Goal: Task Accomplishment & Management: Use online tool/utility

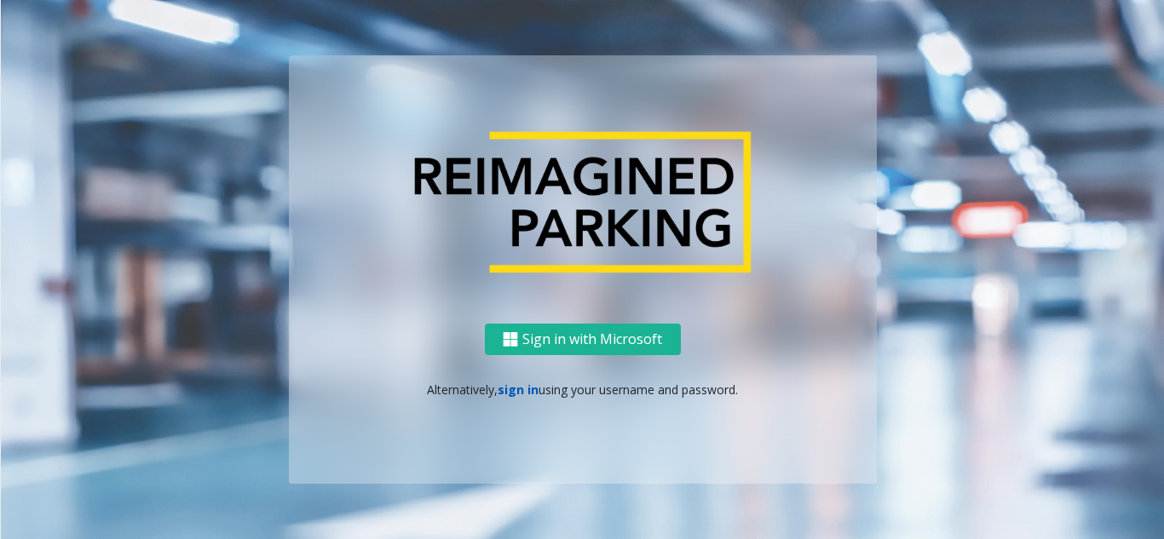
click at [527, 390] on link "sign in" at bounding box center [518, 390] width 41 height 16
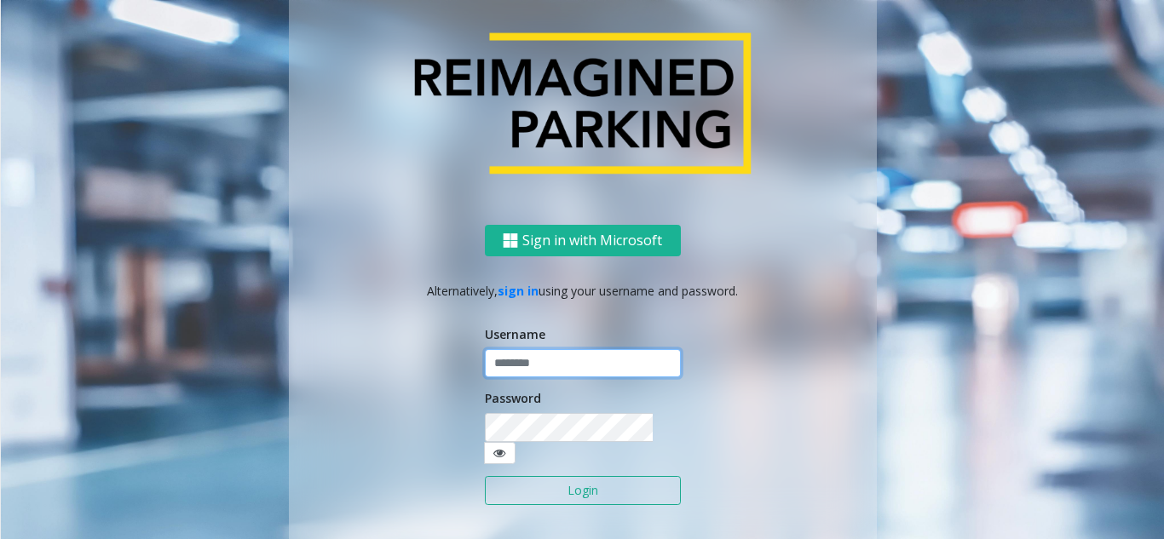
click at [550, 378] on input "text" at bounding box center [583, 363] width 196 height 29
type input "*******"
click at [549, 476] on button "Login" at bounding box center [583, 490] width 196 height 29
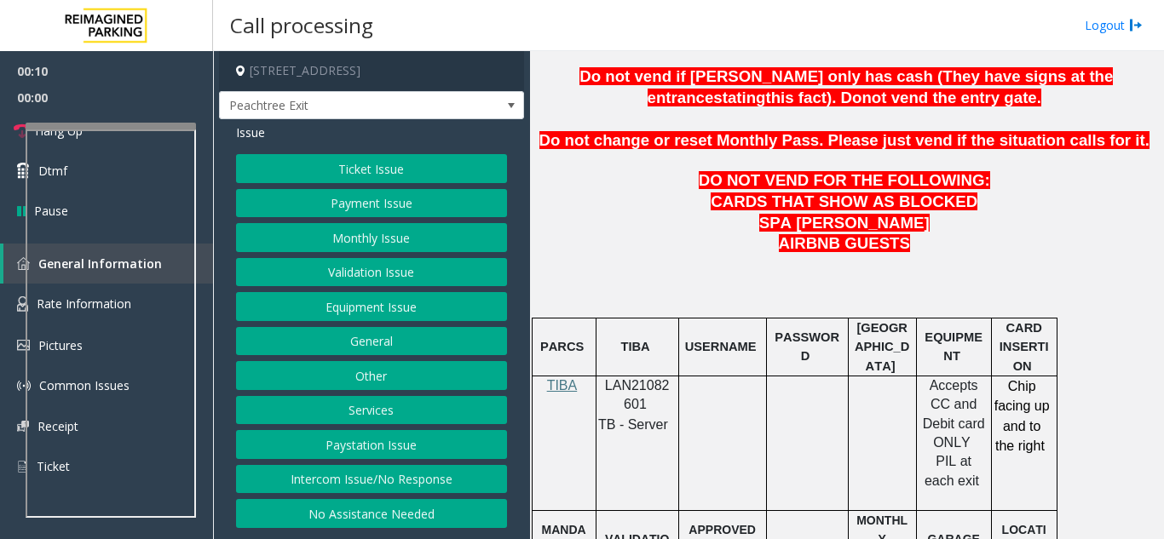
scroll to position [937, 0]
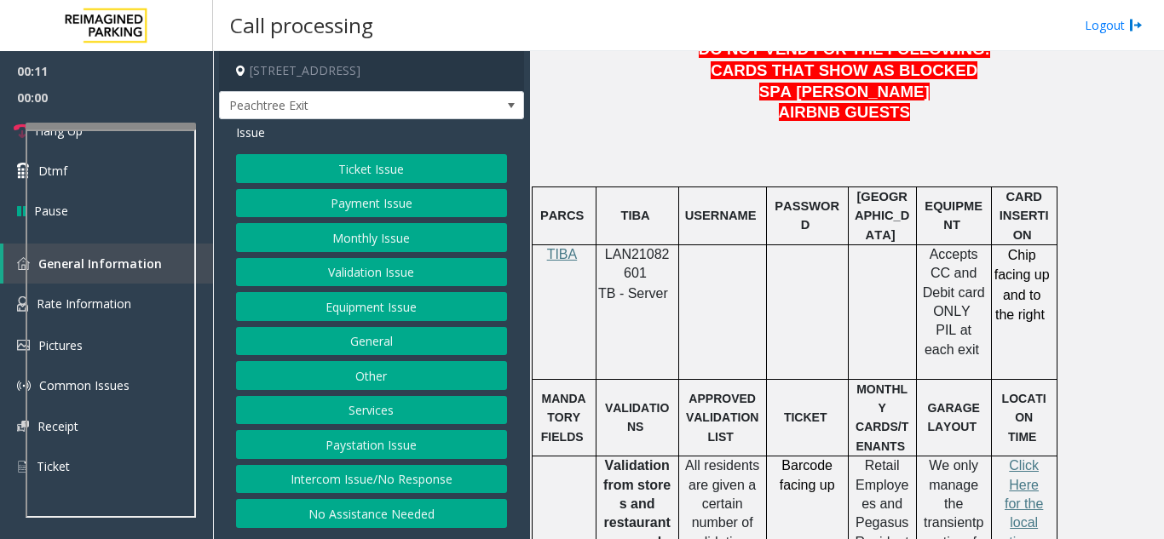
click at [343, 202] on button "Payment Issue" at bounding box center [371, 203] width 271 height 29
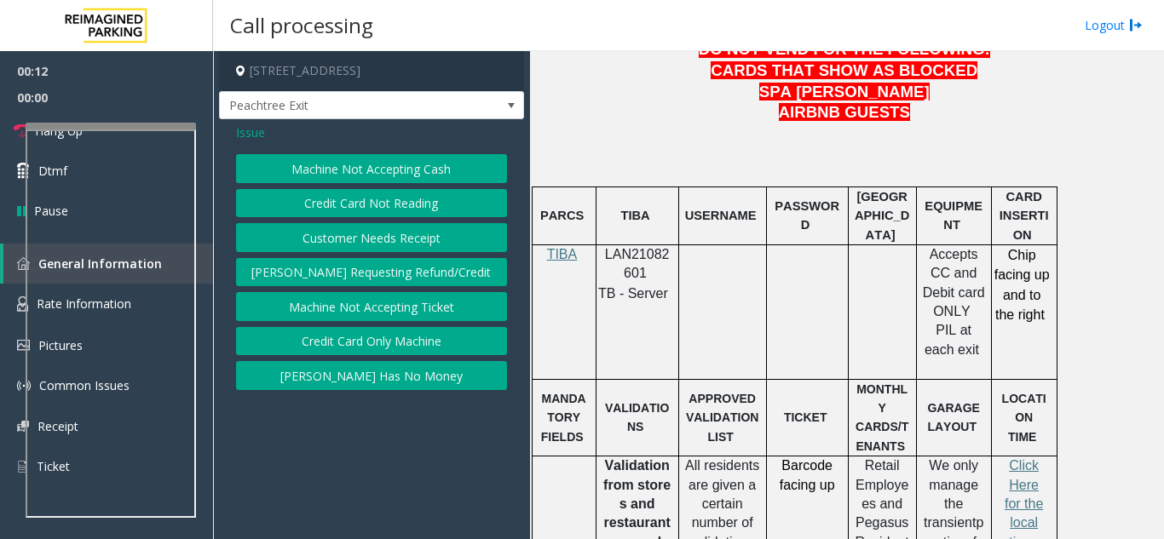
click at [400, 208] on button "Credit Card Not Reading" at bounding box center [371, 203] width 271 height 29
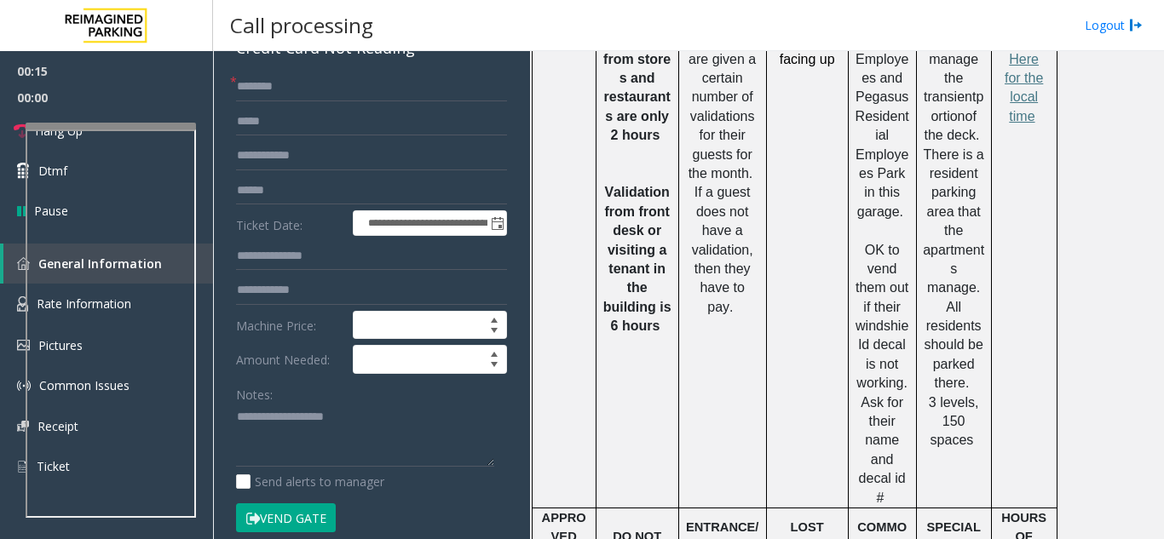
scroll to position [256, 0]
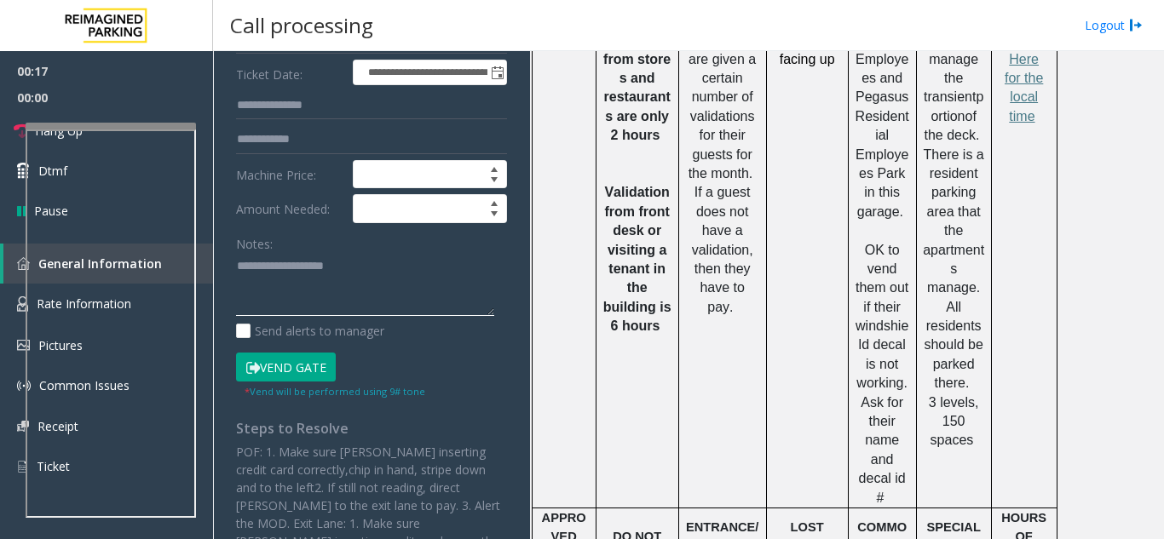
drag, startPoint x: 341, startPoint y: 341, endPoint x: 303, endPoint y: 320, distance: 43.1
paste textarea "**********"
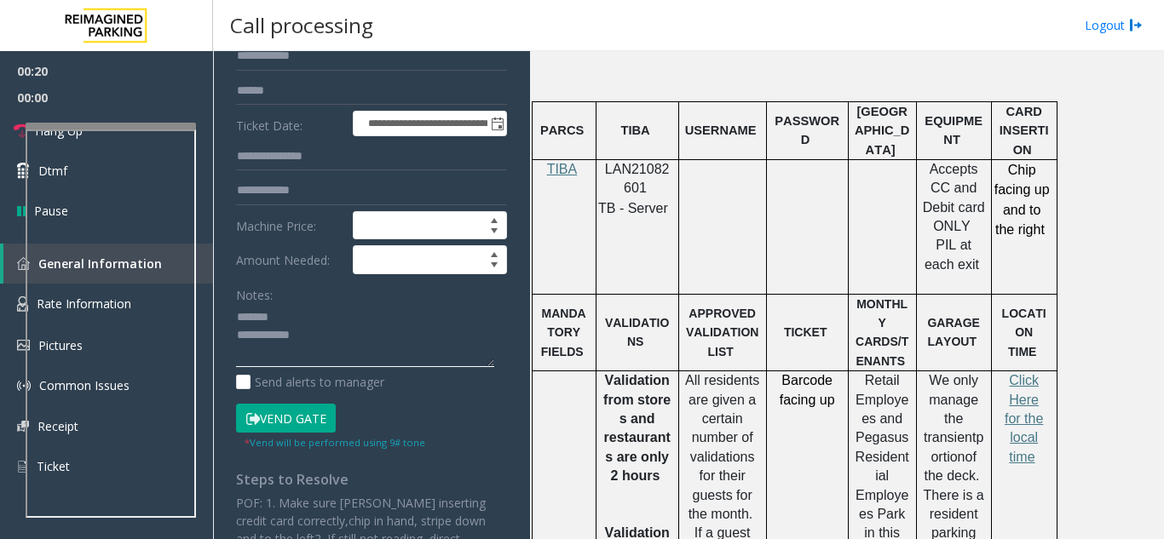
scroll to position [0, 0]
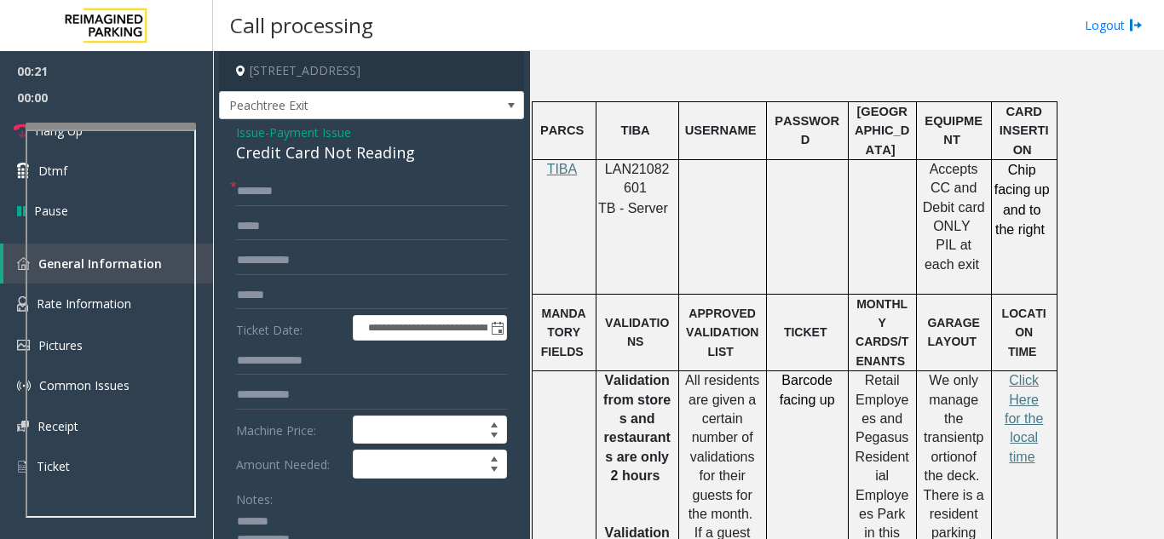
click at [297, 164] on div "Credit Card Not Reading" at bounding box center [371, 152] width 271 height 23
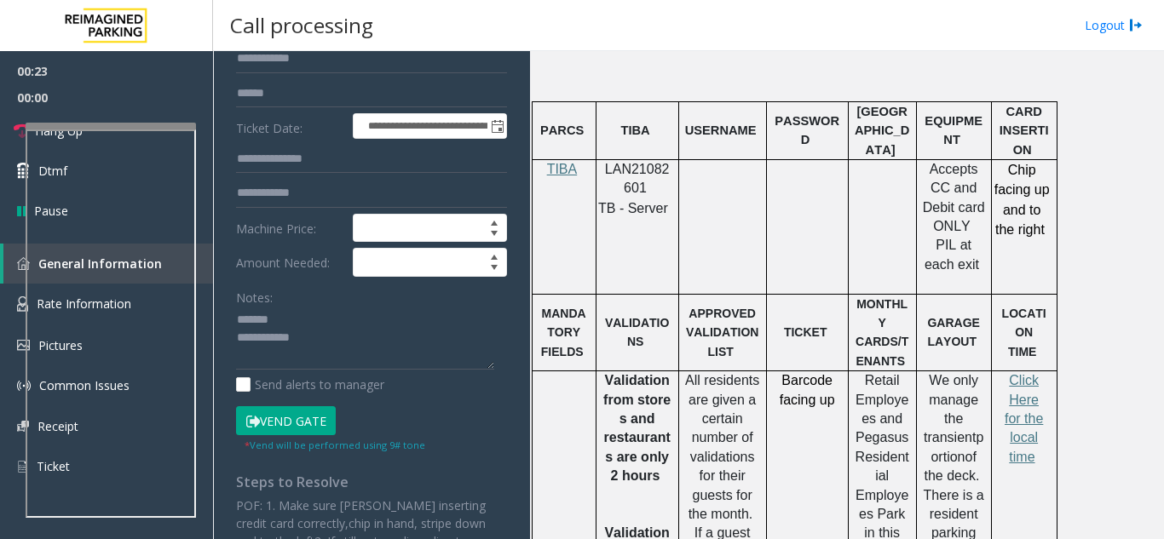
scroll to position [256, 0]
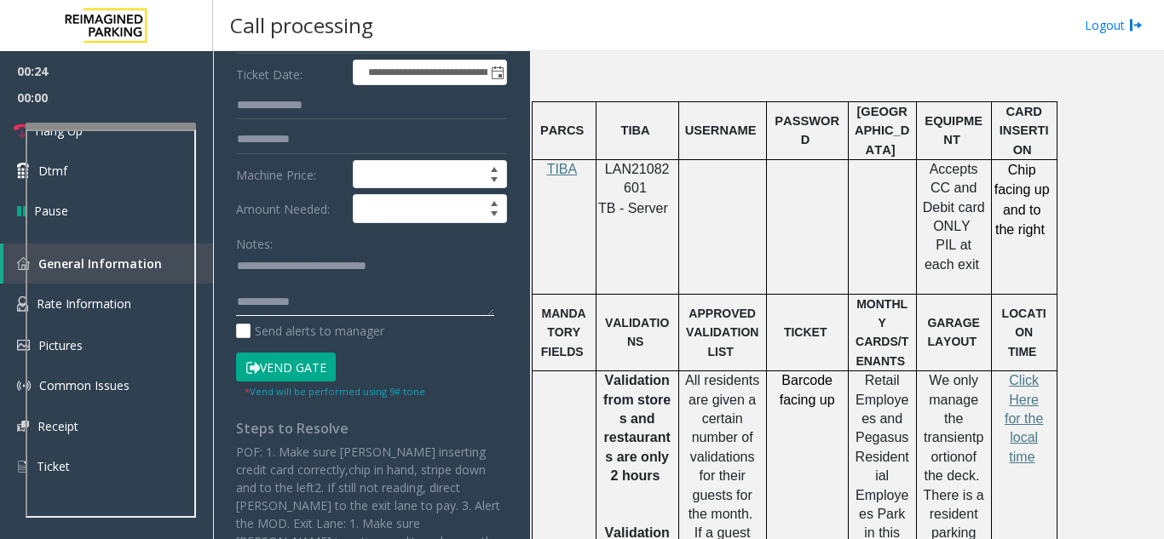
click at [400, 307] on textarea at bounding box center [365, 285] width 258 height 64
click at [449, 317] on textarea at bounding box center [365, 285] width 258 height 64
paste textarea "**********"
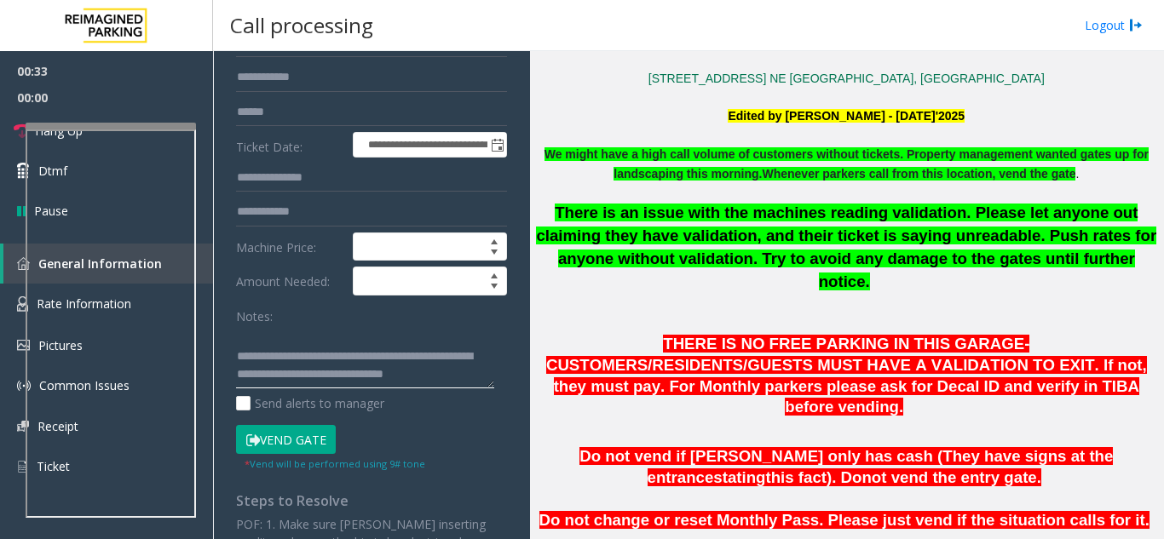
scroll to position [85, 0]
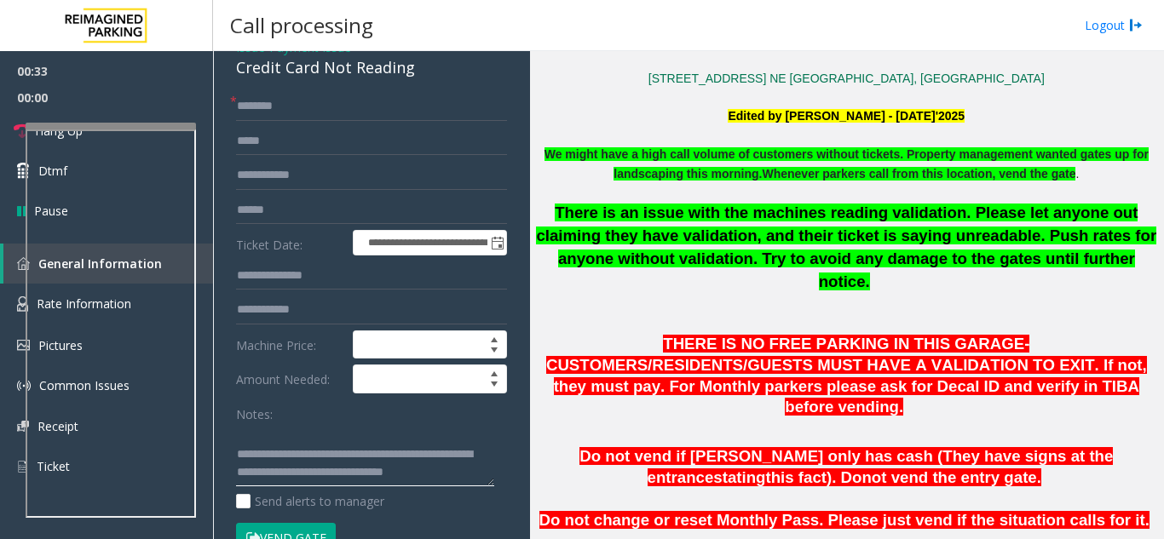
type textarea "**********"
click at [284, 225] on input "text" at bounding box center [371, 210] width 271 height 29
type input "*******"
click at [339, 119] on input "text" at bounding box center [371, 106] width 271 height 29
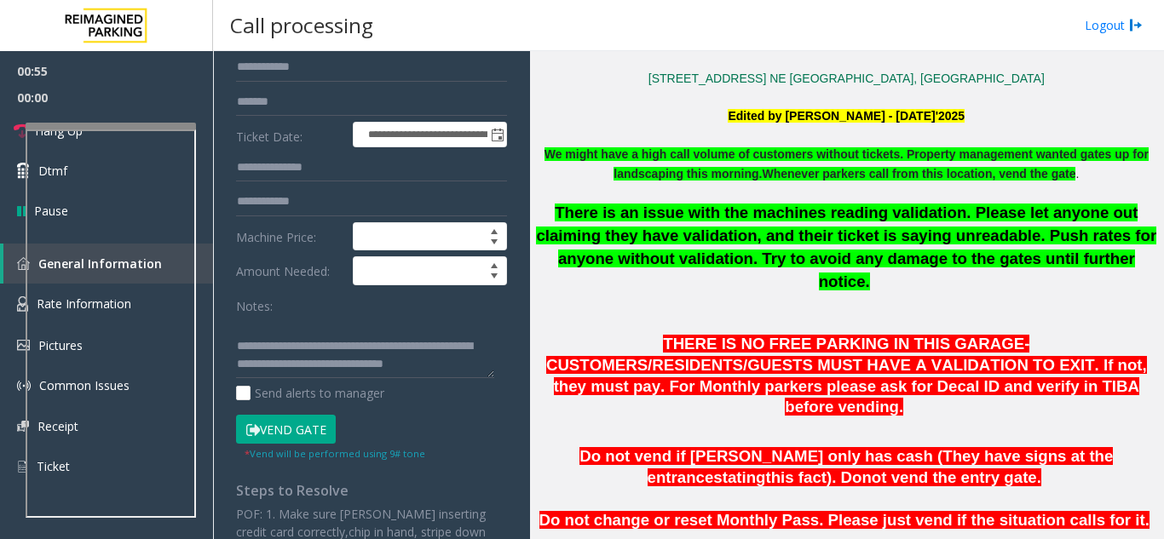
scroll to position [256, 0]
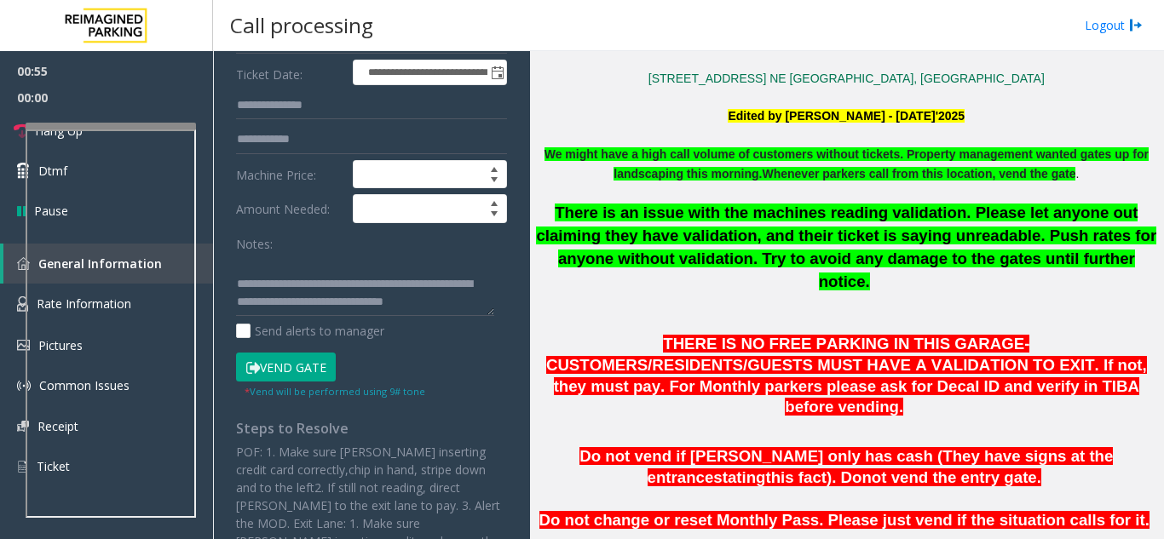
type input "*****"
click at [304, 381] on button "Vend Gate" at bounding box center [286, 367] width 100 height 29
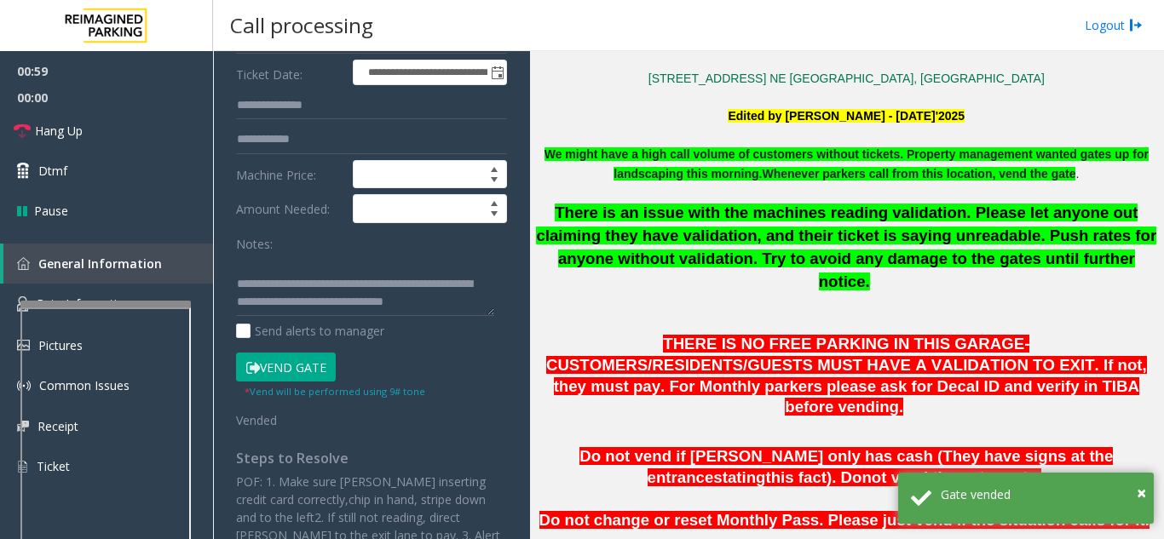
click at [103, 302] on div at bounding box center [105, 304] width 170 height 7
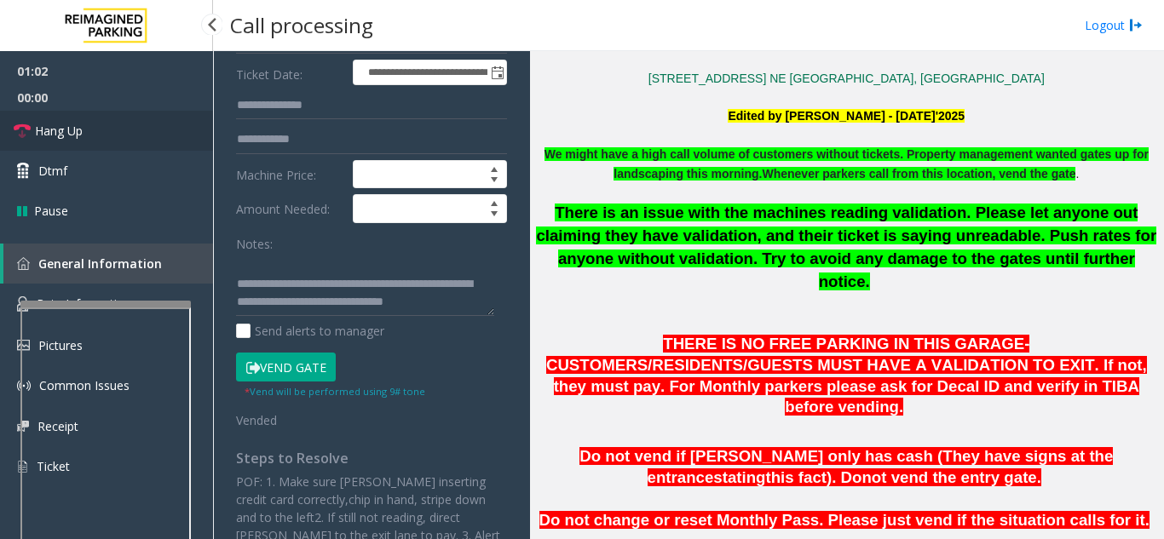
click at [124, 129] on link "Hang Up" at bounding box center [106, 131] width 213 height 40
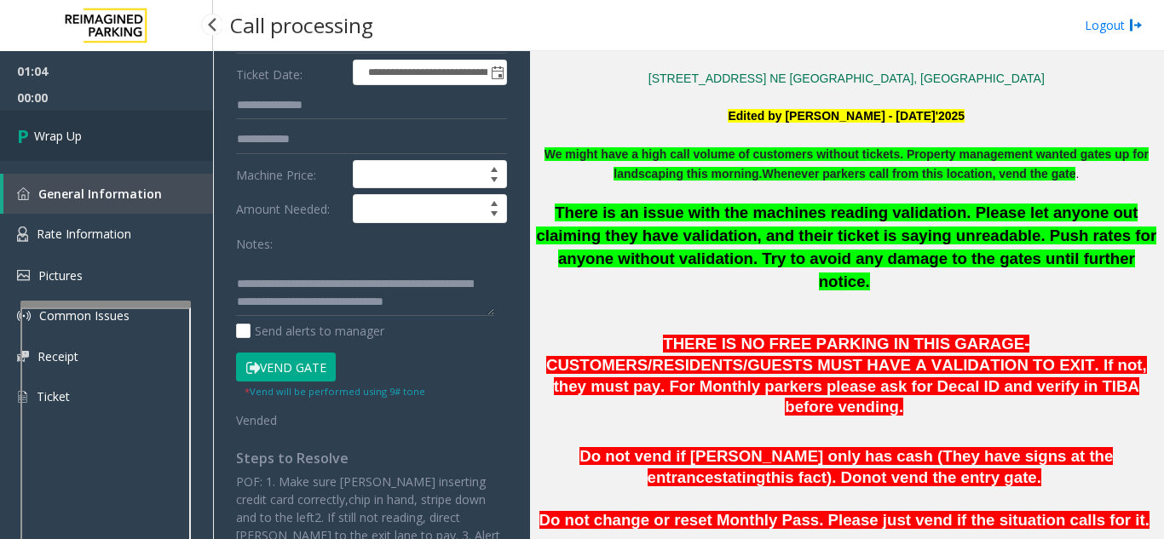
click at [118, 146] on link "Wrap Up" at bounding box center [106, 136] width 213 height 50
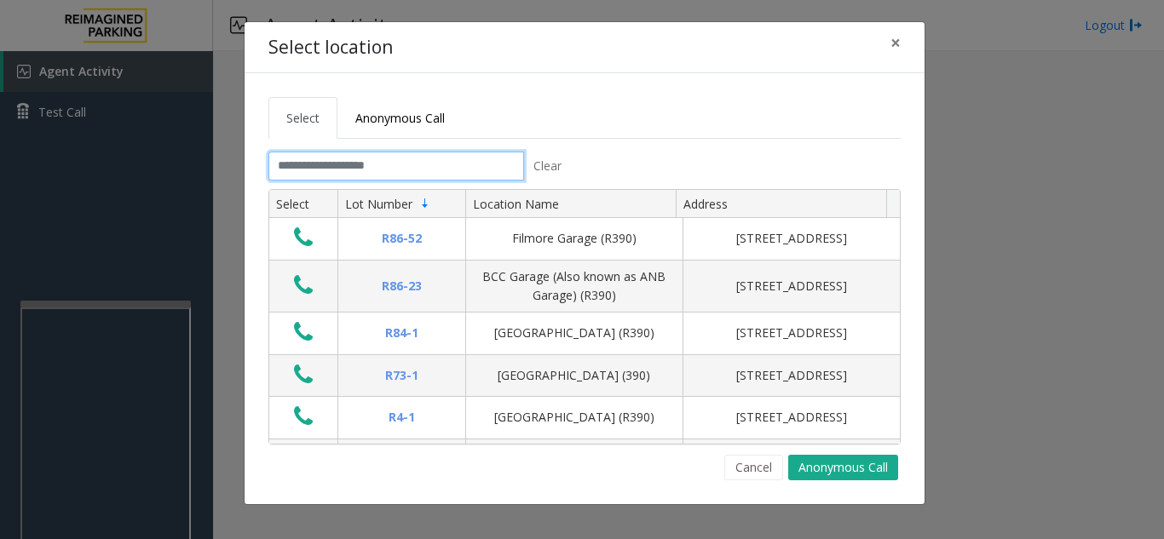
click at [410, 163] on input "text" at bounding box center [396, 166] width 256 height 29
drag, startPoint x: 434, startPoint y: 165, endPoint x: 407, endPoint y: 161, distance: 26.8
click at [407, 161] on input "text" at bounding box center [396, 166] width 256 height 29
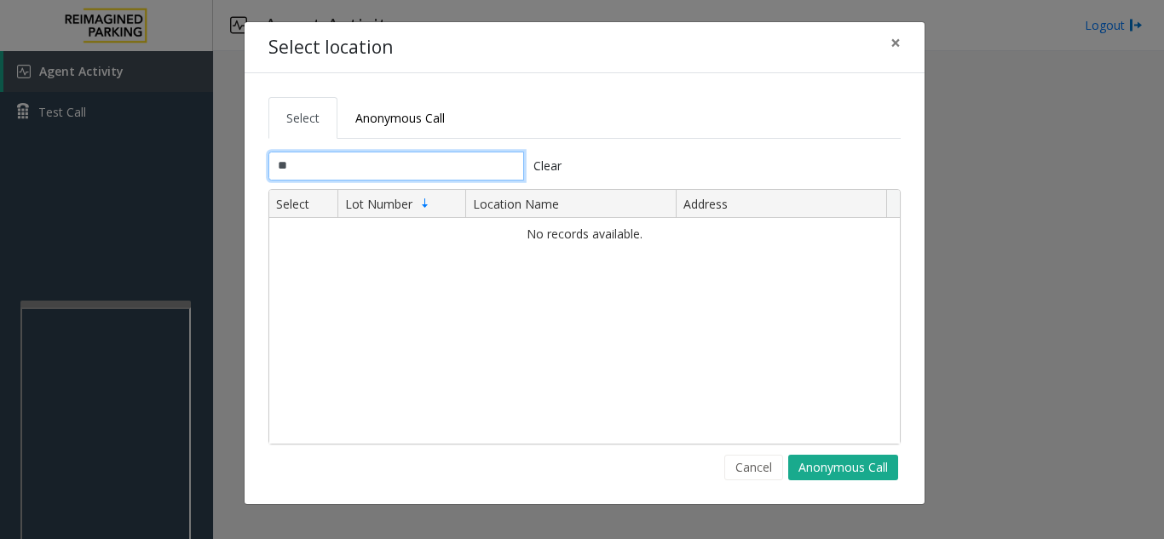
type input "*"
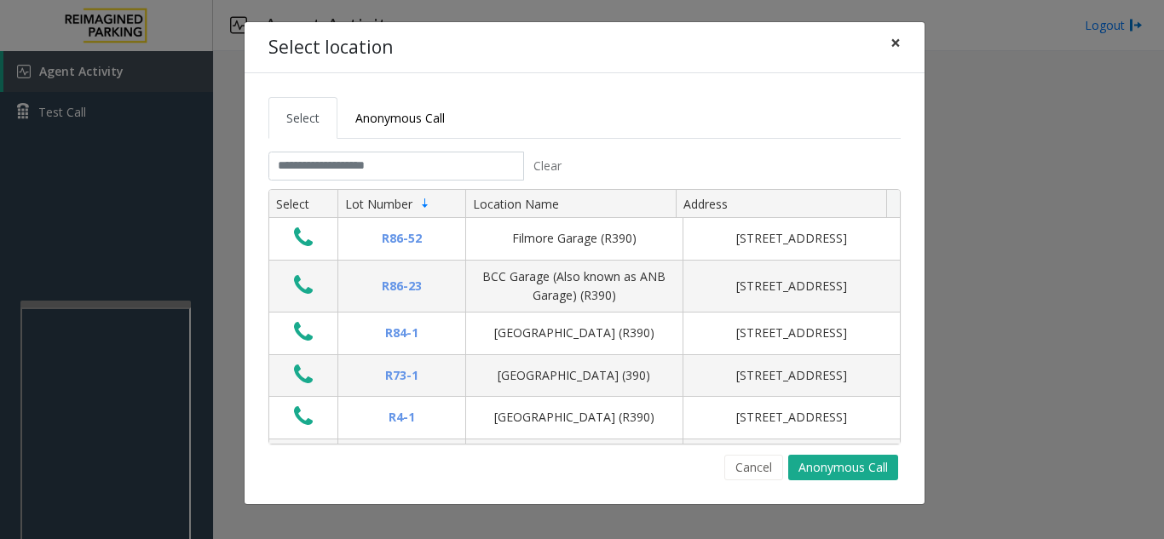
click at [840, 43] on span "×" at bounding box center [895, 43] width 10 height 24
click at [383, 170] on input "text" at bounding box center [396, 166] width 256 height 29
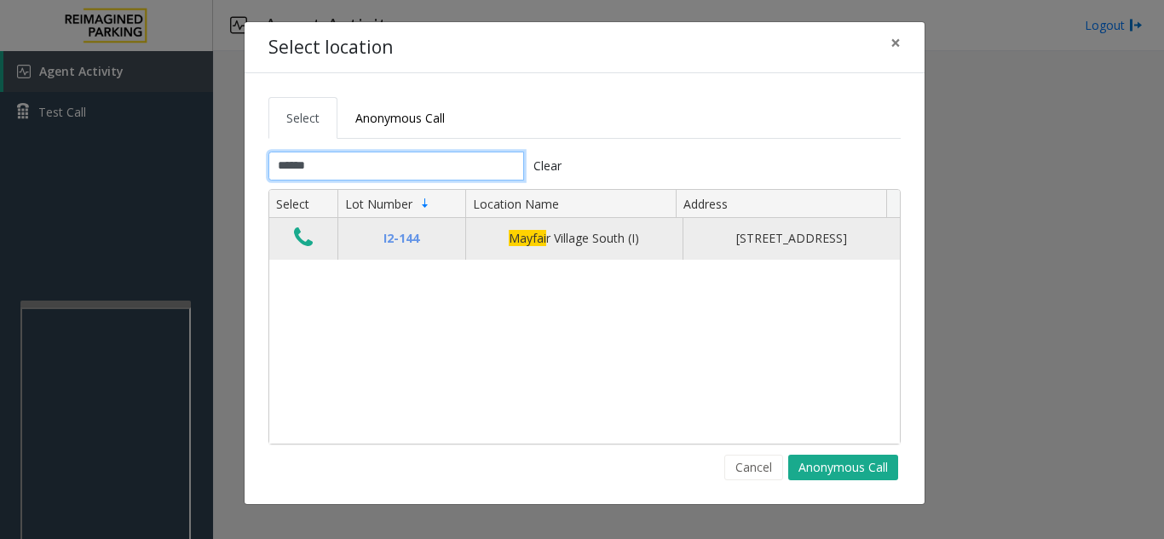
type input "******"
click at [313, 245] on button "Data table" at bounding box center [303, 238] width 29 height 27
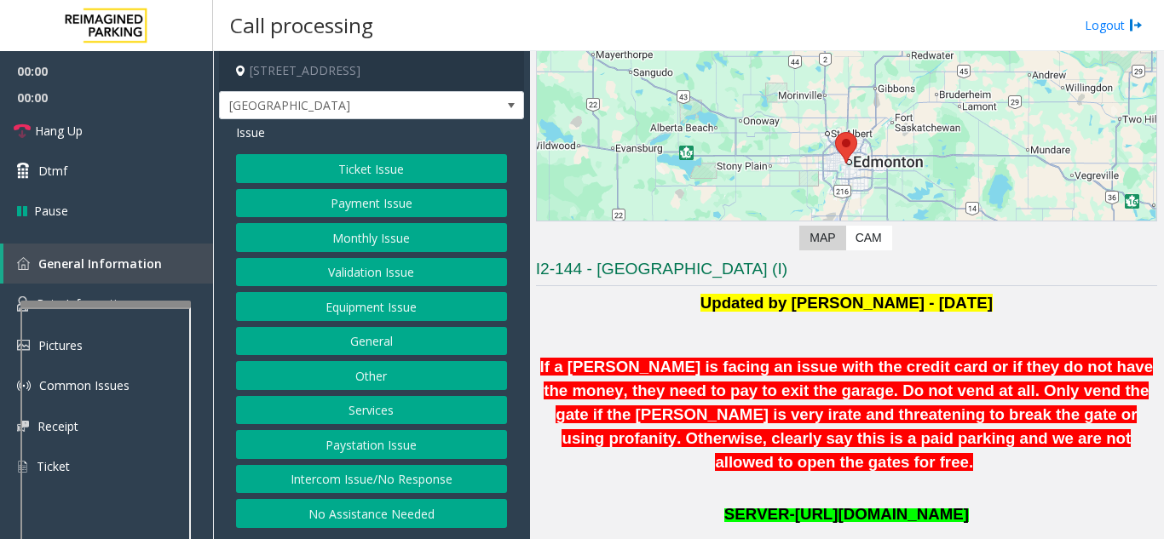
scroll to position [256, 0]
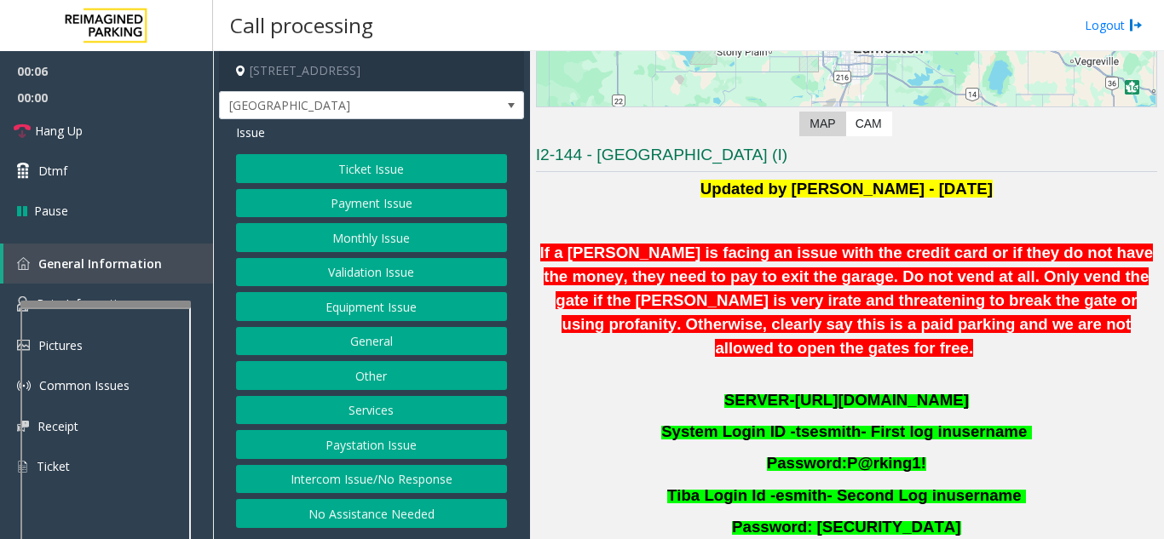
click at [840, 391] on span "[URL][DOMAIN_NAME]" at bounding box center [882, 400] width 174 height 18
click at [407, 170] on button "Ticket Issue" at bounding box center [371, 168] width 271 height 29
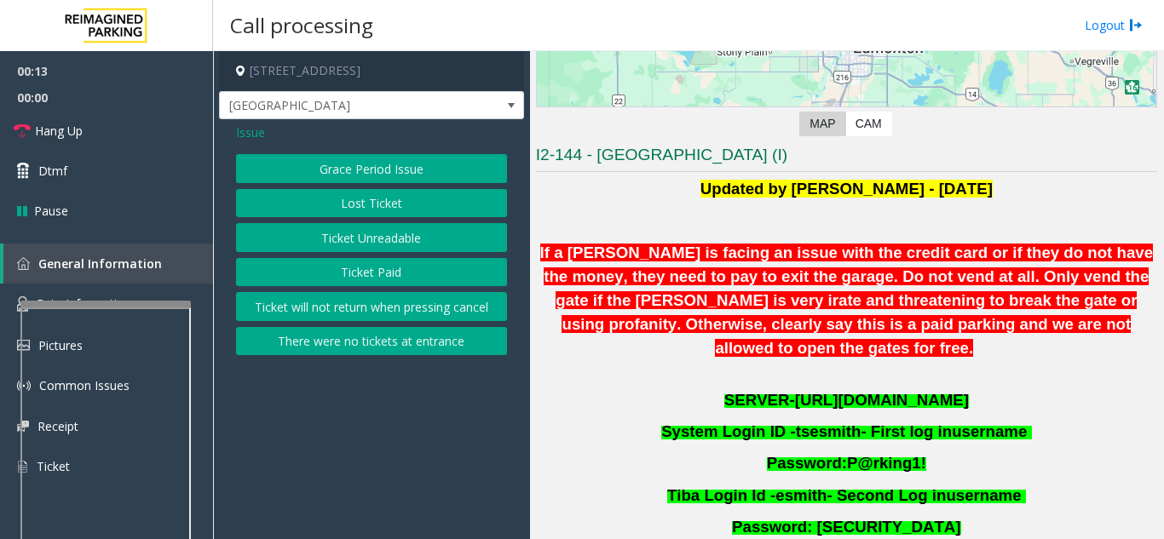
scroll to position [511, 0]
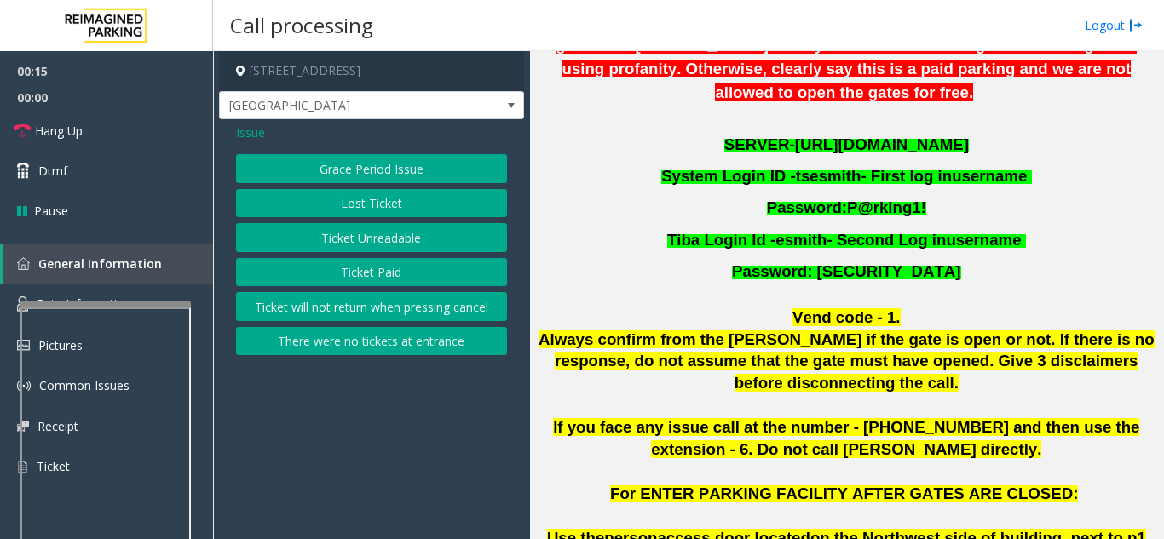
drag, startPoint x: 716, startPoint y: 375, endPoint x: 681, endPoint y: 383, distance: 35.8
click at [681, 418] on span "If you face any issue call at the number - [PHONE_NUMBER] and then use the exte…" at bounding box center [846, 438] width 586 height 40
click at [793, 334] on span "Always confirm from the [PERSON_NAME] if the gate is open or not. If there is n…" at bounding box center [847, 362] width 616 height 62
click at [751, 417] on p "If you face any issue call at the number - [PHONE_NUMBER] and then use the exte…" at bounding box center [846, 439] width 621 height 44
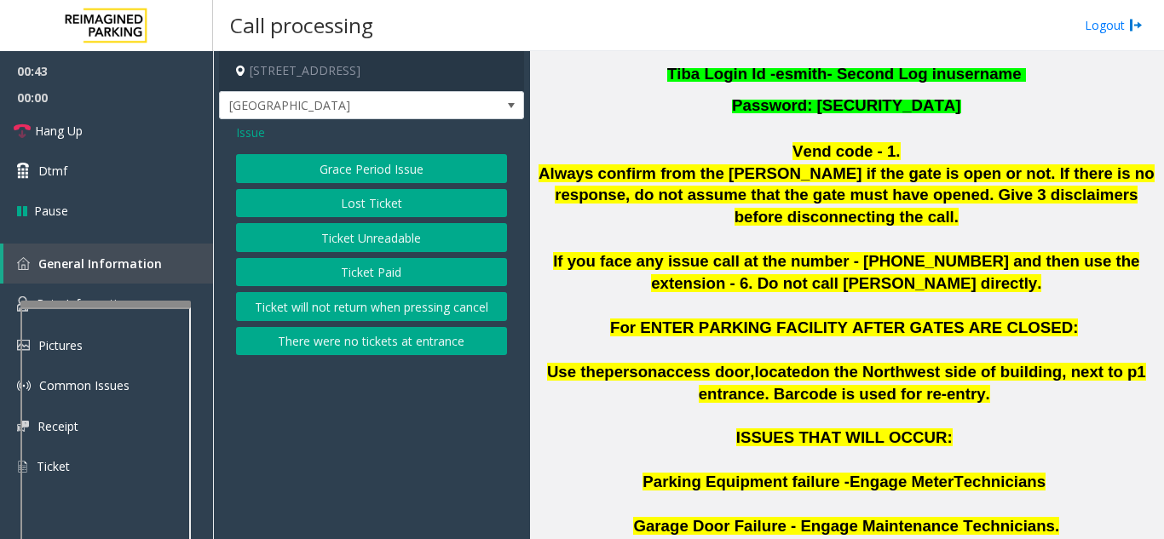
scroll to position [682, 0]
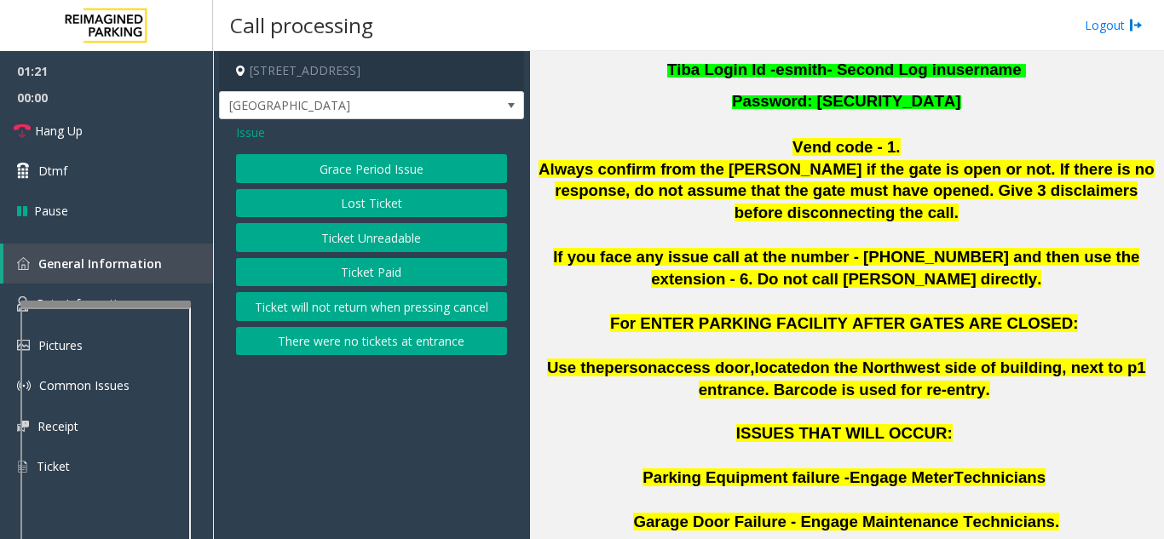
click at [276, 234] on button "Ticket Unreadable" at bounding box center [371, 237] width 271 height 29
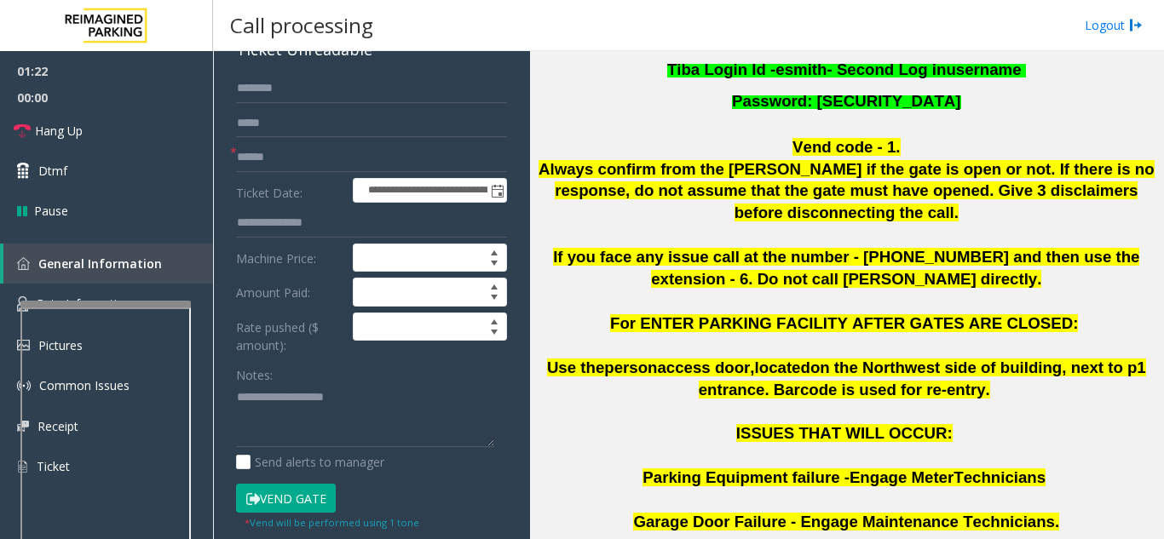
scroll to position [256, 0]
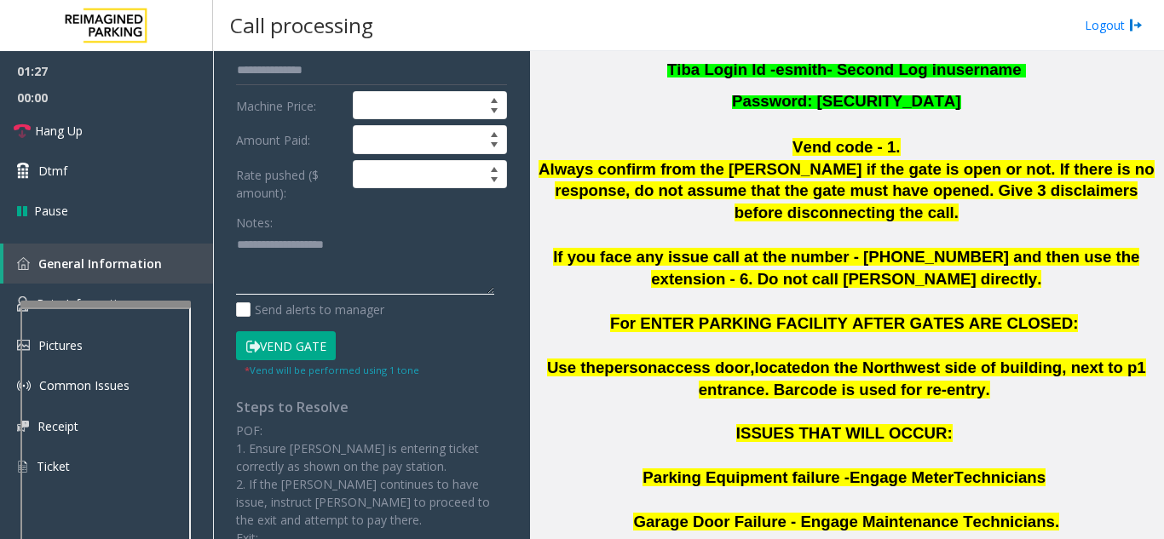
paste textarea "**********"
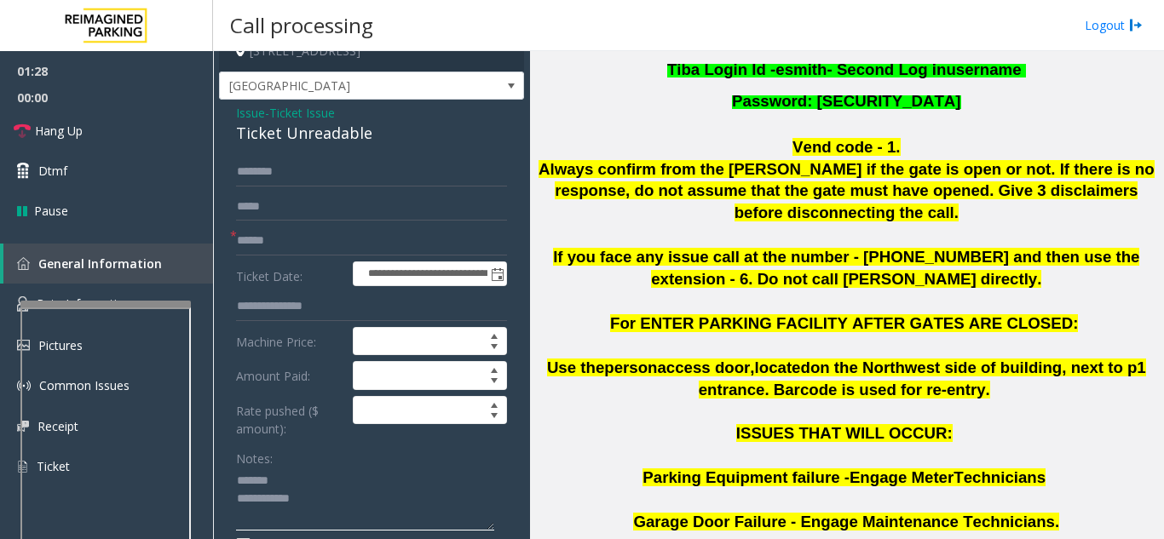
scroll to position [0, 0]
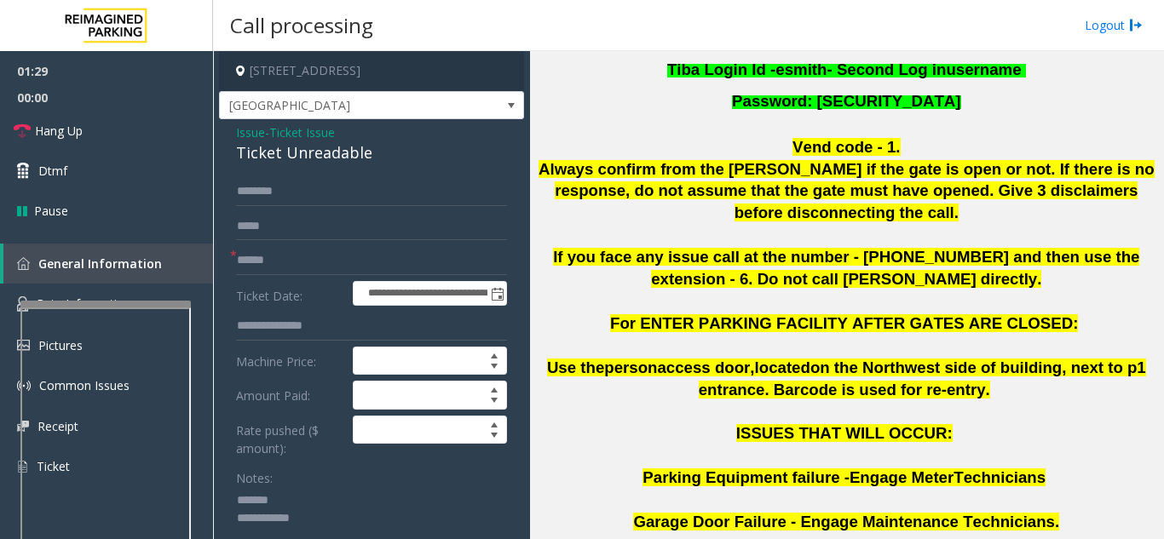
type textarea "**********"
click at [293, 266] on input "text" at bounding box center [371, 260] width 271 height 29
type input "*****"
click at [308, 164] on div "Ticket Unreadable" at bounding box center [371, 152] width 271 height 23
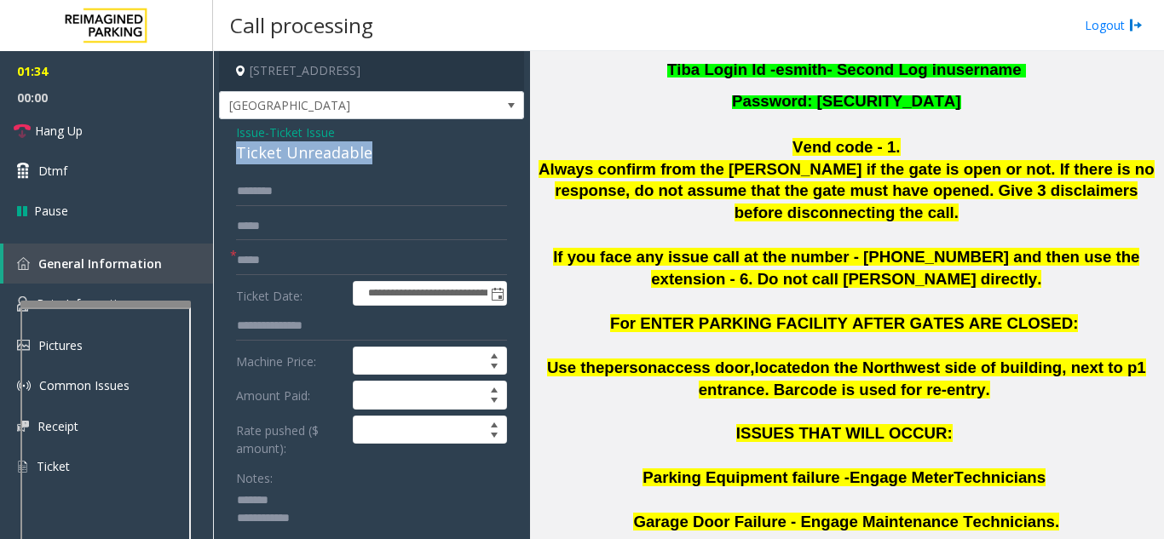
click at [308, 164] on div "Ticket Unreadable" at bounding box center [371, 152] width 271 height 23
copy div "Ticket Unreadable"
click at [304, 510] on textarea at bounding box center [365, 519] width 258 height 64
paste textarea "**********"
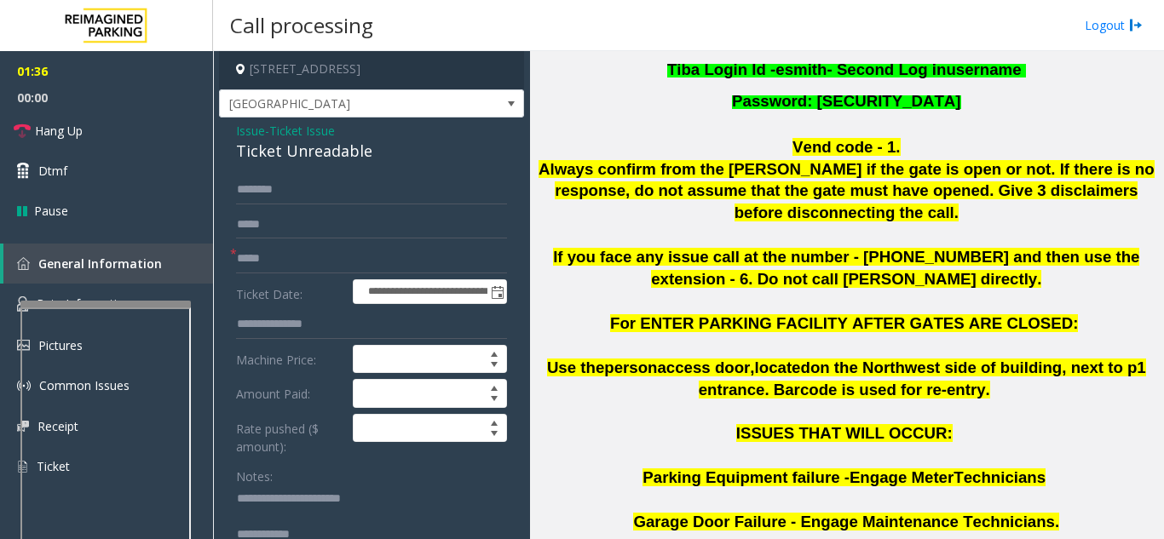
type textarea "**********"
click at [297, 204] on input "text" at bounding box center [371, 190] width 271 height 29
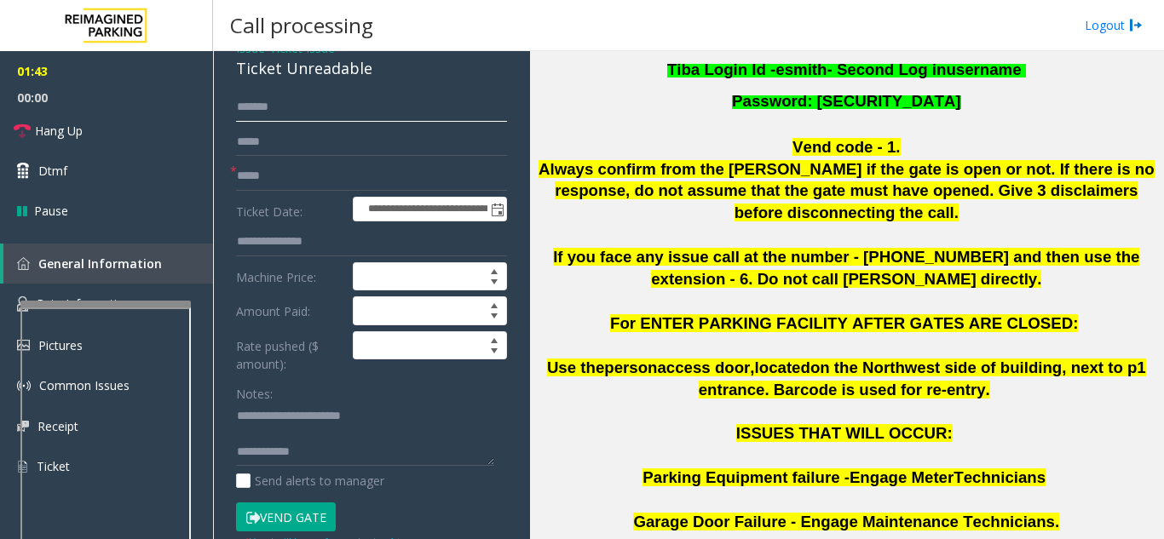
scroll to position [87, 0]
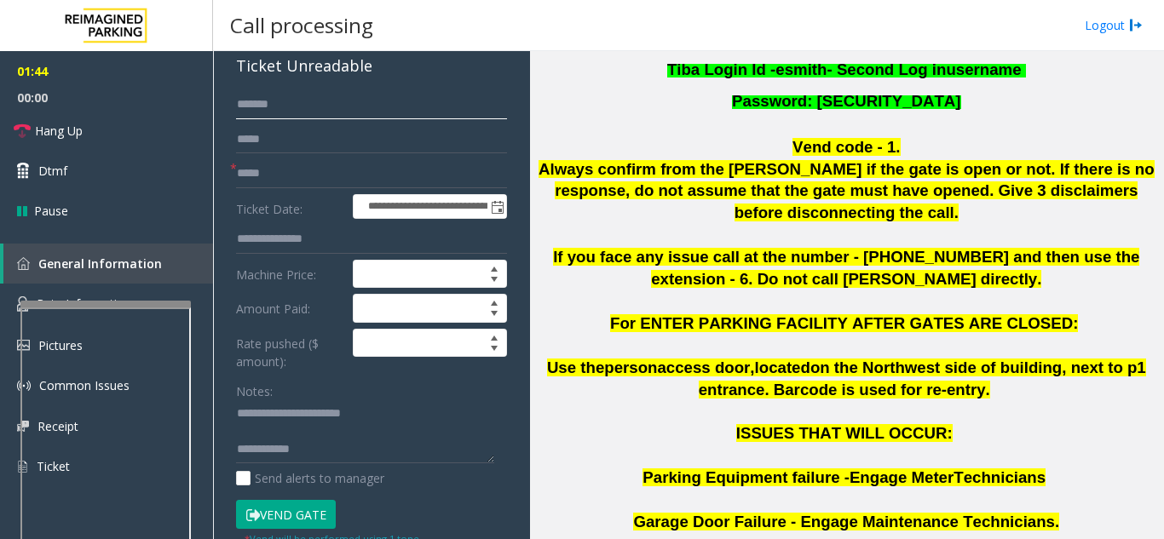
type input "*******"
paste textarea "**********"
click at [347, 464] on textarea at bounding box center [365, 432] width 258 height 64
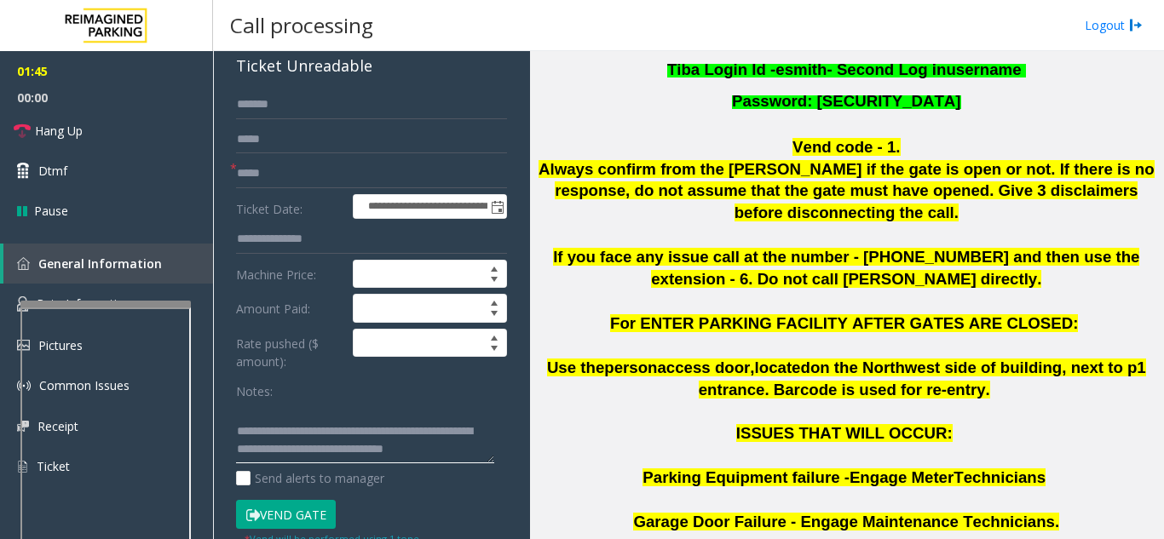
scroll to position [0, 0]
click at [290, 510] on button "Vend Gate" at bounding box center [286, 514] width 100 height 29
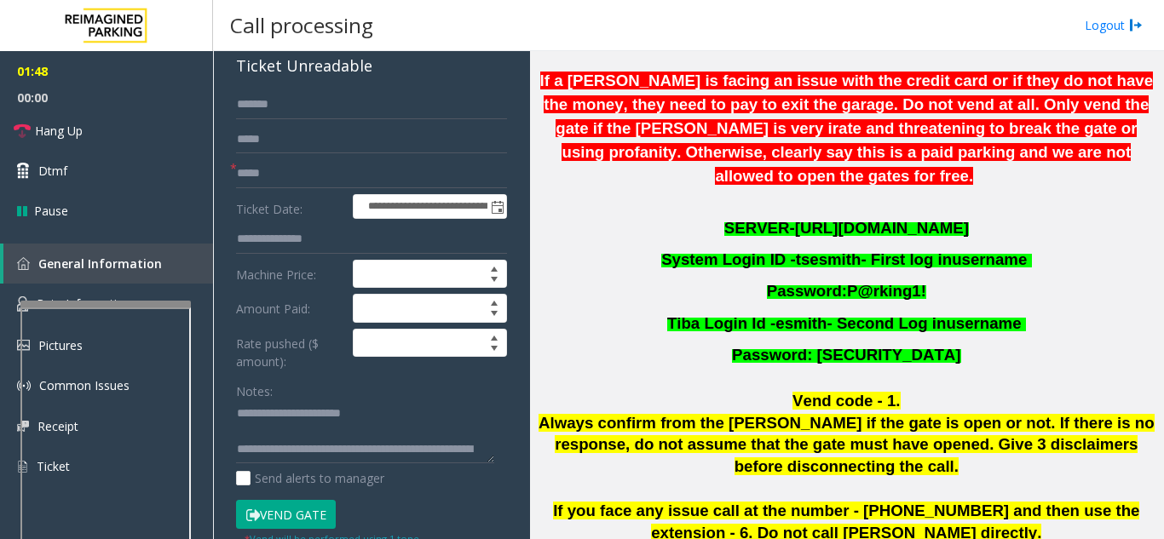
scroll to position [426, 0]
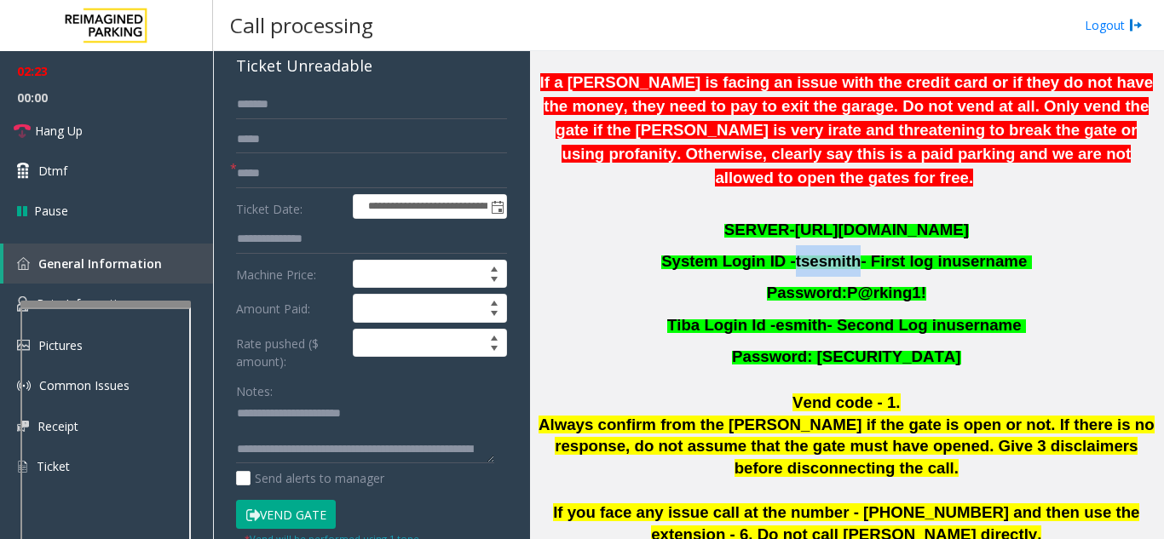
drag, startPoint x: 794, startPoint y: 239, endPoint x: 850, endPoint y: 240, distance: 55.4
click at [840, 252] on span "System Login ID - tsesmith - First log in username" at bounding box center [844, 261] width 366 height 18
copy span "tsesmith"
drag, startPoint x: 843, startPoint y: 269, endPoint x: 910, endPoint y: 278, distance: 67.9
click at [840, 284] on span "P@rking1!" at bounding box center [886, 293] width 79 height 18
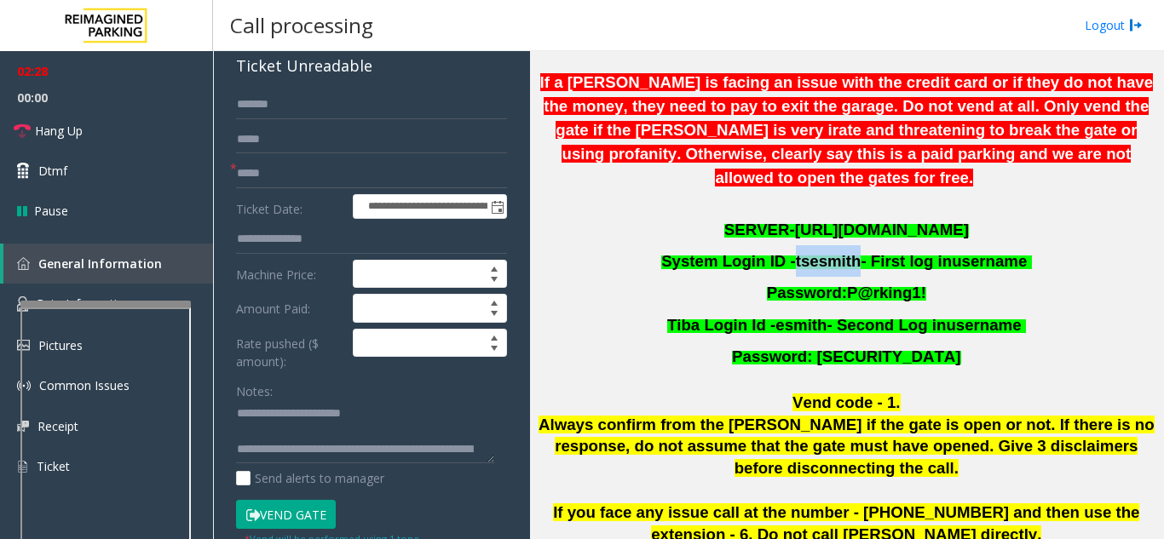
copy span "P@rking1!"
drag, startPoint x: 786, startPoint y: 303, endPoint x: 823, endPoint y: 303, distance: 36.6
click at [823, 316] on span "esmith" at bounding box center [800, 325] width 51 height 18
copy span "esmith"
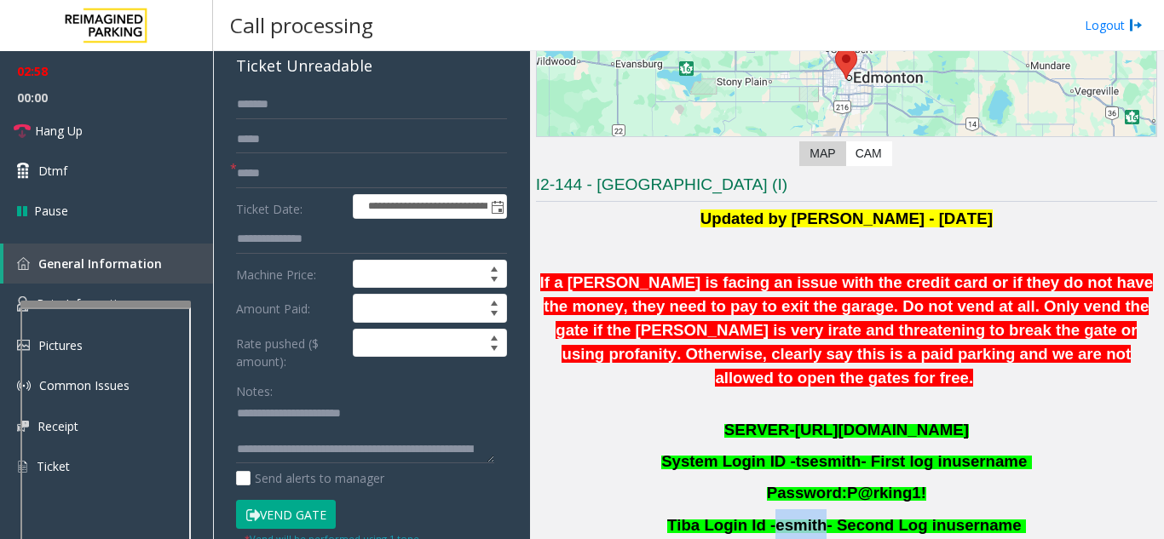
scroll to position [256, 0]
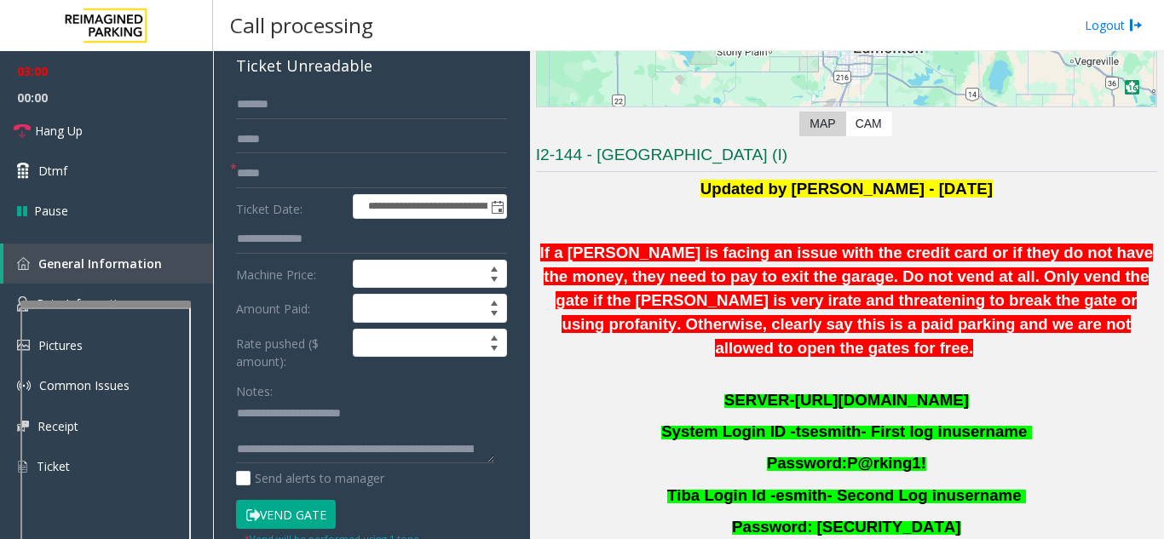
click at [840, 510] on span "Password: [SECURITY_DATA]" at bounding box center [846, 527] width 228 height 18
drag, startPoint x: 843, startPoint y: 504, endPoint x: 909, endPoint y: 506, distance: 66.5
click at [840, 510] on span "Password: [SECURITY_DATA]" at bounding box center [846, 527] width 228 height 18
copy span "P@rking1!"
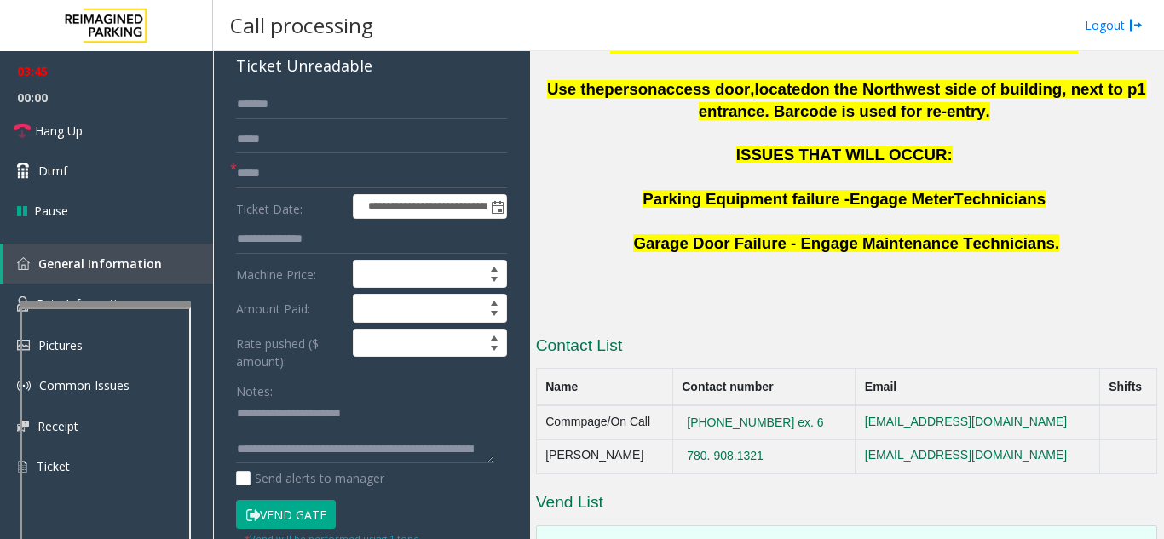
scroll to position [1168, 0]
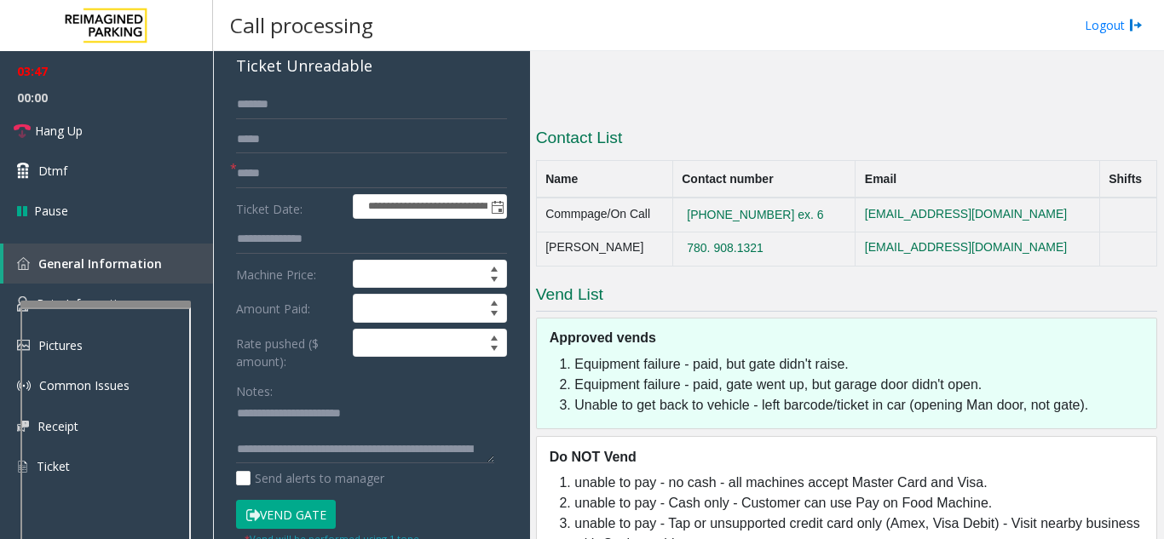
drag, startPoint x: 770, startPoint y: 211, endPoint x: 794, endPoint y: 223, distance: 26.7
click at [681, 232] on td "780. 908.1321" at bounding box center [763, 249] width 183 height 34
drag, startPoint x: 782, startPoint y: 209, endPoint x: 682, endPoint y: 213, distance: 100.6
click at [682, 232] on td "780. 908.1321" at bounding box center [763, 249] width 183 height 34
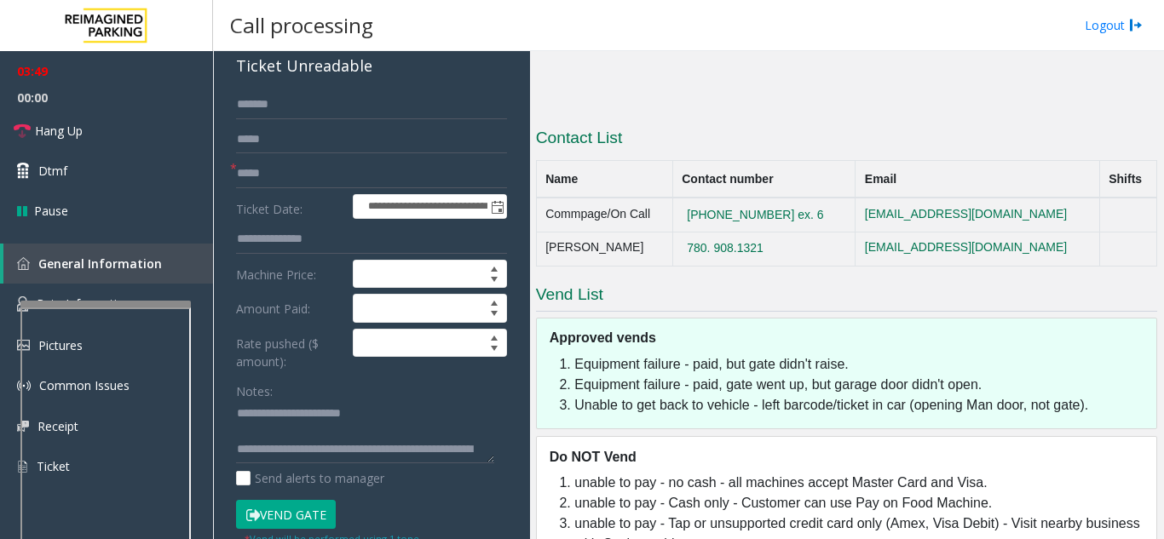
copy button "780. 908.1321"
click at [327, 452] on textarea at bounding box center [365, 432] width 258 height 64
click at [327, 457] on textarea at bounding box center [365, 432] width 258 height 64
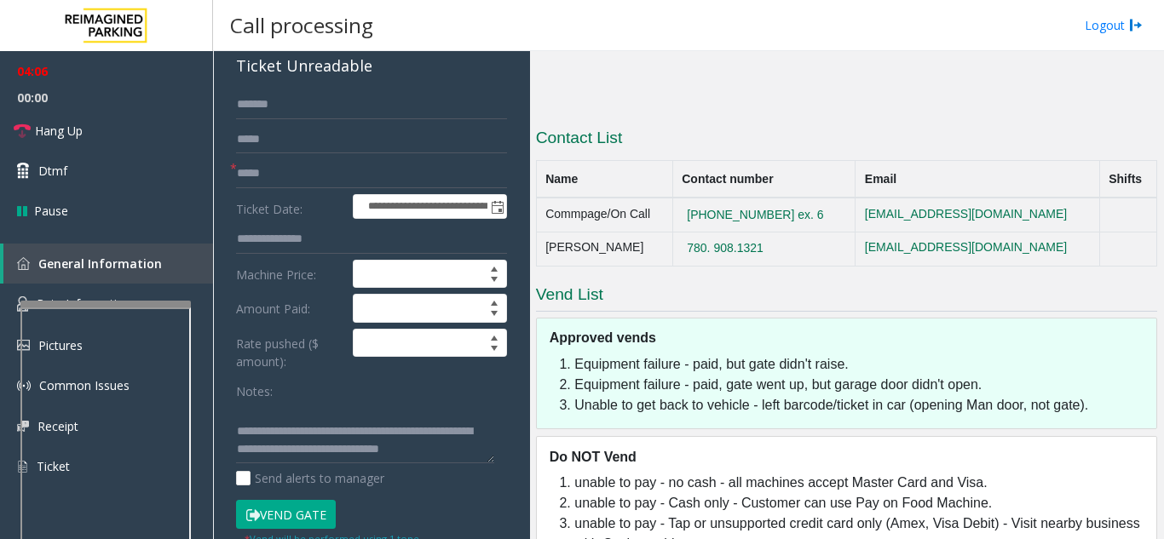
drag, startPoint x: 769, startPoint y: 178, endPoint x: 747, endPoint y: 178, distance: 21.3
click at [747, 198] on td "[PHONE_NUMBER] ex. 6" at bounding box center [763, 215] width 183 height 34
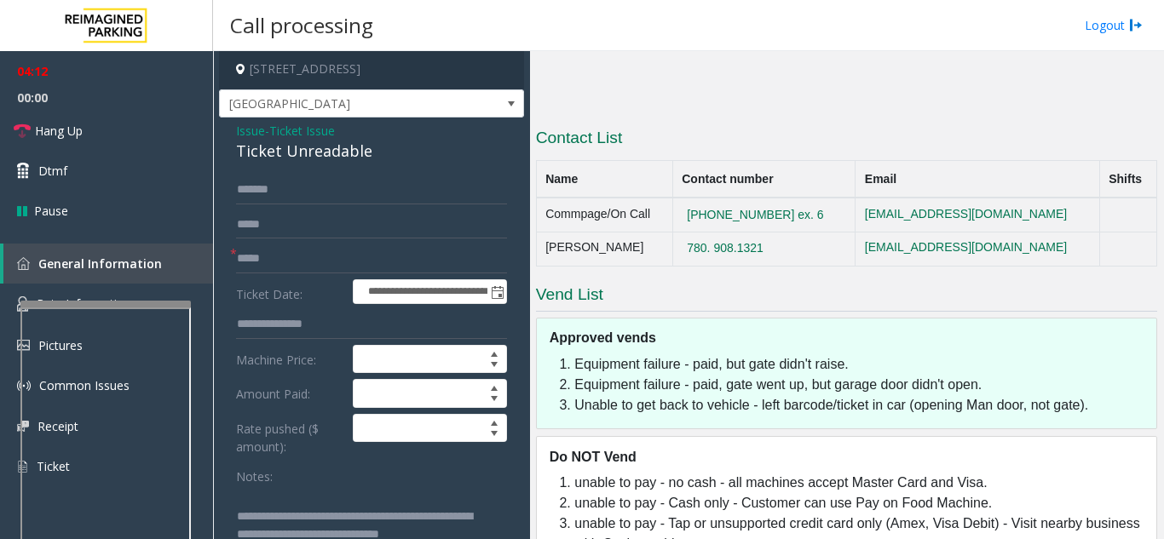
scroll to position [827, 0]
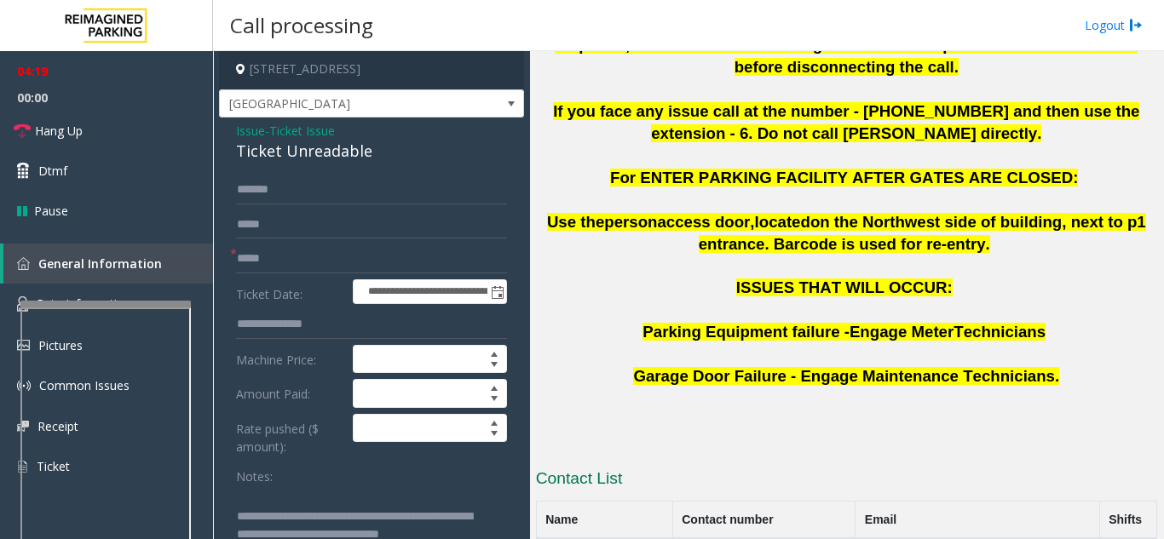
drag, startPoint x: 663, startPoint y: 301, endPoint x: 660, endPoint y: 309, distance: 9.2
drag, startPoint x: 660, startPoint y: 309, endPoint x: 647, endPoint y: 336, distance: 29.3
click at [647, 366] on p "Garage Door Failure - Engage Maintenance Technicians." at bounding box center [846, 377] width 621 height 22
click at [679, 367] on span "Garage Door Failure - Engage Maintenance Technicians." at bounding box center [846, 376] width 426 height 18
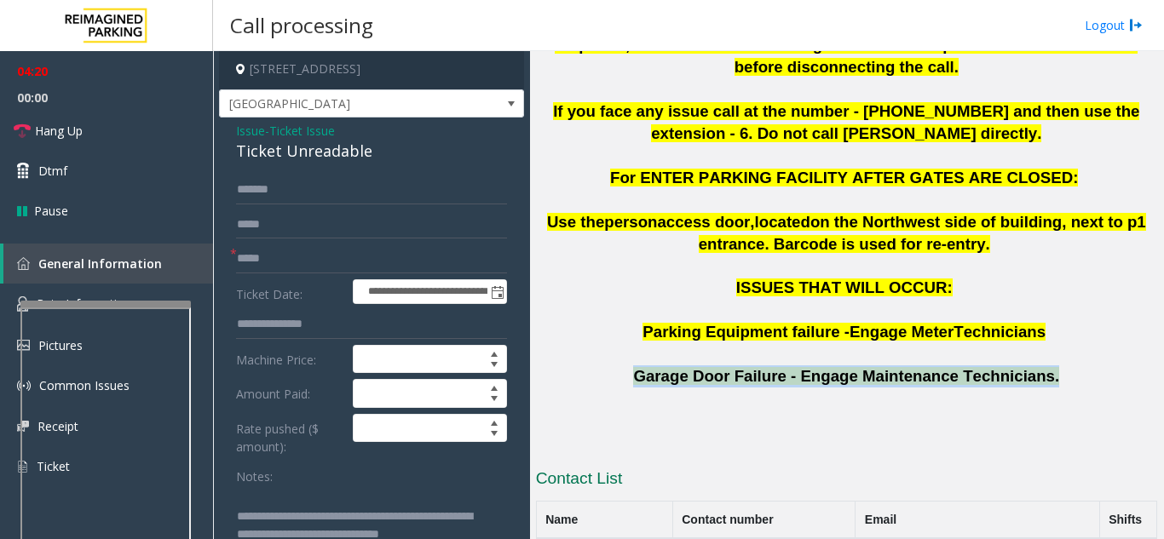
click at [679, 367] on span "Garage Door Failure - Engage Maintenance Technicians." at bounding box center [846, 376] width 426 height 18
drag, startPoint x: 650, startPoint y: 338, endPoint x: 641, endPoint y: 316, distance: 24.1
click at [648, 366] on p "Garage Door Failure - Engage Maintenance Technicians." at bounding box center [846, 377] width 621 height 22
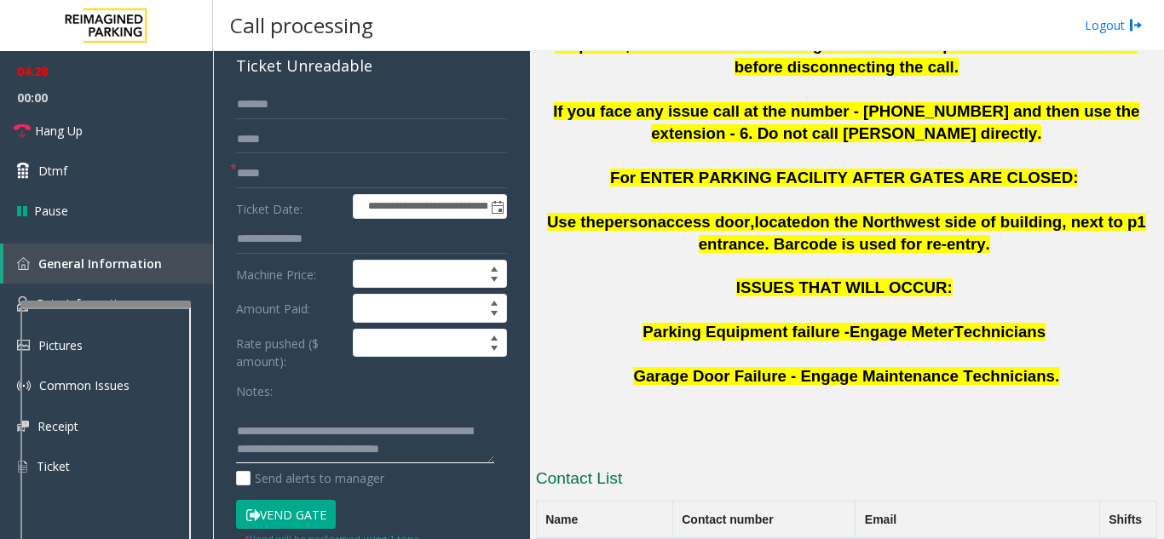
scroll to position [0, 0]
drag, startPoint x: 302, startPoint y: 423, endPoint x: 340, endPoint y: 449, distance: 45.4
click at [340, 449] on textarea at bounding box center [365, 432] width 258 height 64
click at [332, 446] on textarea at bounding box center [365, 432] width 258 height 64
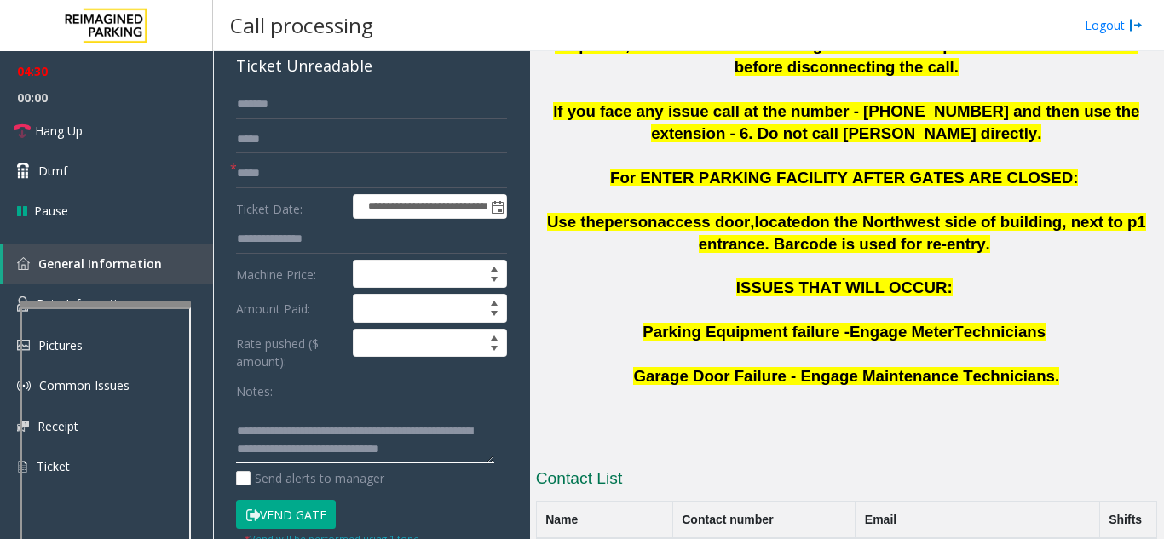
click at [311, 462] on textarea at bounding box center [365, 432] width 258 height 64
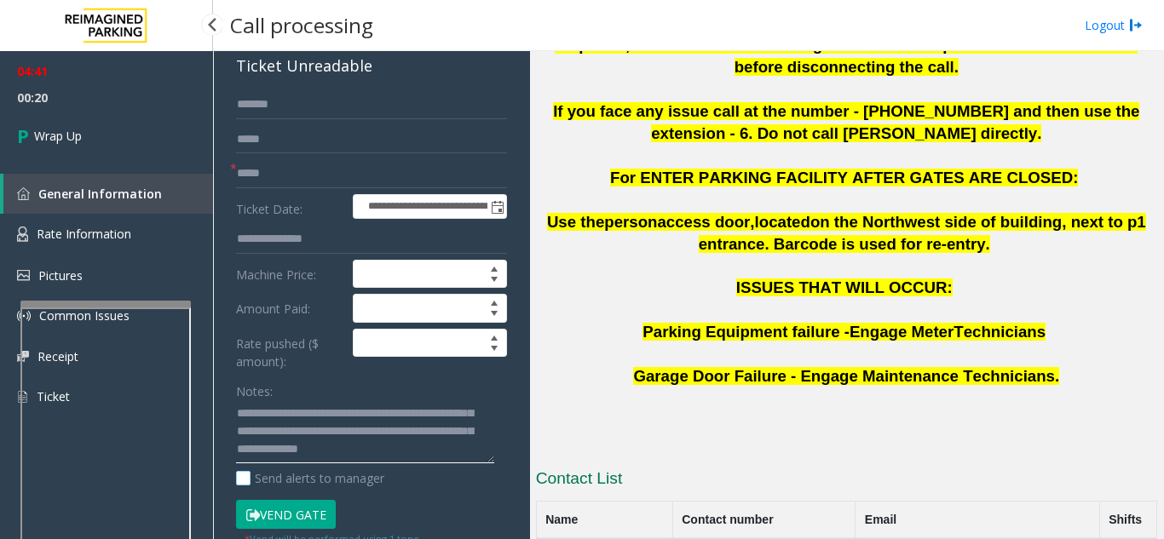
scroll to position [84, 0]
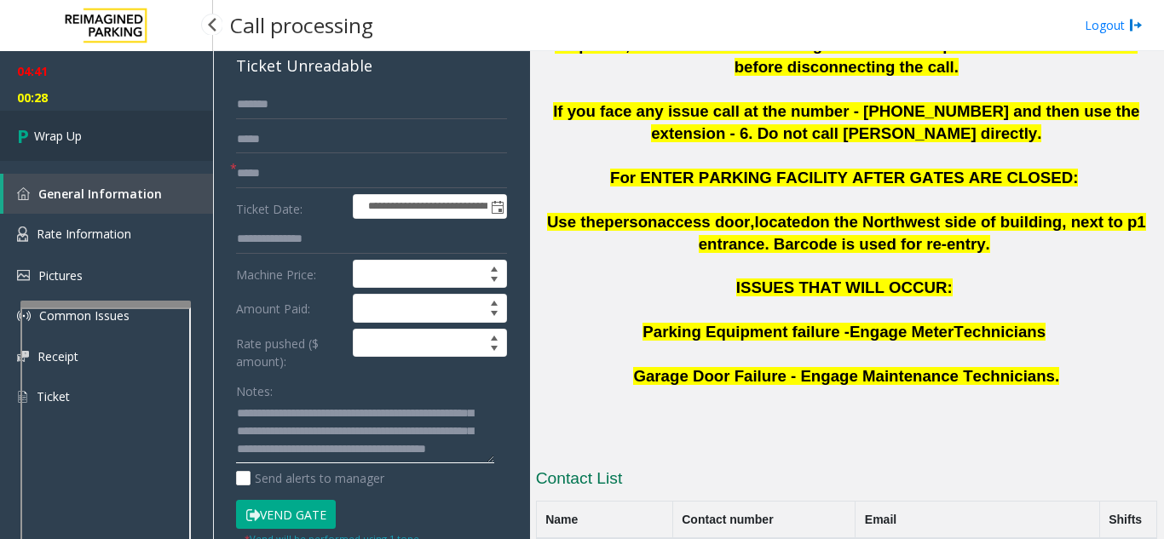
type textarea "**********"
click at [124, 136] on link "Wrap Up" at bounding box center [106, 136] width 213 height 50
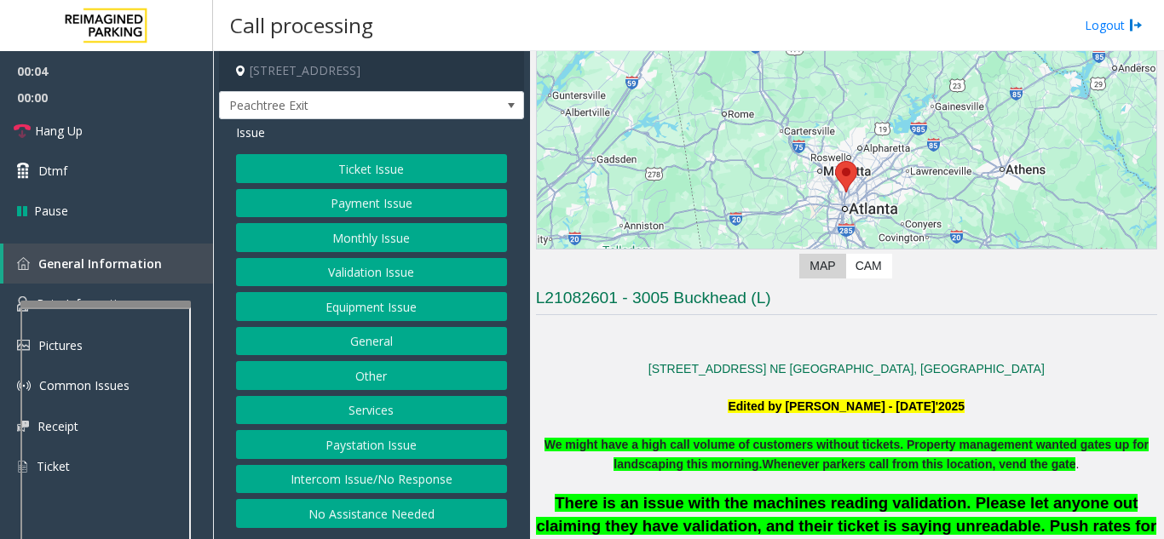
scroll to position [426, 0]
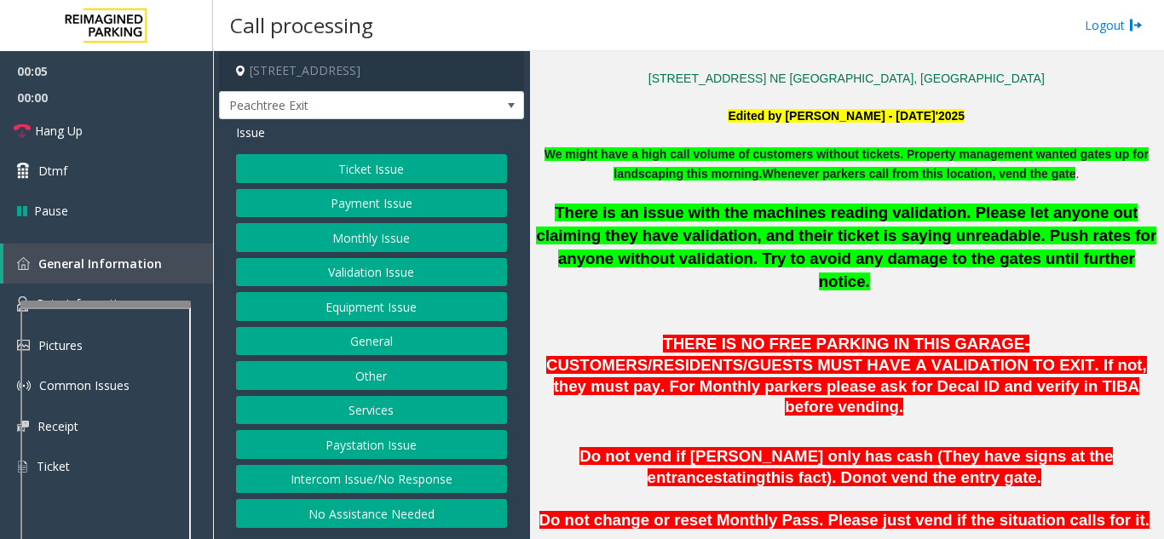
click at [399, 494] on div "Ticket Issue Payment Issue Monthly Issue Validation Issue Equipment Issue Gener…" at bounding box center [371, 341] width 271 height 374
click at [392, 489] on button "Intercom Issue/No Response" at bounding box center [371, 479] width 271 height 29
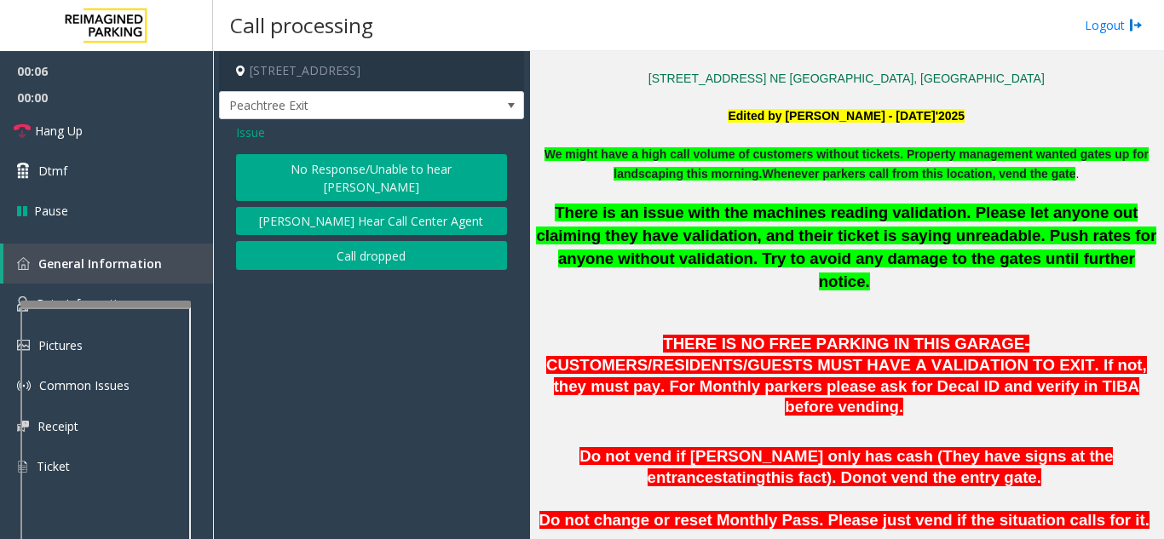
click at [358, 170] on button "No Response/Unable to hear [PERSON_NAME]" at bounding box center [371, 177] width 271 height 47
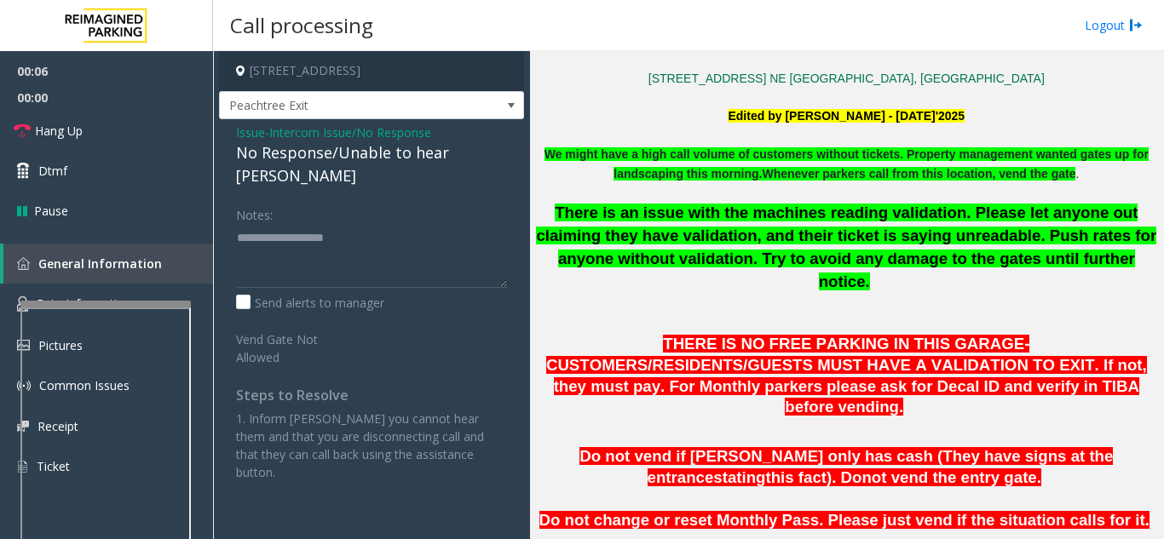
click at [354, 159] on div "No Response/Unable to hear [PERSON_NAME]" at bounding box center [371, 164] width 271 height 46
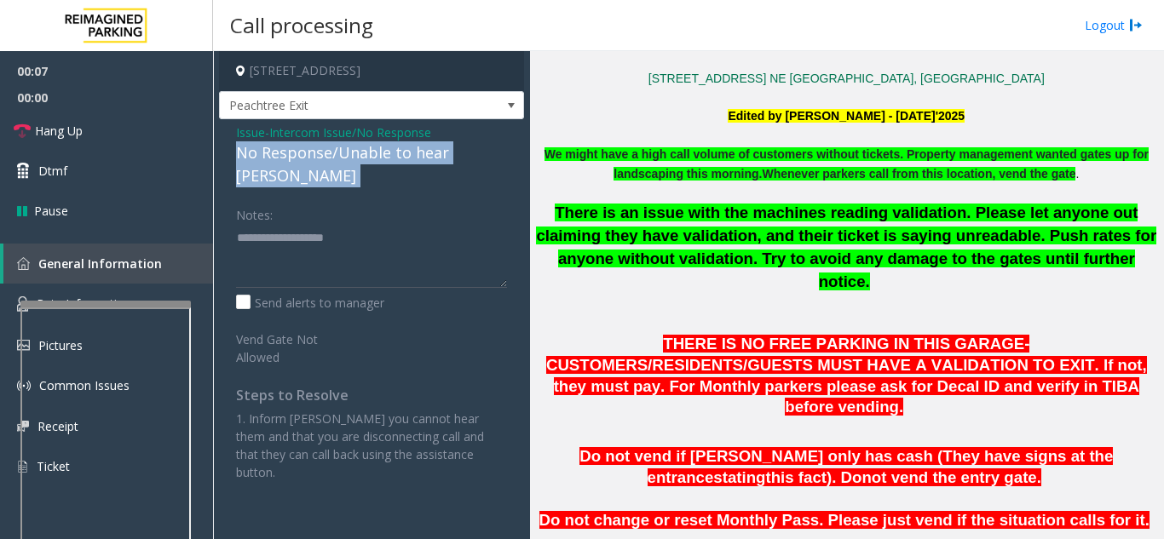
click at [354, 159] on div "No Response/Unable to hear [PERSON_NAME]" at bounding box center [371, 164] width 271 height 46
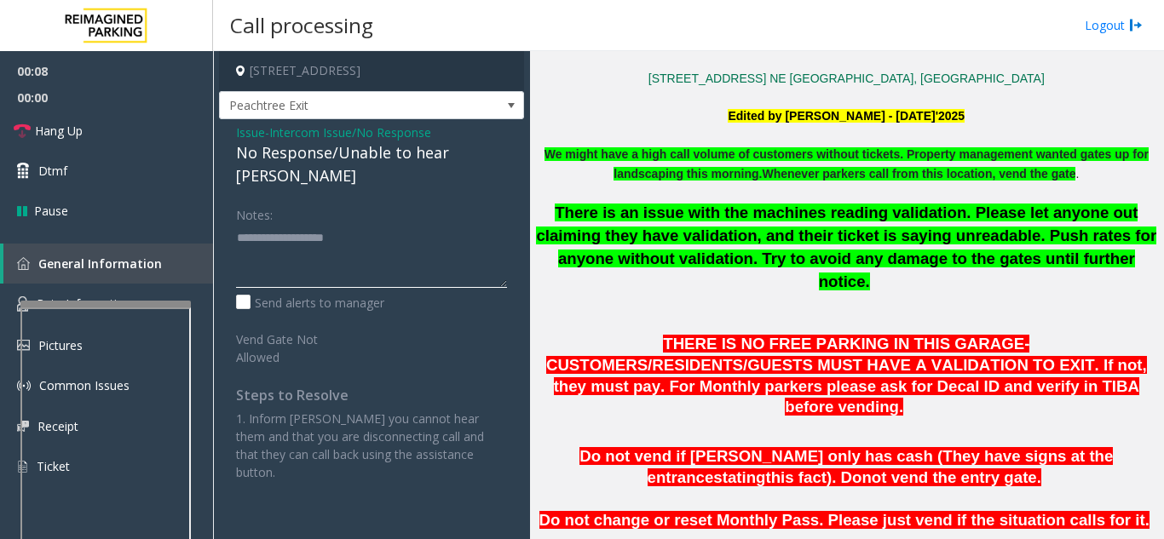
click at [491, 224] on textarea at bounding box center [371, 256] width 271 height 64
click at [402, 147] on div "No Response/Unable to hear [PERSON_NAME]" at bounding box center [371, 164] width 271 height 46
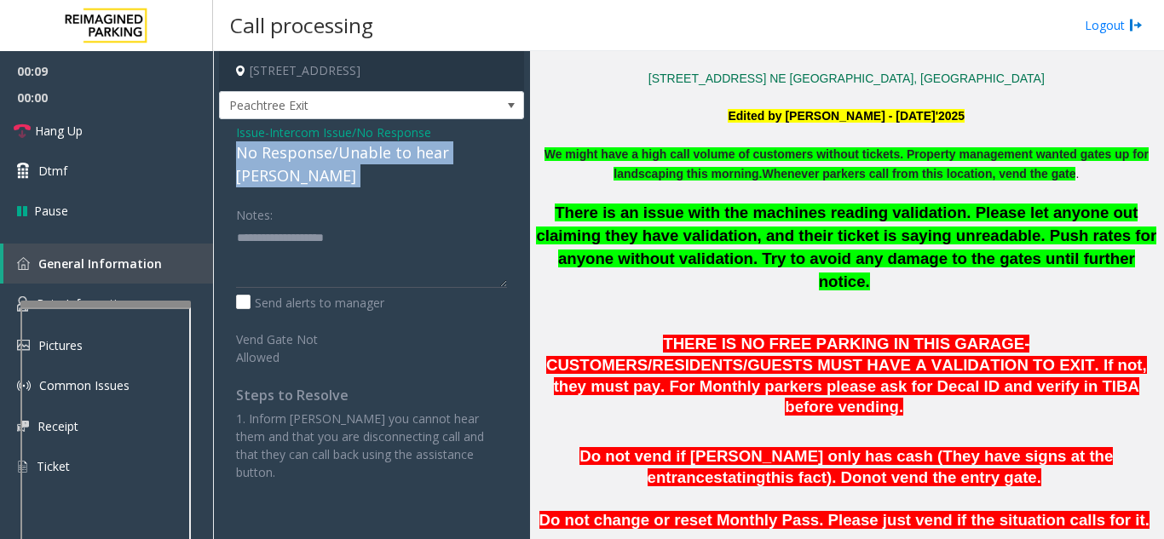
click at [402, 147] on div "No Response/Unable to hear [PERSON_NAME]" at bounding box center [371, 164] width 271 height 46
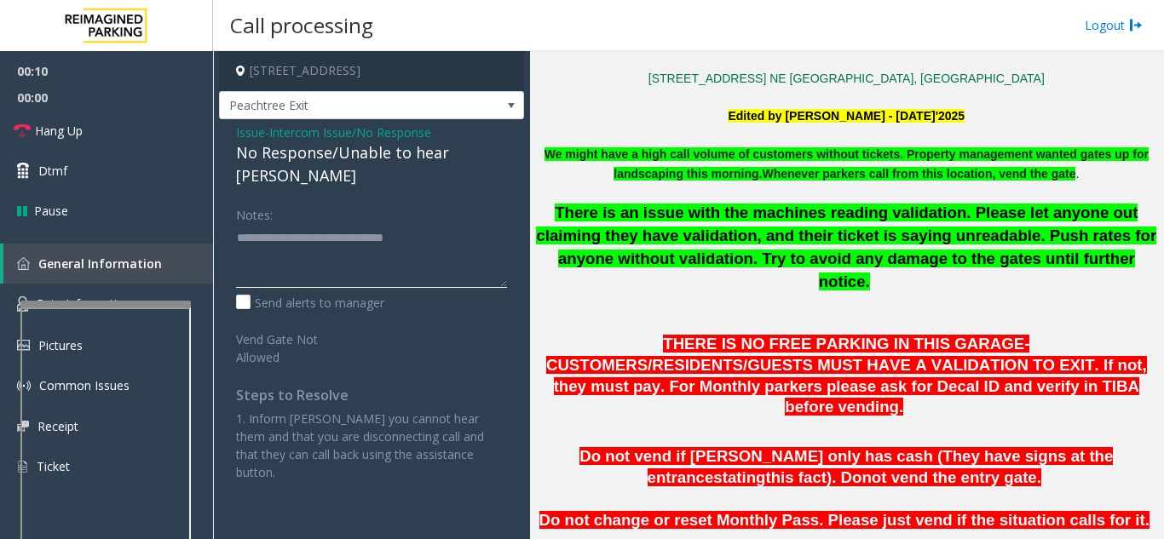
click at [473, 242] on textarea at bounding box center [371, 256] width 271 height 64
type textarea "**********"
click at [128, 117] on link "Hang Up" at bounding box center [106, 131] width 213 height 40
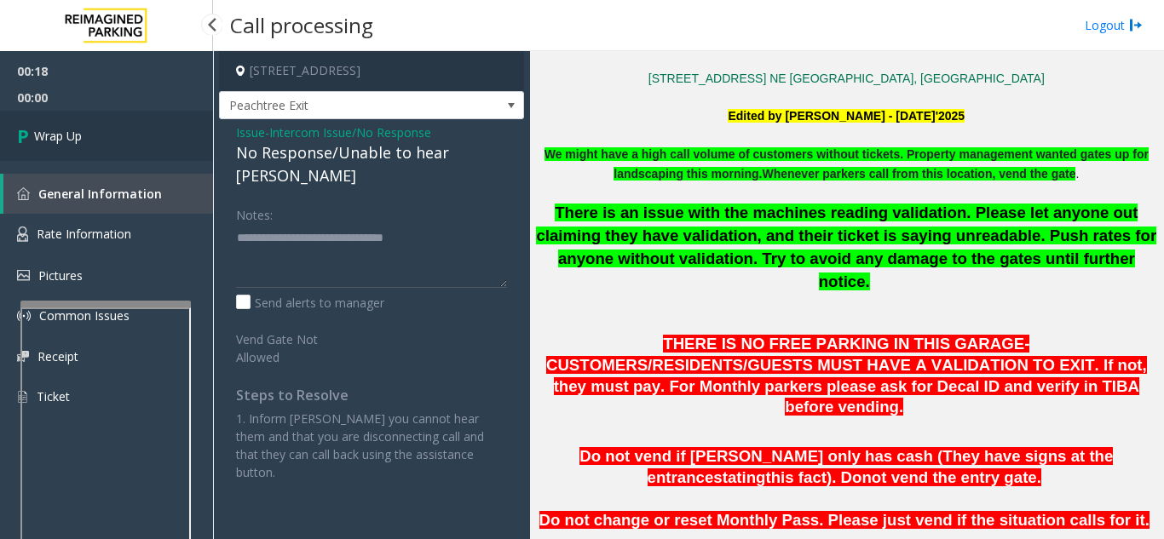
click at [128, 117] on link "Wrap Up" at bounding box center [106, 136] width 213 height 50
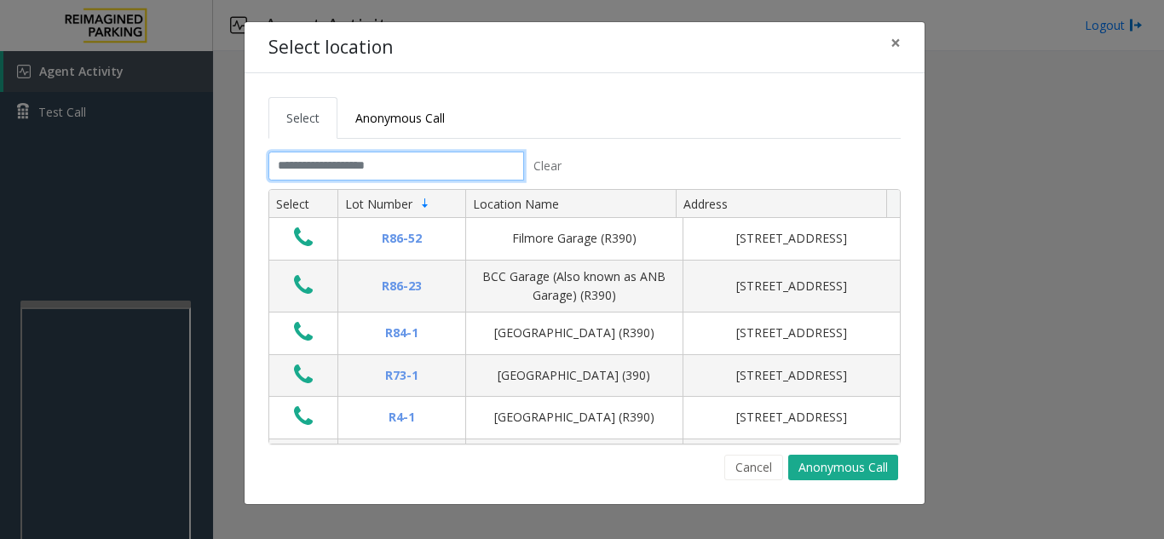
click at [437, 162] on input "text" at bounding box center [396, 166] width 256 height 29
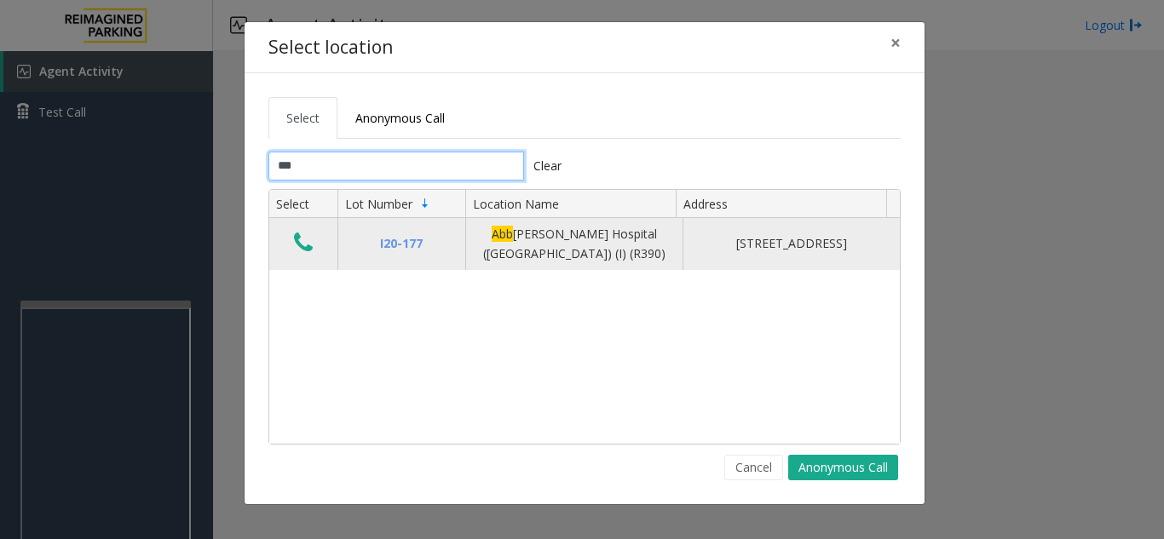
type input "***"
click at [304, 243] on icon "Data table" at bounding box center [303, 243] width 19 height 24
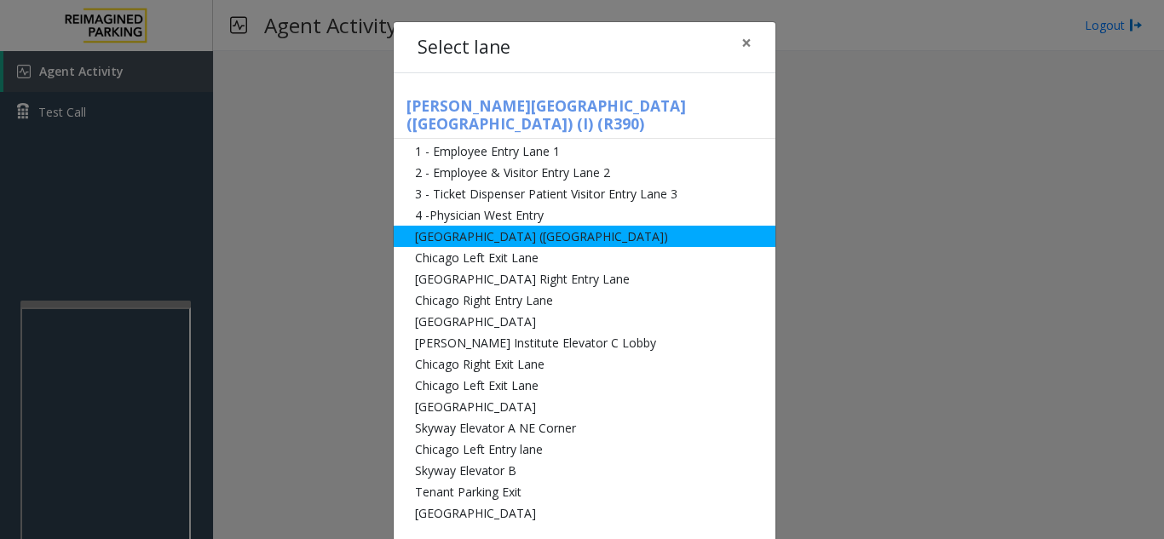
click at [541, 226] on li "[GEOGRAPHIC_DATA] ([GEOGRAPHIC_DATA])" at bounding box center [585, 236] width 382 height 21
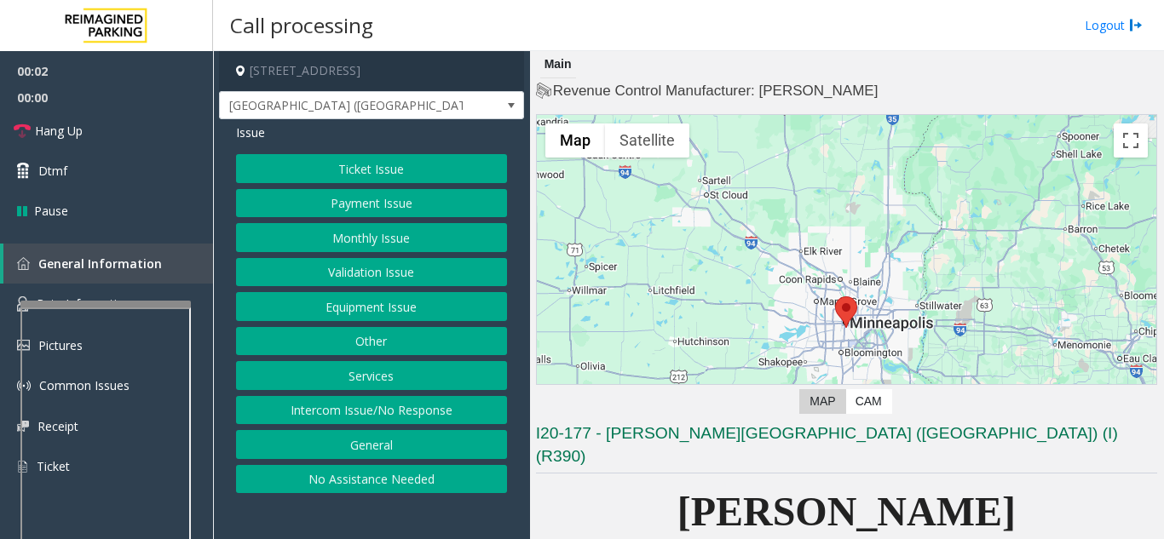
click at [384, 179] on button "Ticket Issue" at bounding box center [371, 168] width 271 height 29
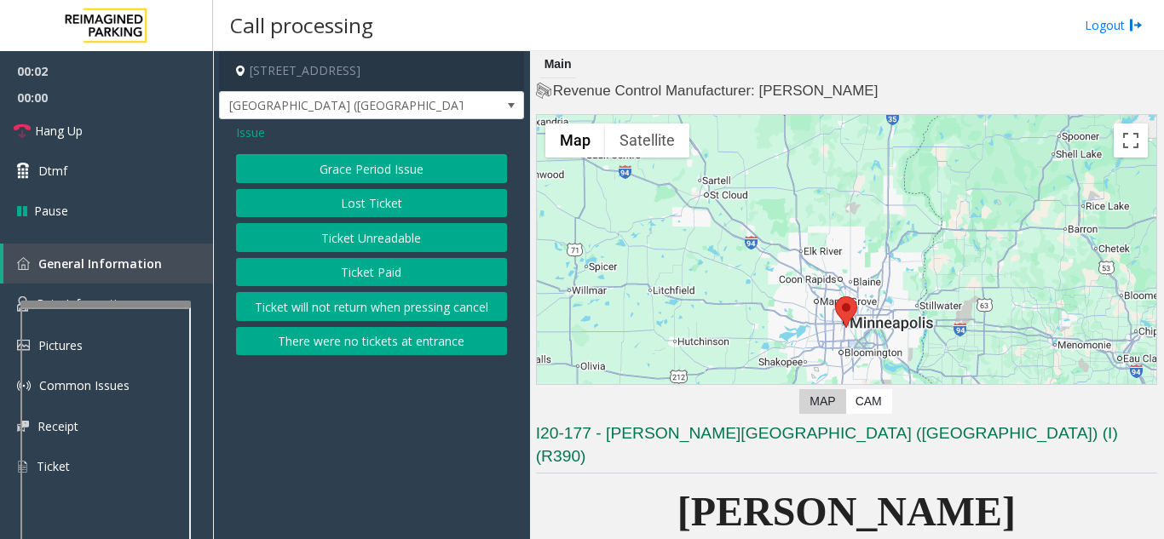
click at [377, 248] on button "Ticket Unreadable" at bounding box center [371, 237] width 271 height 29
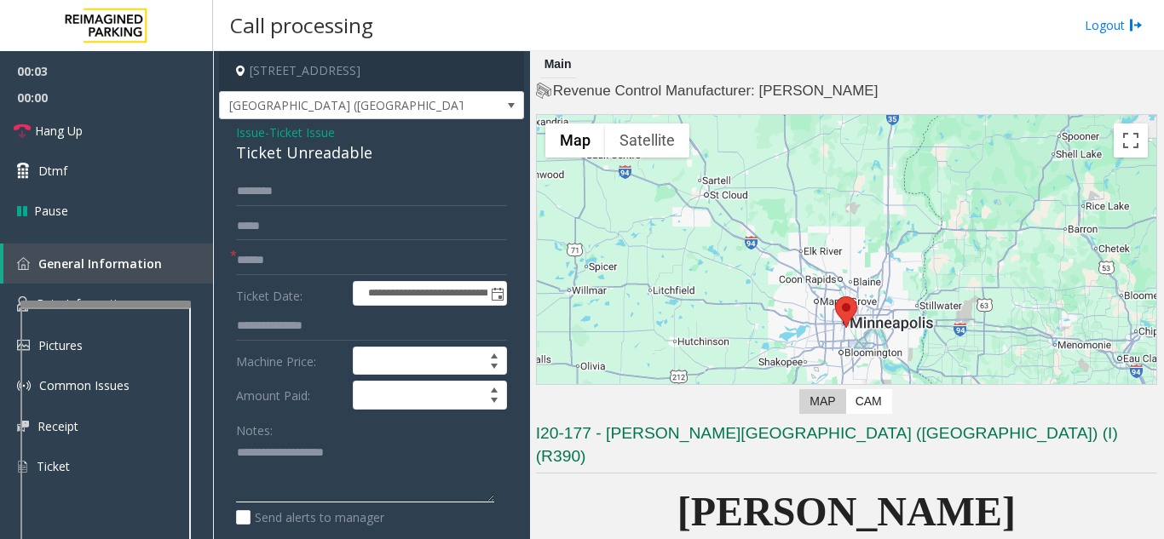
paste textarea "**********"
click at [320, 151] on div "Ticket Unreadable" at bounding box center [371, 152] width 271 height 23
click at [389, 478] on textarea at bounding box center [365, 472] width 258 height 64
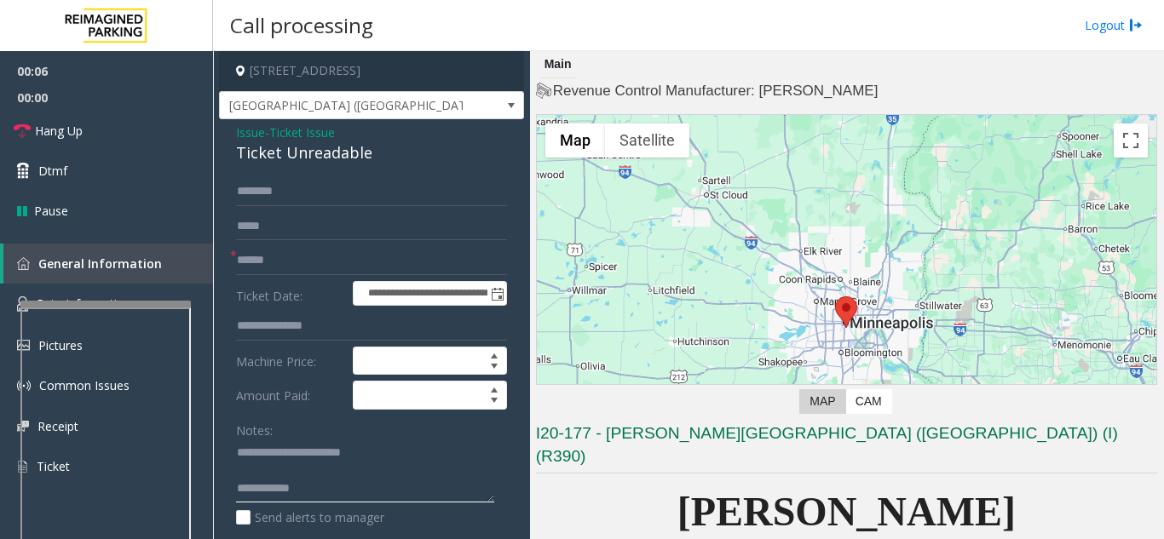
click at [391, 495] on textarea at bounding box center [365, 472] width 258 height 64
paste textarea "**********"
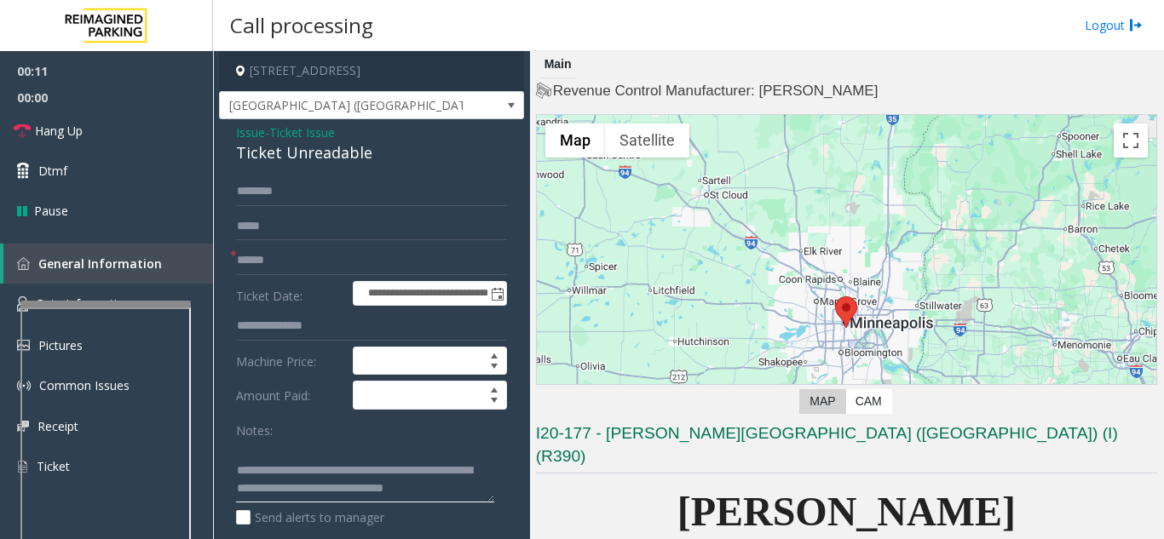
type textarea "**********"
click at [335, 254] on input "text" at bounding box center [371, 260] width 271 height 29
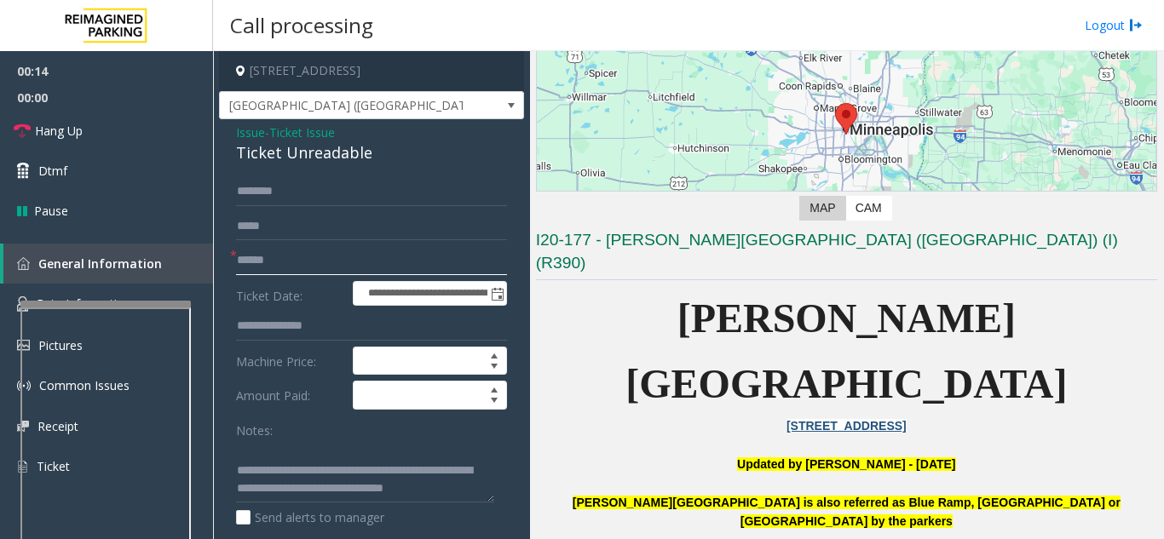
scroll to position [341, 0]
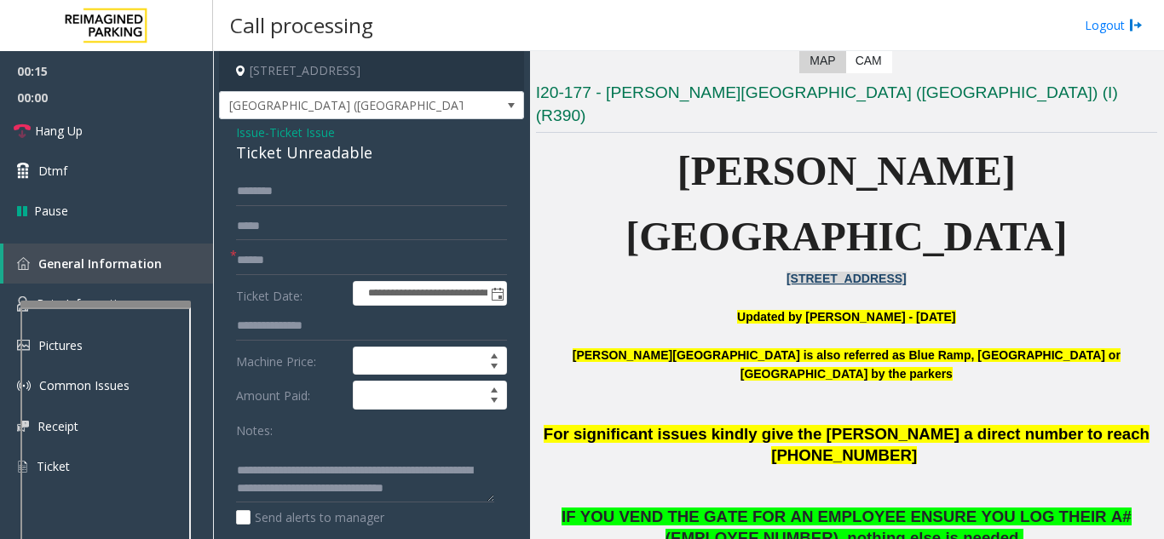
click at [840, 272] on link "[STREET_ADDRESS]" at bounding box center [846, 279] width 120 height 14
click at [301, 266] on input "text" at bounding box center [371, 260] width 271 height 29
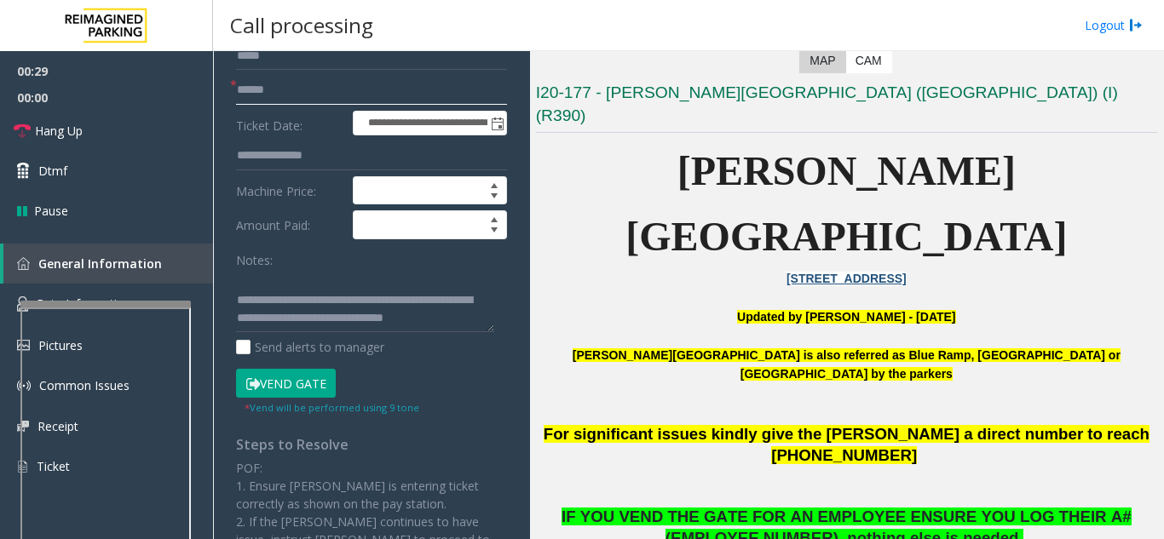
click at [312, 99] on input "text" at bounding box center [371, 90] width 271 height 29
type input "*****"
click at [286, 389] on button "Vend Gate" at bounding box center [286, 383] width 100 height 29
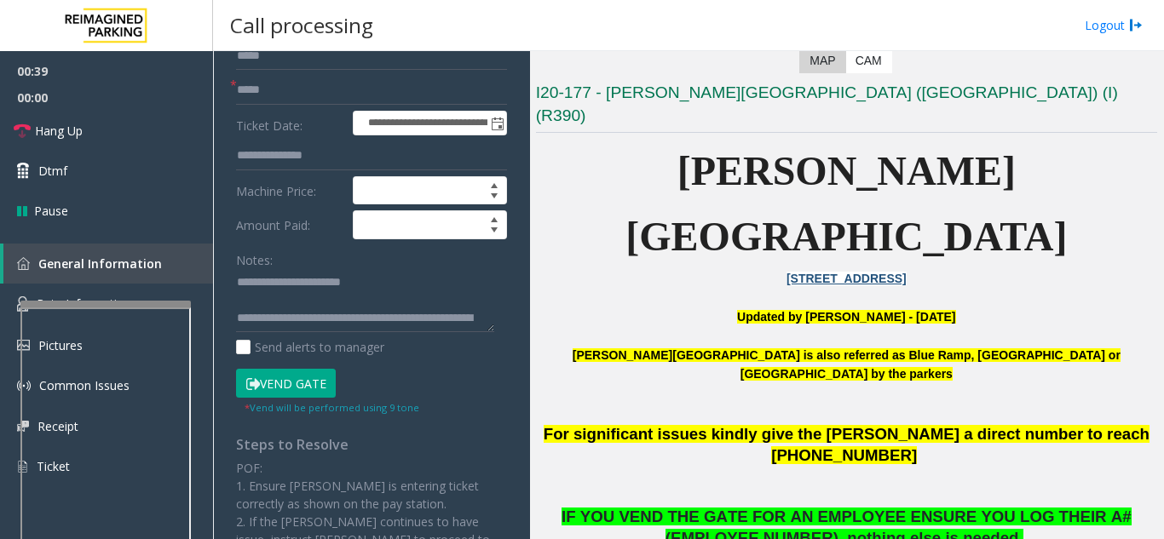
scroll to position [0, 0]
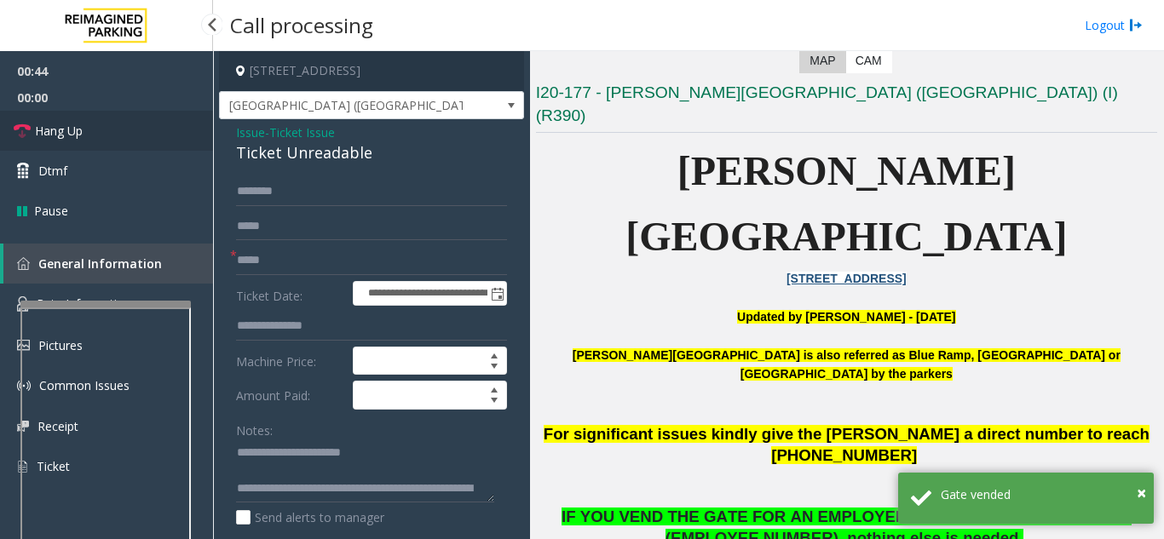
click at [153, 117] on link "Hang Up" at bounding box center [106, 131] width 213 height 40
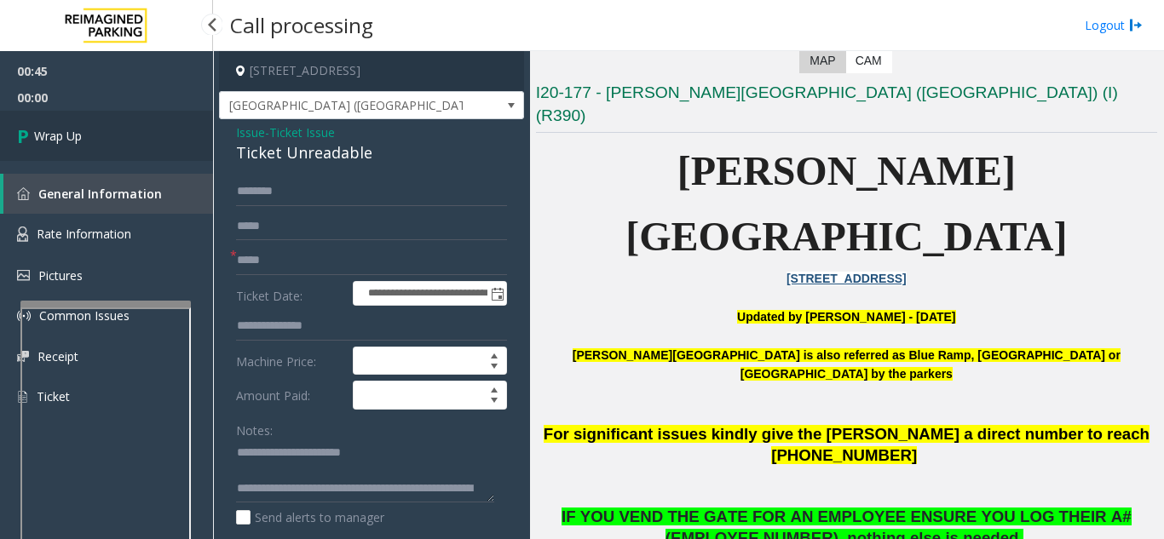
click at [150, 116] on link "Wrap Up" at bounding box center [106, 136] width 213 height 50
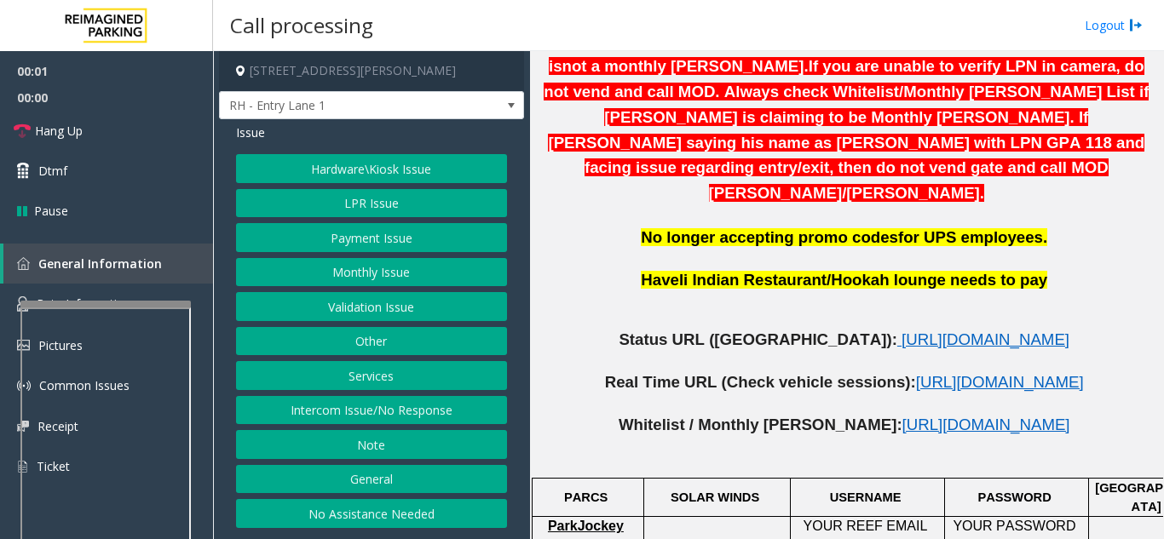
scroll to position [852, 0]
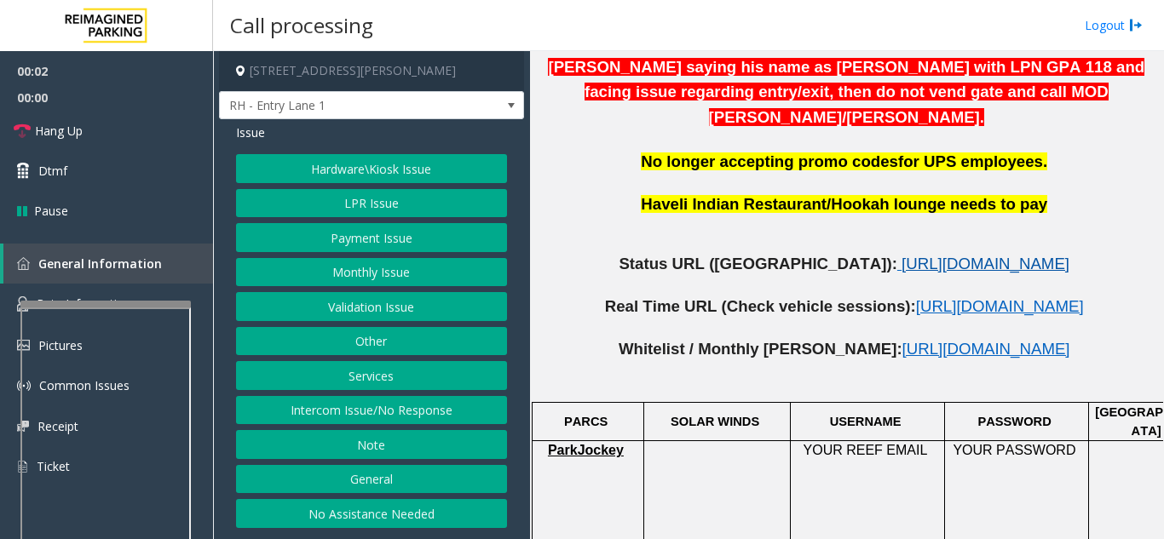
click at [840, 255] on span "https://www.parkjockey.com/en-us/manage/1633/status" at bounding box center [986, 264] width 168 height 18
click at [338, 406] on button "Intercom Issue/No Response" at bounding box center [371, 410] width 271 height 29
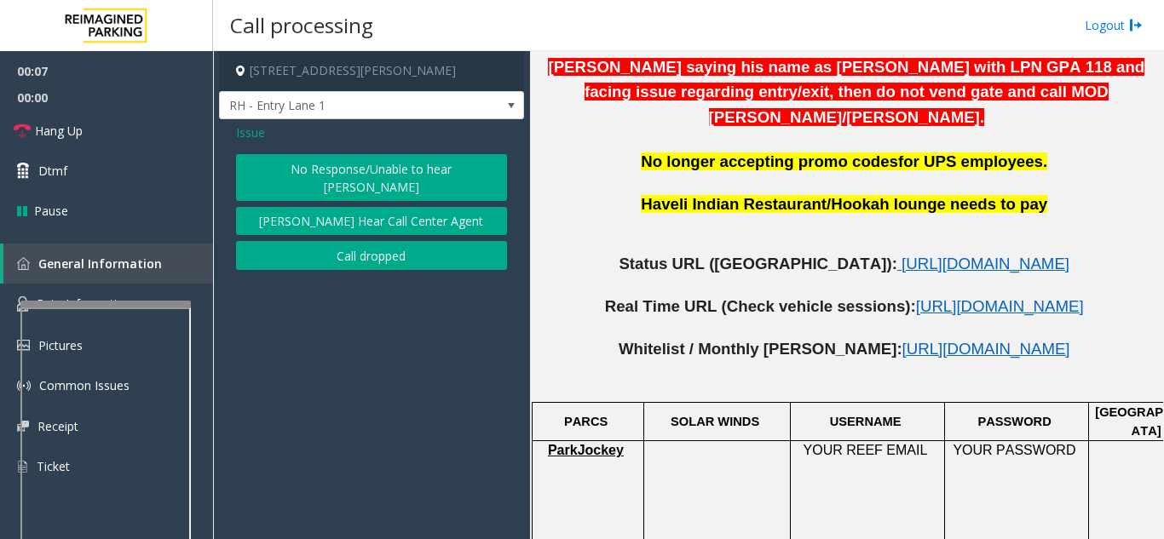
click at [329, 180] on button "No Response/Unable to hear [PERSON_NAME]" at bounding box center [371, 177] width 271 height 47
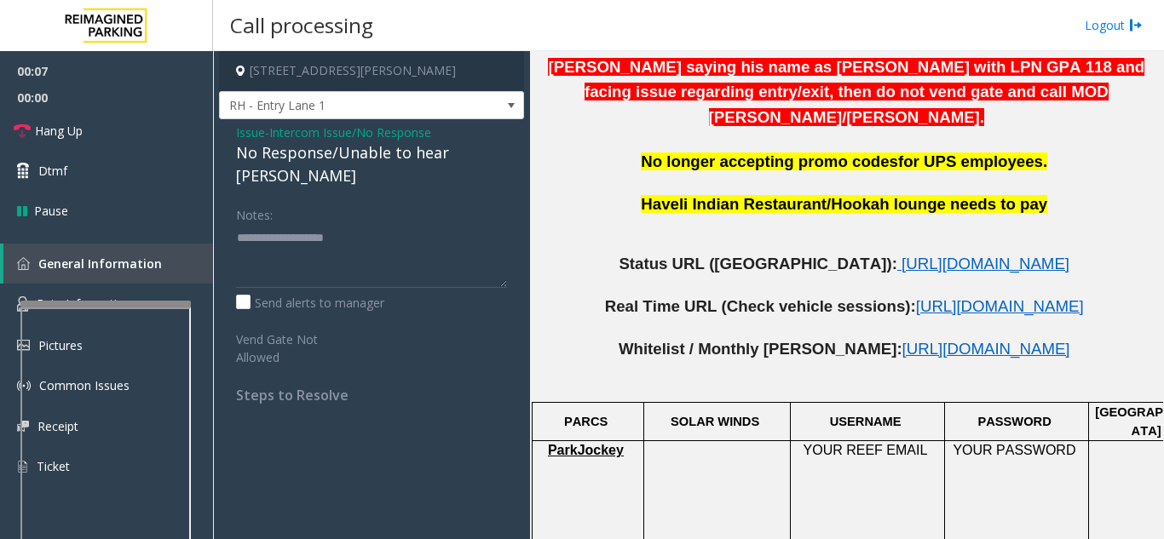
click at [327, 153] on div "No Response/Unable to hear [PERSON_NAME]" at bounding box center [371, 164] width 271 height 46
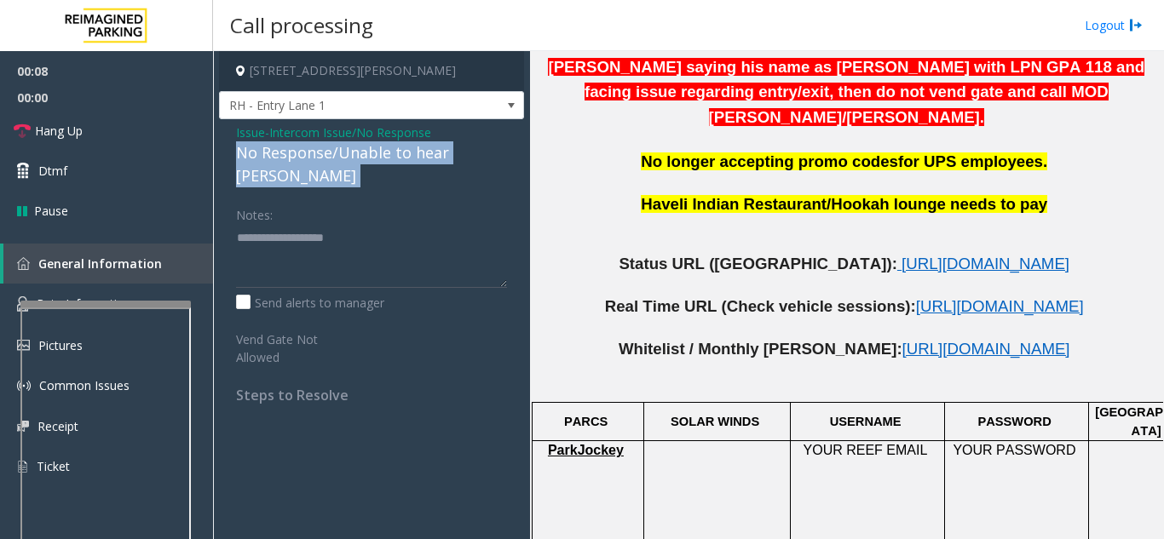
click at [327, 153] on div "No Response/Unable to hear [PERSON_NAME]" at bounding box center [371, 164] width 271 height 46
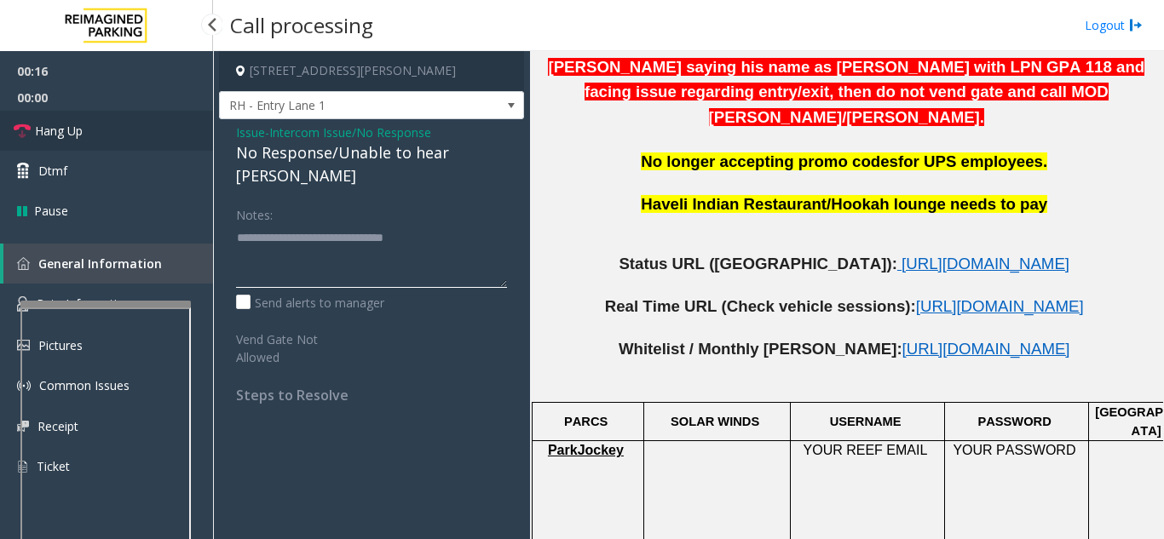
type textarea "**********"
click at [130, 124] on link "Hang Up" at bounding box center [106, 131] width 213 height 40
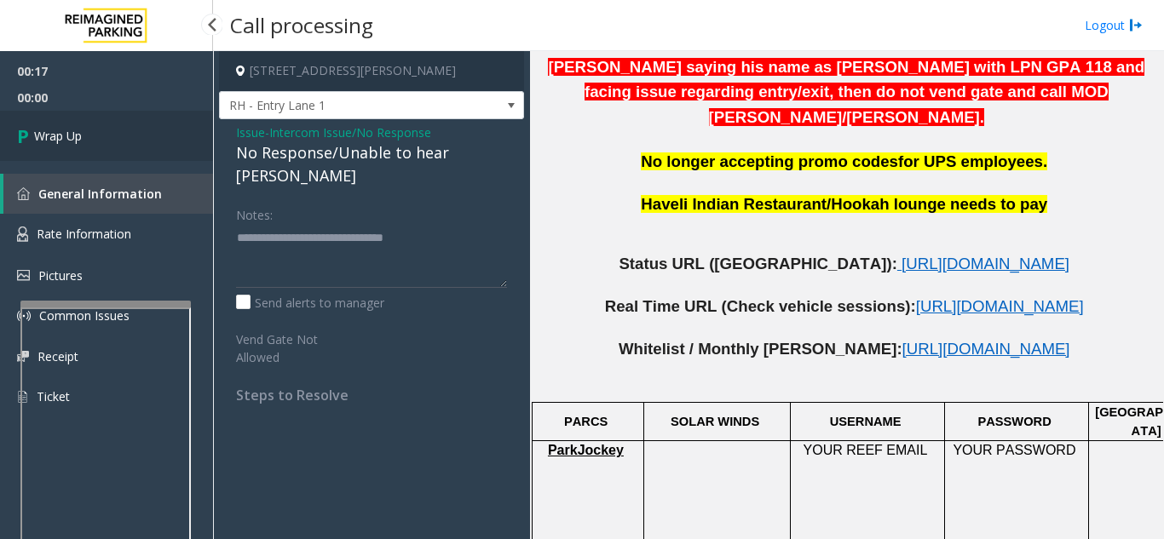
click at [130, 124] on link "Wrap Up" at bounding box center [106, 136] width 213 height 50
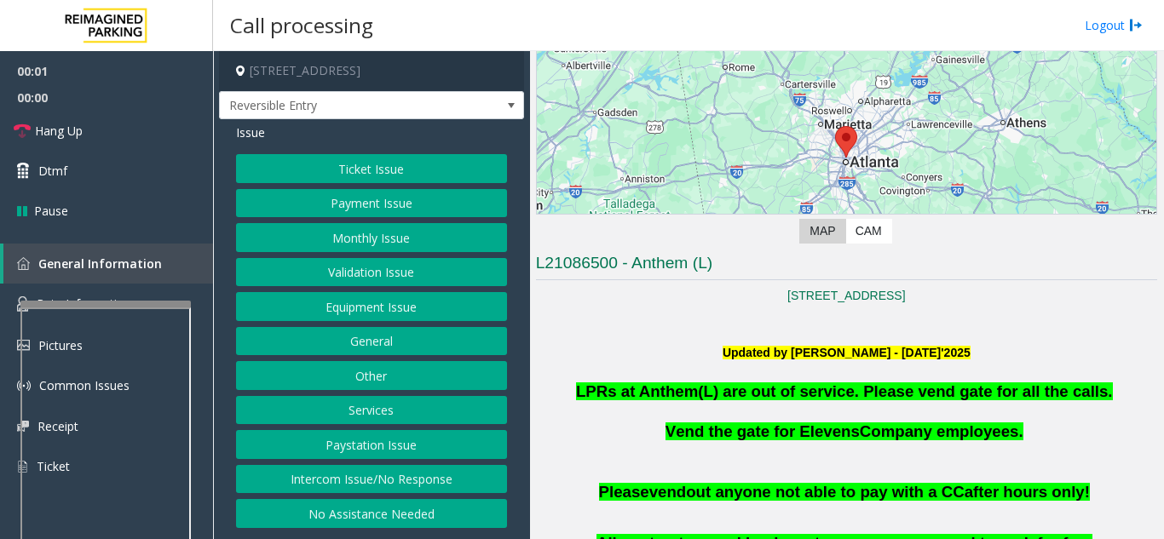
scroll to position [426, 0]
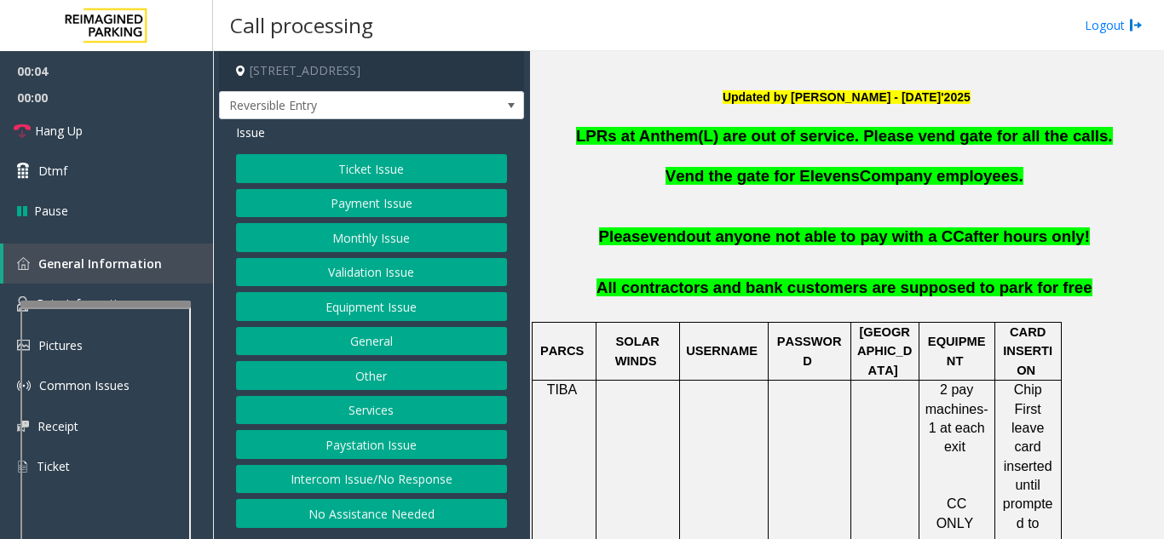
click at [345, 318] on button "Equipment Issue" at bounding box center [371, 306] width 271 height 29
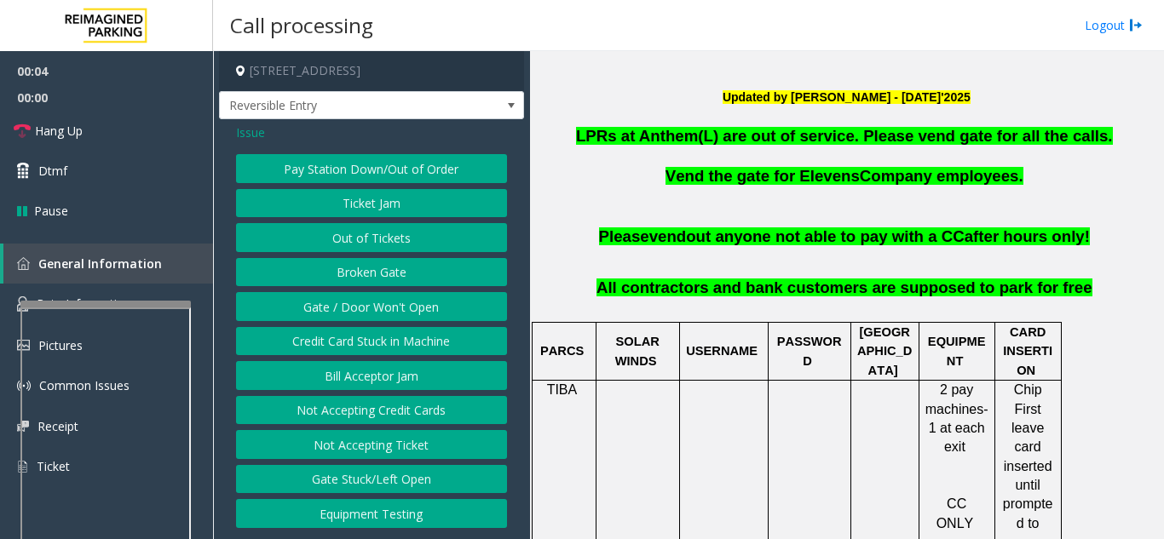
click at [345, 318] on button "Gate / Door Won't Open" at bounding box center [371, 306] width 271 height 29
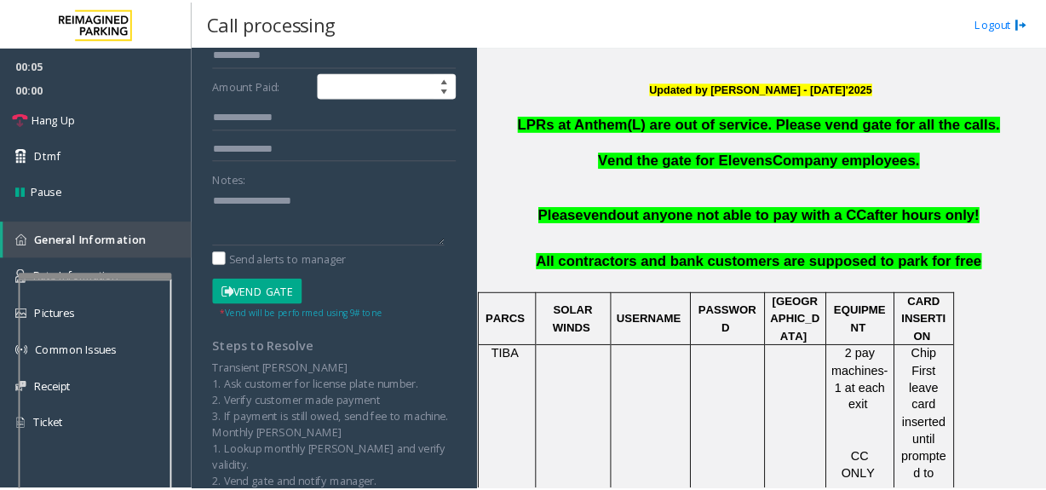
scroll to position [341, 0]
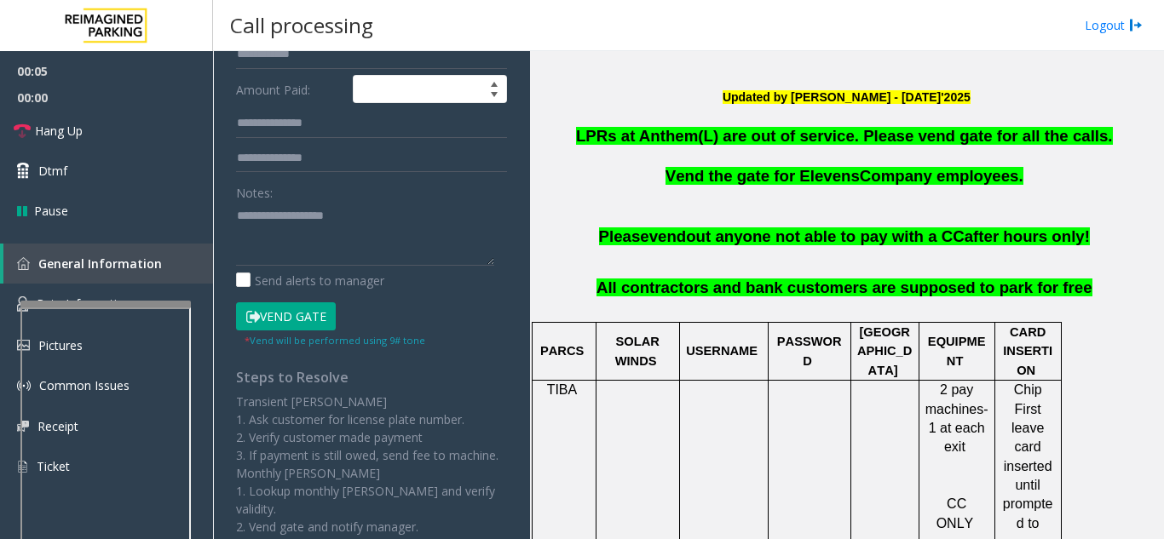
click at [303, 330] on button "Vend Gate" at bounding box center [286, 316] width 100 height 29
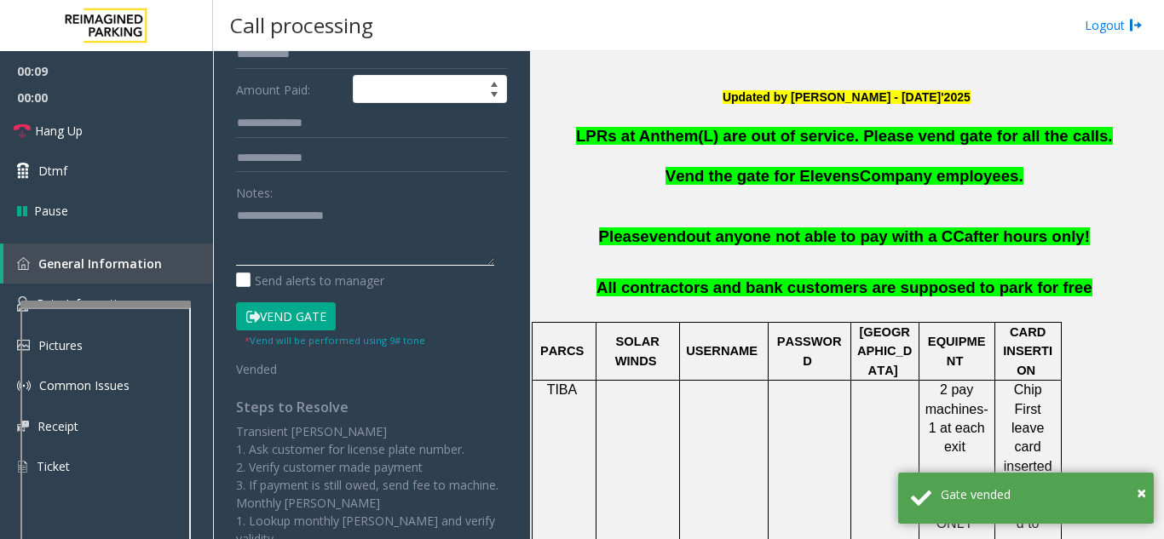
drag, startPoint x: 353, startPoint y: 246, endPoint x: 331, endPoint y: 254, distance: 22.6
click at [331, 254] on textarea at bounding box center [365, 234] width 258 height 64
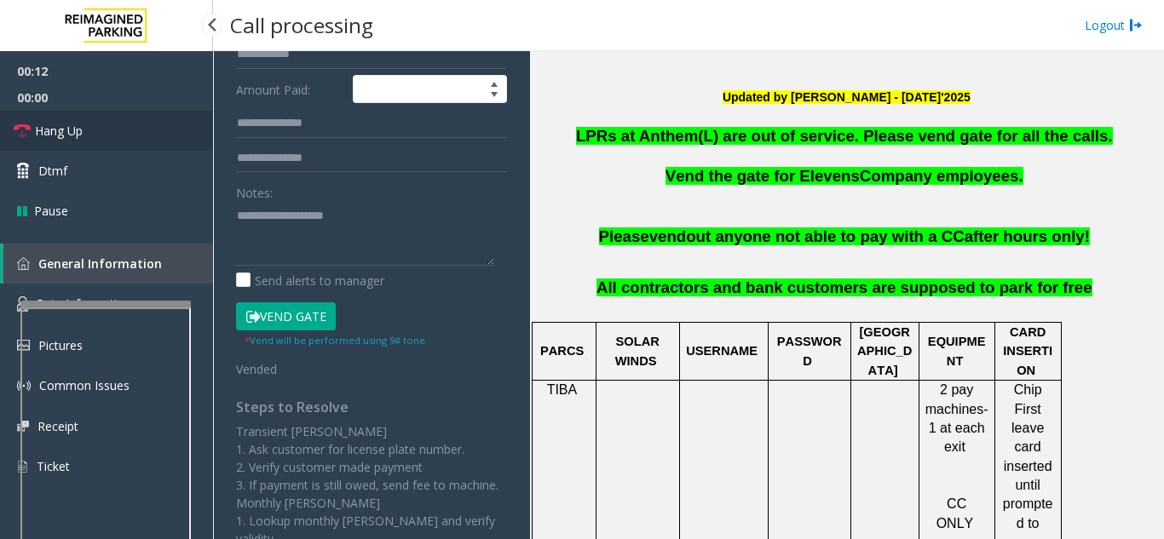
click at [145, 118] on link "Hang Up" at bounding box center [106, 131] width 213 height 40
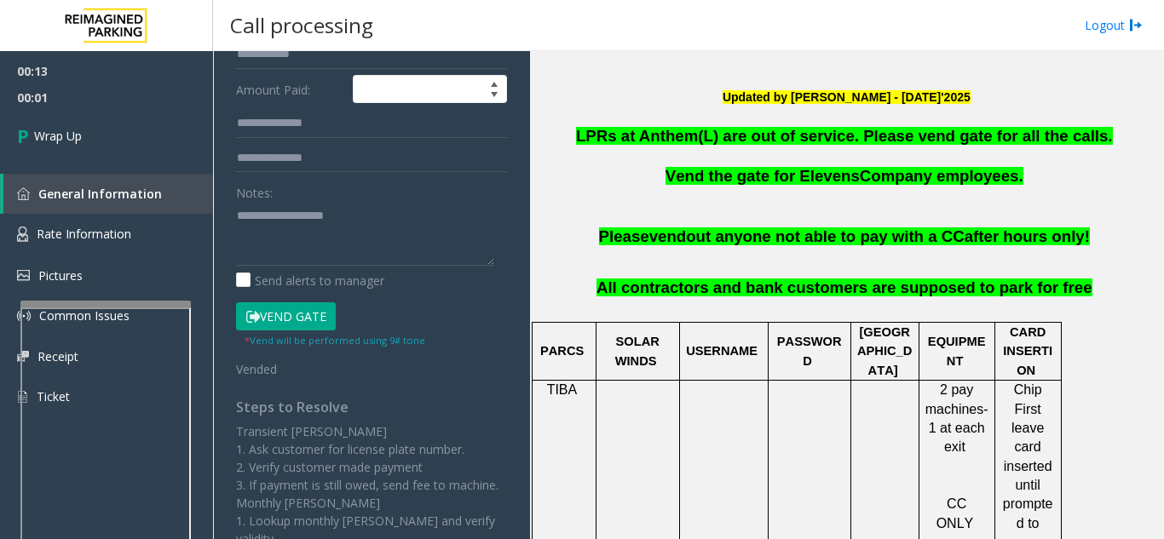
click at [798, 138] on span "LPRs at Anthem(L) are out of service. Please vend gate for all the calls." at bounding box center [844, 136] width 537 height 18
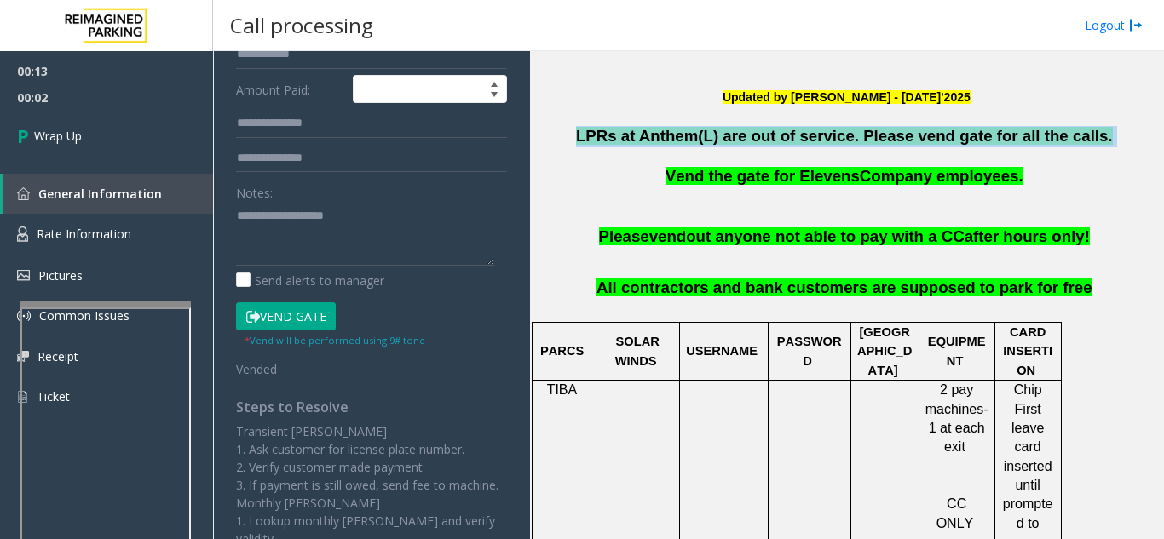
click at [798, 138] on span "LPRs at Anthem(L) are out of service. Please vend gate for all the calls." at bounding box center [844, 136] width 537 height 18
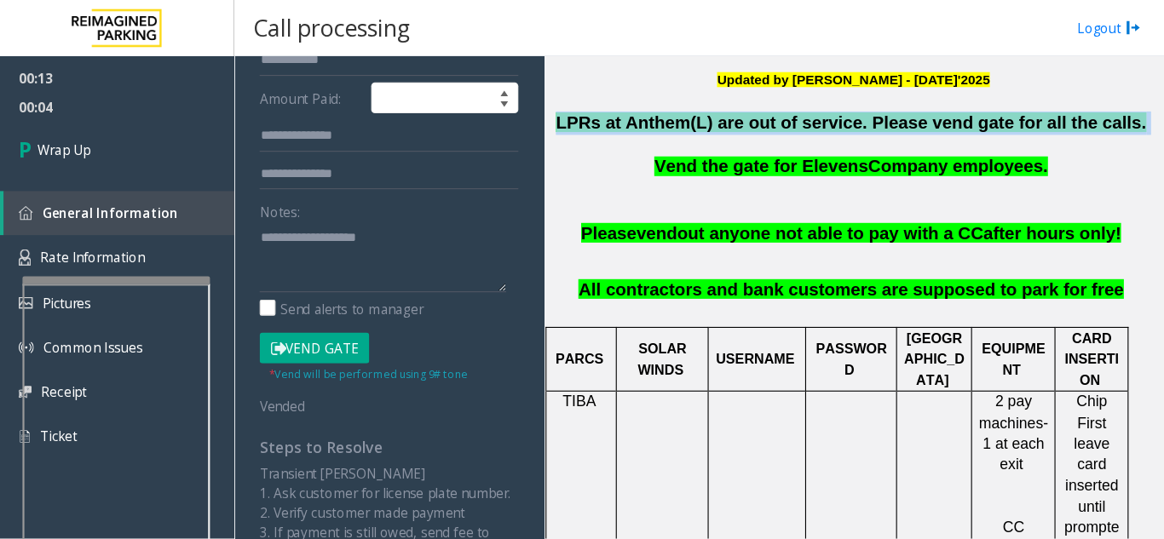
scroll to position [426, 0]
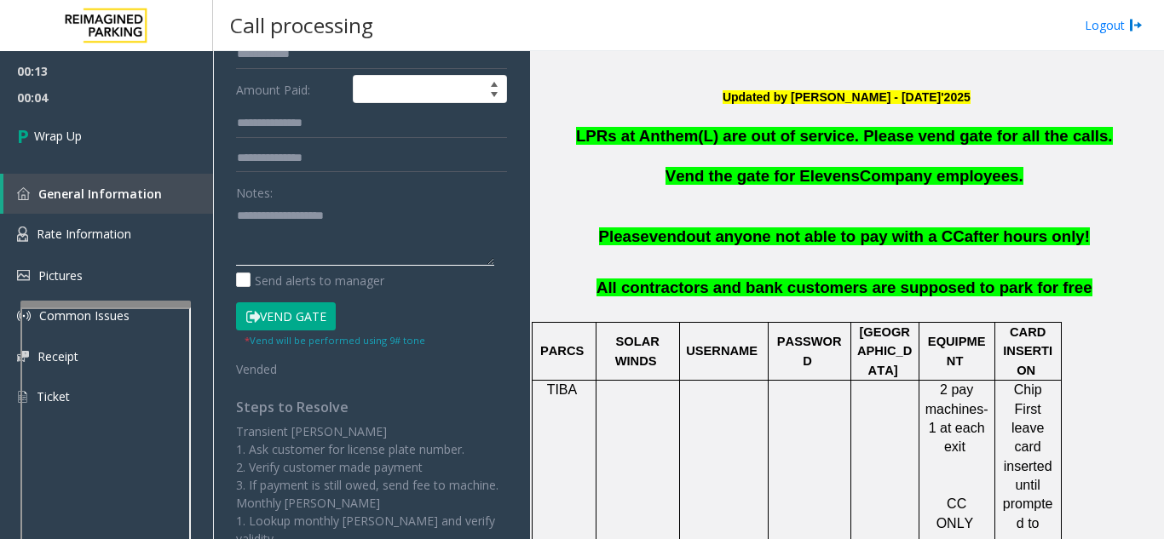
click at [351, 241] on textarea at bounding box center [365, 234] width 258 height 64
paste textarea "**********"
type textarea "**********"
click at [840, 132] on span "LPRs at Anthem(L) are out of service. Please vend gate for all the calls." at bounding box center [844, 136] width 537 height 18
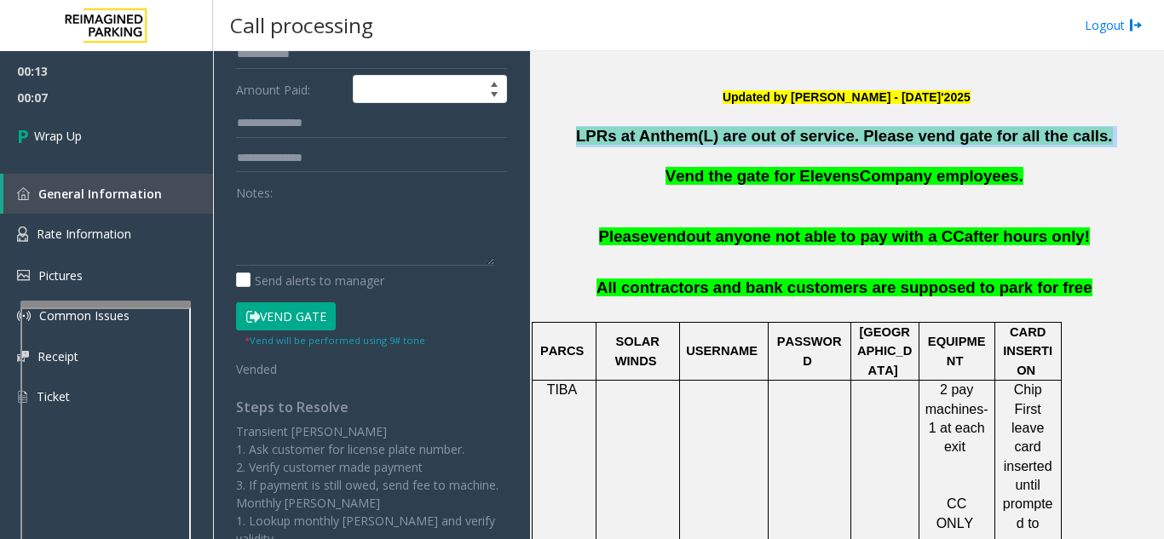
click at [840, 132] on span "LPRs at Anthem(L) are out of service. Please vend gate for all the calls." at bounding box center [844, 136] width 537 height 18
copy p "LPRs at Anthem(L) are out of service. Please vend gate for all the calls."
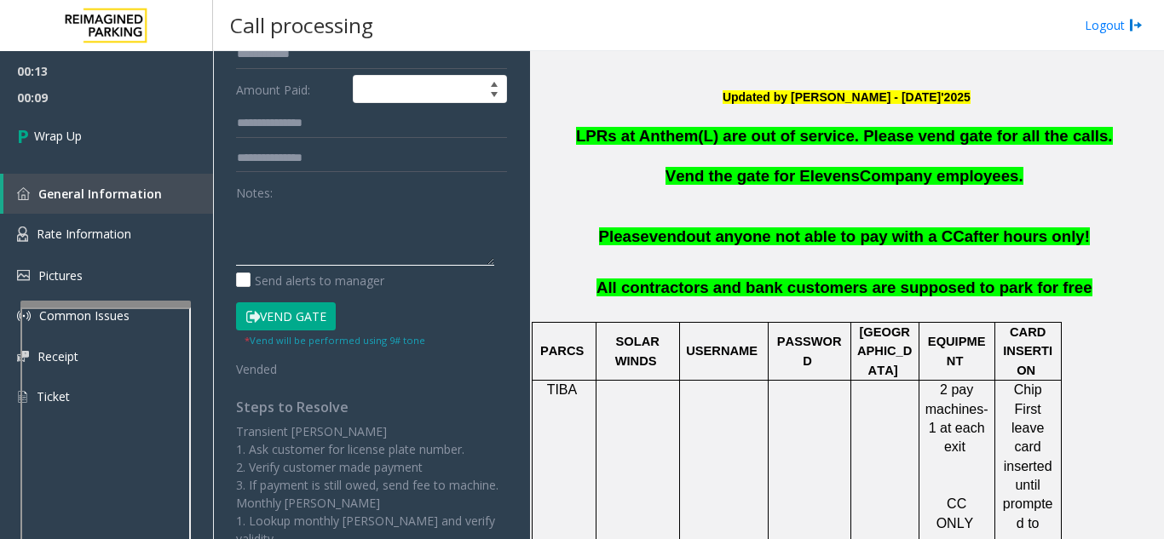
paste textarea "**********"
click at [322, 242] on textarea at bounding box center [365, 234] width 258 height 64
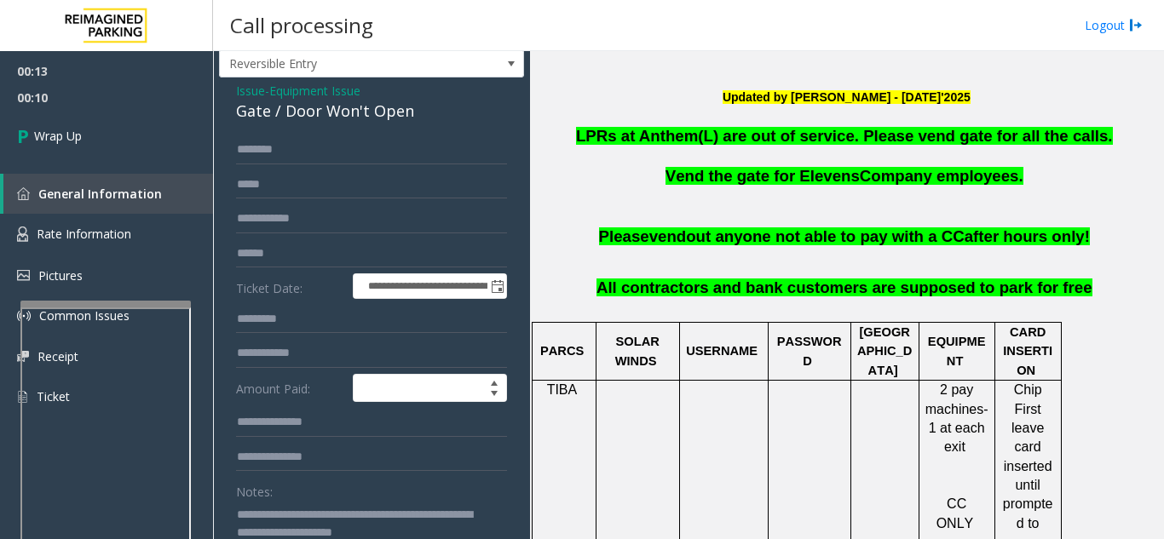
scroll to position [0, 0]
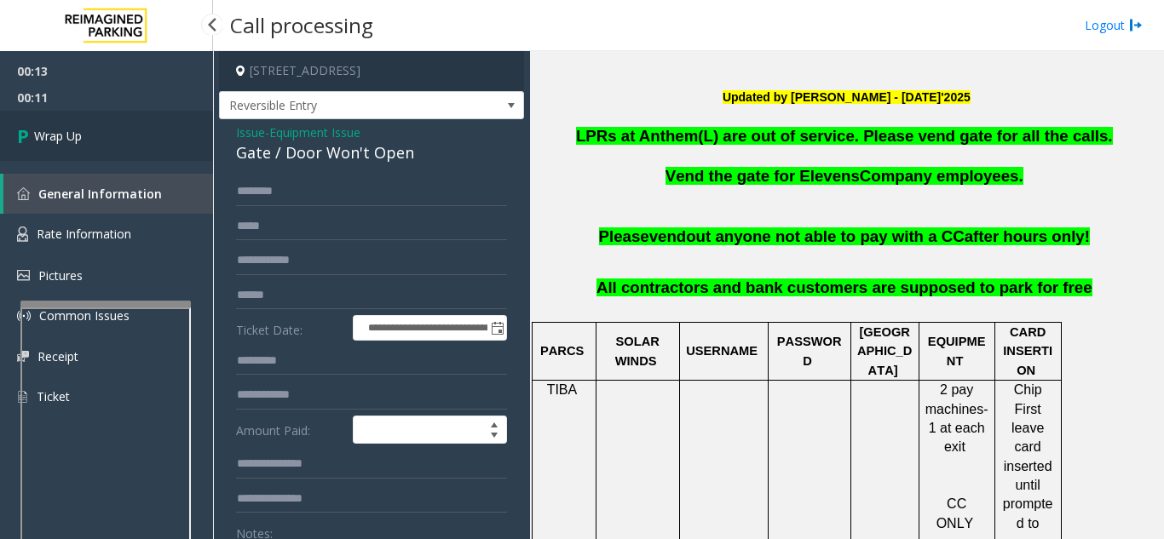
type textarea "**********"
click at [179, 137] on link "Wrap Up" at bounding box center [106, 136] width 213 height 50
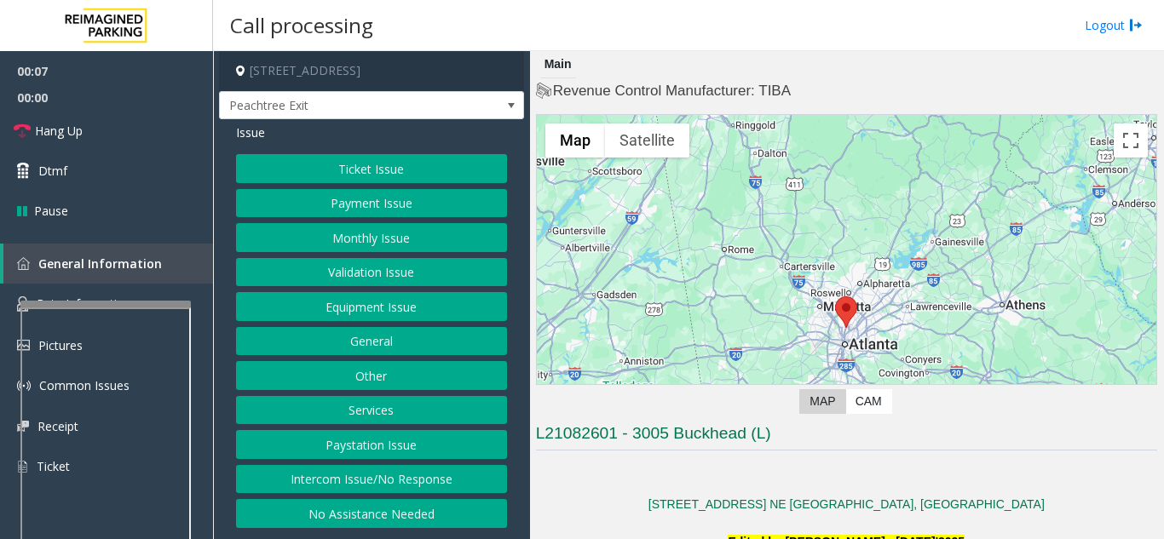
click at [347, 209] on button "Payment Issue" at bounding box center [371, 203] width 271 height 29
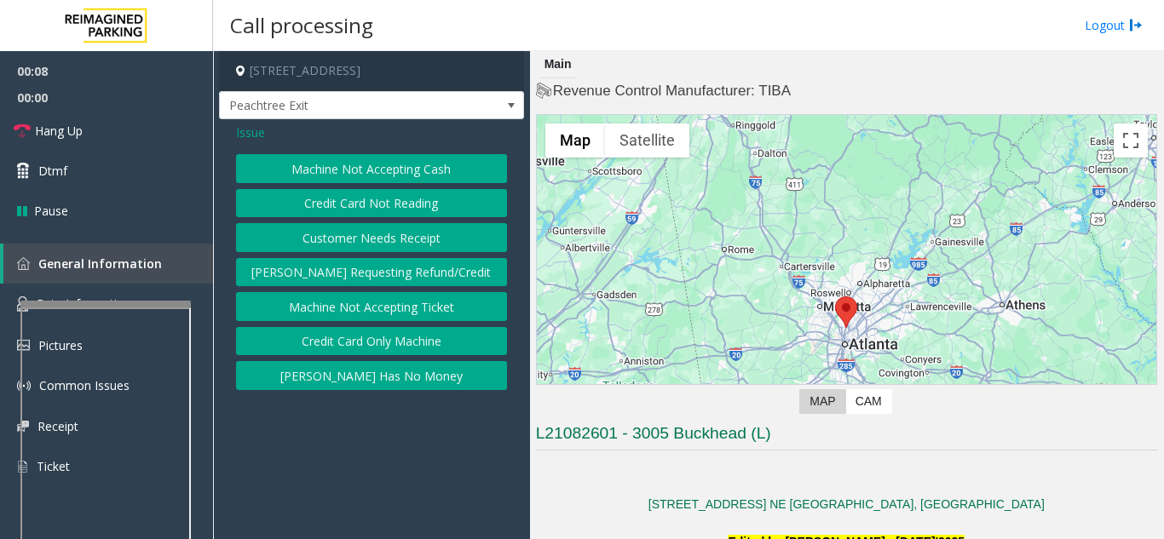
click at [362, 210] on button "Credit Card Not Reading" at bounding box center [371, 203] width 271 height 29
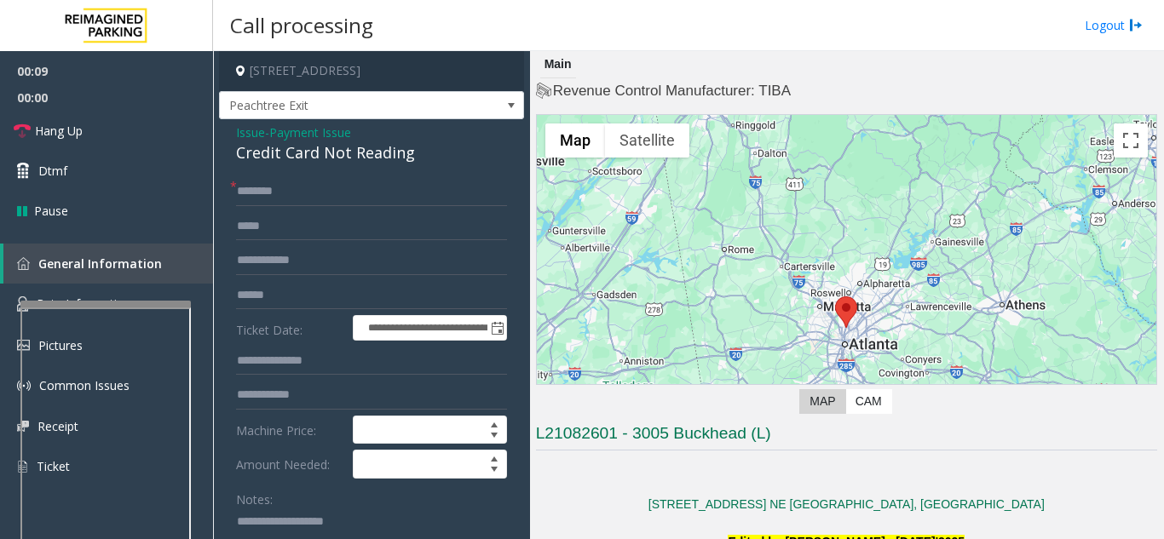
paste textarea "**********"
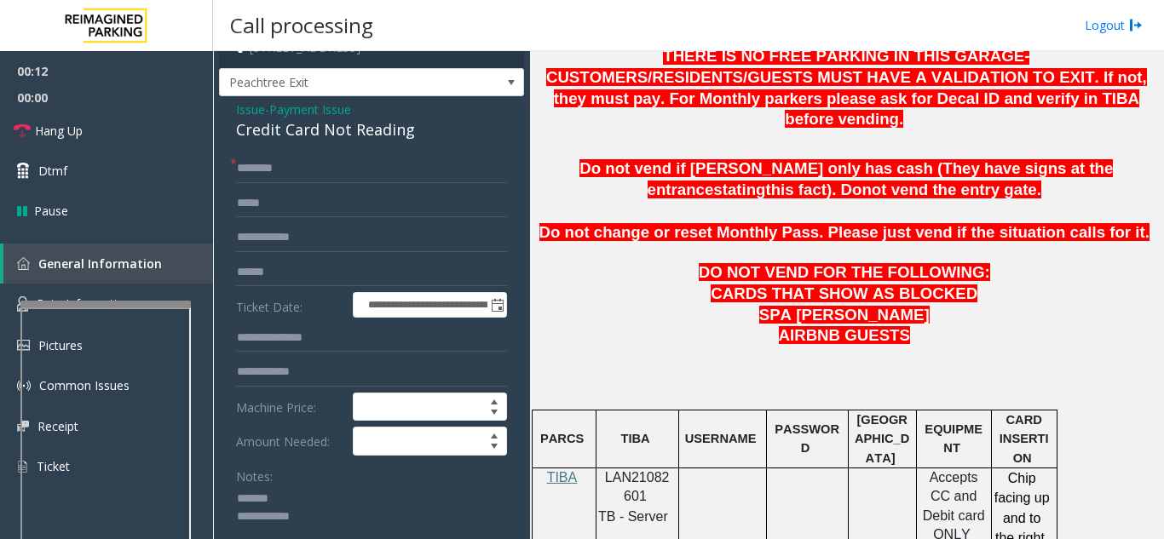
scroll to position [937, 0]
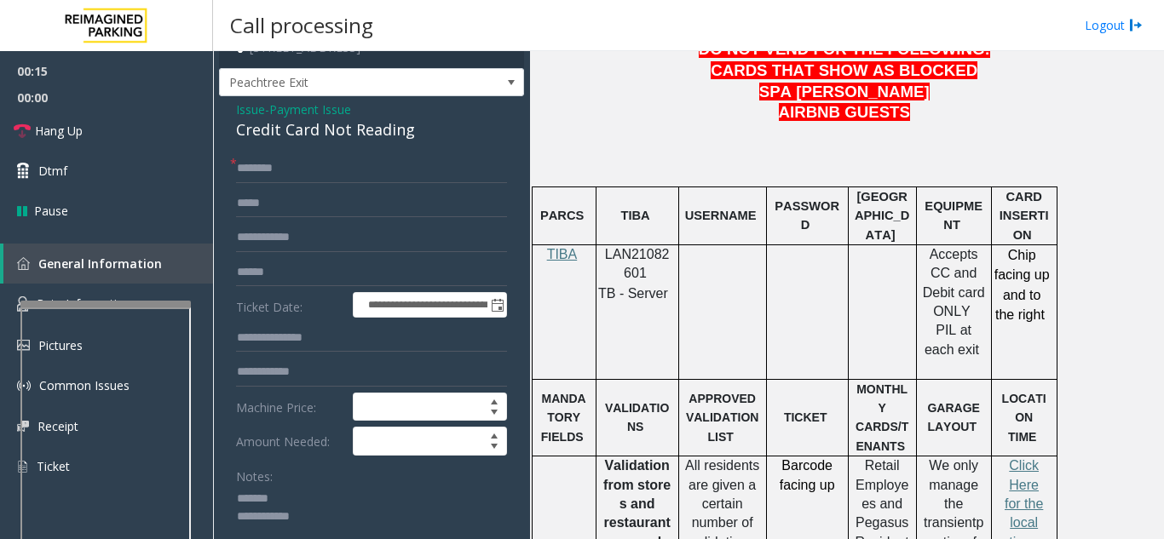
click at [342, 141] on div "Credit Card Not Reading" at bounding box center [371, 129] width 271 height 23
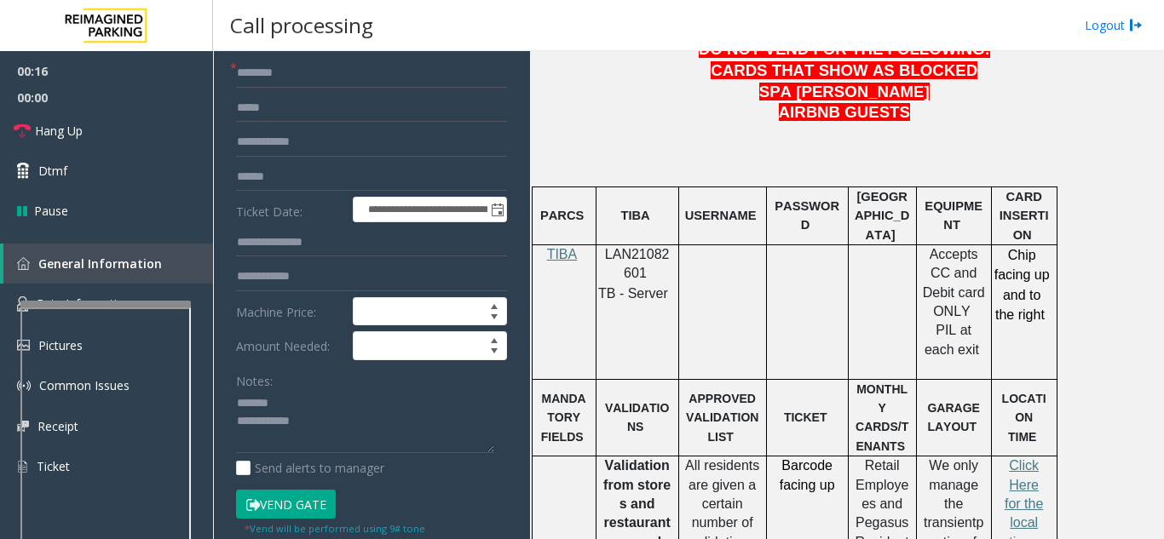
scroll to position [159, 0]
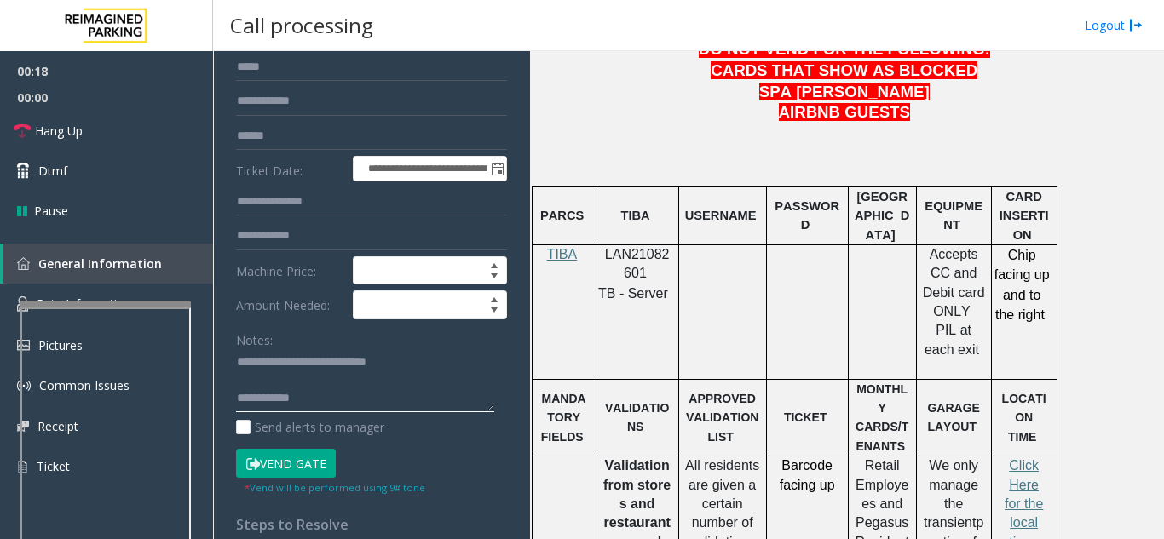
drag, startPoint x: 455, startPoint y: 408, endPoint x: 509, endPoint y: 418, distance: 54.5
click at [455, 409] on textarea at bounding box center [365, 381] width 258 height 64
paste textarea "**********"
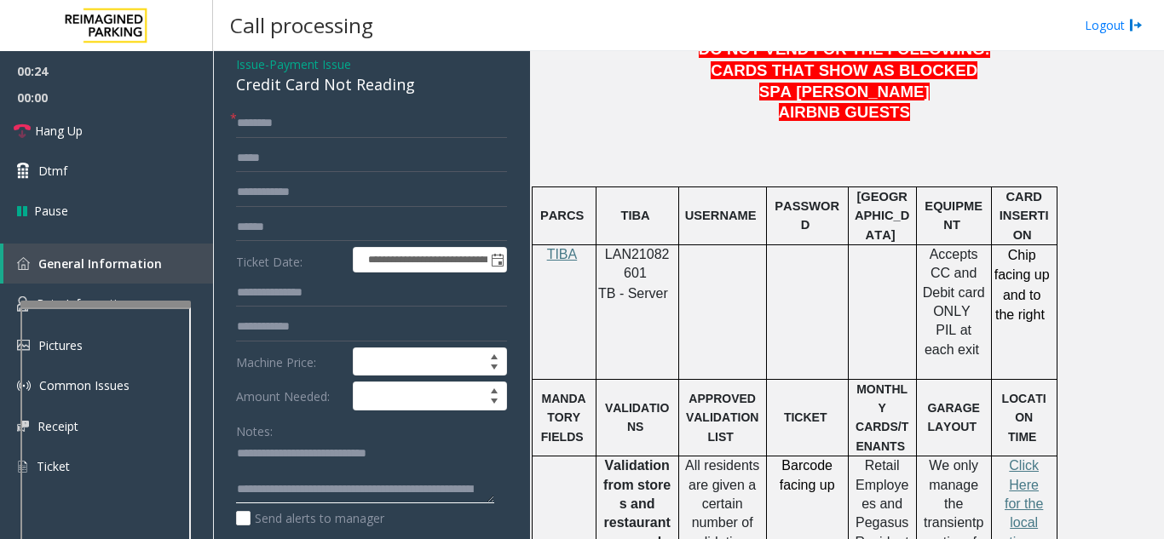
scroll to position [0, 0]
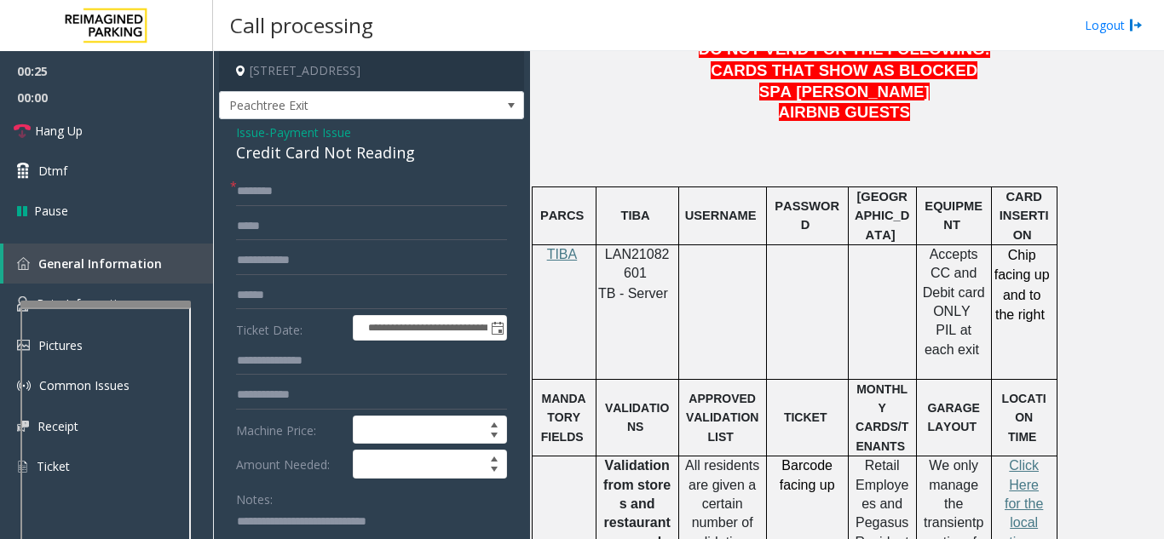
type textarea "**********"
click at [310, 310] on input "text" at bounding box center [371, 295] width 271 height 29
click at [305, 206] on input "text" at bounding box center [371, 191] width 271 height 29
drag, startPoint x: 310, startPoint y: 127, endPoint x: 309, endPoint y: 336, distance: 208.8
click at [309, 119] on span "Peachtree Exit" at bounding box center [341, 105] width 243 height 27
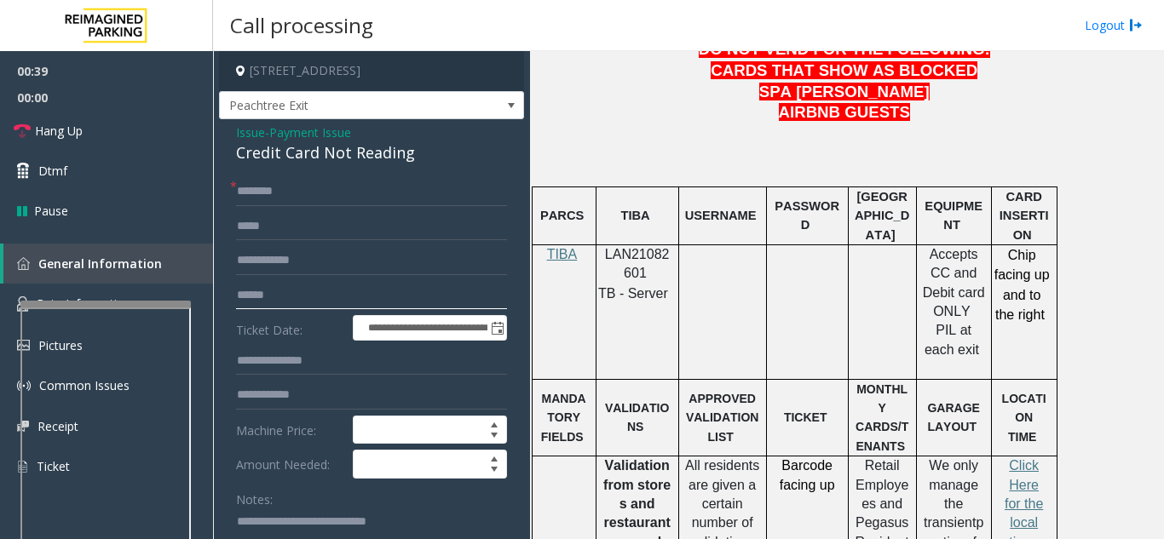
click at [331, 305] on input "text" at bounding box center [371, 295] width 271 height 29
type input "*******"
click at [341, 206] on input "text" at bounding box center [371, 191] width 271 height 29
type input "*"
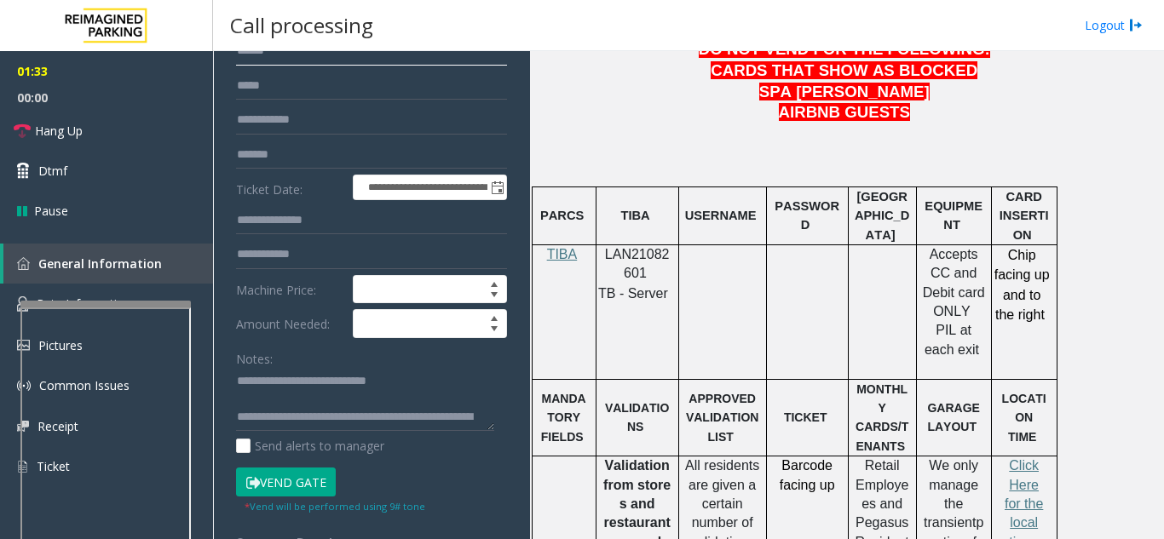
scroll to position [170, 0]
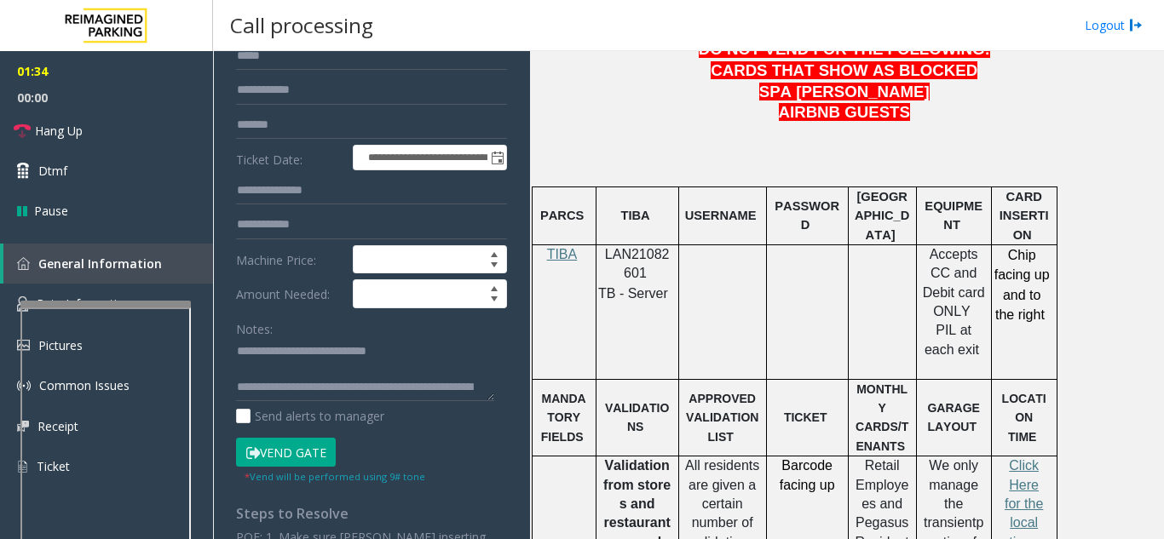
type input "******"
click at [295, 463] on button "Vend Gate" at bounding box center [286, 452] width 100 height 29
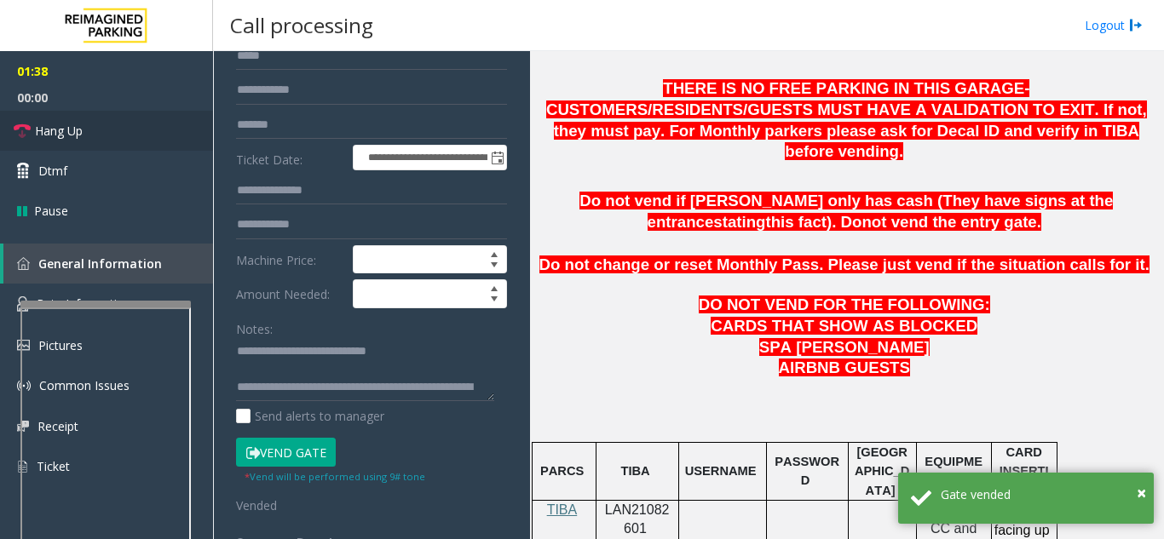
scroll to position [0, 0]
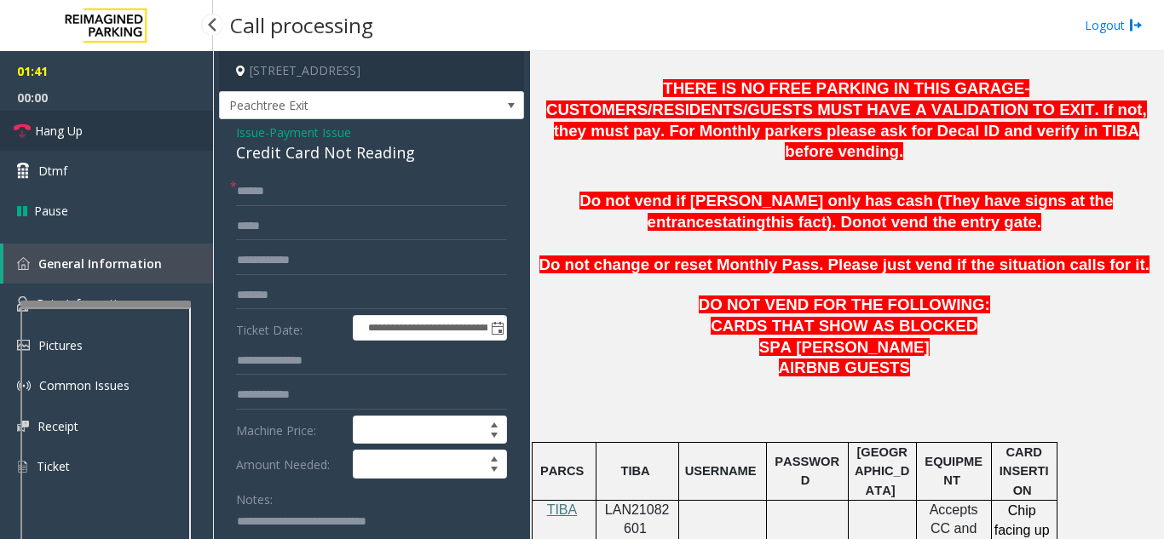
click at [158, 124] on link "Hang Up" at bounding box center [106, 131] width 213 height 40
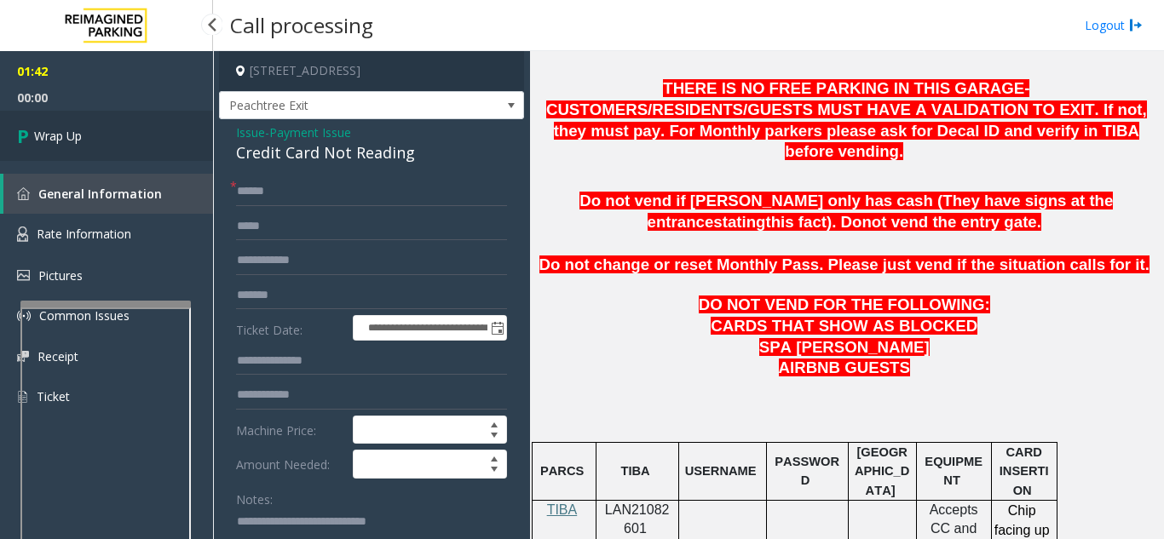
click at [159, 124] on link "Wrap Up" at bounding box center [106, 136] width 213 height 50
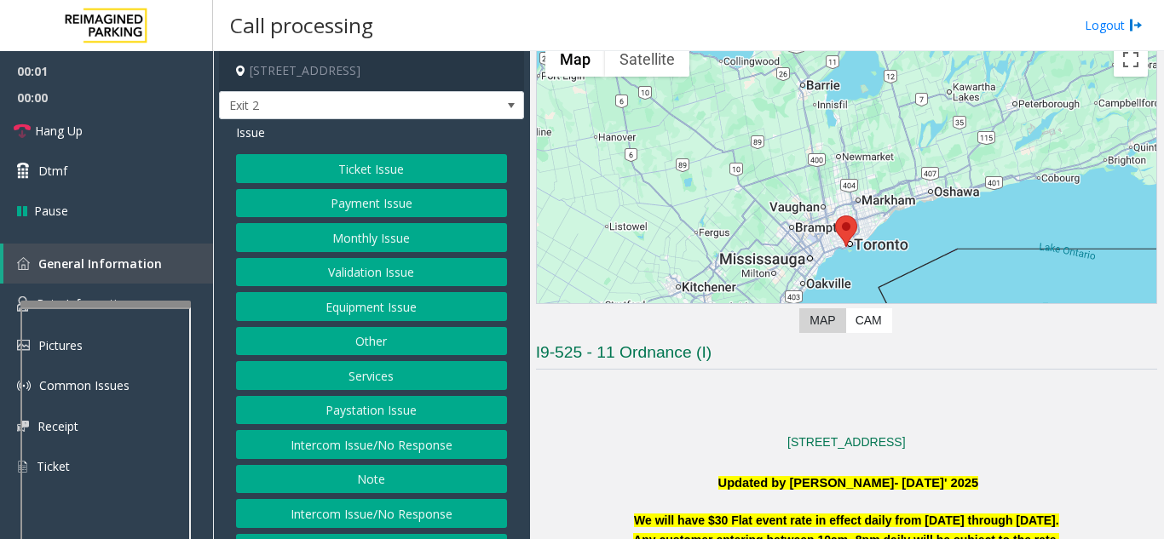
scroll to position [85, 0]
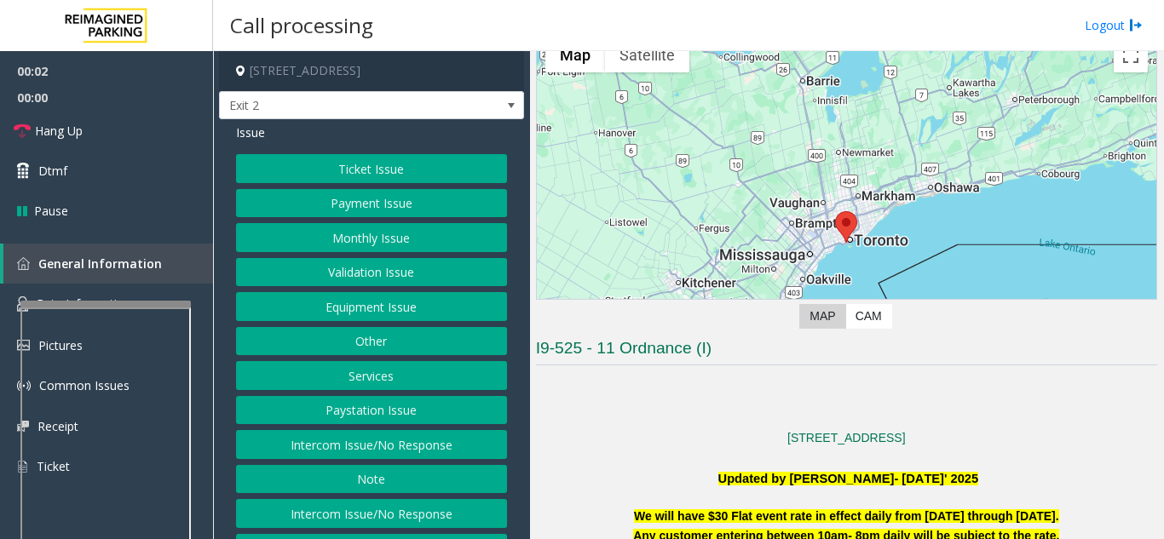
drag, startPoint x: 678, startPoint y: 395, endPoint x: 590, endPoint y: 421, distance: 92.2
click at [590, 421] on p at bounding box center [846, 419] width 621 height 19
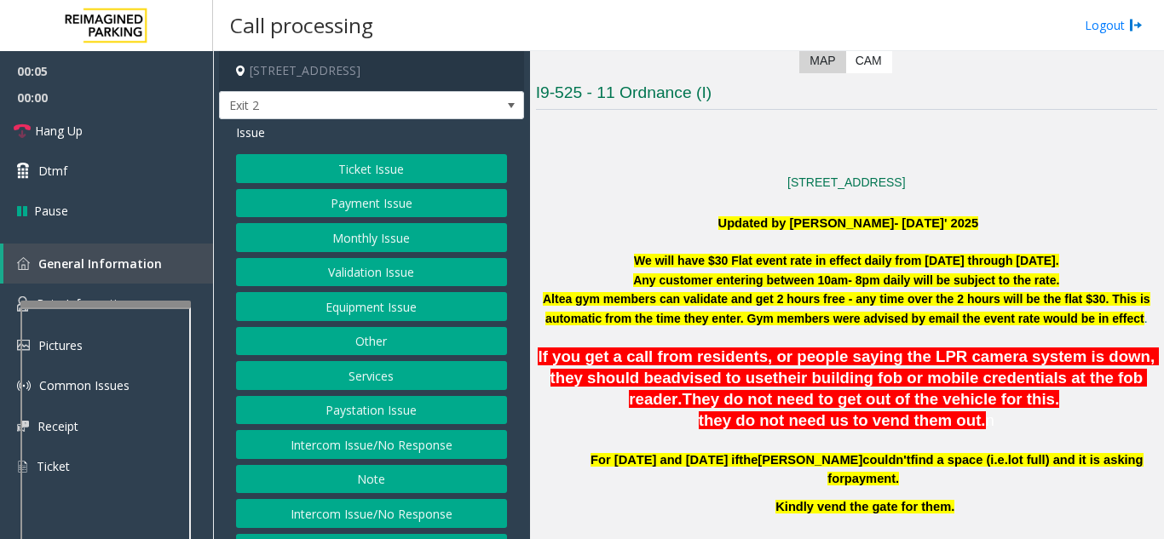
click at [434, 178] on button "Ticket Issue" at bounding box center [371, 168] width 271 height 29
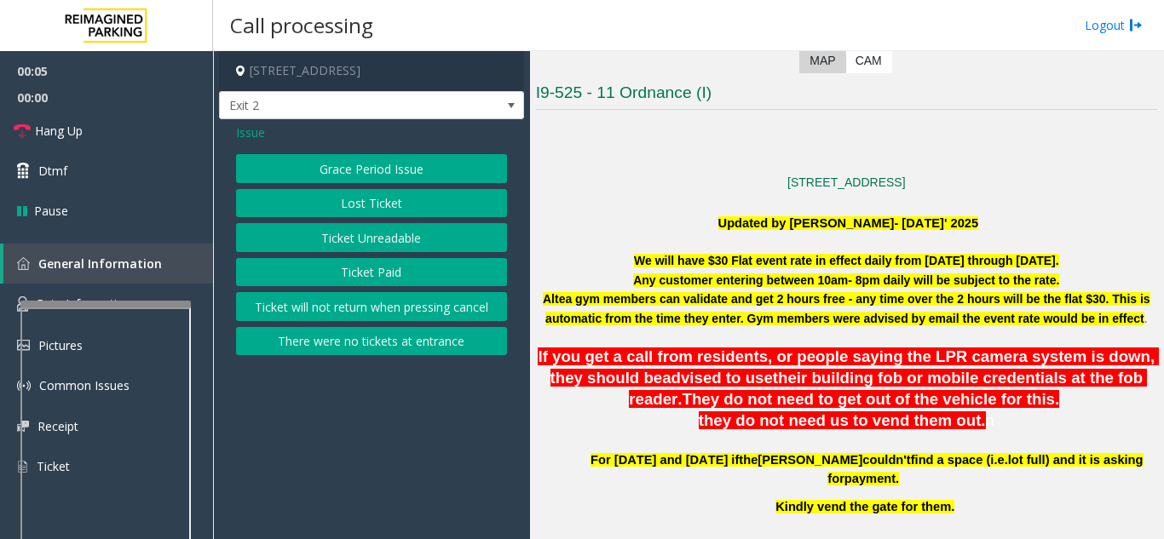
click at [393, 241] on button "Ticket Unreadable" at bounding box center [371, 237] width 271 height 29
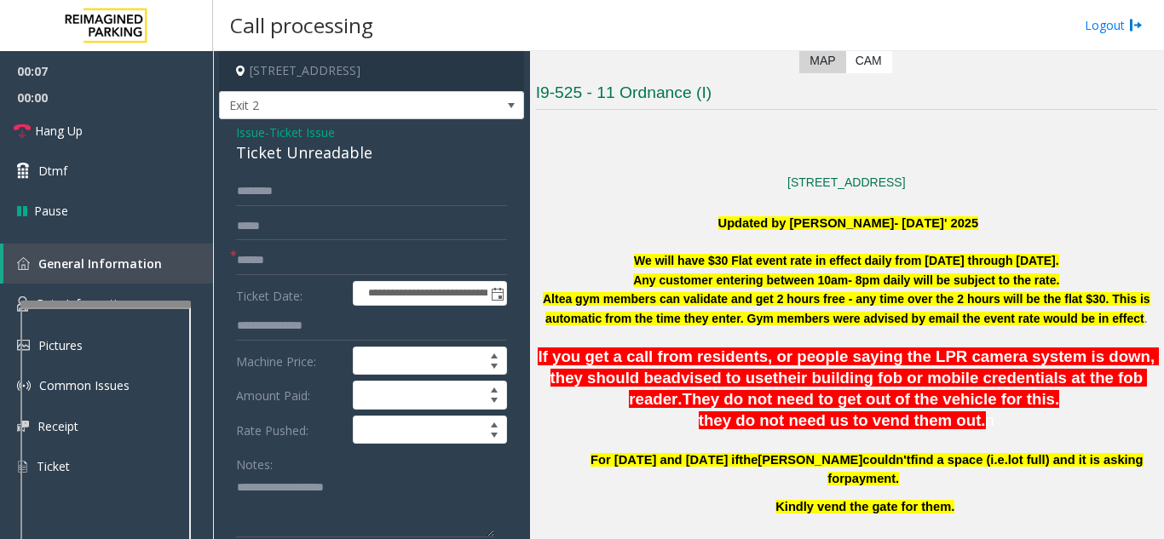
drag, startPoint x: 320, startPoint y: 504, endPoint x: 253, endPoint y: 135, distance: 374.1
click at [251, 134] on span "Issue" at bounding box center [250, 133] width 29 height 18
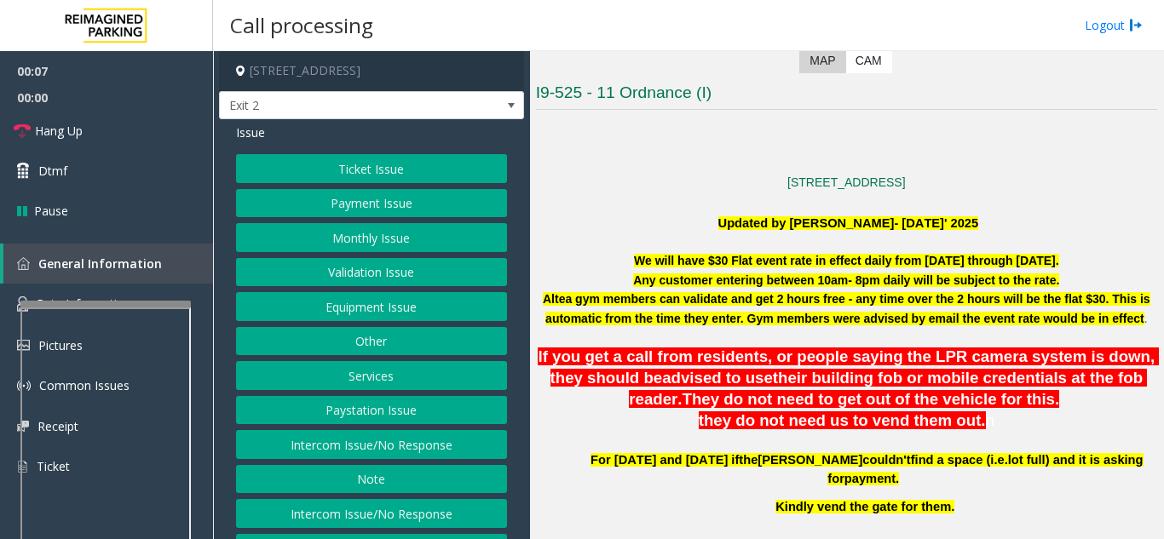
click at [404, 268] on button "Validation Issue" at bounding box center [371, 272] width 271 height 29
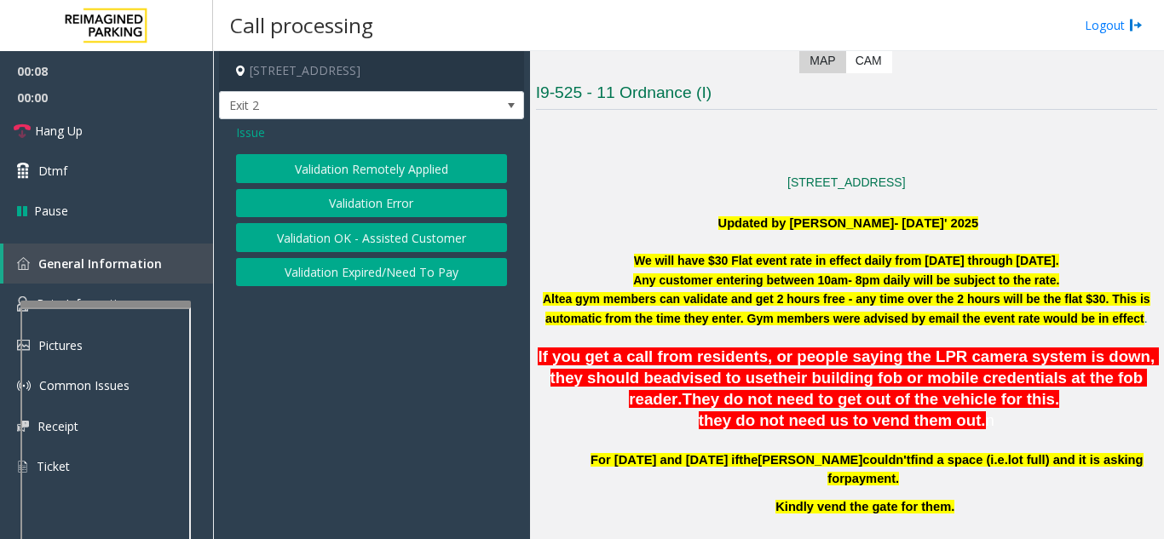
click at [348, 202] on button "Validation Error" at bounding box center [371, 203] width 271 height 29
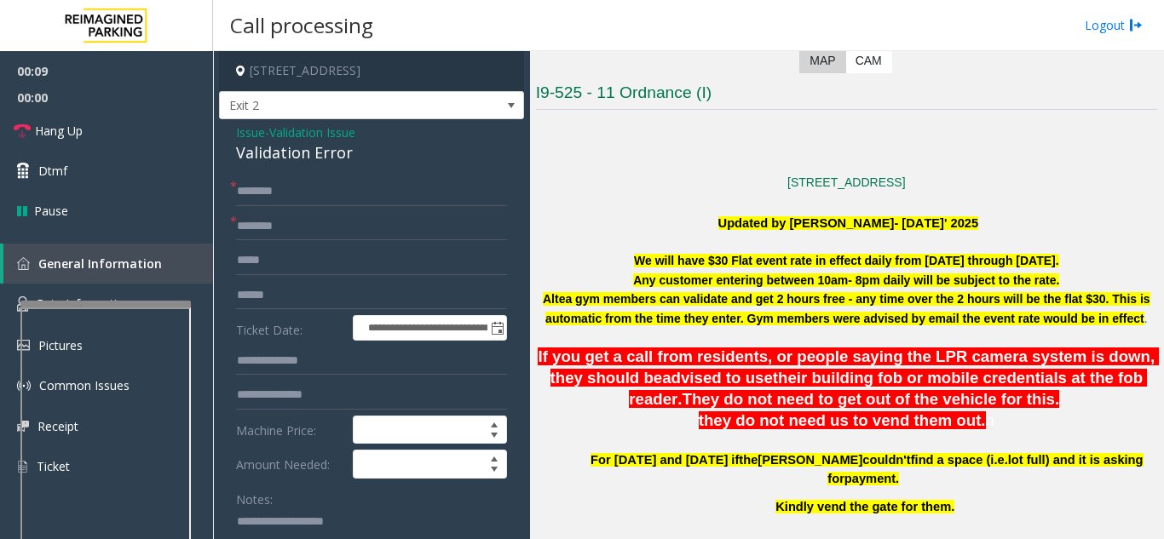
paste textarea "**********"
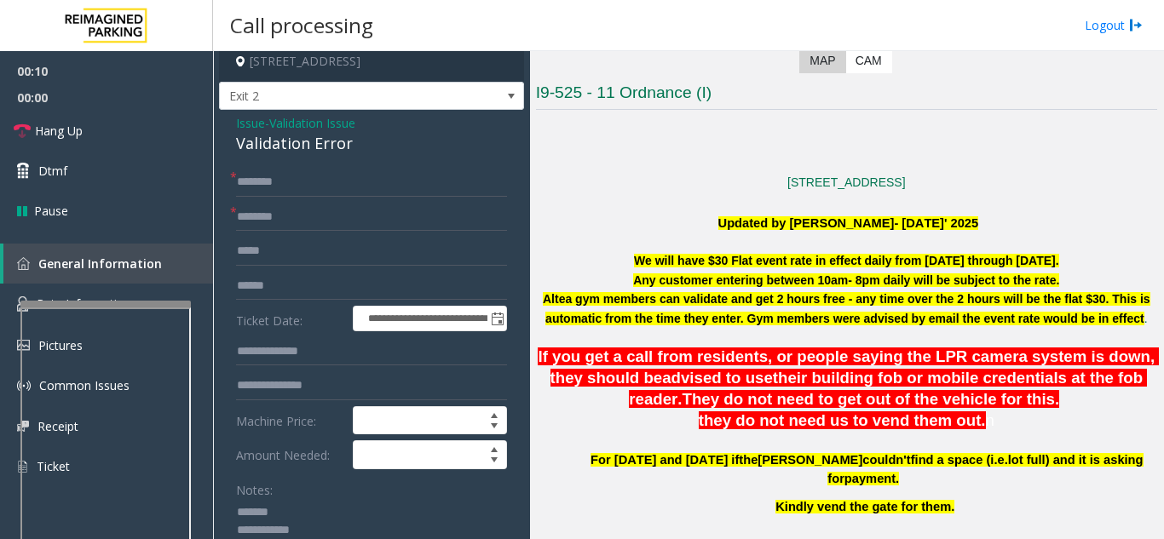
click at [264, 145] on div "Validation Error" at bounding box center [371, 143] width 271 height 23
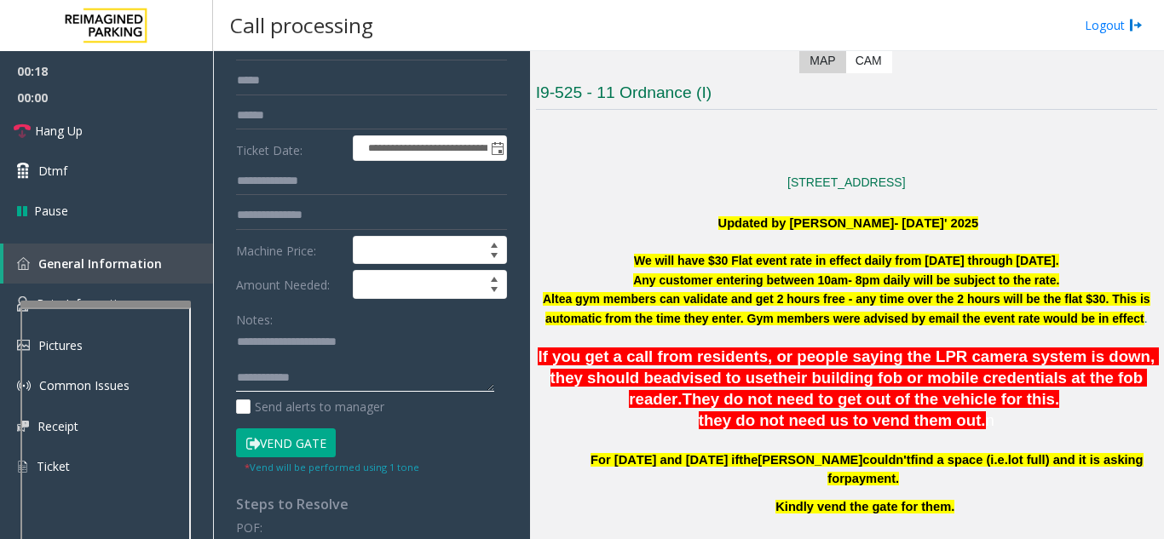
paste textarea "**********"
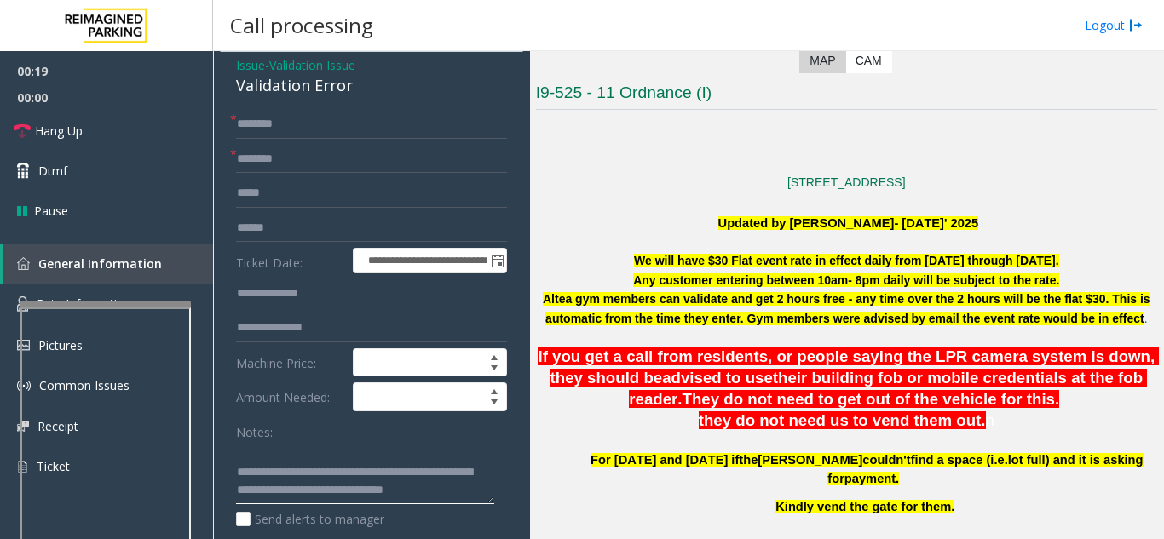
scroll to position [0, 0]
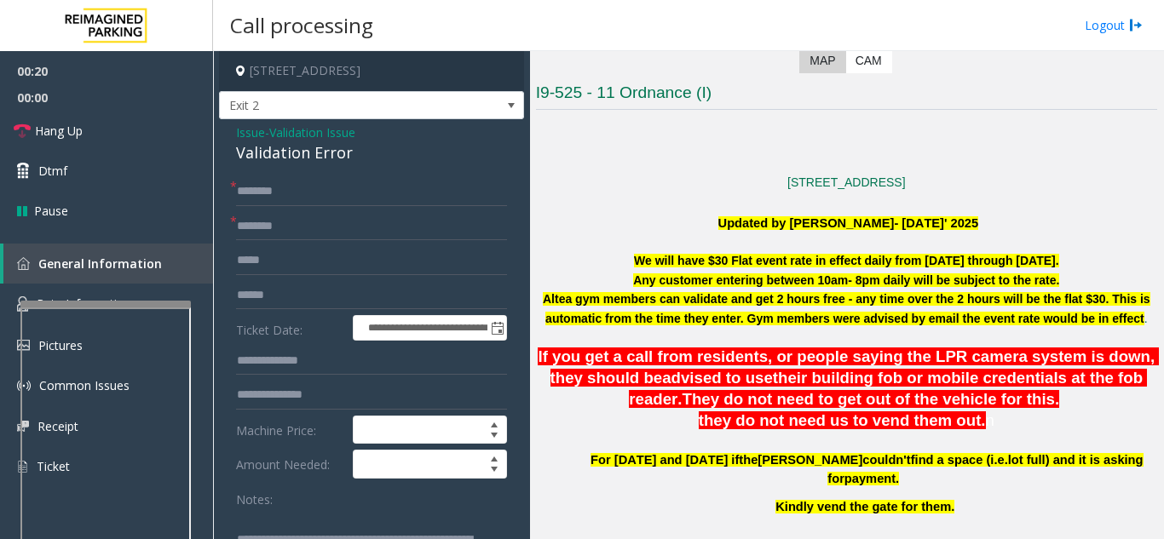
type textarea "**********"
click at [314, 291] on input "text" at bounding box center [371, 295] width 271 height 29
drag, startPoint x: 295, startPoint y: 291, endPoint x: 284, endPoint y: 292, distance: 11.1
click at [284, 292] on input "text" at bounding box center [371, 295] width 271 height 29
drag, startPoint x: 334, startPoint y: 296, endPoint x: 312, endPoint y: 295, distance: 22.2
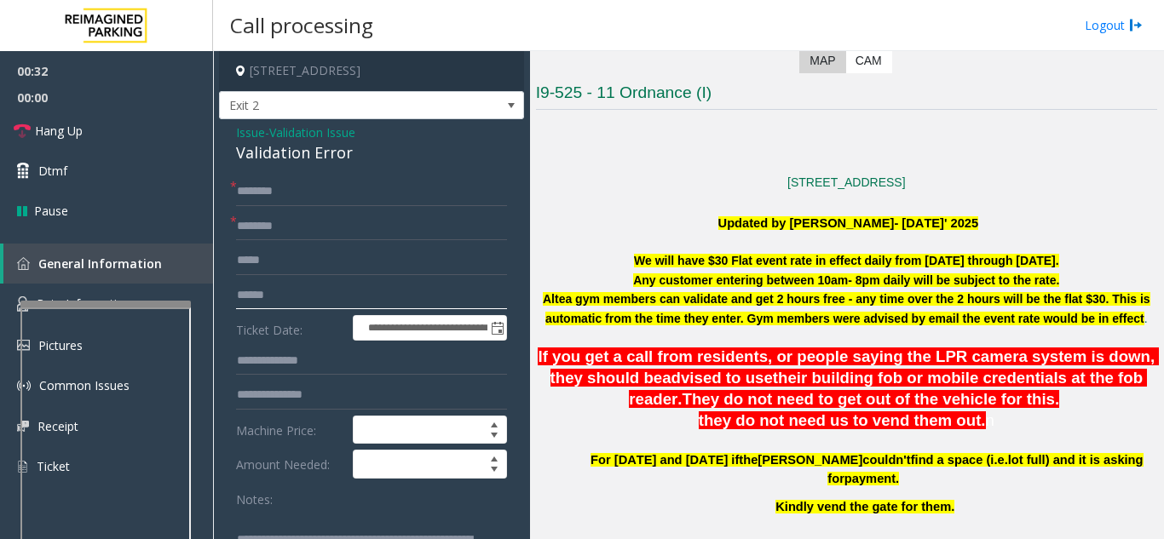
click at [312, 295] on input "text" at bounding box center [371, 295] width 271 height 29
type input "*******"
click at [306, 232] on input "text" at bounding box center [371, 226] width 271 height 29
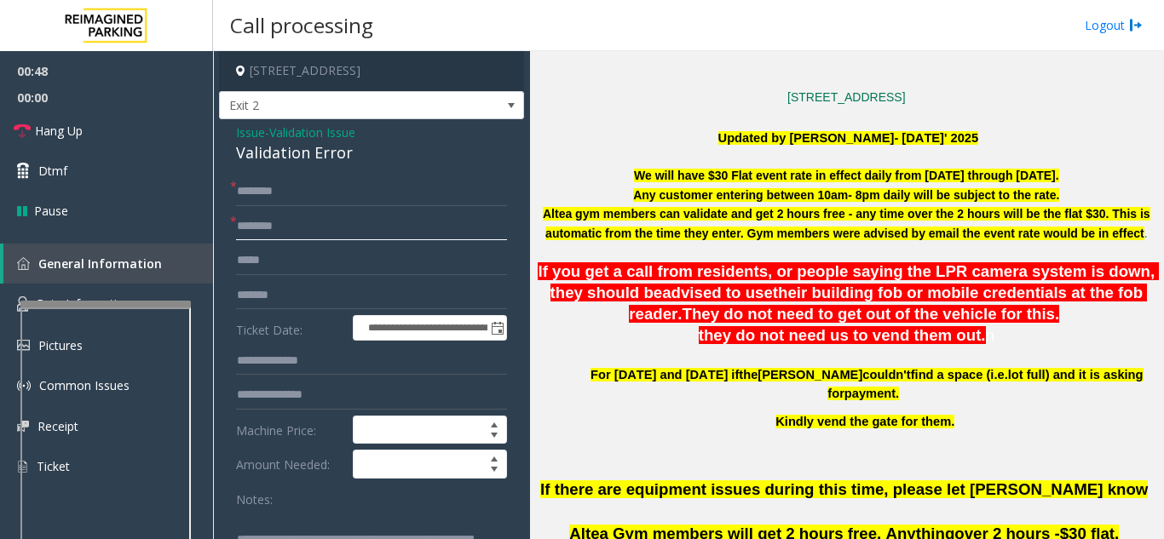
scroll to position [682, 0]
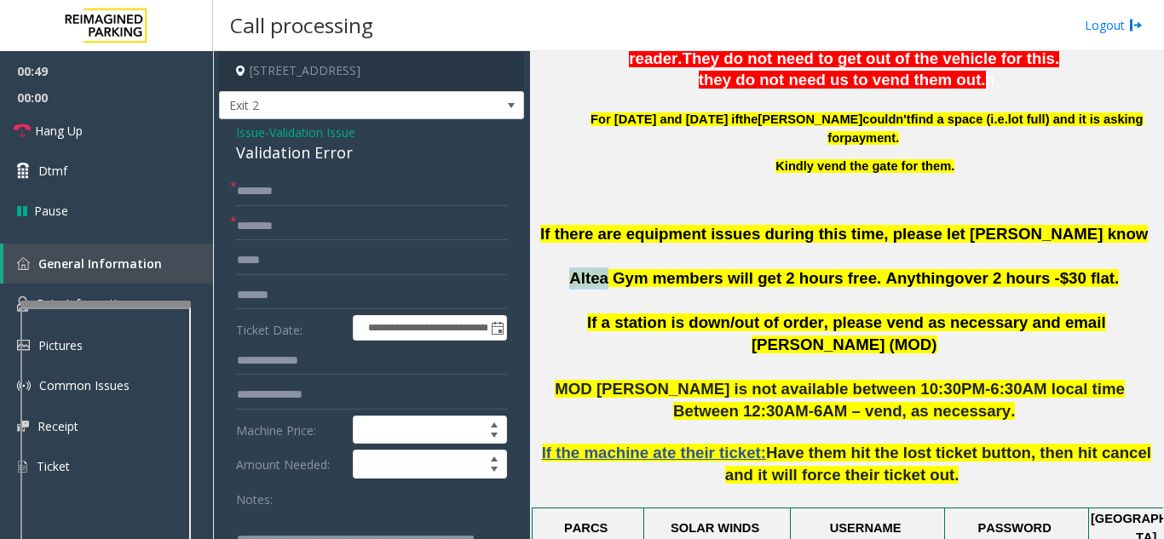
drag, startPoint x: 599, startPoint y: 284, endPoint x: 621, endPoint y: 284, distance: 22.2
click at [628, 284] on span "Altea Gym members will get 2 hours free. Anything" at bounding box center [761, 278] width 385 height 18
type input "*****"
click at [332, 190] on input "text" at bounding box center [371, 191] width 271 height 29
click at [361, 189] on input "text" at bounding box center [371, 191] width 271 height 29
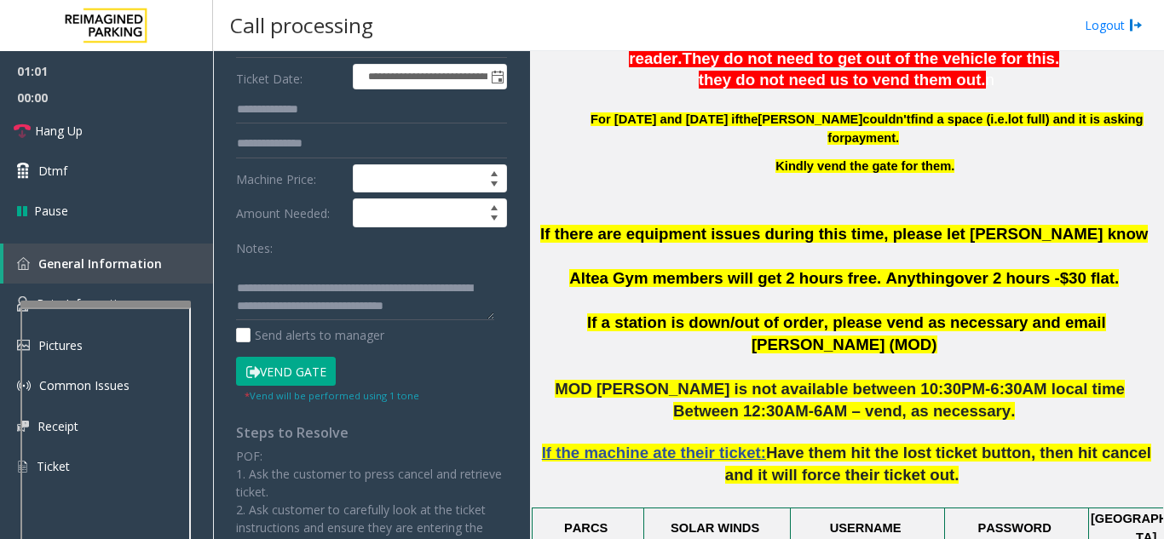
scroll to position [256, 0]
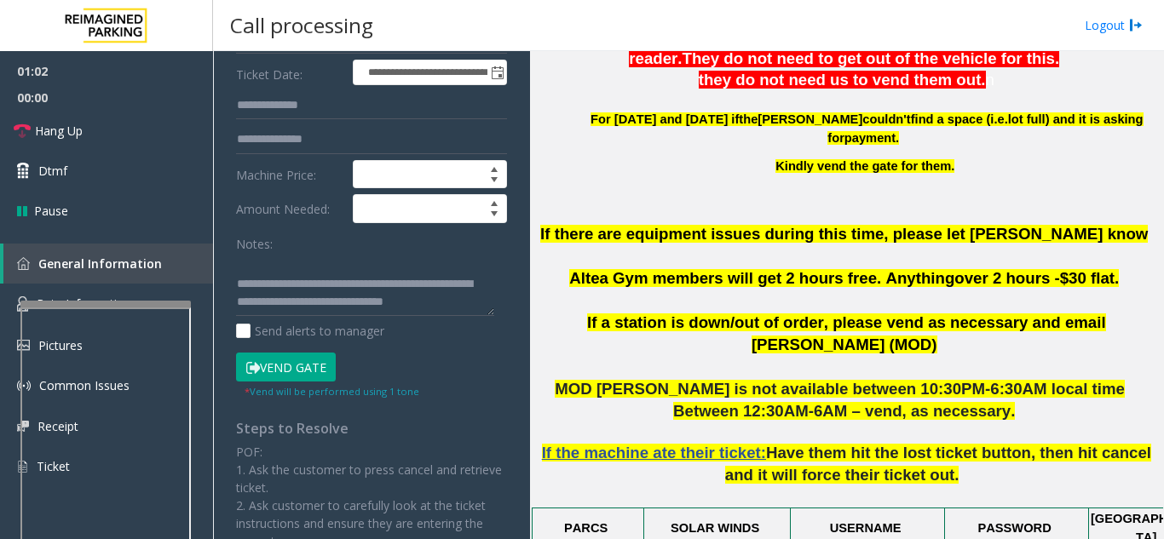
type input "***"
click at [311, 361] on button "Vend Gate" at bounding box center [286, 367] width 100 height 29
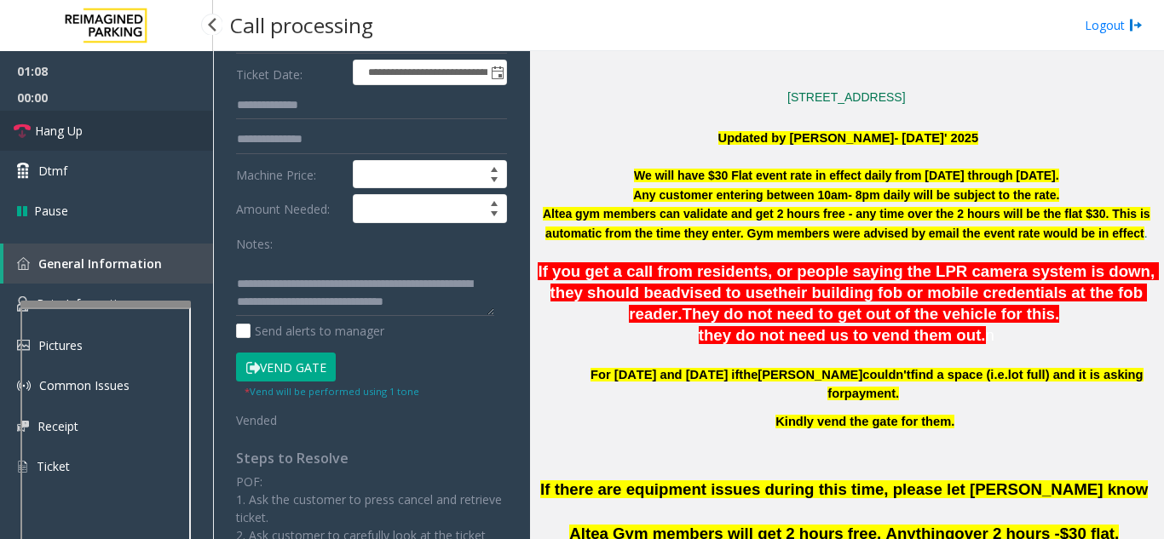
click at [125, 120] on link "Hang Up" at bounding box center [106, 131] width 213 height 40
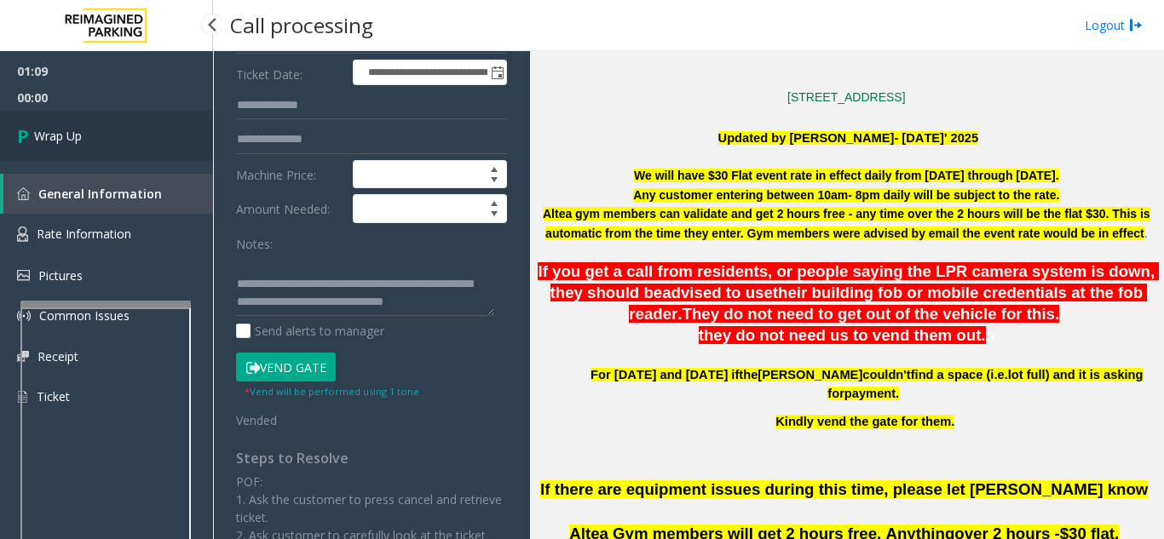
click at [122, 118] on link "Wrap Up" at bounding box center [106, 136] width 213 height 50
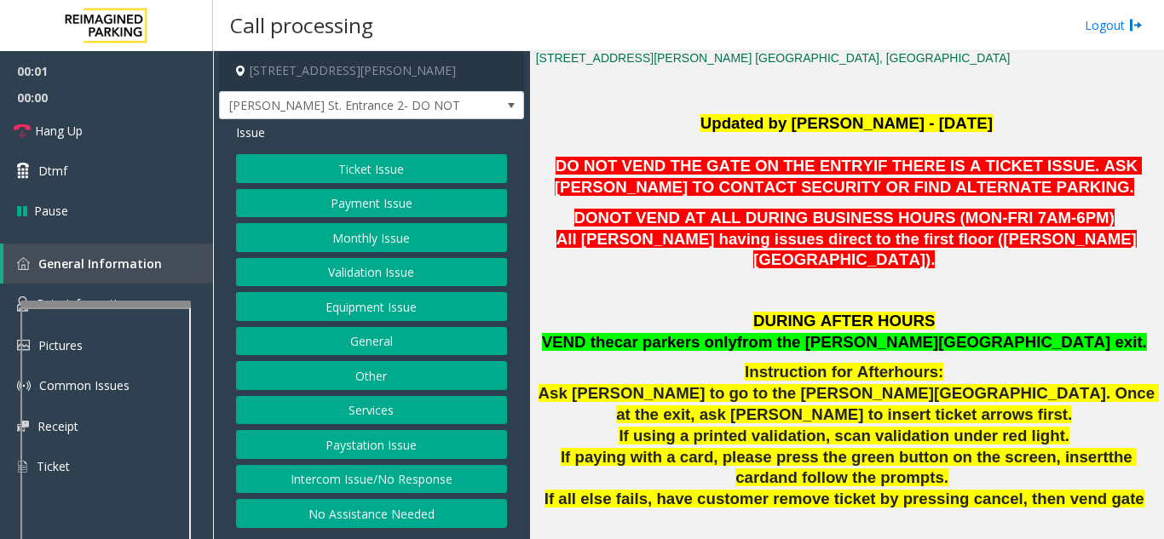
scroll to position [426, 0]
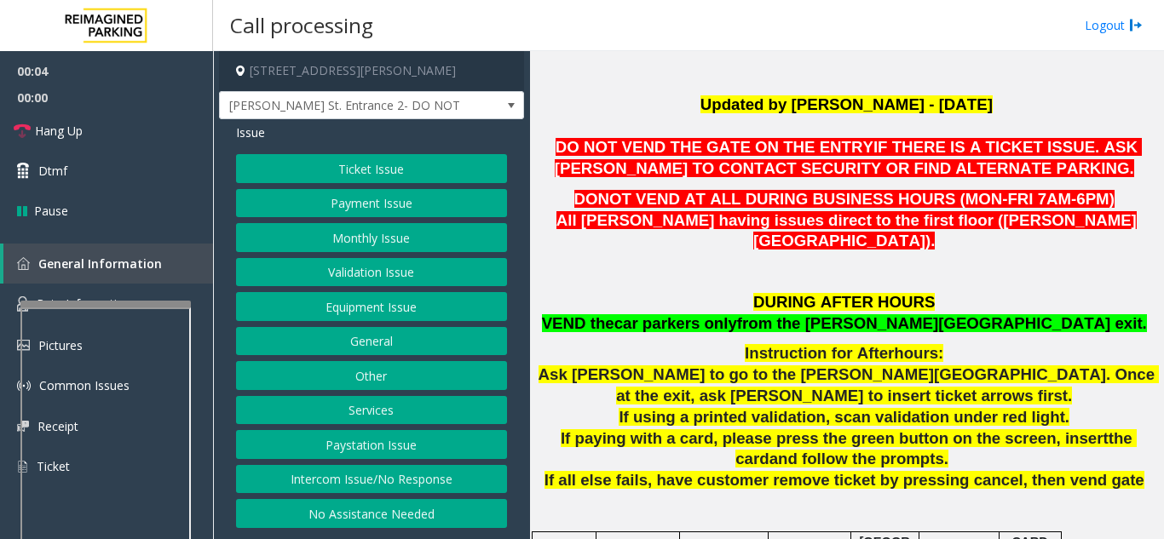
click at [401, 179] on button "Ticket Issue" at bounding box center [371, 168] width 271 height 29
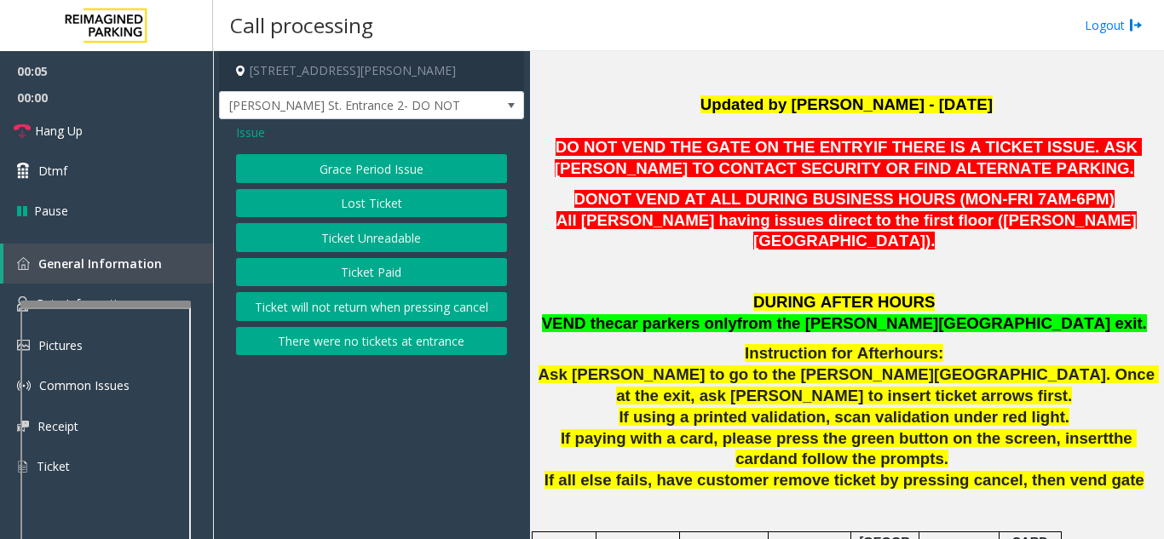
click at [256, 127] on span "Issue" at bounding box center [250, 133] width 29 height 18
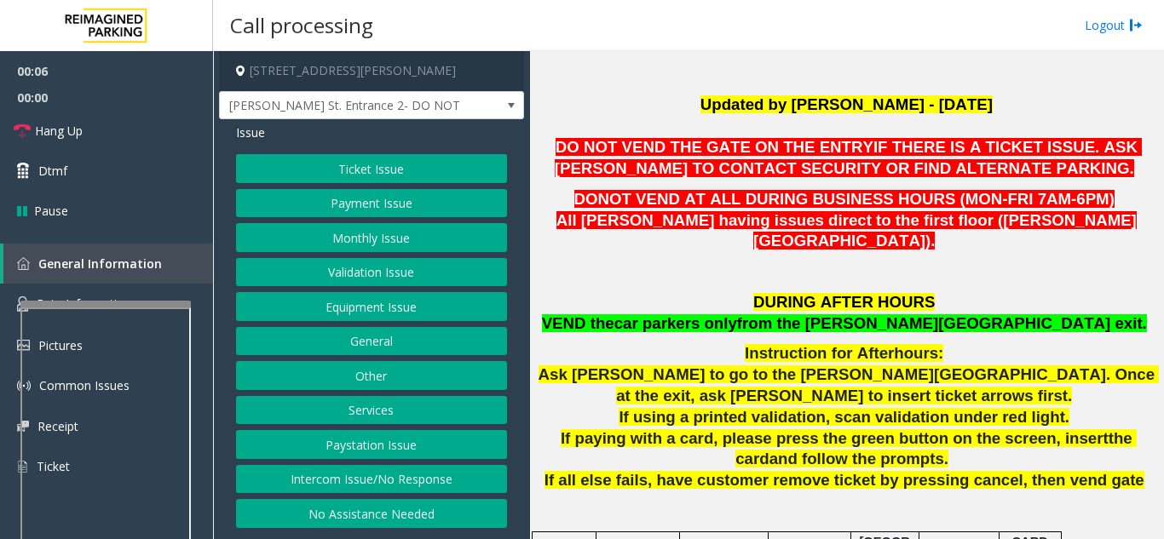
click at [405, 406] on button "Services" at bounding box center [371, 410] width 271 height 29
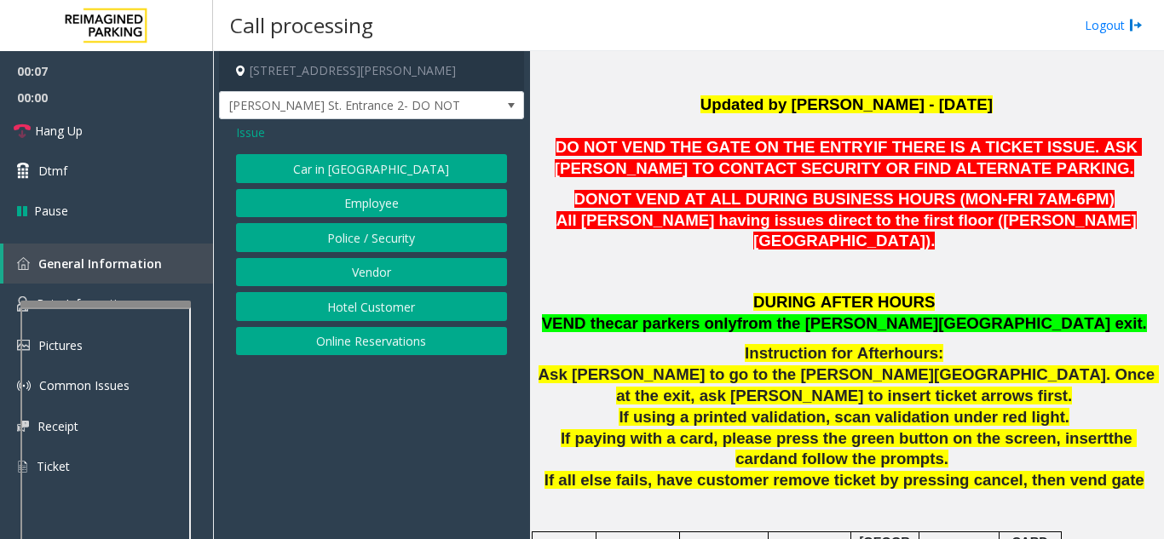
click at [383, 352] on button "Online Reservations" at bounding box center [371, 341] width 271 height 29
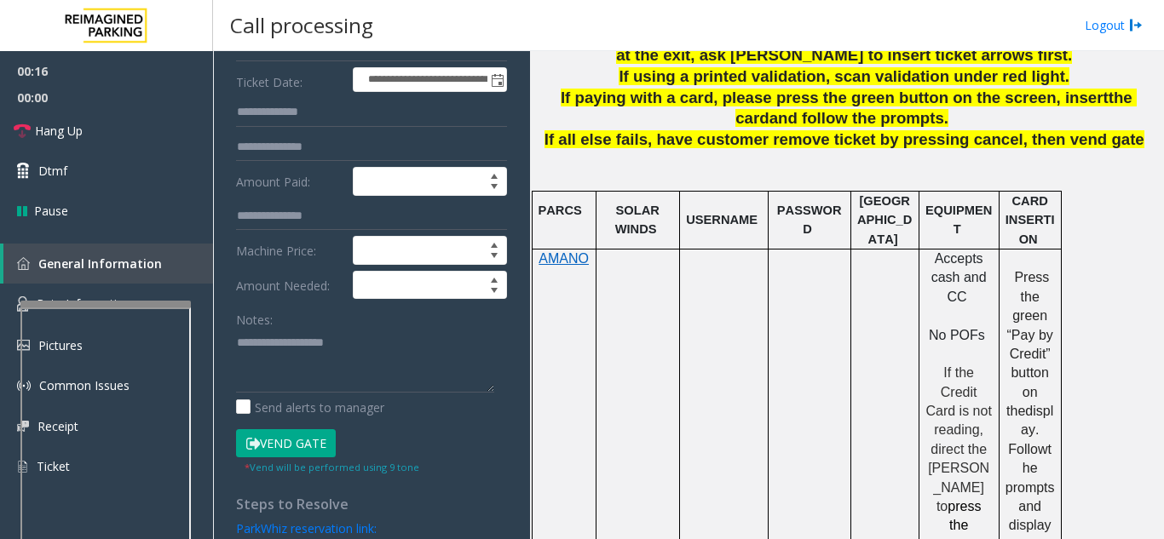
scroll to position [341, 0]
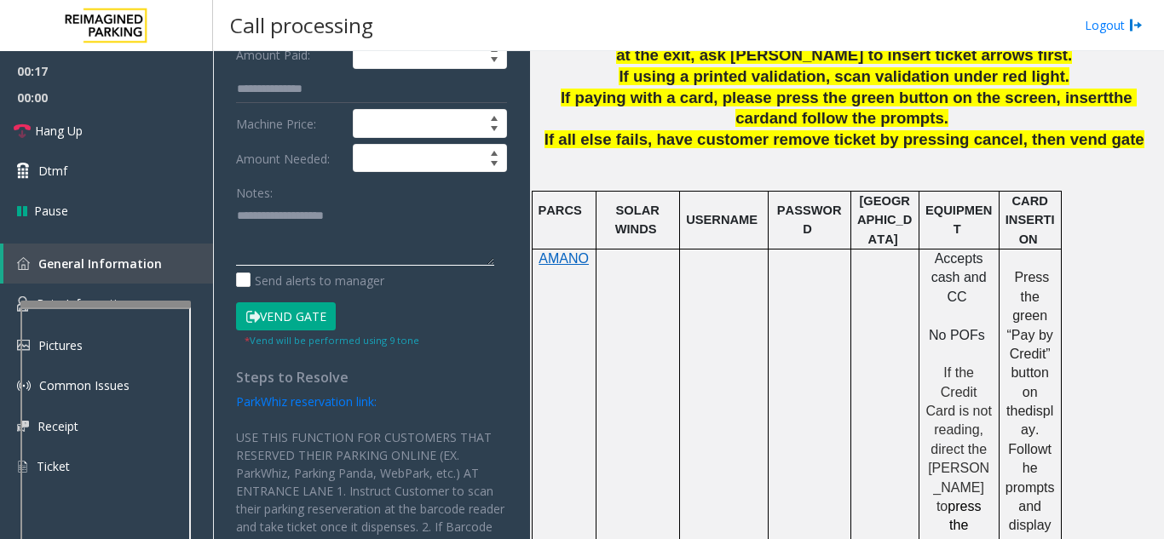
paste textarea "**********"
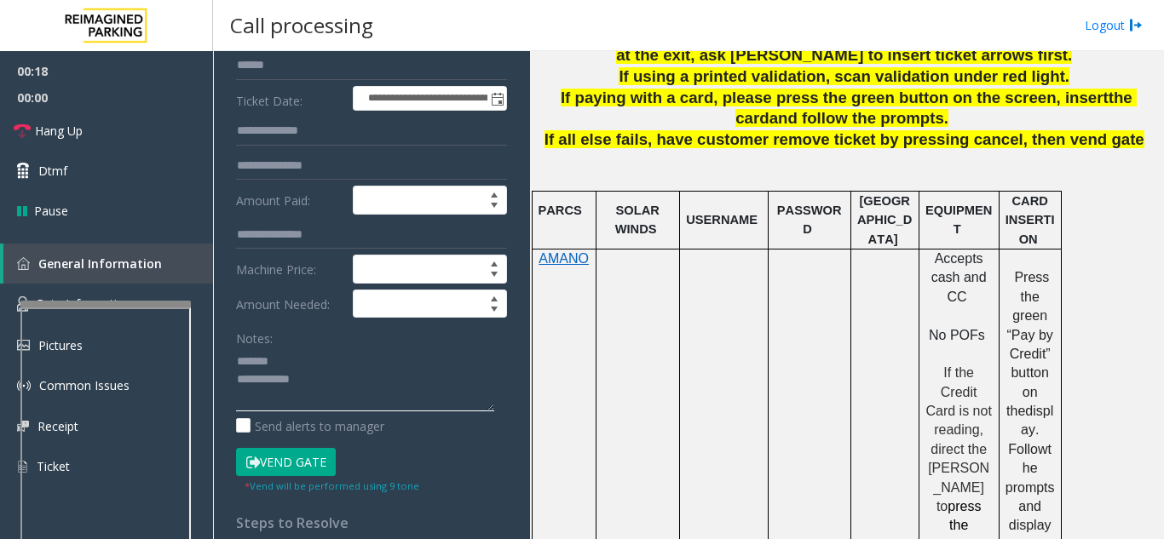
scroll to position [85, 0]
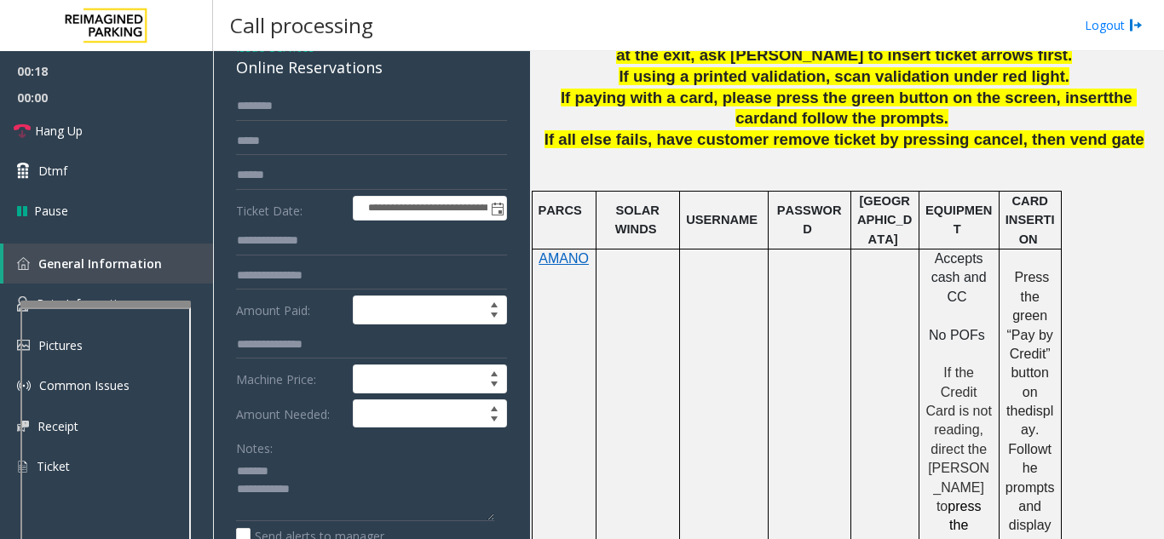
click at [260, 63] on div "Online Reservations" at bounding box center [371, 67] width 271 height 23
drag, startPoint x: 260, startPoint y: 63, endPoint x: 307, endPoint y: 80, distance: 49.9
click at [261, 63] on div "Online Reservations" at bounding box center [371, 67] width 271 height 23
click at [306, 492] on textarea at bounding box center [365, 490] width 258 height 64
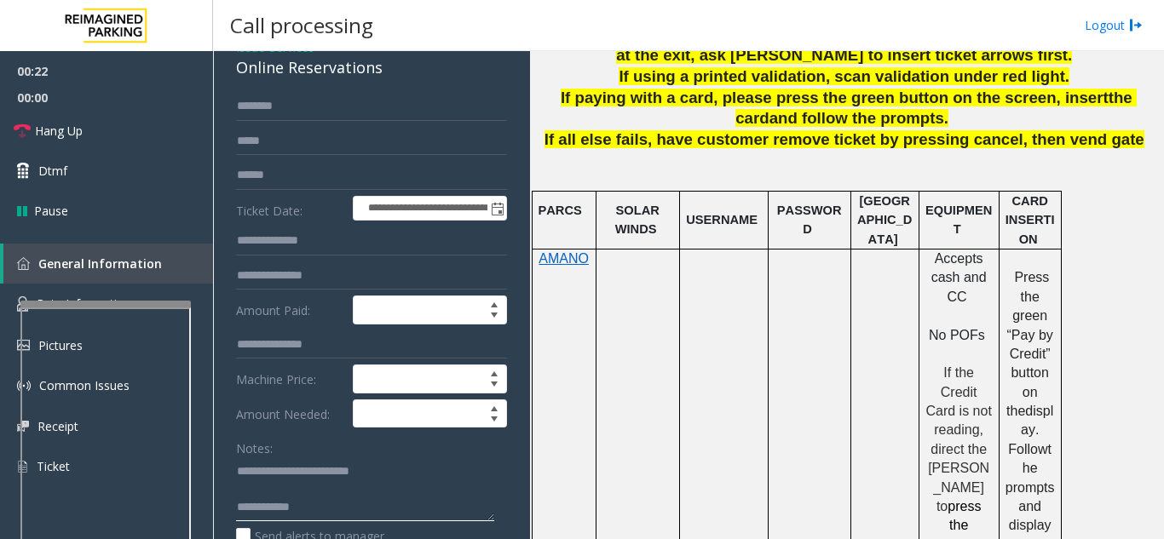
click at [363, 510] on textarea at bounding box center [365, 490] width 258 height 64
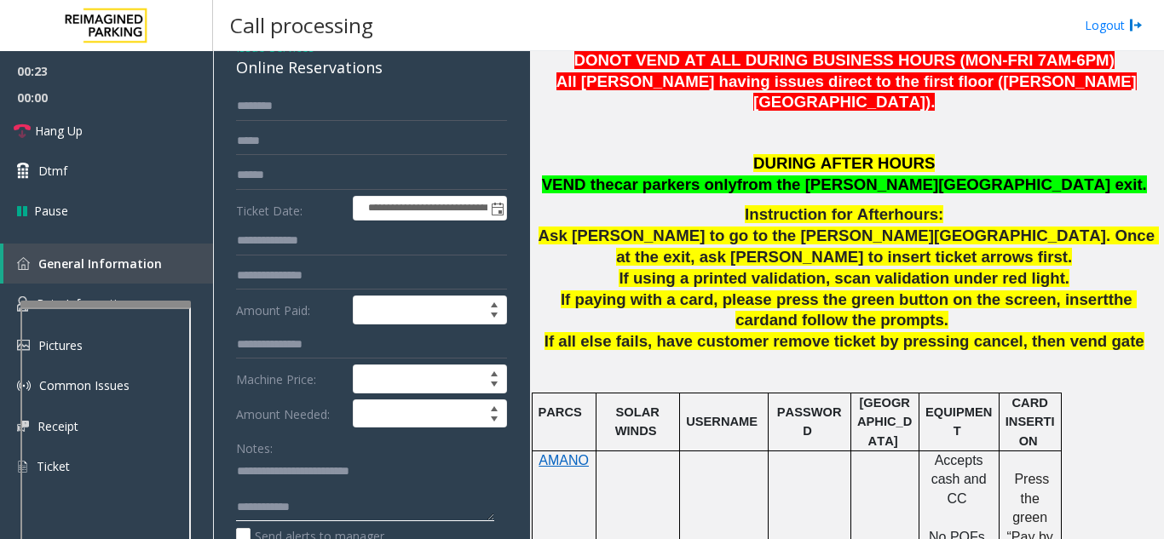
scroll to position [341, 0]
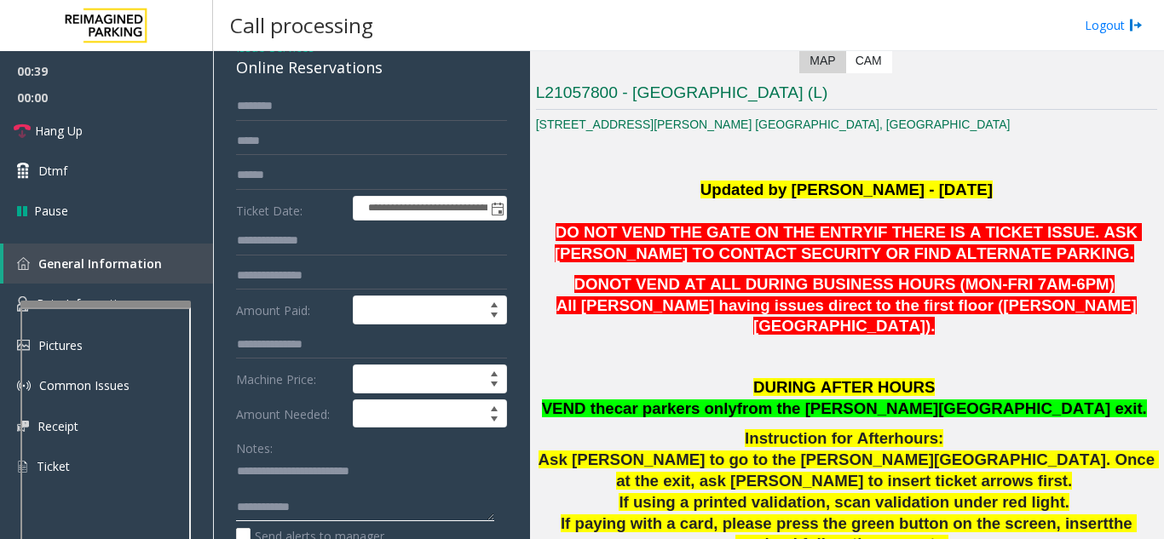
click at [369, 510] on textarea at bounding box center [365, 490] width 258 height 64
click at [743, 316] on p "DONOT VEND AT ALL DURING BUSINESS HOURS (MON-FRI 7AM-6PM) All parkers having is…" at bounding box center [846, 305] width 621 height 63
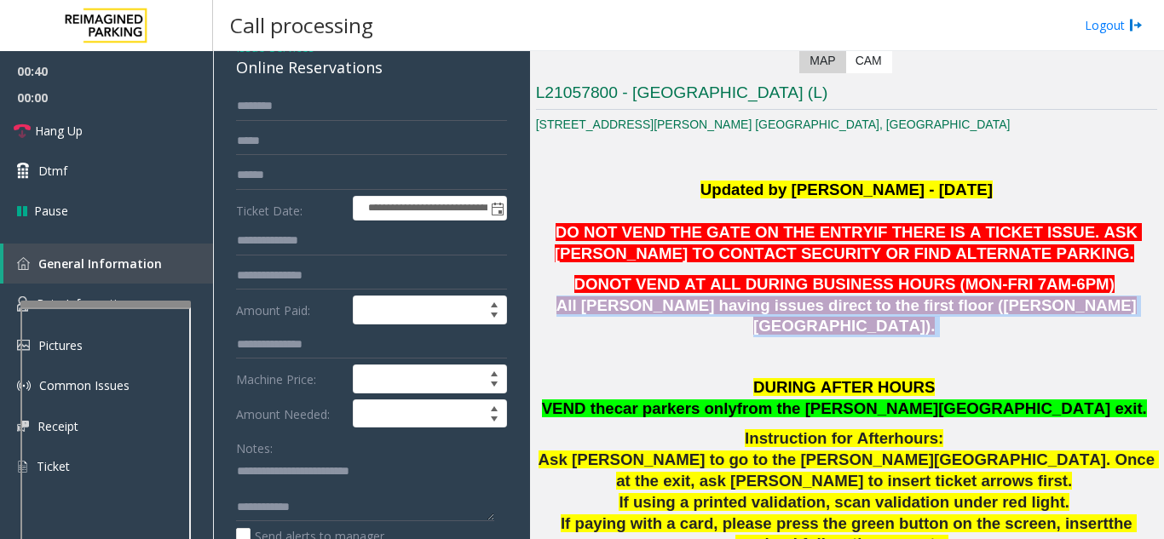
click at [743, 316] on p "DONOT VEND AT ALL DURING BUSINESS HOURS (MON-FRI 7AM-6PM) All parkers having is…" at bounding box center [846, 305] width 621 height 63
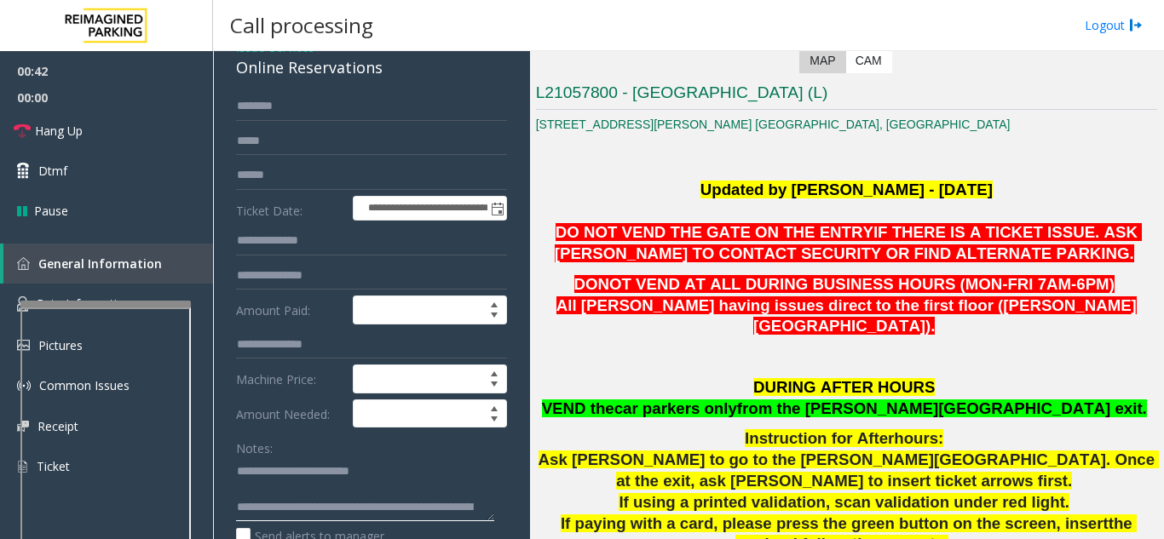
click at [422, 510] on textarea at bounding box center [365, 490] width 258 height 64
click at [275, 477] on textarea at bounding box center [365, 490] width 258 height 64
type textarea "**********"
click at [840, 291] on span "DONOT VEND AT ALL DURING BUSINESS HOURS (MON-FRI 7AM-6PM)" at bounding box center [844, 284] width 540 height 18
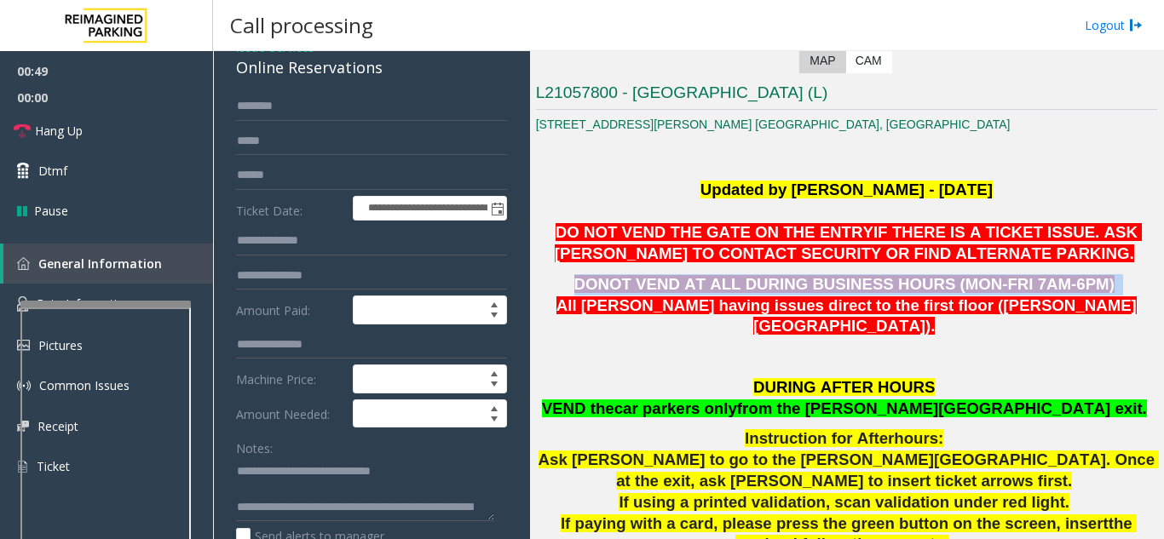
click at [840, 291] on span "DONOT VEND AT ALL DURING BUSINESS HOURS (MON-FRI 7AM-6PM)" at bounding box center [844, 284] width 540 height 18
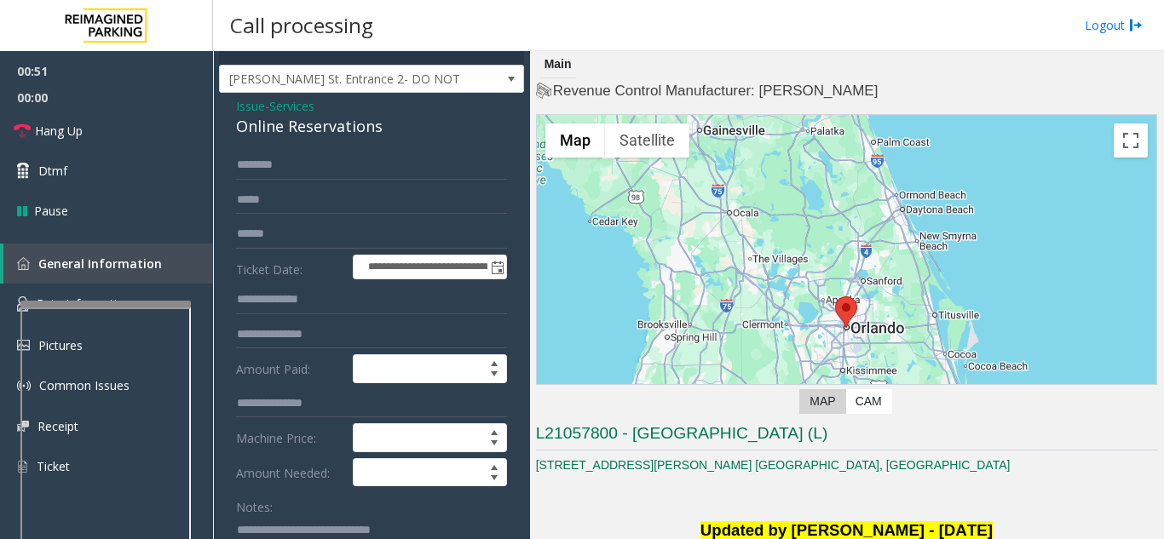
scroll to position [0, 0]
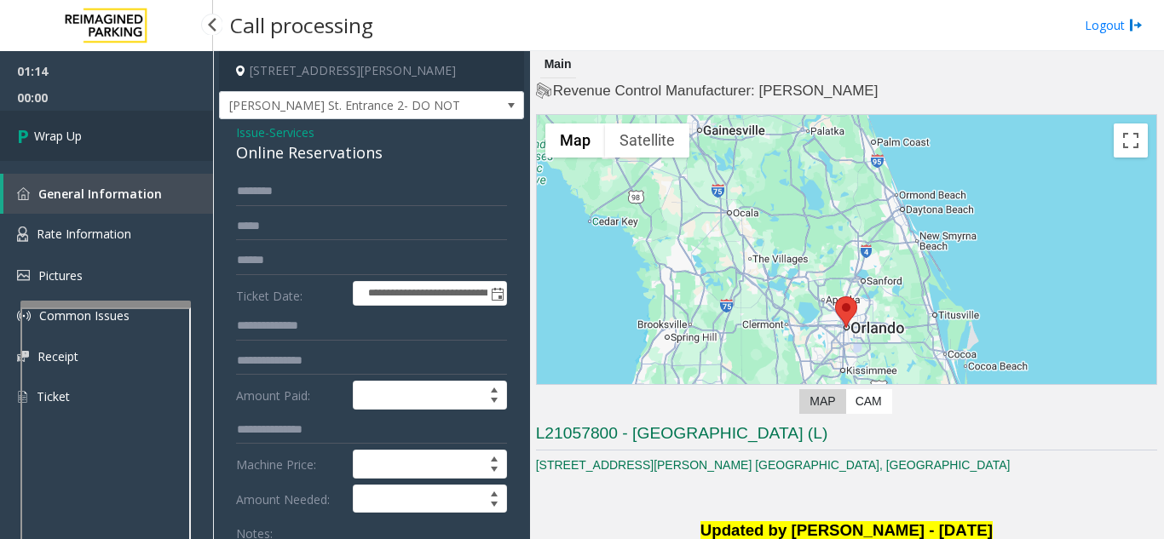
click at [122, 131] on link "Wrap Up" at bounding box center [106, 136] width 213 height 50
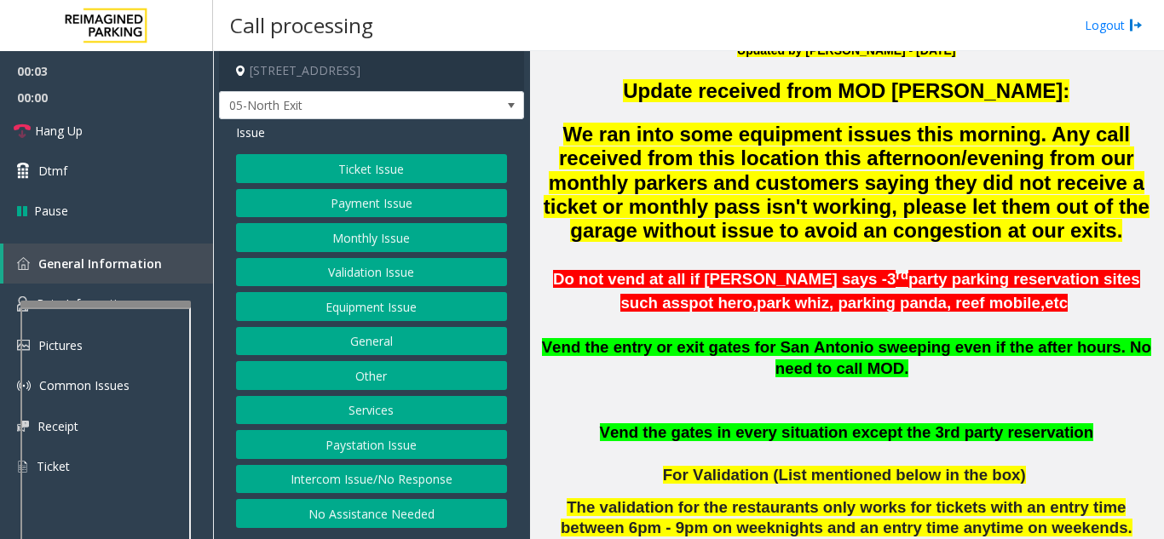
scroll to position [256, 0]
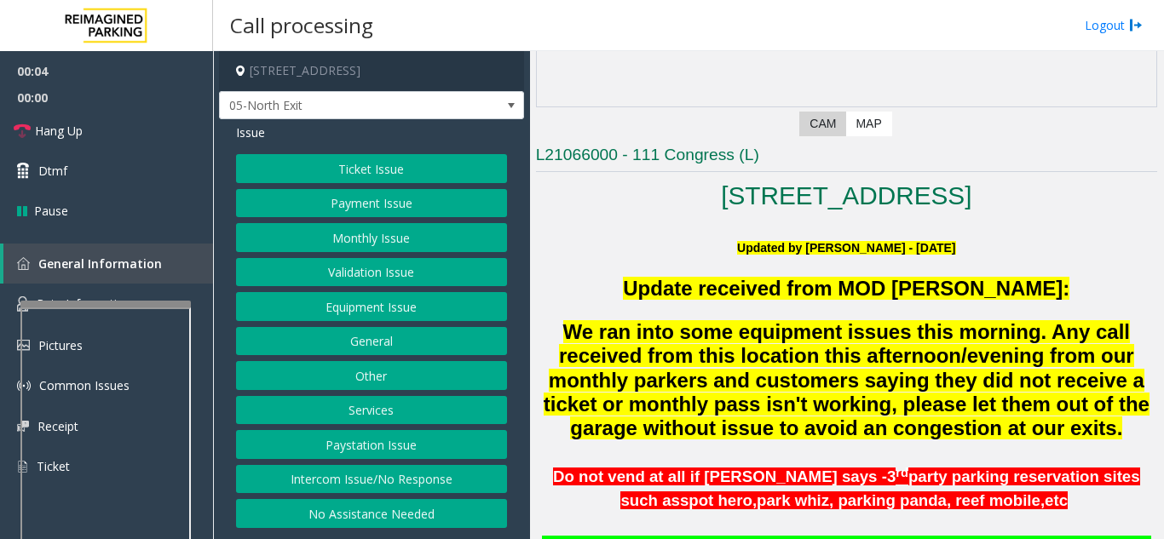
click at [815, 285] on span "Update received from MOD [PERSON_NAME]:" at bounding box center [846, 288] width 446 height 23
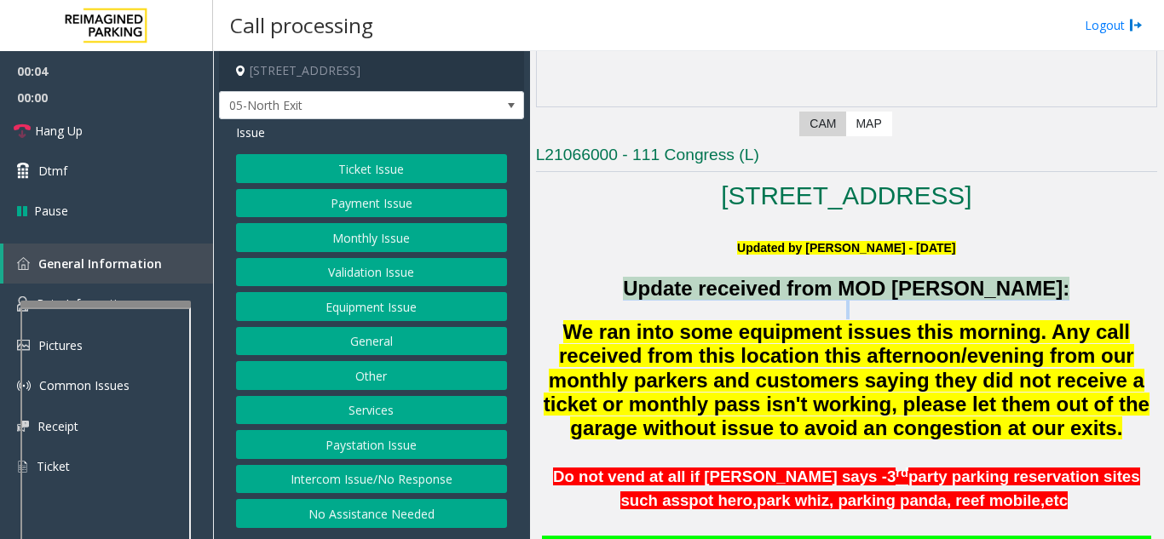
click at [815, 285] on span "Update received from MOD [PERSON_NAME]:" at bounding box center [846, 288] width 446 height 23
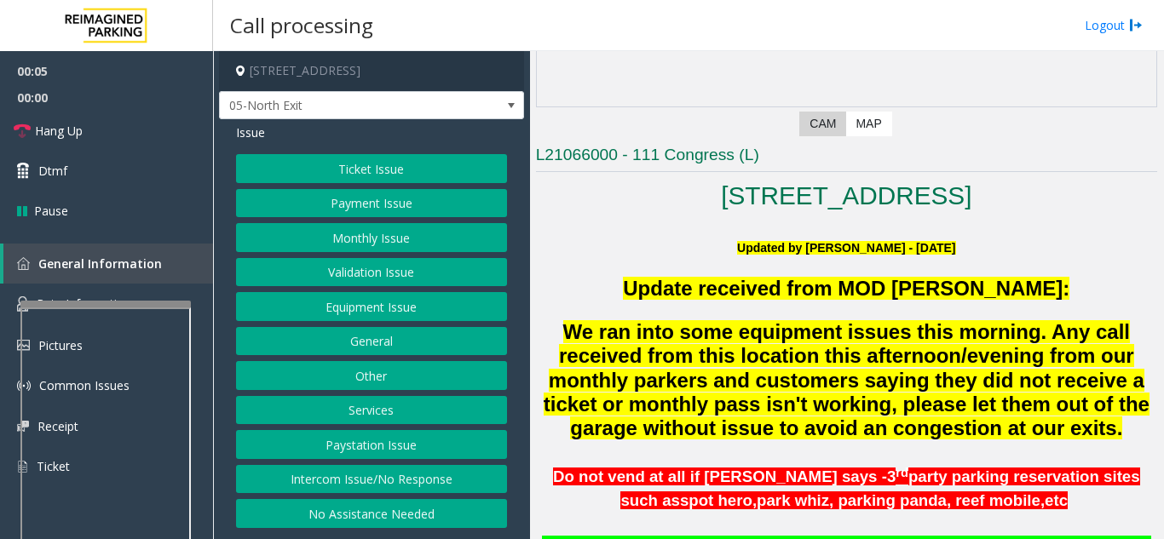
click at [801, 375] on span "We ran into some equipment issues this morning. Any call received from this loc…" at bounding box center [847, 380] width 606 height 120
click at [383, 247] on button "Monthly Issue" at bounding box center [371, 237] width 271 height 29
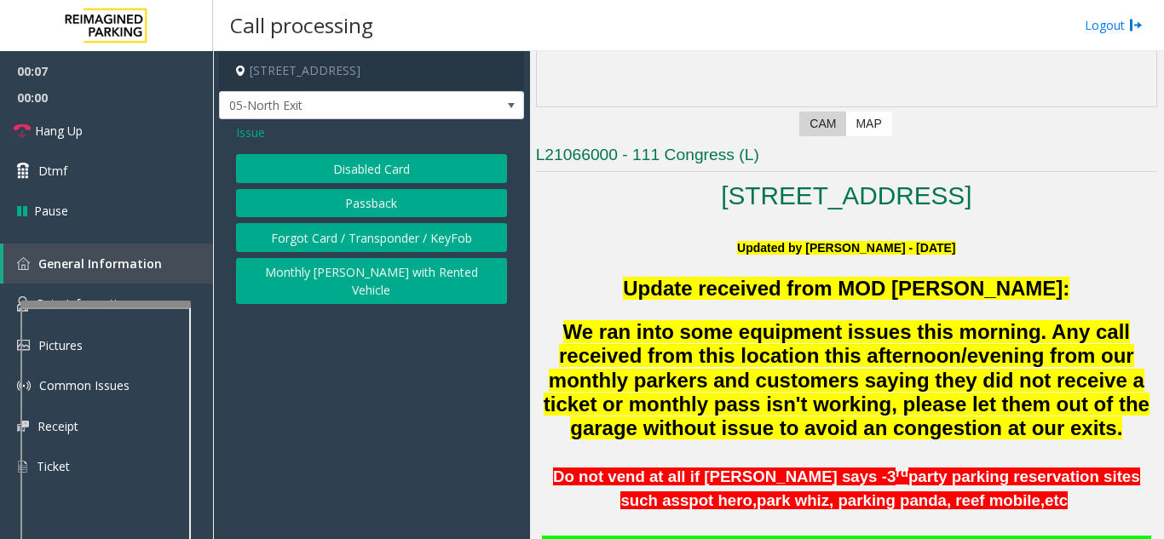
click at [250, 132] on span "Issue" at bounding box center [250, 133] width 29 height 18
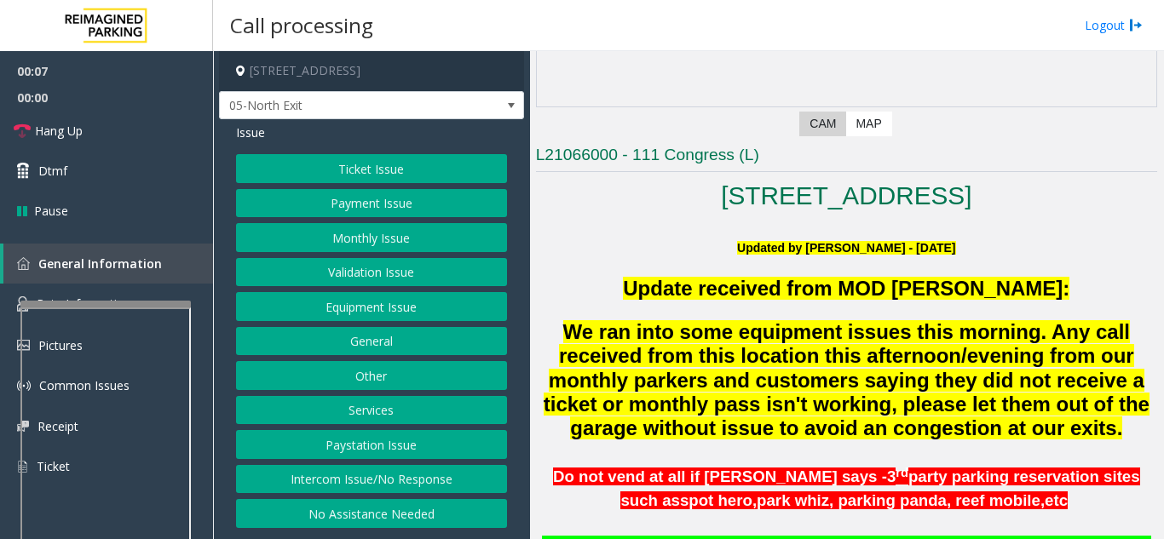
click at [339, 167] on button "Ticket Issue" at bounding box center [371, 168] width 271 height 29
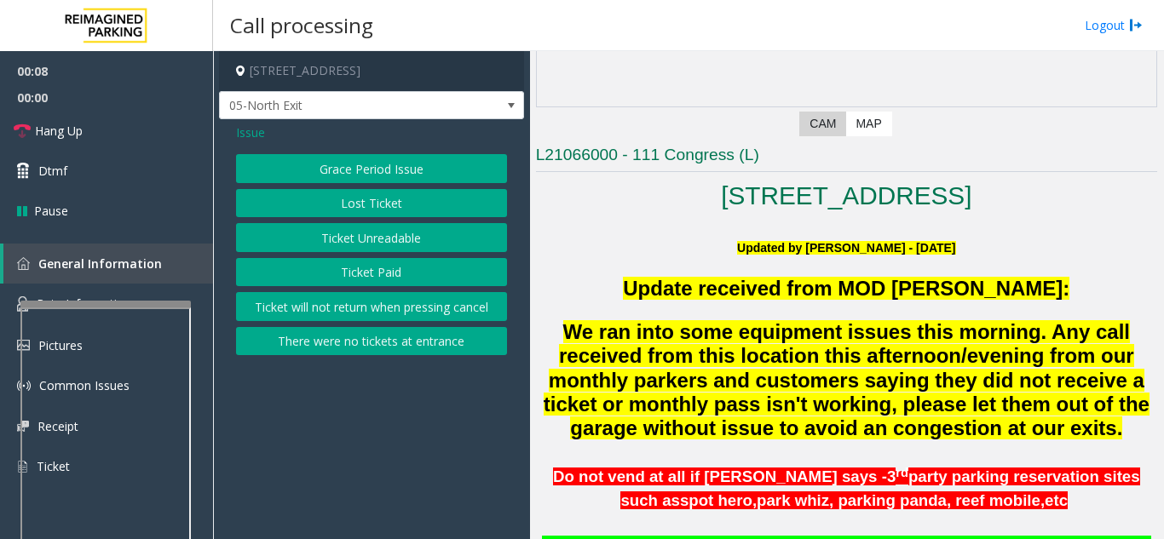
click at [378, 256] on div "Grace Period Issue Lost Ticket Ticket Unreadable Ticket Paid Ticket will not re…" at bounding box center [371, 254] width 271 height 201
click at [382, 245] on button "Ticket Unreadable" at bounding box center [371, 237] width 271 height 29
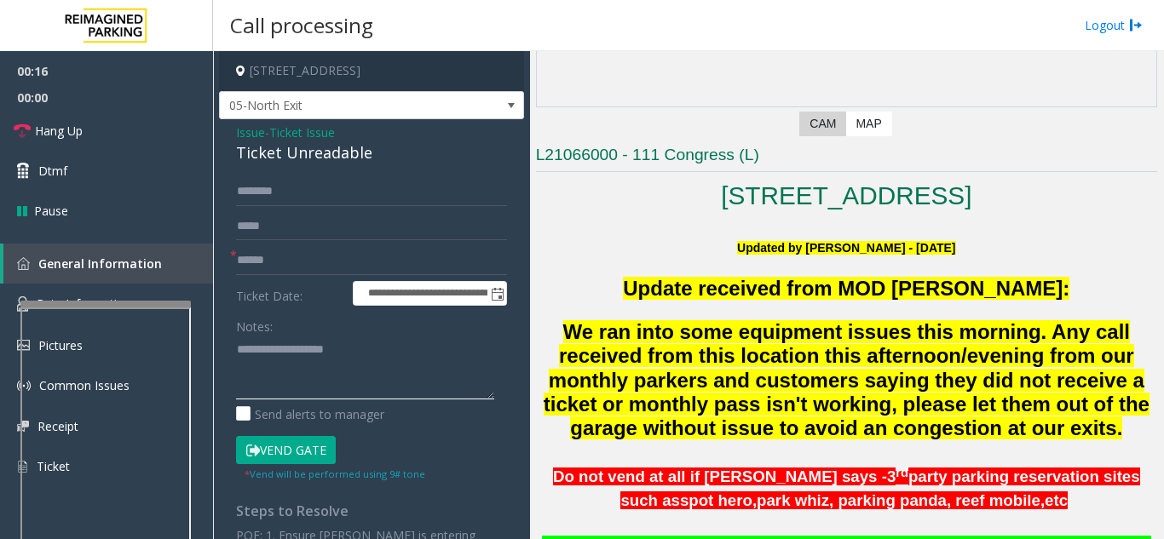
paste textarea "**********"
click at [295, 152] on div "Ticket Unreadable" at bounding box center [371, 152] width 271 height 23
click at [292, 152] on div "Ticket Unreadable" at bounding box center [371, 152] width 271 height 23
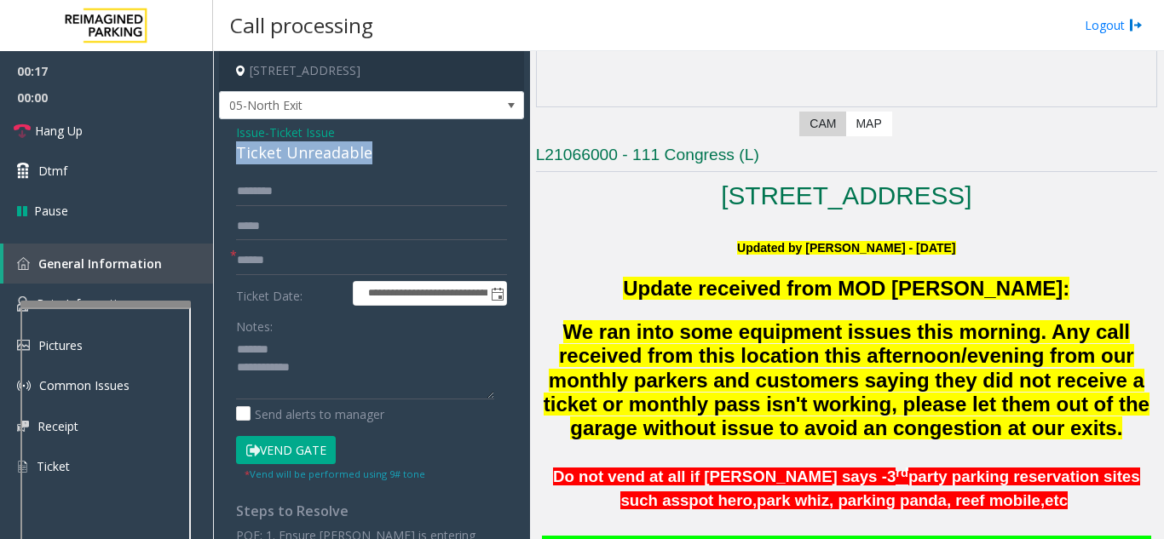
click at [292, 152] on div "Ticket Unreadable" at bounding box center [371, 152] width 271 height 23
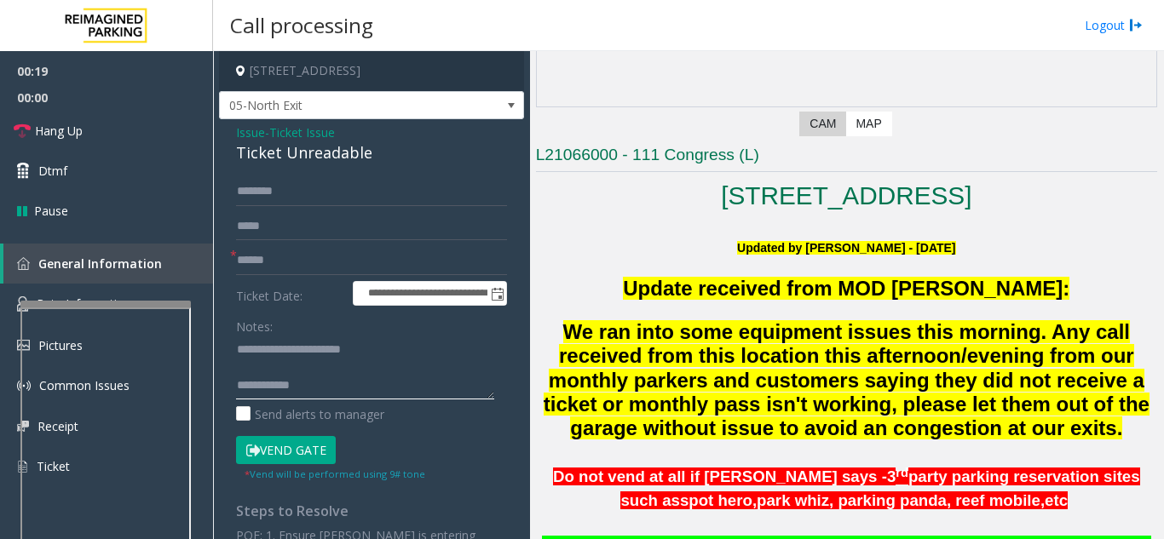
click at [392, 376] on textarea at bounding box center [365, 368] width 258 height 64
paste textarea "**********"
type textarea "**********"
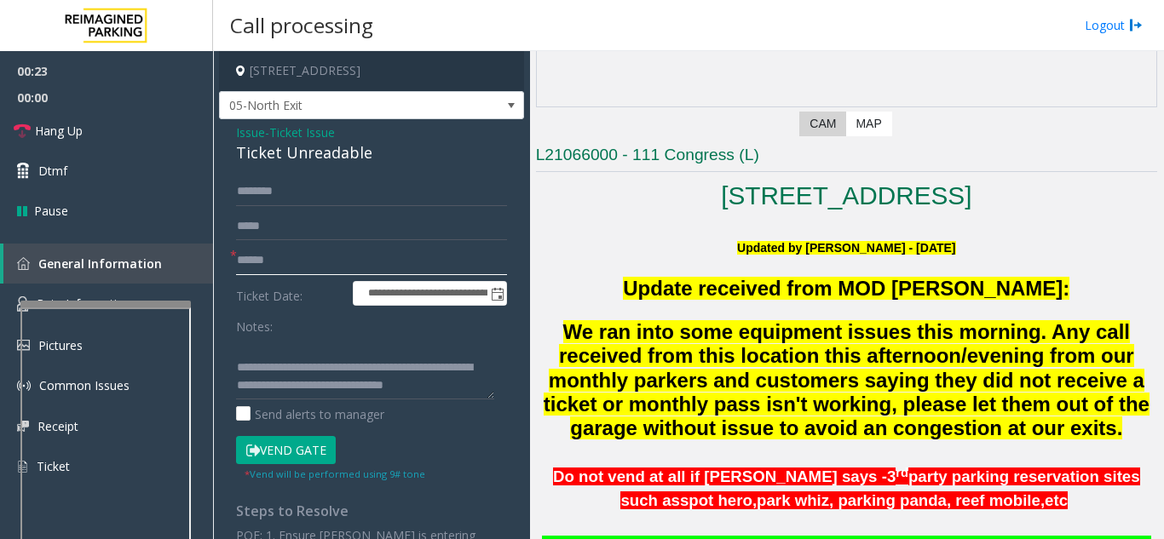
click at [365, 249] on input "text" at bounding box center [371, 260] width 271 height 29
click at [245, 130] on span "Issue" at bounding box center [250, 133] width 29 height 18
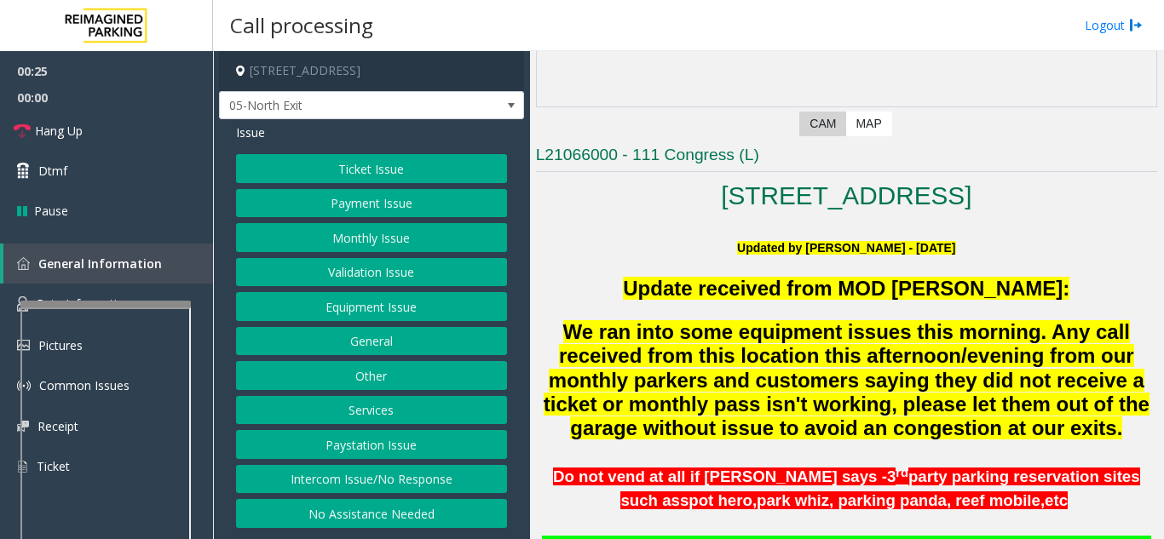
click at [331, 238] on button "Monthly Issue" at bounding box center [371, 237] width 271 height 29
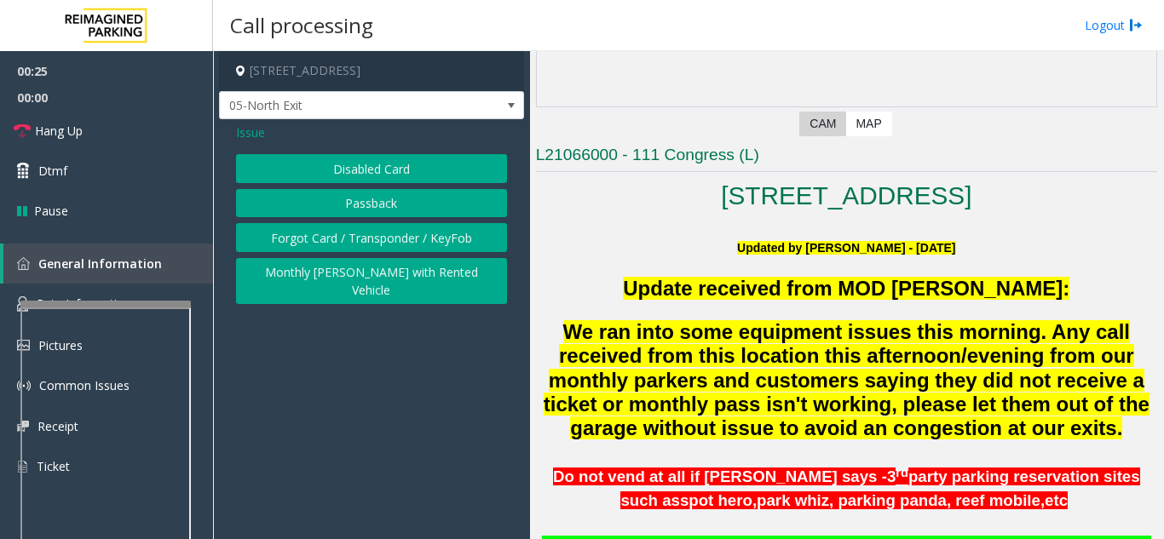
click at [319, 162] on button "Disabled Card" at bounding box center [371, 168] width 271 height 29
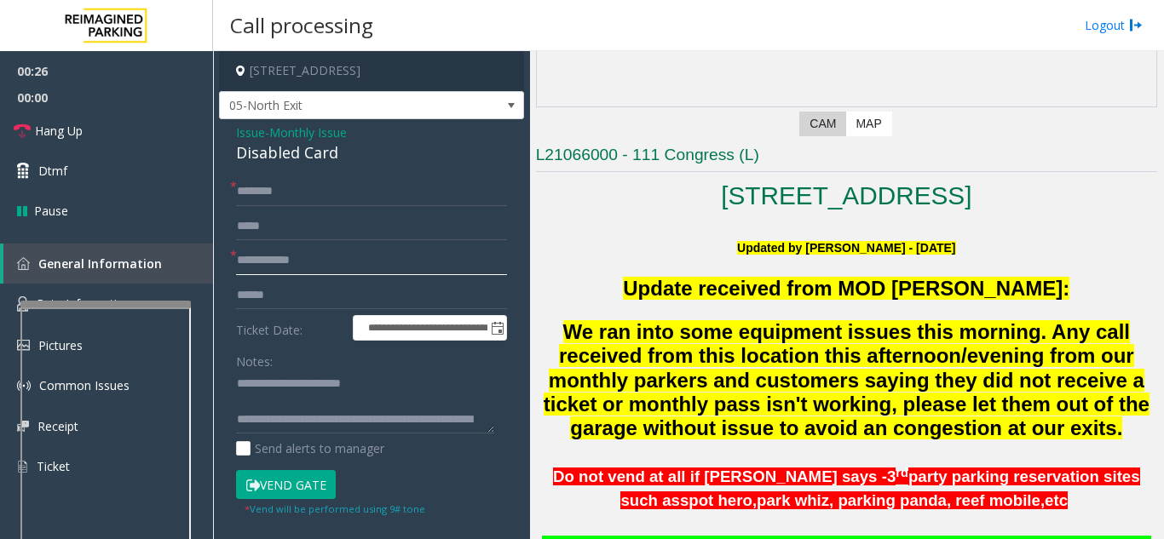
click at [323, 252] on input "text" at bounding box center [371, 260] width 271 height 29
type input "********"
click at [281, 159] on div "Disabled Card" at bounding box center [371, 152] width 271 height 23
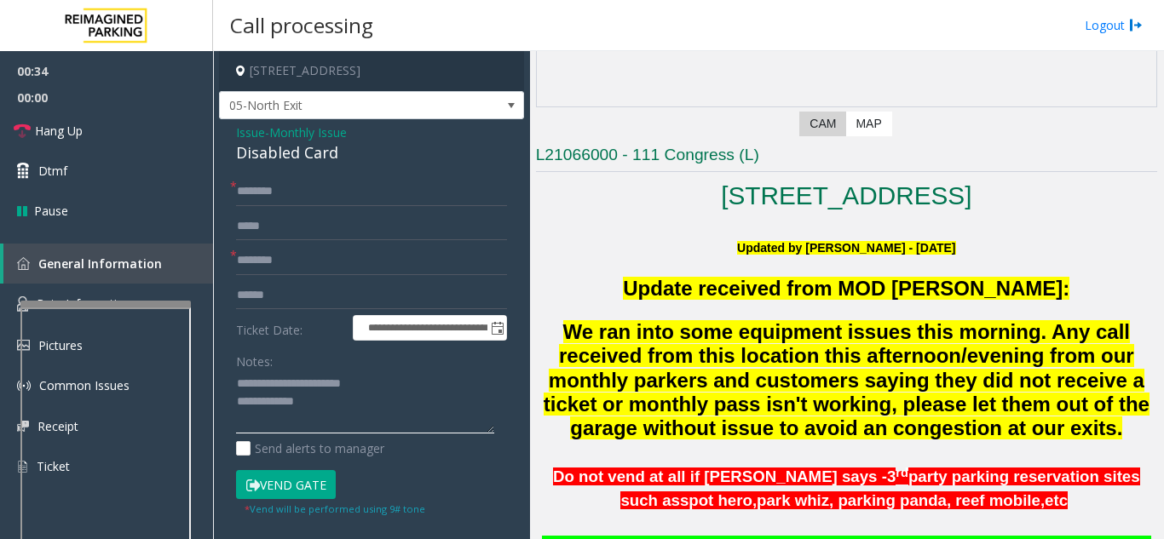
drag, startPoint x: 279, startPoint y: 388, endPoint x: 366, endPoint y: 381, distance: 87.2
click at [366, 381] on textarea at bounding box center [365, 403] width 258 height 64
click at [303, 389] on textarea at bounding box center [365, 403] width 258 height 64
type textarea "**********"
click at [324, 185] on input "text" at bounding box center [371, 191] width 271 height 29
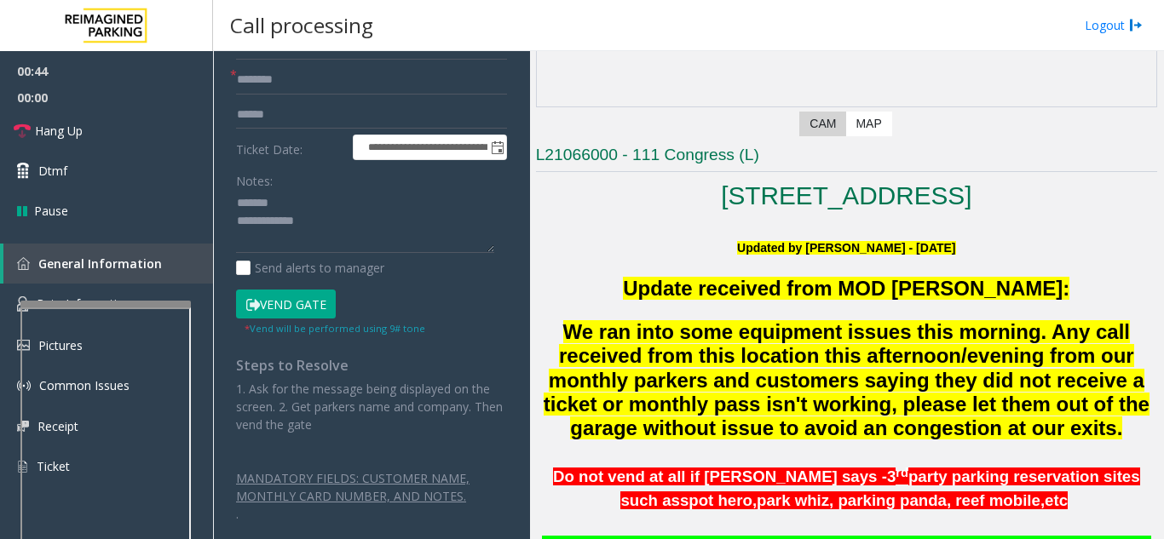
scroll to position [181, 0]
type input "*****"
click at [280, 300] on button "Vend Gate" at bounding box center [286, 303] width 100 height 29
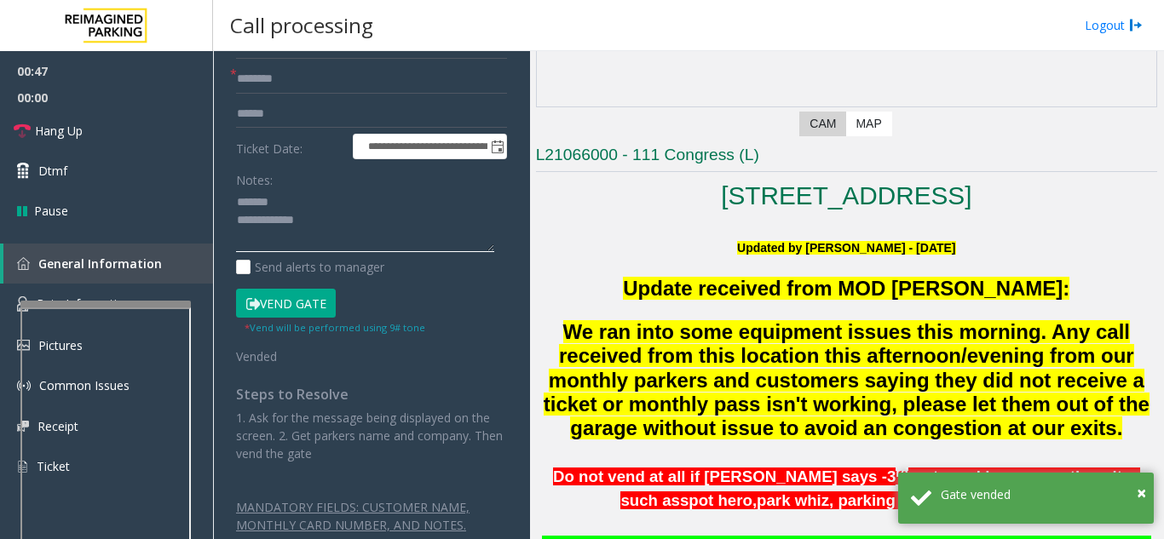
click at [236, 225] on textarea at bounding box center [365, 221] width 258 height 64
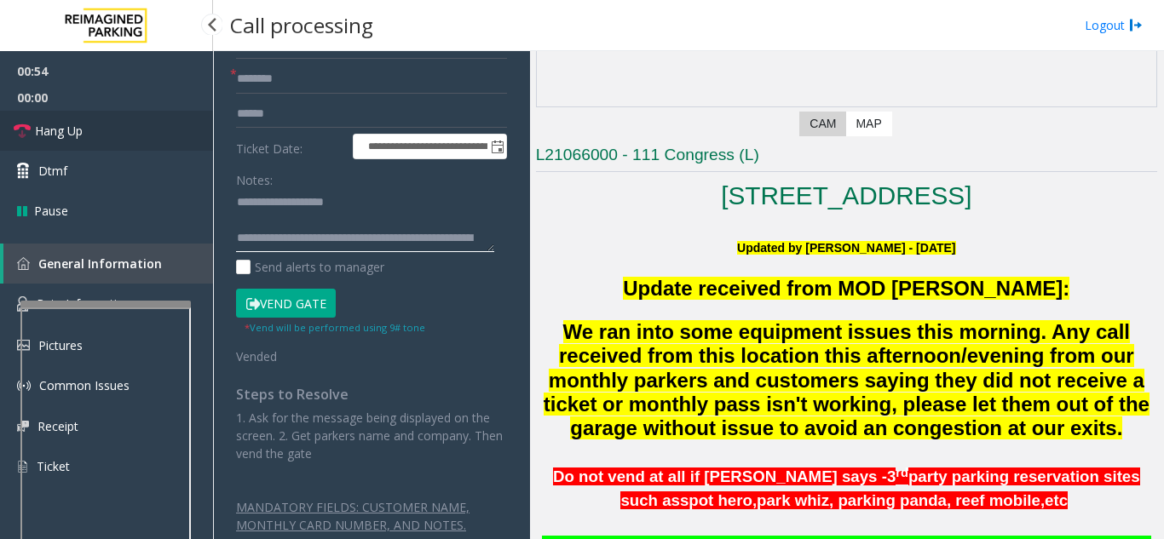
type textarea "**********"
click at [147, 118] on link "Hang Up" at bounding box center [106, 131] width 213 height 40
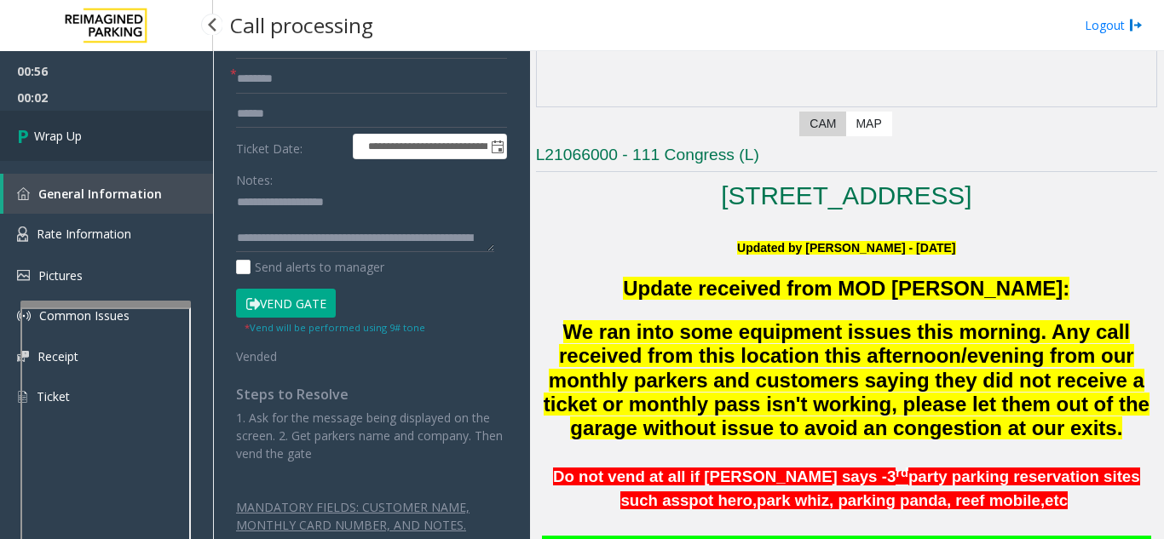
click at [100, 126] on link "Wrap Up" at bounding box center [106, 136] width 213 height 50
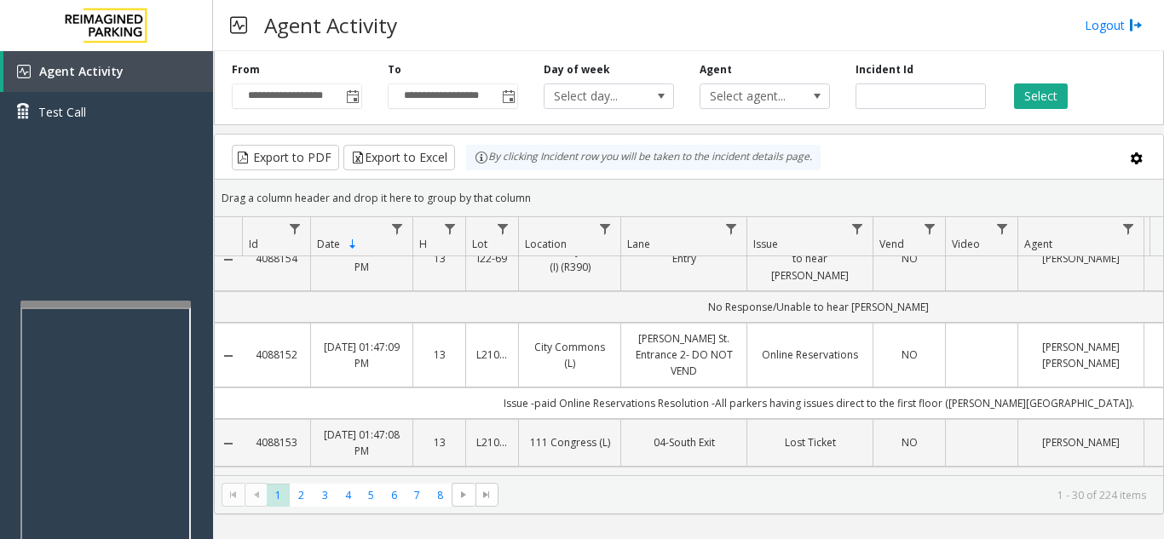
scroll to position [511, 0]
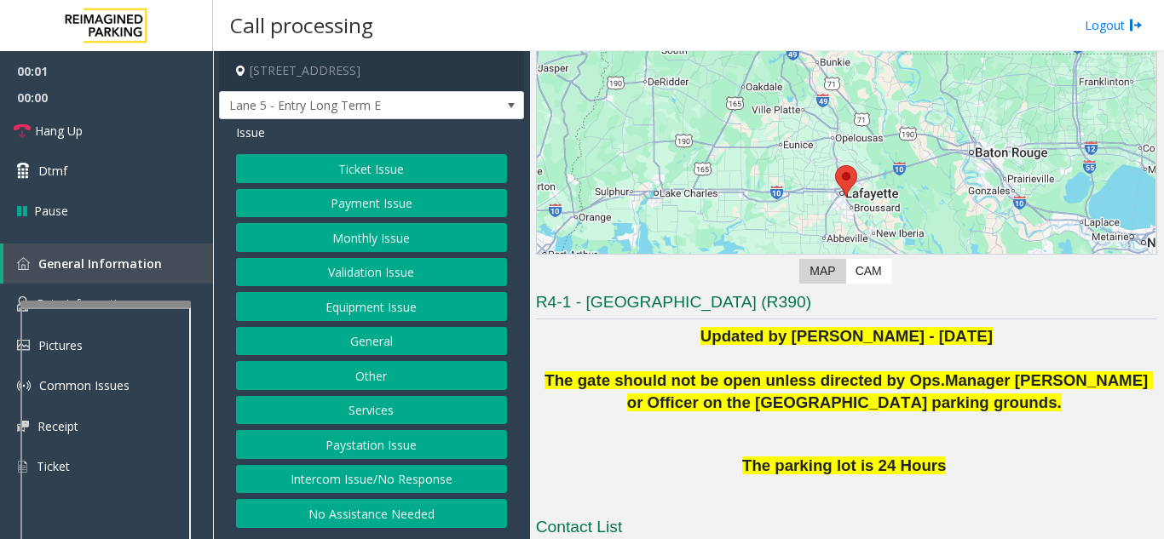
scroll to position [170, 0]
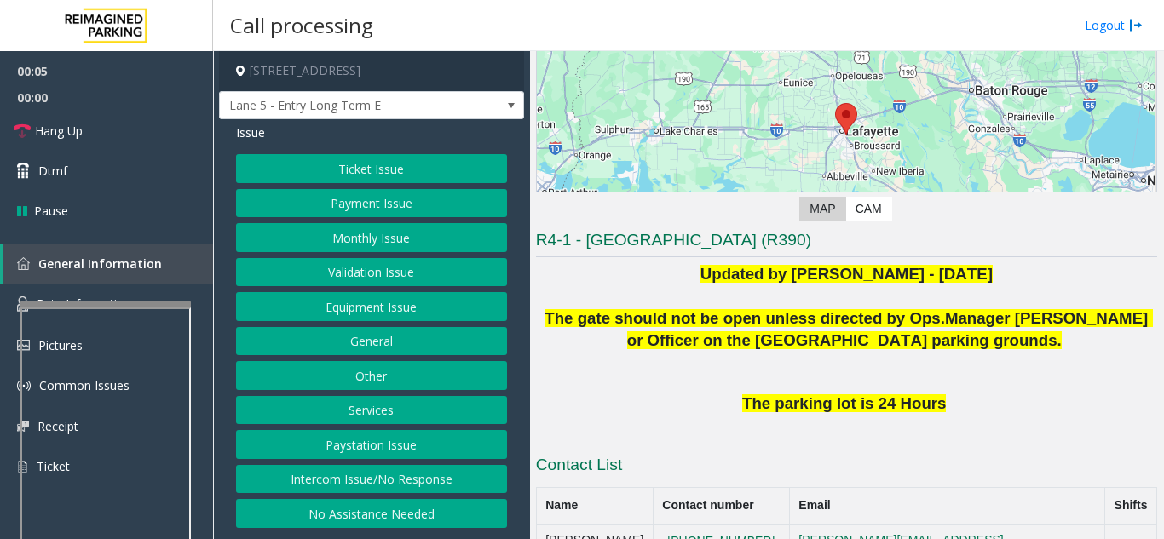
drag, startPoint x: 419, startPoint y: 482, endPoint x: 418, endPoint y: 456, distance: 26.5
click at [419, 482] on button "Intercom Issue/No Response" at bounding box center [371, 479] width 271 height 29
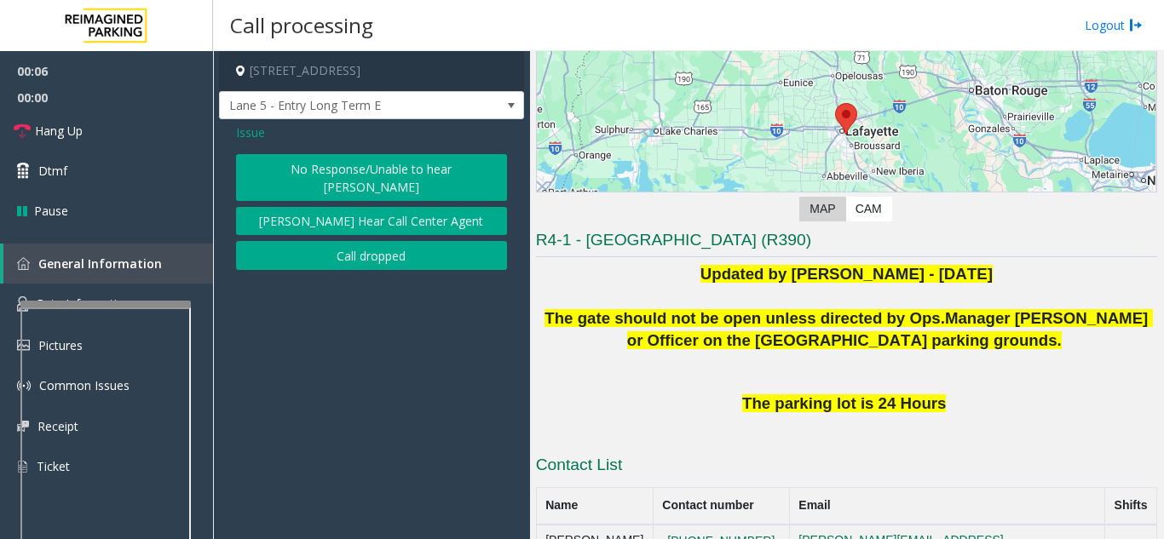
click at [402, 159] on button "No Response/Unable to hear [PERSON_NAME]" at bounding box center [371, 177] width 271 height 47
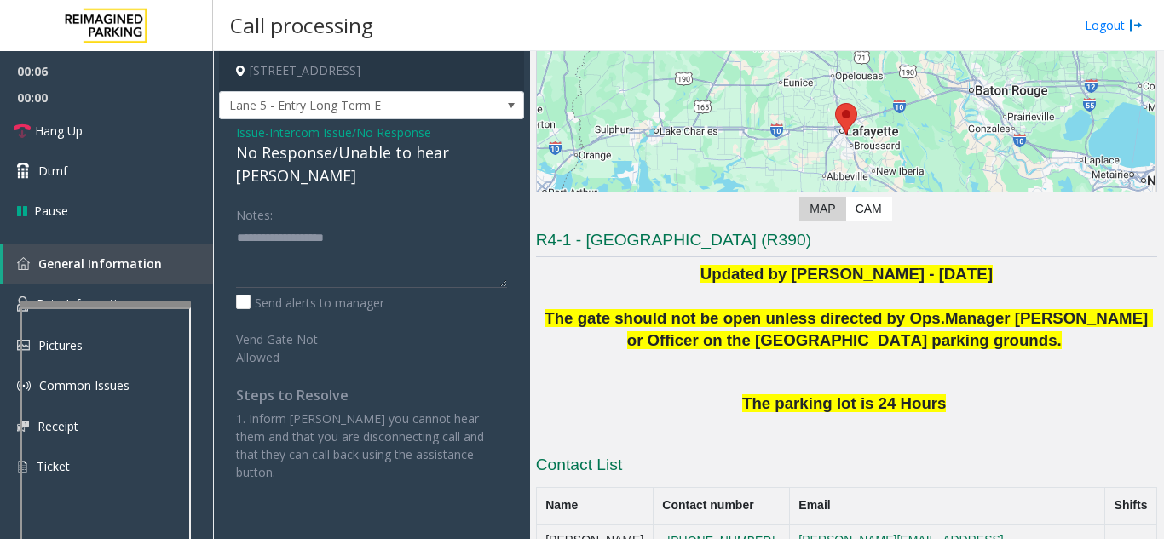
click at [392, 153] on div "No Response/Unable to hear [PERSON_NAME]" at bounding box center [371, 164] width 271 height 46
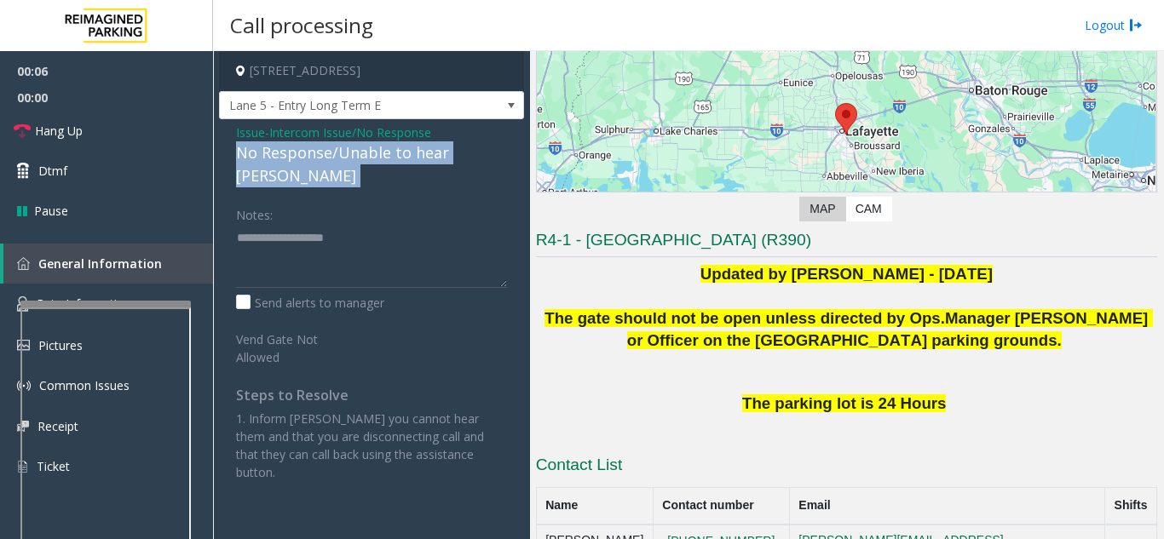
click at [392, 153] on div "No Response/Unable to hear [PERSON_NAME]" at bounding box center [371, 164] width 271 height 46
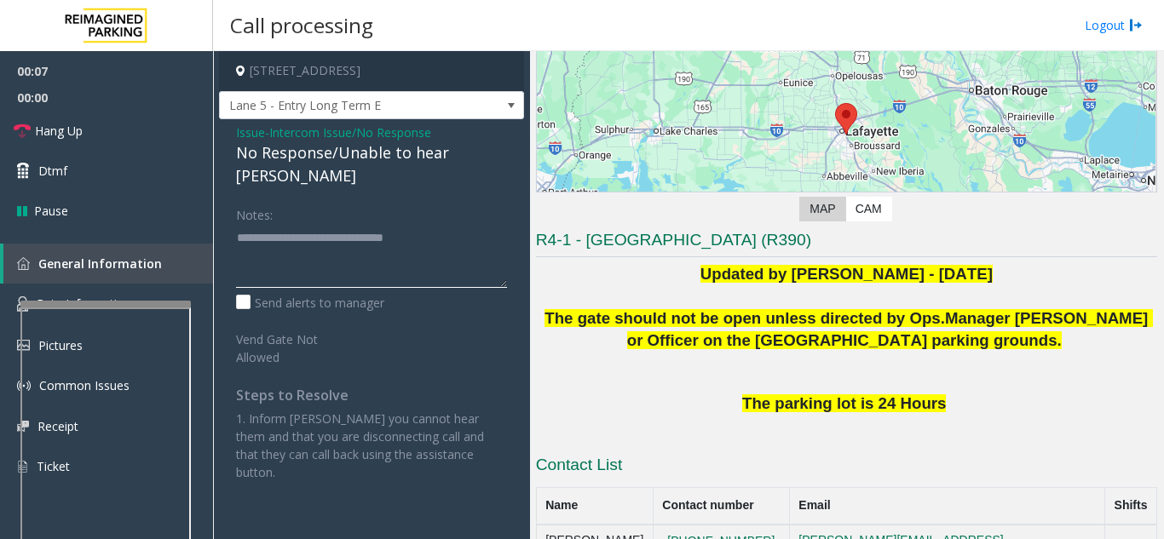
click at [479, 224] on textarea at bounding box center [371, 256] width 271 height 64
type textarea "**********"
click at [138, 120] on link "Hang Up" at bounding box center [106, 131] width 213 height 40
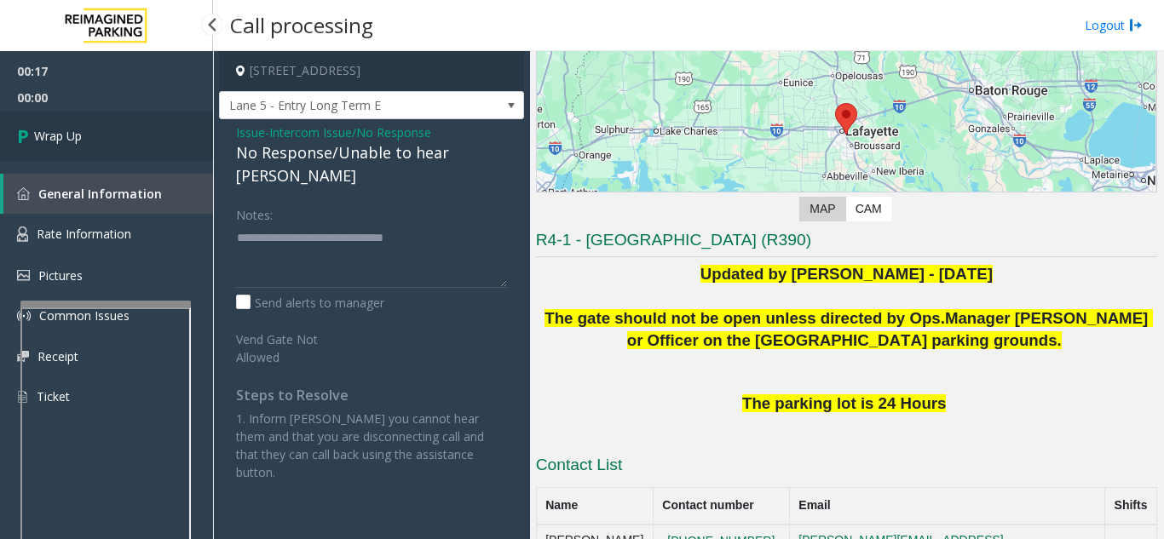
click at [138, 120] on link "Wrap Up" at bounding box center [106, 136] width 213 height 50
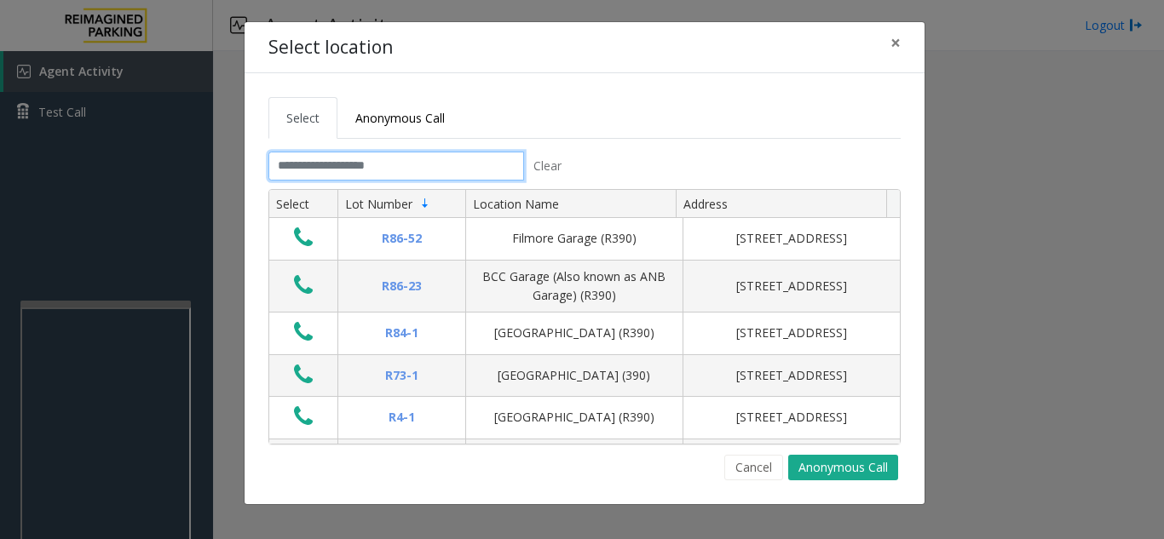
click at [440, 163] on input "text" at bounding box center [396, 166] width 256 height 29
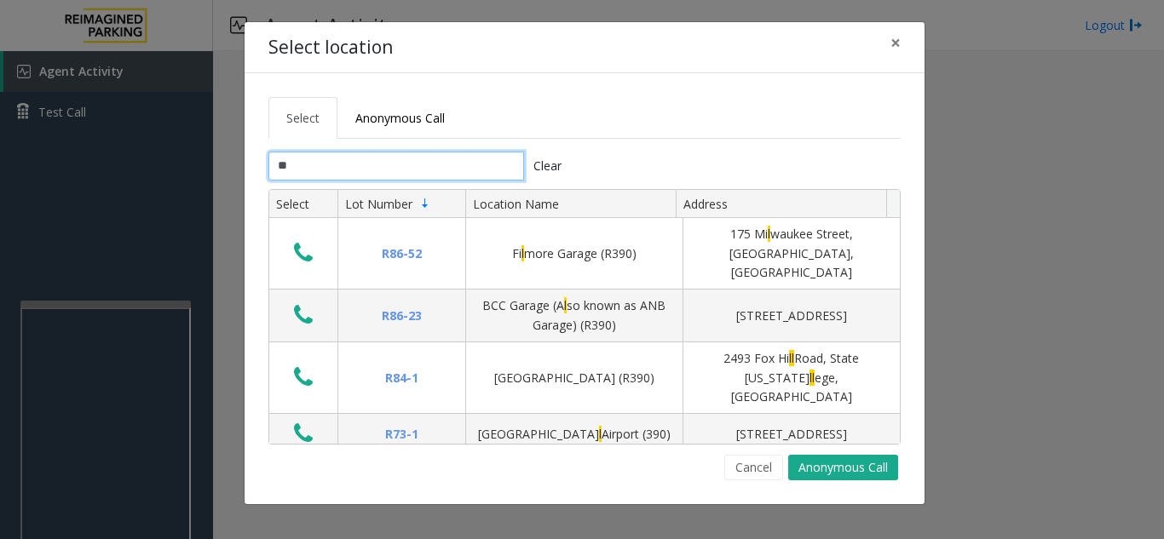
type input "*"
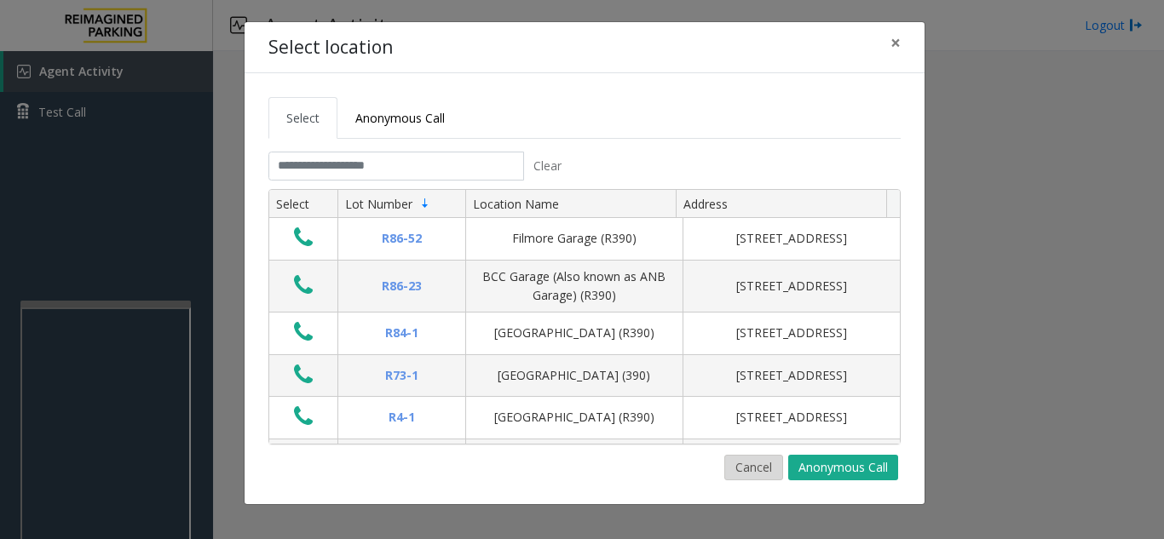
click at [752, 465] on button "Cancel" at bounding box center [753, 468] width 59 height 26
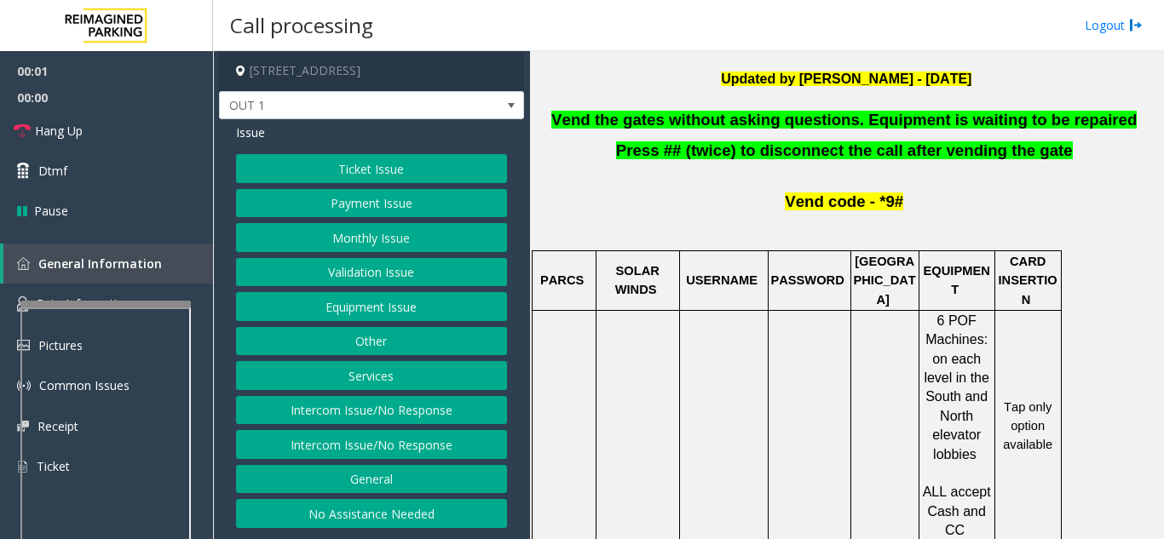
scroll to position [596, 0]
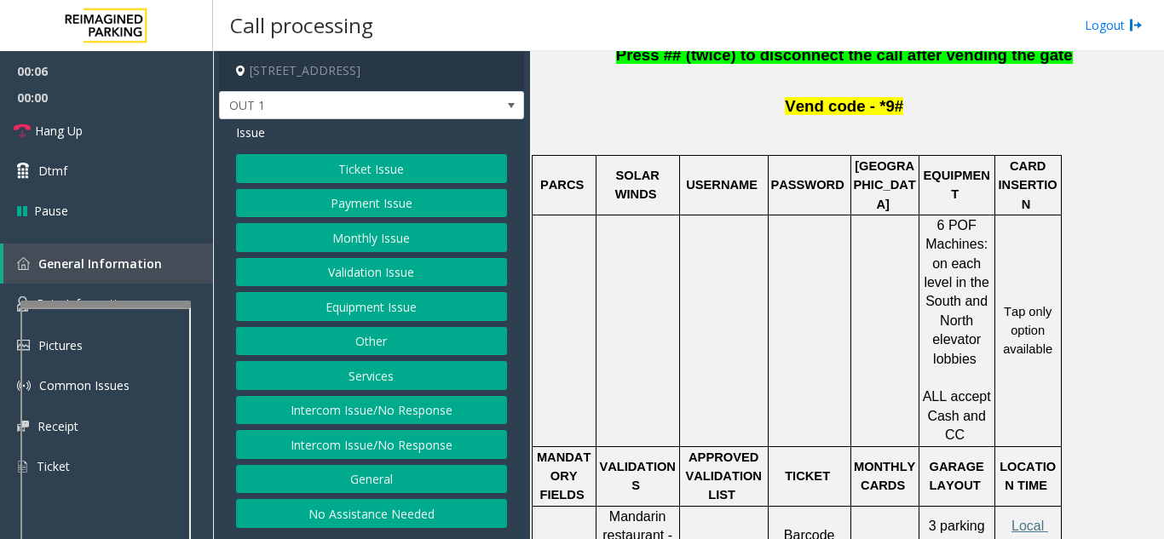
click at [300, 279] on button "Validation Issue" at bounding box center [371, 272] width 271 height 29
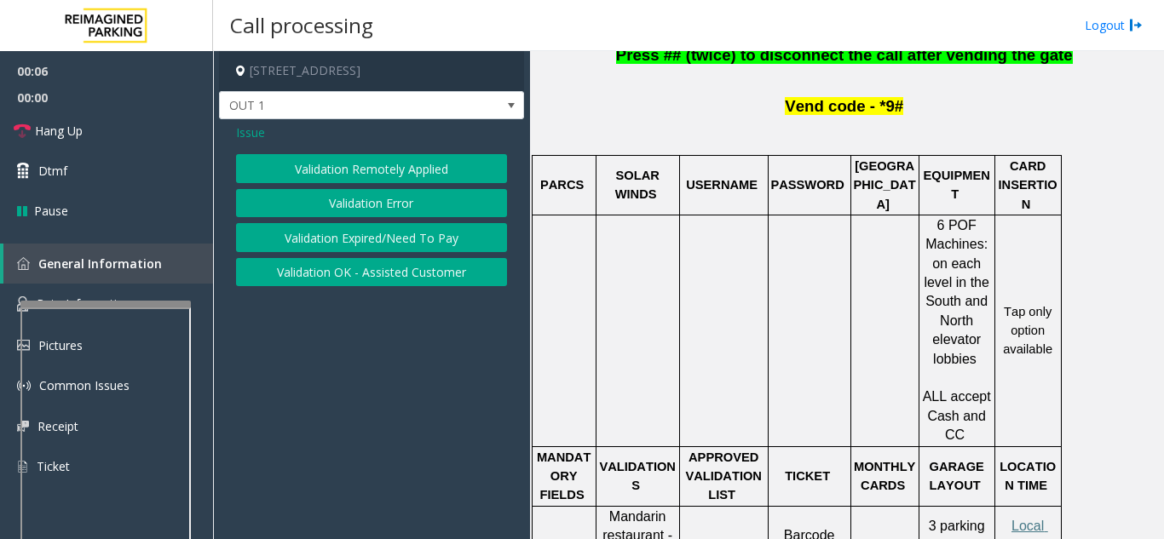
click at [322, 198] on button "Validation Error" at bounding box center [371, 203] width 271 height 29
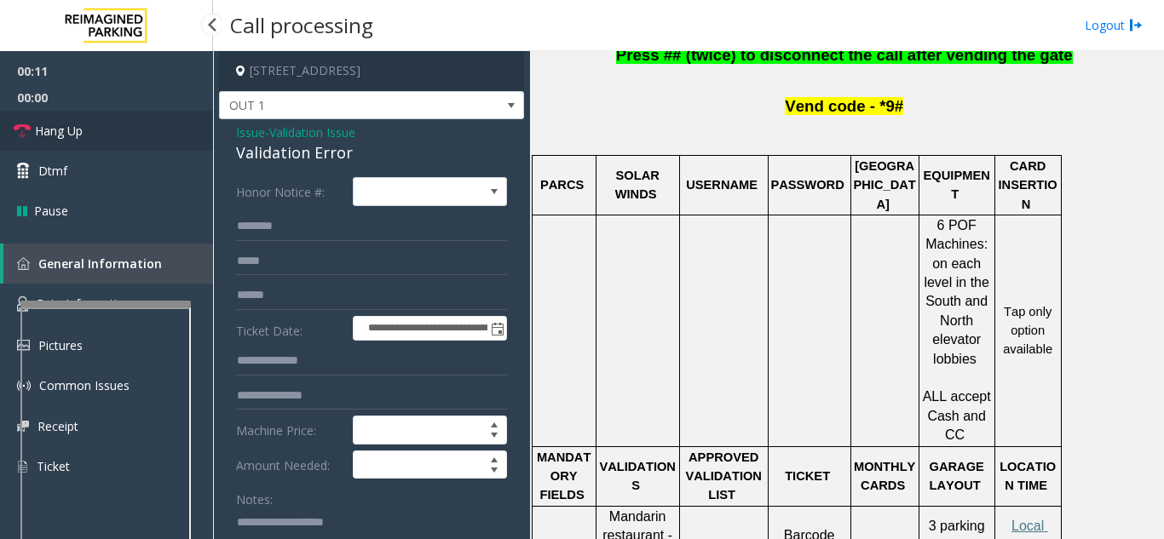
click at [122, 116] on link "Hang Up" at bounding box center [106, 131] width 213 height 40
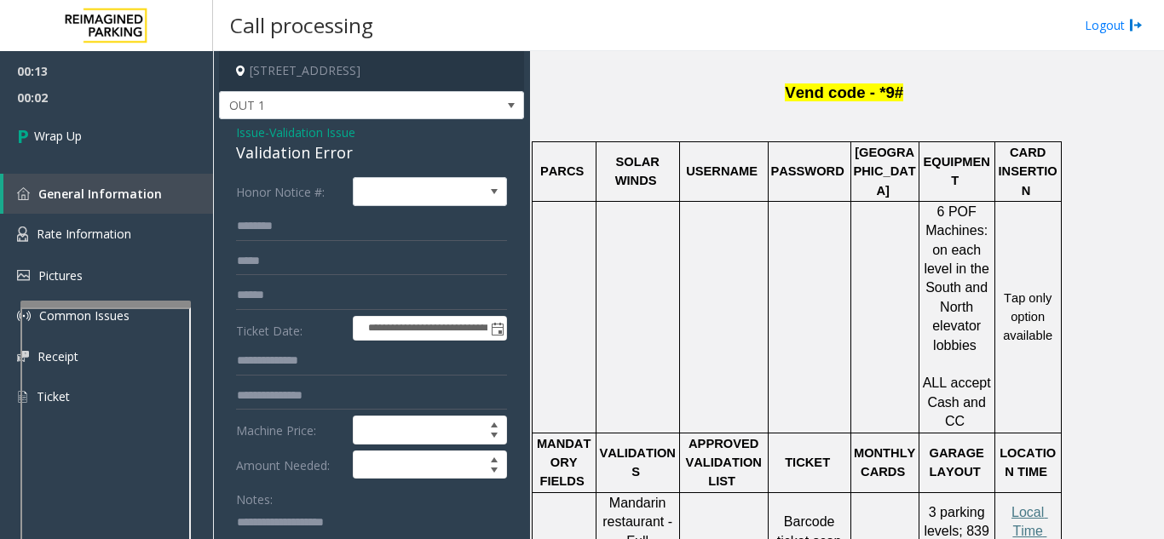
scroll to position [426, 0]
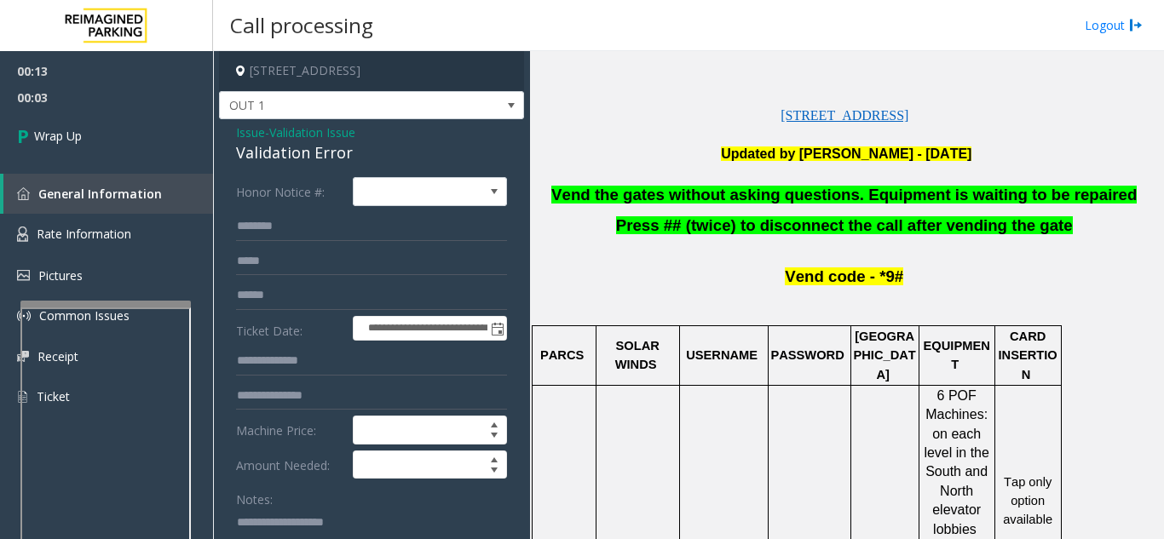
click at [760, 194] on span "Vend the gates without asking questions. Equipment is waiting to be repaired" at bounding box center [843, 195] width 585 height 18
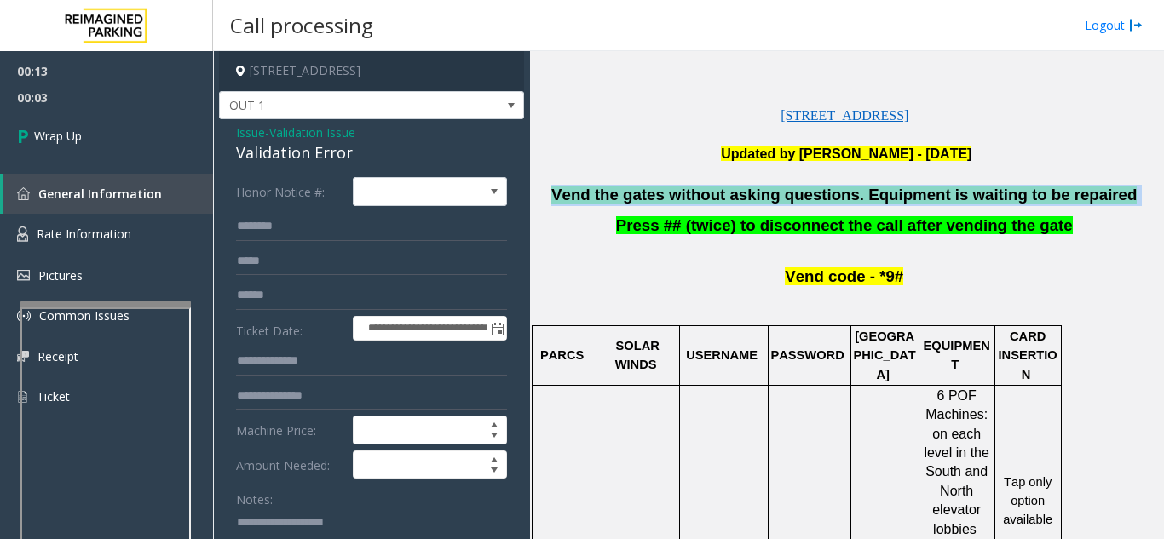
click at [760, 194] on span "Vend the gates without asking questions. Equipment is waiting to be repaired" at bounding box center [843, 195] width 585 height 18
copy p "Vend the gates without asking questions. Equipment is waiting to be repaired"
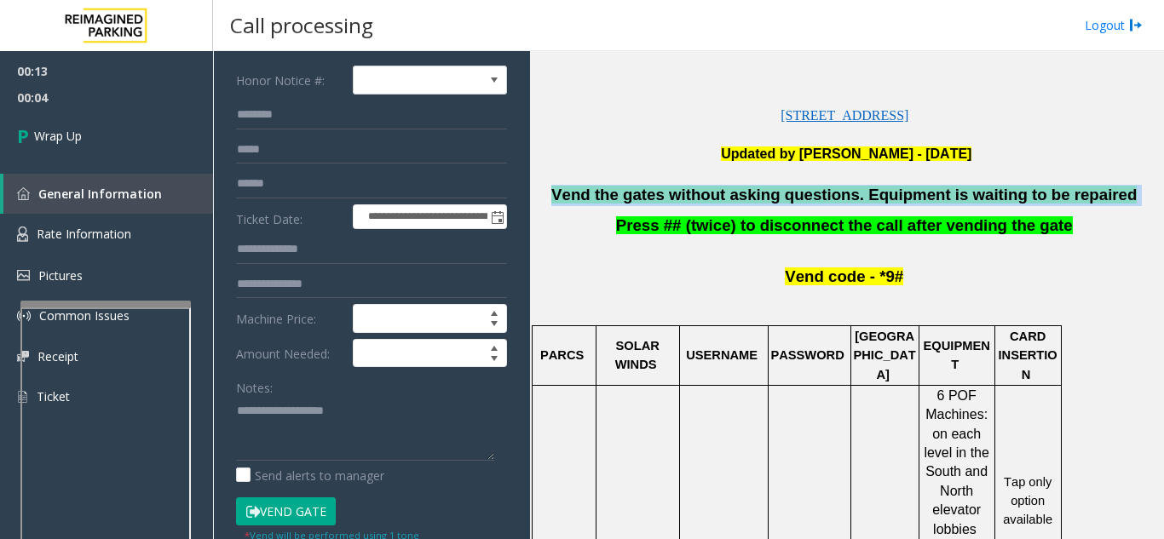
scroll to position [256, 0]
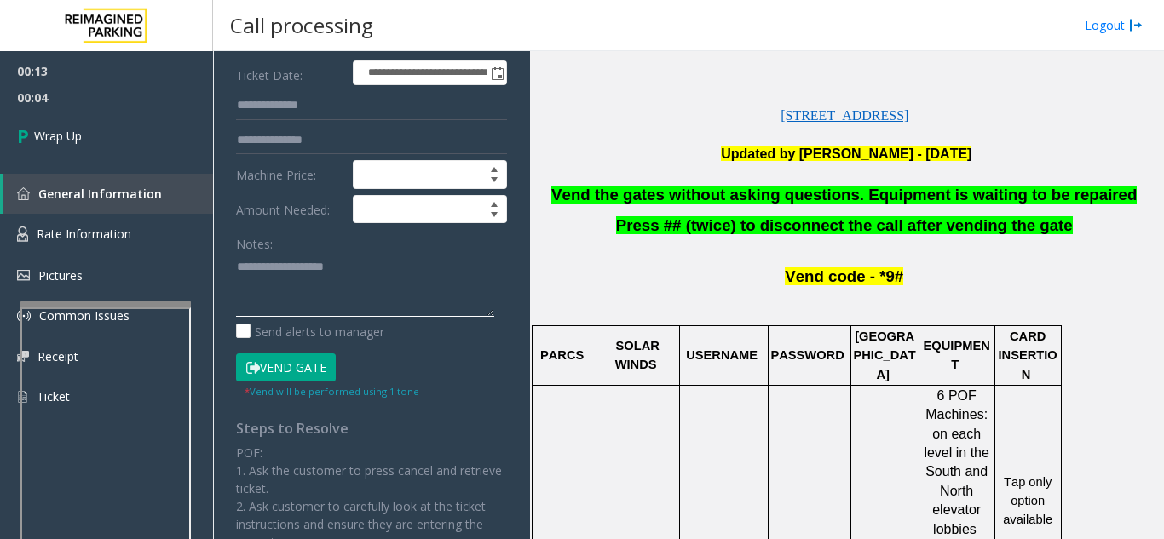
click at [319, 303] on textarea at bounding box center [365, 285] width 258 height 64
paste textarea "**********"
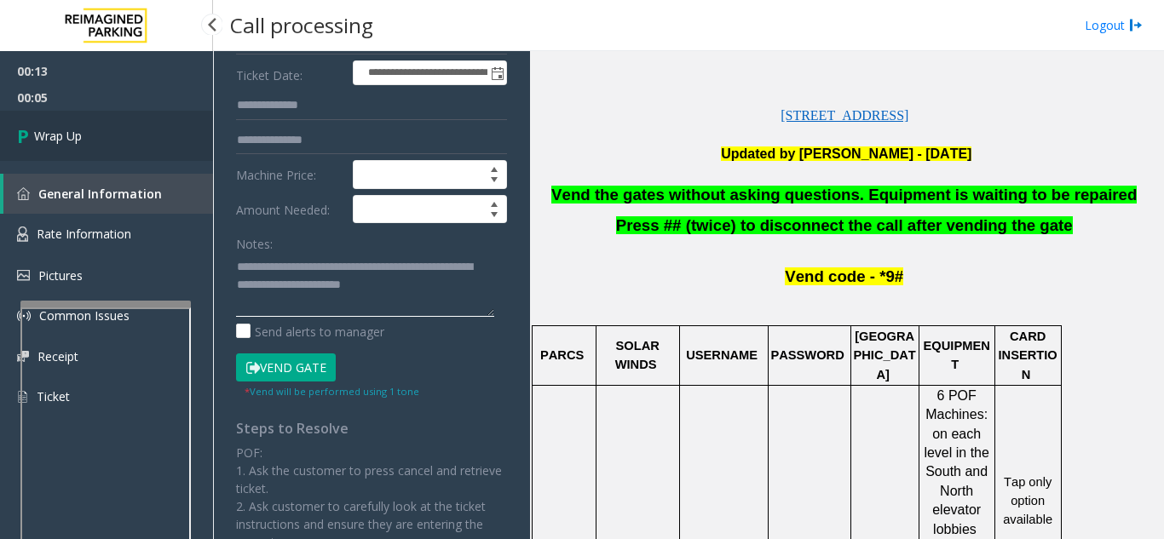
type textarea "**********"
click at [82, 141] on span "Wrap Up" at bounding box center [58, 136] width 48 height 18
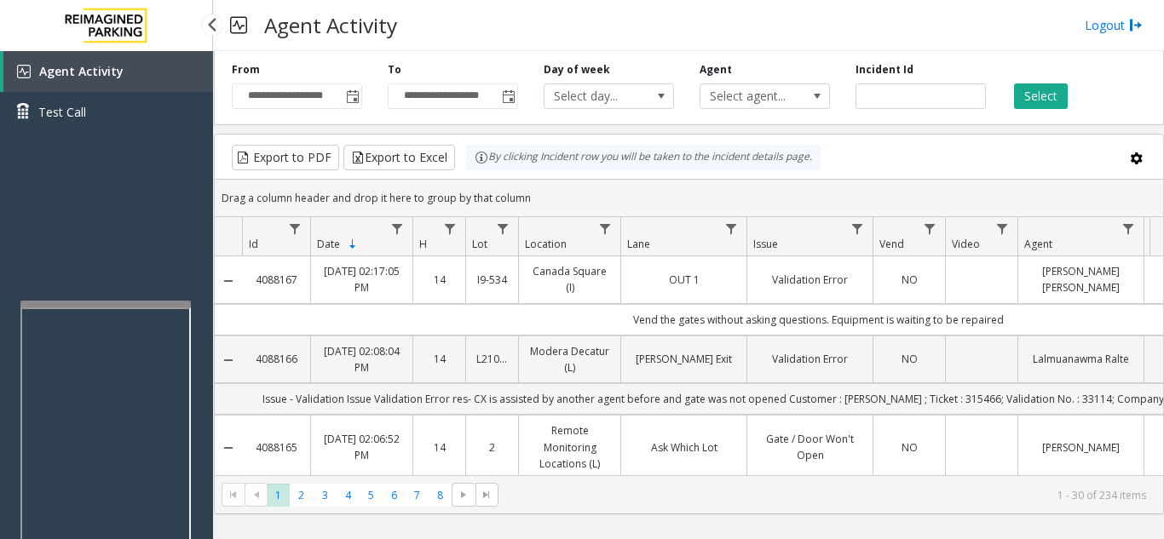
drag, startPoint x: 124, startPoint y: 215, endPoint x: 306, endPoint y: 54, distance: 243.3
click at [106, 225] on div "Agent Activity Test Call" at bounding box center [106, 320] width 213 height 539
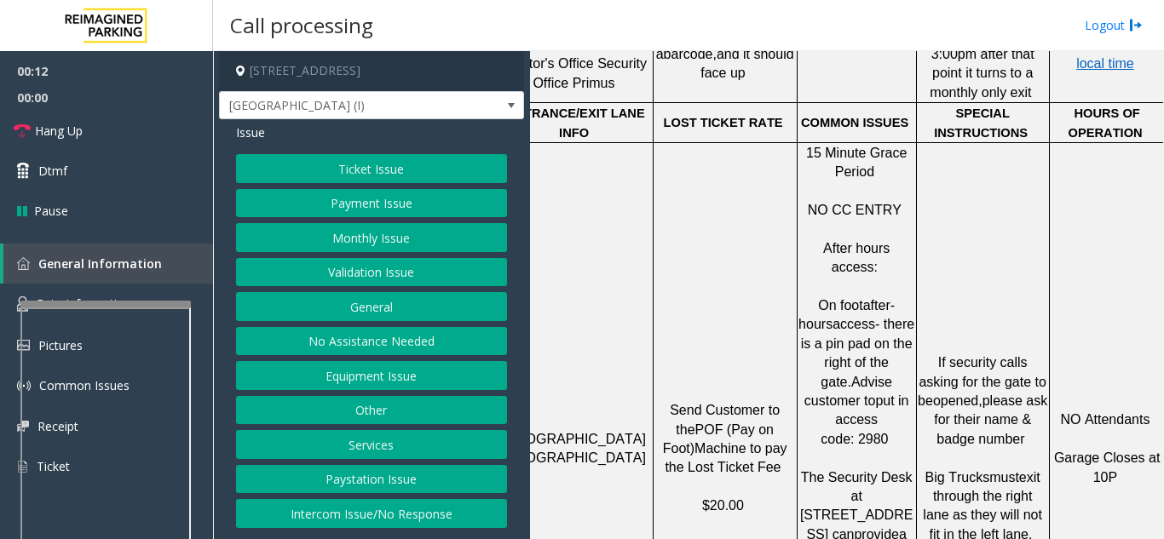
scroll to position [1363, 291]
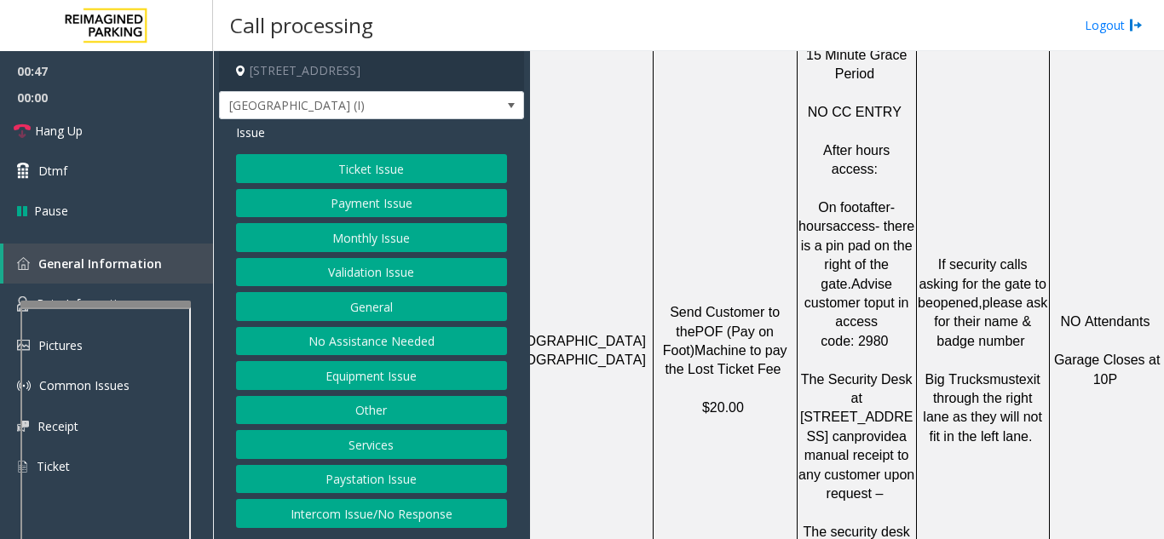
click at [406, 377] on button "Equipment Issue" at bounding box center [371, 375] width 271 height 29
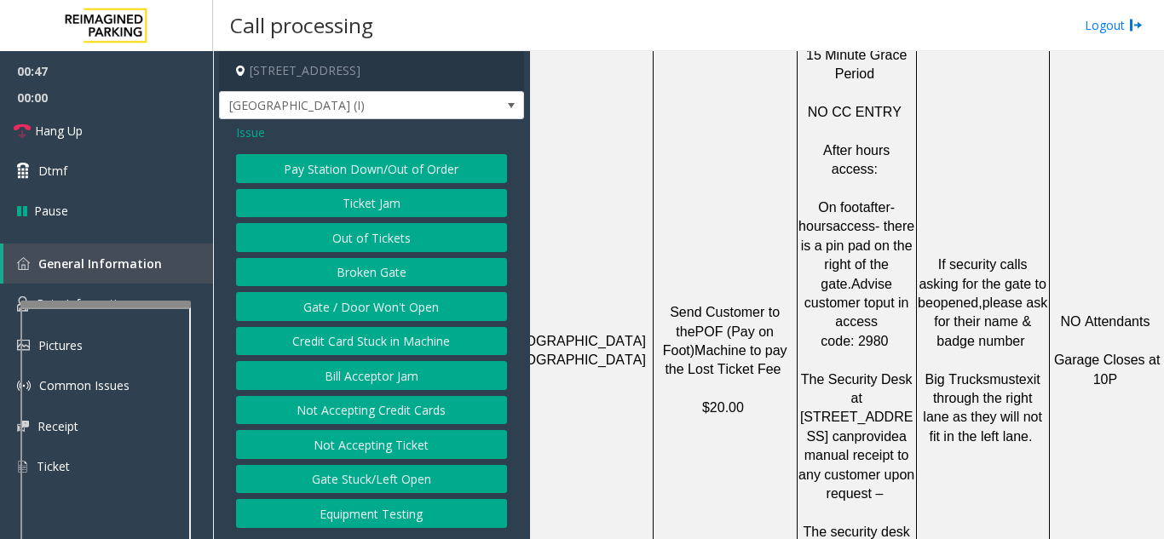
click at [352, 308] on button "Gate / Door Won't Open" at bounding box center [371, 306] width 271 height 29
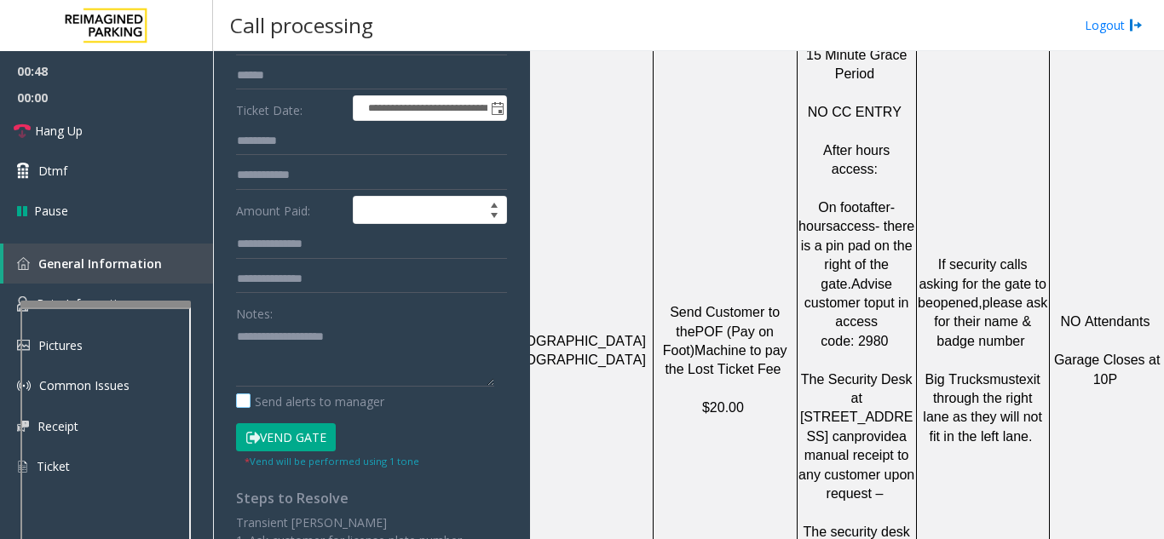
scroll to position [256, 0]
click at [323, 350] on textarea at bounding box center [365, 354] width 258 height 64
paste textarea "**********"
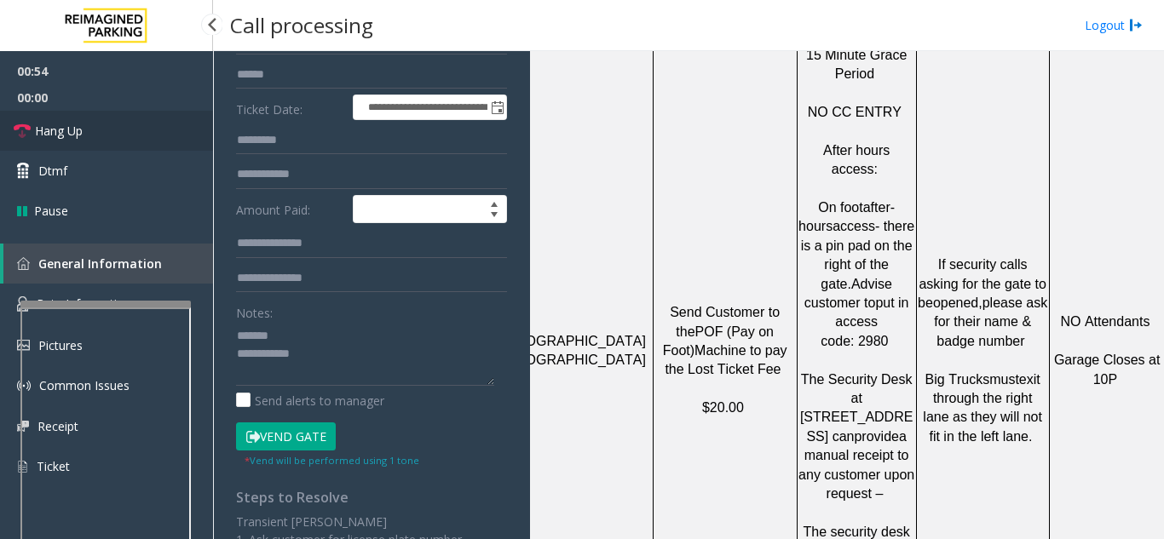
click at [107, 129] on link "Hang Up" at bounding box center [106, 131] width 213 height 40
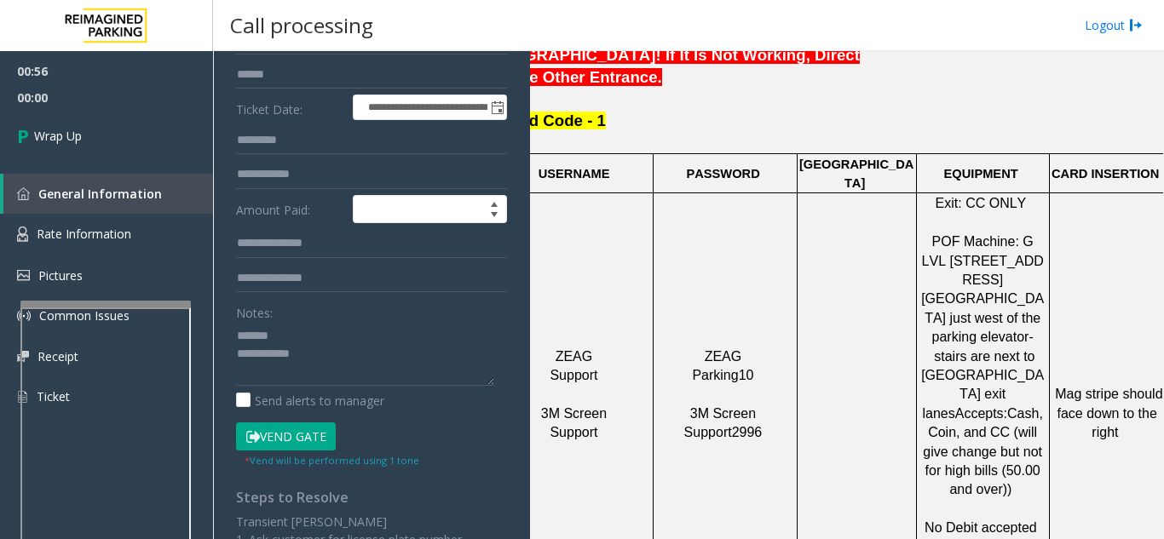
scroll to position [426, 291]
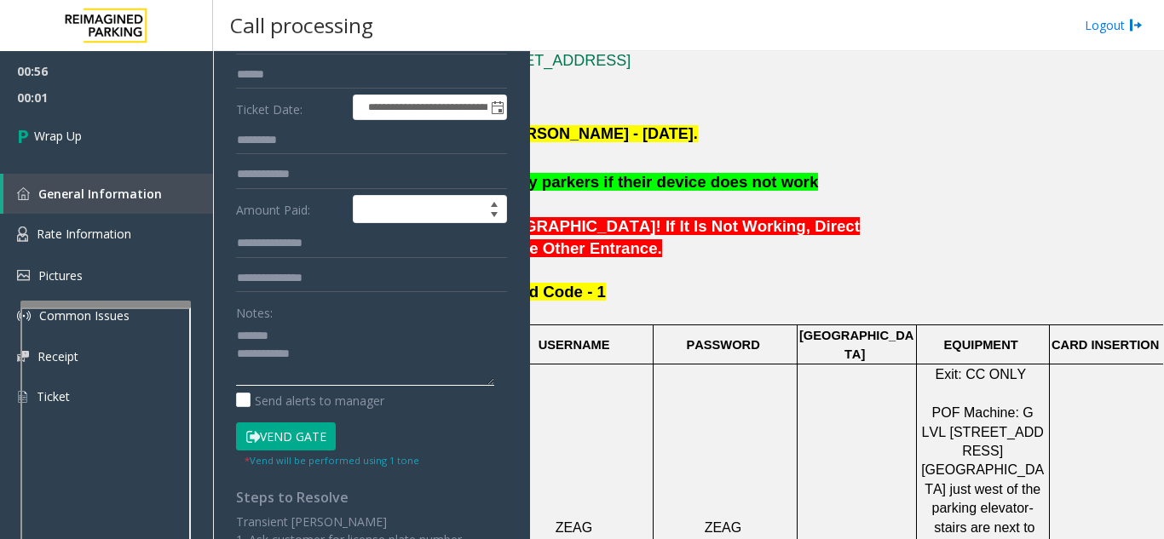
click at [331, 337] on textarea at bounding box center [365, 354] width 258 height 64
click at [366, 379] on textarea at bounding box center [365, 354] width 258 height 64
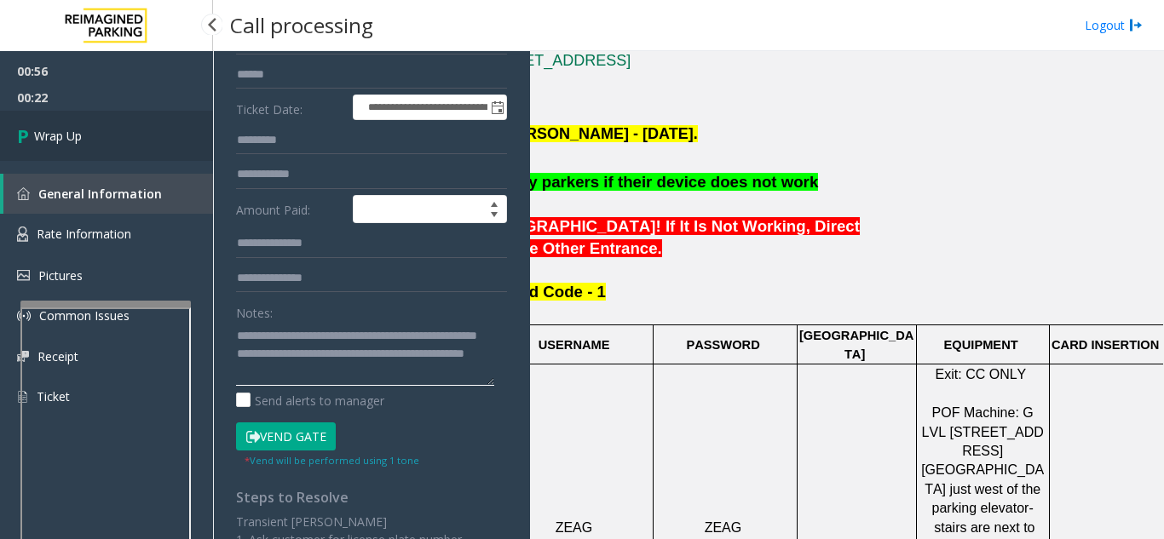
type textarea "**********"
click at [148, 118] on link "Wrap Up" at bounding box center [106, 136] width 213 height 50
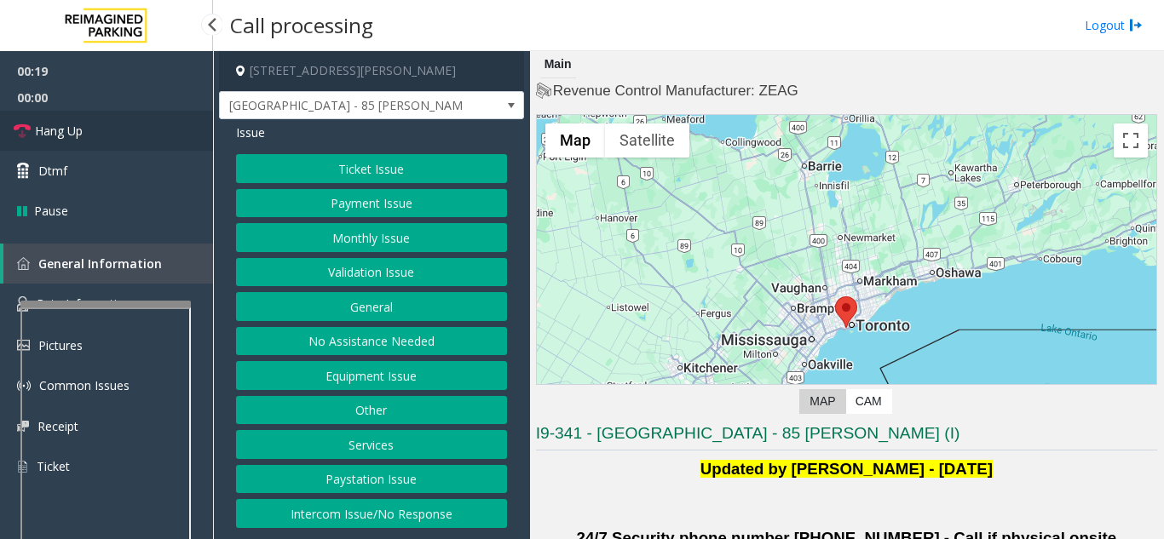
click at [76, 136] on span "Hang Up" at bounding box center [59, 131] width 48 height 18
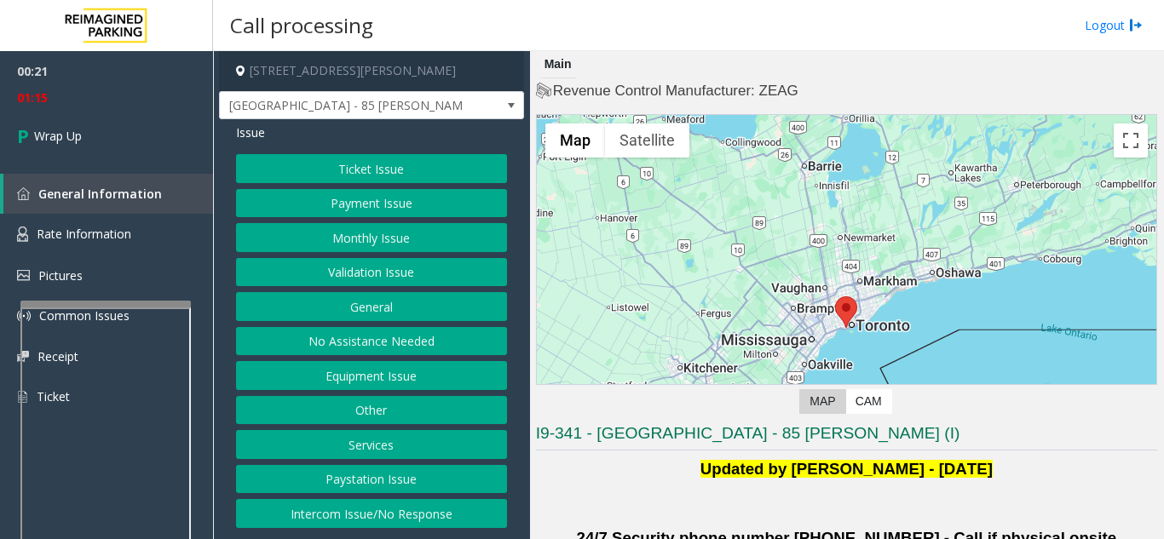
drag, startPoint x: 511, startPoint y: 32, endPoint x: 478, endPoint y: 32, distance: 33.2
click at [478, 32] on div "Call processing Logout" at bounding box center [688, 25] width 951 height 51
drag, startPoint x: 366, startPoint y: 514, endPoint x: 366, endPoint y: 504, distance: 10.3
click at [366, 510] on button "Intercom Issue/No Response" at bounding box center [371, 513] width 271 height 29
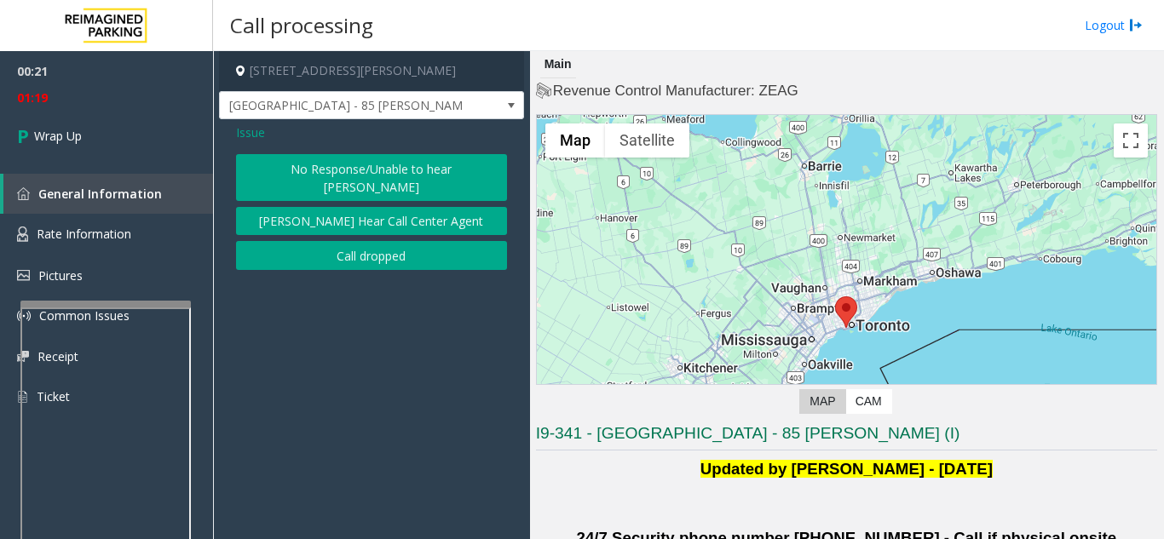
click at [330, 166] on button "No Response/Unable to hear [PERSON_NAME]" at bounding box center [371, 177] width 271 height 47
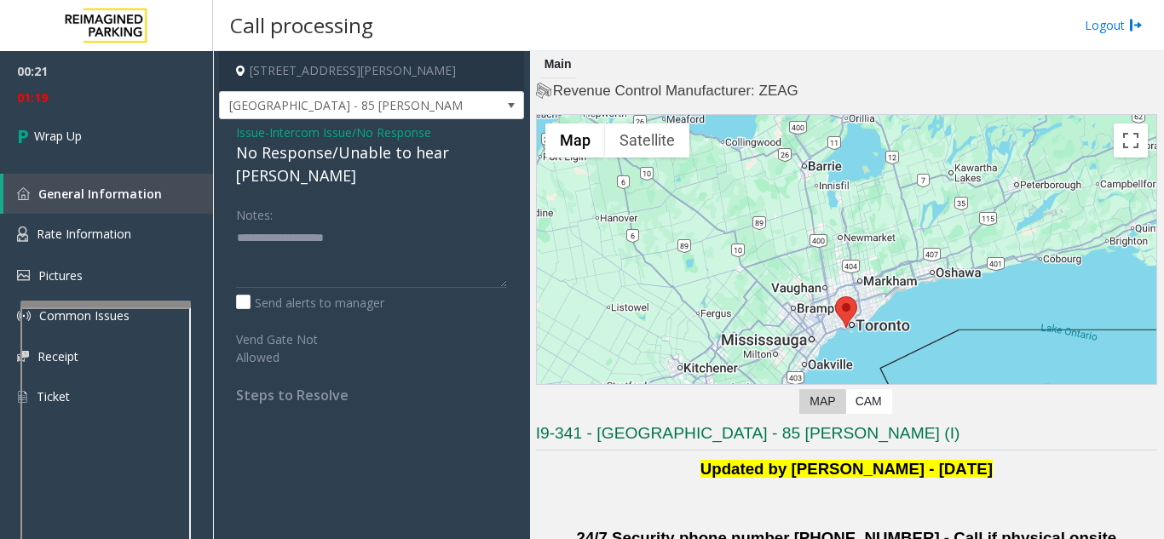
click at [310, 147] on div "No Response/Unable to hear [PERSON_NAME]" at bounding box center [371, 164] width 271 height 46
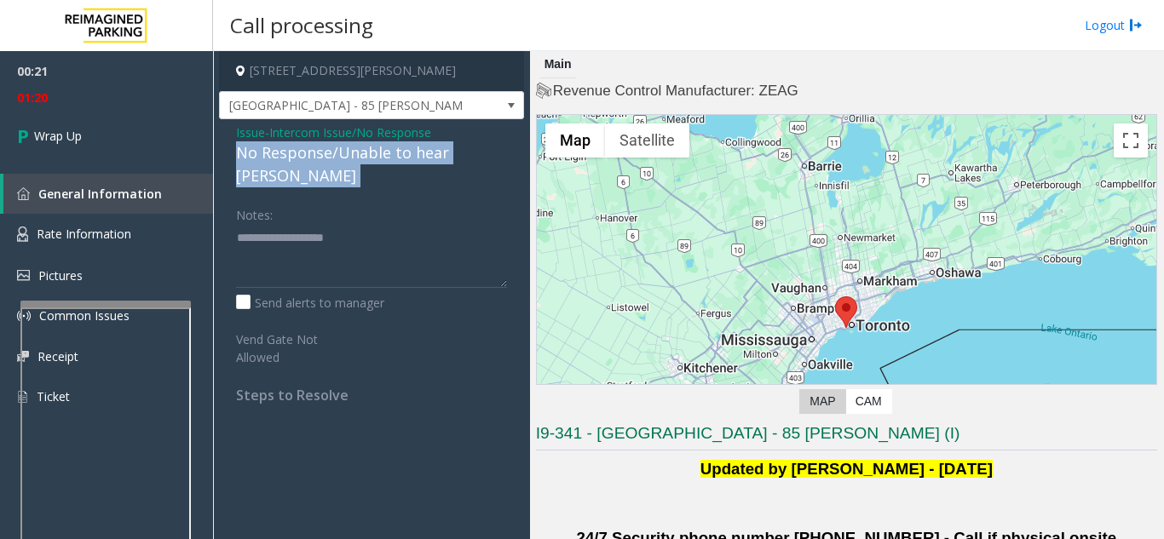
click at [310, 147] on div "No Response/Unable to hear [PERSON_NAME]" at bounding box center [371, 164] width 271 height 46
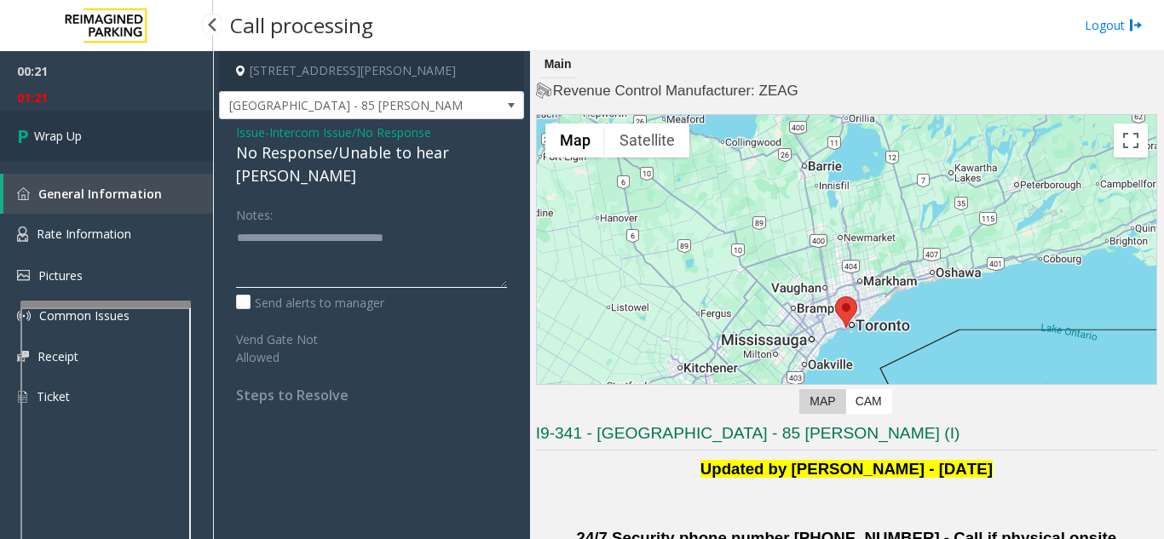
type textarea "**********"
click at [142, 158] on link "Wrap Up" at bounding box center [106, 136] width 213 height 50
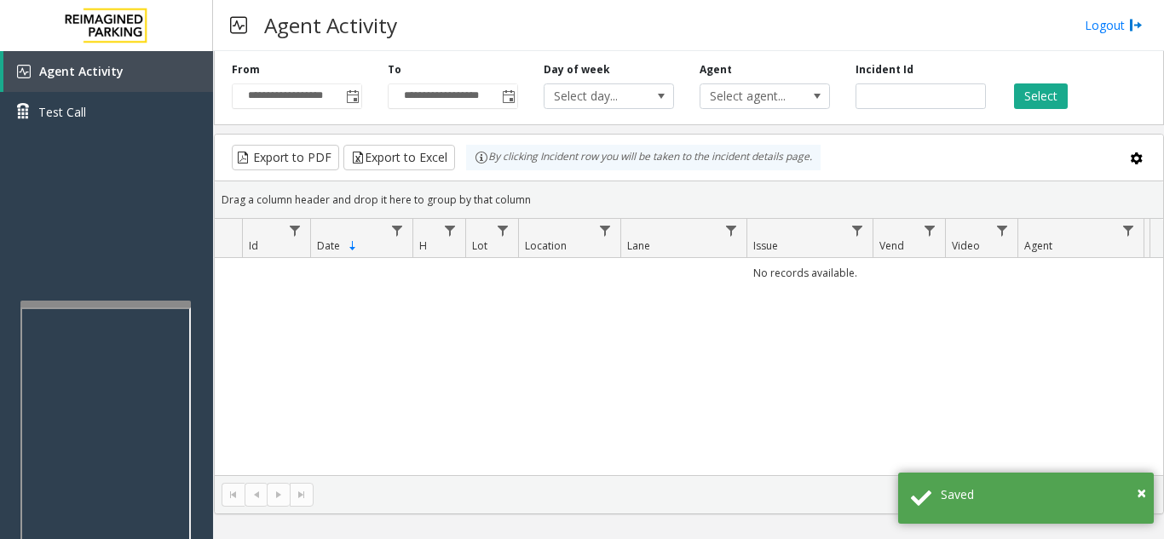
drag, startPoint x: 521, startPoint y: 45, endPoint x: 468, endPoint y: 41, distance: 53.8
click at [468, 41] on div "Agent Activity Logout" at bounding box center [688, 25] width 951 height 51
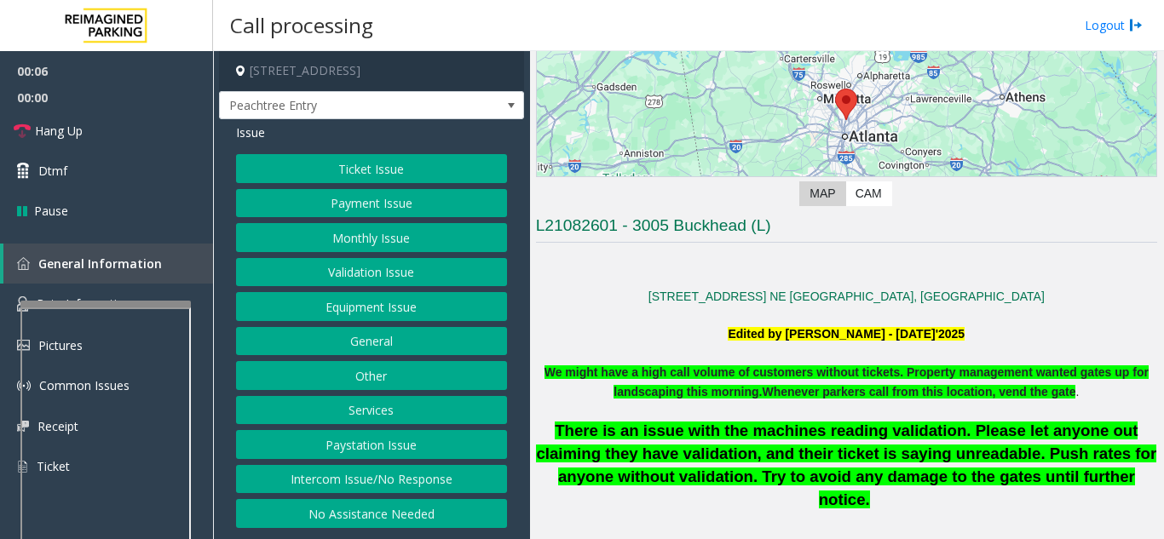
scroll to position [426, 0]
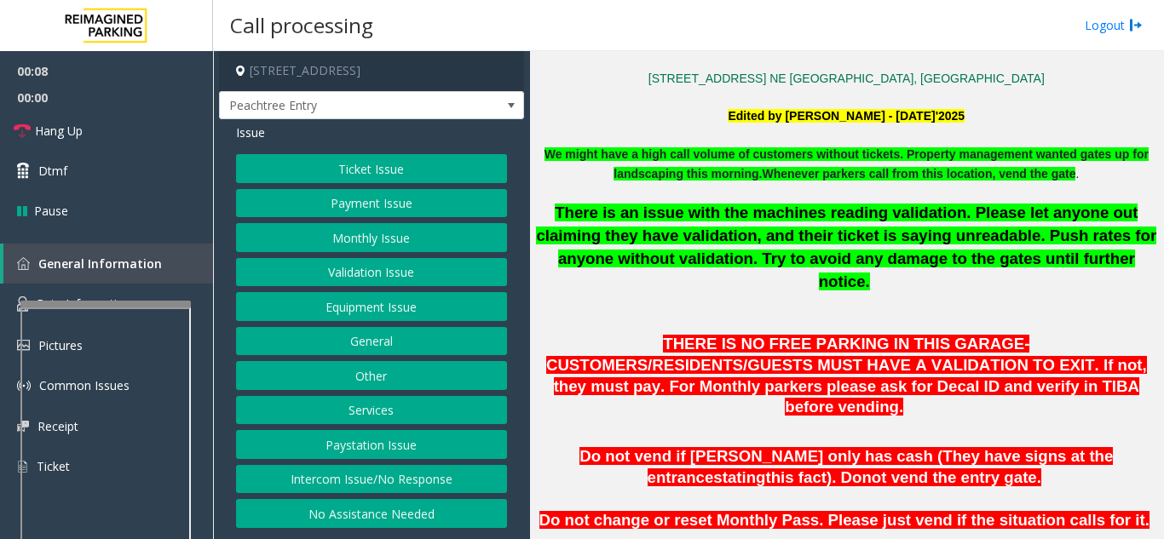
click at [645, 335] on span "THERE IS NO FREE PARKING IN THIS GARAGE- CUSTOMERS/RESIDENTS/GUESTS MUST HAVE A…" at bounding box center [846, 375] width 601 height 81
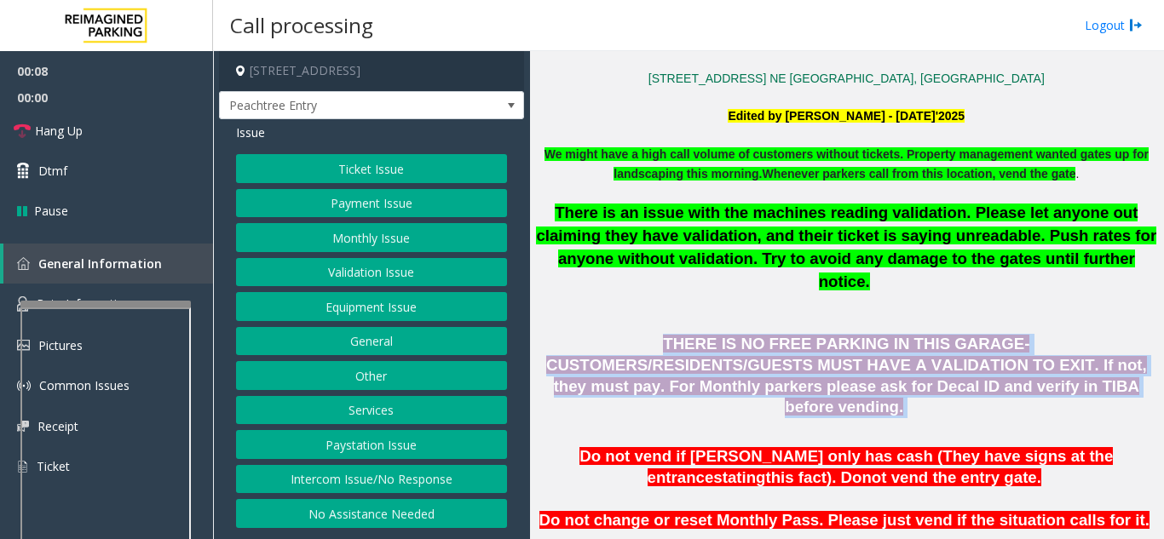
click at [645, 335] on span "THERE IS NO FREE PARKING IN THIS GARAGE- CUSTOMERS/RESIDENTS/GUESTS MUST HAVE A…" at bounding box center [846, 375] width 601 height 81
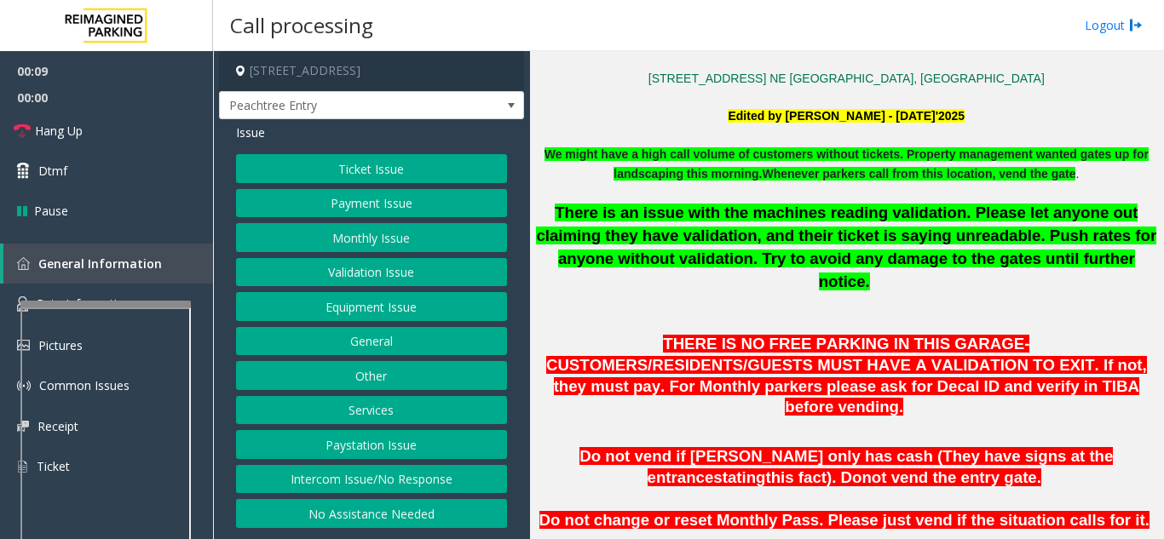
click at [674, 447] on span "Do not vend if parker only has cash (They have signs at the entrance" at bounding box center [845, 466] width 533 height 39
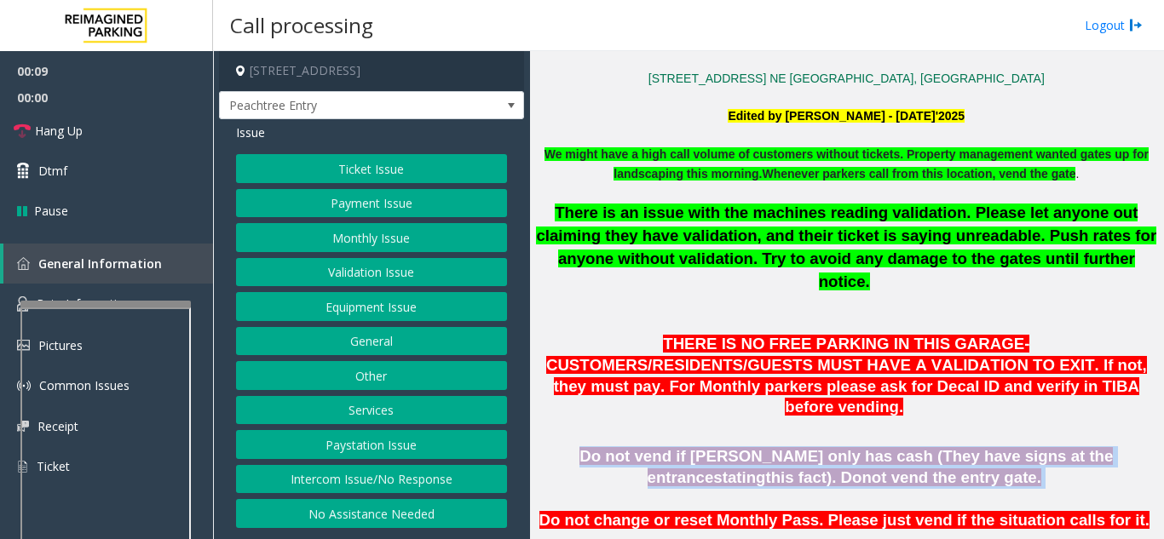
click at [674, 447] on span "Do not vend if parker only has cash (They have signs at the entrance" at bounding box center [845, 466] width 533 height 39
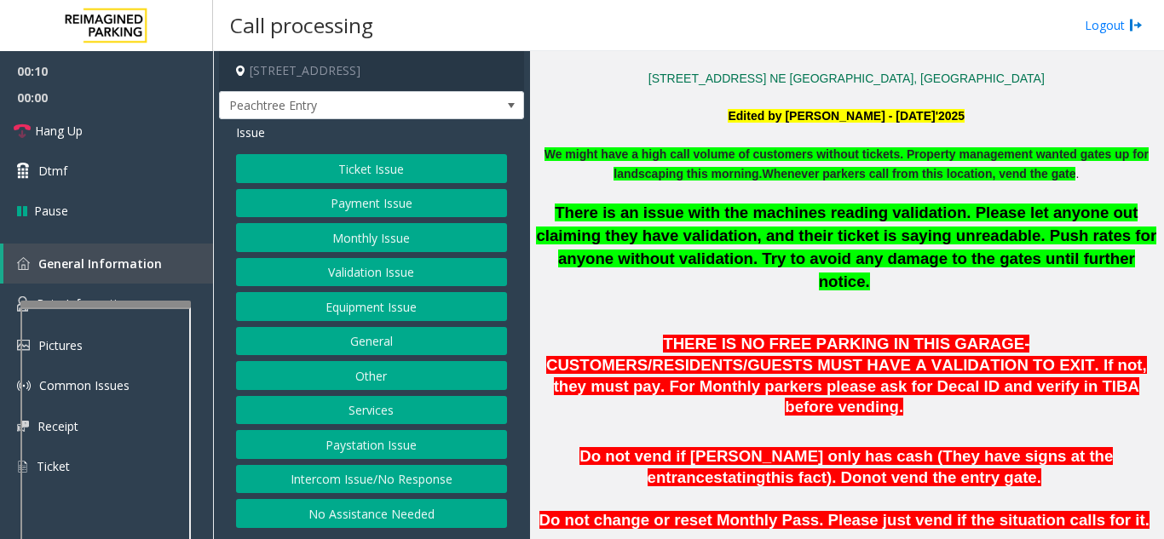
click at [694, 336] on span "THERE IS NO FREE PARKING IN THIS GARAGE- CUSTOMERS/RESIDENTS/GUESTS MUST HAVE A…" at bounding box center [846, 375] width 601 height 81
click at [697, 335] on span "THERE IS NO FREE PARKING IN THIS GARAGE- CUSTOMERS/RESIDENTS/GUESTS MUST HAVE A…" at bounding box center [846, 375] width 601 height 81
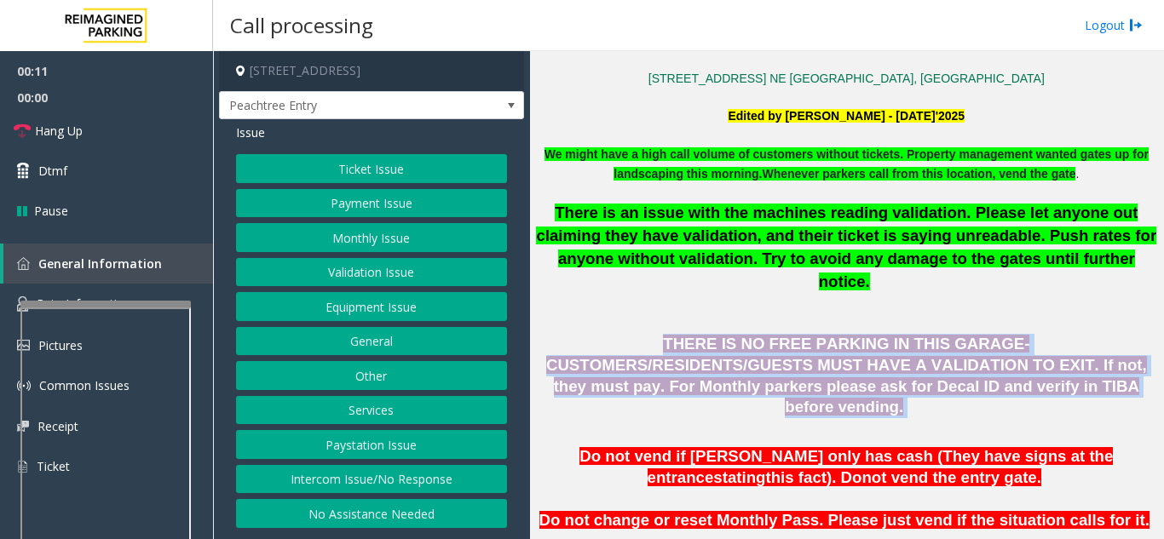
click at [697, 335] on span "THERE IS NO FREE PARKING IN THIS GARAGE- CUSTOMERS/RESIDENTS/GUESTS MUST HAVE A…" at bounding box center [846, 375] width 601 height 81
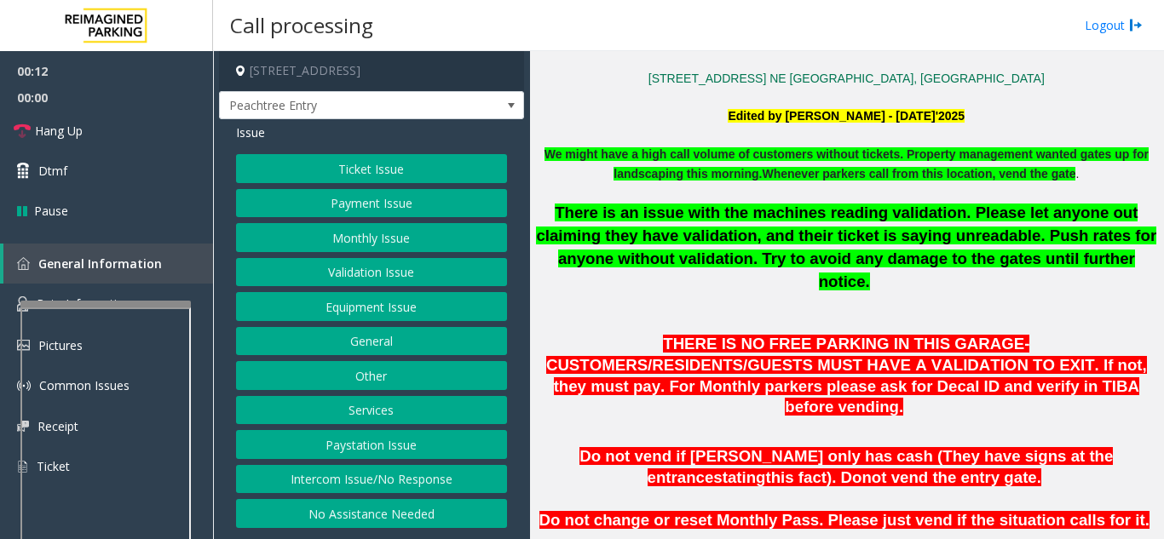
click at [719, 447] on span "Do not vend if parker only has cash (They have signs at the entrance" at bounding box center [845, 466] width 533 height 39
click at [712, 447] on span "Do not vend if parker only has cash (They have signs at the entrance" at bounding box center [845, 466] width 533 height 39
click at [388, 317] on button "Equipment Issue" at bounding box center [371, 306] width 271 height 29
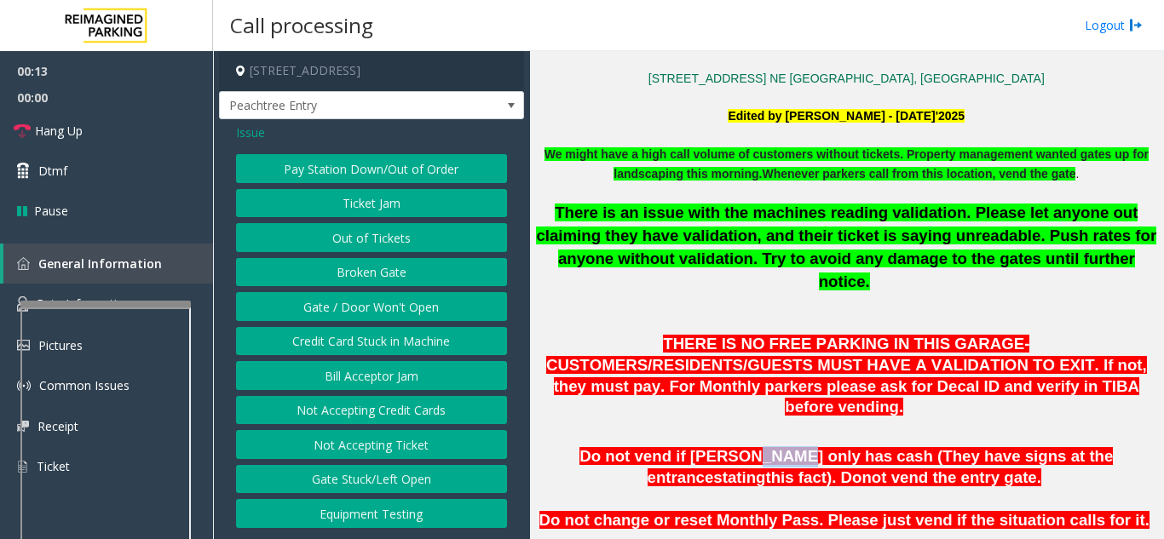
click at [388, 317] on button "Gate / Door Won't Open" at bounding box center [371, 306] width 271 height 29
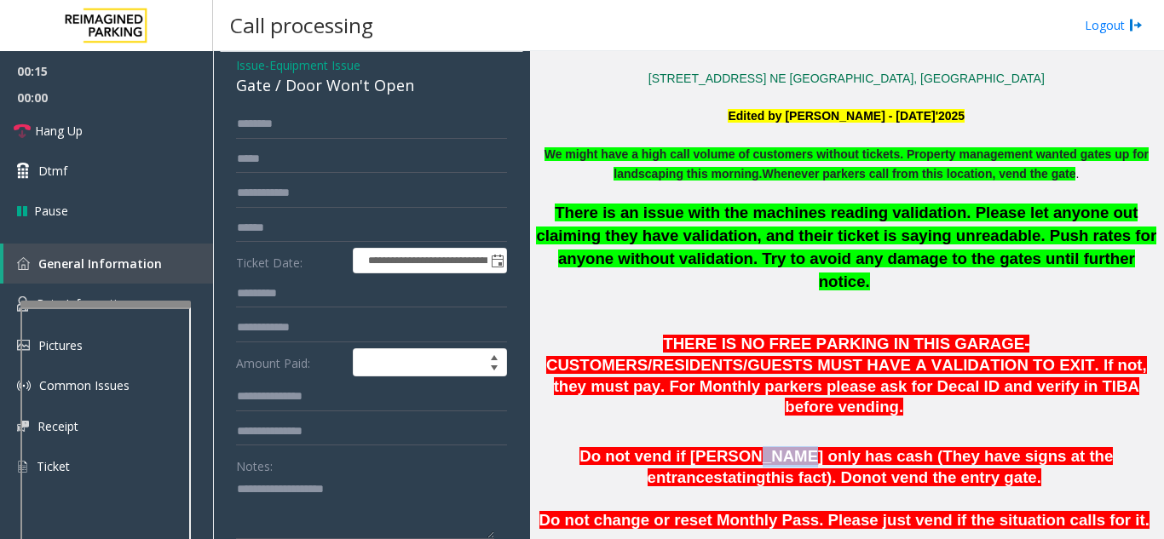
scroll to position [85, 0]
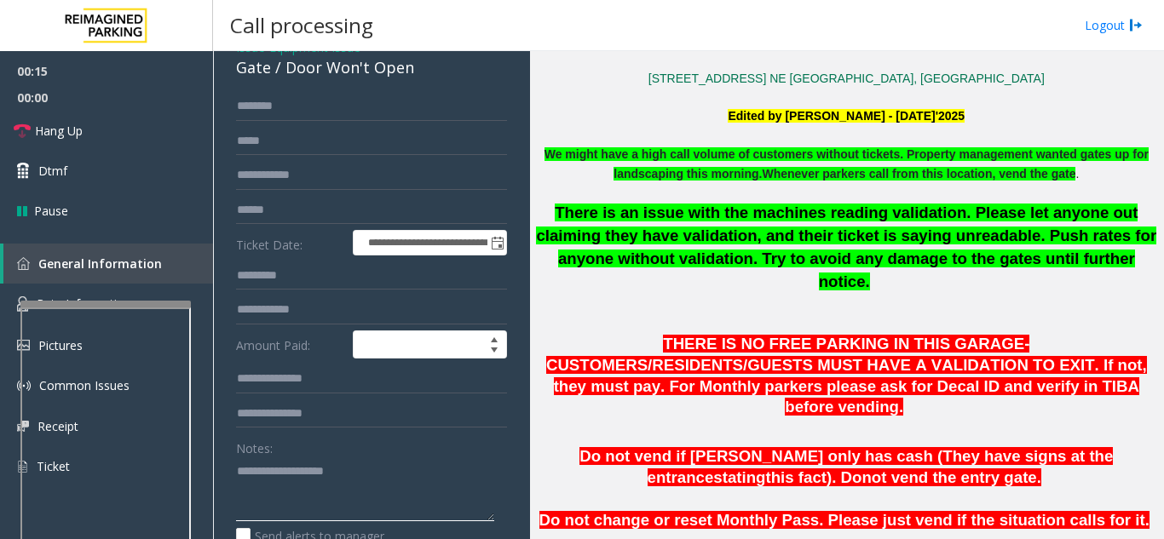
click at [355, 474] on textarea at bounding box center [365, 490] width 258 height 64
drag, startPoint x: 72, startPoint y: 131, endPoint x: 88, endPoint y: 142, distance: 18.9
click at [72, 131] on span "Hang Up" at bounding box center [59, 131] width 48 height 18
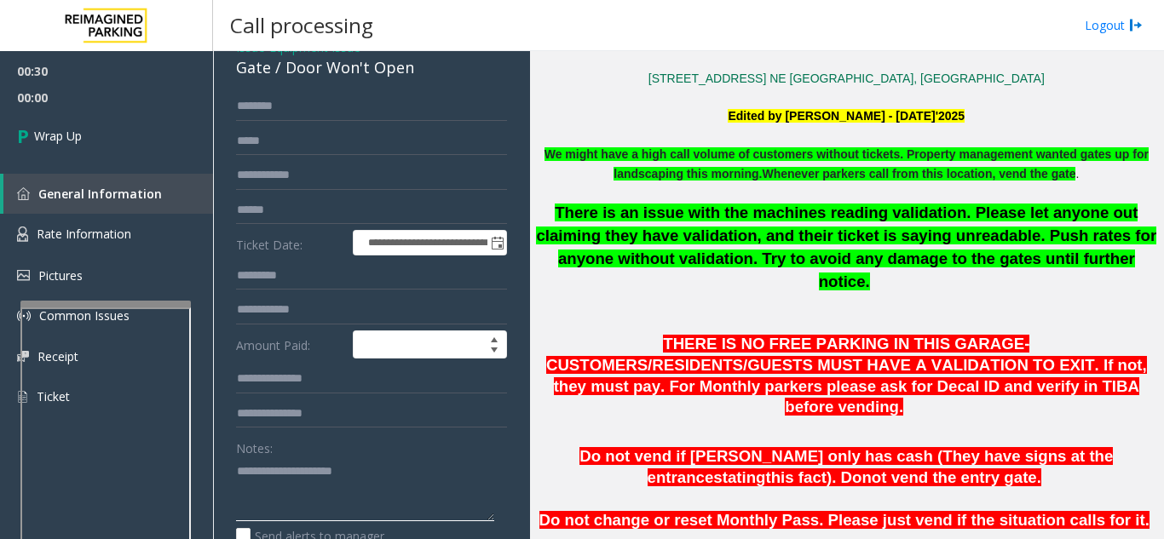
click at [423, 493] on textarea at bounding box center [365, 490] width 258 height 64
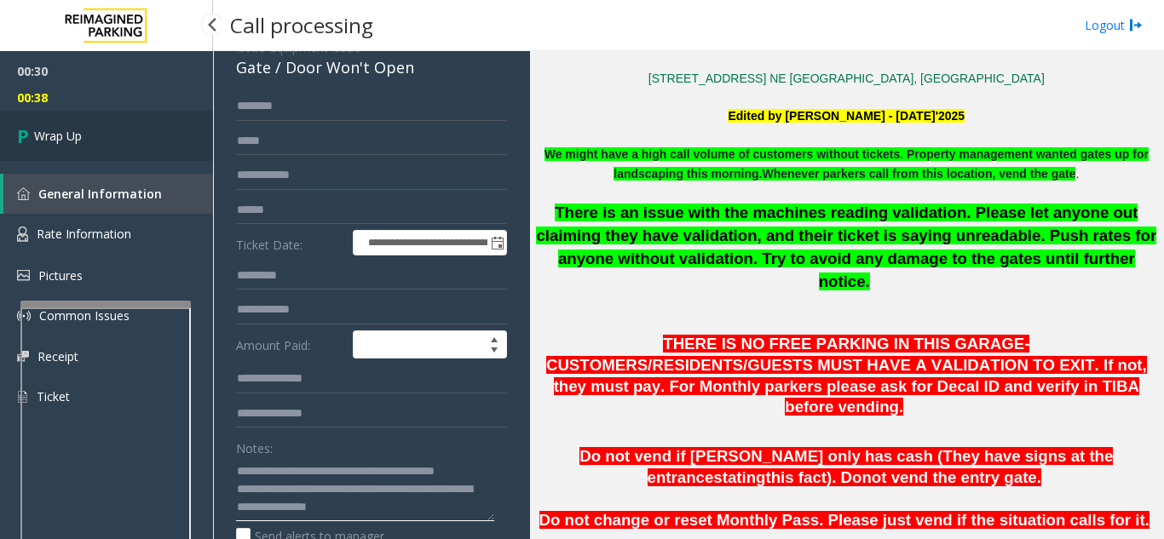
type textarea "**********"
click at [138, 129] on link "Wrap Up" at bounding box center [106, 136] width 213 height 50
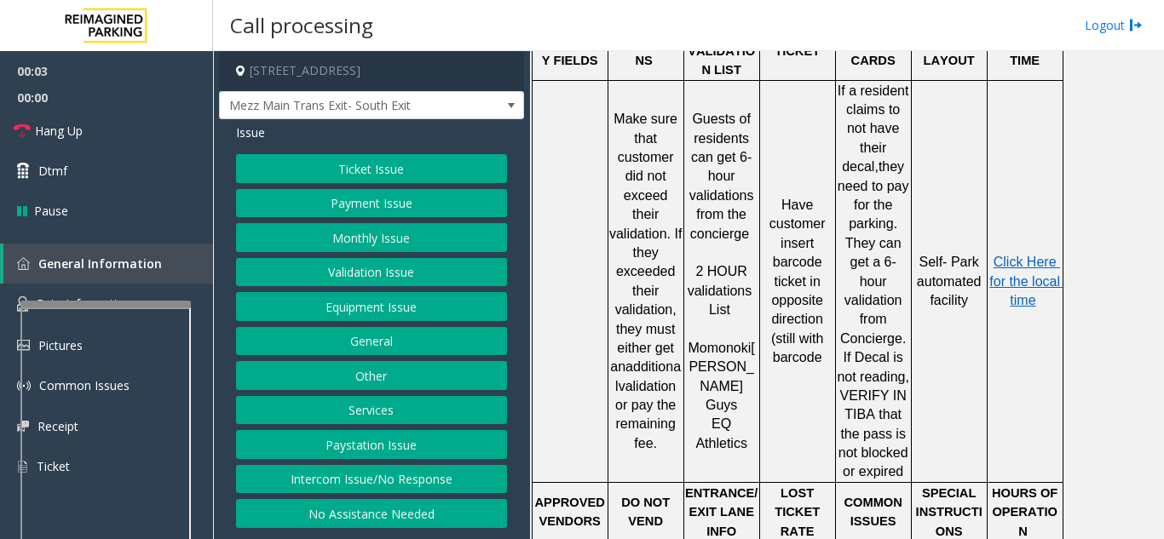
scroll to position [852, 0]
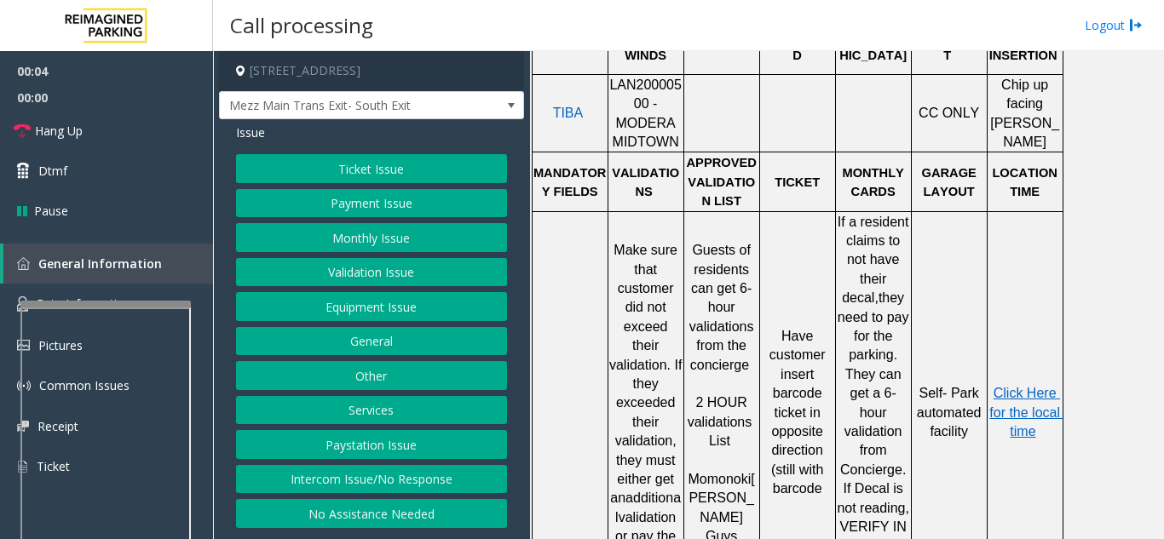
click at [661, 78] on span "LAN20000500 - MODERA MIDTOWN" at bounding box center [645, 114] width 72 height 72
copy span "LAN20000500"
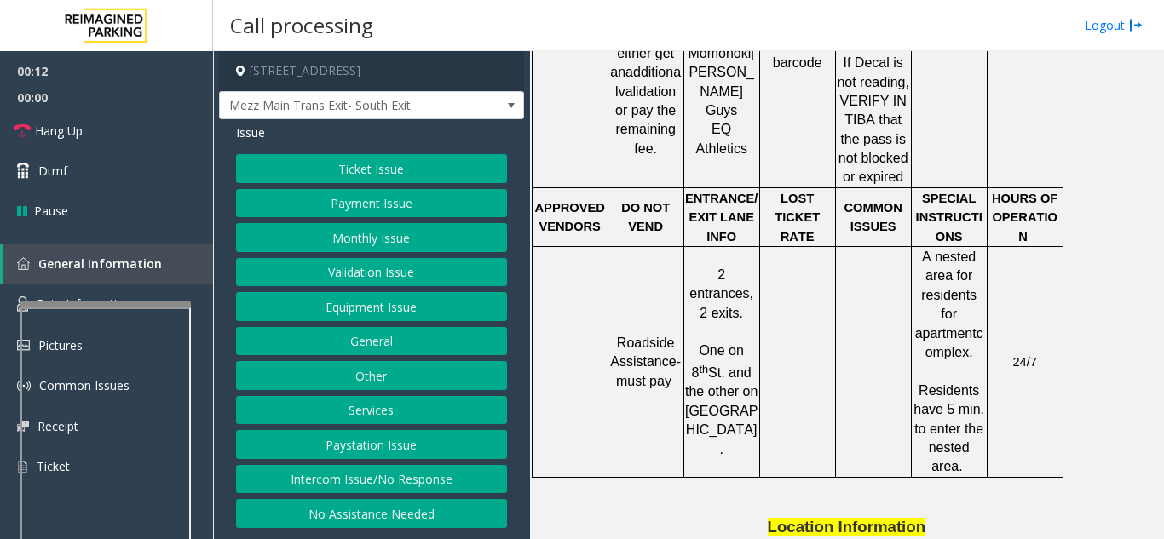
scroll to position [1682, 0]
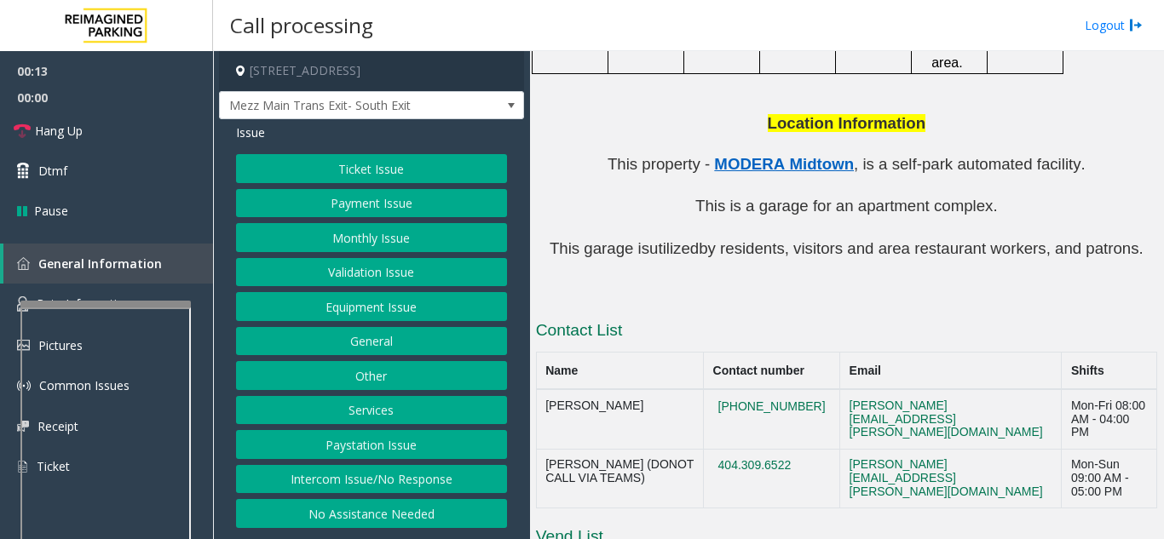
click at [387, 244] on button "Monthly Issue" at bounding box center [371, 237] width 271 height 29
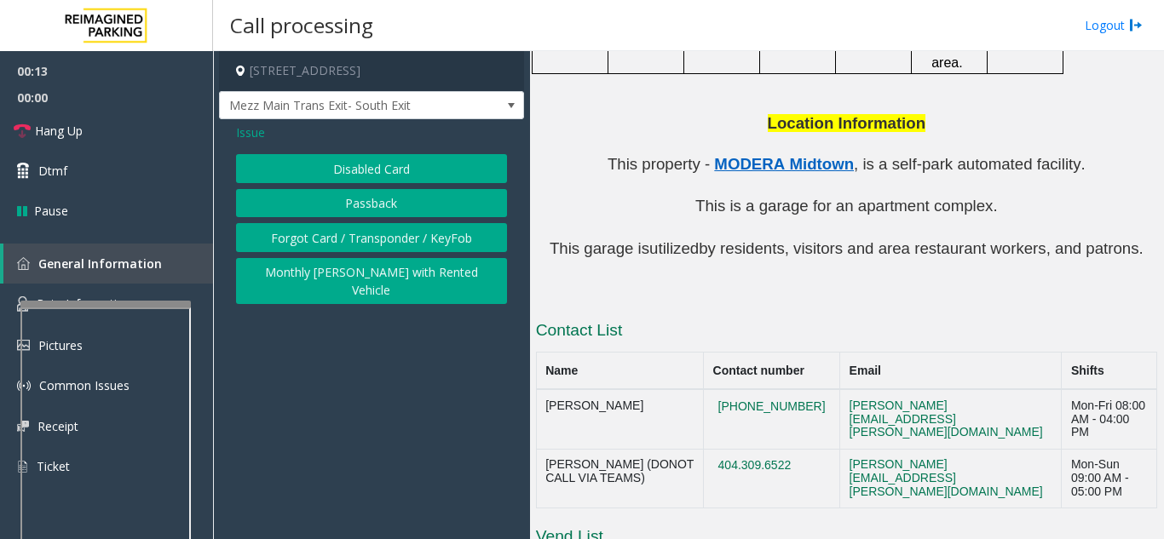
click at [360, 155] on button "Disabled Card" at bounding box center [371, 168] width 271 height 29
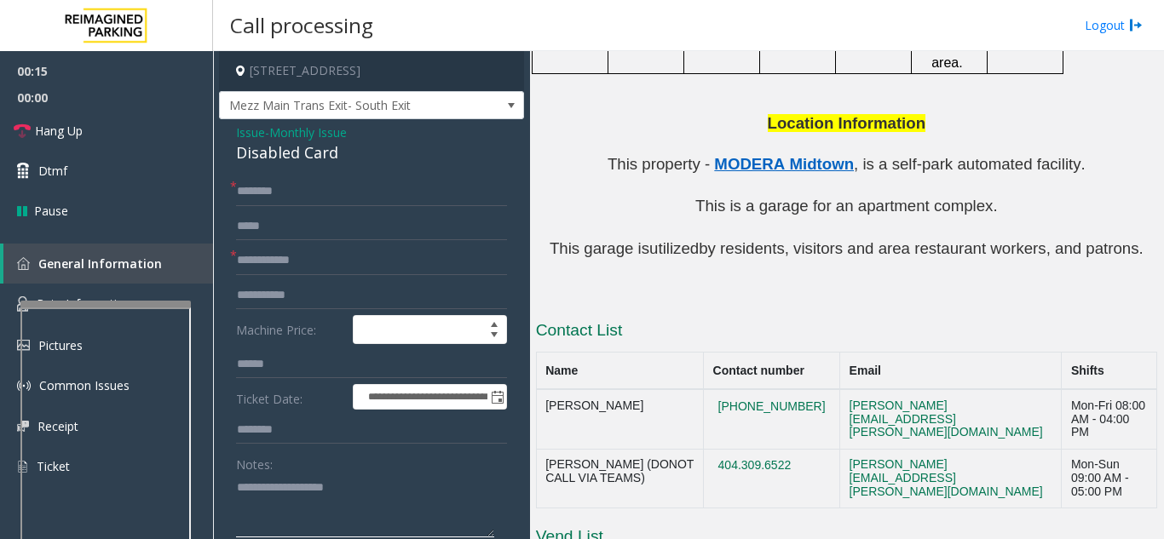
click at [364, 489] on textarea at bounding box center [365, 506] width 258 height 64
paste textarea "**********"
type textarea "**********"
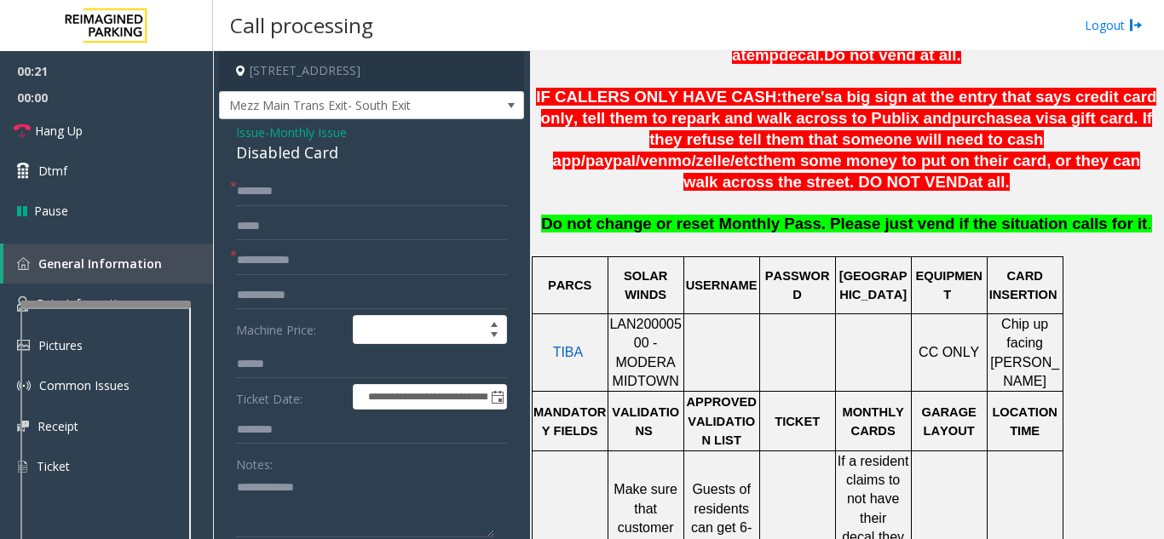
scroll to position [574, 0]
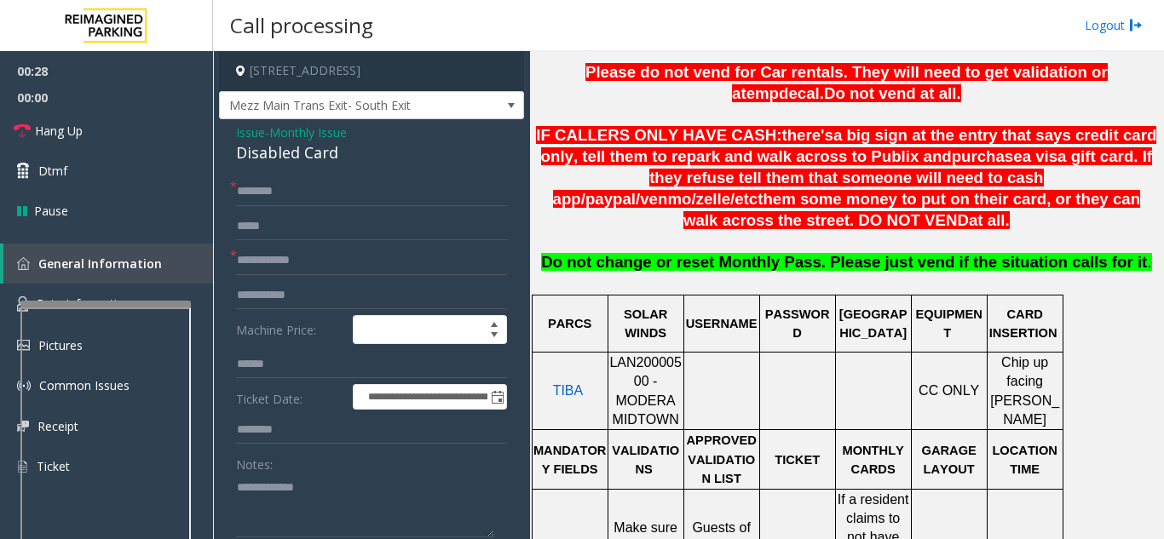
click at [654, 355] on span "LAN20000500 - MODERA MIDTOWN" at bounding box center [645, 391] width 72 height 72
drag, startPoint x: 400, startPoint y: 516, endPoint x: 187, endPoint y: 498, distance: 213.7
click at [164, 189] on app-root "**********" at bounding box center [582, 269] width 1164 height 539
click at [302, 510] on textarea at bounding box center [365, 506] width 258 height 64
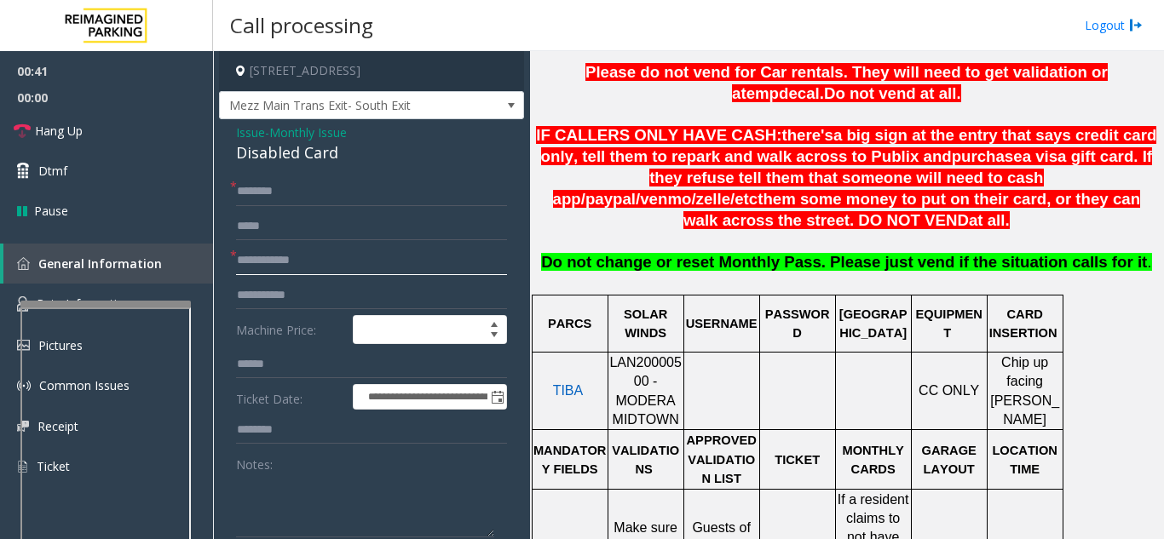
click at [266, 248] on input "text" at bounding box center [371, 260] width 271 height 29
click at [280, 356] on input "text" at bounding box center [371, 364] width 271 height 29
type input "*"
click at [252, 131] on span "Issue" at bounding box center [250, 133] width 29 height 18
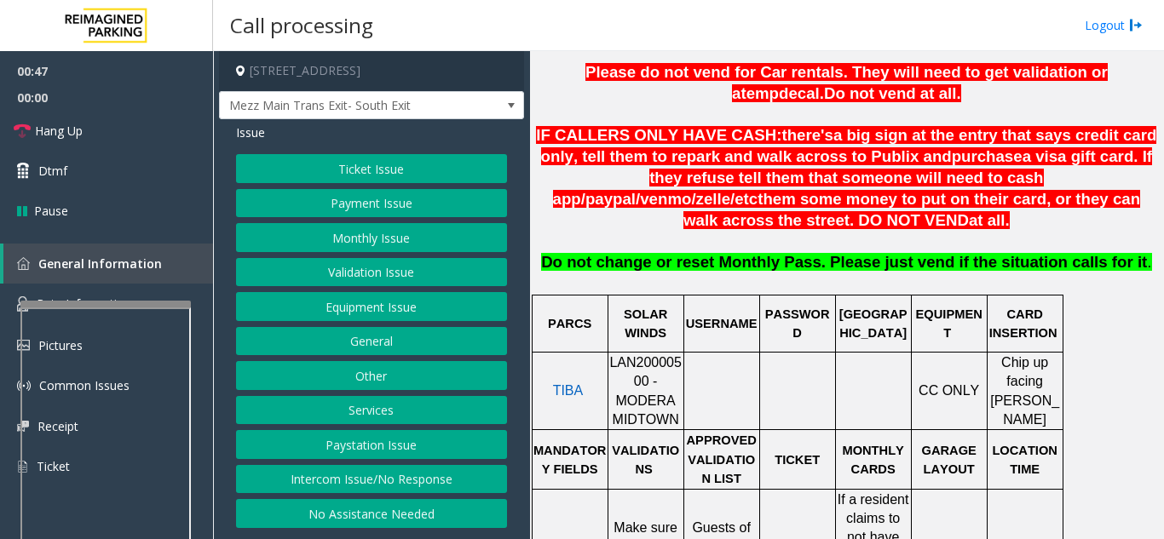
click at [366, 274] on button "Validation Issue" at bounding box center [371, 272] width 271 height 29
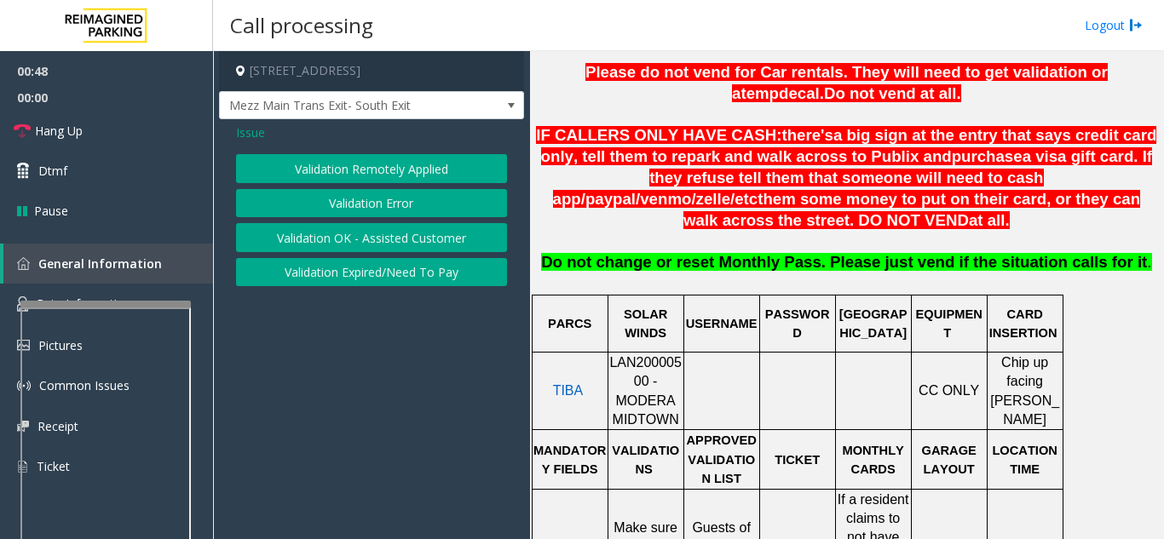
click at [359, 203] on button "Validation Error" at bounding box center [371, 203] width 271 height 29
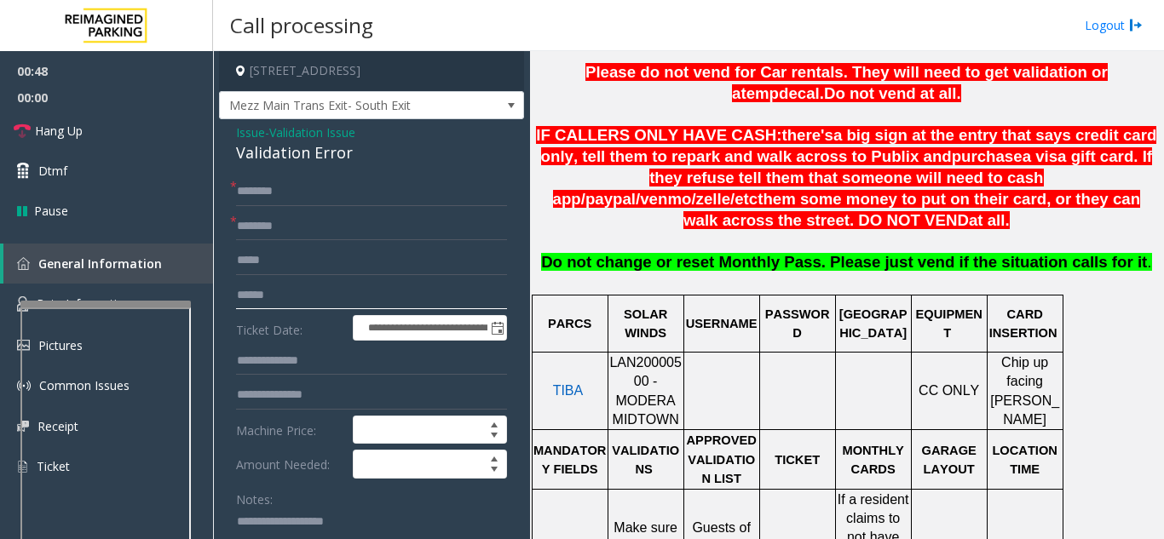
click at [300, 297] on input "text" at bounding box center [371, 295] width 271 height 29
type input "*******"
click at [293, 362] on input "text" at bounding box center [371, 361] width 271 height 29
type input "******"
click at [382, 240] on input "text" at bounding box center [371, 226] width 271 height 29
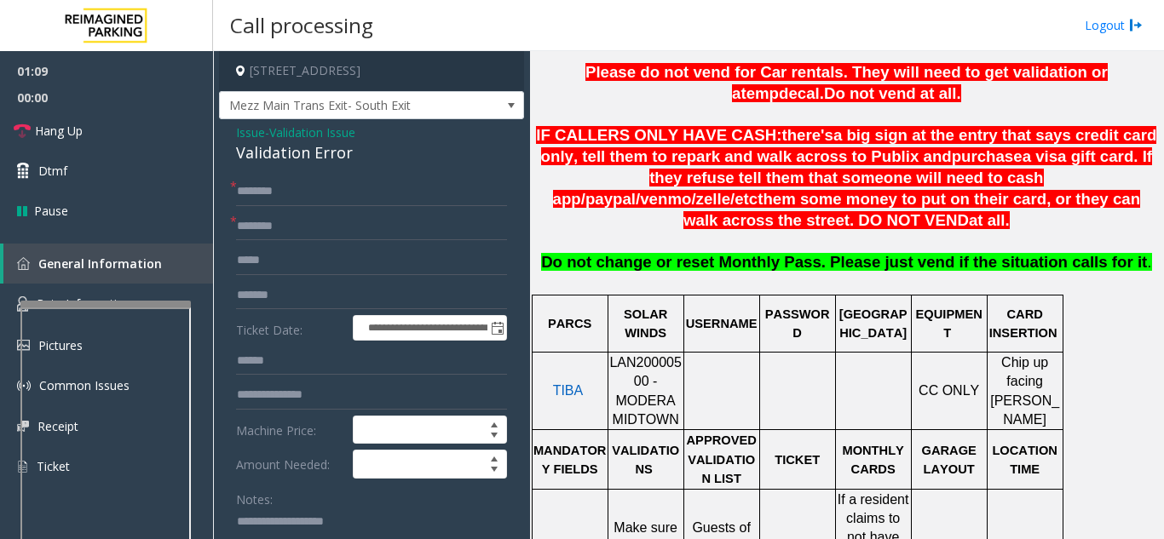
paste textarea "**********"
click at [301, 510] on textarea at bounding box center [365, 541] width 258 height 64
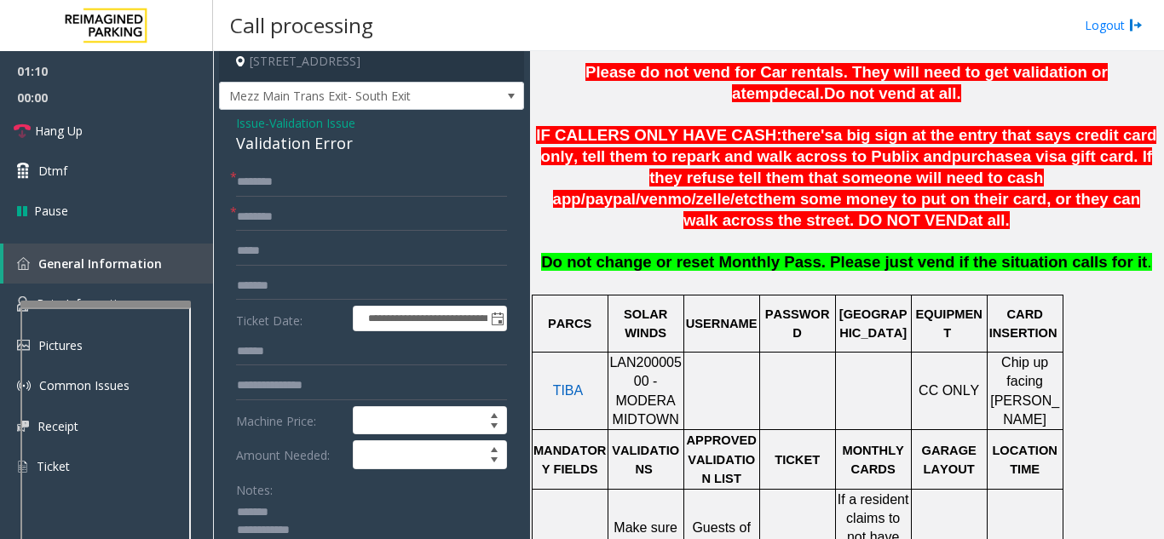
click at [254, 152] on div "Validation Error" at bounding box center [371, 143] width 271 height 23
copy div "Validation Error"
click at [307, 510] on textarea at bounding box center [365, 531] width 258 height 64
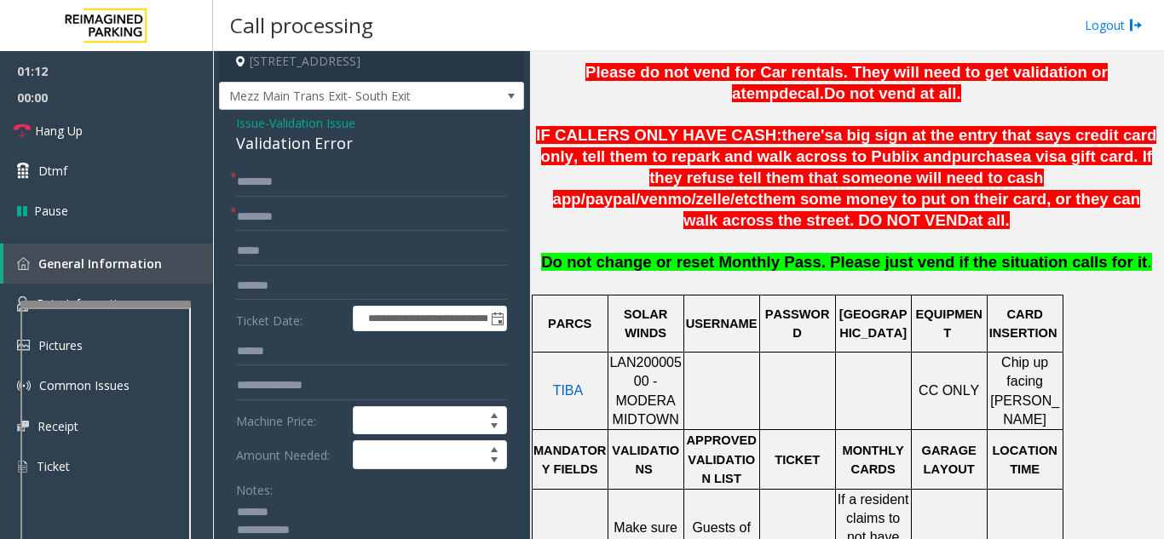
paste textarea "**********"
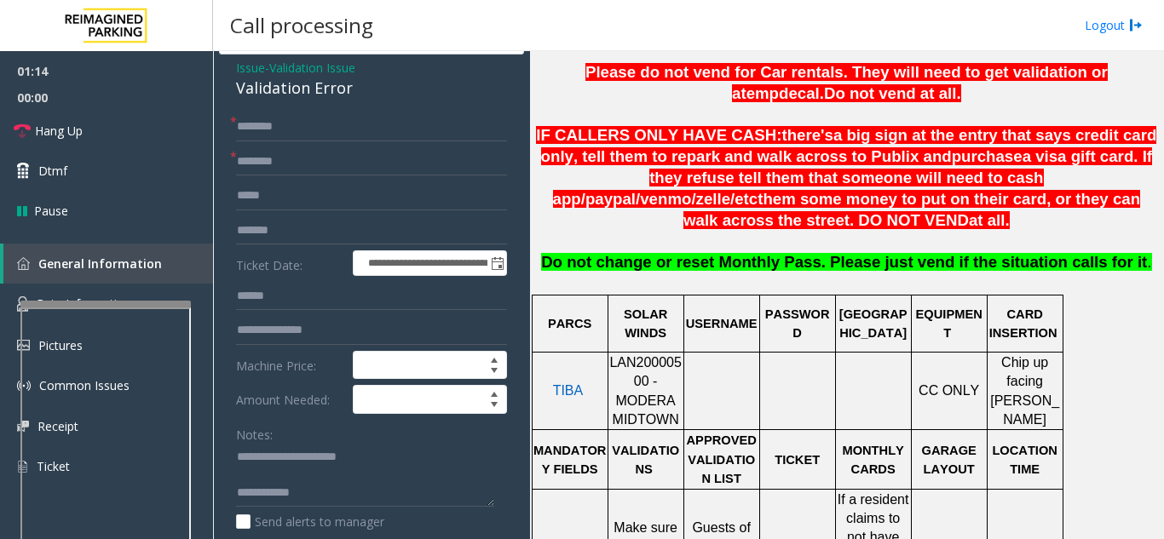
scroll to position [95, 0]
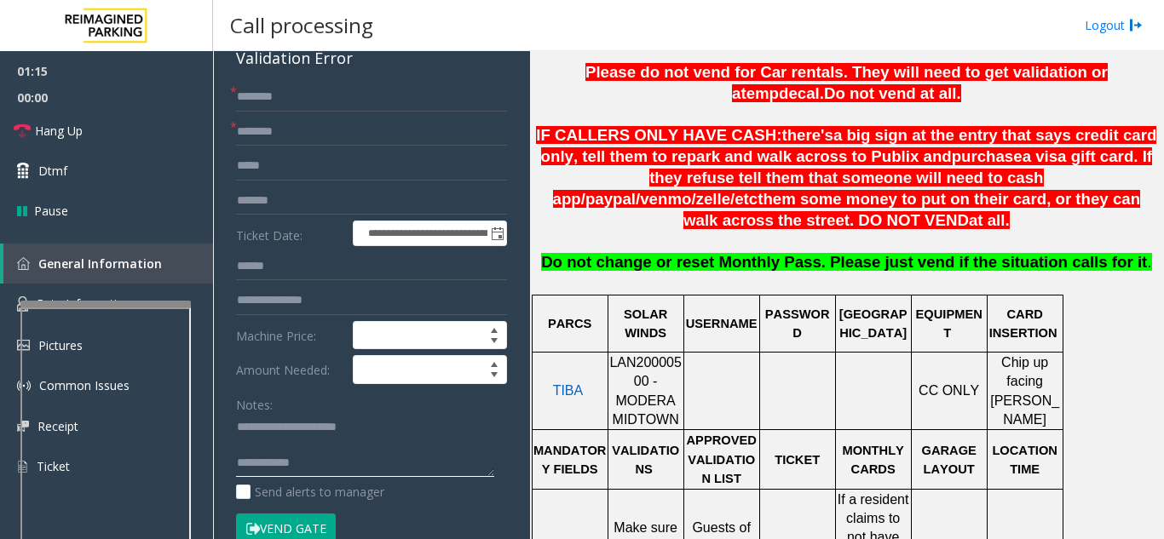
paste textarea "**********"
click at [383, 463] on textarea at bounding box center [365, 446] width 258 height 64
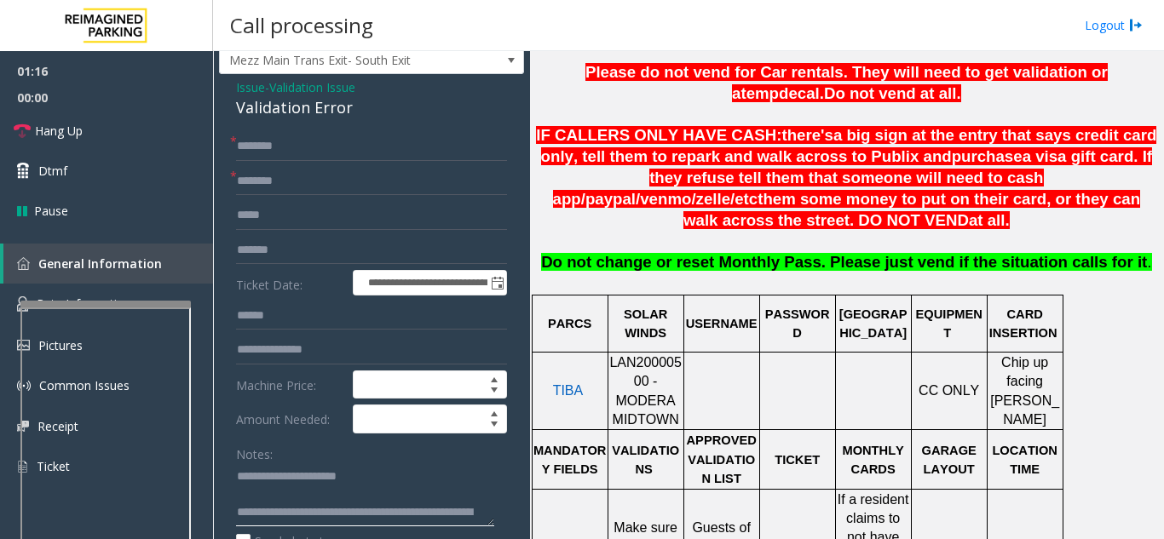
scroll to position [0, 0]
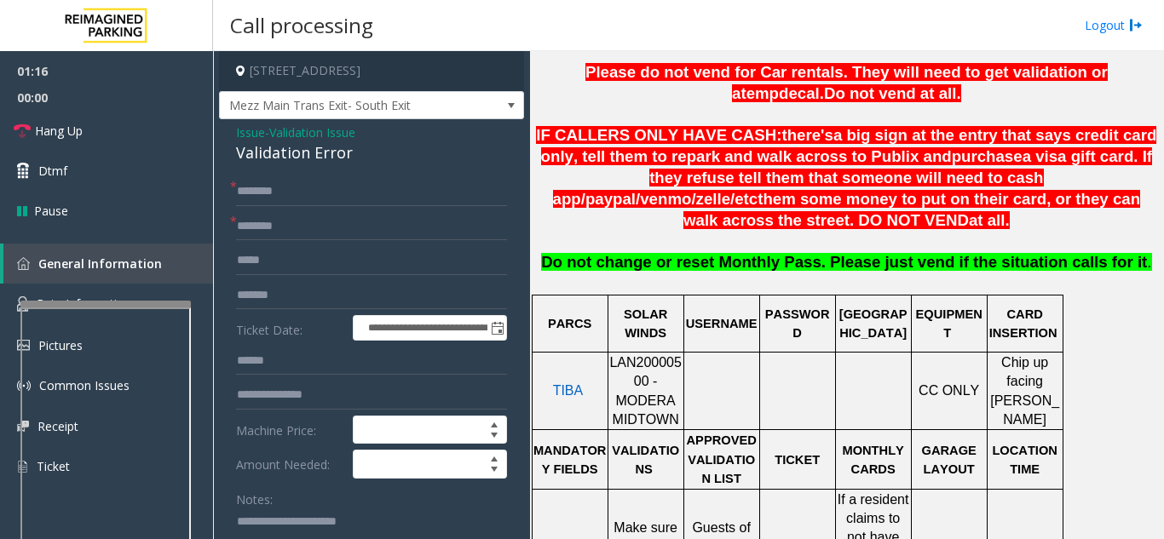
type textarea "**********"
click at [324, 192] on input "text" at bounding box center [371, 191] width 271 height 29
click at [320, 193] on input "text" at bounding box center [371, 191] width 271 height 29
drag, startPoint x: 282, startPoint y: 192, endPoint x: 153, endPoint y: 181, distance: 129.1
click at [153, 181] on app-root "**********" at bounding box center [582, 269] width 1164 height 539
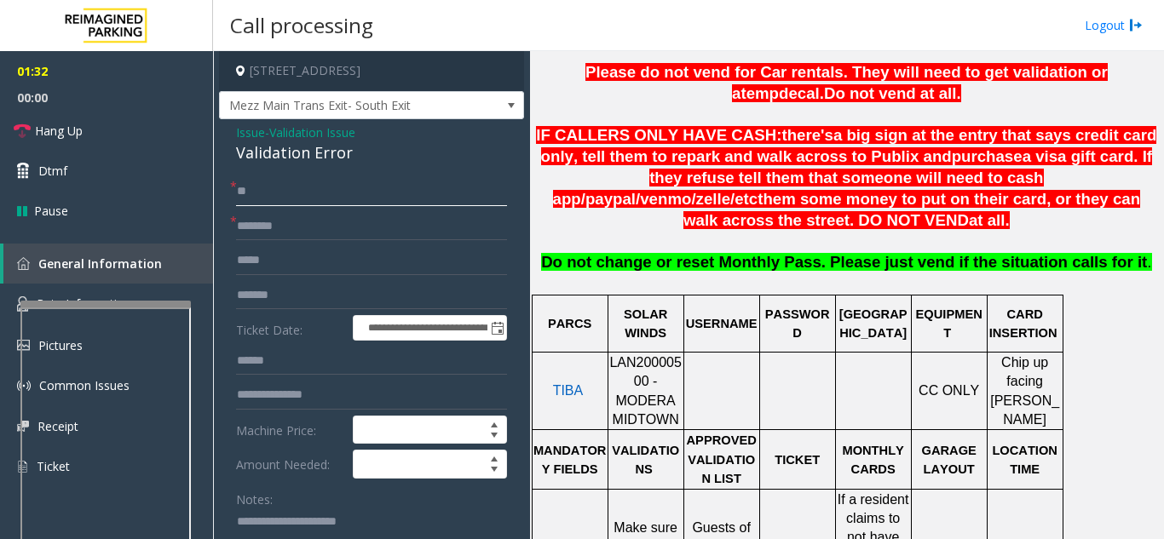
type input "*"
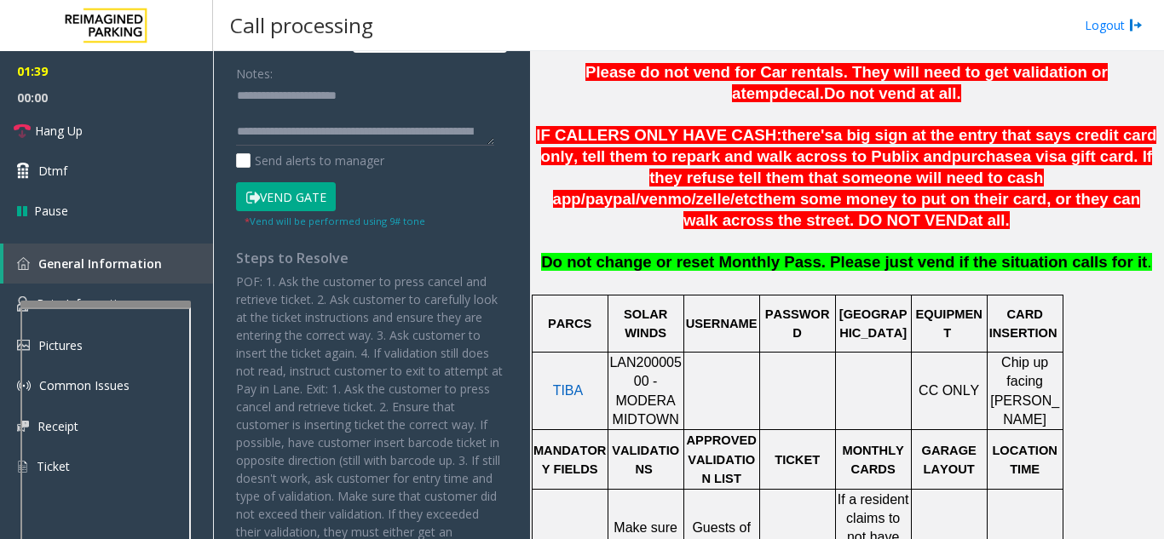
type input "*******"
click at [286, 215] on small "* Vend will be performed using 9# tone" at bounding box center [335, 221] width 181 height 13
click at [286, 197] on button "Vend Gate" at bounding box center [286, 196] width 100 height 29
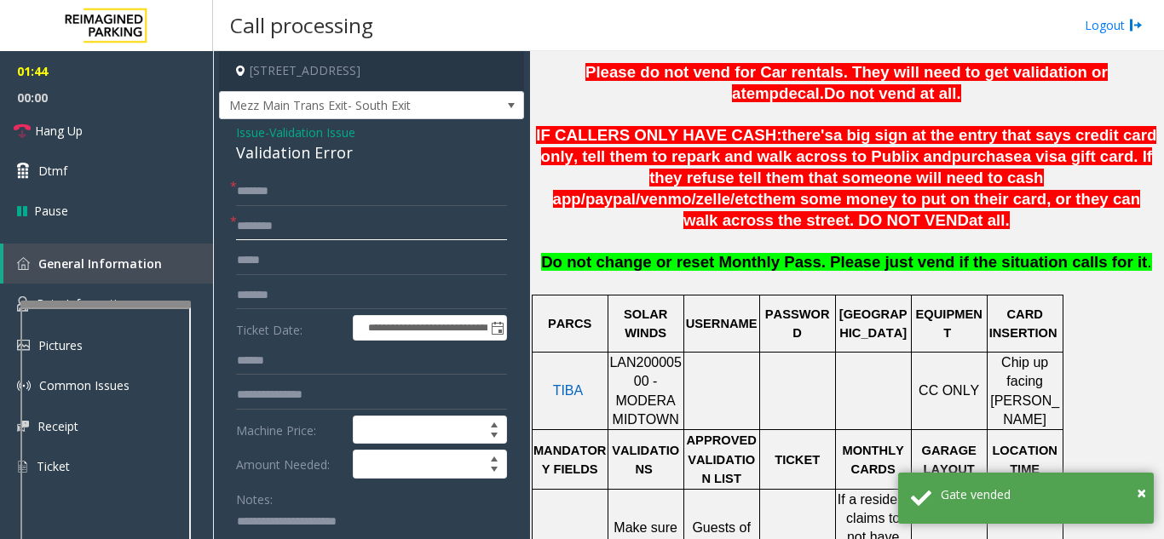
drag, startPoint x: 279, startPoint y: 223, endPoint x: 486, endPoint y: 218, distance: 206.3
click at [285, 223] on input "text" at bounding box center [371, 226] width 271 height 29
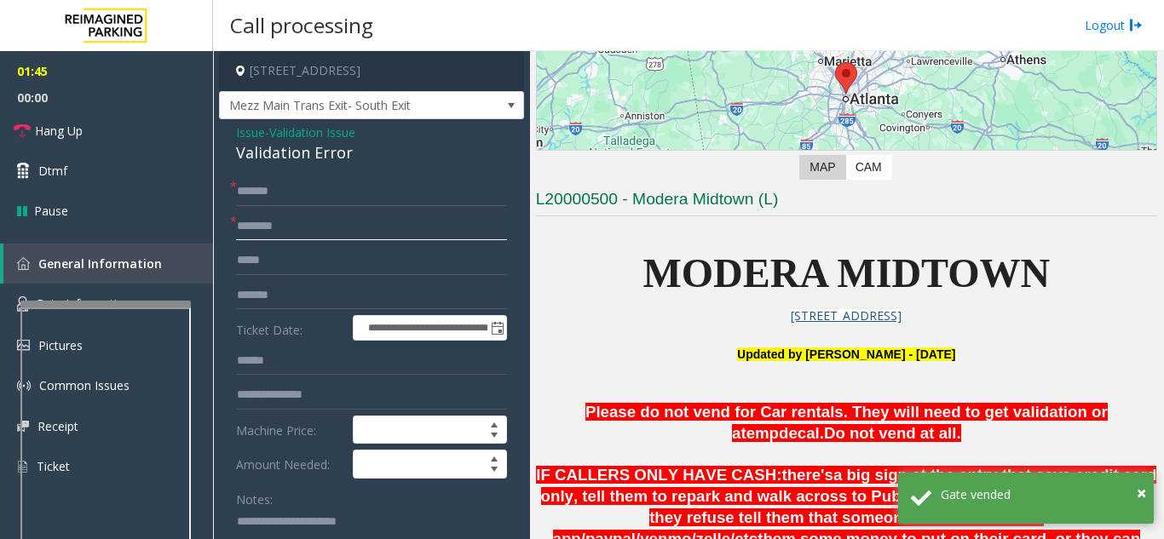
scroll to position [233, 0]
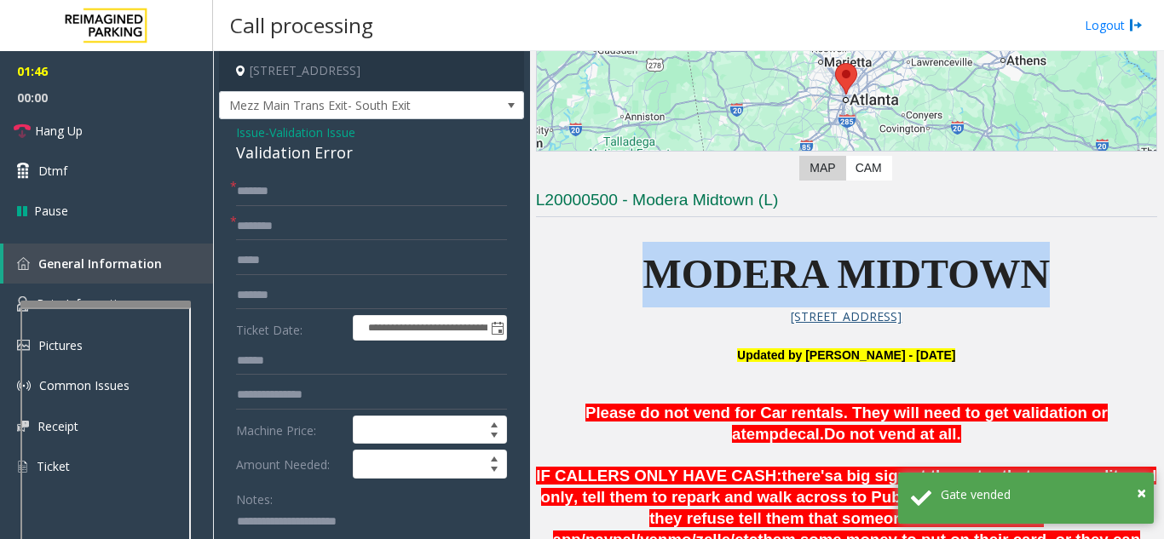
drag, startPoint x: 741, startPoint y: 273, endPoint x: 1113, endPoint y: 274, distance: 371.5
click at [840, 274] on p "MODERA MIDTOWN" at bounding box center [846, 275] width 621 height 66
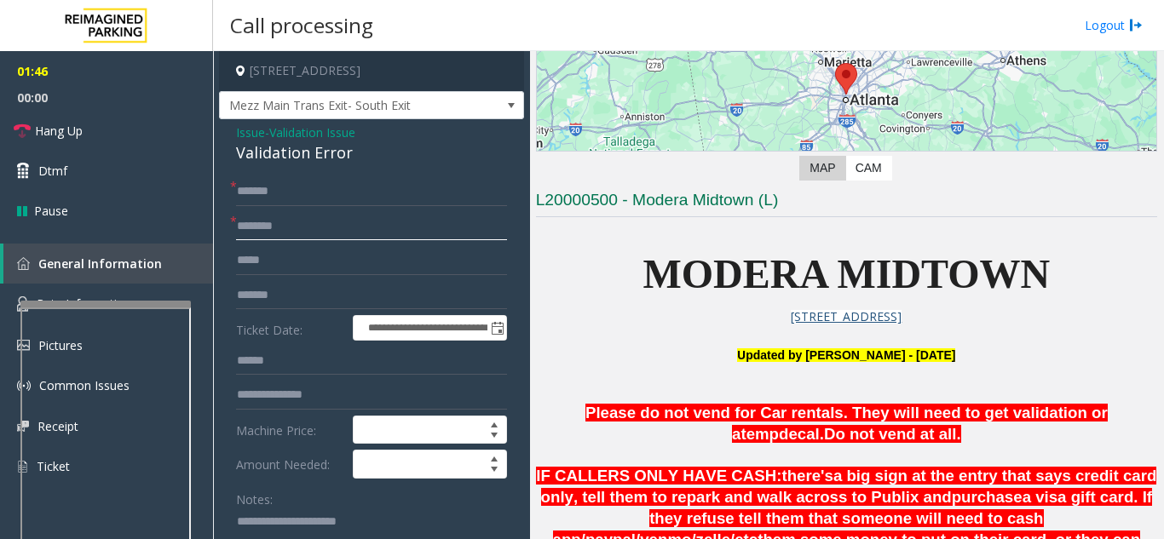
paste input "**********"
click at [305, 228] on input "**********" at bounding box center [371, 226] width 271 height 29
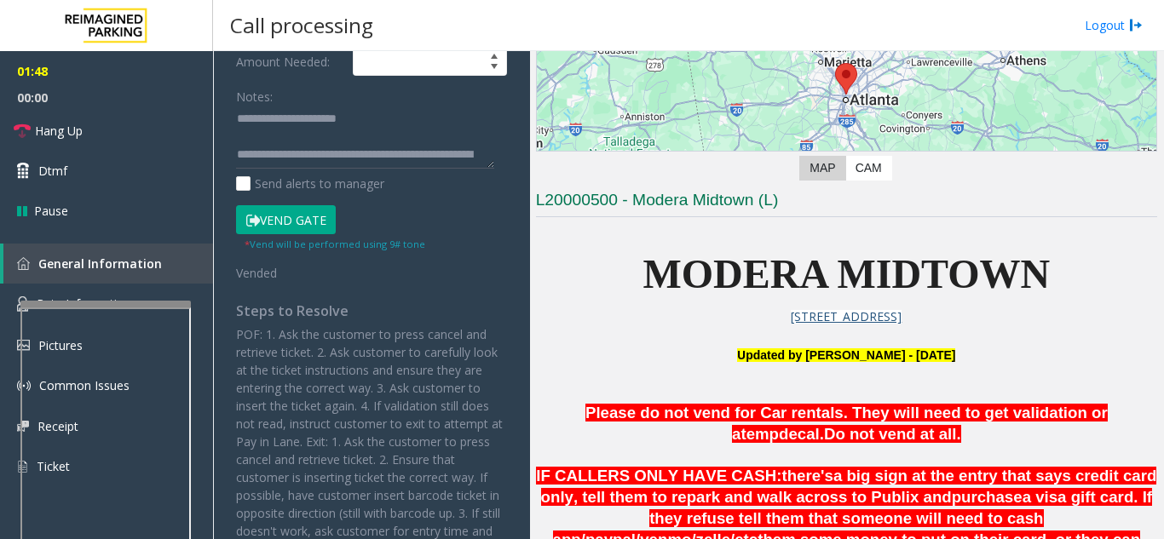
scroll to position [256, 0]
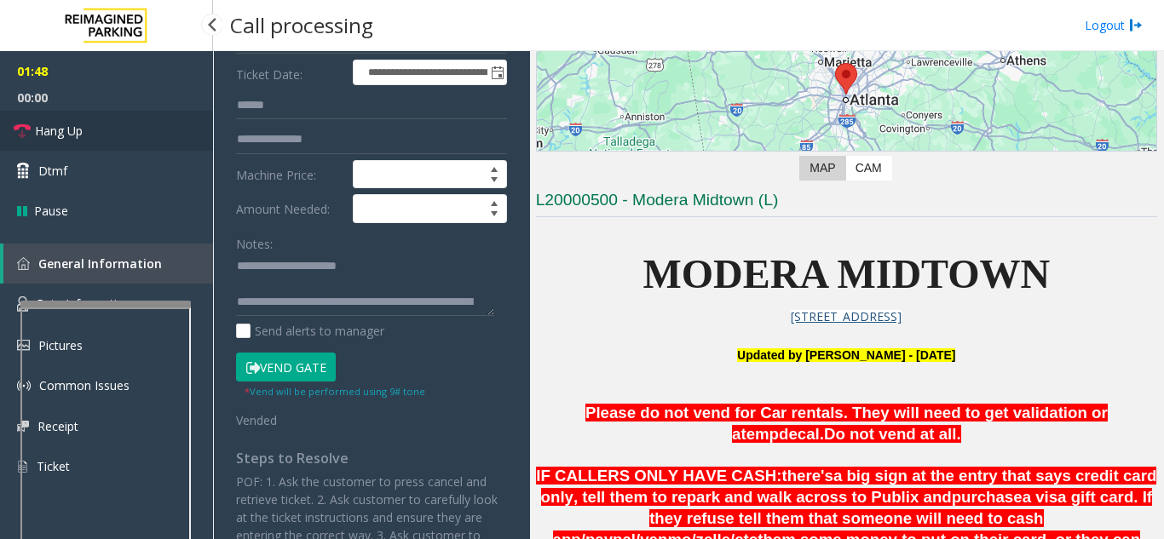
type input "**********"
click at [98, 125] on link "Hang Up" at bounding box center [106, 131] width 213 height 40
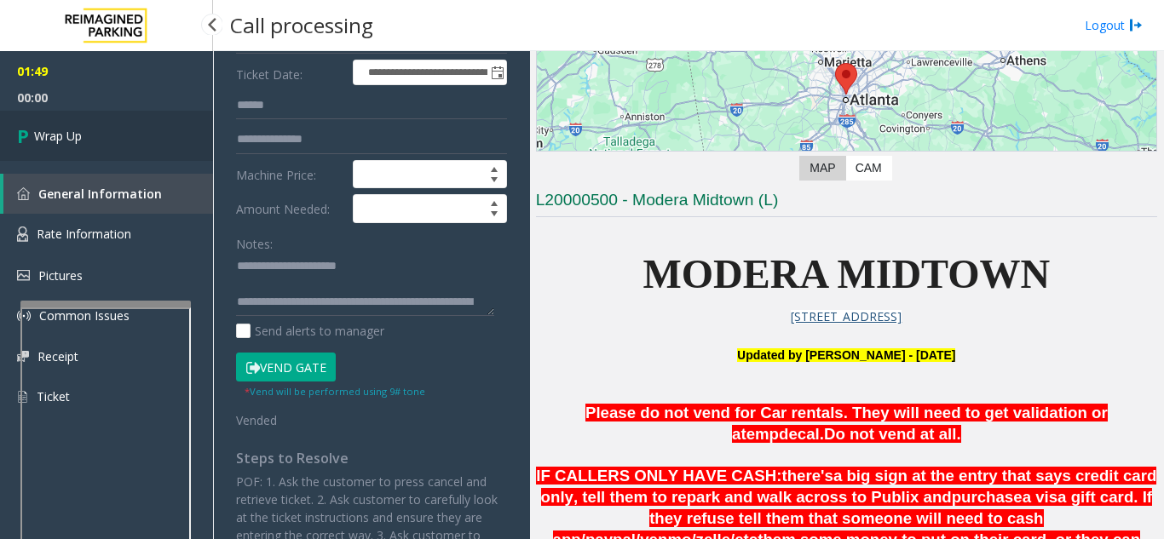
click at [155, 134] on link "Wrap Up" at bounding box center [106, 136] width 213 height 50
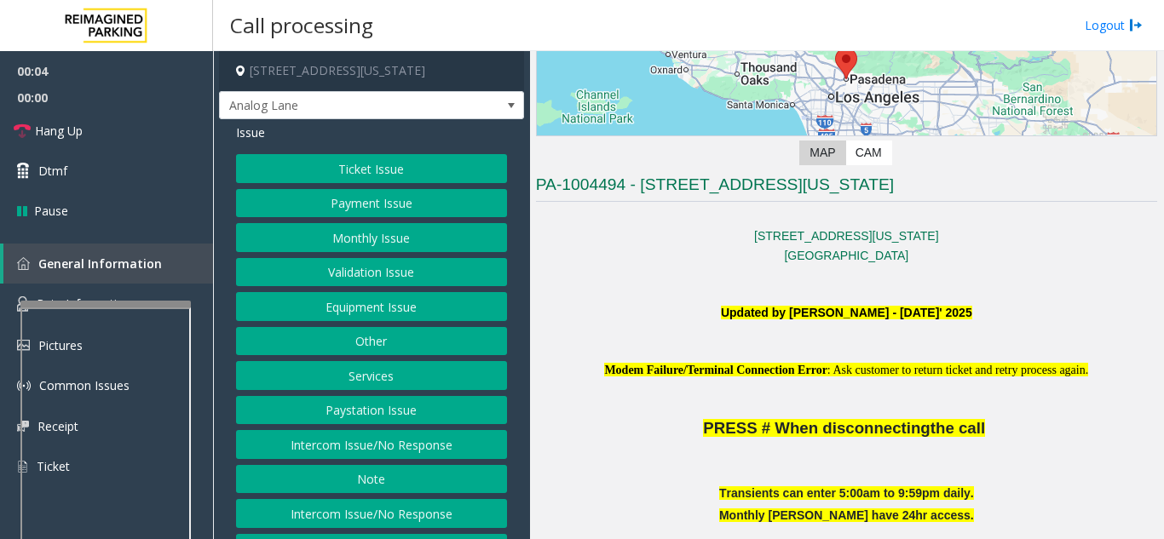
scroll to position [426, 0]
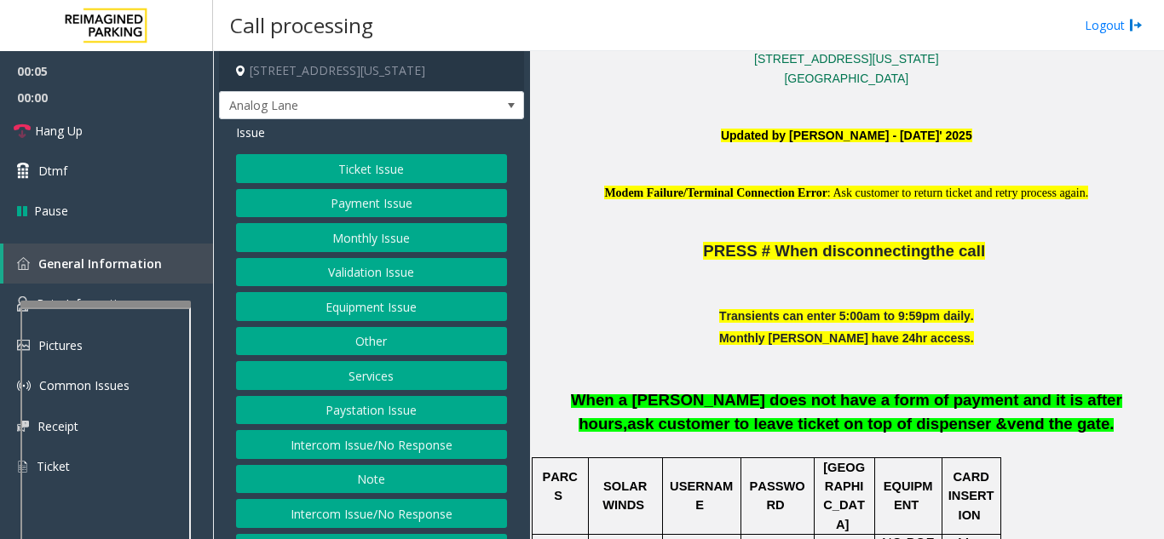
click at [327, 284] on button "Validation Issue" at bounding box center [371, 272] width 271 height 29
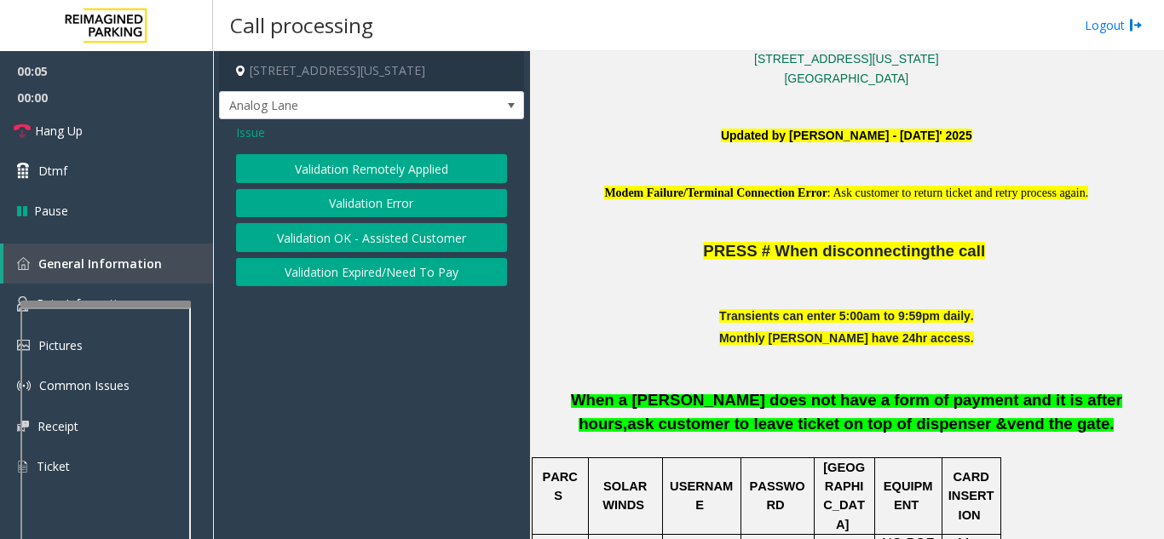
click at [319, 199] on button "Validation Error" at bounding box center [371, 203] width 271 height 29
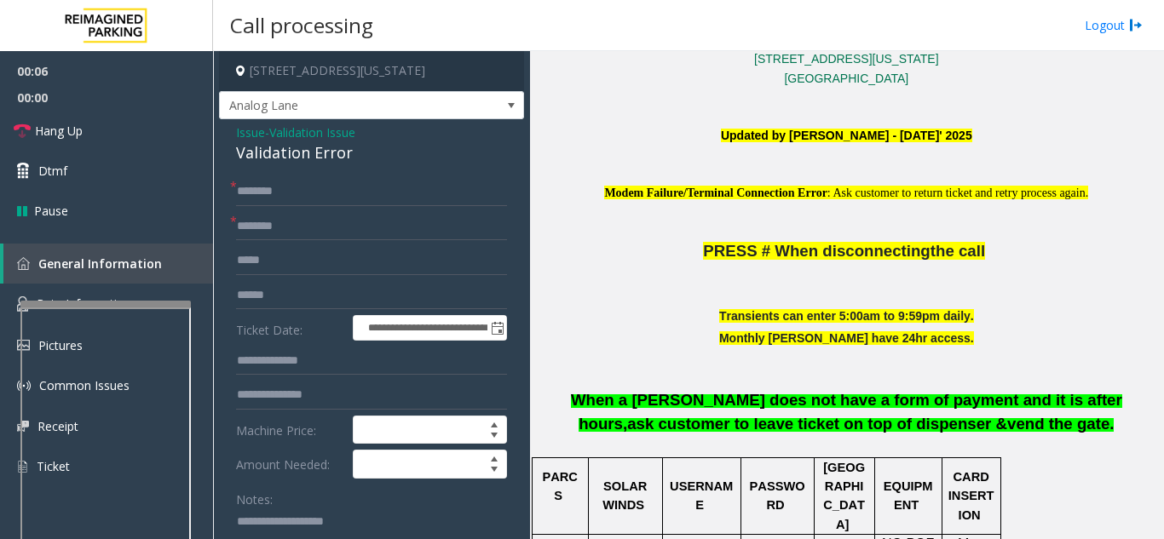
click at [316, 510] on textarea at bounding box center [365, 541] width 258 height 64
paste textarea "**********"
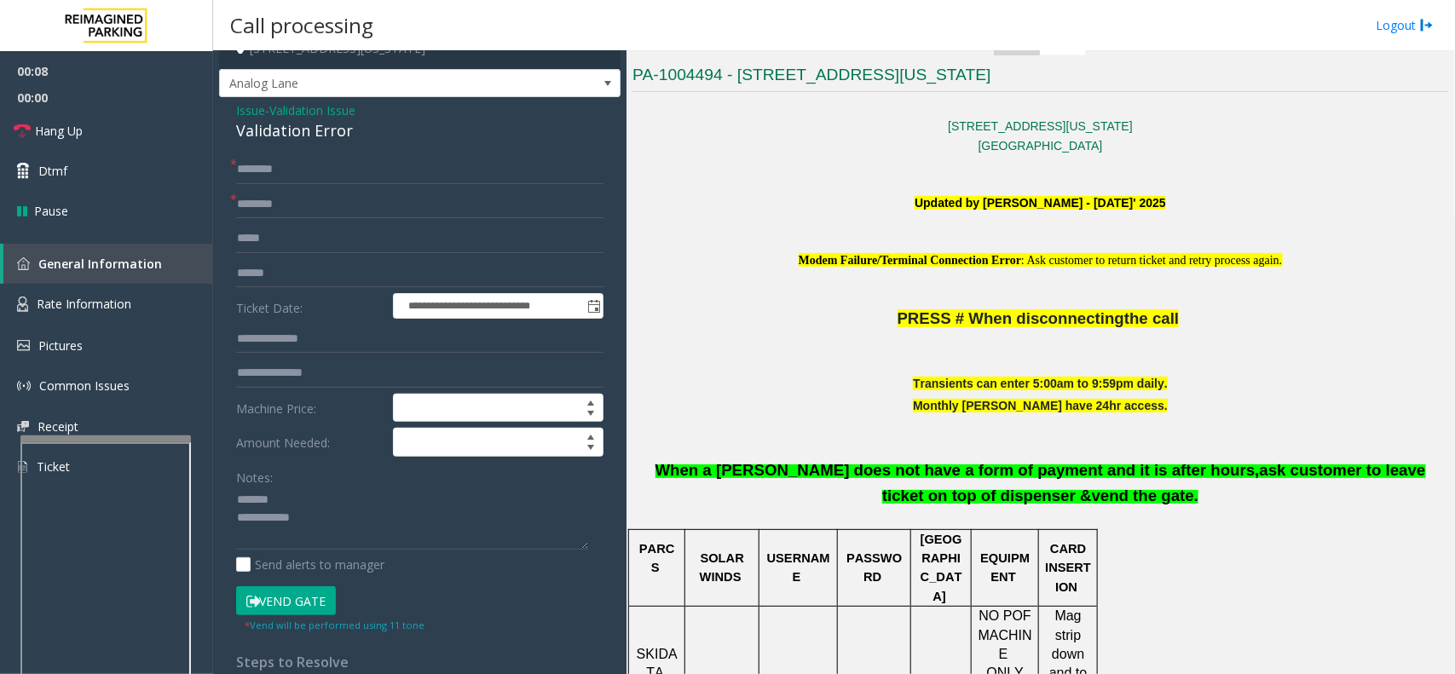
click at [269, 129] on div "Validation Error" at bounding box center [419, 130] width 367 height 23
drag, startPoint x: 312, startPoint y: 492, endPoint x: 333, endPoint y: 499, distance: 22.6
click at [312, 492] on textarea at bounding box center [412, 519] width 352 height 64
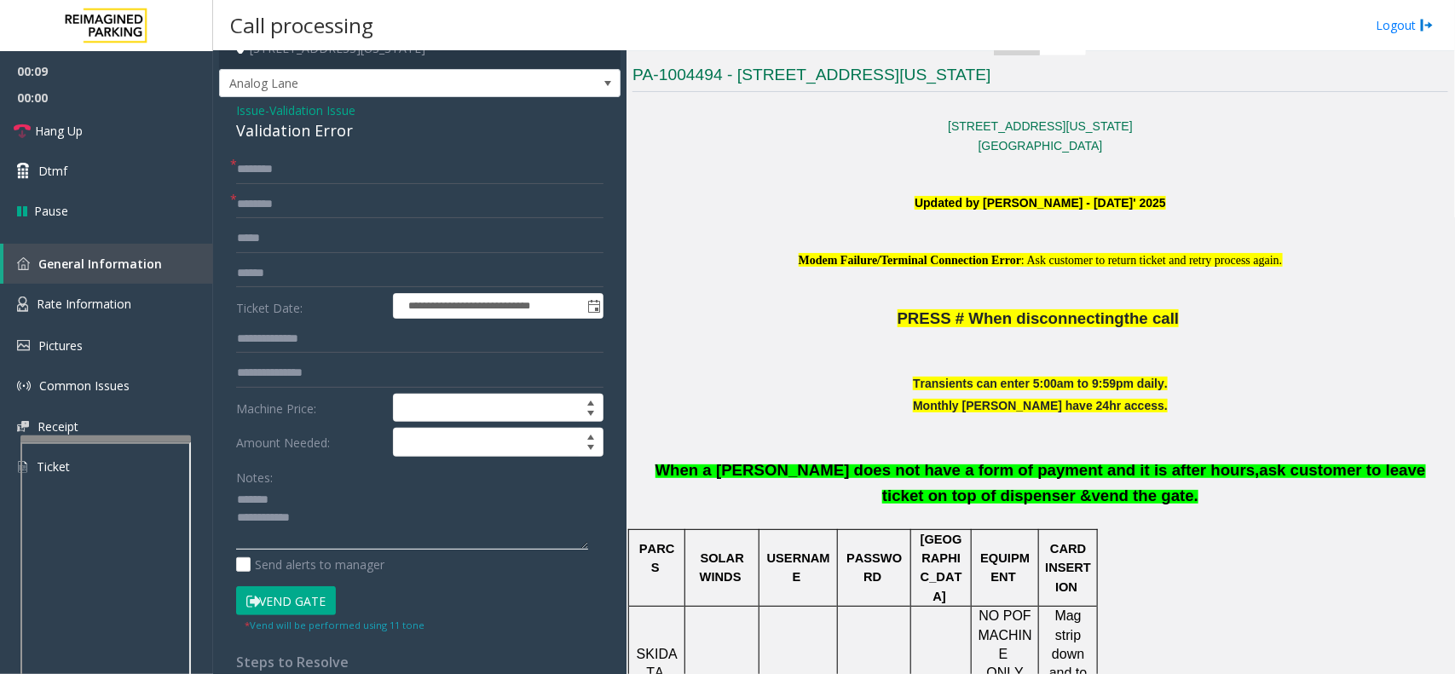
paste textarea "**********"
click at [354, 510] on textarea at bounding box center [412, 519] width 352 height 64
type textarea "**********"
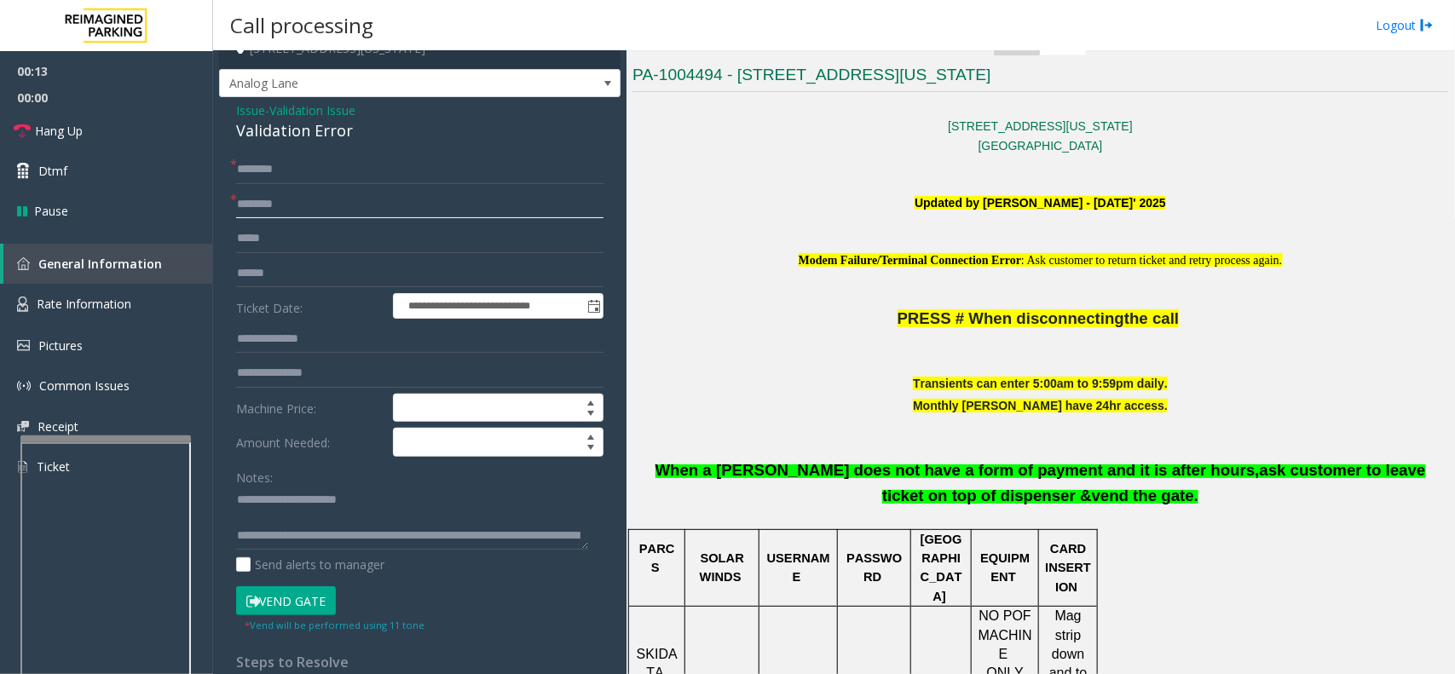
click at [324, 194] on input "text" at bounding box center [419, 204] width 367 height 29
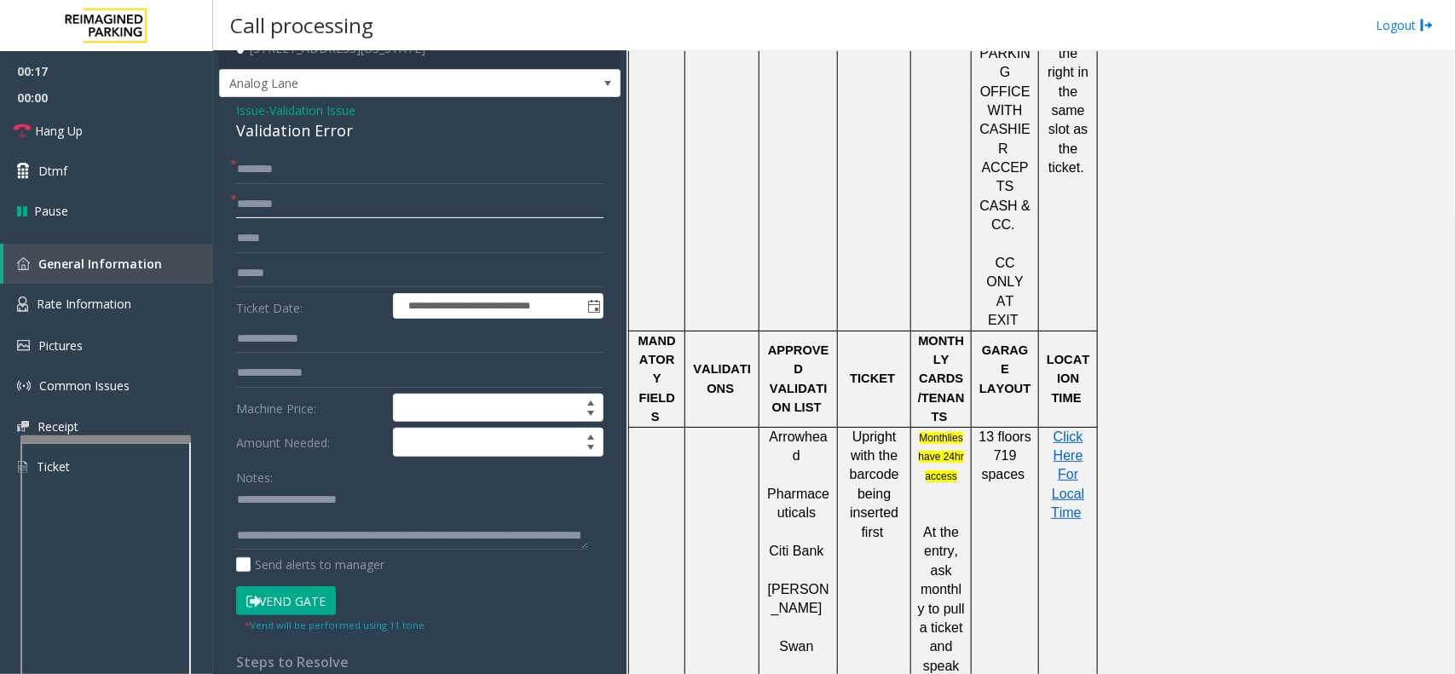
scroll to position [1278, 0]
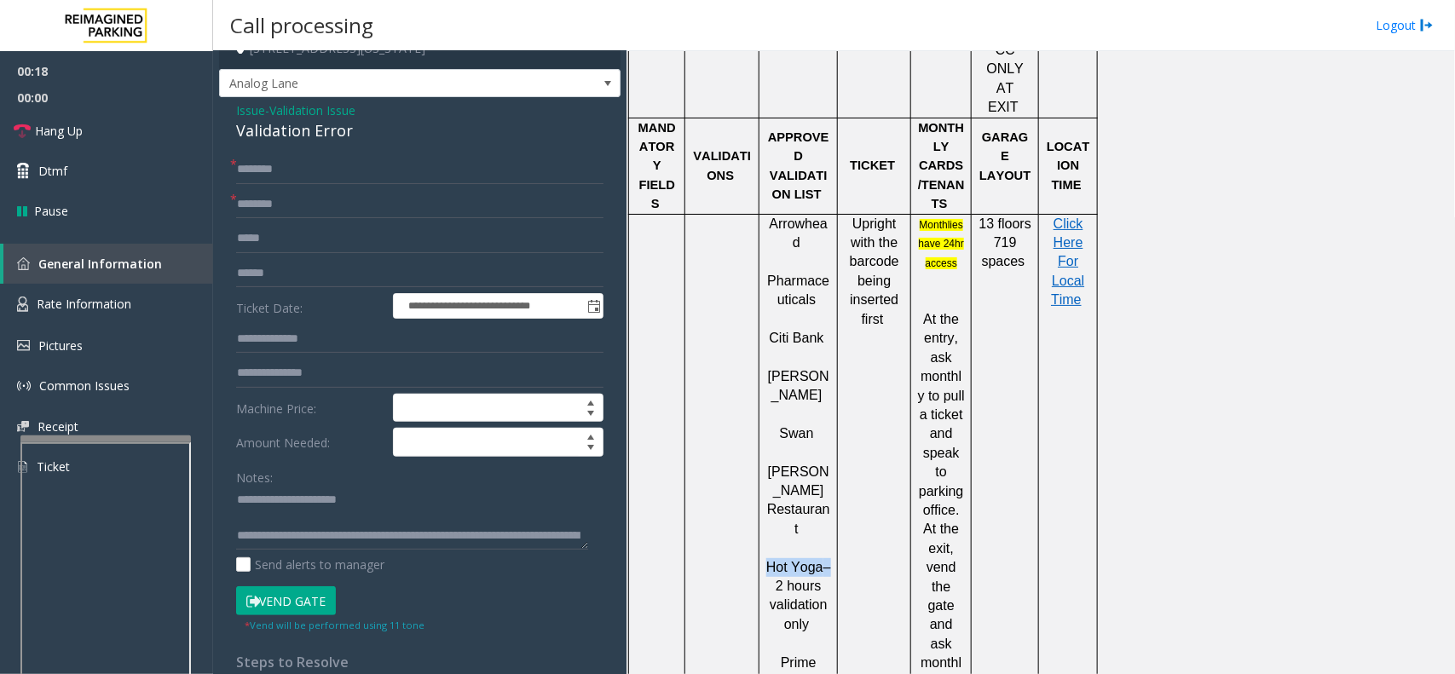
drag, startPoint x: 763, startPoint y: 355, endPoint x: 315, endPoint y: 308, distance: 450.7
click at [821, 356] on div "Arrowhead Pharmaceuticals Citi Bank Clifford Swan Flemings Restauran t Hot Yoga…" at bounding box center [798, 568] width 78 height 706
paste input "********"
click at [296, 207] on input "********" at bounding box center [419, 204] width 367 height 29
type input "********"
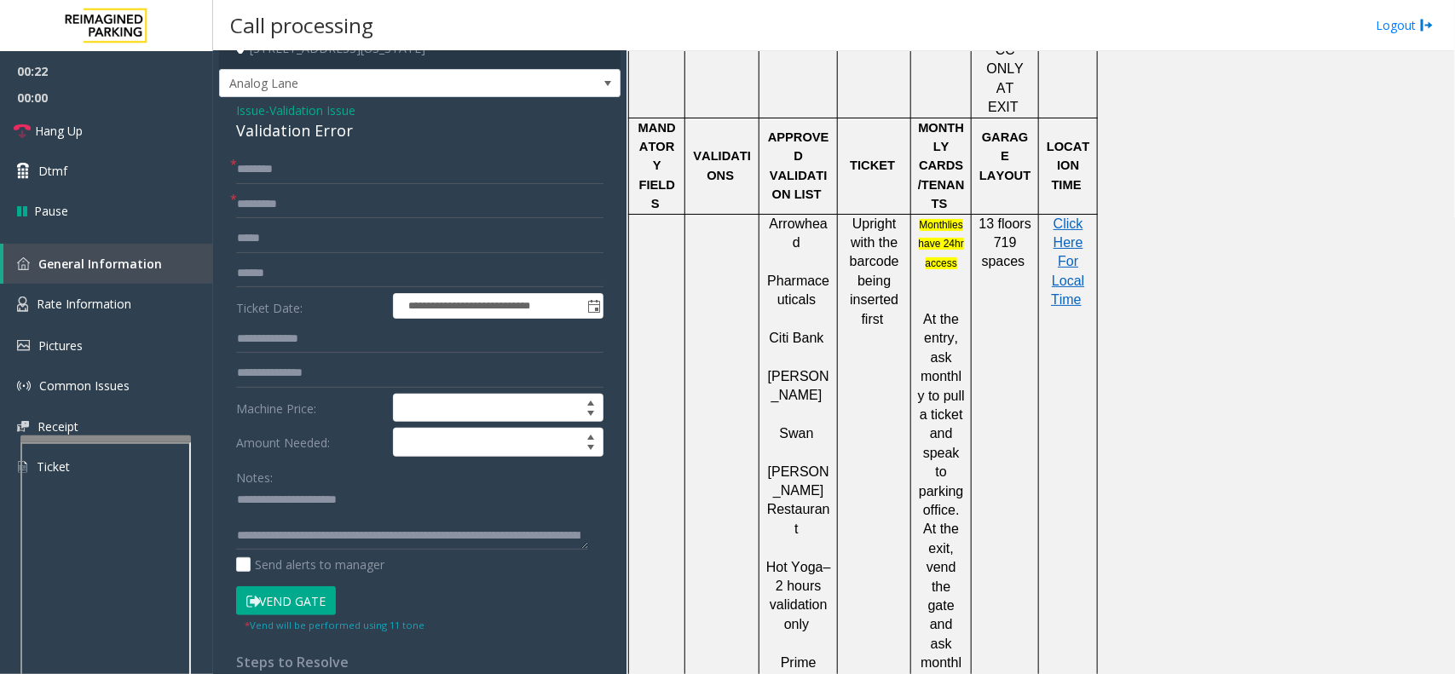
drag, startPoint x: 315, startPoint y: 254, endPoint x: 316, endPoint y: 264, distance: 10.3
click at [315, 258] on form "**********" at bounding box center [419, 394] width 367 height 478
click at [316, 269] on input "text" at bounding box center [419, 273] width 367 height 29
type input "*"
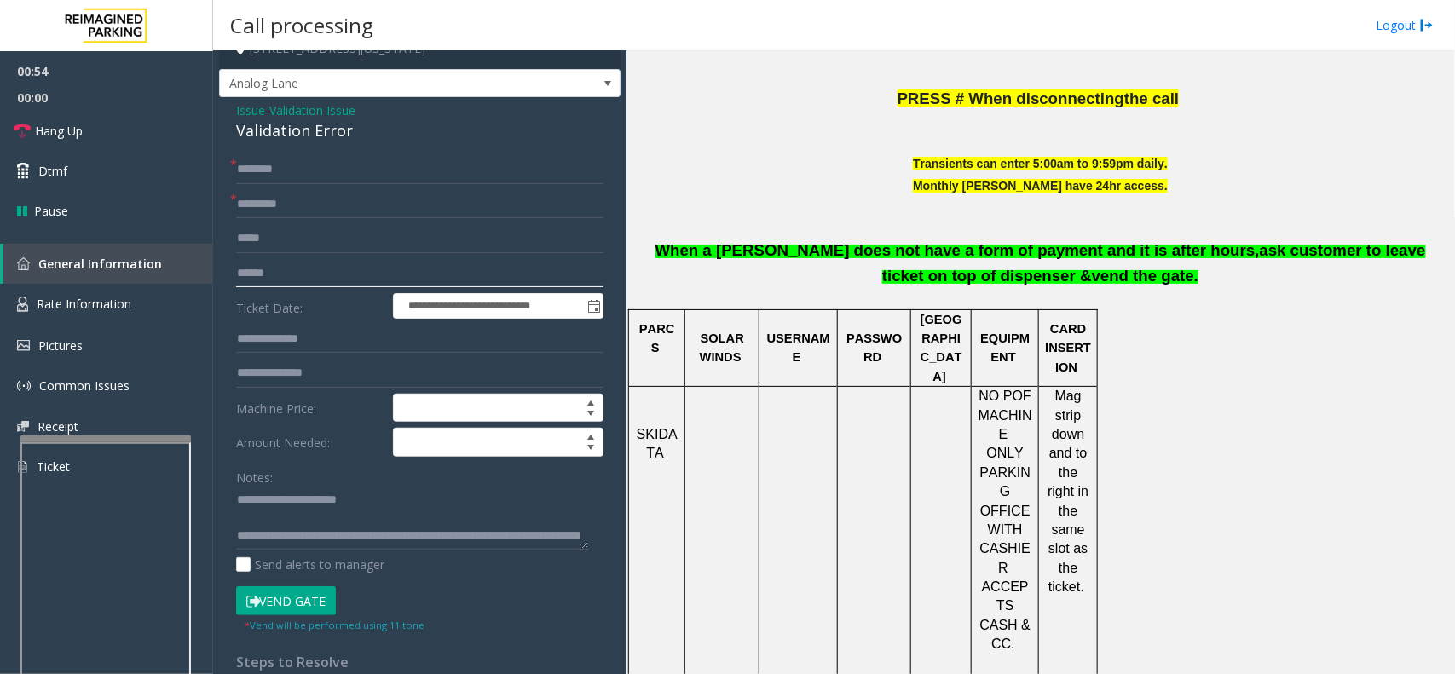
scroll to position [426, 0]
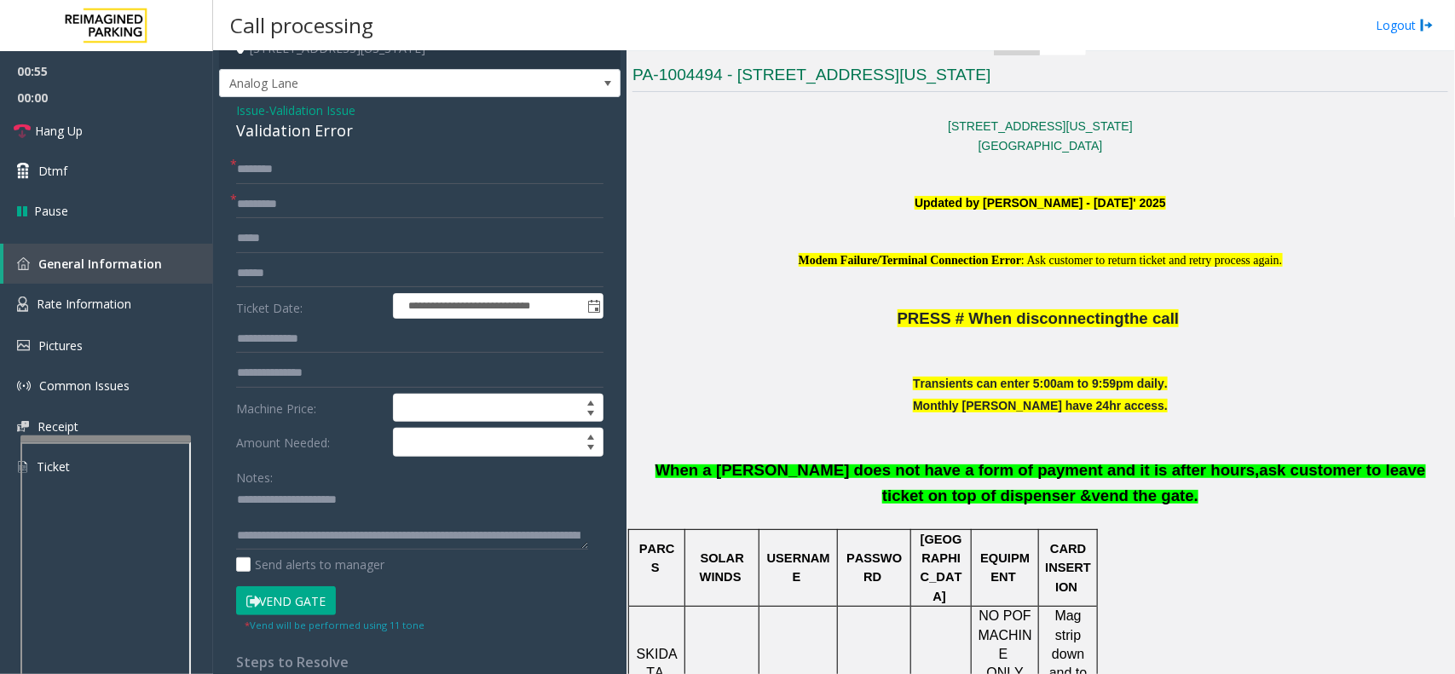
drag, startPoint x: 815, startPoint y: 409, endPoint x: 748, endPoint y: 436, distance: 72.6
click at [748, 436] on p at bounding box center [1039, 427] width 815 height 19
drag, startPoint x: 771, startPoint y: 439, endPoint x: 737, endPoint y: 457, distance: 38.5
click at [737, 457] on p "When a parker does not have a form of payment and it is after hours, ask custom…" at bounding box center [1039, 474] width 815 height 70
click at [718, 469] on span "When a parker does not have a form of payment and it is after hours," at bounding box center [957, 470] width 604 height 18
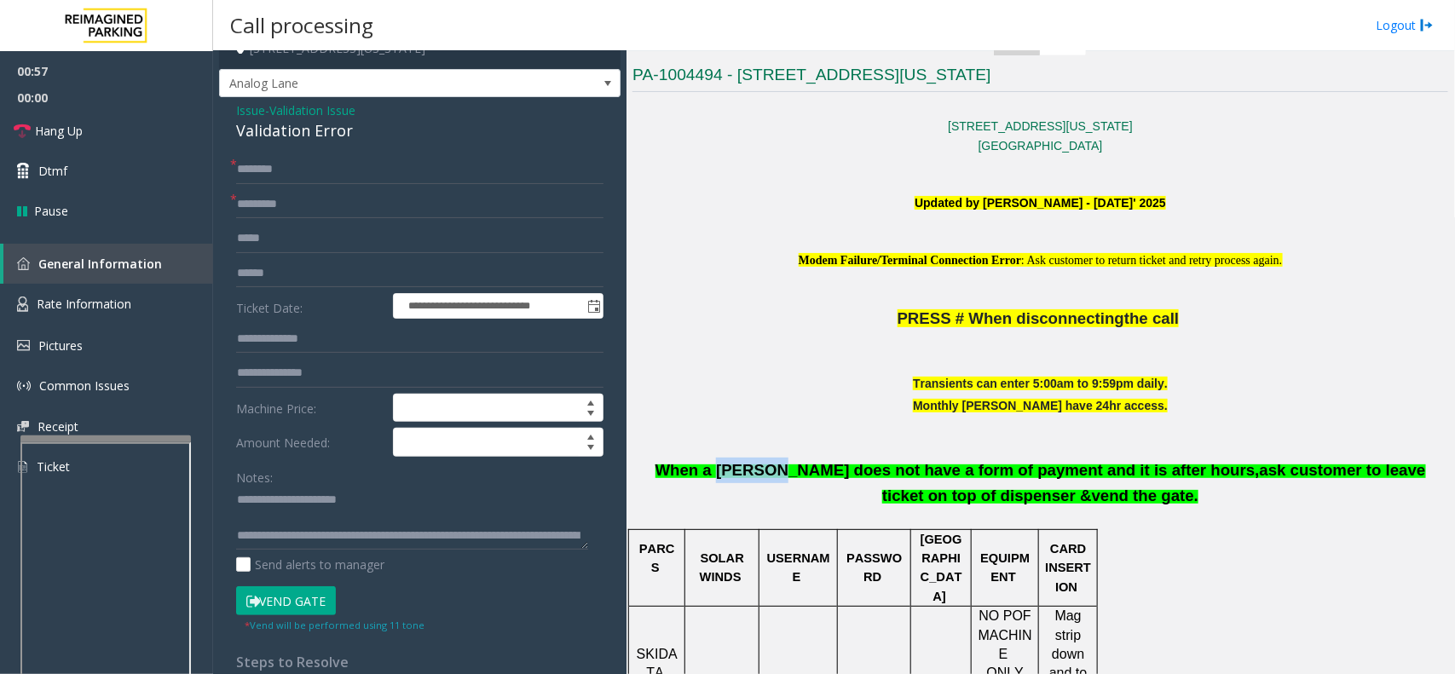
click at [718, 469] on span "When a parker does not have a form of payment and it is after hours," at bounding box center [957, 470] width 604 height 18
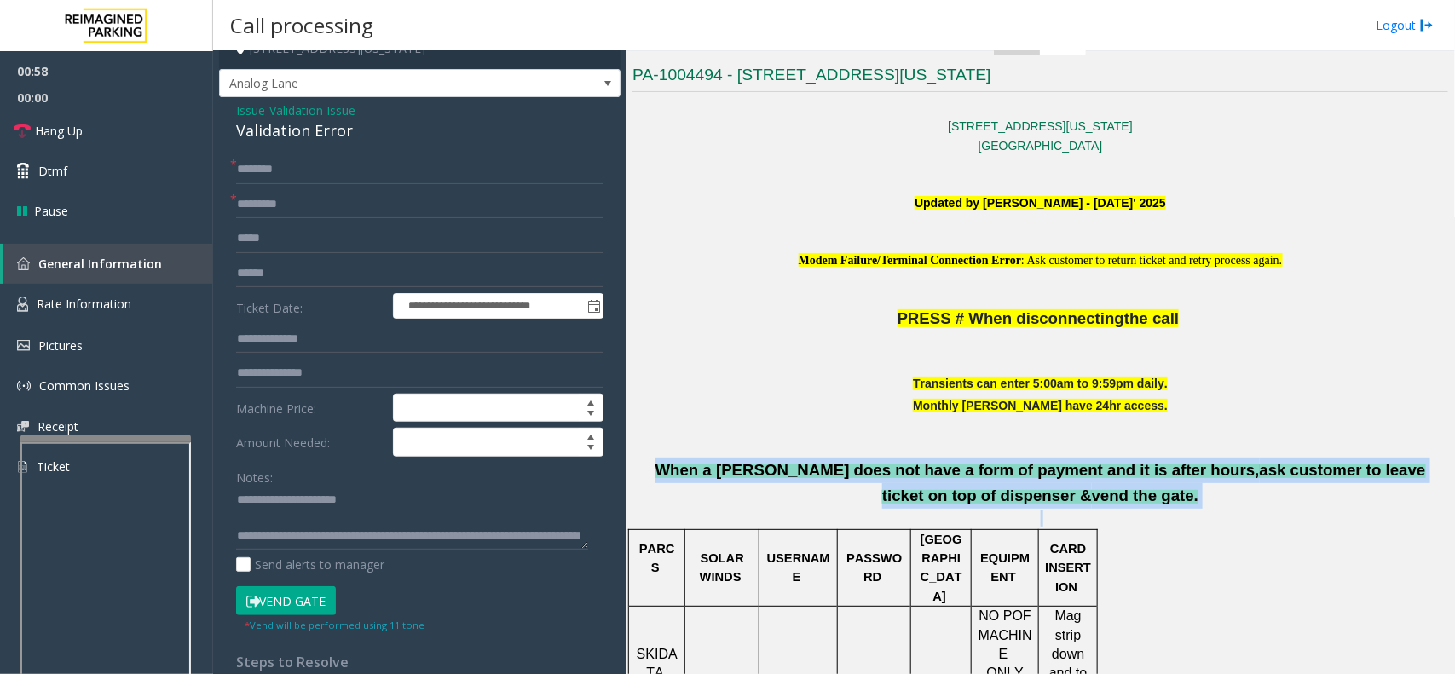
click at [718, 469] on span "When a parker does not have a form of payment and it is after hours," at bounding box center [957, 470] width 604 height 18
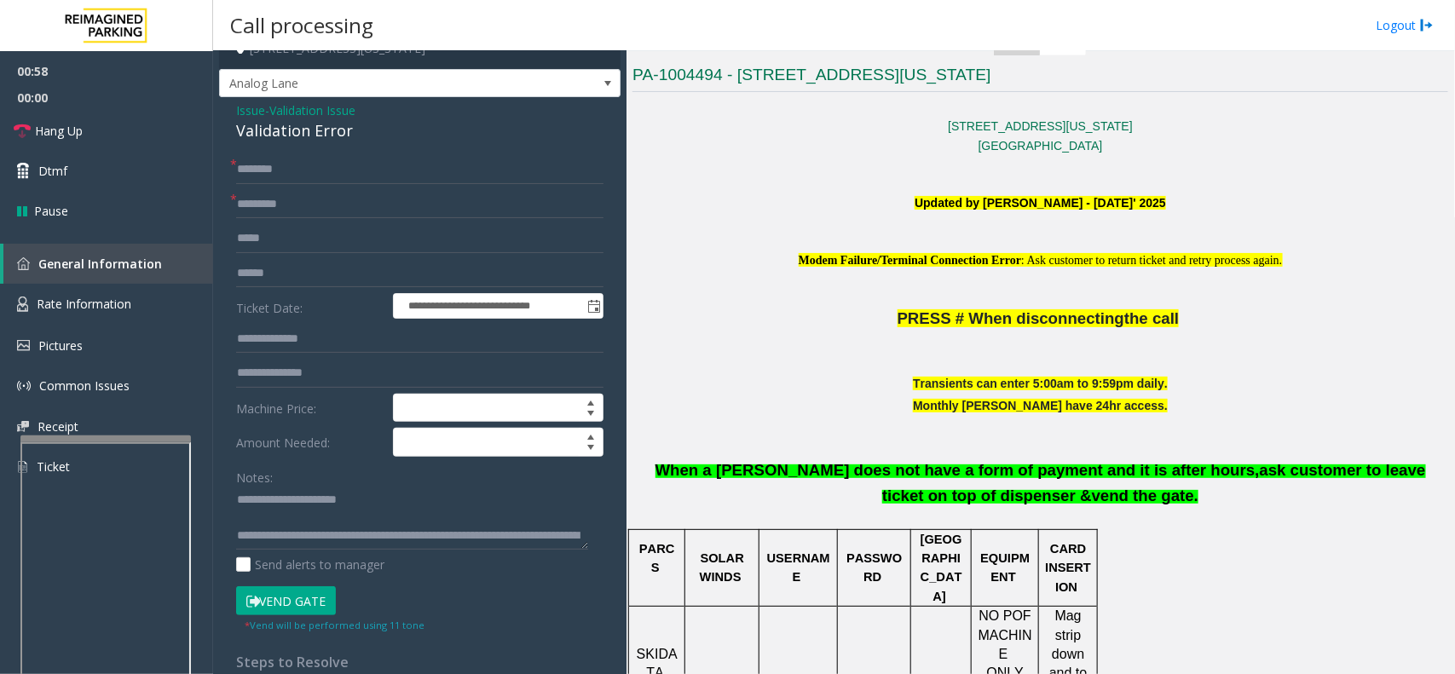
click at [792, 430] on p at bounding box center [1039, 427] width 815 height 19
click at [339, 267] on input "text" at bounding box center [419, 273] width 367 height 29
click at [348, 173] on input "text" at bounding box center [419, 169] width 367 height 29
click at [322, 173] on input "*****" at bounding box center [419, 169] width 367 height 29
type input "*"
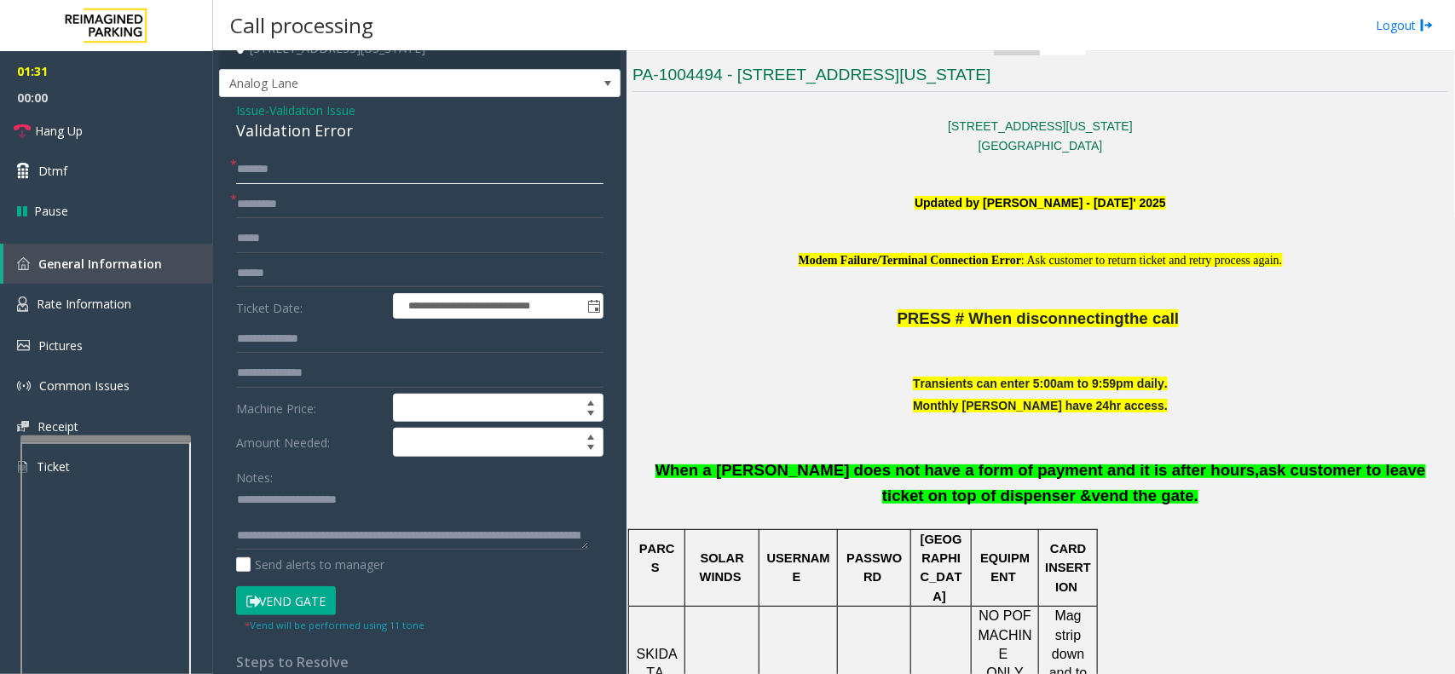
type input "*******"
click at [308, 510] on button "Vend Gate" at bounding box center [286, 600] width 100 height 29
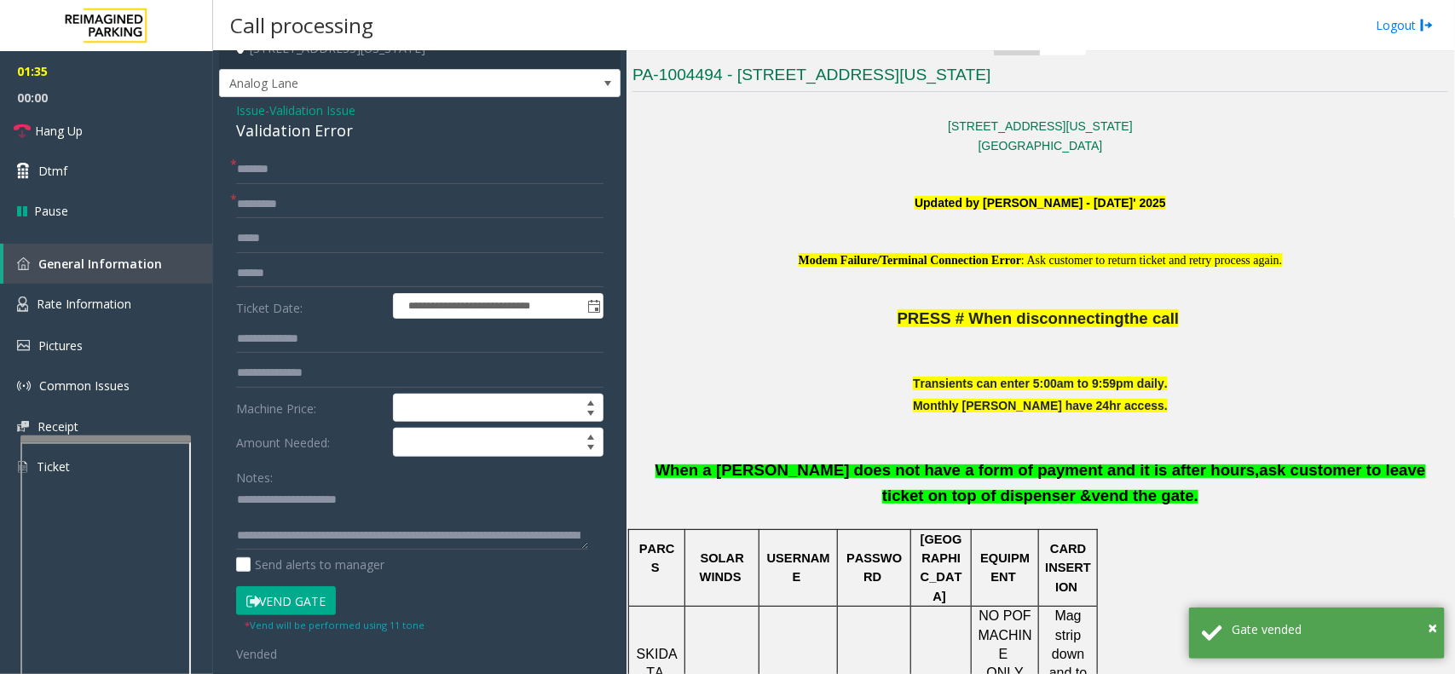
scroll to position [0, 0]
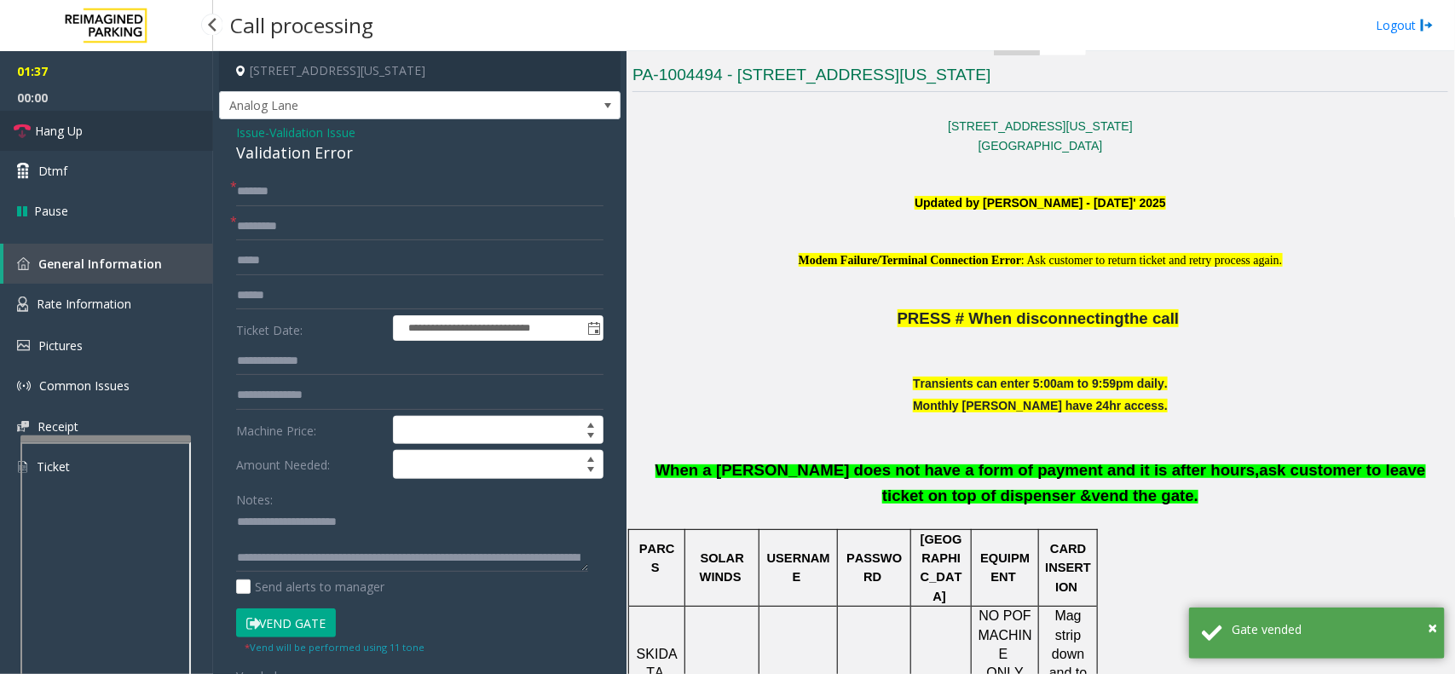
drag, startPoint x: 146, startPoint y: 122, endPoint x: 518, endPoint y: 234, distance: 389.0
click at [146, 122] on link "Hang Up" at bounding box center [106, 131] width 213 height 40
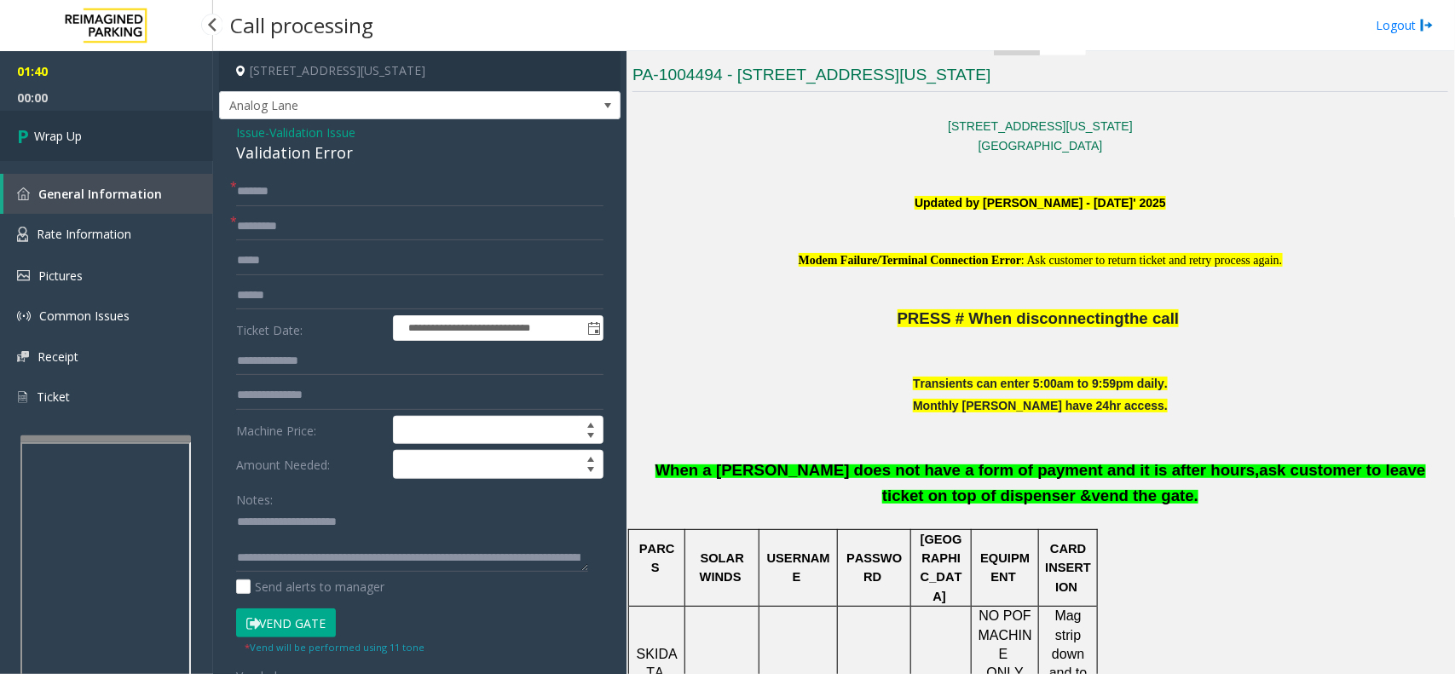
click at [82, 132] on span "Wrap Up" at bounding box center [58, 136] width 48 height 18
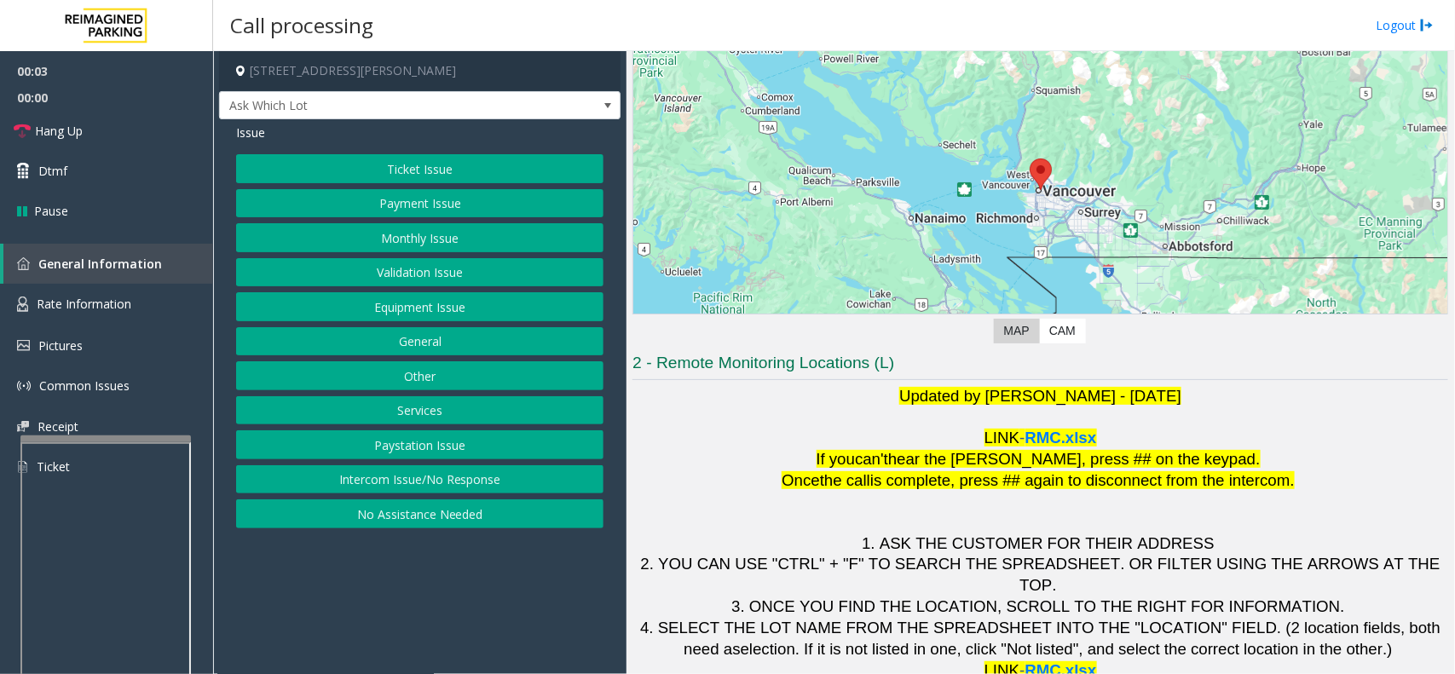
scroll to position [141, 0]
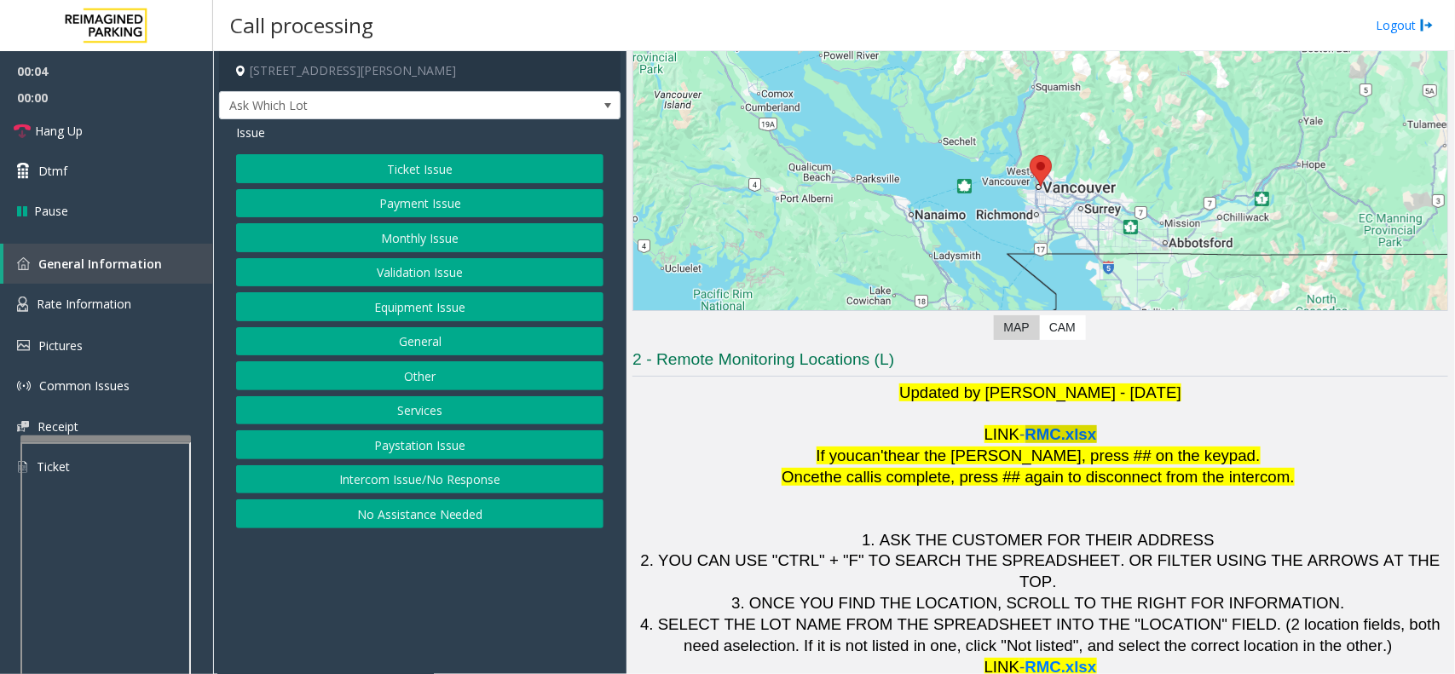
click at [840, 433] on span "RMC.xlsx" at bounding box center [1061, 434] width 72 height 18
click at [429, 244] on button "Monthly Issue" at bounding box center [419, 237] width 367 height 29
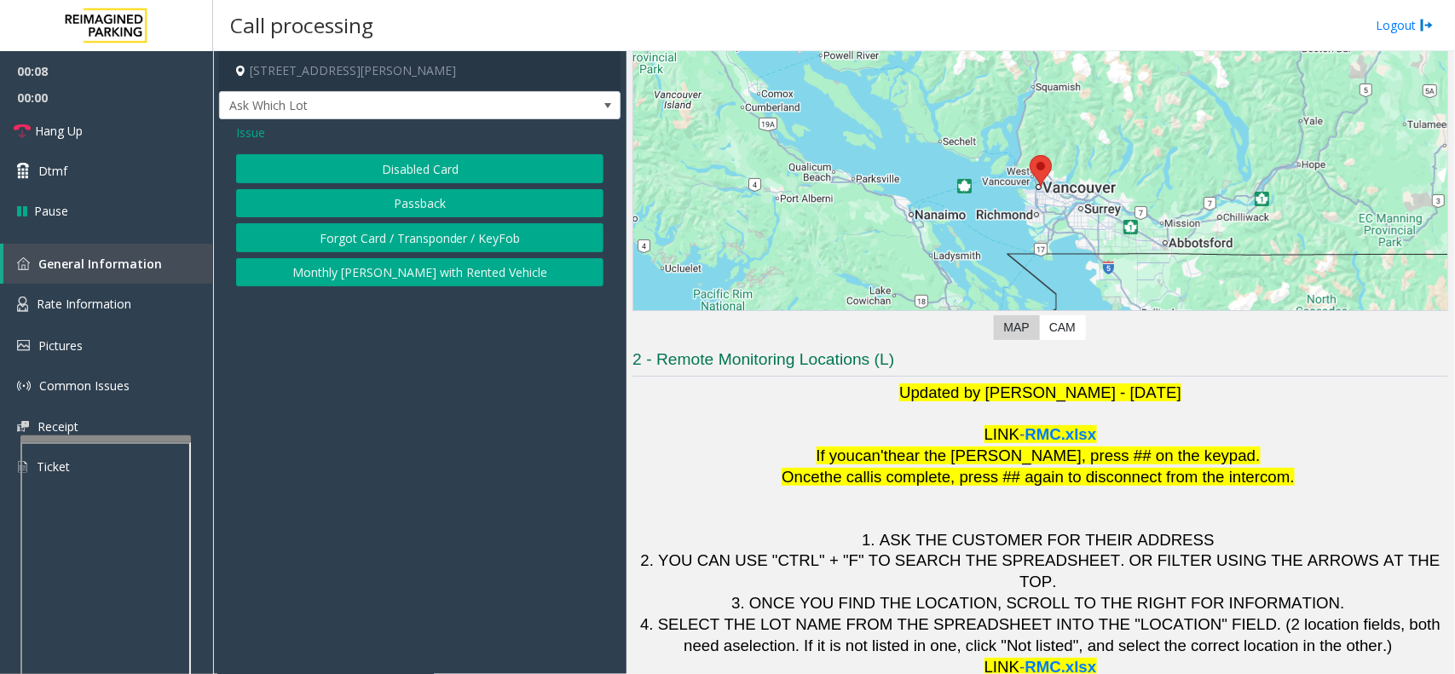
click at [244, 139] on span "Issue" at bounding box center [250, 133] width 29 height 18
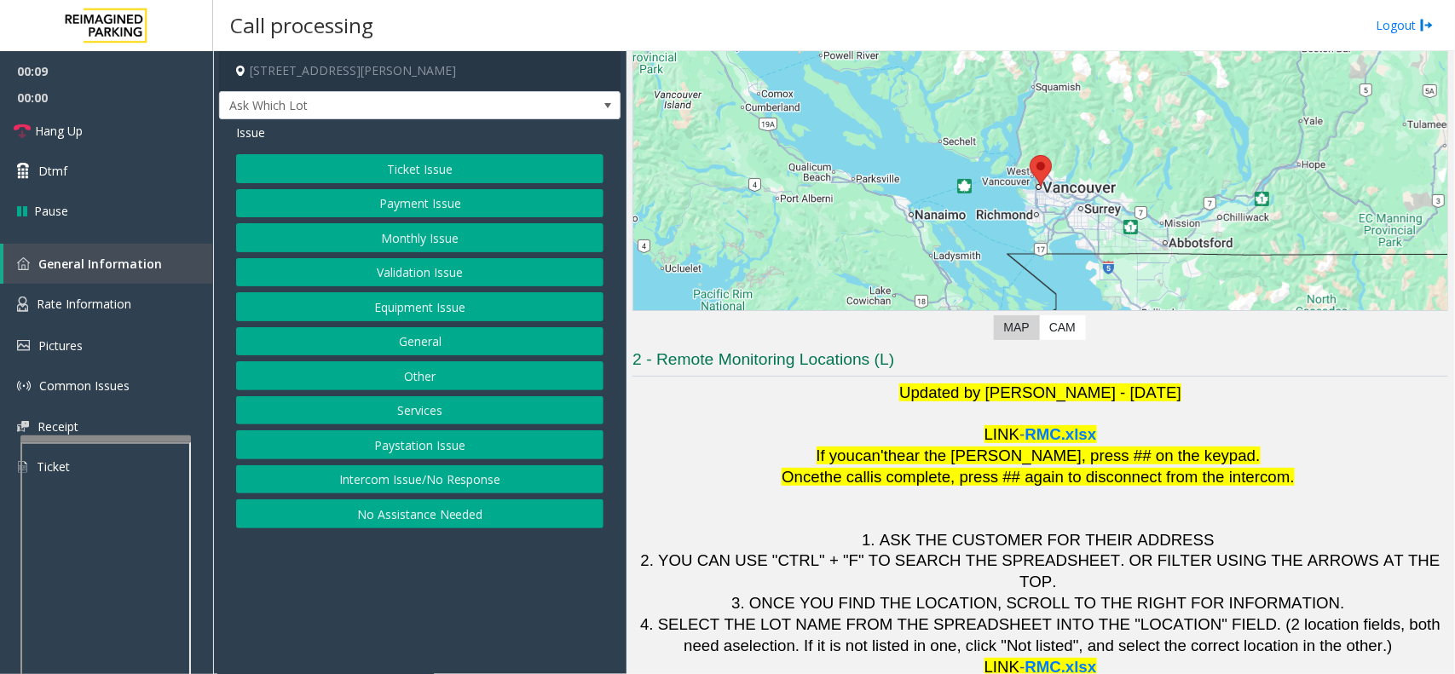
click at [464, 268] on button "Validation Issue" at bounding box center [419, 272] width 367 height 29
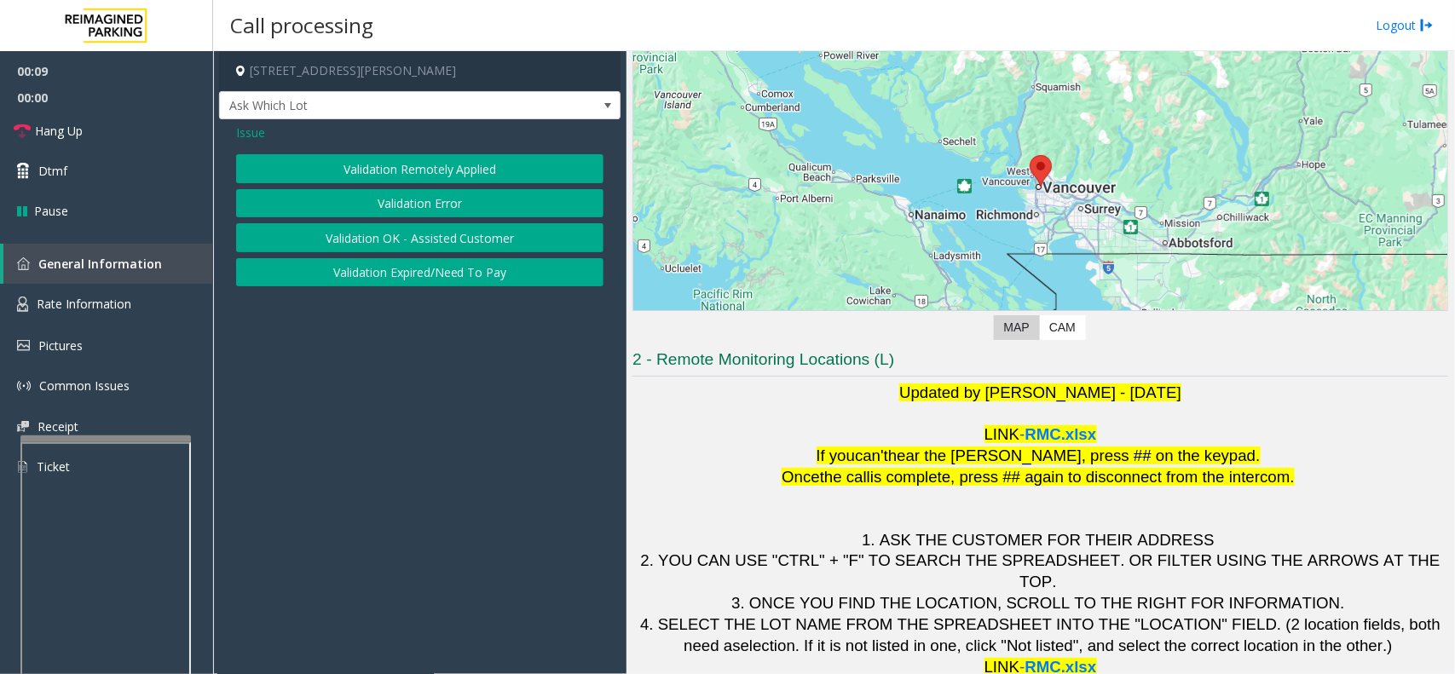
click at [439, 201] on button "Validation Error" at bounding box center [419, 203] width 367 height 29
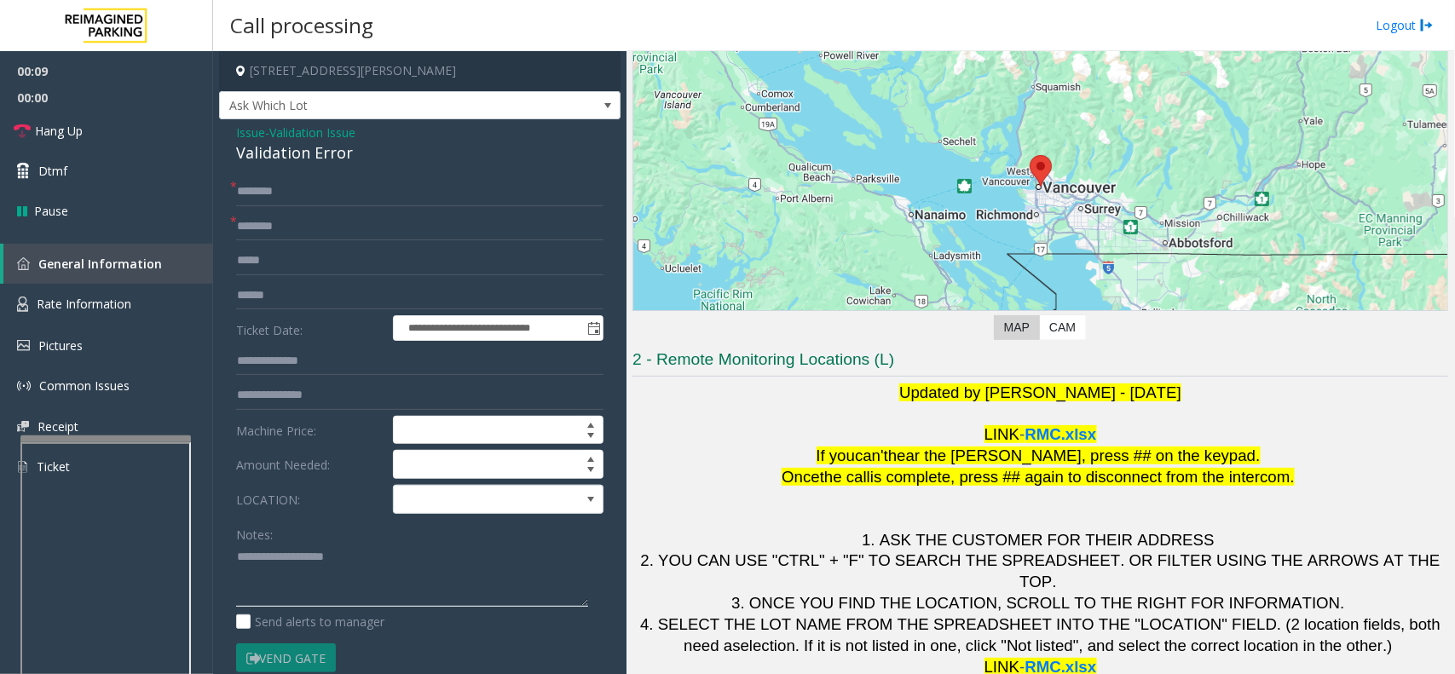
paste textarea "**********"
click at [377, 510] on textarea at bounding box center [412, 576] width 352 height 64
click at [303, 147] on div "Validation Error" at bounding box center [419, 152] width 367 height 23
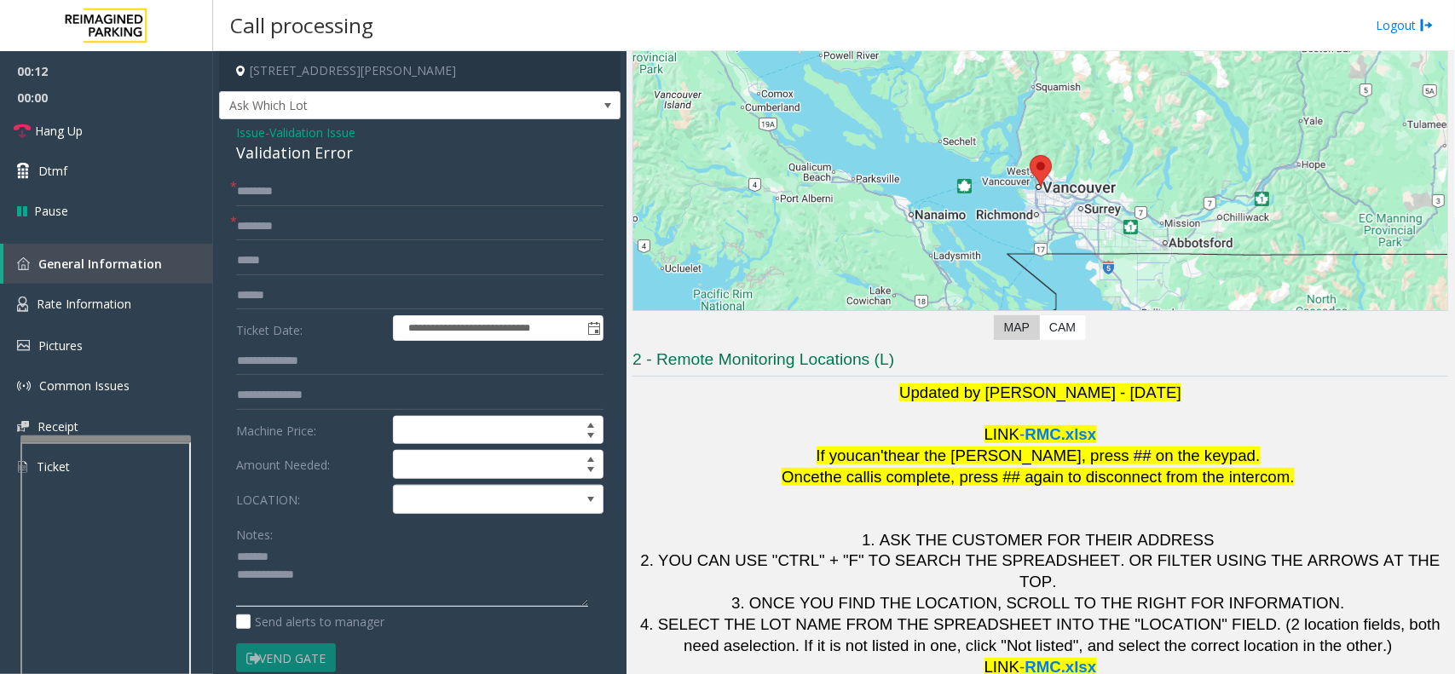
click at [343, 510] on textarea at bounding box center [412, 576] width 352 height 64
paste textarea "**********"
click at [388, 510] on textarea at bounding box center [412, 576] width 352 height 64
click at [341, 510] on textarea at bounding box center [412, 576] width 352 height 64
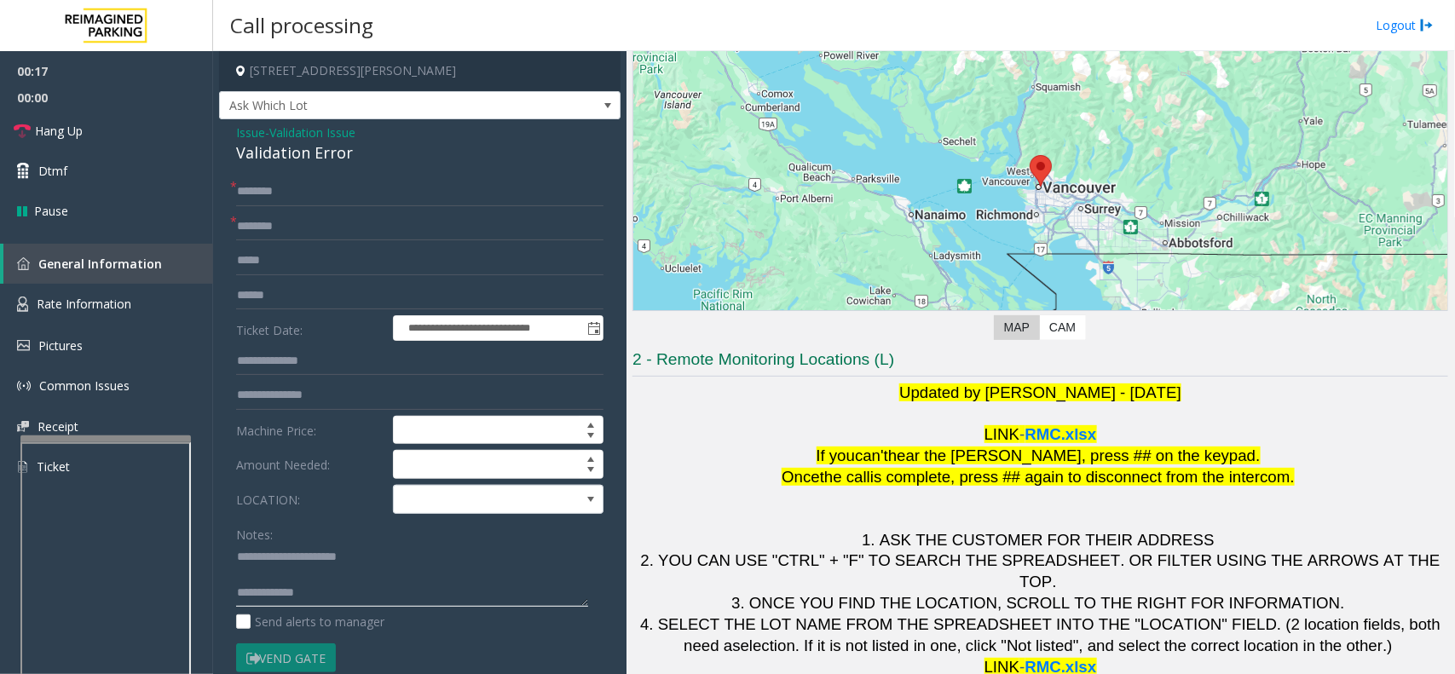
paste textarea "**********"
type textarea "**********"
click at [337, 305] on input "text" at bounding box center [419, 295] width 367 height 29
click at [354, 205] on input "text" at bounding box center [419, 191] width 367 height 29
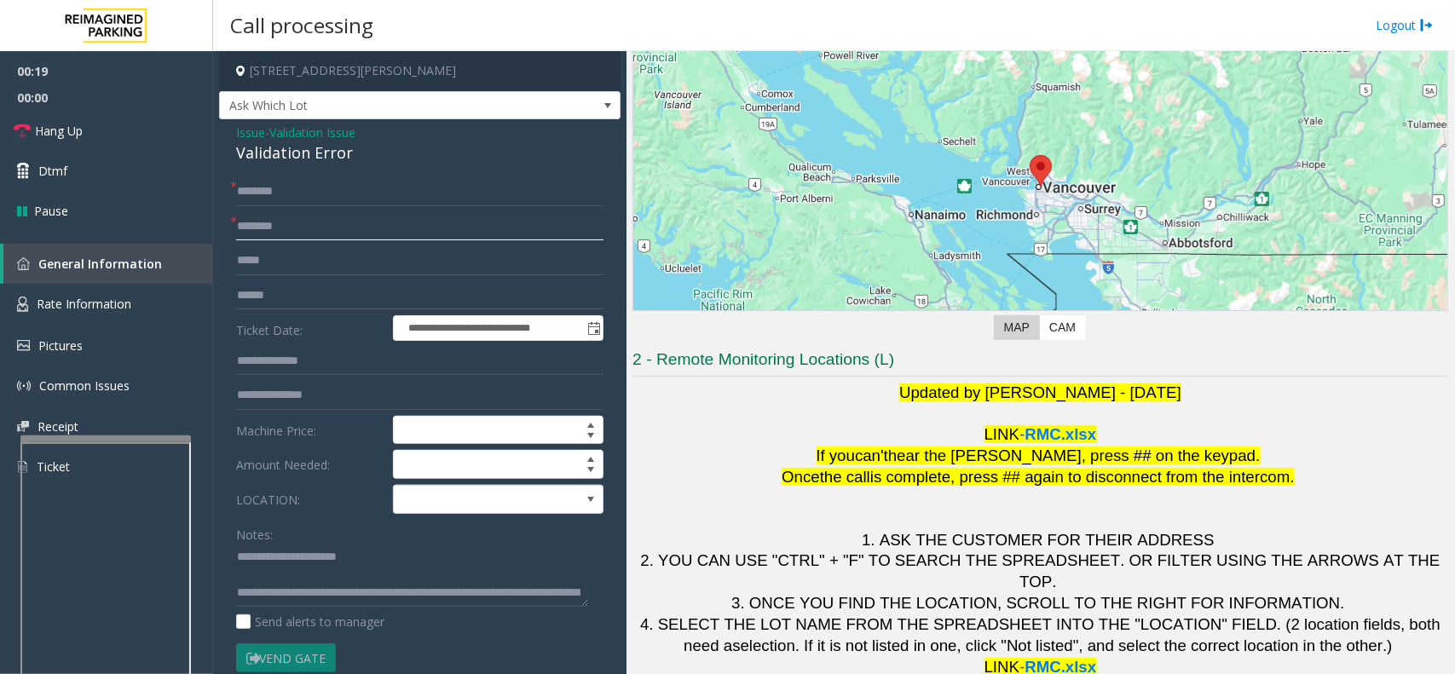
click at [368, 226] on input "text" at bounding box center [419, 226] width 367 height 29
click at [299, 189] on input "text" at bounding box center [419, 191] width 367 height 29
drag, startPoint x: 268, startPoint y: 217, endPoint x: 243, endPoint y: 223, distance: 26.2
click at [243, 223] on input "********" at bounding box center [419, 226] width 367 height 29
type input "*********"
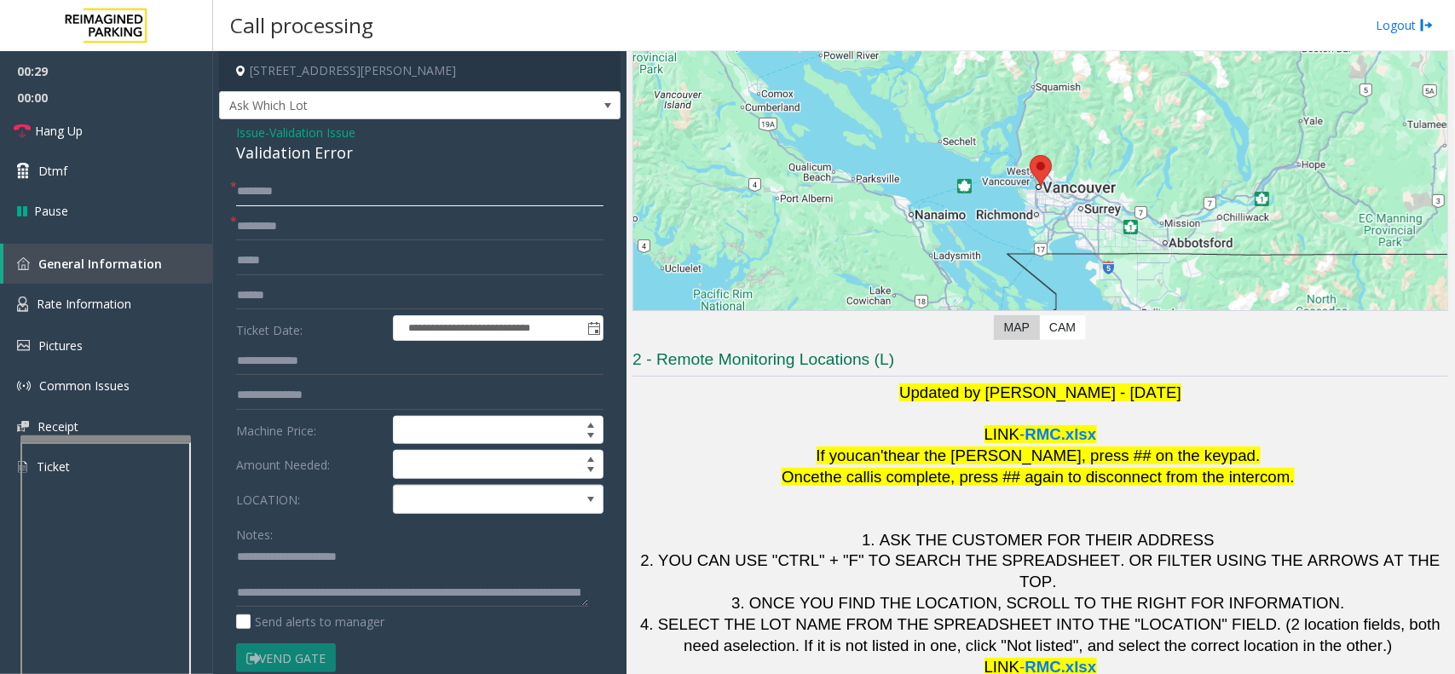
click at [308, 192] on input "text" at bounding box center [419, 191] width 367 height 29
click at [321, 298] on input "text" at bounding box center [419, 295] width 367 height 29
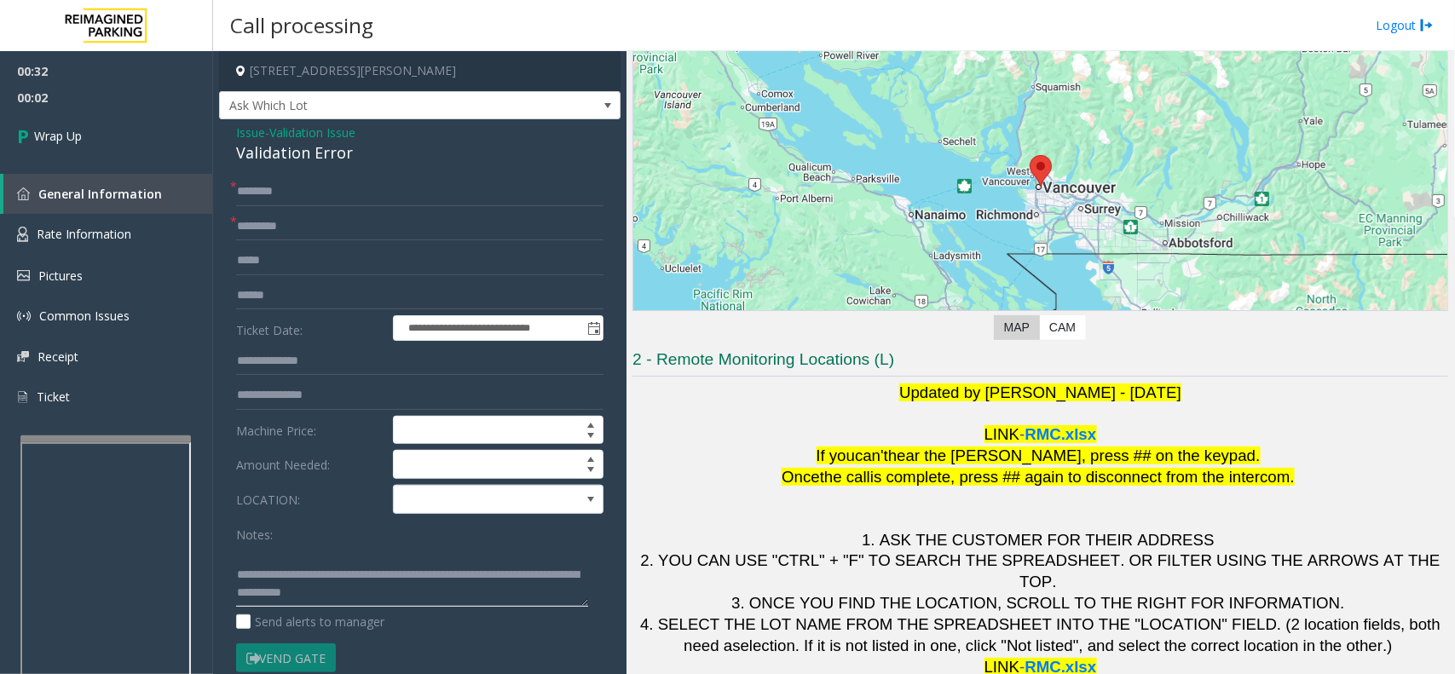
scroll to position [185, 0]
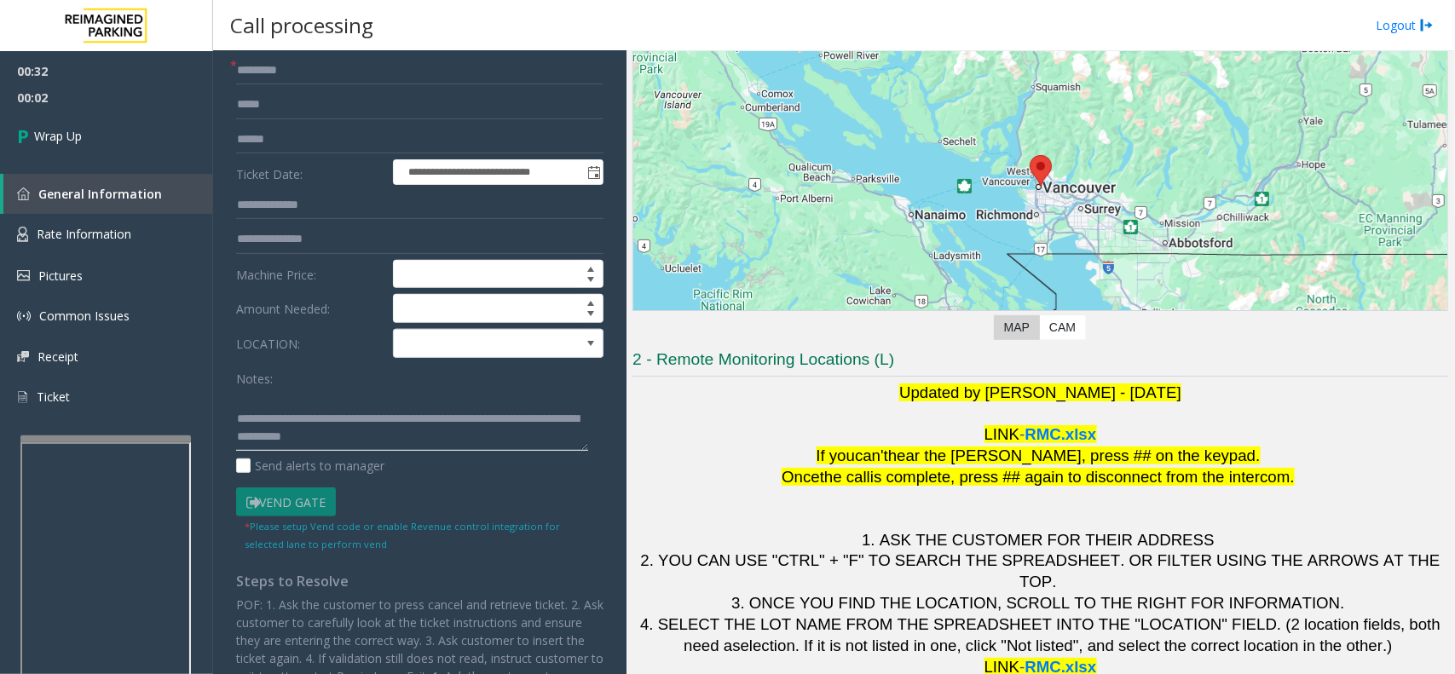
drag, startPoint x: 314, startPoint y: 597, endPoint x: 838, endPoint y: 691, distance: 532.3
click at [838, 510] on html "**********" at bounding box center [727, 337] width 1455 height 674
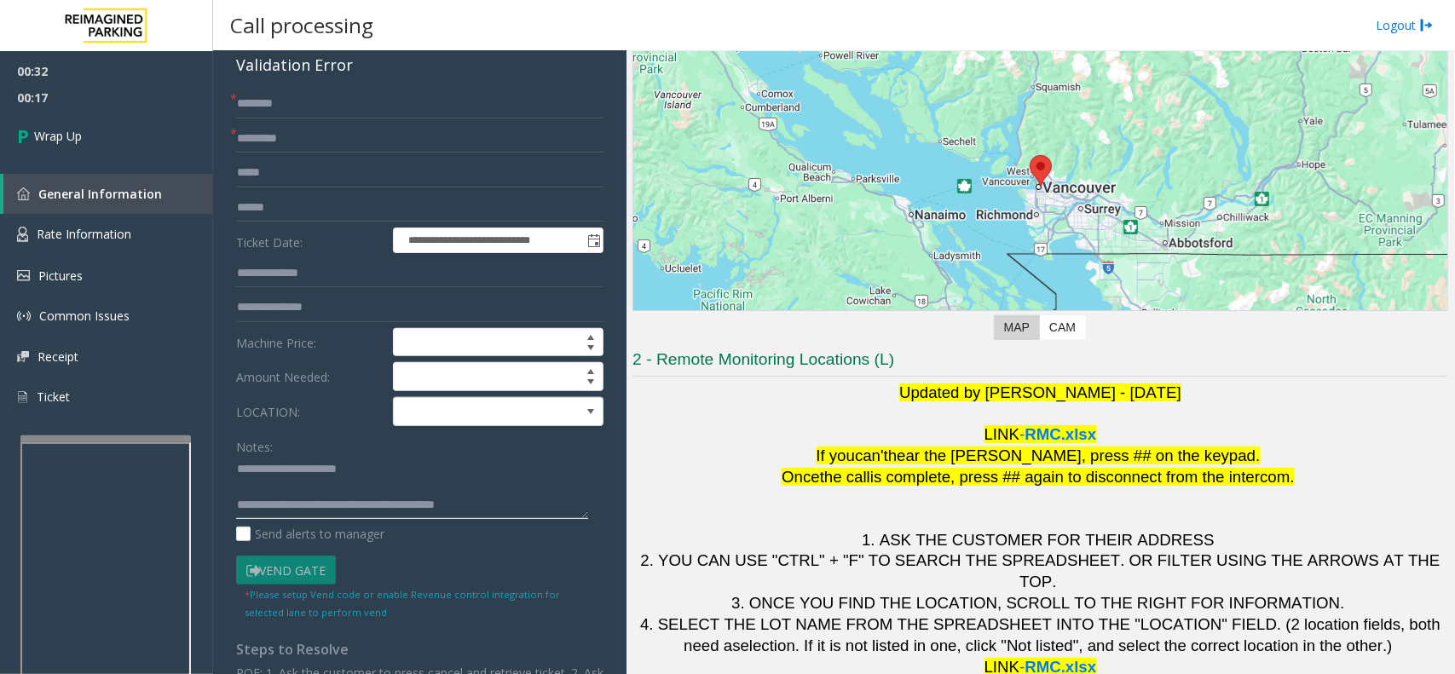
scroll to position [0, 0]
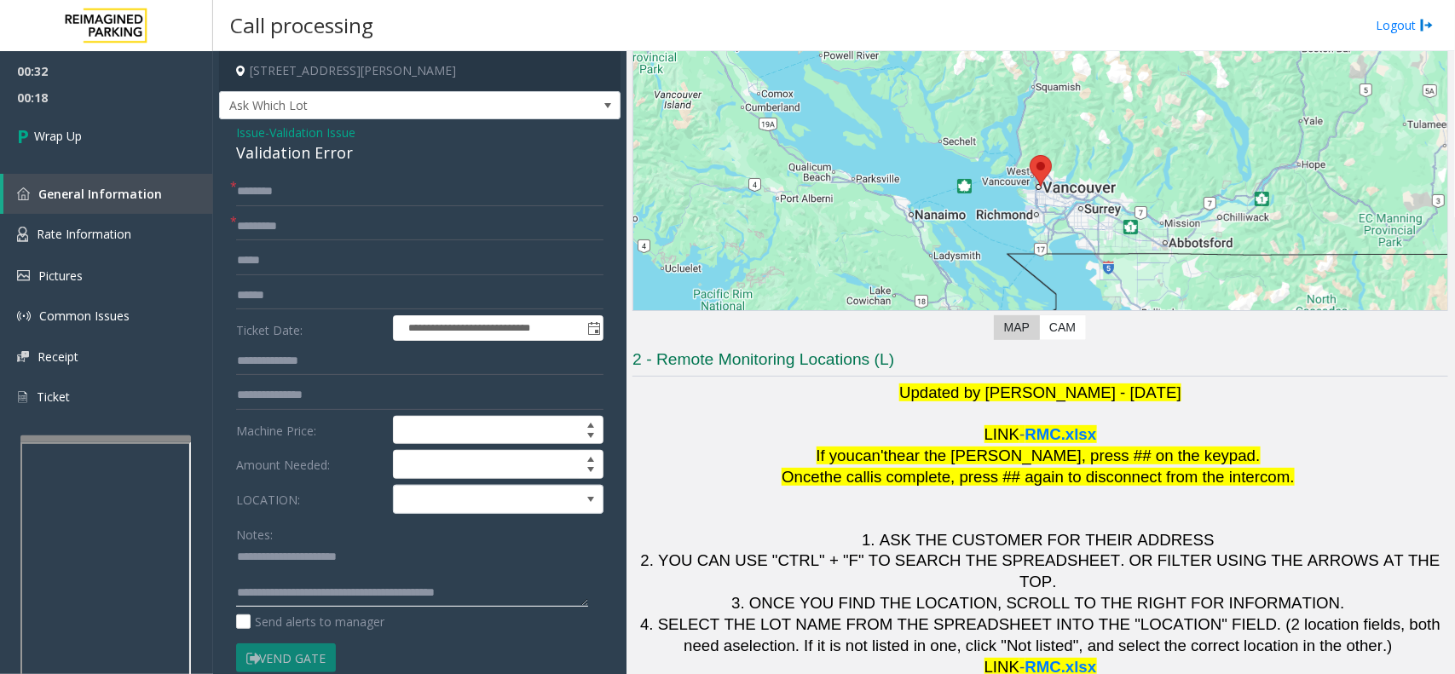
type textarea "**********"
click at [291, 194] on input "text" at bounding box center [419, 191] width 367 height 29
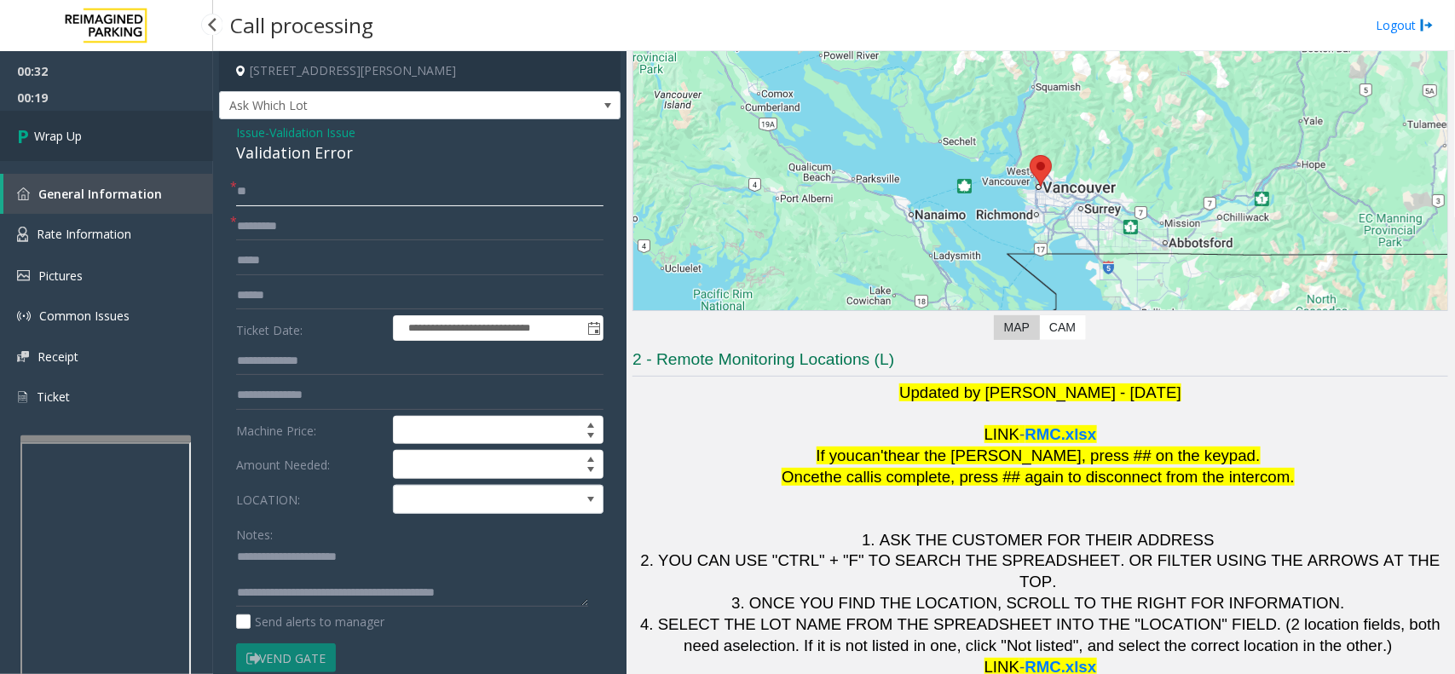
type input "**"
click at [130, 147] on link "Wrap Up" at bounding box center [106, 136] width 213 height 50
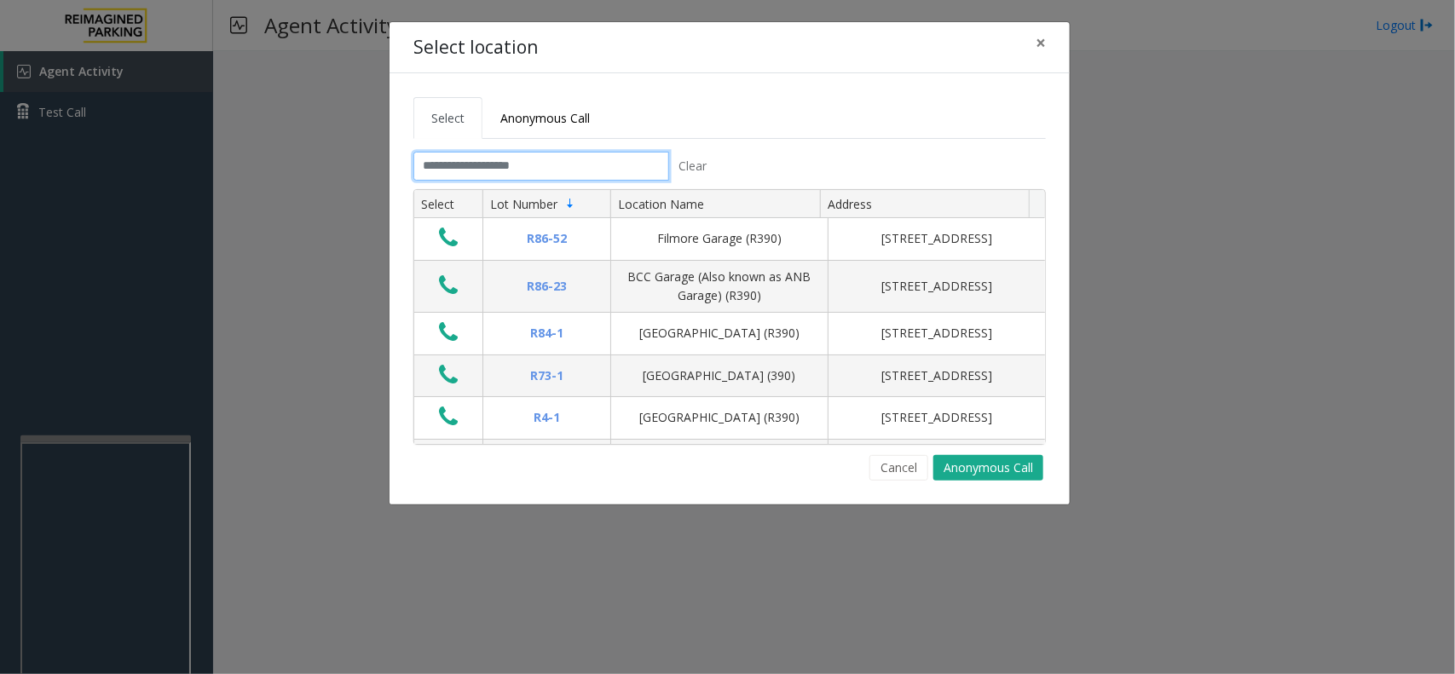
click at [577, 163] on input "text" at bounding box center [541, 166] width 256 height 29
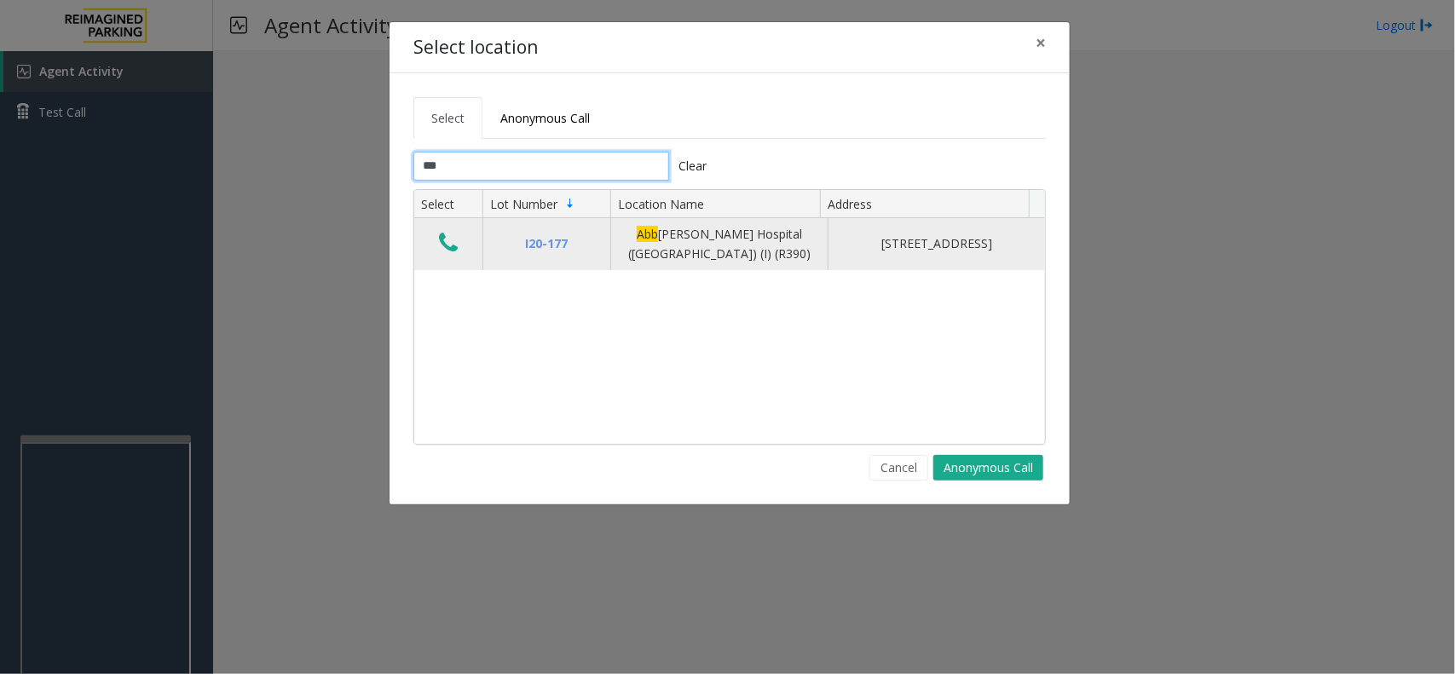
type input "***"
click at [453, 239] on icon "Data table" at bounding box center [448, 243] width 19 height 24
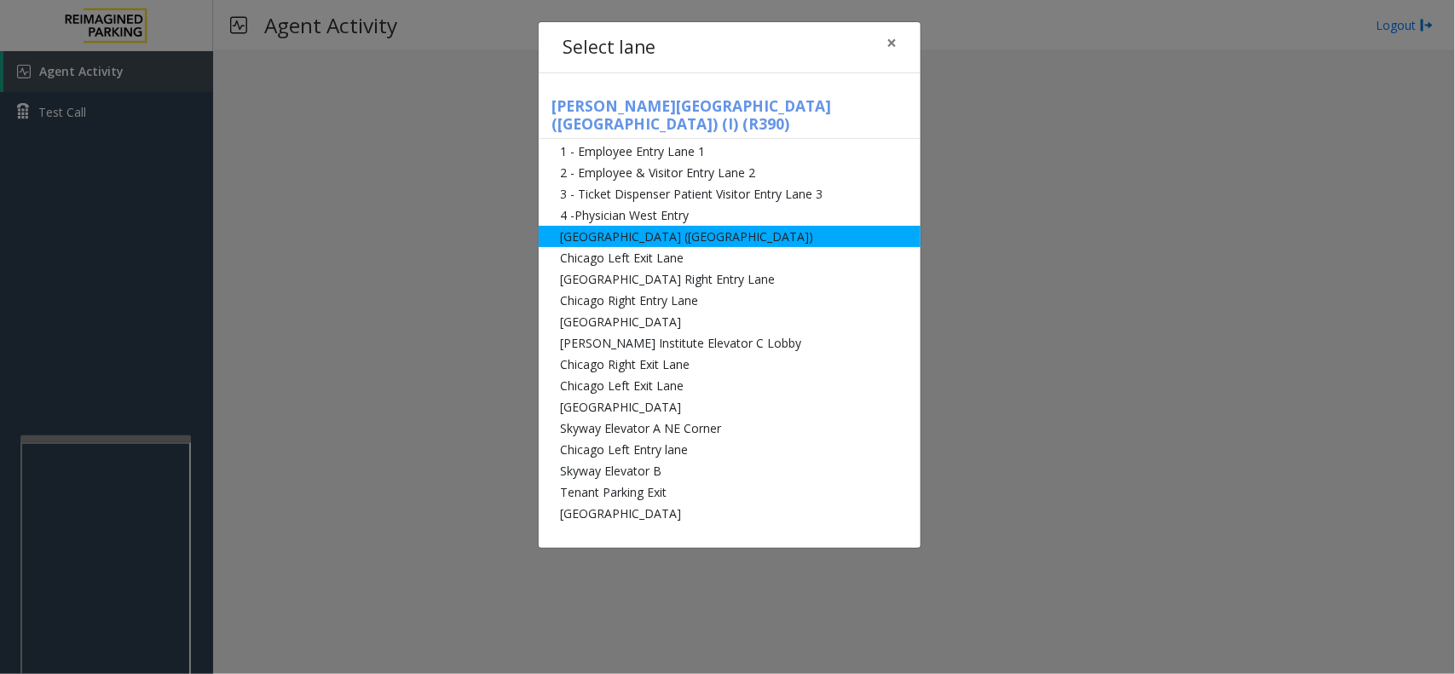
click at [710, 226] on li "[GEOGRAPHIC_DATA] ([GEOGRAPHIC_DATA])" at bounding box center [730, 236] width 382 height 21
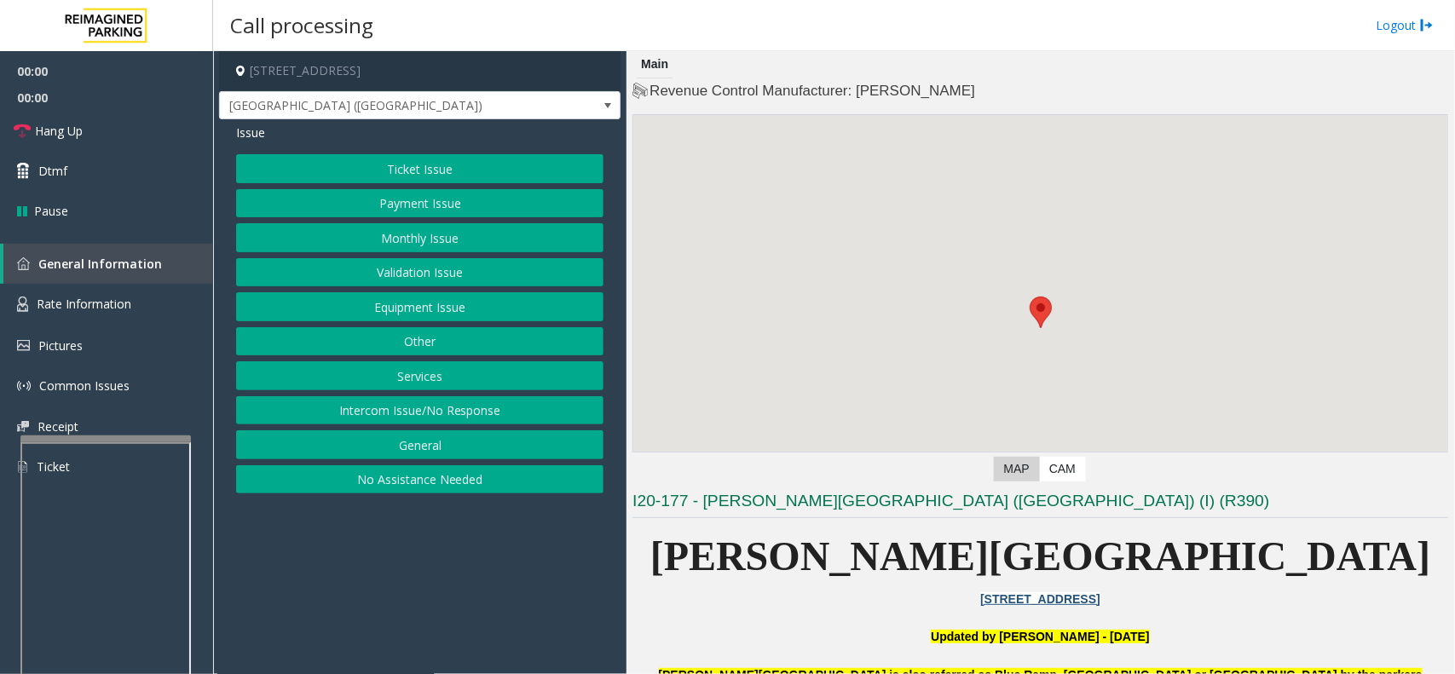
click at [402, 175] on button "Ticket Issue" at bounding box center [419, 168] width 367 height 29
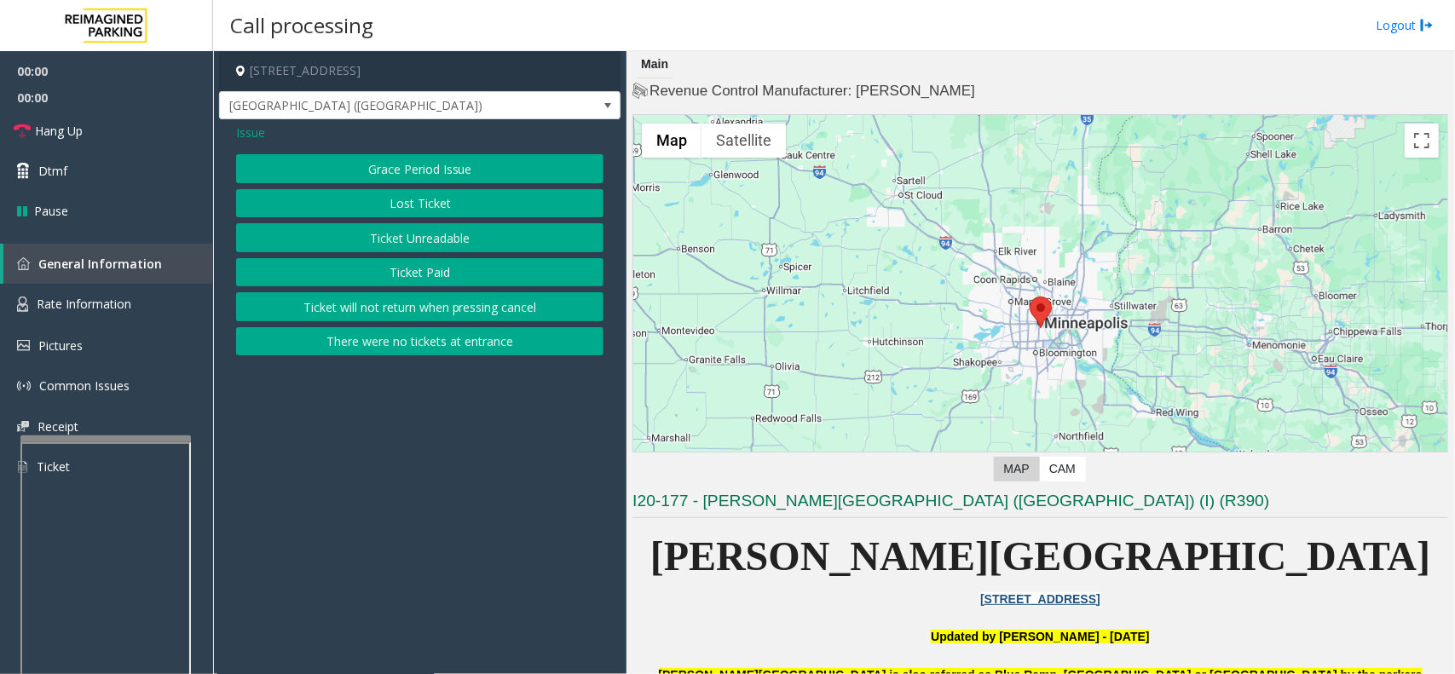
click at [440, 248] on button "Ticket Unreadable" at bounding box center [419, 237] width 367 height 29
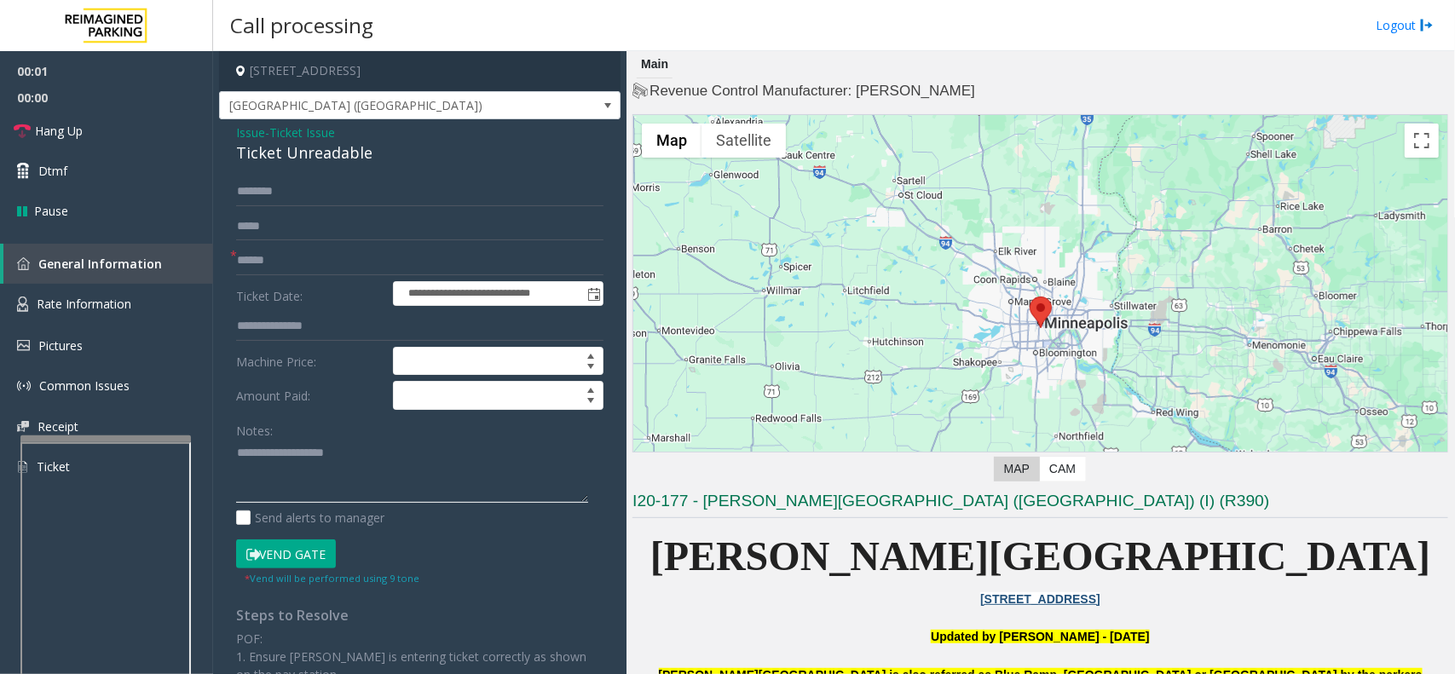
paste textarea "**********"
click at [379, 467] on textarea at bounding box center [412, 472] width 352 height 64
click at [320, 152] on div "Ticket Unreadable" at bounding box center [419, 152] width 367 height 23
drag, startPoint x: 320, startPoint y: 152, endPoint x: 366, endPoint y: 316, distance: 170.8
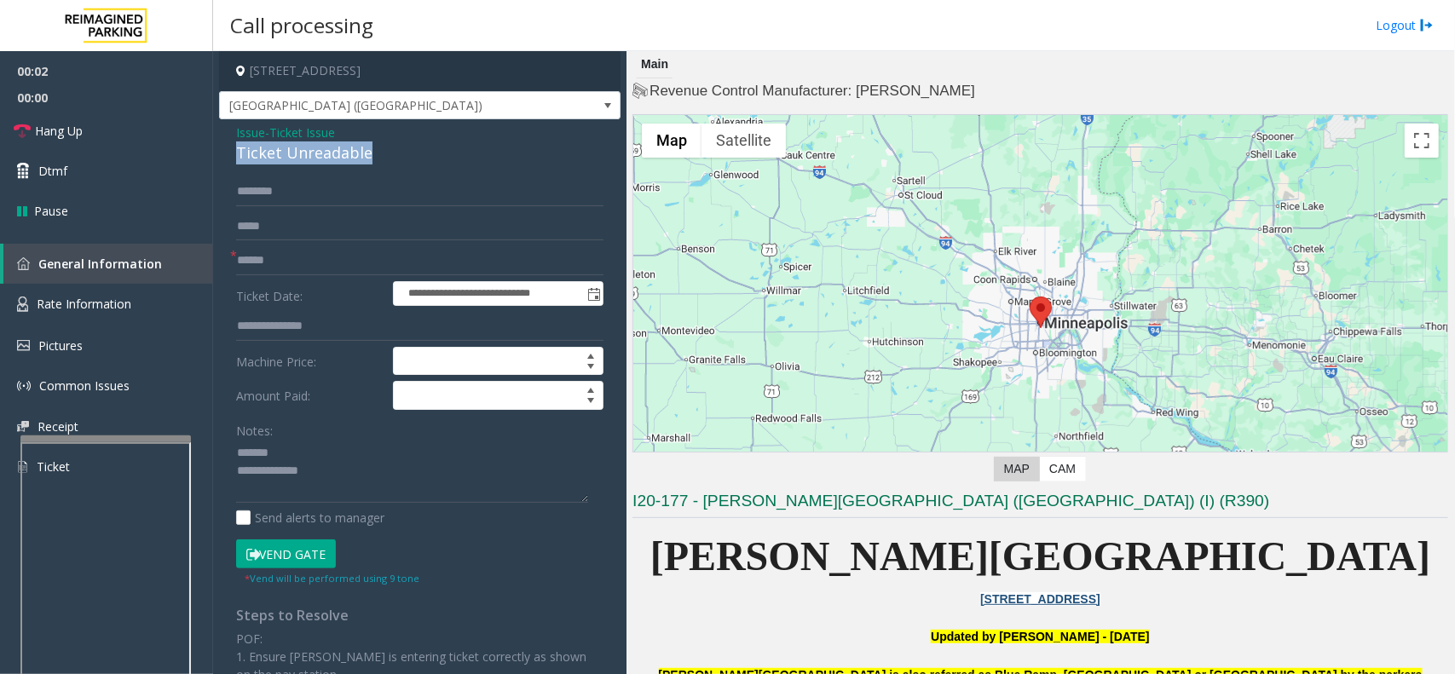
click at [320, 153] on div "Ticket Unreadable" at bounding box center [419, 152] width 367 height 23
click at [313, 447] on textarea at bounding box center [412, 472] width 352 height 64
paste textarea "**********"
type textarea "**********"
click at [325, 268] on input "text" at bounding box center [419, 260] width 367 height 29
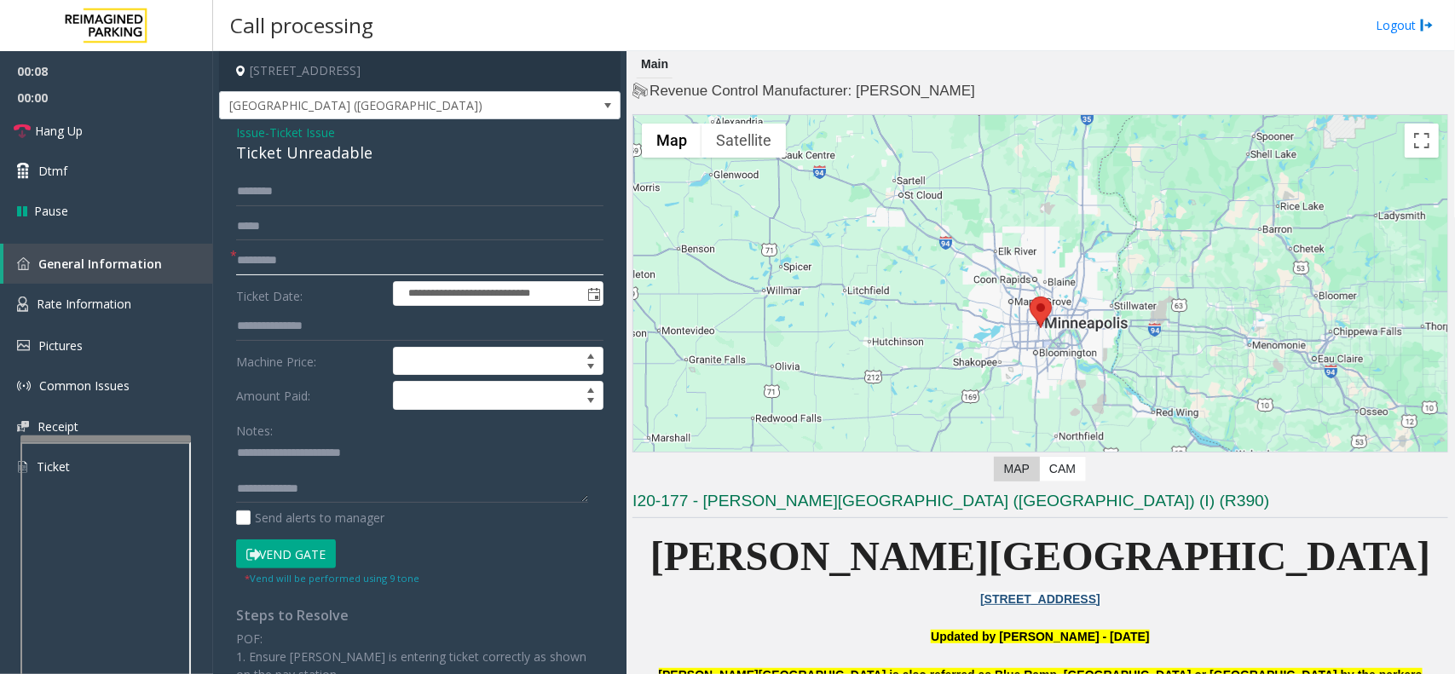
type input "*********"
click at [305, 510] on button "Vend Gate" at bounding box center [286, 553] width 100 height 29
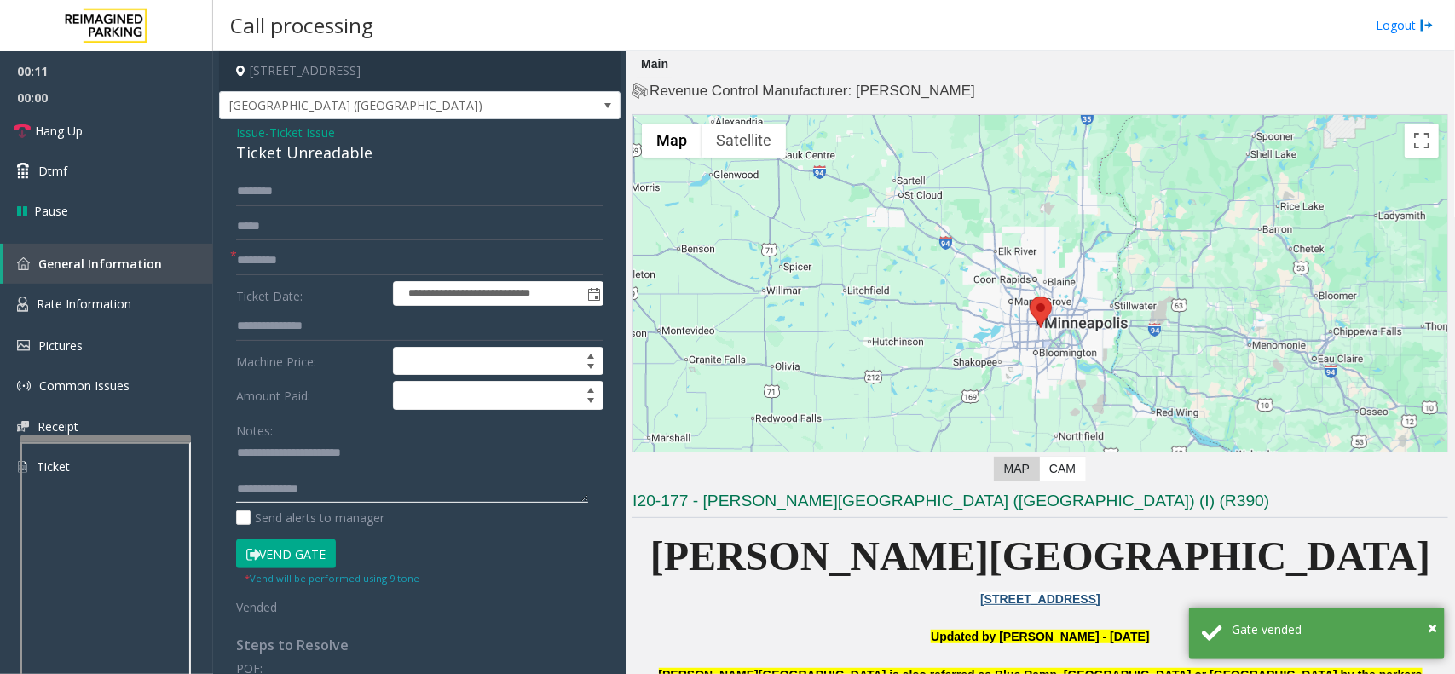
paste textarea "**********"
drag, startPoint x: 339, startPoint y: 498, endPoint x: 316, endPoint y: 492, distance: 24.0
click at [339, 498] on textarea at bounding box center [412, 472] width 352 height 64
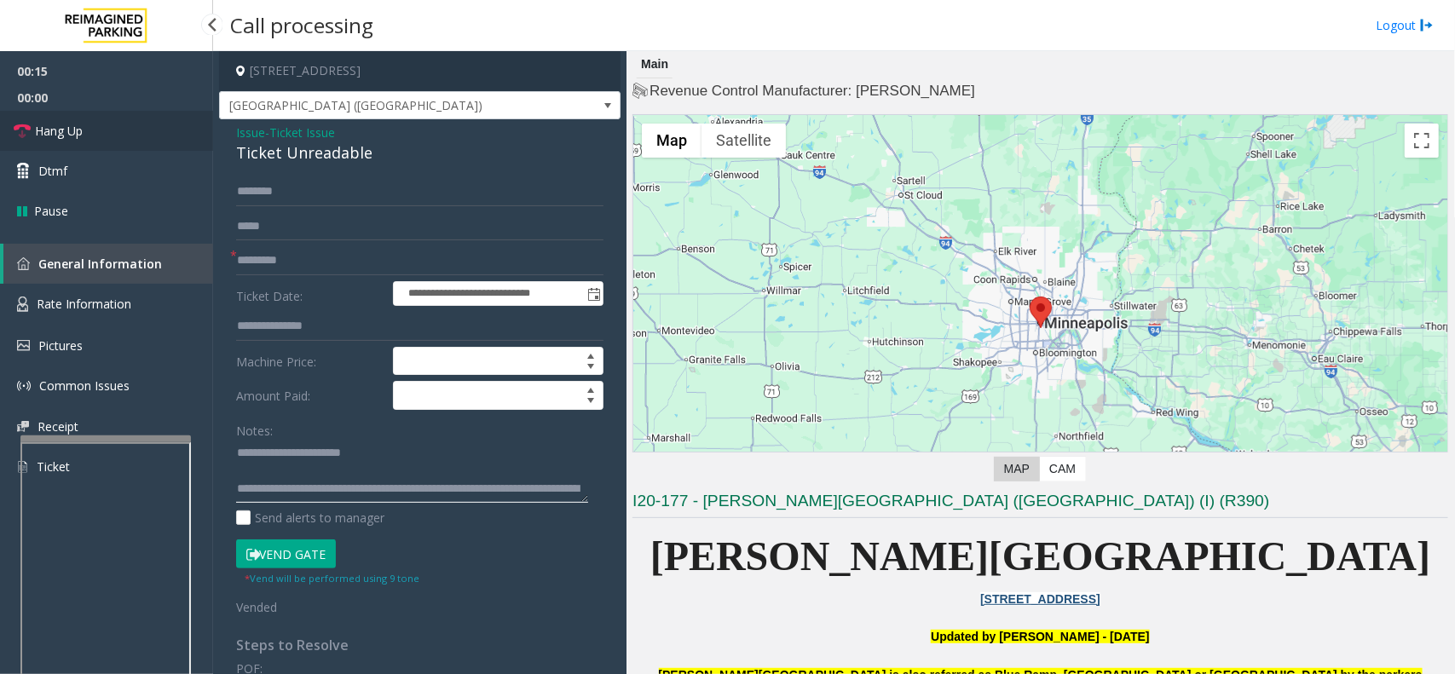
type textarea "**********"
click at [117, 117] on link "Hang Up" at bounding box center [106, 131] width 213 height 40
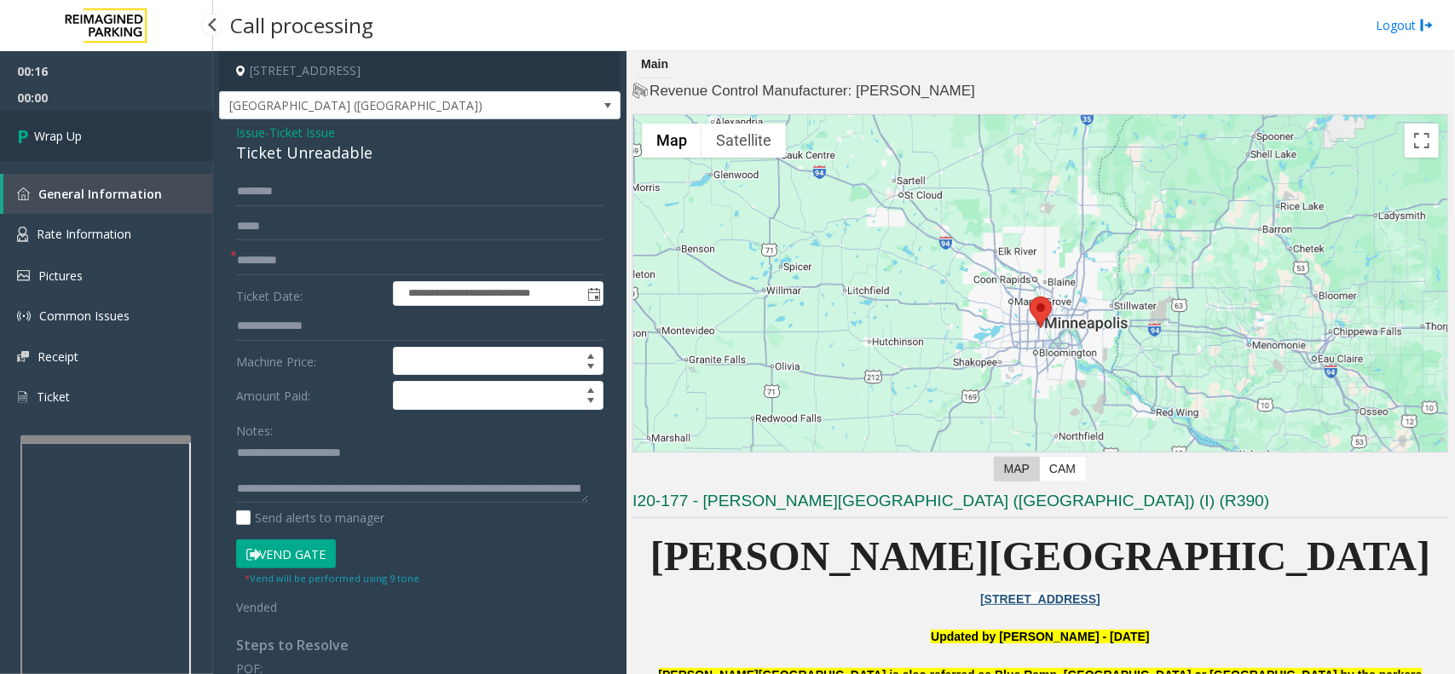
click at [128, 118] on link "Wrap Up" at bounding box center [106, 136] width 213 height 50
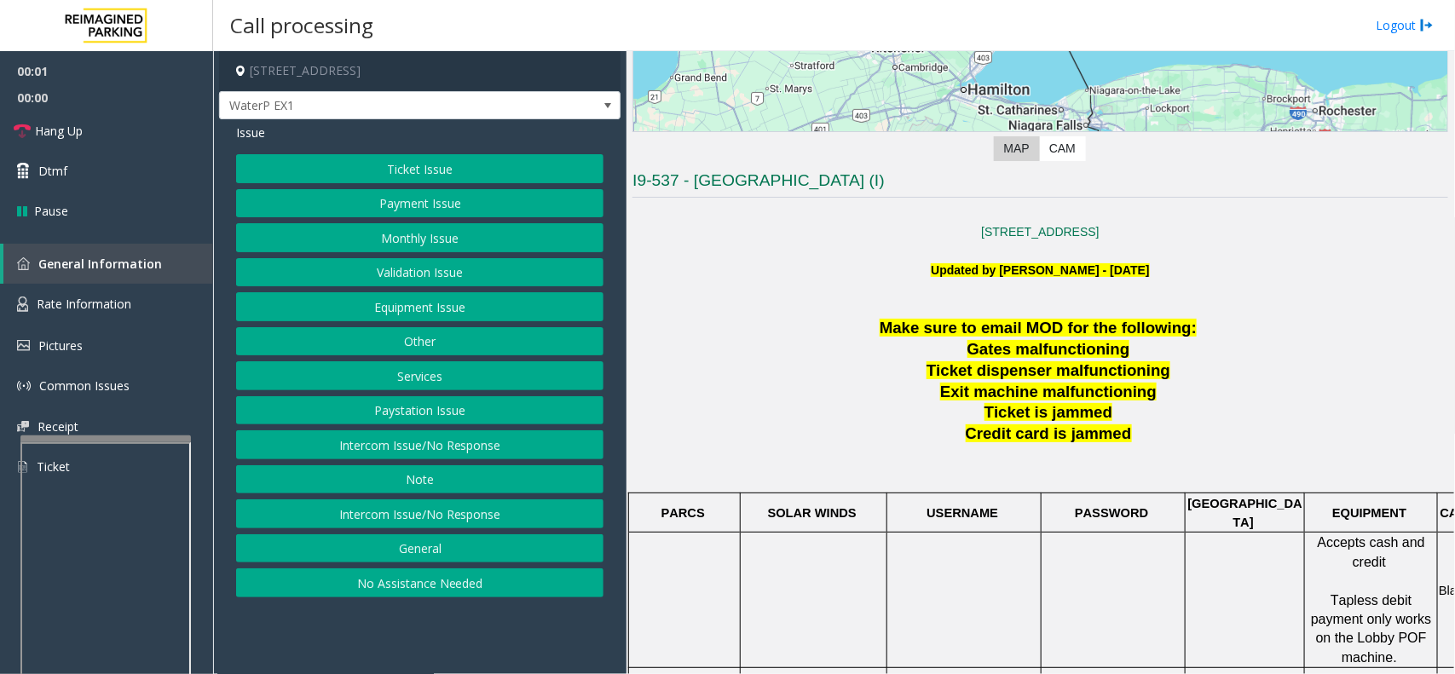
scroll to position [639, 0]
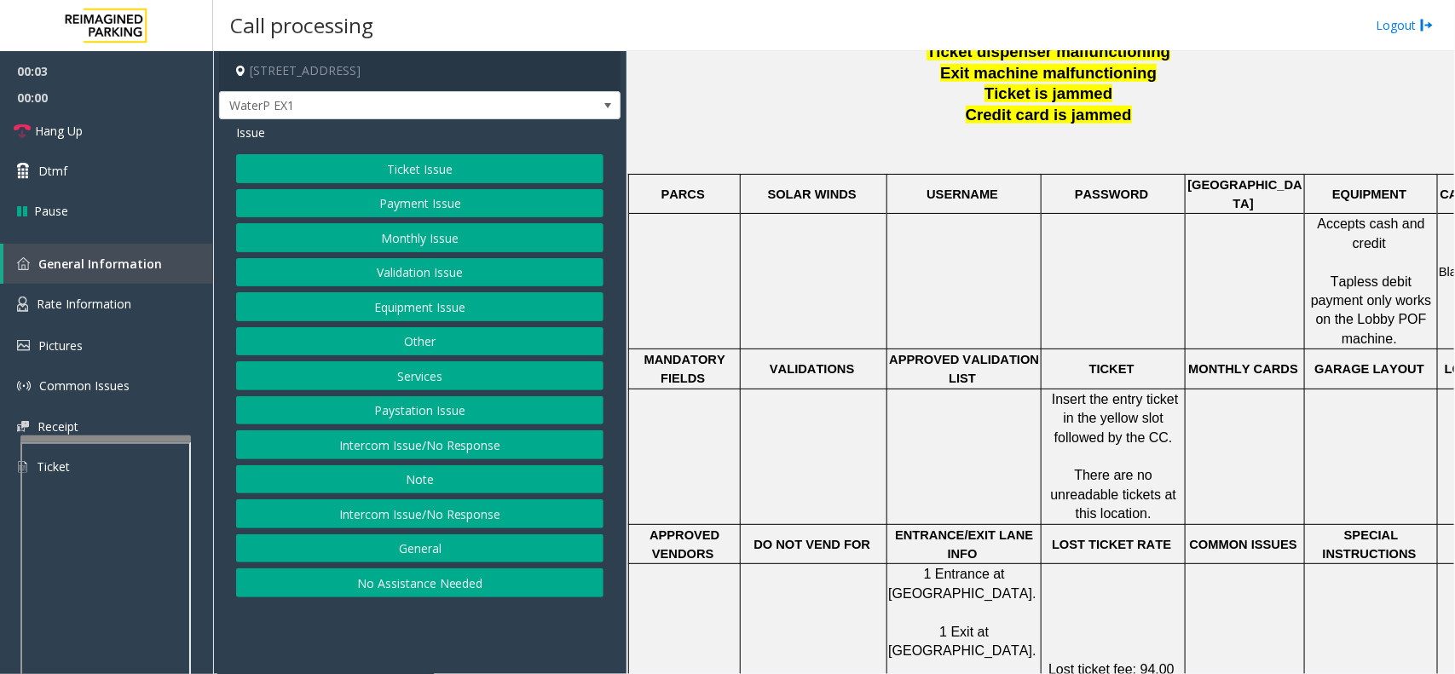
click at [351, 169] on button "Ticket Issue" at bounding box center [419, 168] width 367 height 29
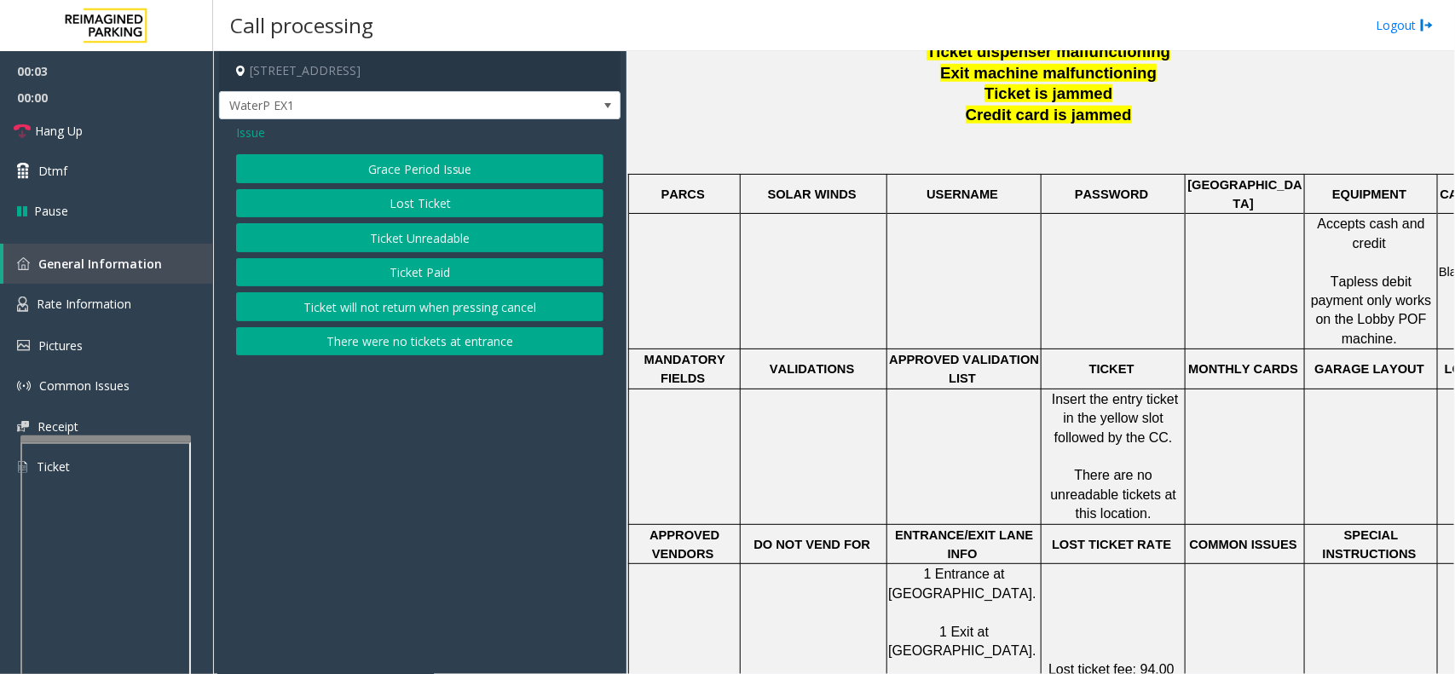
click at [373, 269] on button "Ticket Paid" at bounding box center [419, 272] width 367 height 29
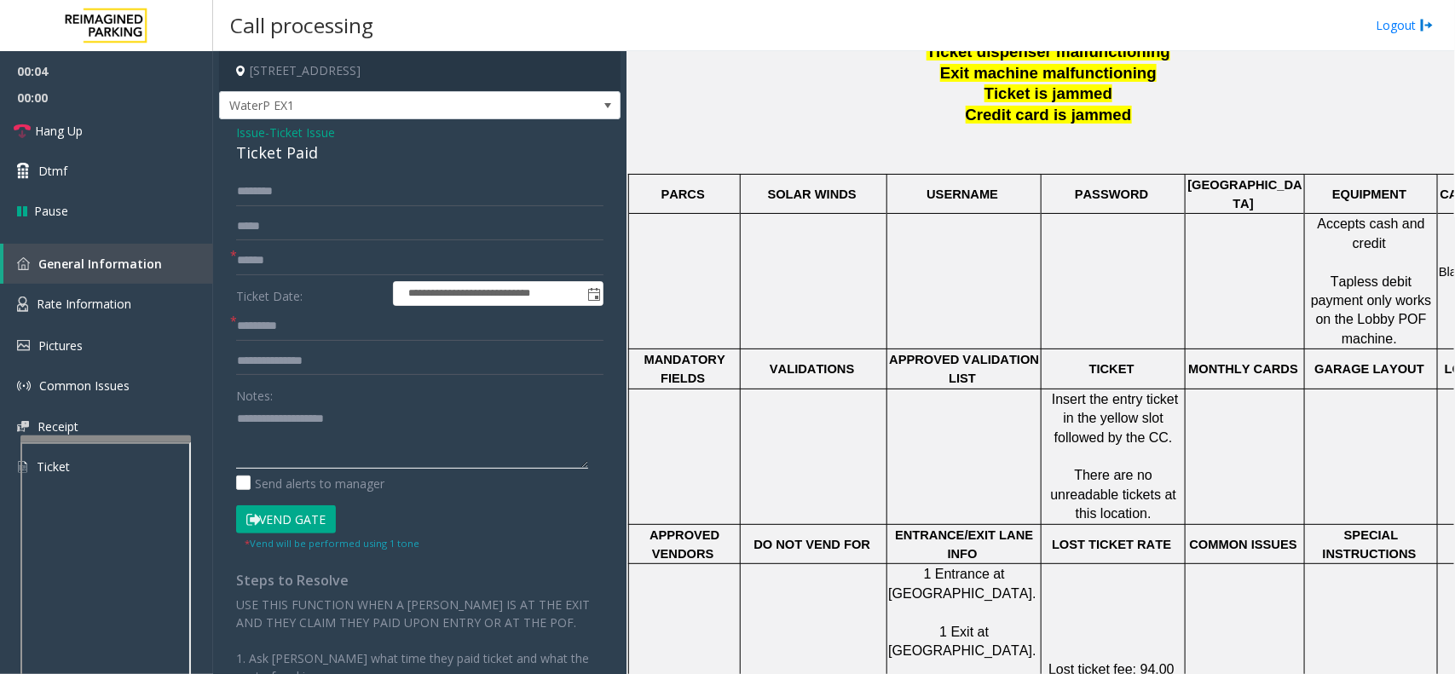
paste textarea "**********"
click at [332, 440] on textarea at bounding box center [412, 437] width 352 height 64
click at [285, 150] on div "Ticket Paid" at bounding box center [419, 152] width 367 height 23
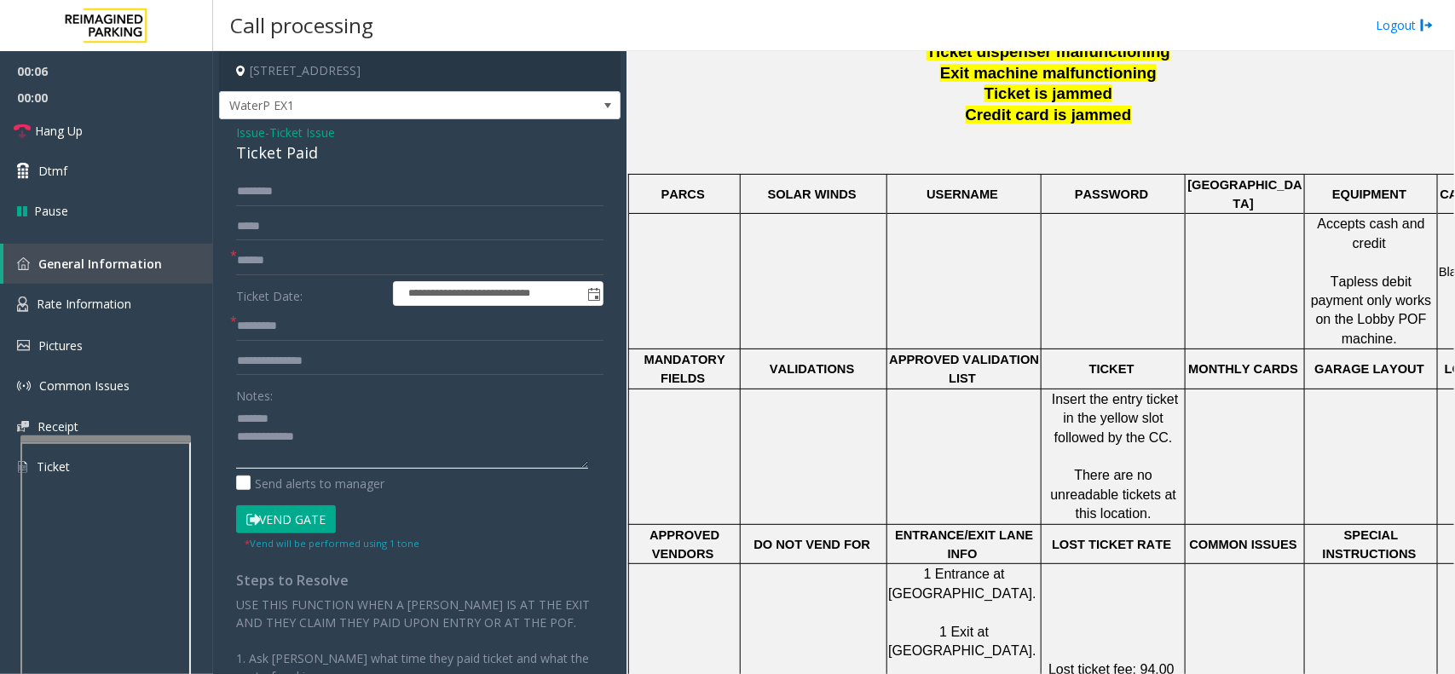
click at [320, 410] on textarea at bounding box center [412, 437] width 352 height 64
paste textarea "**********"
drag, startPoint x: 407, startPoint y: 458, endPoint x: 397, endPoint y: 432, distance: 27.5
click at [407, 458] on textarea at bounding box center [412, 437] width 352 height 64
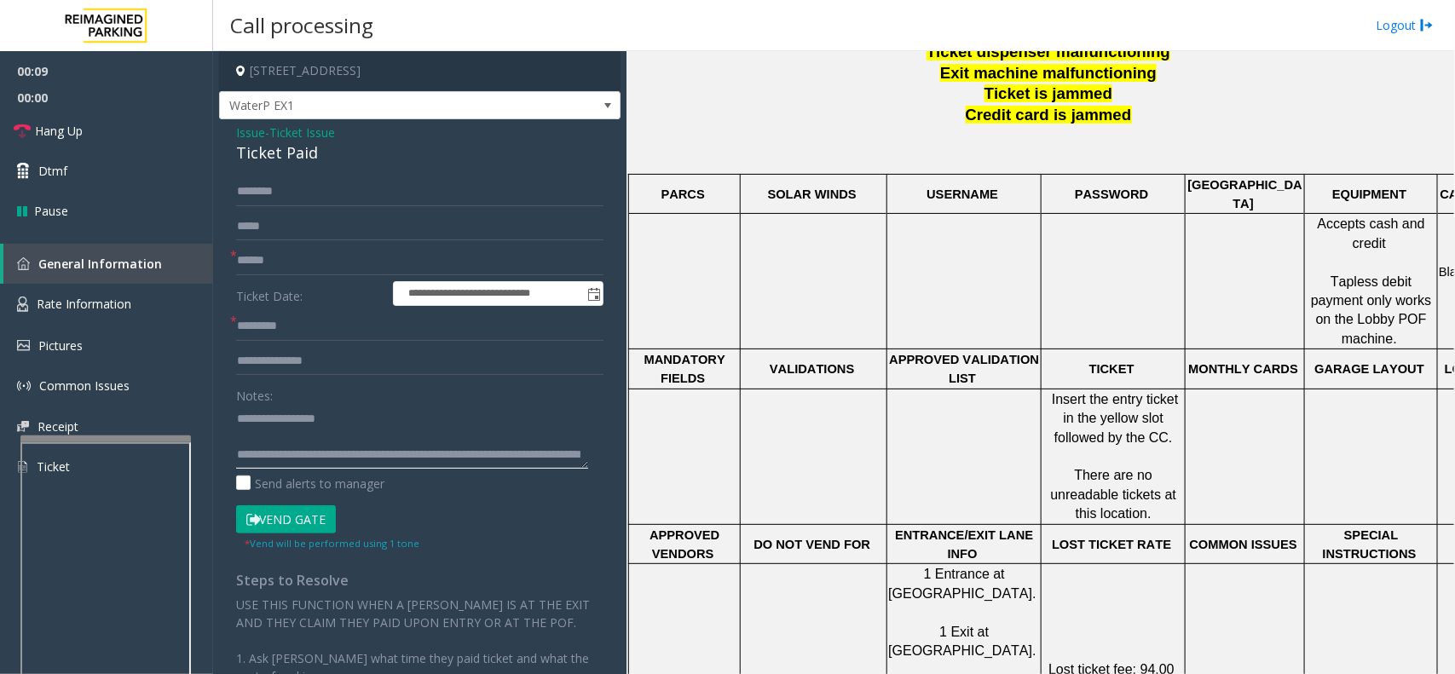
scroll to position [30, 0]
type textarea "**********"
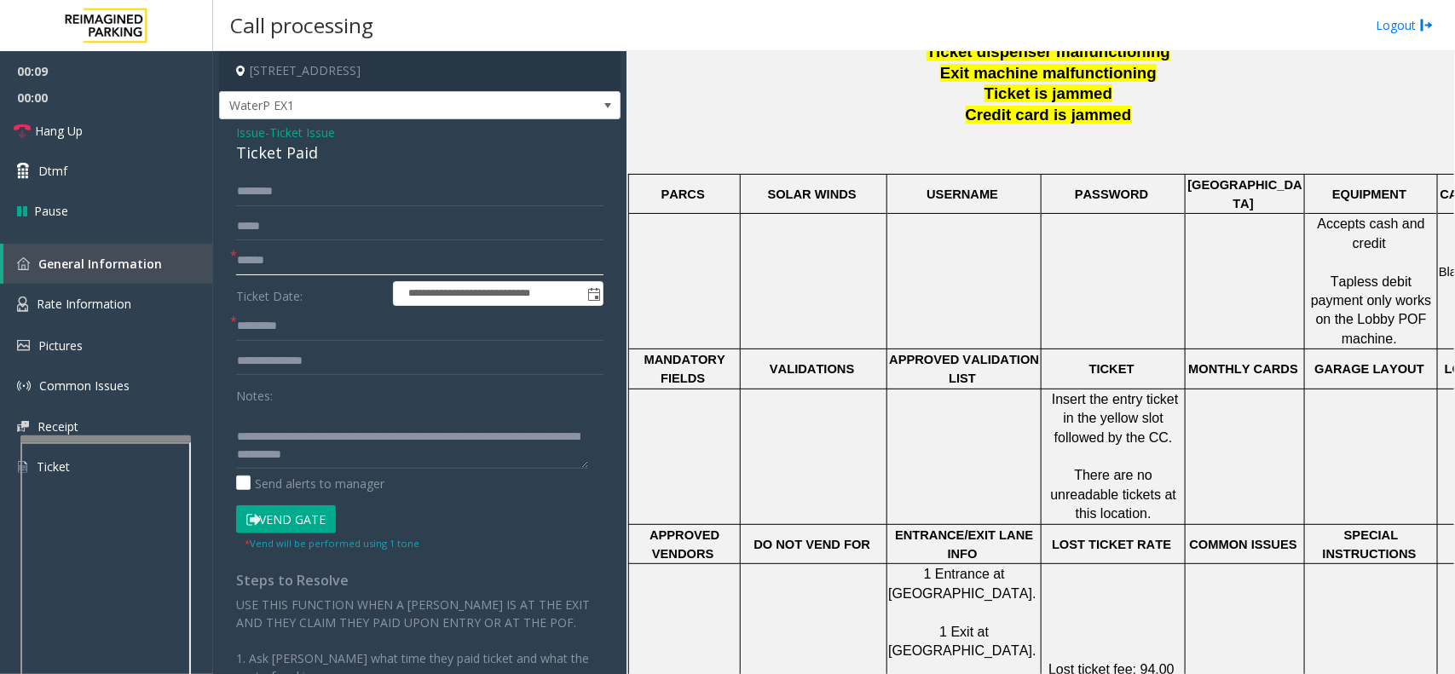
click at [345, 249] on input "text" at bounding box center [419, 260] width 367 height 29
type input "***"
drag, startPoint x: 335, startPoint y: 432, endPoint x: 516, endPoint y: 458, distance: 182.4
click at [516, 458] on textarea at bounding box center [412, 437] width 352 height 64
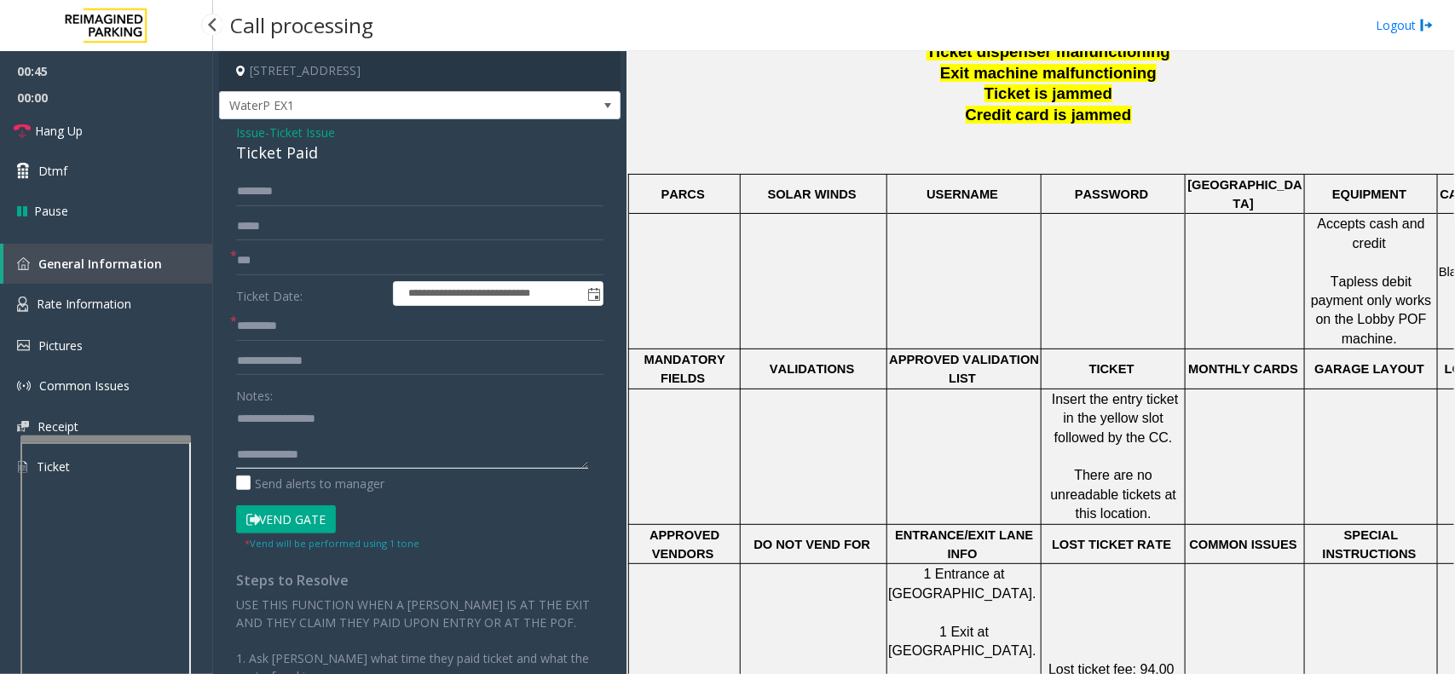
type textarea "**********"
click at [328, 262] on input "***" at bounding box center [419, 260] width 367 height 29
type input "*"
drag, startPoint x: 147, startPoint y: 126, endPoint x: 252, endPoint y: 330, distance: 229.4
click at [147, 125] on link "Hang Up" at bounding box center [106, 131] width 213 height 40
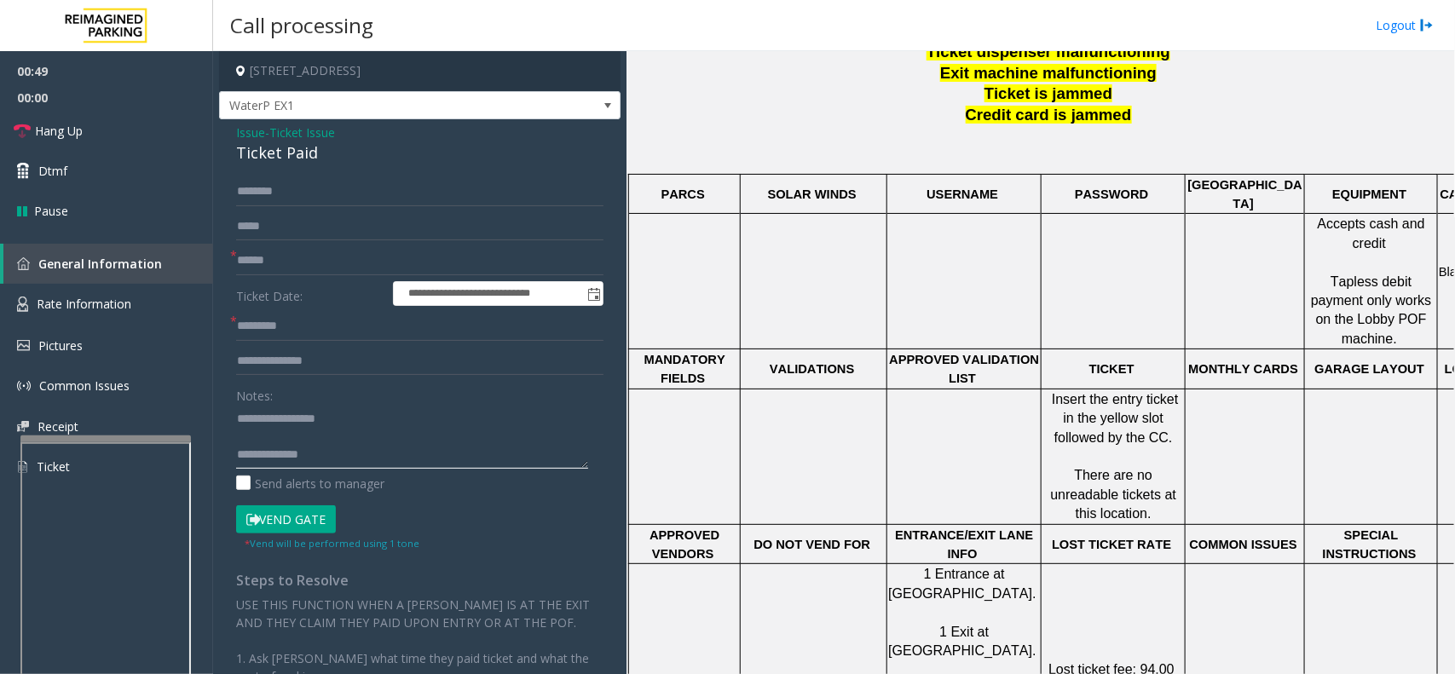
click at [369, 452] on textarea at bounding box center [412, 437] width 352 height 64
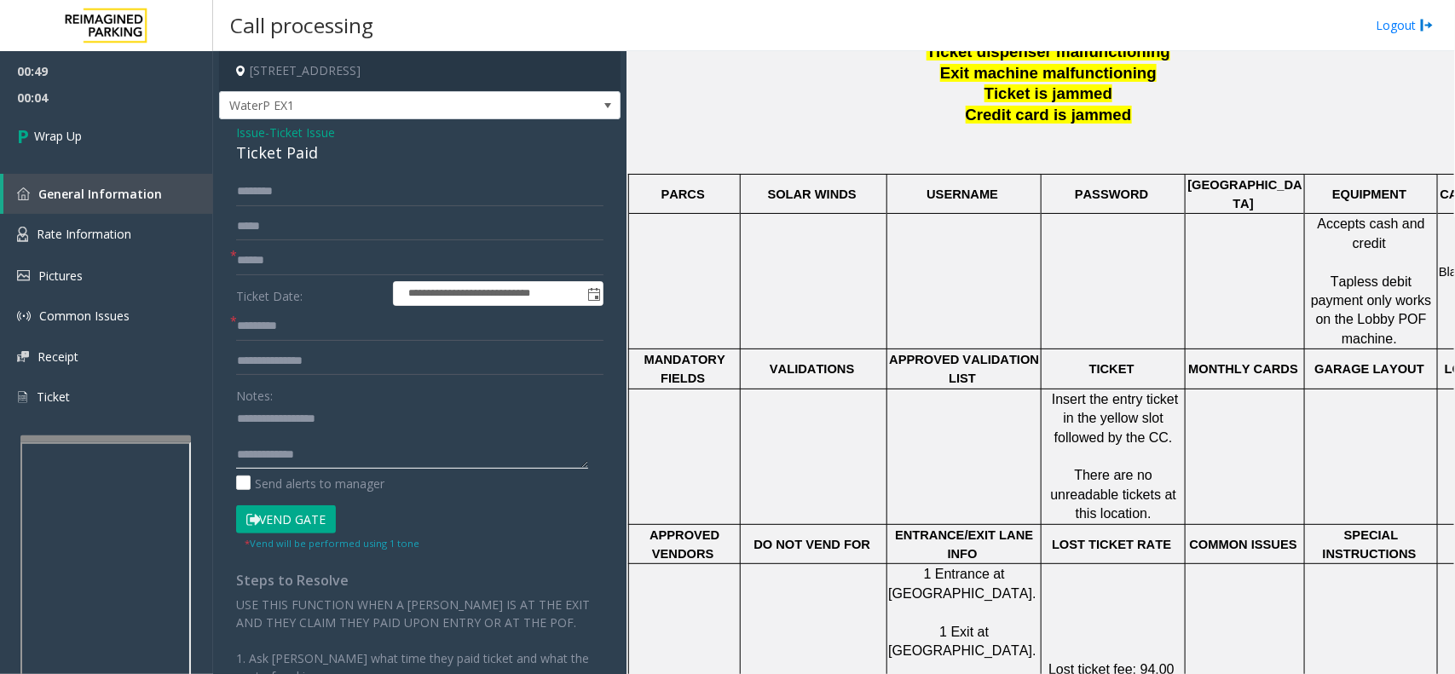
paste textarea "**********"
click at [335, 456] on textarea at bounding box center [412, 437] width 352 height 64
type textarea "**********"
click at [299, 337] on input "text" at bounding box center [419, 326] width 367 height 29
type input "**"
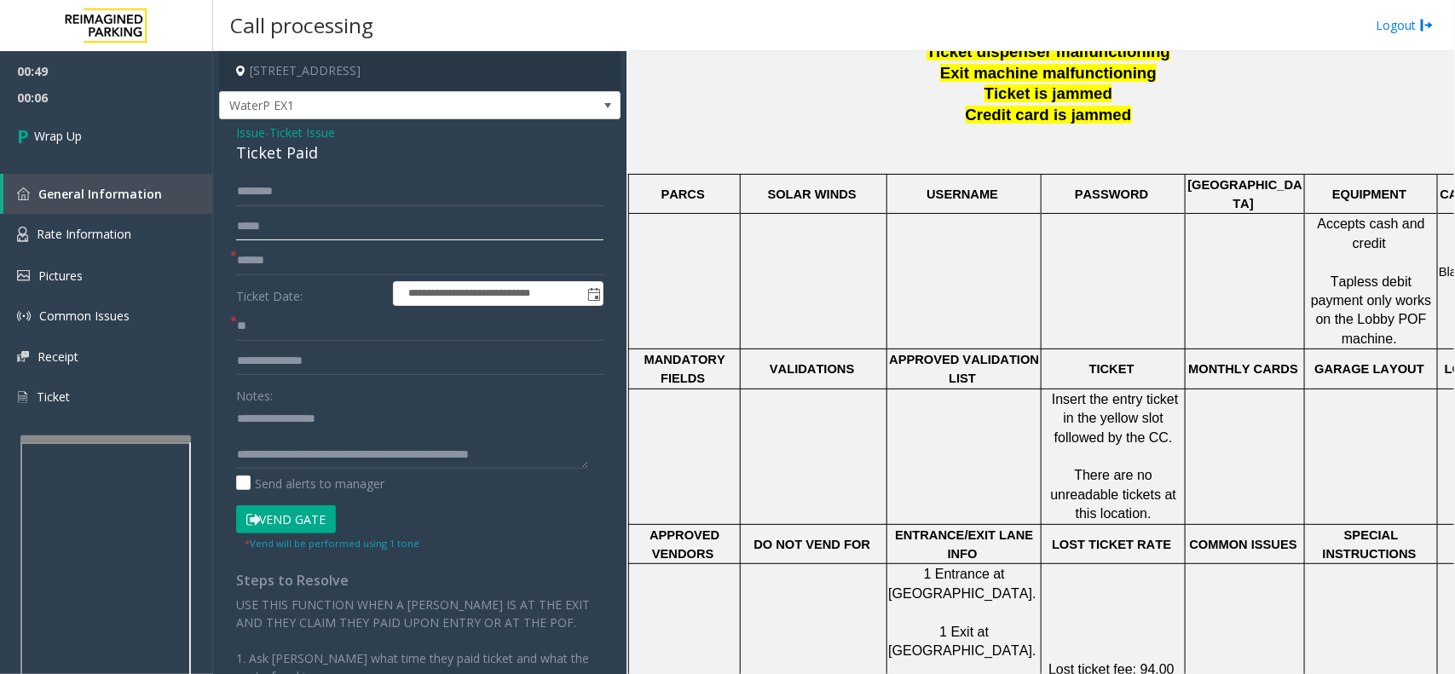
click at [299, 239] on input "text" at bounding box center [419, 226] width 367 height 29
click at [297, 257] on input "text" at bounding box center [419, 260] width 367 height 29
type input "**"
click at [92, 135] on link "Wrap Up" at bounding box center [106, 136] width 213 height 50
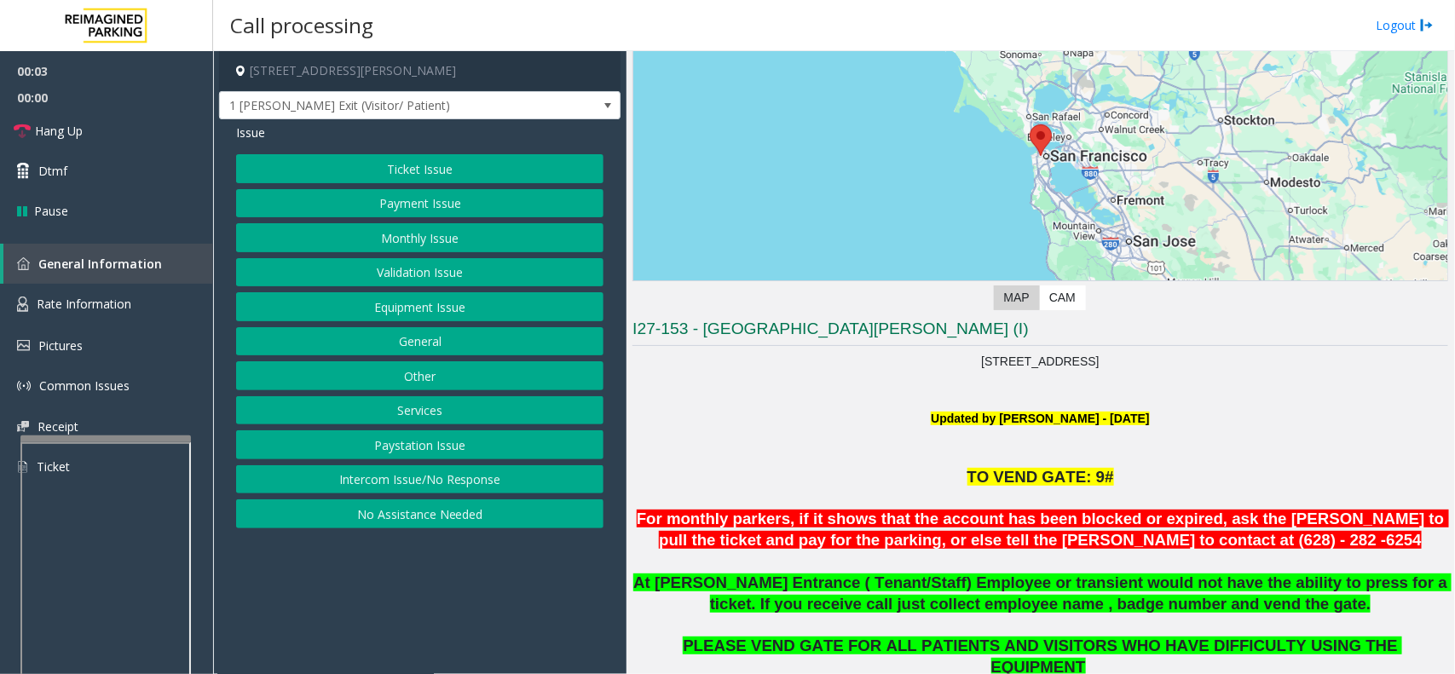
scroll to position [320, 0]
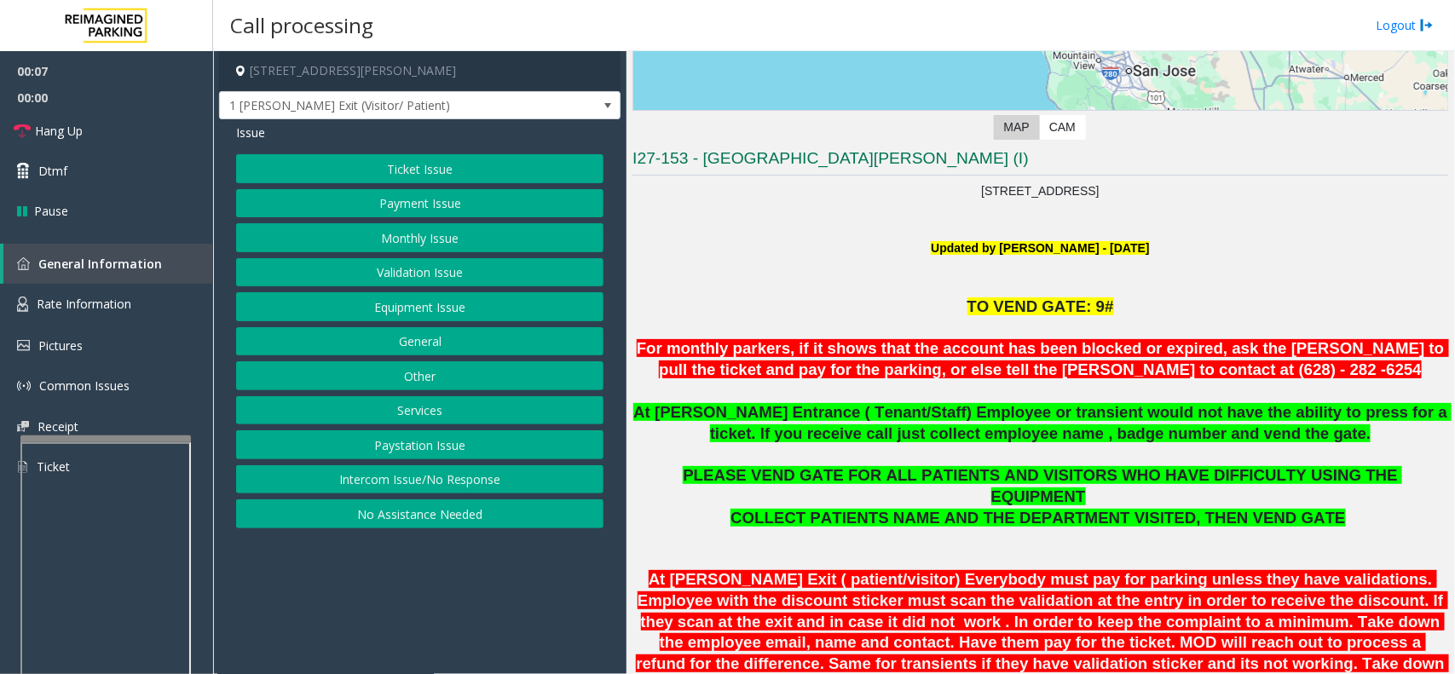
click at [382, 275] on button "Validation Issue" at bounding box center [419, 272] width 367 height 29
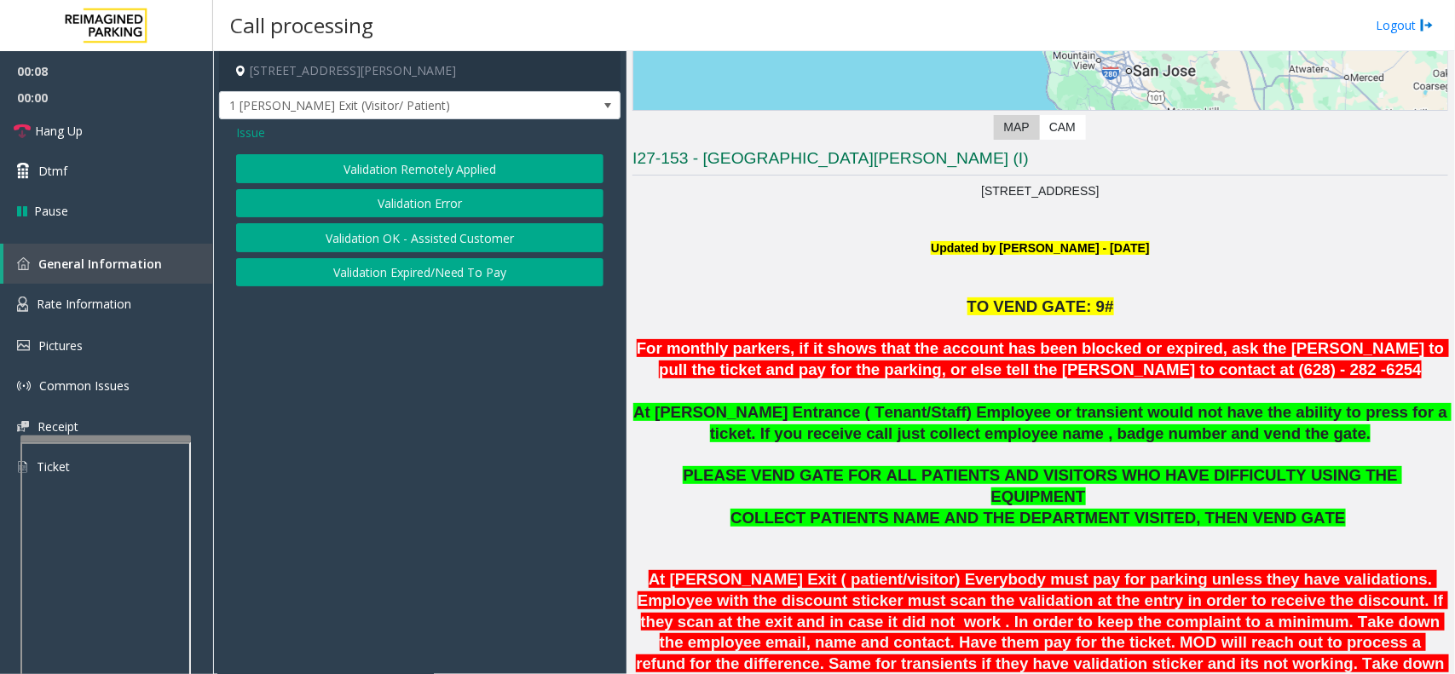
click at [369, 194] on button "Validation Error" at bounding box center [419, 203] width 367 height 29
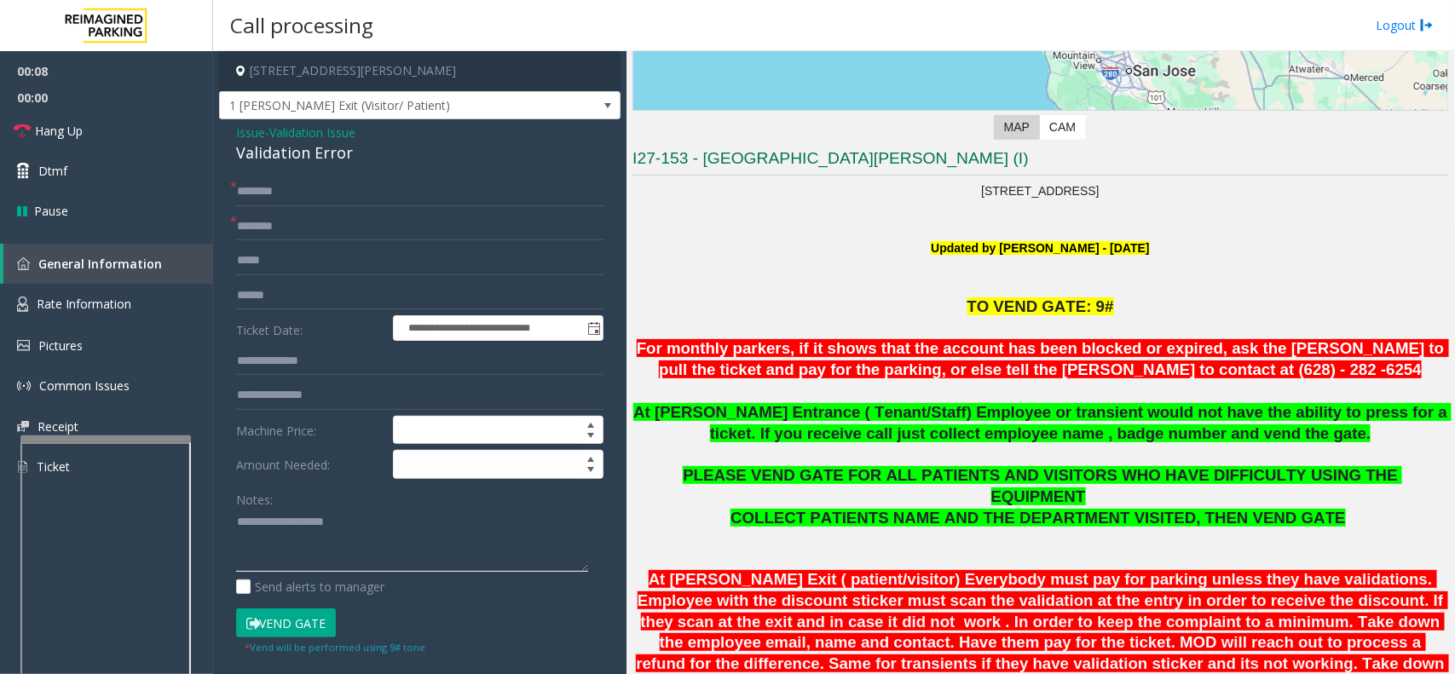
click at [330, 510] on textarea at bounding box center [412, 541] width 352 height 64
paste textarea "**********"
click at [308, 154] on div "Validation Error" at bounding box center [419, 152] width 367 height 23
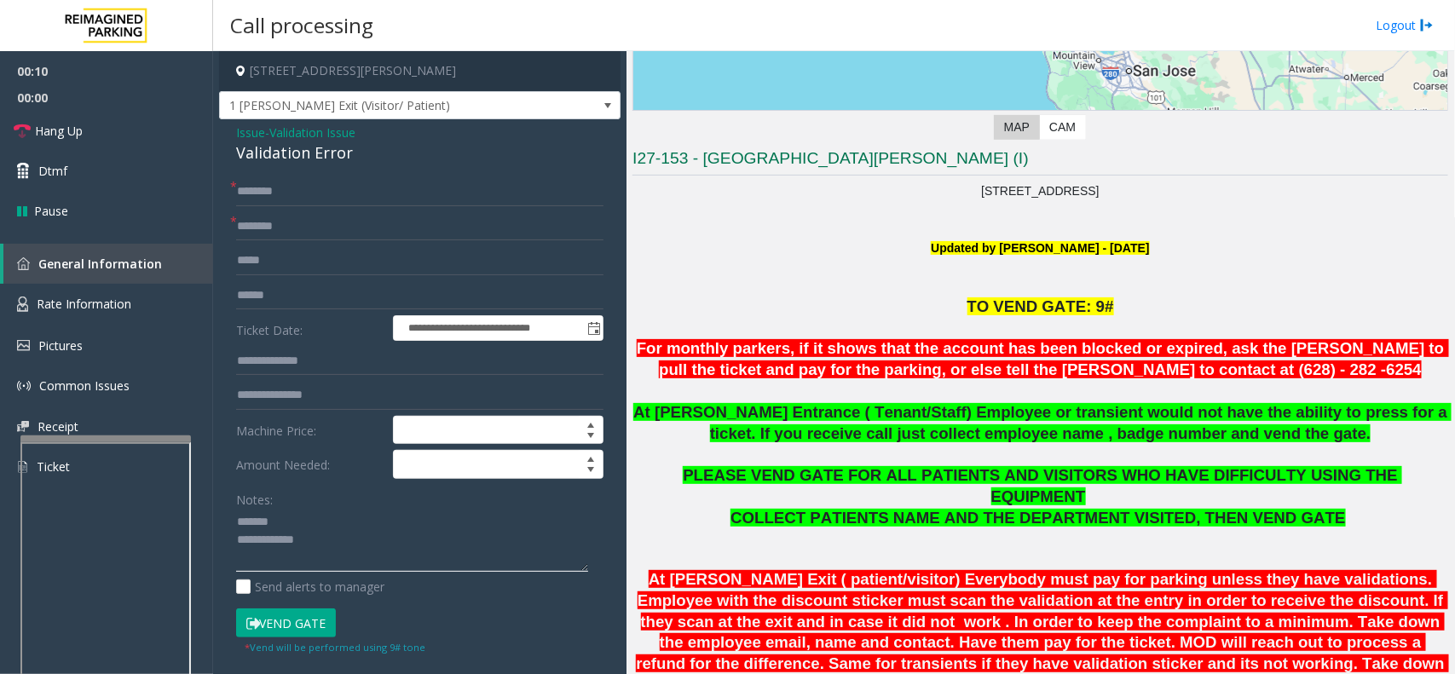
paste textarea "**********"
click at [317, 510] on textarea at bounding box center [412, 541] width 352 height 64
click at [320, 510] on textarea at bounding box center [412, 541] width 352 height 64
paste textarea "**********"
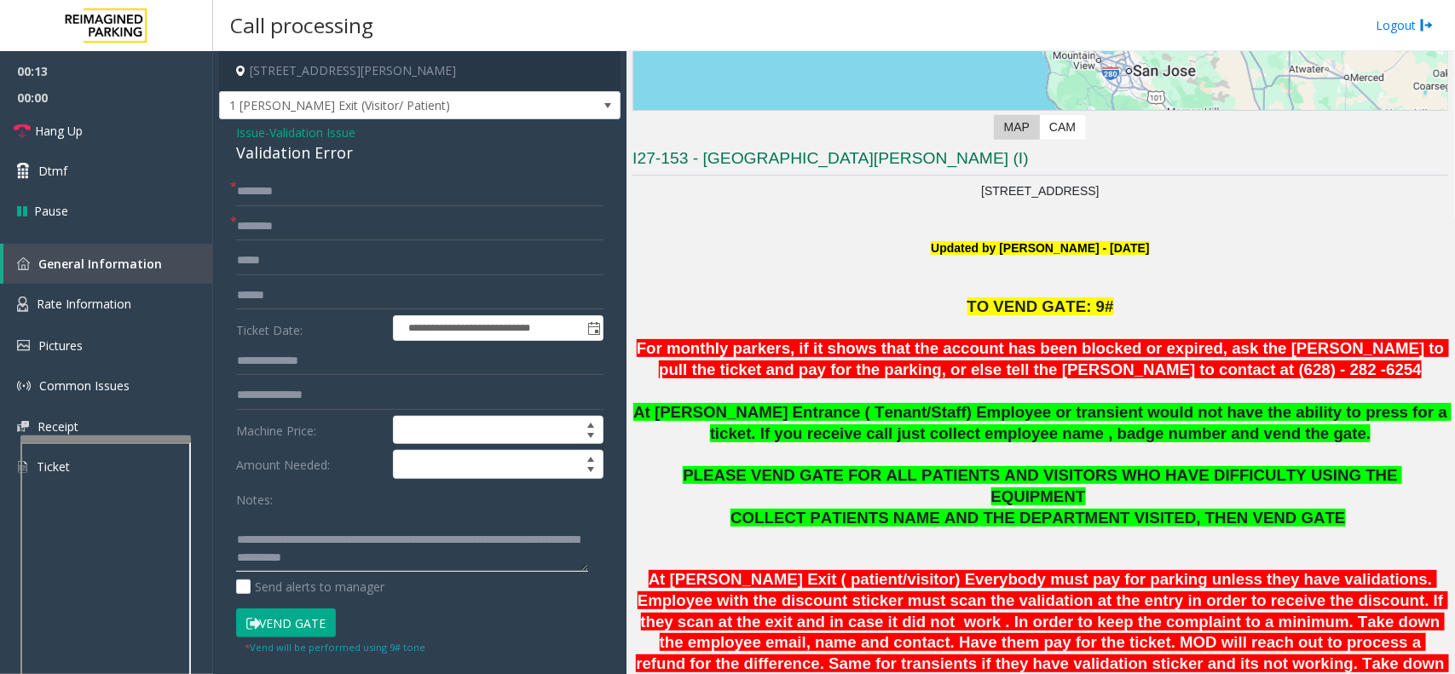
type textarea "**********"
click at [315, 227] on input "text" at bounding box center [419, 226] width 367 height 29
drag, startPoint x: 703, startPoint y: 162, endPoint x: 883, endPoint y: 171, distance: 180.0
click at [840, 171] on h3 "I27-153 - St. Mary Medical Center (I)" at bounding box center [1039, 161] width 815 height 28
paste input "**********"
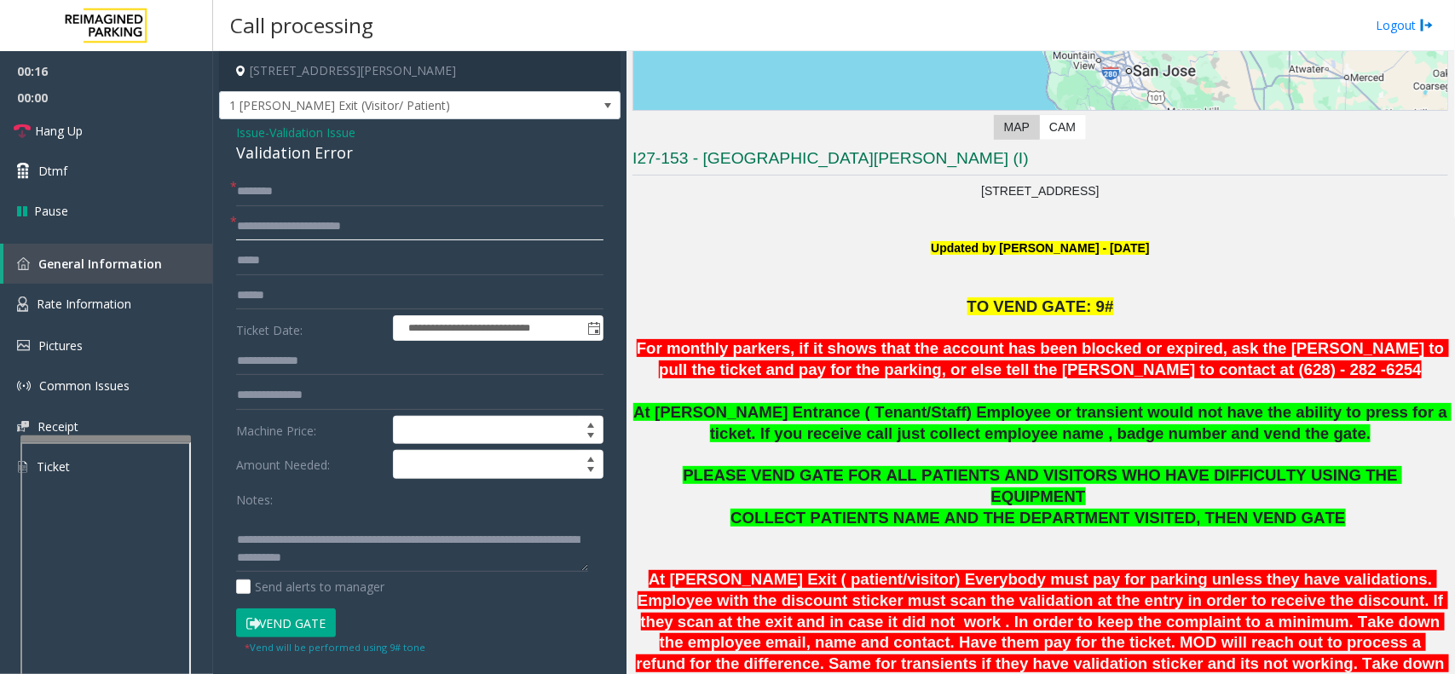
click at [312, 228] on input "**********" at bounding box center [419, 226] width 367 height 29
type input "**********"
click at [329, 189] on input "text" at bounding box center [419, 191] width 367 height 29
click at [320, 295] on input "text" at bounding box center [419, 295] width 367 height 29
type input "*******"
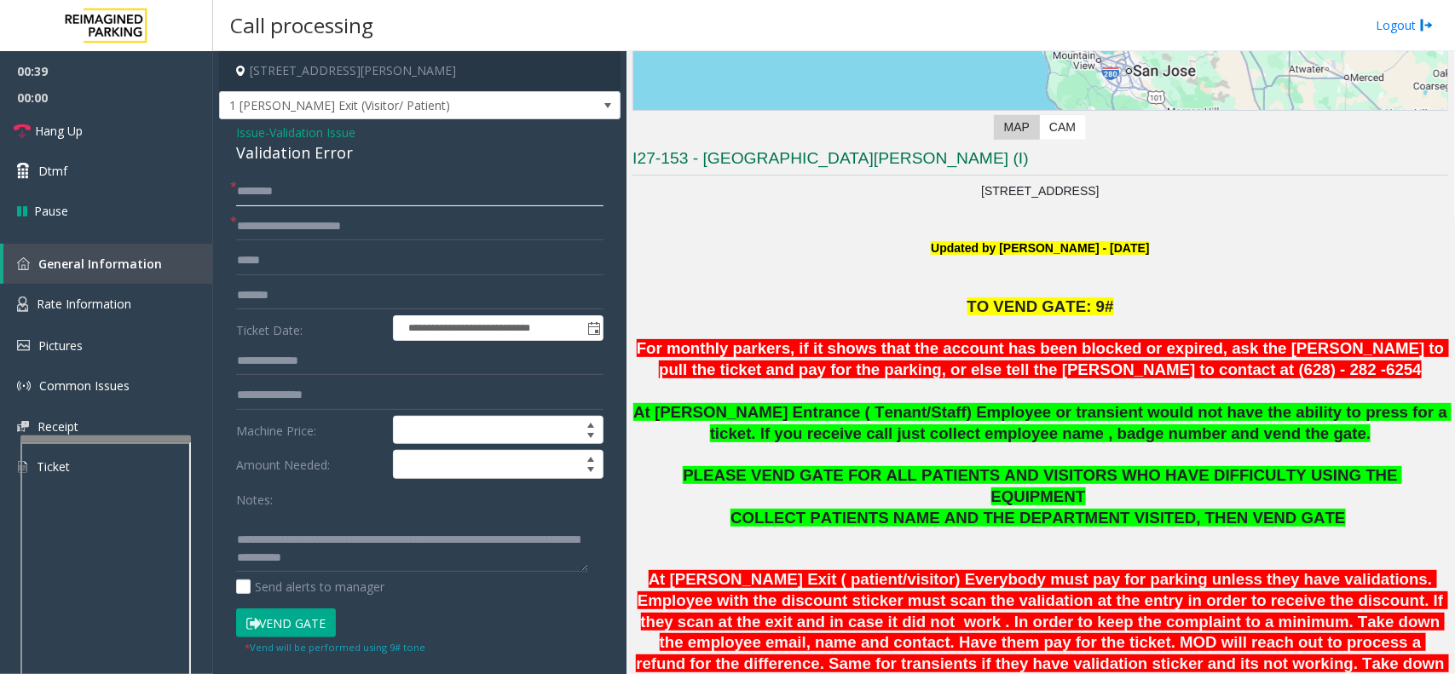
click at [380, 181] on input "text" at bounding box center [419, 191] width 367 height 29
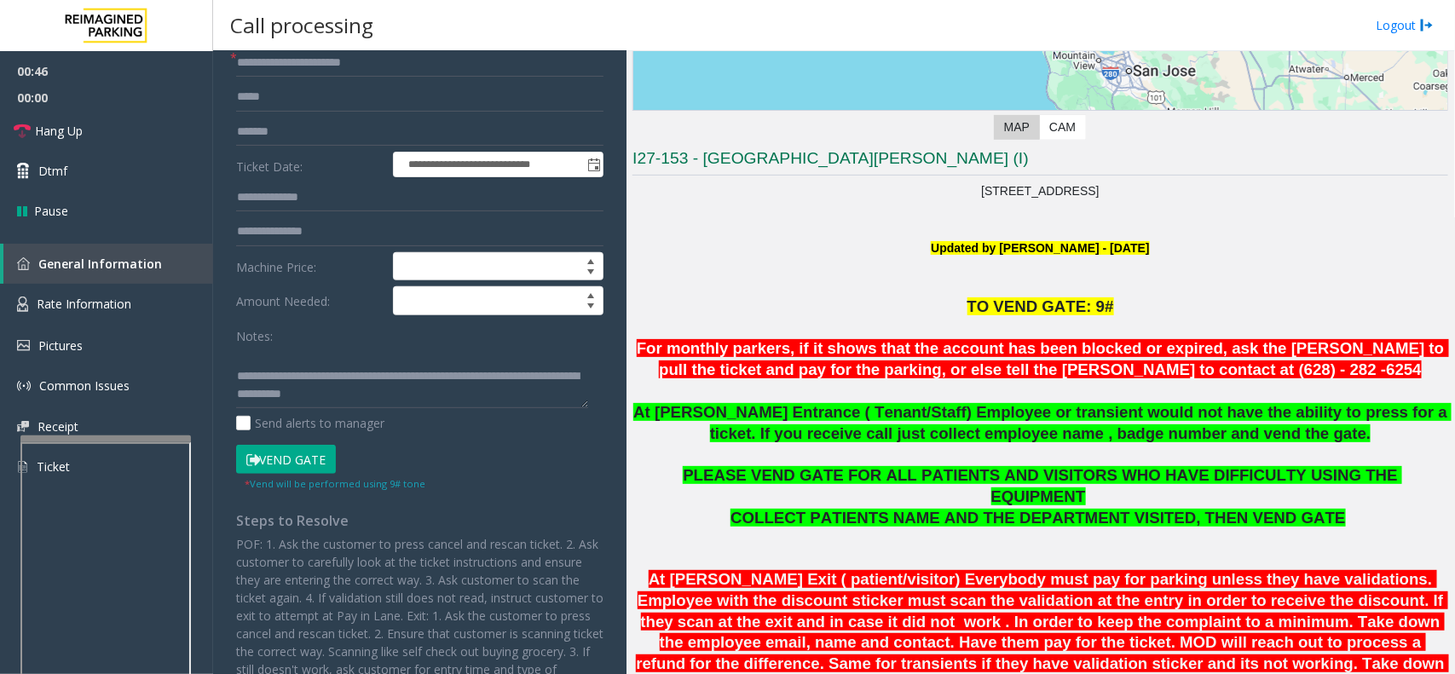
scroll to position [312, 0]
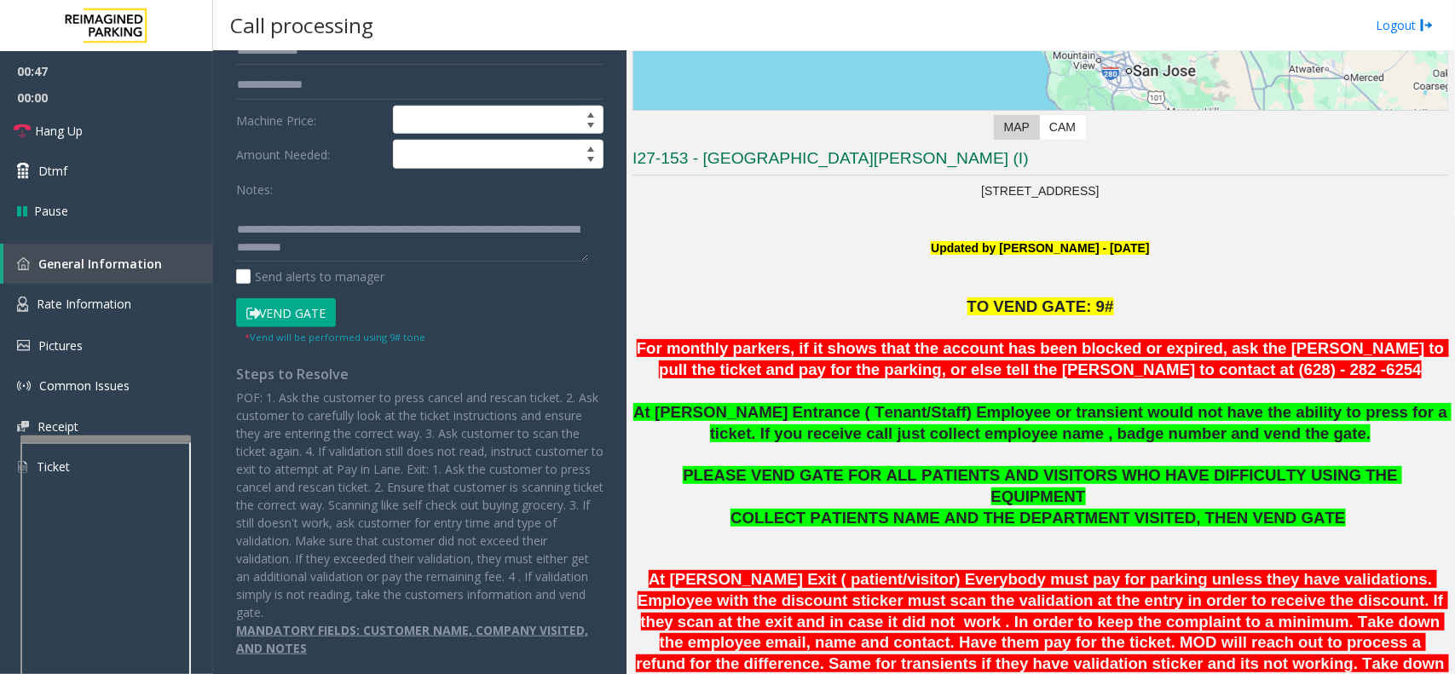
type input "*********"
click at [291, 305] on button "Vend Gate" at bounding box center [286, 312] width 100 height 29
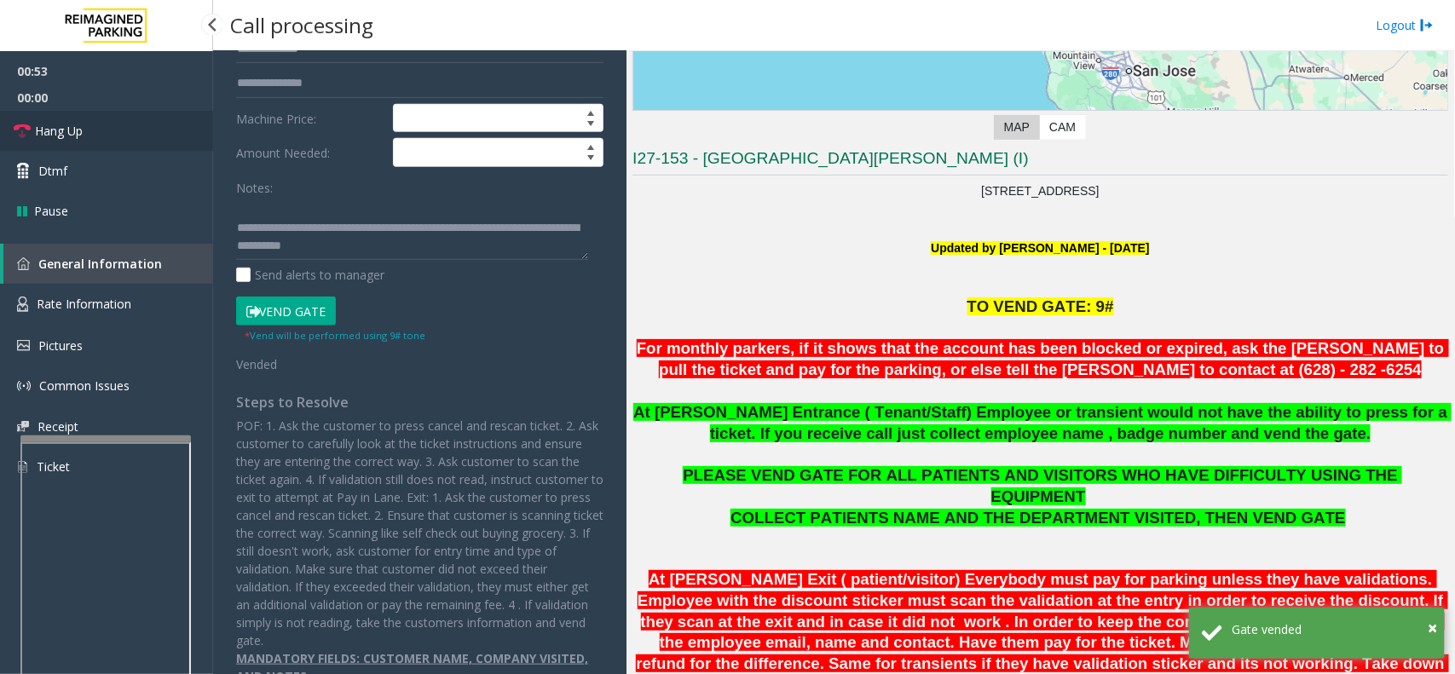
click at [116, 120] on link "Hang Up" at bounding box center [106, 131] width 213 height 40
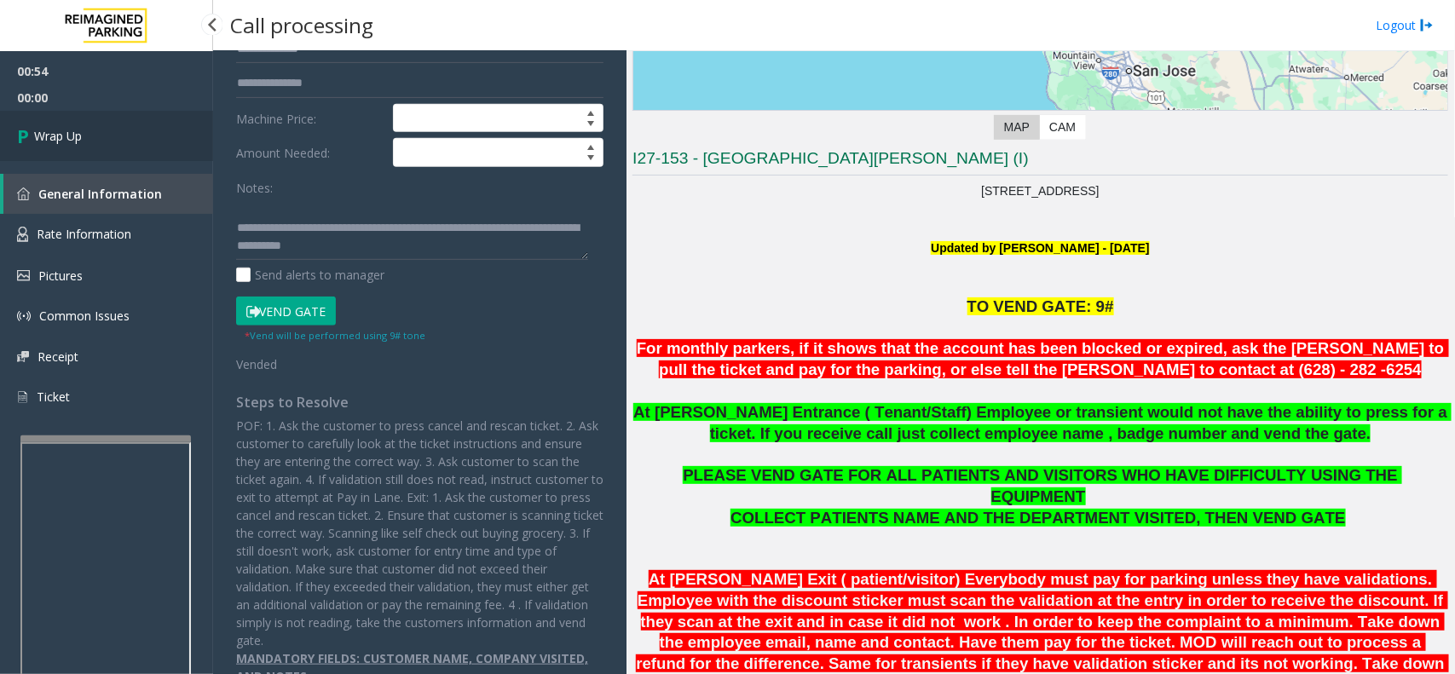
click at [147, 118] on link "Wrap Up" at bounding box center [106, 136] width 213 height 50
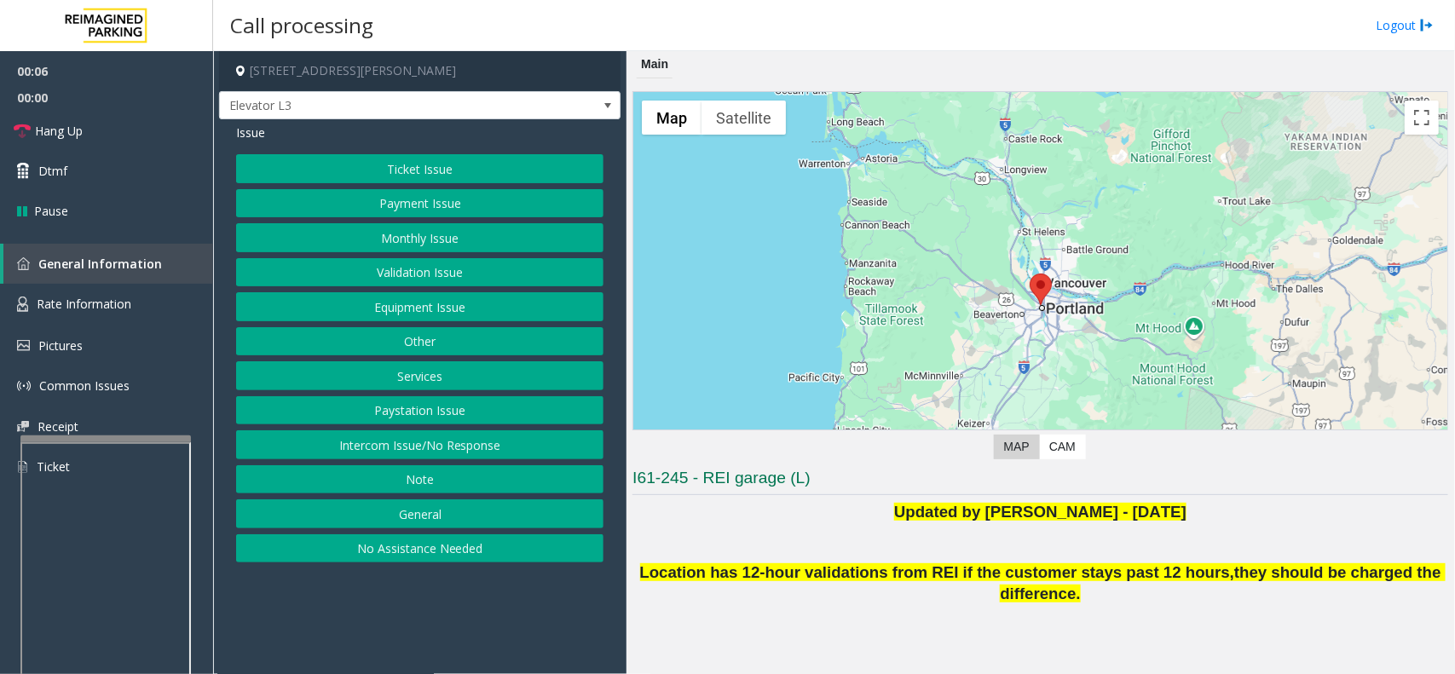
drag, startPoint x: 406, startPoint y: 443, endPoint x: 405, endPoint y: 435, distance: 8.6
click at [405, 441] on button "Intercom Issue/No Response" at bounding box center [419, 444] width 367 height 29
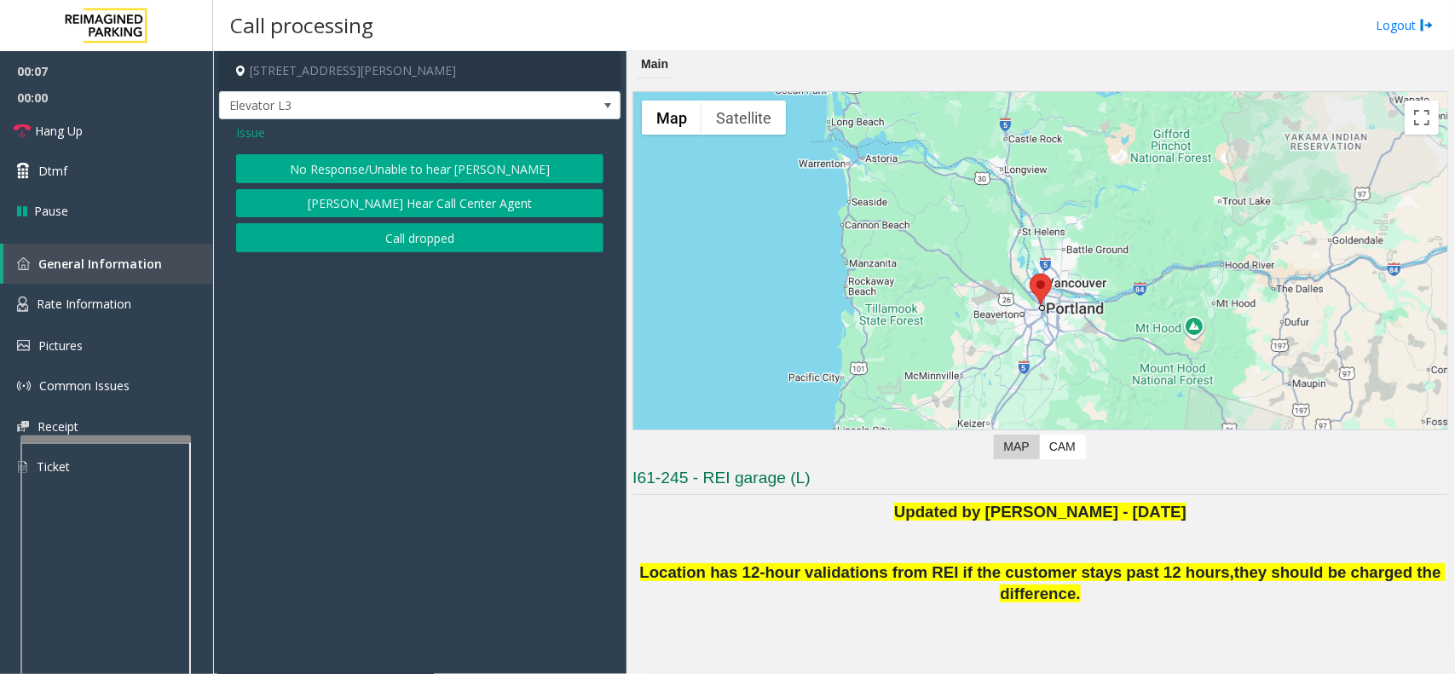
click at [341, 176] on button "No Response/Unable to hear [PERSON_NAME]" at bounding box center [419, 168] width 367 height 29
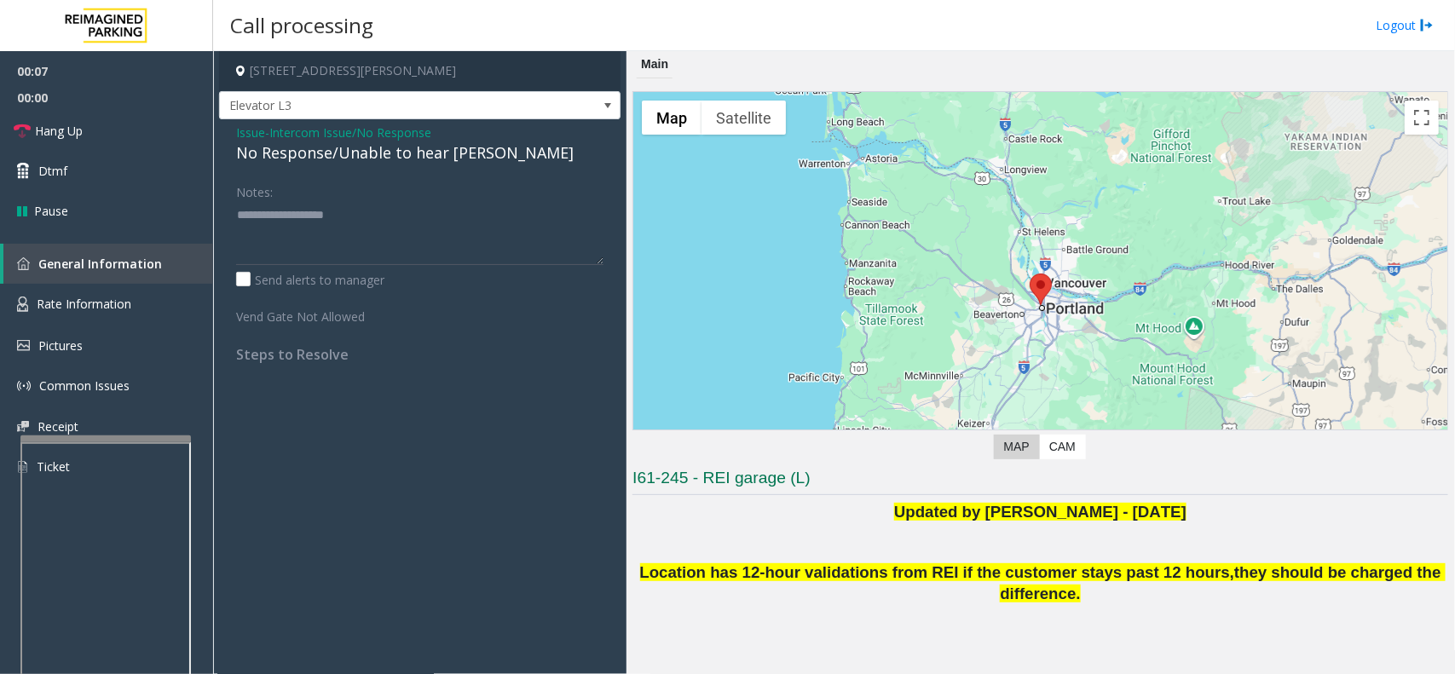
click at [342, 159] on div "No Response/Unable to hear [PERSON_NAME]" at bounding box center [419, 152] width 367 height 23
click at [350, 244] on textarea at bounding box center [419, 233] width 367 height 64
paste textarea "**********"
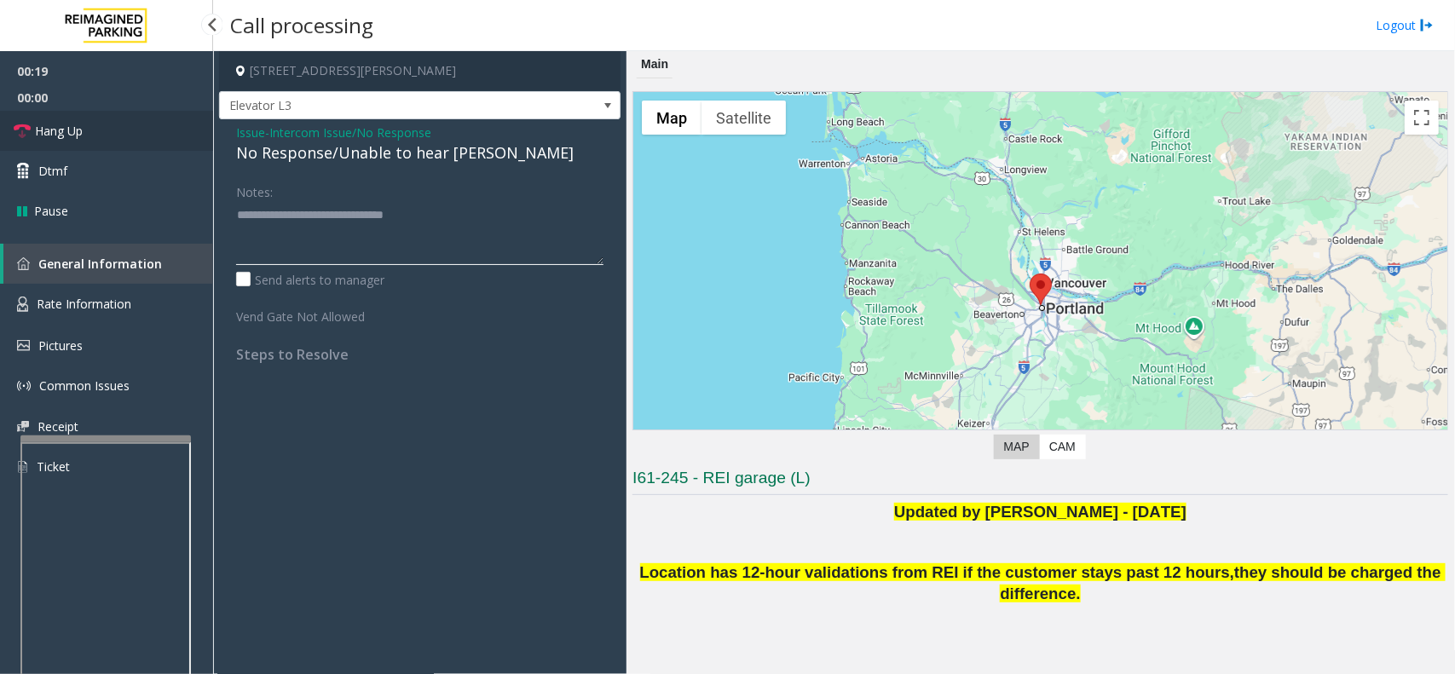
type textarea "**********"
click at [125, 128] on link "Hang Up" at bounding box center [106, 131] width 213 height 40
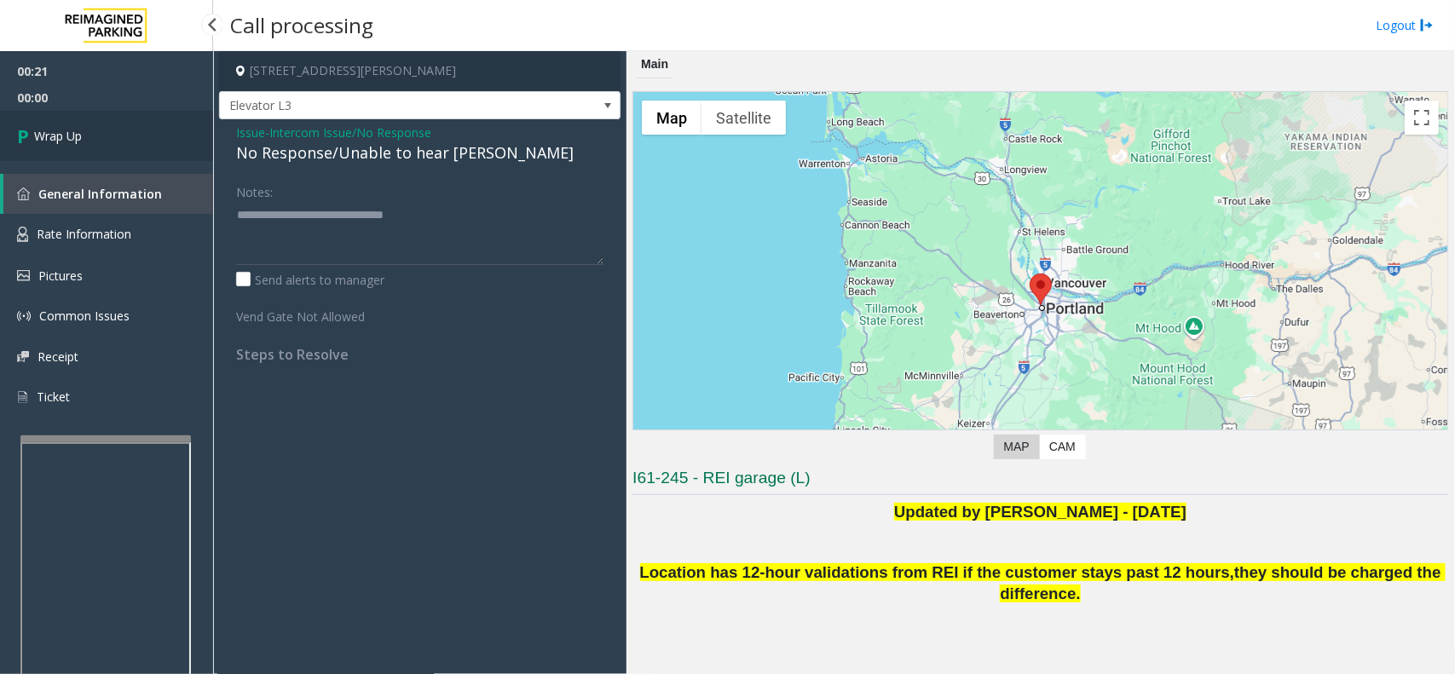
click at [98, 151] on link "Wrap Up" at bounding box center [106, 136] width 213 height 50
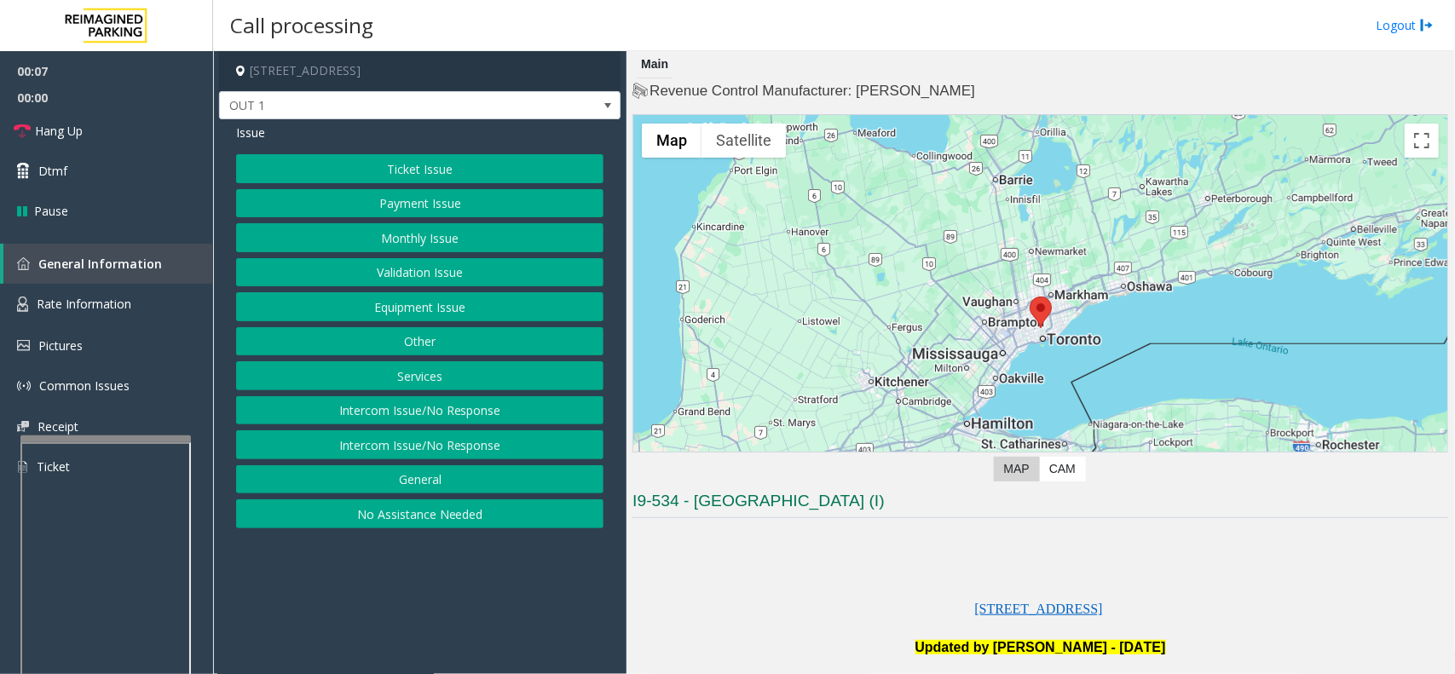
click at [355, 274] on button "Validation Issue" at bounding box center [419, 272] width 367 height 29
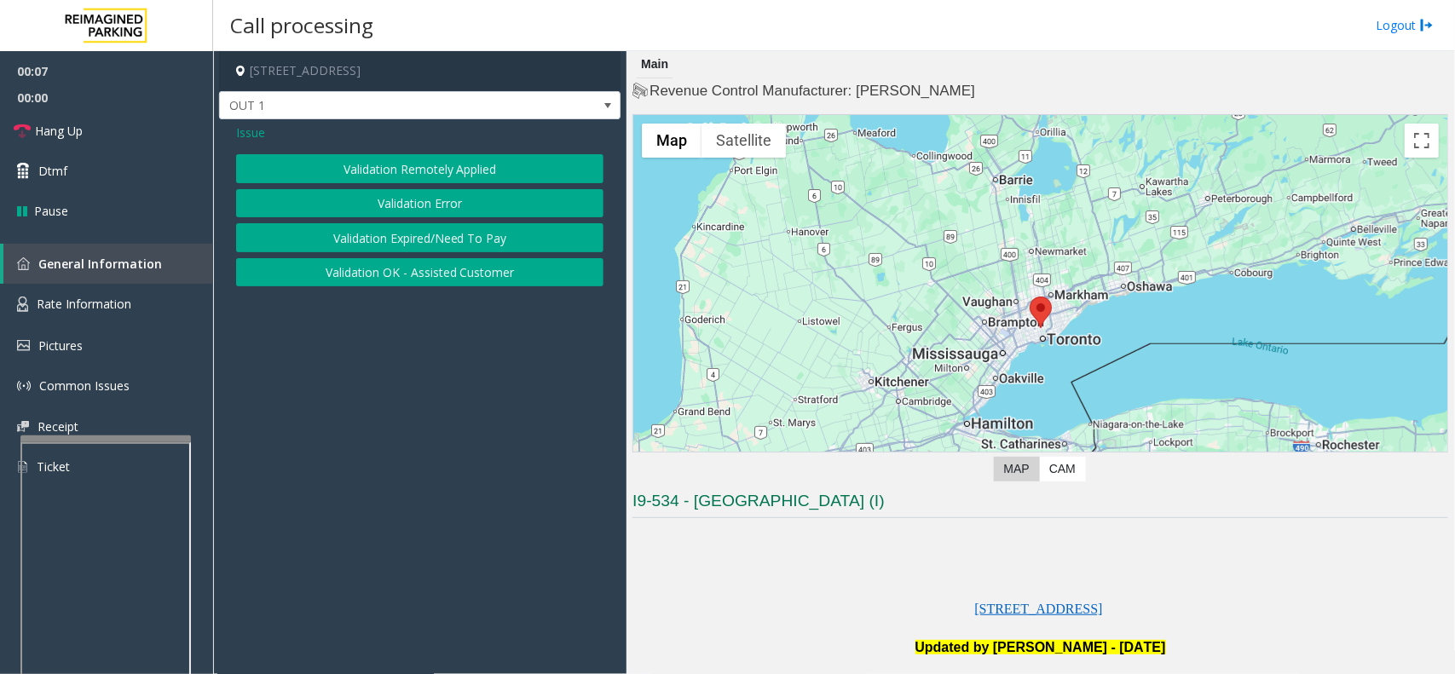
click at [338, 192] on button "Validation Error" at bounding box center [419, 203] width 367 height 29
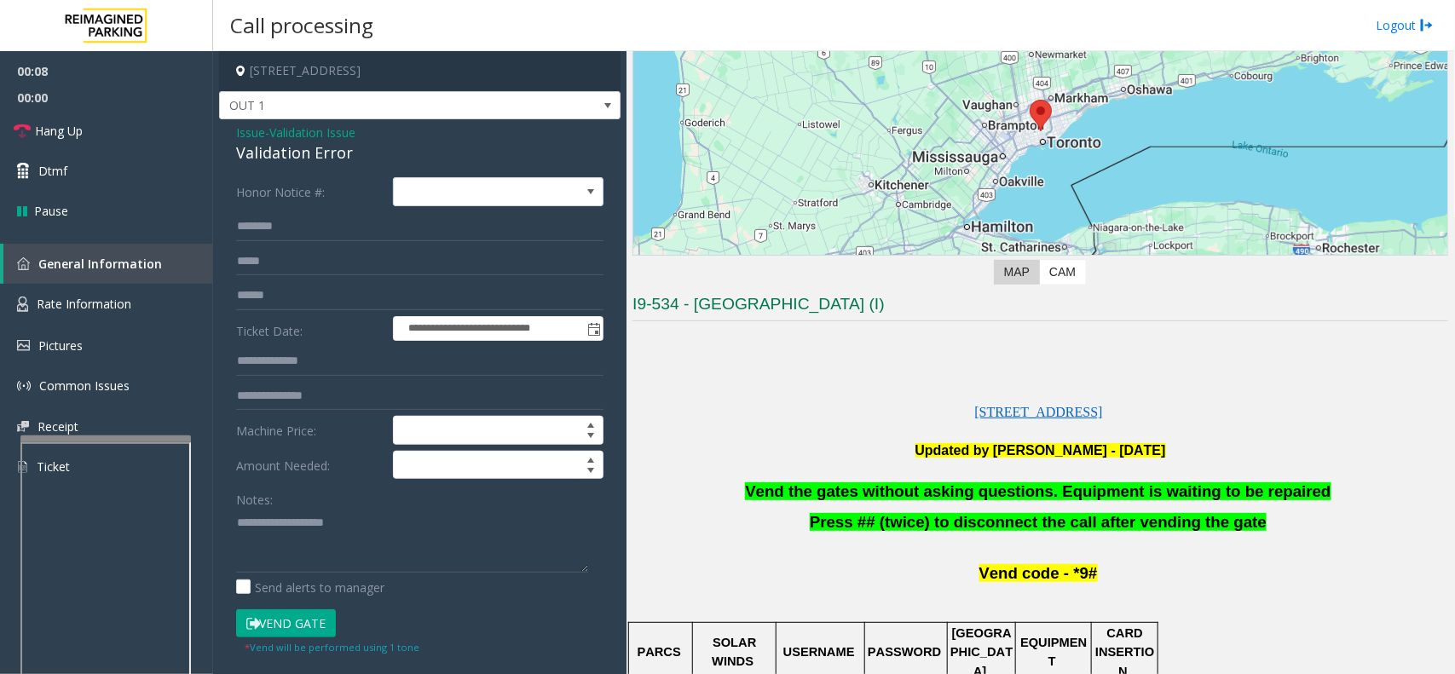
scroll to position [426, 0]
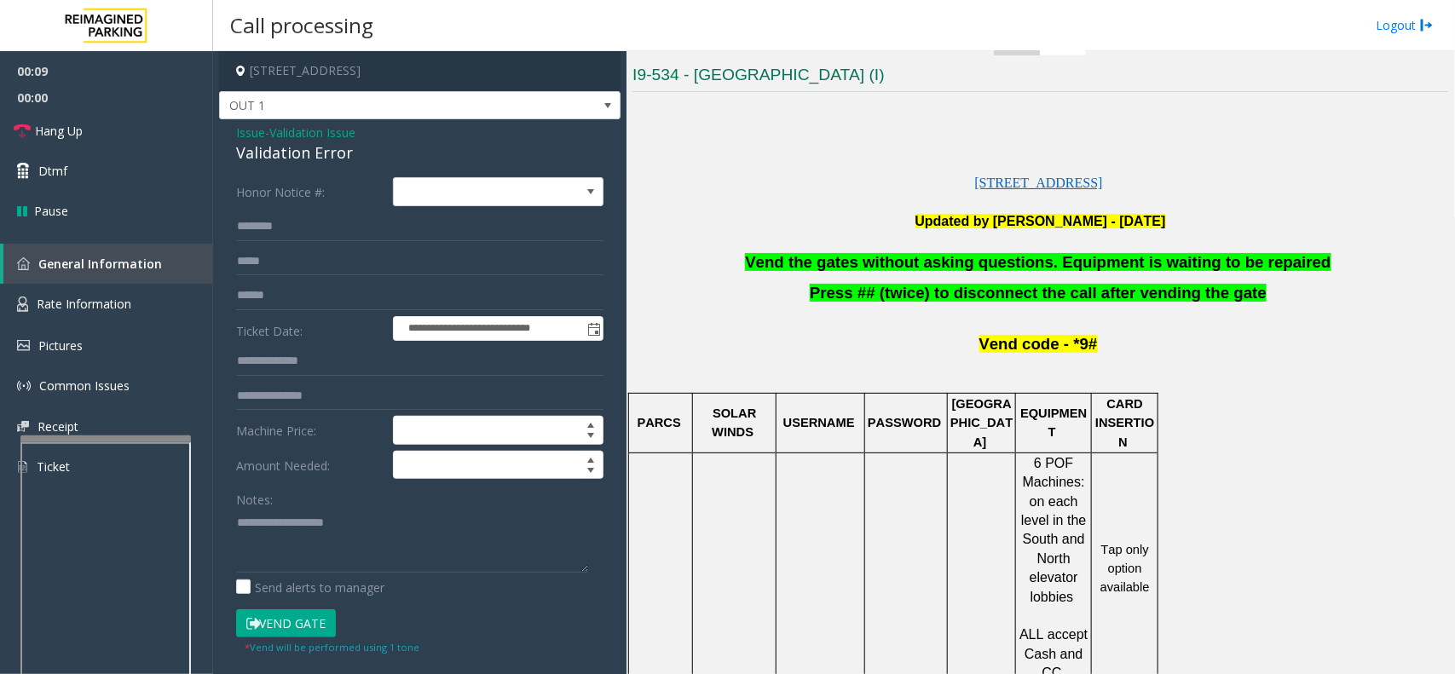
click at [840, 258] on span "Vend the gates without asking questions. Equipment is waiting to be repaired" at bounding box center [1037, 262] width 585 height 18
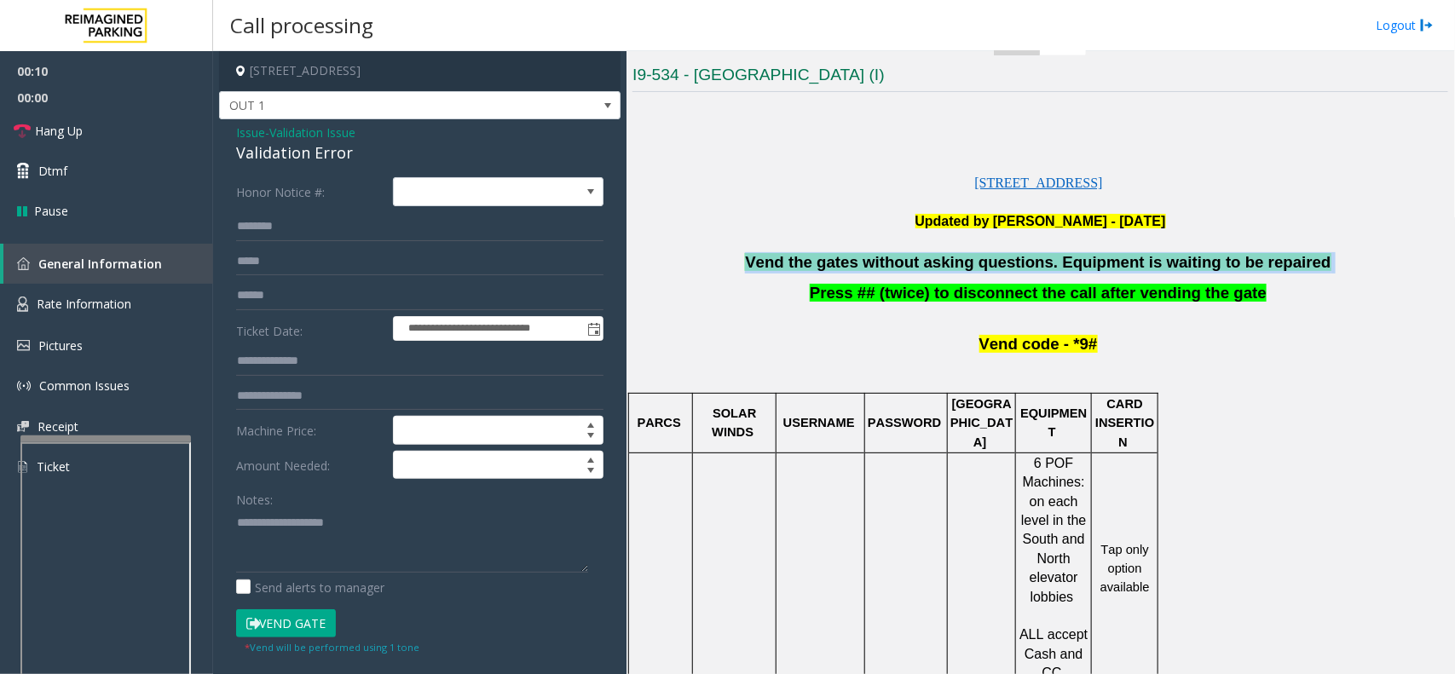
click at [840, 258] on span "Vend the gates without asking questions. Equipment is waiting to be repaired" at bounding box center [1037, 262] width 585 height 18
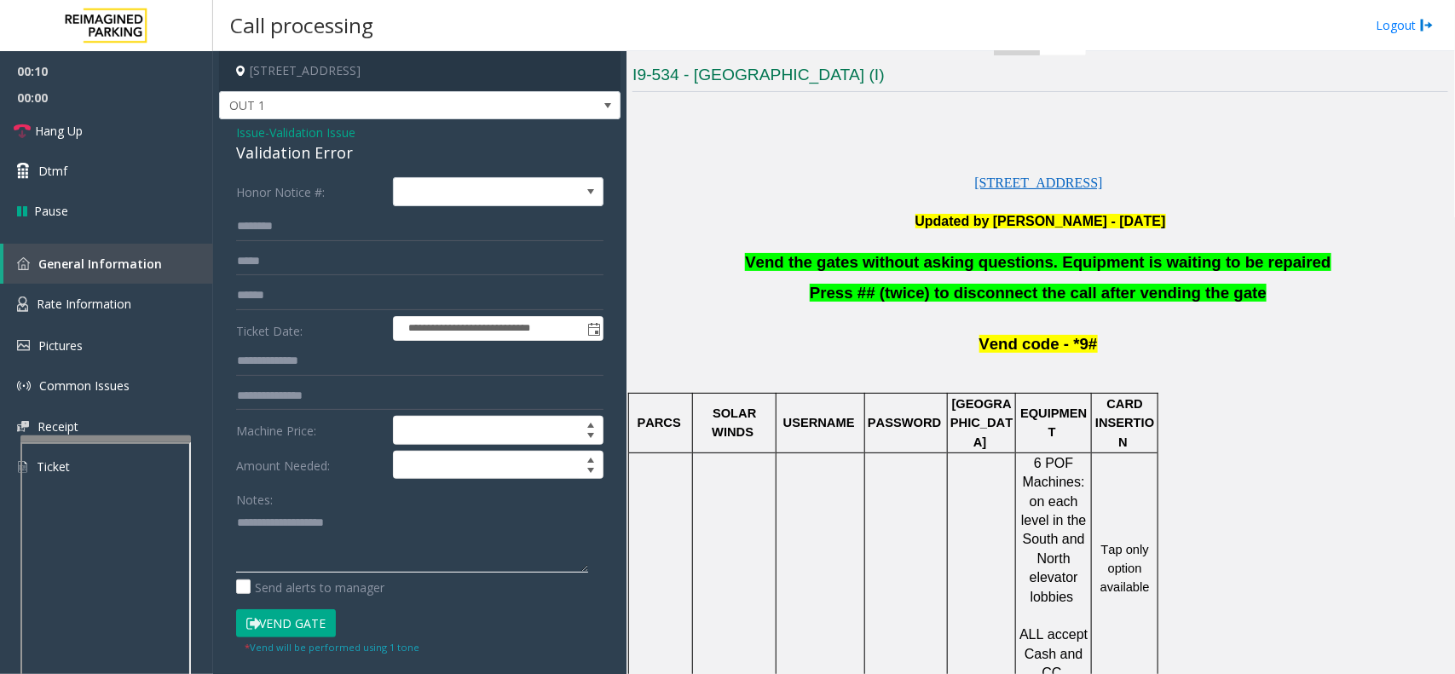
click at [400, 510] on textarea at bounding box center [412, 541] width 352 height 64
paste textarea "**********"
type textarea "**********"
click at [145, 125] on link "Hang Up" at bounding box center [106, 131] width 213 height 40
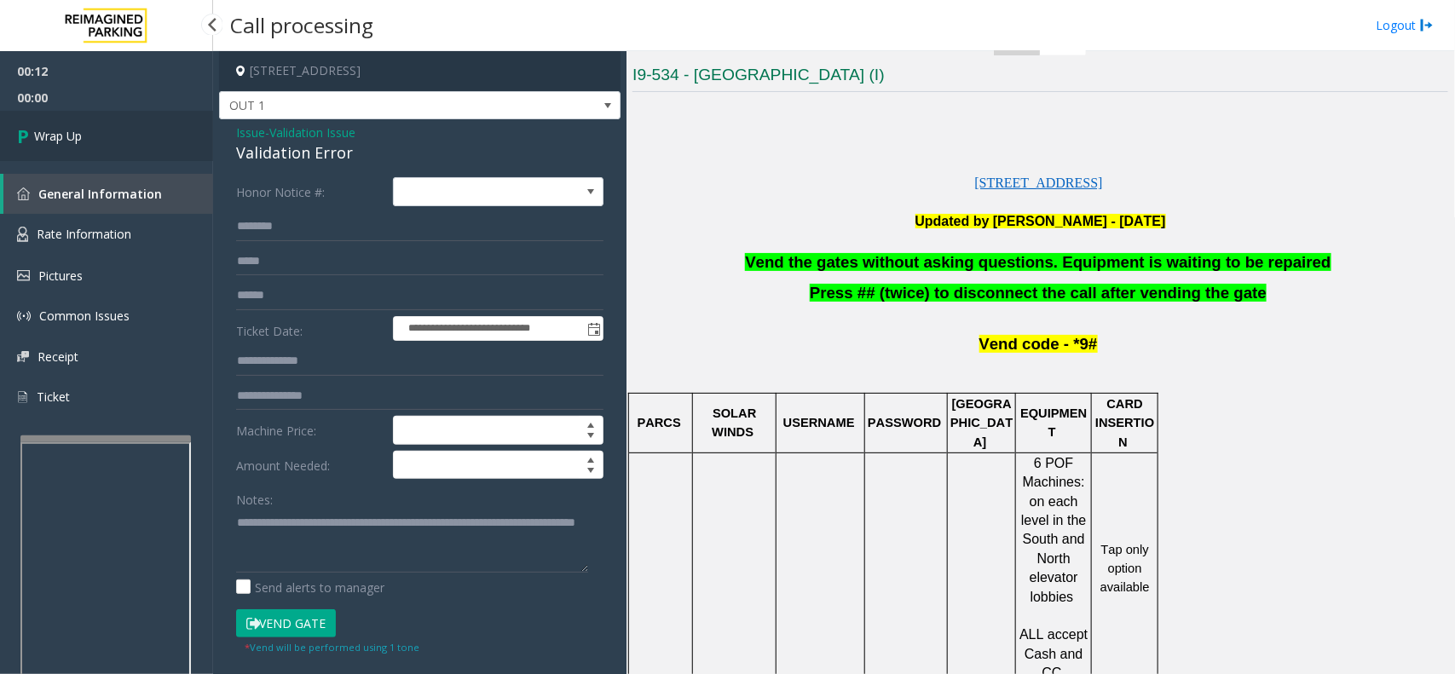
click at [121, 124] on link "Wrap Up" at bounding box center [106, 136] width 213 height 50
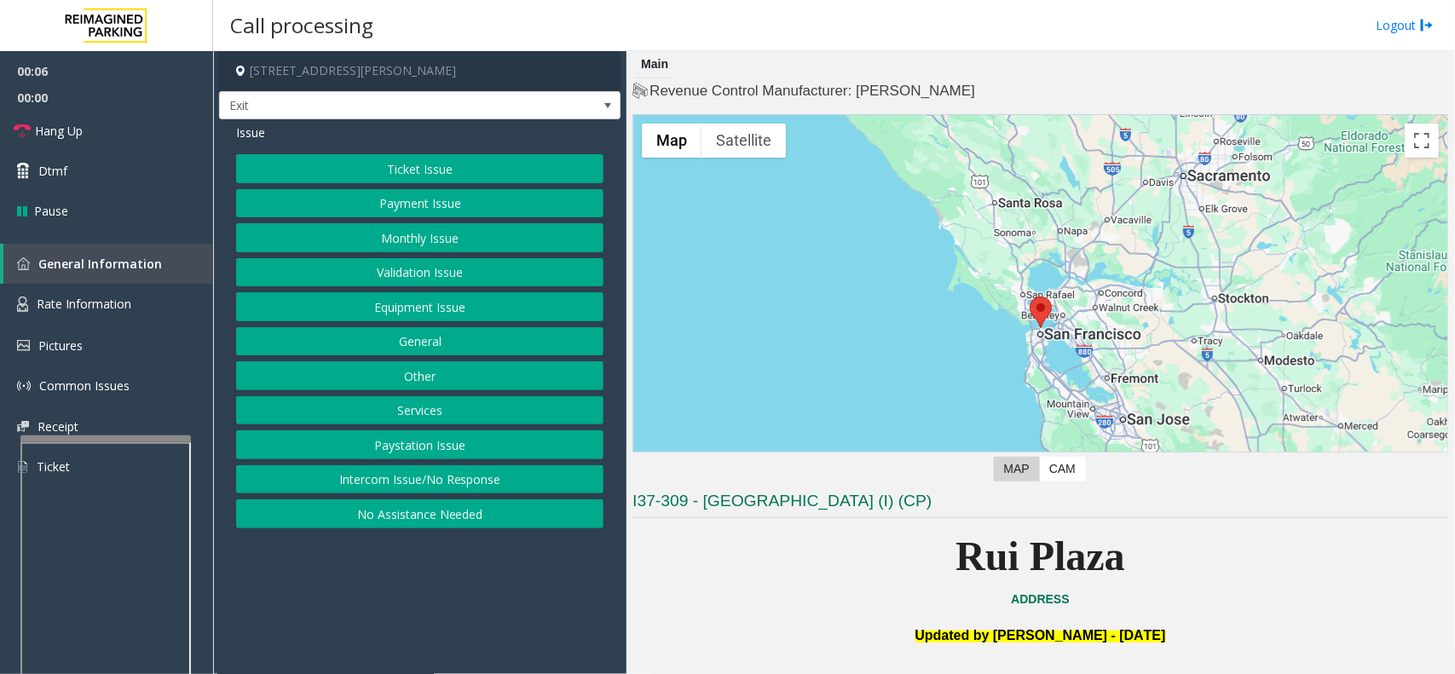
click at [405, 419] on button "Services" at bounding box center [419, 410] width 367 height 29
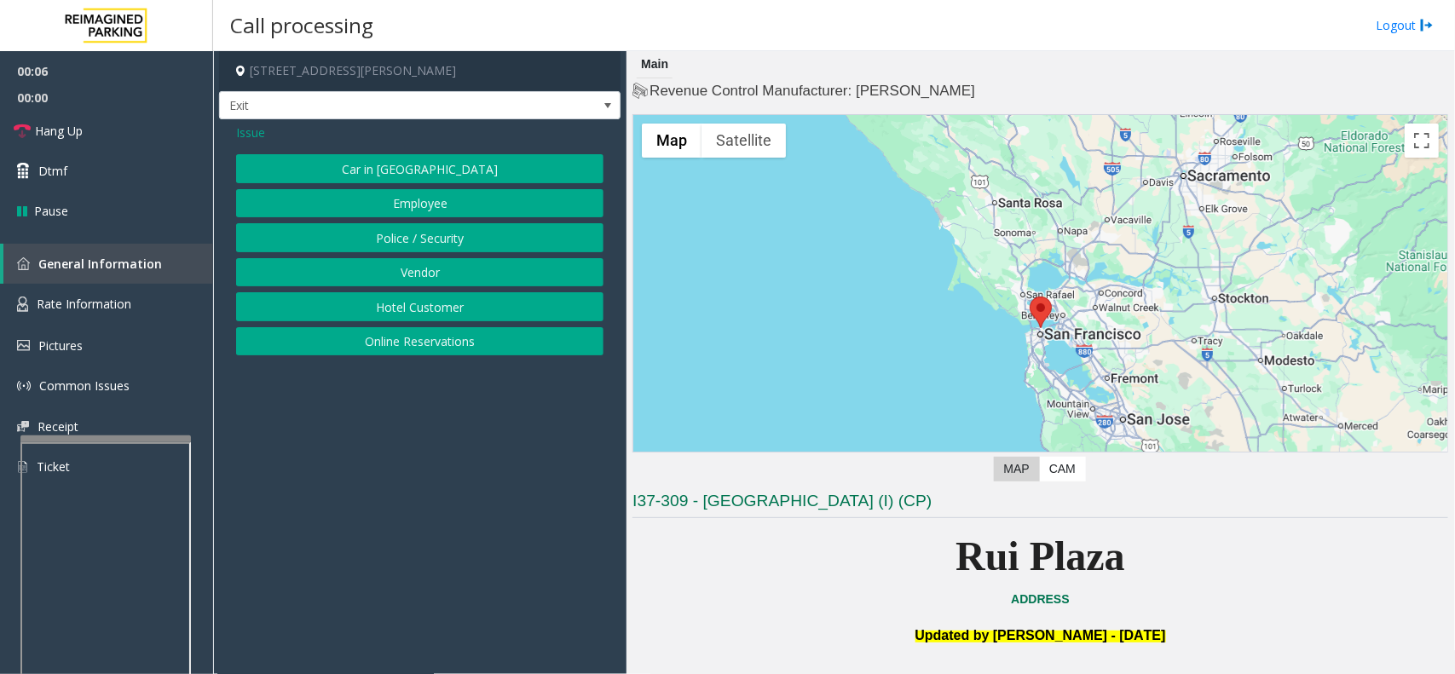
click at [382, 335] on button "Online Reservations" at bounding box center [419, 341] width 367 height 29
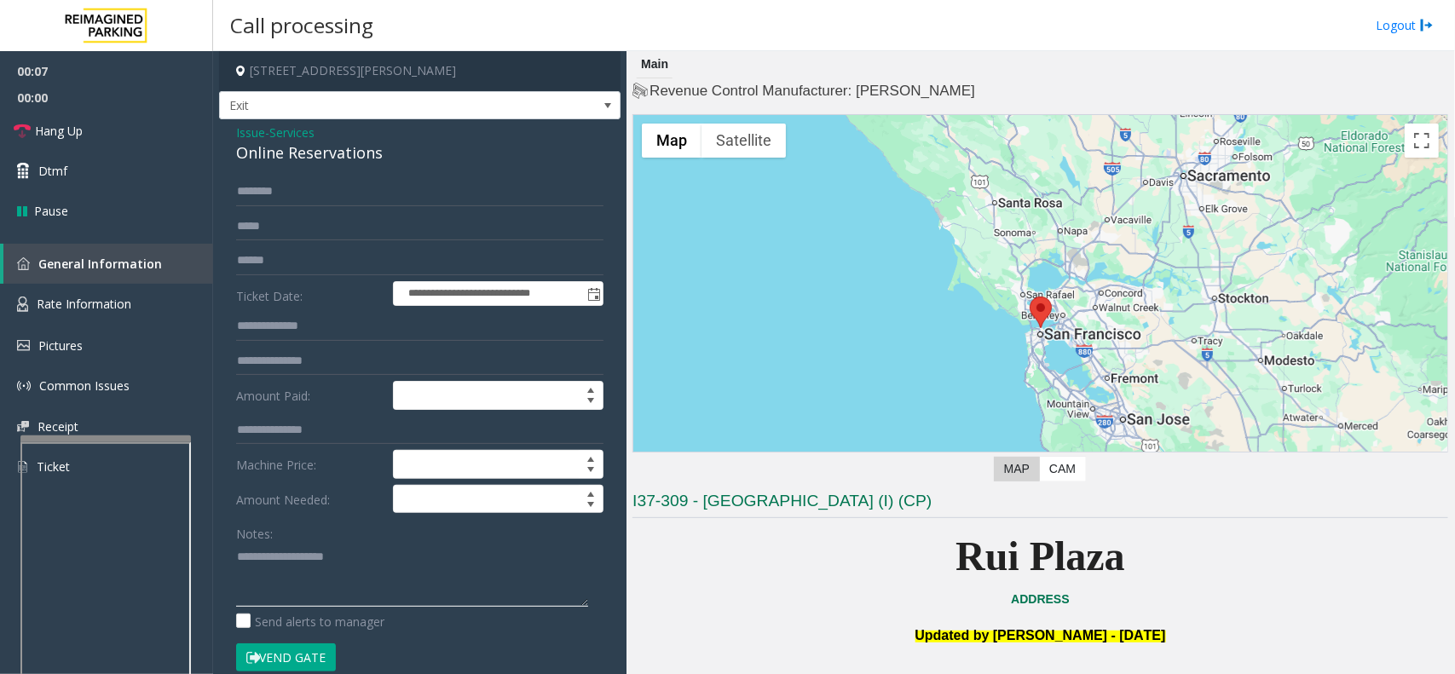
click at [339, 510] on textarea at bounding box center [412, 575] width 352 height 64
paste textarea "**********"
click at [305, 158] on div "Online Reservations" at bounding box center [419, 152] width 367 height 23
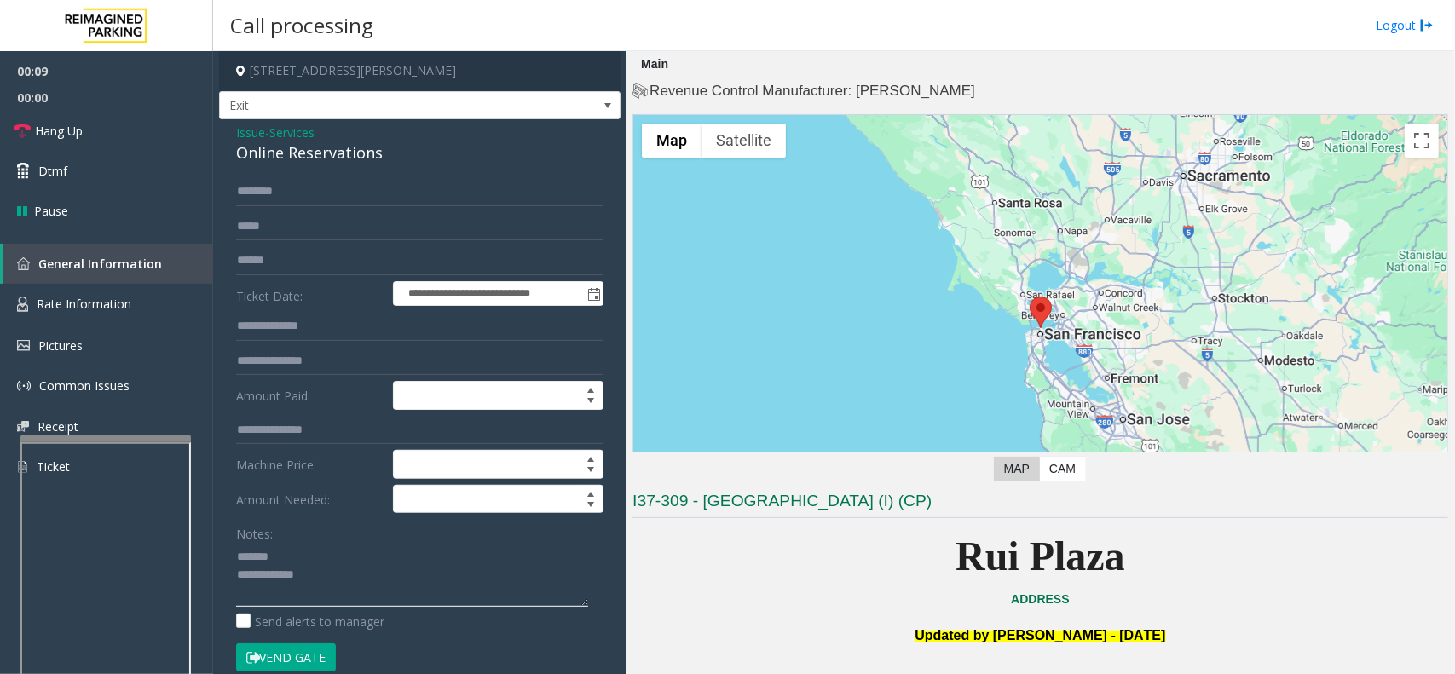
paste textarea "**********"
click at [314, 510] on textarea at bounding box center [412, 575] width 352 height 64
paste textarea "**********"
click at [382, 510] on textarea at bounding box center [412, 575] width 352 height 64
click at [303, 510] on textarea at bounding box center [412, 575] width 352 height 64
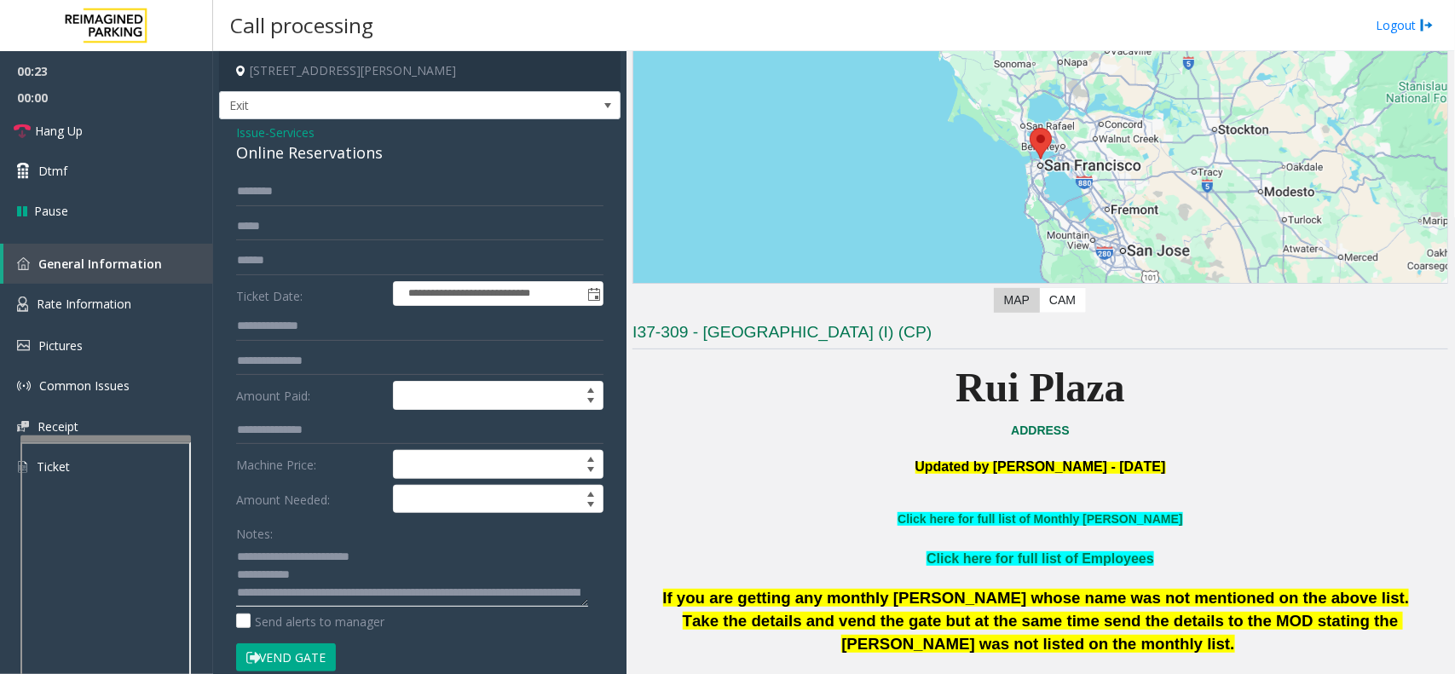
scroll to position [320, 0]
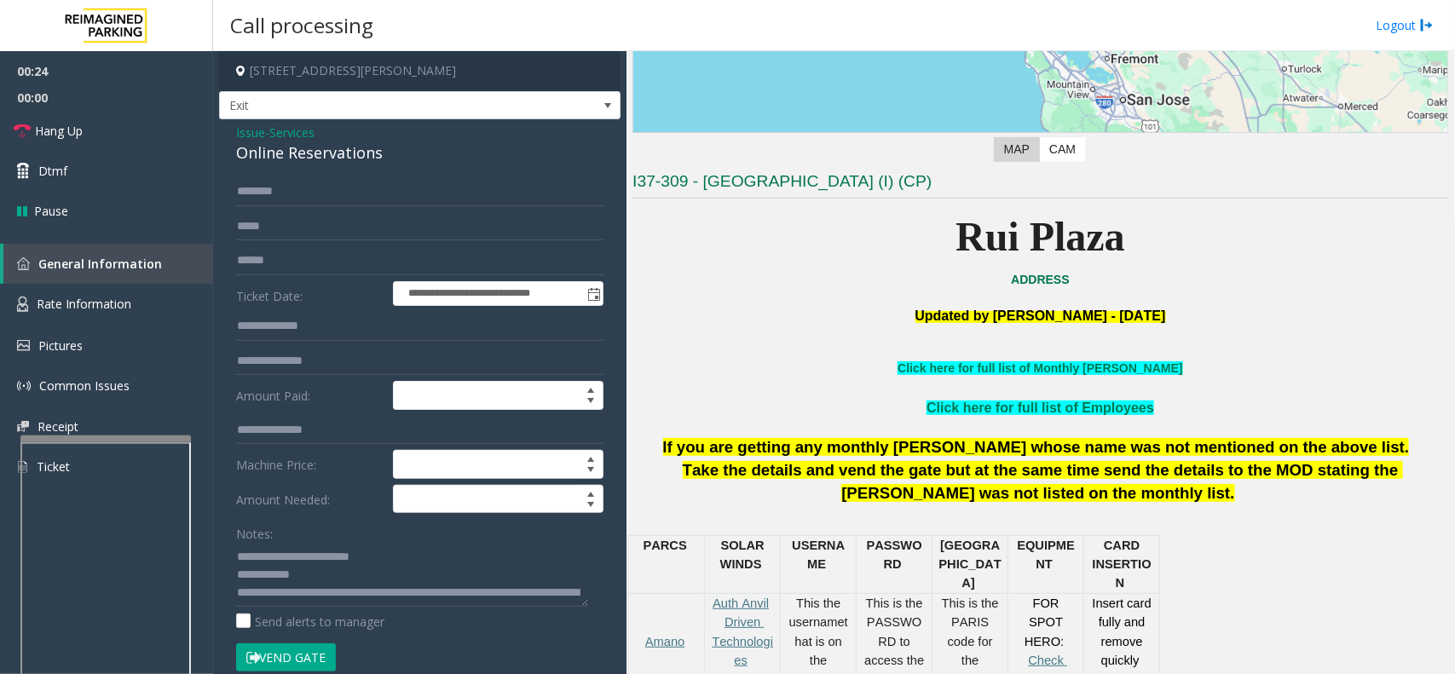
click at [840, 493] on p "Take the details and vend the gate but at the same time send the details to the…" at bounding box center [1039, 481] width 815 height 45
click at [840, 479] on span "Take the details and vend the gate but at the same time send the details to the…" at bounding box center [1043, 481] width 720 height 41
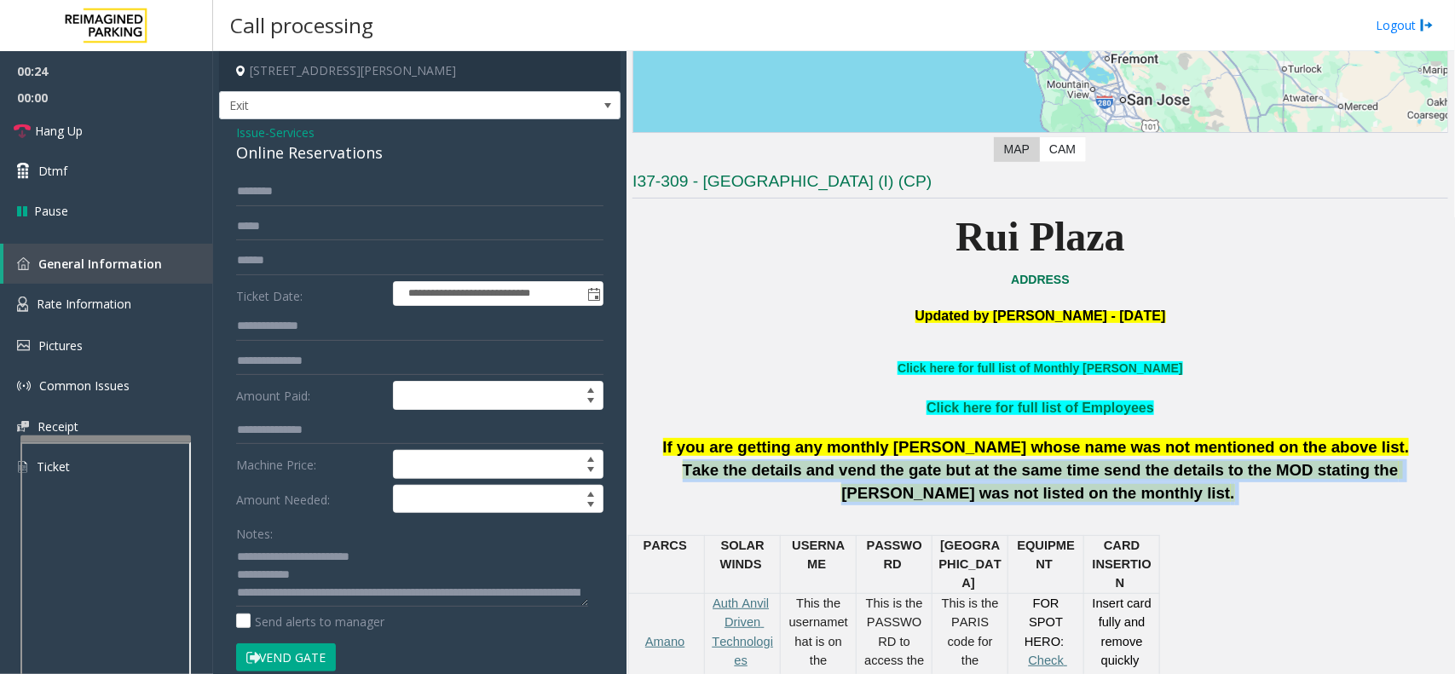
click at [840, 479] on span "Take the details and vend the gate but at the same time send the details to the…" at bounding box center [1043, 481] width 720 height 41
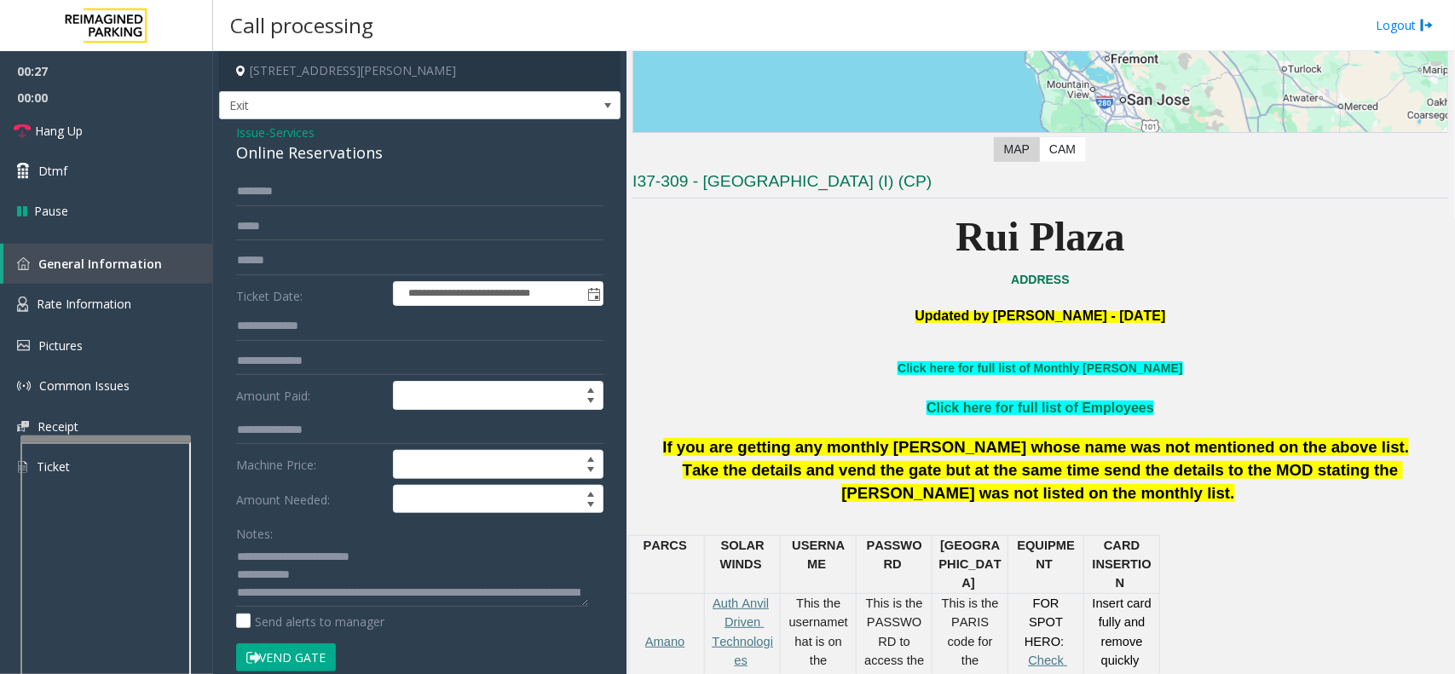
drag, startPoint x: 832, startPoint y: 292, endPoint x: 777, endPoint y: 352, distance: 80.8
click at [777, 352] on p at bounding box center [1039, 351] width 815 height 16
click at [320, 510] on textarea at bounding box center [412, 575] width 352 height 64
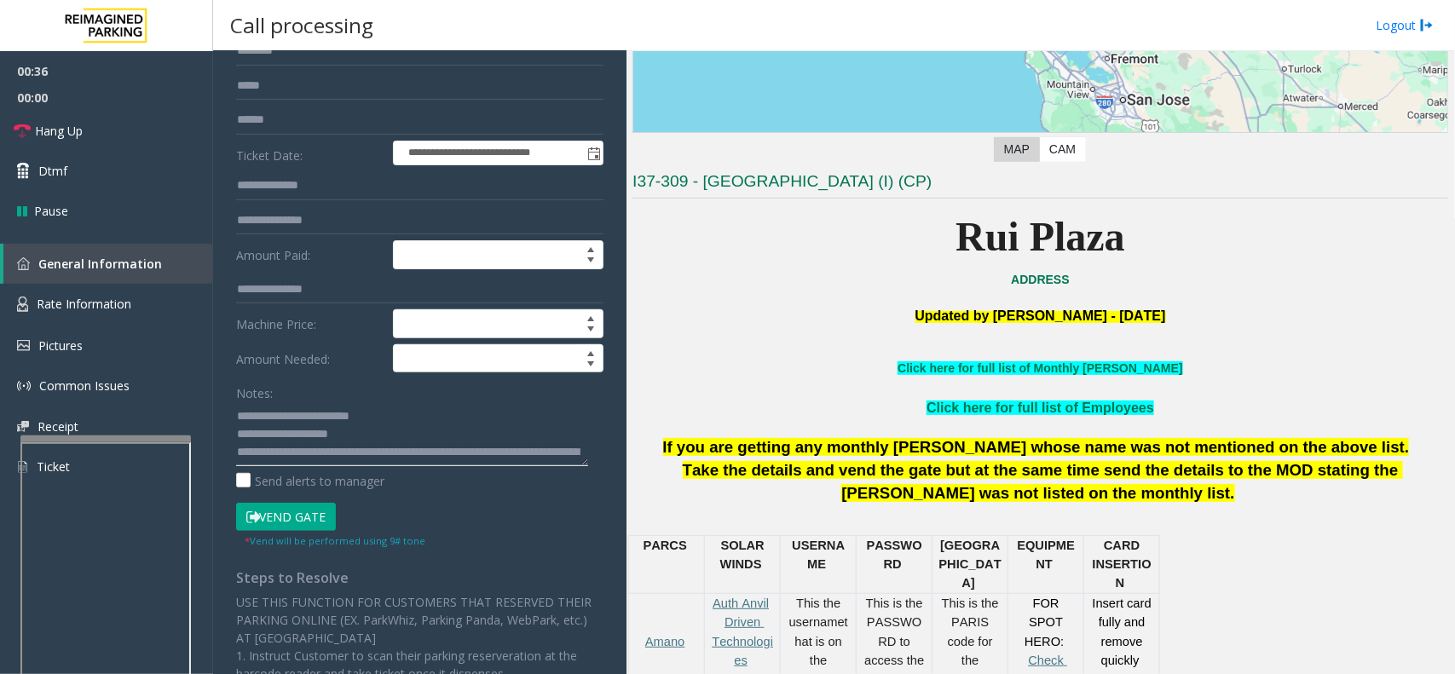
scroll to position [213, 0]
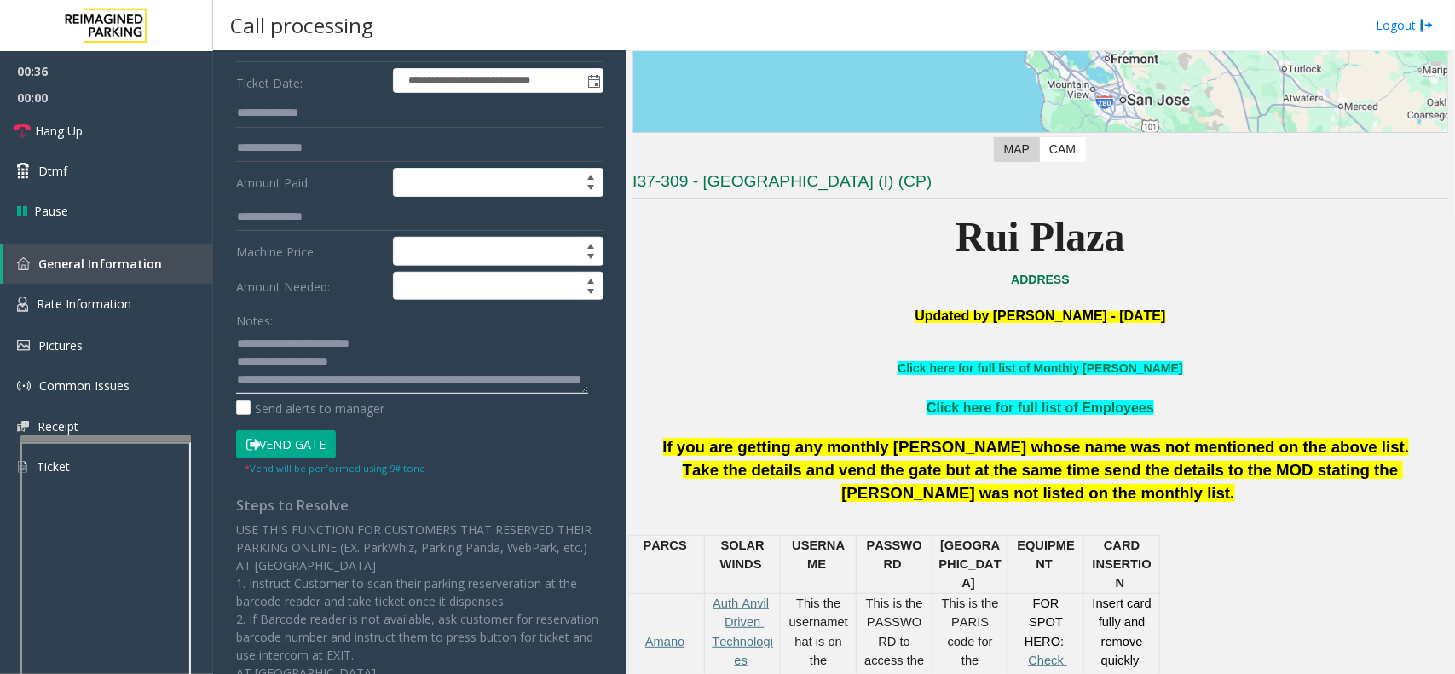
type textarea "**********"
click at [234, 449] on div "Vend Gate" at bounding box center [326, 444] width 188 height 29
click at [269, 441] on button "Vend Gate" at bounding box center [286, 444] width 100 height 29
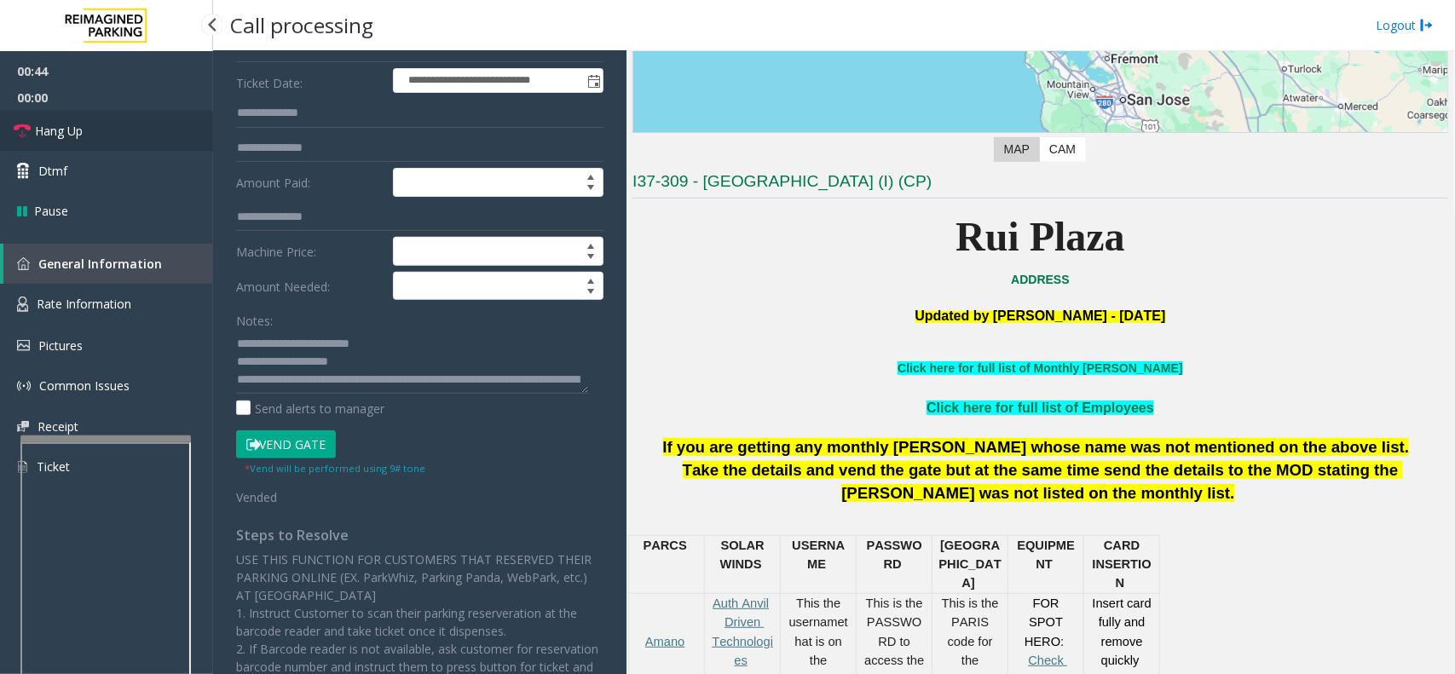
click at [158, 124] on link "Hang Up" at bounding box center [106, 131] width 213 height 40
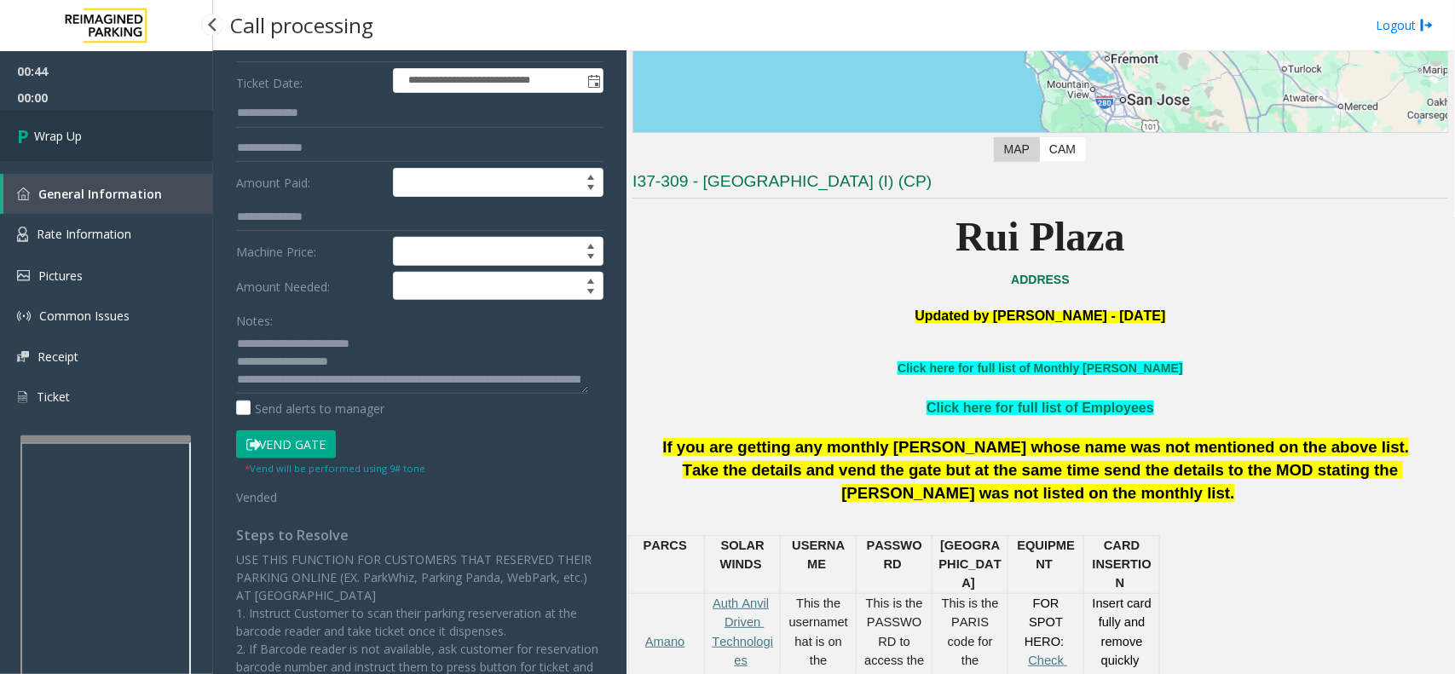
click at [158, 124] on link "Wrap Up" at bounding box center [106, 136] width 213 height 50
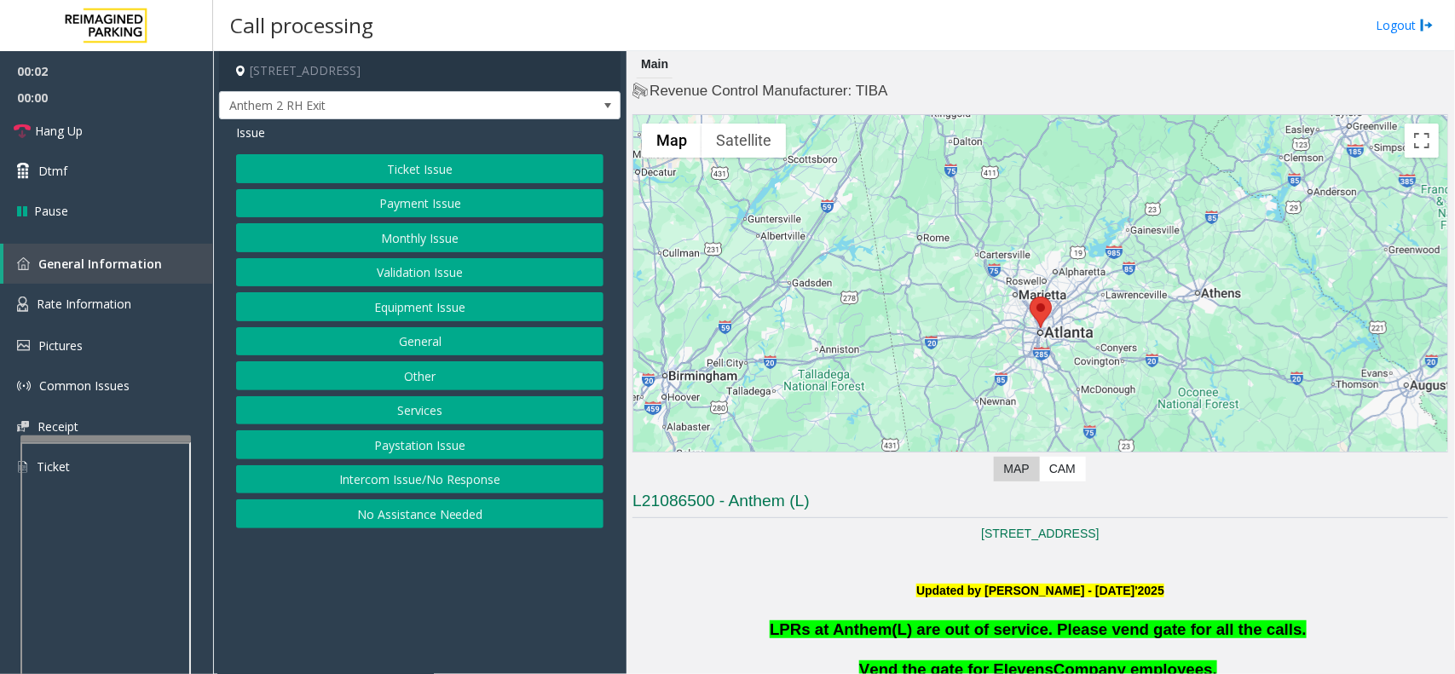
drag, startPoint x: 386, startPoint y: 620, endPoint x: 343, endPoint y: 631, distance: 43.8
click at [343, 510] on app-call-processing-form "740 West Peachtree Street Northwest, Atlanta, GA Anthem 2 RH Exit Issue Ticket …" at bounding box center [419, 362] width 413 height 623
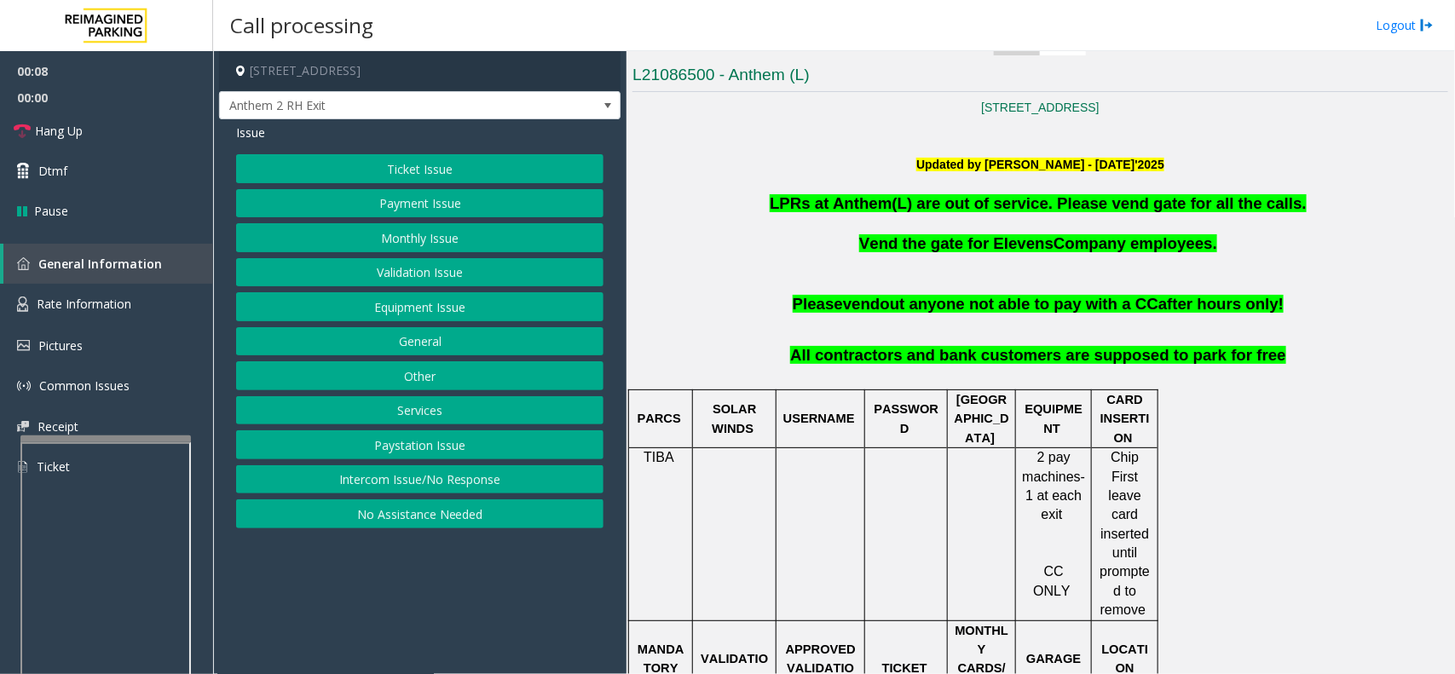
click at [405, 309] on button "Equipment Issue" at bounding box center [419, 306] width 367 height 29
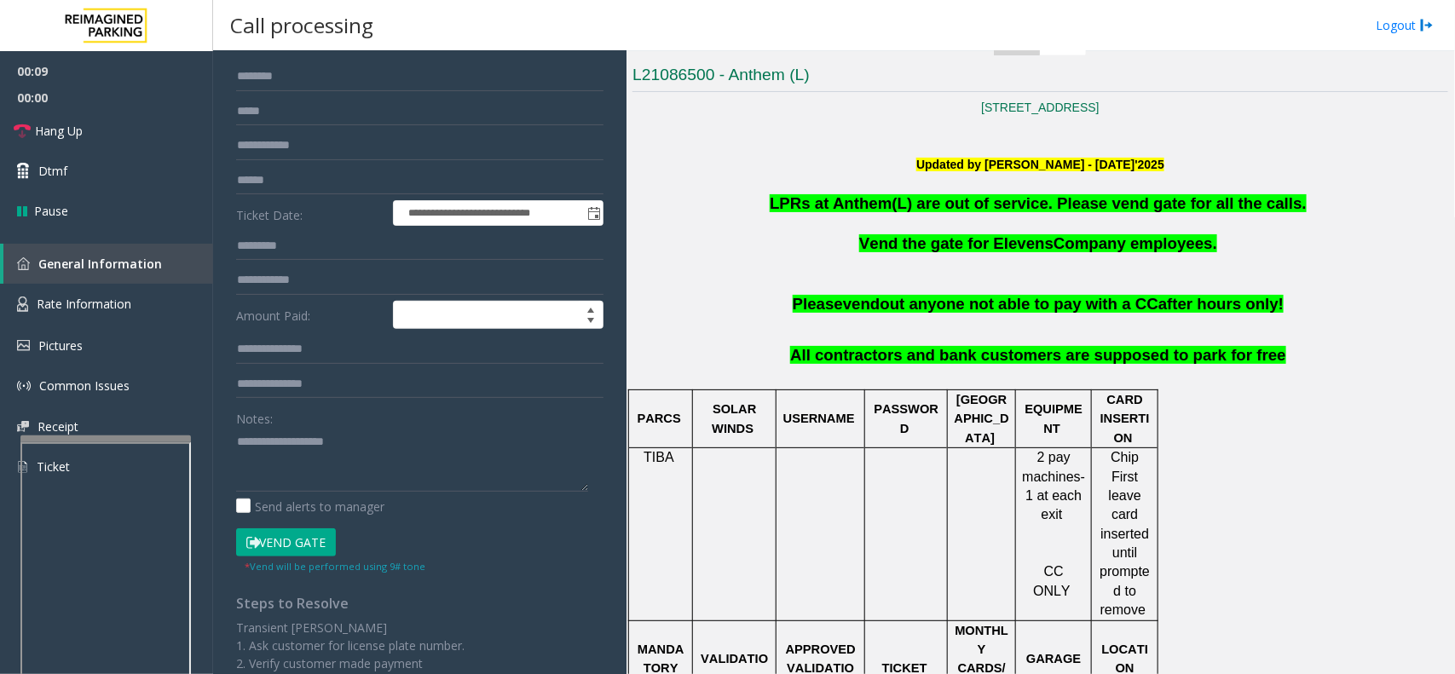
scroll to position [292, 0]
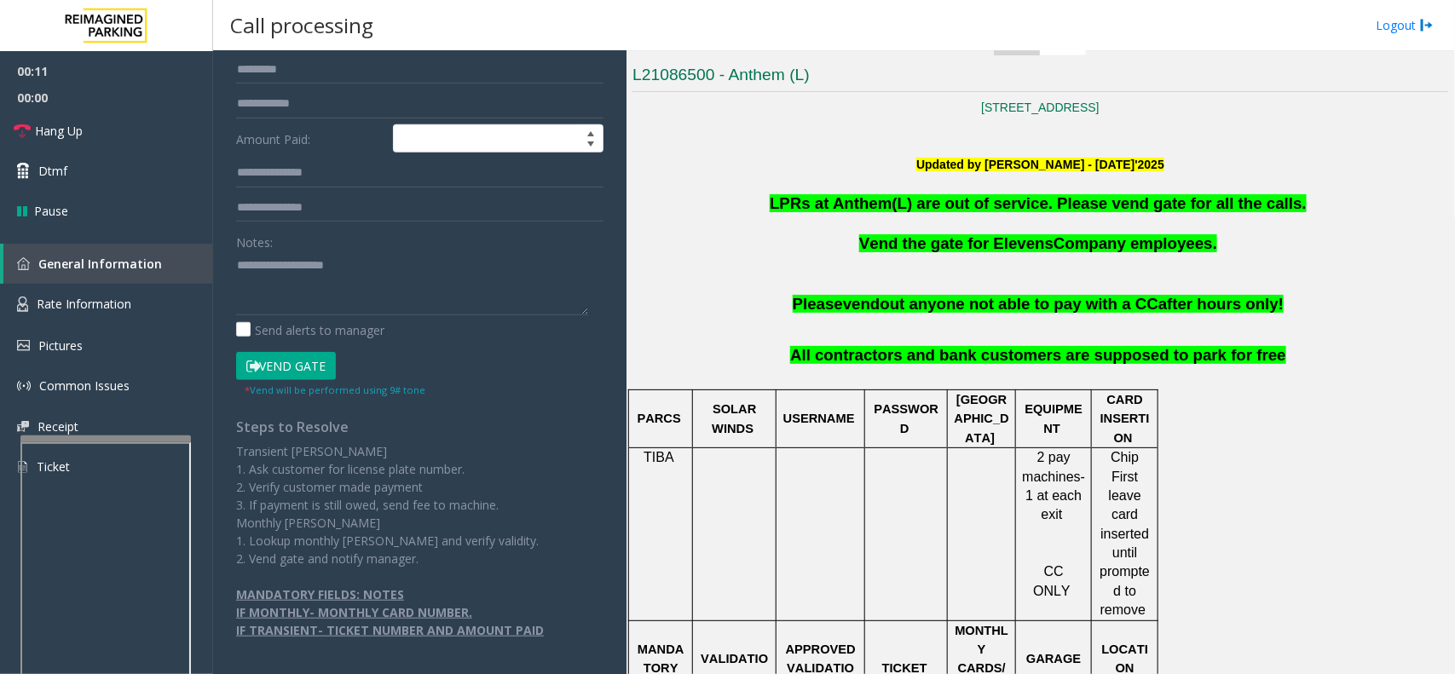
click at [237, 352] on button "Vend Gate" at bounding box center [286, 366] width 100 height 29
click at [268, 356] on button "Vend Gate" at bounding box center [286, 366] width 100 height 29
click at [840, 197] on span "LPRs at Anthem(L) are out of service. Please vend gate for all the calls." at bounding box center [1037, 203] width 537 height 18
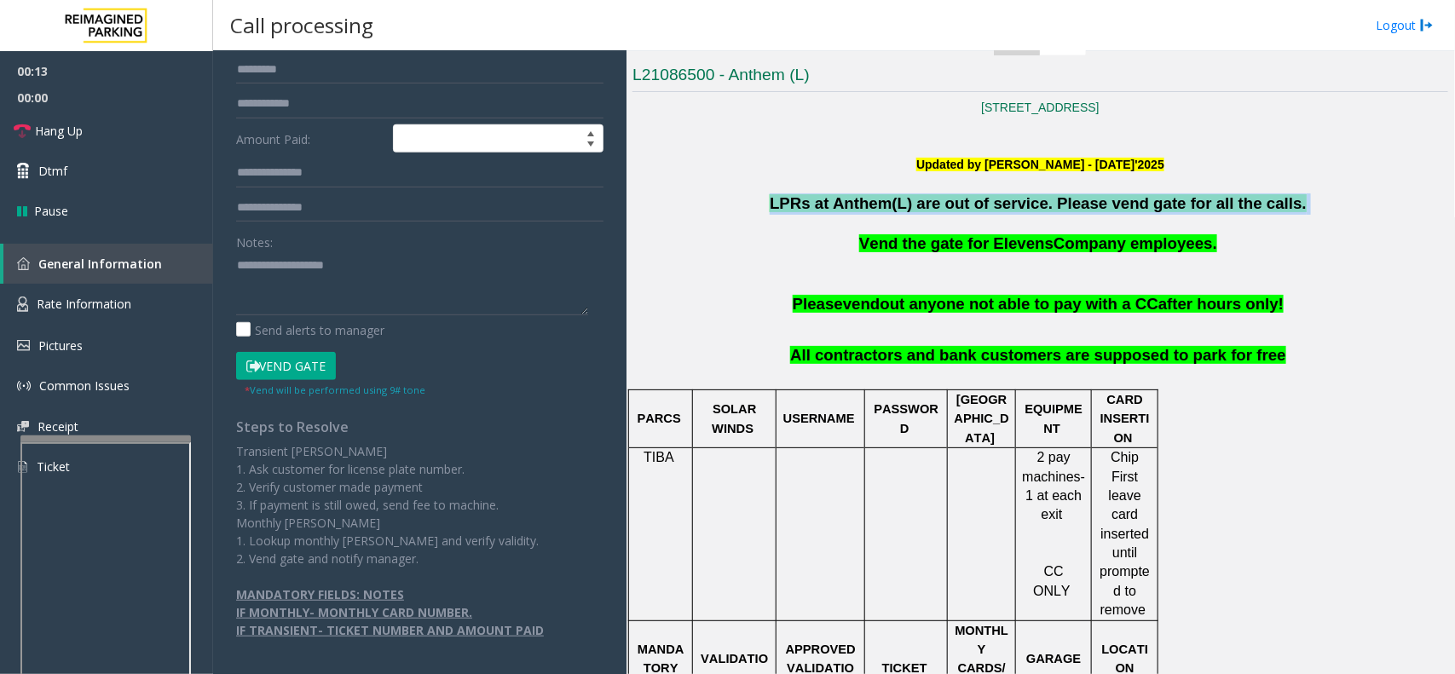
click at [840, 197] on span "LPRs at Anthem(L) are out of service. Please vend gate for all the calls." at bounding box center [1037, 203] width 537 height 18
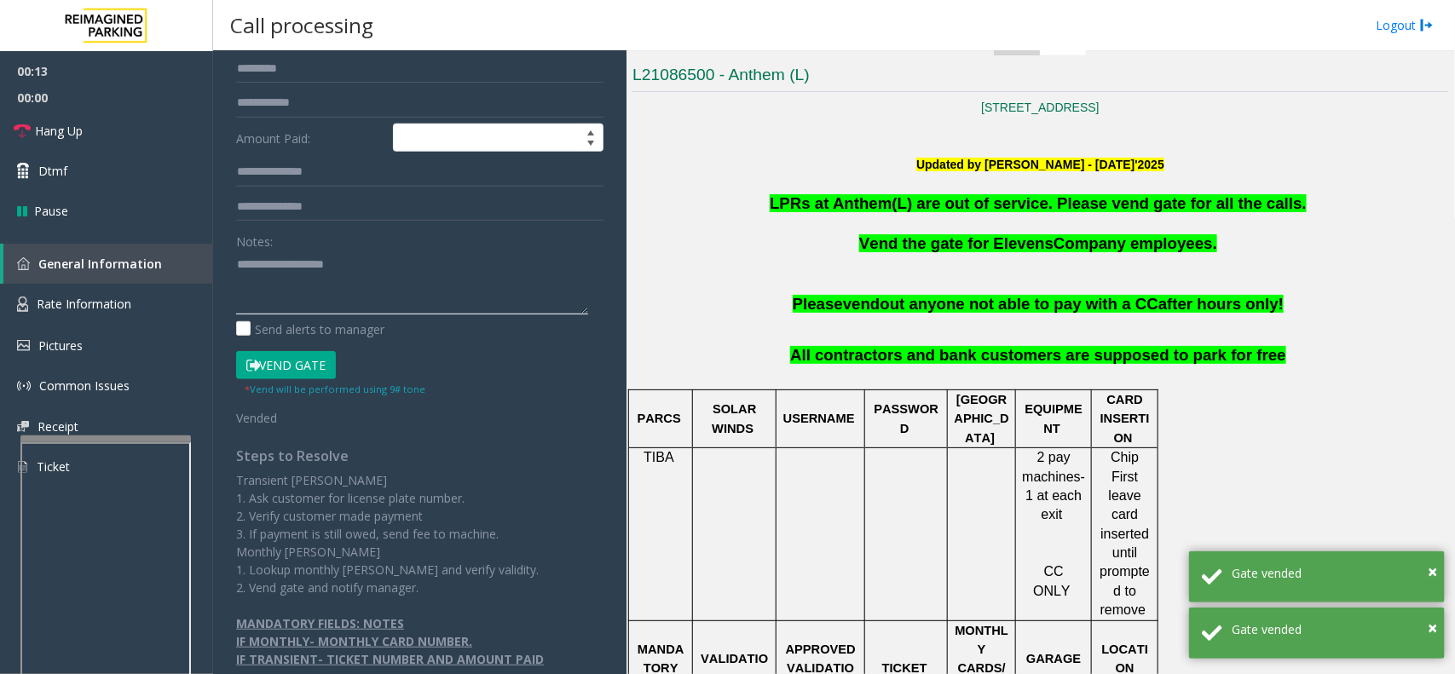
click at [308, 299] on textarea at bounding box center [412, 283] width 352 height 64
paste textarea "**********"
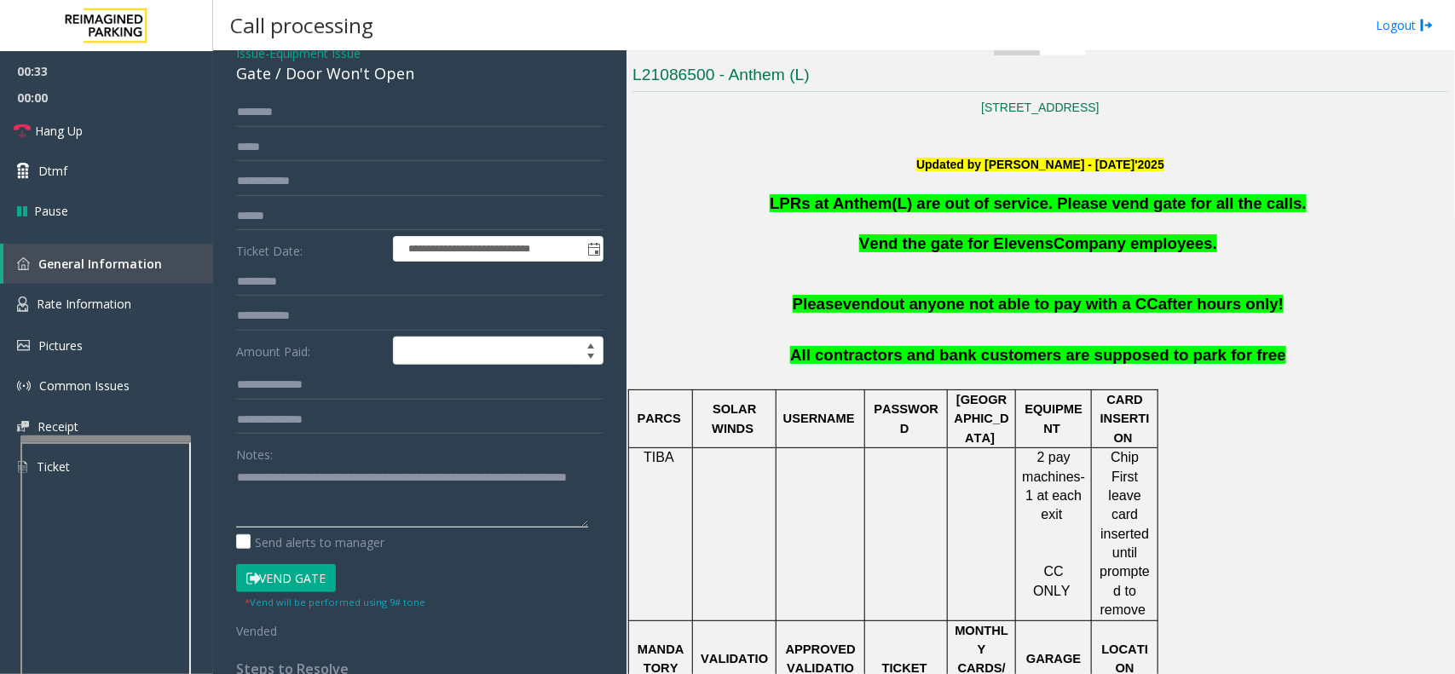
scroll to position [213, 0]
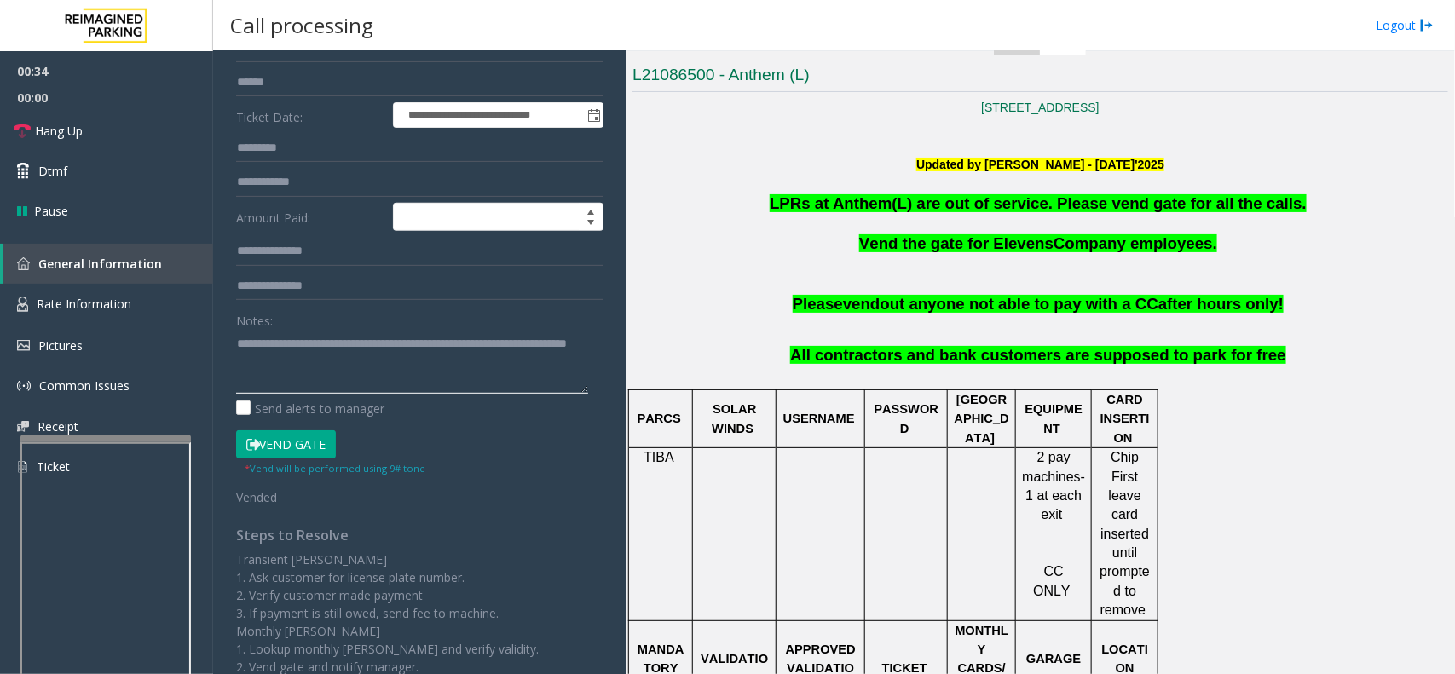
type textarea "**********"
click at [291, 456] on button "Vend Gate" at bounding box center [286, 444] width 100 height 29
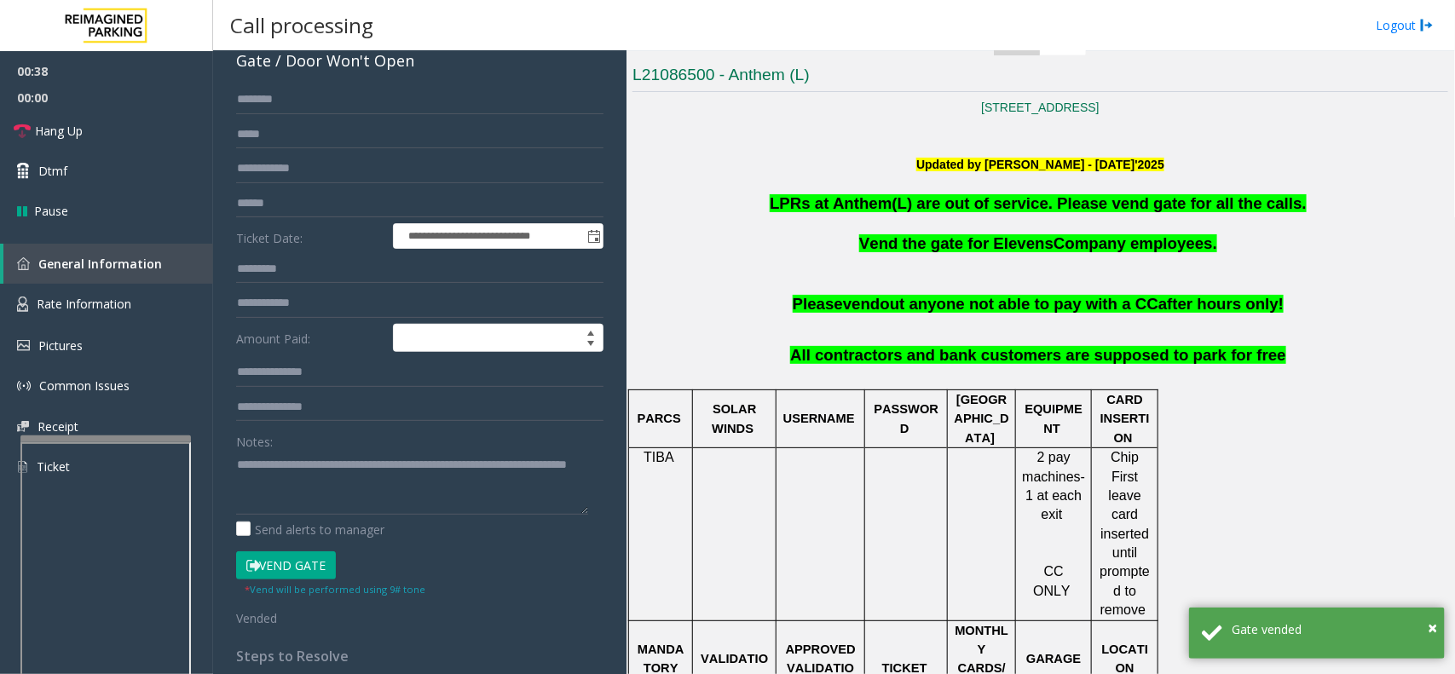
scroll to position [0, 0]
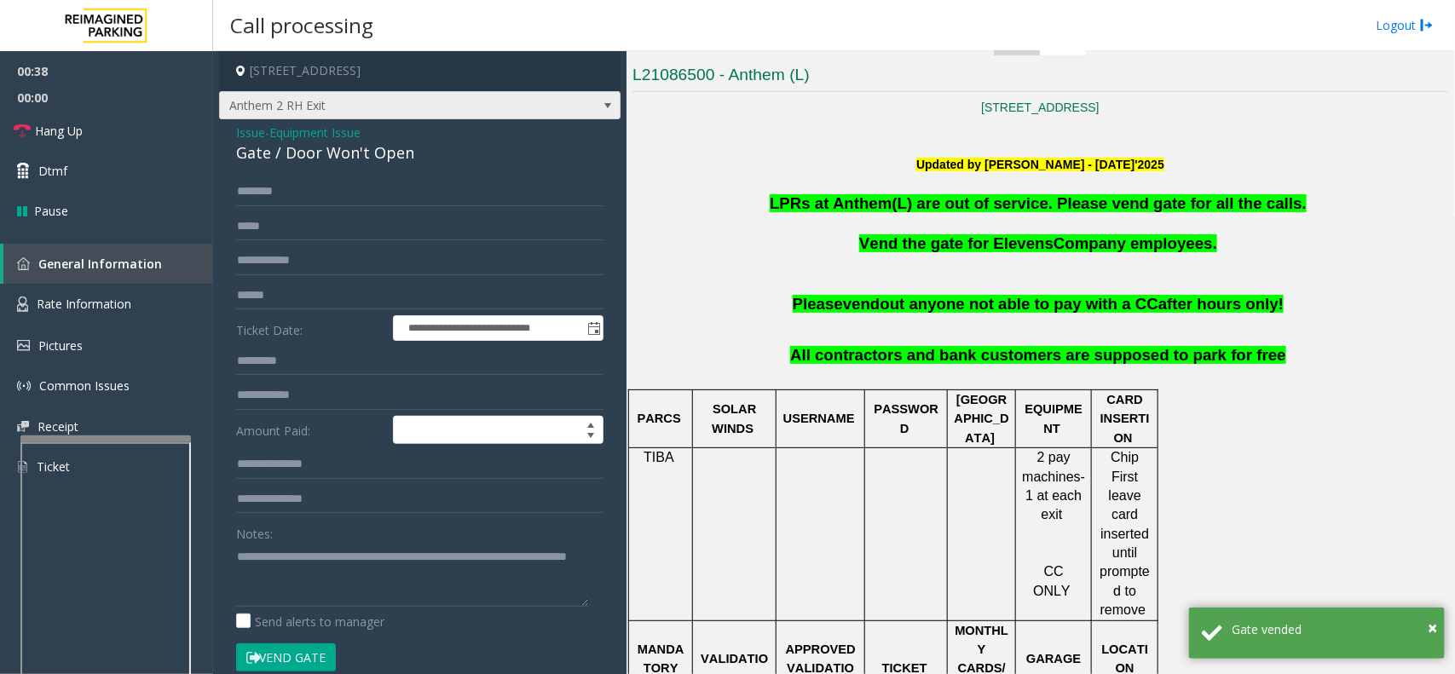
click at [341, 108] on span "Anthem 2 RH Exit" at bounding box center [380, 105] width 320 height 27
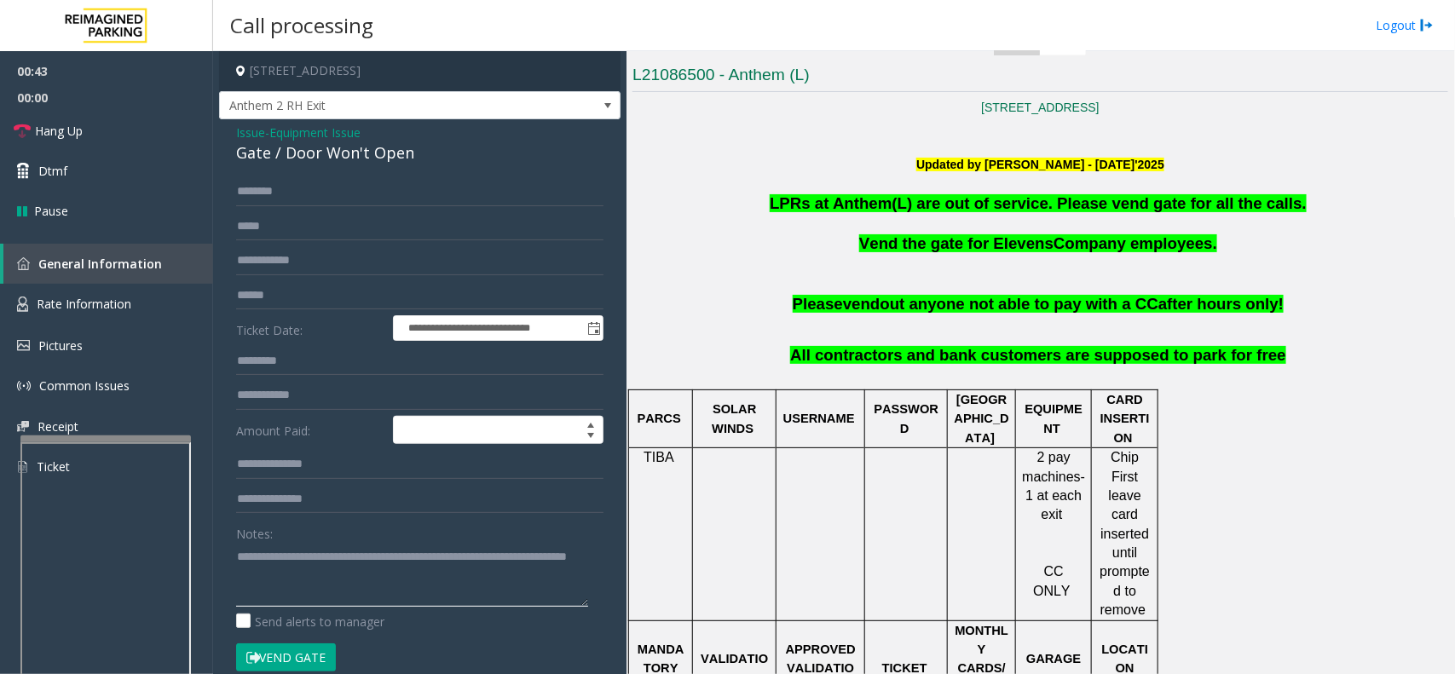
click at [318, 510] on textarea at bounding box center [412, 575] width 352 height 64
click at [124, 136] on link "Hang Up" at bounding box center [106, 131] width 213 height 40
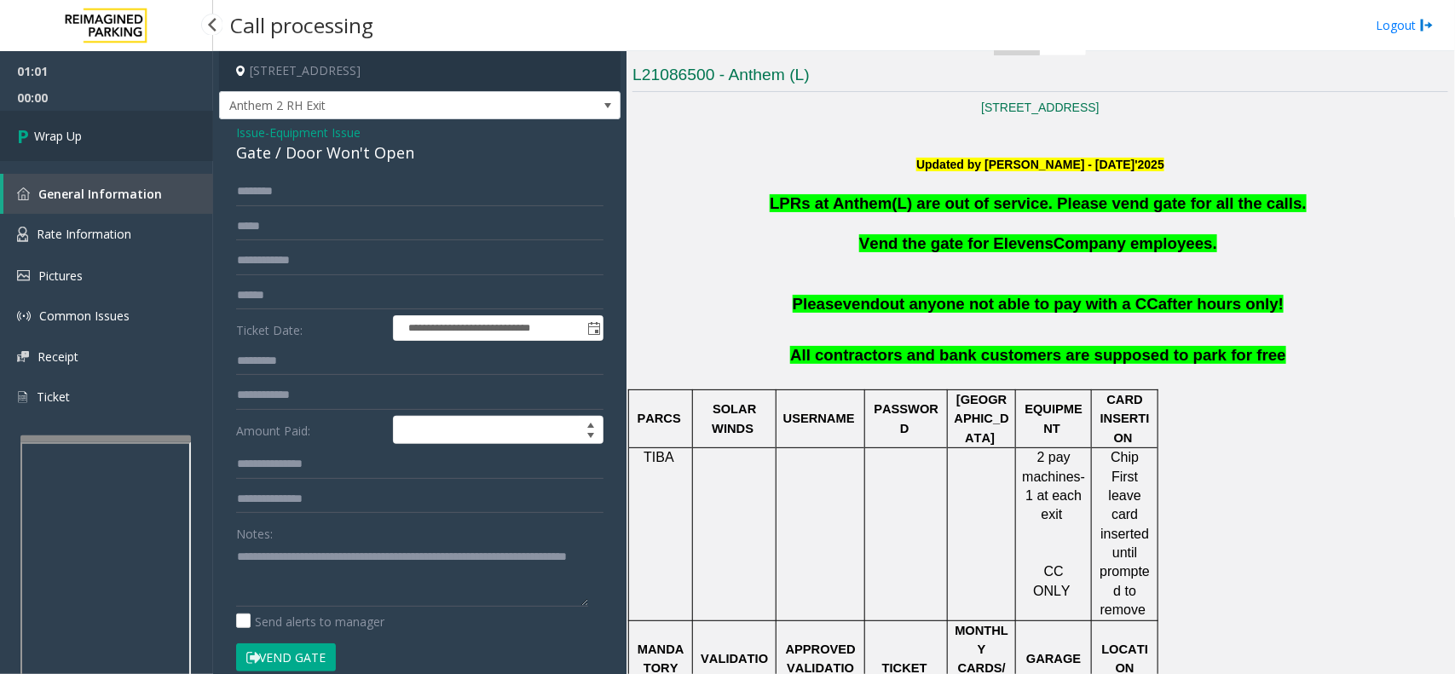
click at [124, 136] on link "Wrap Up" at bounding box center [106, 136] width 213 height 50
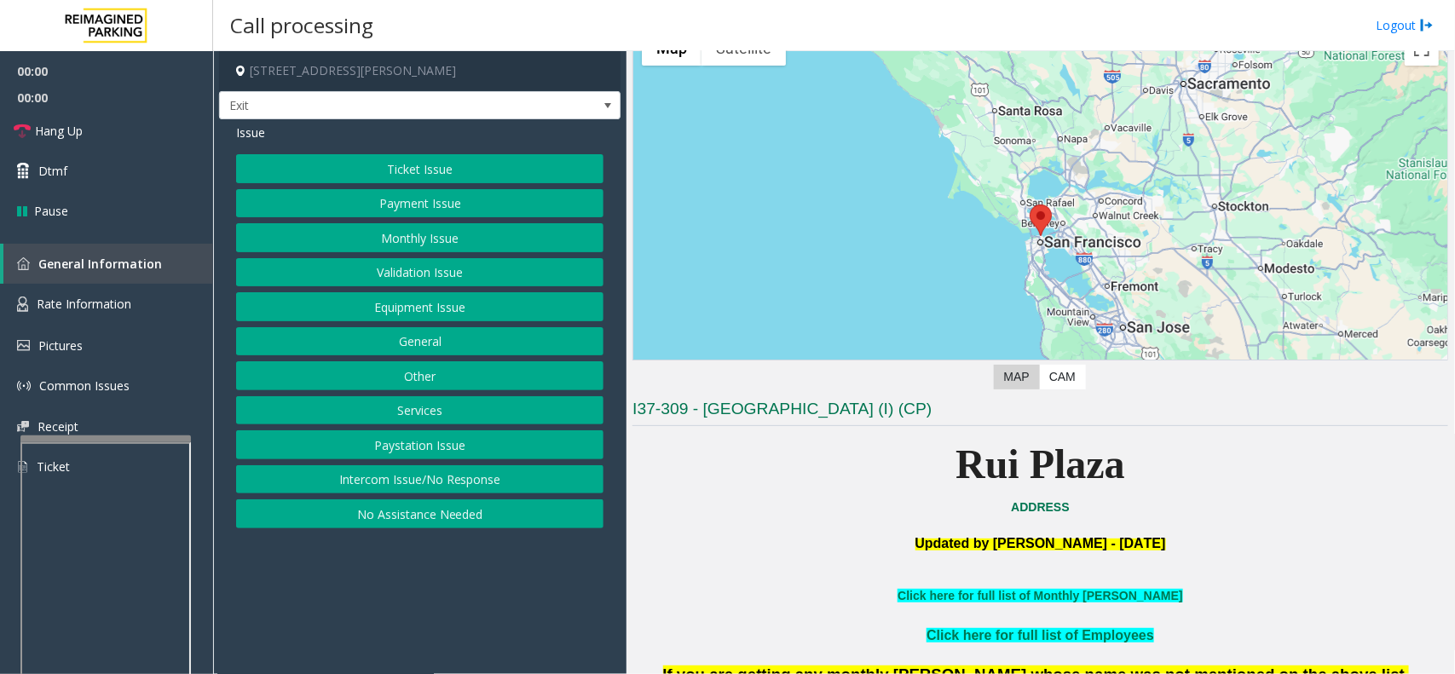
scroll to position [426, 0]
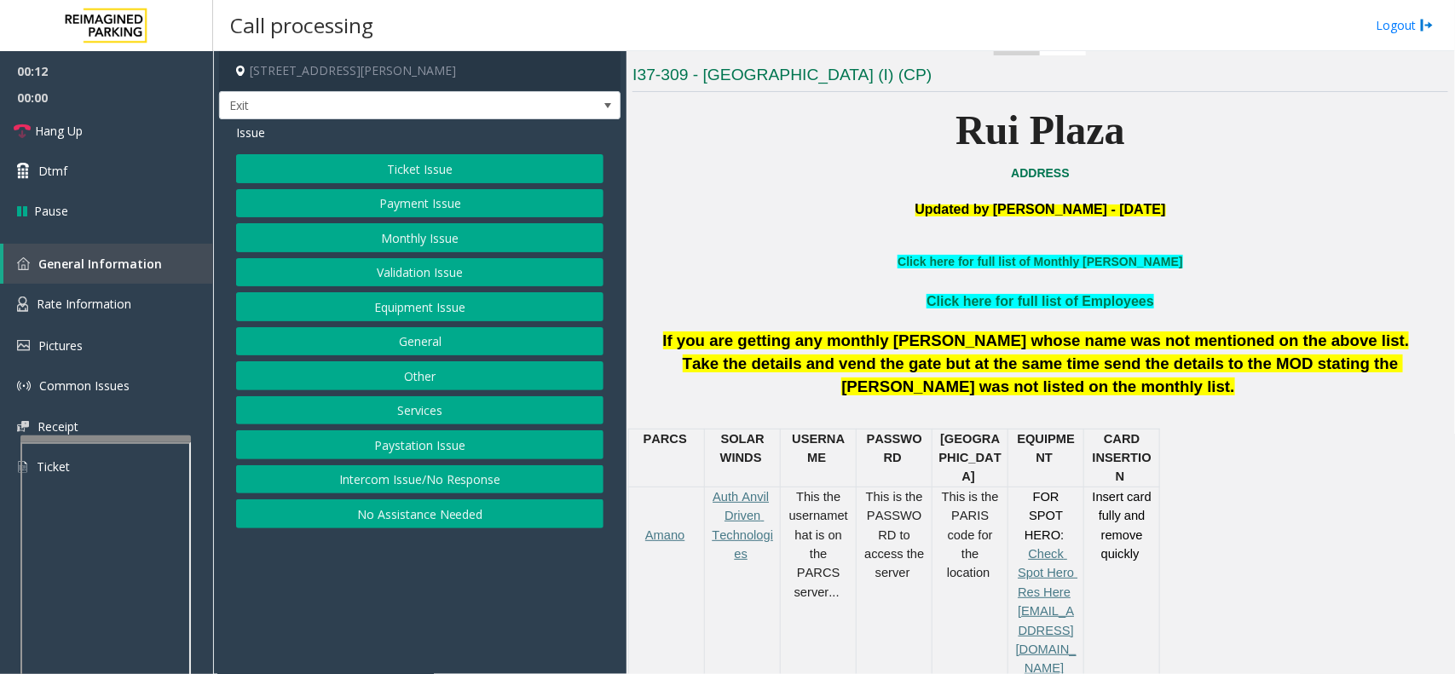
drag, startPoint x: 439, startPoint y: 482, endPoint x: 439, endPoint y: 435, distance: 46.9
click at [439, 482] on button "Intercom Issue/No Response" at bounding box center [419, 479] width 367 height 29
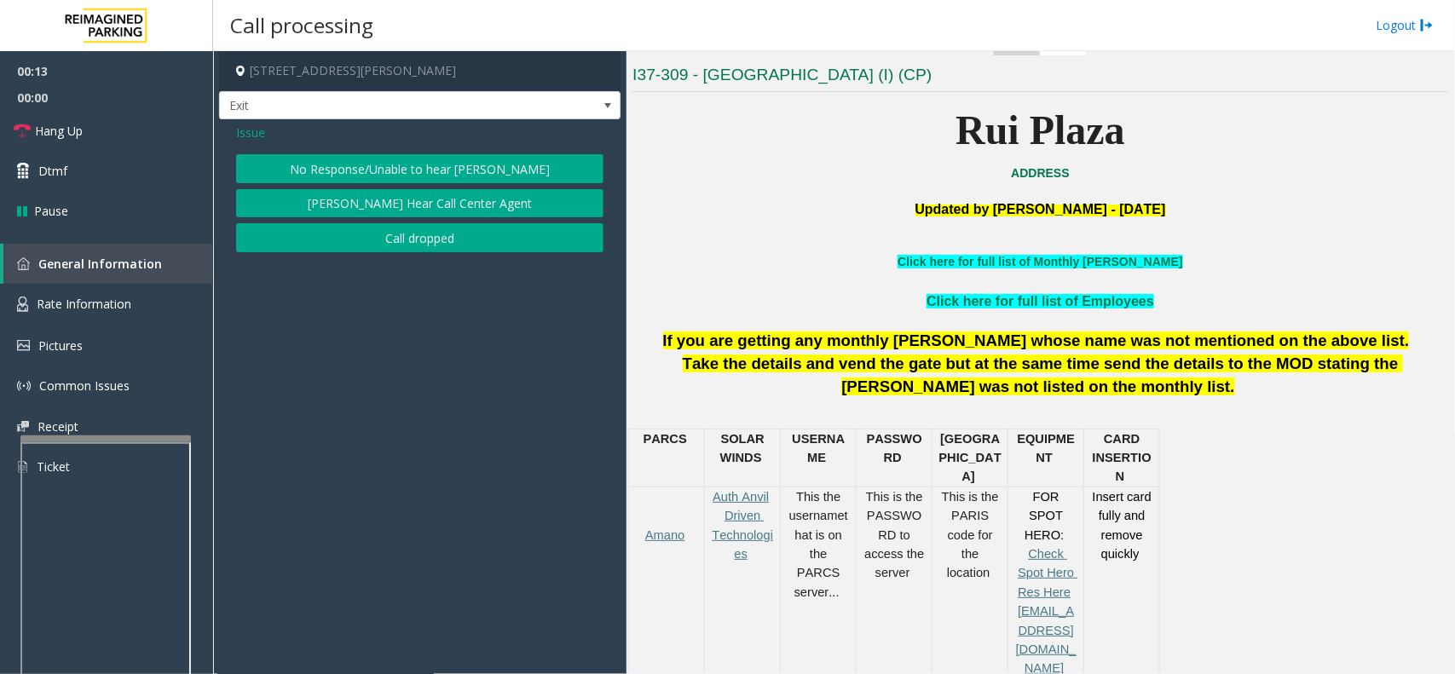
click at [414, 172] on button "No Response/Unable to hear [PERSON_NAME]" at bounding box center [419, 168] width 367 height 29
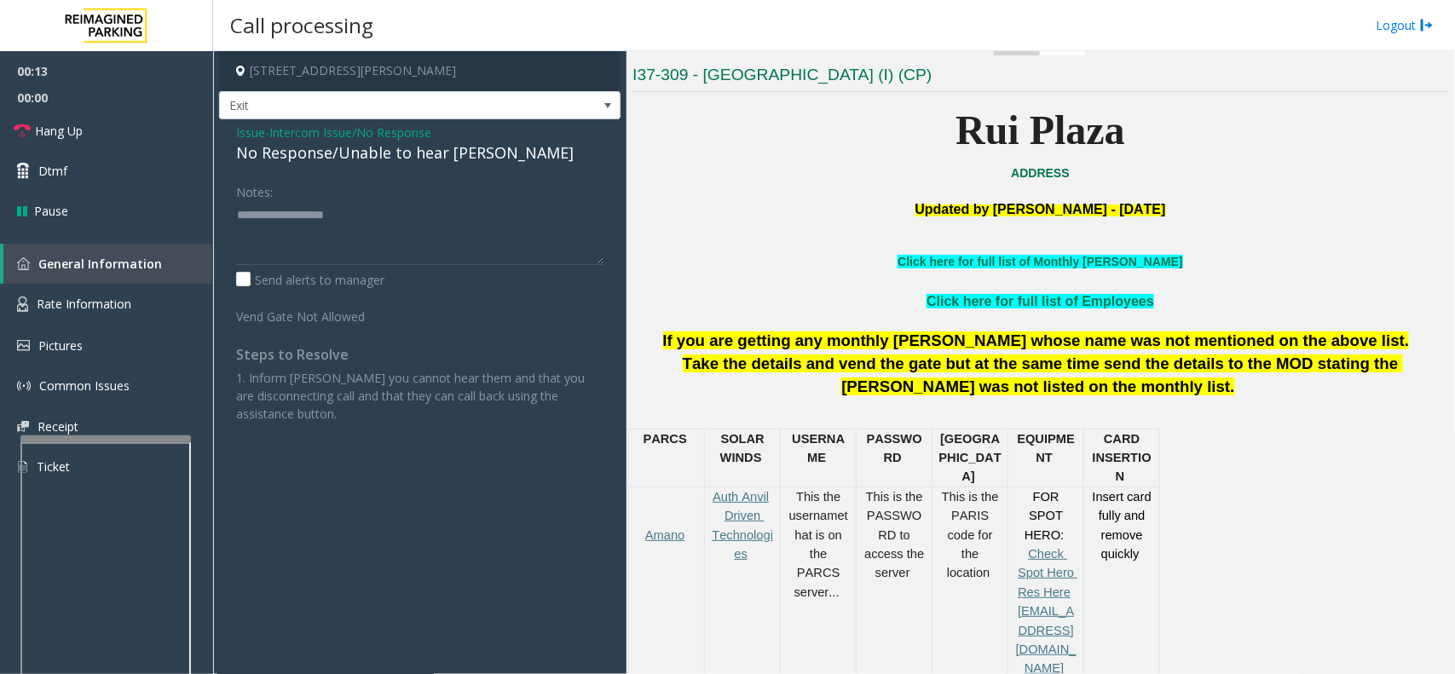
click at [406, 162] on div "No Response/Unable to hear [PERSON_NAME]" at bounding box center [419, 152] width 367 height 23
click at [251, 136] on span "Issue" at bounding box center [250, 133] width 29 height 18
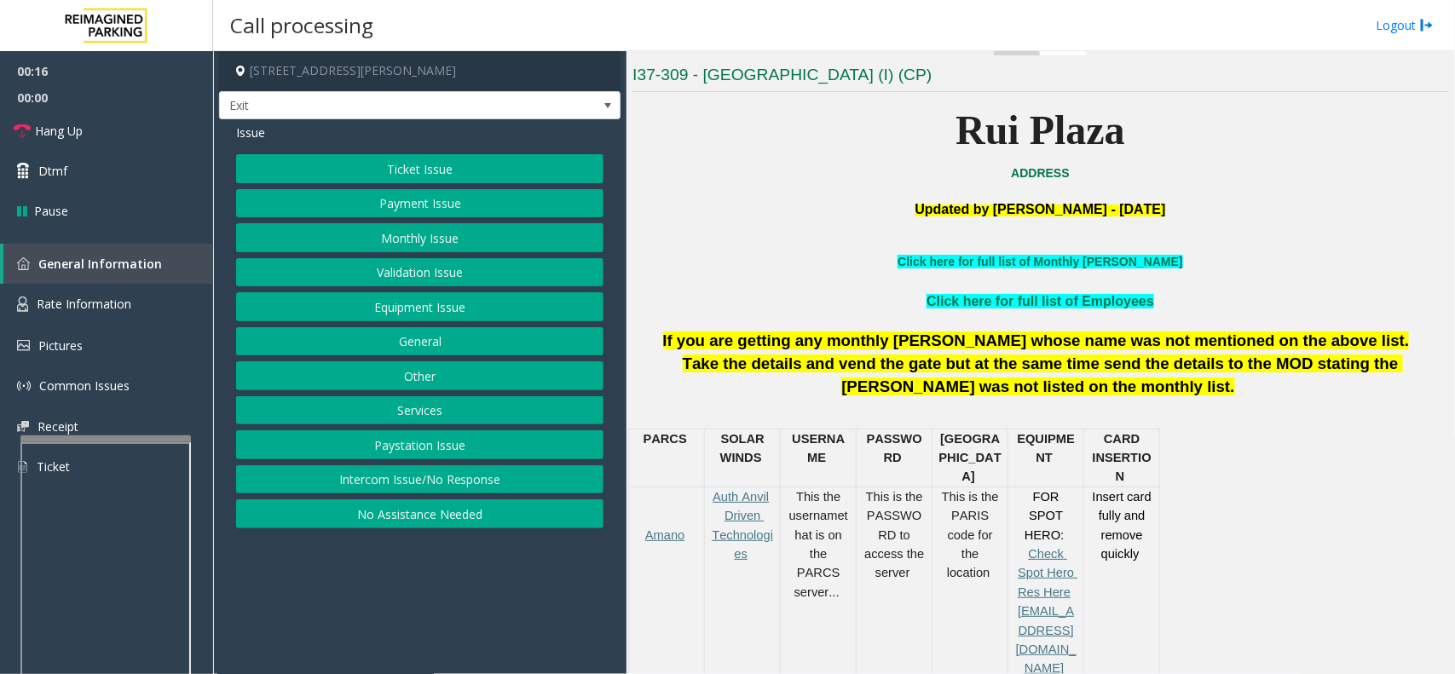
click at [339, 307] on button "Equipment Issue" at bounding box center [419, 306] width 367 height 29
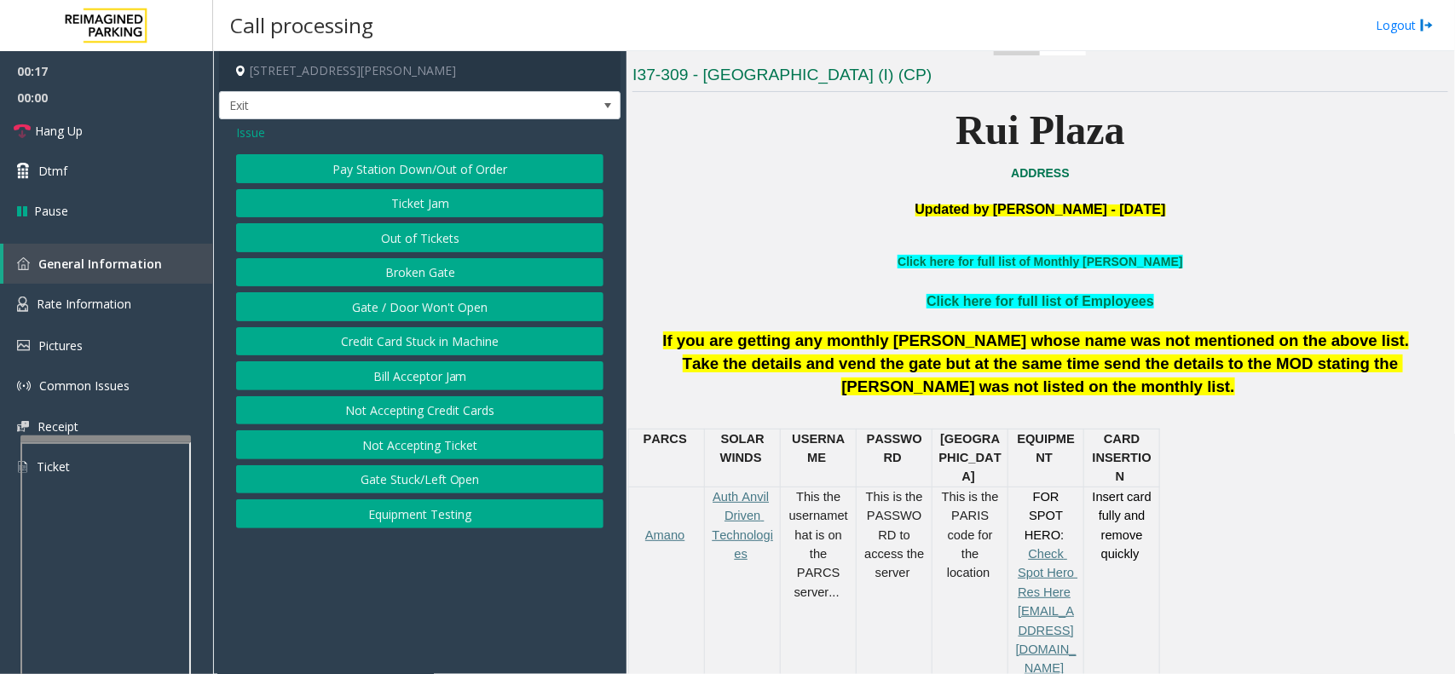
click at [339, 307] on button "Gate / Door Won't Open" at bounding box center [419, 306] width 367 height 29
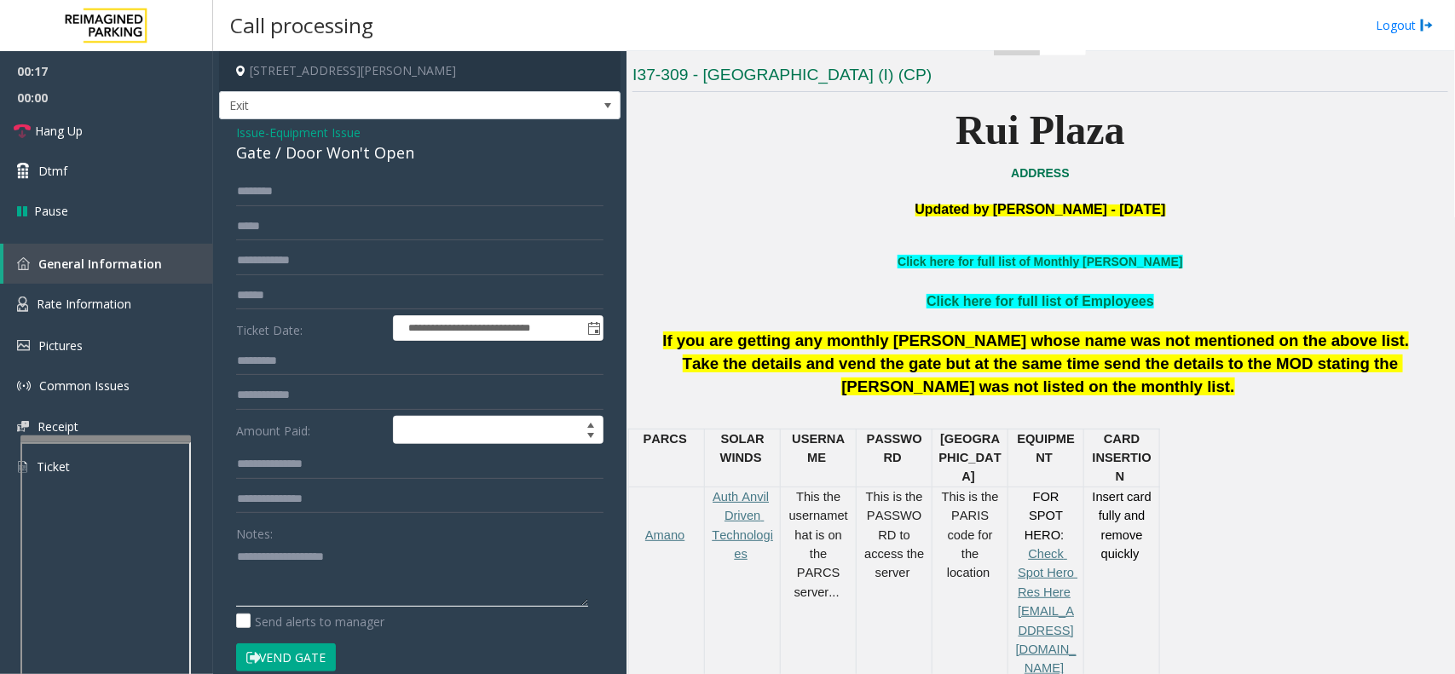
click at [360, 510] on textarea at bounding box center [412, 575] width 352 height 64
click at [406, 510] on textarea at bounding box center [412, 575] width 352 height 64
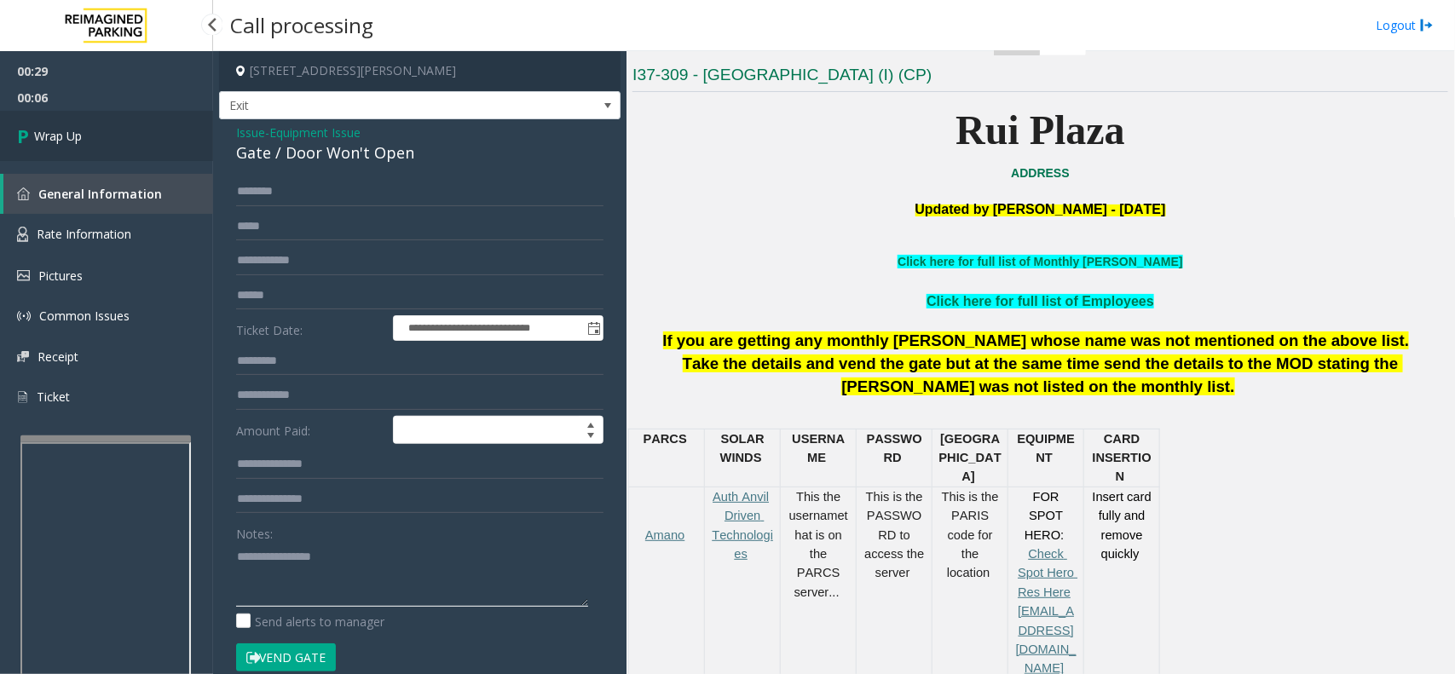
type textarea "**********"
click at [116, 147] on link "Wrap Up" at bounding box center [106, 136] width 213 height 50
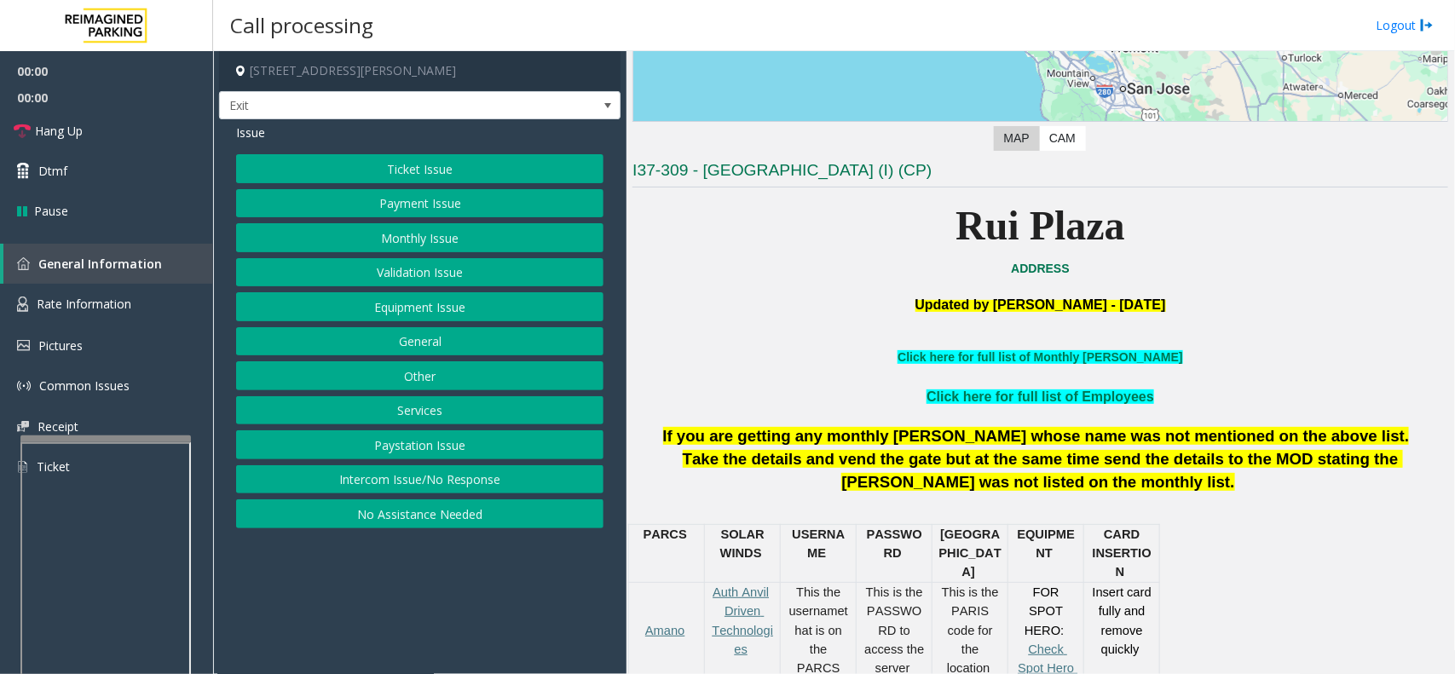
scroll to position [533, 0]
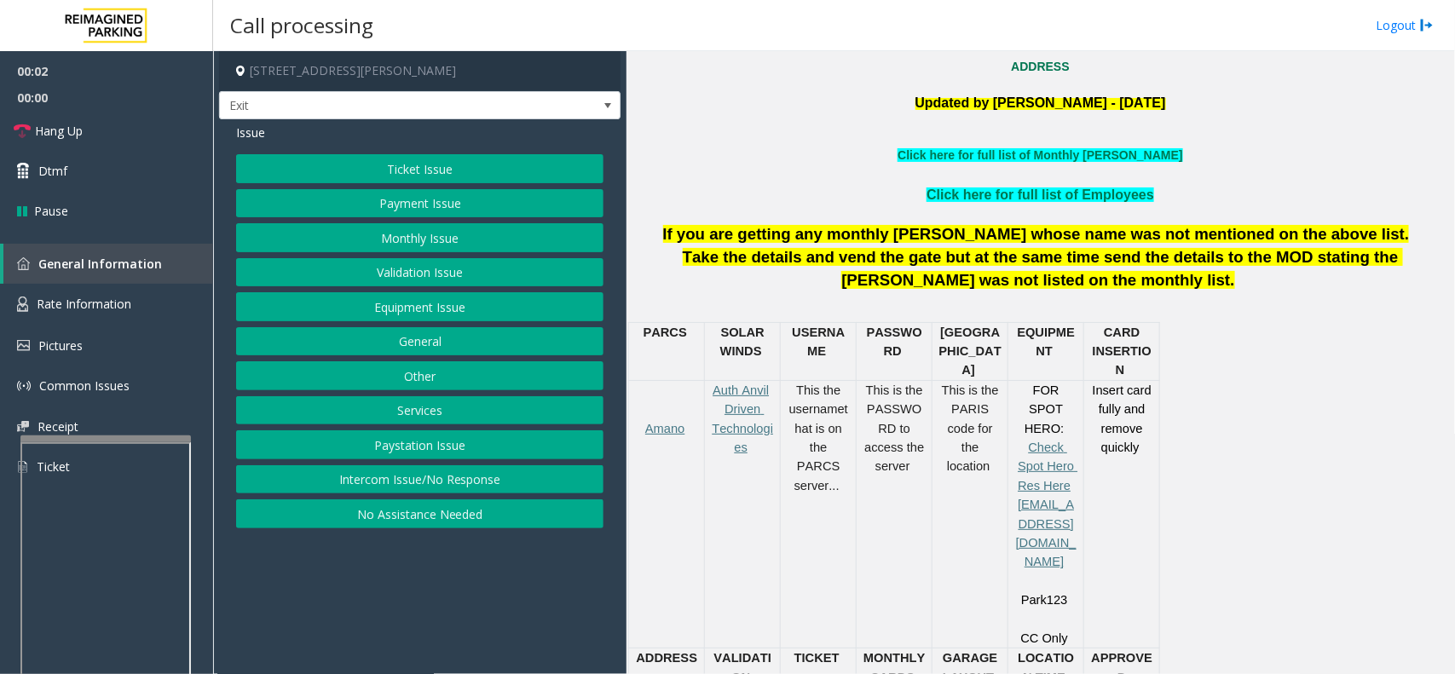
drag, startPoint x: 466, startPoint y: 665, endPoint x: 428, endPoint y: 660, distance: 38.6
click at [428, 510] on app-call-processing-form "[STREET_ADDRESS][PERSON_NAME] Exit Issue Ticket Issue Payment Issue Monthly Iss…" at bounding box center [419, 362] width 413 height 623
click at [386, 147] on div "Issue Ticket Issue Payment Issue Monthly Issue Validation Issue Equipment Issue…" at bounding box center [419, 328] width 401 height 418
click at [395, 183] on button "Ticket Issue" at bounding box center [419, 168] width 367 height 29
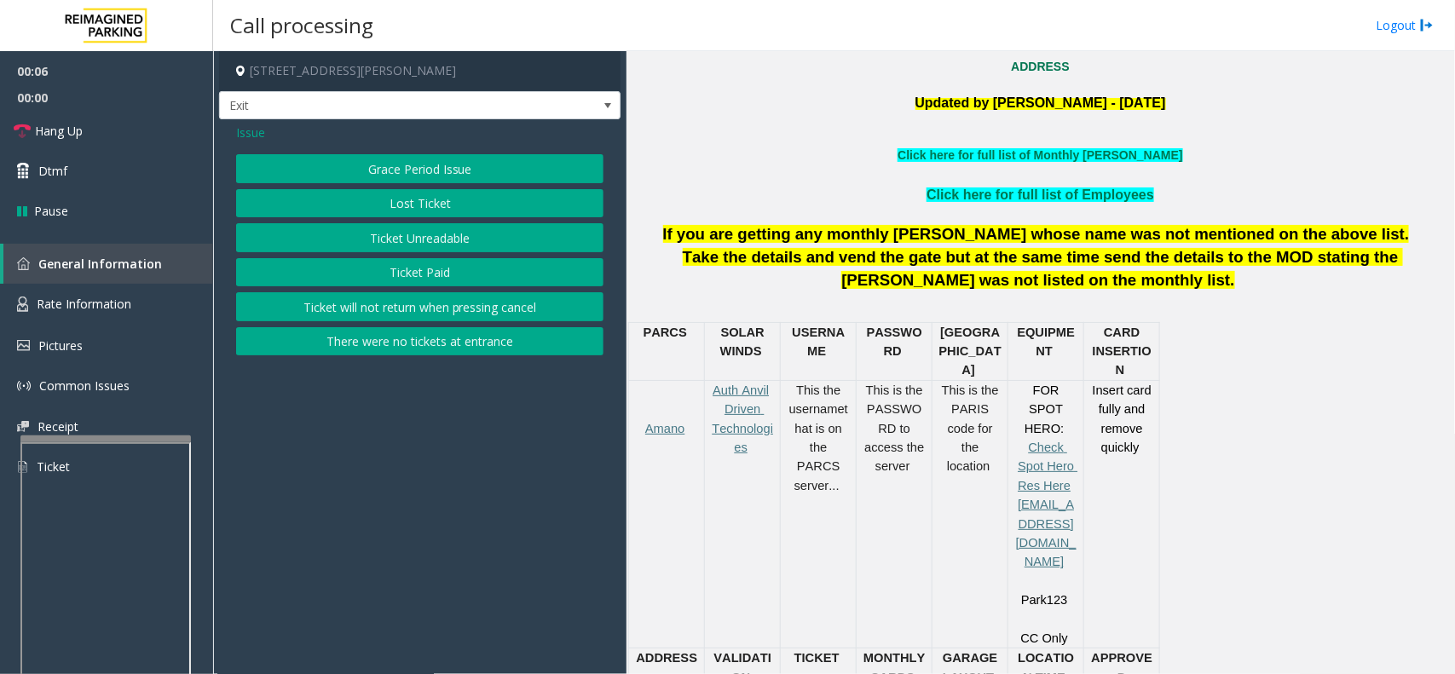
click at [377, 239] on button "Ticket Unreadable" at bounding box center [419, 237] width 367 height 29
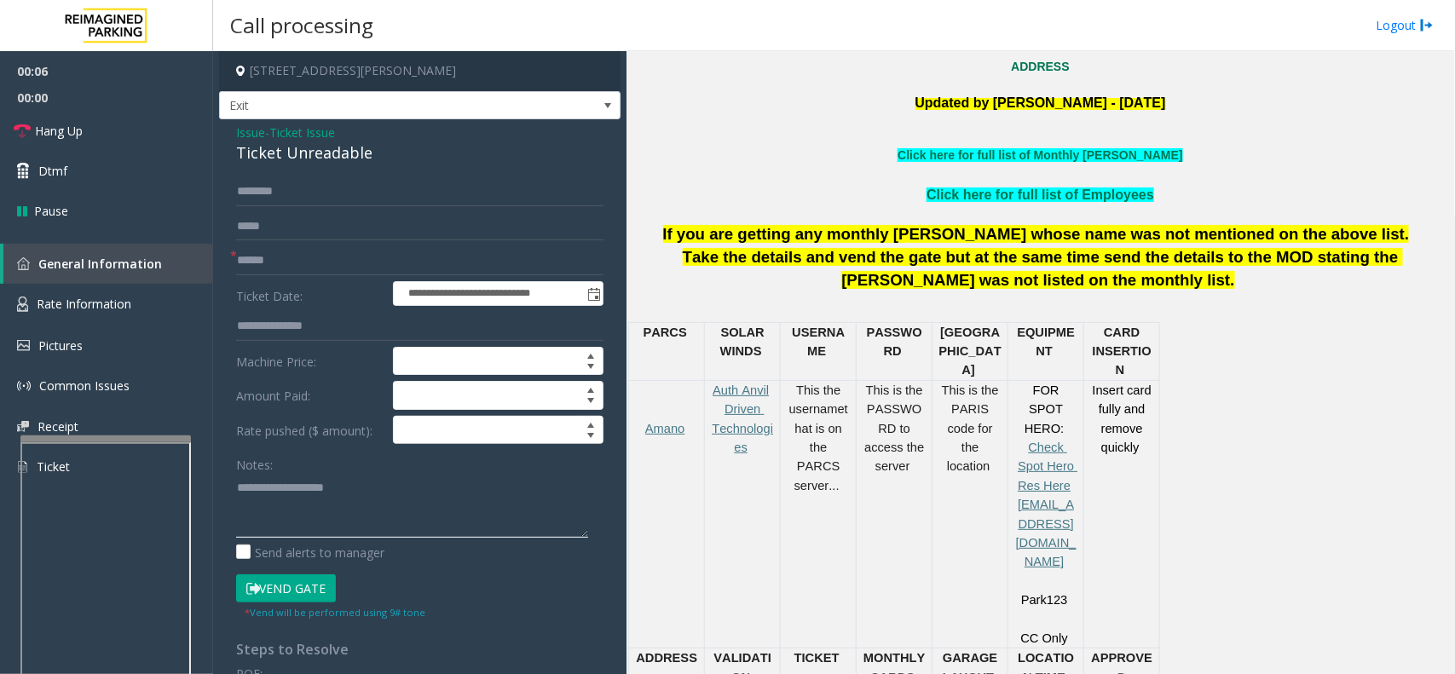
click at [346, 510] on textarea at bounding box center [412, 506] width 352 height 64
paste textarea "**********"
click at [299, 142] on div "Ticket Unreadable" at bounding box center [419, 152] width 367 height 23
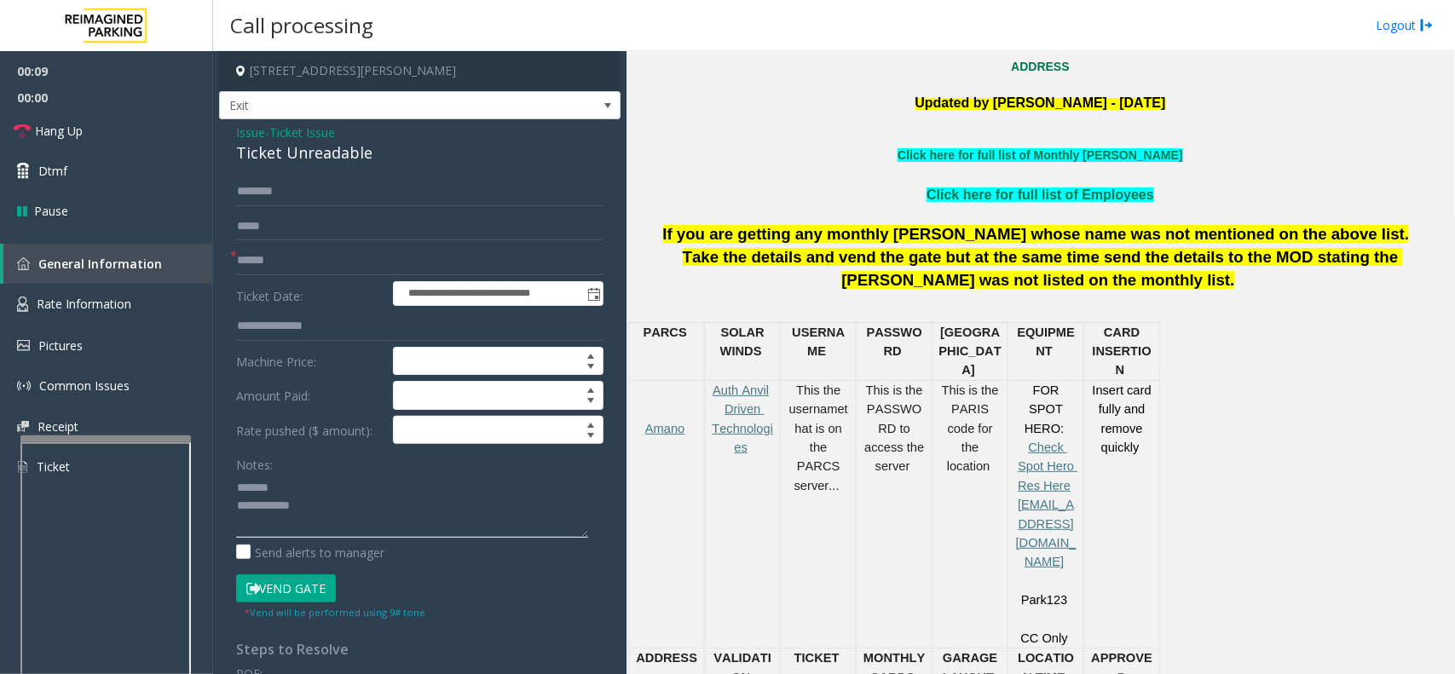
click at [354, 479] on textarea at bounding box center [412, 506] width 352 height 64
paste textarea "**********"
click at [330, 510] on textarea at bounding box center [412, 506] width 352 height 64
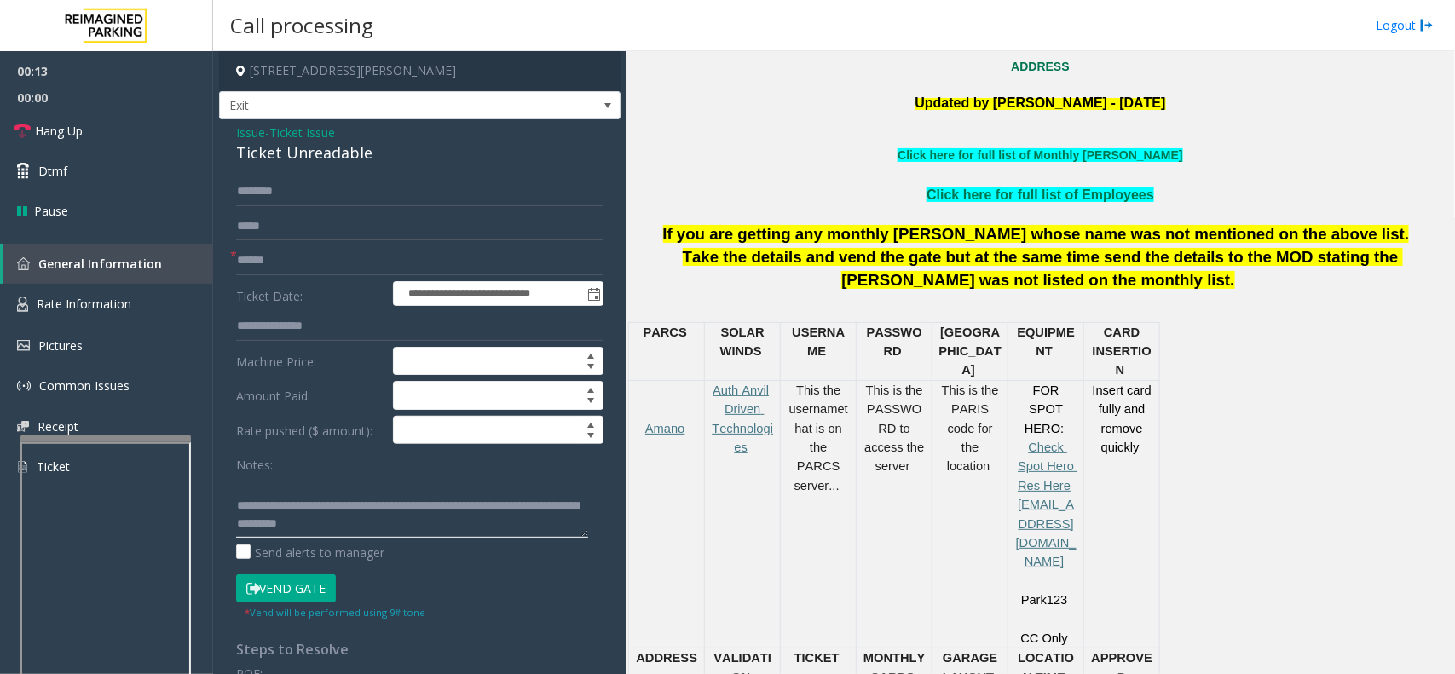
type textarea "**********"
click at [320, 245] on form "**********" at bounding box center [419, 398] width 367 height 443
click at [321, 261] on input "text" at bounding box center [419, 260] width 367 height 29
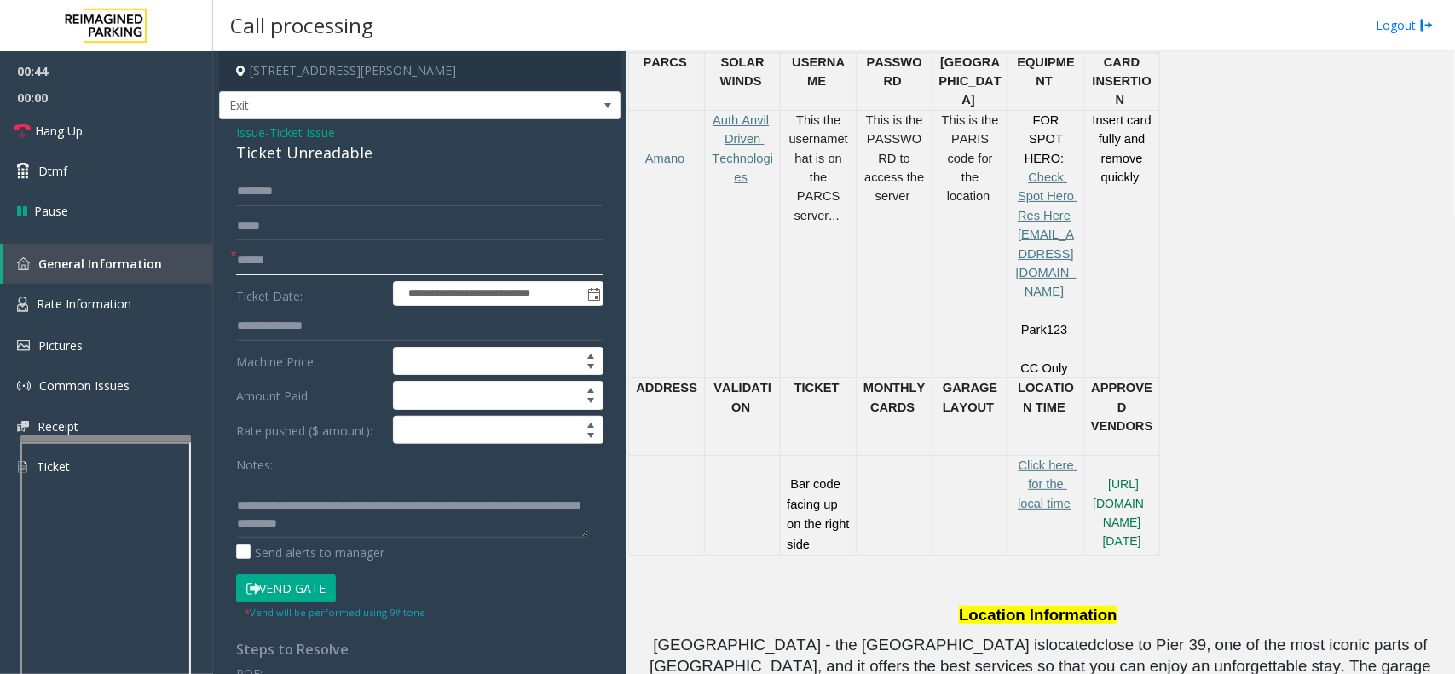
scroll to position [959, 0]
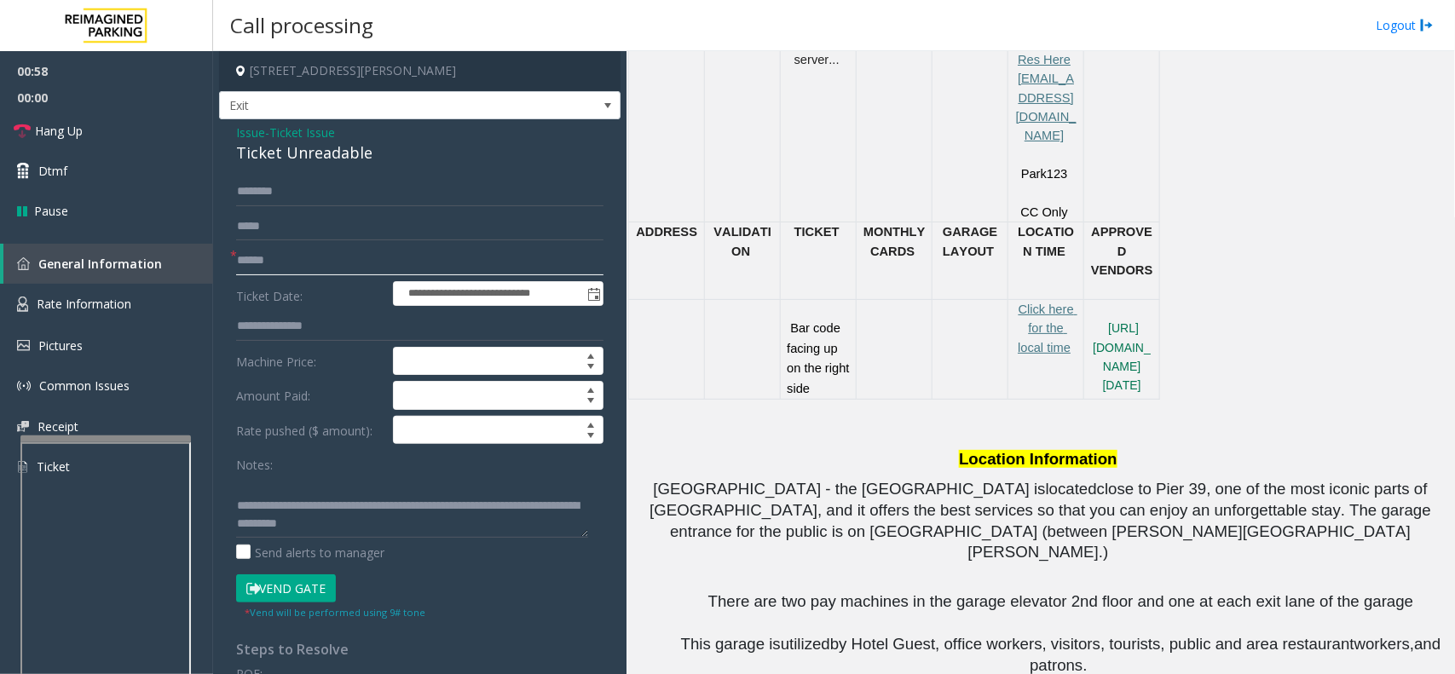
type input "******"
click at [286, 510] on form "**********" at bounding box center [419, 398] width 367 height 443
click at [135, 122] on link "Hang Up" at bounding box center [106, 131] width 213 height 40
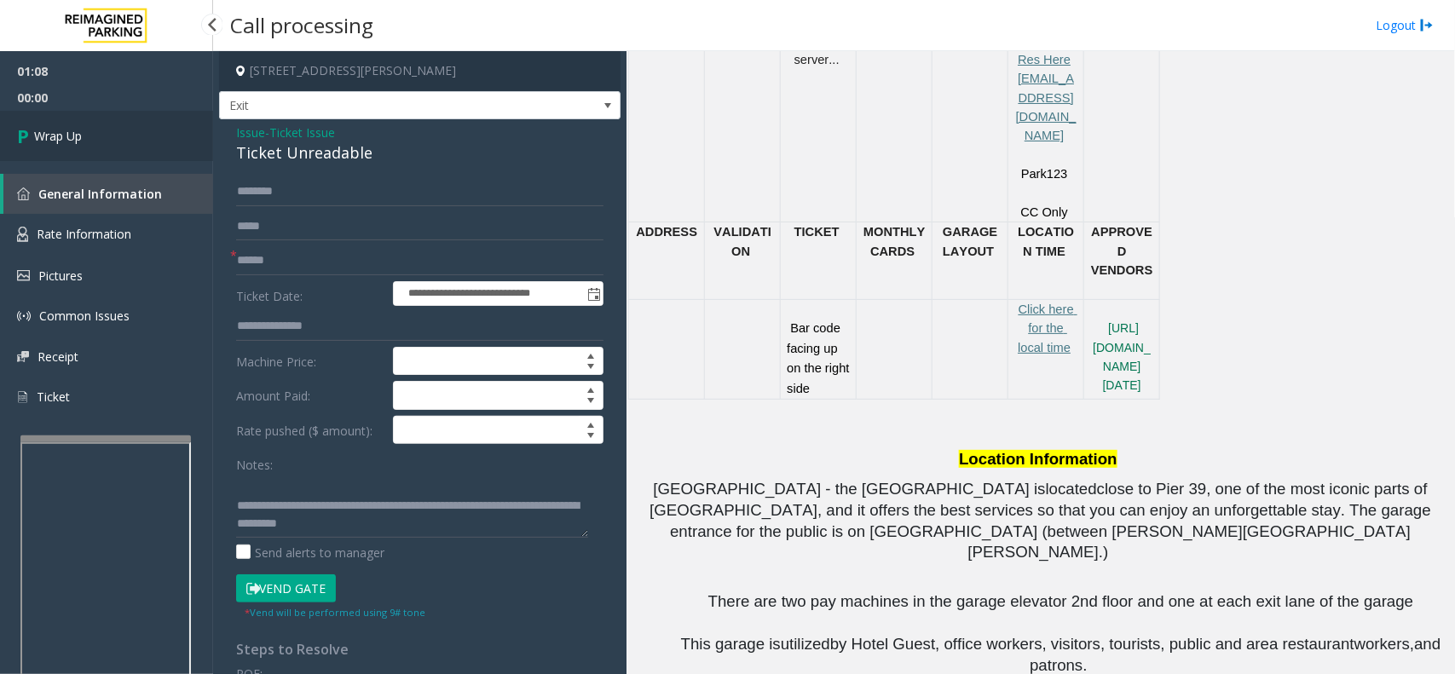
click at [135, 122] on link "Wrap Up" at bounding box center [106, 136] width 213 height 50
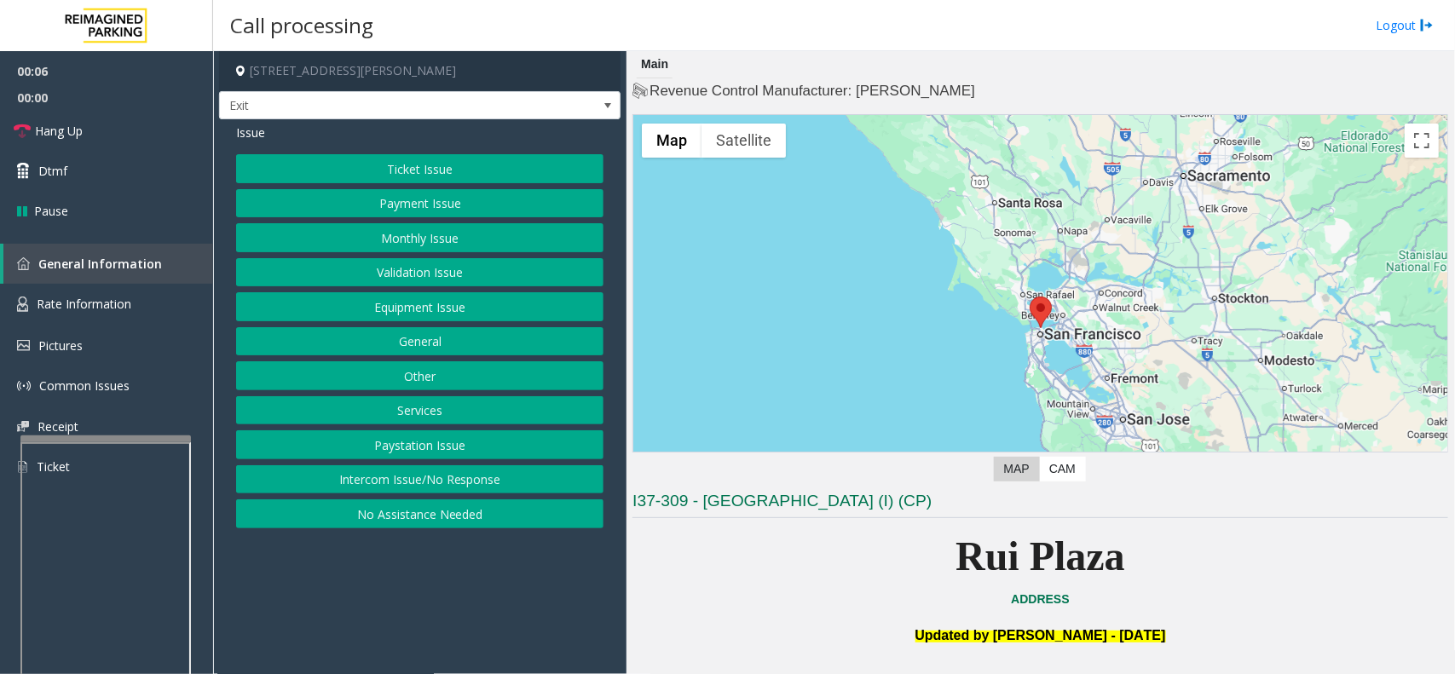
click at [423, 491] on button "Intercom Issue/No Response" at bounding box center [419, 479] width 367 height 29
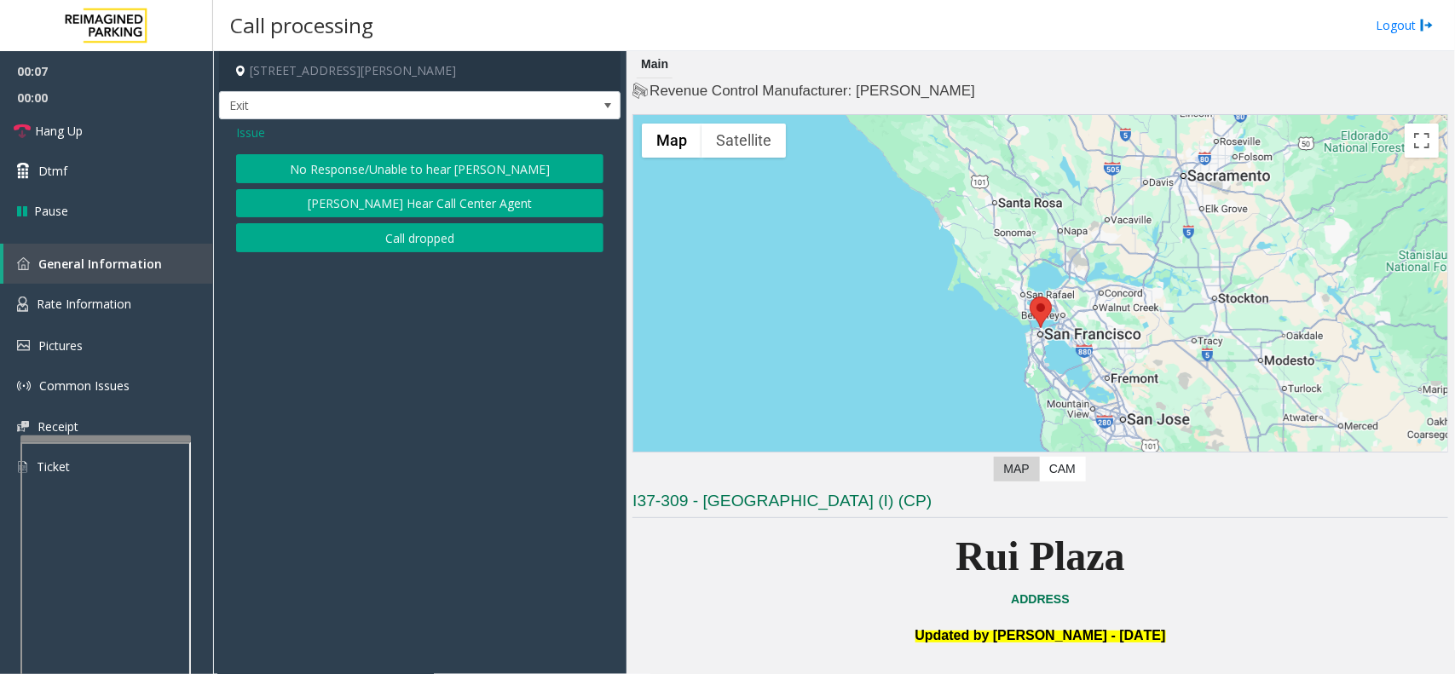
click at [375, 181] on button "No Response/Unable to hear [PERSON_NAME]" at bounding box center [419, 168] width 367 height 29
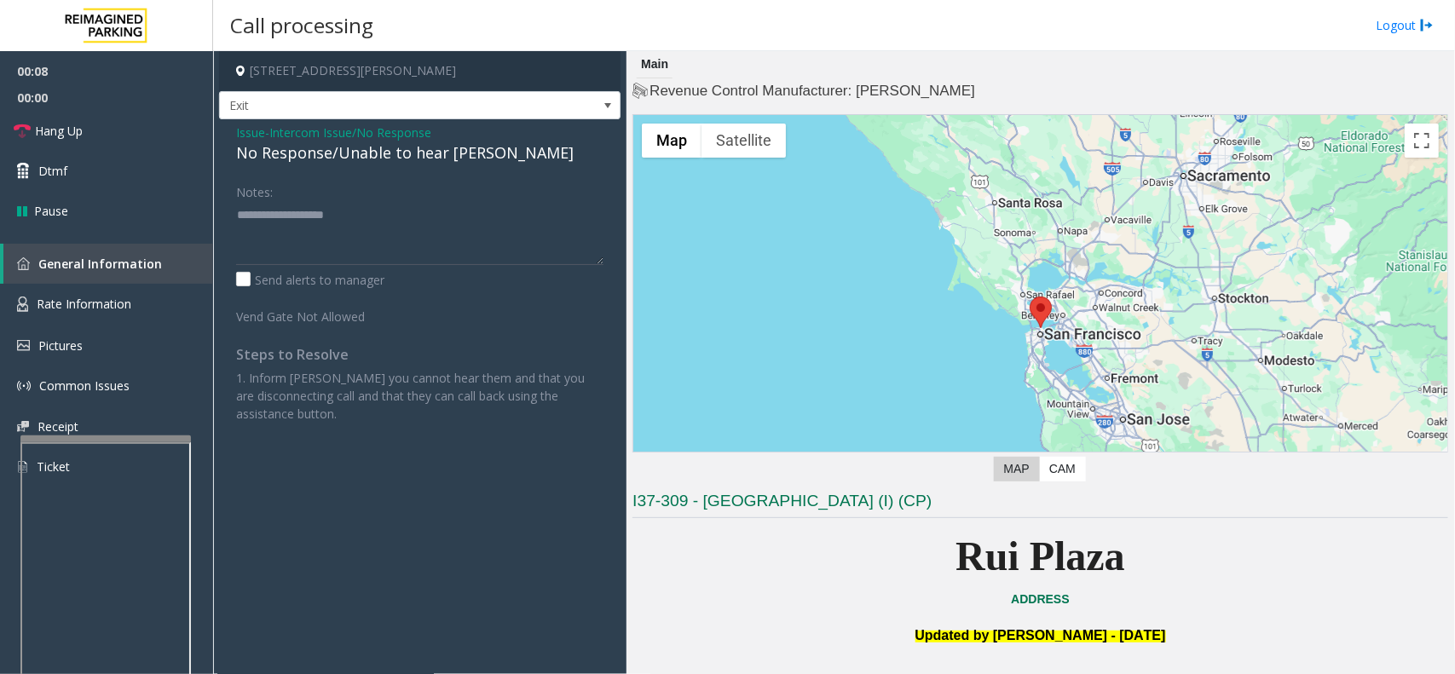
click at [382, 167] on div "Issue - Intercom Issue/No Response No Response/Unable to hear parker Notes: Sen…" at bounding box center [419, 279] width 401 height 320
click at [396, 156] on div "No Response/Unable to hear [PERSON_NAME]" at bounding box center [419, 152] width 367 height 23
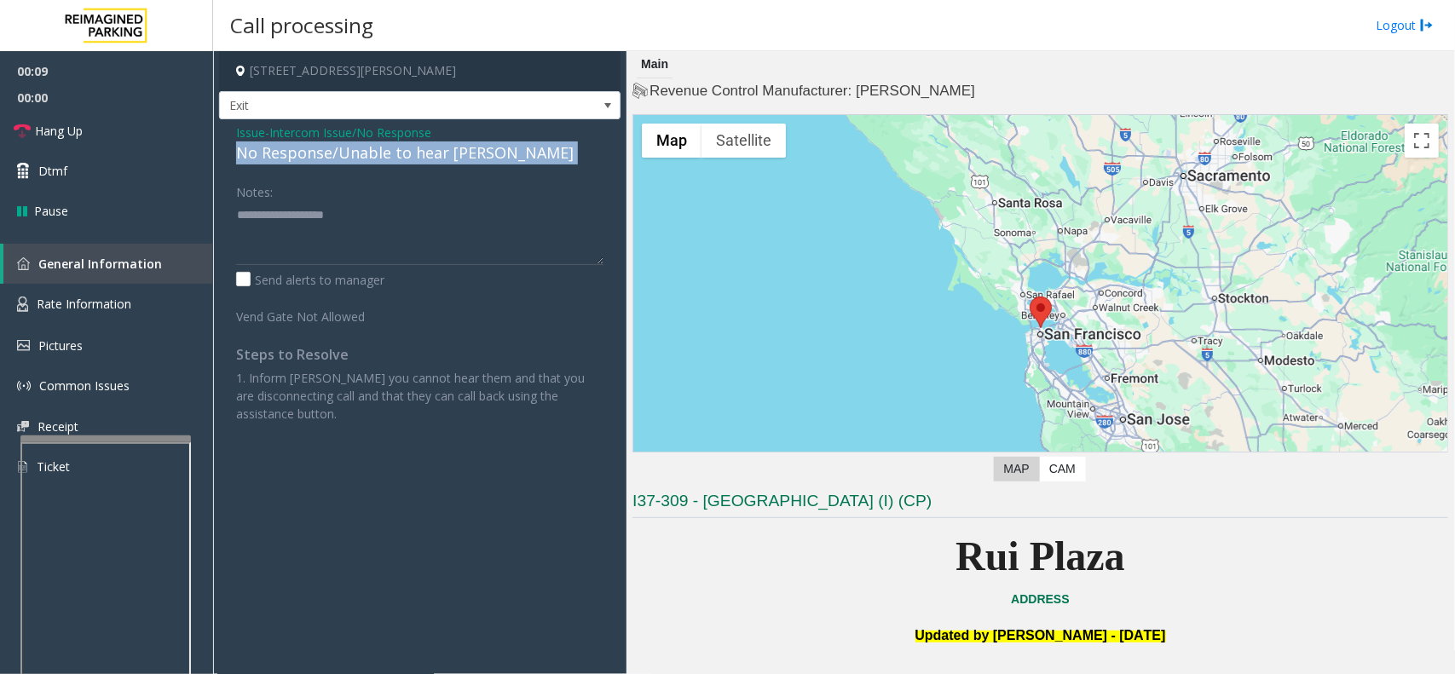
click at [396, 156] on div "No Response/Unable to hear [PERSON_NAME]" at bounding box center [419, 152] width 367 height 23
click at [518, 215] on textarea at bounding box center [419, 233] width 367 height 64
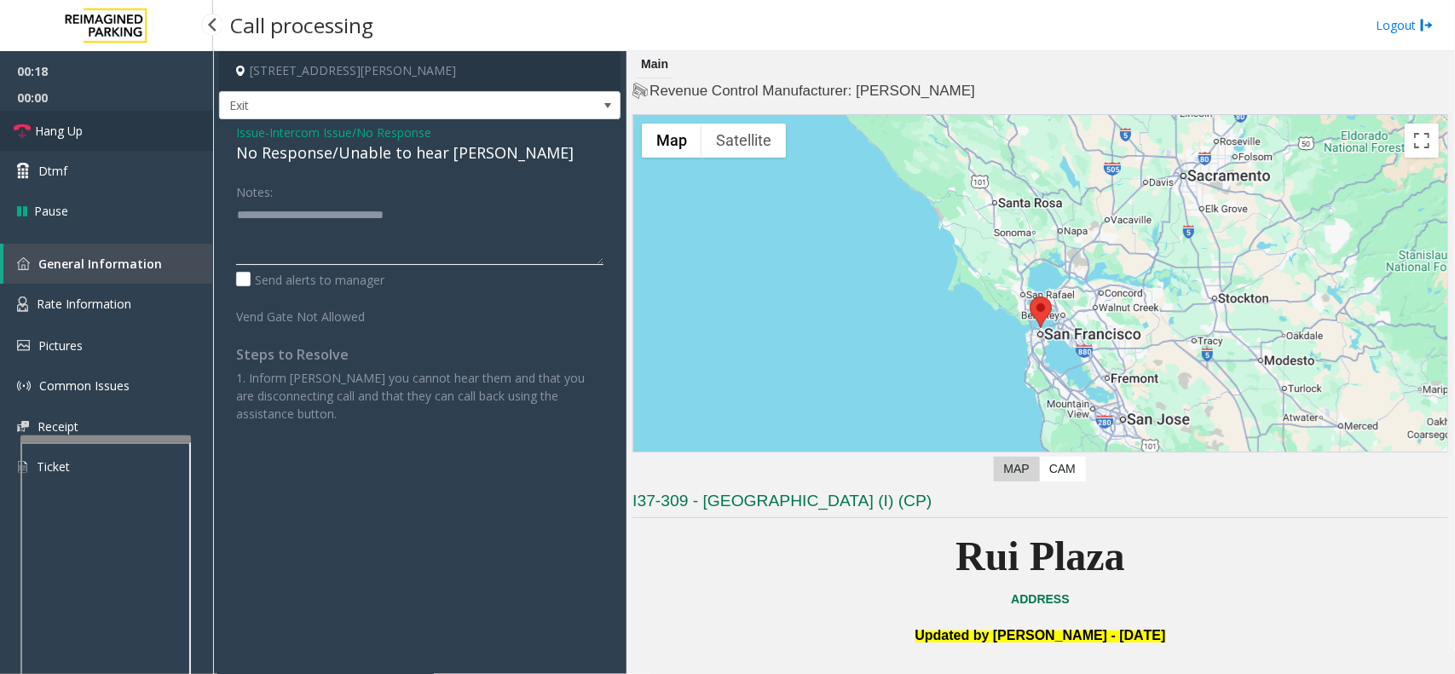
type textarea "**********"
click at [122, 124] on link "Hang Up" at bounding box center [106, 131] width 213 height 40
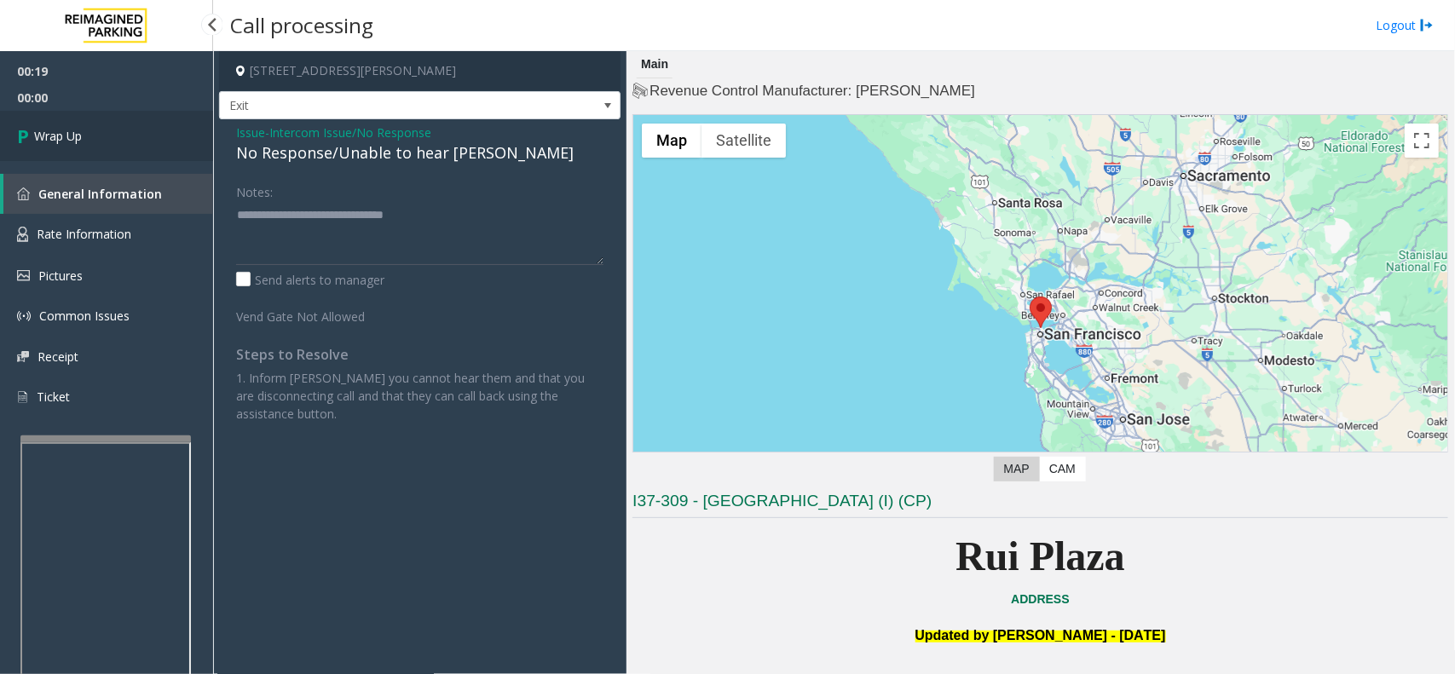
click at [122, 124] on link "Wrap Up" at bounding box center [106, 136] width 213 height 50
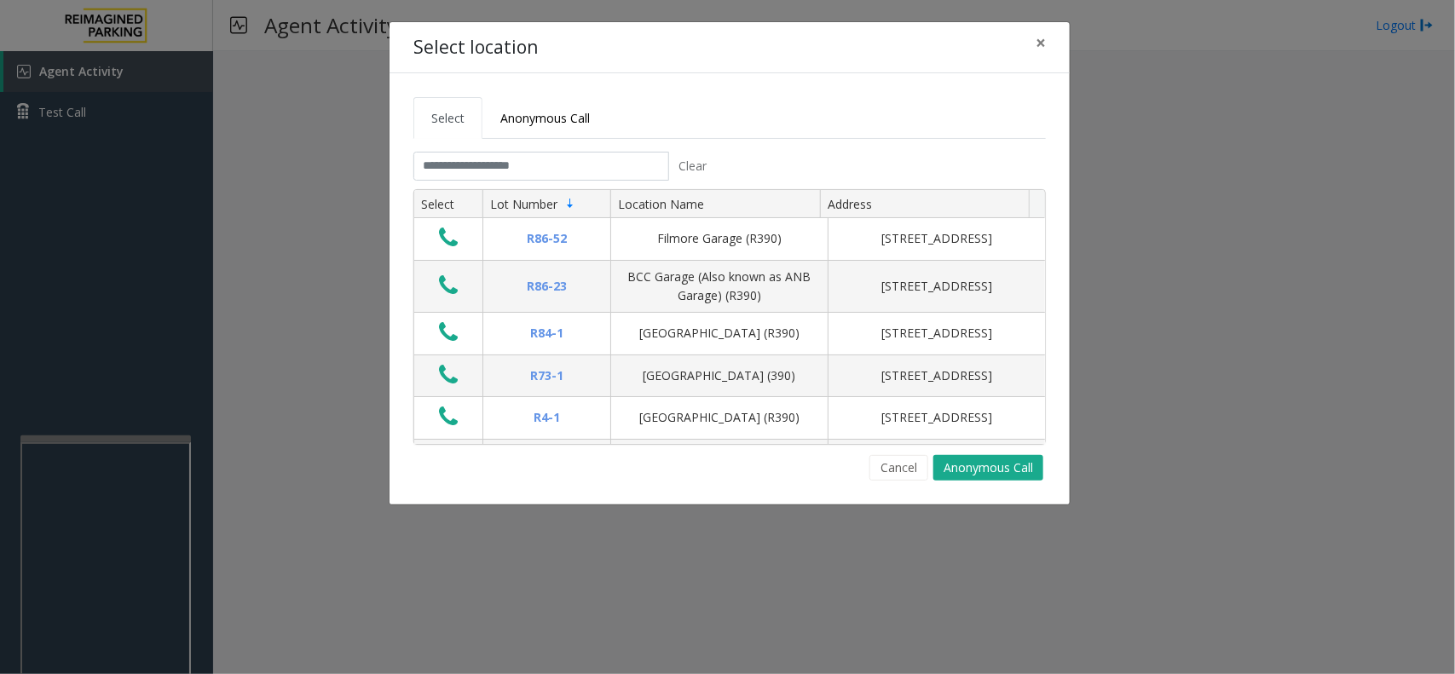
drag, startPoint x: 765, startPoint y: 87, endPoint x: 748, endPoint y: 86, distance: 17.1
drag, startPoint x: 748, startPoint y: 86, endPoint x: 641, endPoint y: 153, distance: 126.7
click at [675, 111] on ul "Select Anonymous Call" at bounding box center [729, 118] width 632 height 42
click at [619, 164] on input "text" at bounding box center [541, 166] width 256 height 29
click at [840, 473] on button "Cancel" at bounding box center [898, 468] width 59 height 26
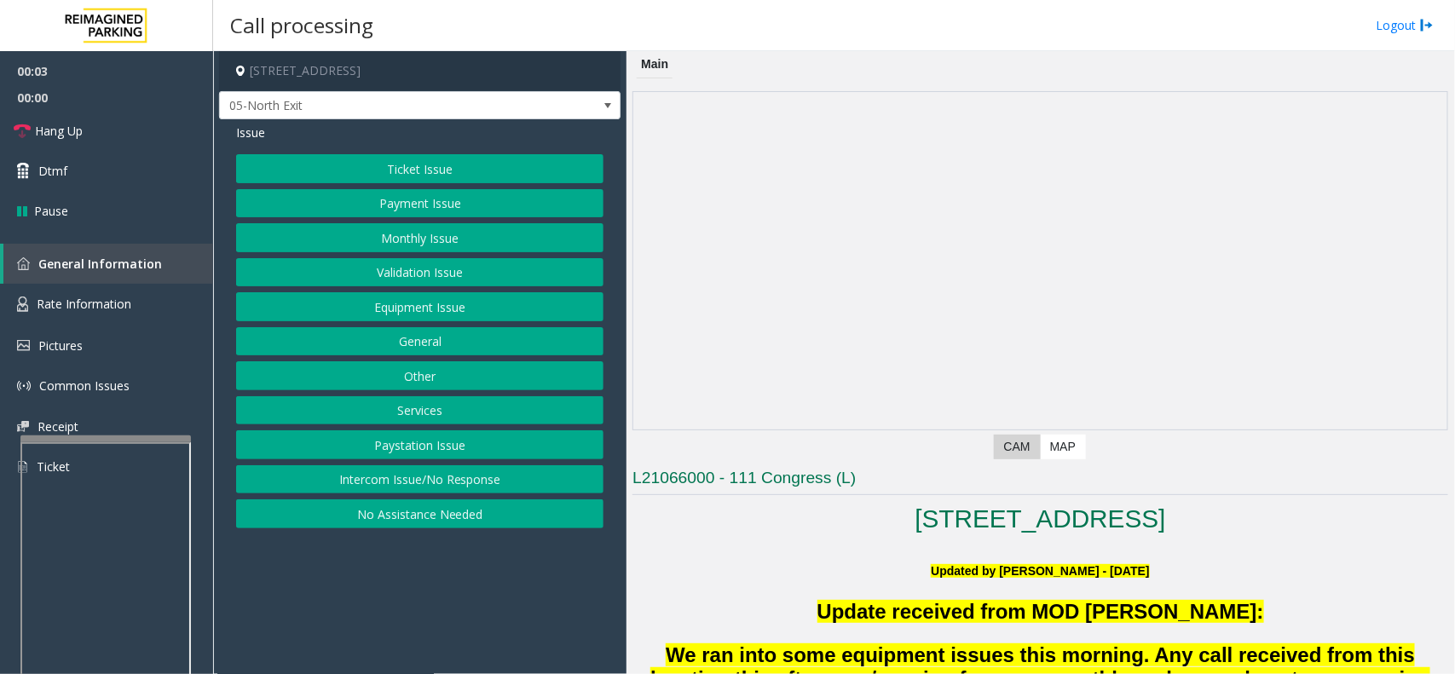
click at [377, 250] on button "Monthly Issue" at bounding box center [419, 237] width 367 height 29
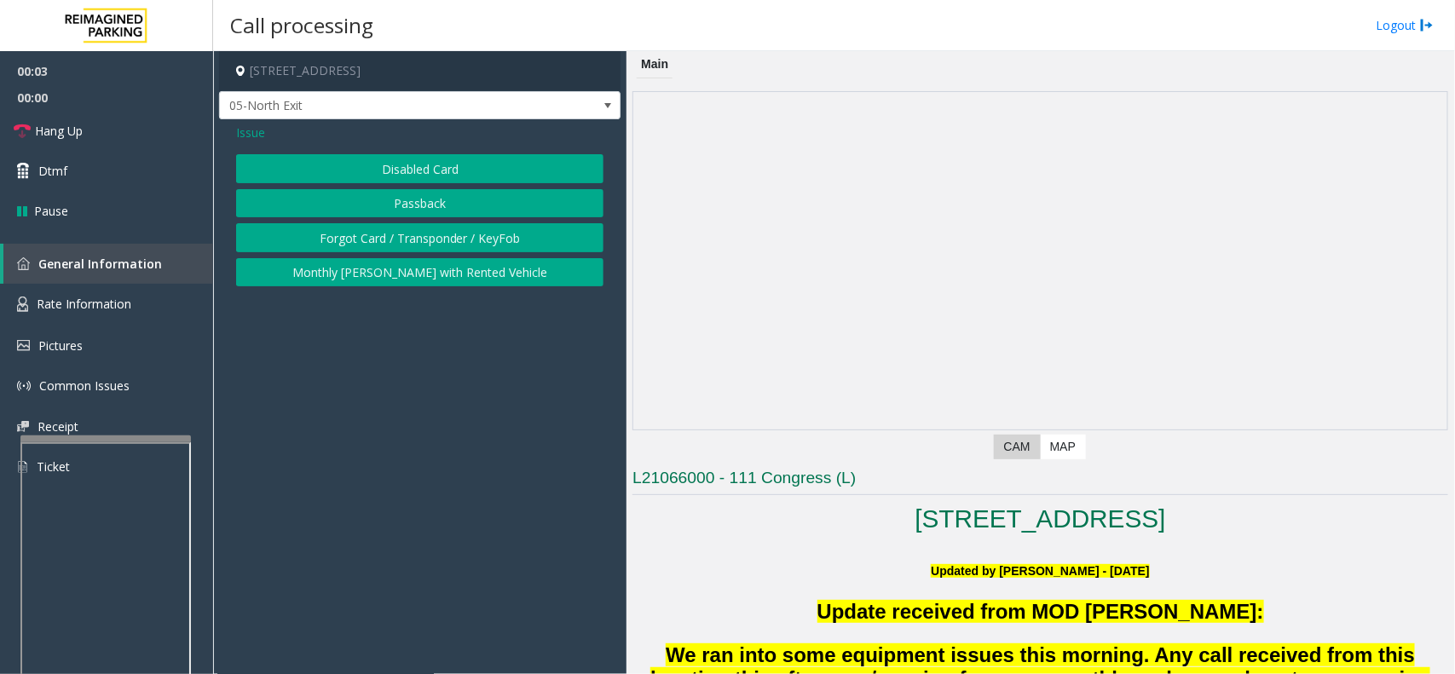
click at [397, 170] on button "Disabled Card" at bounding box center [419, 168] width 367 height 29
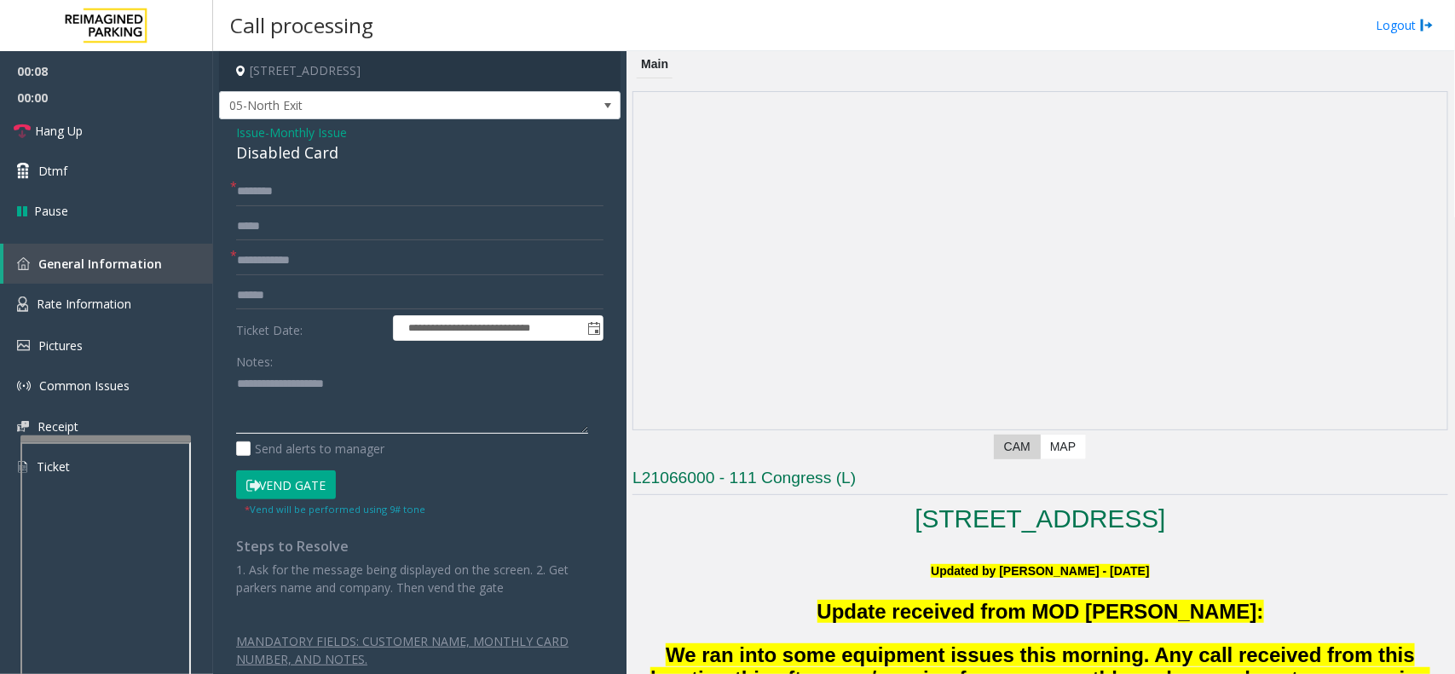
click at [371, 412] on textarea at bounding box center [412, 403] width 352 height 64
paste textarea "**********"
drag, startPoint x: 300, startPoint y: 401, endPoint x: 385, endPoint y: 407, distance: 85.4
click at [385, 407] on textarea at bounding box center [412, 403] width 352 height 64
type textarea "**********"
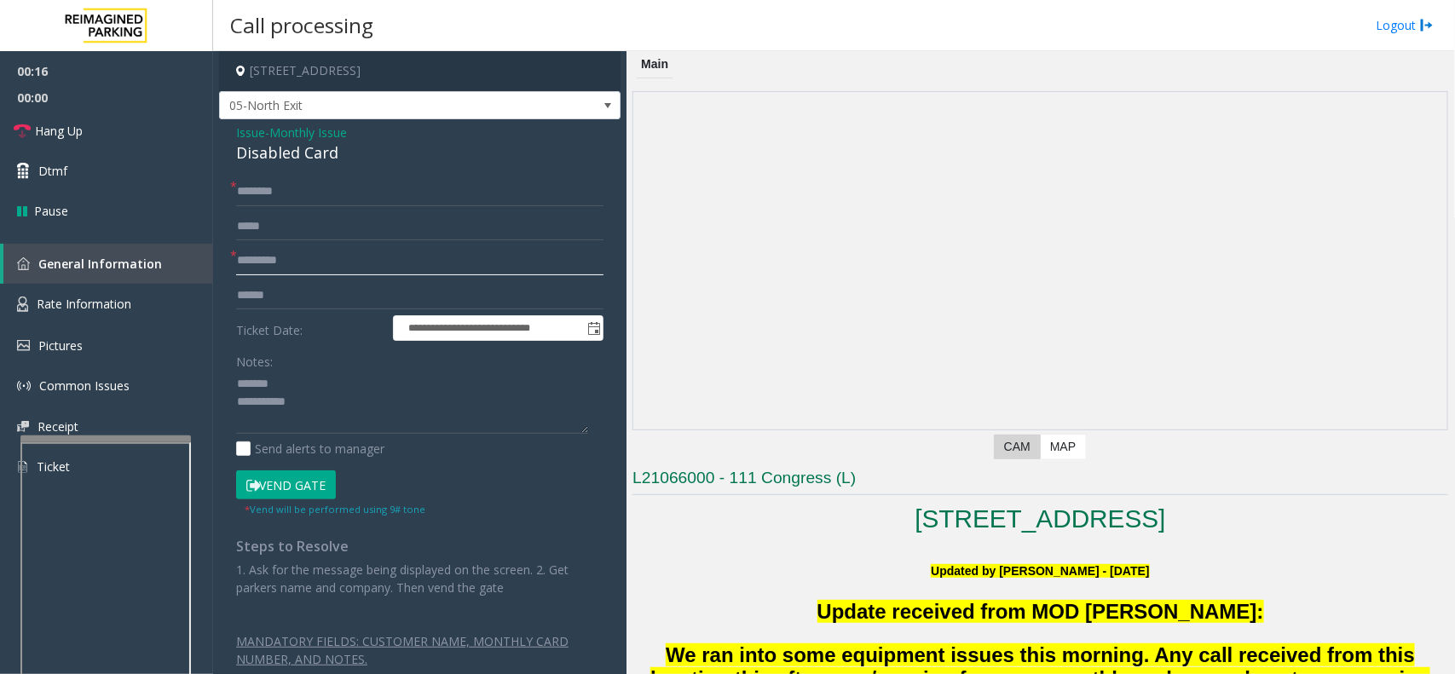
type input "*********"
click at [324, 402] on textarea at bounding box center [412, 403] width 352 height 64
type textarea "**********"
click at [403, 185] on input "text" at bounding box center [419, 191] width 367 height 29
type input "*****"
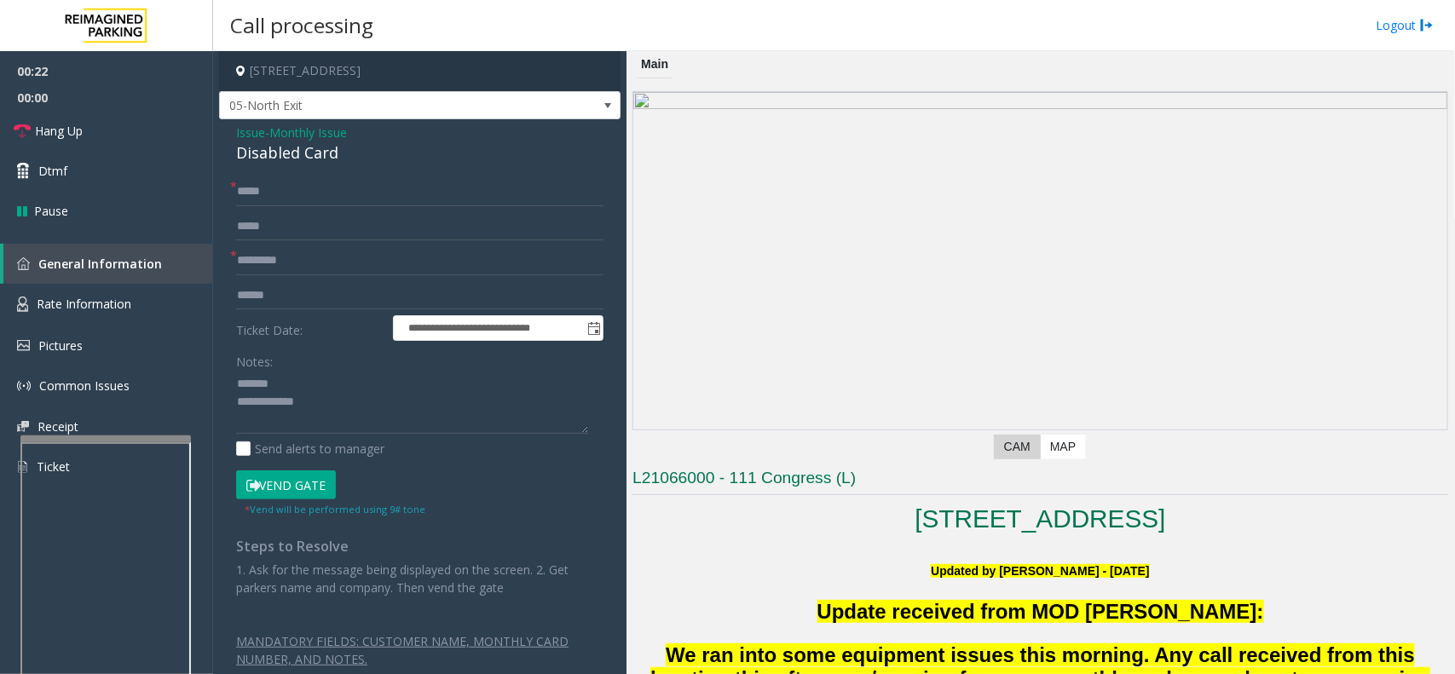
click at [274, 469] on form "**********" at bounding box center [419, 347] width 367 height 340
click at [275, 481] on button "Vend Gate" at bounding box center [286, 484] width 100 height 29
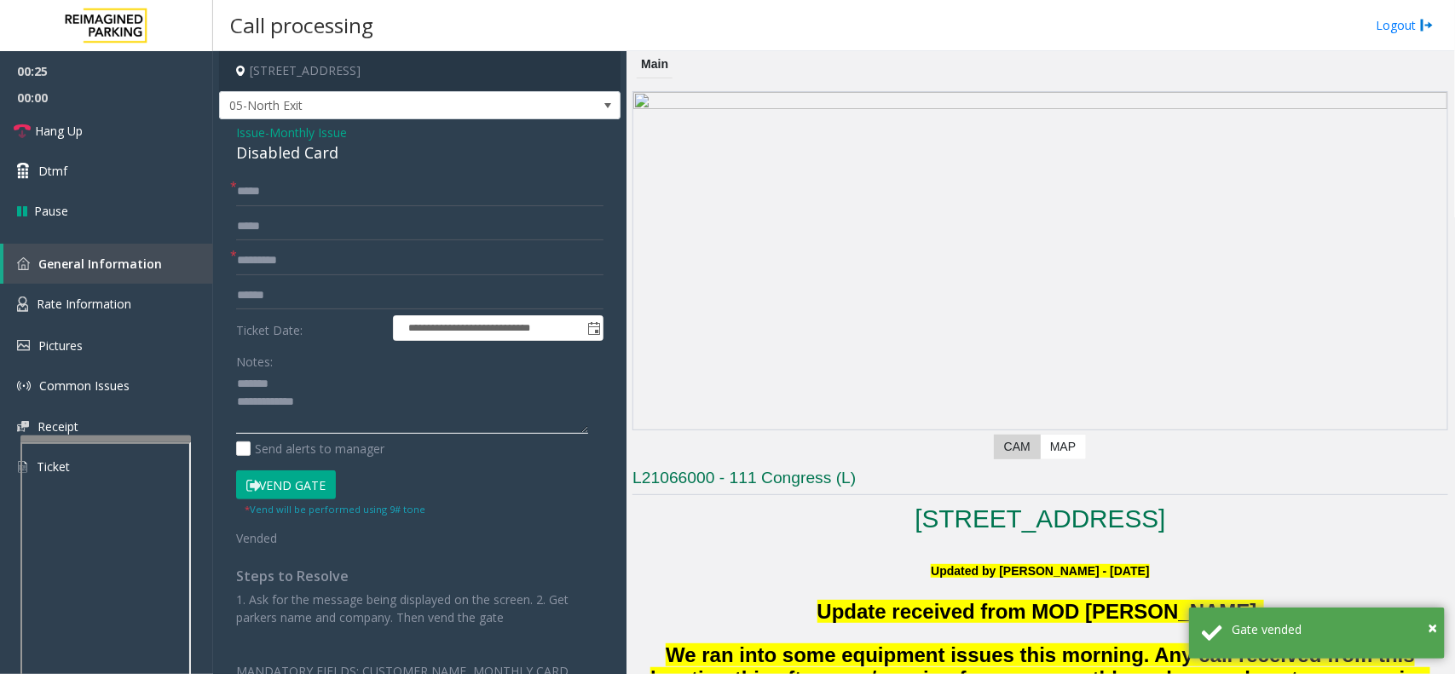
click at [352, 397] on textarea at bounding box center [412, 403] width 352 height 64
paste textarea "**********"
click at [264, 147] on div "Disabled Card" at bounding box center [419, 152] width 367 height 23
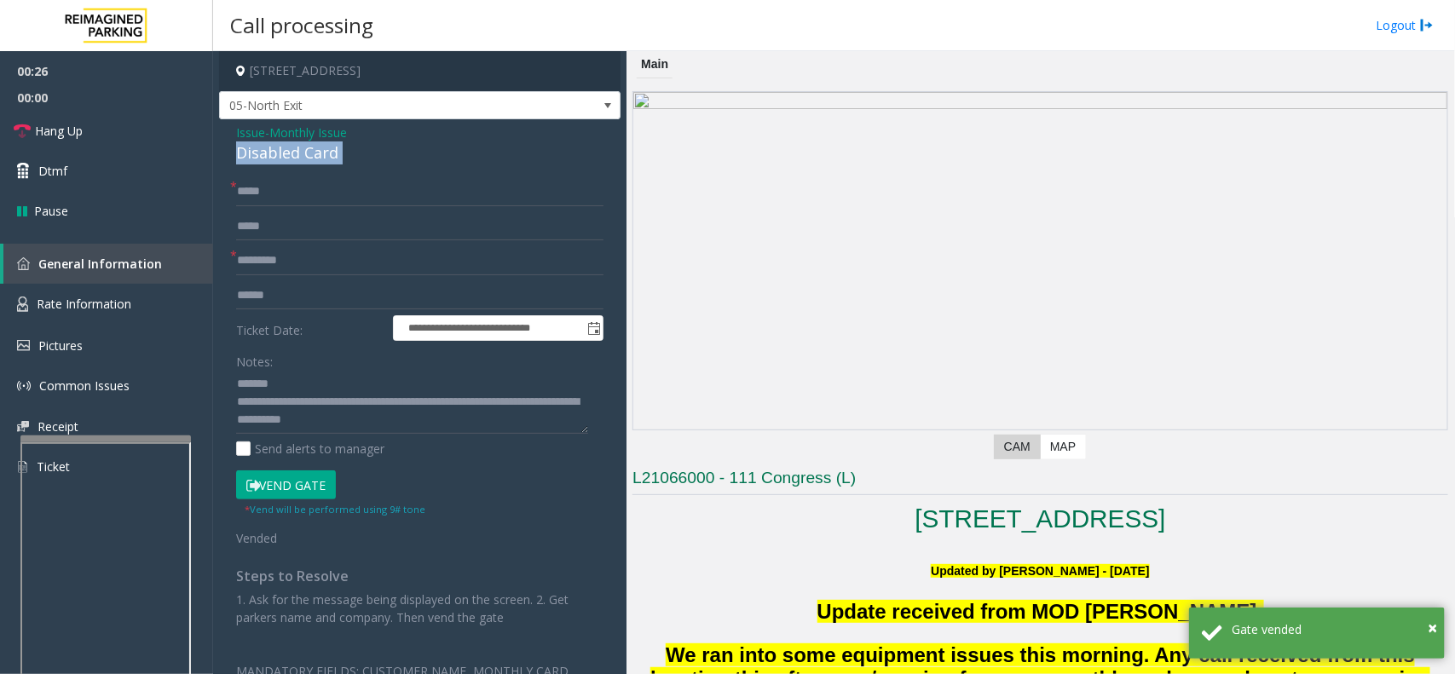
click at [264, 147] on div "Disabled Card" at bounding box center [419, 152] width 367 height 23
paste textarea "**********"
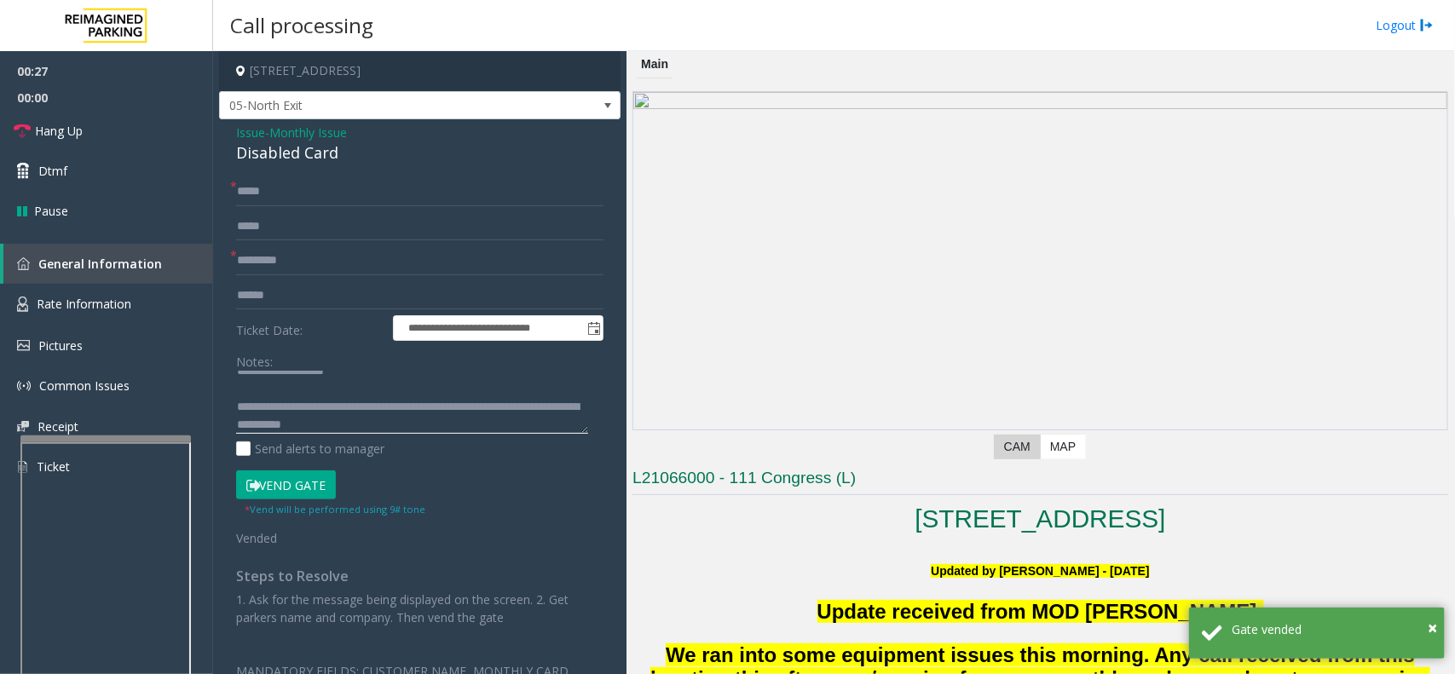
click at [291, 373] on textarea at bounding box center [412, 403] width 352 height 64
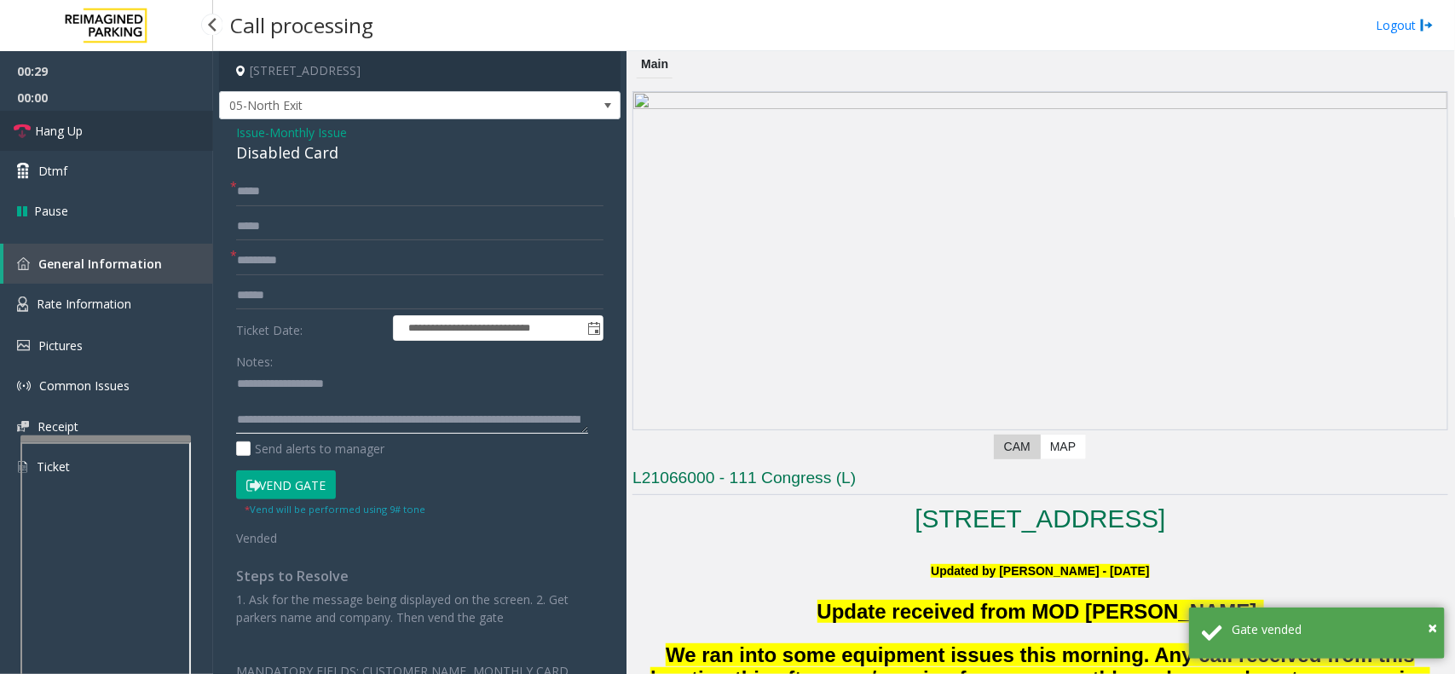
type textarea "**********"
click at [164, 132] on link "Hang Up" at bounding box center [106, 131] width 213 height 40
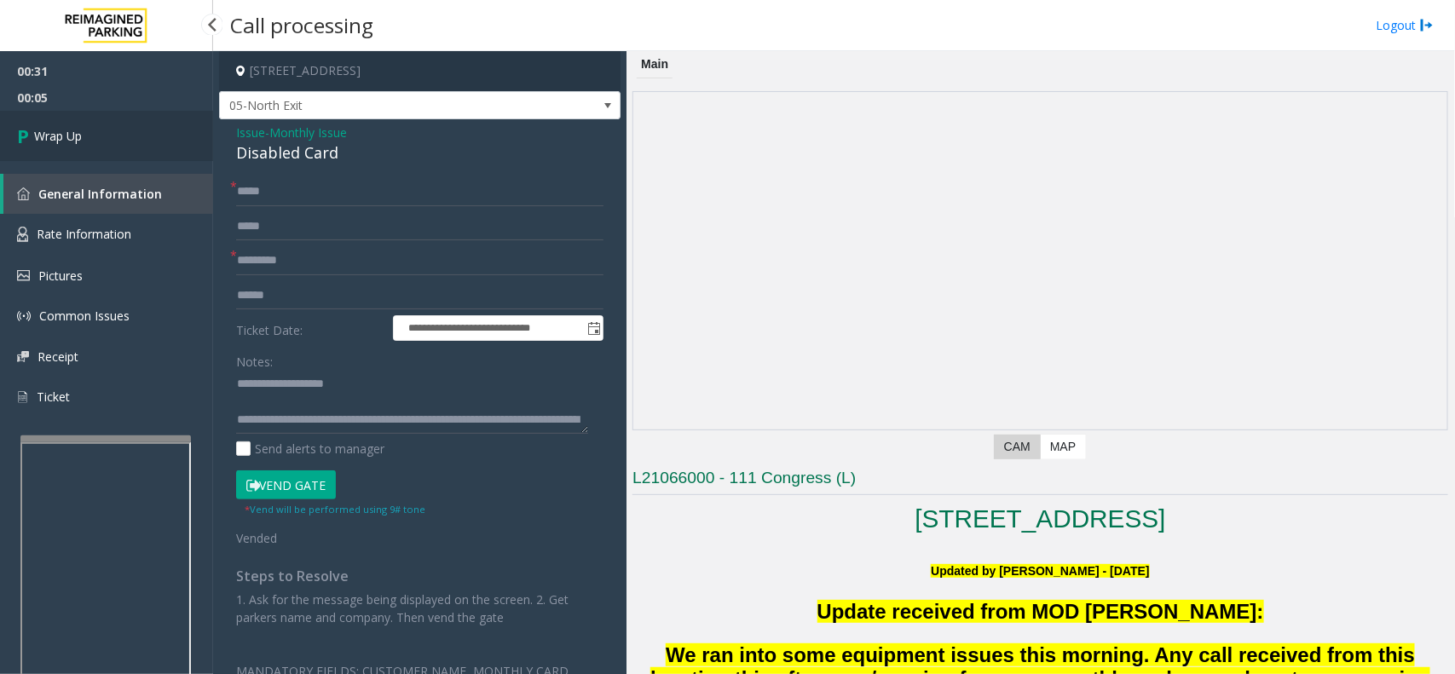
click at [141, 142] on link "Wrap Up" at bounding box center [106, 136] width 213 height 50
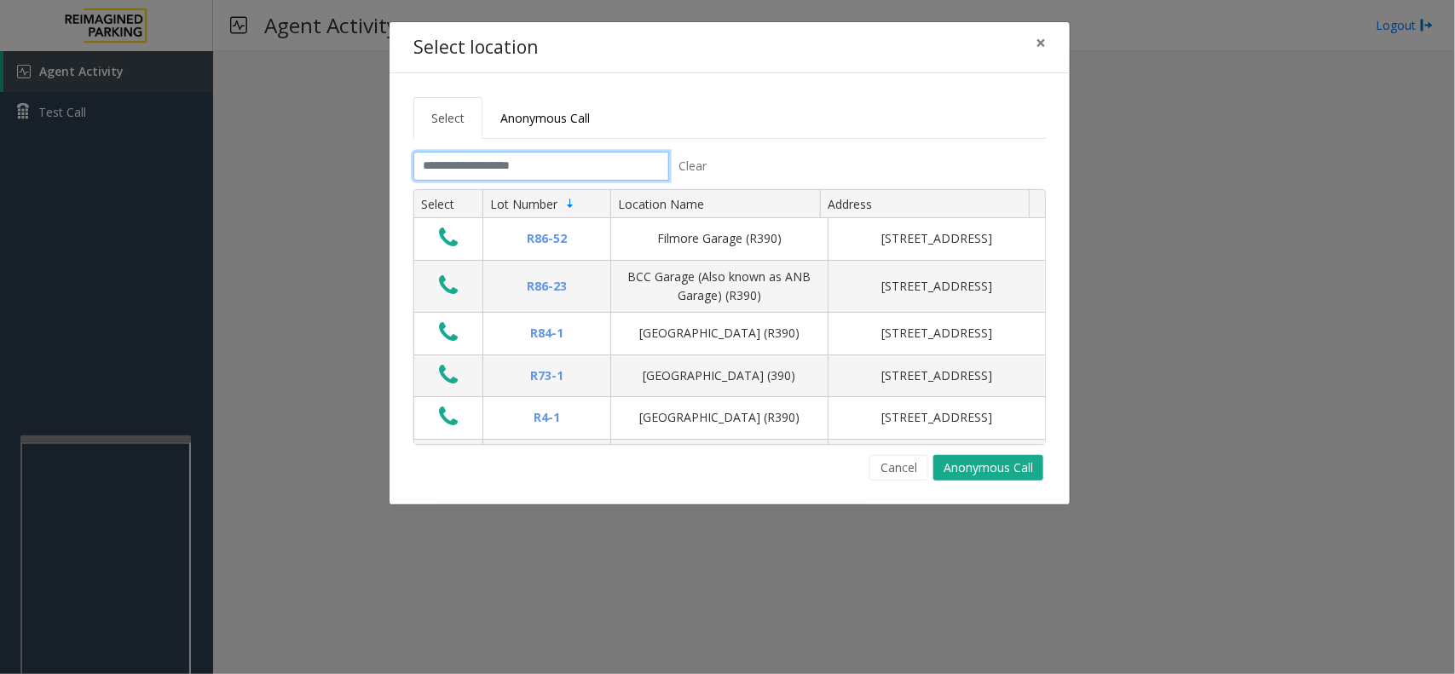
click at [599, 175] on input "text" at bounding box center [541, 166] width 256 height 29
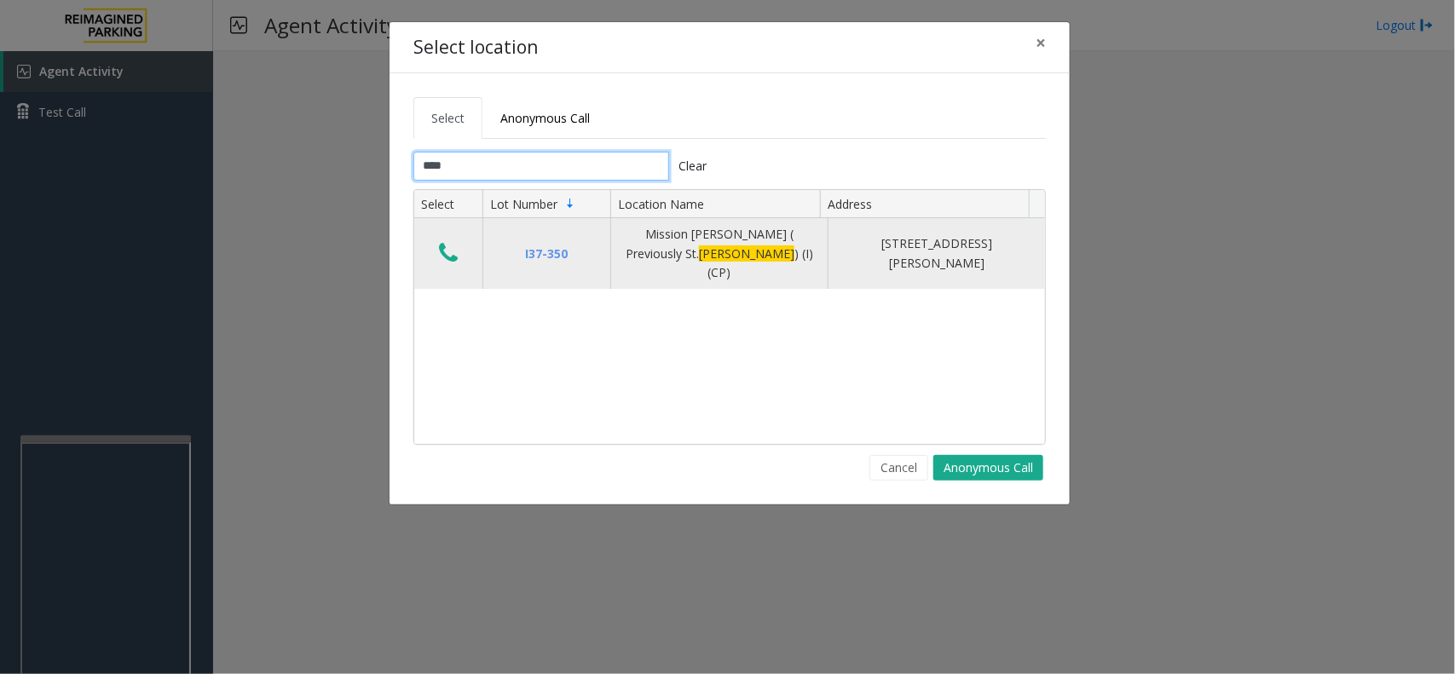
type input "****"
click at [450, 257] on button "Data table" at bounding box center [448, 253] width 29 height 27
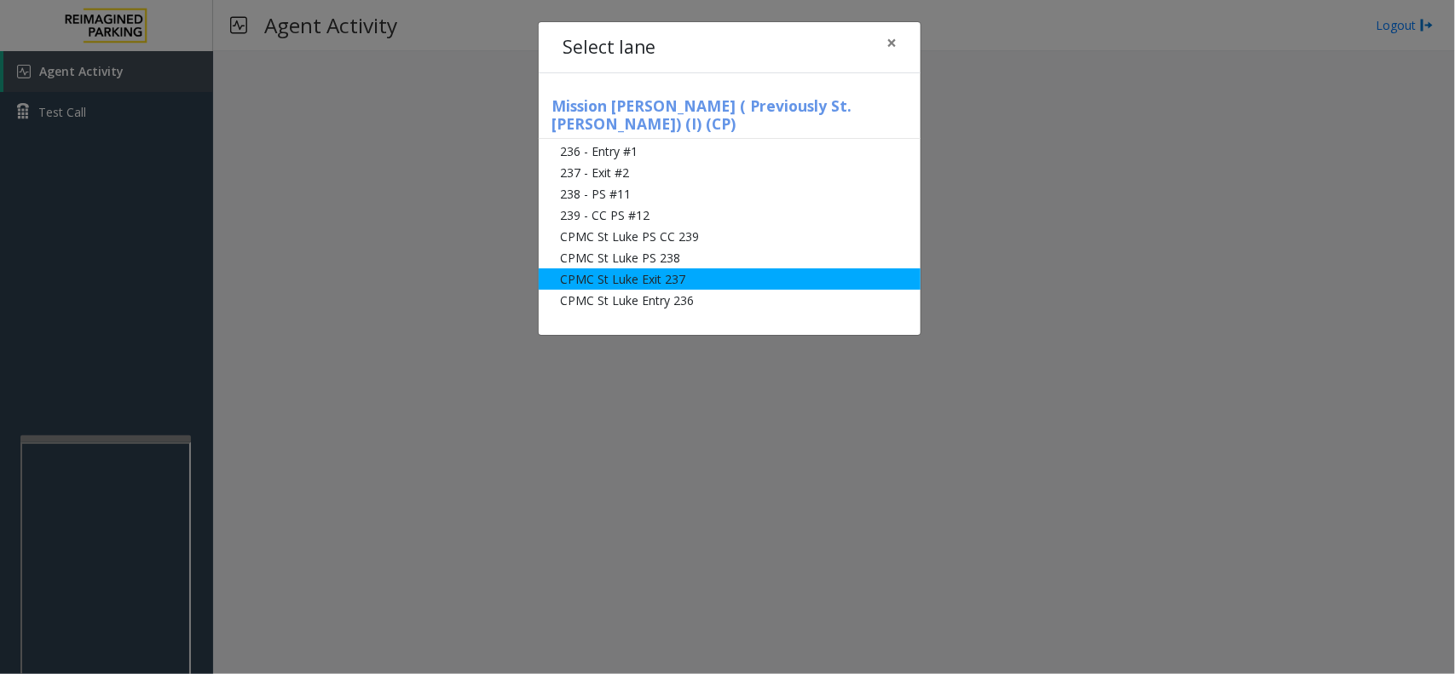
click at [679, 268] on li "CPMC St Luke Exit 237" at bounding box center [730, 278] width 382 height 21
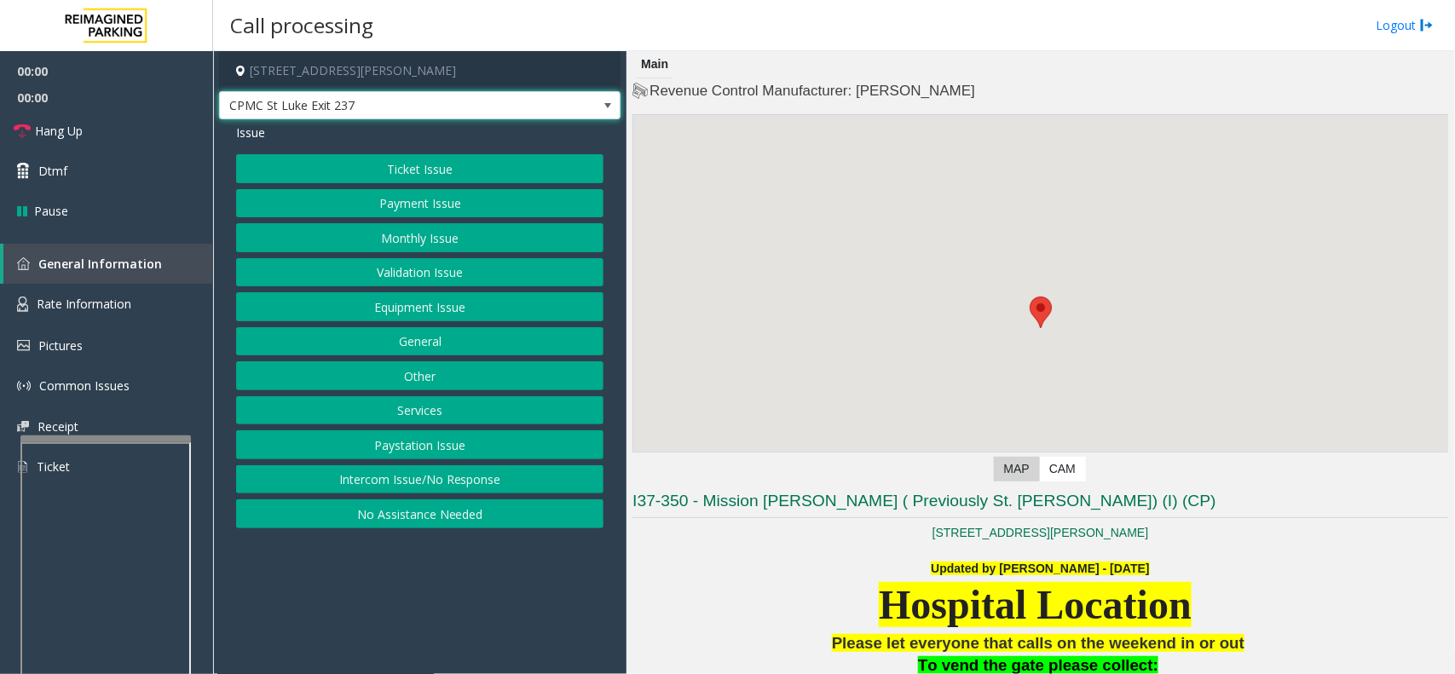
click at [470, 95] on span "CPMC St Luke Exit 237" at bounding box center [380, 105] width 320 height 27
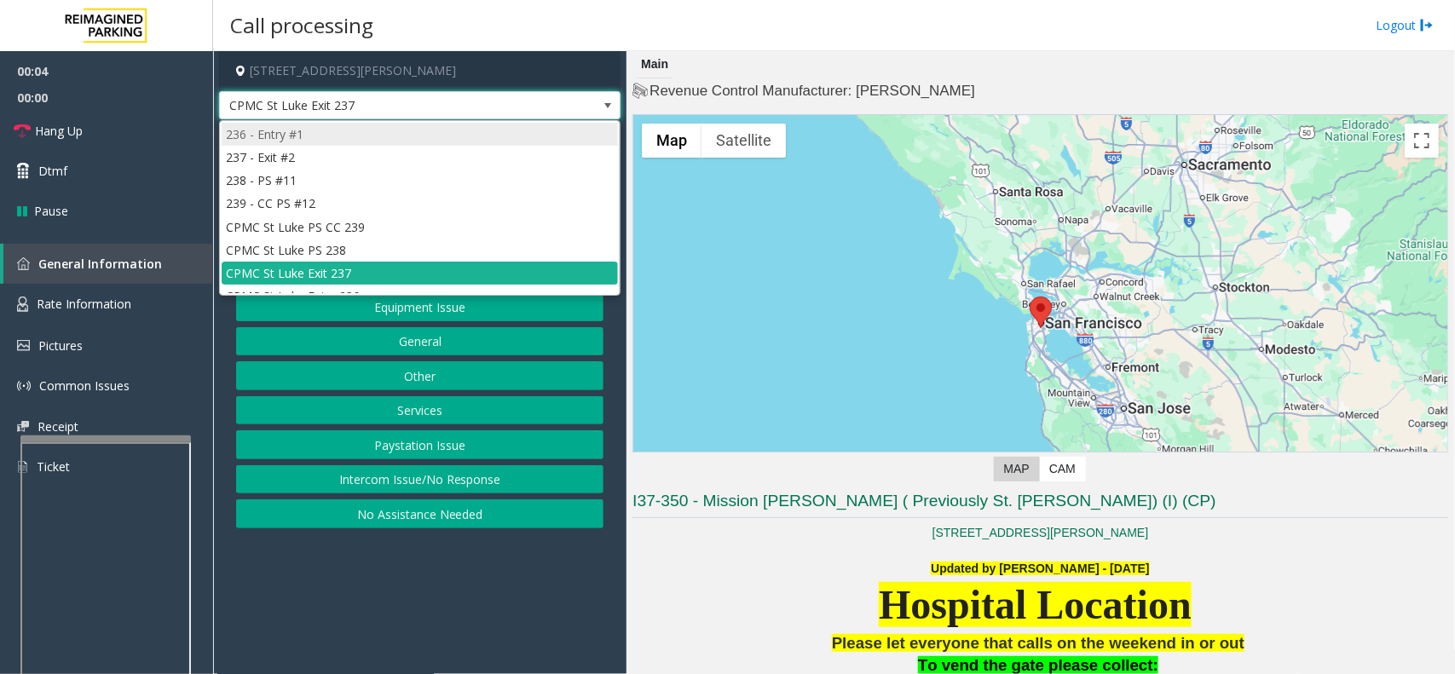
click at [320, 132] on li "236 - Entry #1" at bounding box center [420, 134] width 396 height 23
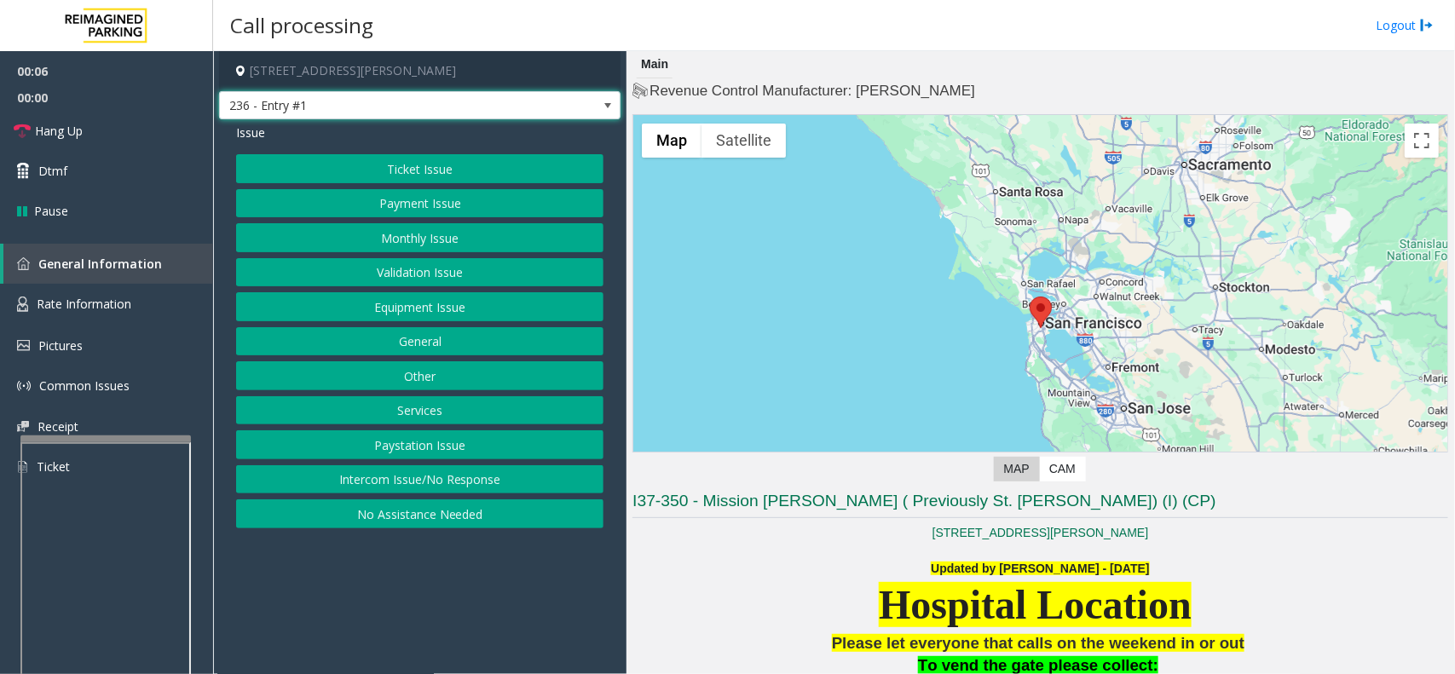
click at [405, 305] on button "Equipment Issue" at bounding box center [419, 306] width 367 height 29
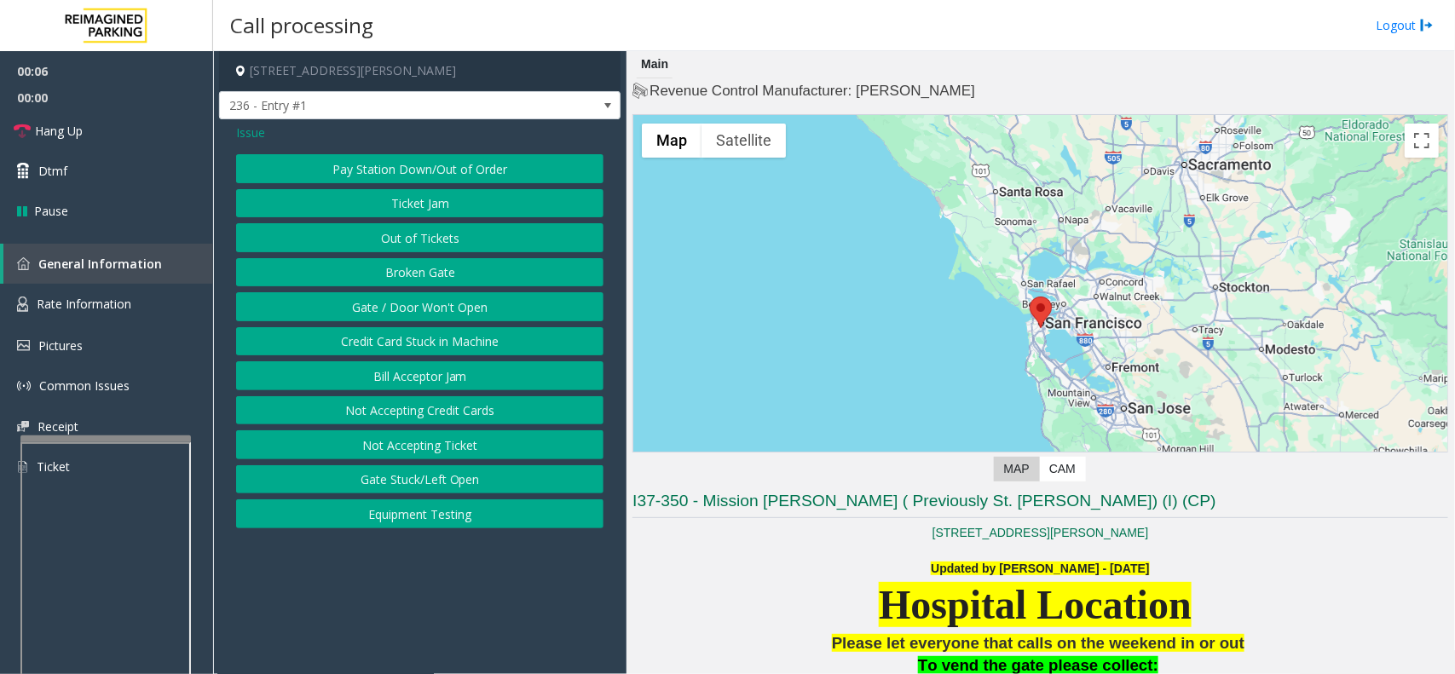
click at [405, 305] on button "Gate / Door Won't Open" at bounding box center [419, 306] width 367 height 29
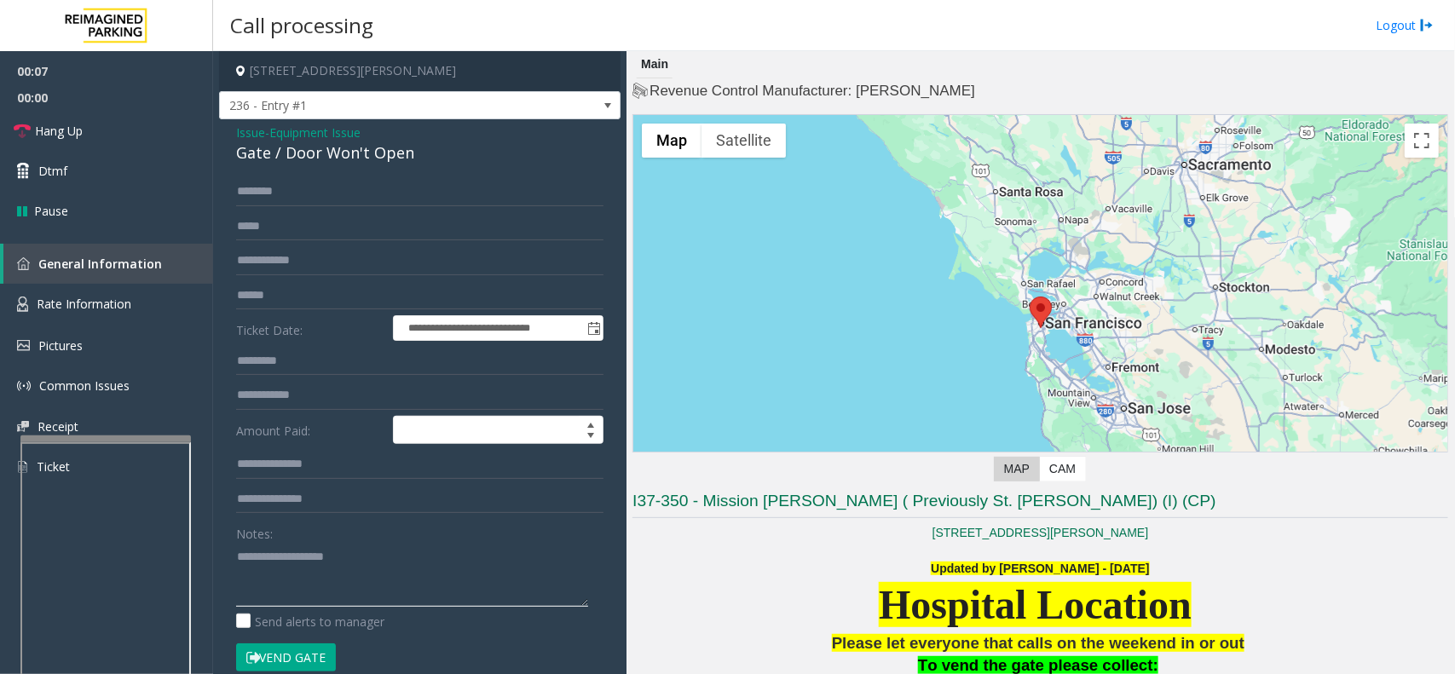
click at [400, 550] on textarea at bounding box center [412, 575] width 352 height 64
click at [141, 141] on link "Hang Up" at bounding box center [106, 131] width 213 height 40
click at [394, 568] on textarea at bounding box center [412, 575] width 352 height 64
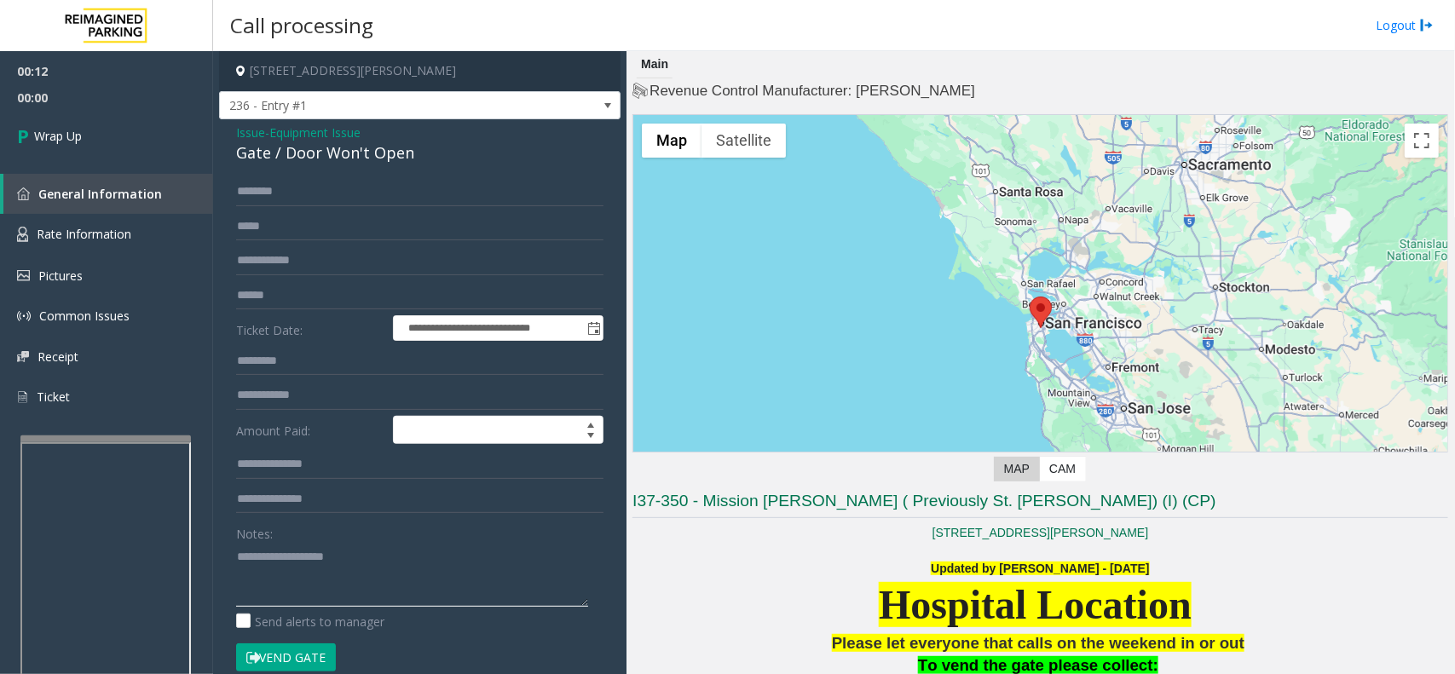
click at [382, 573] on textarea at bounding box center [412, 575] width 352 height 64
paste textarea "**********"
click at [359, 567] on textarea at bounding box center [412, 575] width 352 height 64
type textarea "**********"
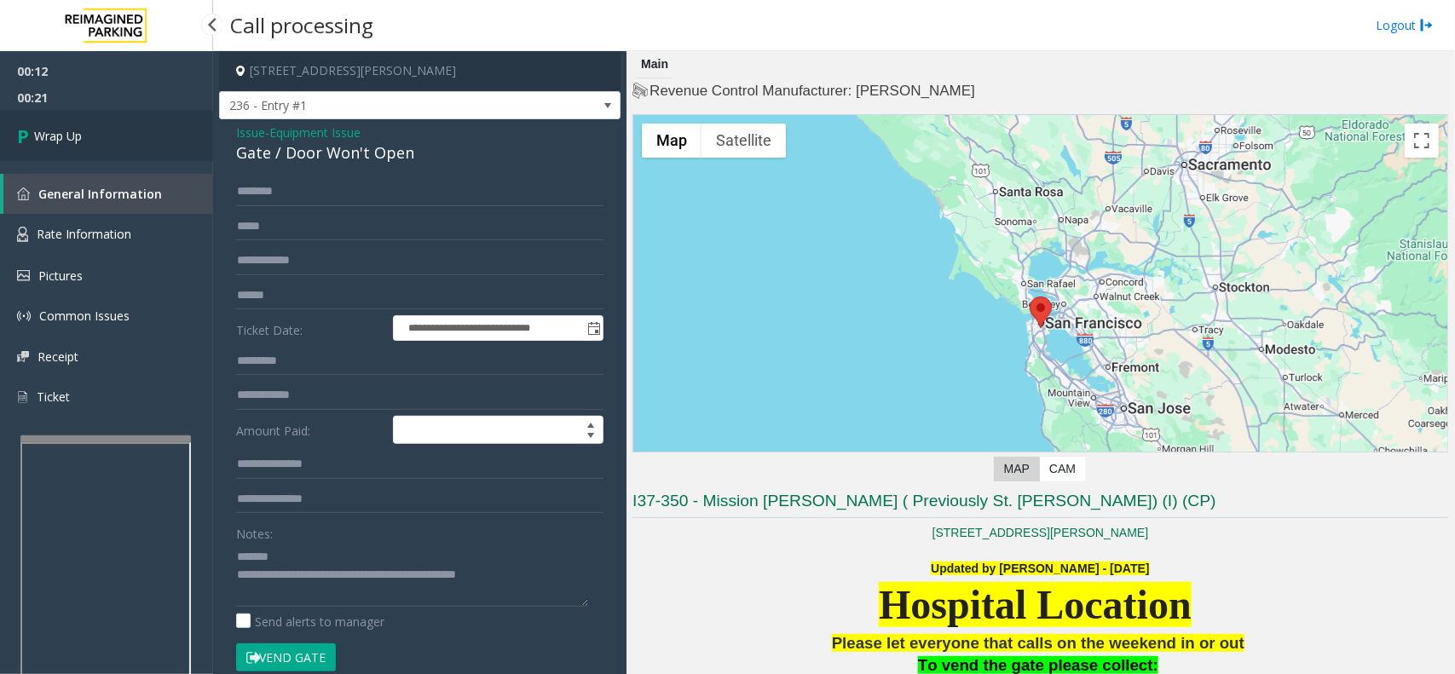
click at [177, 147] on link "Wrap Up" at bounding box center [106, 136] width 213 height 50
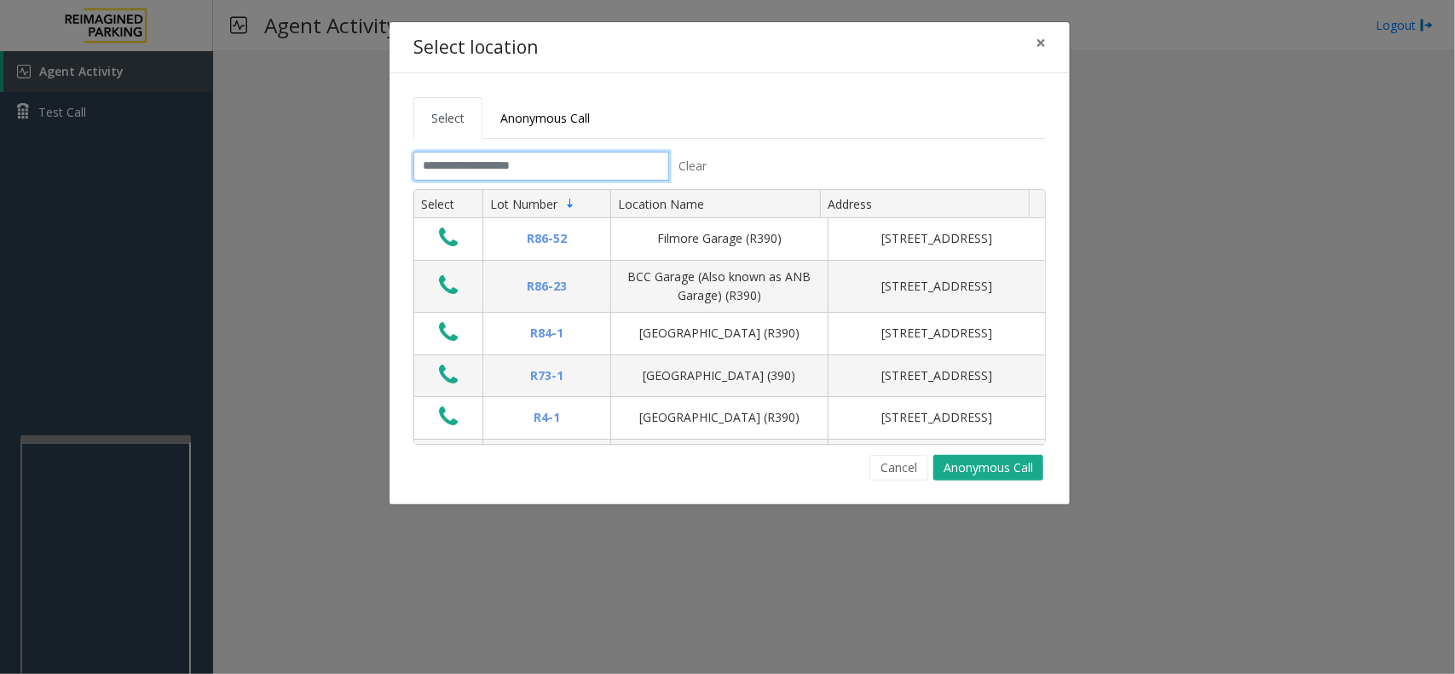
click at [585, 170] on input "text" at bounding box center [541, 166] width 256 height 29
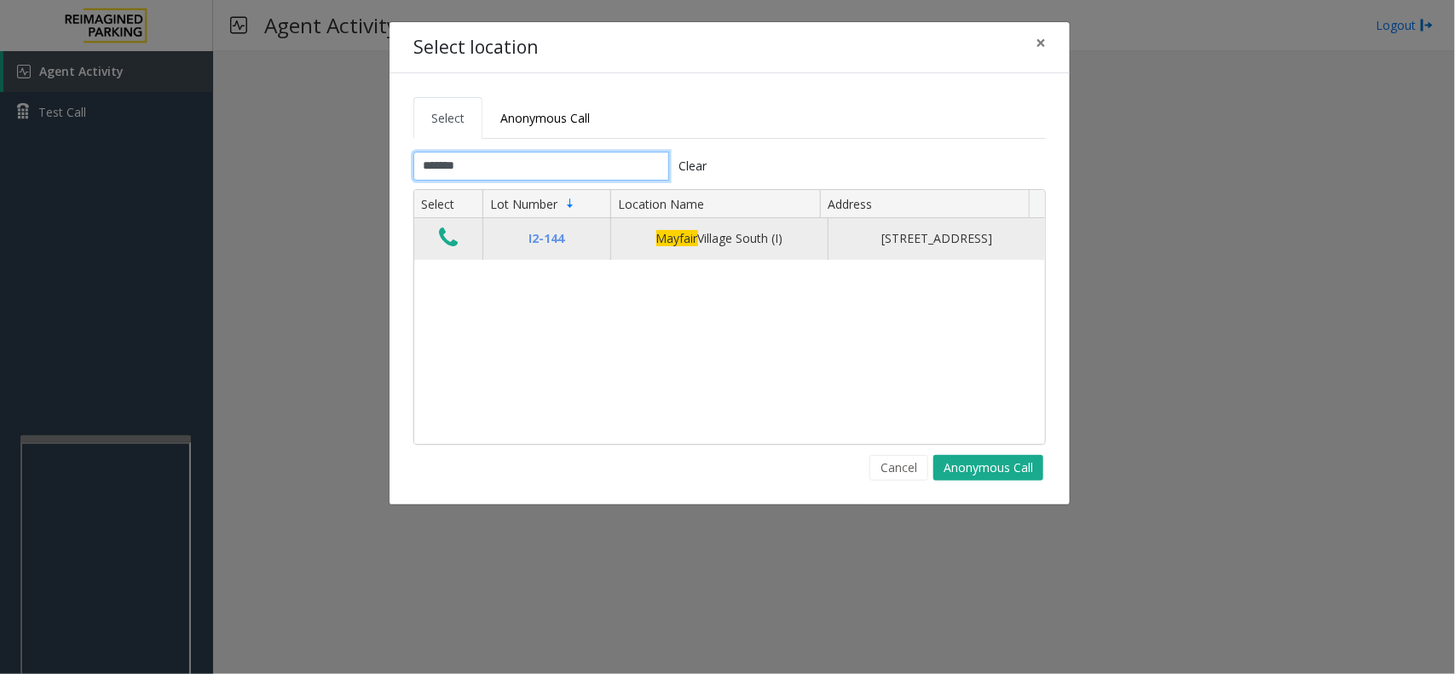
type input "*******"
click at [453, 250] on icon "Data table" at bounding box center [448, 238] width 19 height 24
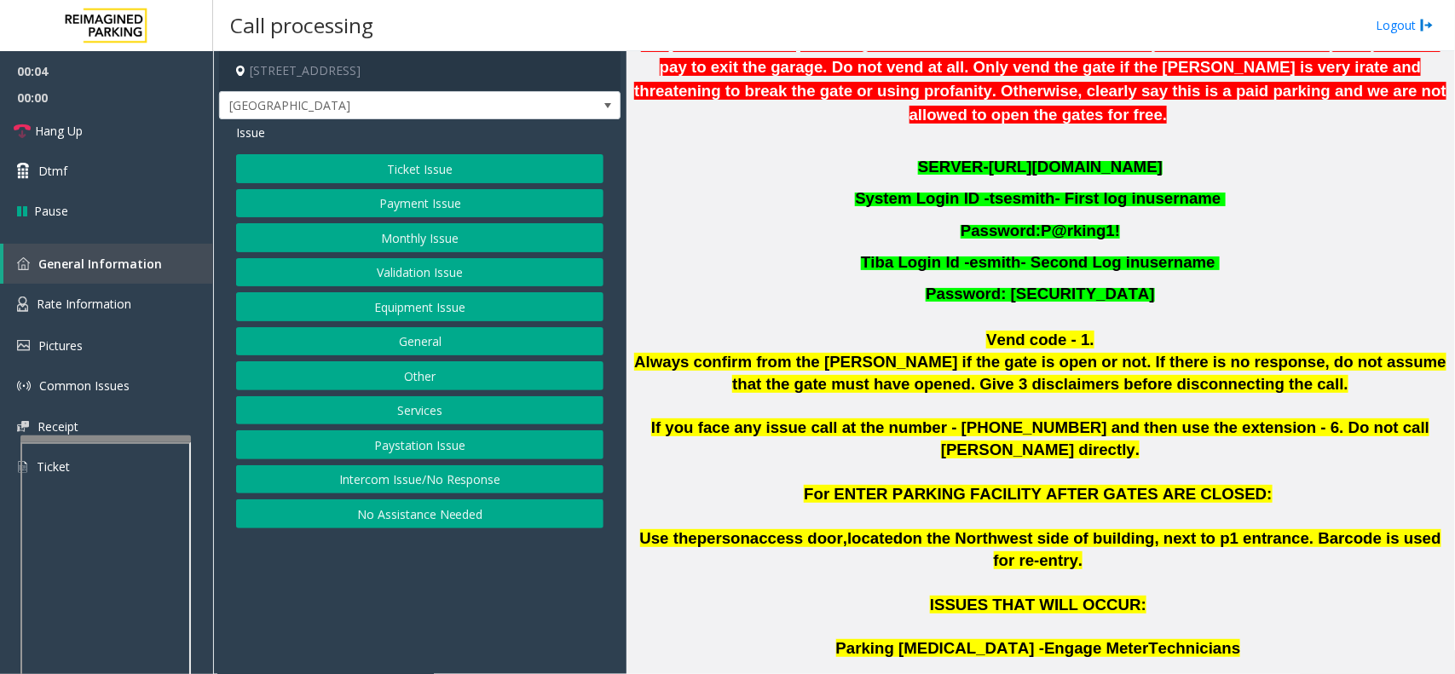
scroll to position [639, 0]
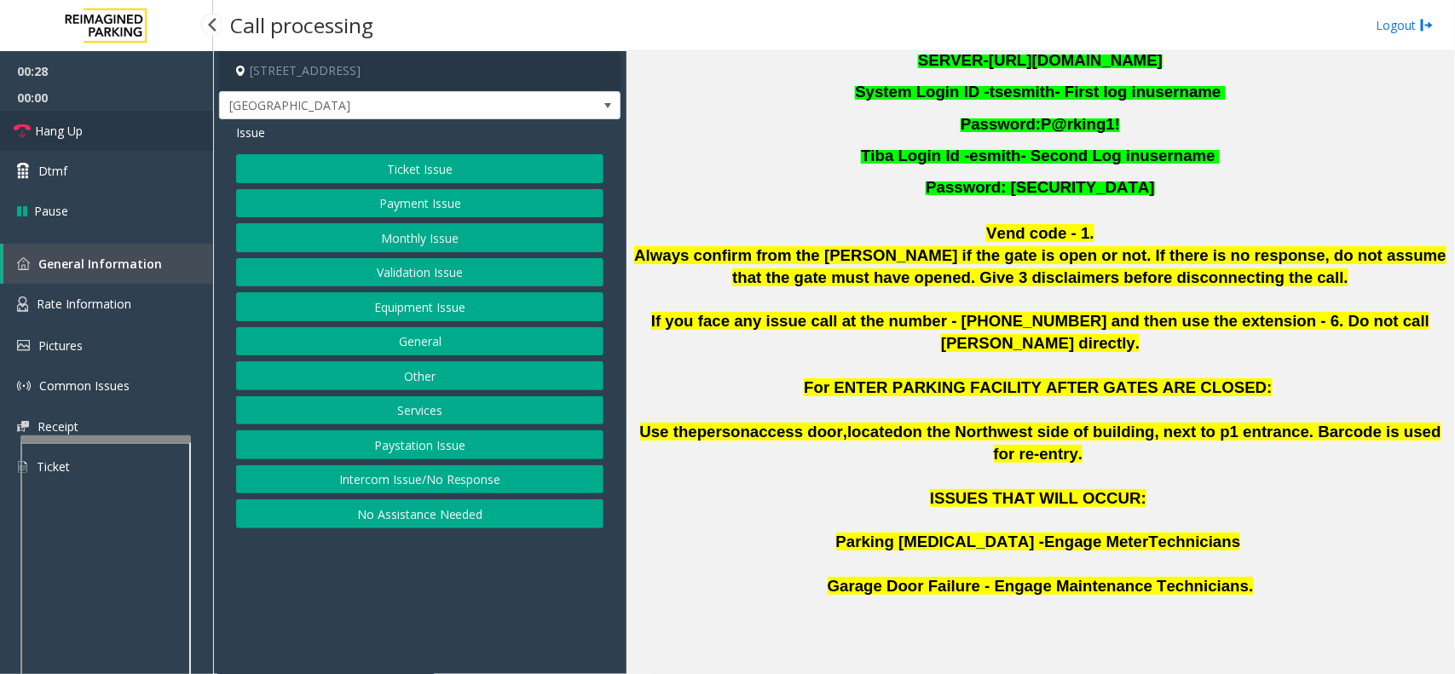
click at [137, 124] on link "Hang Up" at bounding box center [106, 131] width 213 height 40
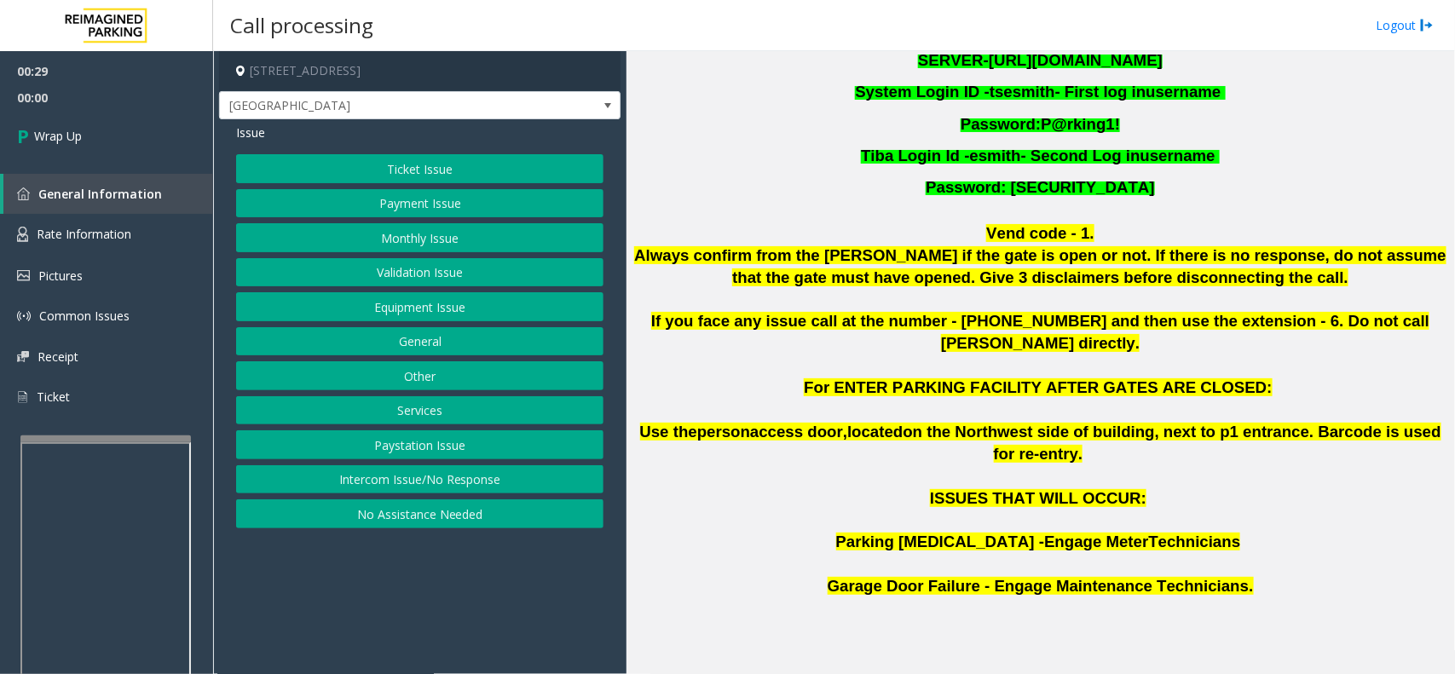
drag, startPoint x: 375, startPoint y: 383, endPoint x: 372, endPoint y: 373, distance: 10.5
click at [375, 384] on button "Other" at bounding box center [419, 375] width 367 height 29
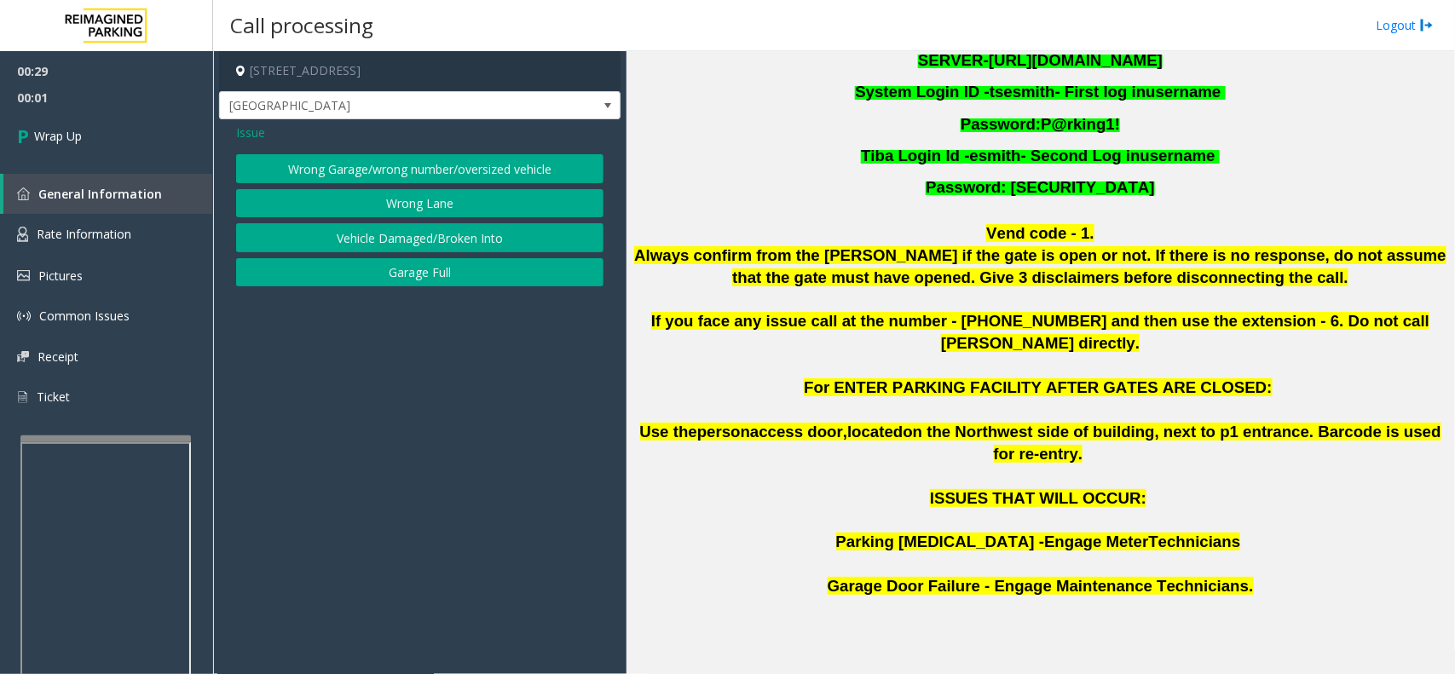
click at [376, 210] on button "Wrong Lane" at bounding box center [419, 203] width 367 height 29
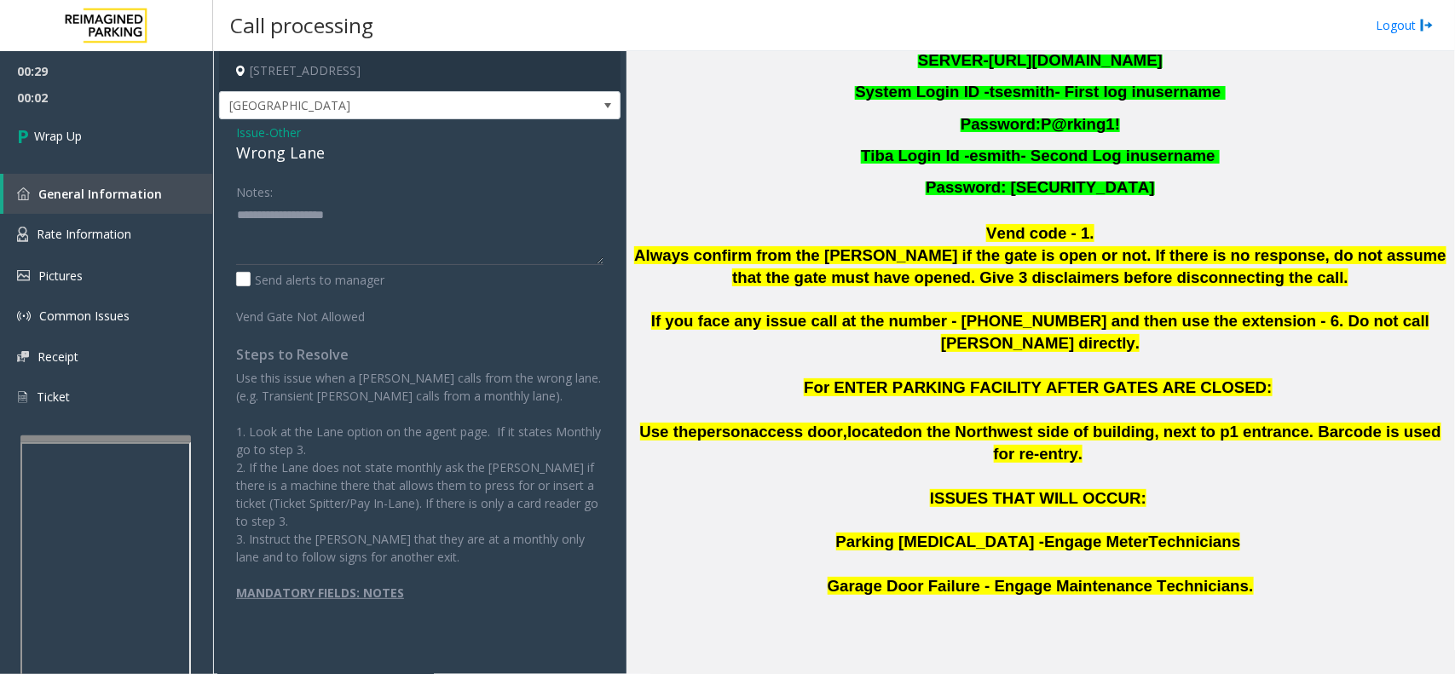
click at [484, 192] on div "Notes:" at bounding box center [419, 221] width 367 height 88
click at [354, 250] on textarea at bounding box center [419, 233] width 367 height 64
paste textarea "**********"
click at [290, 158] on div "Wrong Lane" at bounding box center [419, 152] width 367 height 23
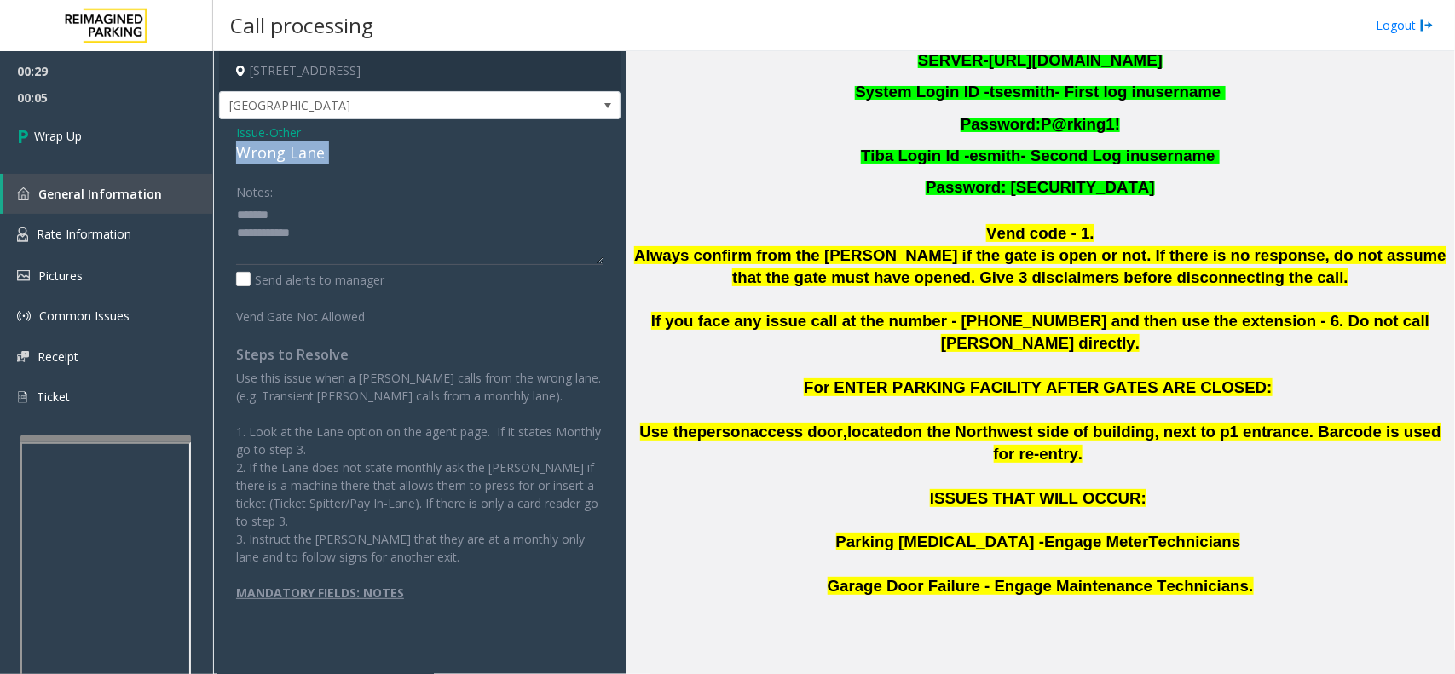
click at [290, 158] on div "Wrong Lane" at bounding box center [419, 152] width 367 height 23
copy div "Wrong Lane"
click at [313, 200] on div "Notes:" at bounding box center [419, 221] width 367 height 88
click at [330, 226] on textarea at bounding box center [419, 233] width 367 height 64
click at [331, 210] on textarea at bounding box center [419, 233] width 367 height 64
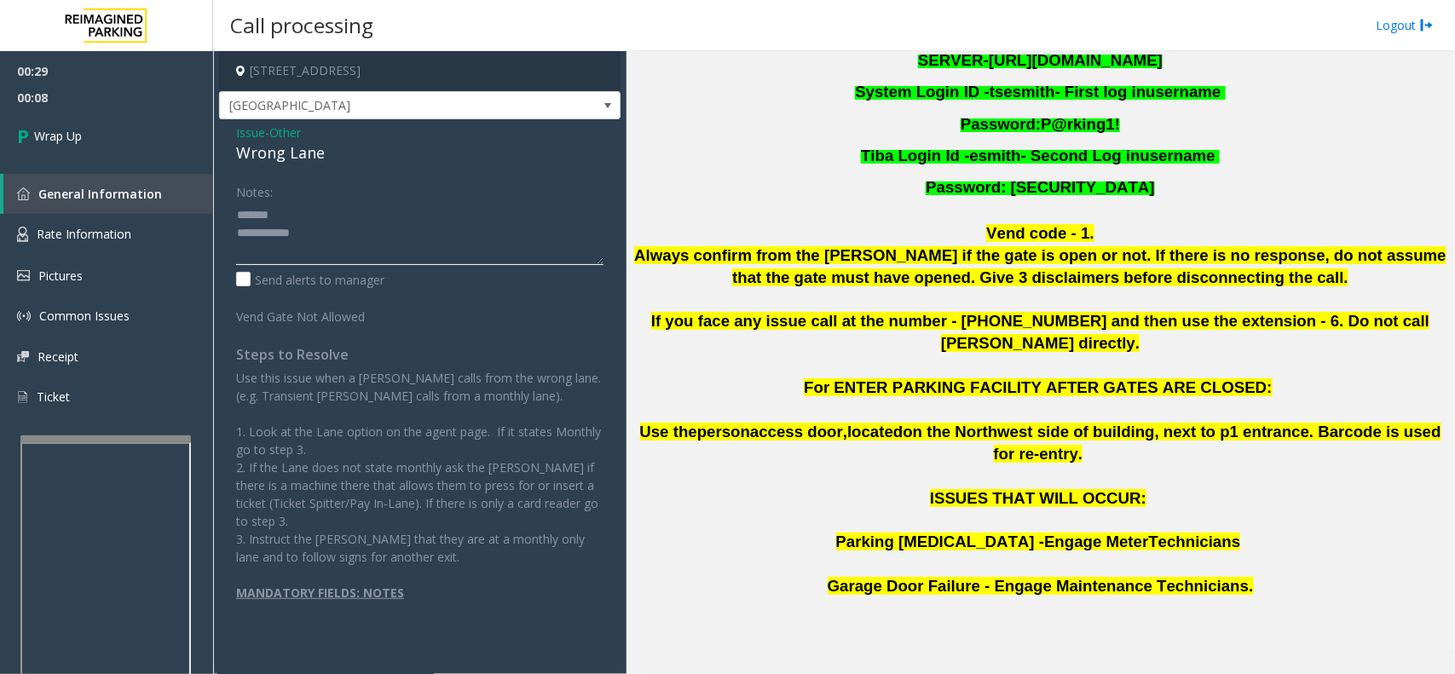
paste textarea "**********"
click at [347, 243] on textarea at bounding box center [419, 233] width 367 height 64
type textarea "**********"
click at [120, 121] on link "Wrap Up" at bounding box center [106, 136] width 213 height 50
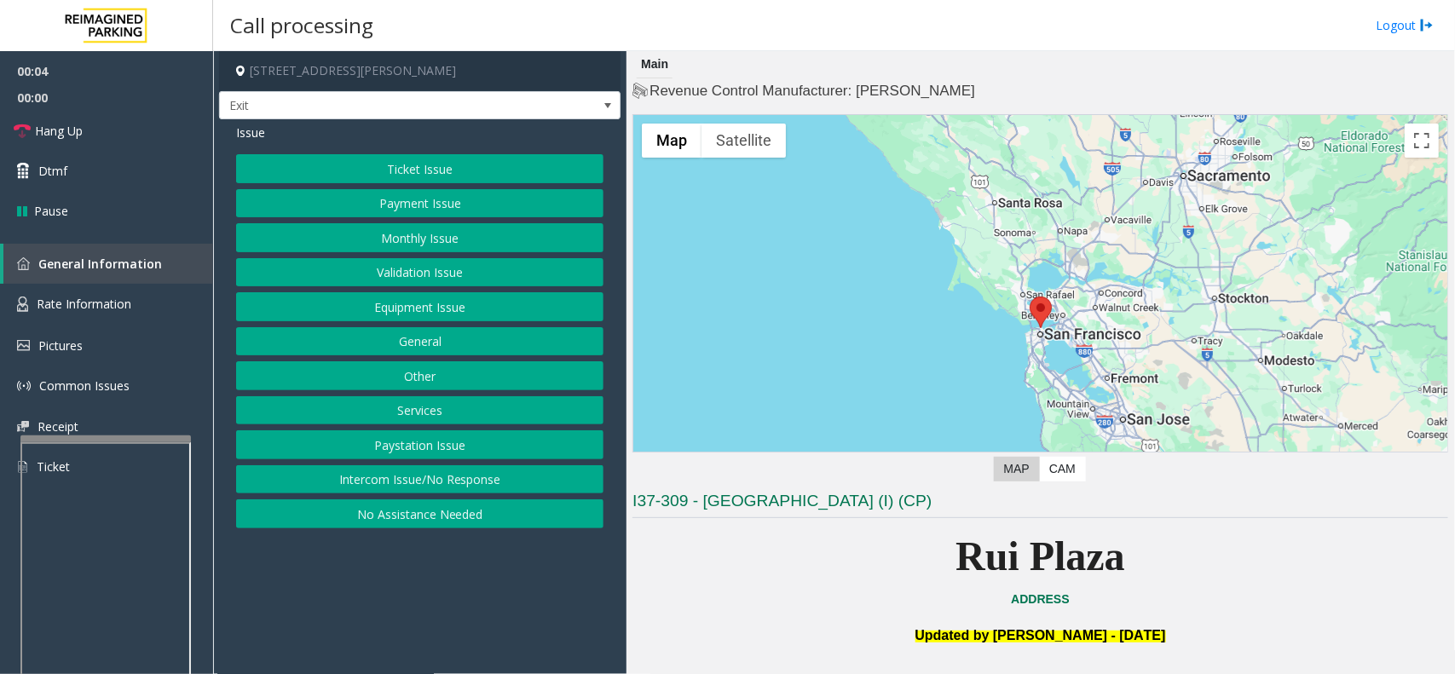
drag, startPoint x: 467, startPoint y: 579, endPoint x: 461, endPoint y: 569, distance: 11.8
click at [441, 589] on app-call-processing-form "[STREET_ADDRESS][PERSON_NAME] Exit Issue Ticket Issue Payment Issue Monthly Iss…" at bounding box center [419, 362] width 413 height 623
click at [441, 210] on button "Payment Issue" at bounding box center [419, 203] width 367 height 29
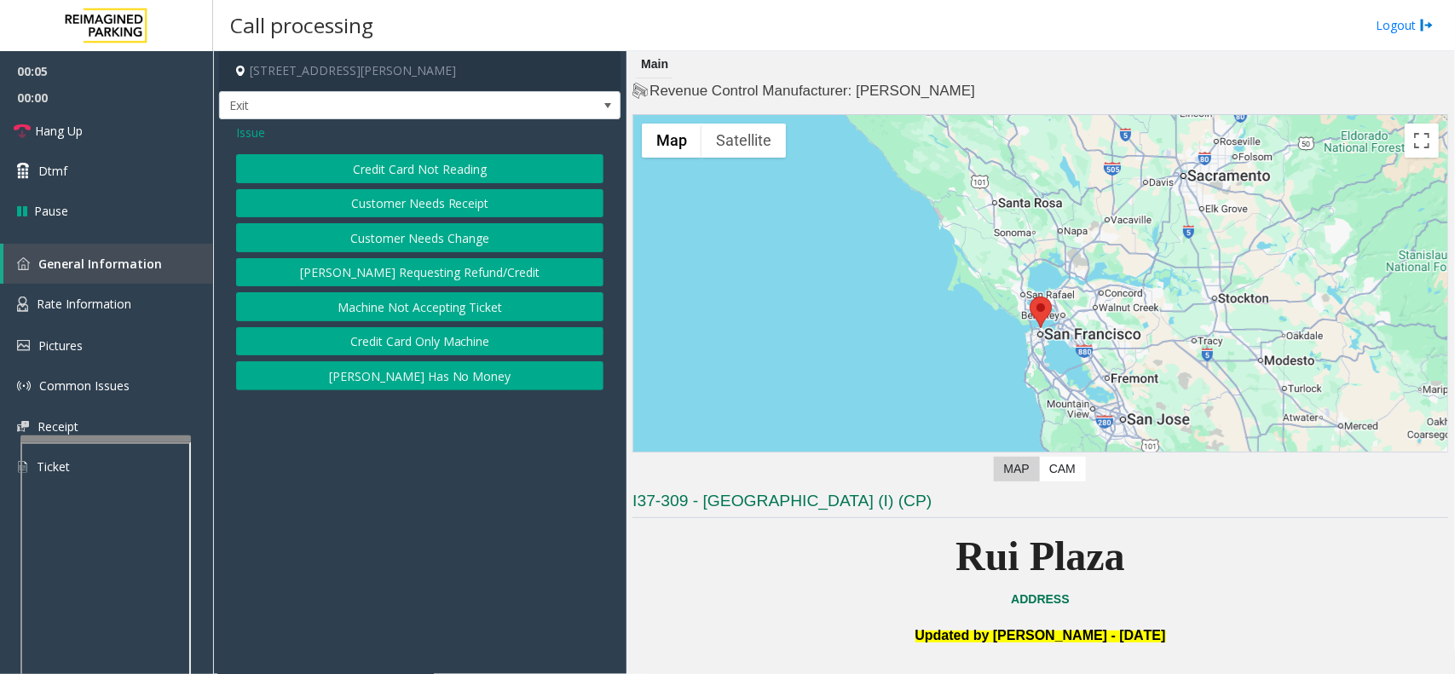
click at [428, 179] on button "Credit Card Not Reading" at bounding box center [419, 168] width 367 height 29
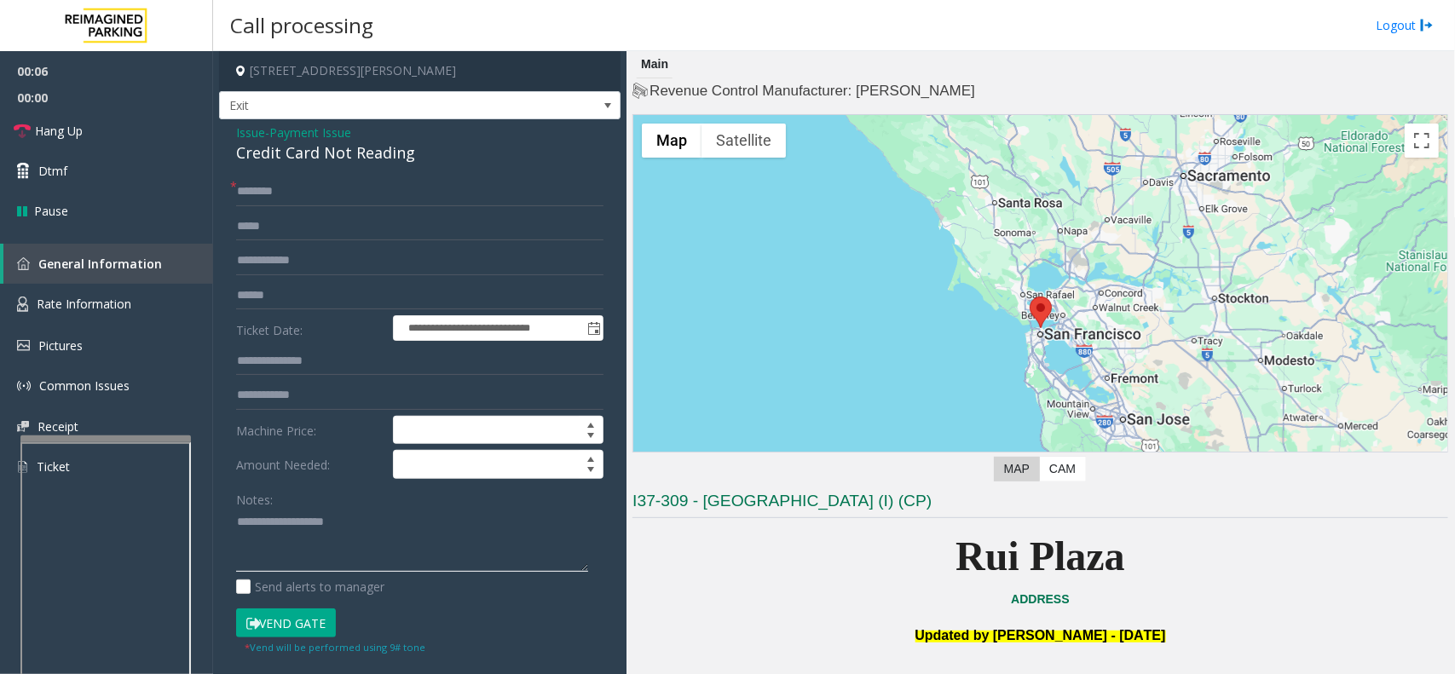
click at [372, 542] on textarea at bounding box center [412, 541] width 352 height 64
paste textarea "**********"
click at [351, 150] on div "Credit Card Not Reading" at bounding box center [419, 152] width 367 height 23
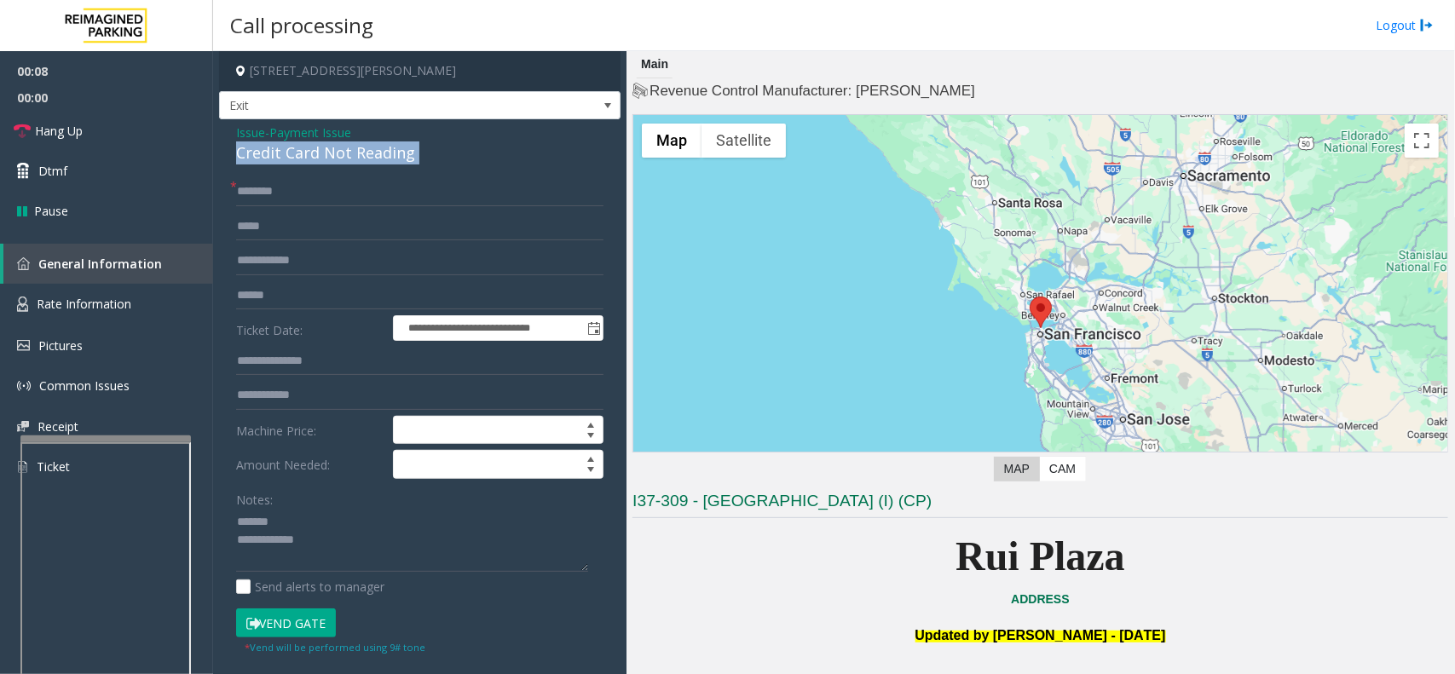
copy div "Credit Card Not Reading"
click at [297, 517] on textarea at bounding box center [412, 541] width 352 height 64
paste textarea "**********"
click at [343, 571] on textarea at bounding box center [412, 541] width 352 height 64
paste textarea "**********"
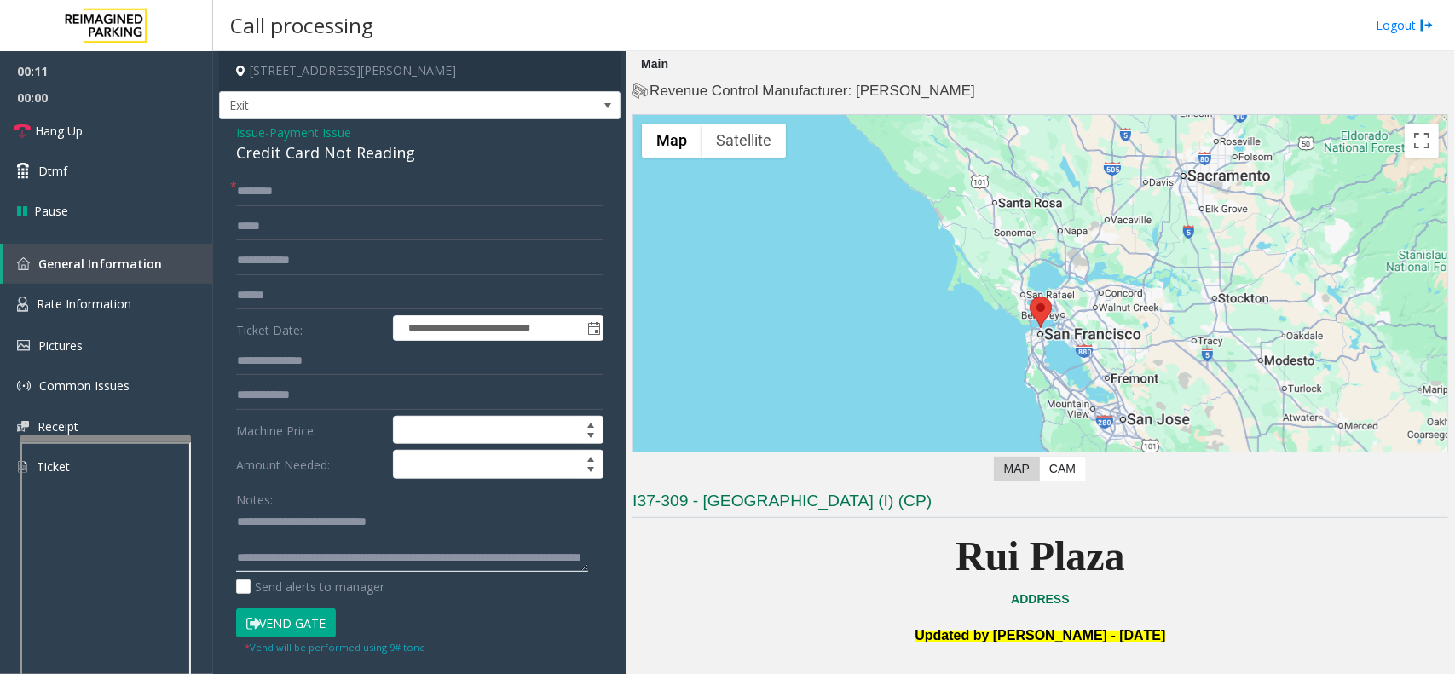
scroll to position [30, 0]
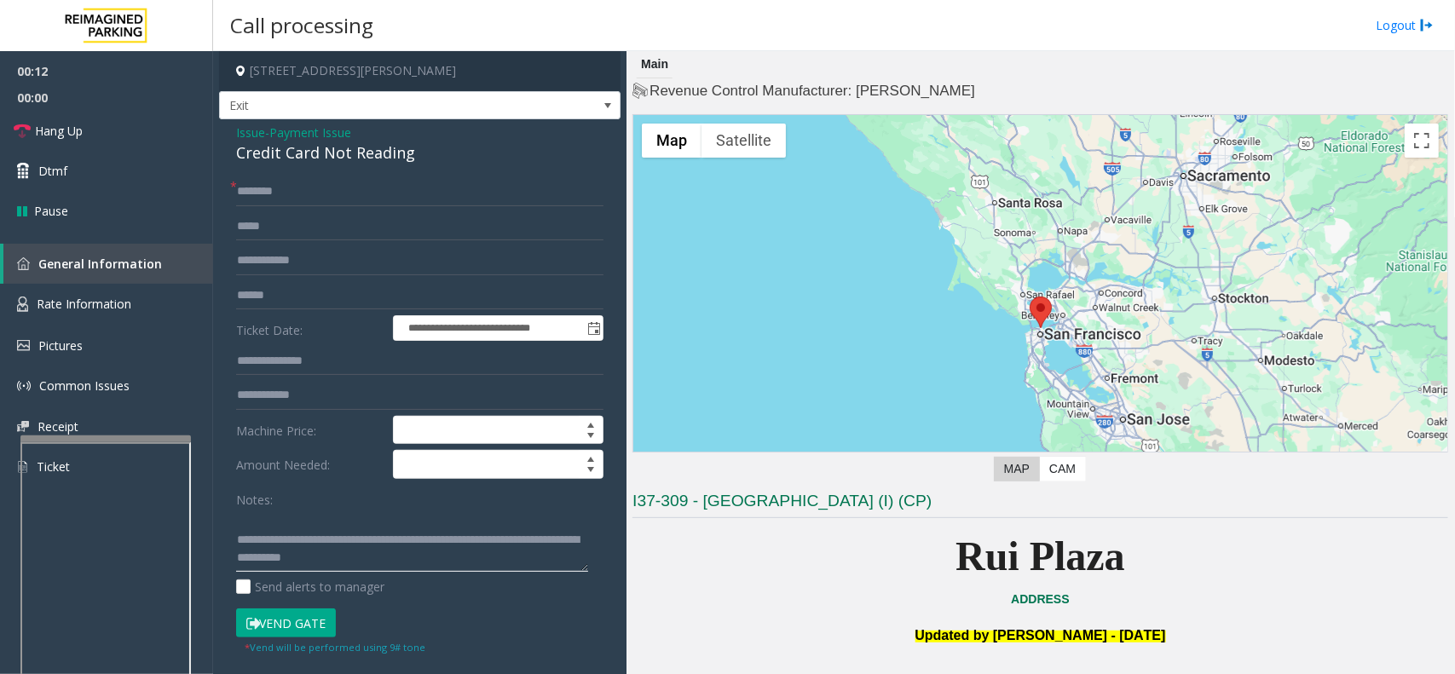
type textarea "**********"
click at [244, 146] on div "Credit Card Not Reading" at bounding box center [419, 152] width 367 height 23
click at [247, 141] on span "Issue" at bounding box center [250, 133] width 29 height 18
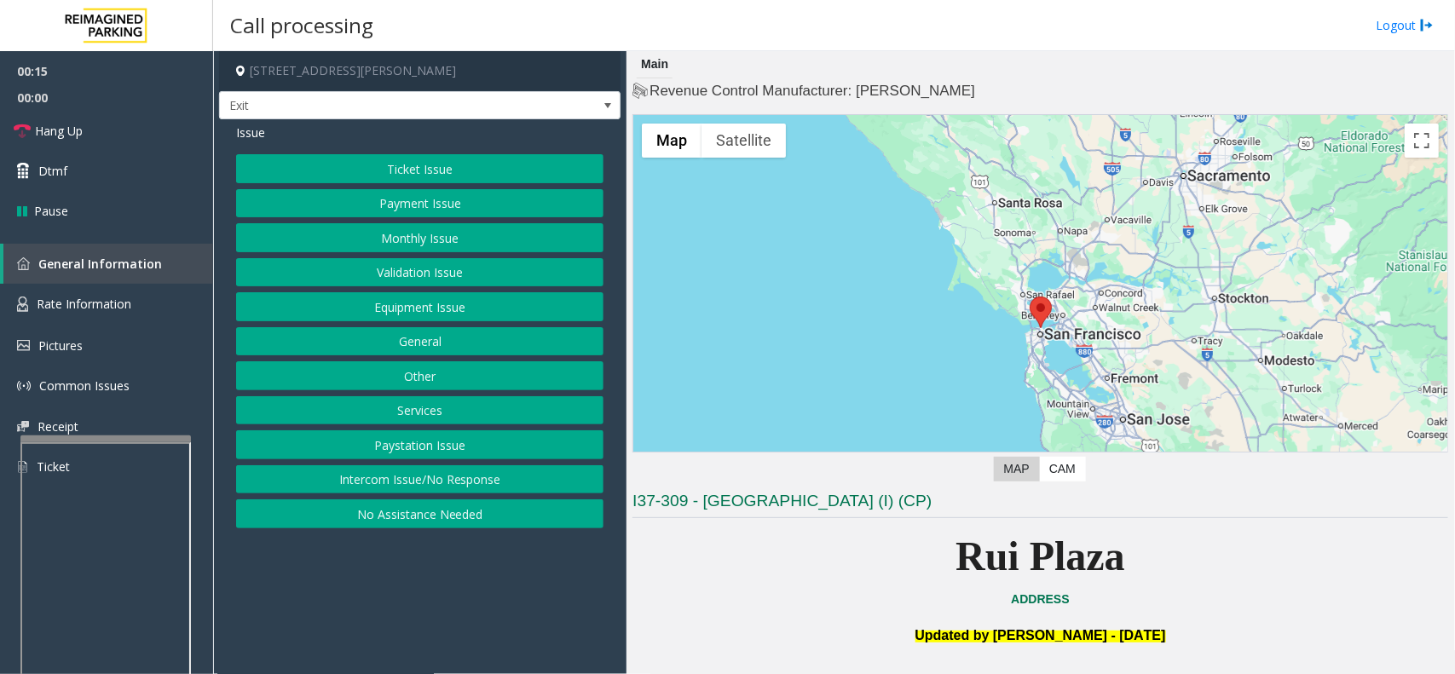
click at [352, 170] on button "Ticket Issue" at bounding box center [419, 168] width 367 height 29
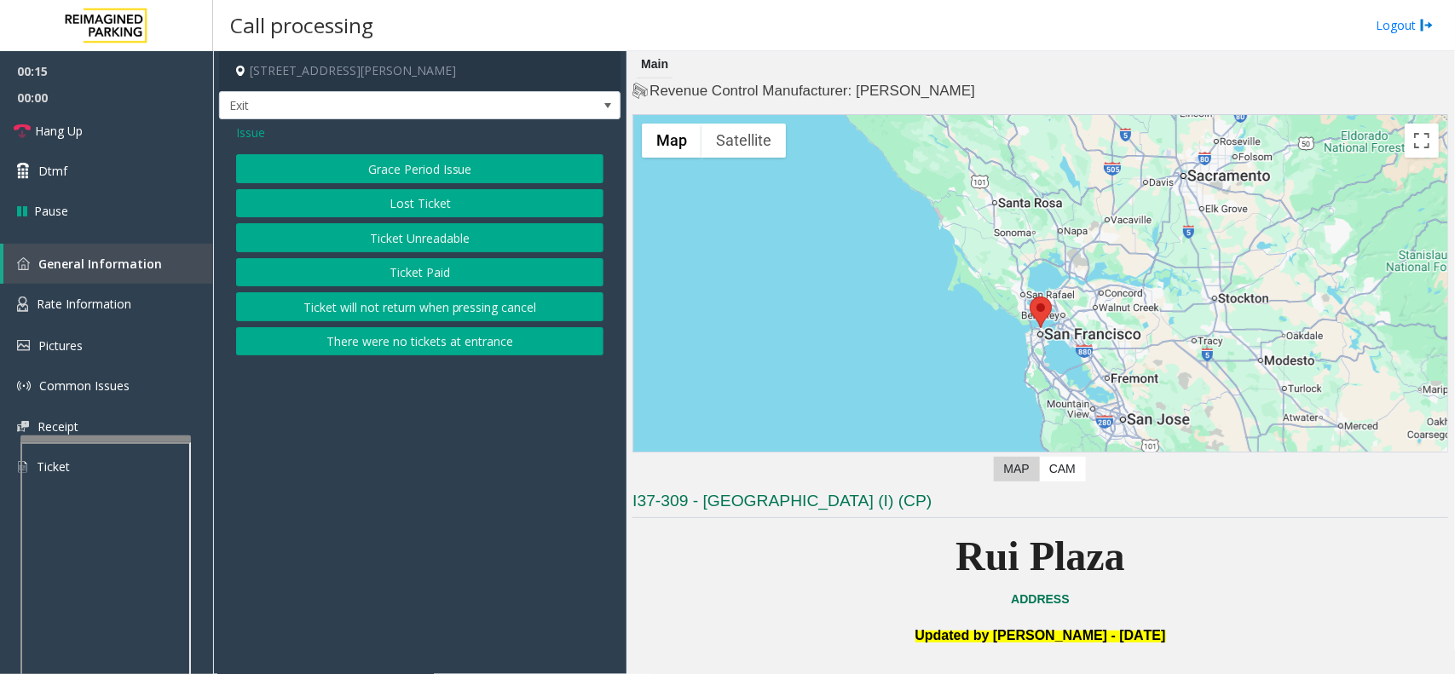
click at [360, 233] on button "Ticket Unreadable" at bounding box center [419, 237] width 367 height 29
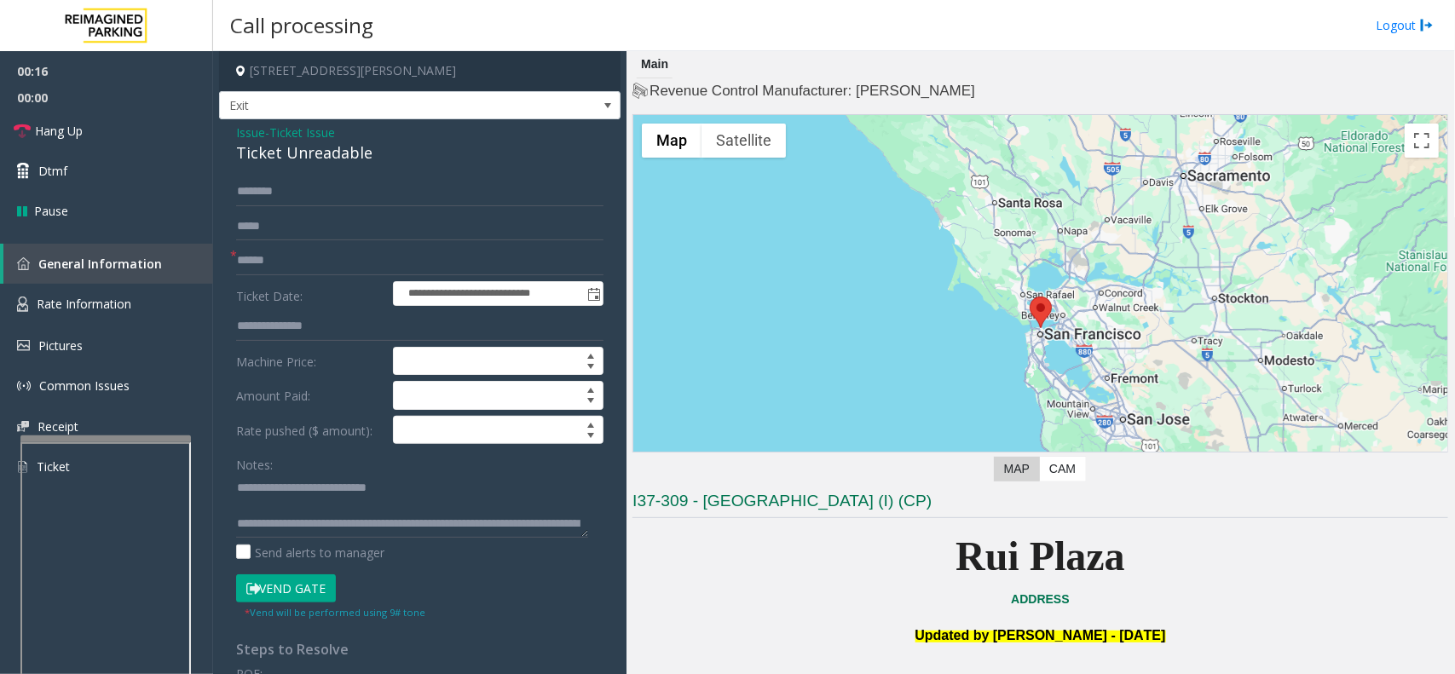
click at [317, 158] on div "Ticket Unreadable" at bounding box center [419, 152] width 367 height 23
copy div "Ticket Unreadable"
drag, startPoint x: 277, startPoint y: 496, endPoint x: 447, endPoint y: 501, distance: 170.5
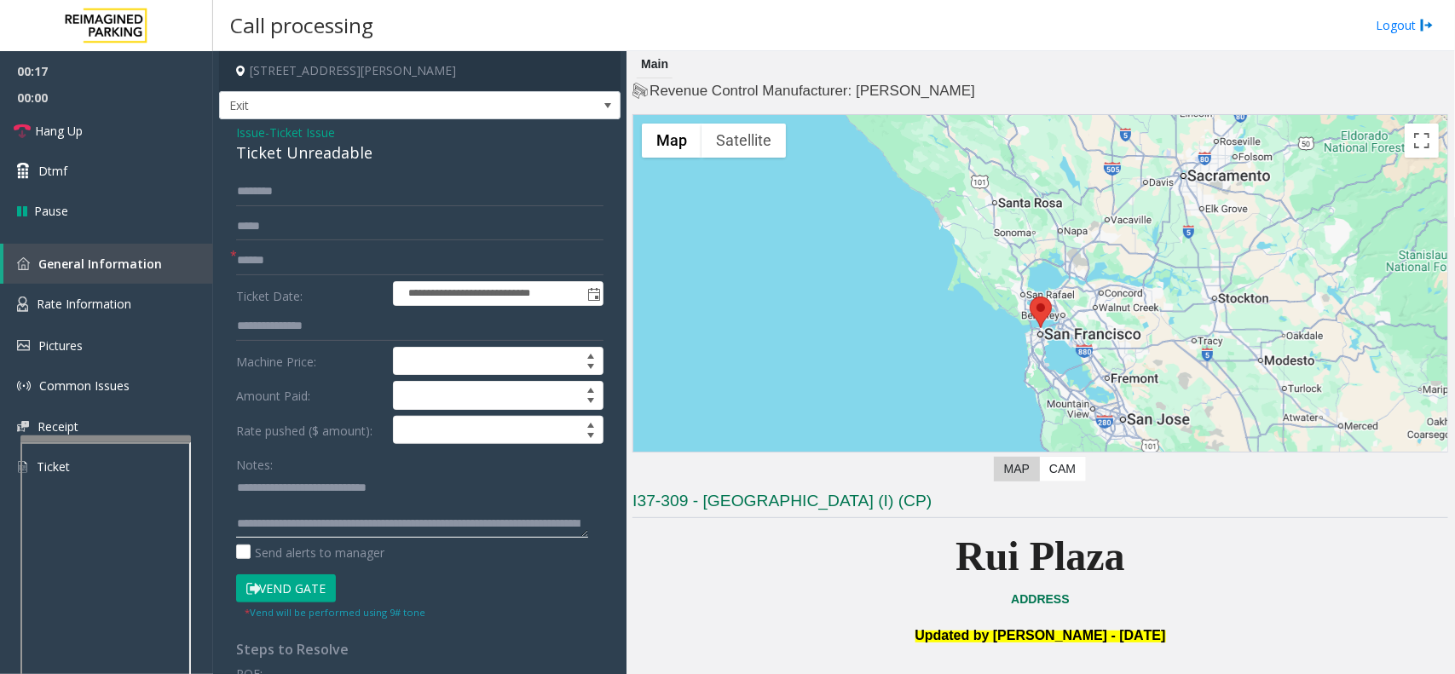
click at [447, 501] on textarea at bounding box center [412, 506] width 352 height 64
paste textarea "**********"
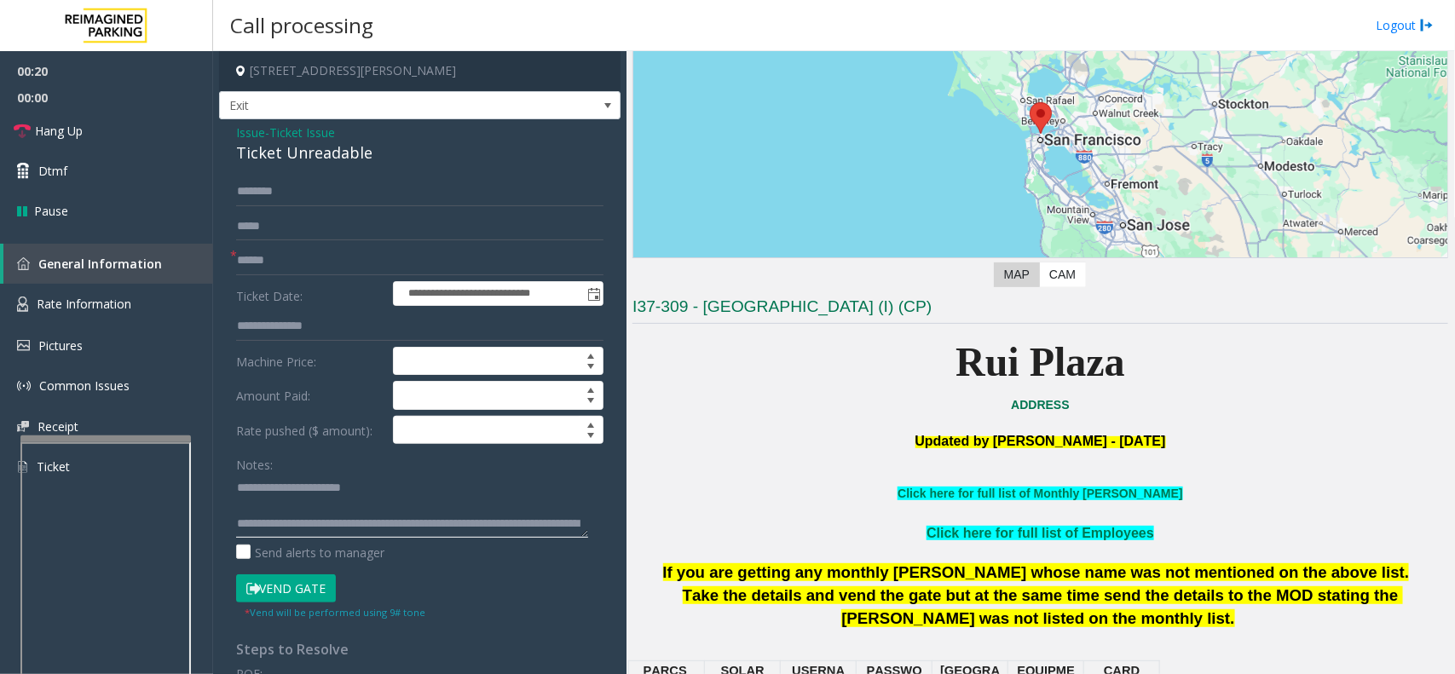
scroll to position [426, 0]
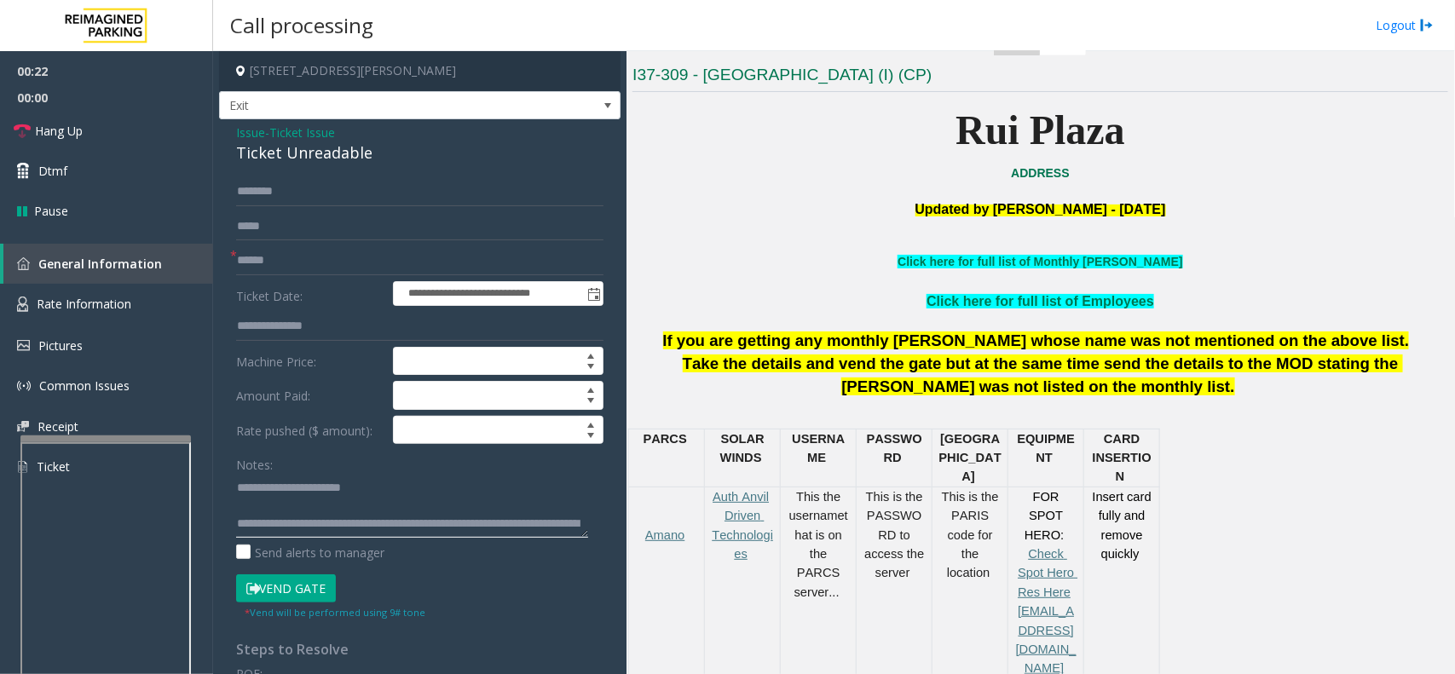
type textarea "**********"
click at [414, 258] on input "text" at bounding box center [419, 260] width 367 height 29
drag, startPoint x: 406, startPoint y: 258, endPoint x: 368, endPoint y: 260, distance: 37.5
click at [368, 260] on input "text" at bounding box center [419, 260] width 367 height 29
drag, startPoint x: 363, startPoint y: 257, endPoint x: 341, endPoint y: 258, distance: 22.2
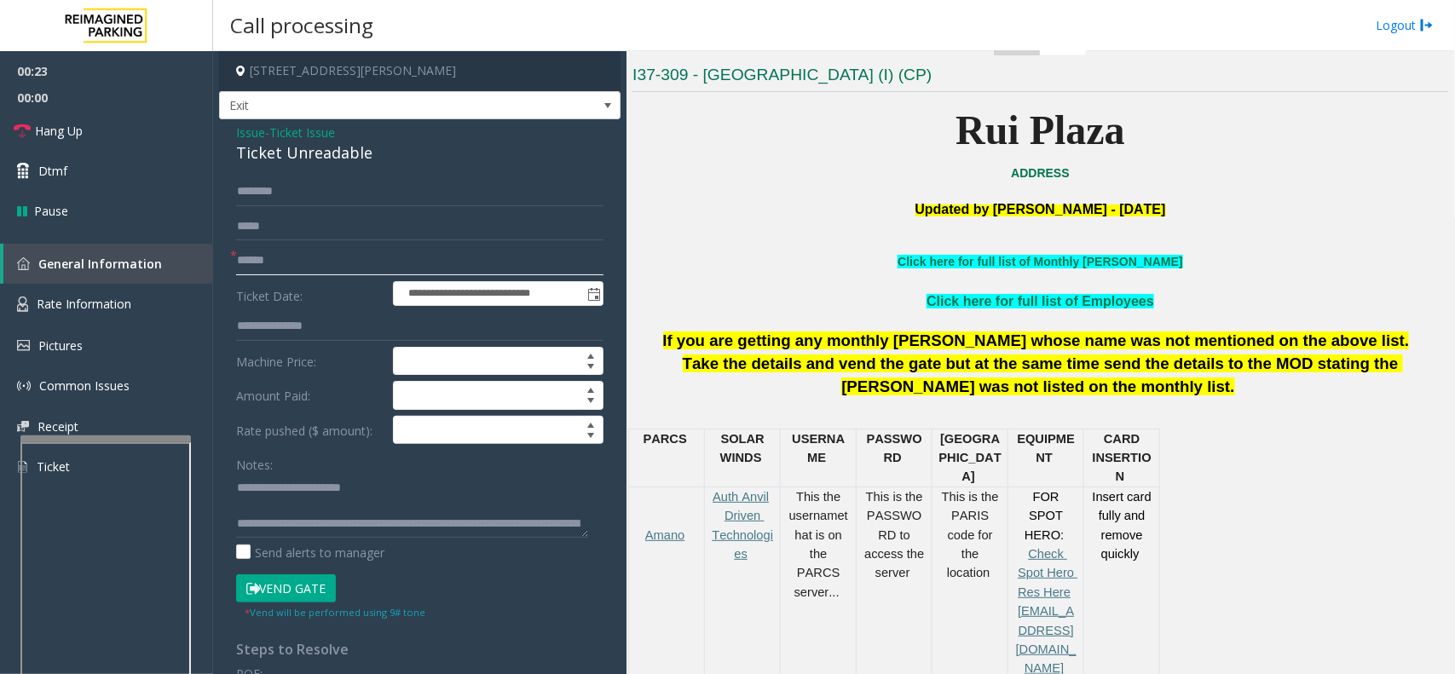
drag, startPoint x: 341, startPoint y: 258, endPoint x: 328, endPoint y: 258, distance: 12.8
click at [328, 258] on input "text" at bounding box center [419, 260] width 367 height 29
drag, startPoint x: 326, startPoint y: 257, endPoint x: 315, endPoint y: 260, distance: 11.4
drag, startPoint x: 315, startPoint y: 260, endPoint x: 301, endPoint y: 247, distance: 19.3
click at [301, 247] on input "text" at bounding box center [419, 260] width 367 height 29
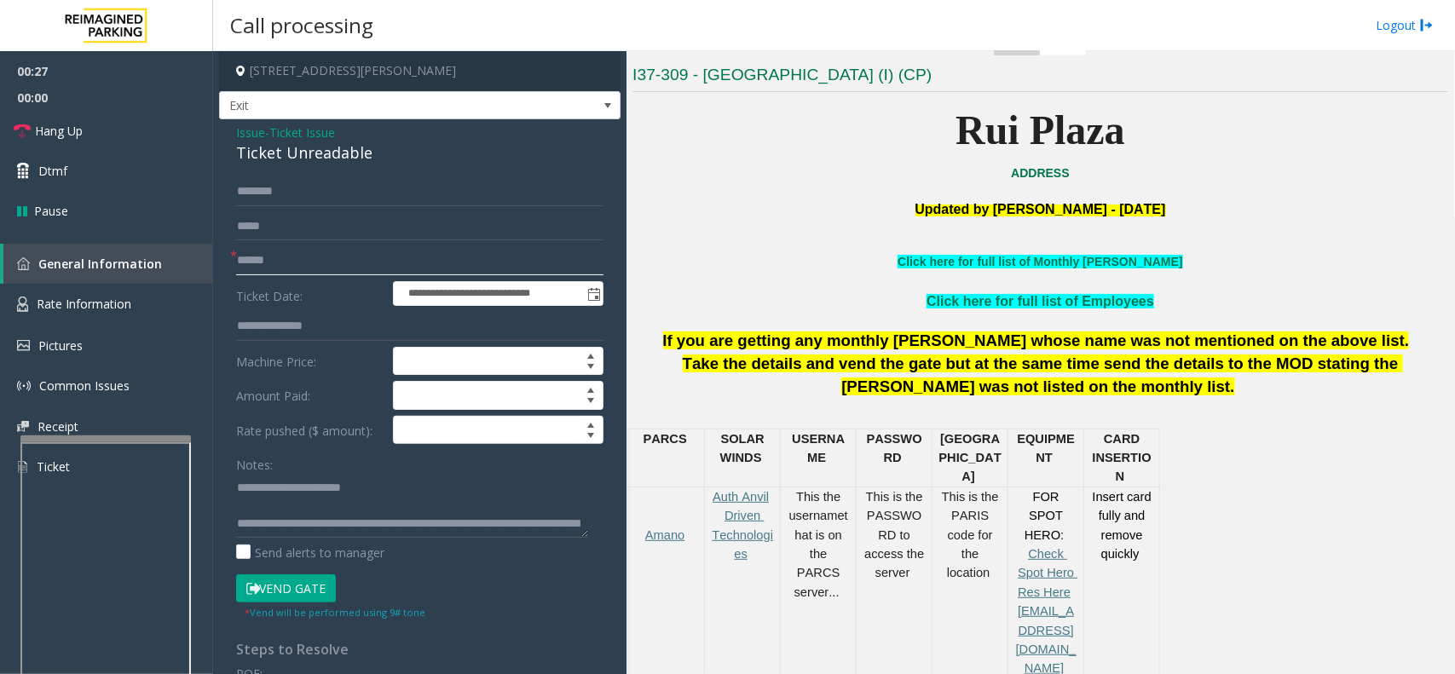
drag, startPoint x: 320, startPoint y: 257, endPoint x: 308, endPoint y: 254, distance: 13.2
click at [308, 254] on input "text" at bounding box center [419, 260] width 367 height 29
type input "******"
click at [305, 594] on button "Vend Gate" at bounding box center [286, 588] width 100 height 29
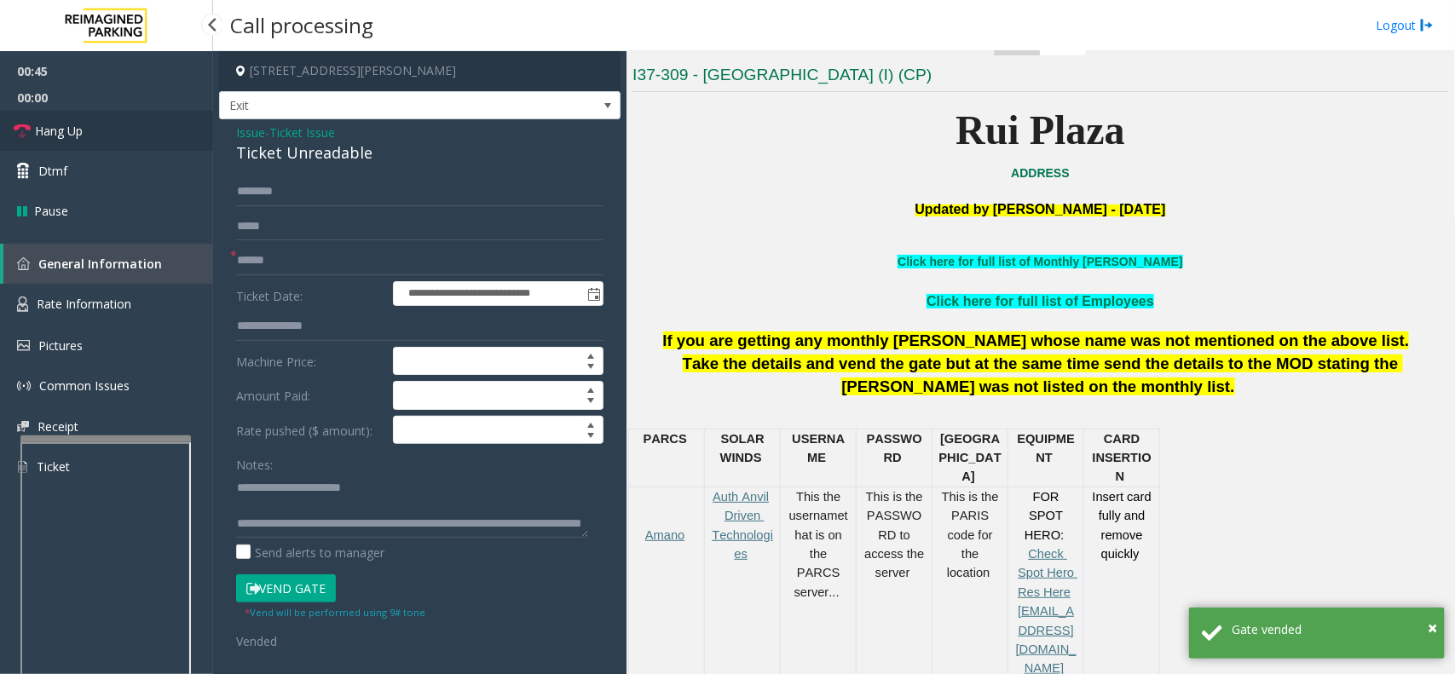
click at [124, 118] on link "Hang Up" at bounding box center [106, 131] width 213 height 40
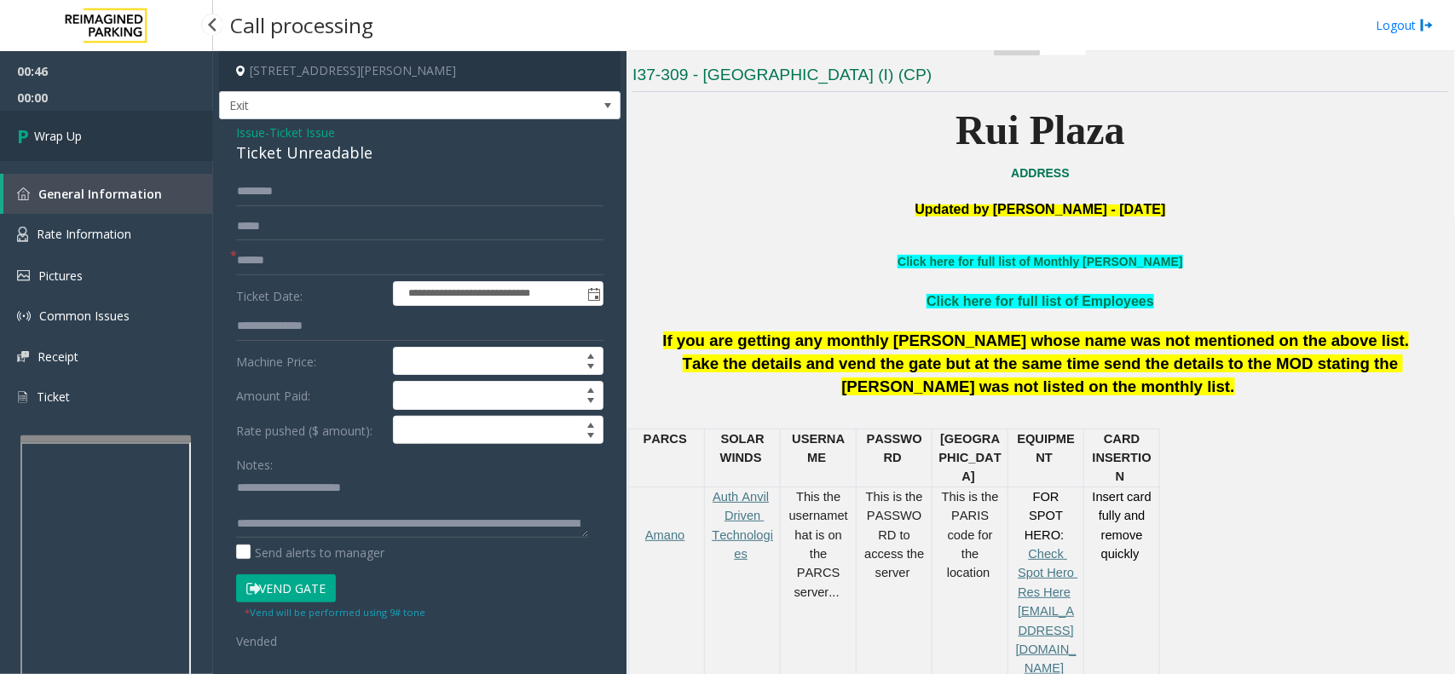
click at [162, 124] on link "Wrap Up" at bounding box center [106, 136] width 213 height 50
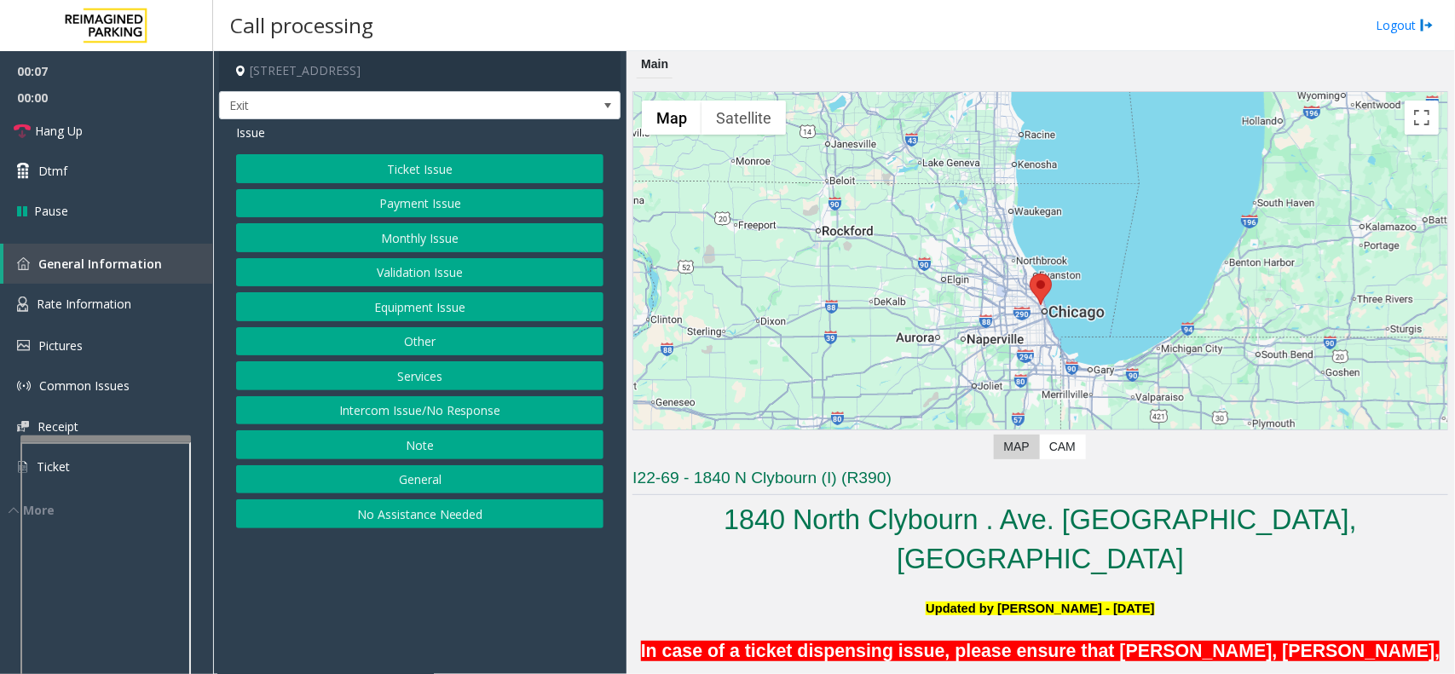
click at [430, 243] on button "Monthly Issue" at bounding box center [419, 237] width 367 height 29
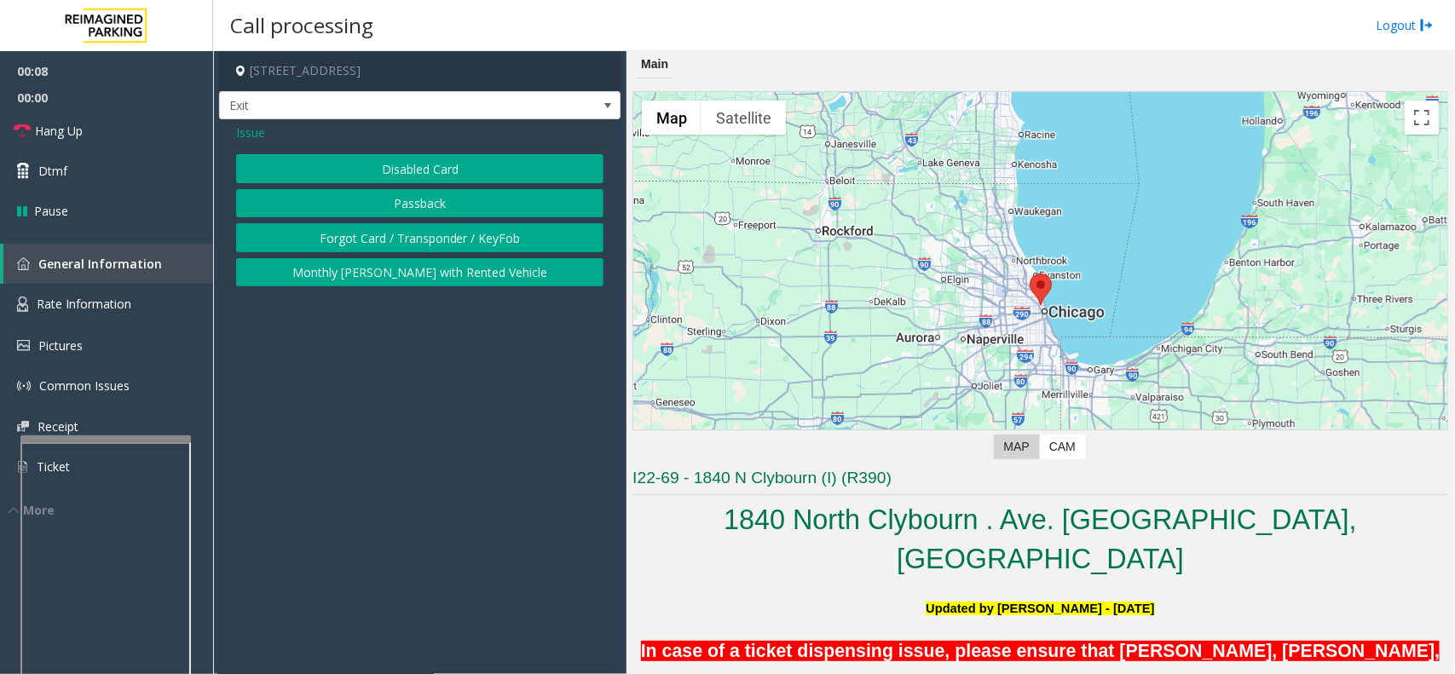
drag, startPoint x: 458, startPoint y: 169, endPoint x: 1204, endPoint y: 81, distance: 750.7
click at [457, 170] on button "Disabled Card" at bounding box center [419, 168] width 367 height 29
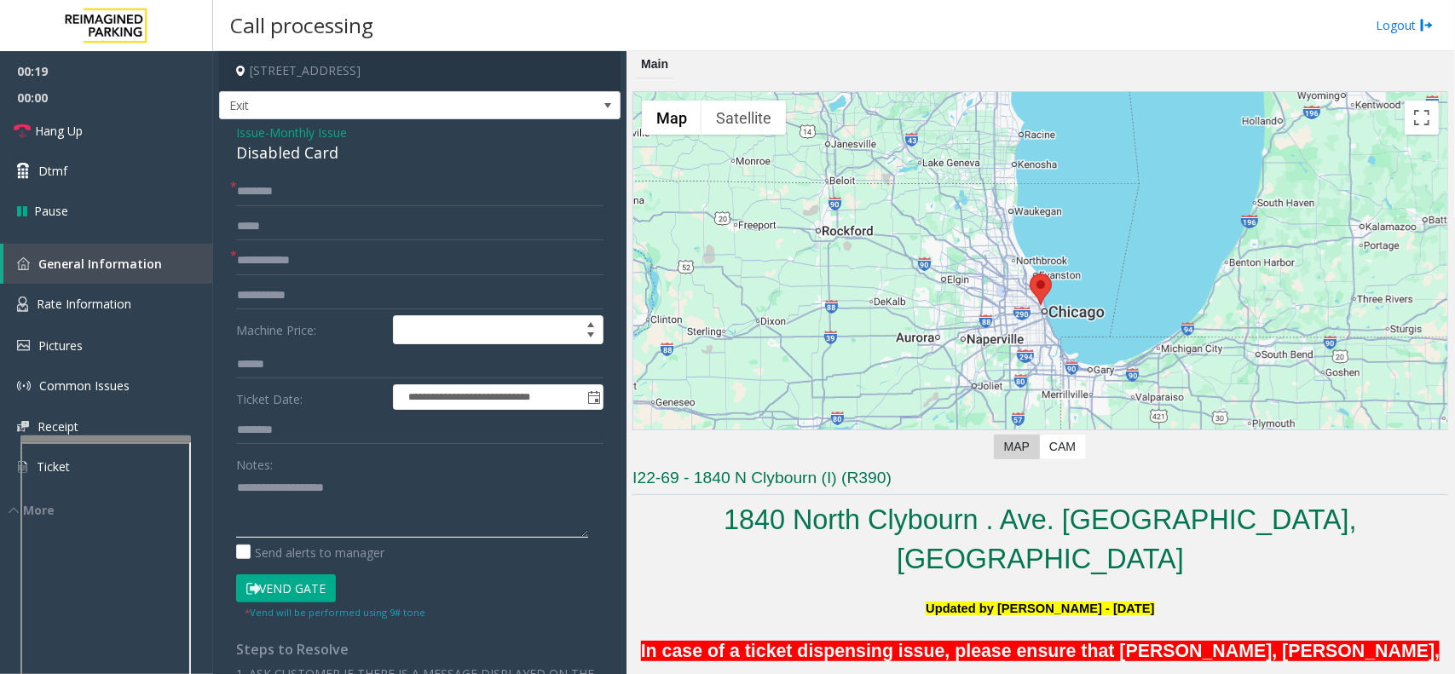
click at [409, 508] on textarea at bounding box center [412, 506] width 352 height 64
paste textarea "**********"
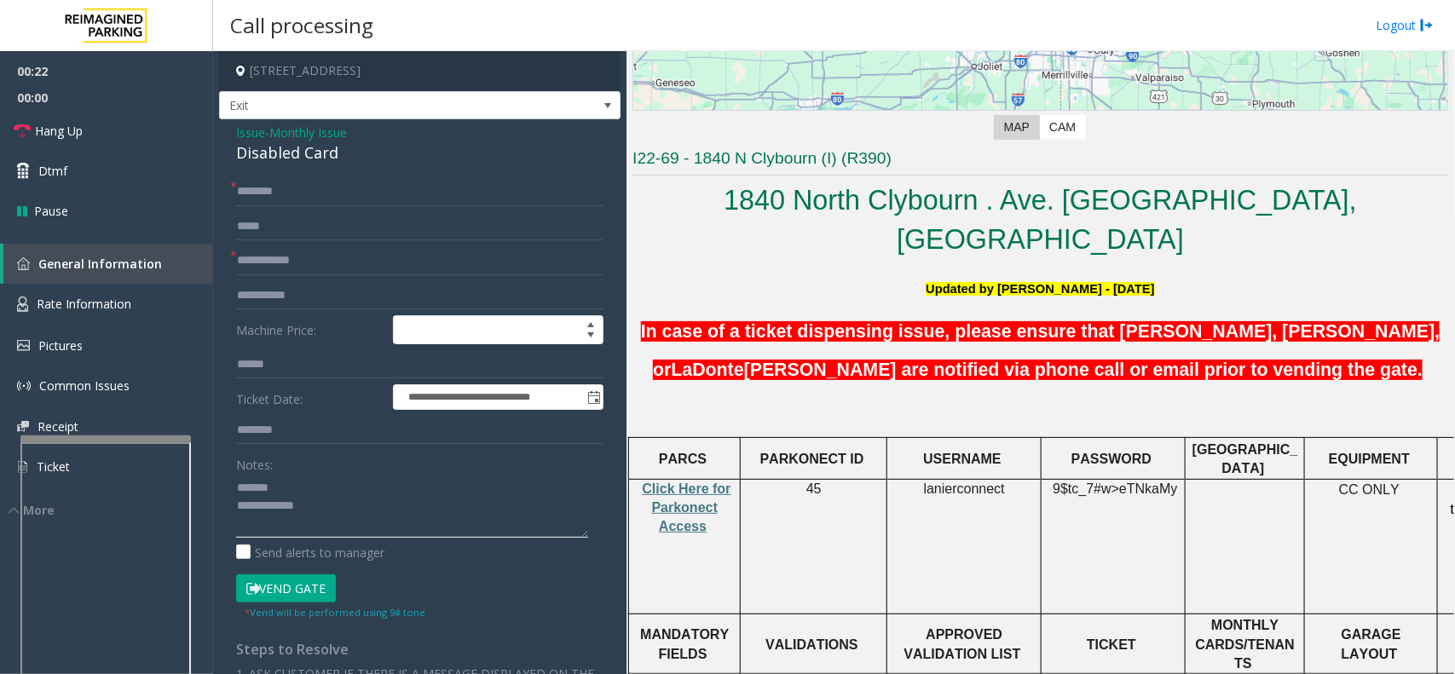
type textarea "**********"
drag, startPoint x: 763, startPoint y: 329, endPoint x: 752, endPoint y: 329, distance: 11.1
drag, startPoint x: 752, startPoint y: 329, endPoint x: 722, endPoint y: 334, distance: 31.1
click at [722, 360] on span "LaDonte" at bounding box center [707, 370] width 72 height 21
click at [243, 138] on span "Issue" at bounding box center [250, 133] width 29 height 18
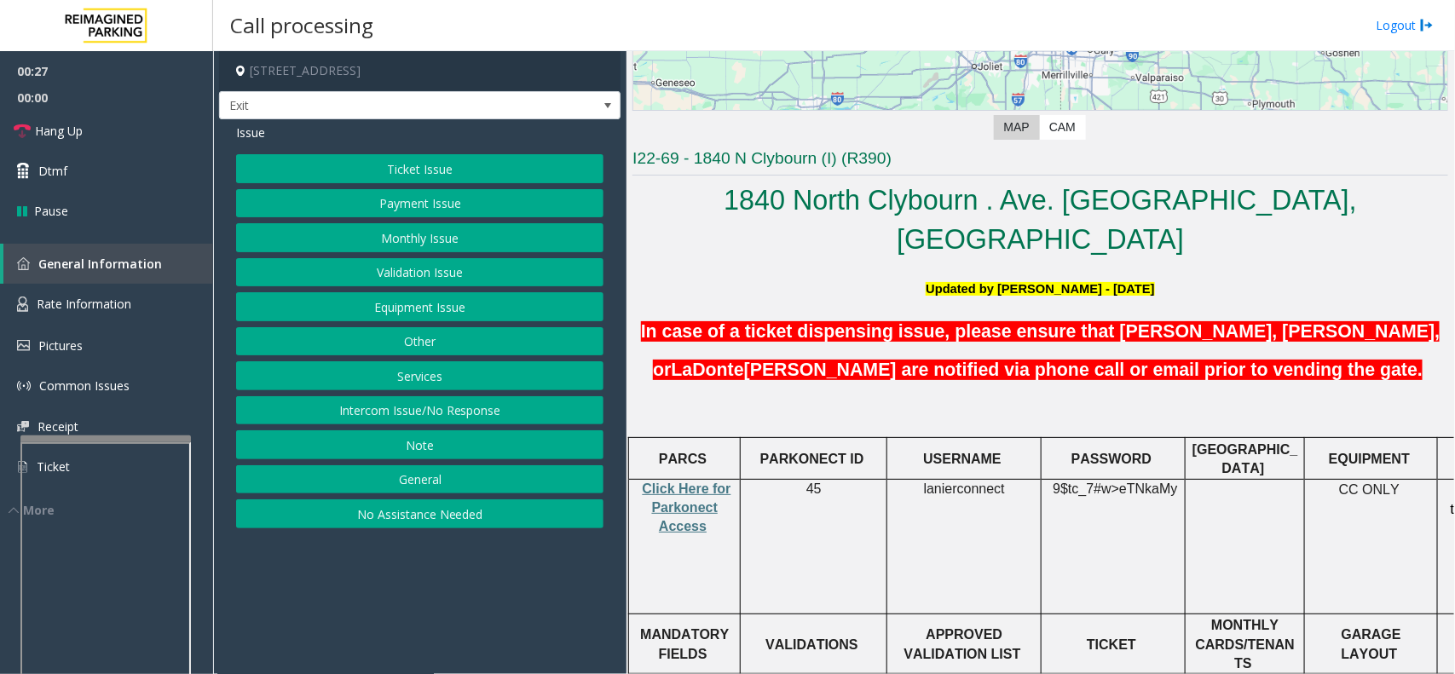
click at [403, 271] on button "Validation Issue" at bounding box center [419, 272] width 367 height 29
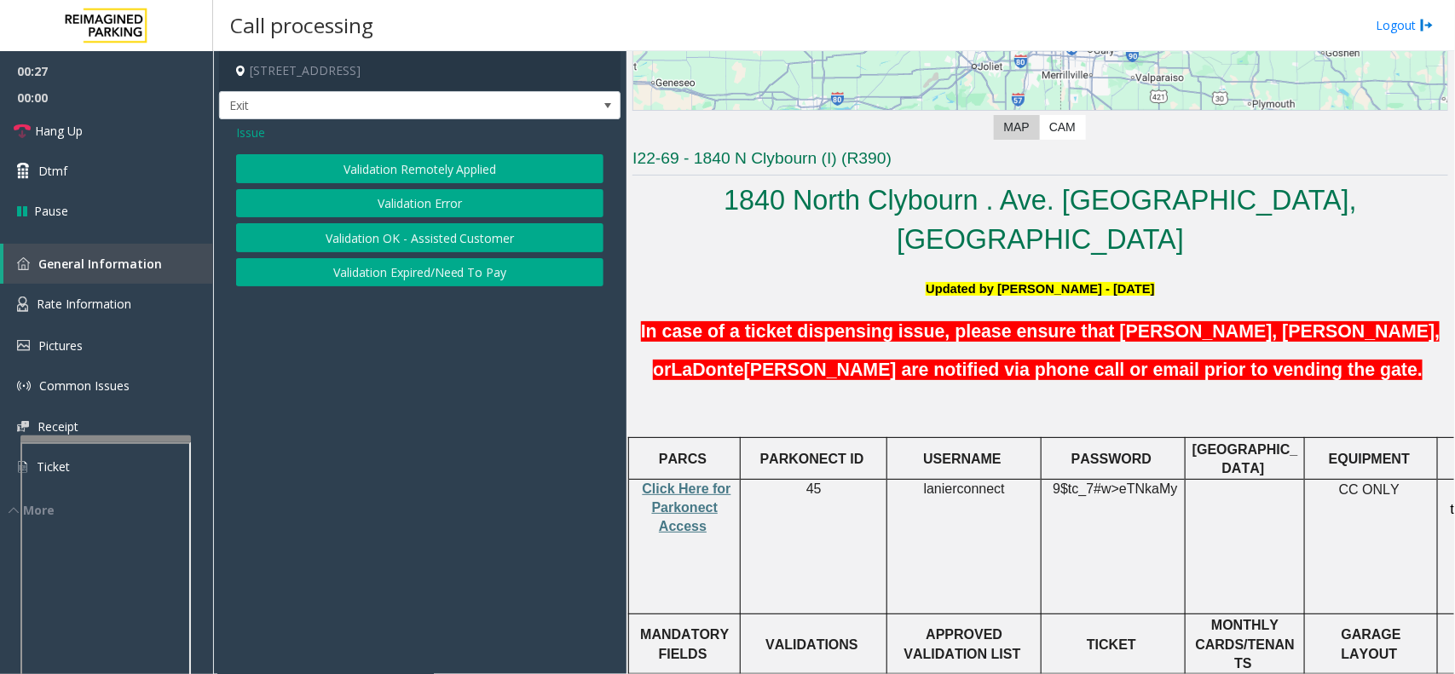
click at [386, 192] on button "Validation Error" at bounding box center [419, 203] width 367 height 29
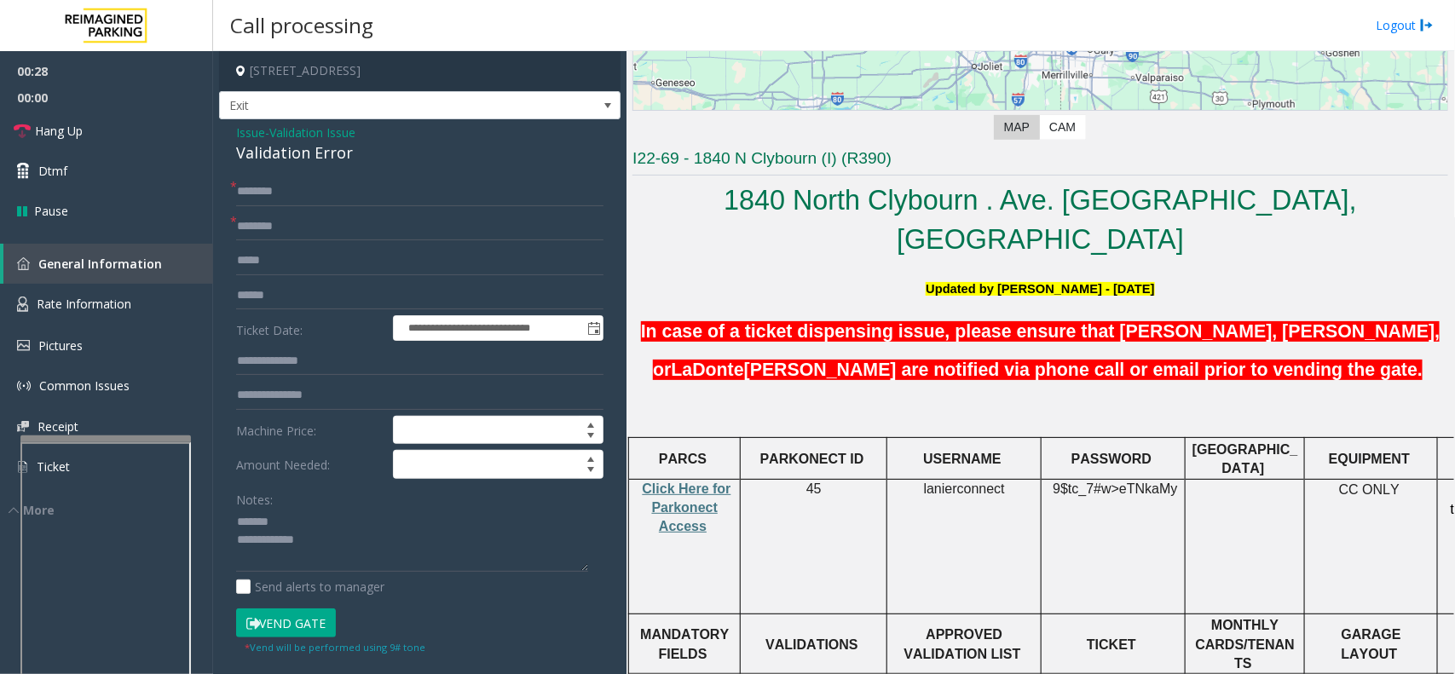
click at [292, 137] on span "Validation Issue" at bounding box center [312, 133] width 86 height 18
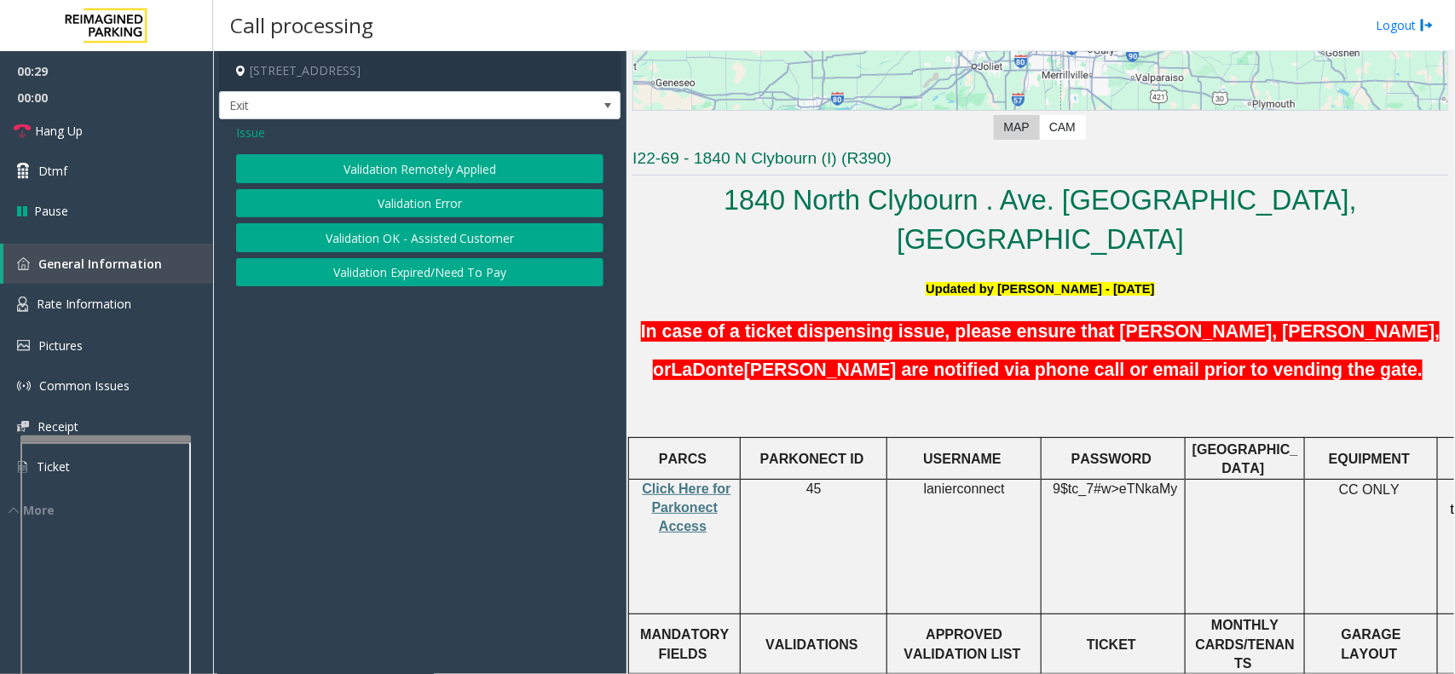
drag, startPoint x: 321, startPoint y: 193, endPoint x: 297, endPoint y: 175, distance: 31.0
click at [320, 193] on button "Validation Error" at bounding box center [419, 203] width 367 height 29
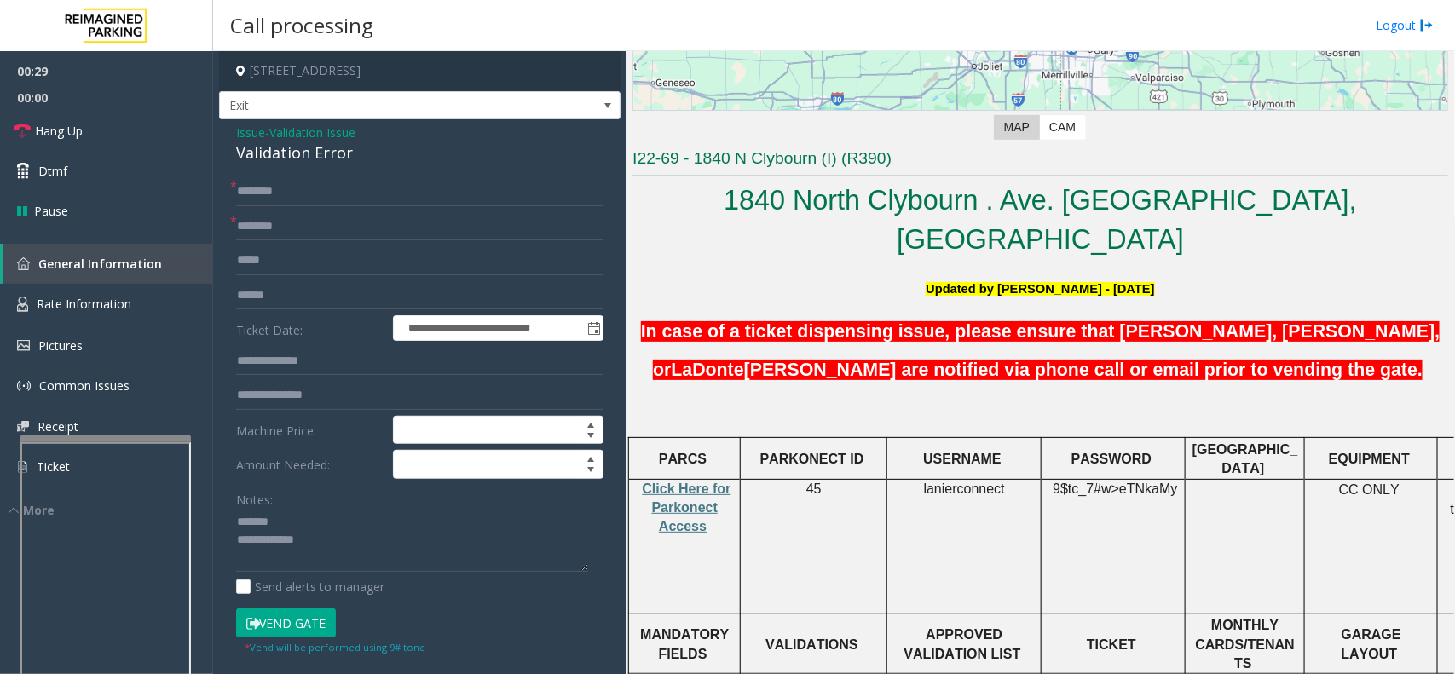
click at [283, 154] on div "Validation Error" at bounding box center [419, 152] width 367 height 23
copy div "Validation Error"
click at [325, 529] on textarea at bounding box center [412, 541] width 352 height 64
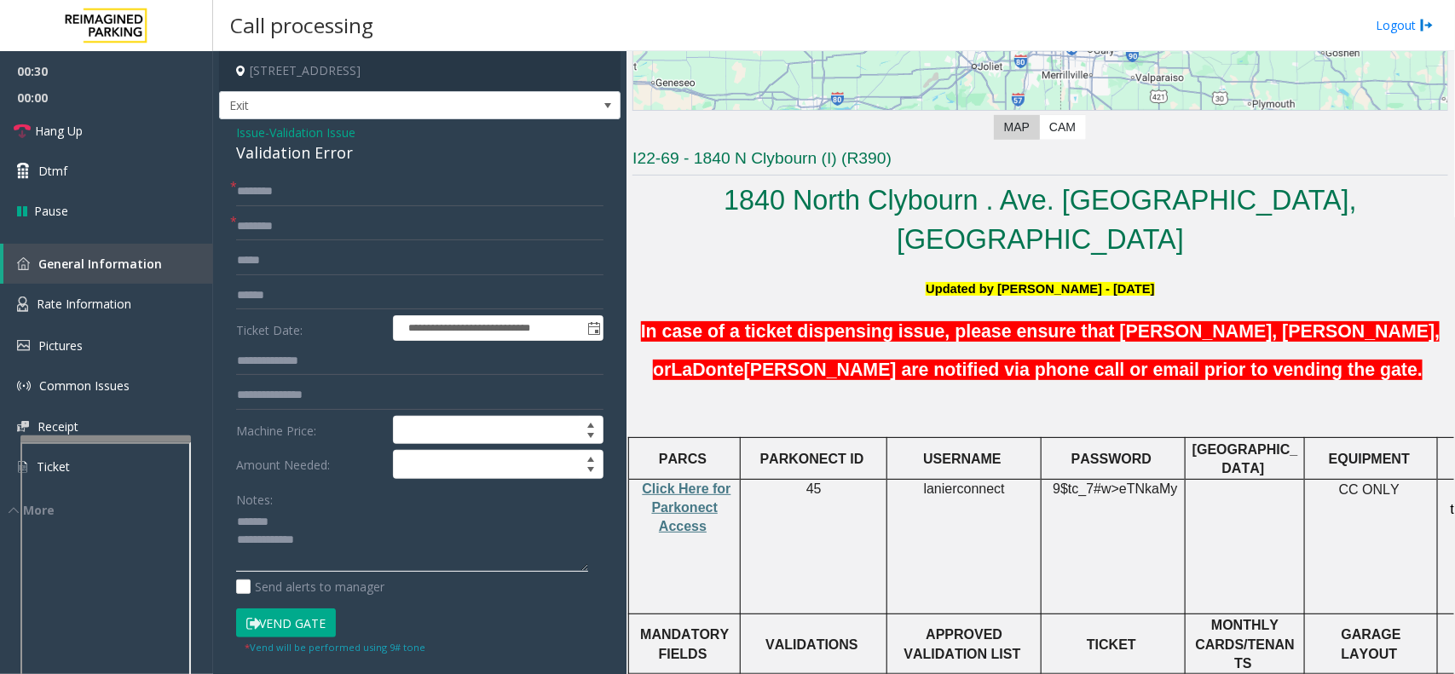
paste textarea "**********"
click at [448, 565] on textarea at bounding box center [412, 541] width 352 height 64
paste textarea "**********"
type textarea "**********"
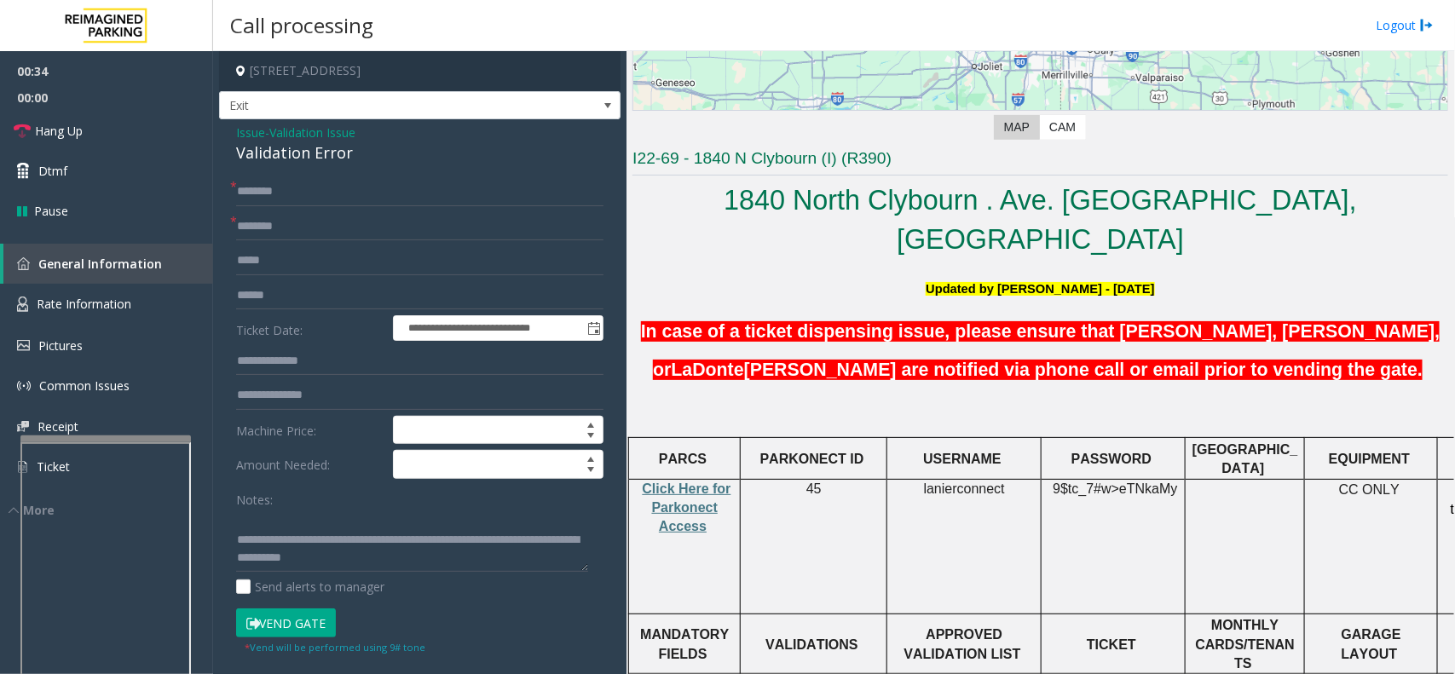
click at [671, 480] on p "Click Here for Parkonect Access" at bounding box center [684, 508] width 99 height 57
click at [687, 484] on span "Click Here for Parkonect Access" at bounding box center [686, 507] width 89 height 53
drag, startPoint x: 360, startPoint y: 250, endPoint x: 365, endPoint y: 296, distance: 46.2
click at [363, 260] on input "text" at bounding box center [419, 260] width 367 height 29
click at [362, 296] on input "text" at bounding box center [419, 295] width 367 height 29
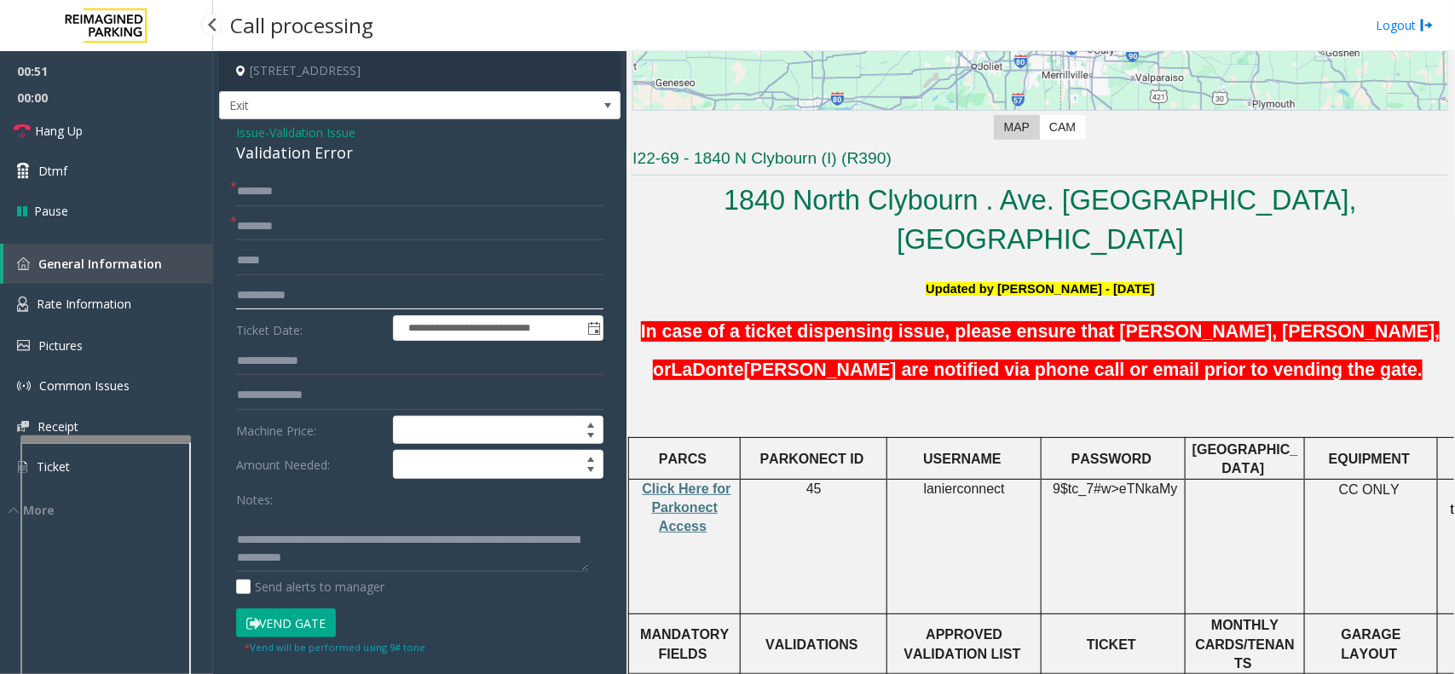
type input "**********"
click at [330, 239] on input "text" at bounding box center [419, 226] width 367 height 29
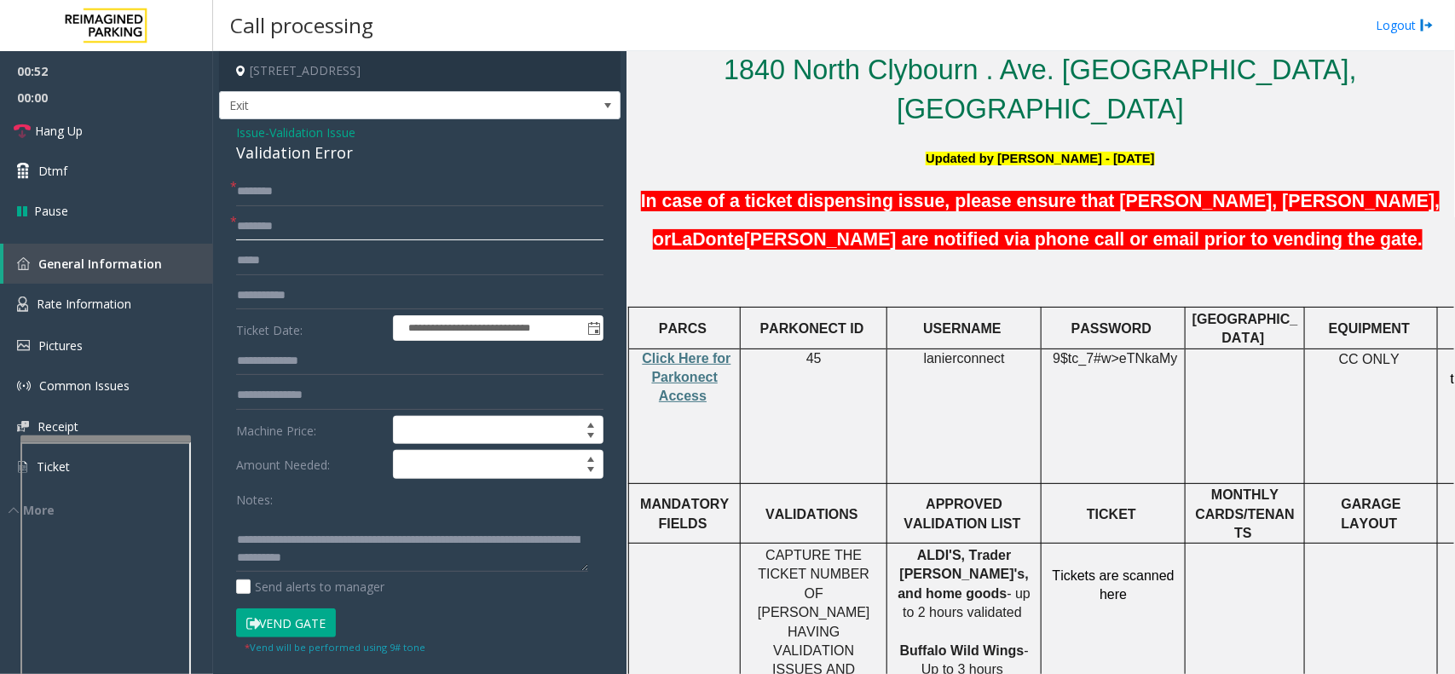
scroll to position [639, 0]
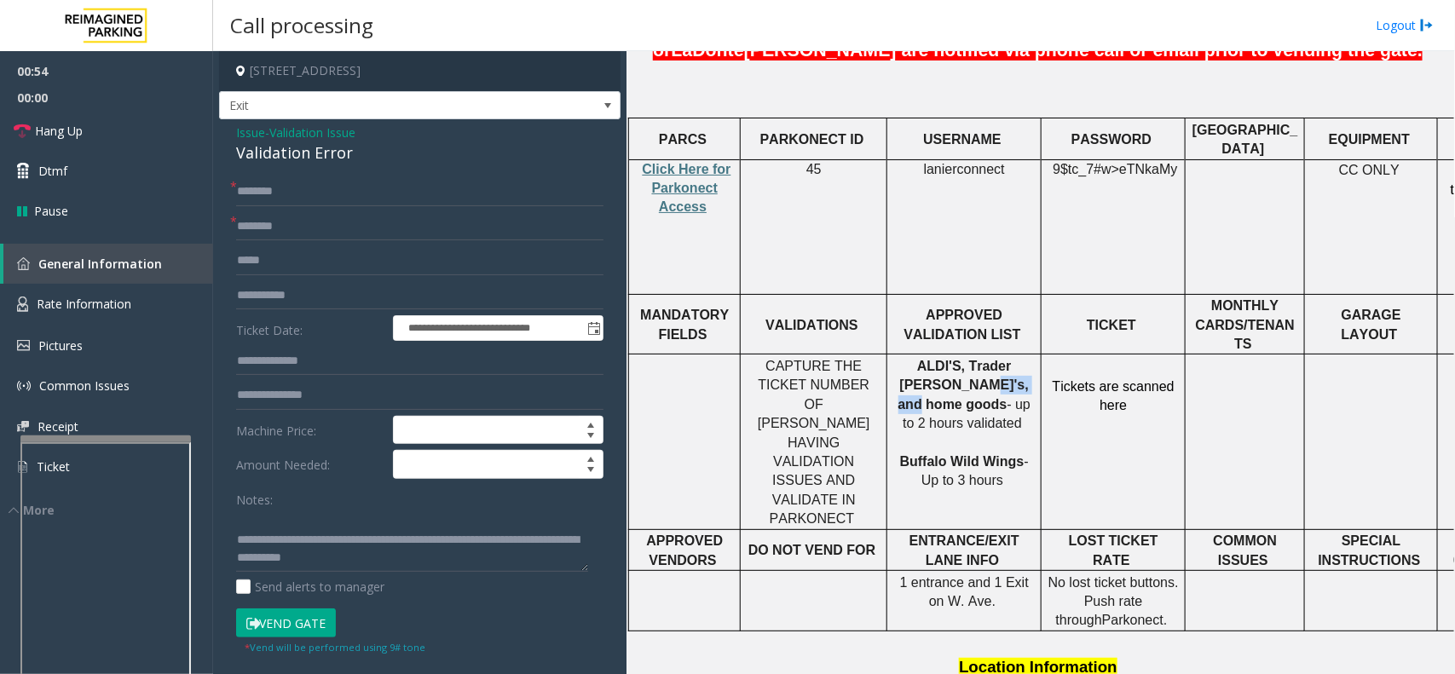
drag, startPoint x: 906, startPoint y: 325, endPoint x: 970, endPoint y: 326, distance: 63.9
click at [970, 359] on span "ALDI'S, Trader [PERSON_NAME]'s, and home goods" at bounding box center [963, 385] width 130 height 53
click at [968, 359] on span "ALDI'S, Trader [PERSON_NAME]'s, and home goods" at bounding box center [963, 385] width 130 height 53
drag, startPoint x: 906, startPoint y: 325, endPoint x: 976, endPoint y: 325, distance: 69.9
click at [976, 357] on p "ALDI'S, Trader [PERSON_NAME]'s, and home goods - up to 2 hours validated Buffal…" at bounding box center [963, 424] width 141 height 134
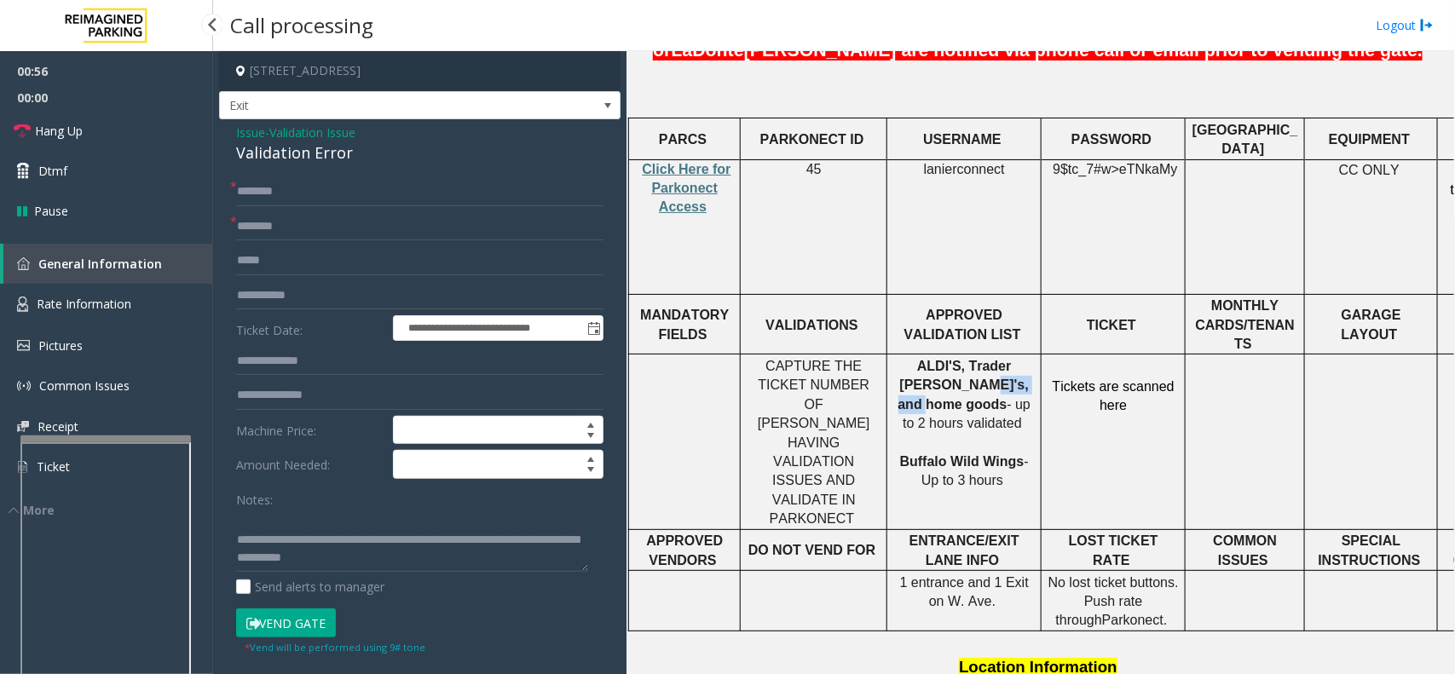
copy span "home goods"
paste input "**********"
click at [333, 226] on input "**********" at bounding box center [419, 226] width 367 height 29
click at [348, 200] on input "text" at bounding box center [419, 191] width 367 height 29
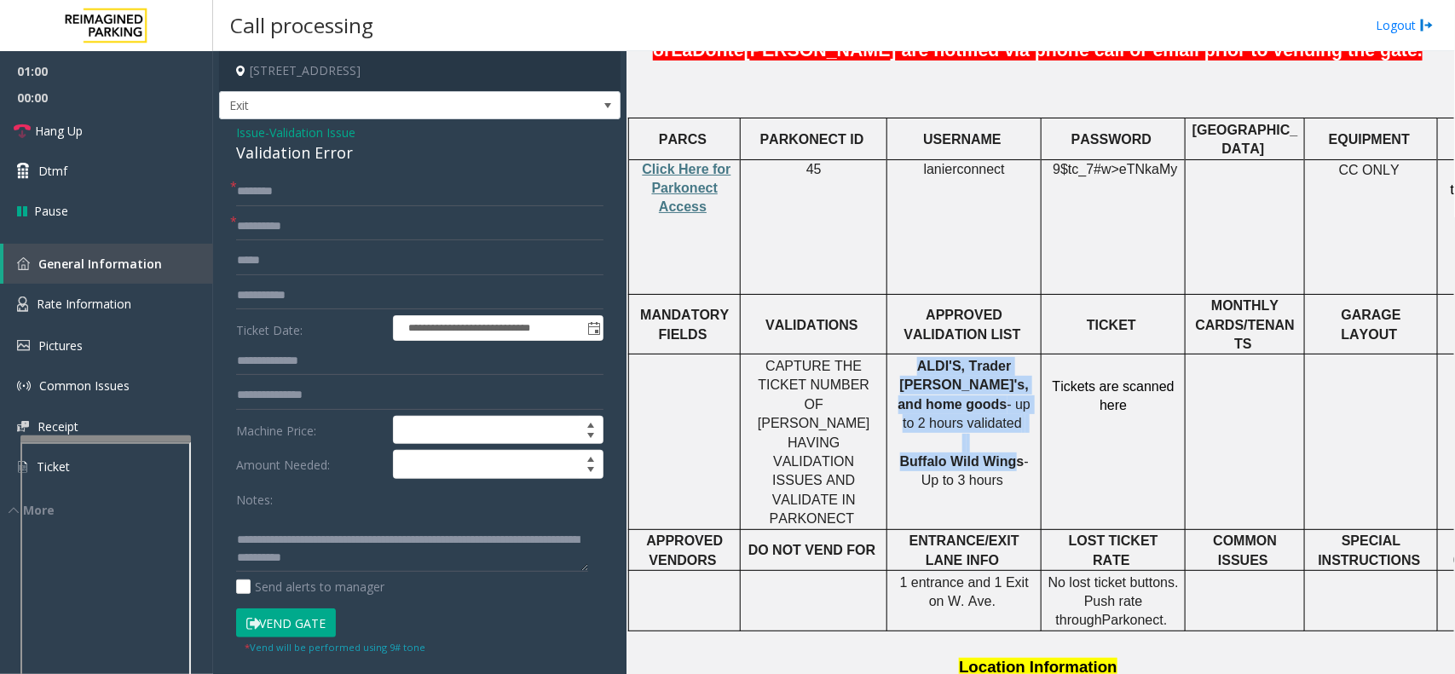
drag, startPoint x: 882, startPoint y: 386, endPoint x: 1003, endPoint y: 389, distance: 121.0
click at [1003, 389] on tr "CAPTURE THE TICKET NUMBER OF [PERSON_NAME] HAVING VALIDATION ISSUES AND VALIDAT…" at bounding box center [1091, 441] width 925 height 175
drag, startPoint x: 931, startPoint y: 388, endPoint x: 897, endPoint y: 380, distance: 34.9
click at [930, 454] on span "Buffalo Wild Wings" at bounding box center [962, 461] width 124 height 14
click at [902, 454] on span "Buffalo Wild Wings" at bounding box center [962, 461] width 124 height 14
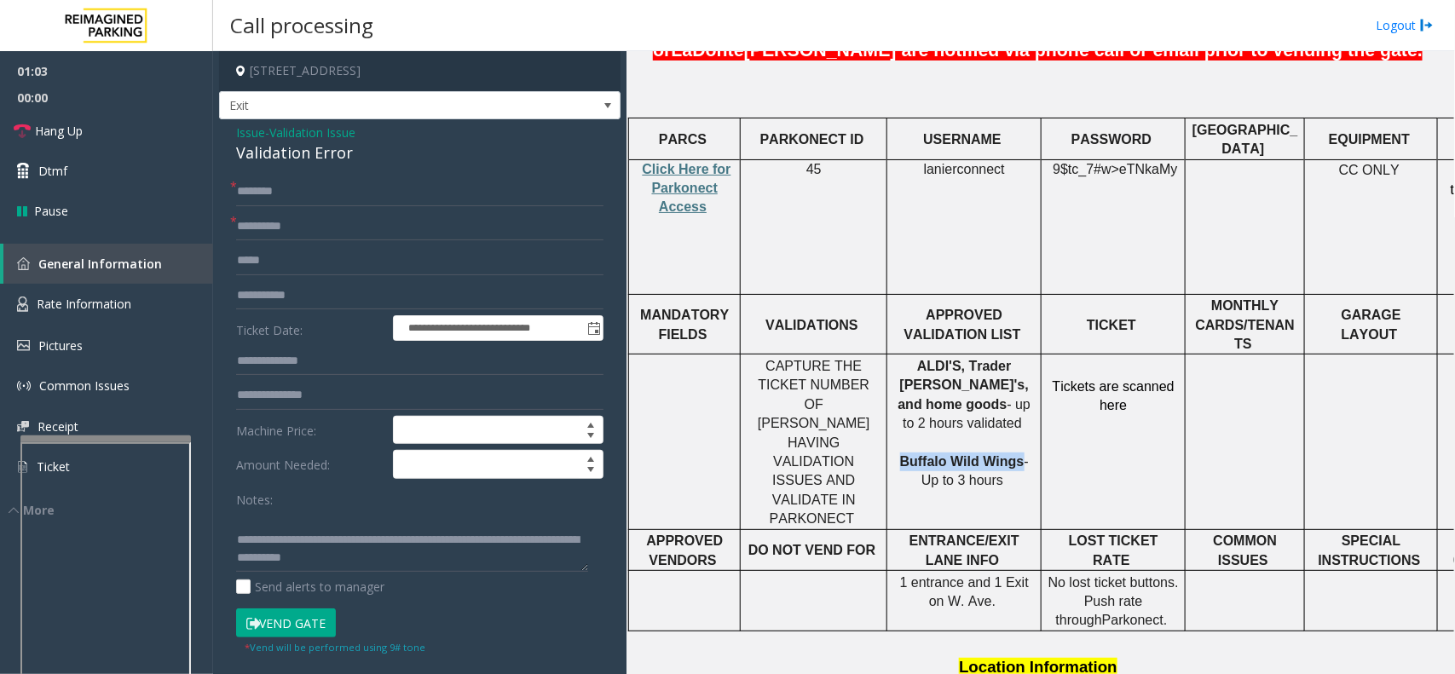
drag, startPoint x: 893, startPoint y: 383, endPoint x: 1006, endPoint y: 388, distance: 113.4
click at [1006, 388] on p "ALDI'S, Trader [PERSON_NAME]'s, and home goods - up to 2 hours validated Buffal…" at bounding box center [963, 424] width 141 height 134
copy span "Buffalo Wild Wings"
drag, startPoint x: 316, startPoint y: 228, endPoint x: 196, endPoint y: 202, distance: 122.8
click at [172, 200] on app-root "**********" at bounding box center [727, 337] width 1455 height 674
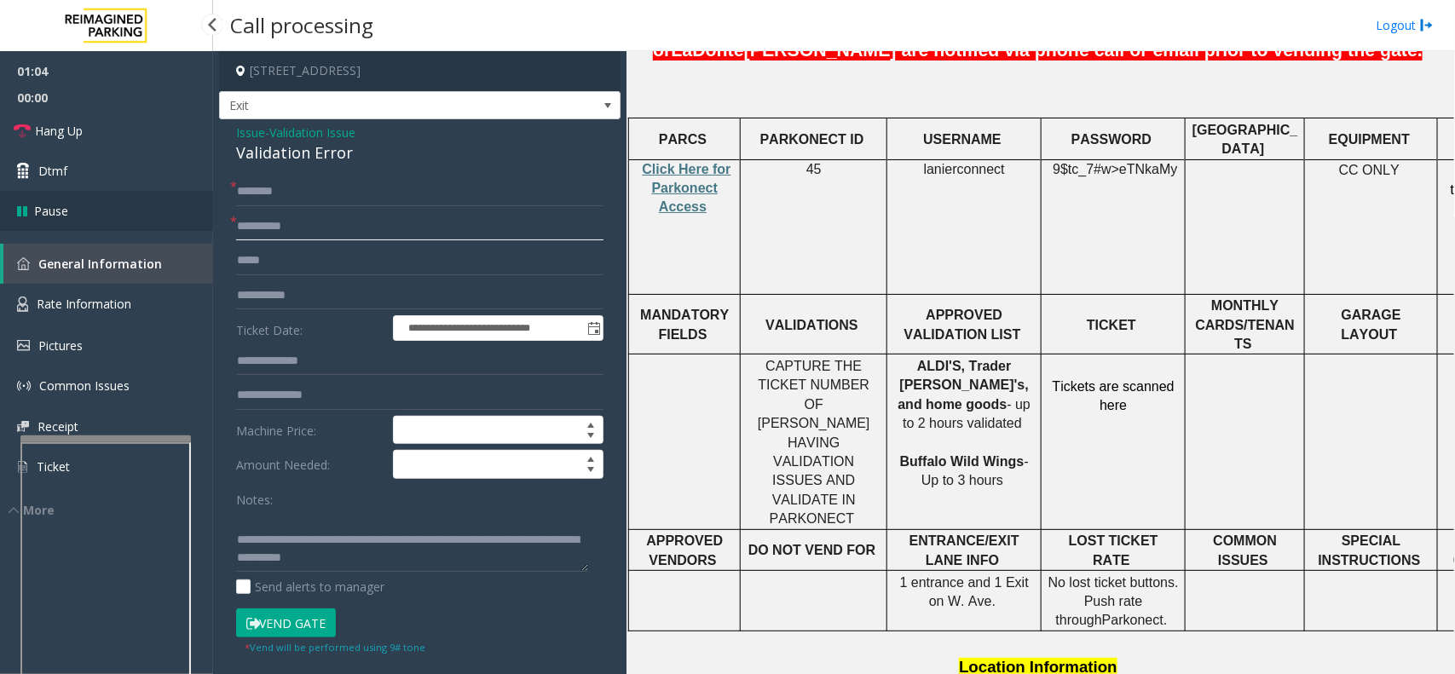
paste input "********"
type input "**********"
click at [304, 186] on input "text" at bounding box center [419, 191] width 367 height 29
drag, startPoint x: 343, startPoint y: 194, endPoint x: 326, endPoint y: 188, distance: 17.3
click at [326, 188] on input "text" at bounding box center [419, 191] width 367 height 29
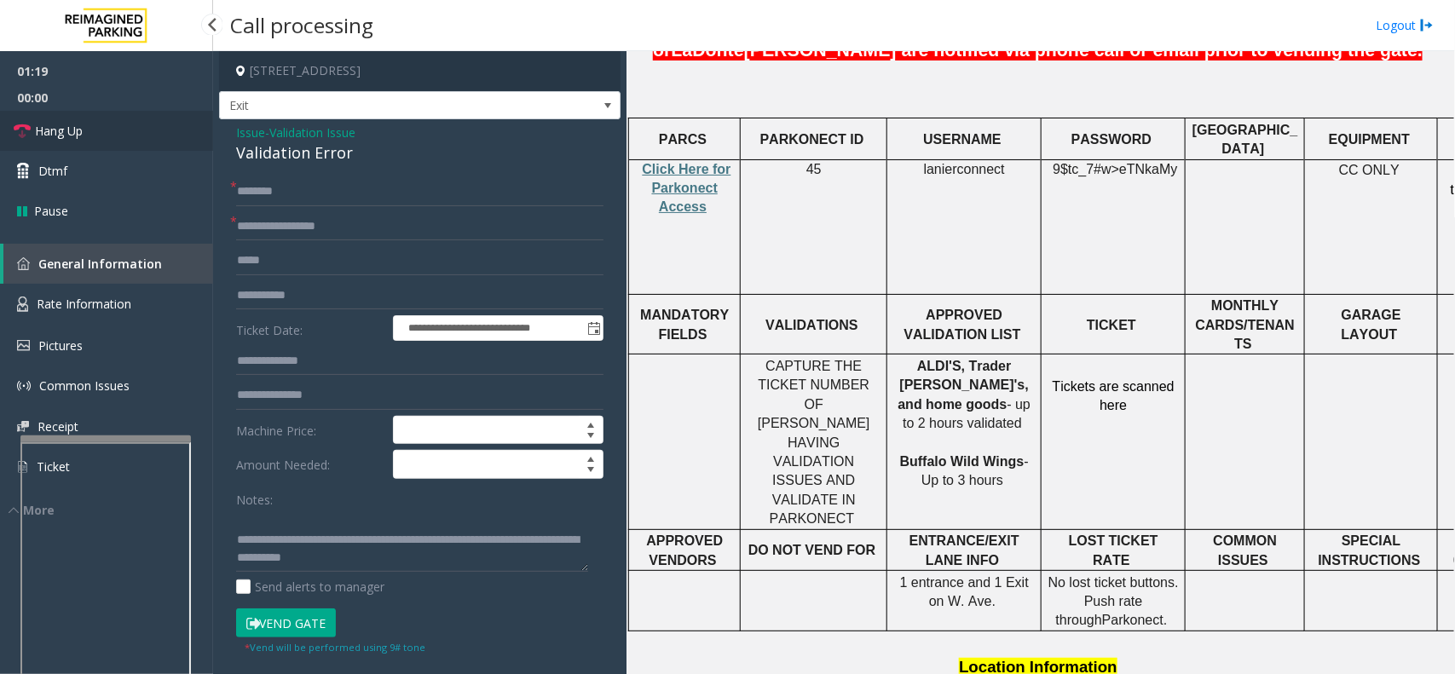
click at [149, 125] on link "Hang Up" at bounding box center [106, 131] width 213 height 40
click at [291, 193] on input "text" at bounding box center [419, 191] width 367 height 29
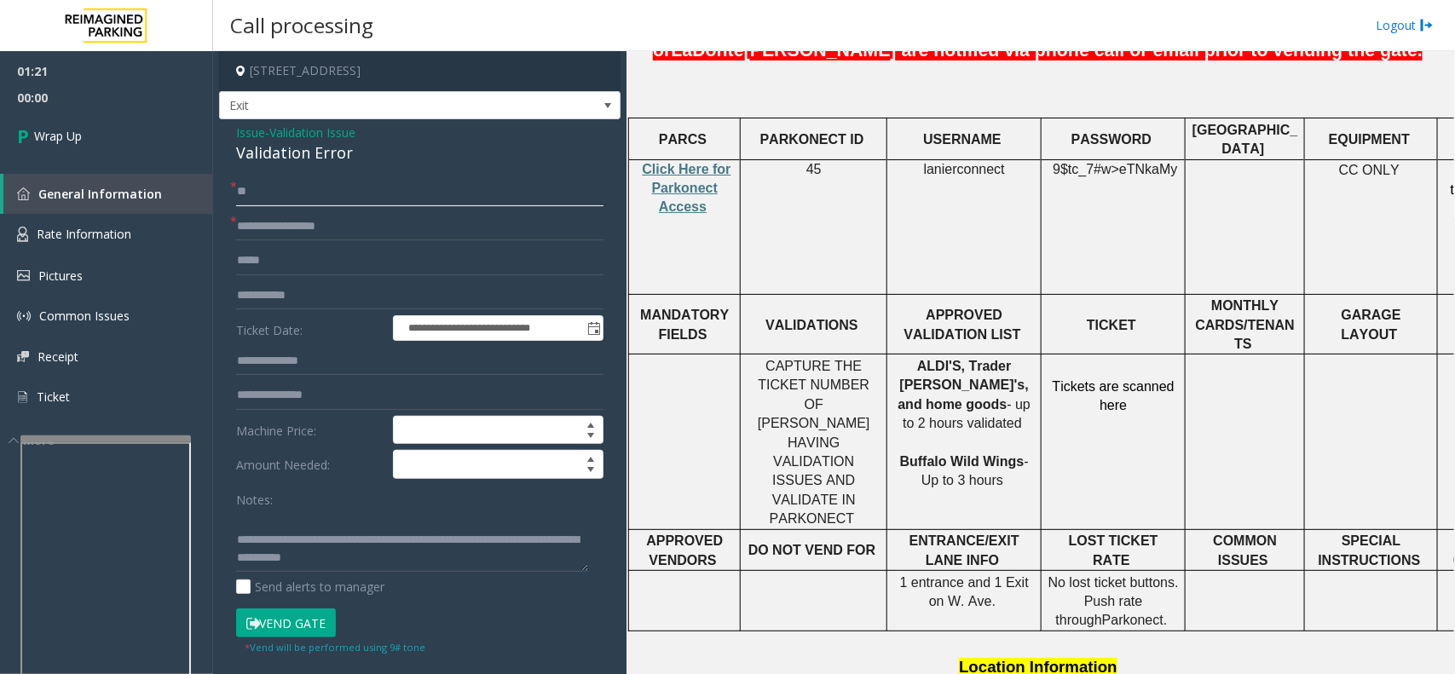
type input "**"
drag, startPoint x: 314, startPoint y: 522, endPoint x: 528, endPoint y: 573, distance: 220.5
click at [528, 573] on textarea at bounding box center [412, 541] width 352 height 64
click at [326, 501] on div "Notes:" at bounding box center [419, 529] width 367 height 88
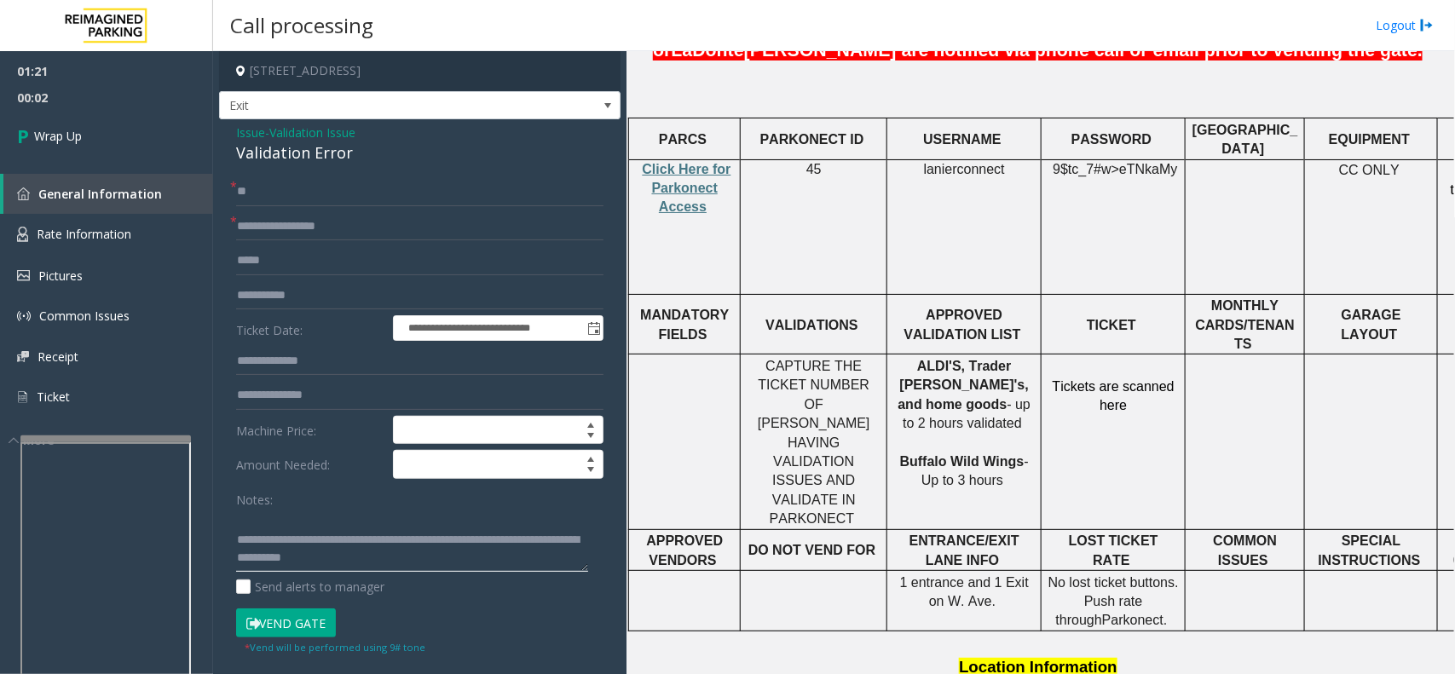
drag, startPoint x: 385, startPoint y: 533, endPoint x: 487, endPoint y: 556, distance: 104.2
click at [487, 556] on textarea at bounding box center [412, 541] width 352 height 64
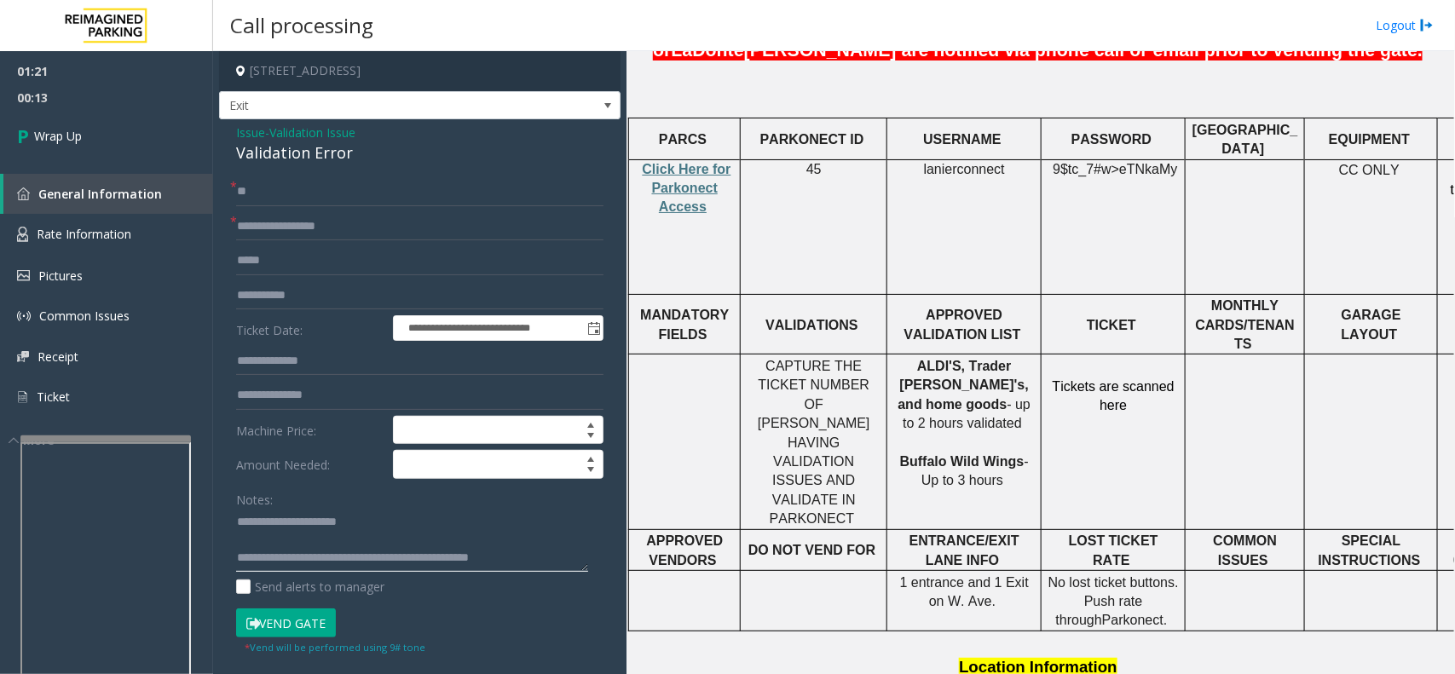
scroll to position [11, 0]
type textarea "**********"
click at [147, 126] on link "Wrap Up" at bounding box center [106, 136] width 213 height 50
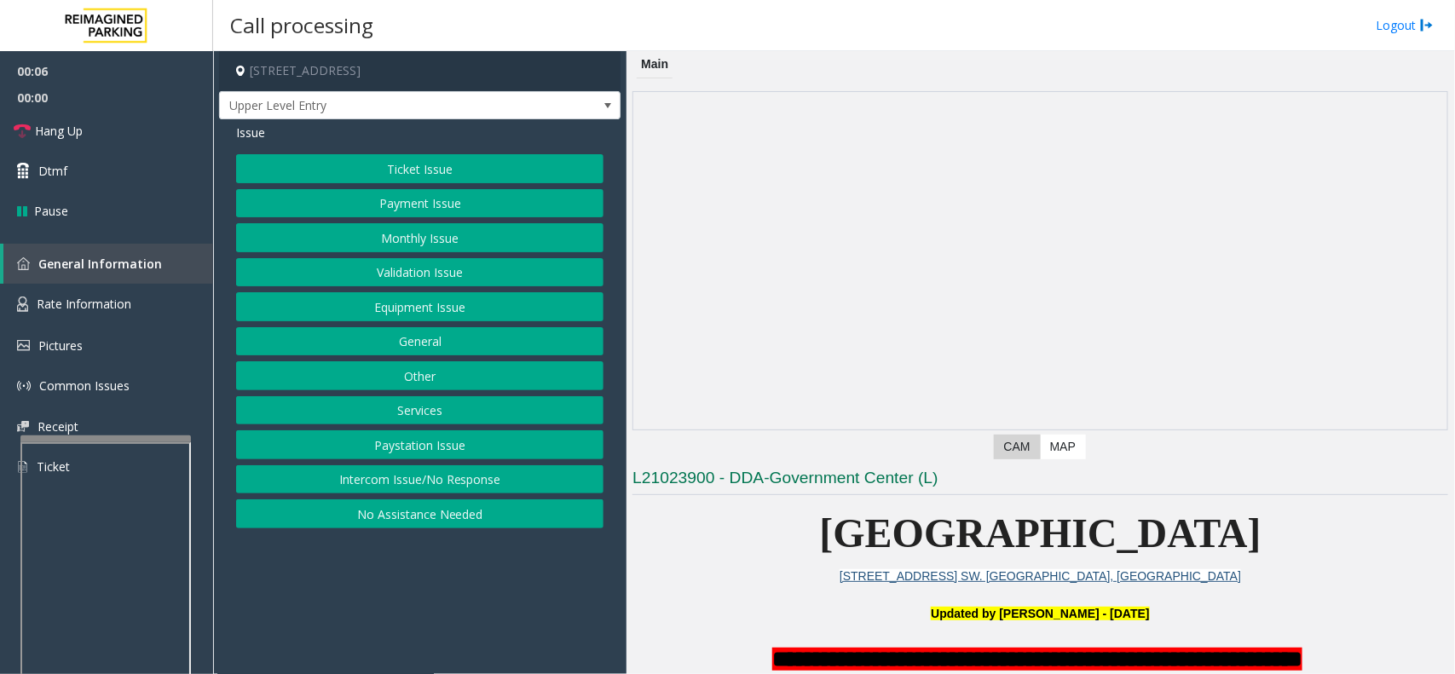
click at [329, 478] on button "Intercom Issue/No Response" at bounding box center [419, 479] width 367 height 29
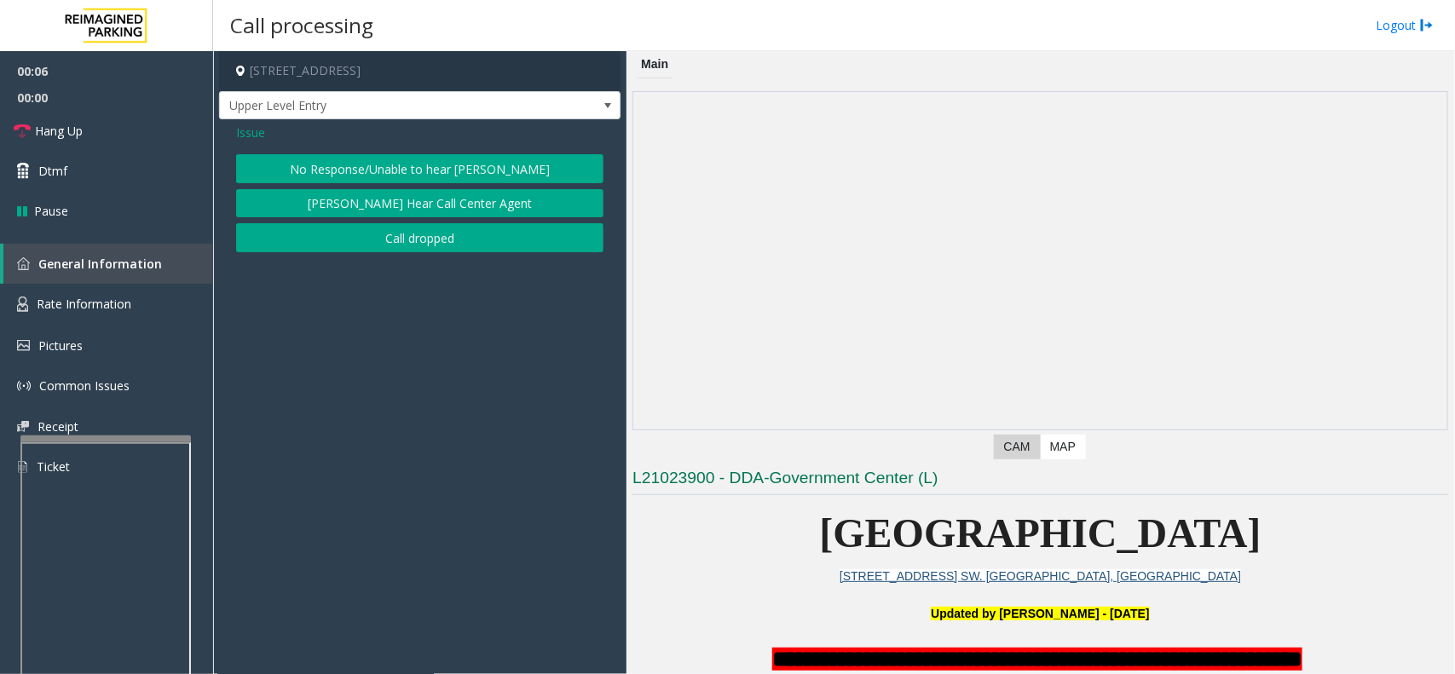
click at [354, 171] on button "No Response/Unable to hear [PERSON_NAME]" at bounding box center [419, 168] width 367 height 29
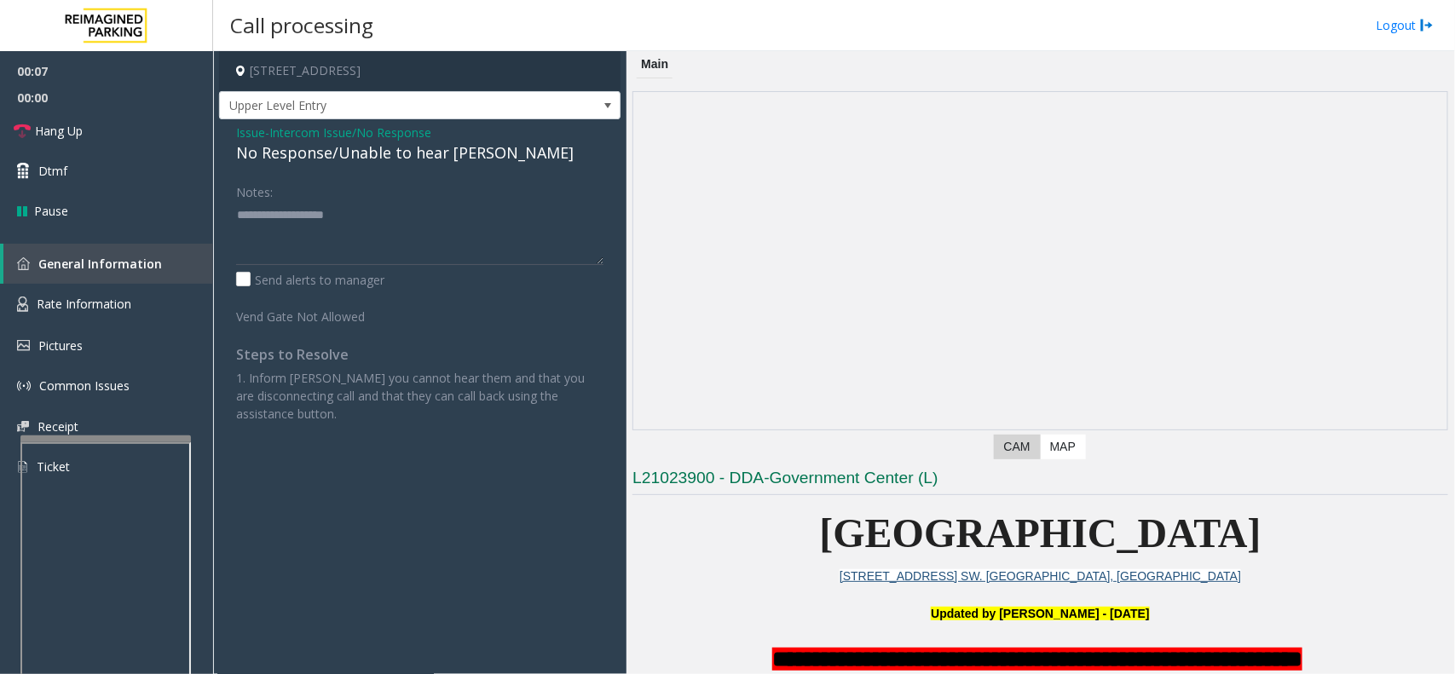
click at [343, 146] on div "No Response/Unable to hear [PERSON_NAME]" at bounding box center [419, 152] width 367 height 23
click at [561, 217] on textarea at bounding box center [419, 233] width 367 height 64
type textarea "**********"
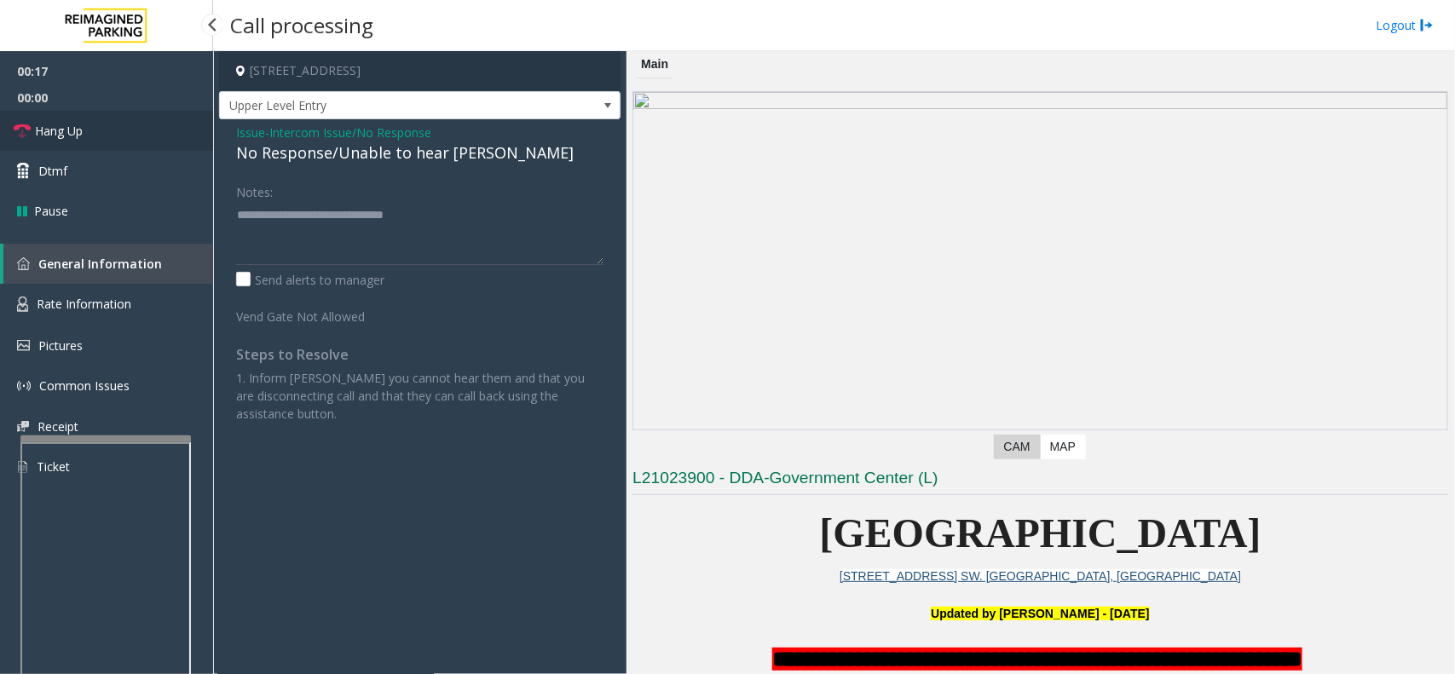
click at [113, 136] on link "Hang Up" at bounding box center [106, 131] width 213 height 40
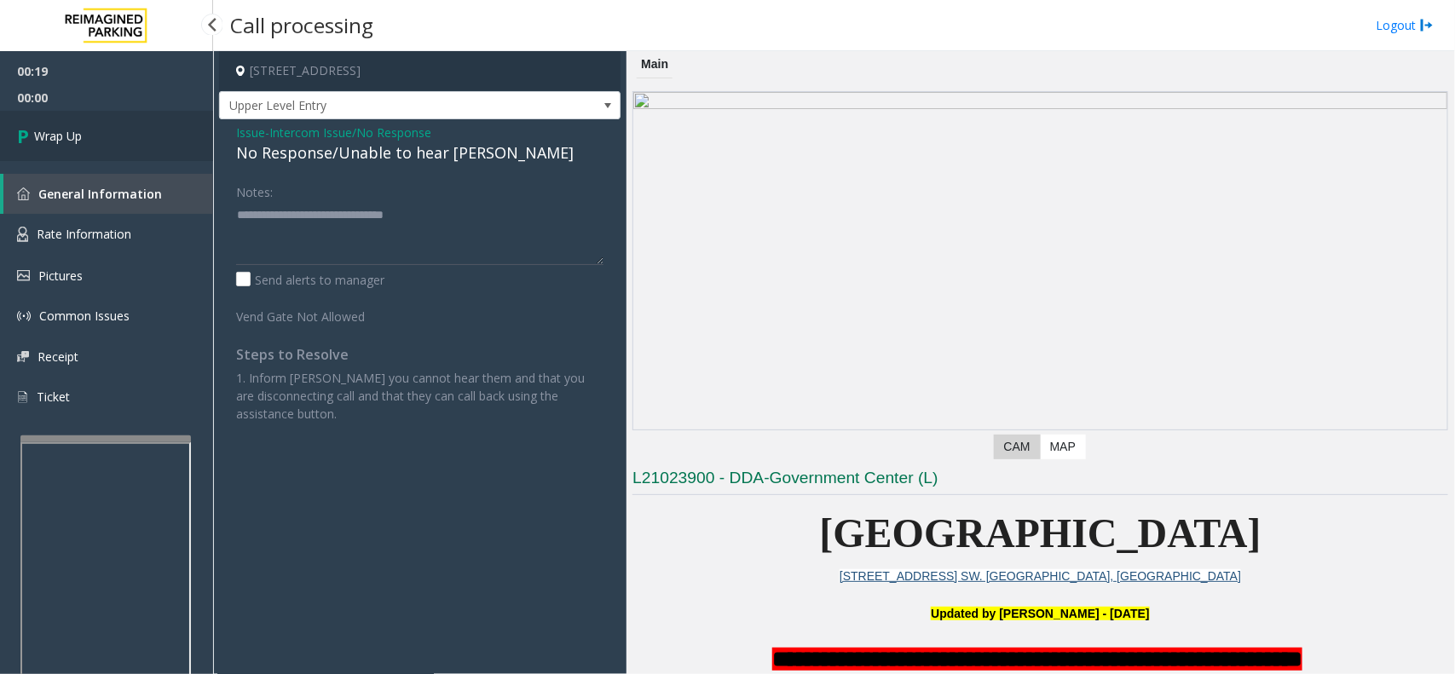
click at [113, 136] on link "Wrap Up" at bounding box center [106, 136] width 213 height 50
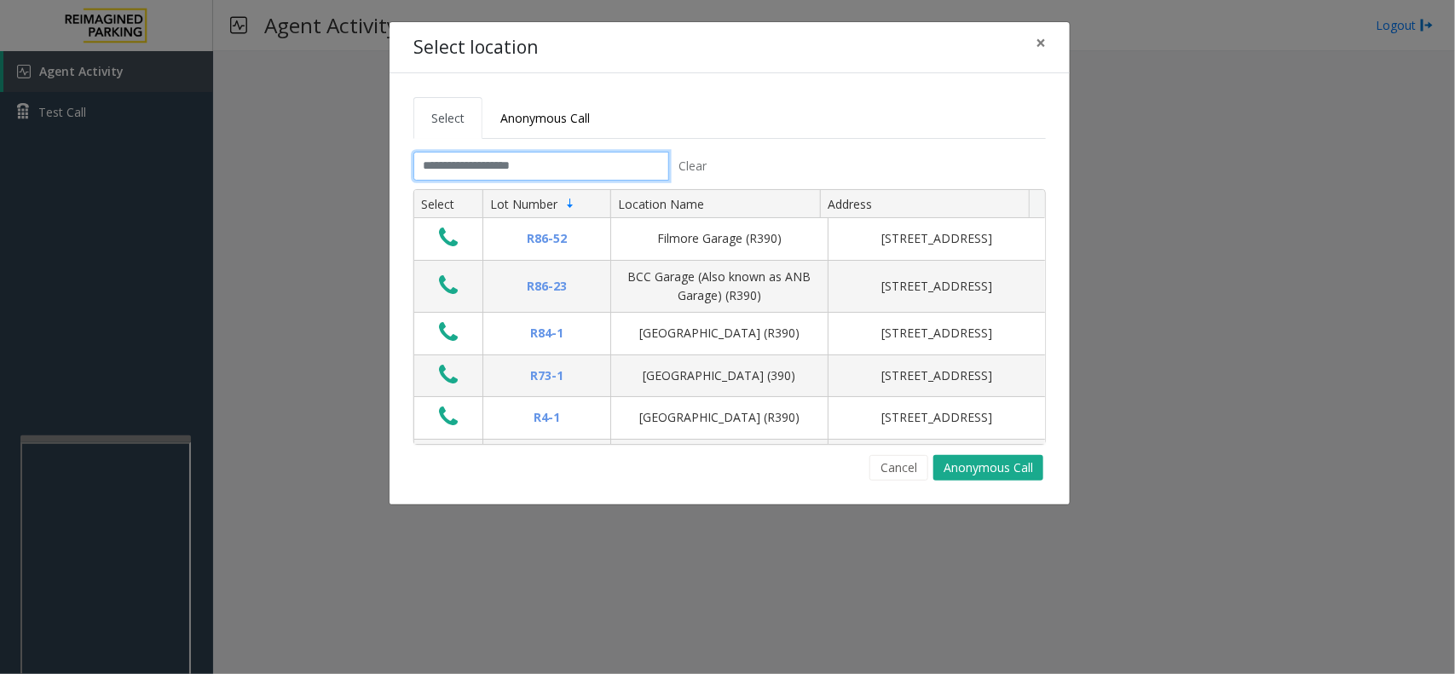
click at [606, 171] on input "text" at bounding box center [541, 166] width 256 height 29
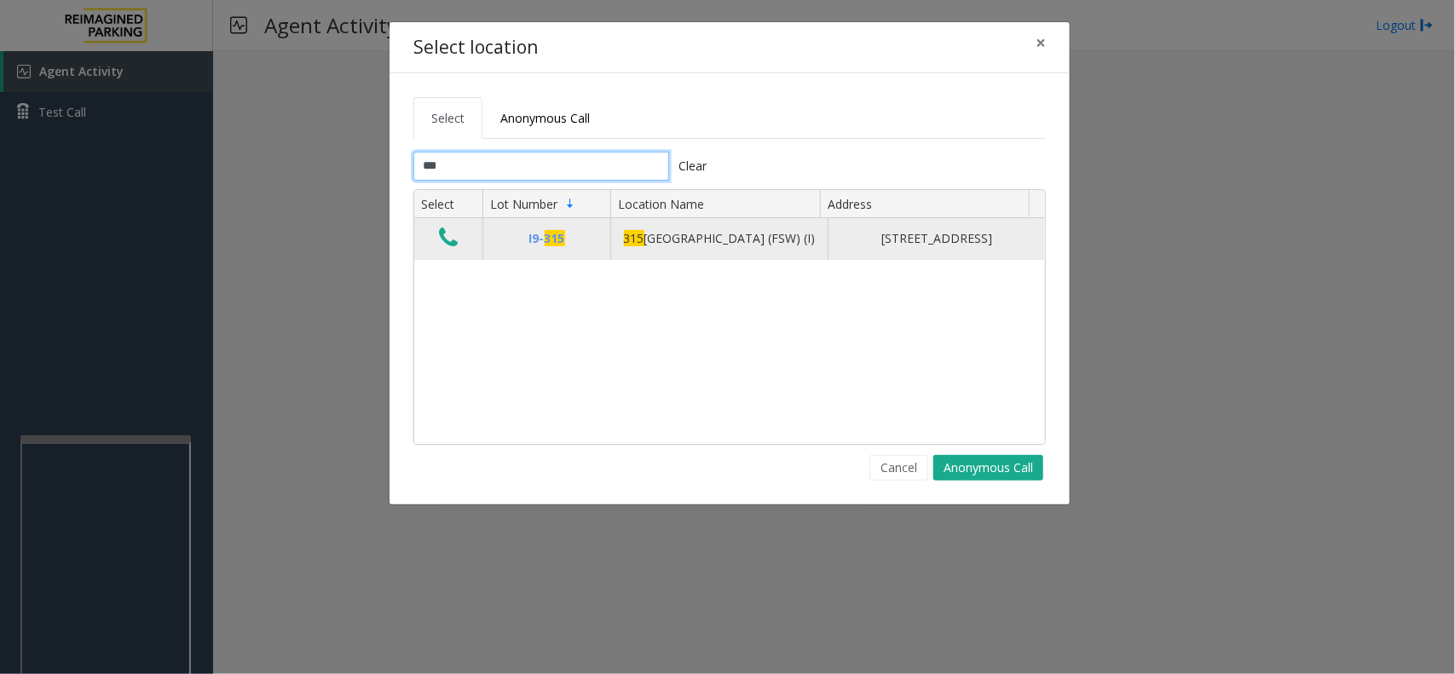
type input "***"
click at [454, 259] on td "Data table" at bounding box center [448, 238] width 68 height 41
click at [452, 250] on icon "Data table" at bounding box center [448, 238] width 19 height 24
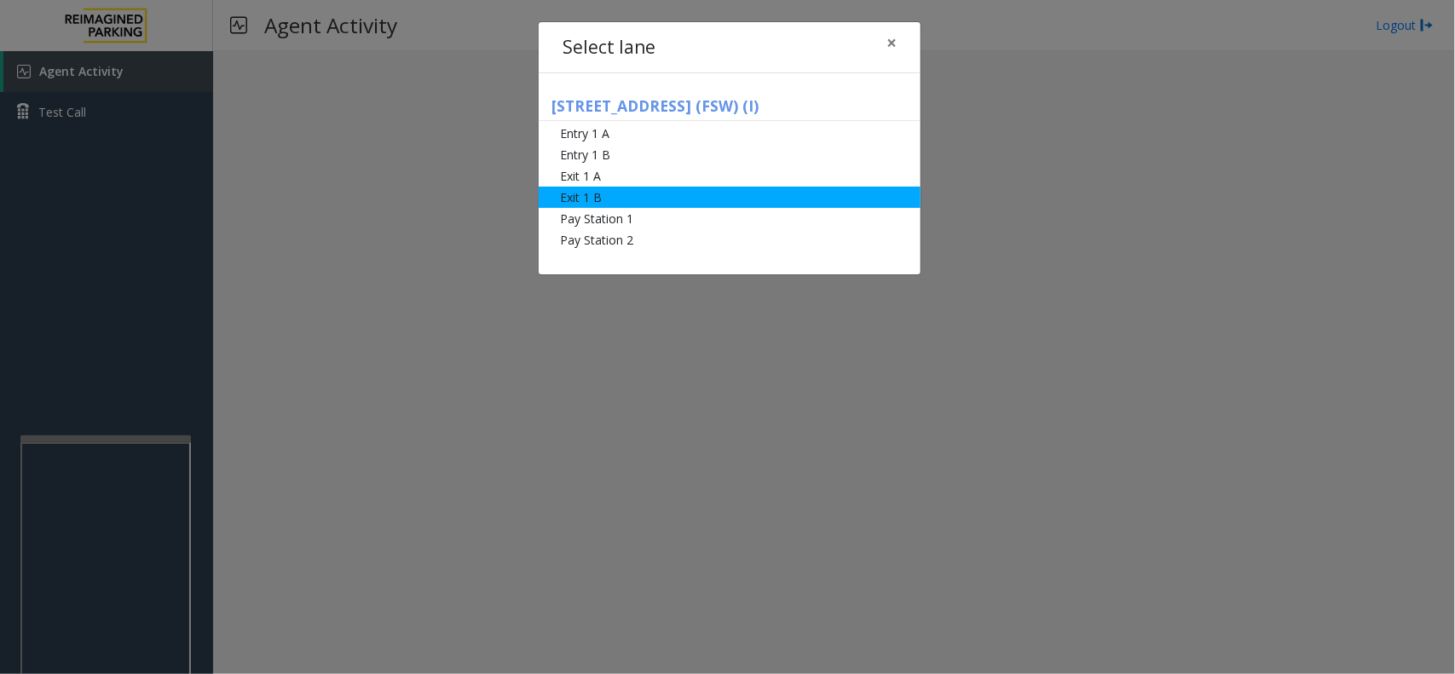
click at [593, 192] on li "Exit 1 B" at bounding box center [730, 197] width 382 height 21
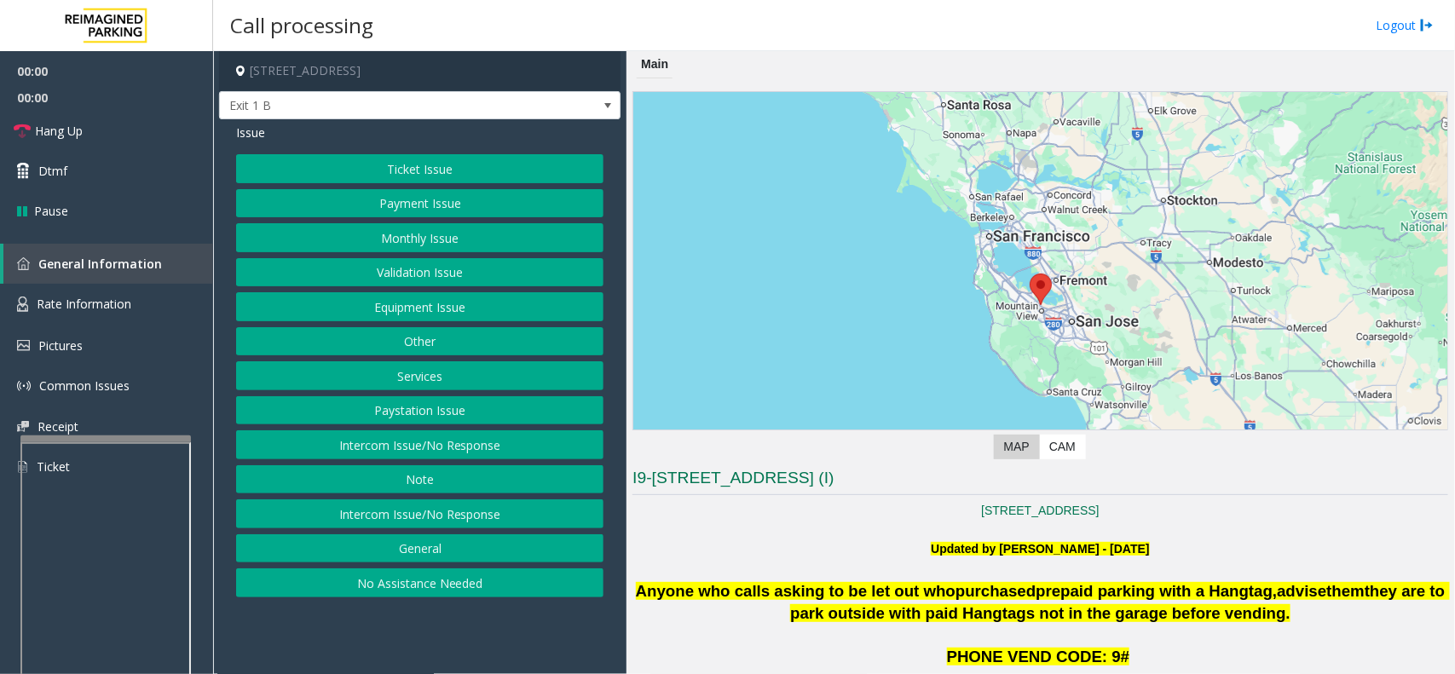
click at [386, 173] on button "Ticket Issue" at bounding box center [419, 168] width 367 height 29
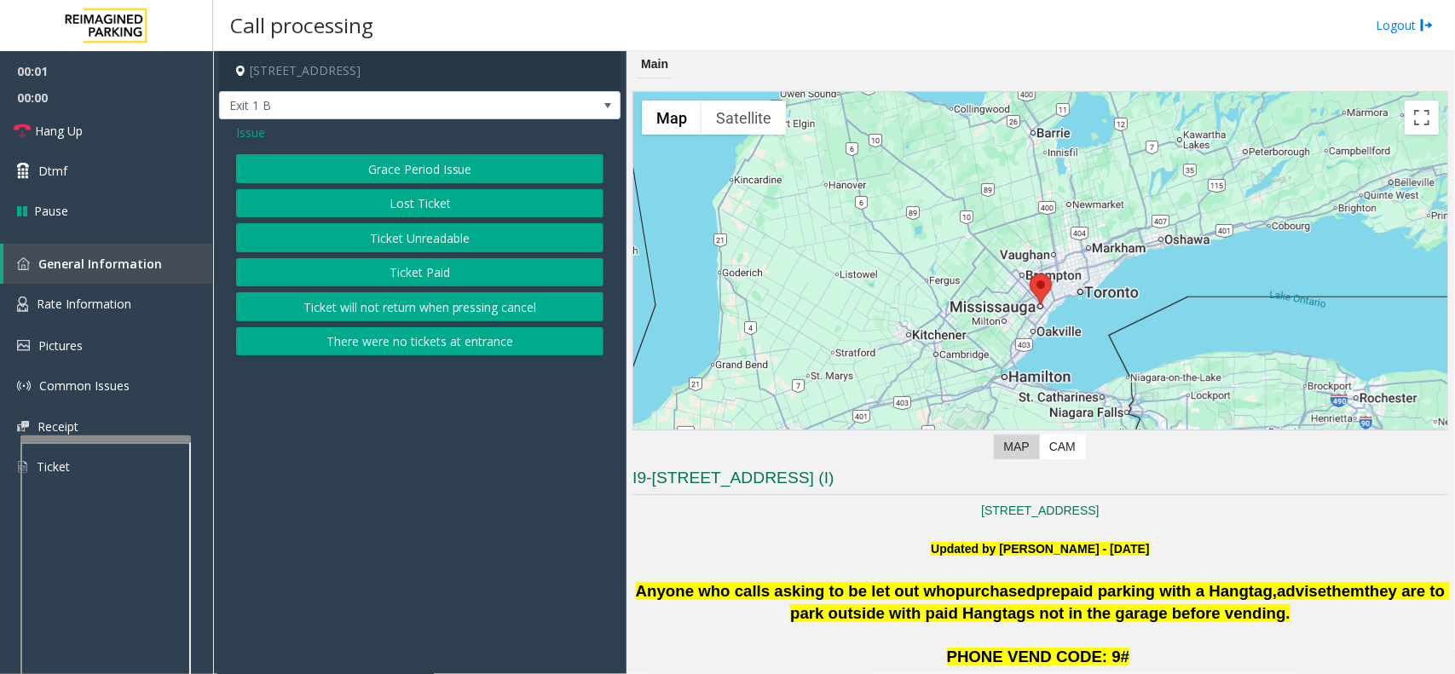
click at [411, 265] on button "Ticket Paid" at bounding box center [419, 272] width 367 height 29
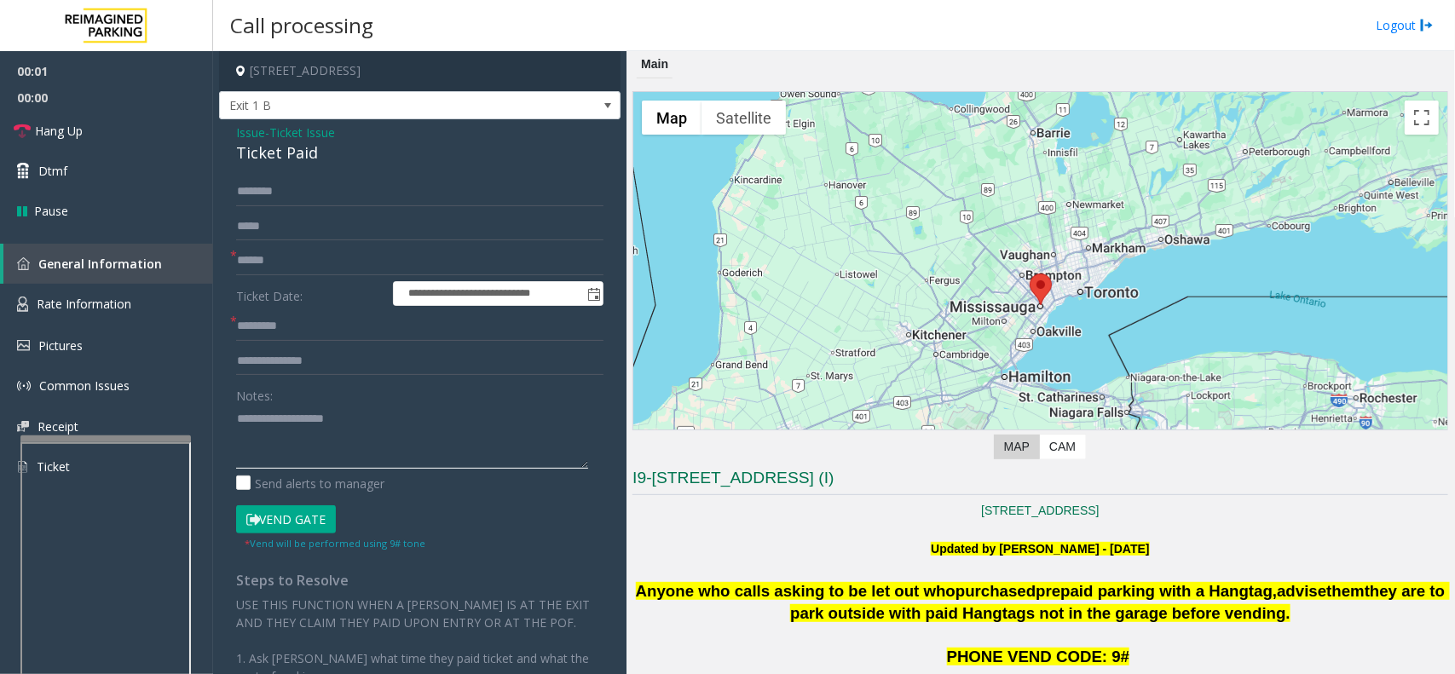
click at [366, 435] on textarea at bounding box center [412, 437] width 352 height 64
click at [364, 419] on textarea at bounding box center [412, 437] width 352 height 64
paste textarea "**********"
click at [260, 155] on div "Ticket Paid" at bounding box center [419, 152] width 367 height 23
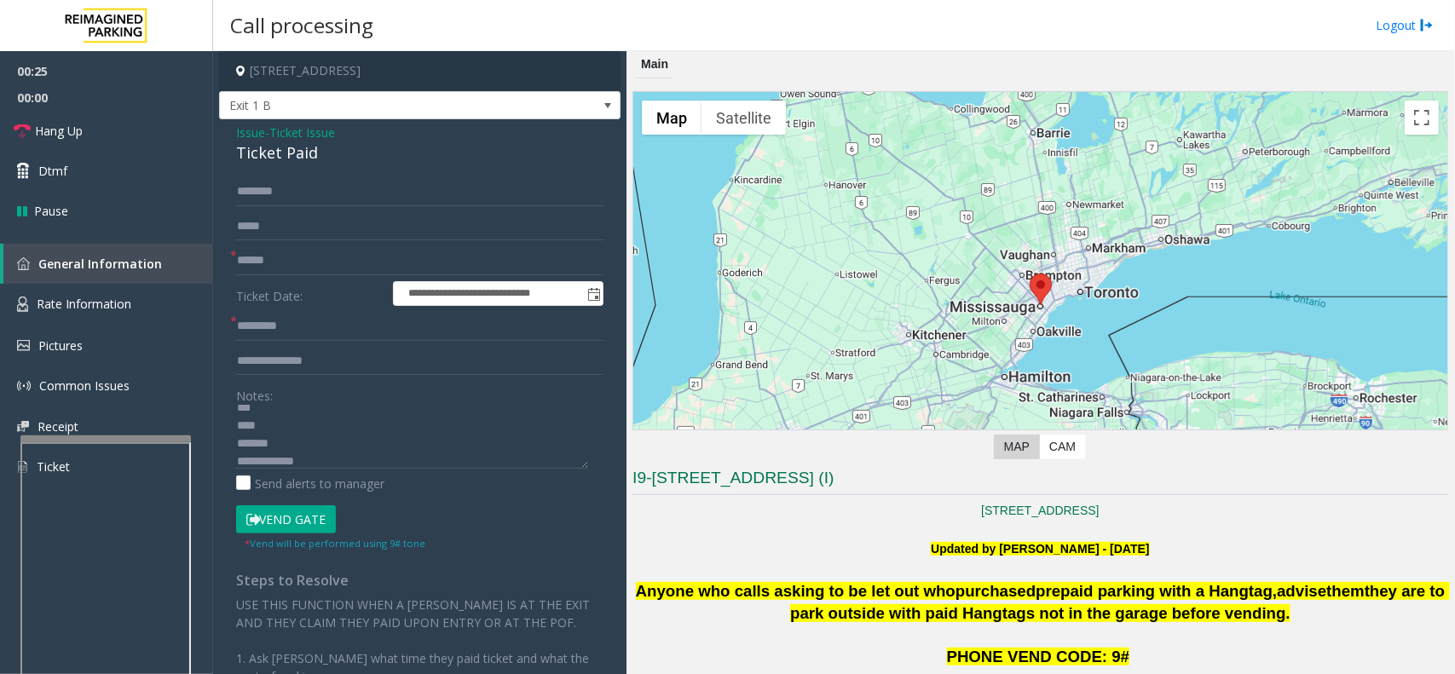
click at [260, 155] on div "Ticket Paid" at bounding box center [419, 152] width 367 height 23
copy div "Ticket Paid"
click at [291, 449] on textarea at bounding box center [412, 437] width 352 height 64
paste textarea "**********"
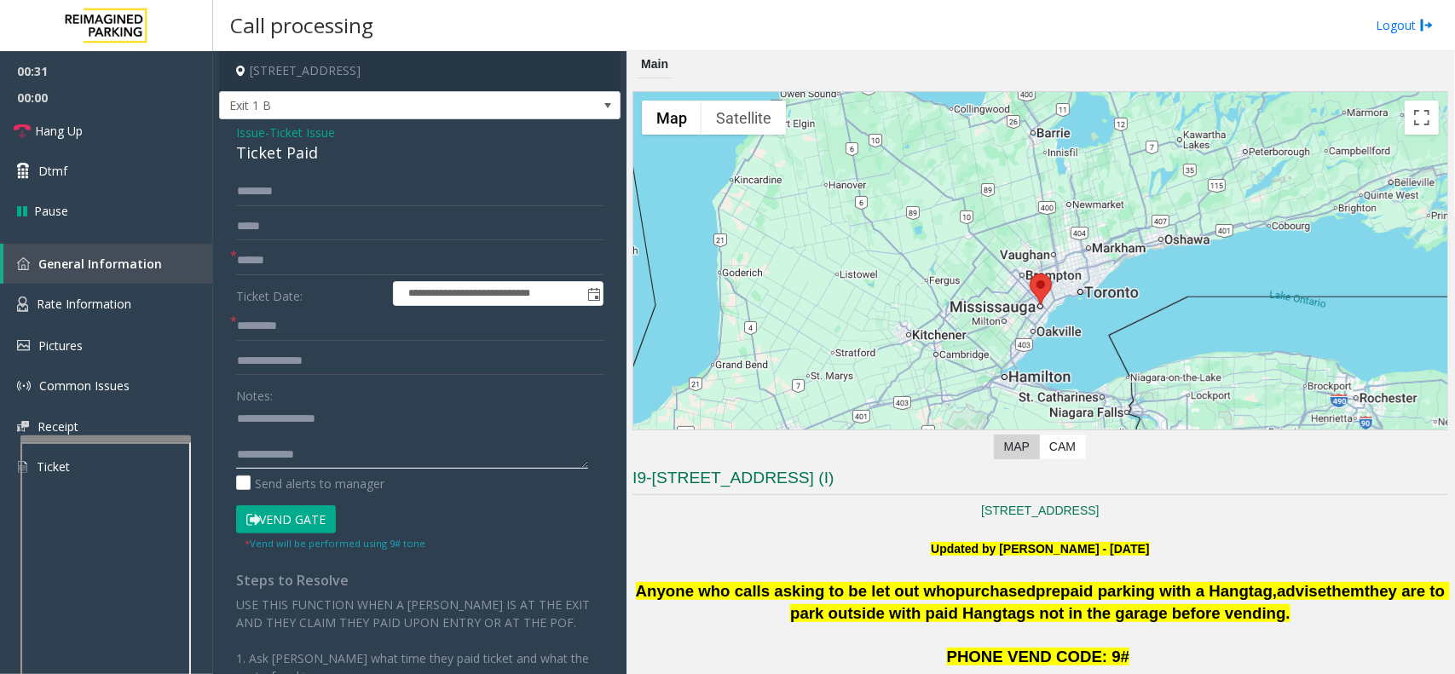
paste textarea "**********"
click at [337, 447] on textarea at bounding box center [412, 437] width 352 height 64
type textarea "**********"
click at [302, 269] on input "text" at bounding box center [419, 260] width 367 height 29
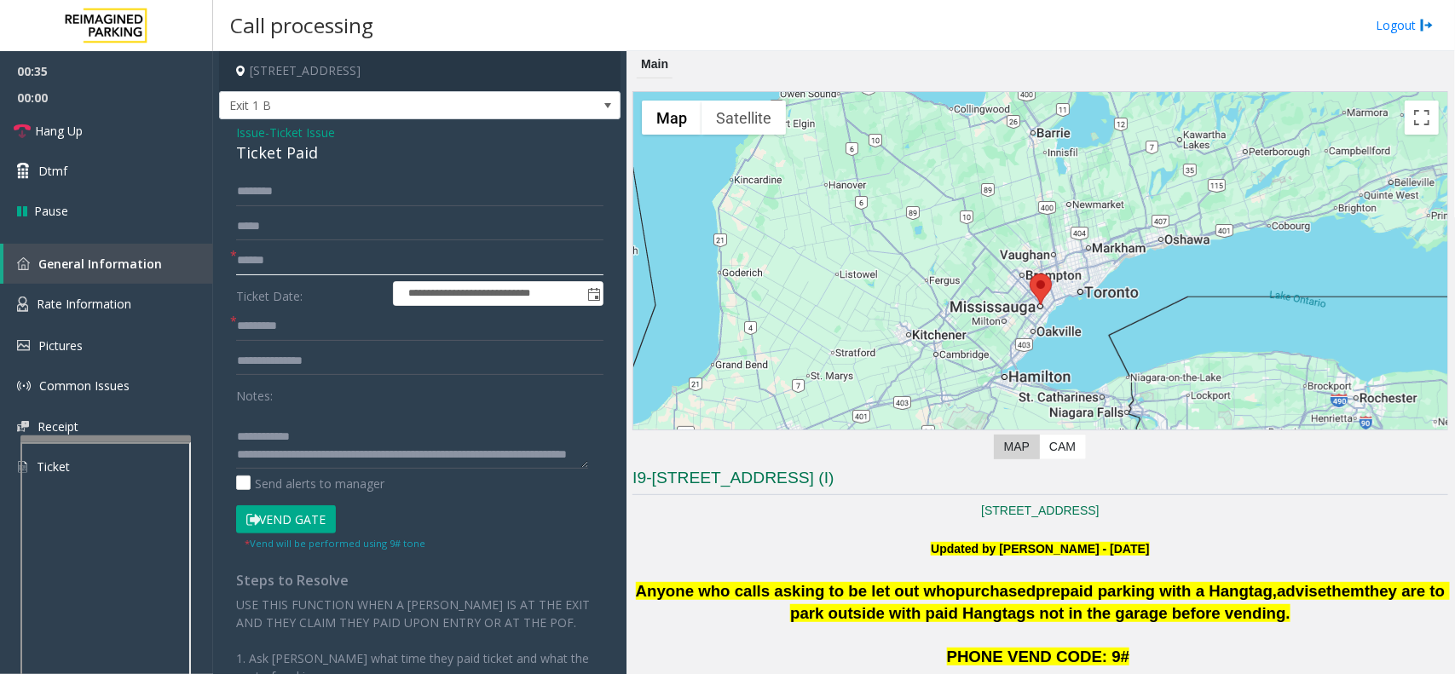
type input "******"
click at [264, 534] on button "Vend Gate" at bounding box center [286, 519] width 100 height 29
click at [308, 324] on input "text" at bounding box center [419, 326] width 367 height 29
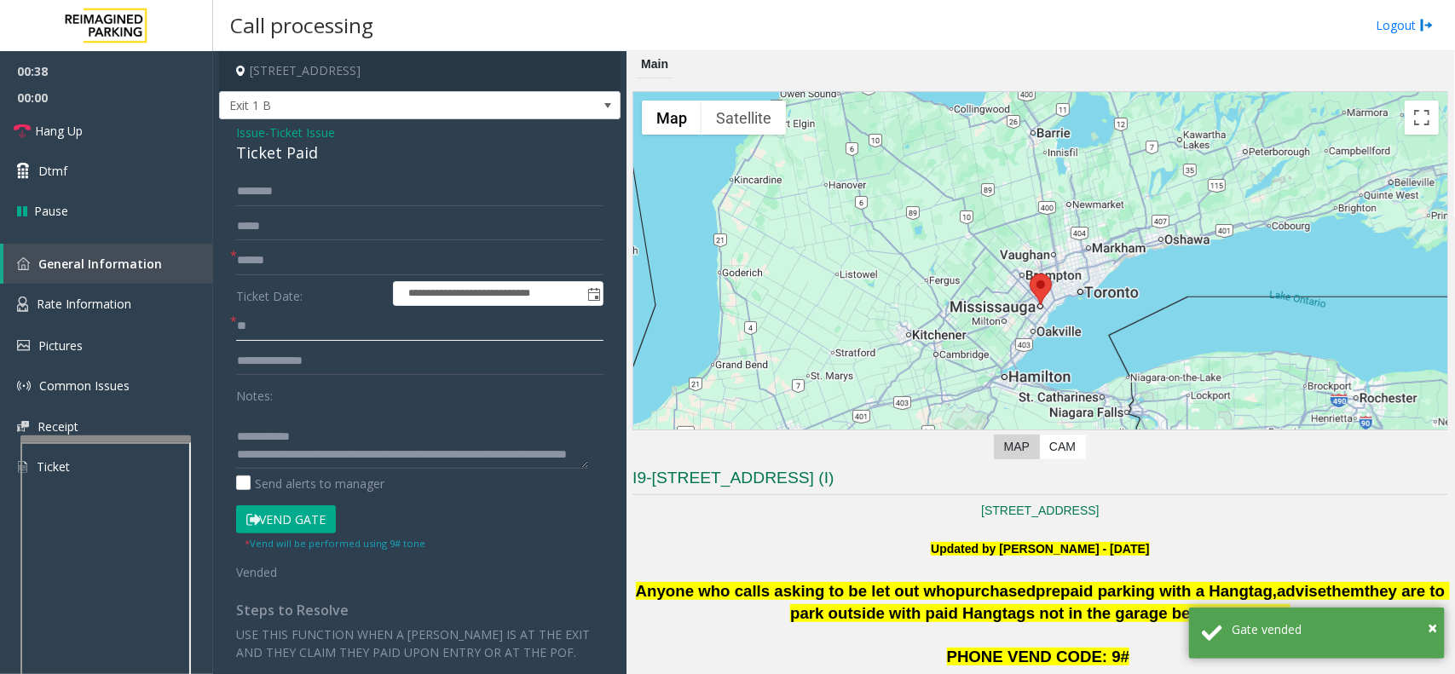
type input "**"
click at [305, 461] on textarea at bounding box center [412, 437] width 352 height 64
click at [122, 120] on link "Hang Up" at bounding box center [106, 131] width 213 height 40
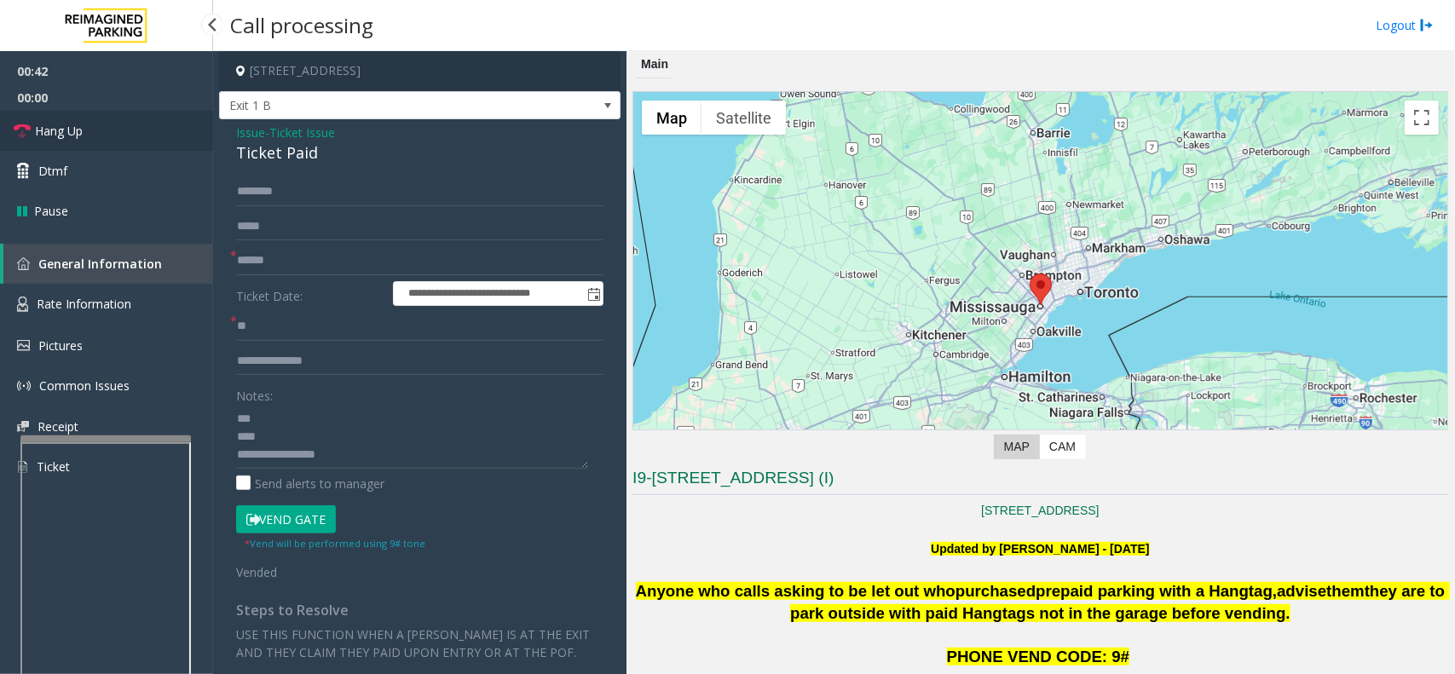
click at [139, 122] on link "Hang Up" at bounding box center [106, 131] width 213 height 40
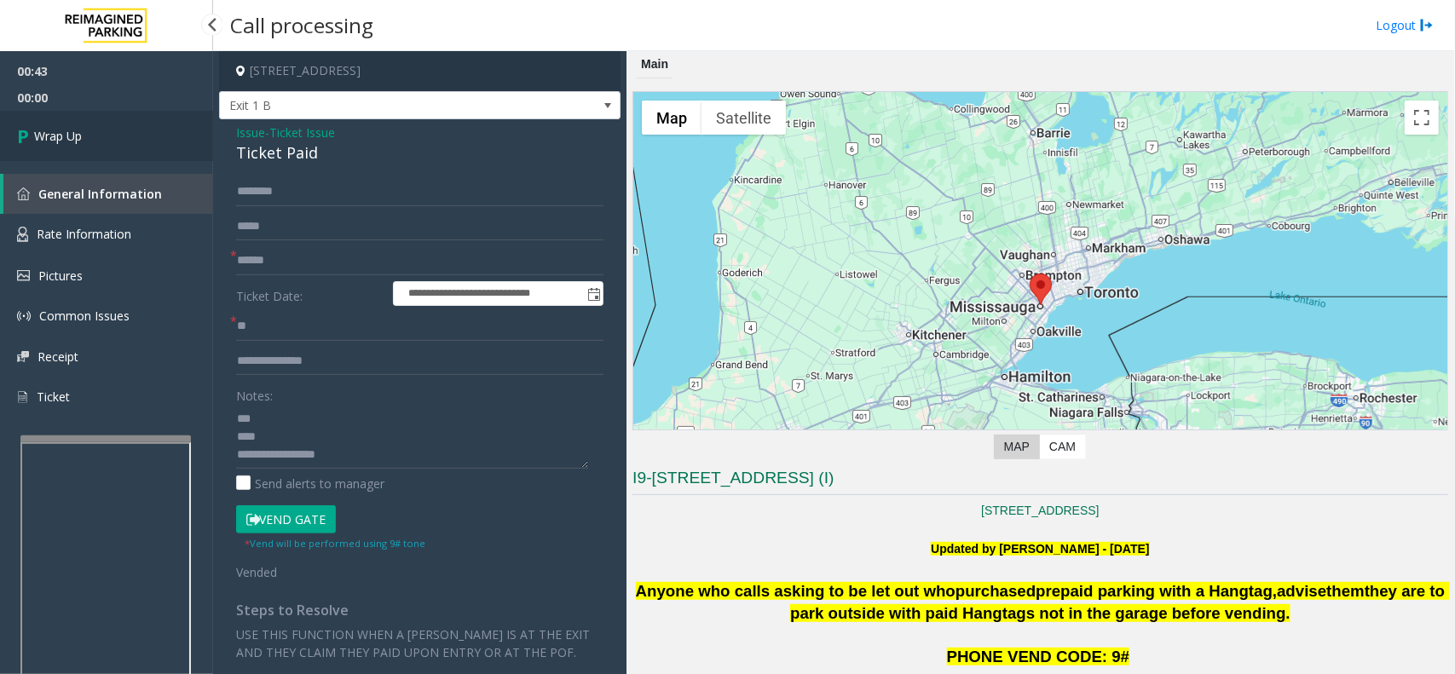
click at [139, 136] on link "Wrap Up" at bounding box center [106, 136] width 213 height 50
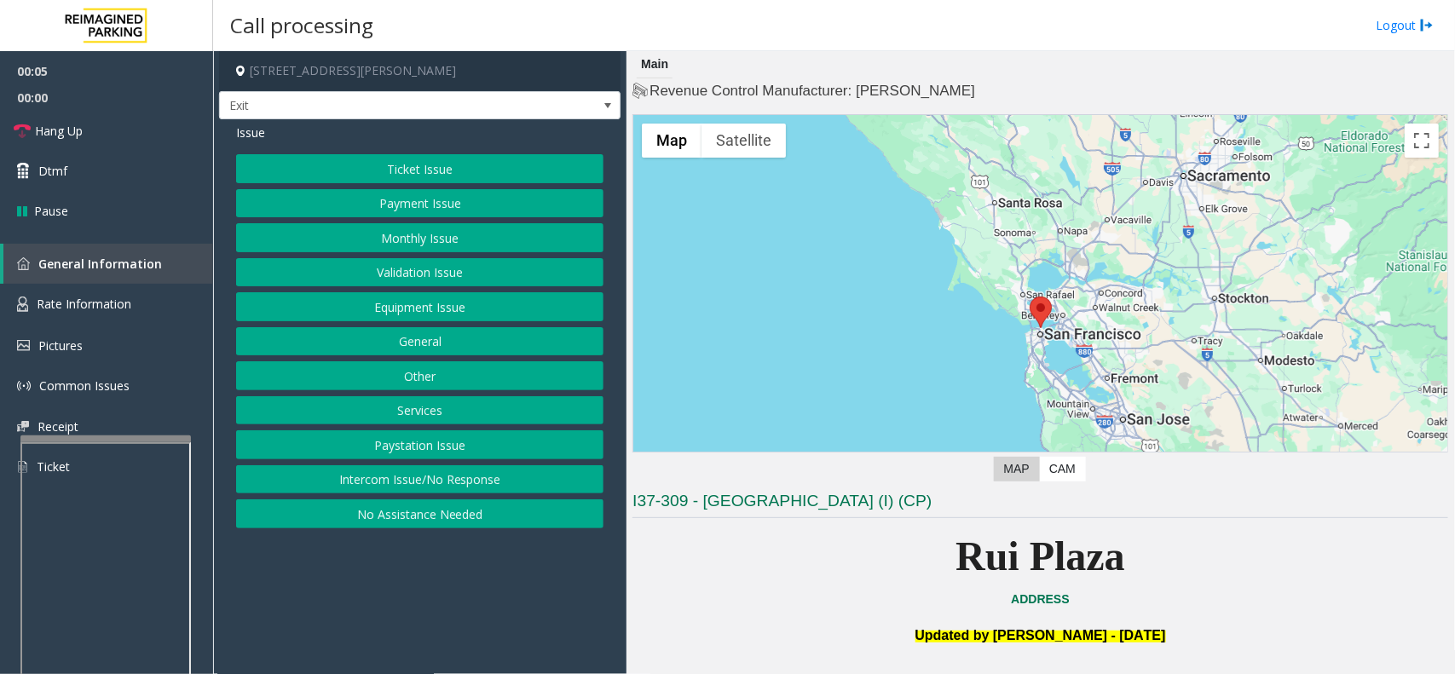
drag, startPoint x: 430, startPoint y: 598, endPoint x: 418, endPoint y: 598, distance: 11.9
drag, startPoint x: 418, startPoint y: 598, endPoint x: 499, endPoint y: 211, distance: 395.2
click at [448, 543] on app-call-processing-form "[STREET_ADDRESS][PERSON_NAME] Exit Issue Ticket Issue Payment Issue Monthly Iss…" at bounding box center [419, 362] width 413 height 623
click at [516, 180] on button "Ticket Issue" at bounding box center [419, 168] width 367 height 29
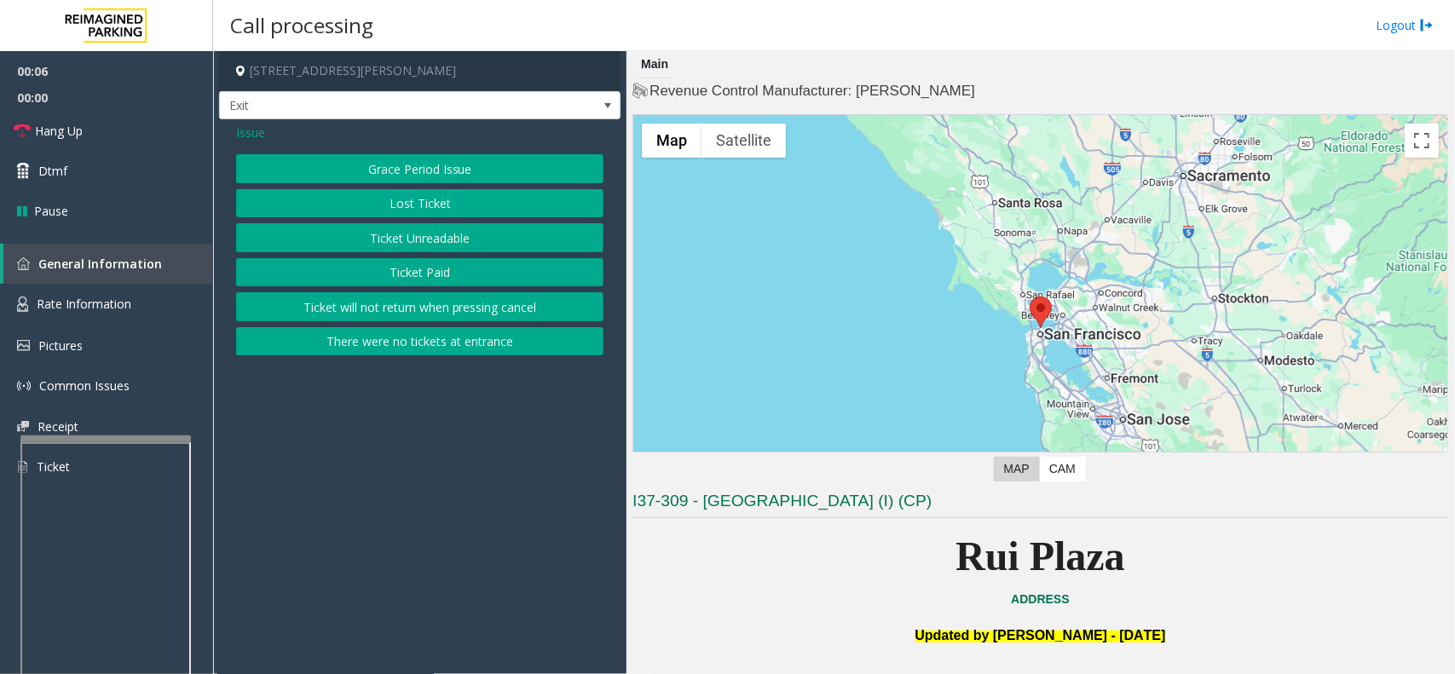
click at [471, 236] on button "Ticket Unreadable" at bounding box center [419, 237] width 367 height 29
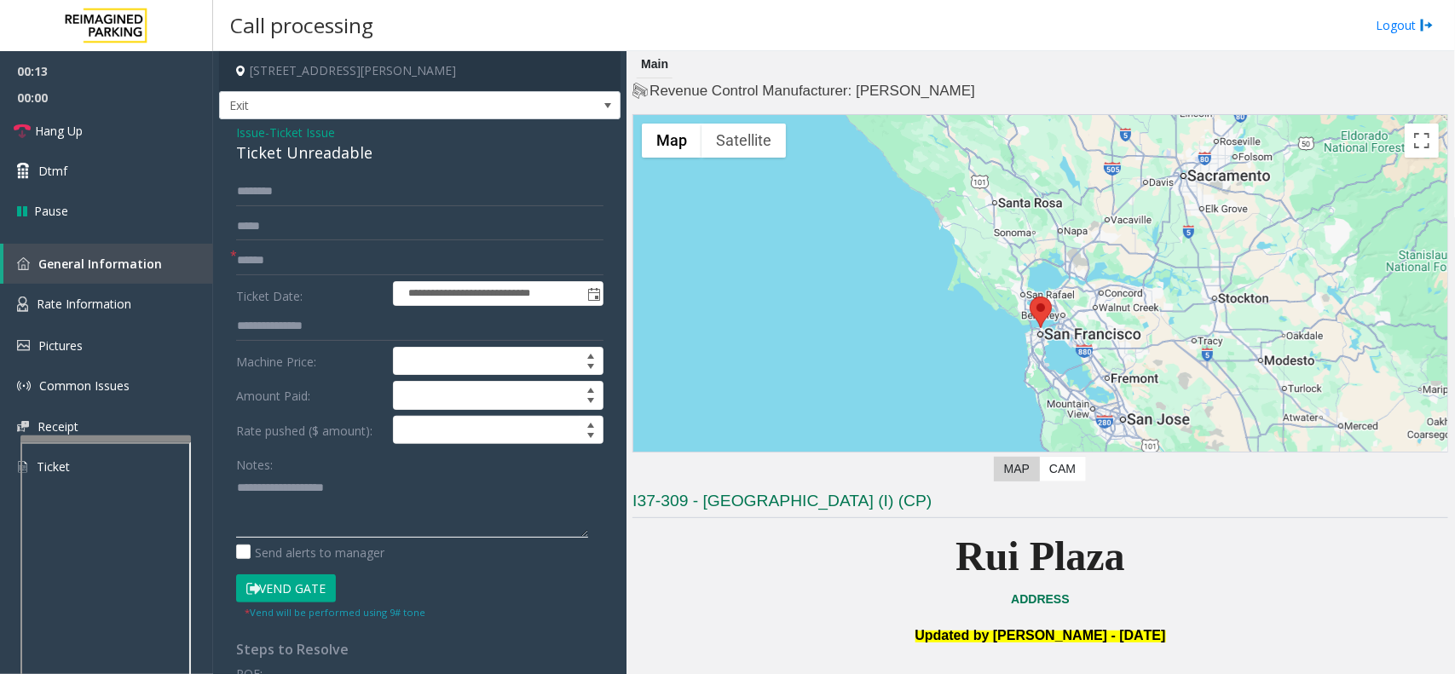
paste textarea "**********"
click at [298, 176] on div "**********" at bounding box center [419, 543] width 401 height 848
click at [304, 172] on div "**********" at bounding box center [419, 543] width 401 height 848
click at [304, 169] on div "**********" at bounding box center [419, 543] width 401 height 848
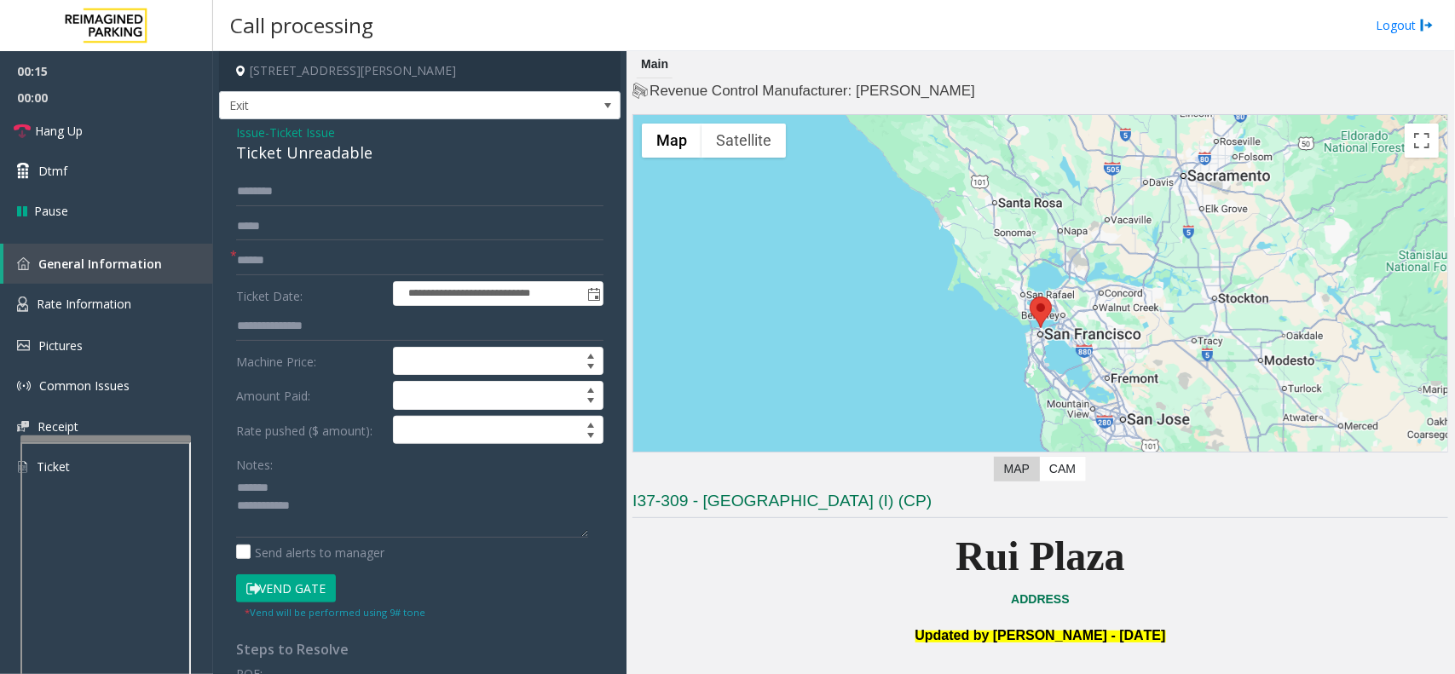
click at [304, 169] on div "**********" at bounding box center [419, 543] width 401 height 848
click at [307, 164] on div "Ticket Unreadable" at bounding box center [419, 152] width 367 height 23
click at [315, 151] on div "Ticket Unreadable" at bounding box center [419, 152] width 367 height 23
click at [317, 151] on div "Ticket Unreadable" at bounding box center [419, 152] width 367 height 23
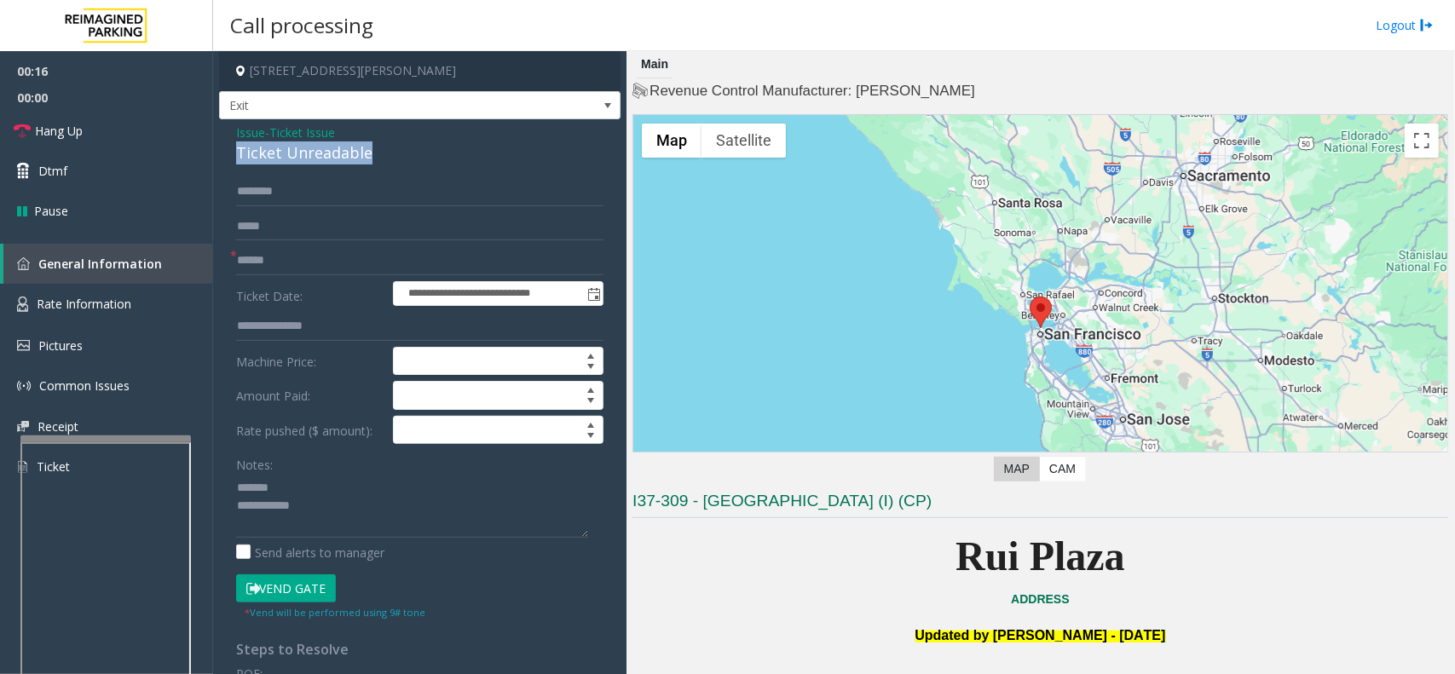
drag, startPoint x: 317, startPoint y: 151, endPoint x: 389, endPoint y: 179, distance: 77.7
click at [326, 152] on div "Ticket Unreadable" at bounding box center [419, 152] width 367 height 23
type textarea "**********"
drag, startPoint x: 384, startPoint y: 258, endPoint x: 1445, endPoint y: 194, distance: 1062.8
click at [389, 258] on input "text" at bounding box center [419, 260] width 367 height 29
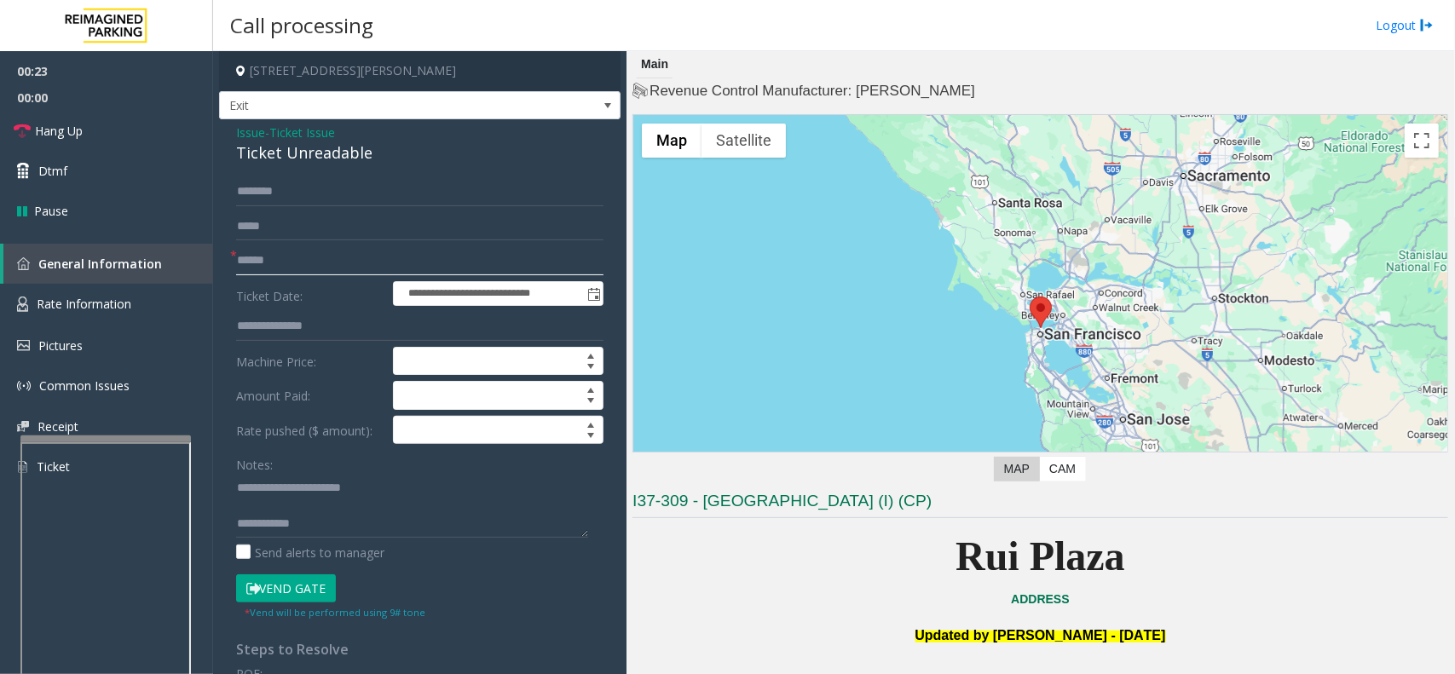
type input "******"
click at [275, 578] on button "Vend Gate" at bounding box center [286, 588] width 100 height 29
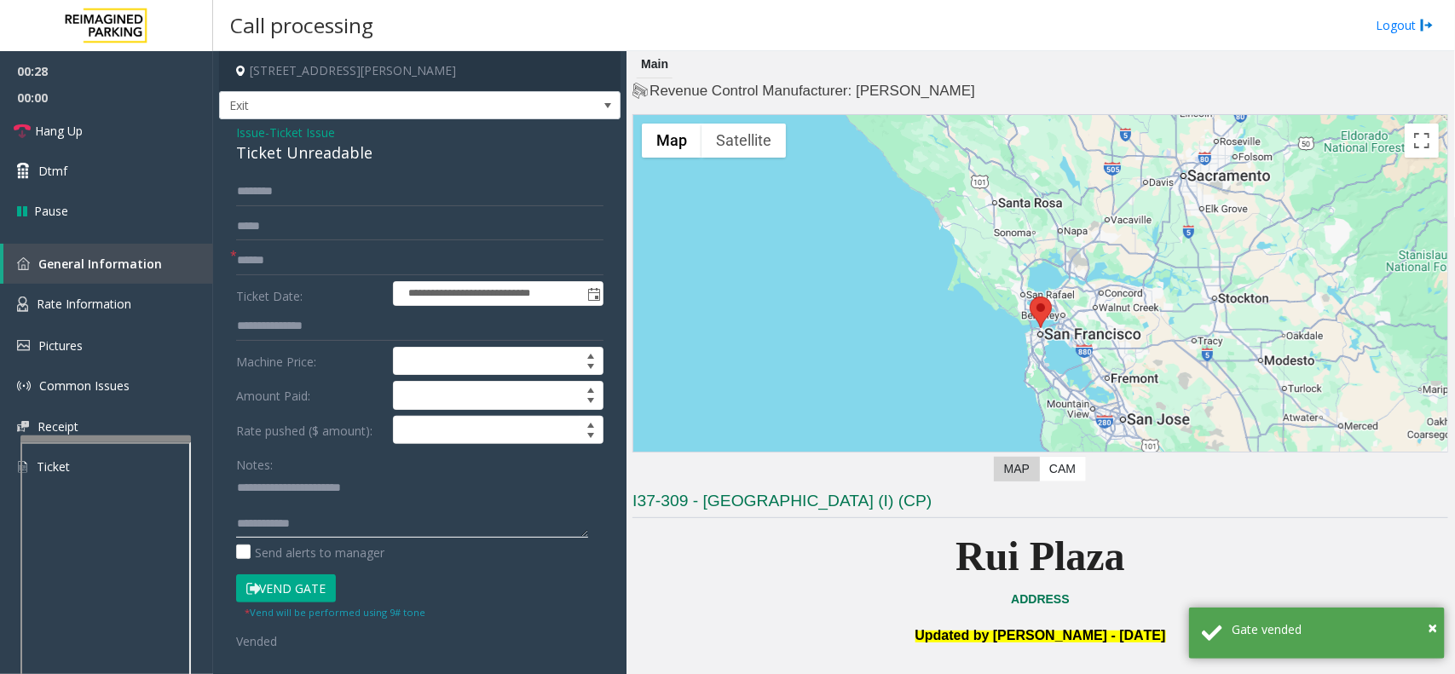
paste textarea "**********"
type textarea "**********"
click at [138, 125] on link "Hang Up" at bounding box center [106, 131] width 213 height 40
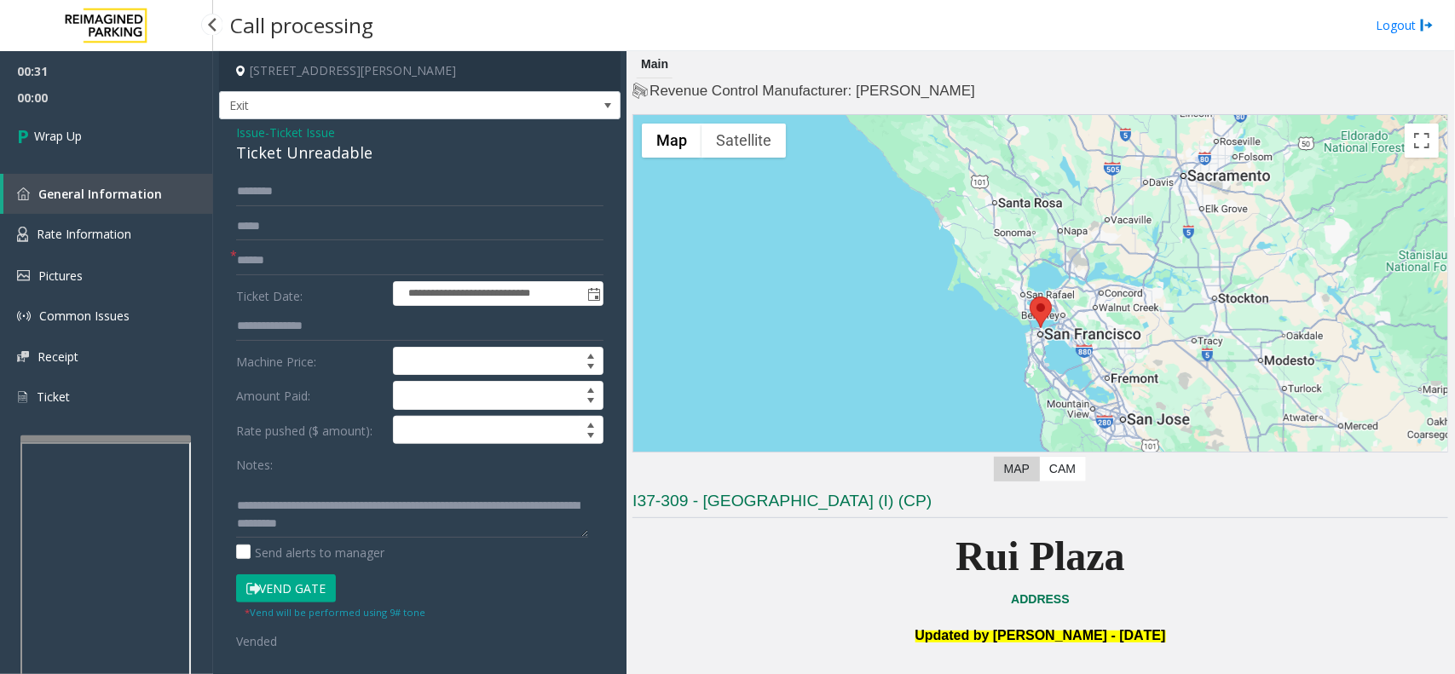
click at [155, 130] on link "Wrap Up" at bounding box center [106, 136] width 213 height 50
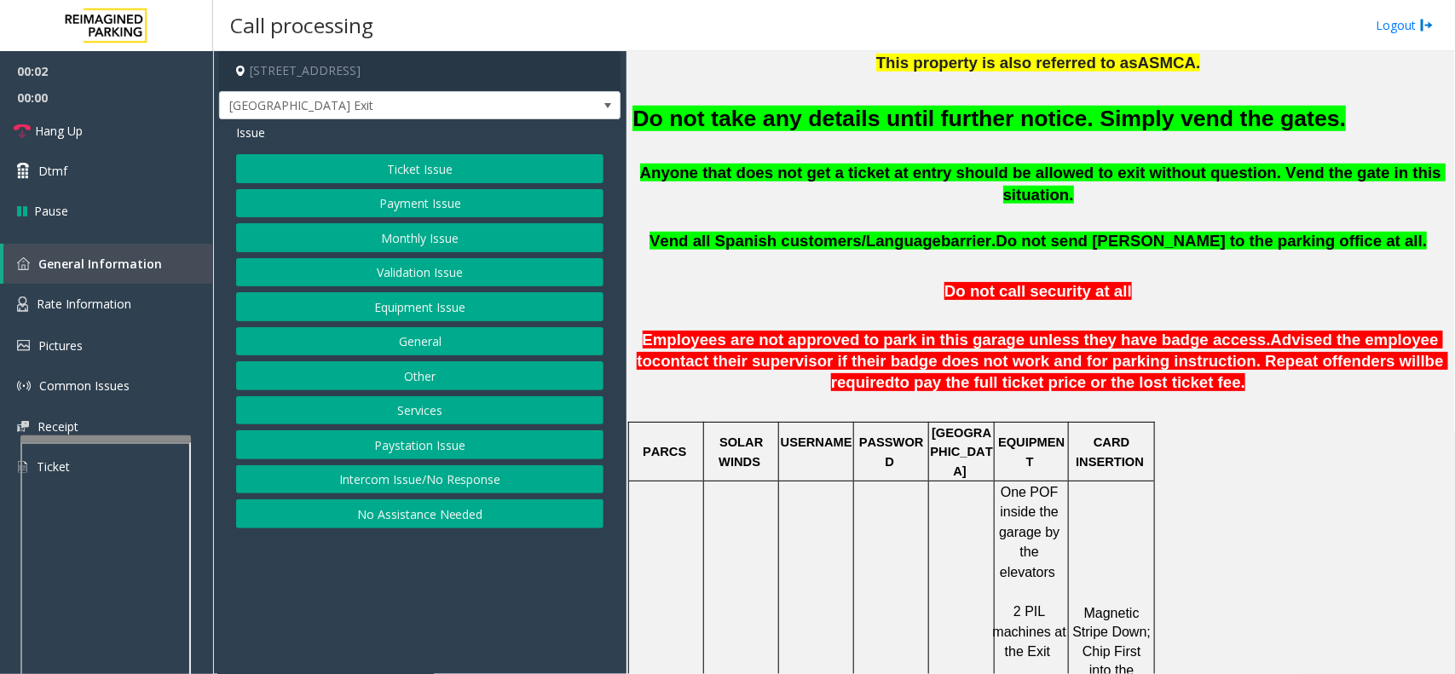
scroll to position [639, 0]
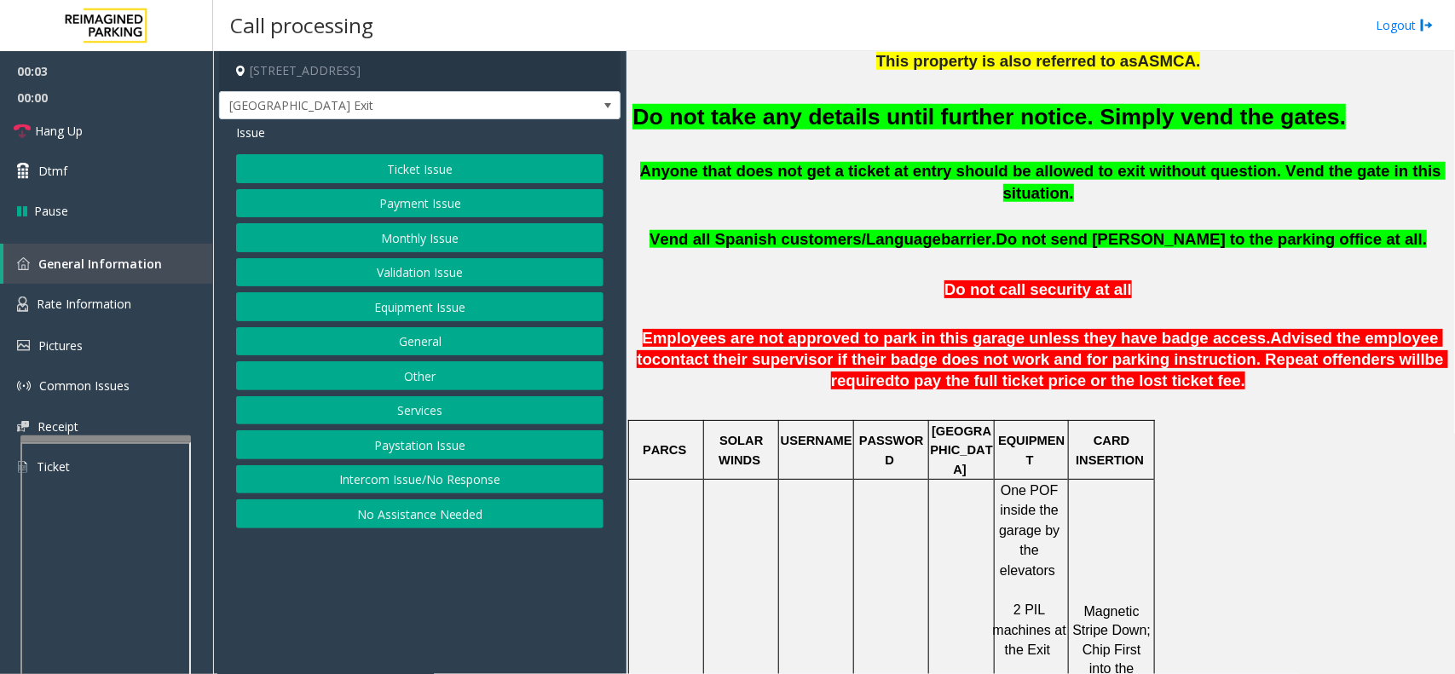
click at [364, 314] on button "Equipment Issue" at bounding box center [419, 306] width 367 height 29
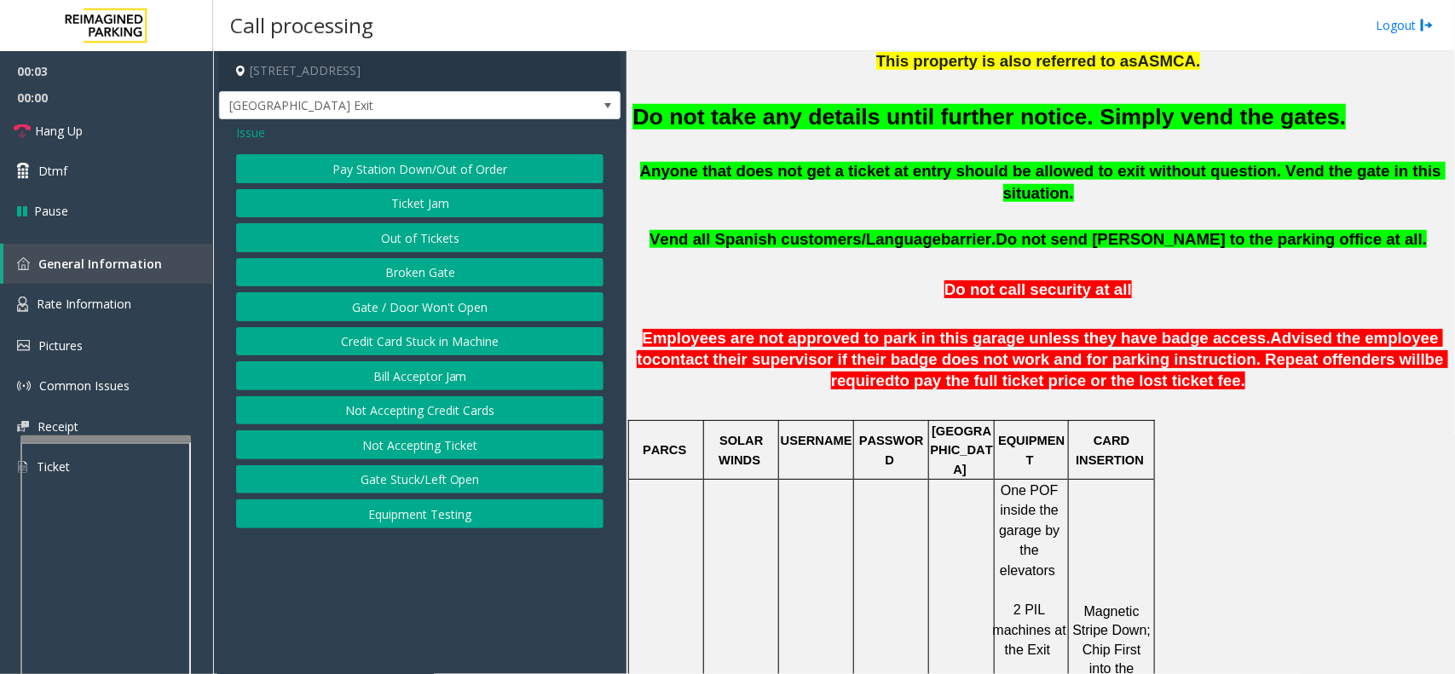
click at [364, 314] on button "Gate / Door Won't Open" at bounding box center [419, 306] width 367 height 29
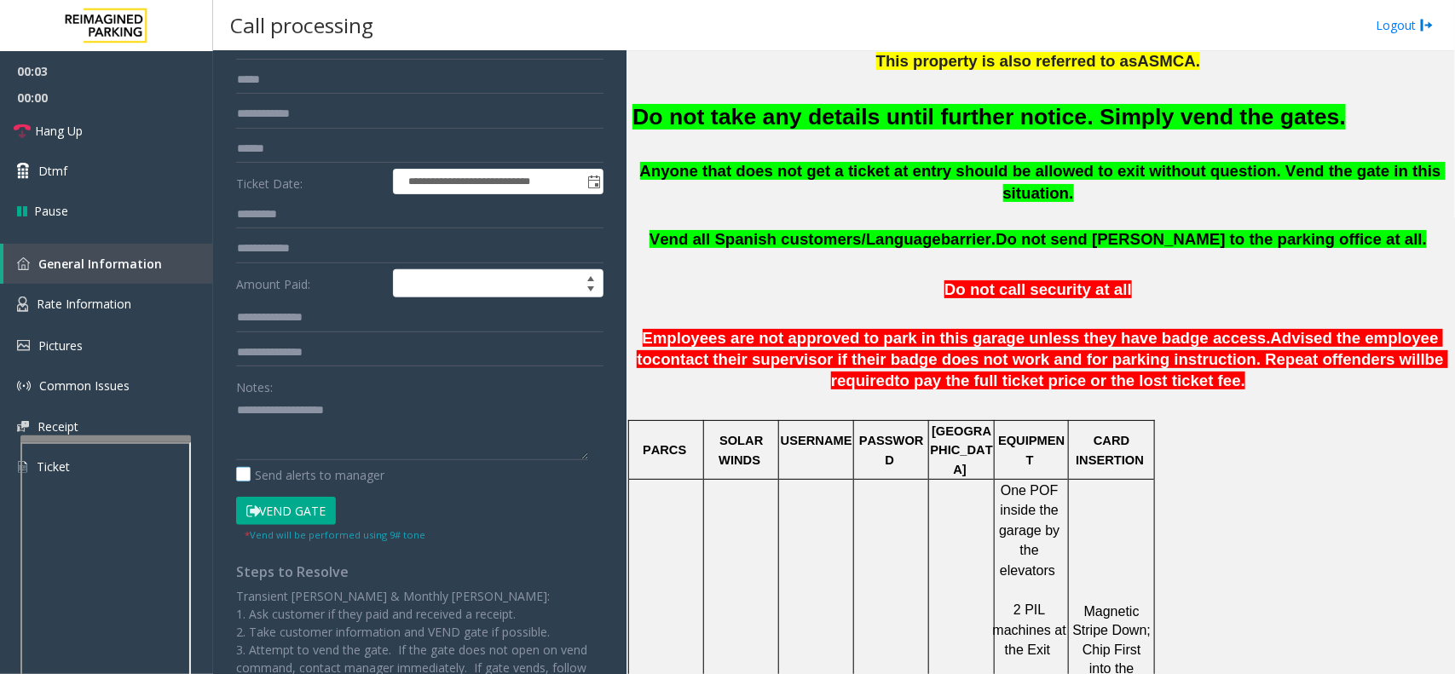
scroll to position [256, 0]
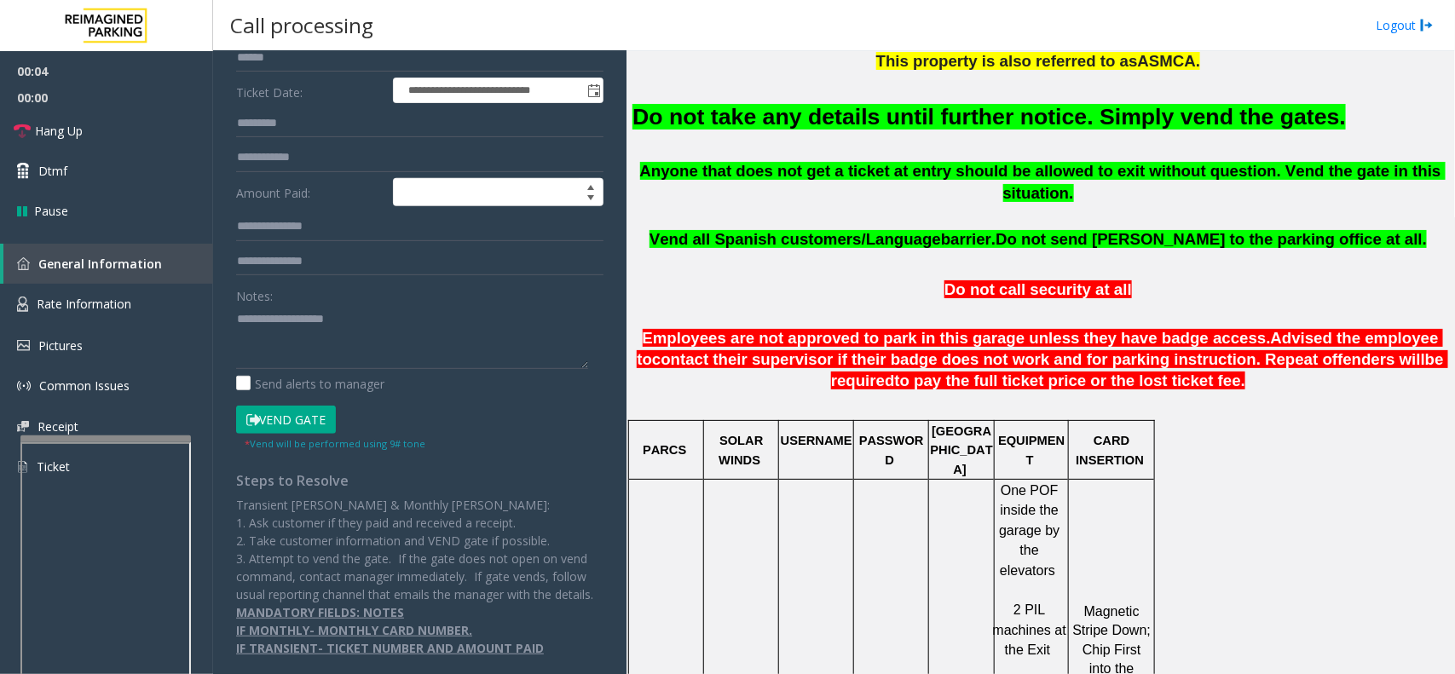
click at [299, 406] on button "Vend Gate" at bounding box center [286, 420] width 100 height 29
click at [754, 113] on font "Do not take any details until further notice. Simply vend the gates." at bounding box center [988, 117] width 713 height 26
click at [799, 117] on font "Do not take any details until further notice. Simply vend the gates." at bounding box center [988, 117] width 713 height 26
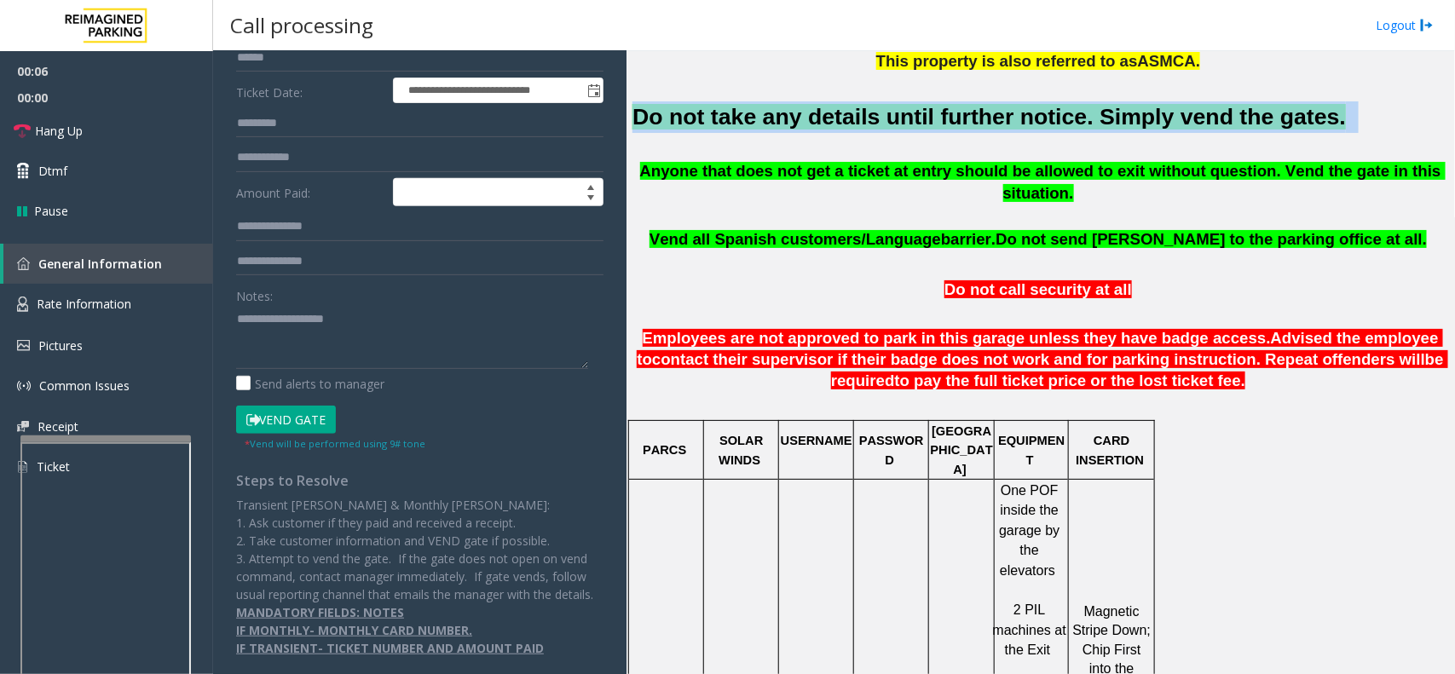
click at [799, 117] on font "Do not take any details until further notice. Simply vend the gates." at bounding box center [988, 117] width 713 height 26
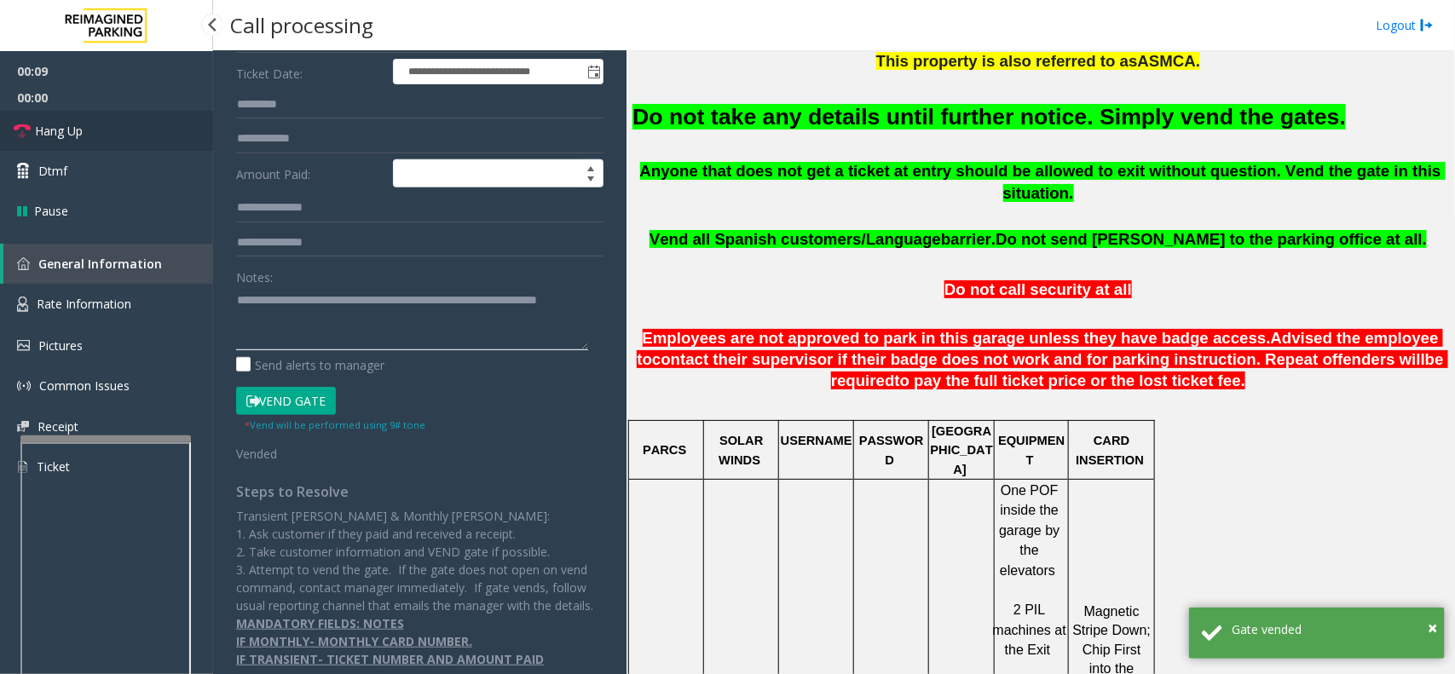
type textarea "**********"
click at [146, 125] on link "Hang Up" at bounding box center [106, 131] width 213 height 40
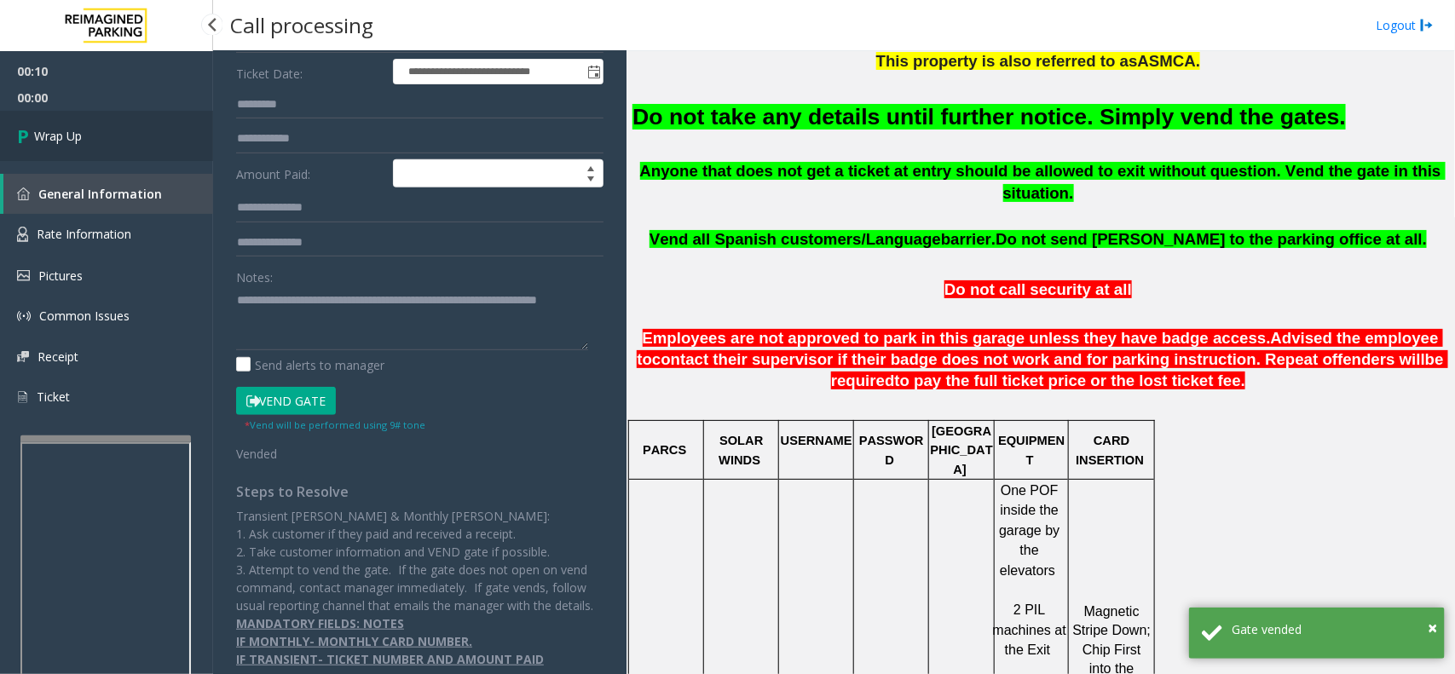
click at [146, 125] on link "Wrap Up" at bounding box center [106, 136] width 213 height 50
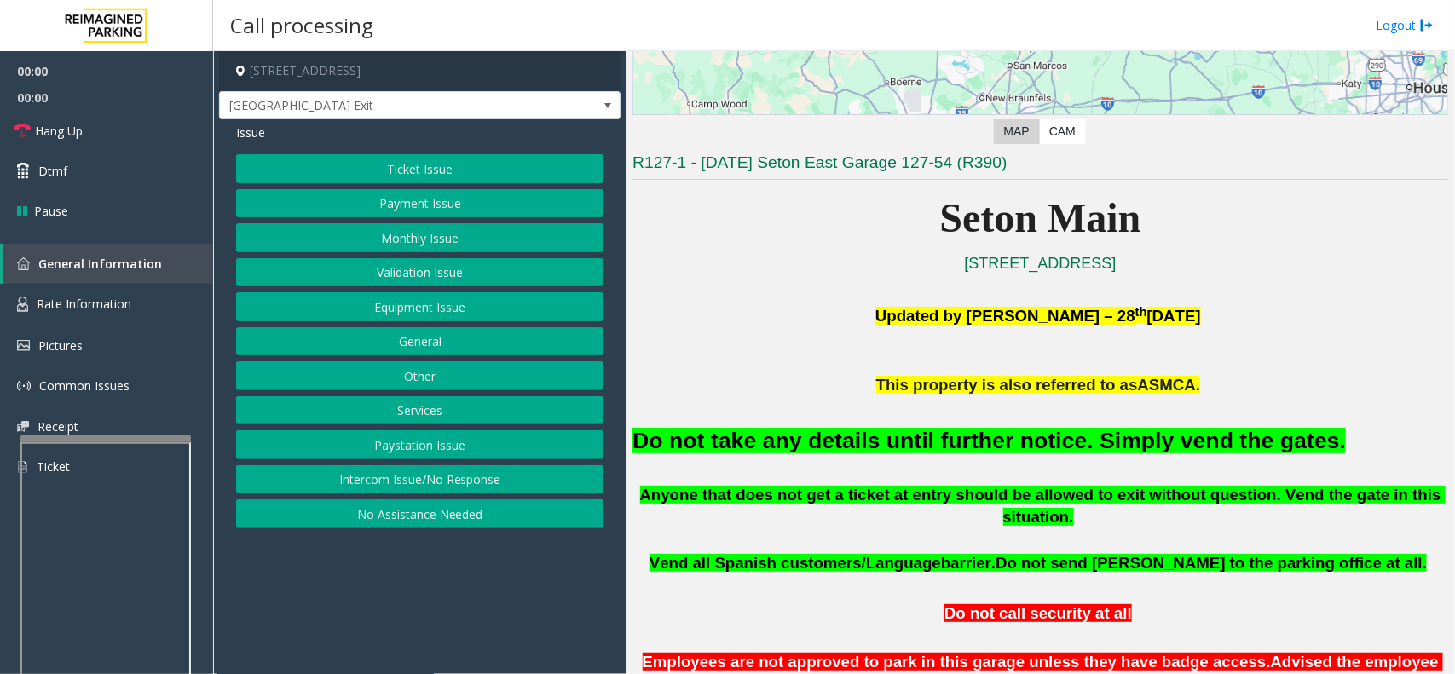
scroll to position [533, 0]
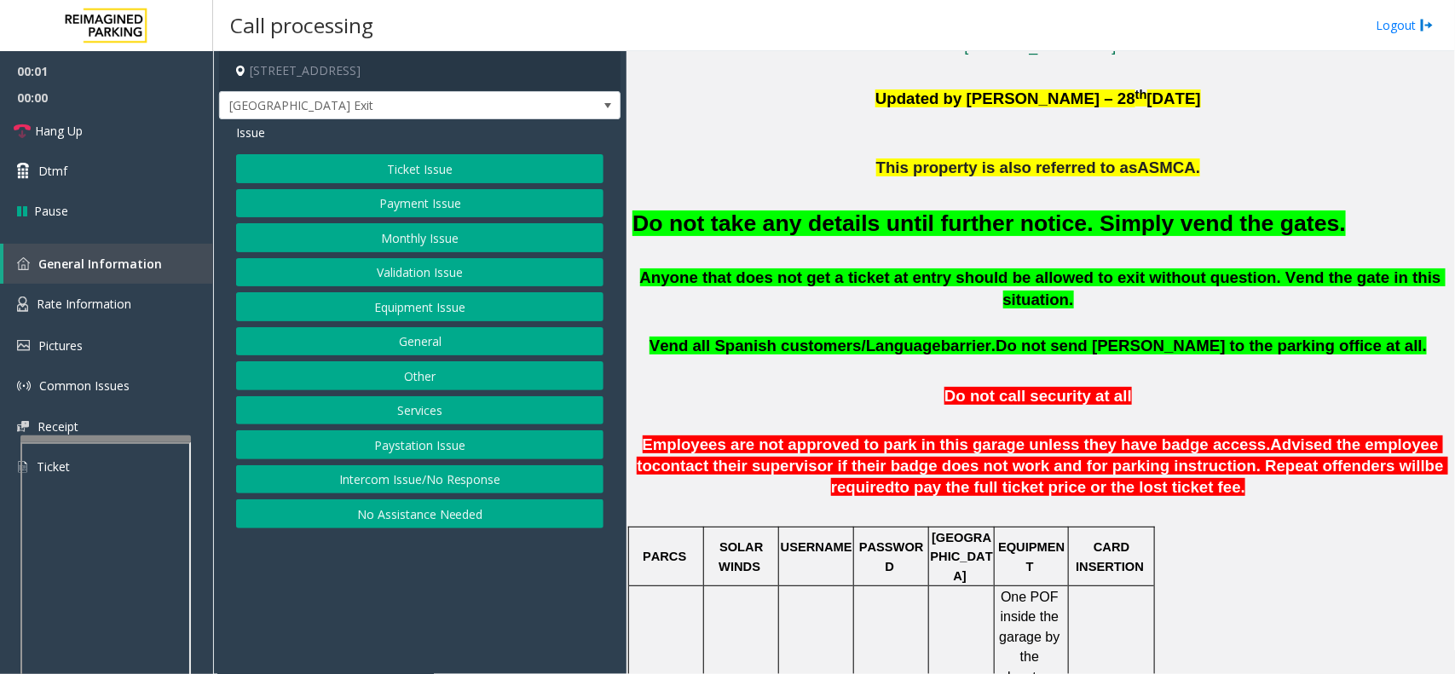
click at [411, 304] on button "Equipment Issue" at bounding box center [419, 306] width 367 height 29
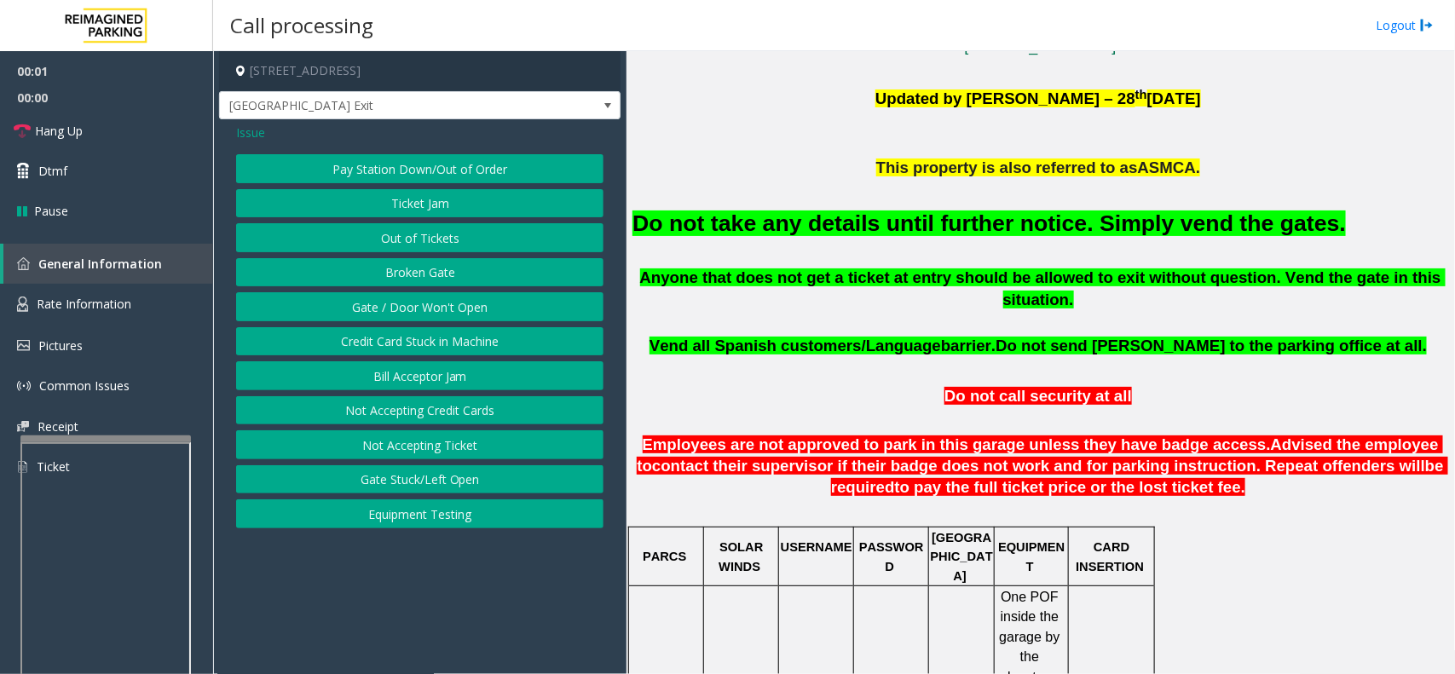
click at [411, 304] on button "Gate / Door Won't Open" at bounding box center [419, 306] width 367 height 29
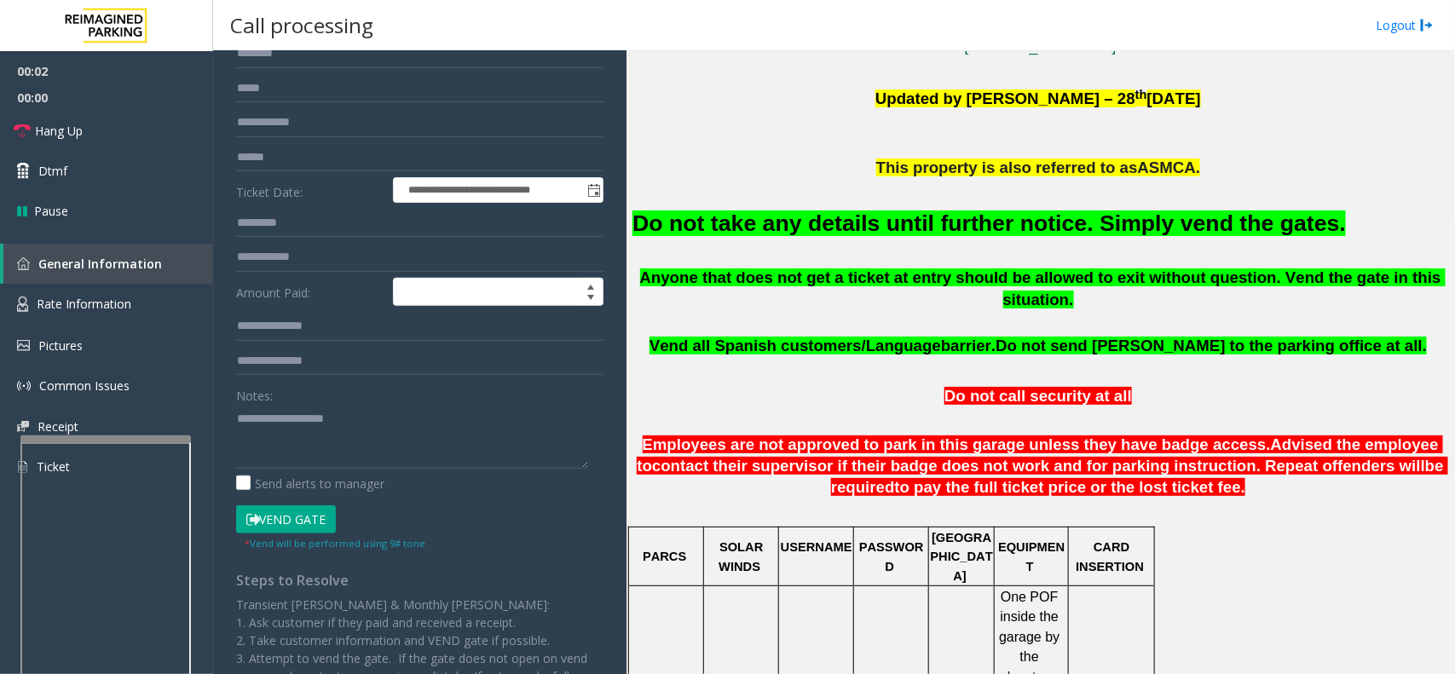
scroll to position [256, 0]
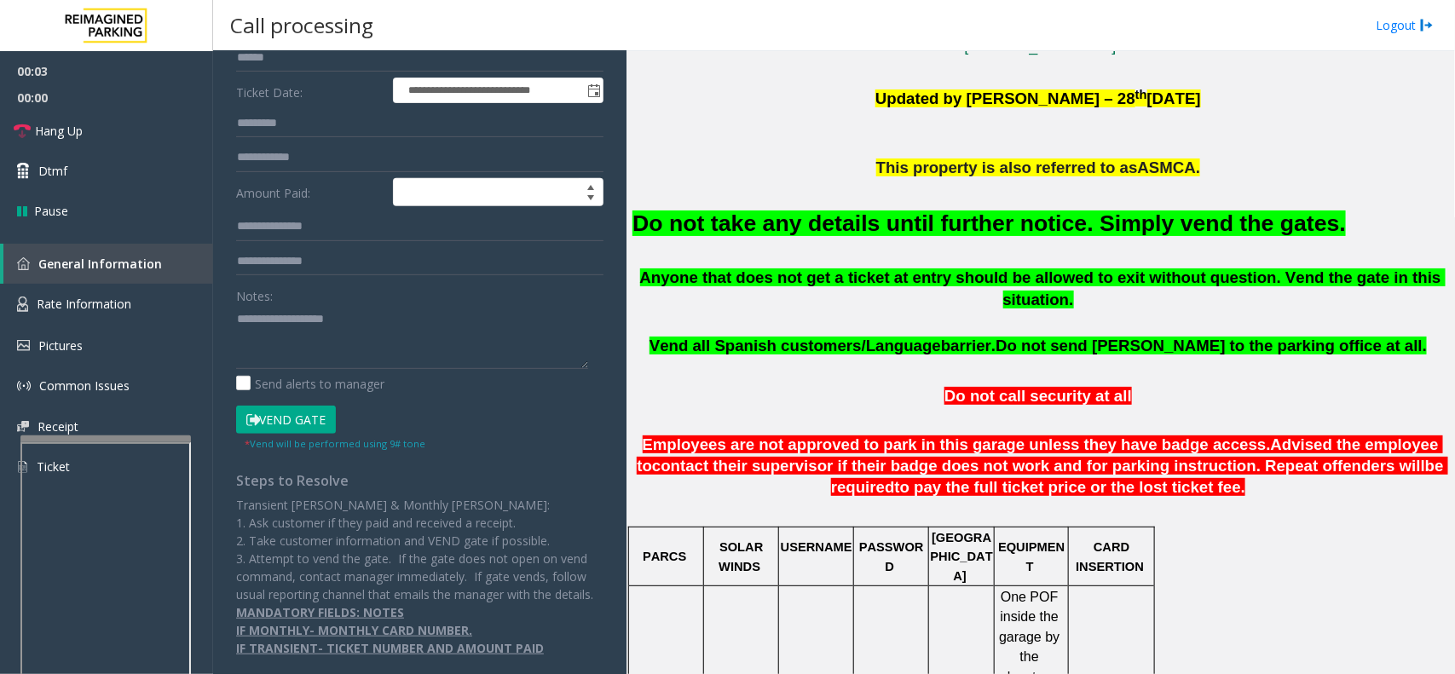
click at [308, 406] on button "Vend Gate" at bounding box center [286, 420] width 100 height 29
click at [781, 219] on font "Do not take any details until further notice. Simply vend the gates." at bounding box center [988, 223] width 713 height 26
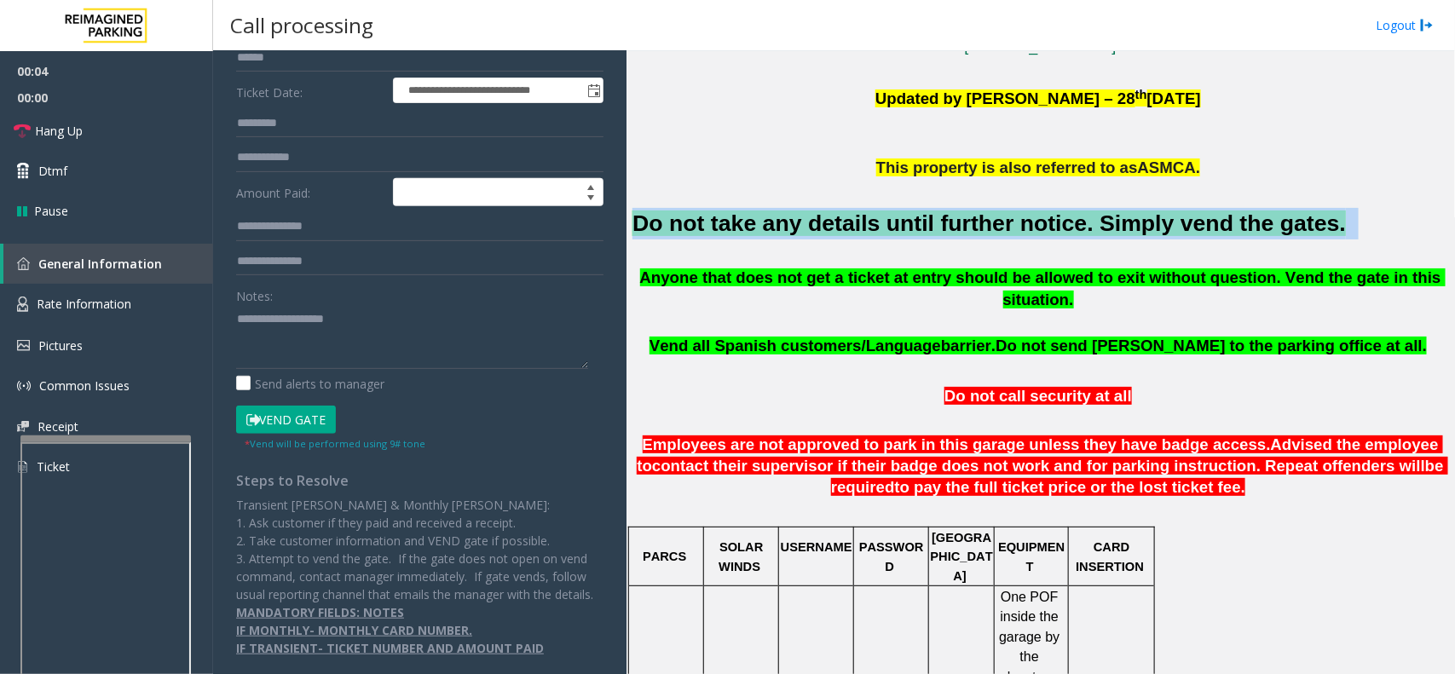
click at [781, 219] on font "Do not take any details until further notice. Simply vend the gates." at bounding box center [988, 223] width 713 height 26
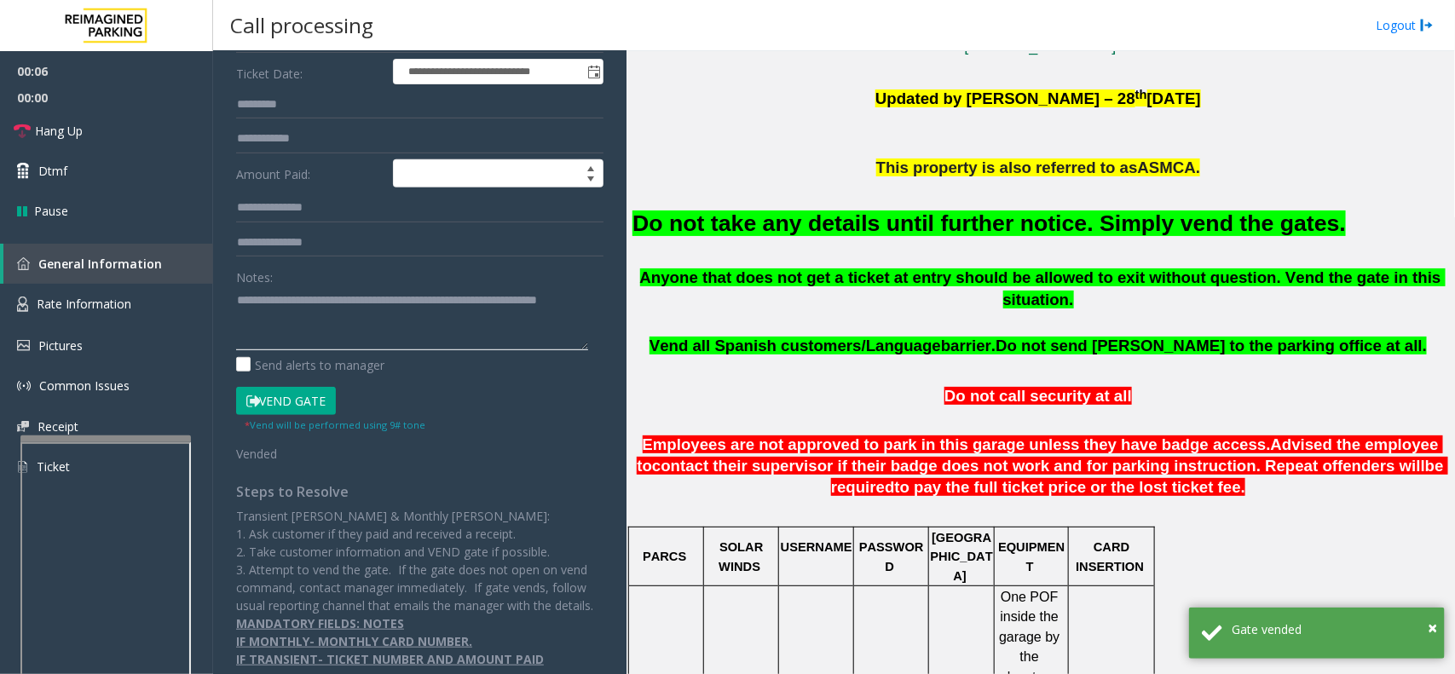
click at [431, 314] on textarea at bounding box center [412, 318] width 352 height 64
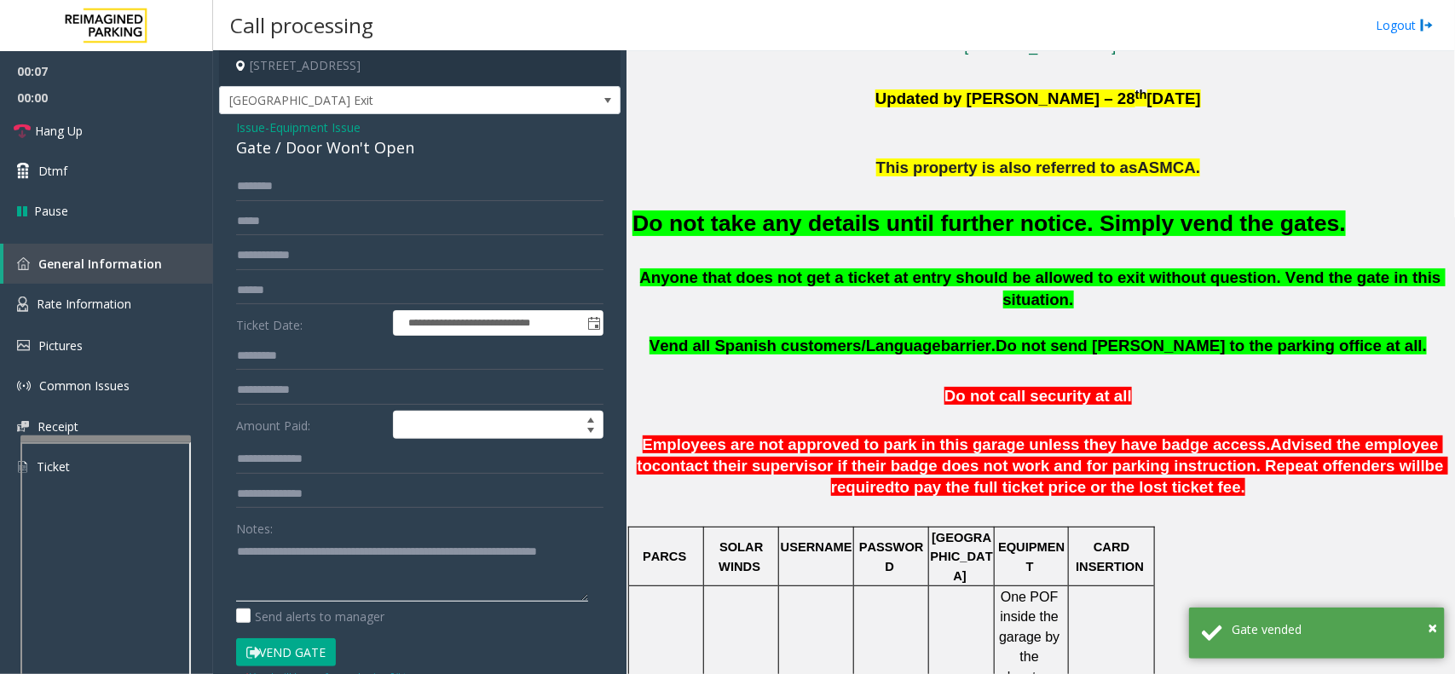
scroll to position [0, 0]
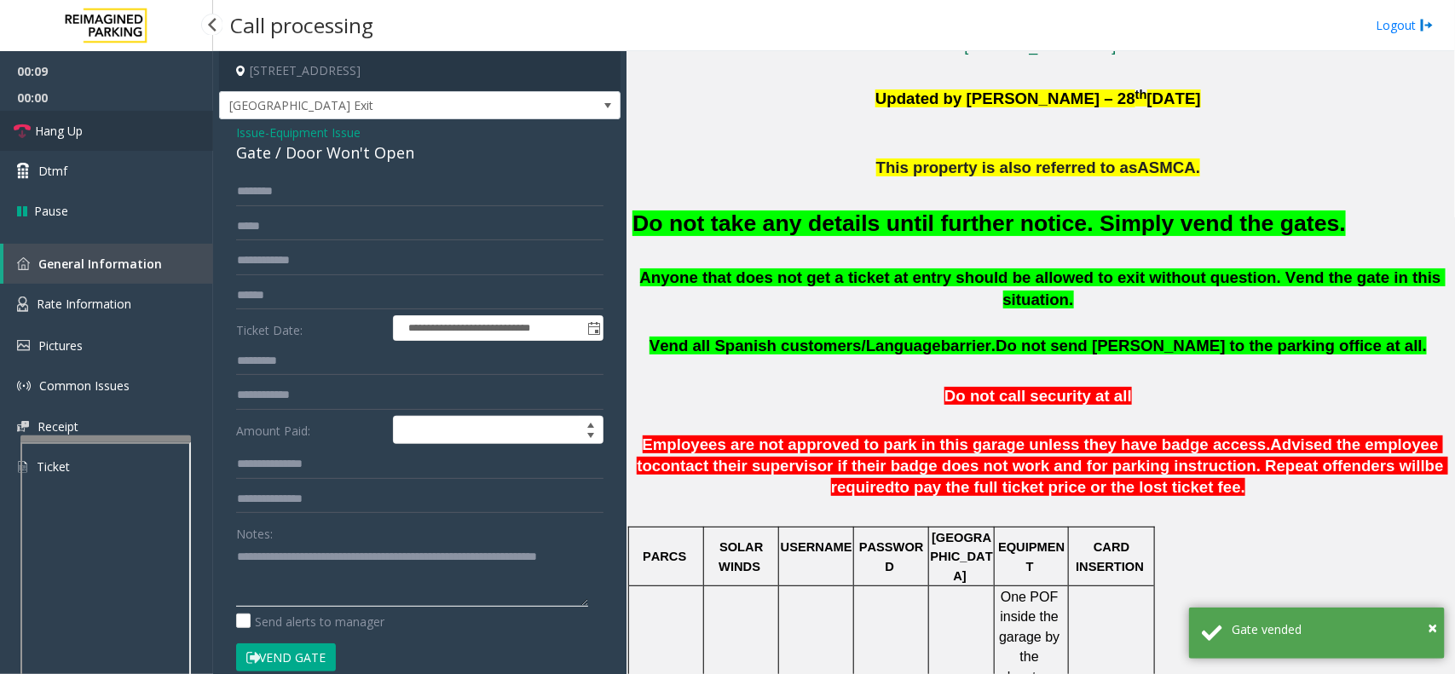
type textarea "**********"
click at [153, 121] on link "Hang Up" at bounding box center [106, 131] width 213 height 40
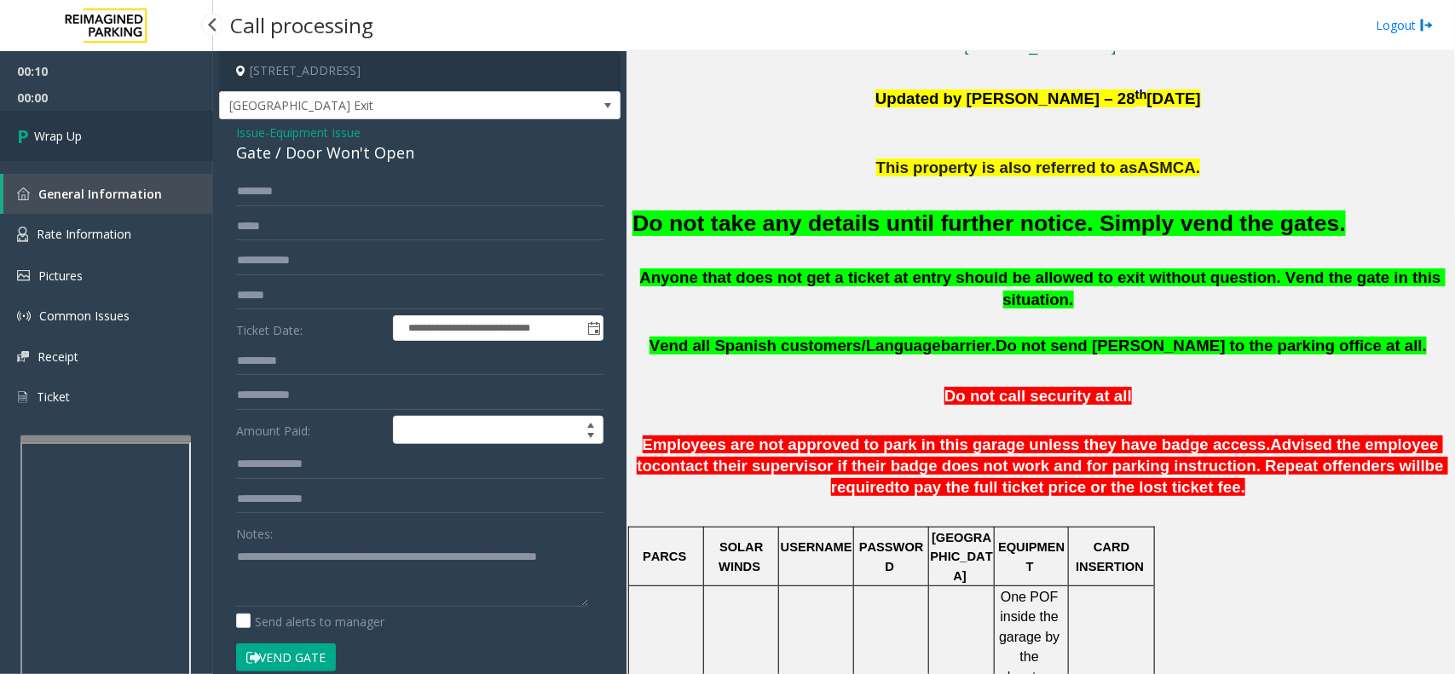
click at [153, 122] on link "Wrap Up" at bounding box center [106, 136] width 213 height 50
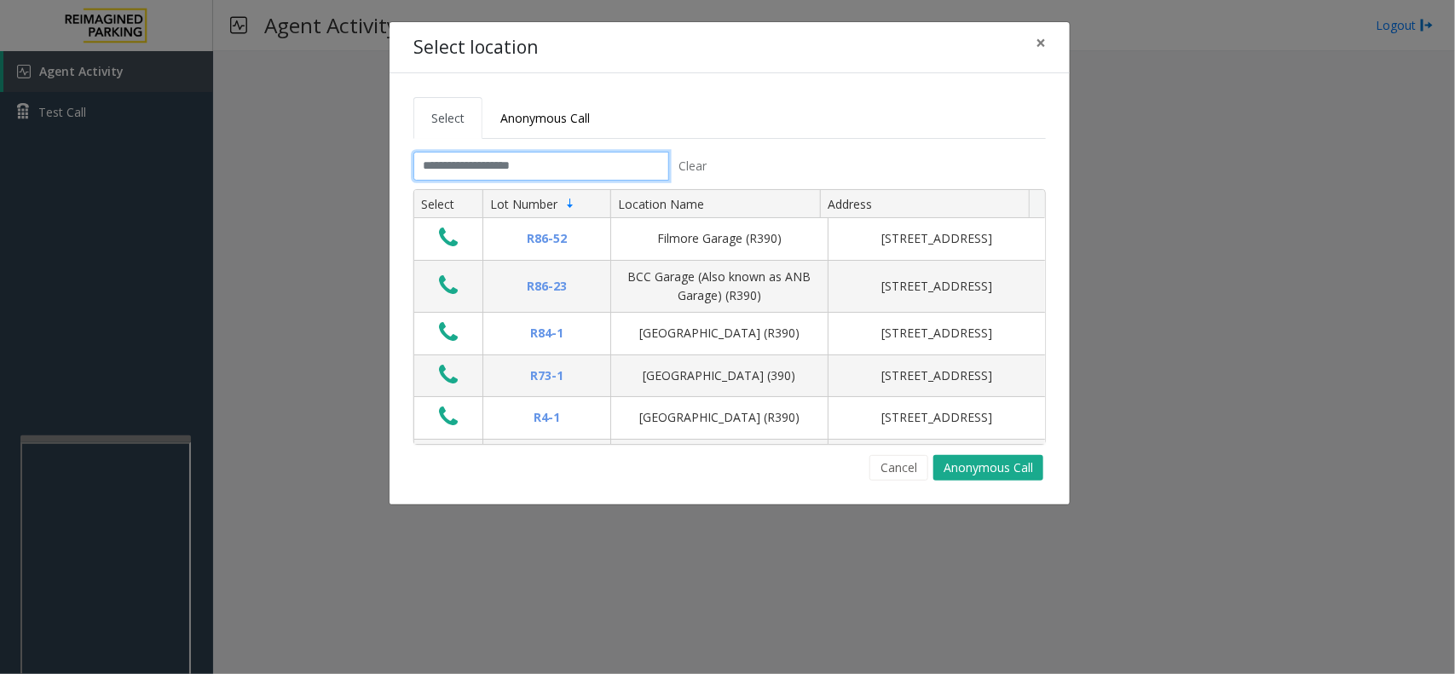
click at [567, 163] on input "text" at bounding box center [541, 166] width 256 height 29
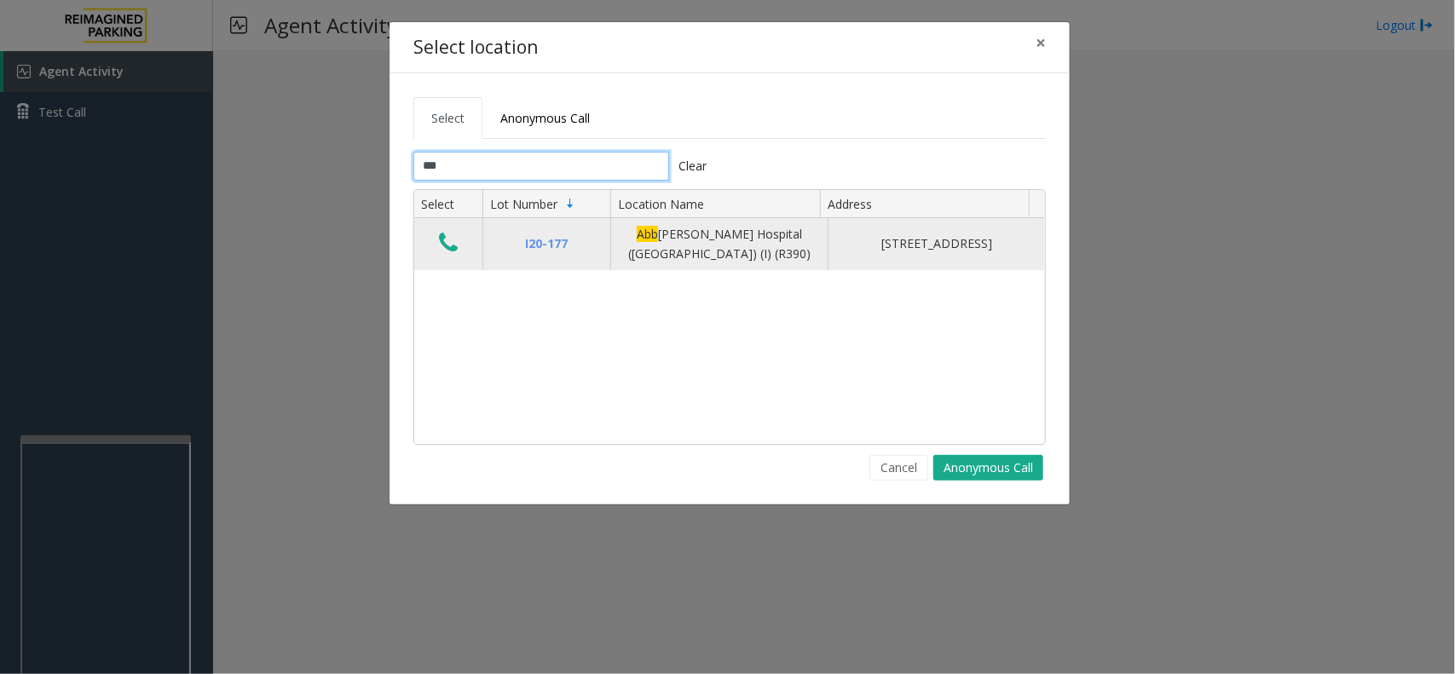
type input "***"
click at [452, 255] on icon "Data table" at bounding box center [448, 243] width 19 height 24
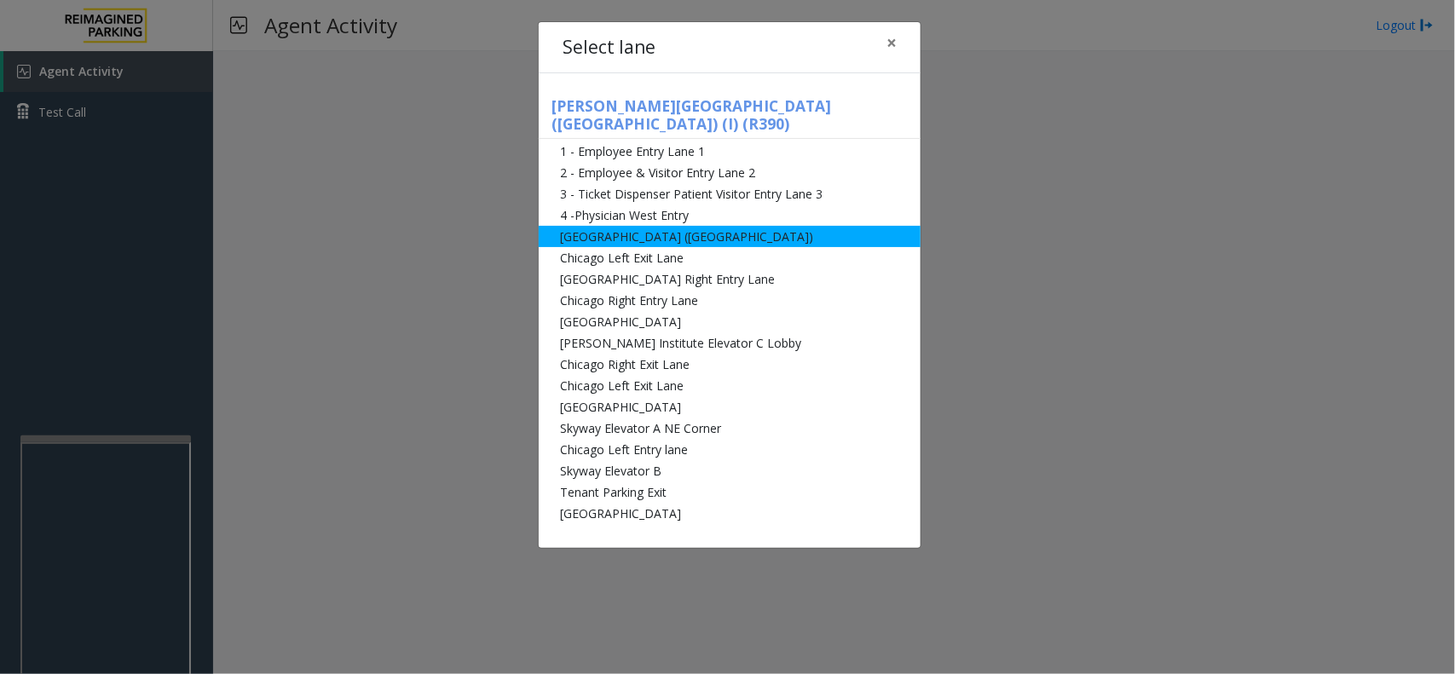
click at [656, 226] on li "[GEOGRAPHIC_DATA] ([GEOGRAPHIC_DATA])" at bounding box center [730, 236] width 382 height 21
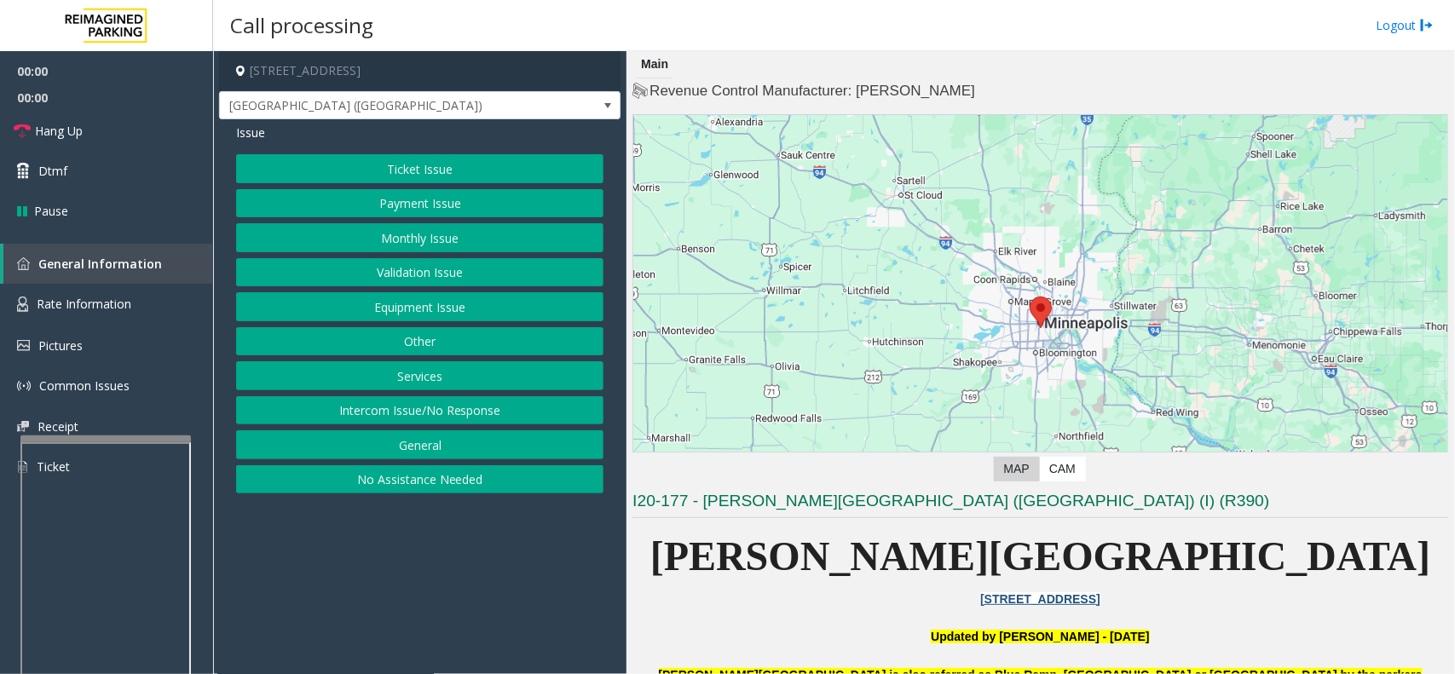
click at [428, 172] on button "Ticket Issue" at bounding box center [419, 168] width 367 height 29
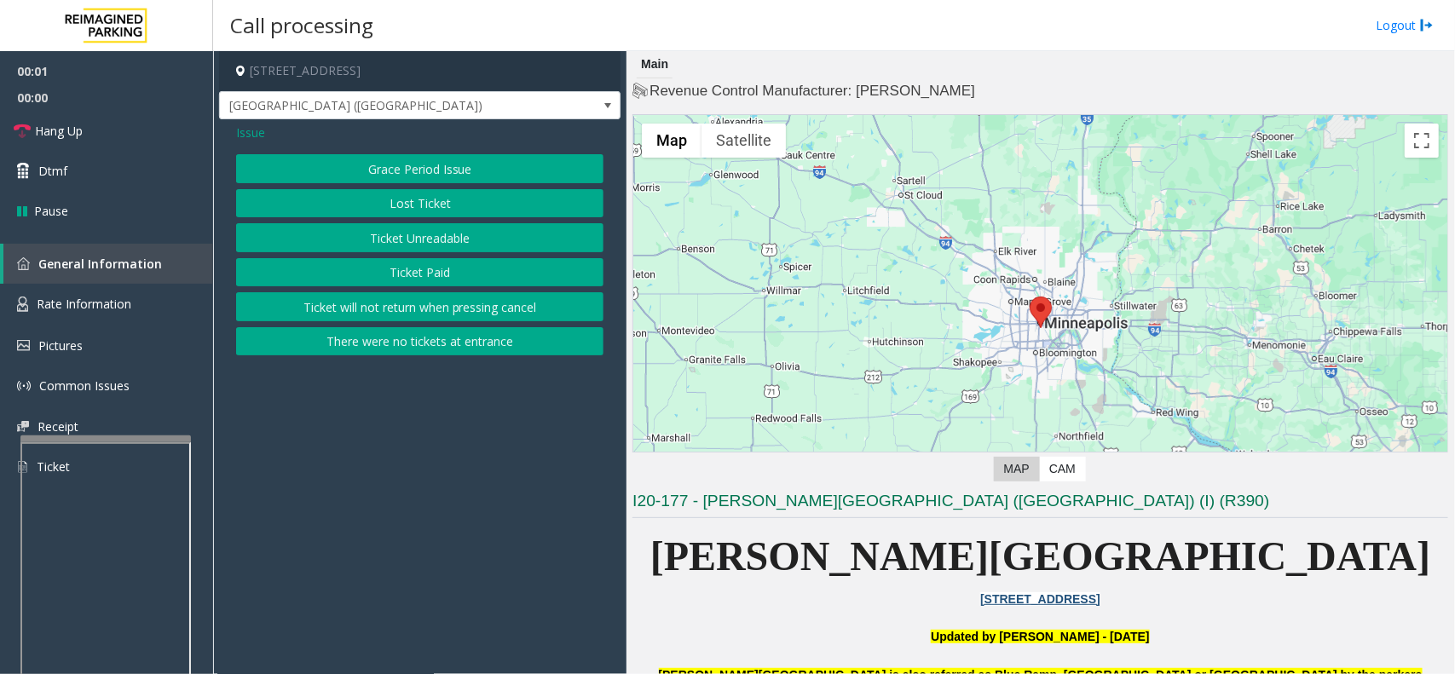
click at [431, 243] on button "Ticket Unreadable" at bounding box center [419, 237] width 367 height 29
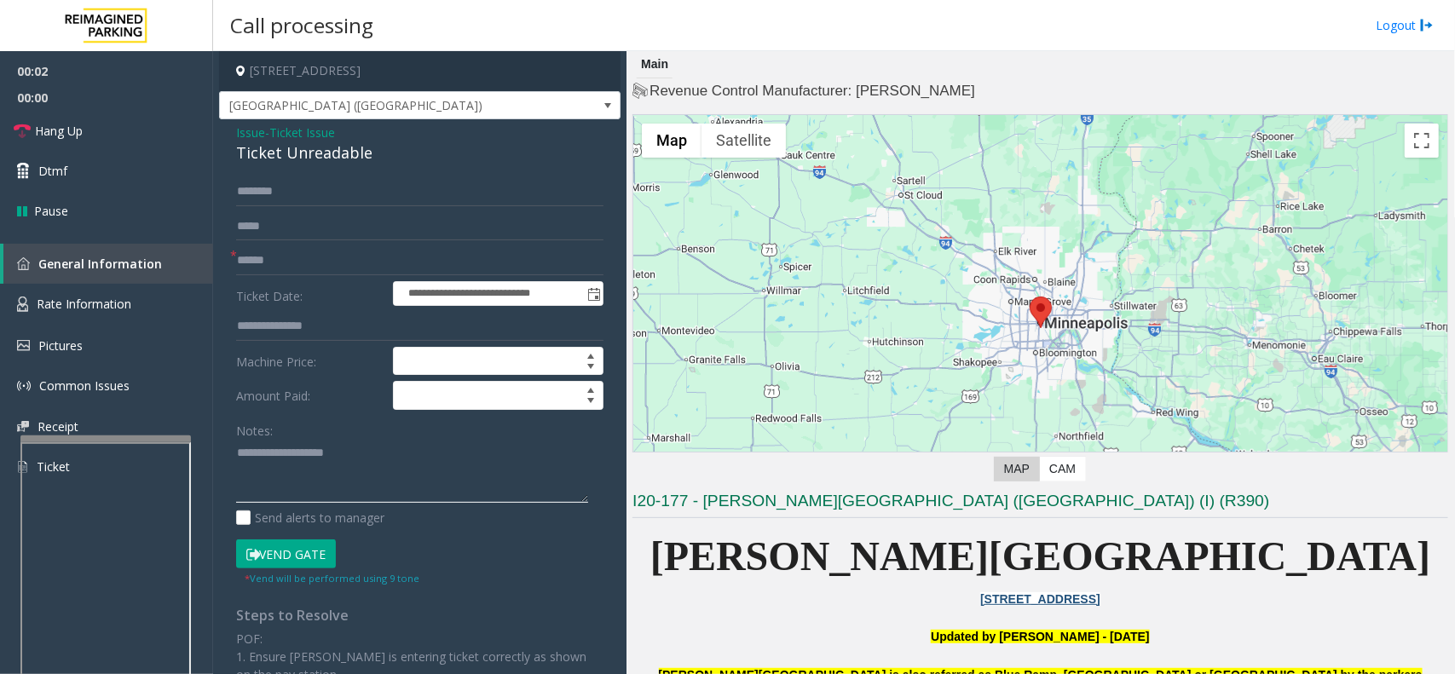
paste textarea "**********"
type textarea "**********"
click at [304, 141] on span "Ticket Issue" at bounding box center [302, 133] width 66 height 18
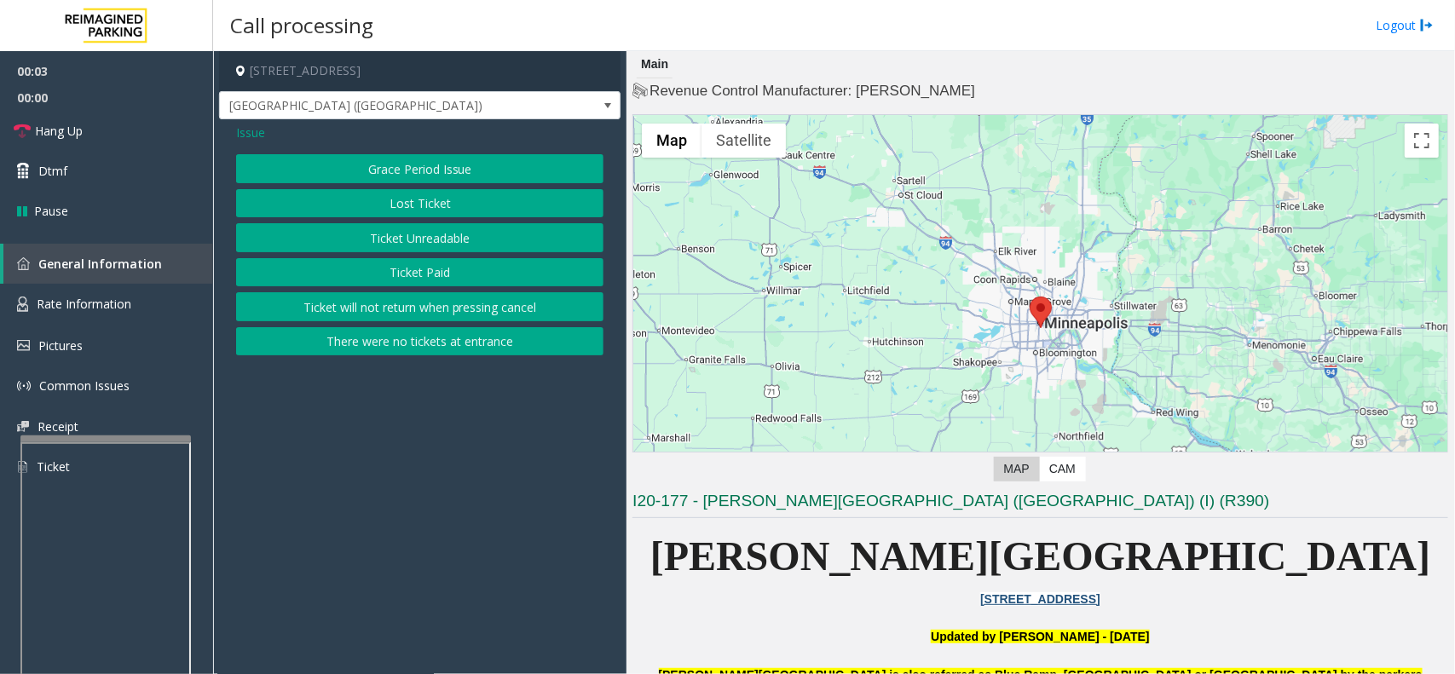
click at [304, 141] on div "Issue" at bounding box center [419, 133] width 367 height 18
click at [355, 248] on button "Ticket Unreadable" at bounding box center [419, 237] width 367 height 29
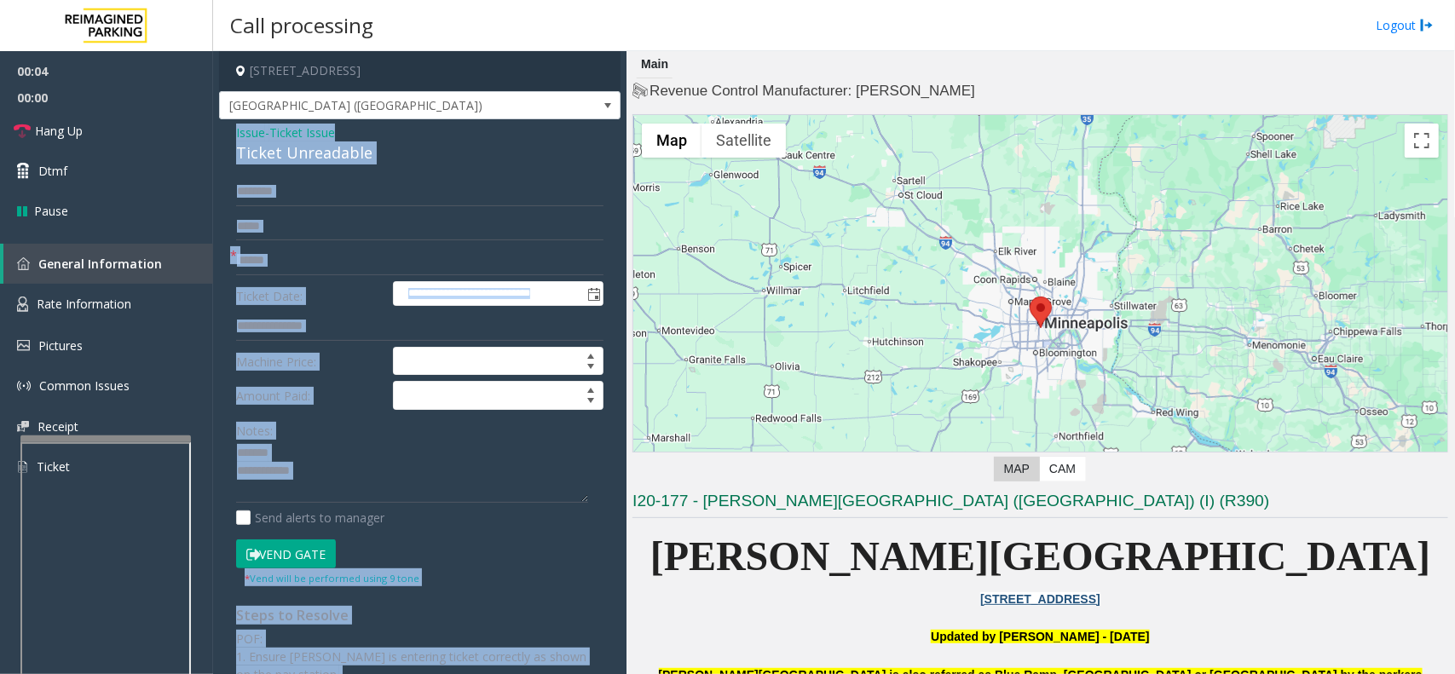
click at [309, 158] on div "Ticket Unreadable" at bounding box center [419, 152] width 367 height 23
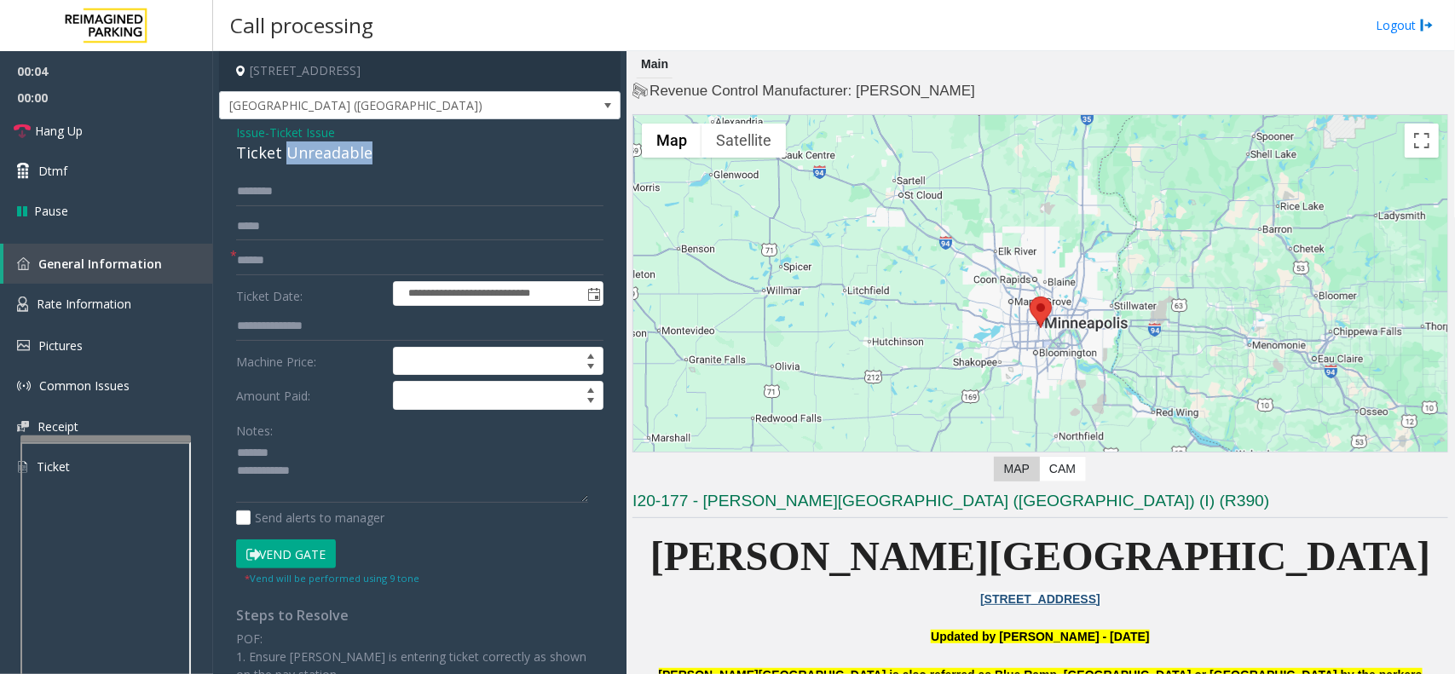
click at [309, 158] on div "Ticket Unreadable" at bounding box center [419, 152] width 367 height 23
click at [426, 501] on textarea at bounding box center [412, 472] width 352 height 64
paste textarea "**********"
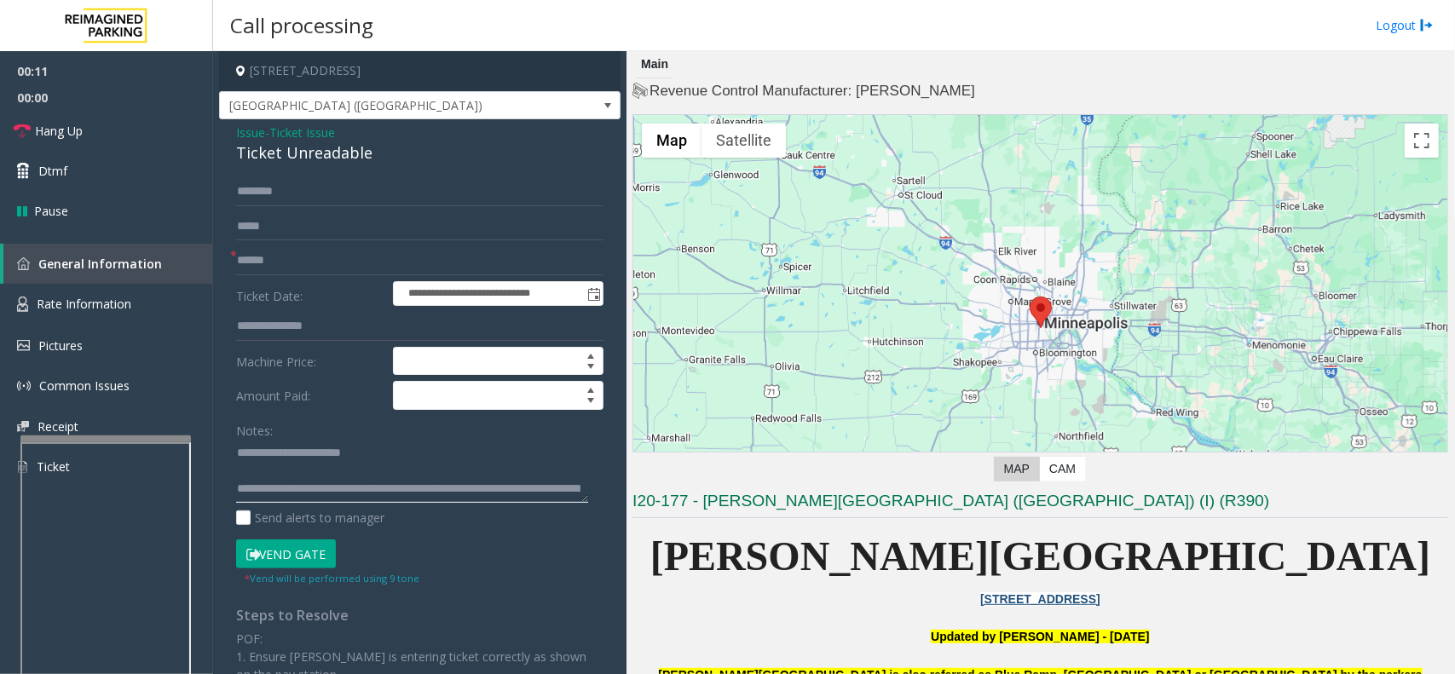
scroll to position [30, 0]
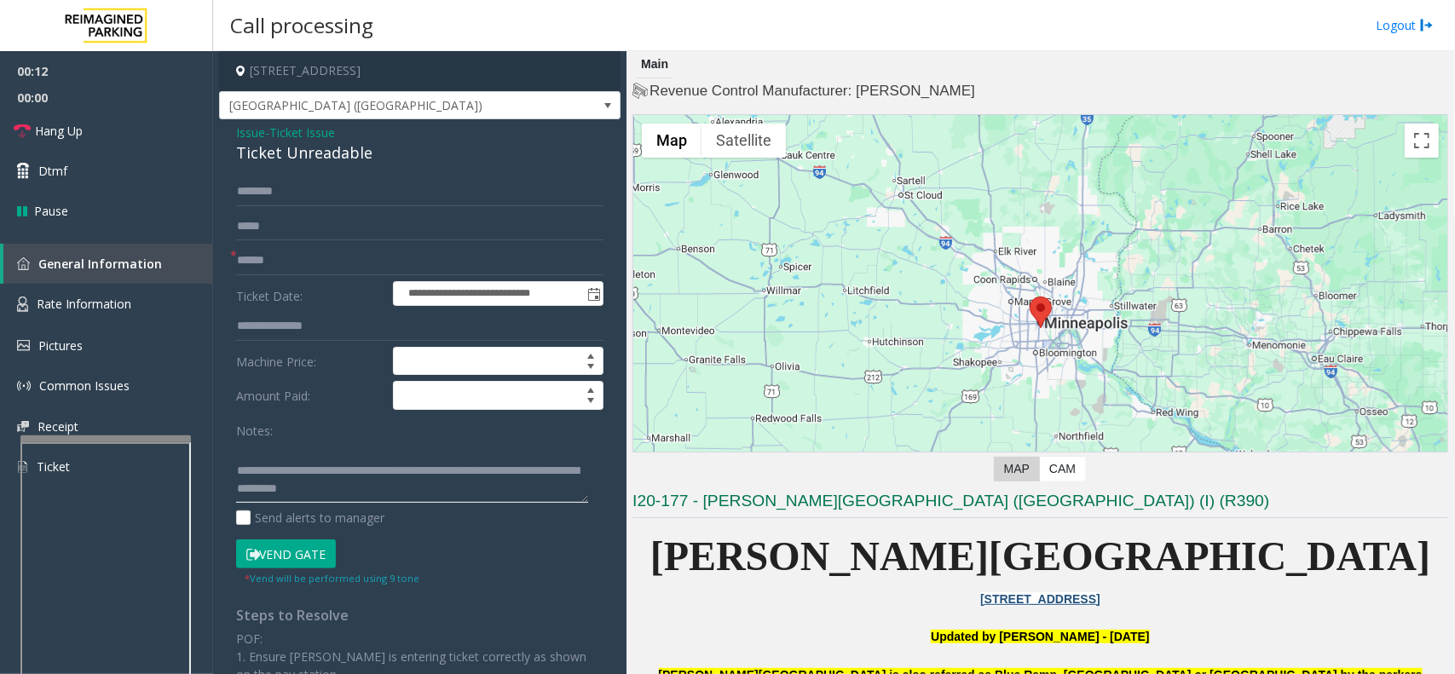
type textarea "**********"
click at [318, 264] on input "text" at bounding box center [419, 260] width 367 height 29
click at [286, 546] on button "Vend Gate" at bounding box center [286, 553] width 100 height 29
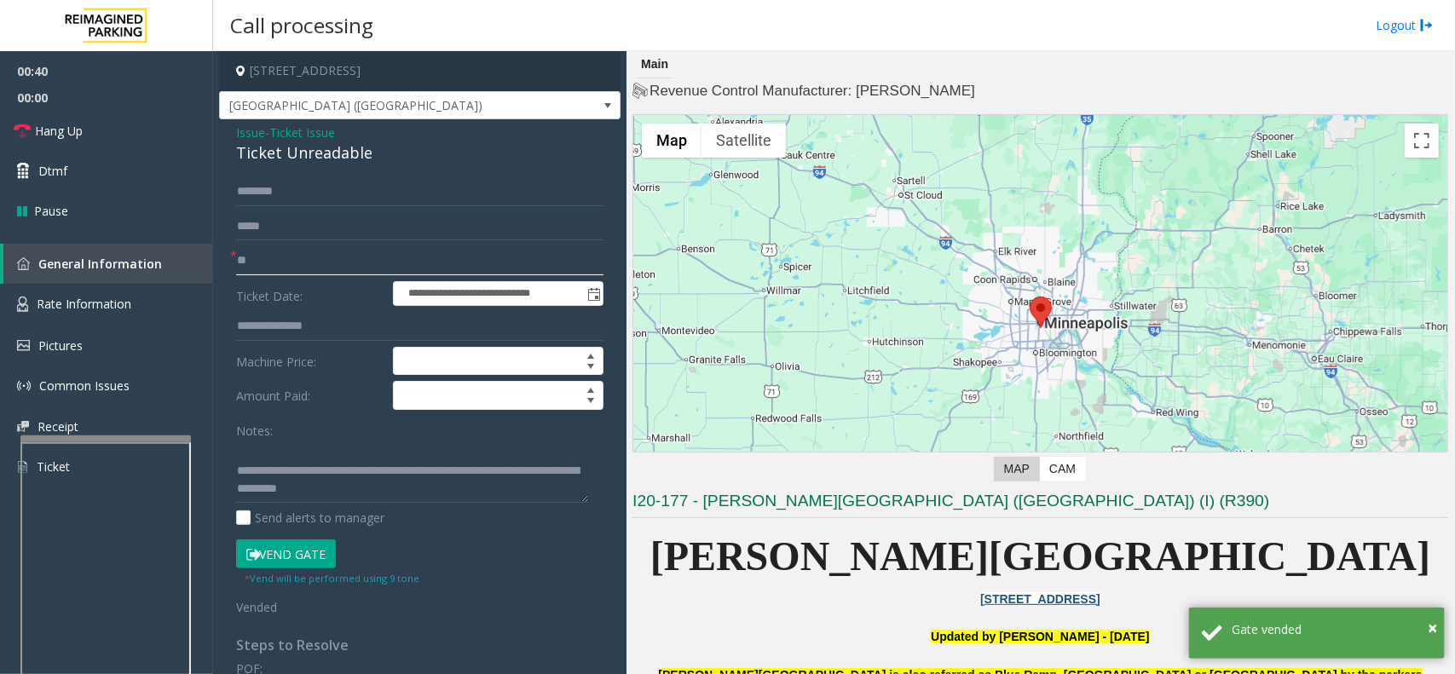
type input "**"
click at [302, 461] on textarea at bounding box center [412, 472] width 352 height 64
drag, startPoint x: 302, startPoint y: 462, endPoint x: 457, endPoint y: 504, distance: 159.8
click at [457, 504] on textarea at bounding box center [412, 472] width 352 height 64
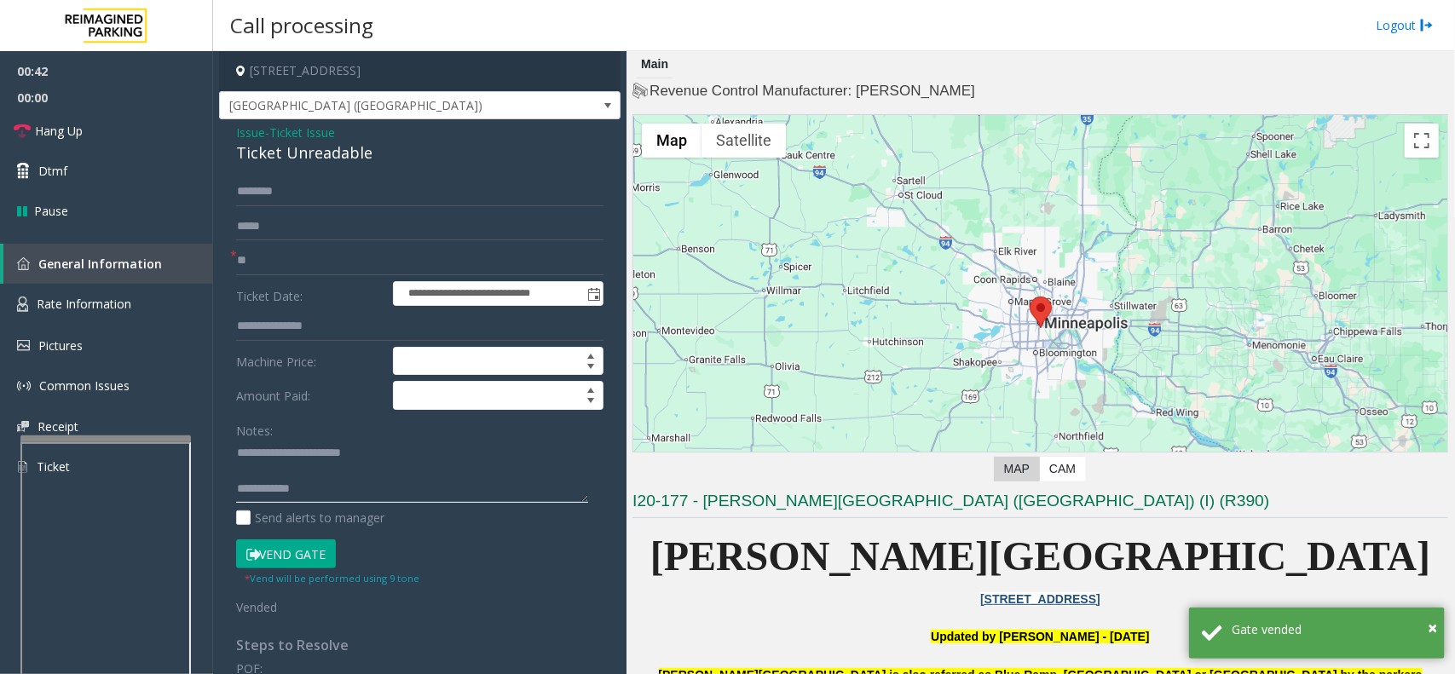
scroll to position [0, 0]
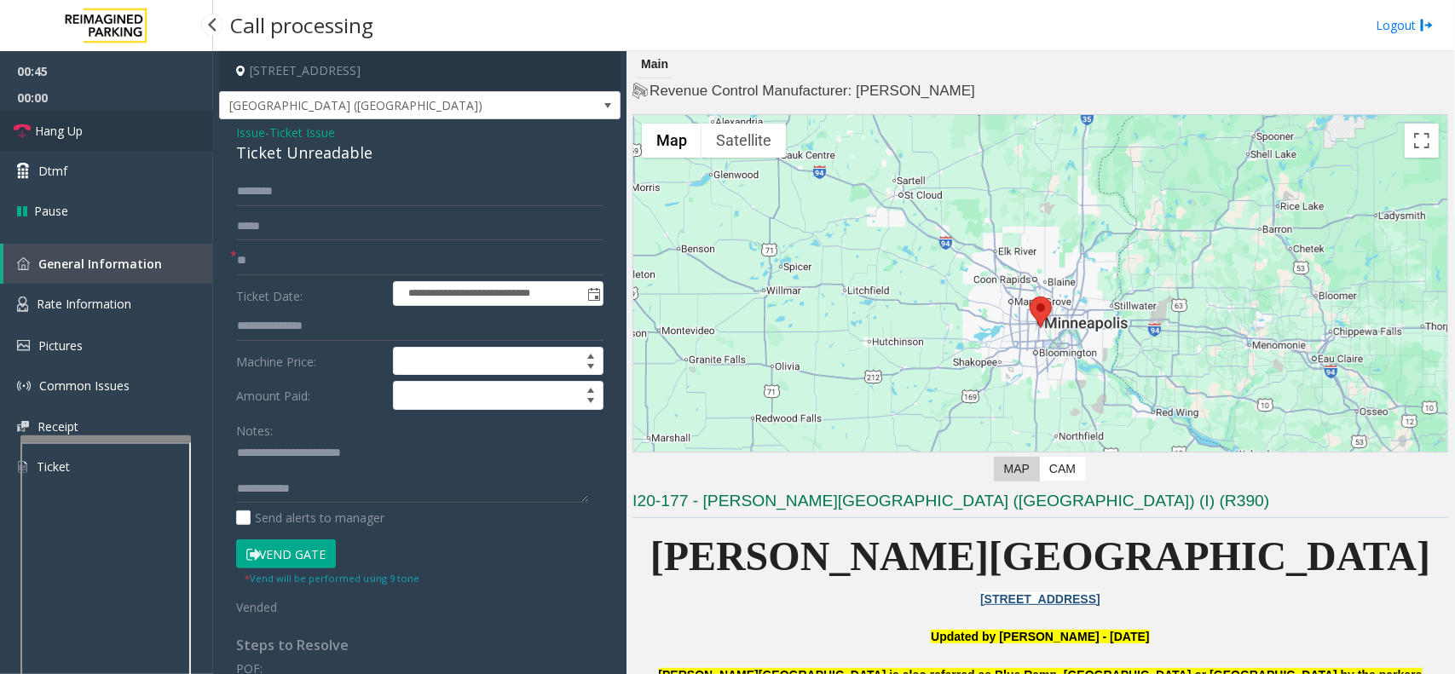
click at [103, 136] on link "Hang Up" at bounding box center [106, 131] width 213 height 40
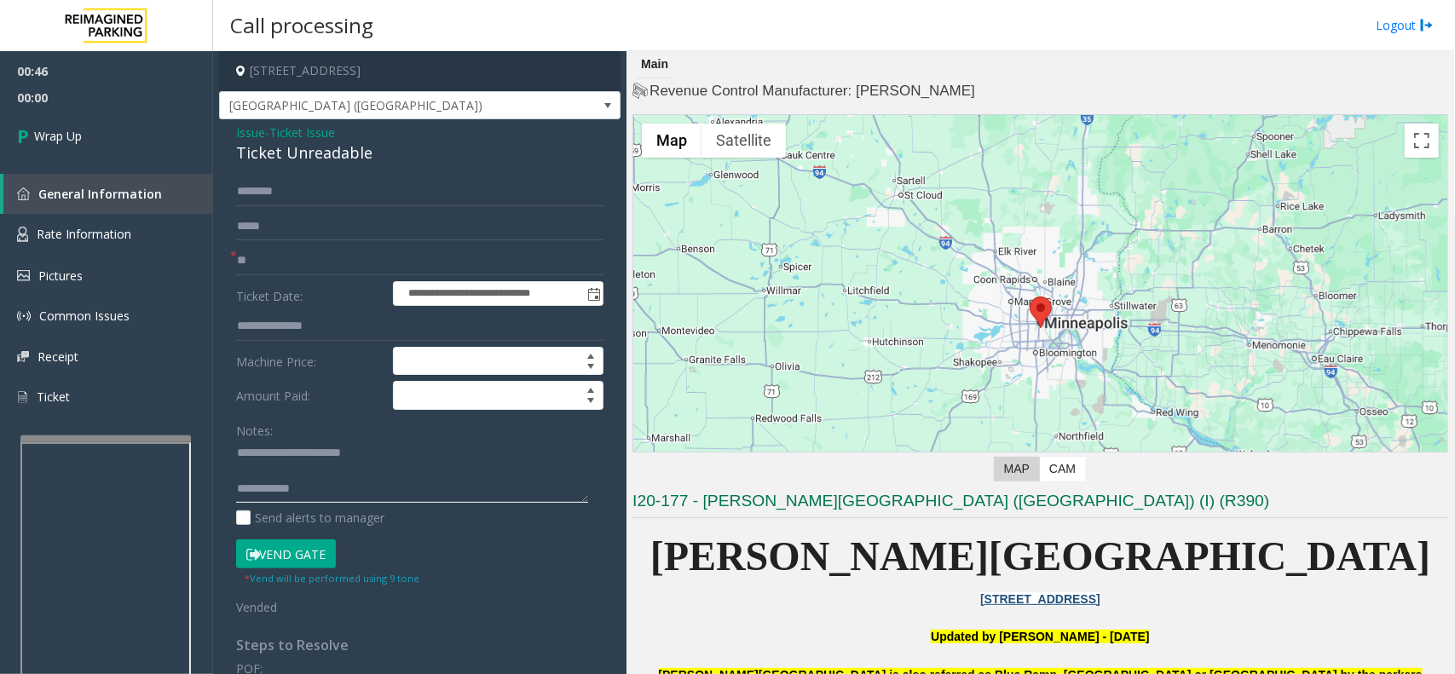
click at [360, 492] on textarea at bounding box center [412, 472] width 352 height 64
type textarea "**********"
click at [98, 147] on link "Wrap Up" at bounding box center [106, 136] width 213 height 50
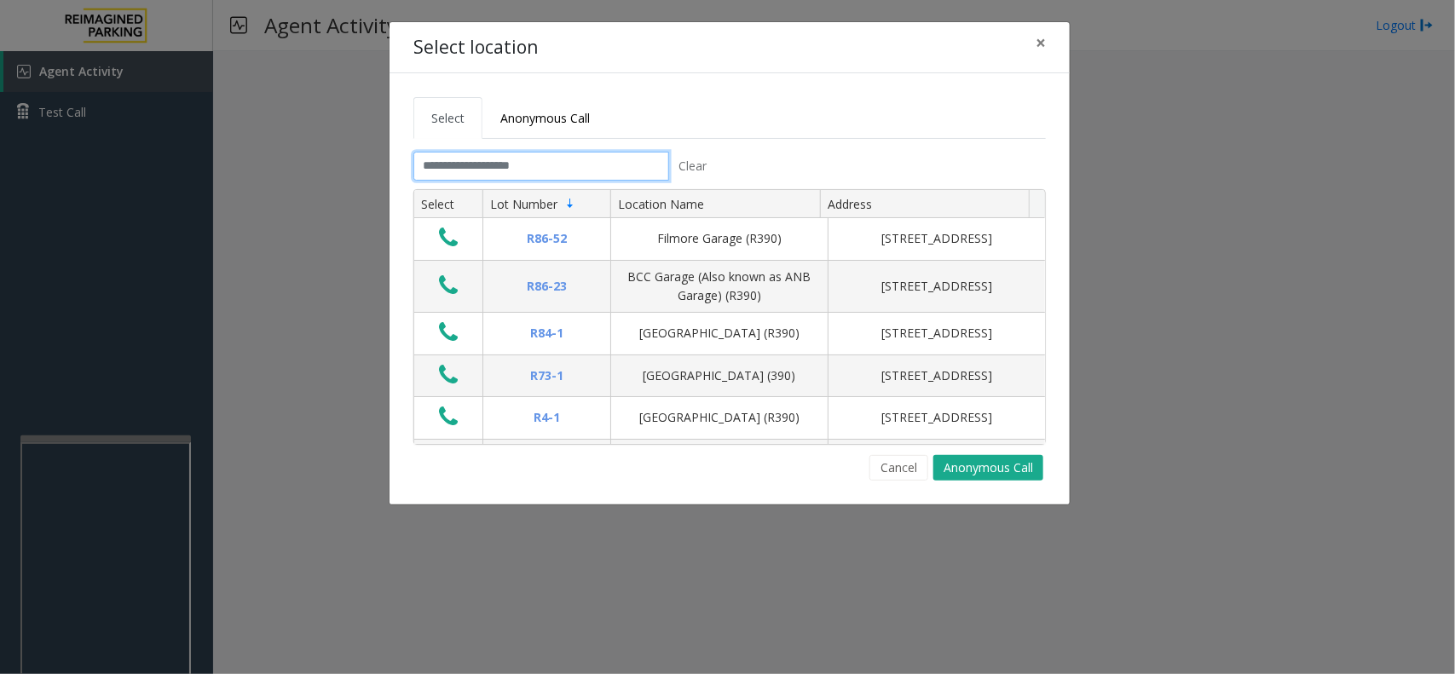
click at [479, 160] on input "text" at bounding box center [541, 166] width 256 height 29
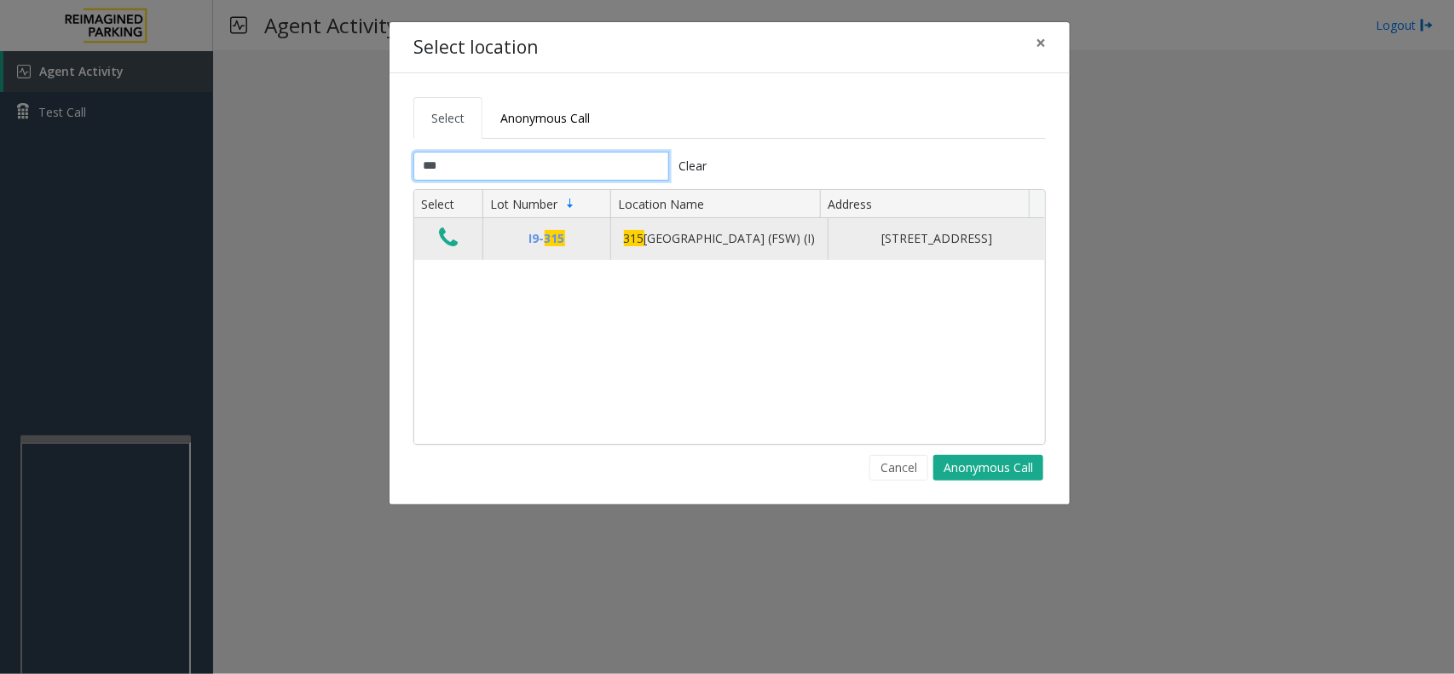
type input "***"
click at [441, 252] on button "Data table" at bounding box center [448, 238] width 29 height 27
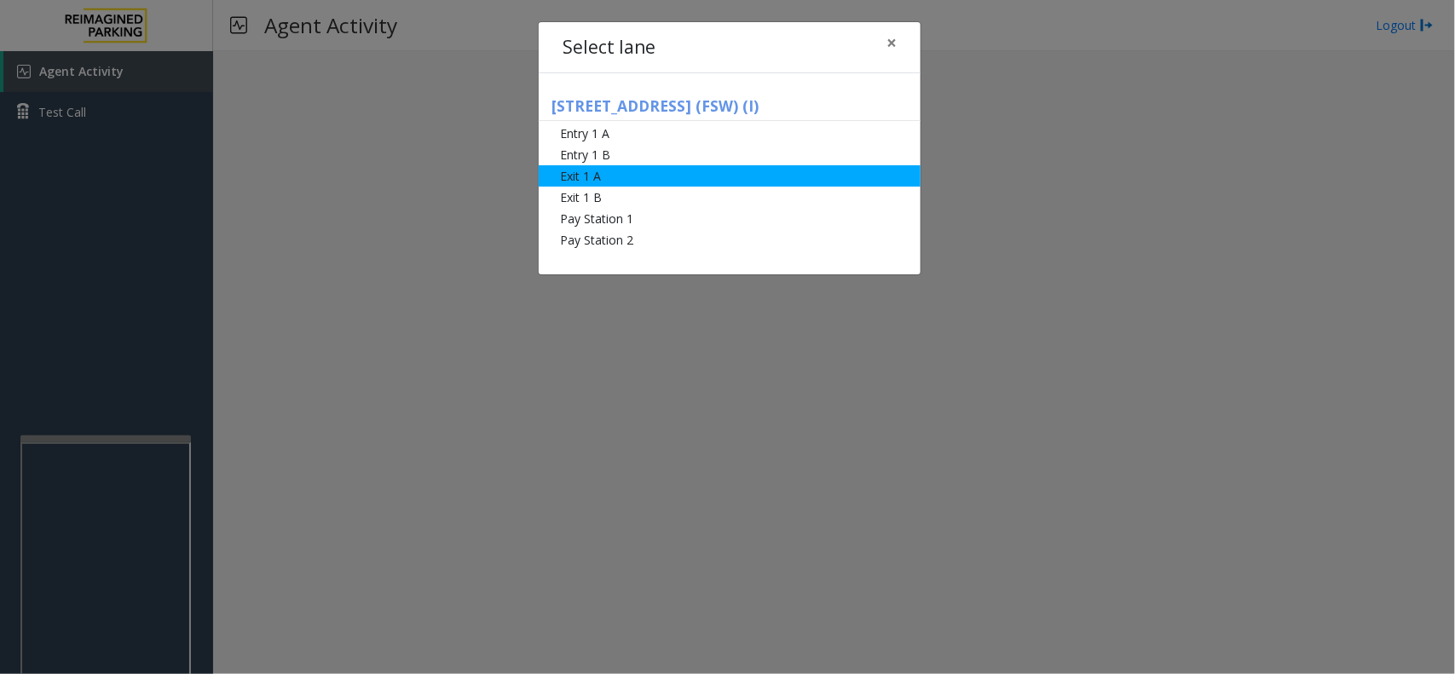
click at [631, 183] on li "Exit 1 A" at bounding box center [730, 175] width 382 height 21
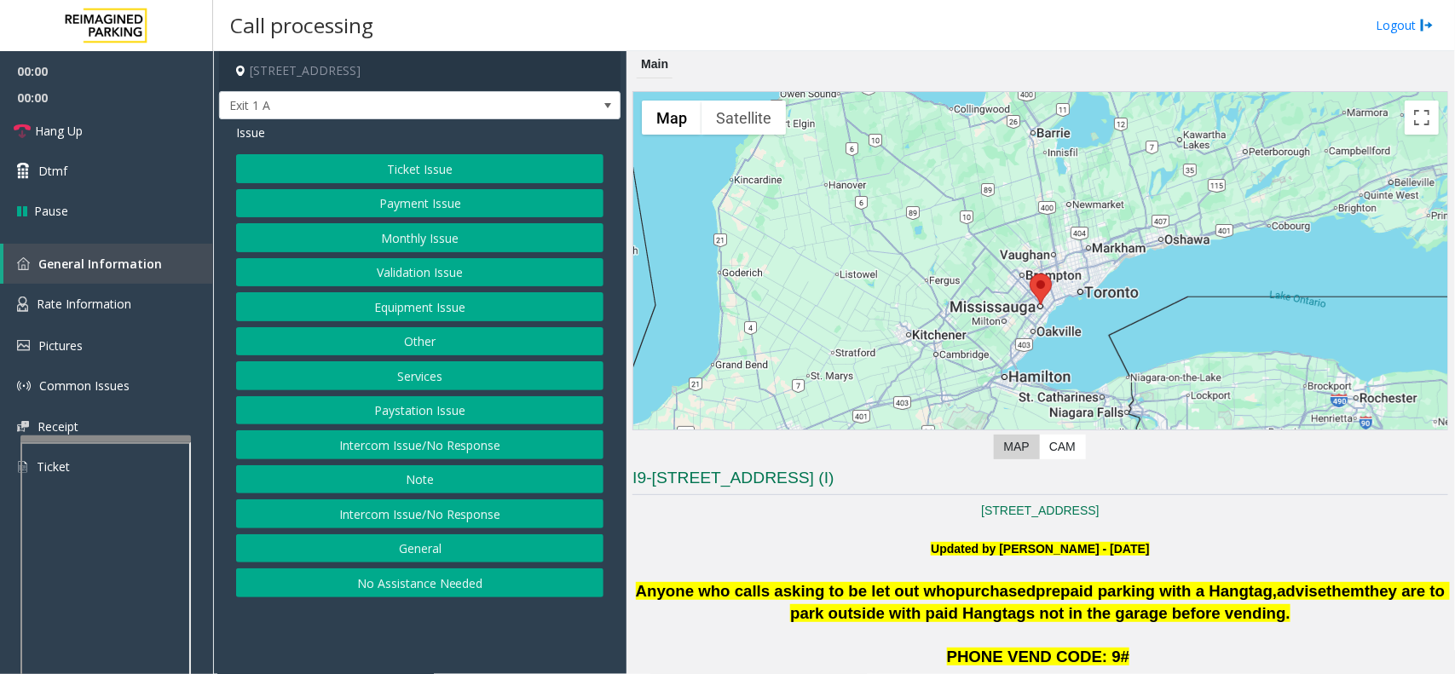
click at [457, 198] on button "Payment Issue" at bounding box center [419, 203] width 367 height 29
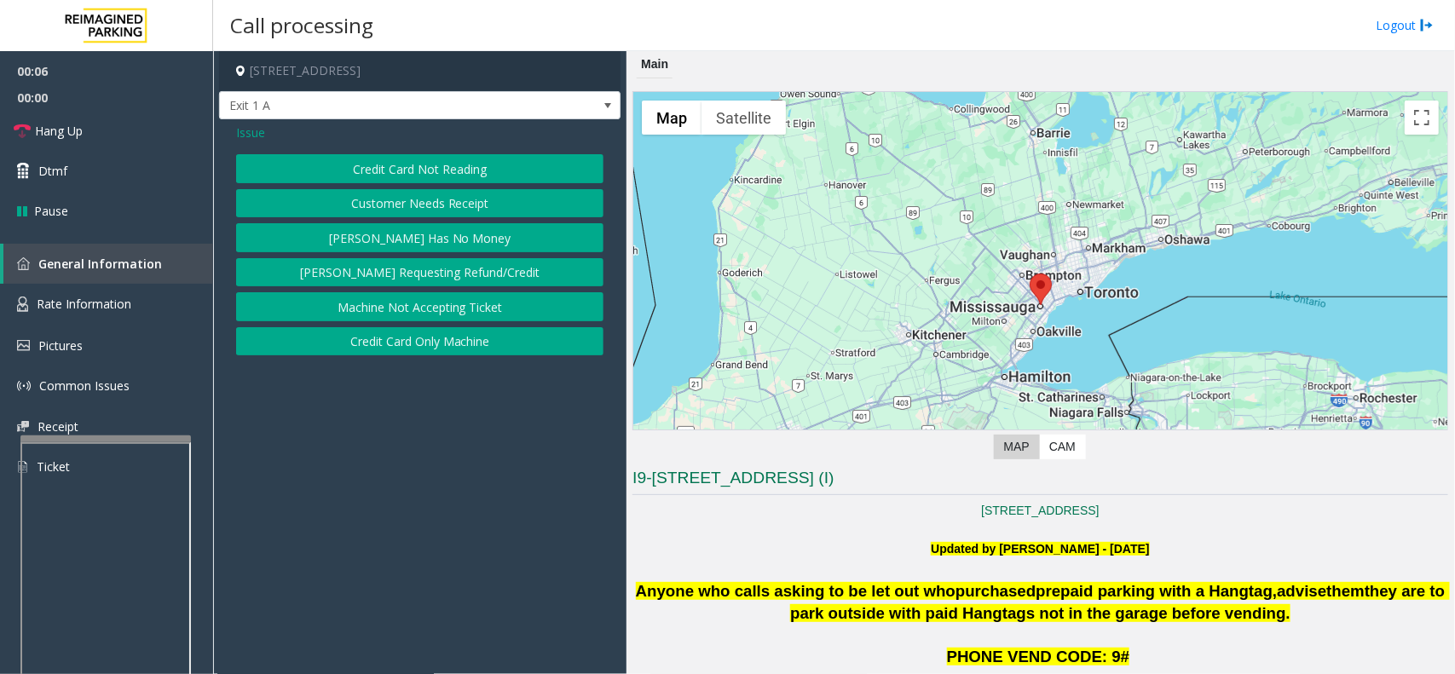
click at [473, 171] on button "Credit Card Not Reading" at bounding box center [419, 168] width 367 height 29
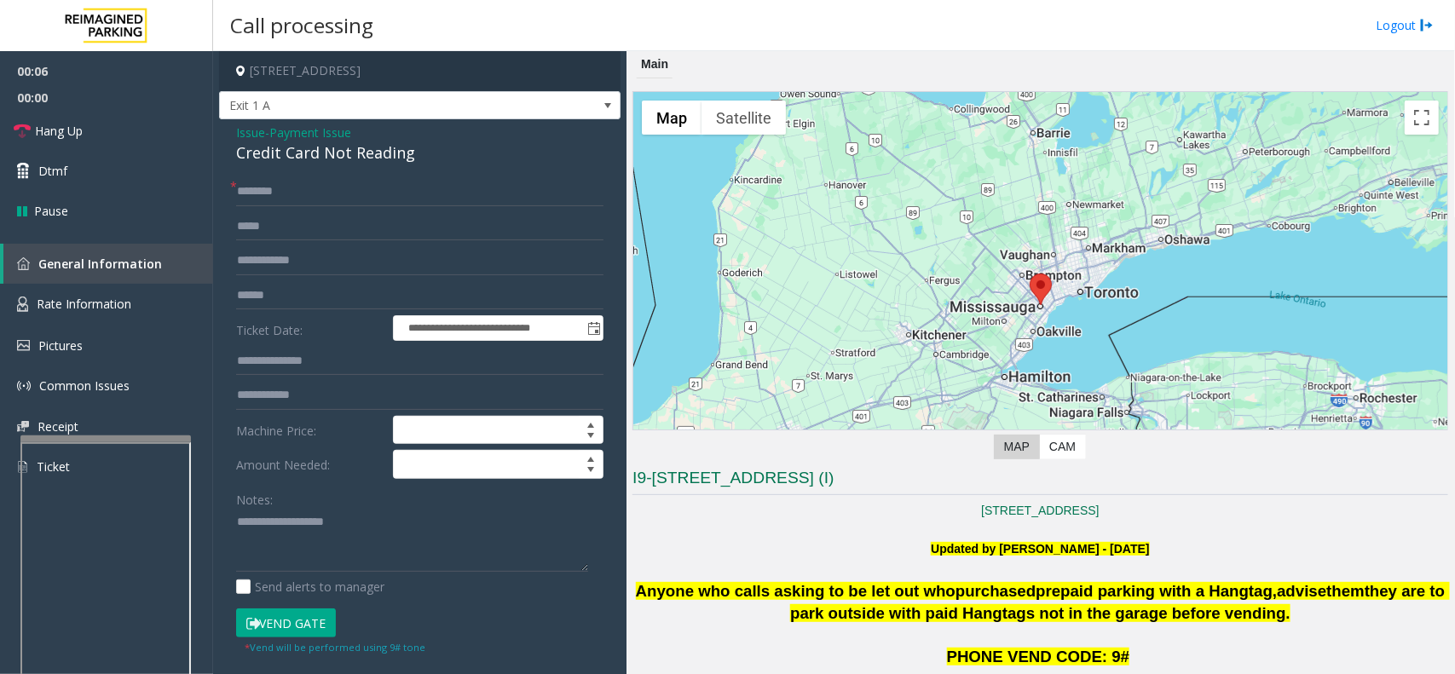
click at [331, 132] on span "Payment Issue" at bounding box center [310, 133] width 82 height 18
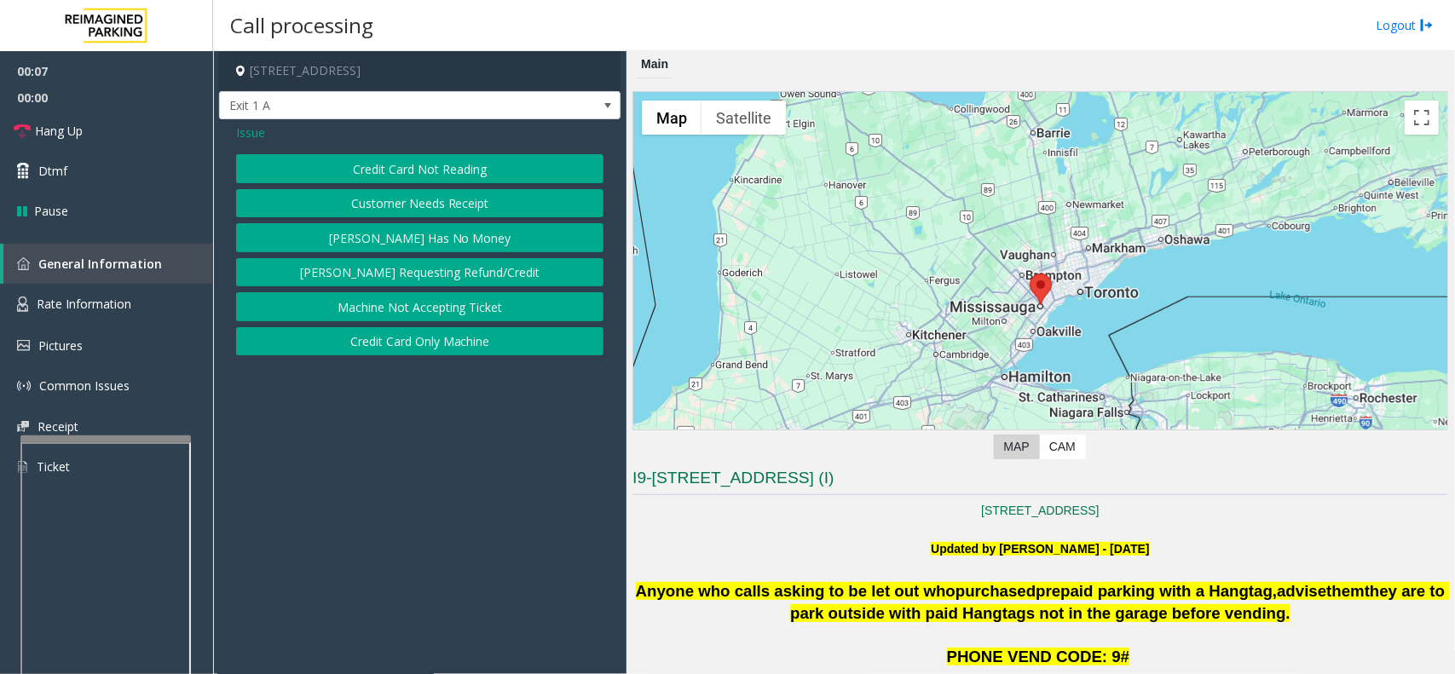
click at [418, 198] on button "Customer Needs Receipt" at bounding box center [419, 203] width 367 height 29
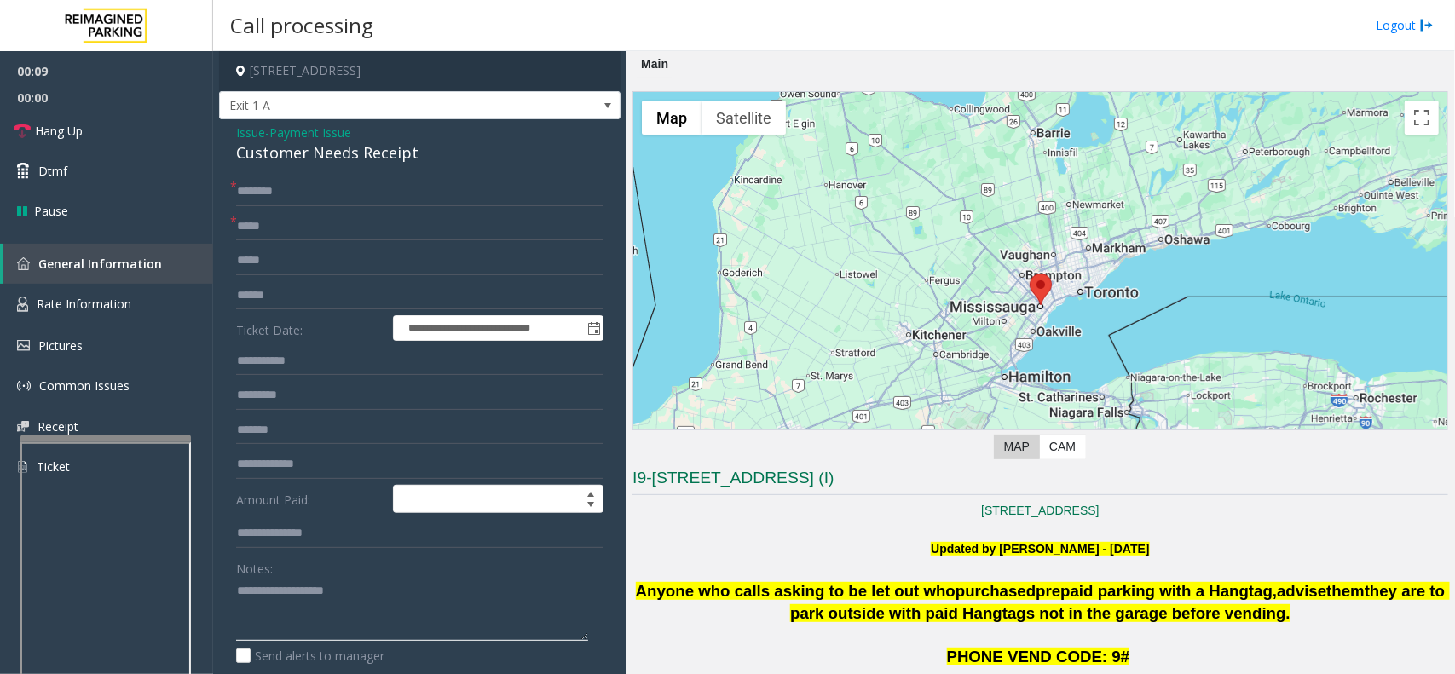
drag, startPoint x: 335, startPoint y: 623, endPoint x: 292, endPoint y: 623, distance: 42.6
click at [292, 623] on textarea at bounding box center [412, 610] width 352 height 64
click at [341, 194] on input "text" at bounding box center [419, 191] width 367 height 29
paste textarea "**********"
click at [307, 156] on div "Customer Needs Receipt" at bounding box center [419, 152] width 367 height 23
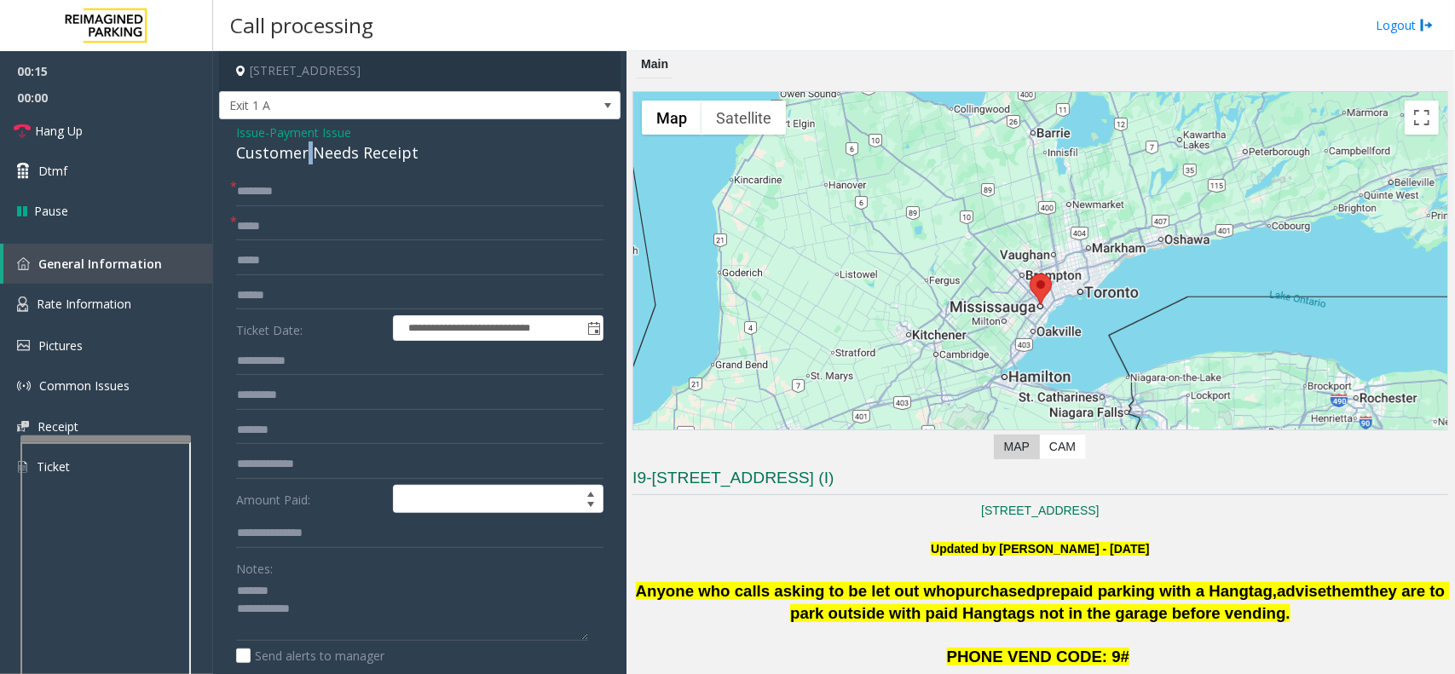
click at [307, 156] on div "Customer Needs Receipt" at bounding box center [419, 152] width 367 height 23
drag, startPoint x: 307, startPoint y: 156, endPoint x: 371, endPoint y: 167, distance: 64.9
click at [308, 156] on div "Customer Needs Receipt" at bounding box center [419, 152] width 367 height 23
click at [428, 625] on textarea at bounding box center [412, 610] width 352 height 64
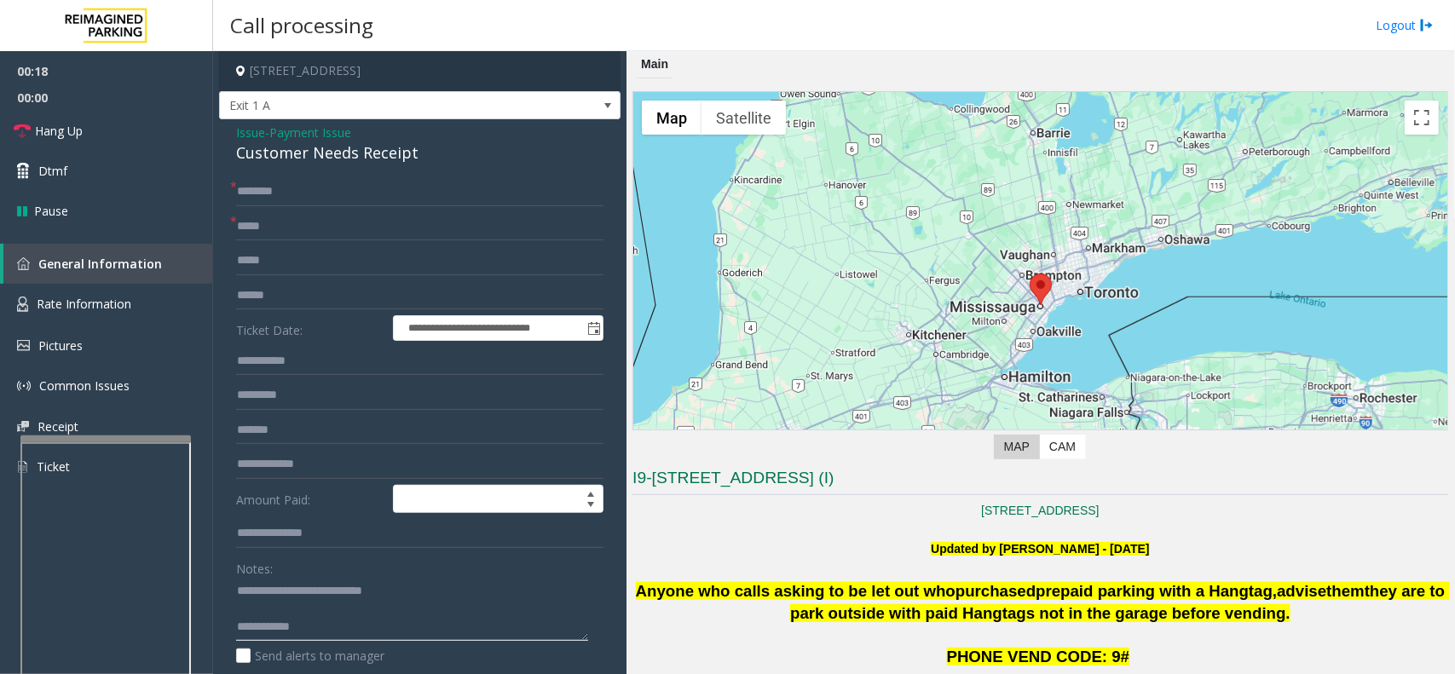
type textarea "**********"
click at [381, 226] on input "text" at bounding box center [419, 226] width 367 height 29
type input "**********"
click at [423, 199] on input "text" at bounding box center [419, 191] width 367 height 29
click at [528, 206] on form "**********" at bounding box center [419, 439] width 367 height 524
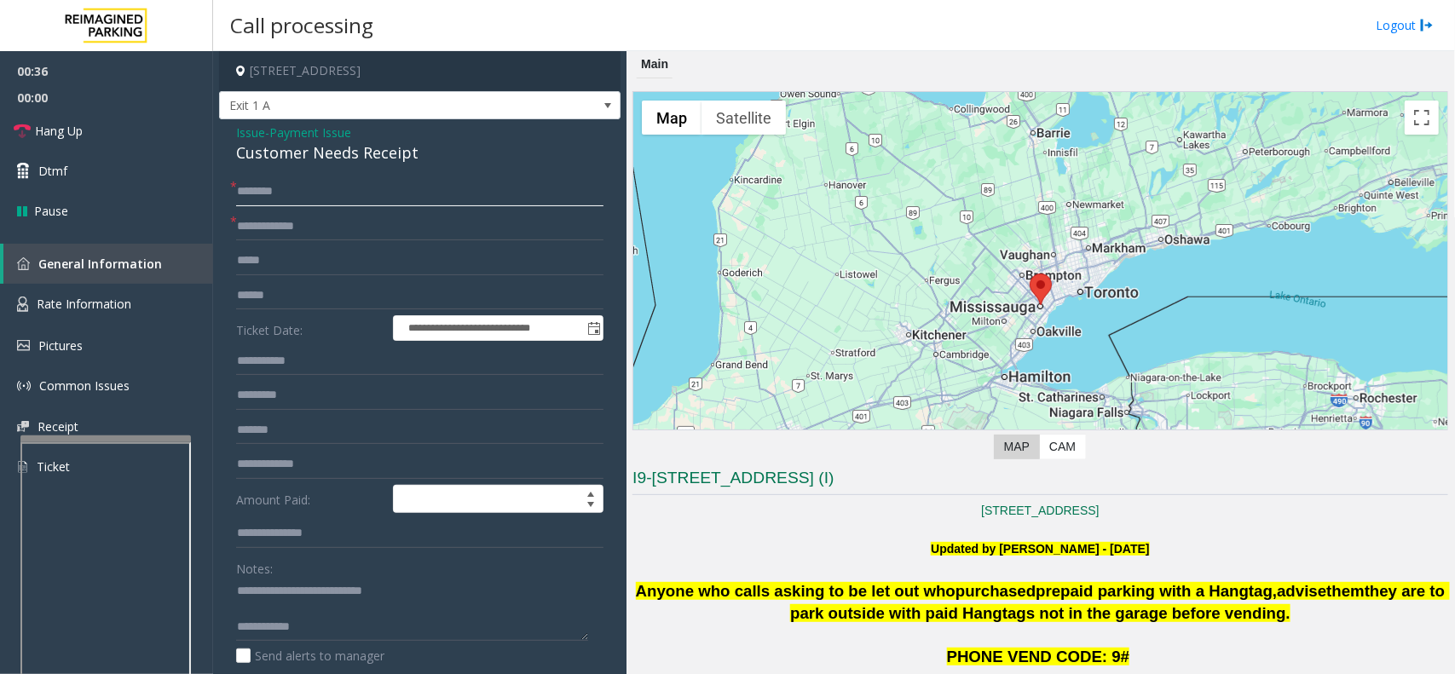
click at [533, 198] on input "text" at bounding box center [419, 191] width 367 height 29
type input "**********"
click at [371, 256] on input "text" at bounding box center [419, 260] width 367 height 29
drag, startPoint x: 286, startPoint y: 256, endPoint x: 251, endPoint y: 253, distance: 35.0
click at [251, 253] on input "text" at bounding box center [419, 260] width 367 height 29
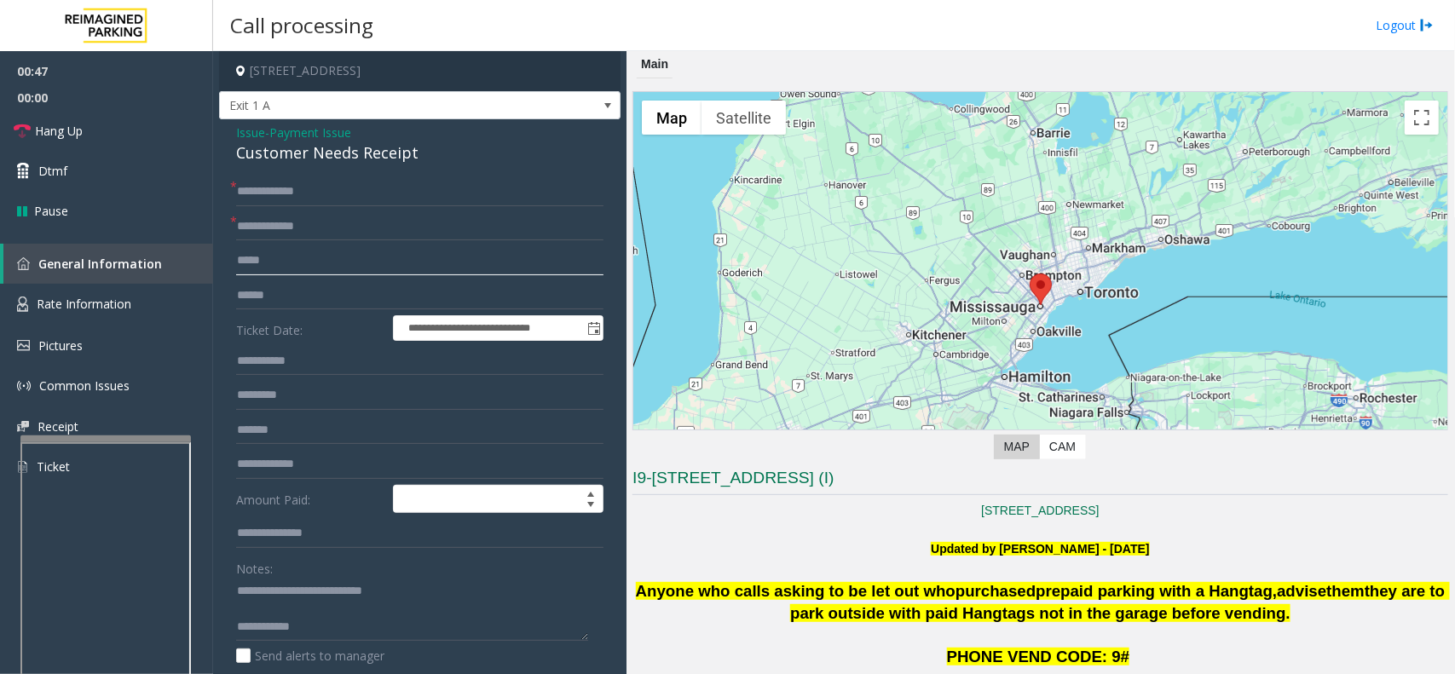
click at [287, 262] on input "text" at bounding box center [419, 260] width 367 height 29
type input "*"
type input "**********"
click at [290, 616] on textarea at bounding box center [412, 610] width 352 height 64
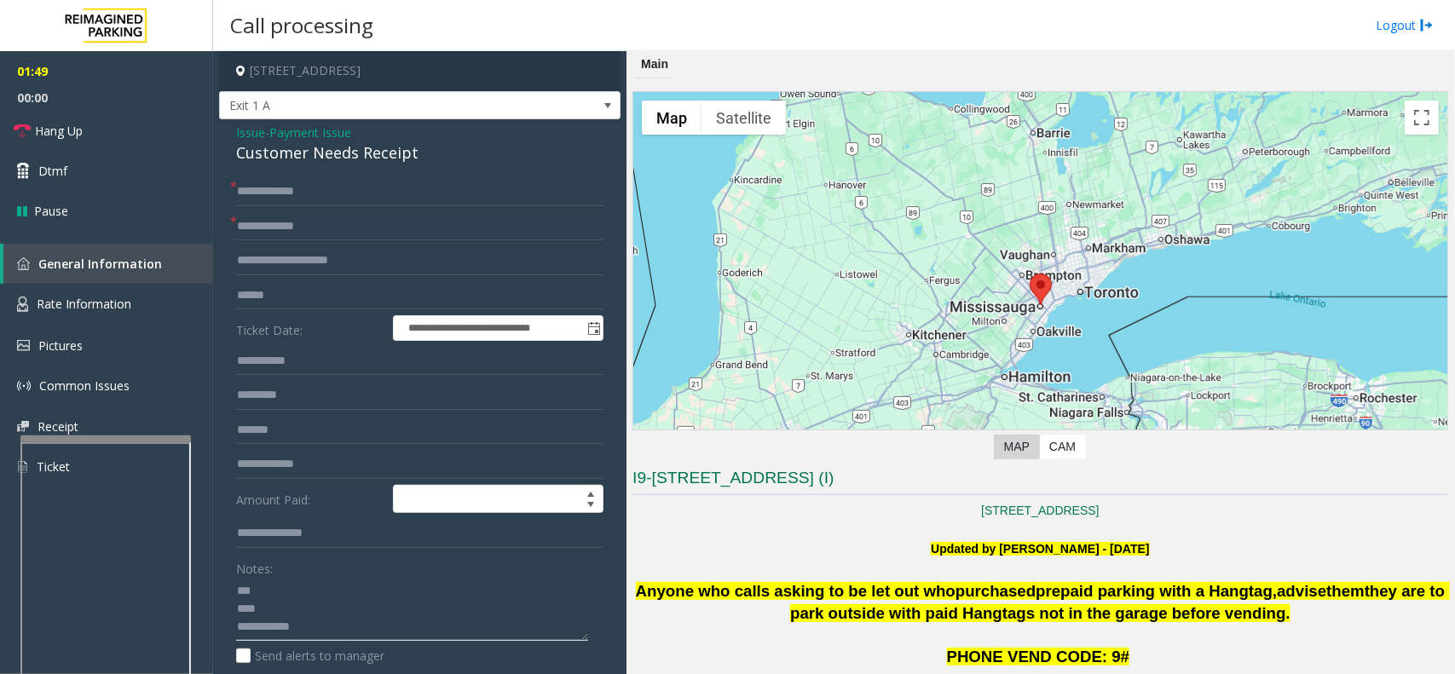
click at [395, 615] on textarea at bounding box center [412, 610] width 352 height 64
click at [396, 619] on textarea at bounding box center [412, 610] width 352 height 64
type textarea "**********"
click at [326, 290] on input "text" at bounding box center [419, 295] width 367 height 29
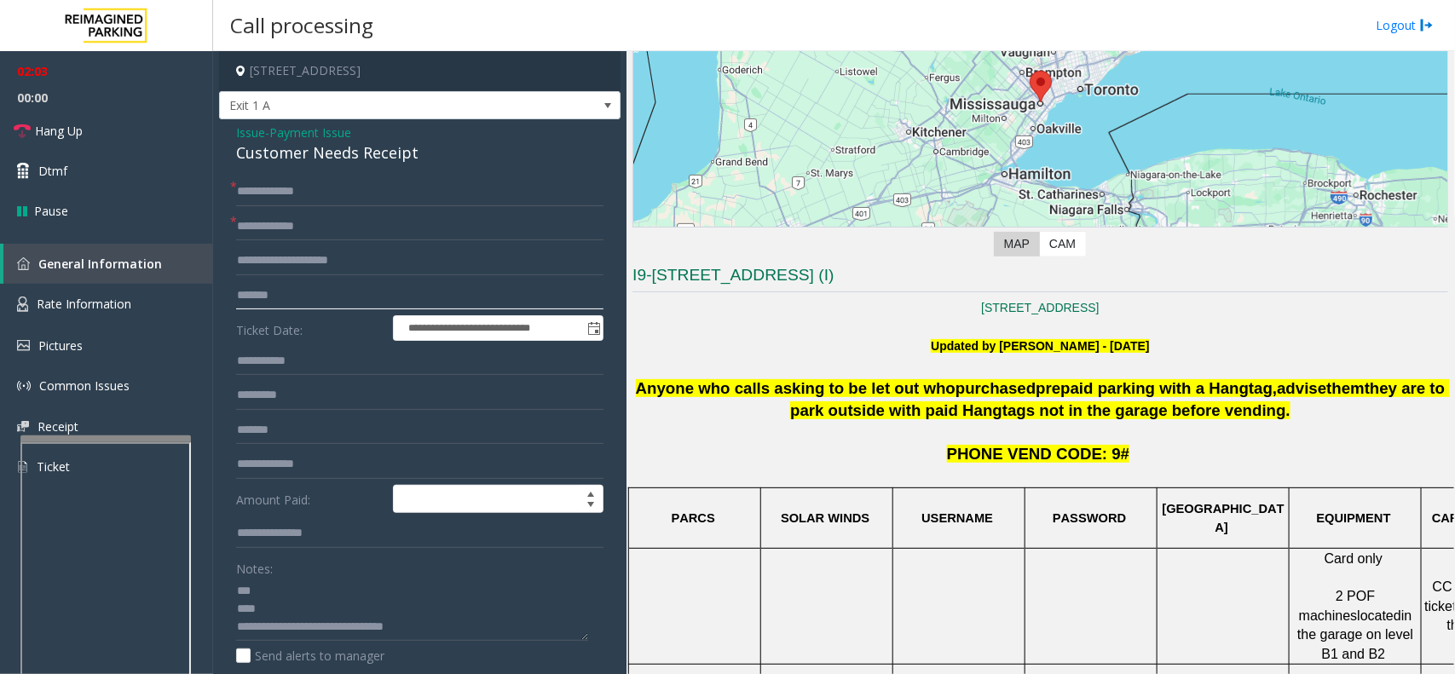
scroll to position [639, 0]
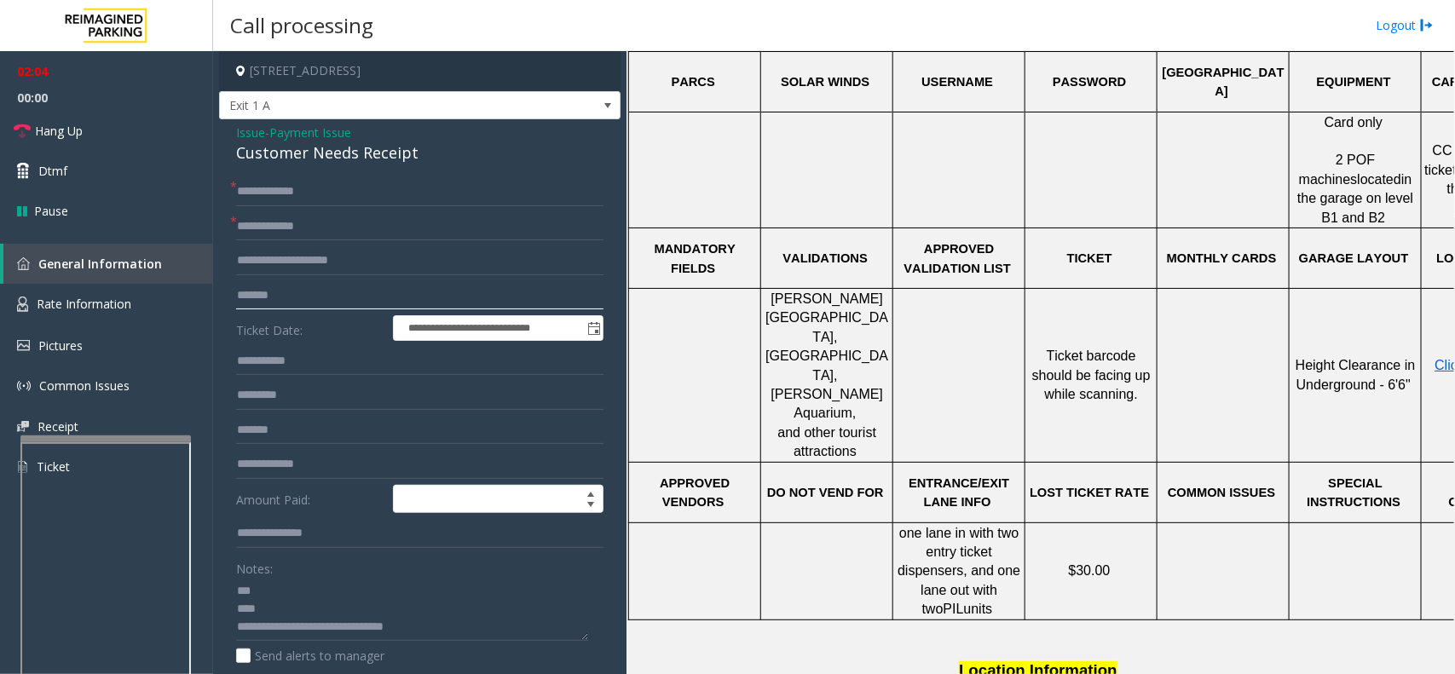
type input "*******"
drag, startPoint x: 880, startPoint y: 500, endPoint x: 844, endPoint y: 516, distance: 38.9
drag, startPoint x: 844, startPoint y: 516, endPoint x: 803, endPoint y: 542, distance: 49.4
click at [803, 622] on p at bounding box center [1039, 641] width 815 height 38
drag, startPoint x: 950, startPoint y: 330, endPoint x: 884, endPoint y: 343, distance: 67.0
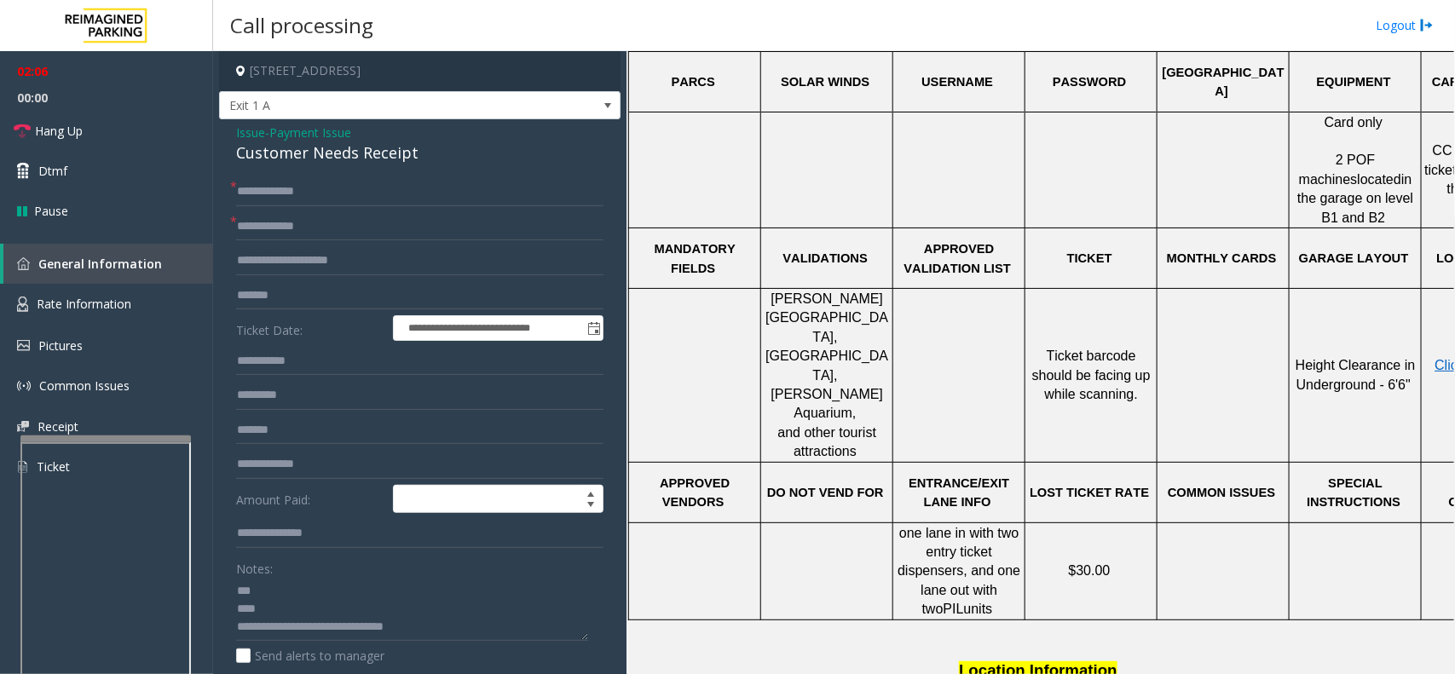
click at [884, 343] on p "[PERSON_NAME][GEOGRAPHIC_DATA], [GEOGRAPHIC_DATA], [PERSON_NAME][GEOGRAPHIC_DAT…" at bounding box center [827, 376] width 130 height 172
click at [721, 352] on td at bounding box center [695, 376] width 132 height 174
drag, startPoint x: 710, startPoint y: 352, endPoint x: 679, endPoint y: 350, distance: 30.7
click at [679, 350] on td at bounding box center [695, 376] width 132 height 174
click at [478, 628] on textarea at bounding box center [412, 610] width 352 height 64
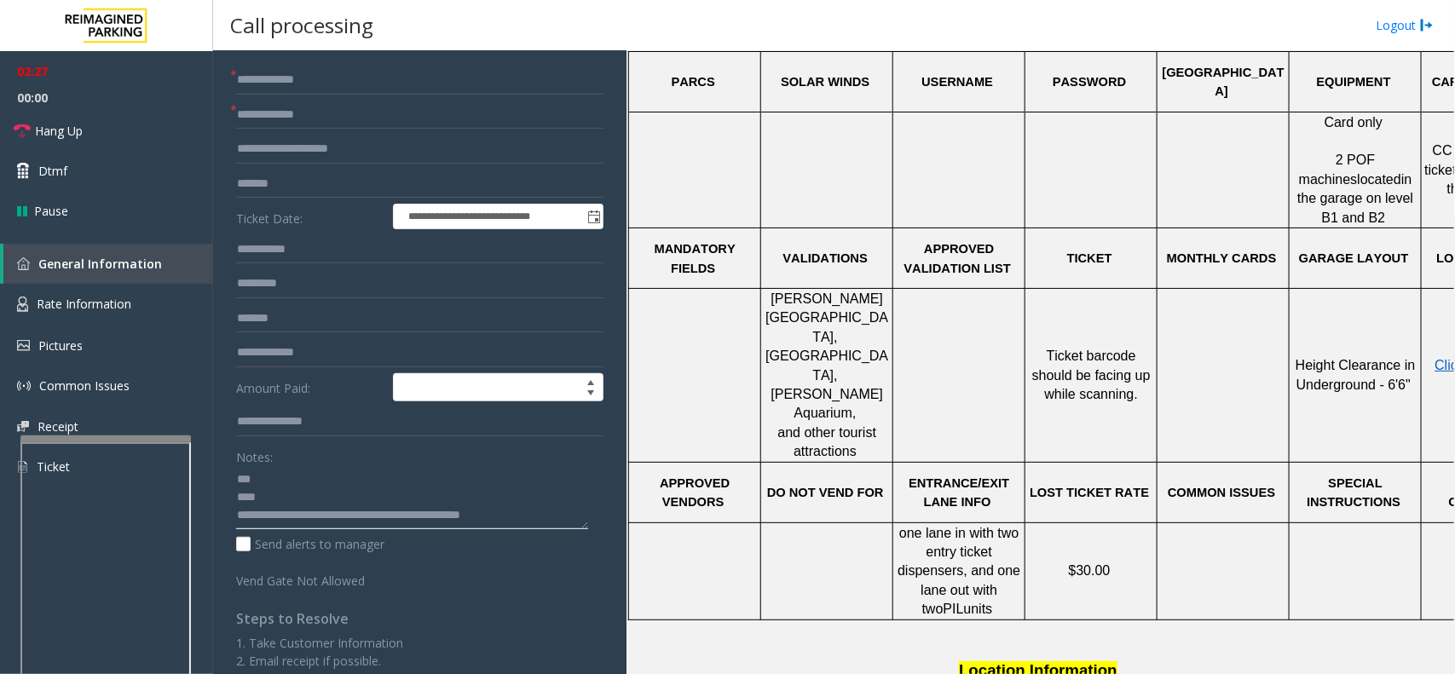
scroll to position [0, 0]
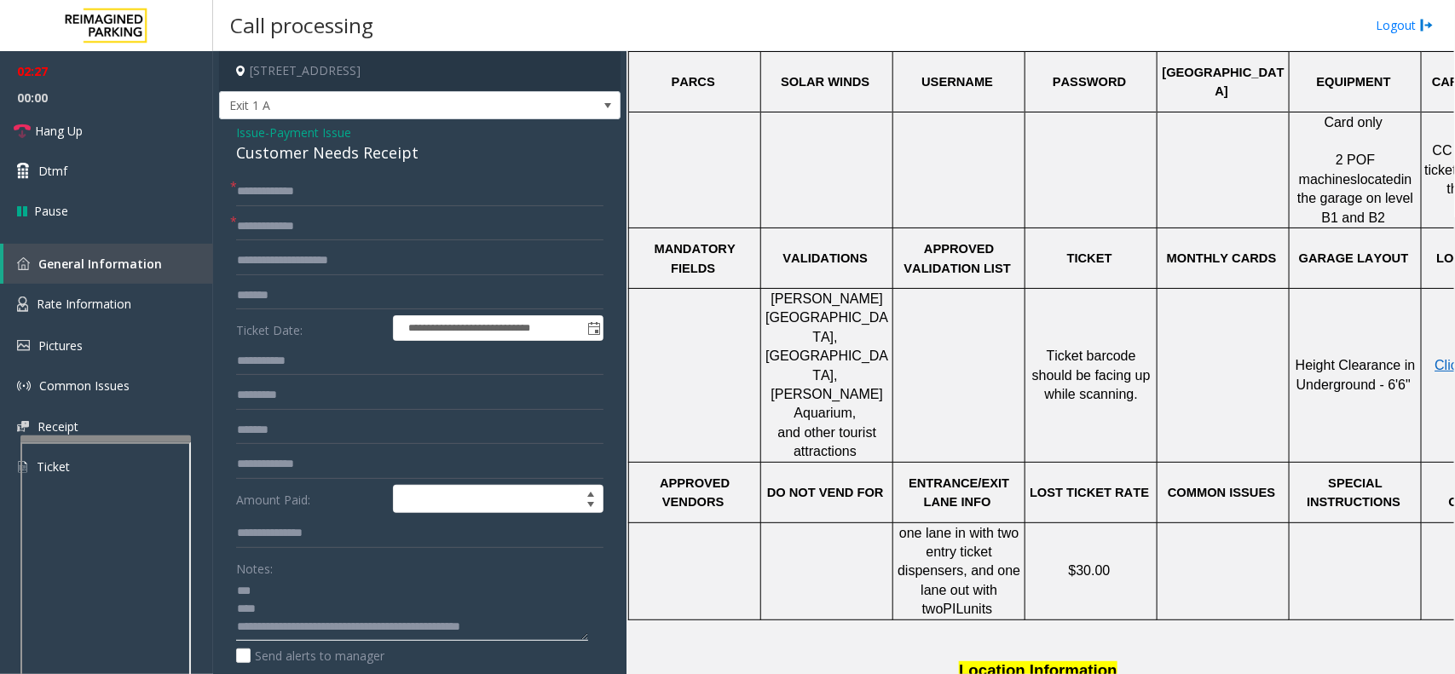
type textarea "**********"
click at [245, 133] on span "Issue" at bounding box center [250, 133] width 29 height 18
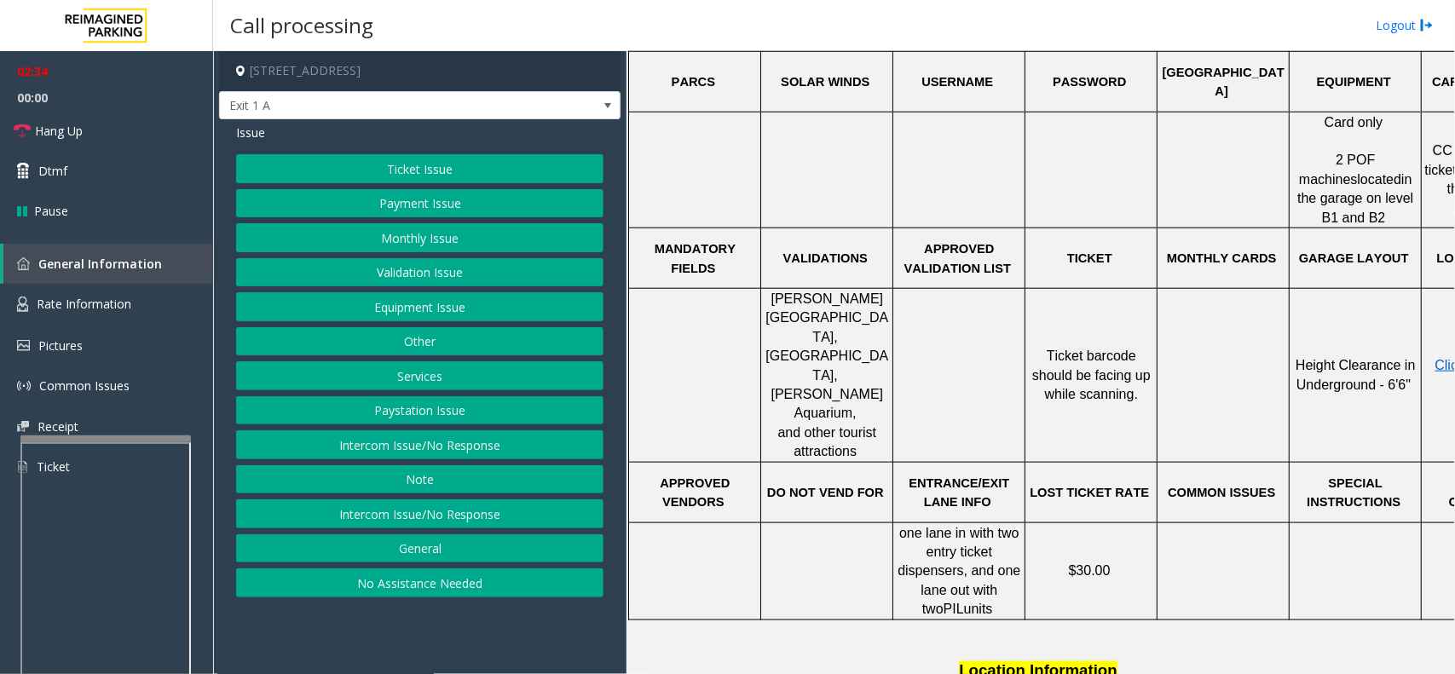
click at [449, 214] on button "Payment Issue" at bounding box center [419, 203] width 367 height 29
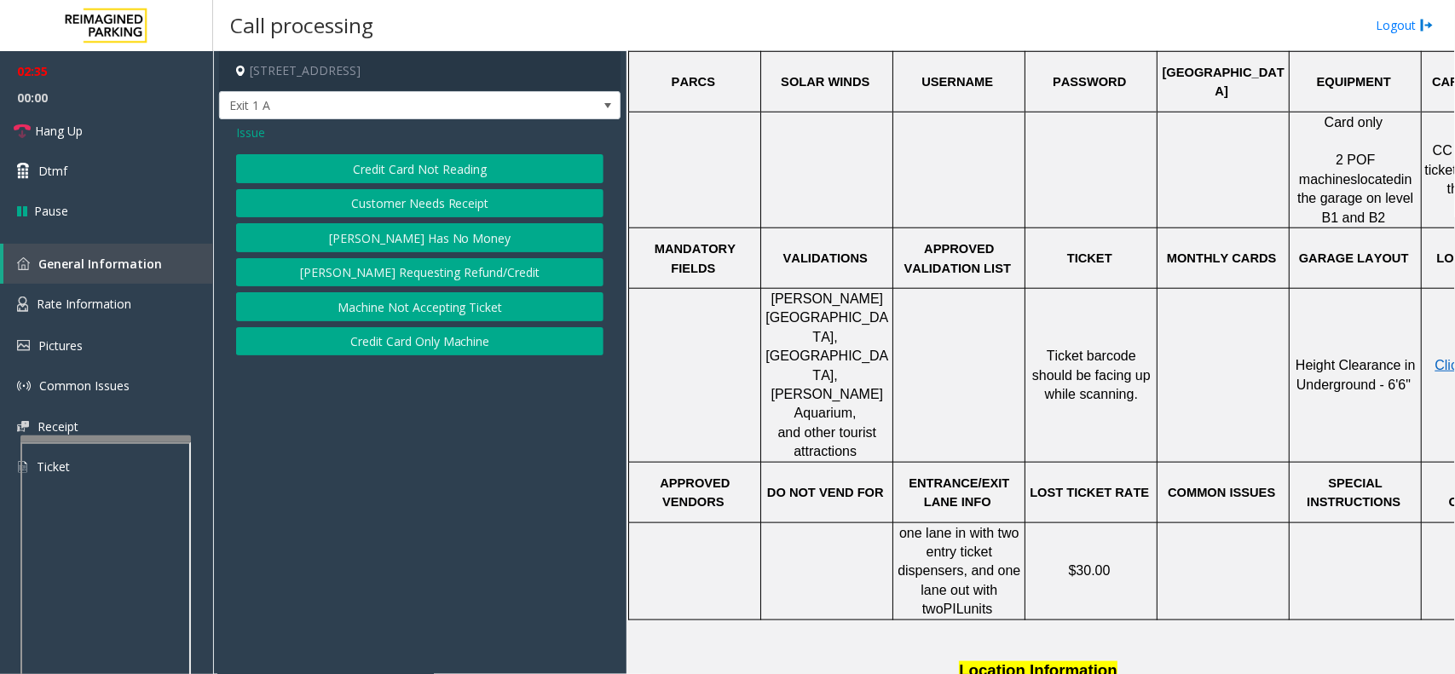
click at [850, 387] on span "[PERSON_NAME] Aquarium," at bounding box center [829, 403] width 116 height 33
click at [155, 294] on link "Rate Information" at bounding box center [106, 305] width 213 height 42
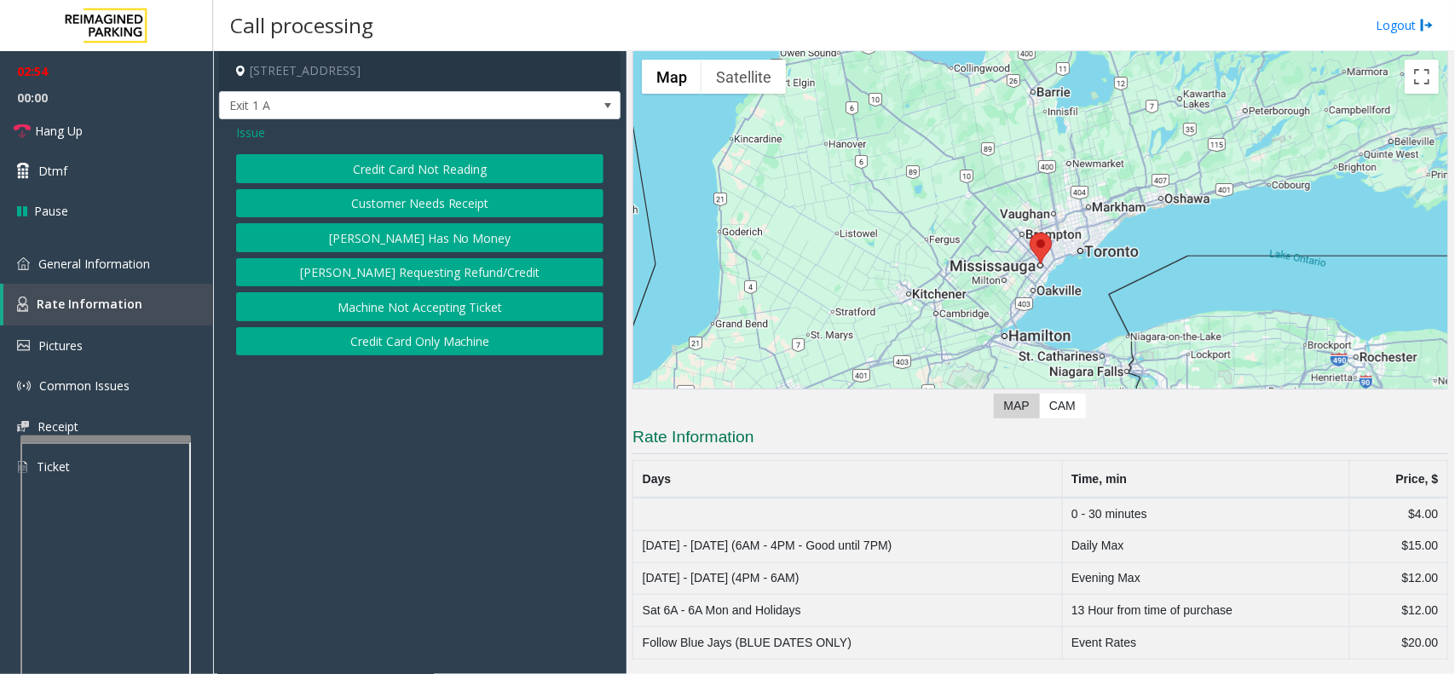
drag, startPoint x: 347, startPoint y: 487, endPoint x: 337, endPoint y: 524, distance: 38.9
click at [291, 526] on app-call-processing-form "[STREET_ADDRESS] Exit 1 A Issue Credit Card Not Reading Customer Needs Receipt …" at bounding box center [419, 362] width 413 height 623
drag, startPoint x: 419, startPoint y: 585, endPoint x: 350, endPoint y: 605, distance: 71.7
click at [350, 605] on app-call-processing-form "[STREET_ADDRESS] Exit 1 A Issue Credit Card Not Reading Customer Needs Receipt …" at bounding box center [419, 362] width 413 height 623
drag, startPoint x: 446, startPoint y: 579, endPoint x: 400, endPoint y: 594, distance: 47.4
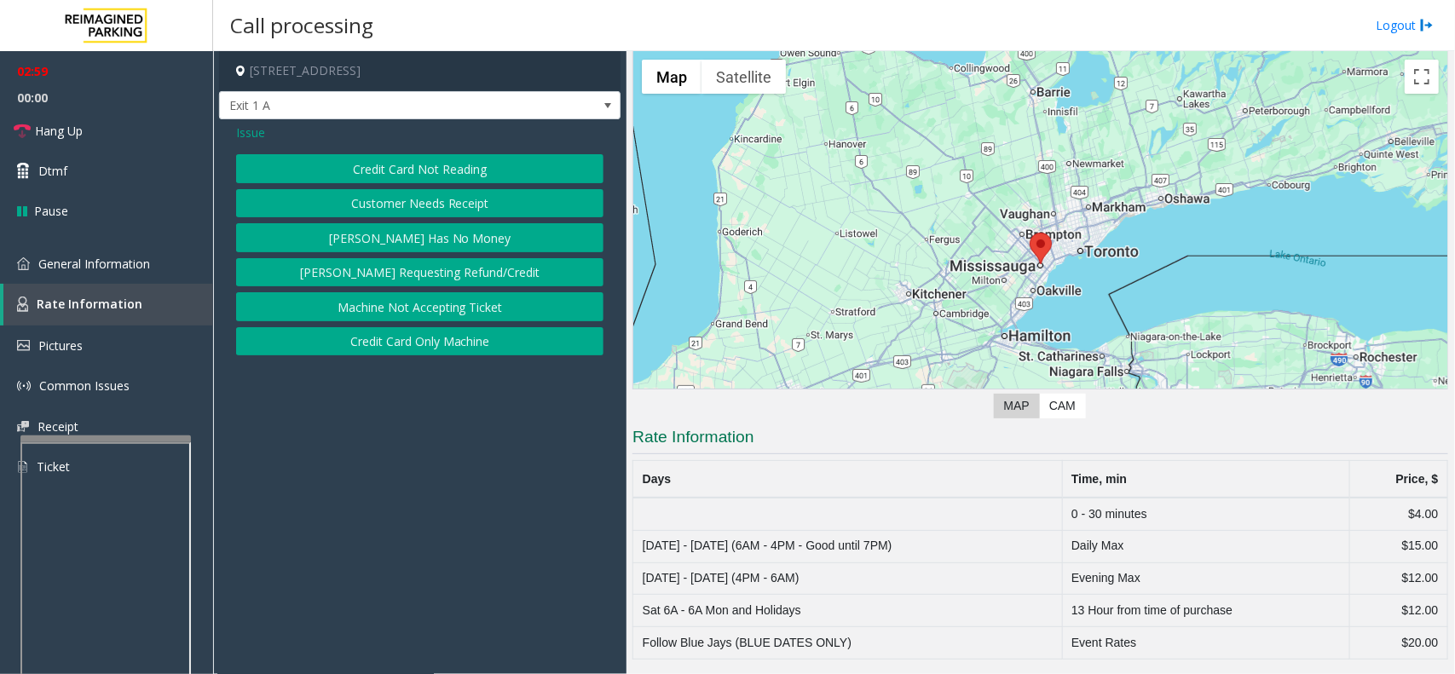
drag, startPoint x: 400, startPoint y: 594, endPoint x: 389, endPoint y: 598, distance: 12.7
click at [389, 598] on app-call-processing-form "[STREET_ADDRESS] Exit 1 A Issue Credit Card Not Reading Customer Needs Receipt …" at bounding box center [419, 362] width 413 height 623
drag, startPoint x: 407, startPoint y: 498, endPoint x: 399, endPoint y: 402, distance: 96.7
click at [379, 504] on app-call-processing-form "[STREET_ADDRESS] Exit 1 A Issue Credit Card Not Reading Customer Needs Receipt …" at bounding box center [419, 362] width 413 height 623
click at [440, 209] on button "Customer Needs Receipt" at bounding box center [419, 203] width 367 height 29
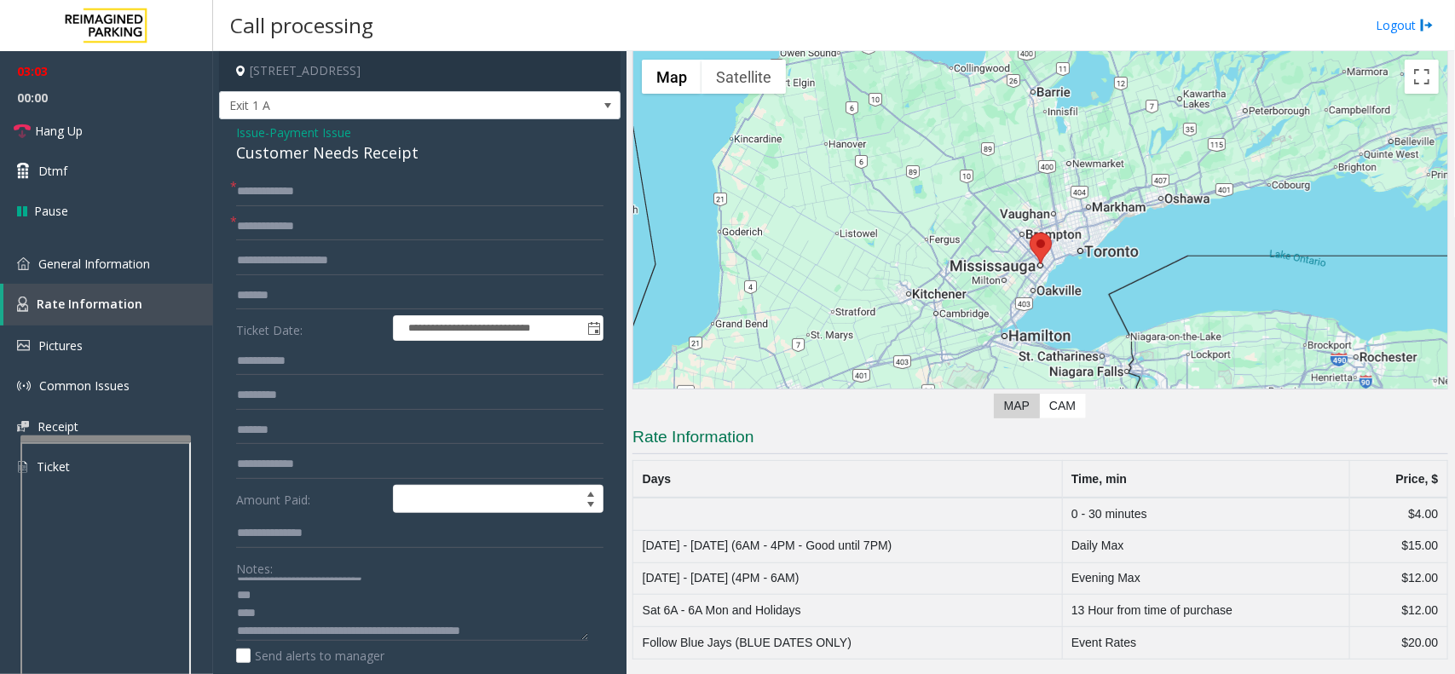
scroll to position [18, 0]
click at [254, 133] on span "Issue" at bounding box center [250, 133] width 29 height 18
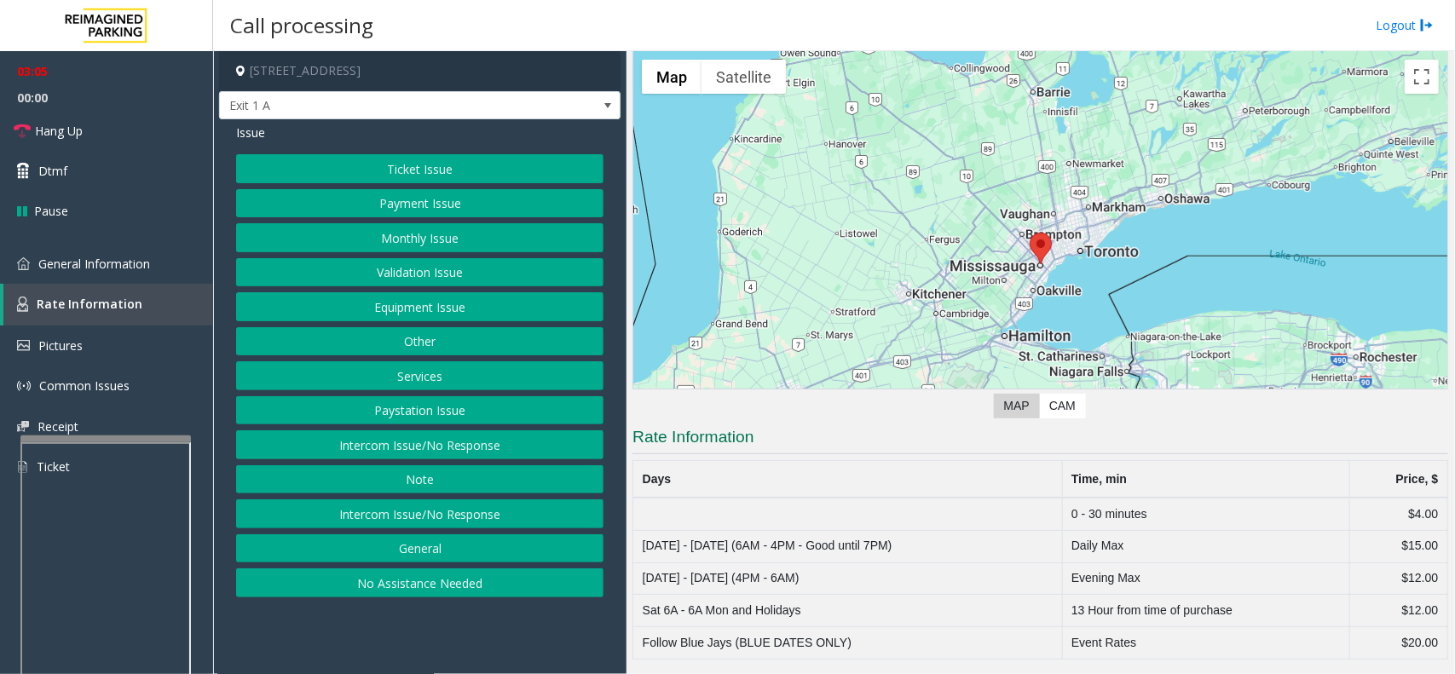
click at [436, 207] on button "Payment Issue" at bounding box center [419, 203] width 367 height 29
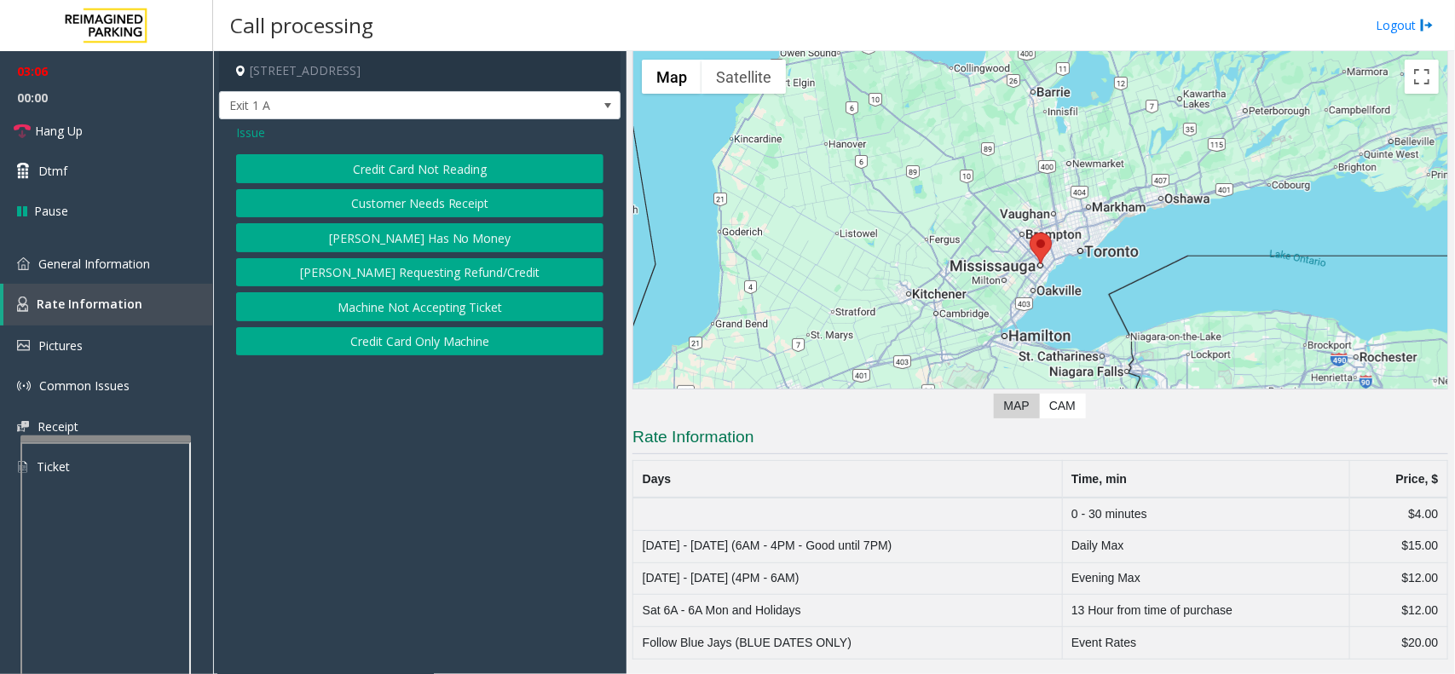
click at [460, 177] on button "Credit Card Not Reading" at bounding box center [419, 168] width 367 height 29
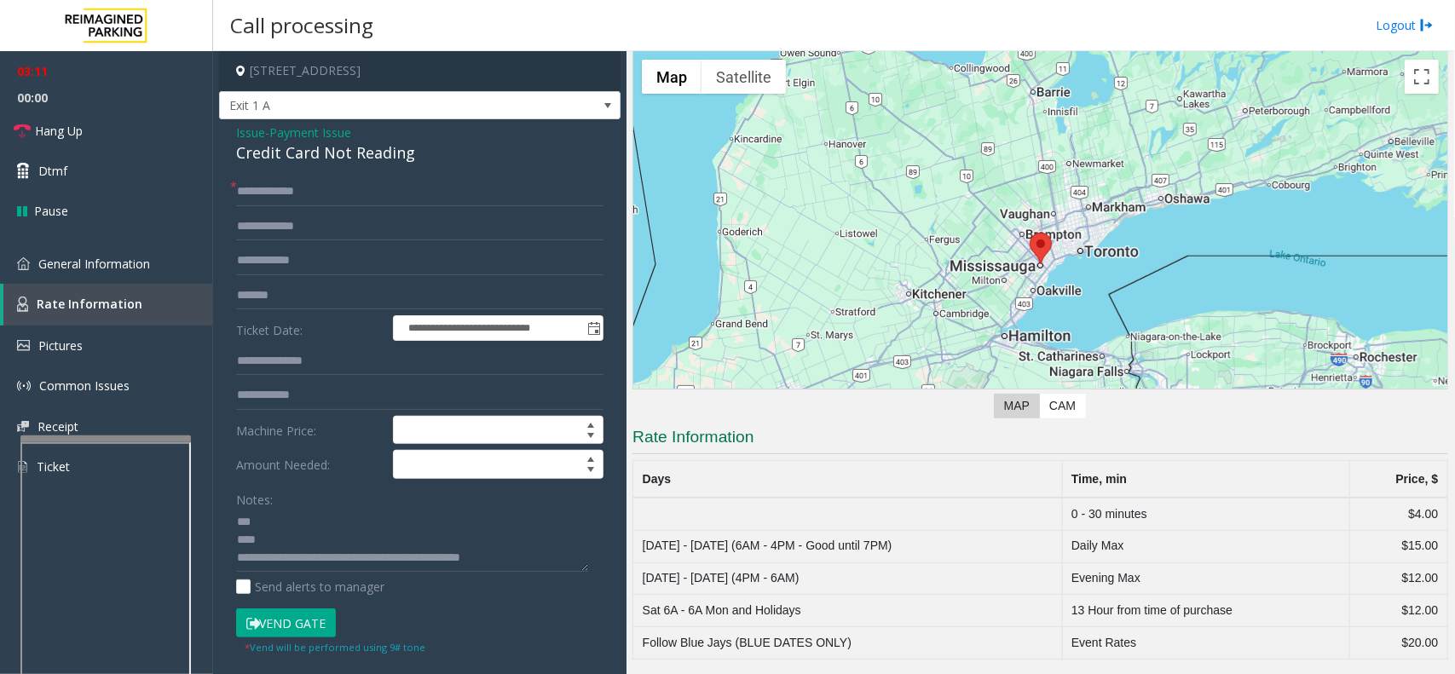
click at [305, 612] on button "Vend Gate" at bounding box center [286, 622] width 100 height 29
click at [351, 260] on input "text" at bounding box center [419, 260] width 367 height 29
click at [351, 301] on input "*******" at bounding box center [419, 295] width 367 height 29
click at [334, 281] on input "*******" at bounding box center [419, 295] width 367 height 29
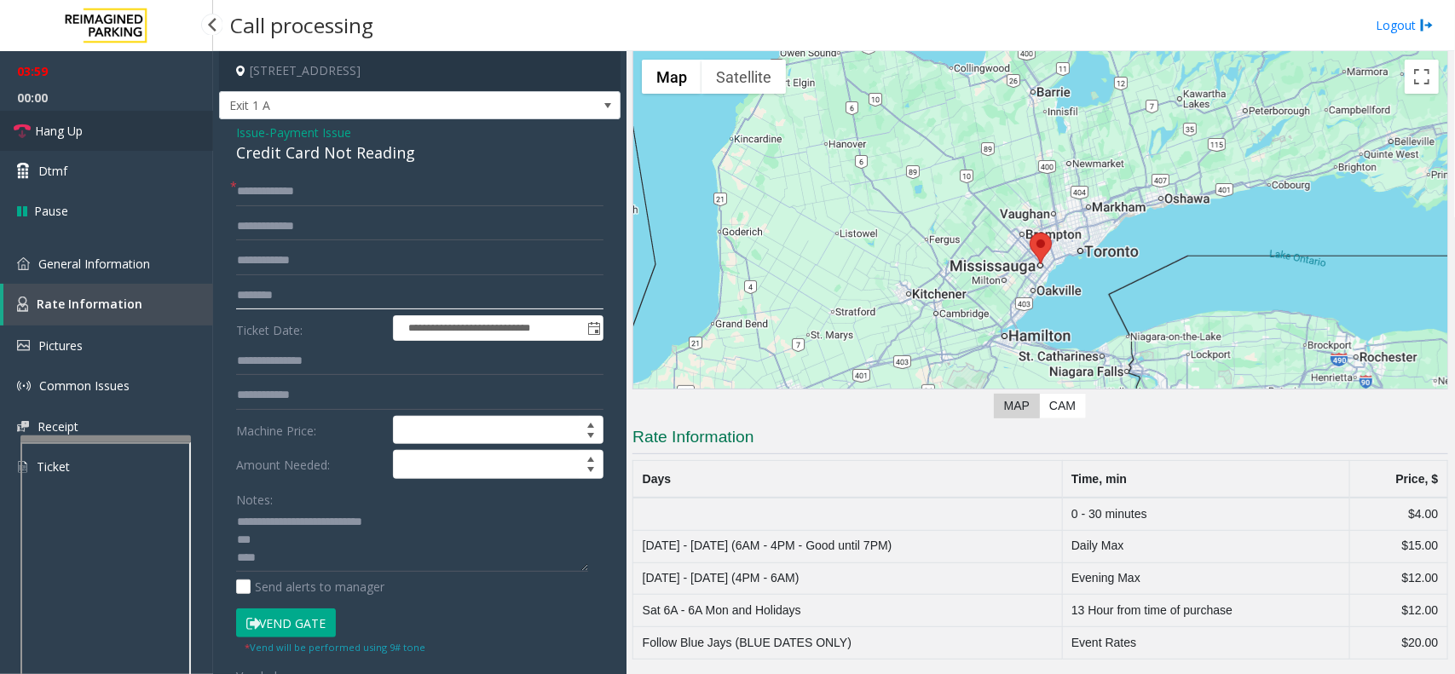
type input "*******"
click at [160, 130] on link "Hang Up" at bounding box center [106, 131] width 213 height 40
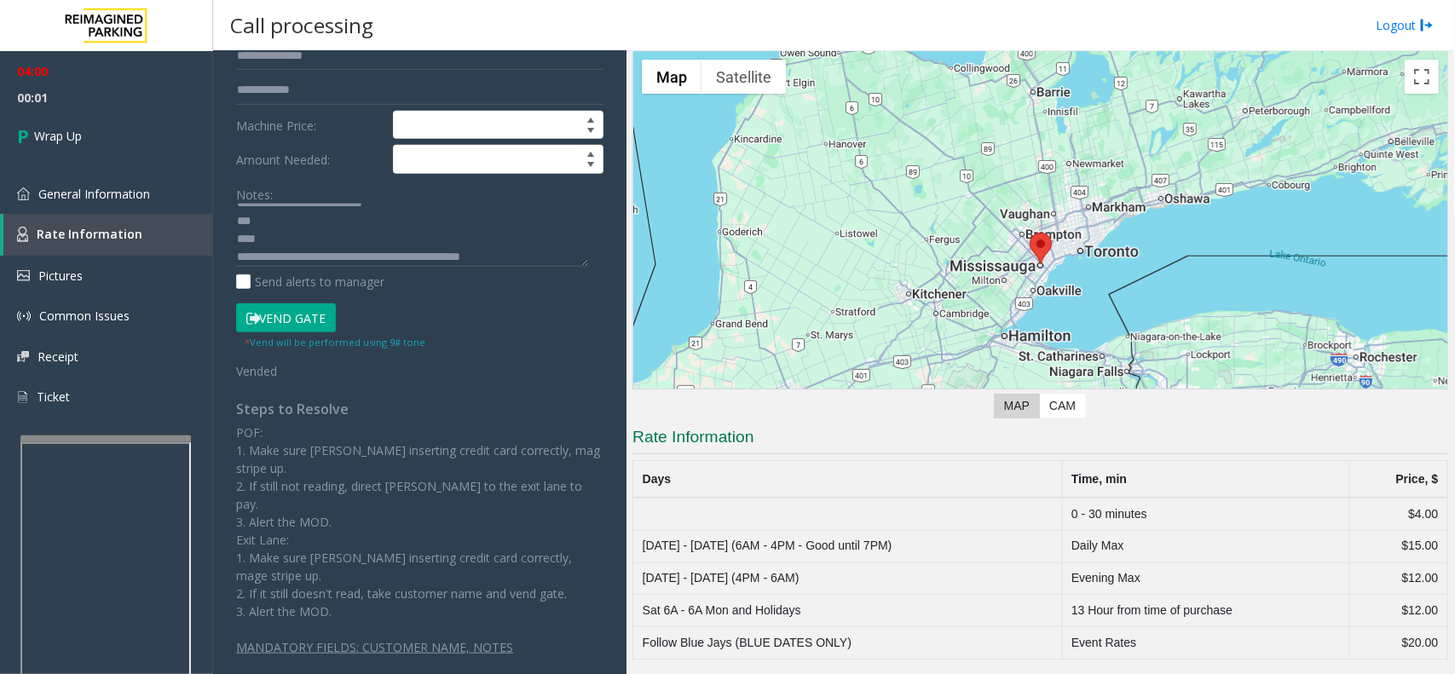
scroll to position [18, 0]
click at [541, 256] on textarea at bounding box center [412, 236] width 352 height 64
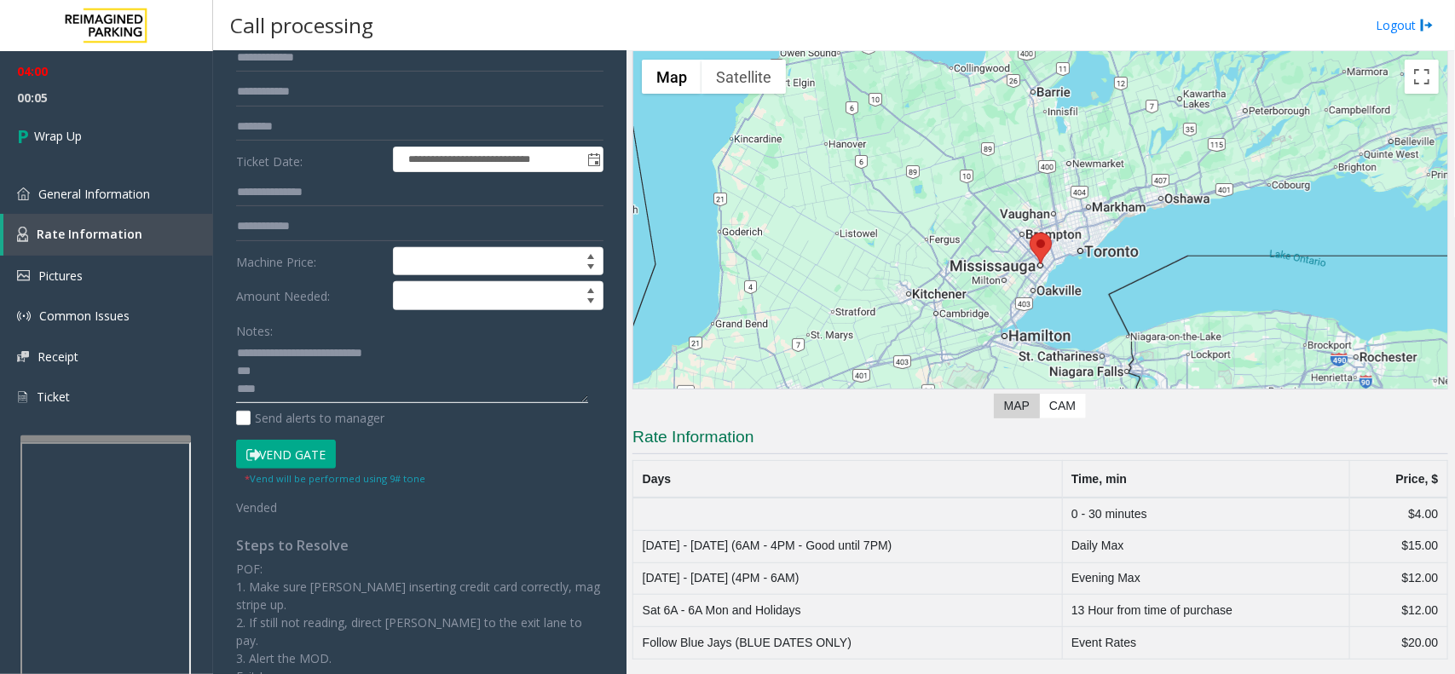
scroll to position [0, 0]
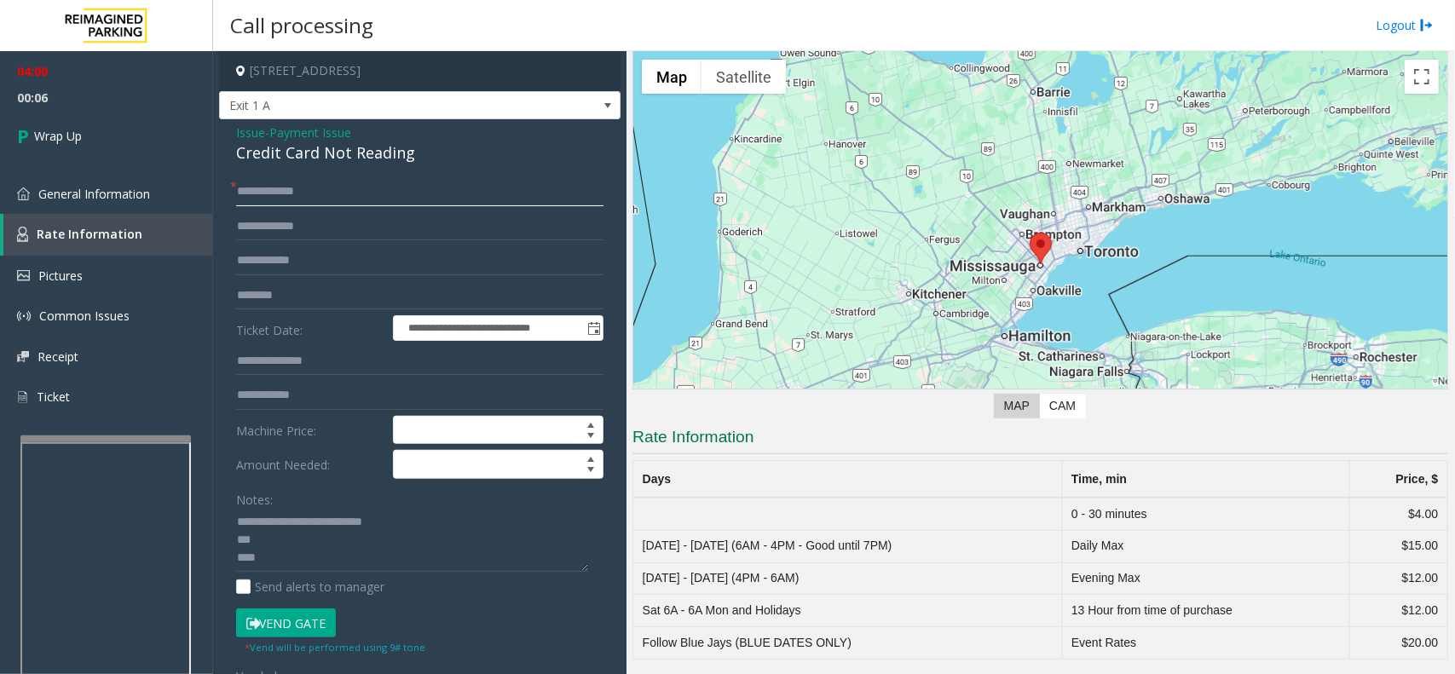
click at [301, 198] on input "**********" at bounding box center [419, 191] width 367 height 29
click at [300, 198] on input "**********" at bounding box center [419, 191] width 367 height 29
click at [292, 233] on input "**********" at bounding box center [419, 226] width 367 height 29
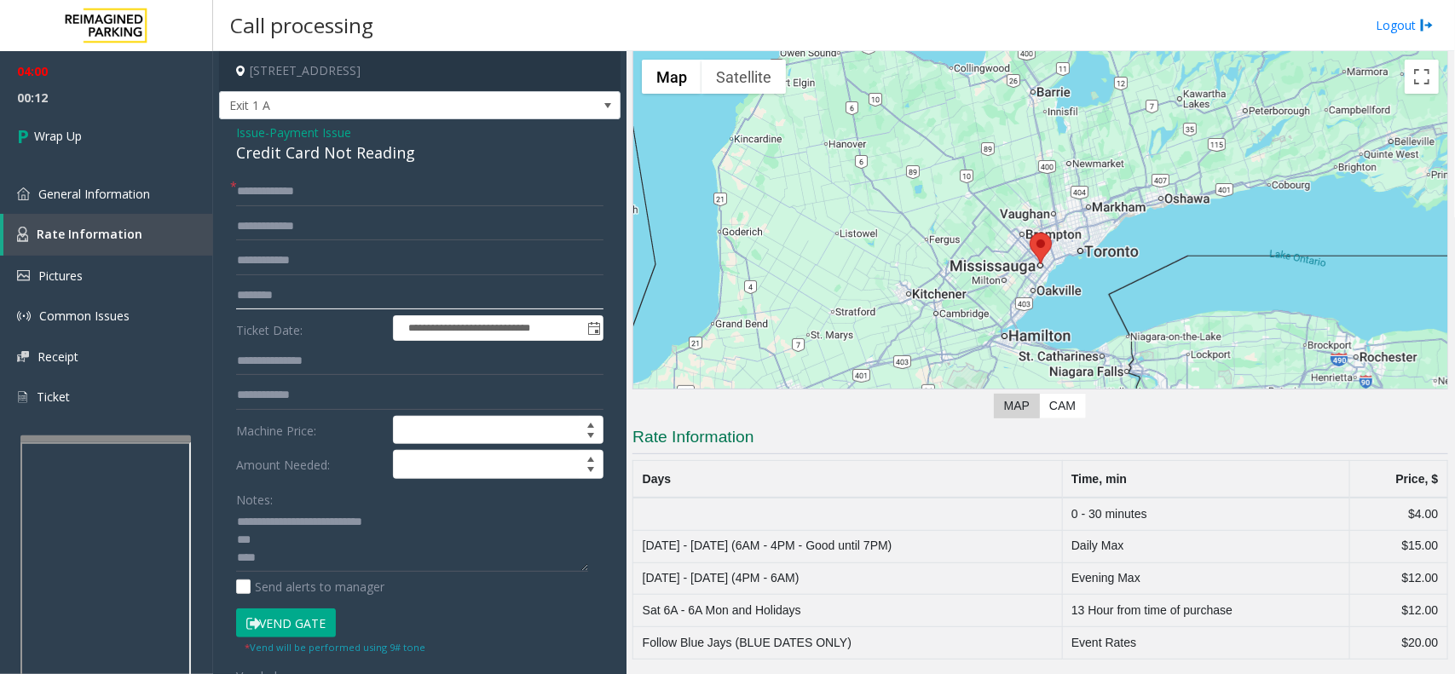
click at [273, 292] on input "*******" at bounding box center [419, 295] width 367 height 29
click at [313, 230] on input "**********" at bounding box center [419, 226] width 367 height 29
click at [287, 138] on span "Payment Issue" at bounding box center [310, 133] width 82 height 18
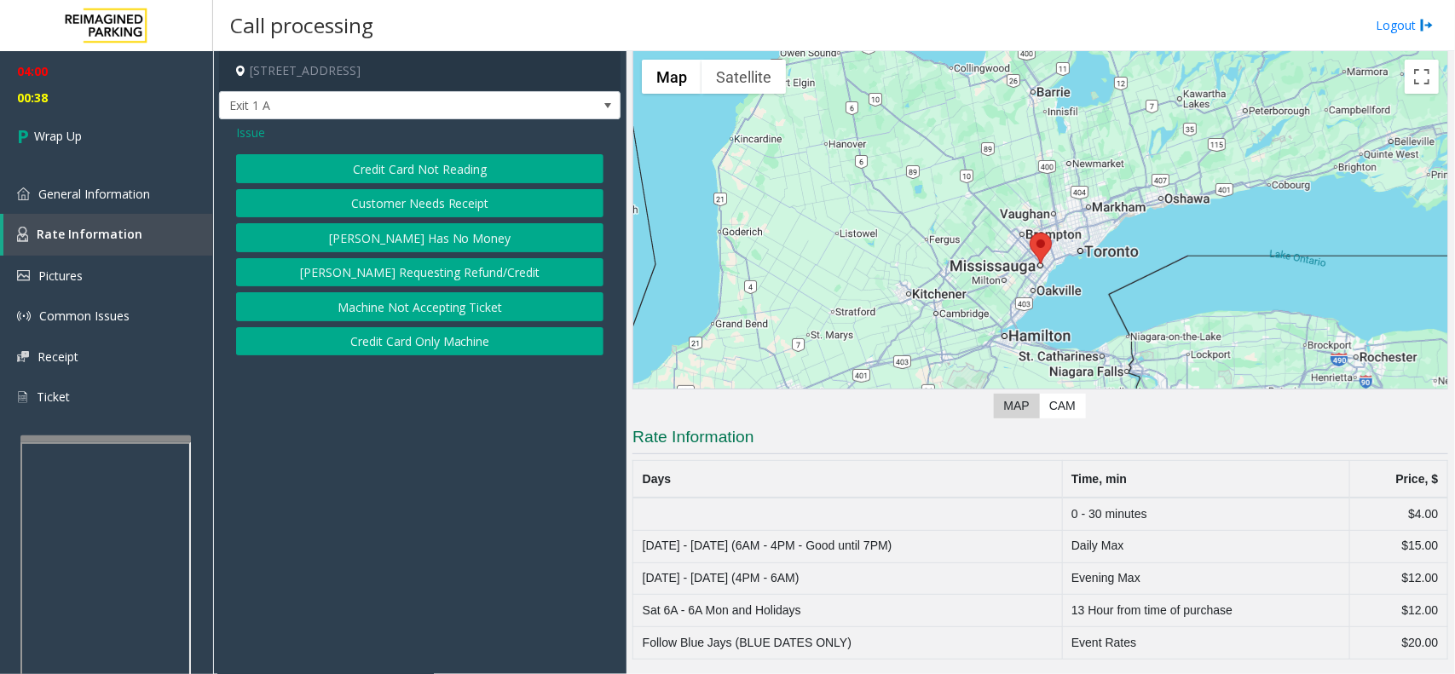
click at [372, 194] on button "Customer Needs Receipt" at bounding box center [419, 203] width 367 height 29
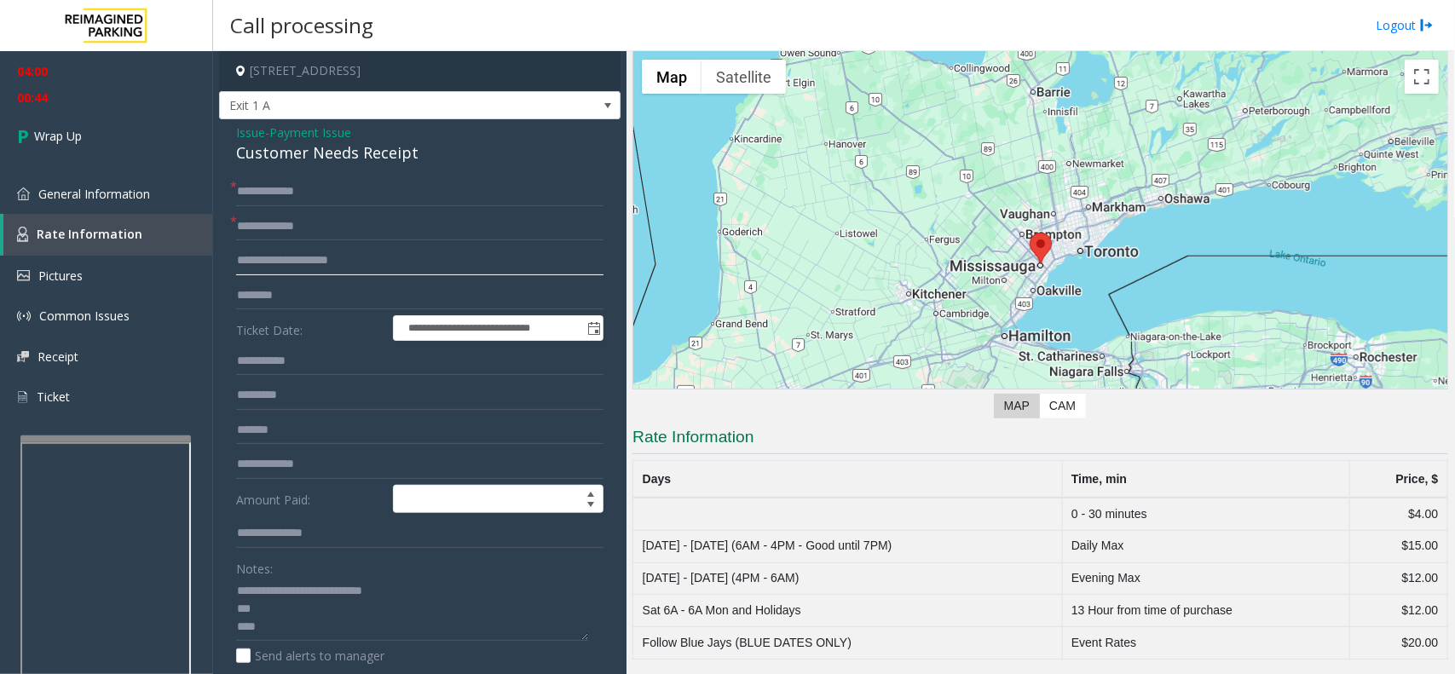
click at [347, 270] on input "**********" at bounding box center [419, 260] width 367 height 29
drag, startPoint x: 347, startPoint y: 270, endPoint x: 1425, endPoint y: 564, distance: 1117.2
click at [348, 270] on input "**********" at bounding box center [419, 260] width 367 height 29
click at [188, 147] on link "Wrap Up" at bounding box center [106, 136] width 213 height 50
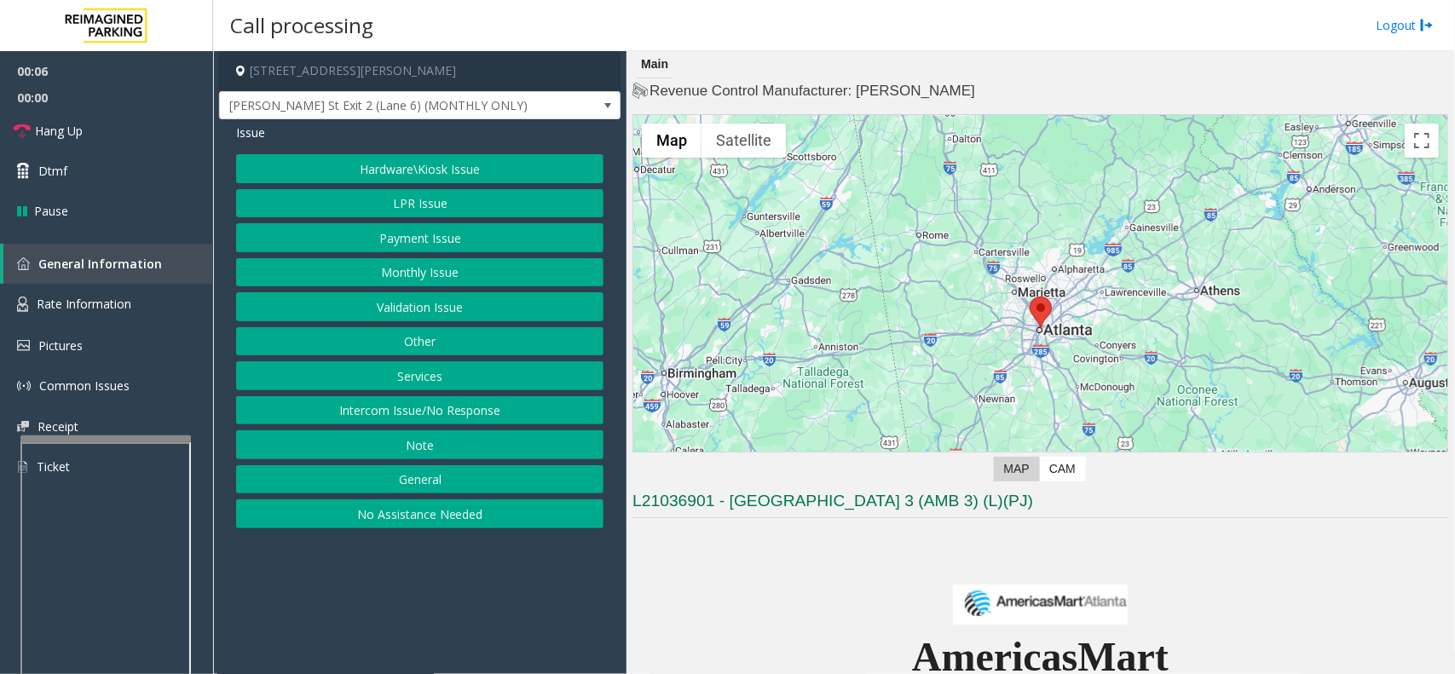
click at [406, 278] on button "Monthly Issue" at bounding box center [419, 272] width 367 height 29
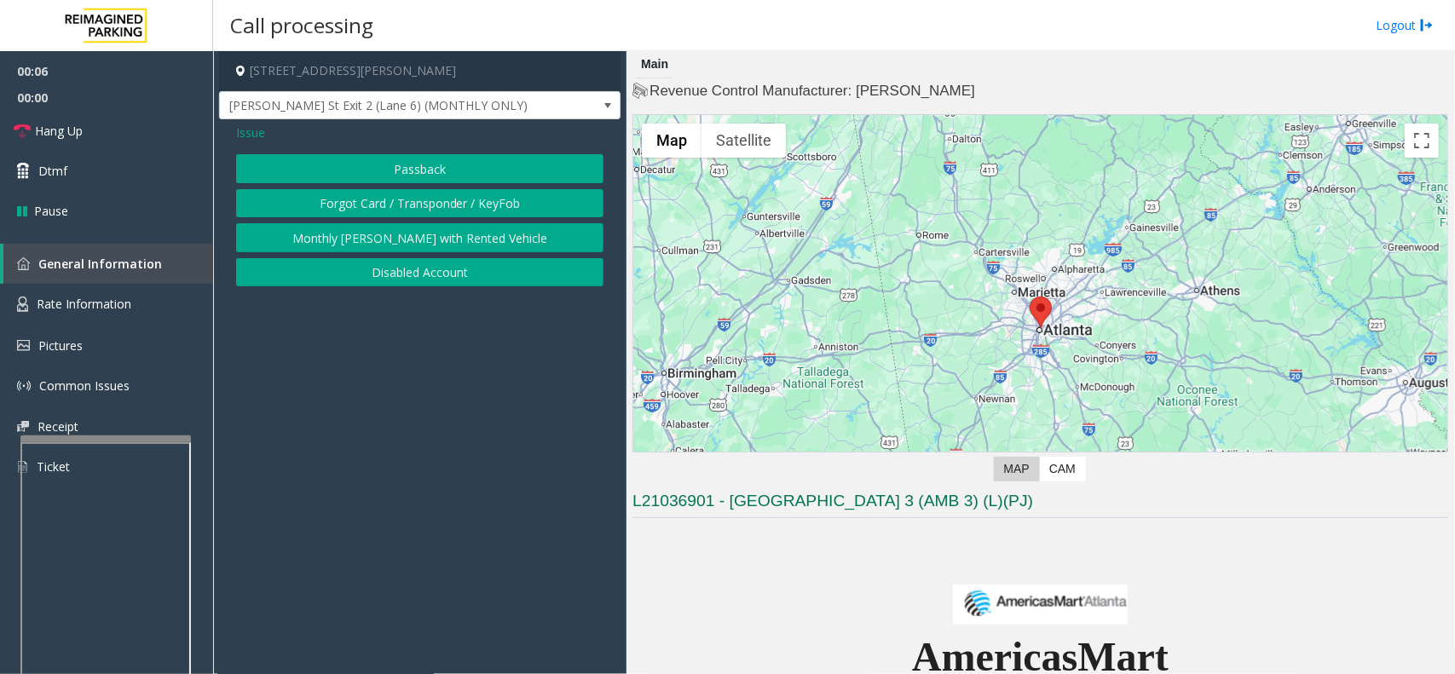
click at [431, 274] on button "Disabled Account" at bounding box center [419, 272] width 367 height 29
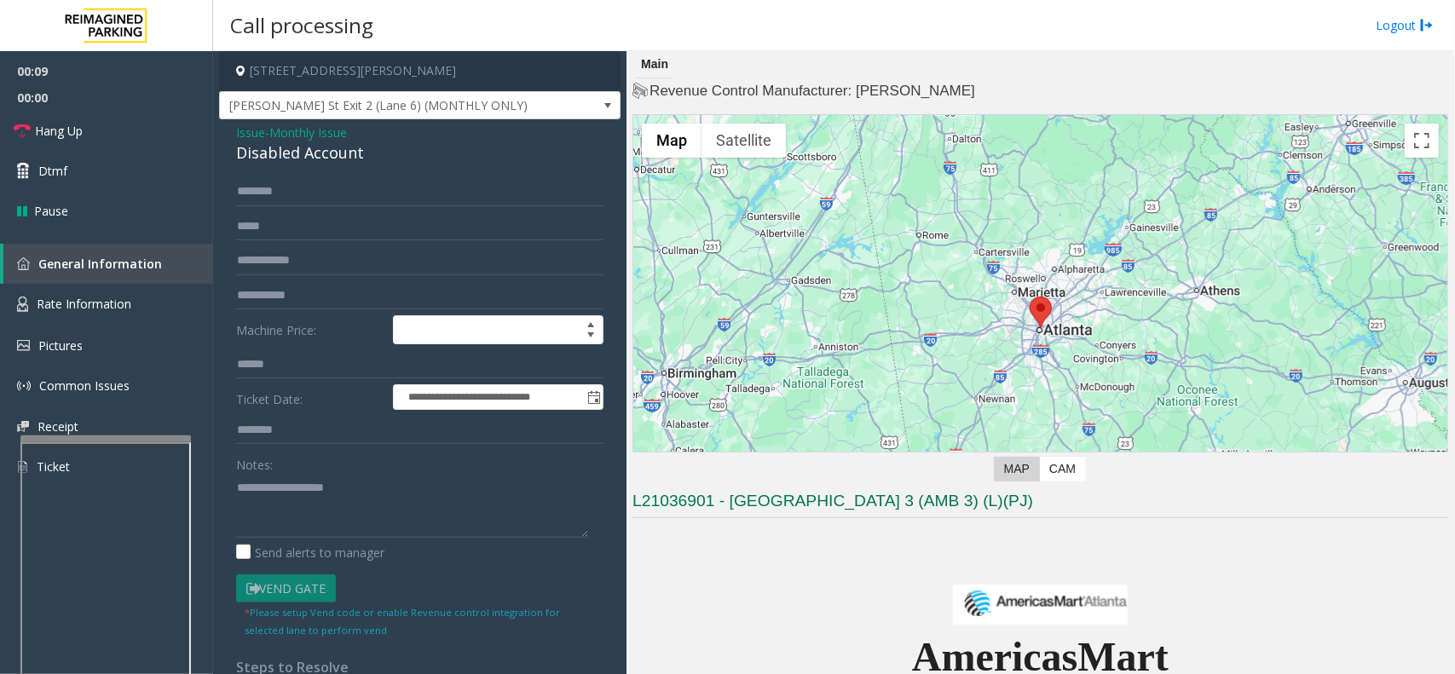
click at [313, 138] on span "Monthly Issue" at bounding box center [308, 133] width 78 height 18
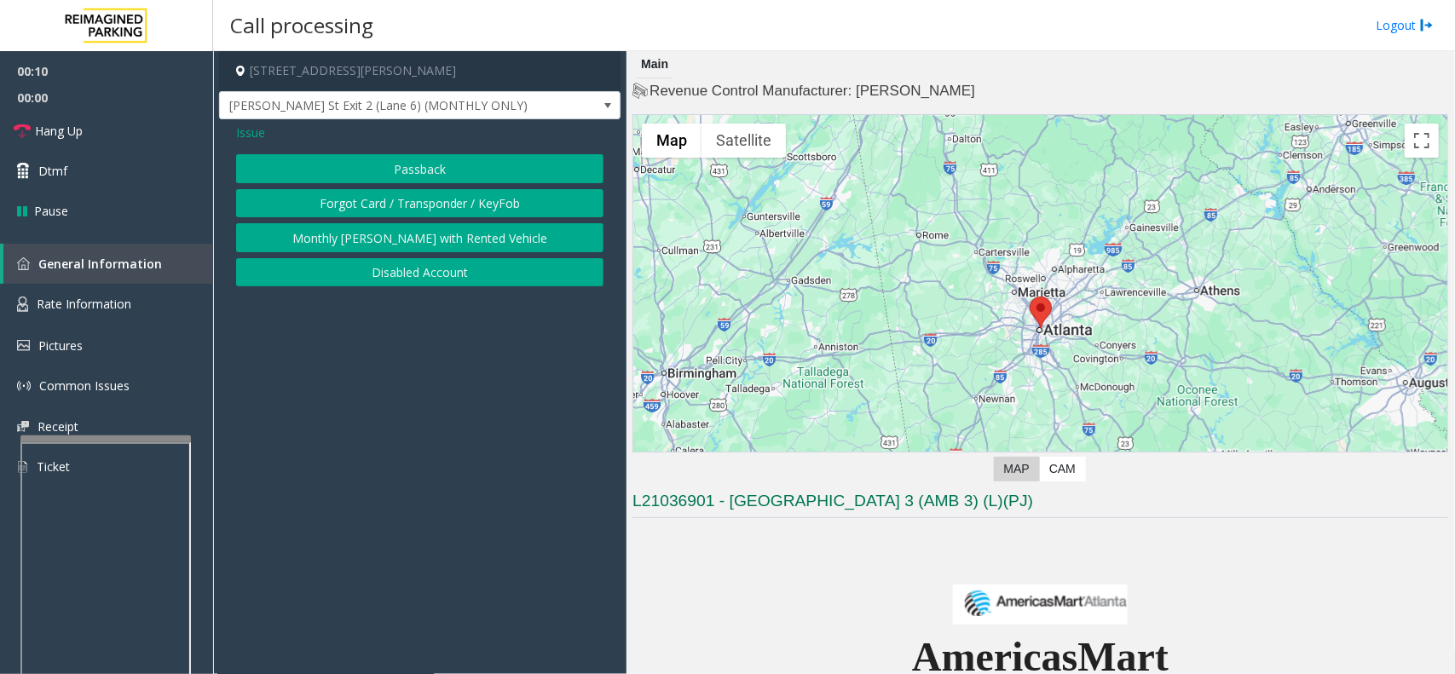
click at [403, 239] on button "Monthly [PERSON_NAME] with Rented Vehicle" at bounding box center [419, 237] width 367 height 29
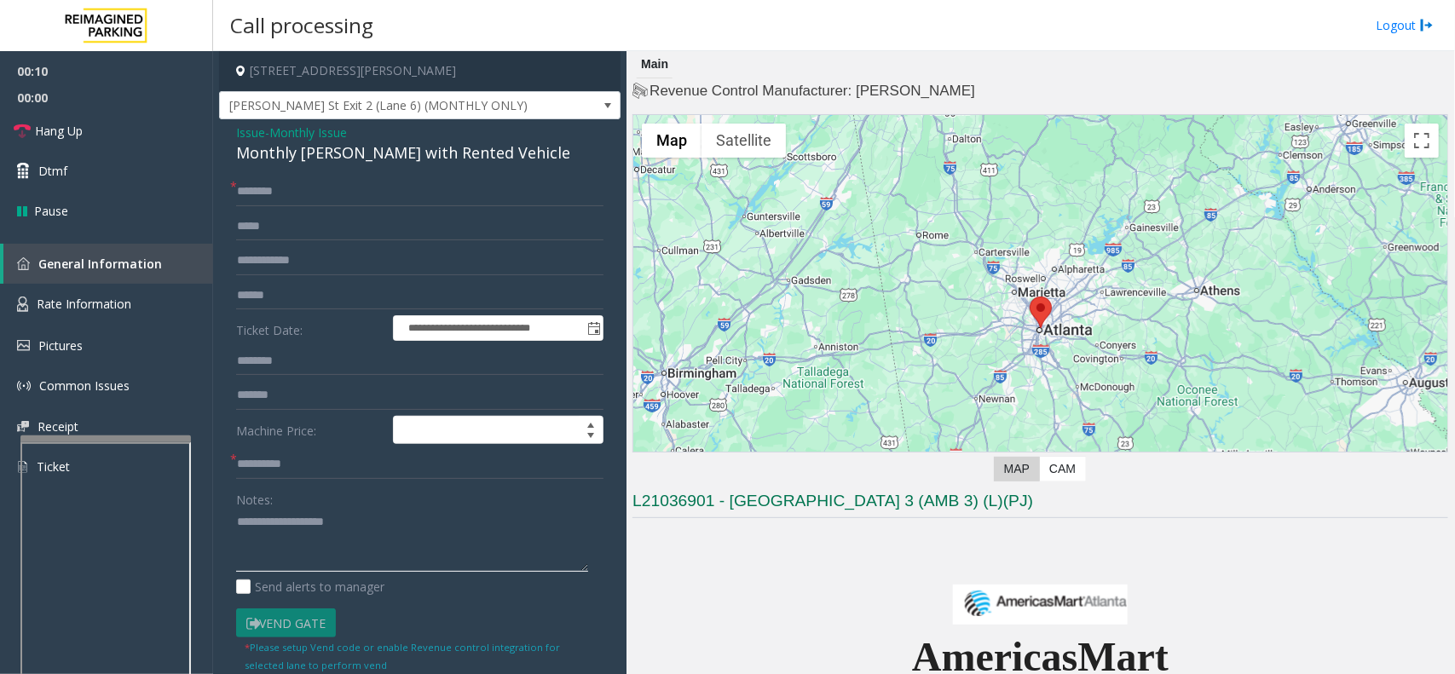
click at [365, 535] on textarea at bounding box center [412, 541] width 352 height 64
type textarea "**********"
click at [313, 461] on input "text" at bounding box center [419, 464] width 367 height 29
type input "**"
click at [331, 194] on input "text" at bounding box center [419, 191] width 367 height 29
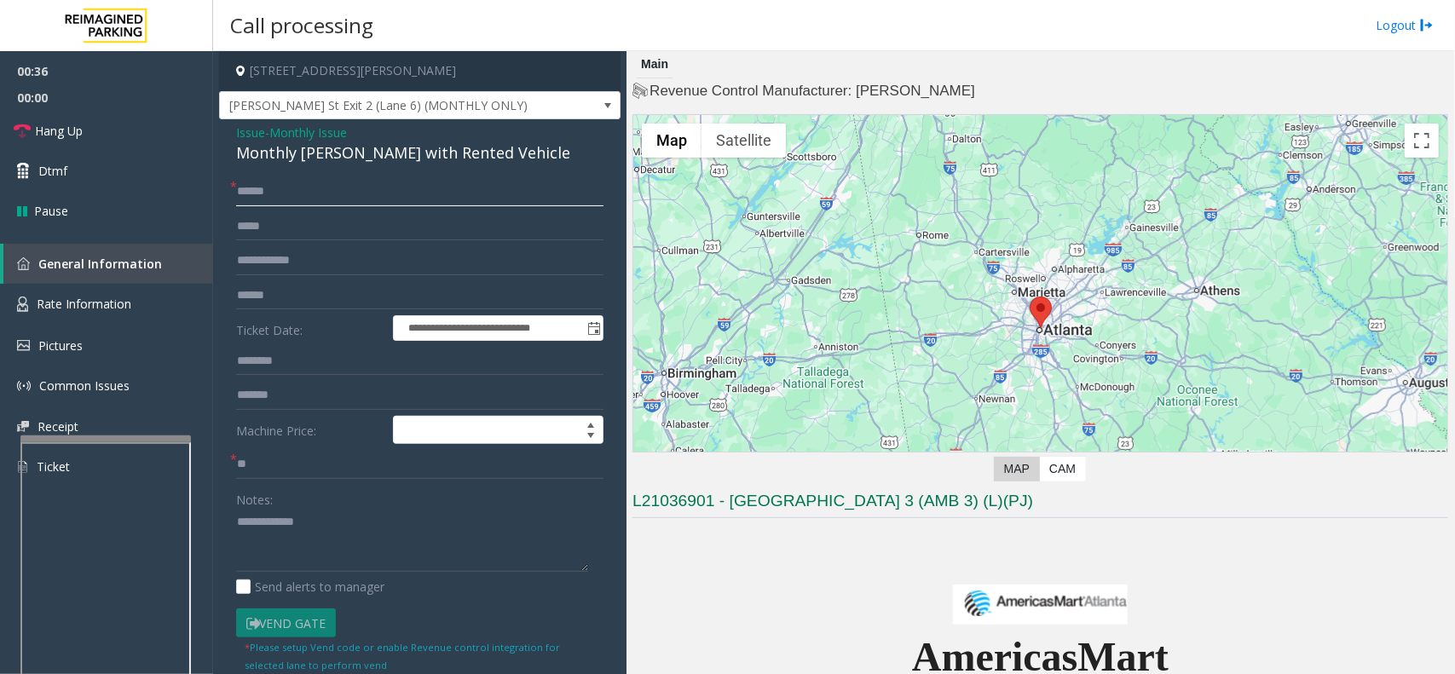
type input "******"
click at [320, 551] on textarea at bounding box center [412, 541] width 352 height 64
paste textarea "**********"
click at [308, 152] on div "Monthly [PERSON_NAME] with Rented Vehicle" at bounding box center [419, 152] width 367 height 23
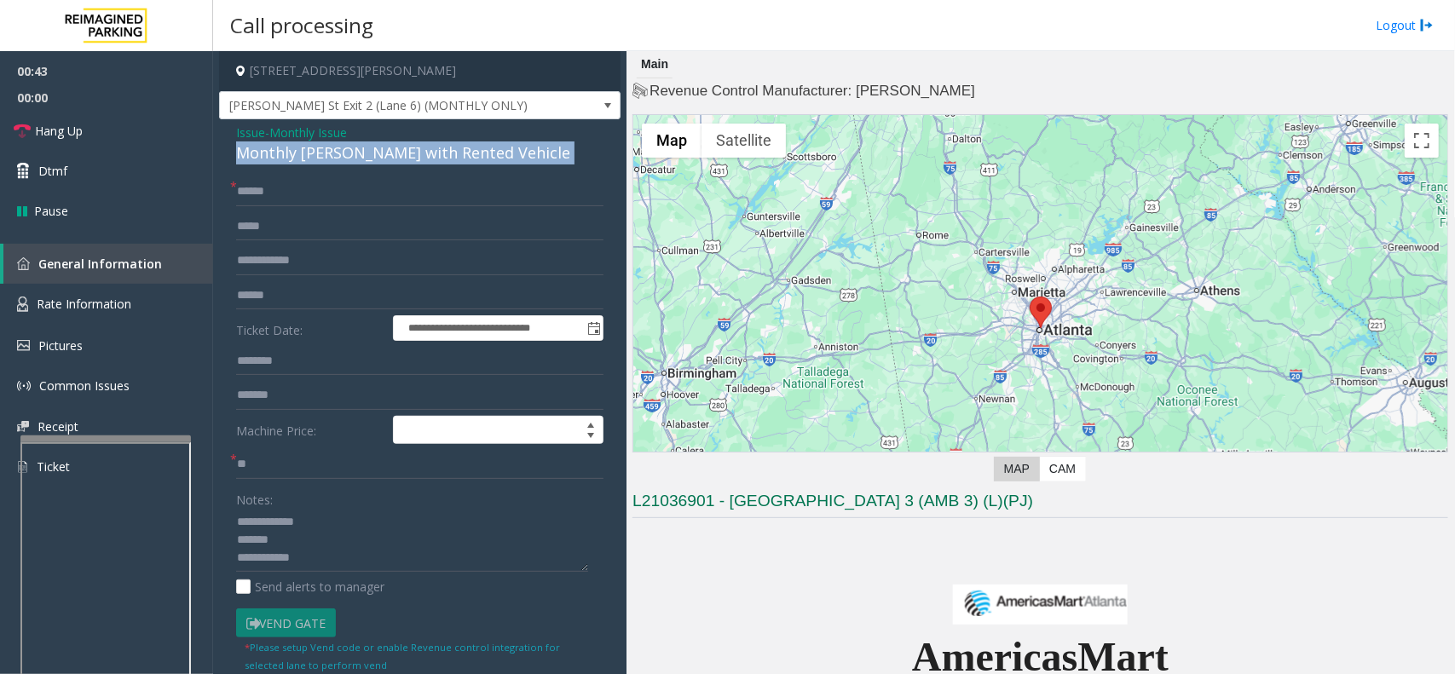
click at [308, 152] on div "Monthly [PERSON_NAME] with Rented Vehicle" at bounding box center [419, 152] width 367 height 23
copy div "Monthly [PERSON_NAME] with Rented Vehicle"
click at [308, 546] on textarea at bounding box center [412, 541] width 352 height 64
paste textarea "**********"
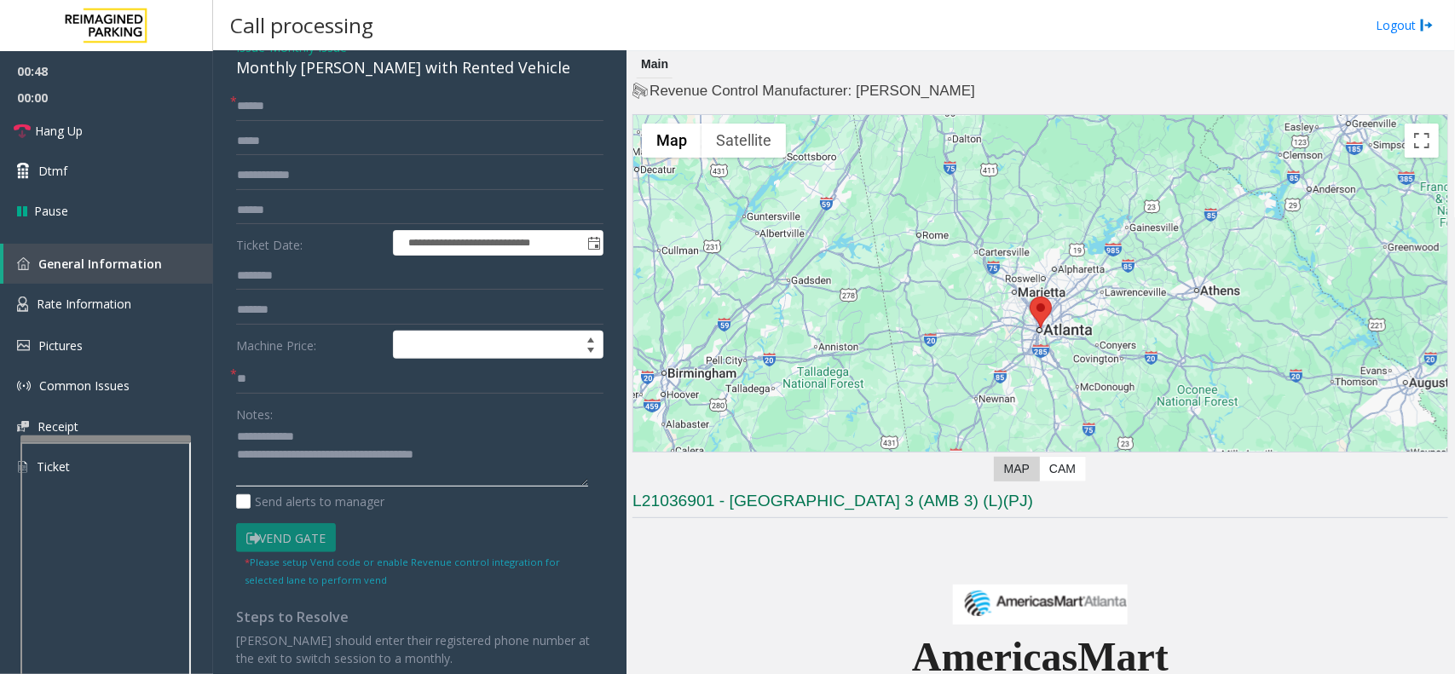
scroll to position [107, 0]
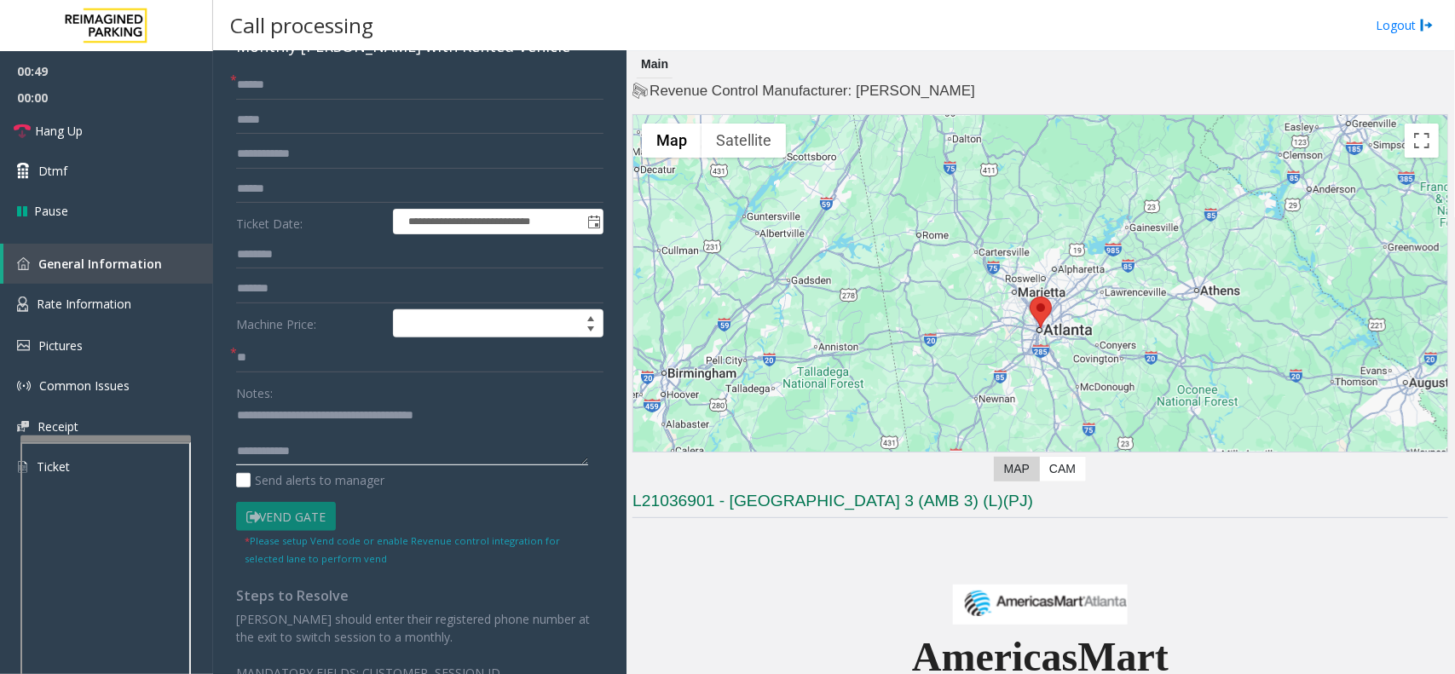
click at [359, 445] on textarea at bounding box center [412, 434] width 352 height 64
paste textarea "**********"
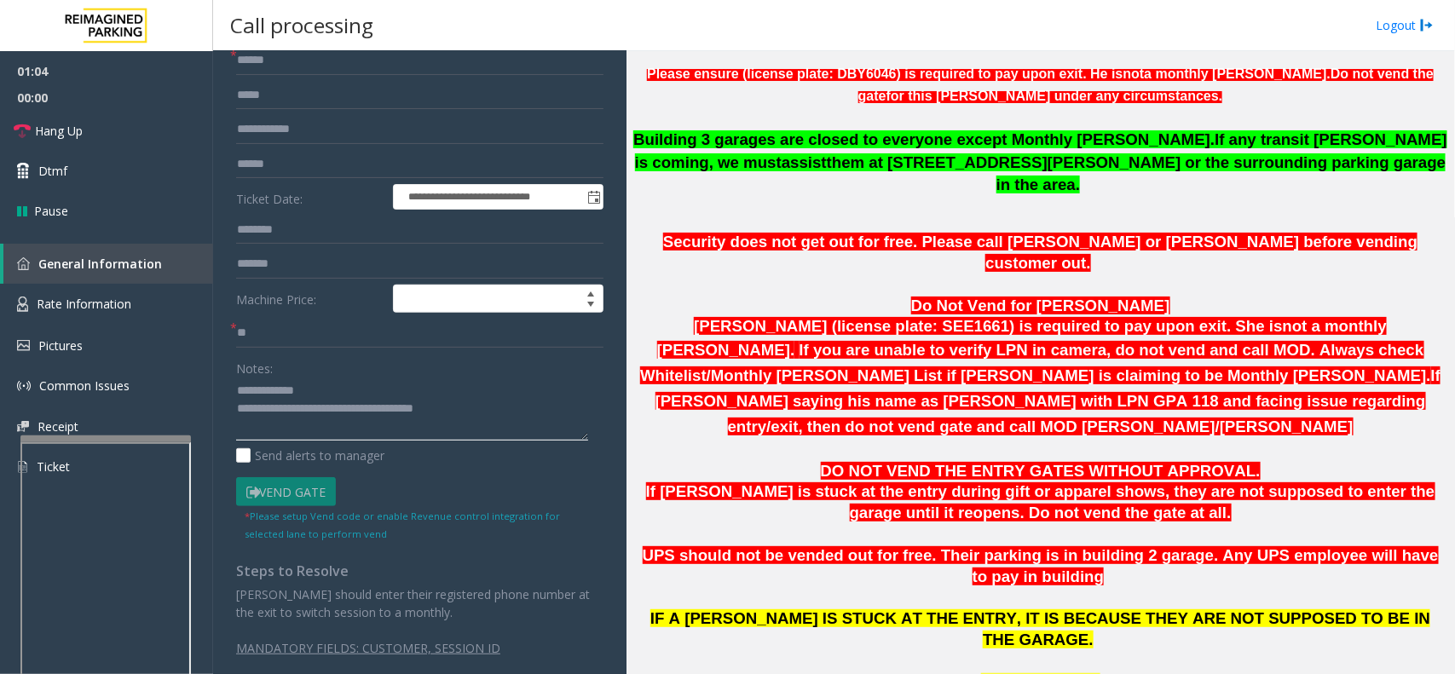
scroll to position [959, 0]
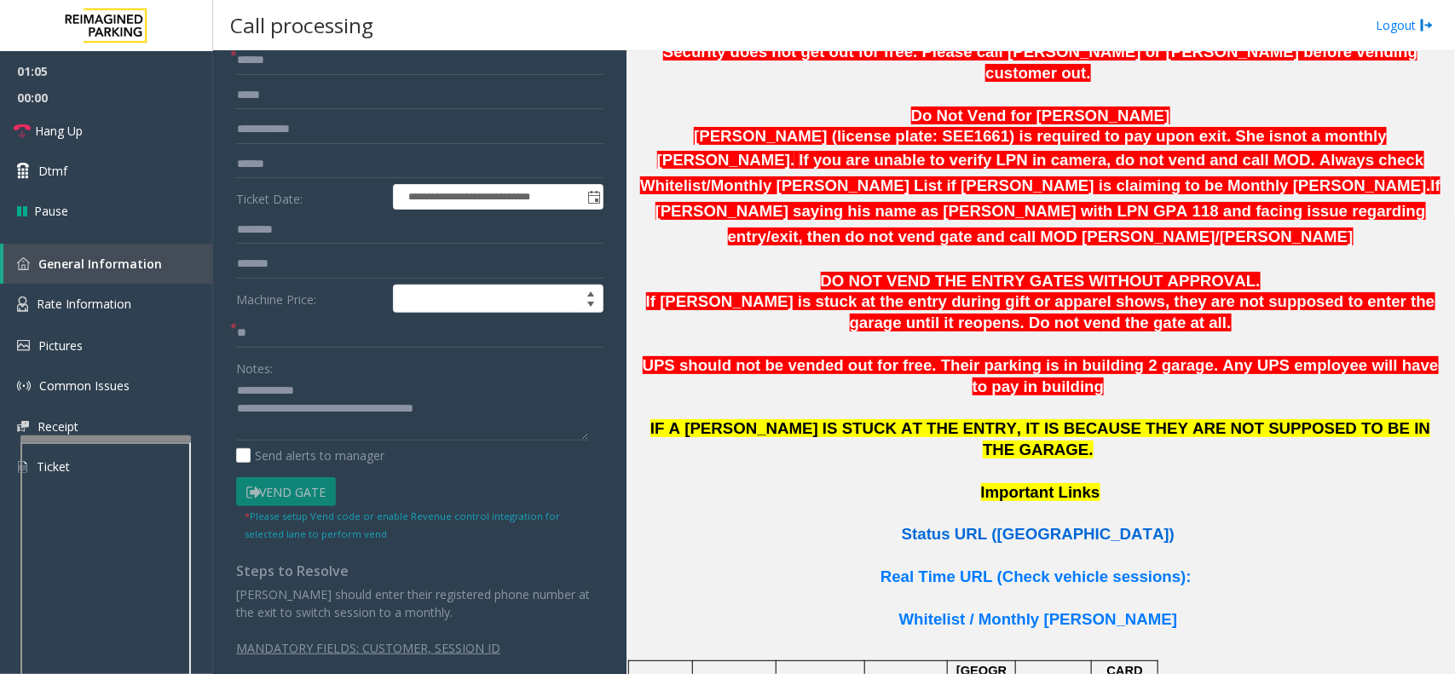
click at [1004, 525] on span "Status URL ([GEOGRAPHIC_DATA])" at bounding box center [1038, 534] width 273 height 18
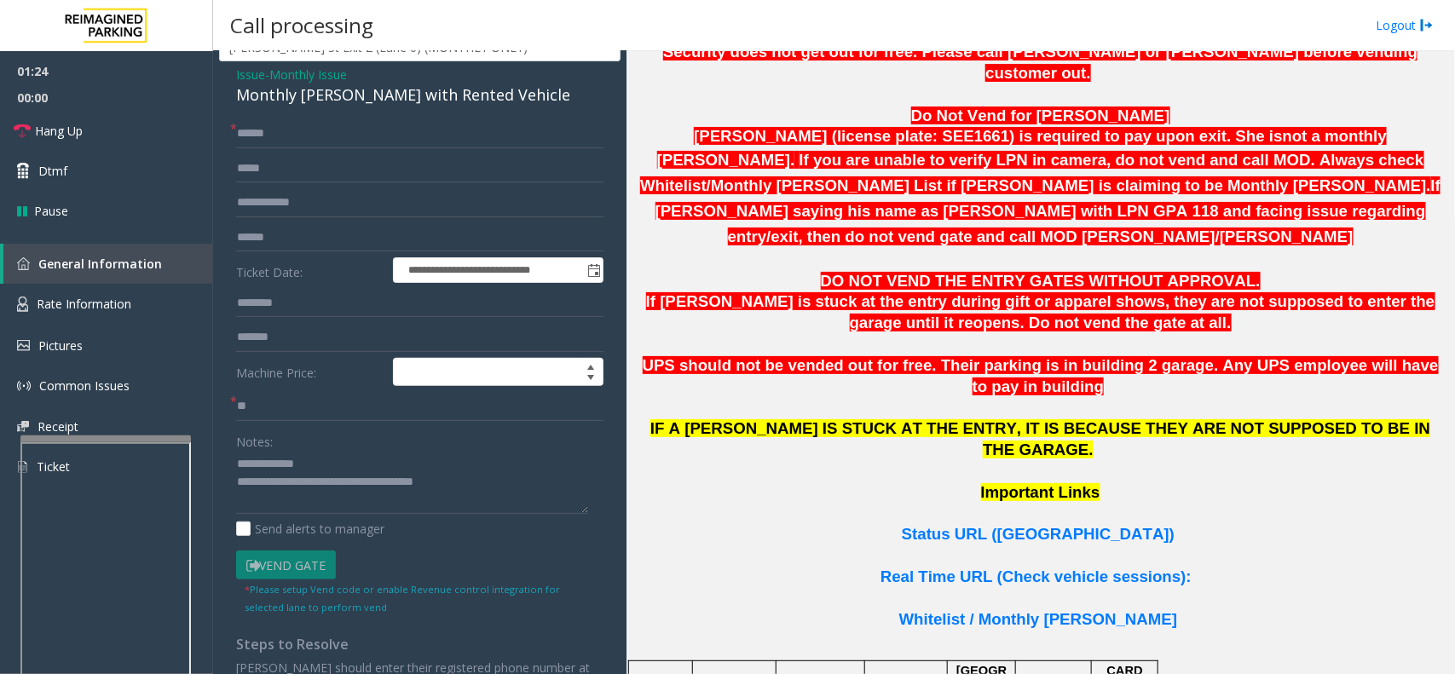
scroll to position [0, 0]
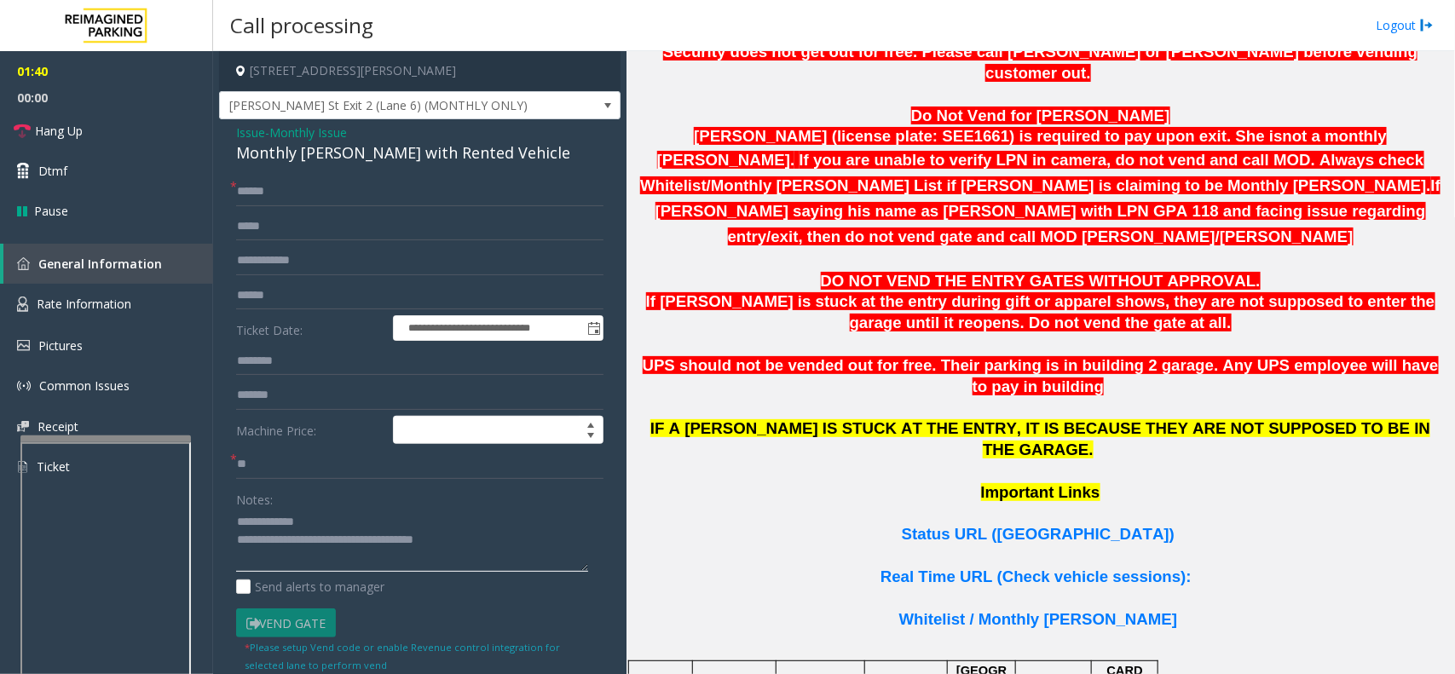
click at [470, 554] on textarea at bounding box center [412, 541] width 352 height 64
type textarea "**********"
click at [130, 132] on link "Hang Up" at bounding box center [106, 131] width 213 height 40
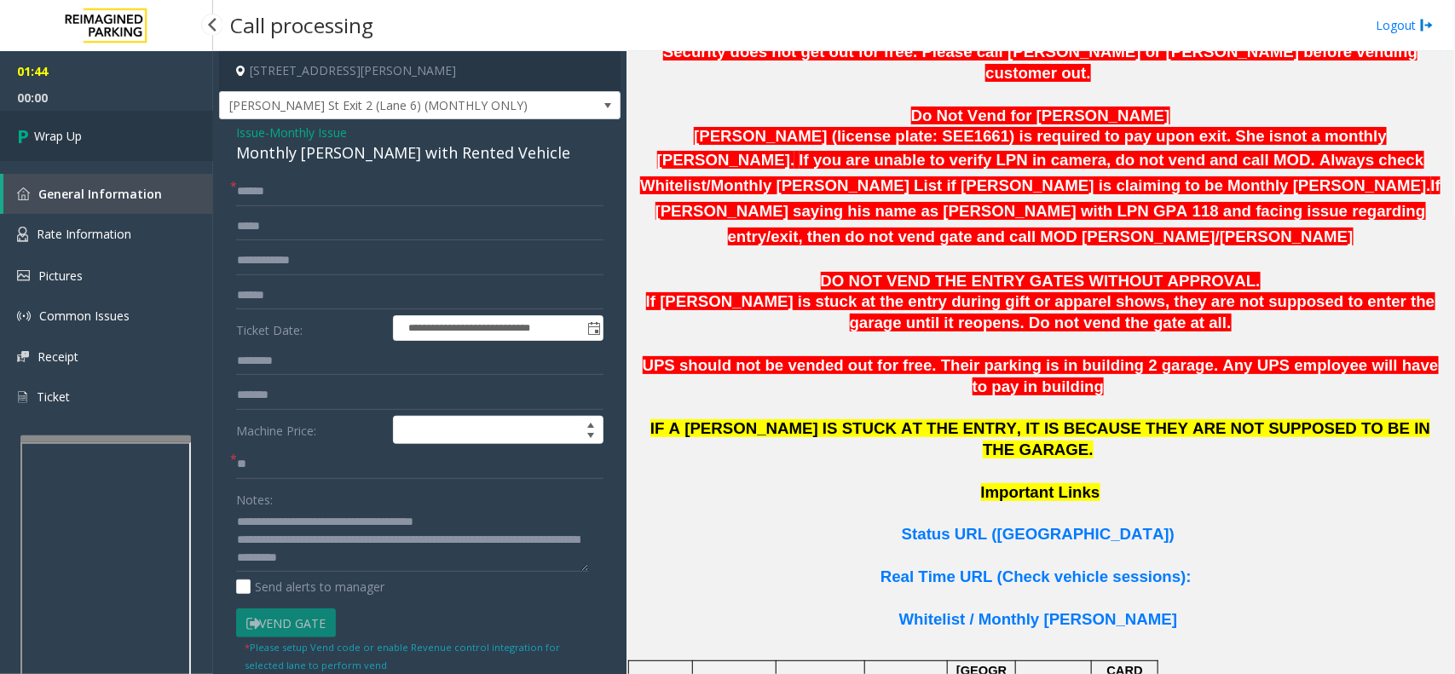
click at [96, 133] on link "Wrap Up" at bounding box center [106, 136] width 213 height 50
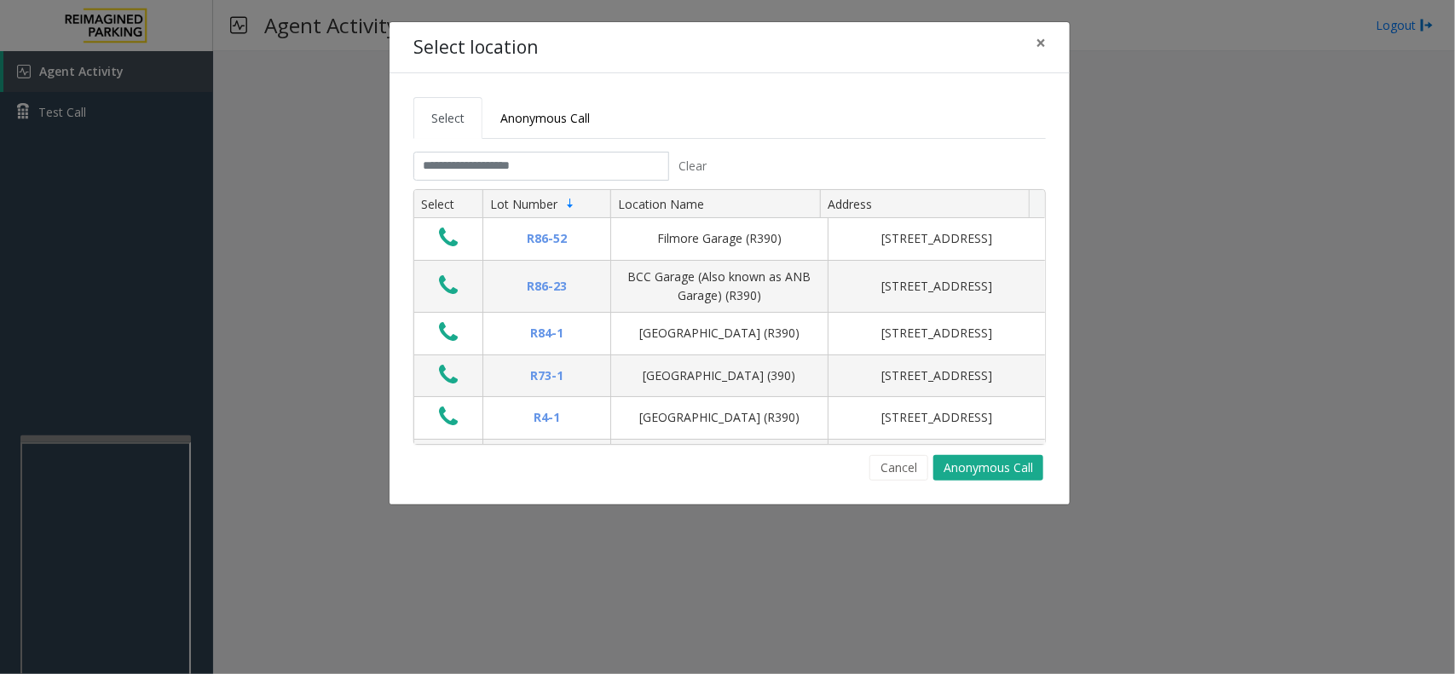
drag, startPoint x: 734, startPoint y: 90, endPoint x: 725, endPoint y: 94, distance: 9.2
drag, startPoint x: 725, startPoint y: 94, endPoint x: 631, endPoint y: 107, distance: 95.4
click at [631, 107] on ul "Select Anonymous Call" at bounding box center [729, 118] width 632 height 42
click at [606, 173] on input "text" at bounding box center [541, 166] width 256 height 29
click at [905, 483] on div "Select Anonymous Call Clear Select Lot Number Location Name Address R86-52 Film…" at bounding box center [729, 288] width 680 height 431
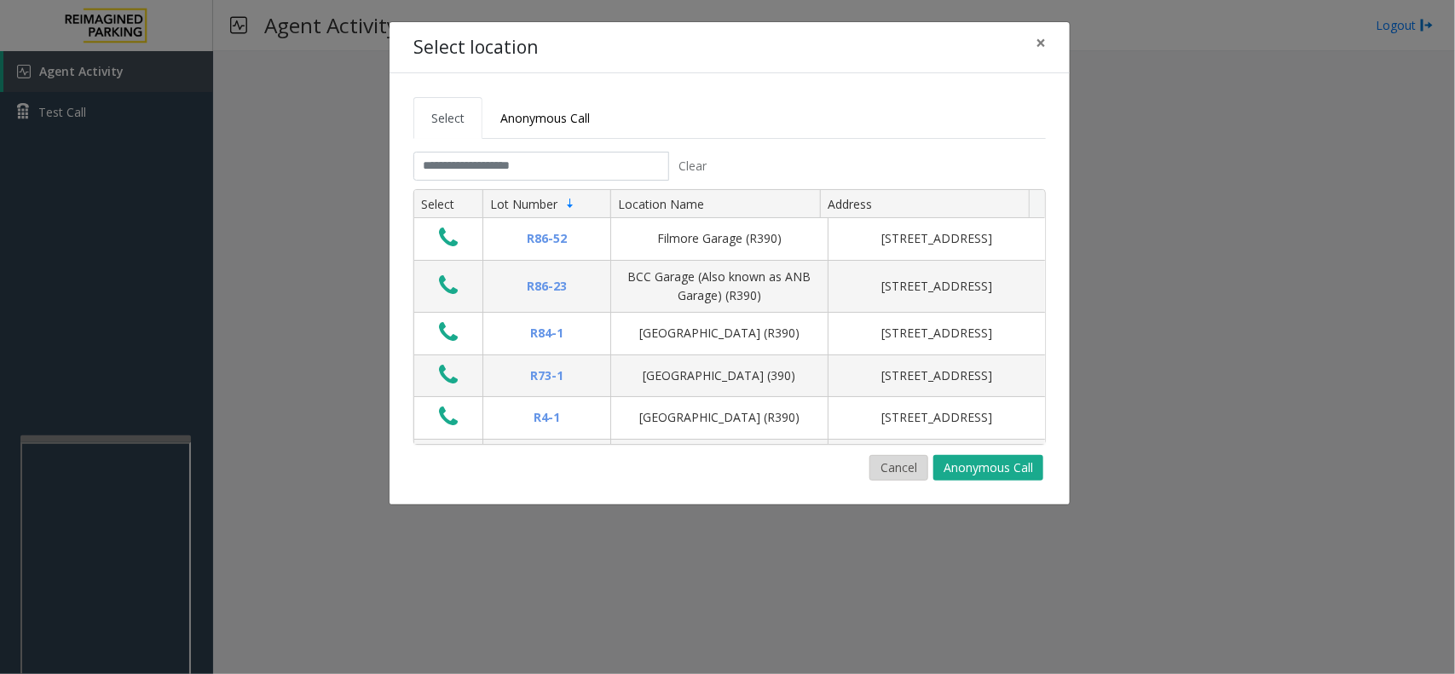
click at [905, 467] on button "Cancel" at bounding box center [898, 468] width 59 height 26
click at [534, 162] on input "text" at bounding box center [541, 166] width 256 height 29
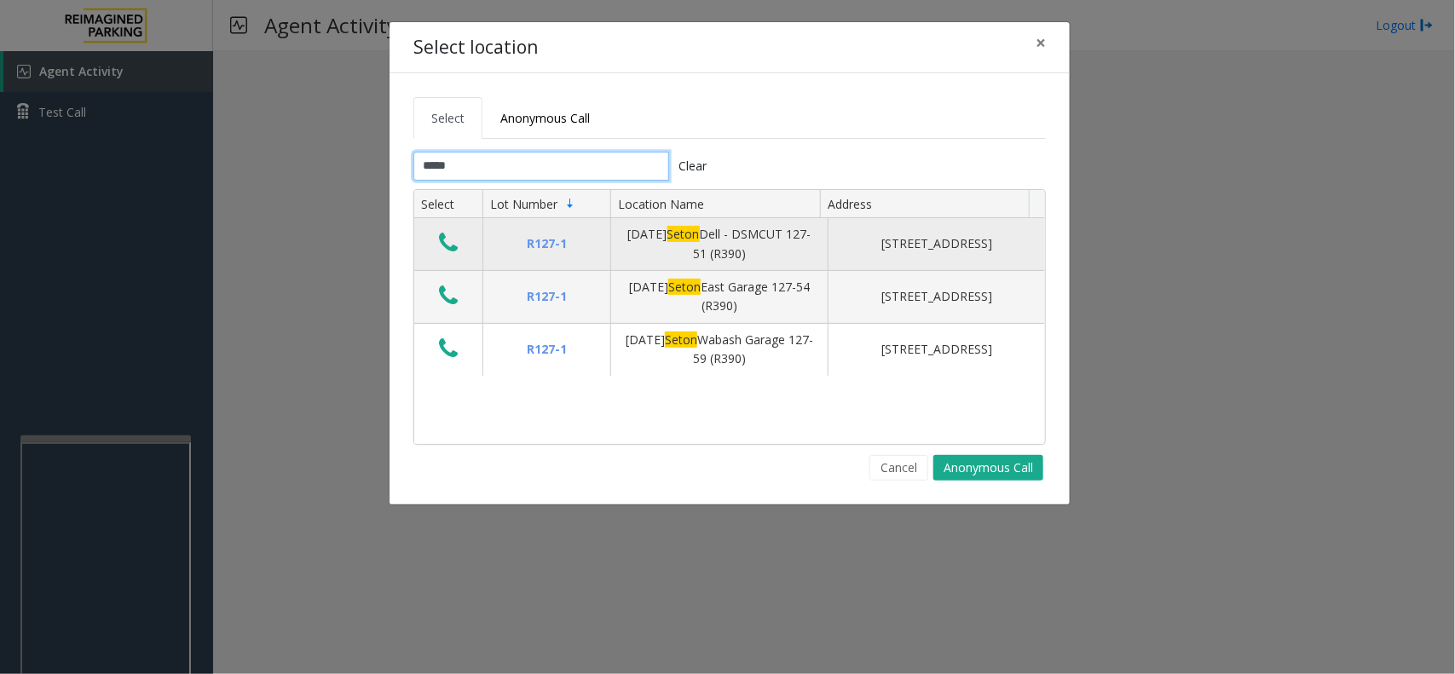
type input "*****"
click at [445, 245] on icon "Data table" at bounding box center [448, 243] width 19 height 24
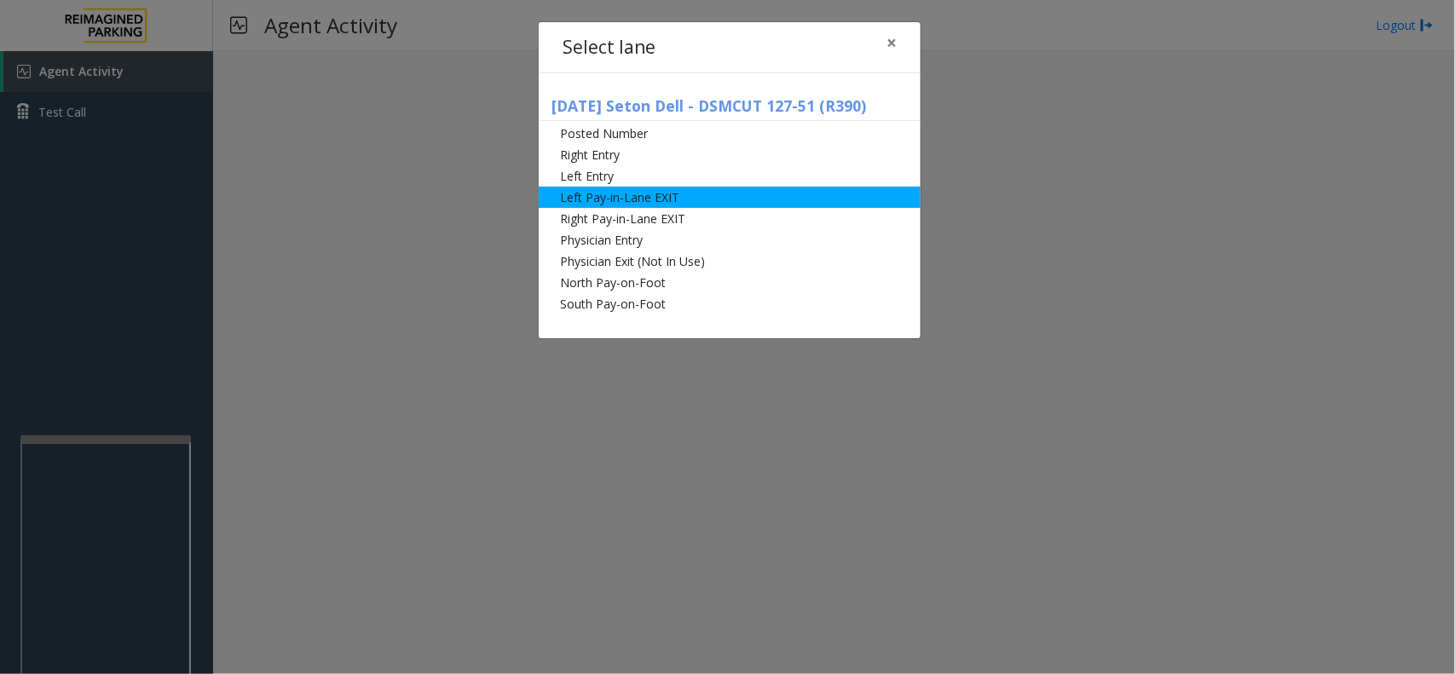
click at [718, 193] on li "Left Pay-in-Lane EXIT" at bounding box center [730, 197] width 382 height 21
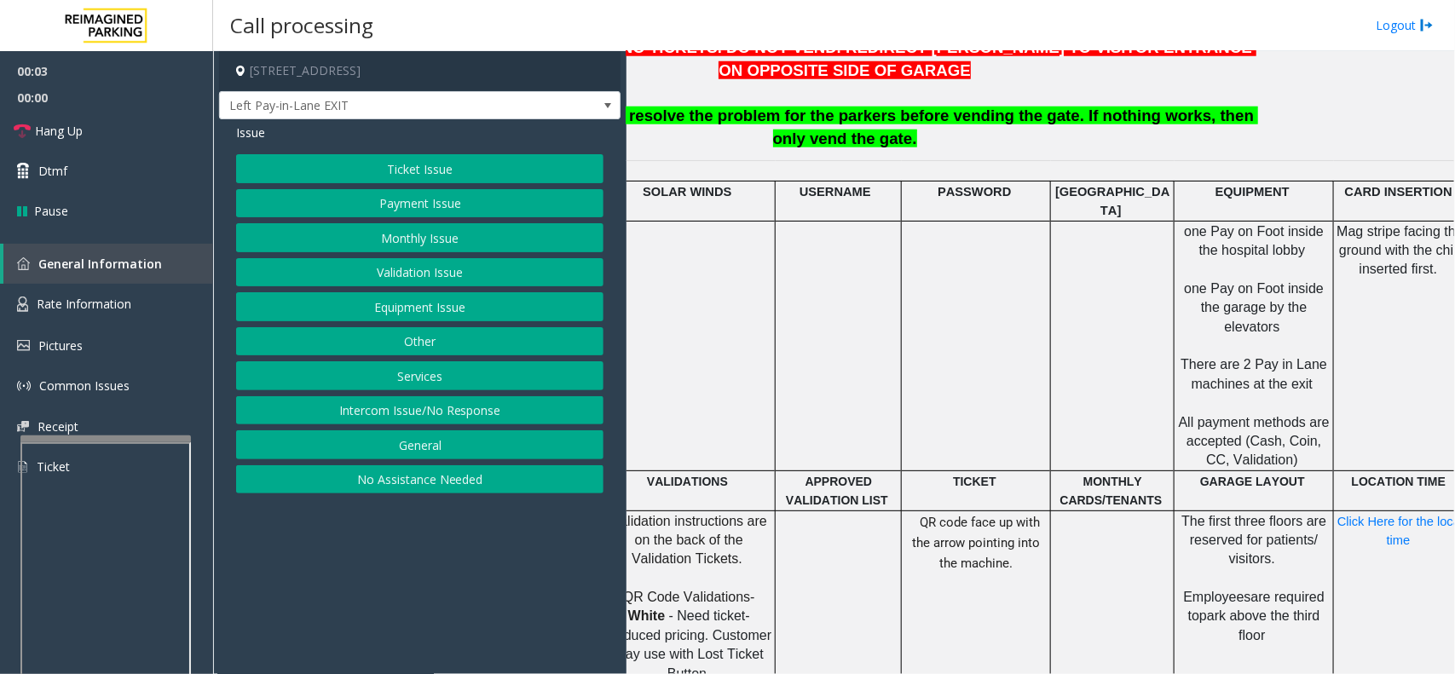
scroll to position [746, 230]
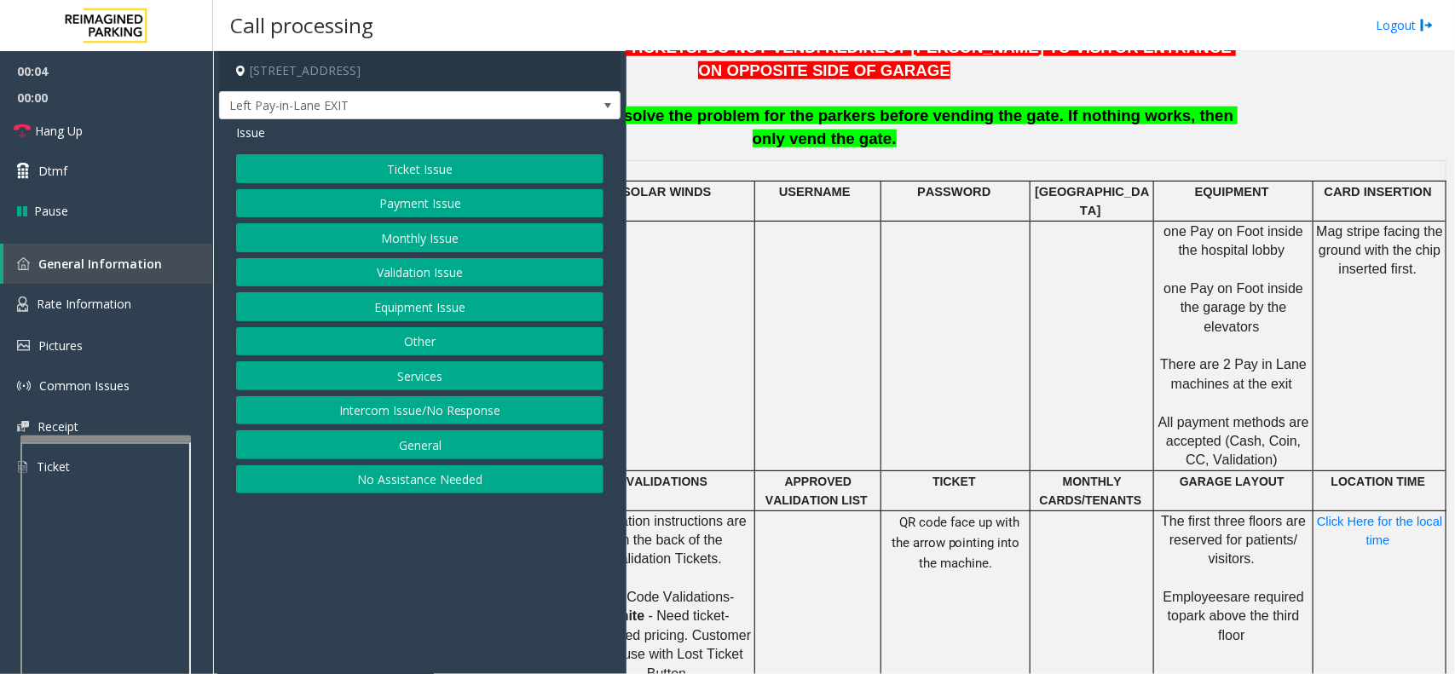
drag, startPoint x: 1068, startPoint y: 563, endPoint x: 1050, endPoint y: 577, distance: 22.5
click at [1050, 577] on td at bounding box center [1092, 635] width 124 height 250
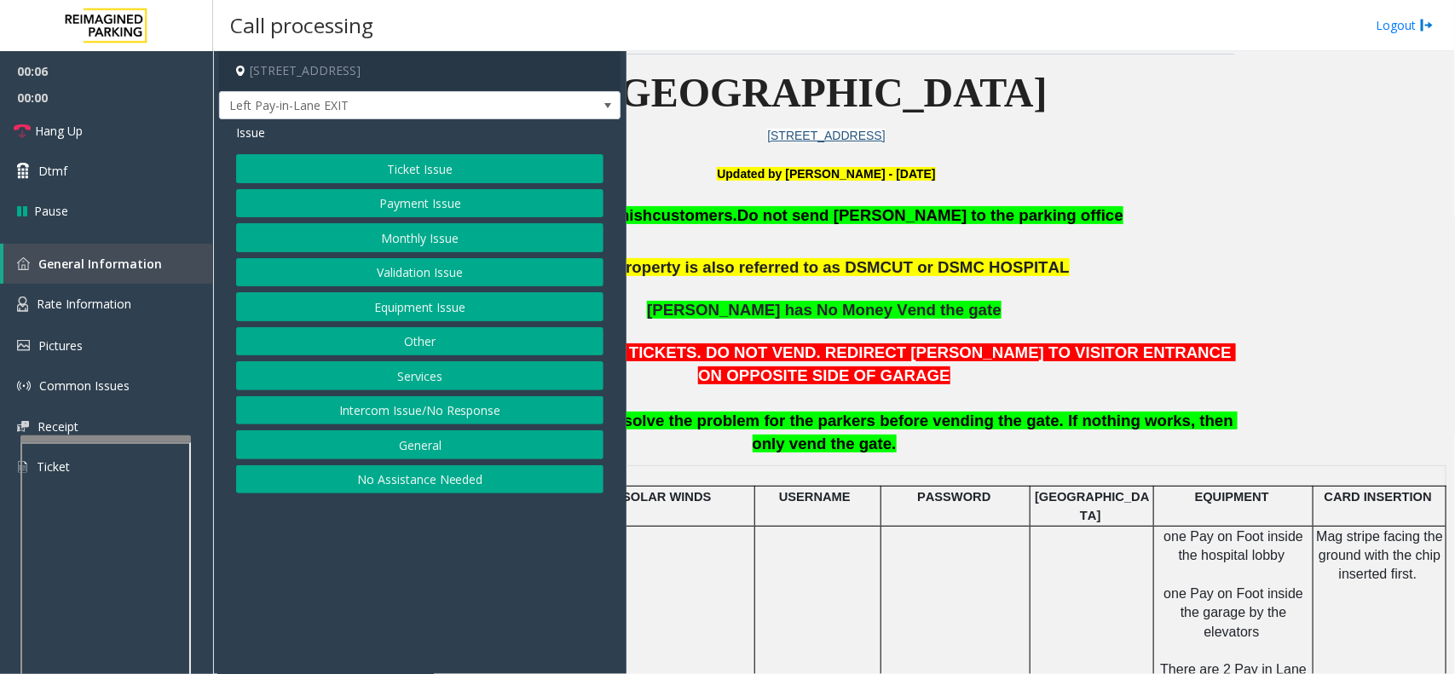
scroll to position [426, 230]
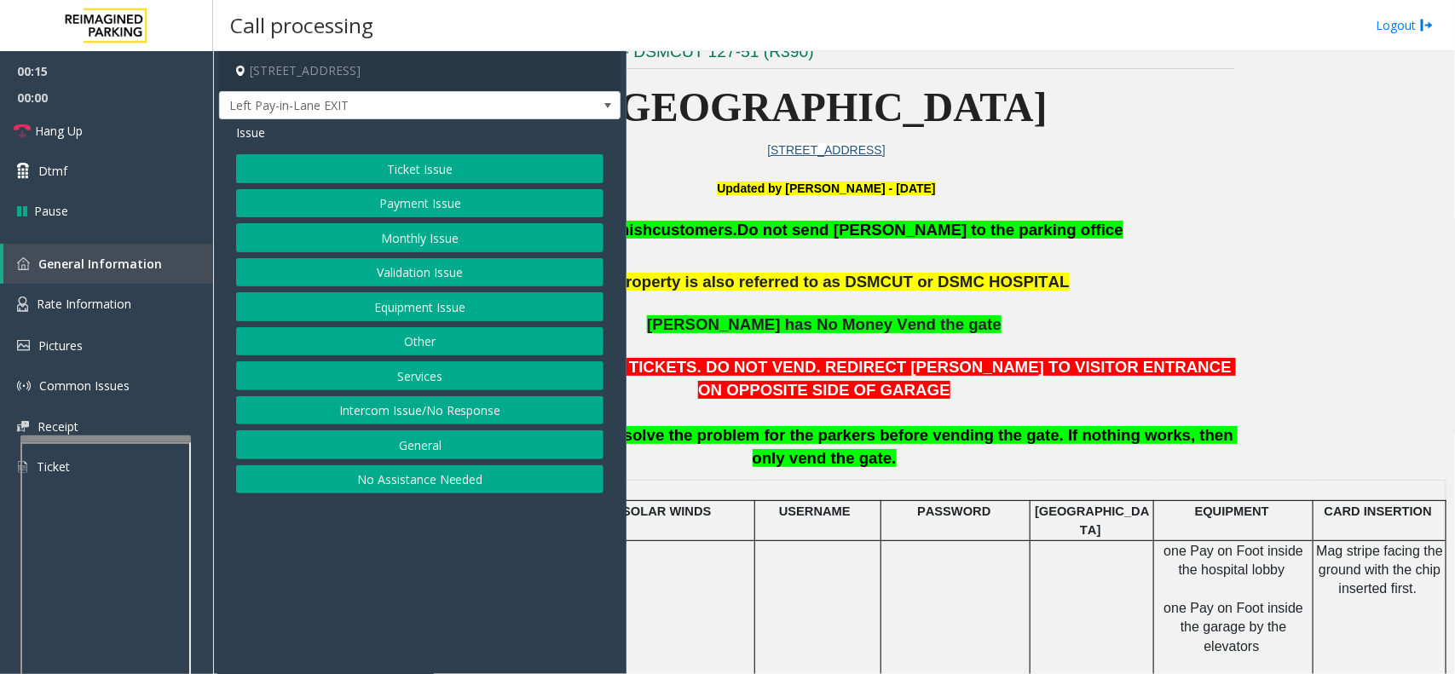
click at [955, 444] on span "to resolve the problem for the parkers before vending the gate. If nothing work…" at bounding box center [913, 446] width 648 height 41
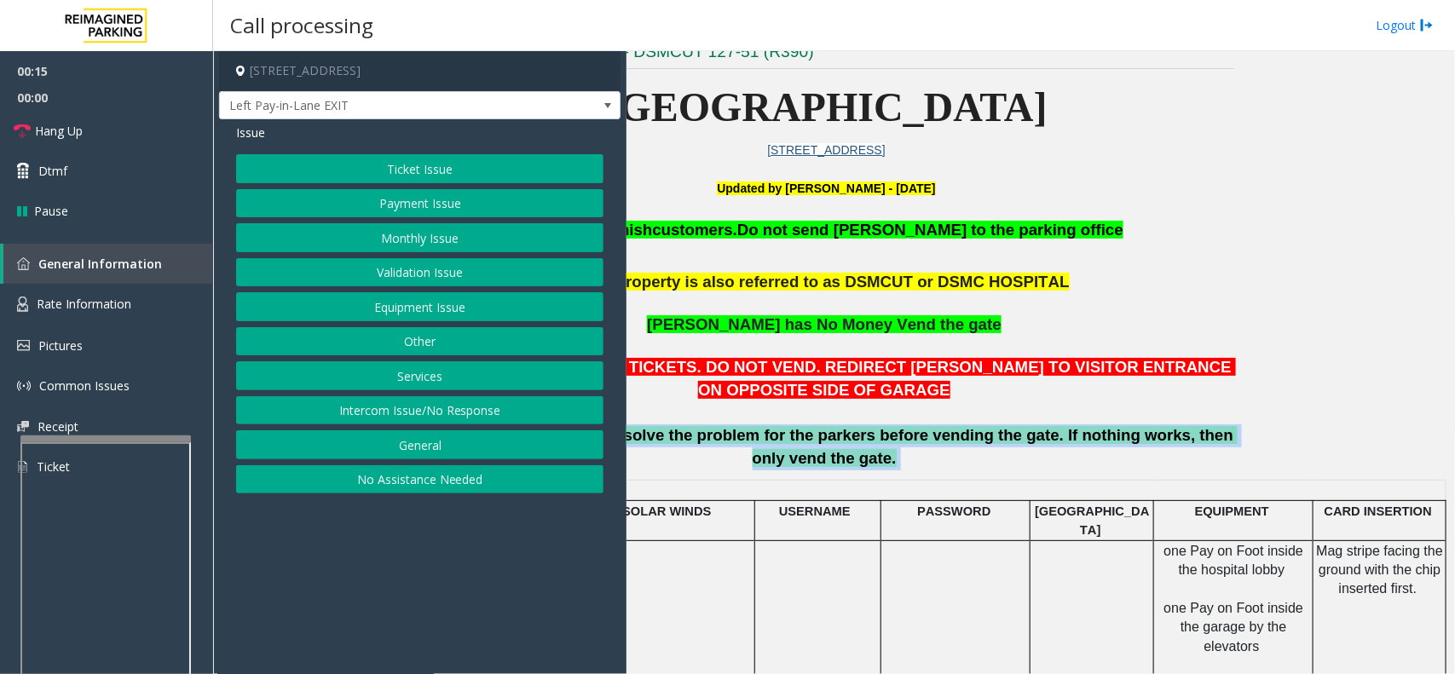
click at [955, 458] on p "AT PHYSICIAN ENTRY, NO TICKETS. DO NOT VEND. REDIRECT [PERSON_NAME] TO VISITOR …" at bounding box center [825, 413] width 815 height 114
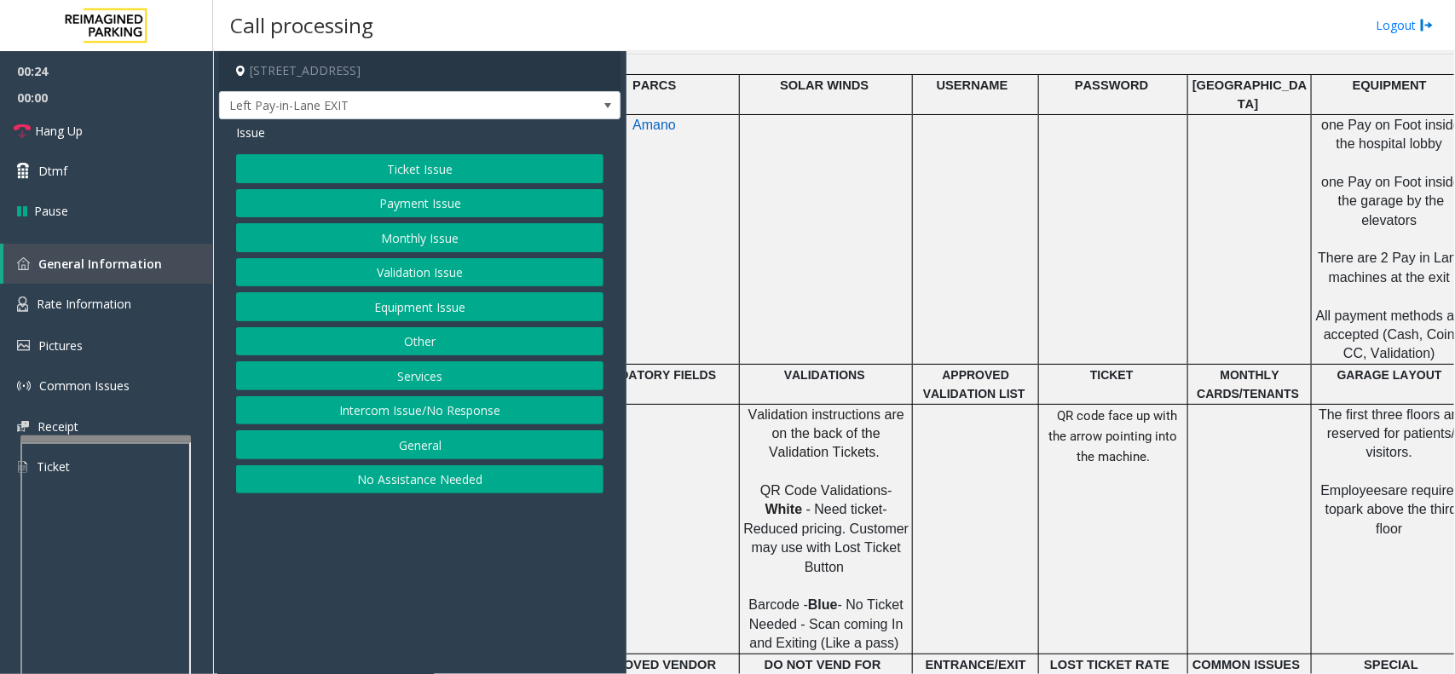
scroll to position [852, 3]
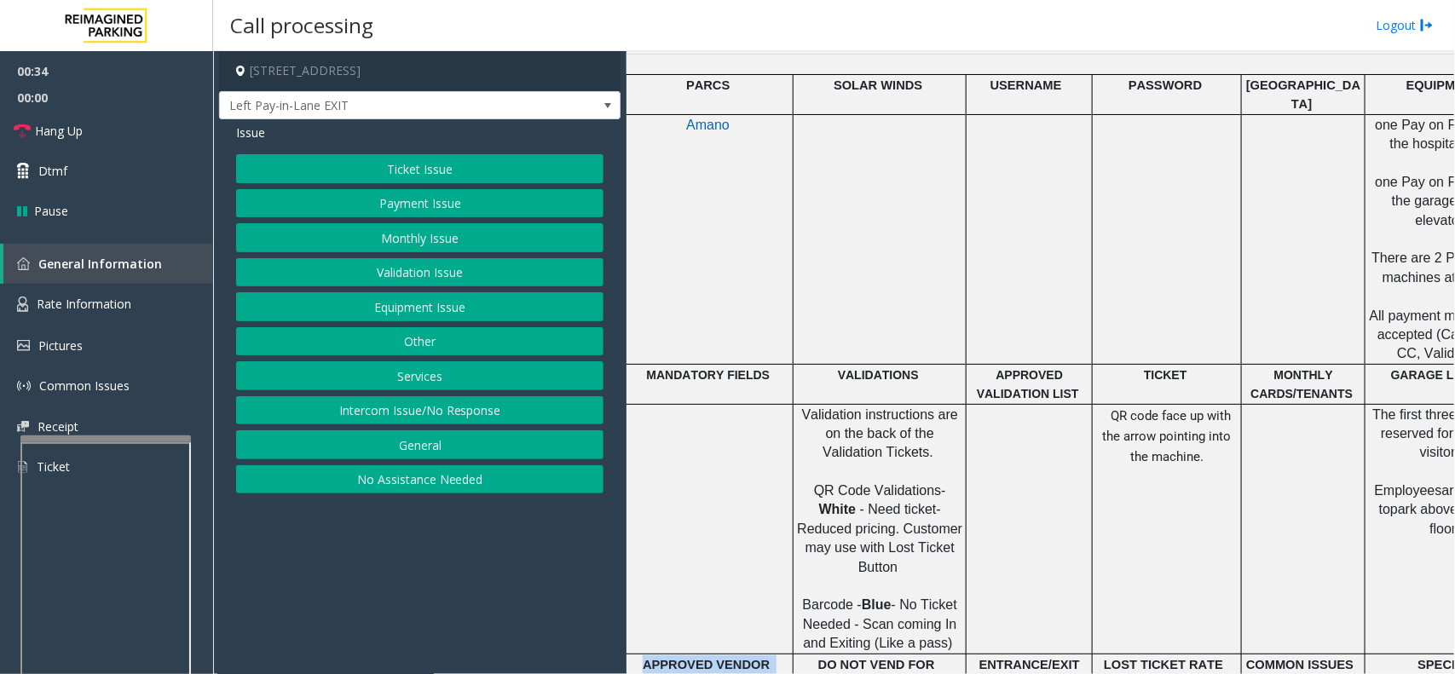
drag, startPoint x: 650, startPoint y: 619, endPoint x: 777, endPoint y: 622, distance: 127.0
click at [777, 654] on td "APPROVED VENDOR" at bounding box center [709, 674] width 167 height 40
click at [739, 655] on p "APPROVED VENDOR" at bounding box center [709, 664] width 164 height 19
drag, startPoint x: 818, startPoint y: 619, endPoint x: 919, endPoint y: 622, distance: 100.6
click at [919, 654] on td "DO NOT VEND FOR" at bounding box center [879, 674] width 173 height 40
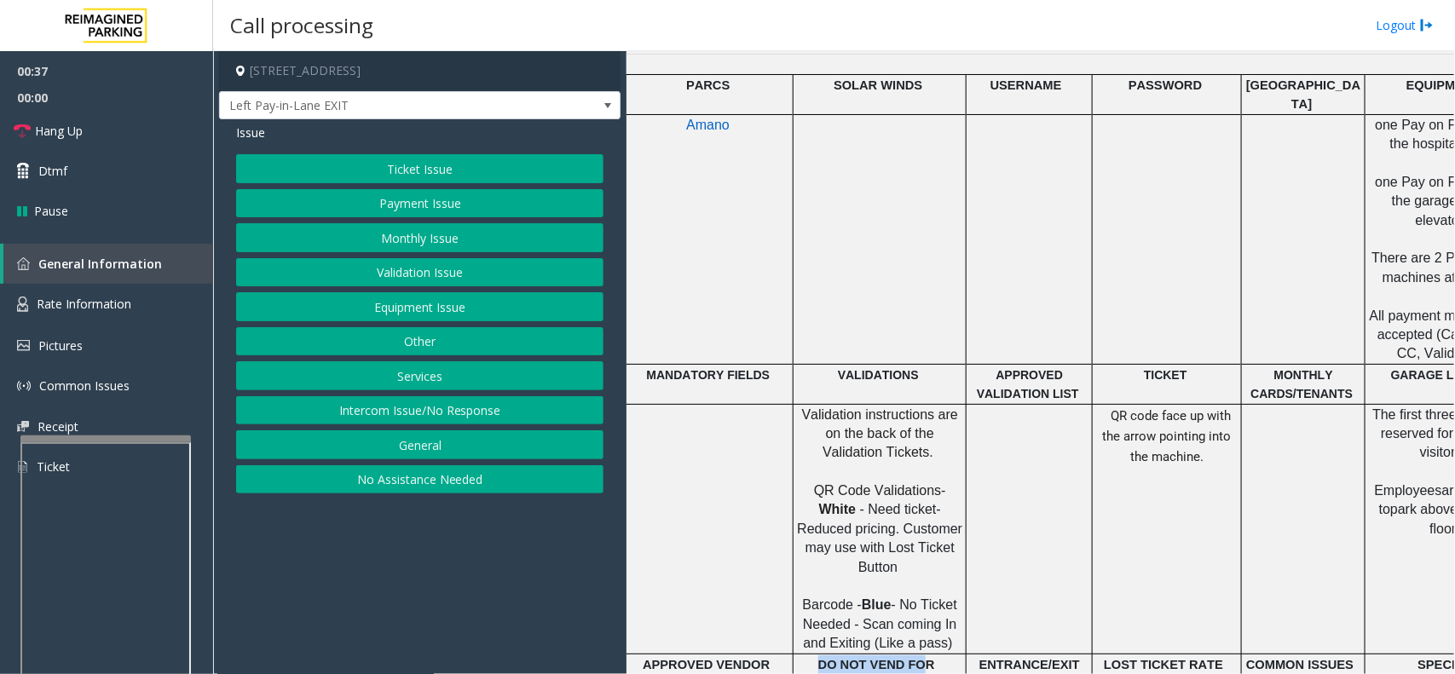
click at [913, 658] on span "DO NOT VEND FOR" at bounding box center [876, 665] width 117 height 14
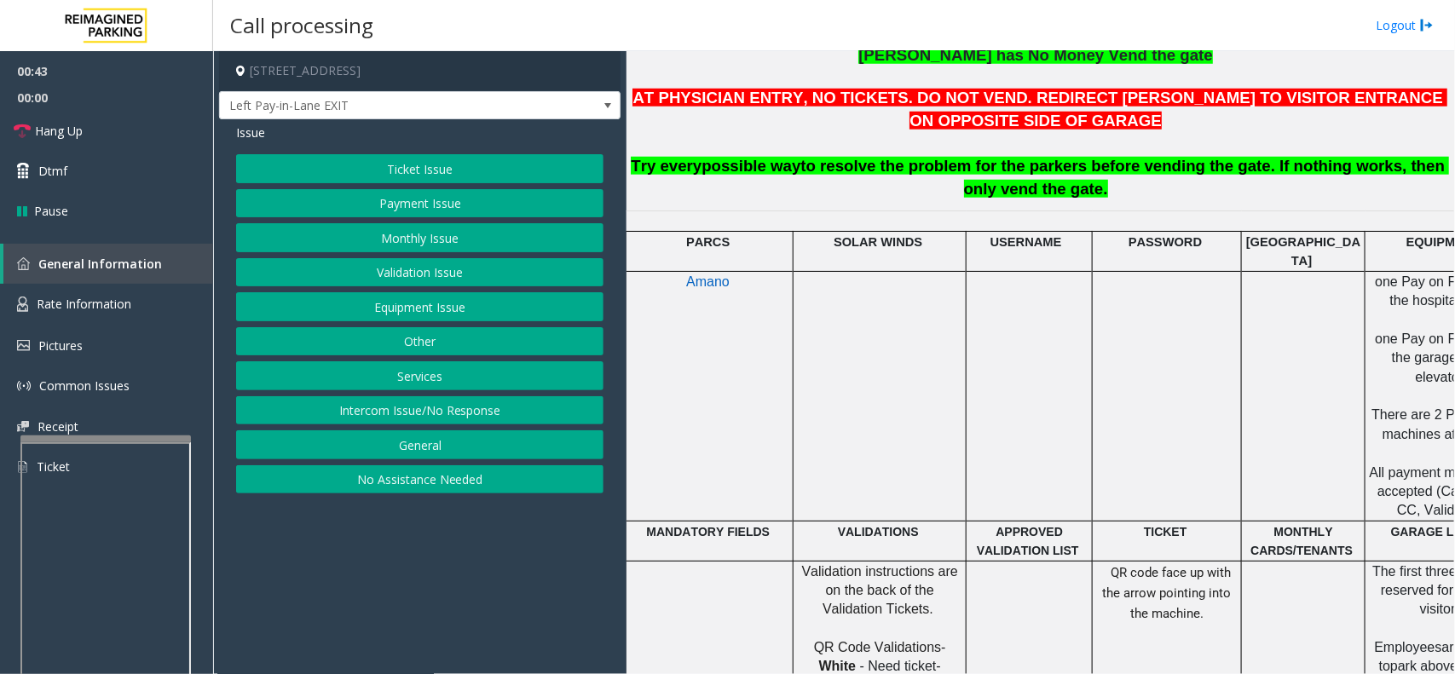
scroll to position [533, 3]
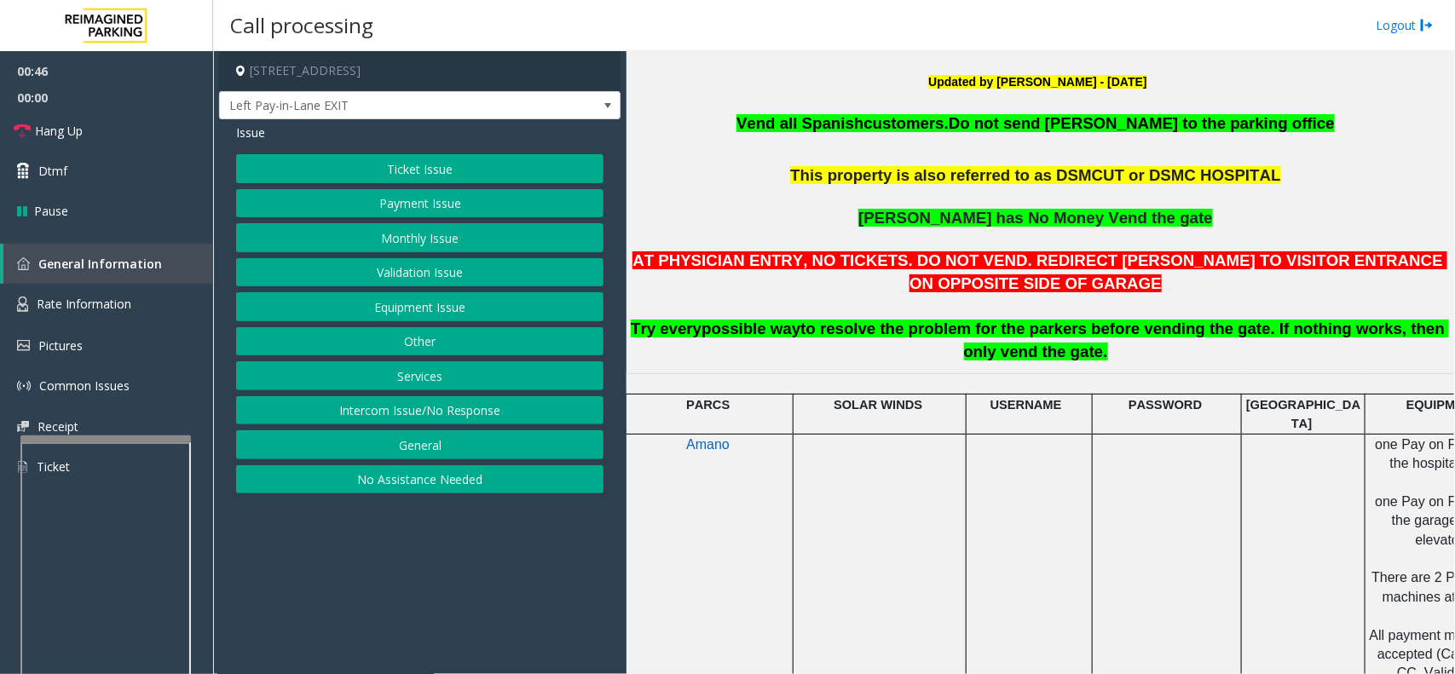
click at [906, 335] on span "to resolve the problem for the parkers before vending the gate. If nothing work…" at bounding box center [1124, 340] width 648 height 41
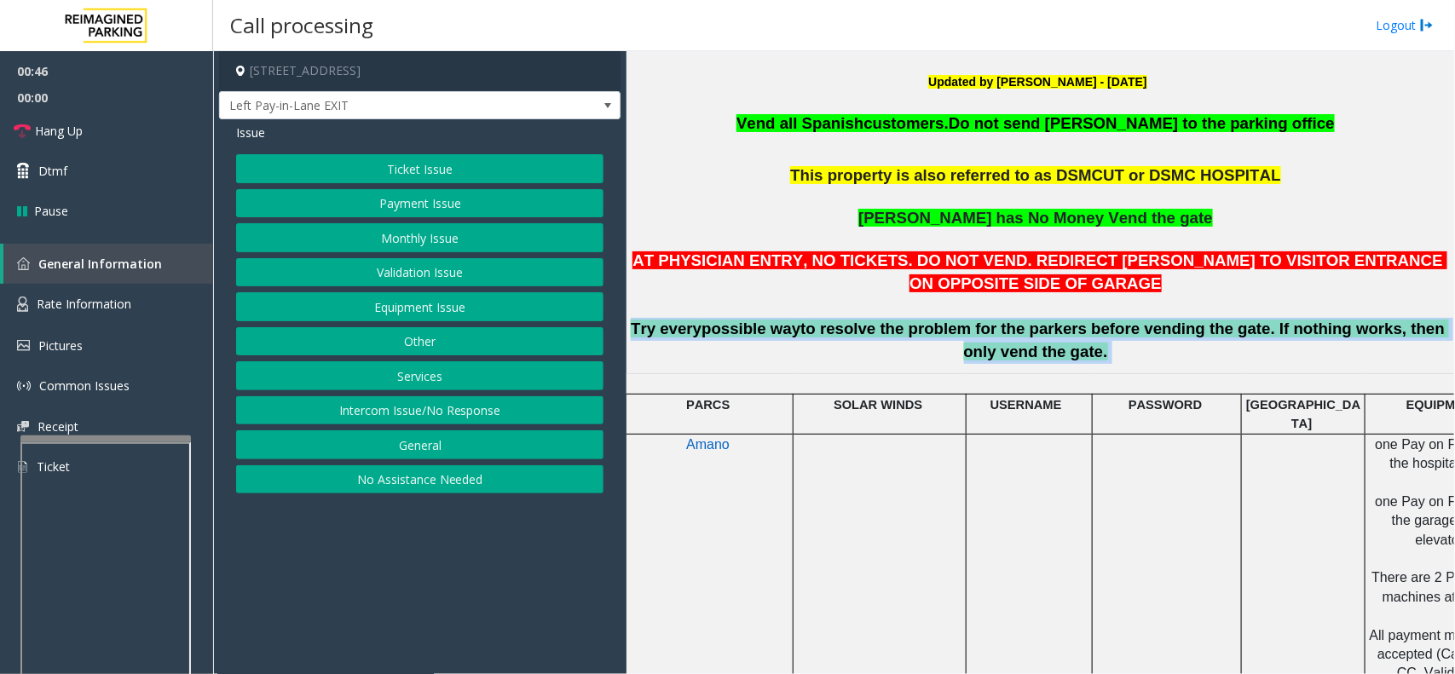
click at [906, 335] on span "to resolve the problem for the parkers before vending the gate. If nothing work…" at bounding box center [1124, 340] width 648 height 41
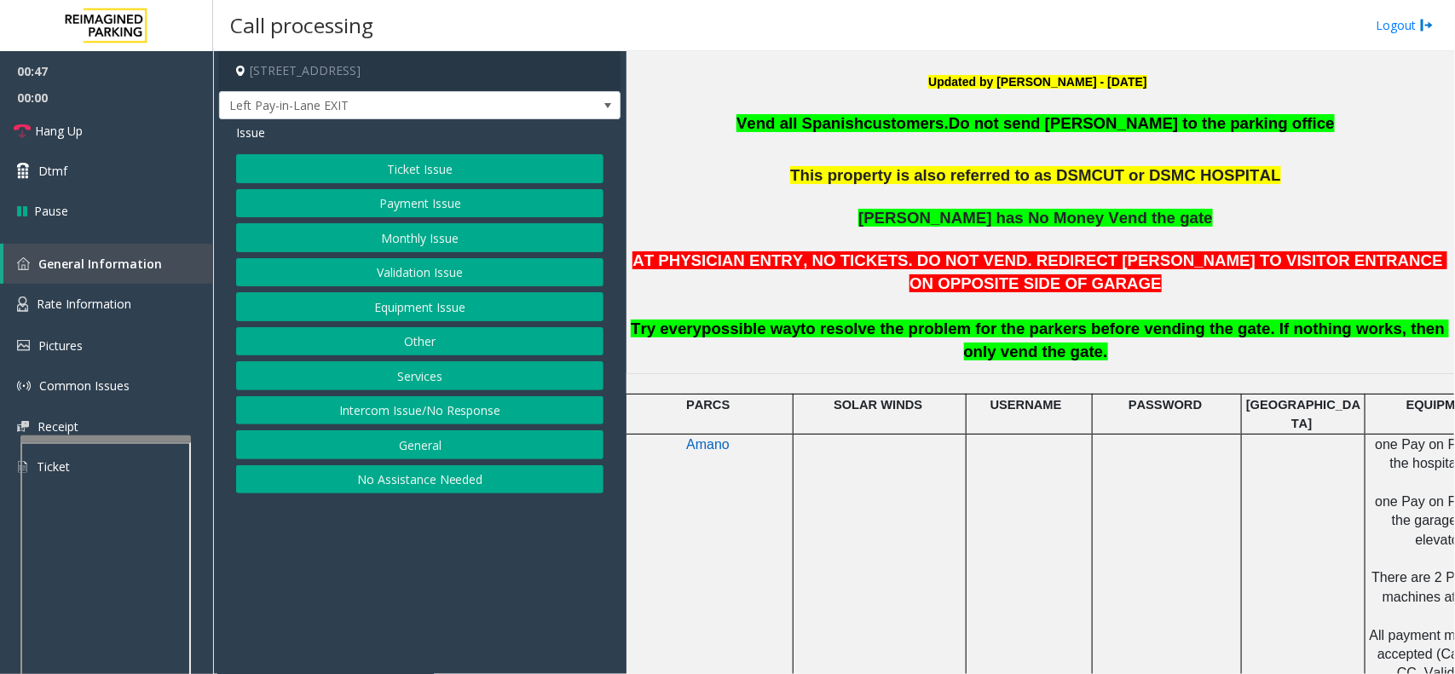
click at [913, 396] on div at bounding box center [879, 393] width 173 height 6
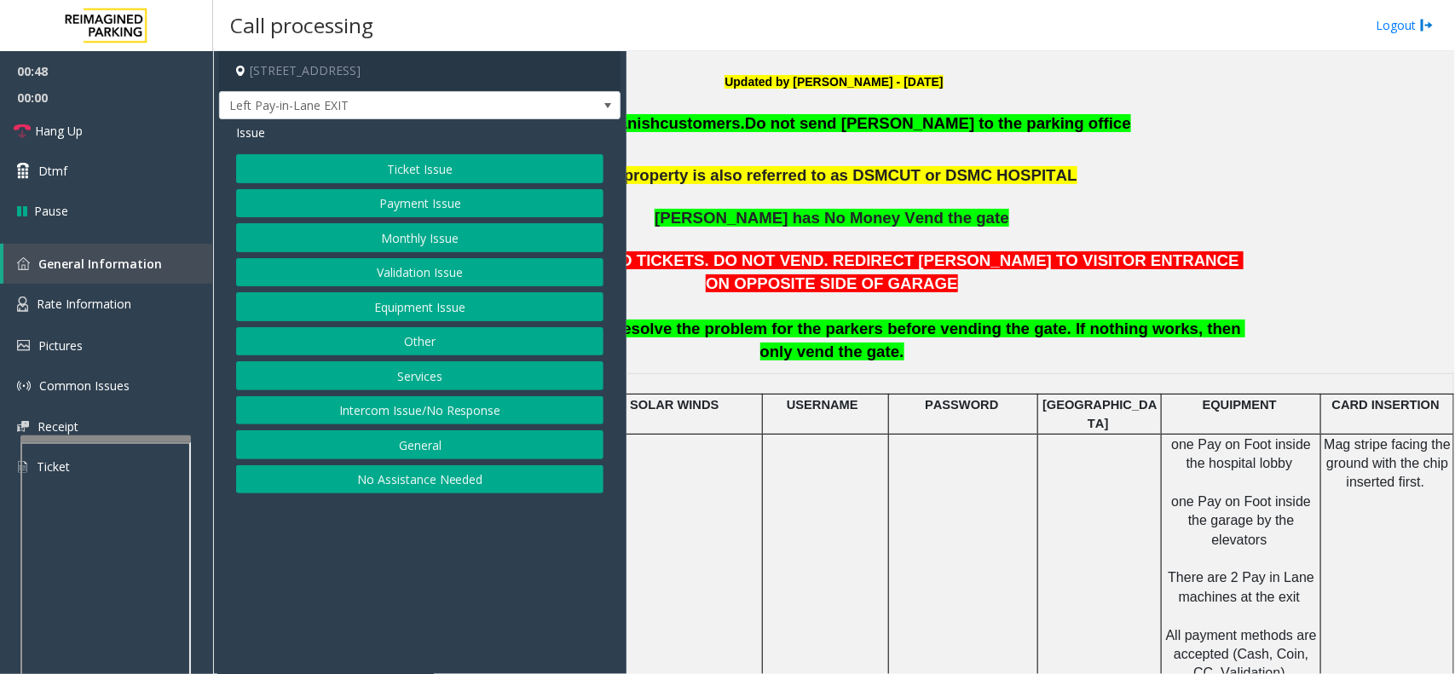
scroll to position [533, 230]
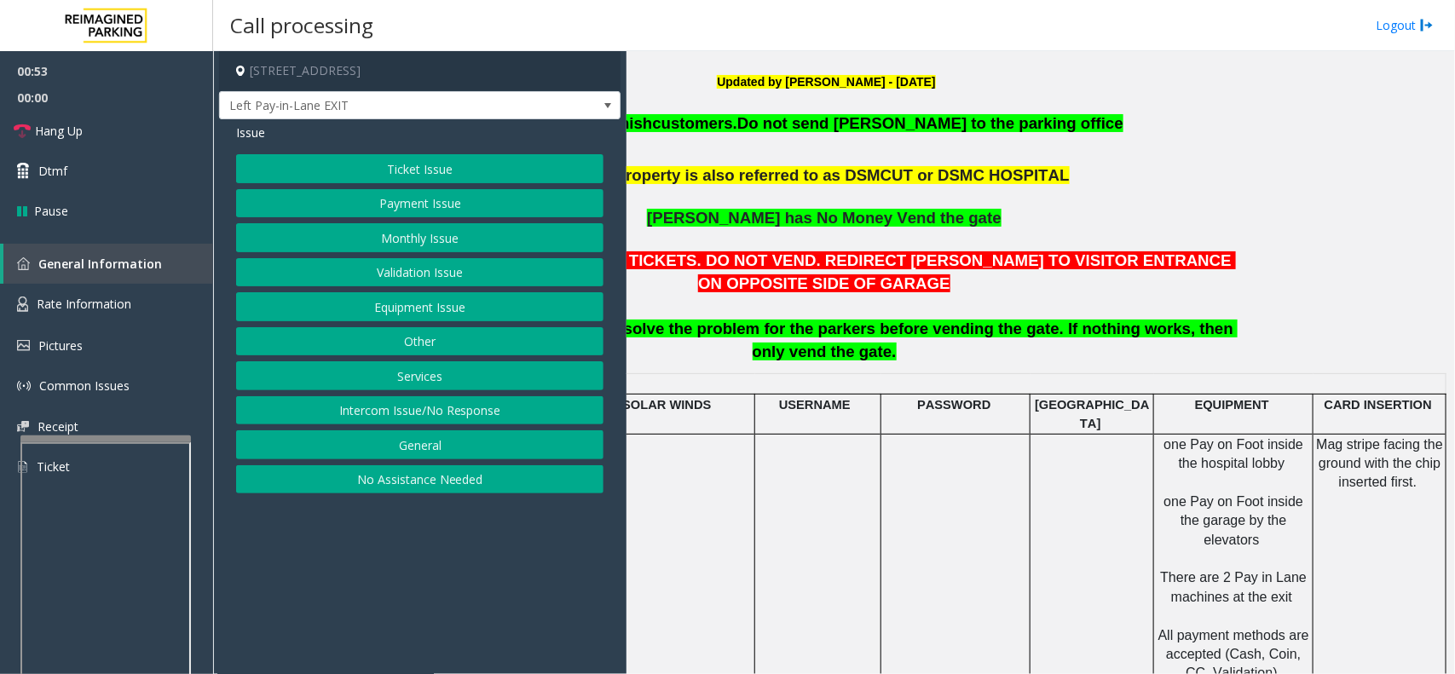
drag, startPoint x: 1059, startPoint y: 624, endPoint x: 1048, endPoint y: 631, distance: 13.0
click at [1048, 631] on td at bounding box center [1092, 559] width 124 height 250
click at [930, 406] on span "PASSWORD" at bounding box center [953, 405] width 73 height 14
click at [908, 488] on td at bounding box center [955, 559] width 149 height 250
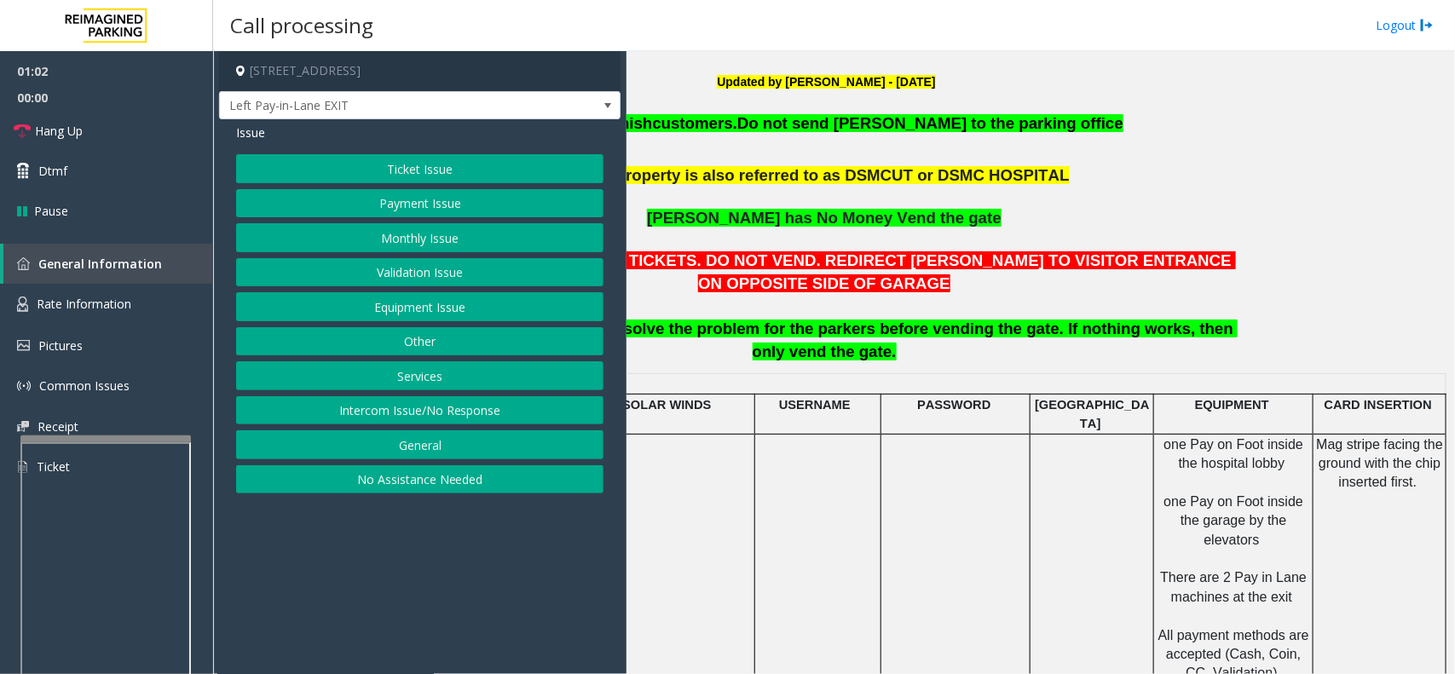
drag, startPoint x: 1028, startPoint y: 561, endPoint x: 922, endPoint y: 565, distance: 106.6
click at [922, 565] on td at bounding box center [955, 559] width 149 height 250
drag, startPoint x: 1237, startPoint y: 623, endPoint x: 1261, endPoint y: 622, distance: 23.9
click at [1261, 628] on span "All payment methods are accepted (Cash, Coin, CC, Validation)" at bounding box center [1235, 654] width 154 height 53
click at [1259, 628] on span "All payment methods are accepted (Cash, Coin, CC, Validation)" at bounding box center [1235, 654] width 154 height 53
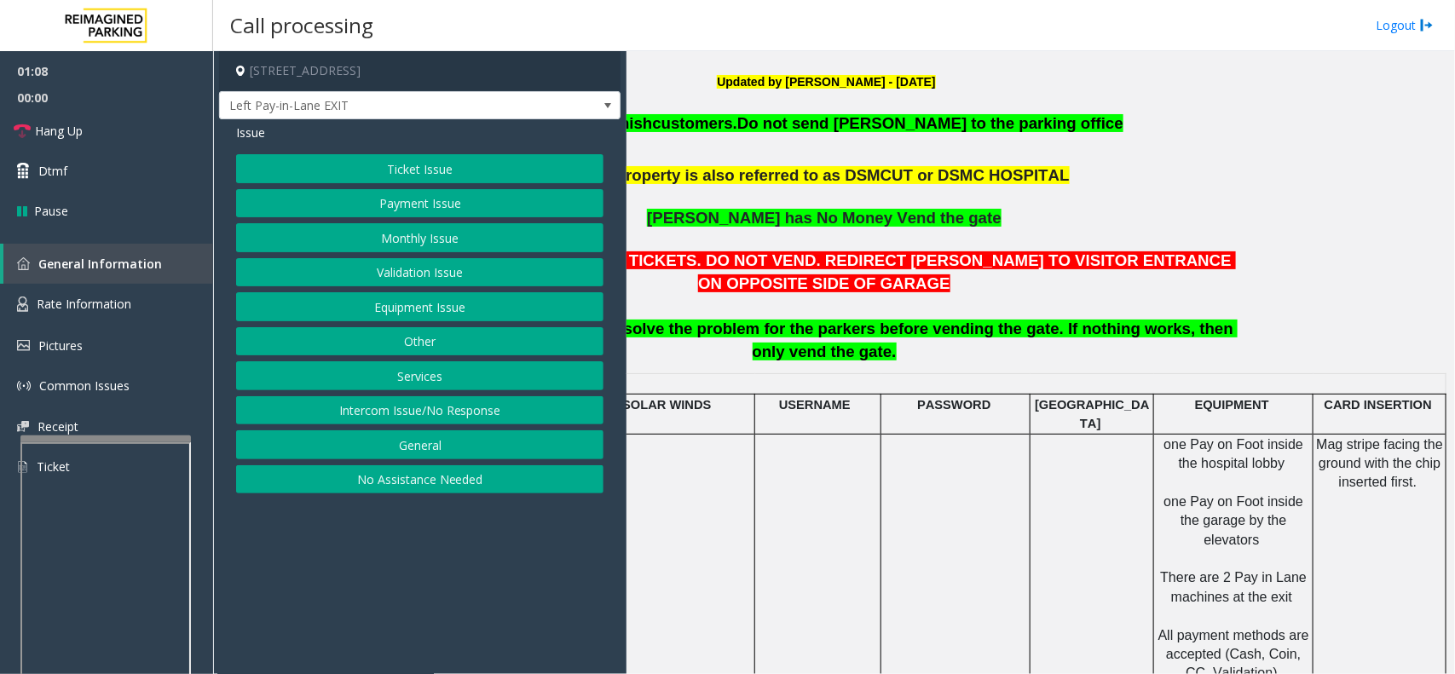
drag, startPoint x: 483, startPoint y: 568, endPoint x: 462, endPoint y: 575, distance: 22.4
click at [462, 575] on app-call-processing-form "[STREET_ADDRESS] Left Pay-in-Lane EXIT Issue Ticket Issue Payment Issue Monthly…" at bounding box center [419, 362] width 413 height 623
click at [390, 321] on button "Equipment Issue" at bounding box center [419, 306] width 367 height 29
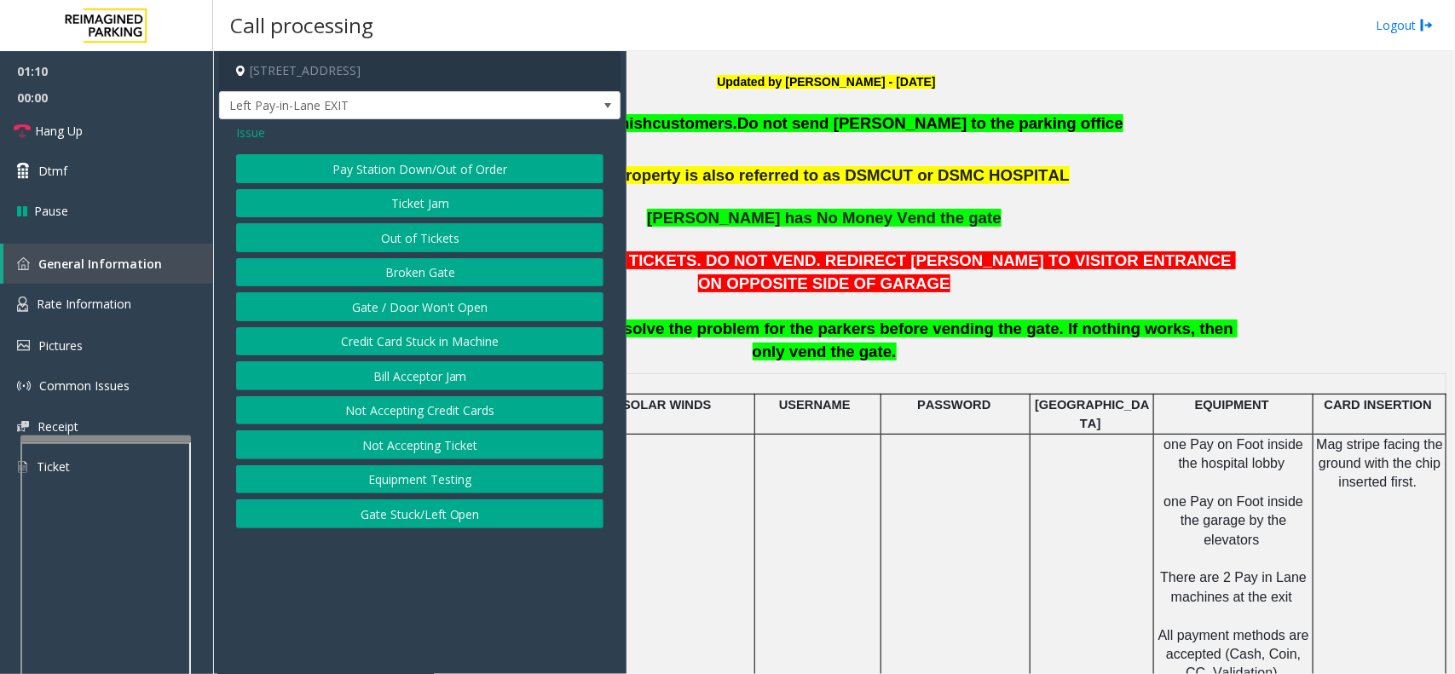
click at [392, 320] on button "Gate / Door Won't Open" at bounding box center [419, 306] width 367 height 29
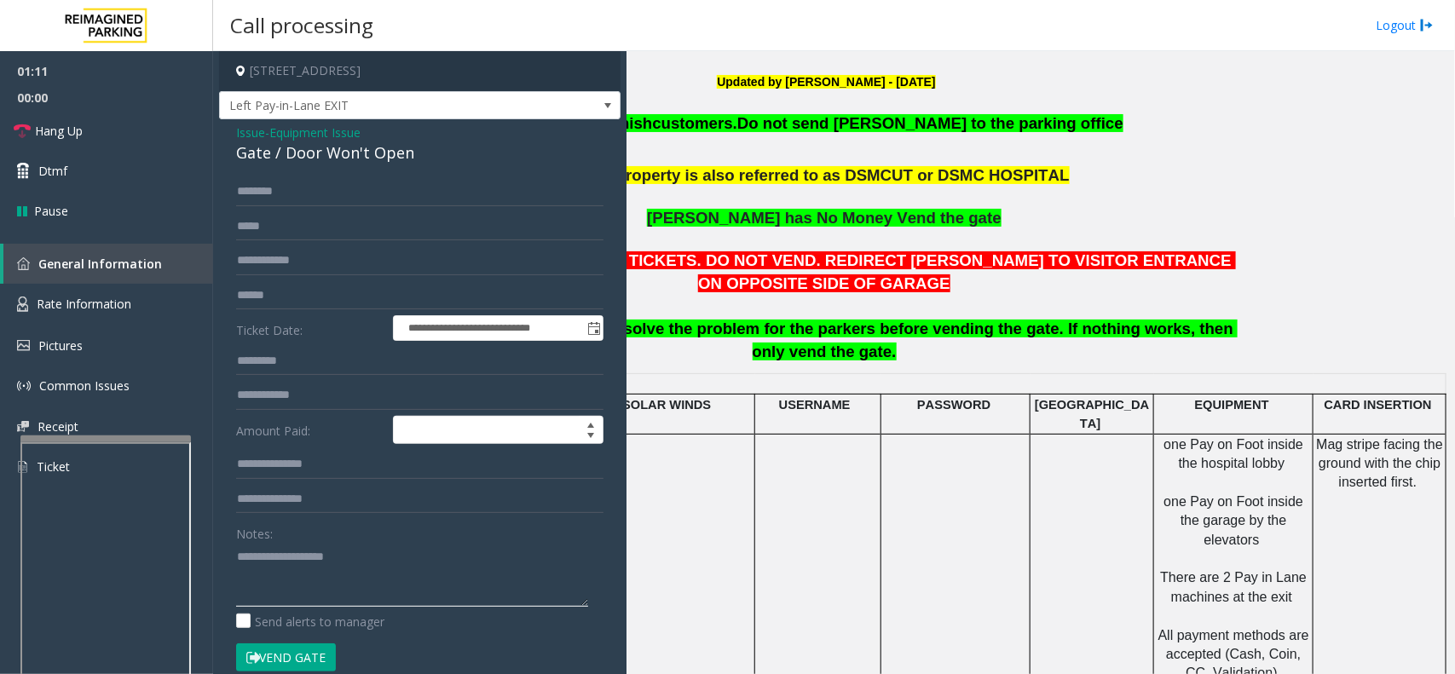
click at [376, 580] on textarea at bounding box center [412, 575] width 352 height 64
drag, startPoint x: 379, startPoint y: 585, endPoint x: 342, endPoint y: 579, distance: 37.8
drag, startPoint x: 342, startPoint y: 579, endPoint x: 309, endPoint y: 569, distance: 34.0
click at [309, 569] on textarea at bounding box center [412, 575] width 352 height 64
click at [279, 645] on button "Vend Gate" at bounding box center [286, 657] width 100 height 29
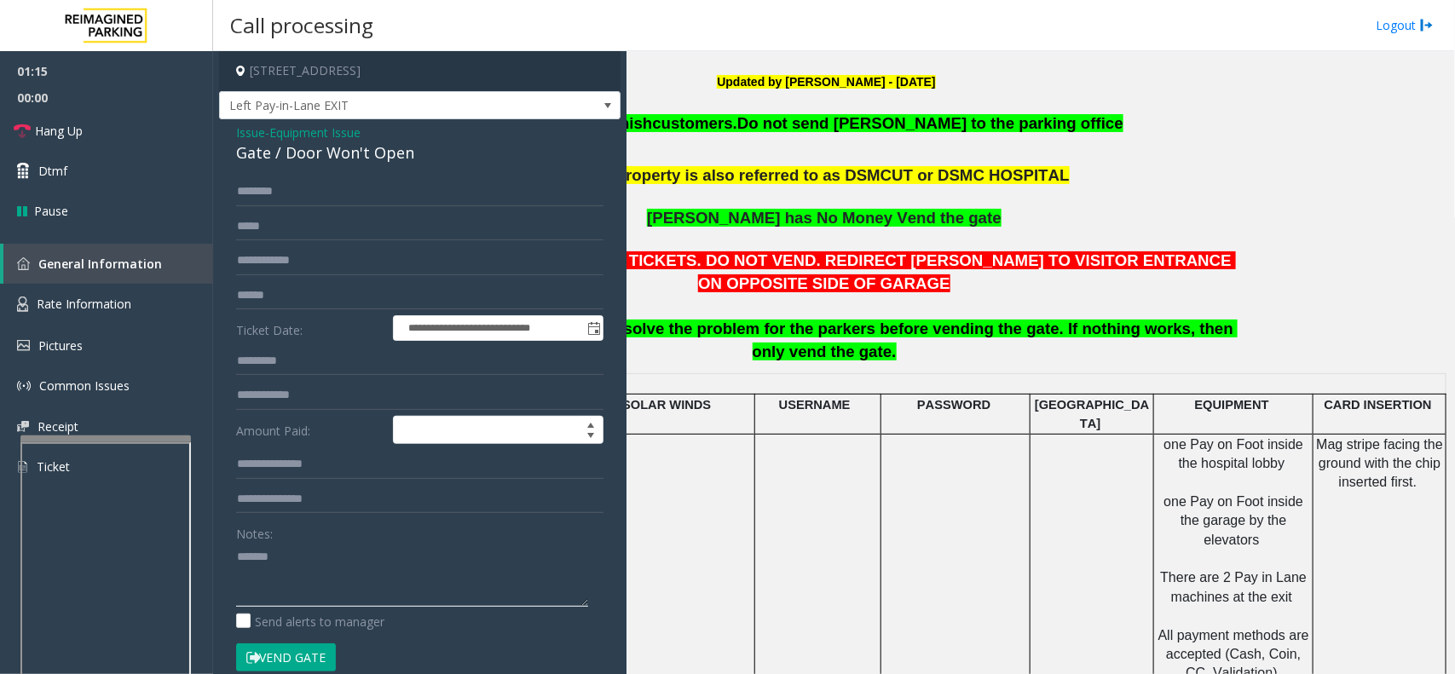
click at [320, 559] on textarea at bounding box center [412, 575] width 352 height 64
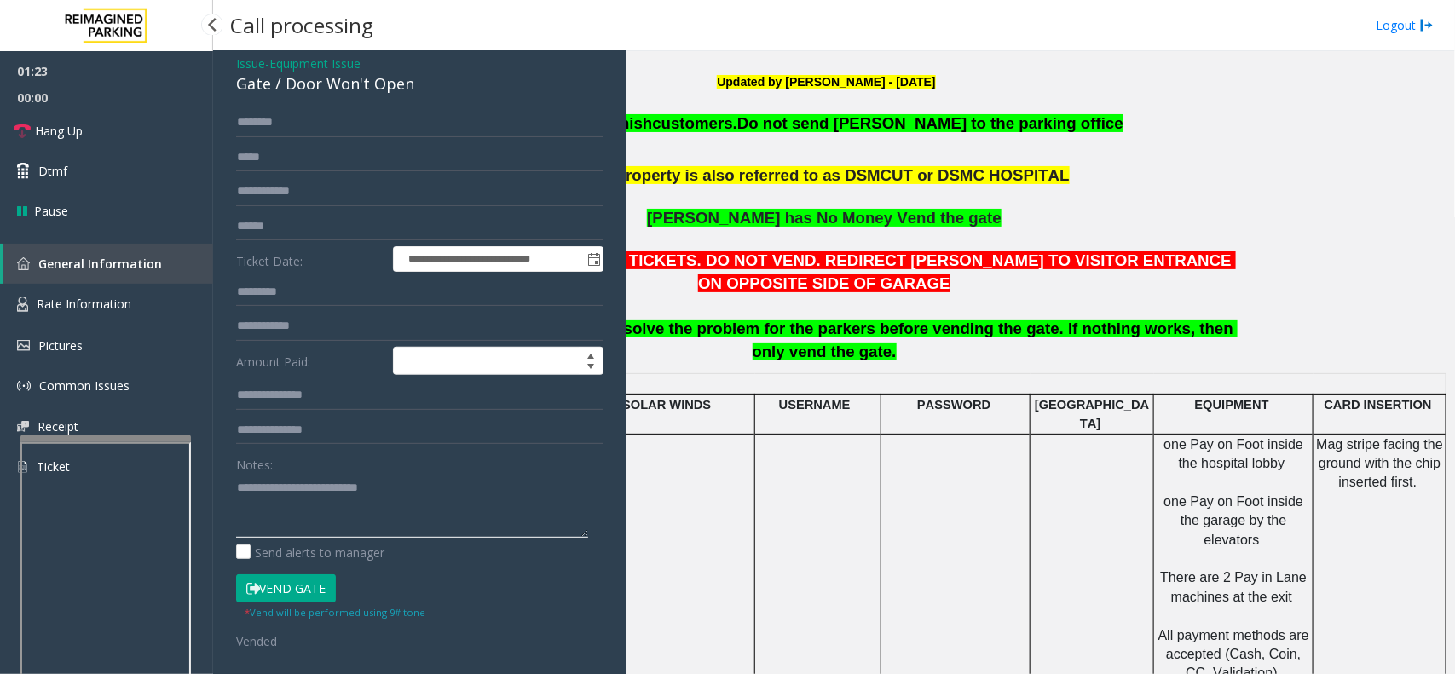
scroll to position [107, 0]
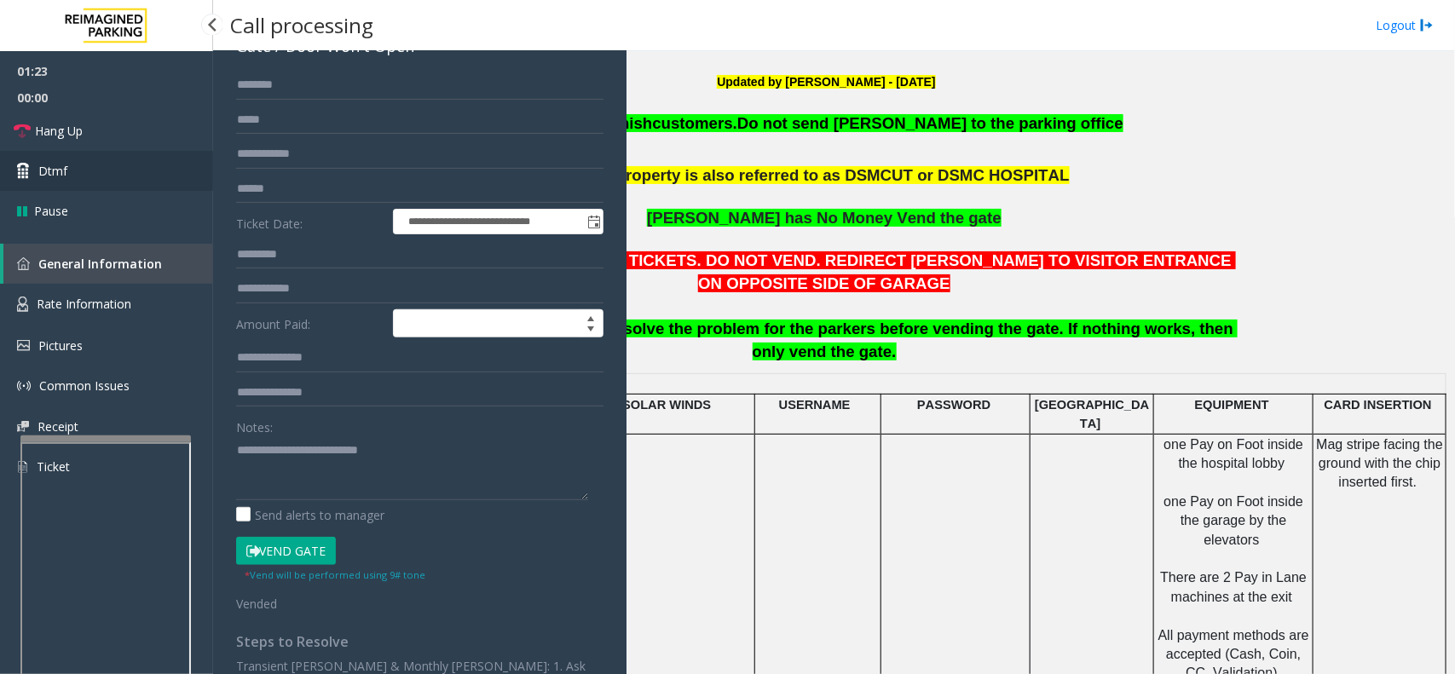
click at [124, 156] on link "Dtmf" at bounding box center [106, 171] width 213 height 40
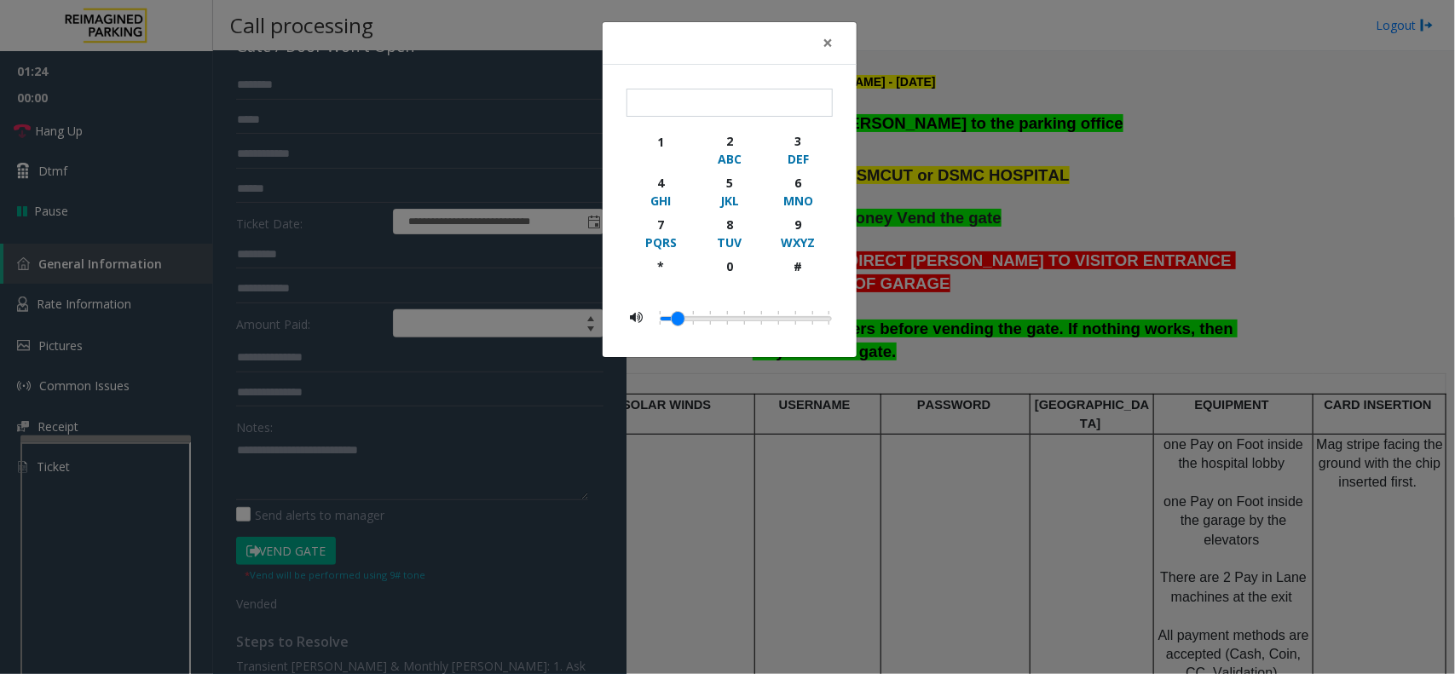
click at [136, 137] on div "× 1 2 ABC 3 DEF 4 GHI 5 JKL 6 MNO 7 PQRS 8 TUV 9 WXYZ * 0 #" at bounding box center [727, 337] width 1455 height 674
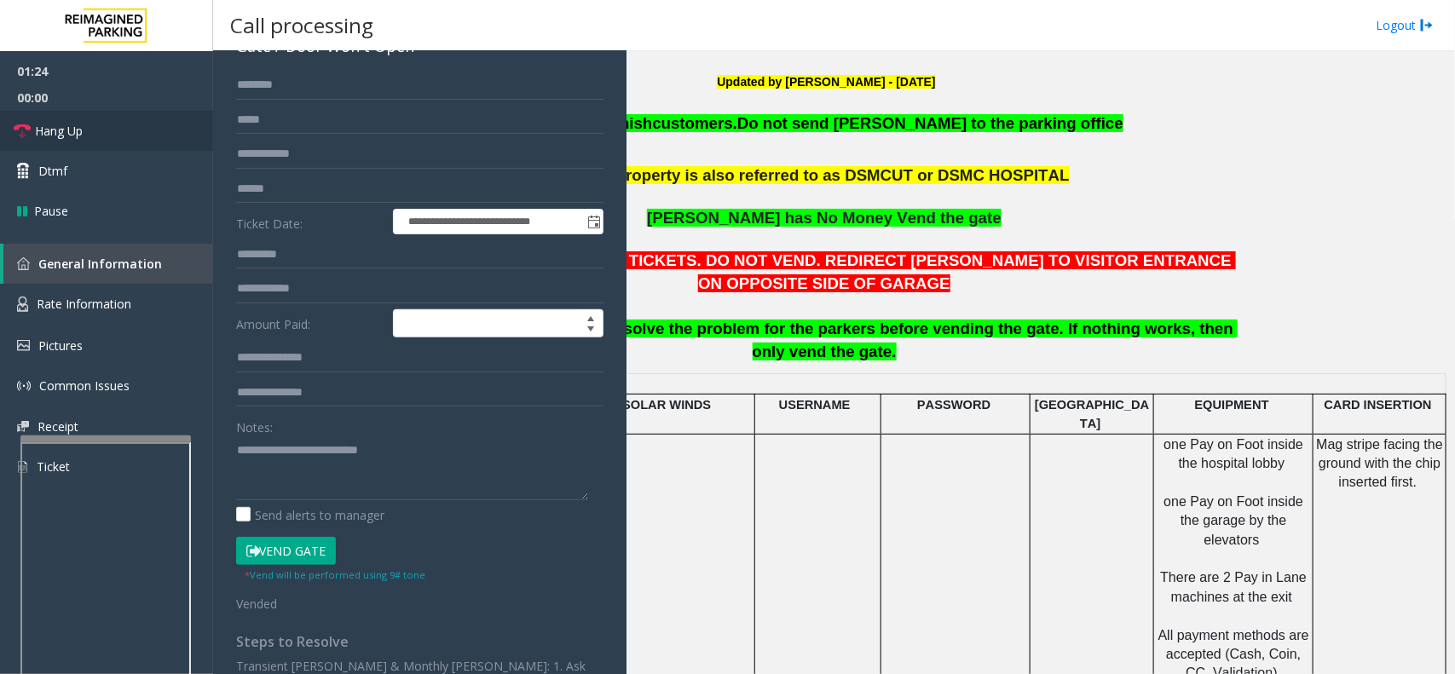
click at [130, 130] on link "Hang Up" at bounding box center [106, 131] width 213 height 40
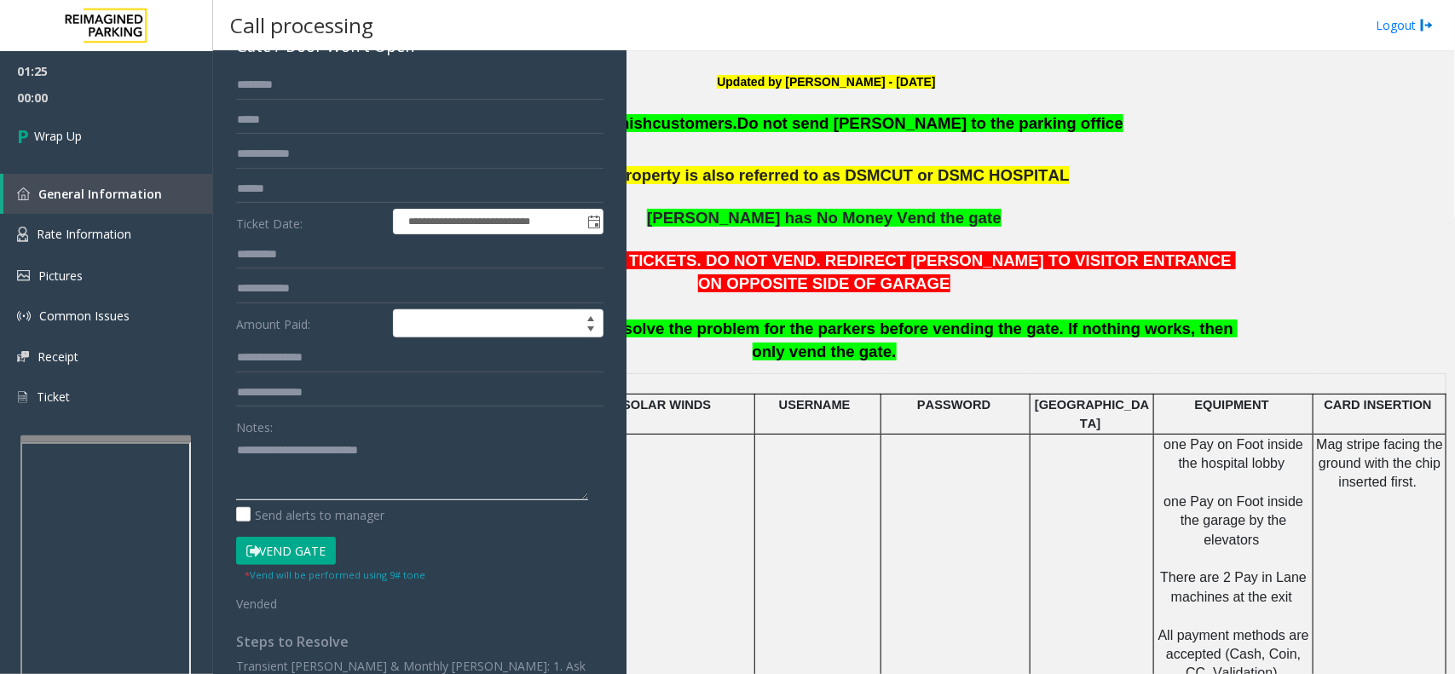
click at [441, 456] on textarea at bounding box center [412, 468] width 352 height 64
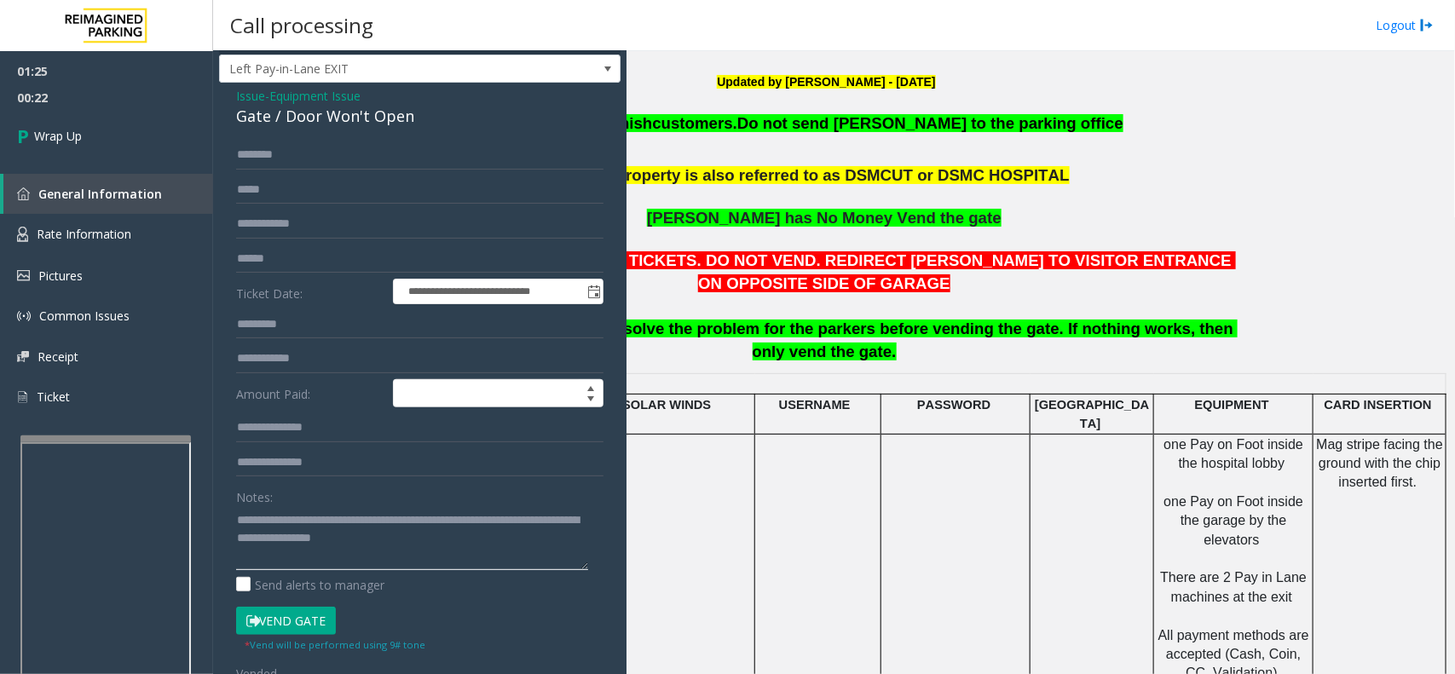
scroll to position [0, 0]
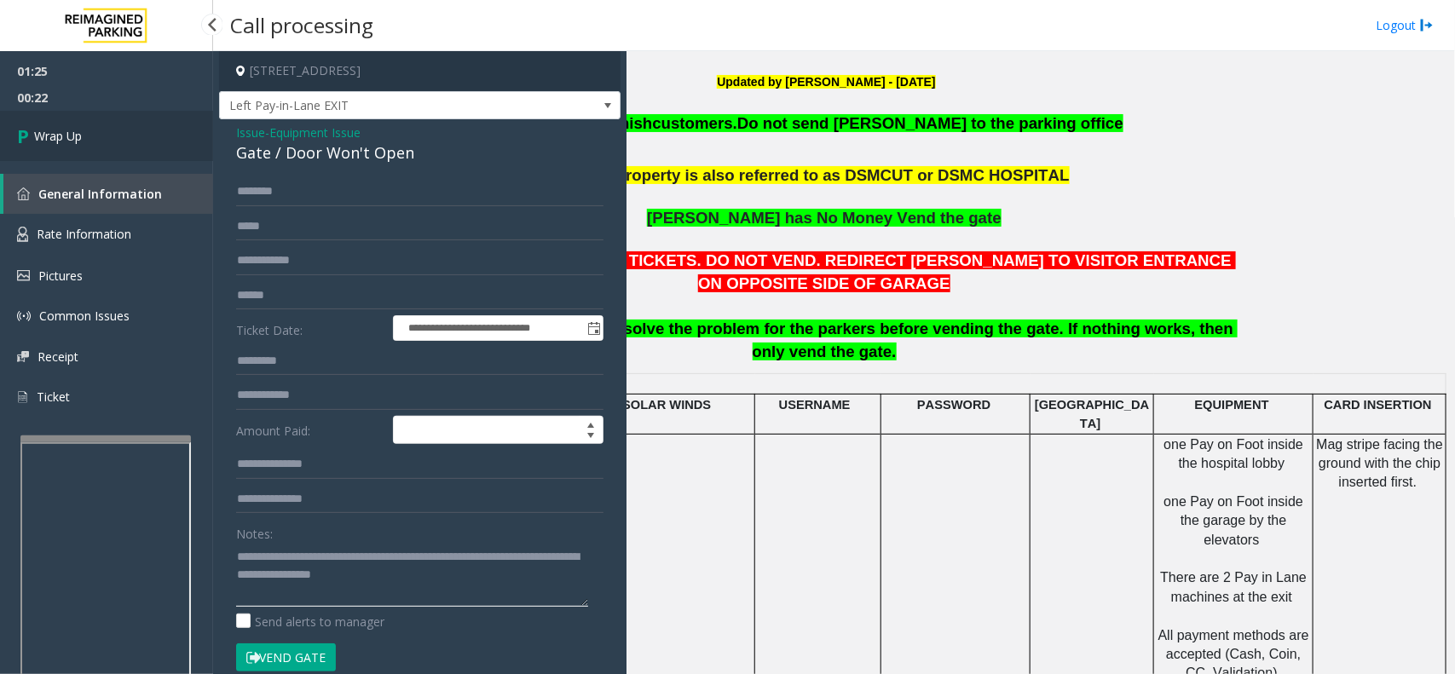
type textarea "**********"
click at [154, 132] on link "Wrap Up" at bounding box center [106, 136] width 213 height 50
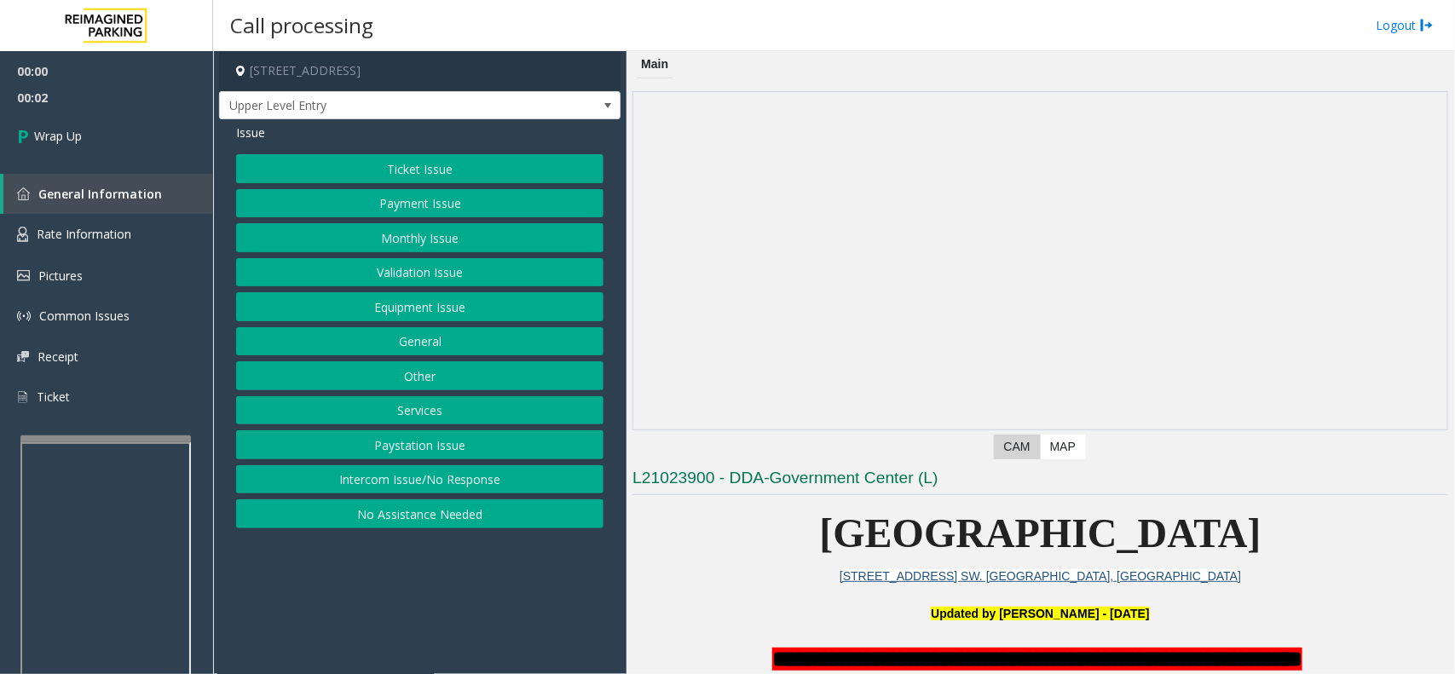
click at [483, 488] on button "Intercom Issue/No Response" at bounding box center [419, 479] width 367 height 29
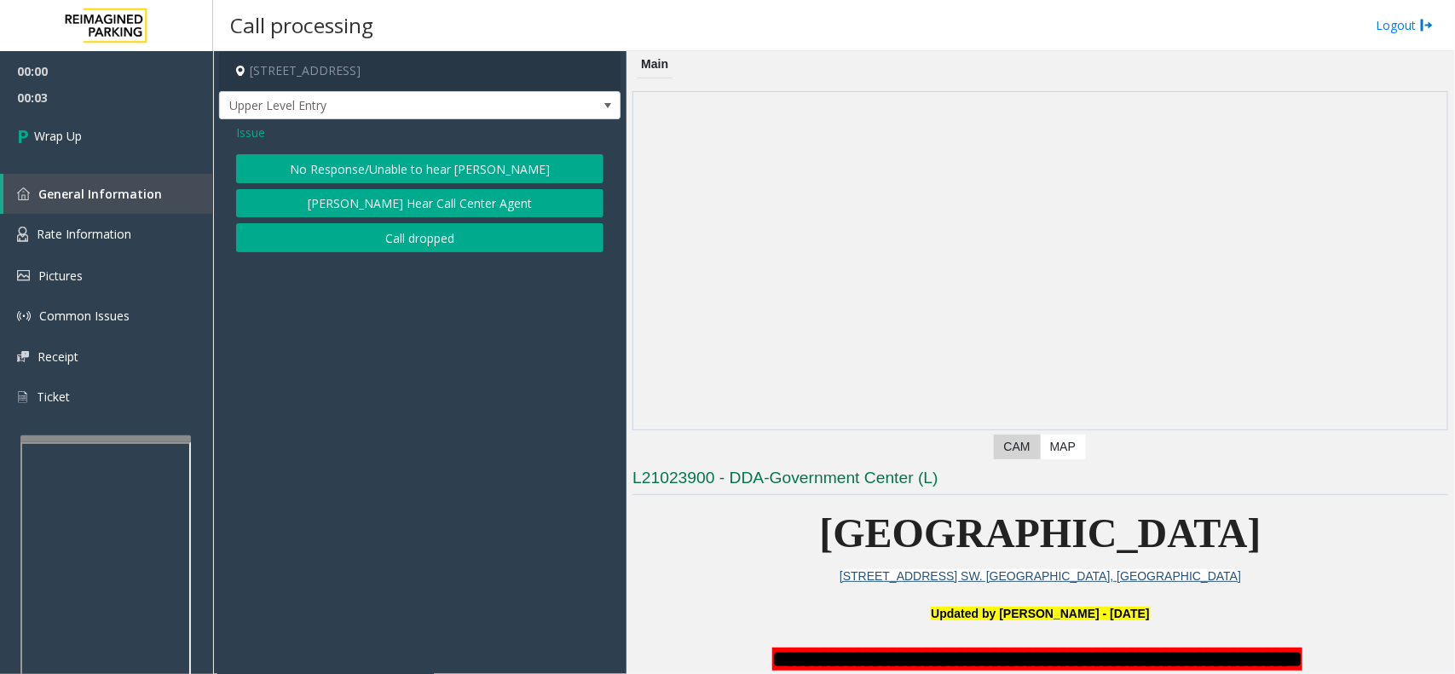
click at [399, 244] on button "Call dropped" at bounding box center [419, 237] width 367 height 29
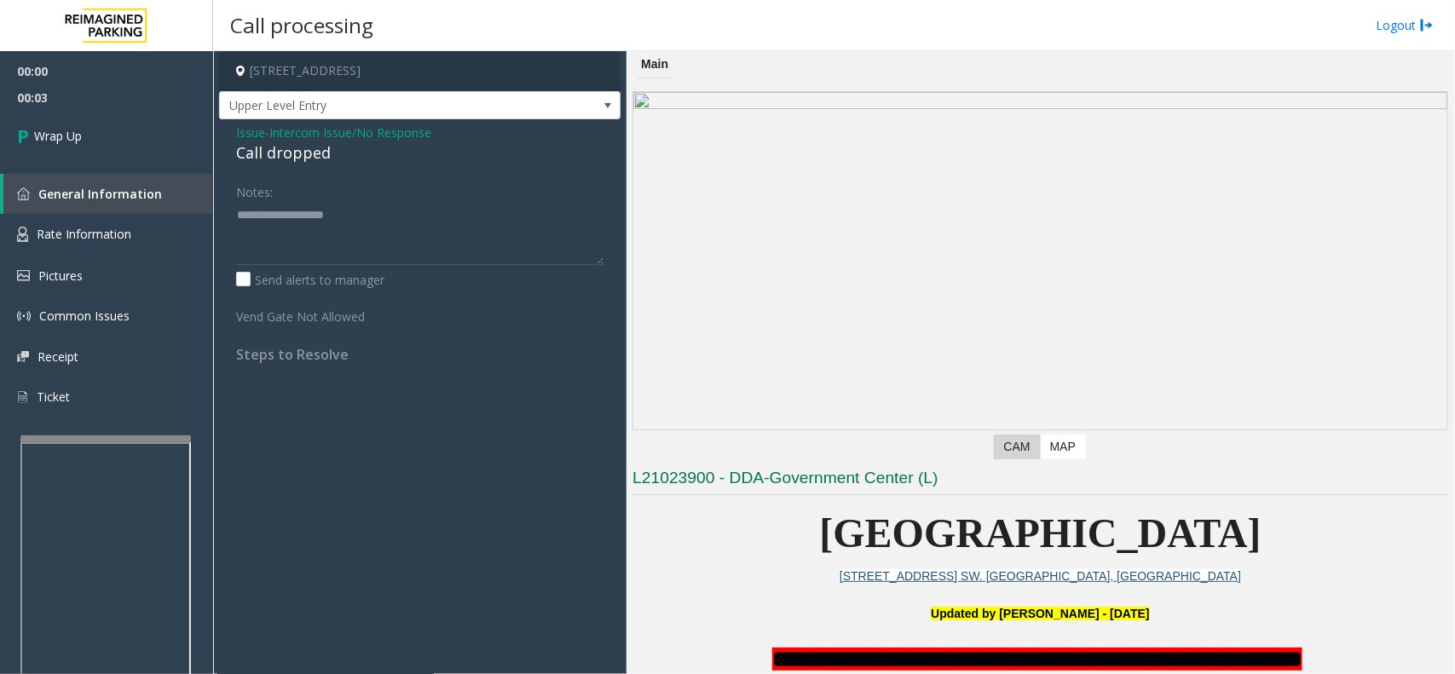
click at [304, 158] on div "Call dropped" at bounding box center [419, 152] width 367 height 23
drag, startPoint x: 305, startPoint y: 158, endPoint x: 326, endPoint y: 222, distance: 67.4
click at [326, 222] on div "Issue - Intercom Issue/No Response Call dropped Notes: Send alerts to manager V…" at bounding box center [419, 249] width 401 height 261
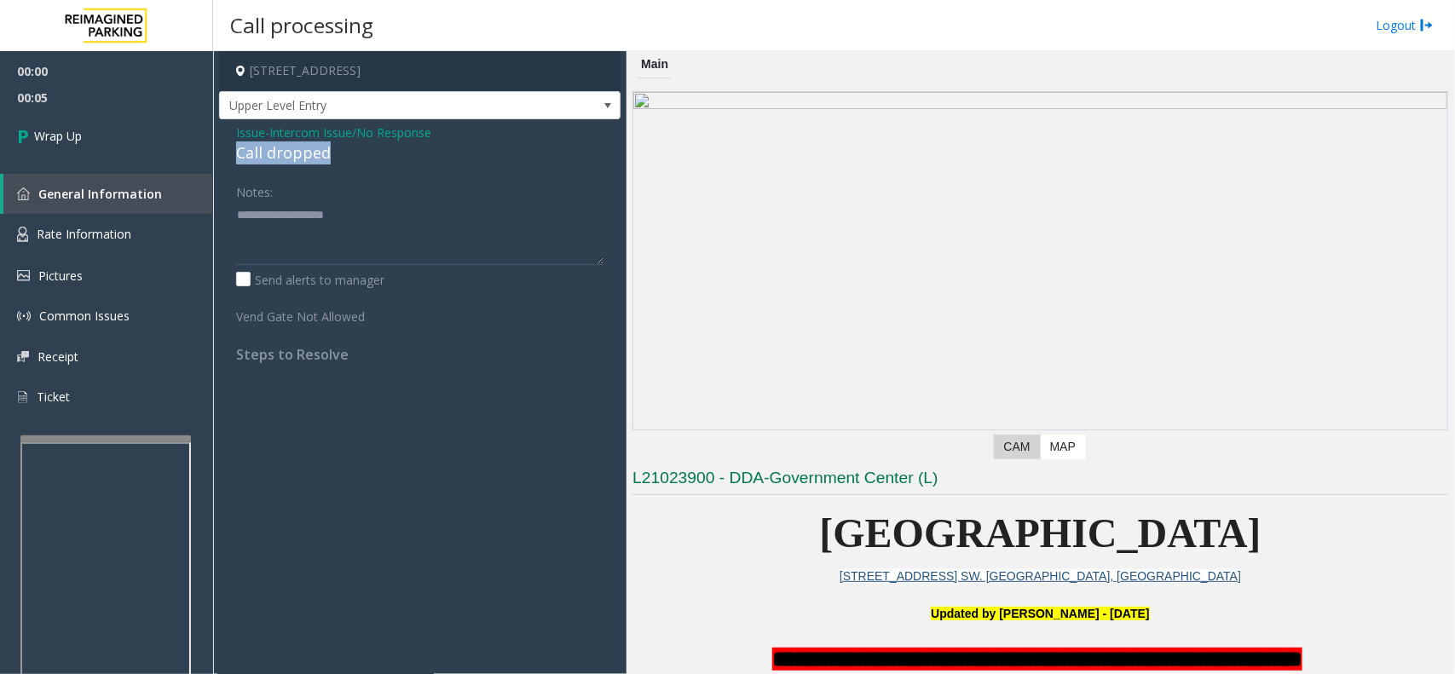
click at [291, 155] on div "Call dropped" at bounding box center [419, 152] width 367 height 23
type textarea "**********"
click at [171, 135] on link "Wrap Up" at bounding box center [106, 136] width 213 height 50
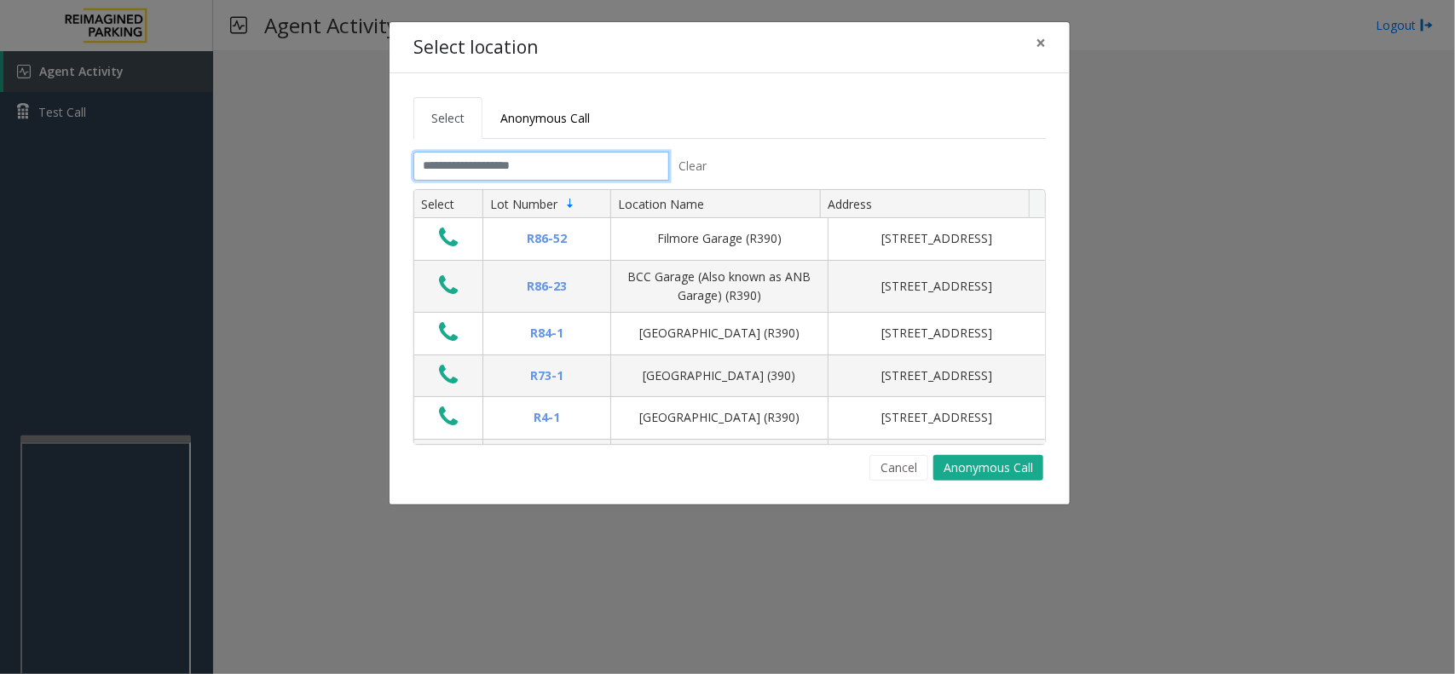
click at [589, 166] on input "text" at bounding box center [541, 166] width 256 height 29
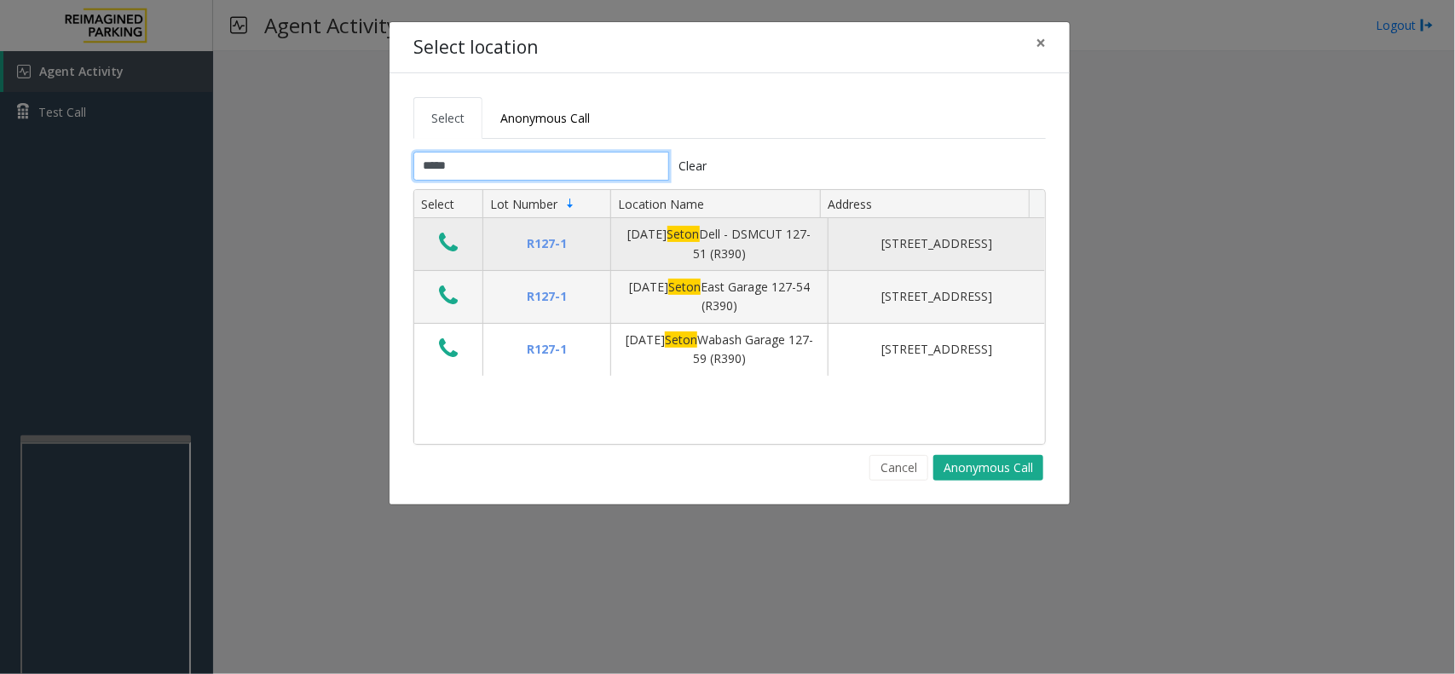
type input "*****"
click at [444, 255] on icon "Data table" at bounding box center [448, 243] width 19 height 24
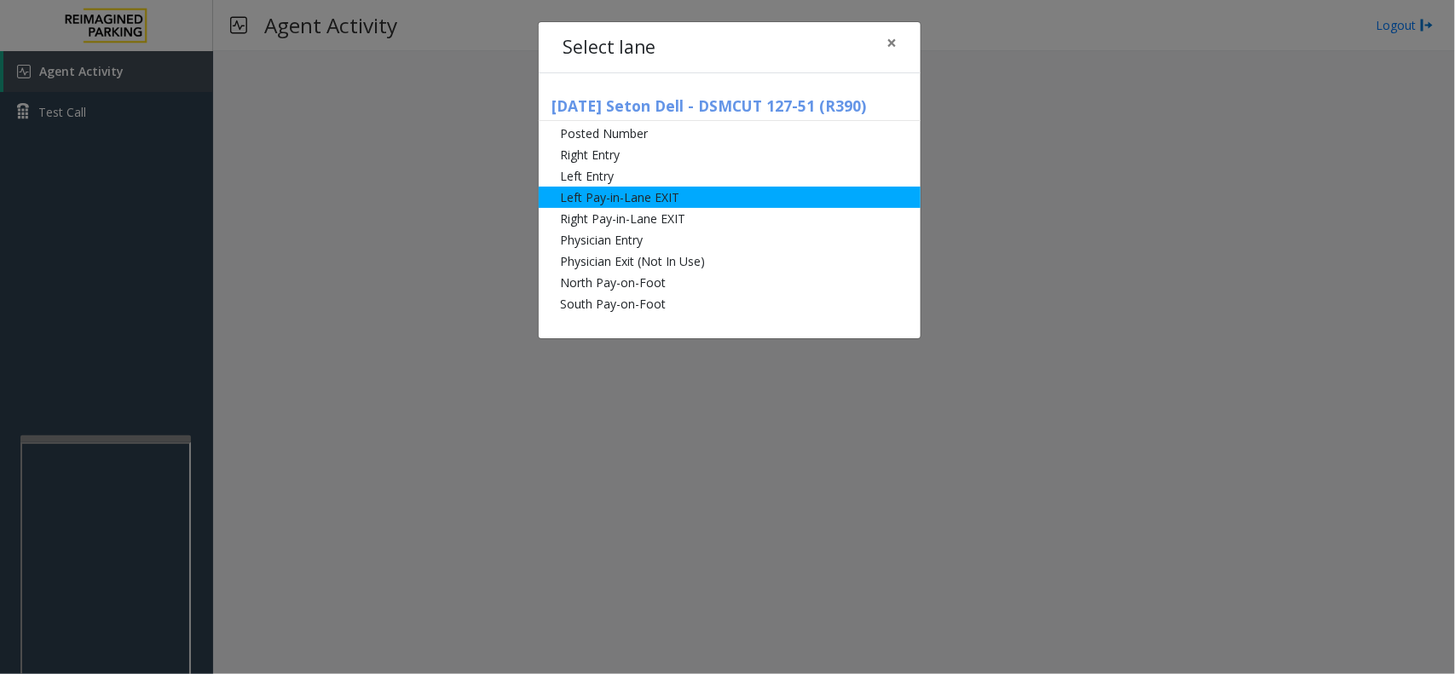
click at [648, 198] on li "Left Pay-in-Lane EXIT" at bounding box center [730, 197] width 382 height 21
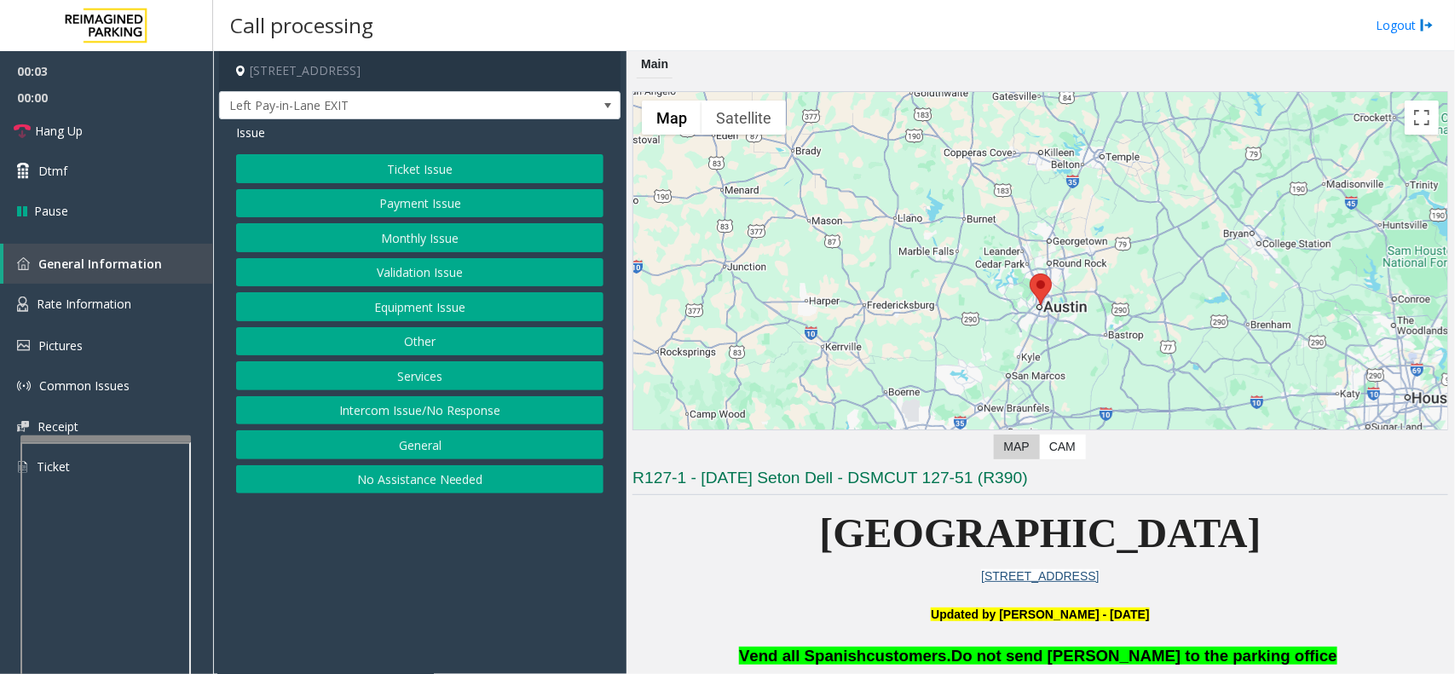
drag, startPoint x: 437, startPoint y: 602, endPoint x: 486, endPoint y: 627, distance: 54.9
click at [375, 628] on app-call-processing-form "[STREET_ADDRESS] Left Pay-in-Lane EXIT Issue Ticket Issue Payment Issue Monthly…" at bounding box center [419, 362] width 413 height 623
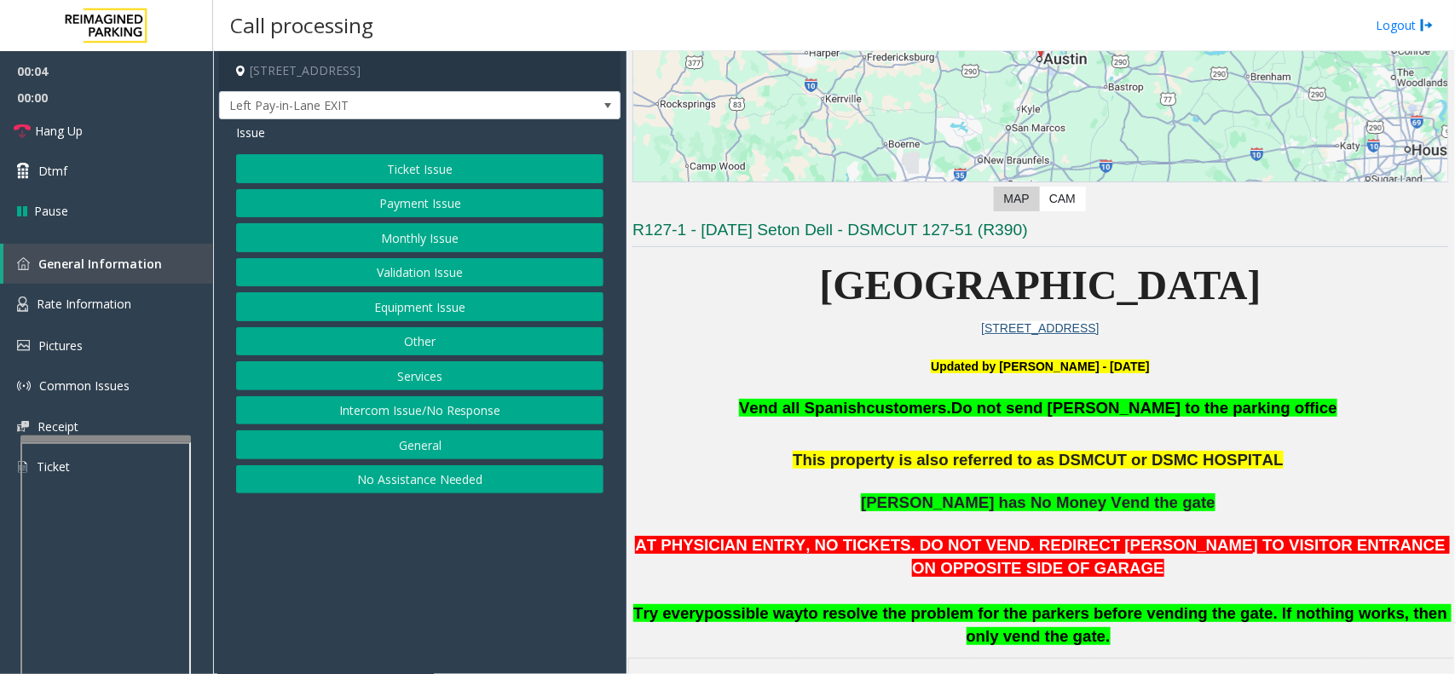
scroll to position [426, 0]
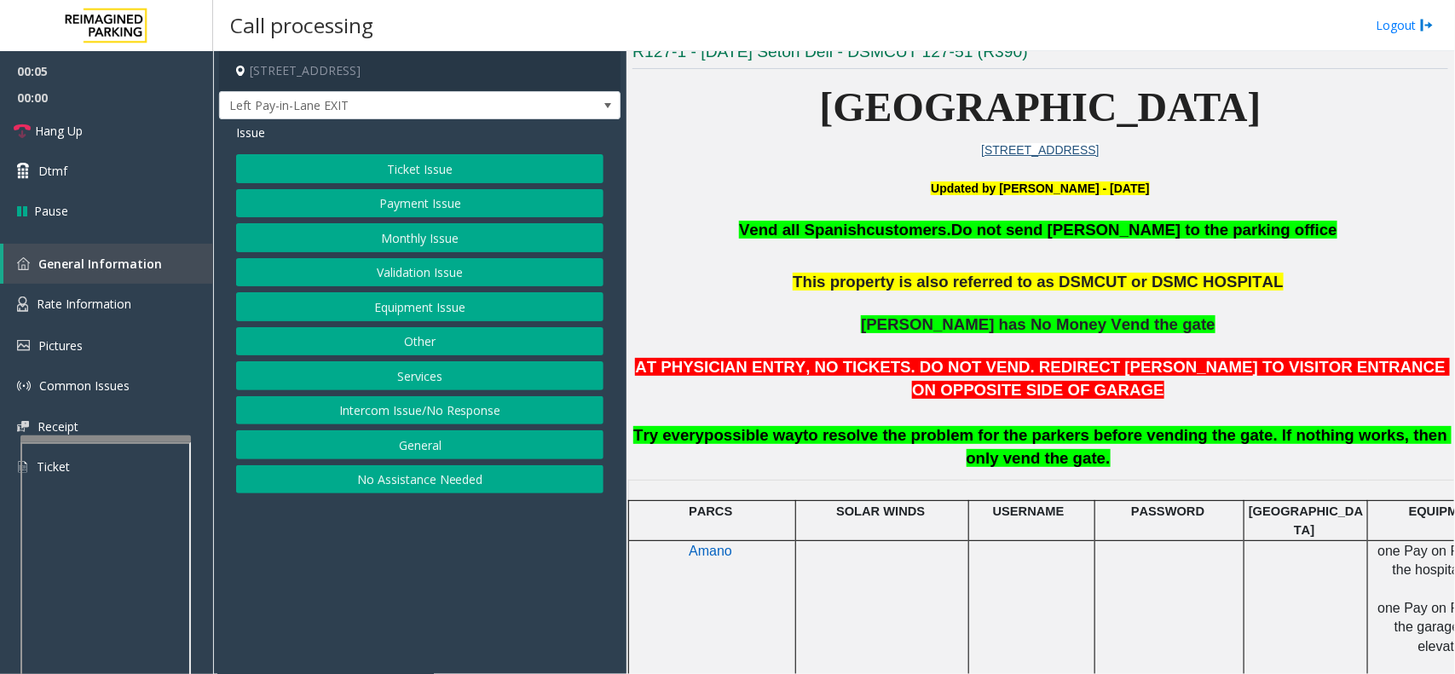
drag, startPoint x: 520, startPoint y: 610, endPoint x: 447, endPoint y: 605, distance: 72.6
click at [429, 613] on app-call-processing-form "[STREET_ADDRESS] Left Pay-in-Lane EXIT Issue Ticket Issue Payment Issue Monthly…" at bounding box center [419, 362] width 413 height 623
click at [746, 422] on p "AT PHYSICIAN ENTRY, NO TICKETS. DO NOT VEND. REDIRECT [PERSON_NAME] TO VISITOR …" at bounding box center [1039, 413] width 815 height 114
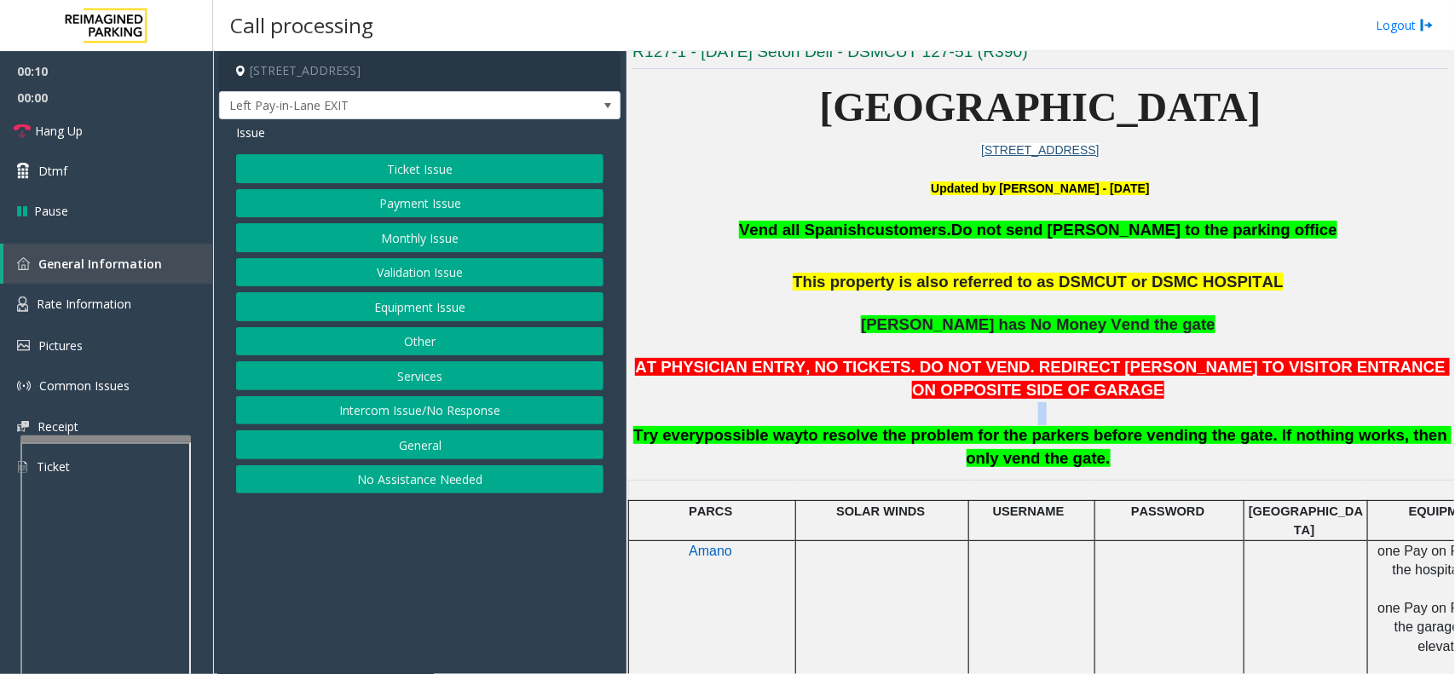
click at [799, 418] on p "AT PHYSICIAN ENTRY, NO TICKETS. DO NOT VEND. REDIRECT [PERSON_NAME] TO VISITOR …" at bounding box center [1039, 413] width 815 height 114
click at [454, 185] on div "Ticket Issue Payment Issue Monthly Issue Validation Issue Equipment Issue Other…" at bounding box center [419, 323] width 367 height 339
click at [454, 179] on button "Ticket Issue" at bounding box center [419, 168] width 367 height 29
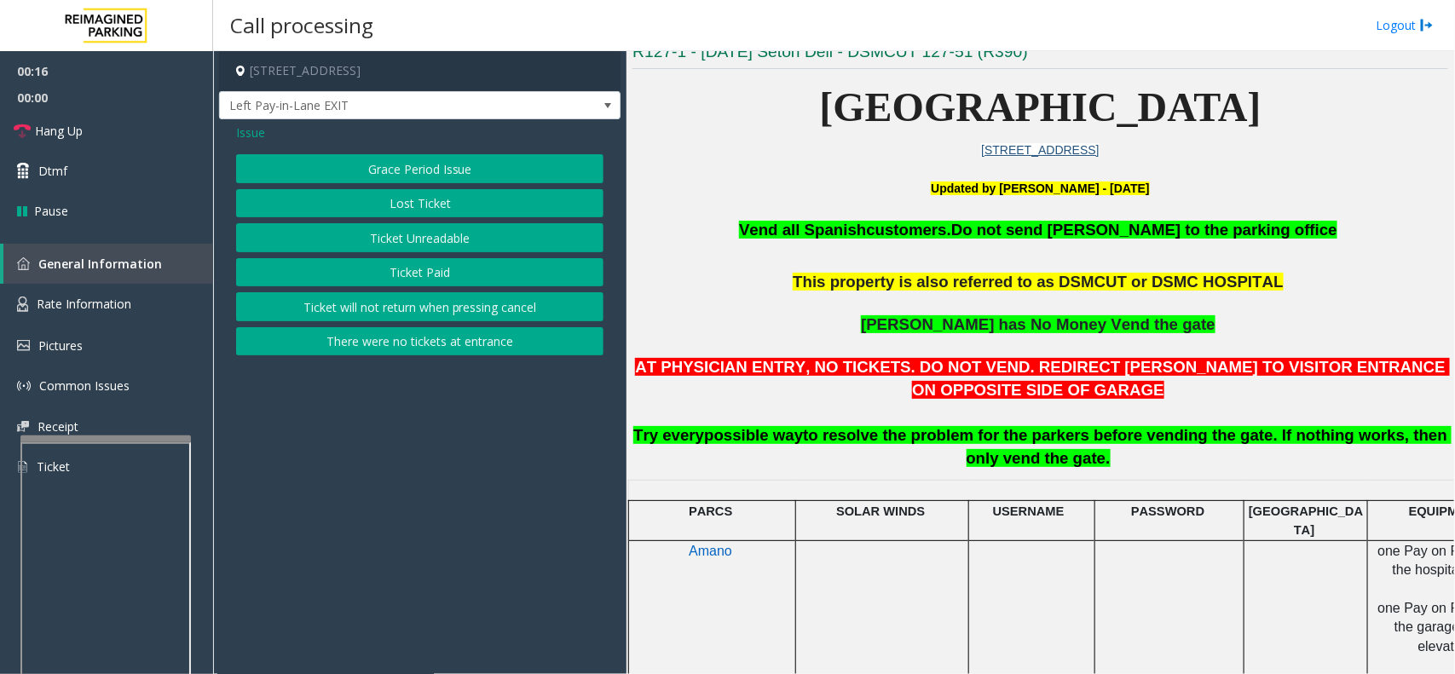
click at [456, 345] on button "There were no tickets at entrance" at bounding box center [419, 341] width 367 height 29
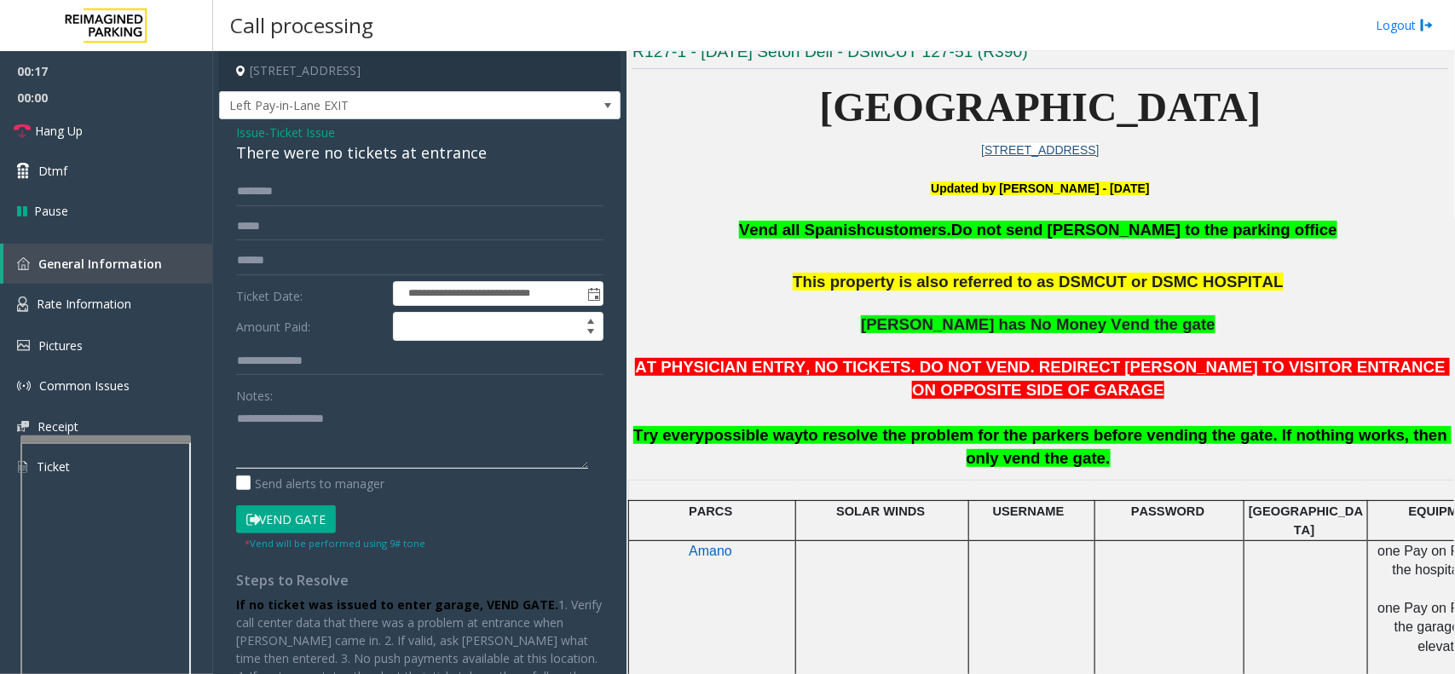
paste textarea "**********"
click at [316, 151] on div "There were no tickets at entrance" at bounding box center [419, 152] width 367 height 23
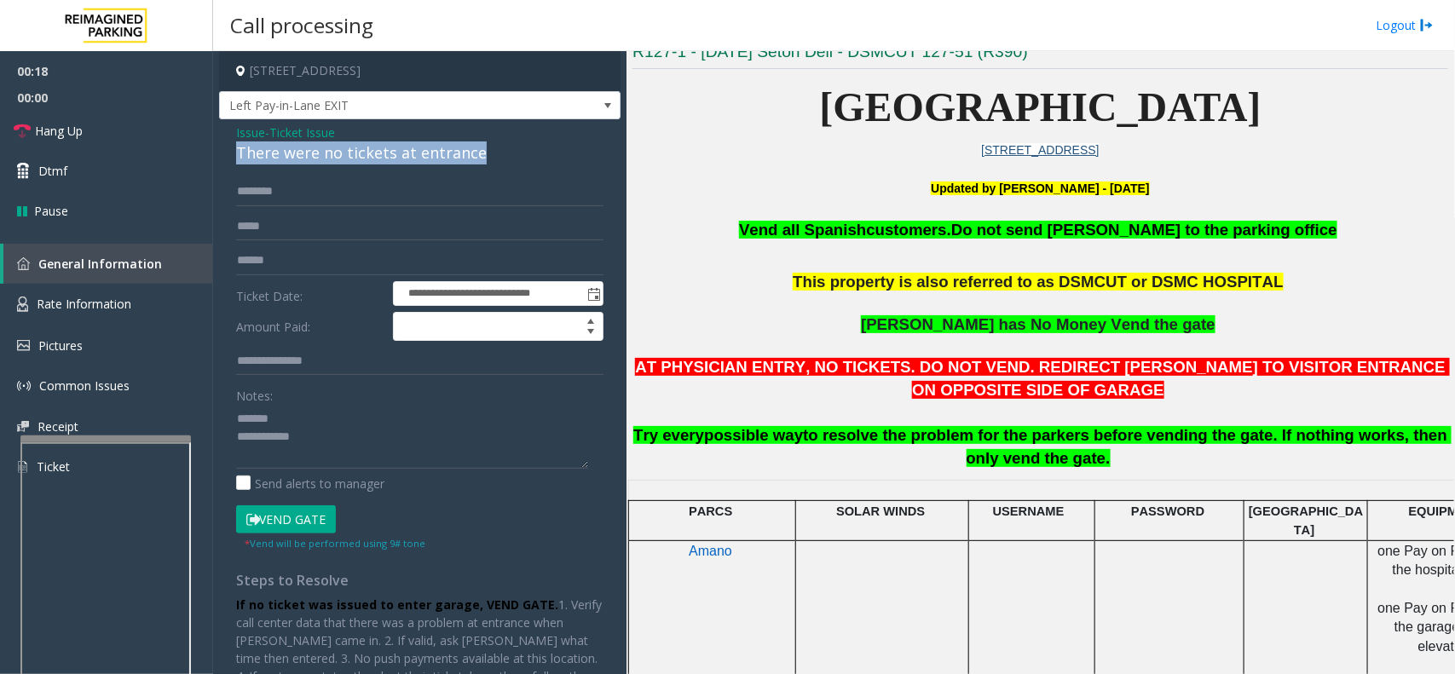
drag, startPoint x: 316, startPoint y: 151, endPoint x: 389, endPoint y: 164, distance: 74.5
click at [335, 162] on div "There were no tickets at entrance" at bounding box center [419, 152] width 367 height 23
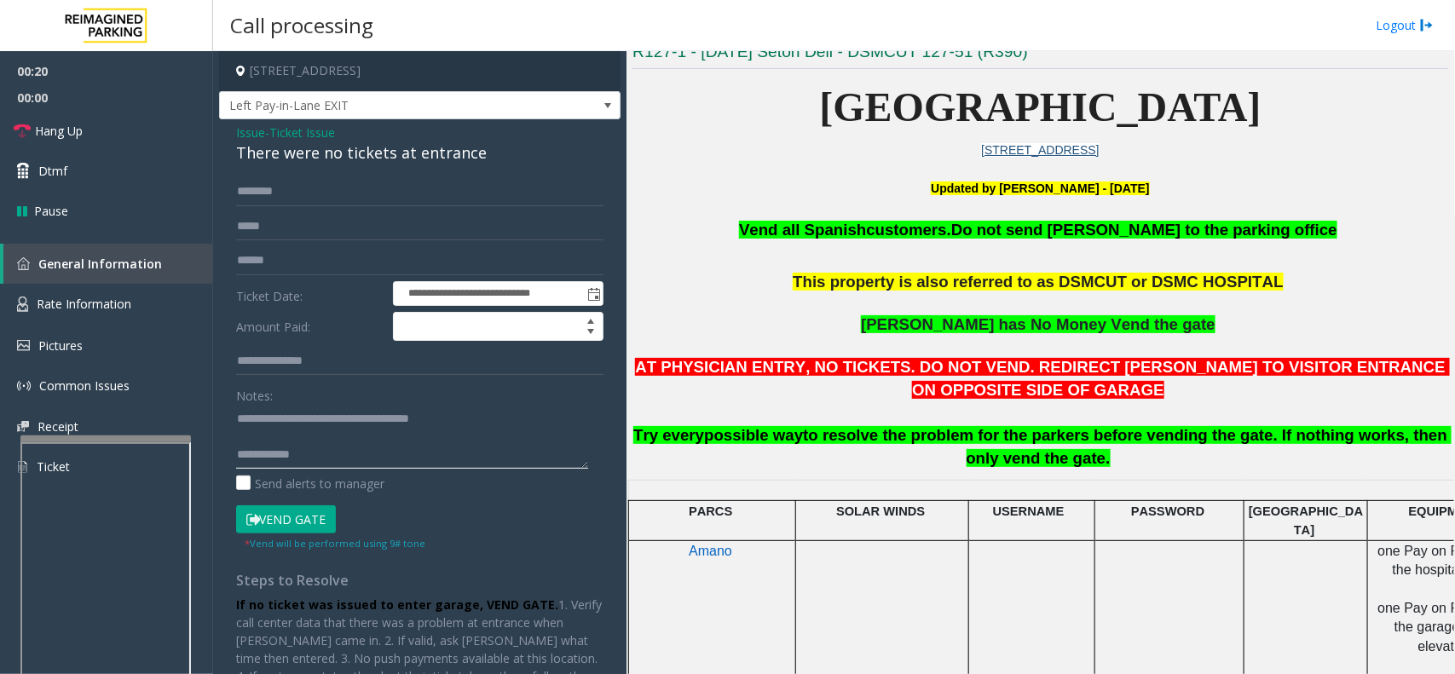
click at [458, 464] on textarea at bounding box center [412, 437] width 352 height 64
click at [400, 450] on textarea at bounding box center [412, 437] width 352 height 64
paste textarea "**********"
click at [303, 460] on textarea at bounding box center [412, 437] width 352 height 64
click at [539, 456] on textarea at bounding box center [412, 437] width 352 height 64
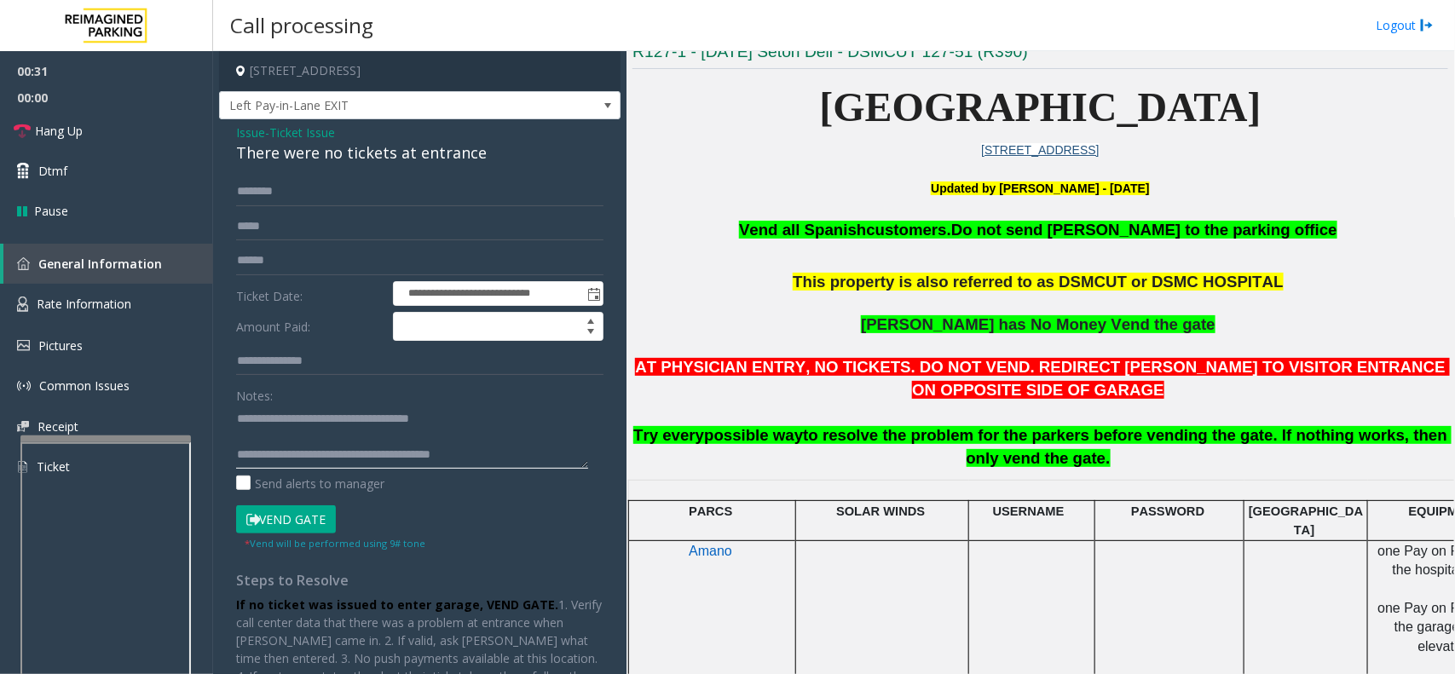
click at [491, 414] on textarea at bounding box center [412, 437] width 352 height 64
click at [517, 458] on textarea at bounding box center [412, 437] width 352 height 64
click at [368, 436] on textarea at bounding box center [412, 437] width 352 height 64
click at [274, 510] on button "Vend Gate" at bounding box center [286, 519] width 100 height 29
drag, startPoint x: 308, startPoint y: 443, endPoint x: 222, endPoint y: 440, distance: 86.1
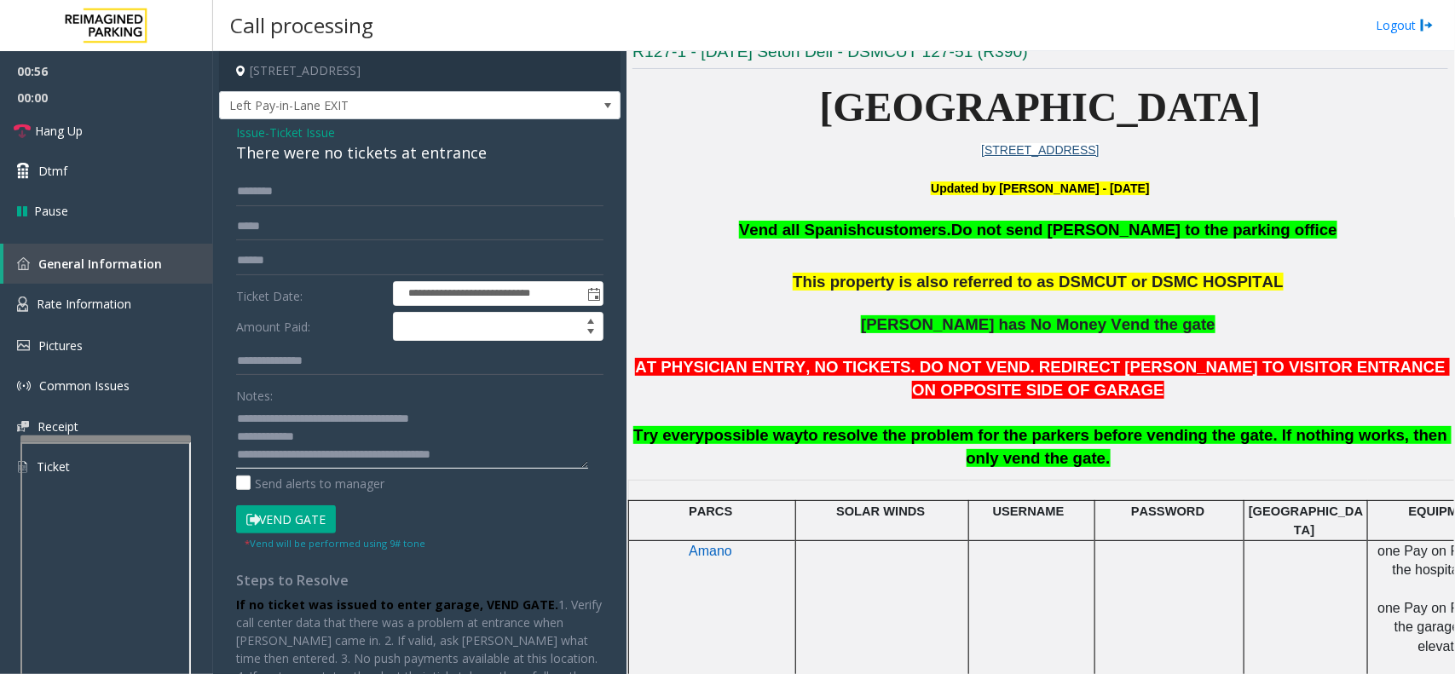
click at [222, 440] on div "**********" at bounding box center [419, 454] width 401 height 671
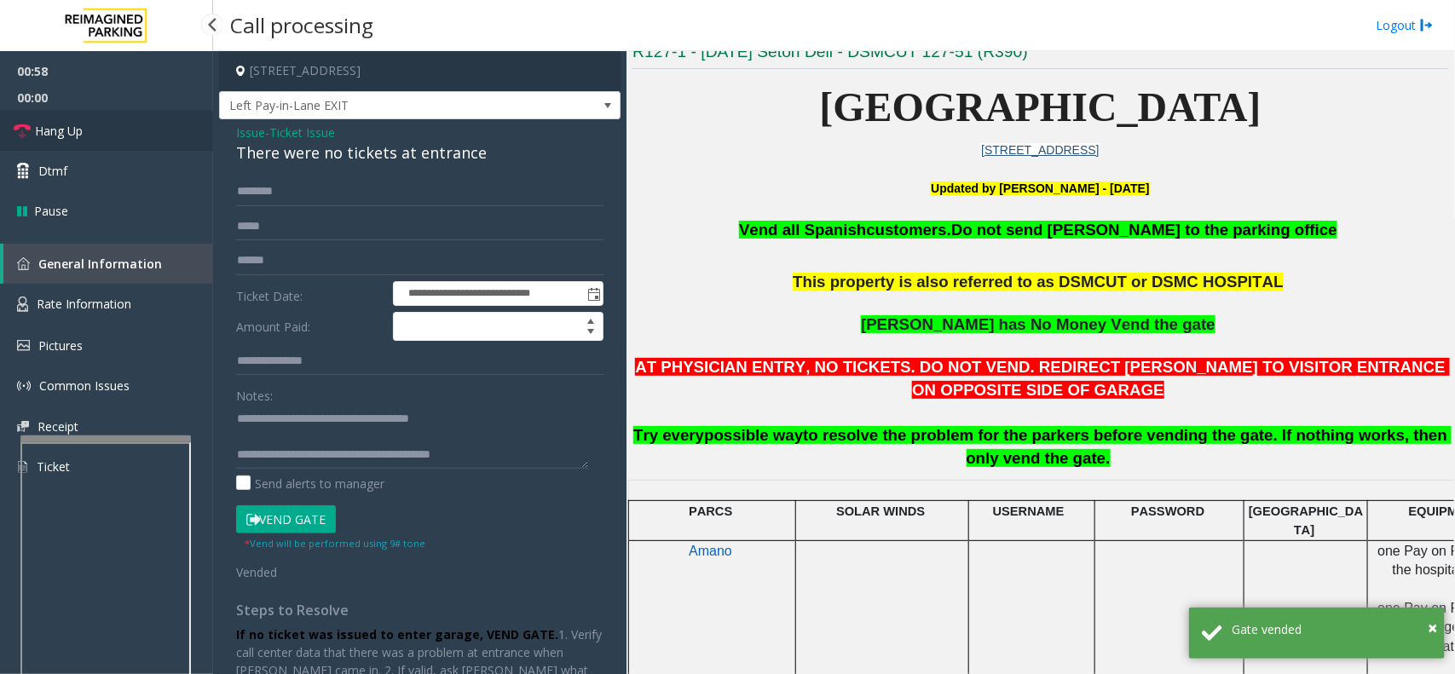
click at [136, 130] on link "Hang Up" at bounding box center [106, 131] width 213 height 40
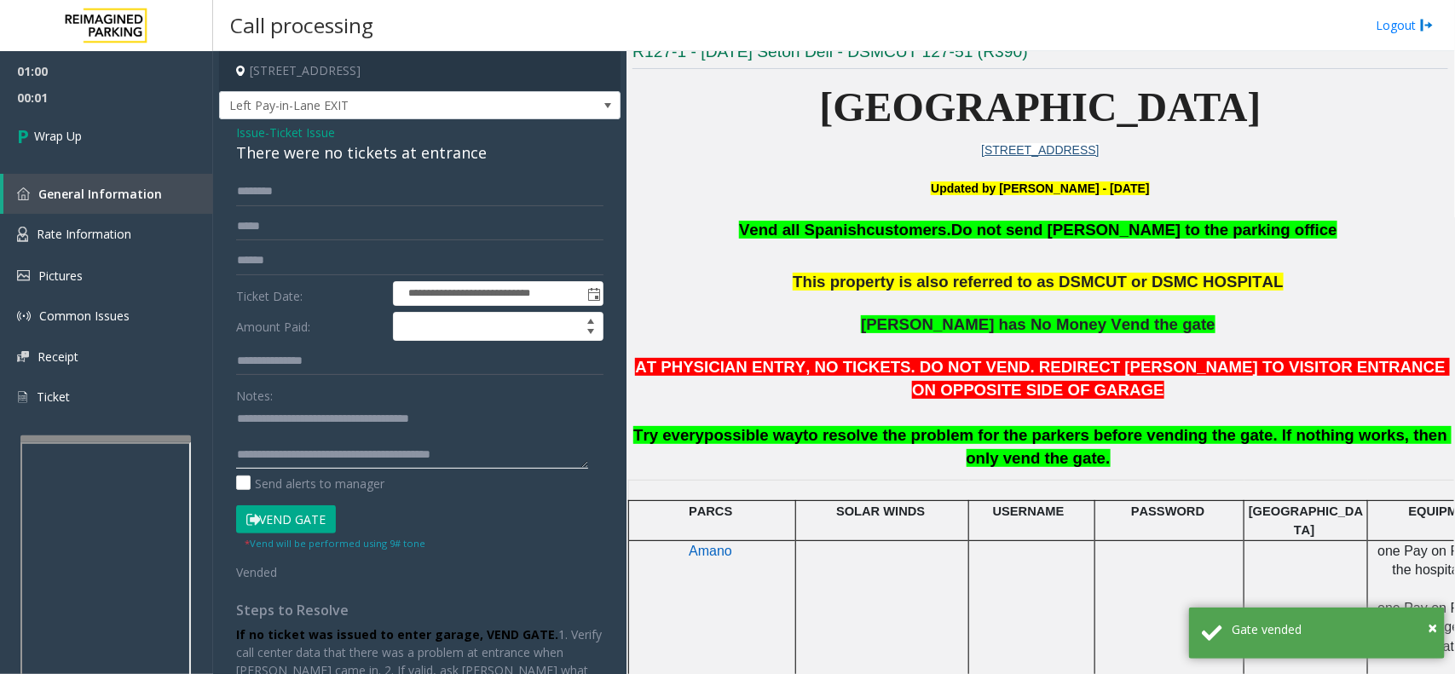
click at [307, 454] on textarea at bounding box center [412, 437] width 352 height 64
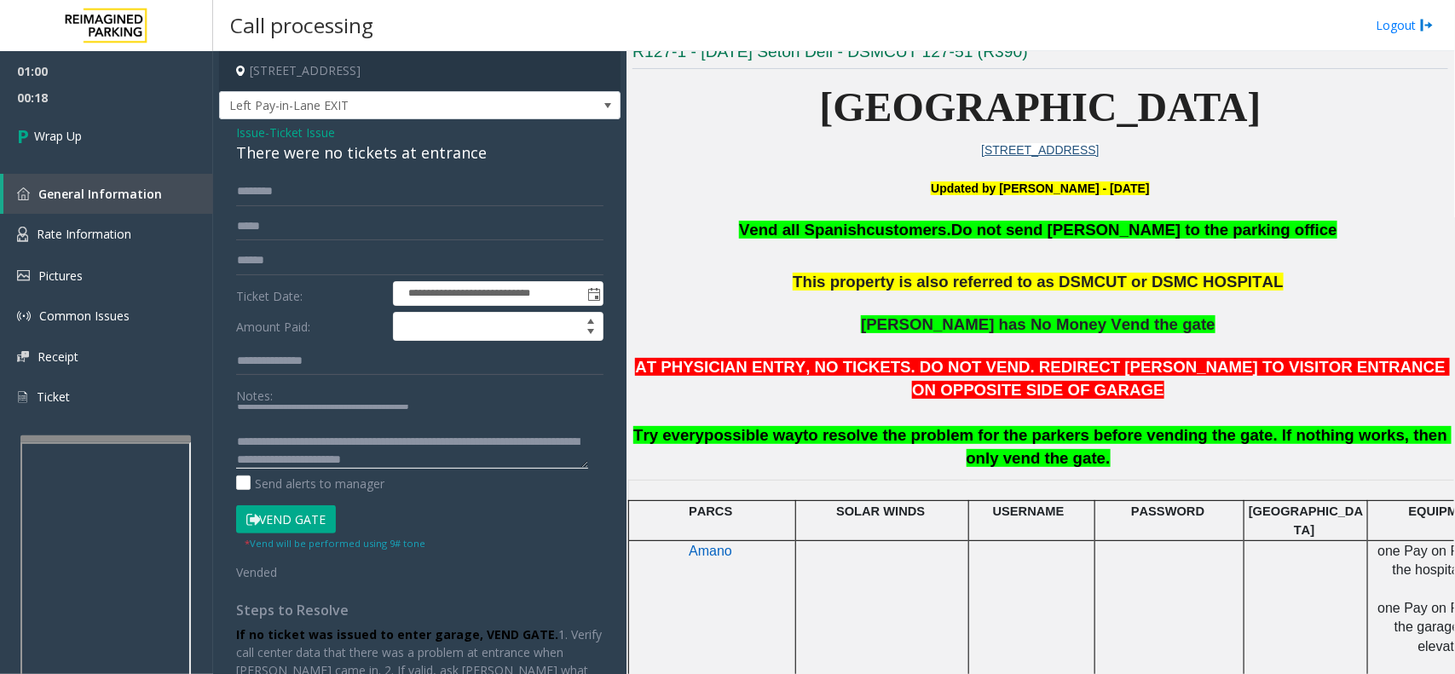
scroll to position [18, 0]
drag, startPoint x: 407, startPoint y: 461, endPoint x: 320, endPoint y: 457, distance: 87.9
click at [320, 457] on textarea at bounding box center [412, 437] width 352 height 64
drag, startPoint x: 447, startPoint y: 450, endPoint x: 439, endPoint y: 463, distance: 15.4
click at [445, 450] on textarea at bounding box center [412, 437] width 352 height 64
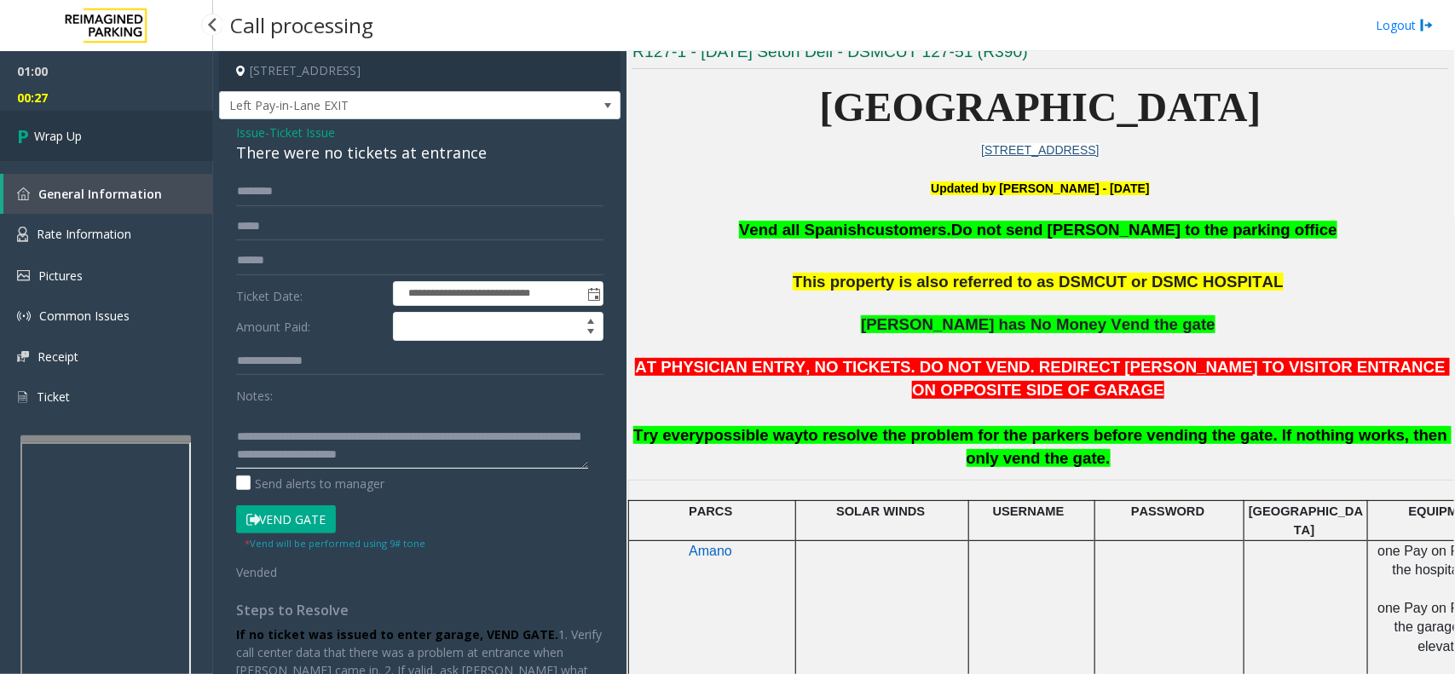
type textarea "**********"
click at [124, 141] on link "Wrap Up" at bounding box center [106, 136] width 213 height 50
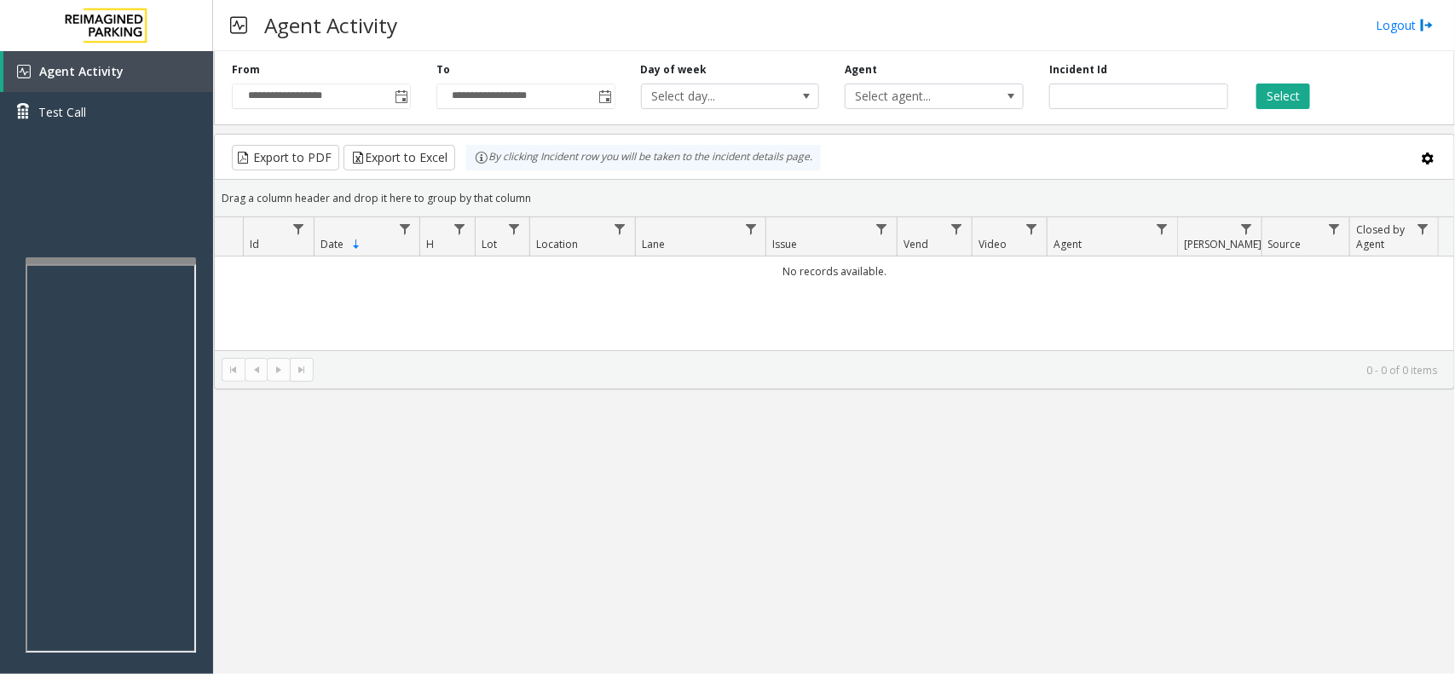
drag, startPoint x: 509, startPoint y: 665, endPoint x: 449, endPoint y: 652, distance: 61.2
click at [470, 653] on div "**********" at bounding box center [833, 362] width 1241 height 623
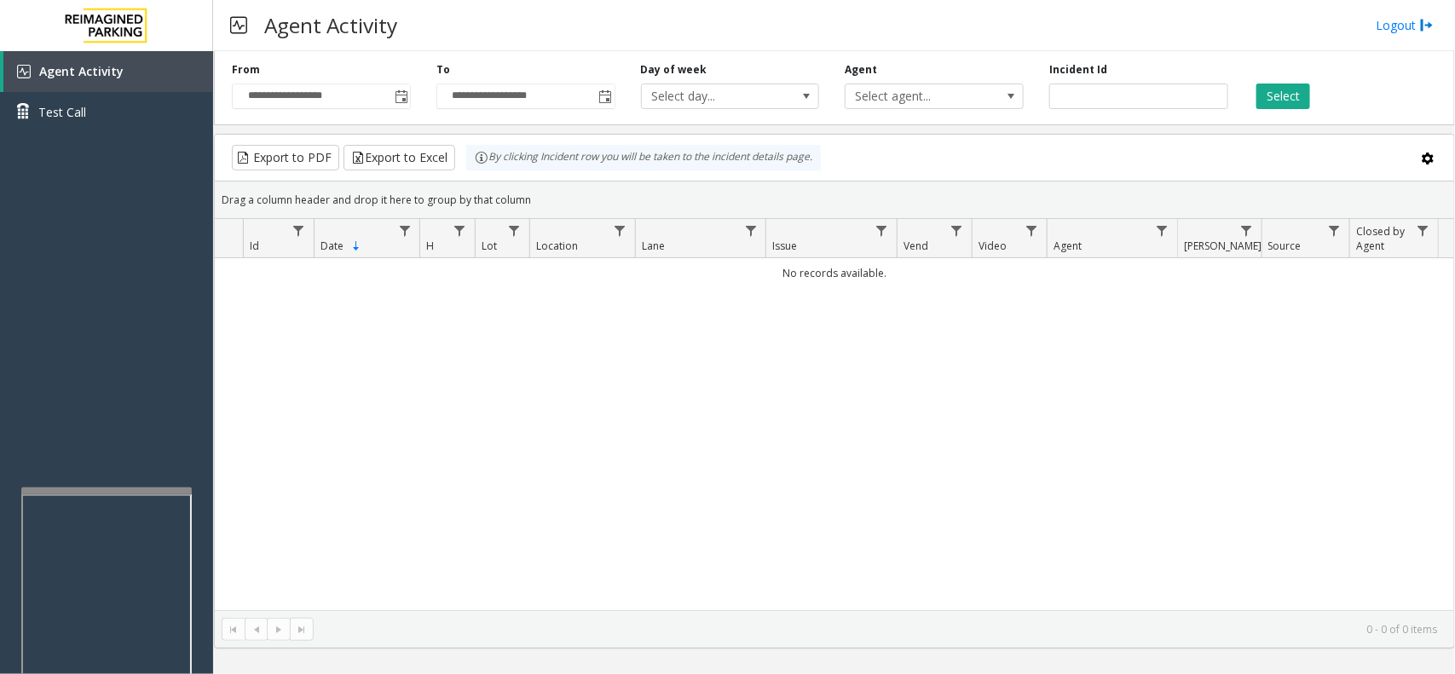
click at [116, 491] on div at bounding box center [106, 490] width 170 height 7
click at [103, 473] on div at bounding box center [105, 472] width 170 height 7
drag, startPoint x: 933, startPoint y: 487, endPoint x: 724, endPoint y: 527, distance: 212.4
click at [724, 527] on div "No records available." at bounding box center [834, 434] width 1239 height 352
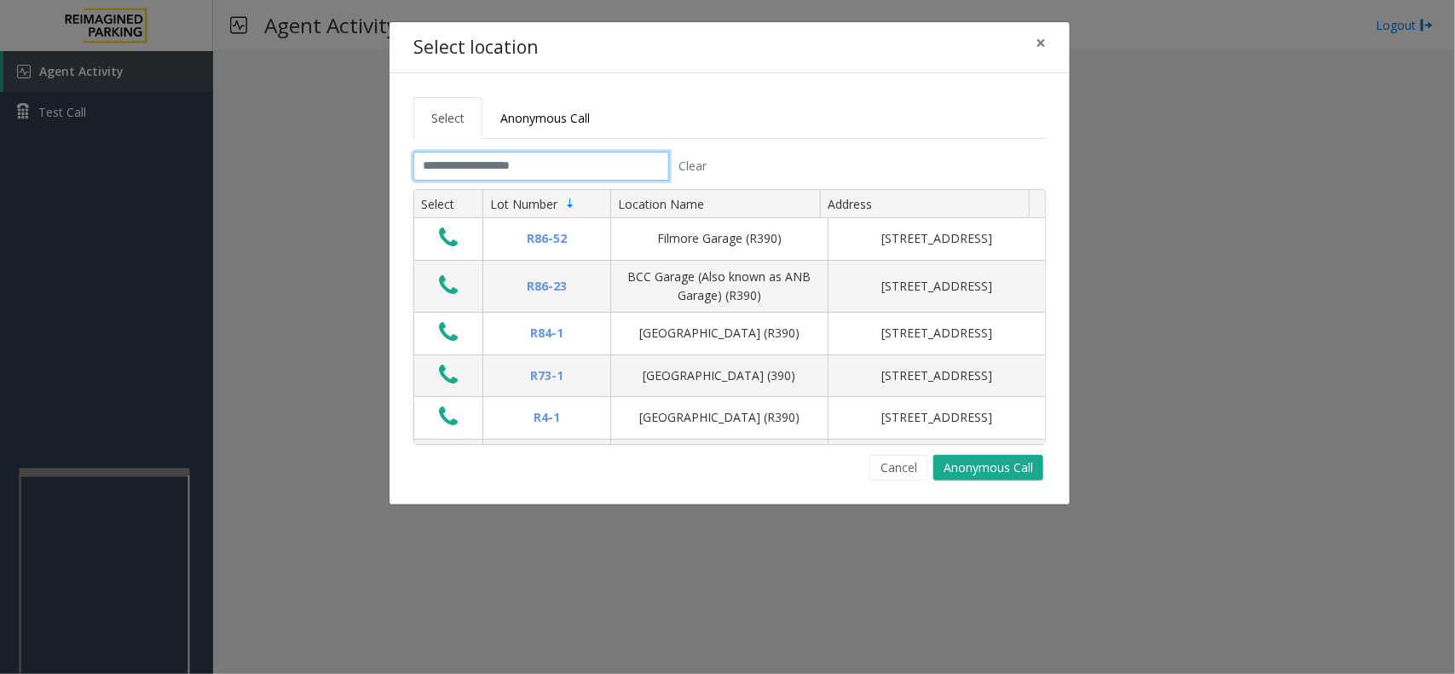
click at [590, 163] on input "text" at bounding box center [541, 166] width 256 height 29
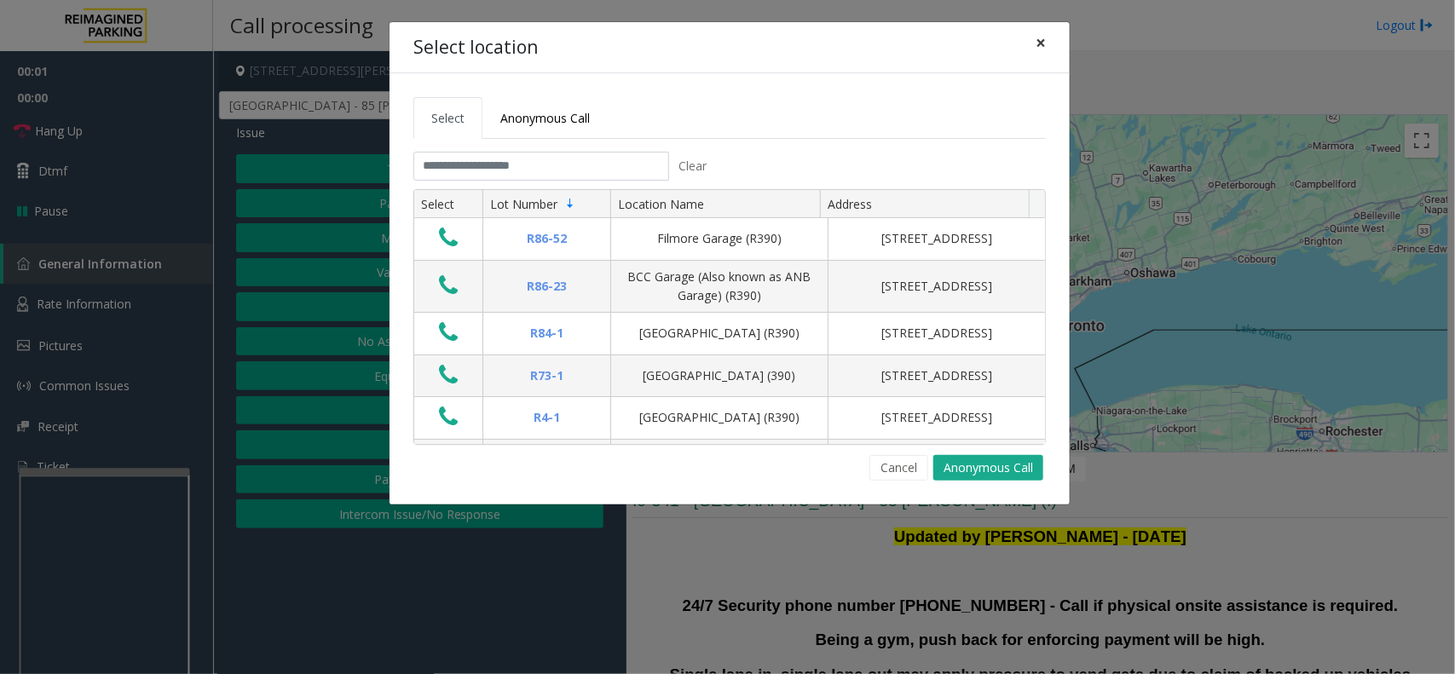
click at [1044, 43] on span "×" at bounding box center [1040, 43] width 10 height 24
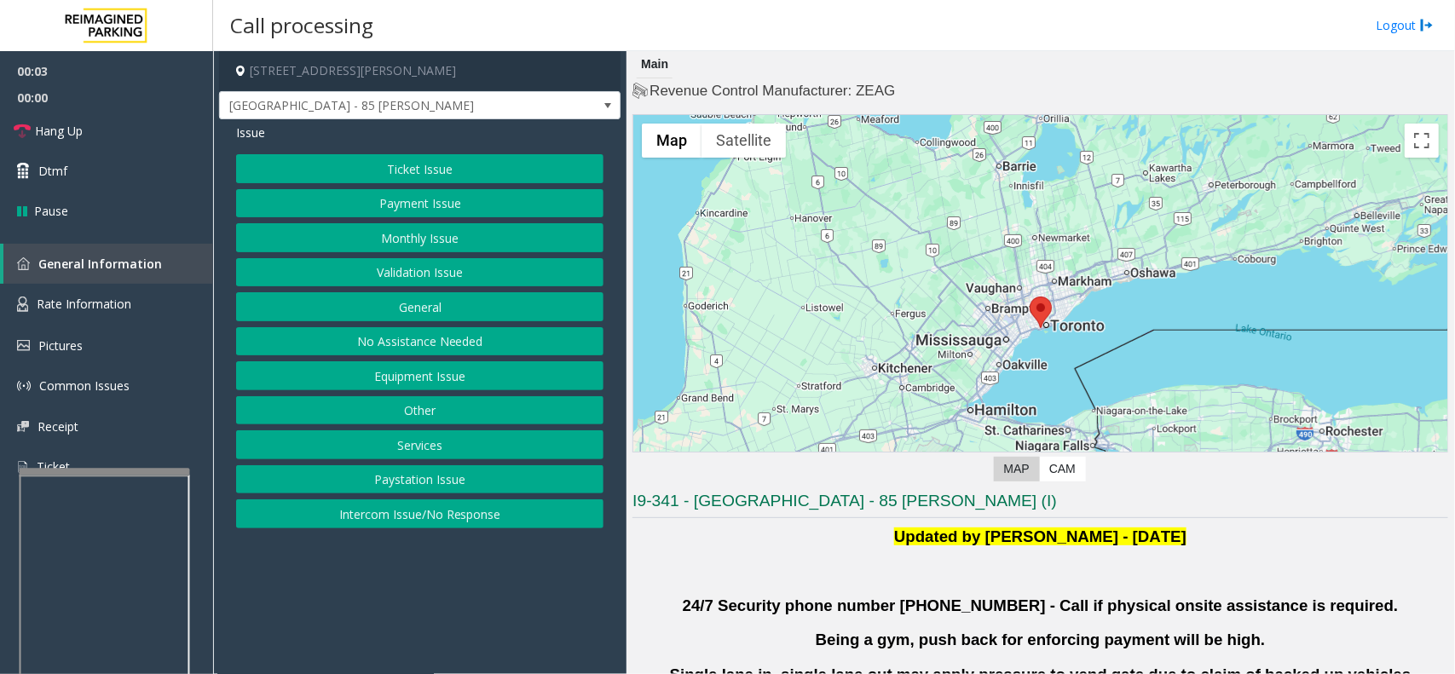
click at [443, 283] on button "Validation Issue" at bounding box center [419, 272] width 367 height 29
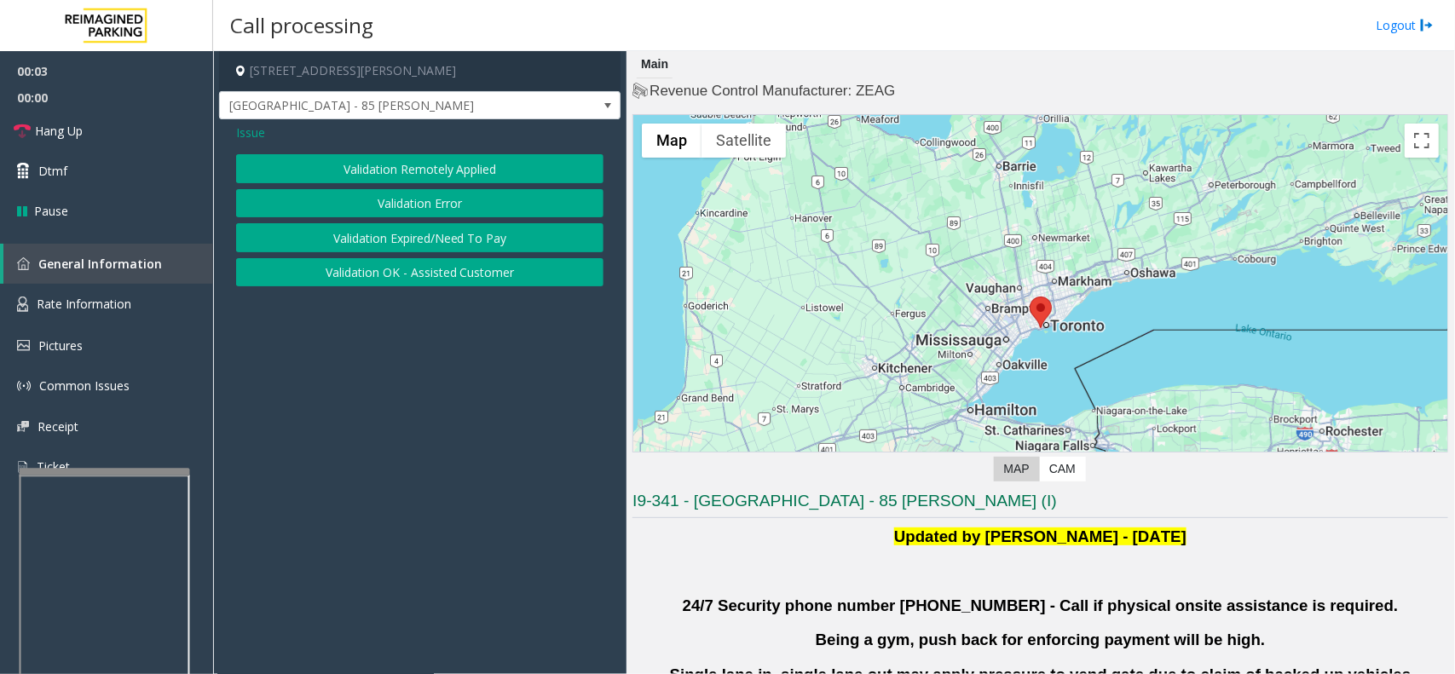
click at [419, 206] on button "Validation Error" at bounding box center [419, 203] width 367 height 29
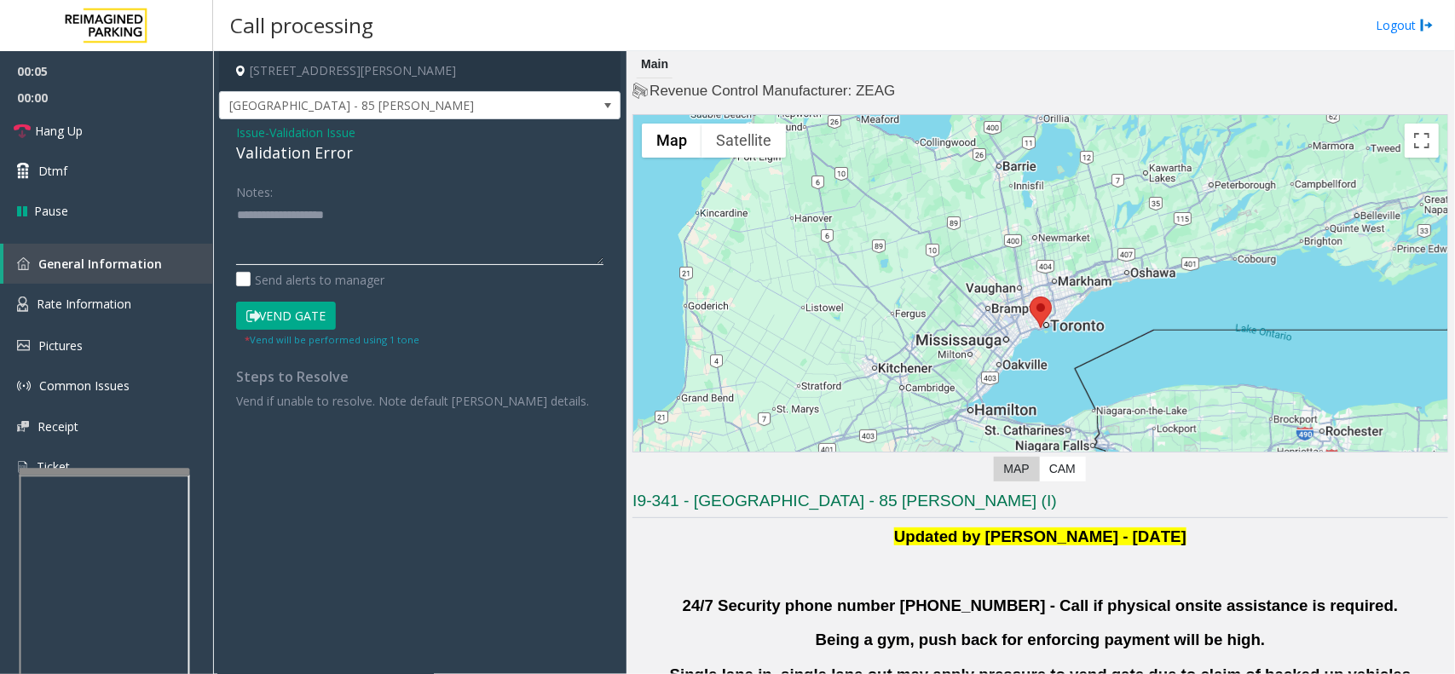
paste textarea "**********"
click at [274, 145] on div "Validation Error" at bounding box center [419, 152] width 367 height 23
click at [418, 235] on textarea at bounding box center [419, 233] width 367 height 64
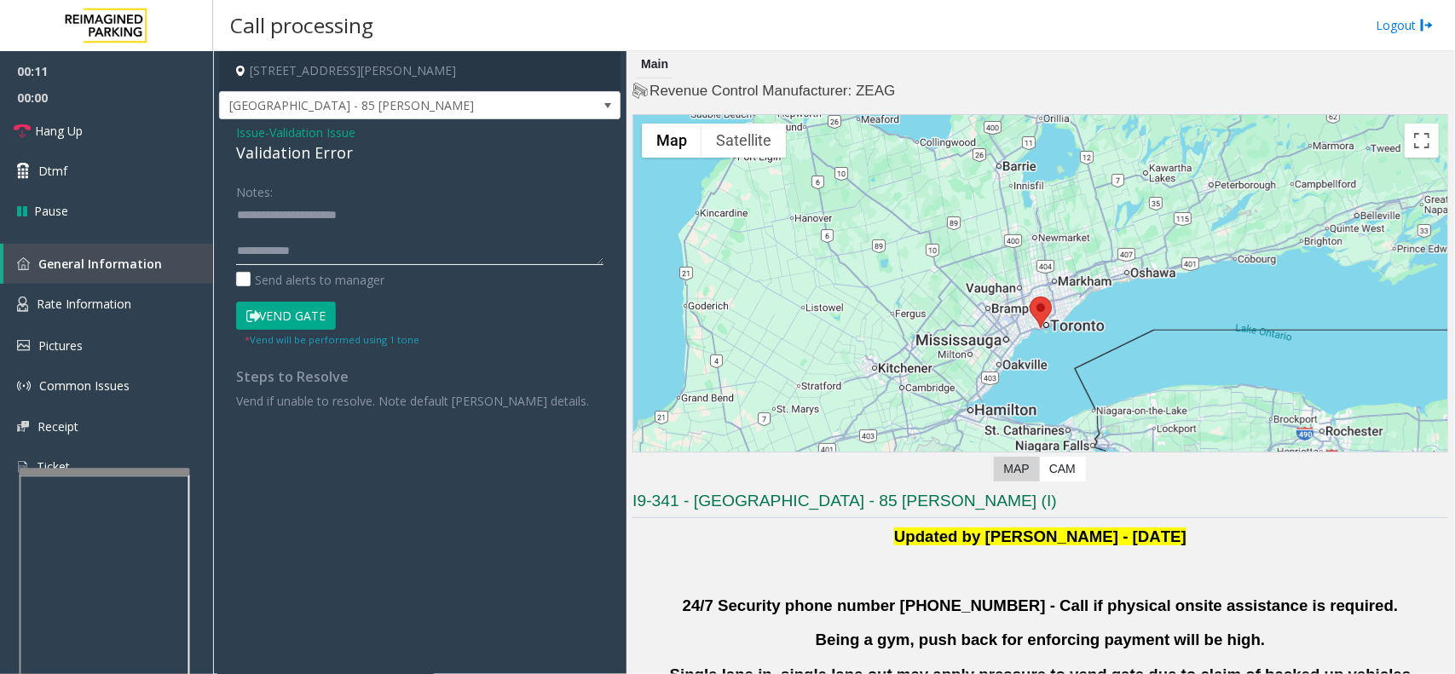
paste textarea "**********"
click at [354, 251] on textarea at bounding box center [419, 233] width 367 height 64
drag, startPoint x: 286, startPoint y: 317, endPoint x: 250, endPoint y: 301, distance: 40.1
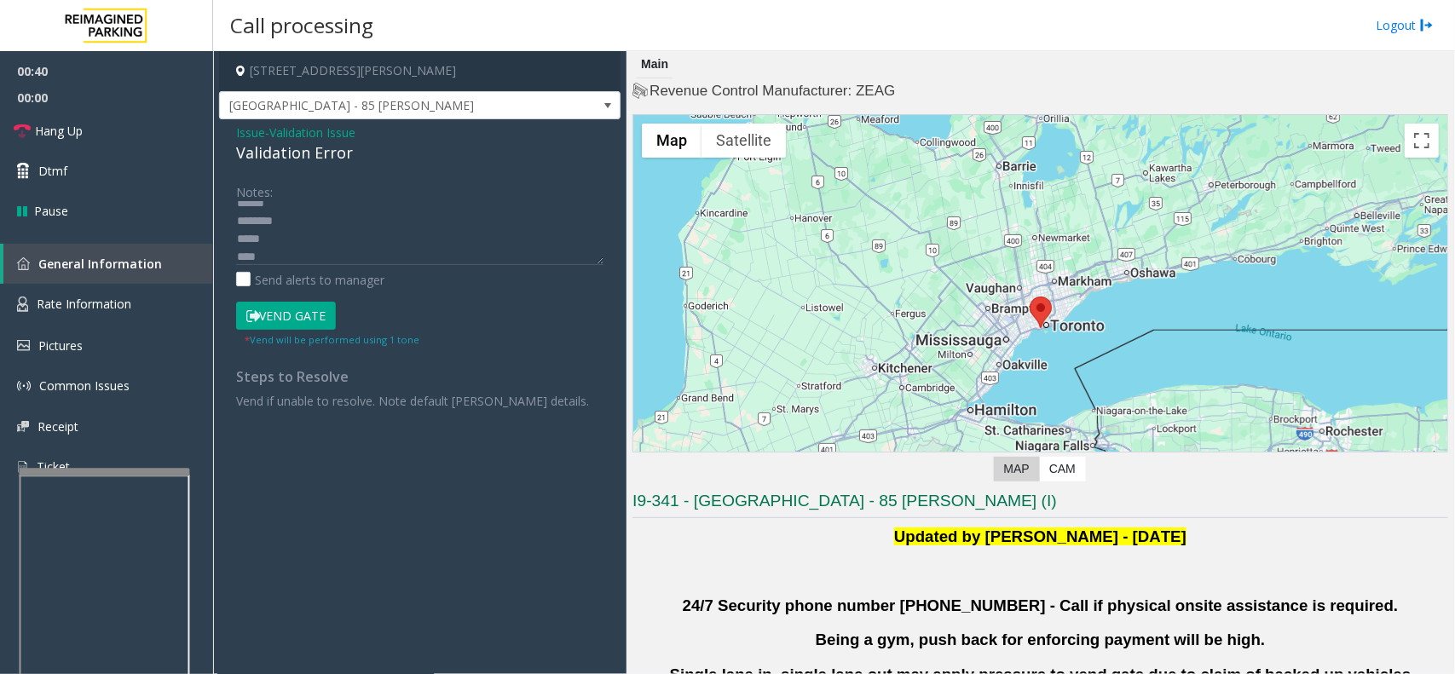
click at [286, 317] on button "Vend Gate" at bounding box center [286, 316] width 100 height 29
click at [305, 239] on textarea at bounding box center [419, 233] width 367 height 64
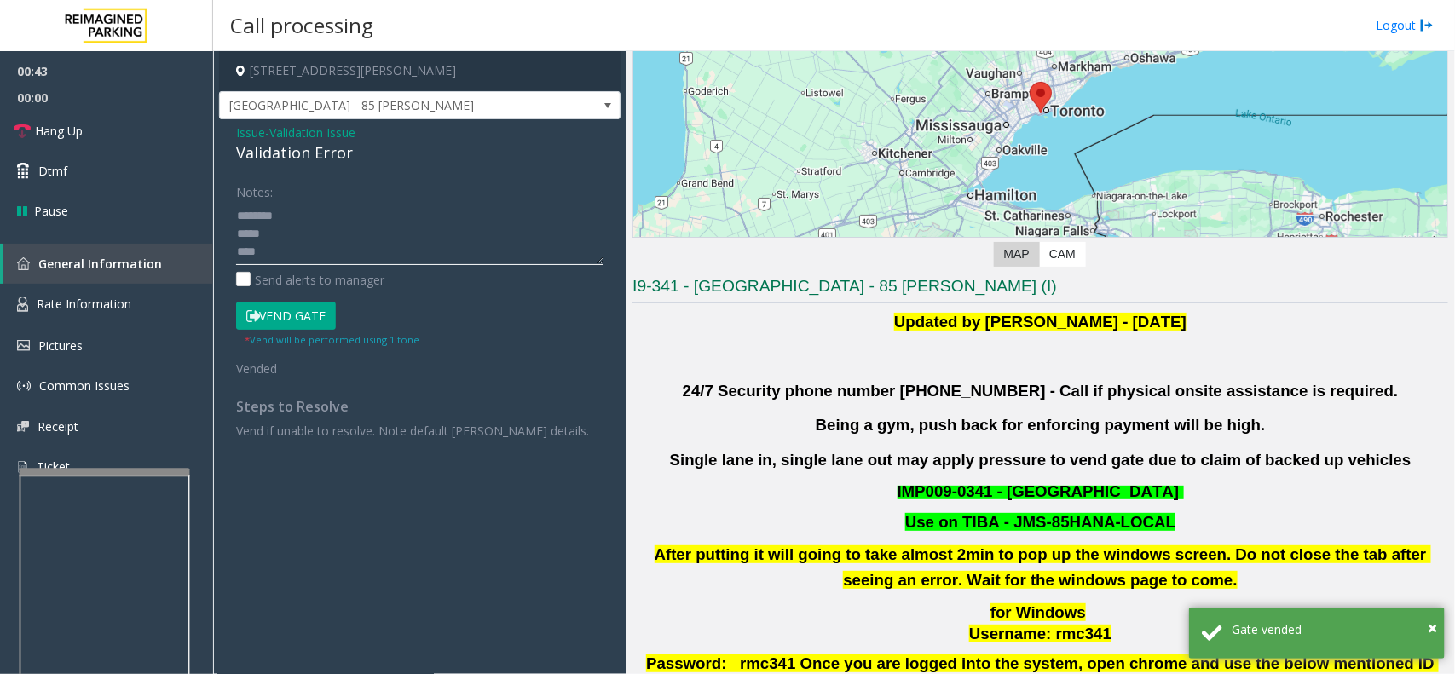
scroll to position [426, 0]
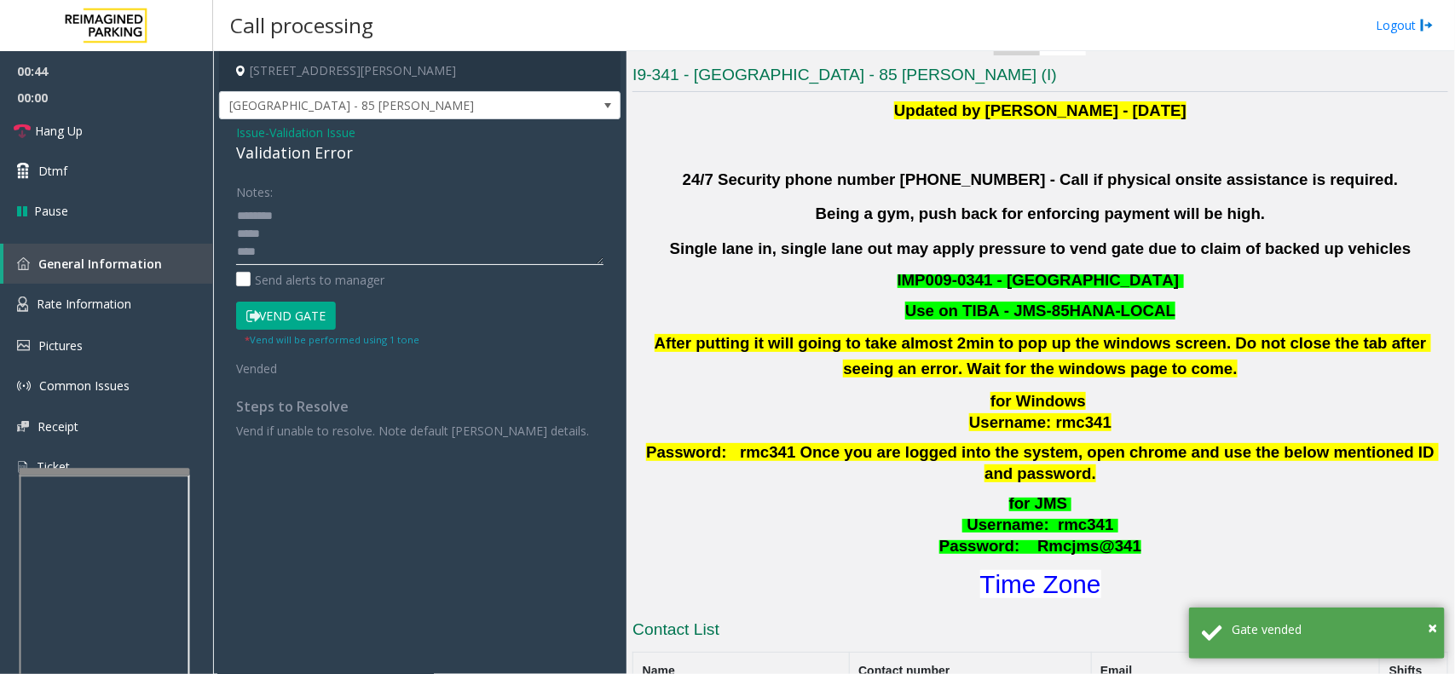
type textarea "**********"
click at [1065, 543] on div "for JMS Username : rmc341 Password: Rmcjms@341 Time Zone" at bounding box center [1039, 547] width 815 height 108
click at [1063, 571] on font "Time Zone" at bounding box center [1040, 584] width 121 height 28
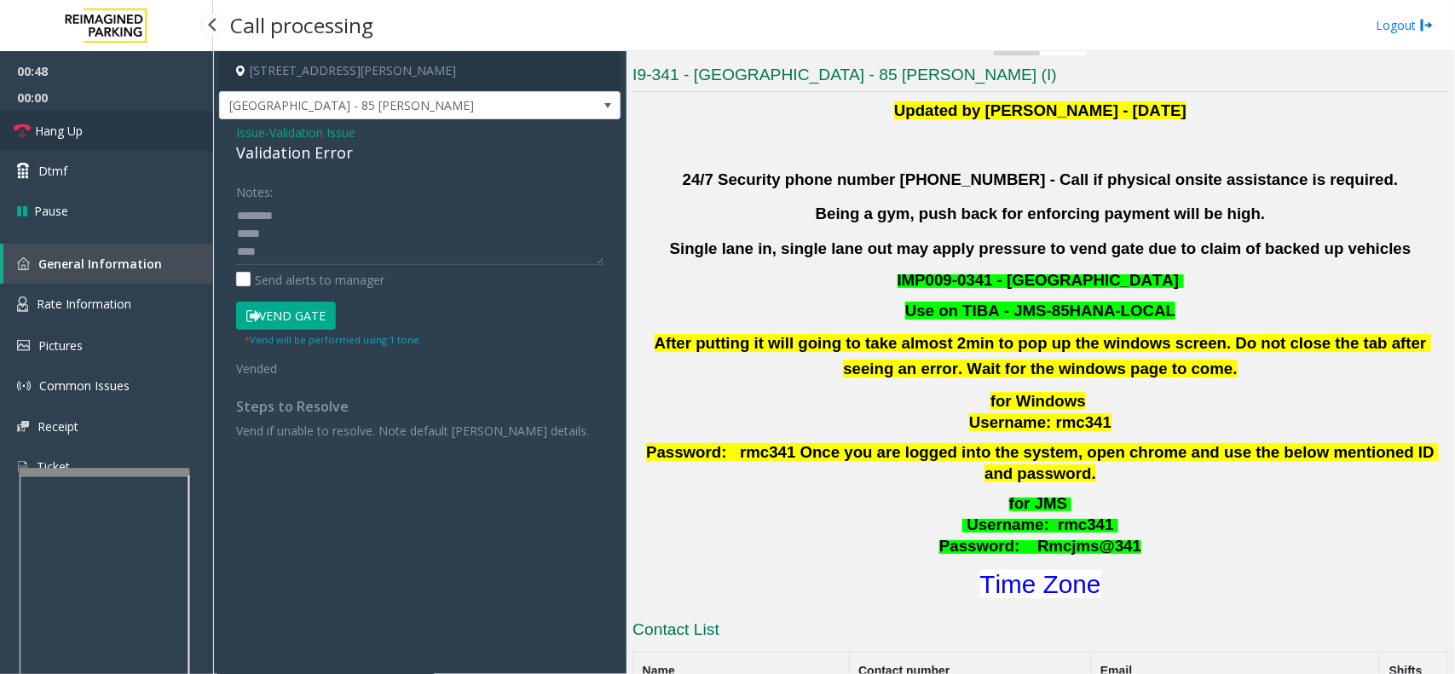
click at [164, 134] on link "Hang Up" at bounding box center [106, 131] width 213 height 40
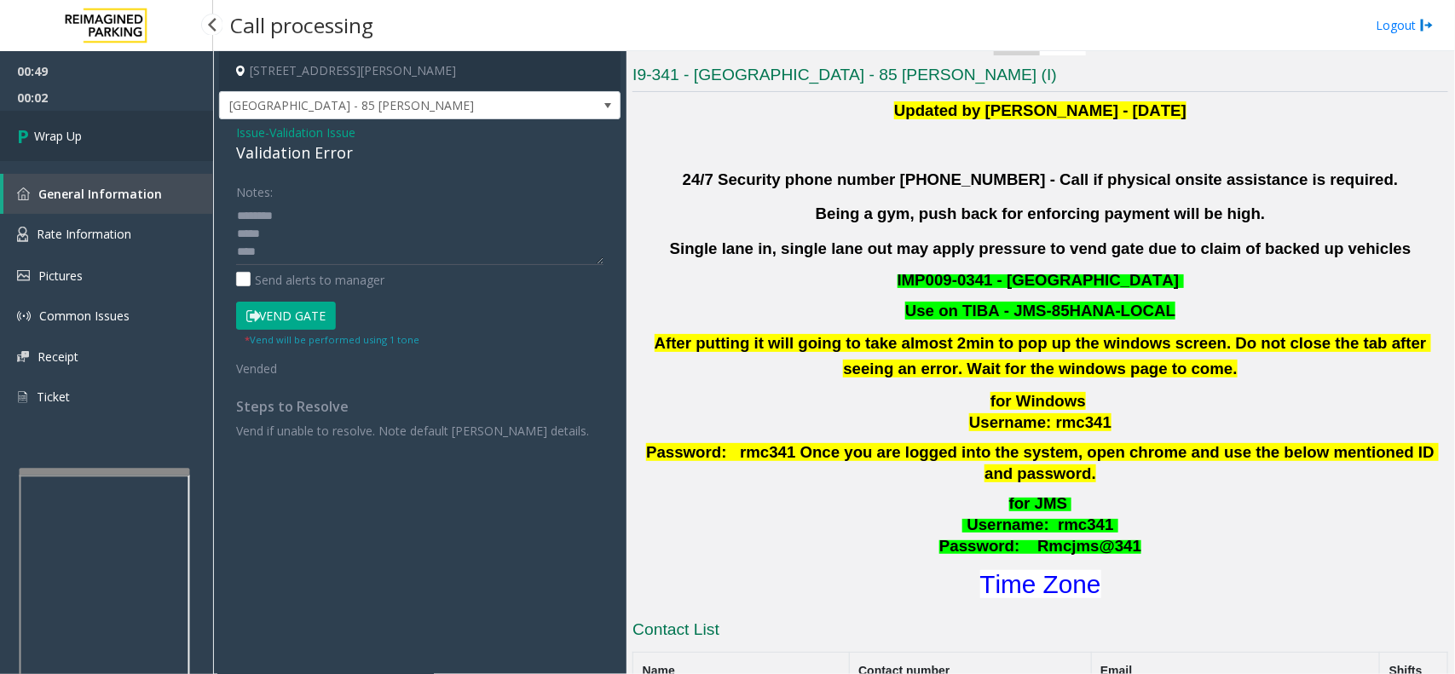
click at [147, 147] on link "Wrap Up" at bounding box center [106, 136] width 213 height 50
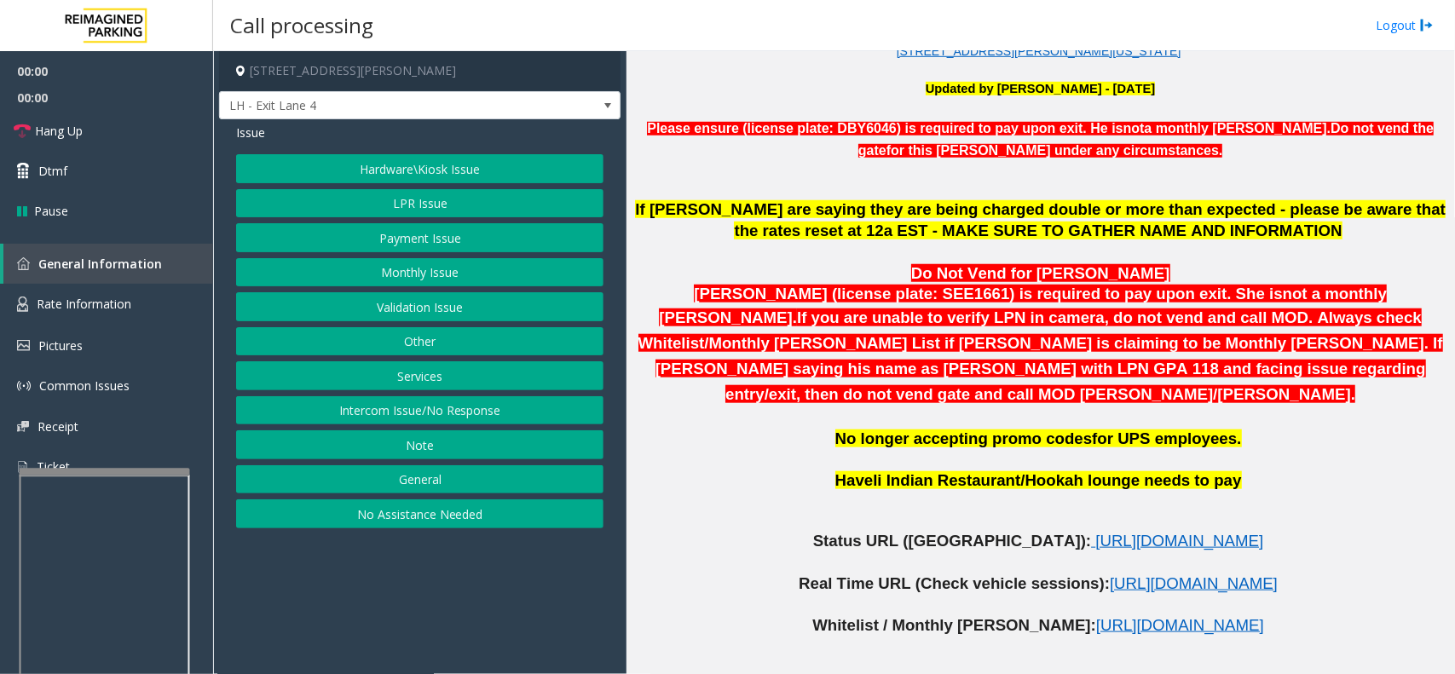
scroll to position [639, 0]
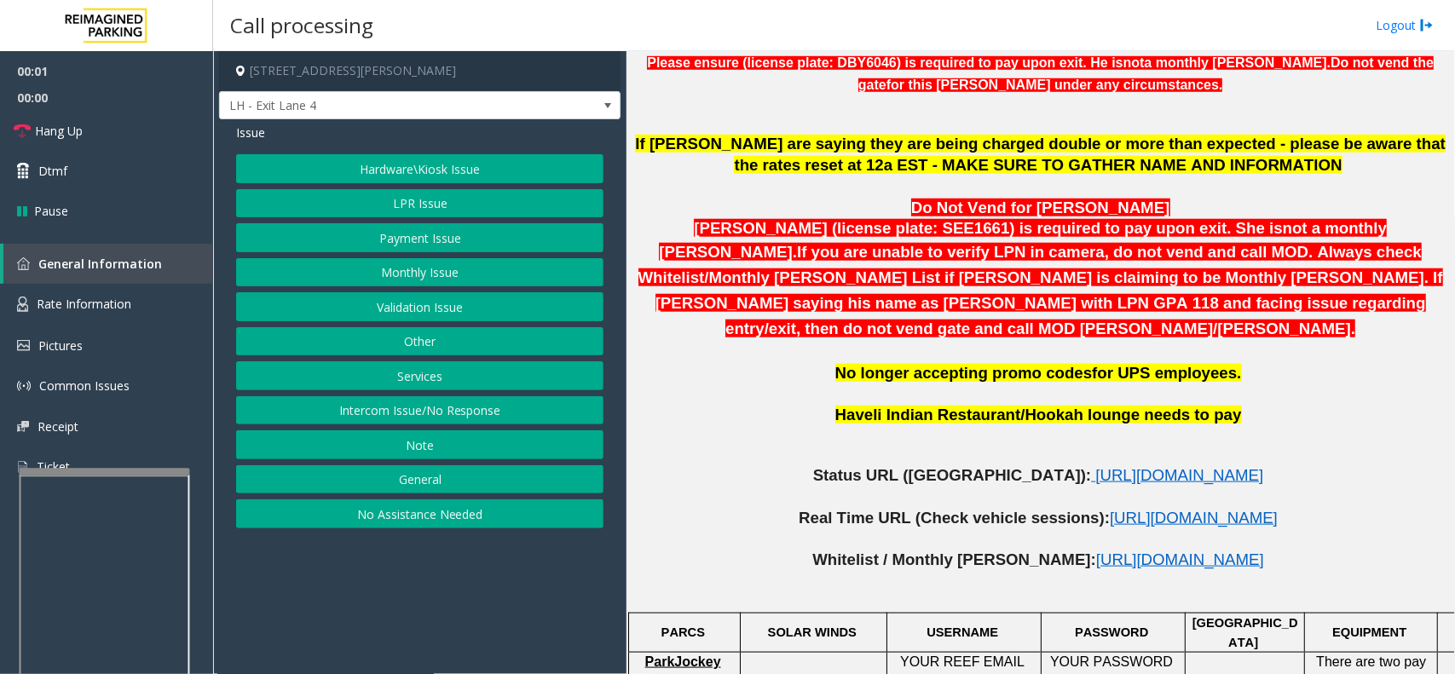
drag, startPoint x: 594, startPoint y: 645, endPoint x: 581, endPoint y: 648, distance: 13.0
drag, startPoint x: 581, startPoint y: 648, endPoint x: 641, endPoint y: 628, distance: 62.8
click at [539, 653] on app-call-processing-form "230 Harris Street Northeast, Atlanta, GA LH - Exit Lane 4 Issue Hardware\Kiosk …" at bounding box center [419, 362] width 413 height 623
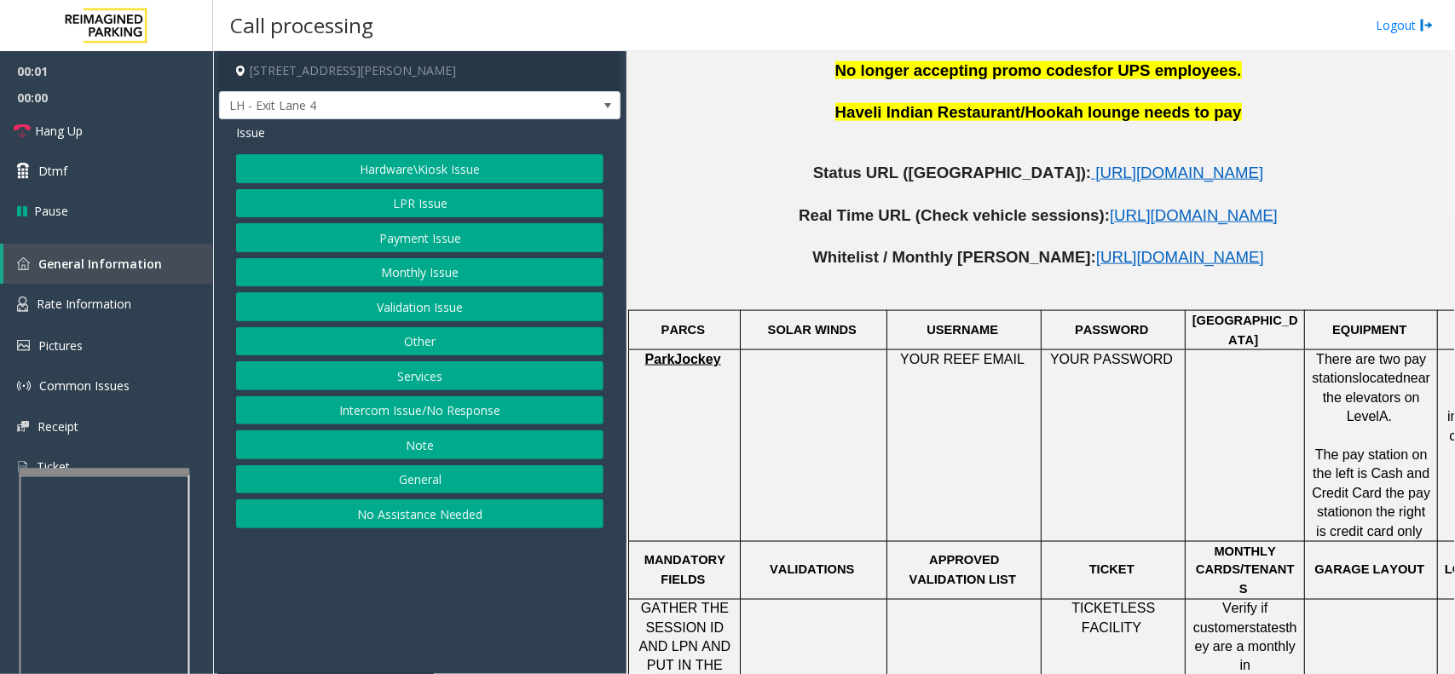
scroll to position [1278, 0]
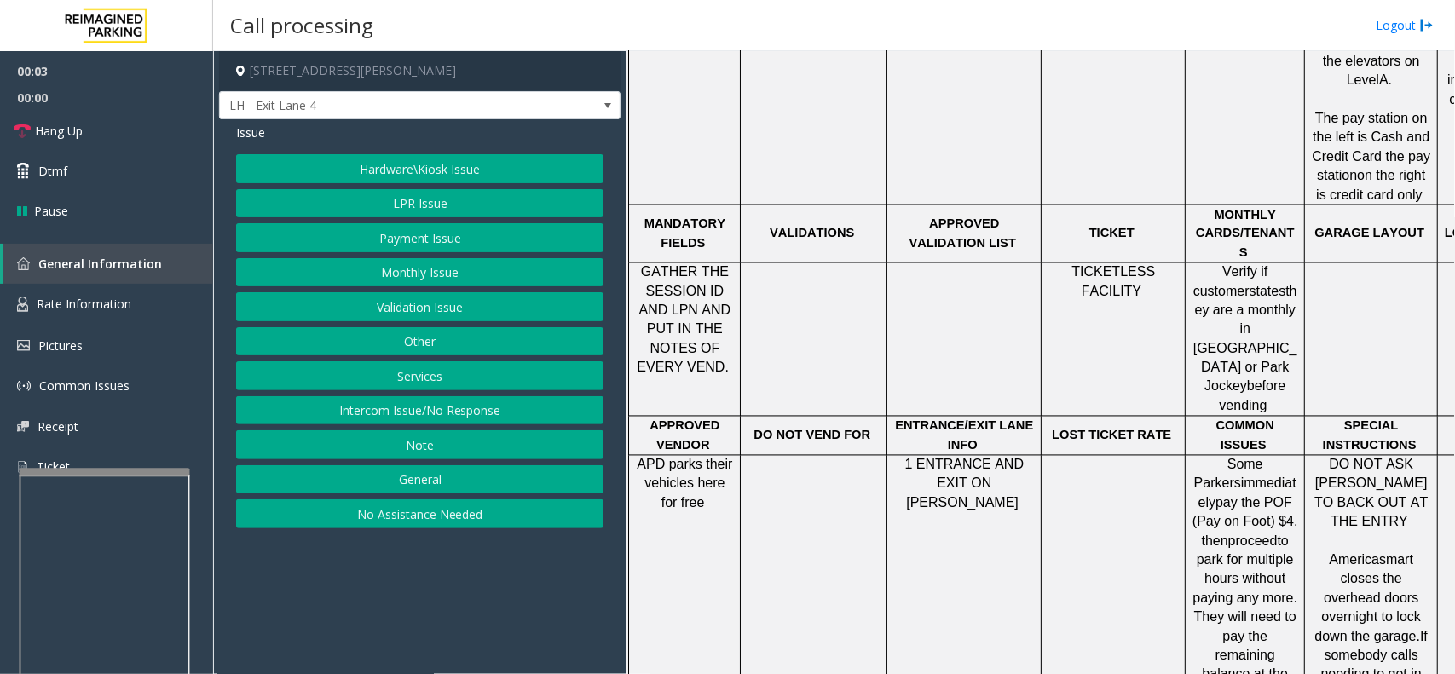
drag, startPoint x: 281, startPoint y: 567, endPoint x: 410, endPoint y: 611, distance: 136.1
drag, startPoint x: 410, startPoint y: 611, endPoint x: 360, endPoint y: 614, distance: 50.4
click at [360, 614] on app-call-processing-form "230 Harris Street Northeast, Atlanta, GA LH - Exit Lane 4 Issue Hardware\Kiosk …" at bounding box center [419, 362] width 413 height 623
drag, startPoint x: 842, startPoint y: 521, endPoint x: 699, endPoint y: 298, distance: 264.5
click at [699, 298] on span "GATHER THE SESSION ID AND LPN AND PUT IN THE NOTES OF EVERY VEND." at bounding box center [684, 320] width 94 height 110
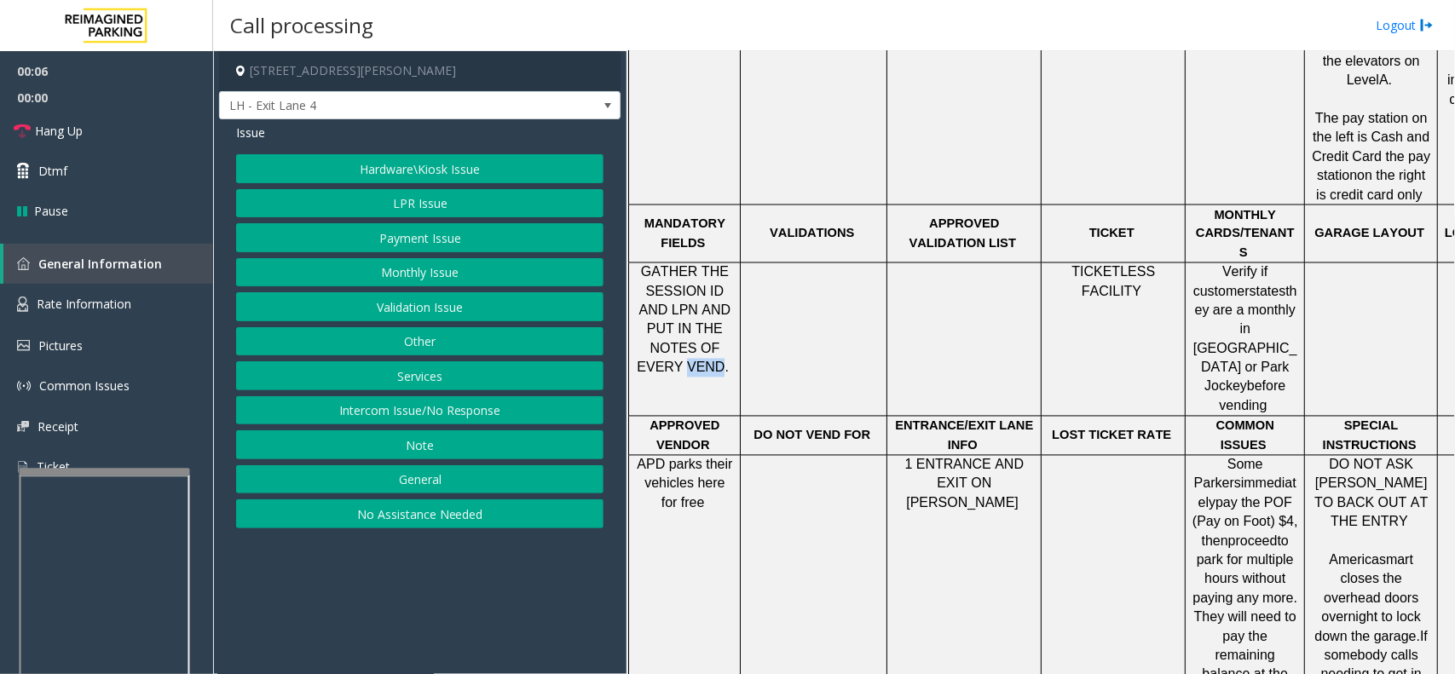
click at [699, 298] on span "GATHER THE SESSION ID AND LPN AND PUT IN THE NOTES OF EVERY VEND." at bounding box center [684, 320] width 94 height 110
click at [859, 469] on td at bounding box center [813, 609] width 147 height 306
click at [452, 254] on div "Hardware\Kiosk Issue LPR Issue Payment Issue Monthly Issue Validation Issue Oth…" at bounding box center [419, 341] width 367 height 374
click at [453, 245] on button "Payment Issue" at bounding box center [419, 237] width 367 height 29
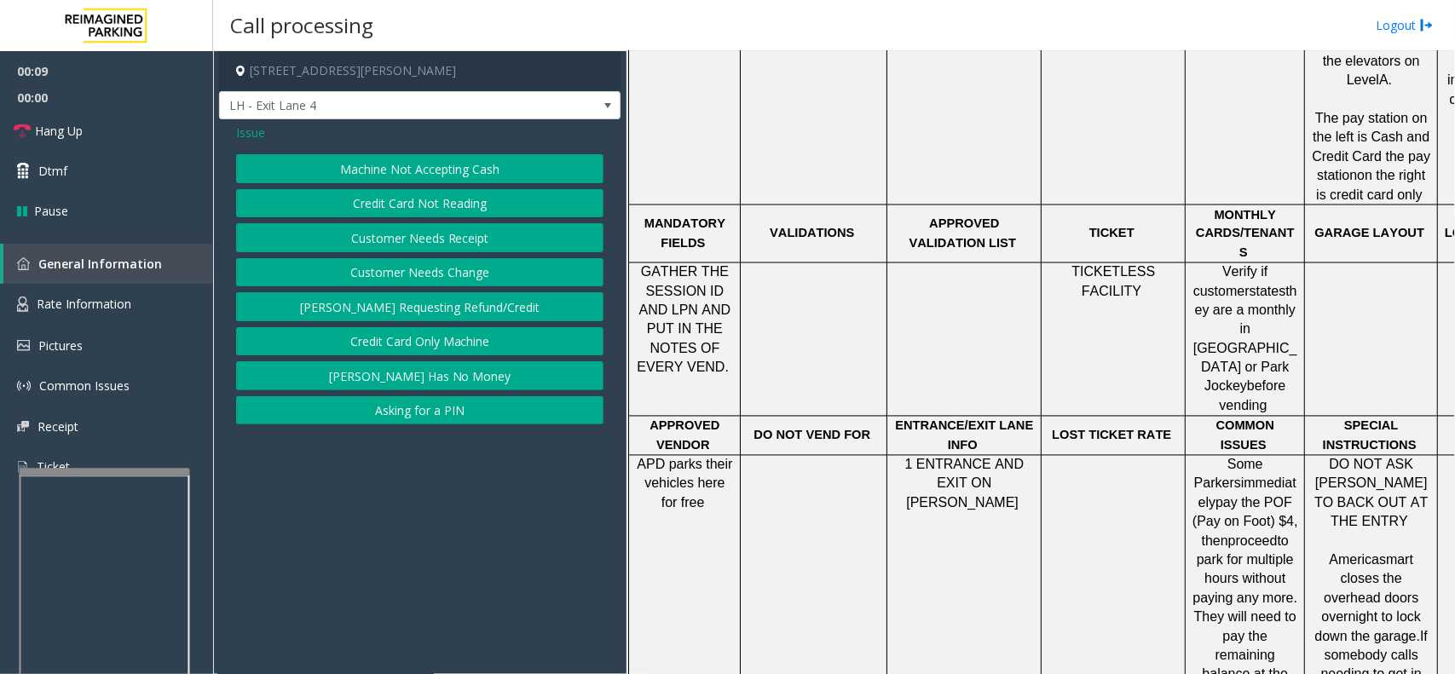
click at [493, 202] on button "Credit Card Not Reading" at bounding box center [419, 203] width 367 height 29
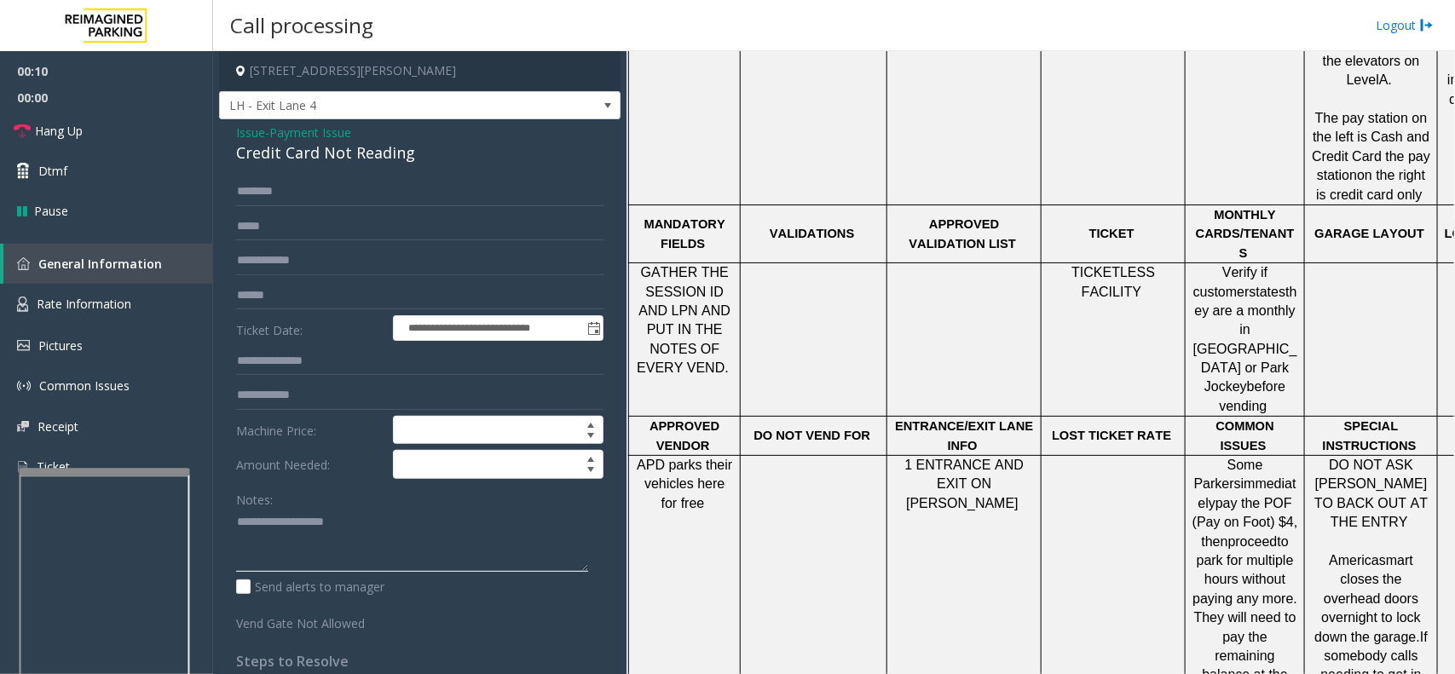
paste textarea "**********"
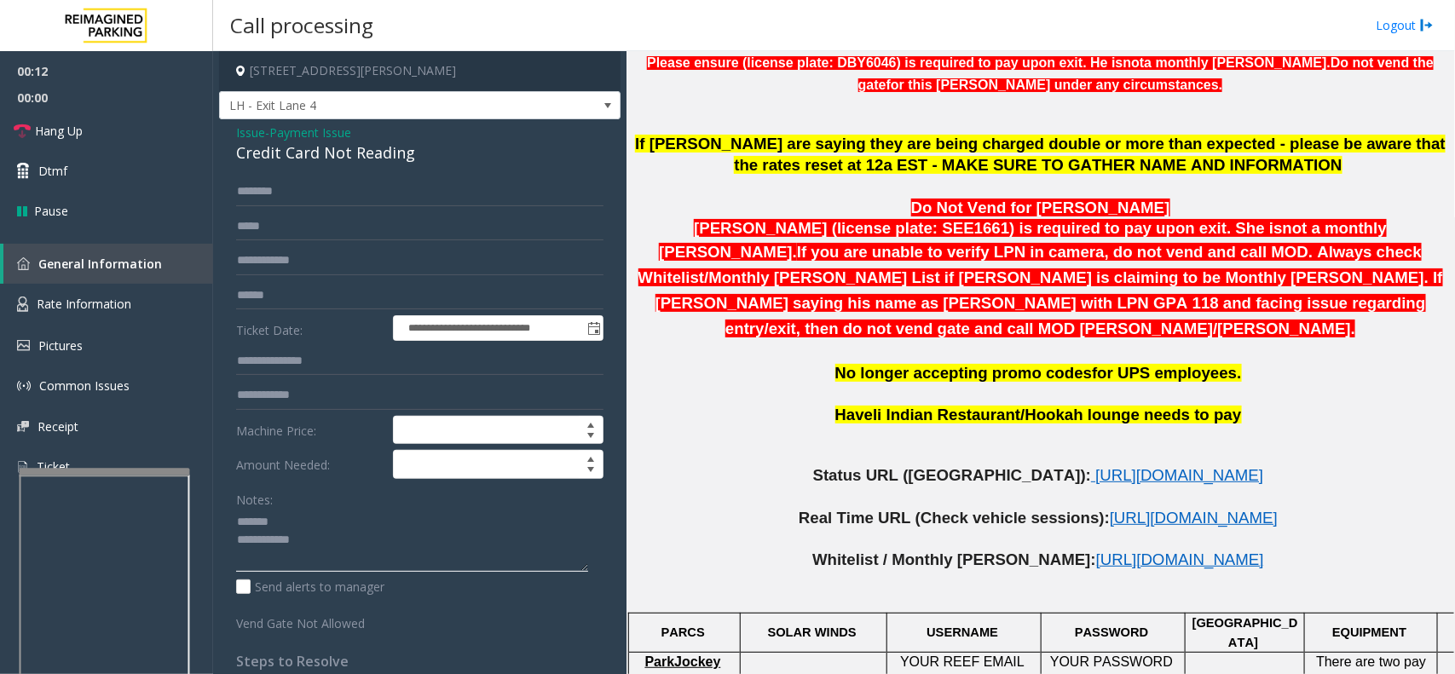
scroll to position [959, 0]
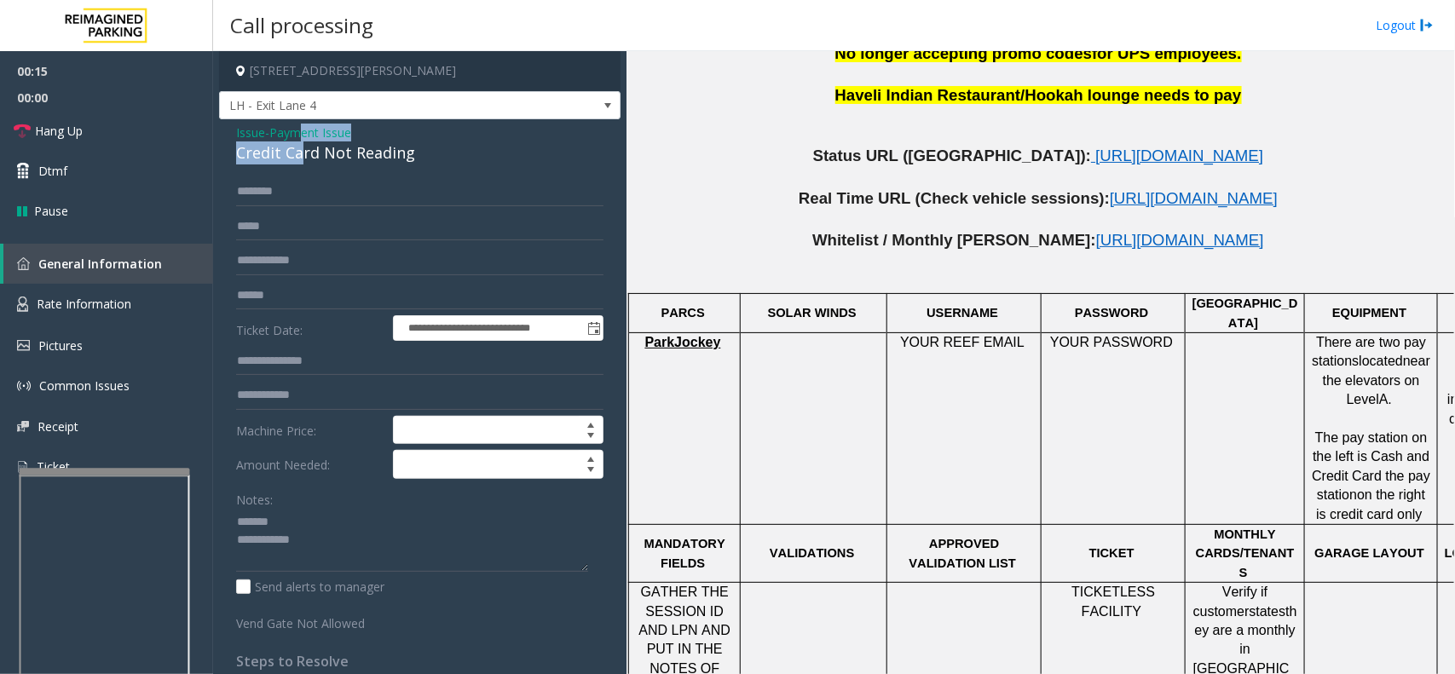
click at [302, 141] on div "Issue - Payment Issue Credit Card Not Reading" at bounding box center [419, 144] width 367 height 41
click at [303, 147] on div "Credit Card Not Reading" at bounding box center [419, 152] width 367 height 23
click at [372, 576] on div "Notes: Send alerts to manager" at bounding box center [419, 541] width 367 height 112
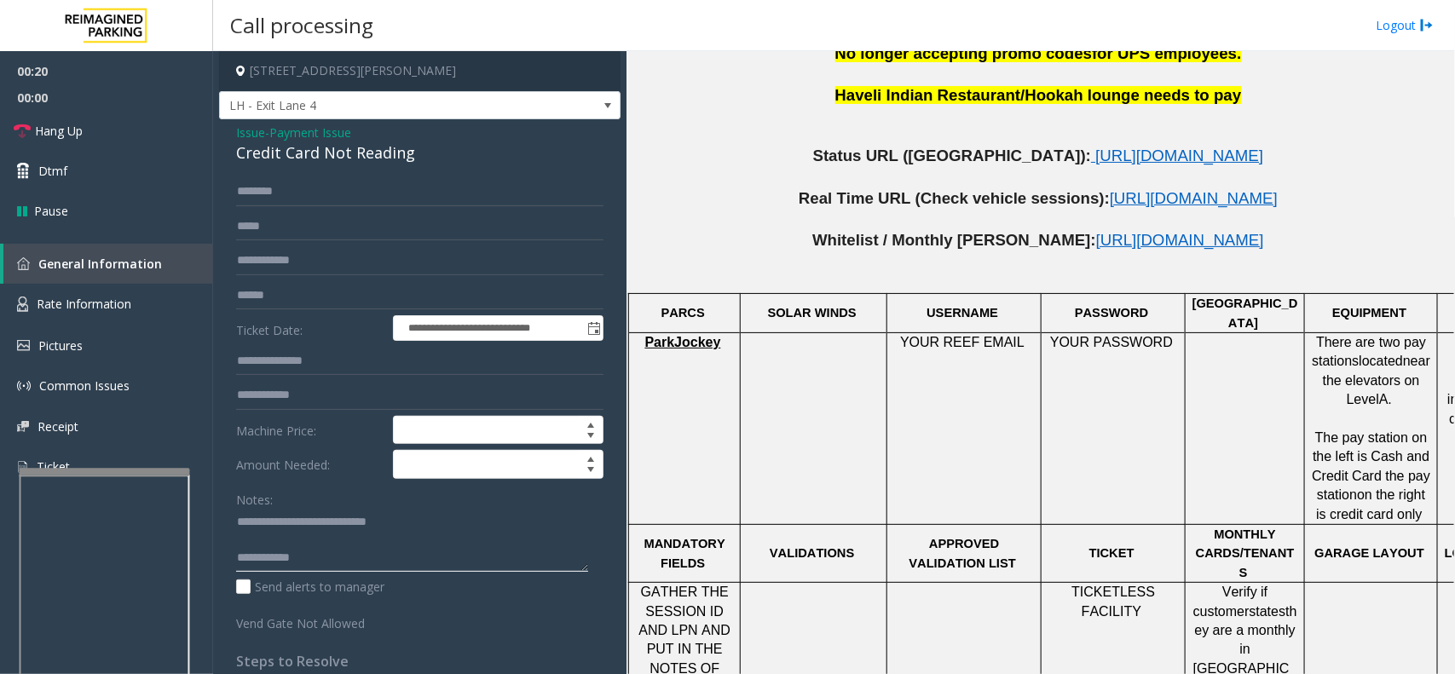
click at [371, 565] on textarea at bounding box center [412, 541] width 352 height 64
paste textarea "**********"
click at [1095, 147] on span "https://www.parkjockey.com/en-us/manage/1633/status" at bounding box center [1179, 156] width 168 height 18
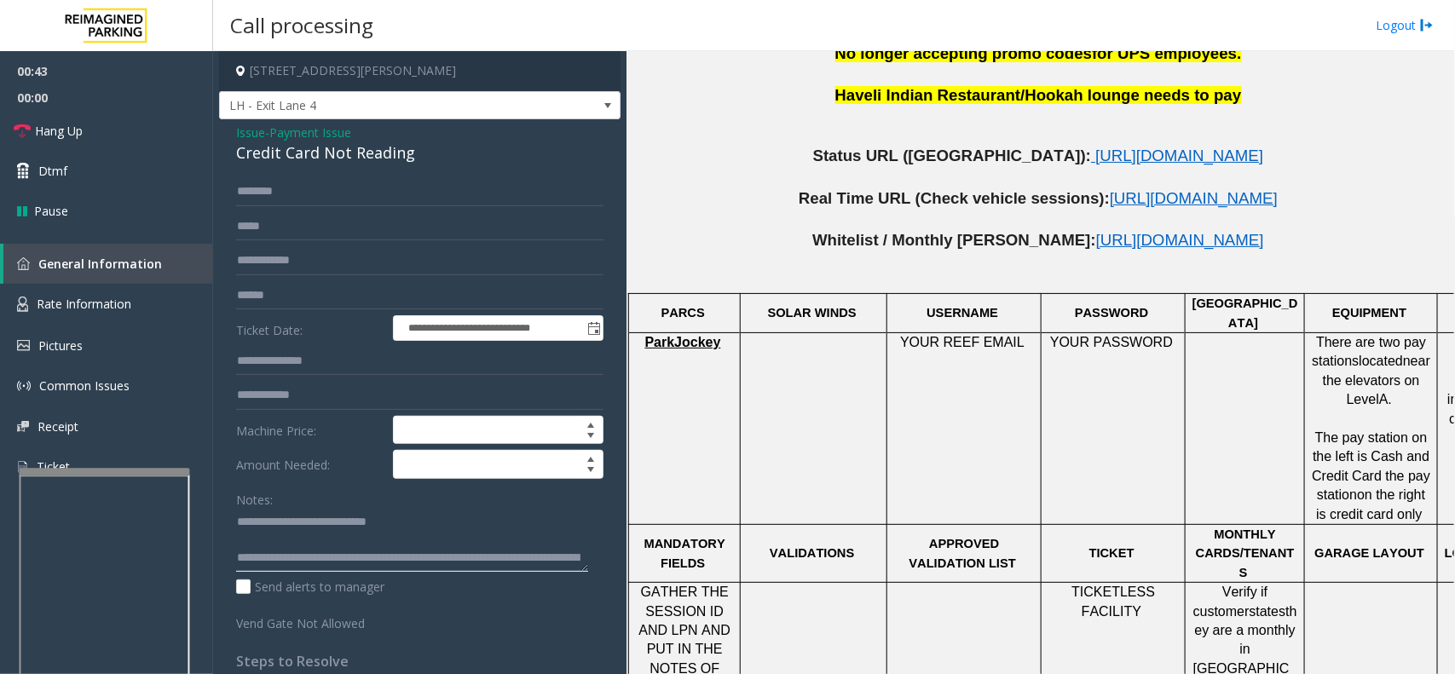
click at [302, 535] on textarea at bounding box center [412, 541] width 352 height 64
click at [130, 146] on link "Hang Up" at bounding box center [106, 131] width 213 height 40
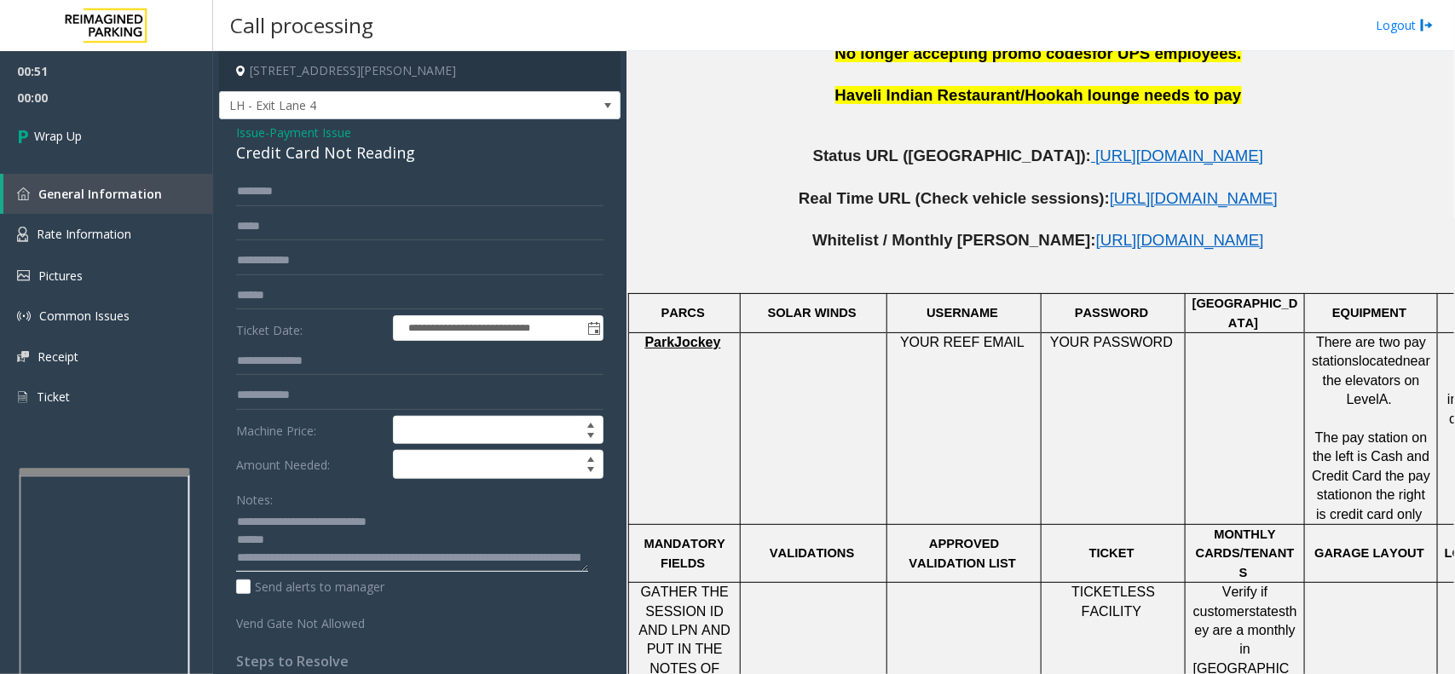
scroll to position [35, 0]
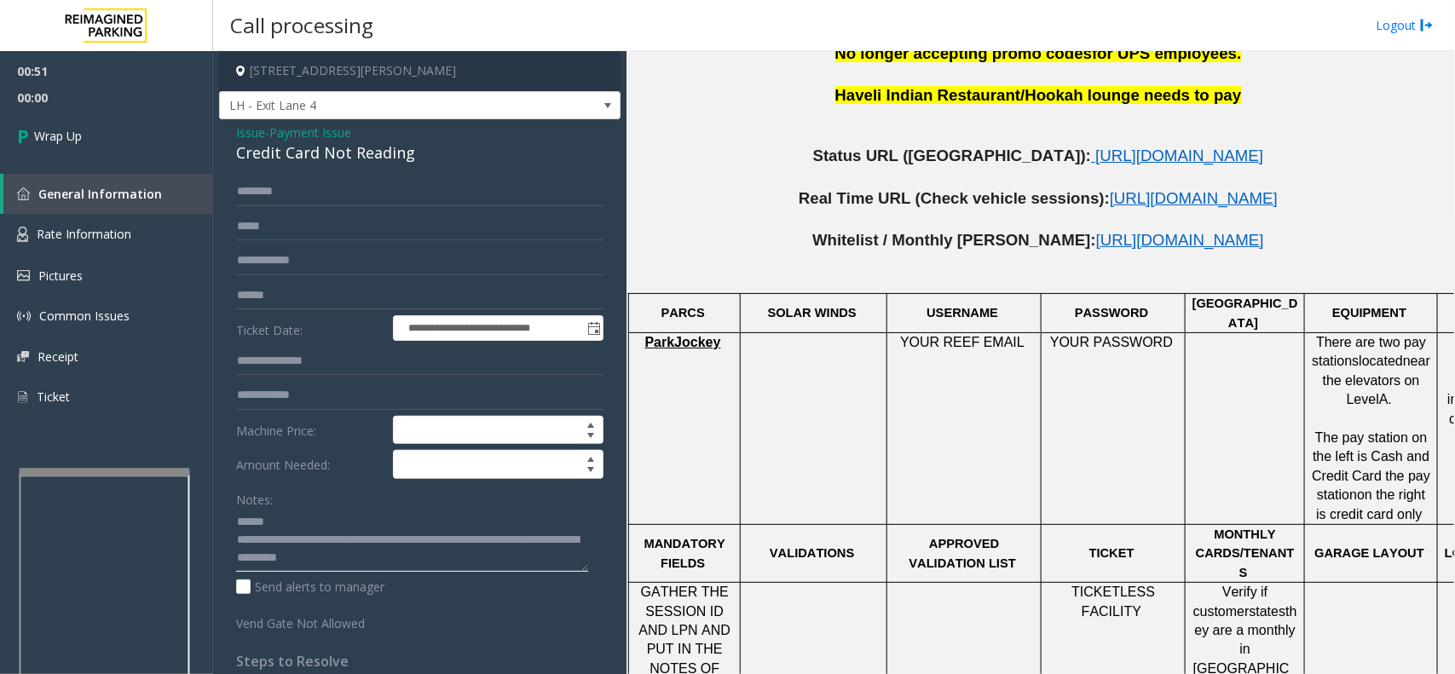
drag, startPoint x: 309, startPoint y: 556, endPoint x: 613, endPoint y: 613, distance: 309.5
click at [610, 615] on app-call-processing-form "**********" at bounding box center [419, 362] width 413 height 623
click at [329, 556] on textarea at bounding box center [412, 541] width 352 height 64
paste textarea "**********"
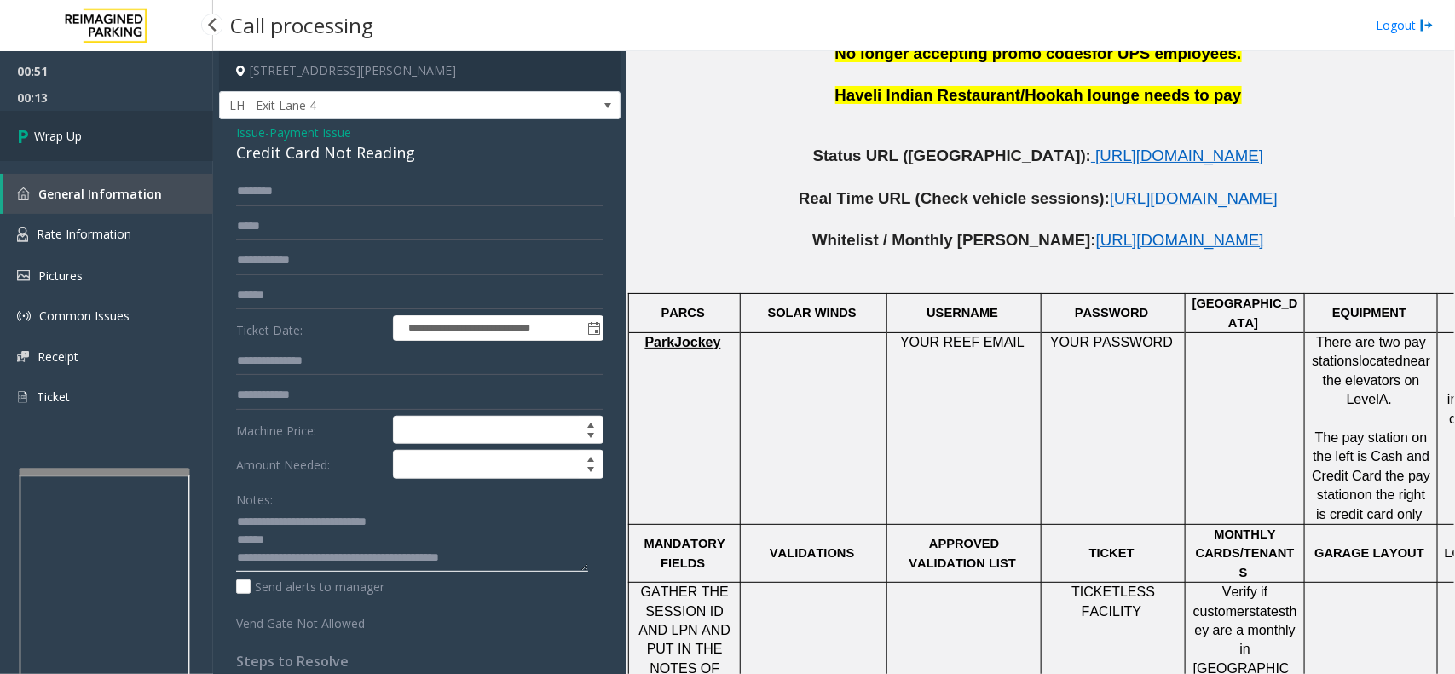
type textarea "**********"
click at [138, 132] on link "Wrap Up" at bounding box center [106, 136] width 213 height 50
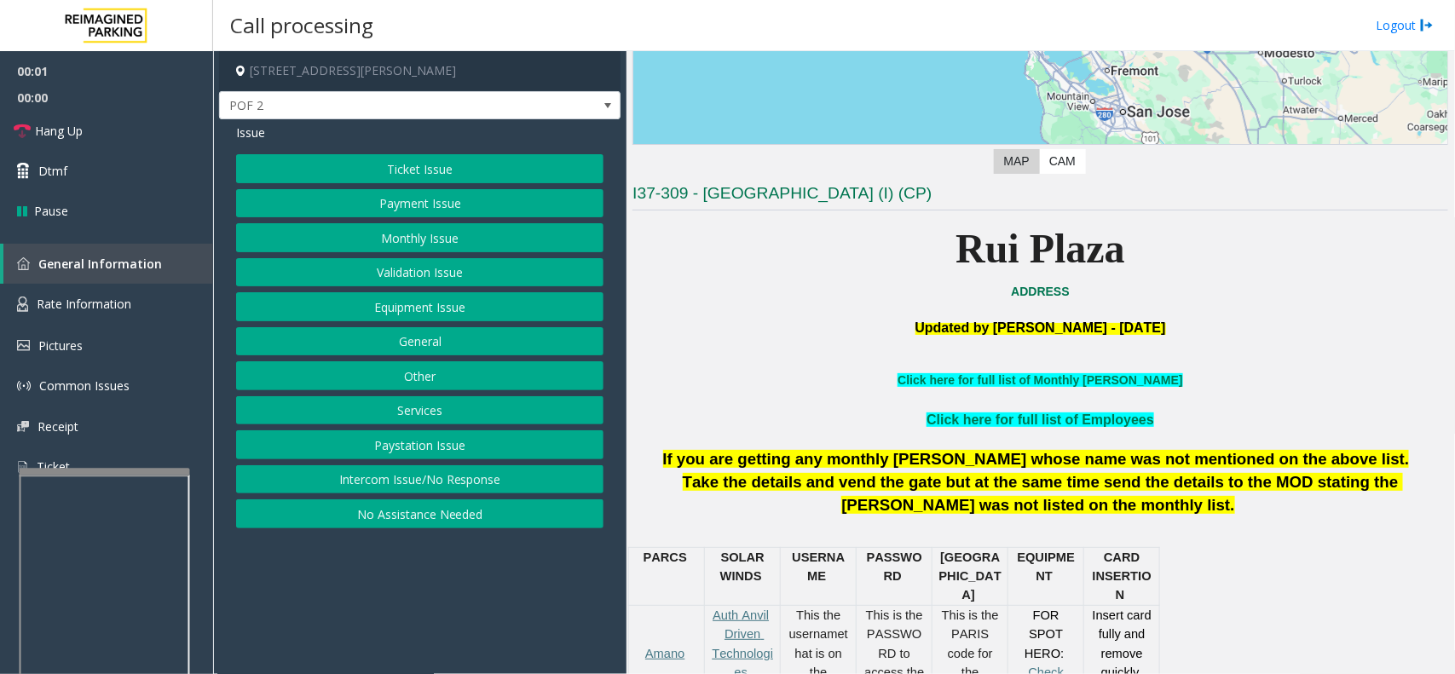
scroll to position [639, 0]
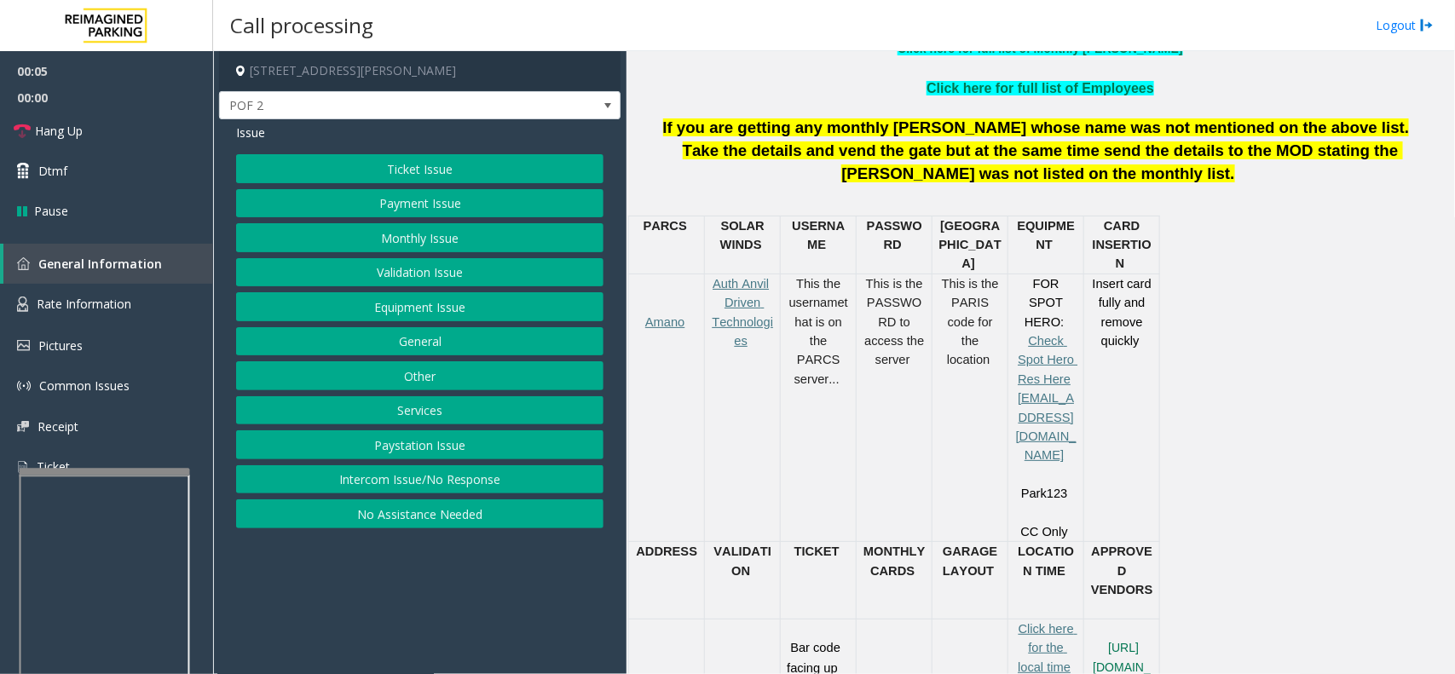
click at [393, 477] on button "Intercom Issue/No Response" at bounding box center [419, 479] width 367 height 29
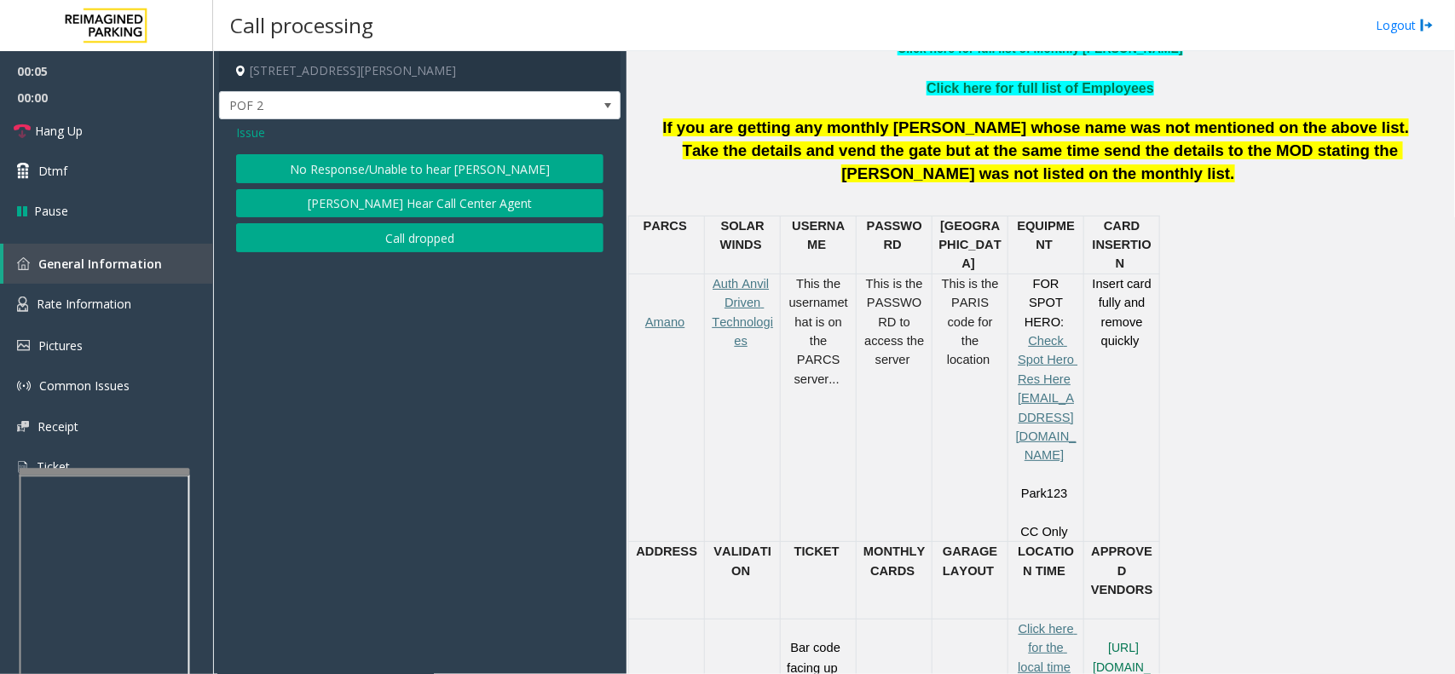
click at [341, 179] on button "No Response/Unable to hear [PERSON_NAME]" at bounding box center [419, 168] width 367 height 29
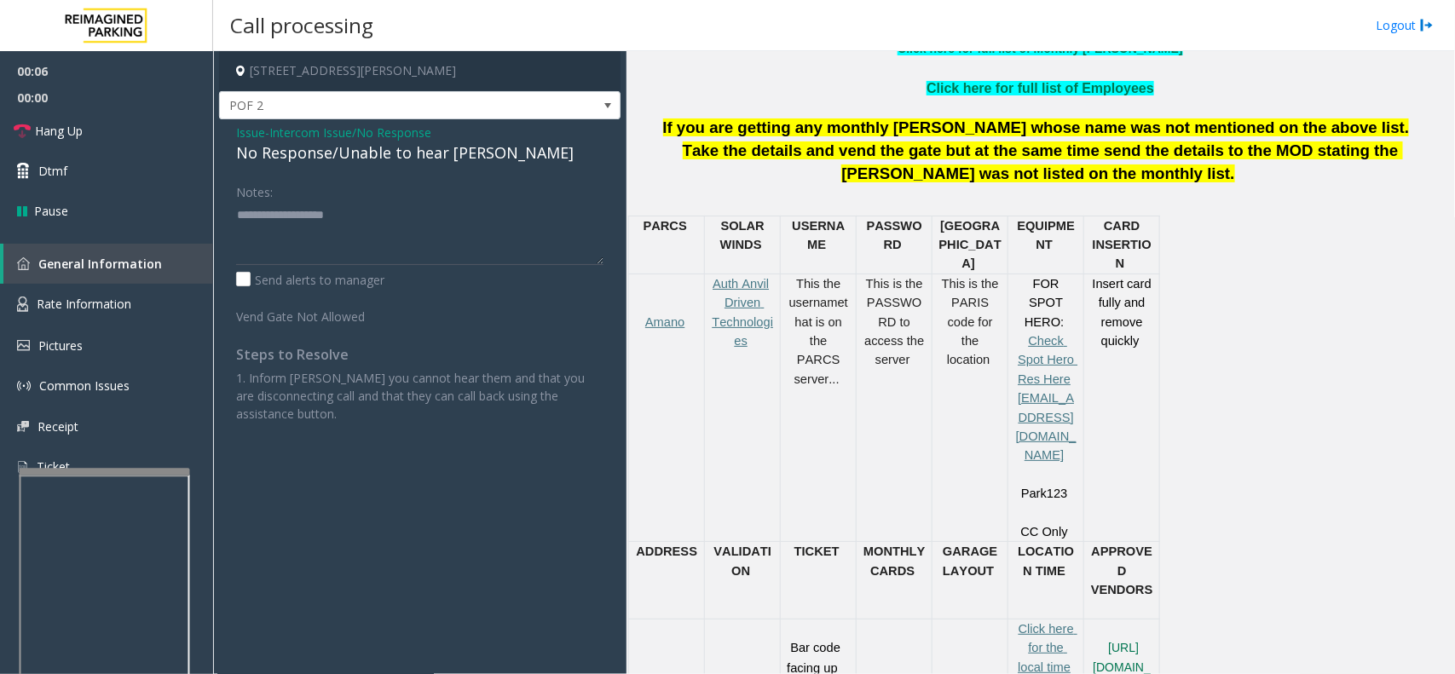
click at [330, 155] on div "No Response/Unable to hear [PERSON_NAME]" at bounding box center [419, 152] width 367 height 23
click at [599, 228] on textarea at bounding box center [419, 233] width 367 height 64
type textarea "**********"
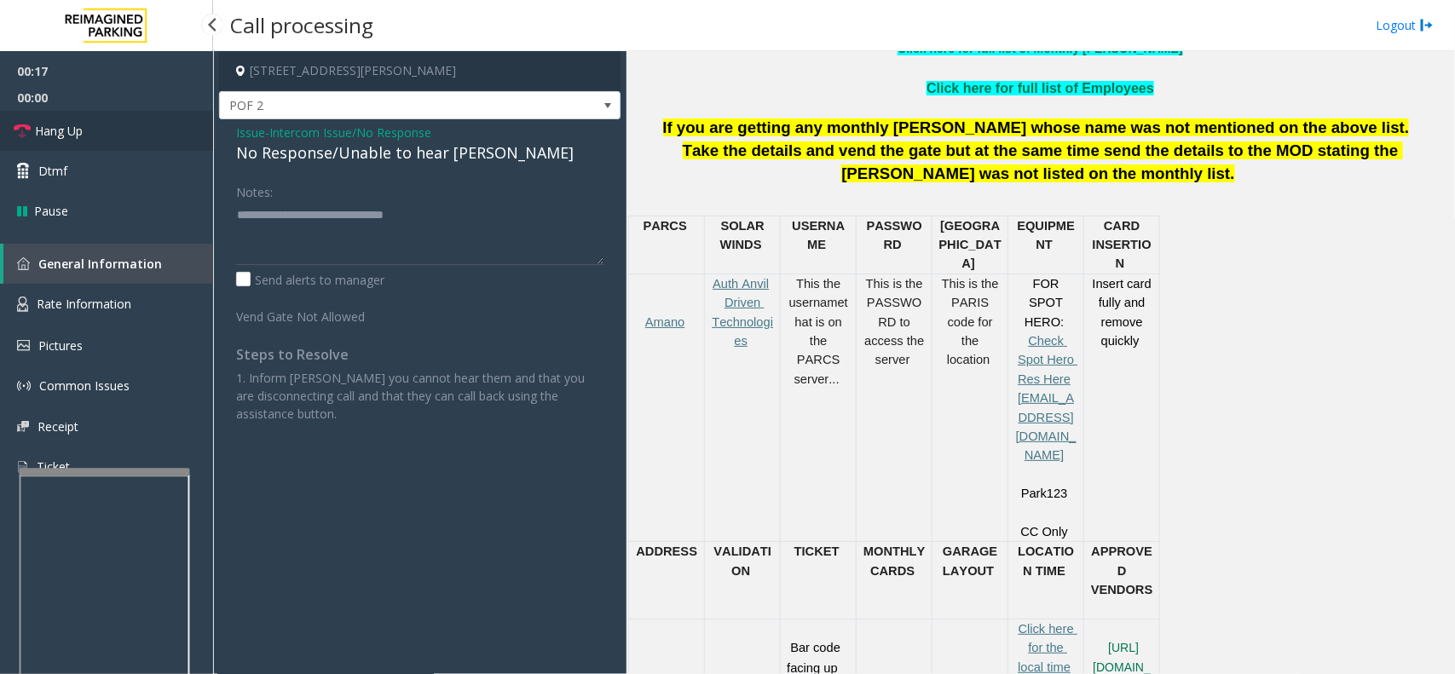
click at [107, 124] on link "Hang Up" at bounding box center [106, 131] width 213 height 40
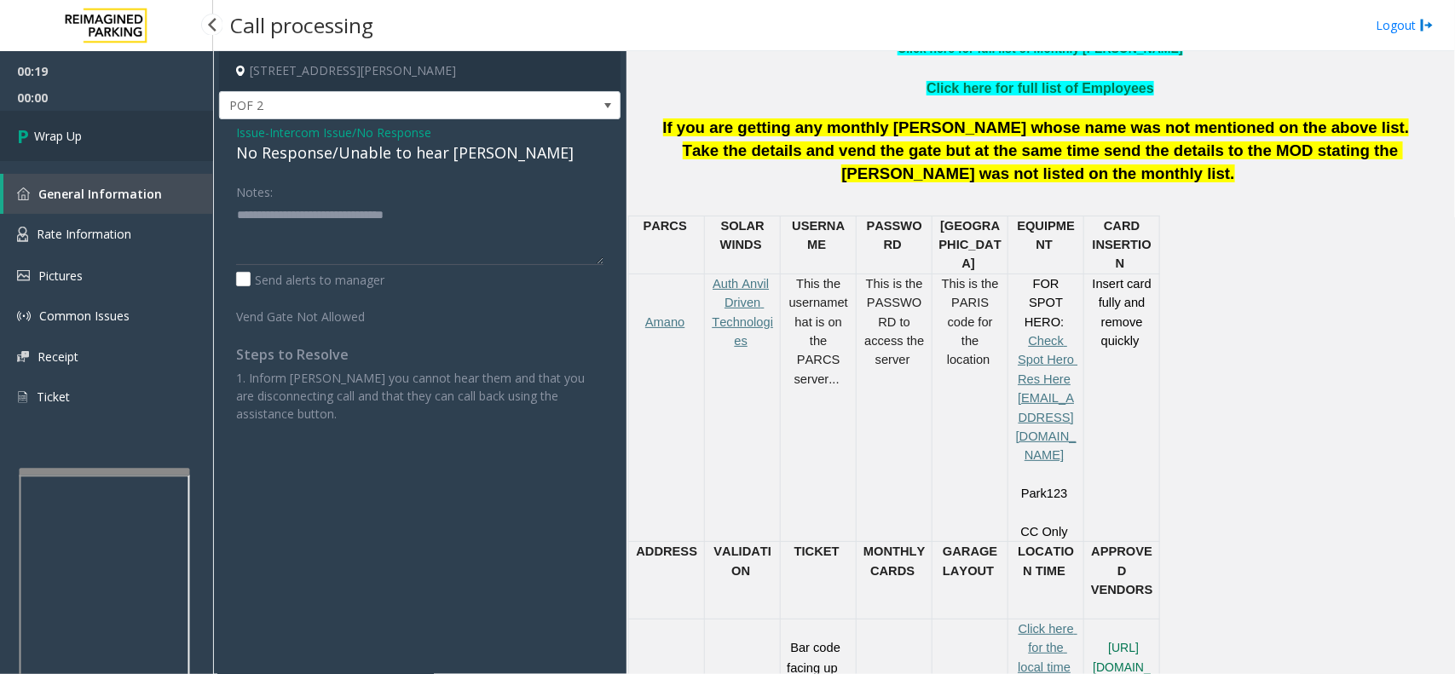
click at [134, 135] on link "Wrap Up" at bounding box center [106, 136] width 213 height 50
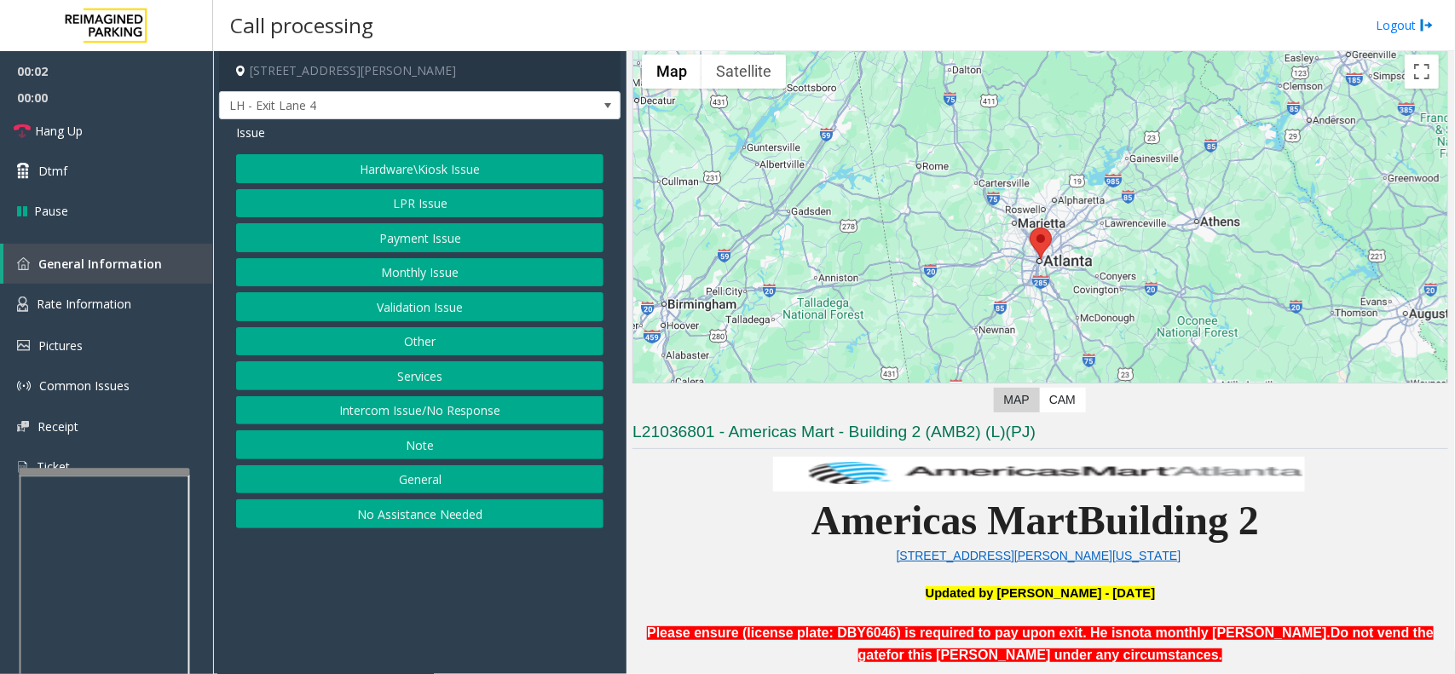
scroll to position [107, 0]
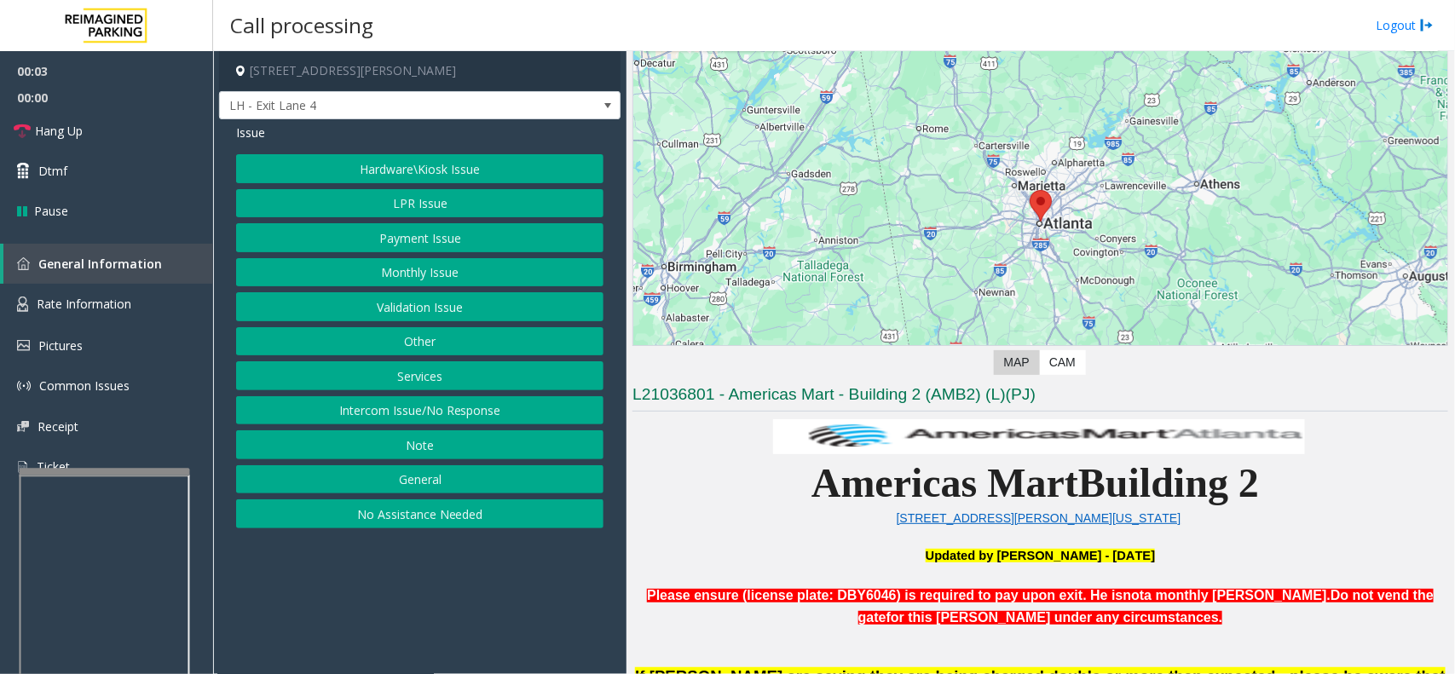
click at [428, 407] on button "Intercom Issue/No Response" at bounding box center [419, 410] width 367 height 29
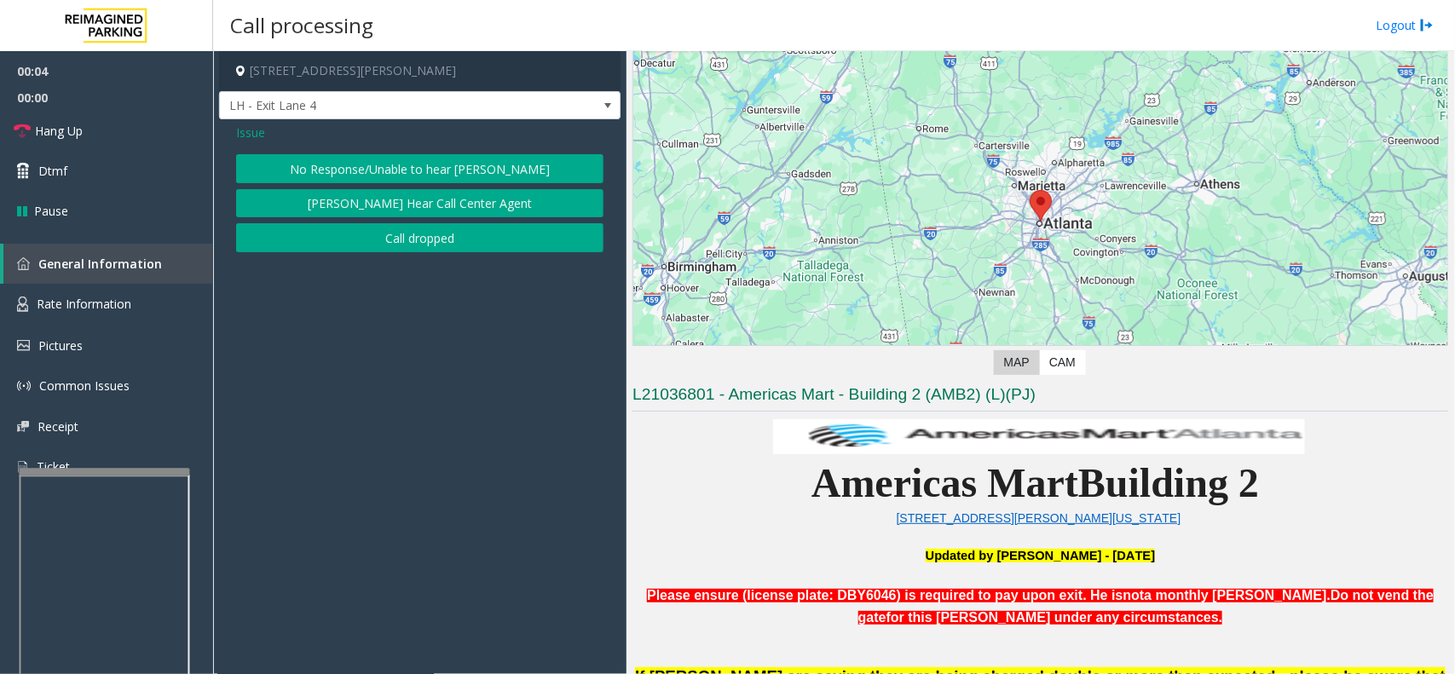
click at [325, 168] on button "No Response/Unable to hear [PERSON_NAME]" at bounding box center [419, 168] width 367 height 29
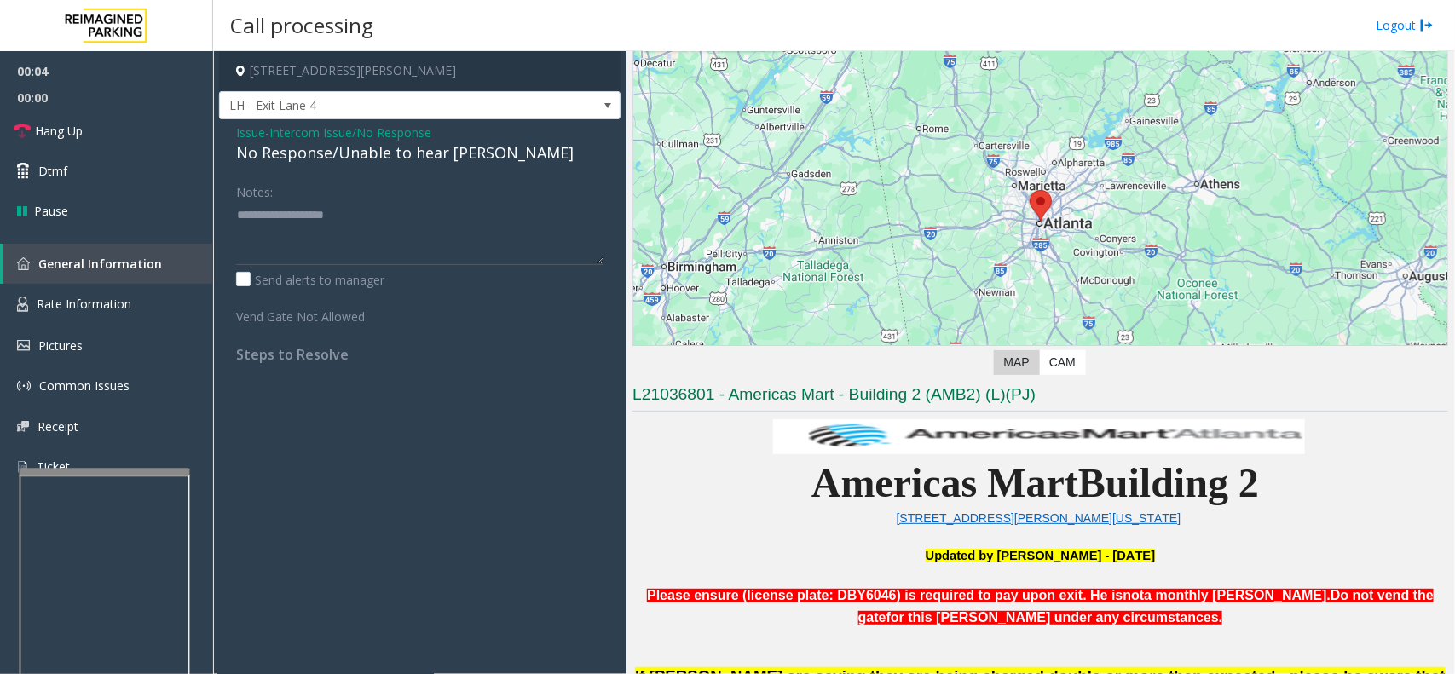
click at [324, 158] on div "No Response/Unable to hear [PERSON_NAME]" at bounding box center [419, 152] width 367 height 23
click at [248, 130] on span "Issue" at bounding box center [250, 133] width 29 height 18
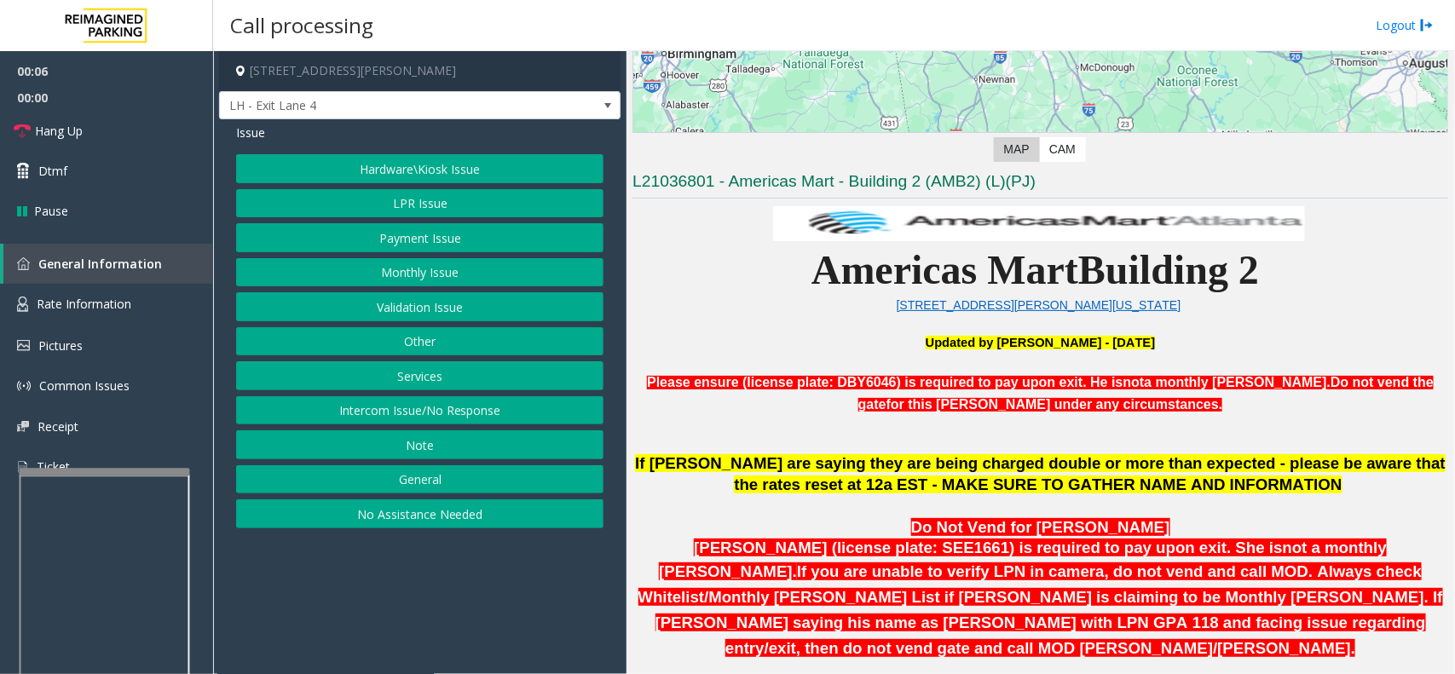
scroll to position [533, 0]
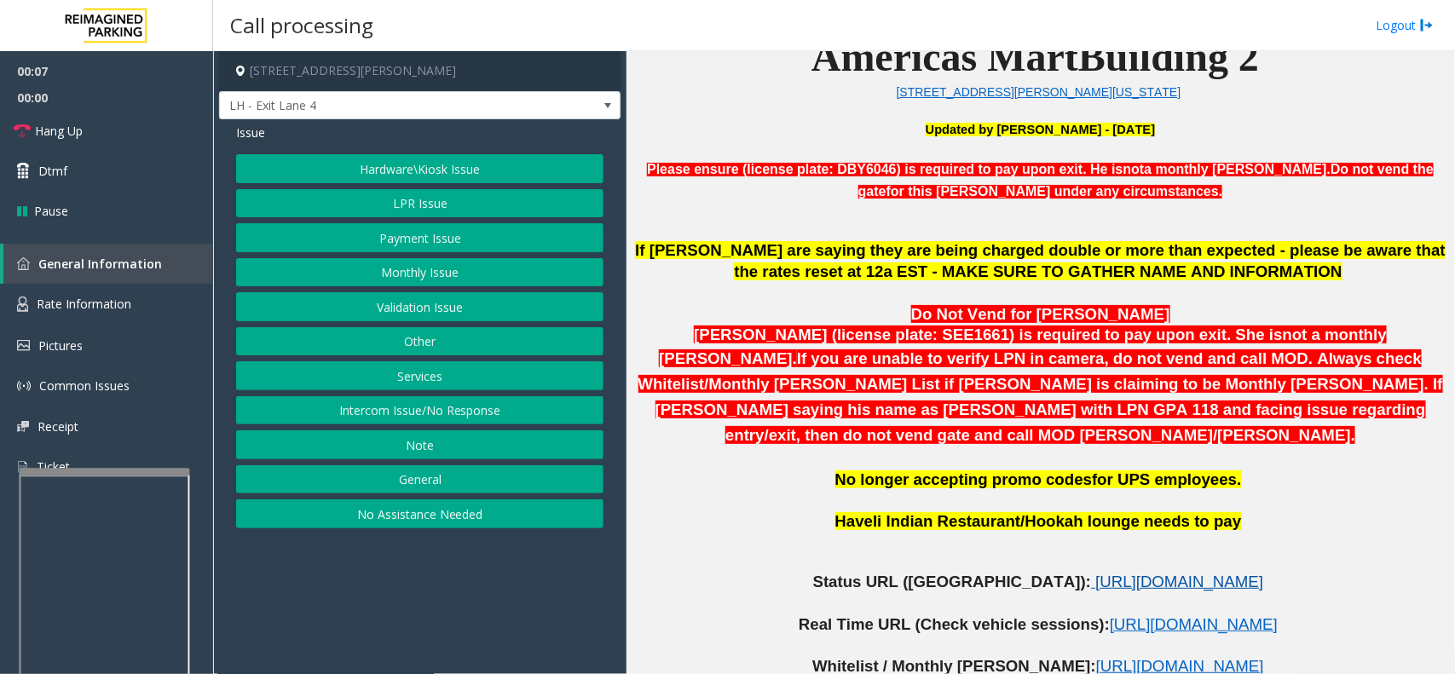
click at [1095, 573] on span "https://www.parkjockey.com/en-us/manage/1633/status" at bounding box center [1179, 582] width 168 height 18
drag, startPoint x: 464, startPoint y: 629, endPoint x: 445, endPoint y: 516, distance: 115.0
click at [448, 631] on app-call-processing-form "230 Harris Street Northeast, Atlanta, GA LH - Exit Lane 4 Issue Hardware\Kiosk …" at bounding box center [419, 362] width 413 height 623
click at [435, 194] on button "LPR Issue" at bounding box center [419, 203] width 367 height 29
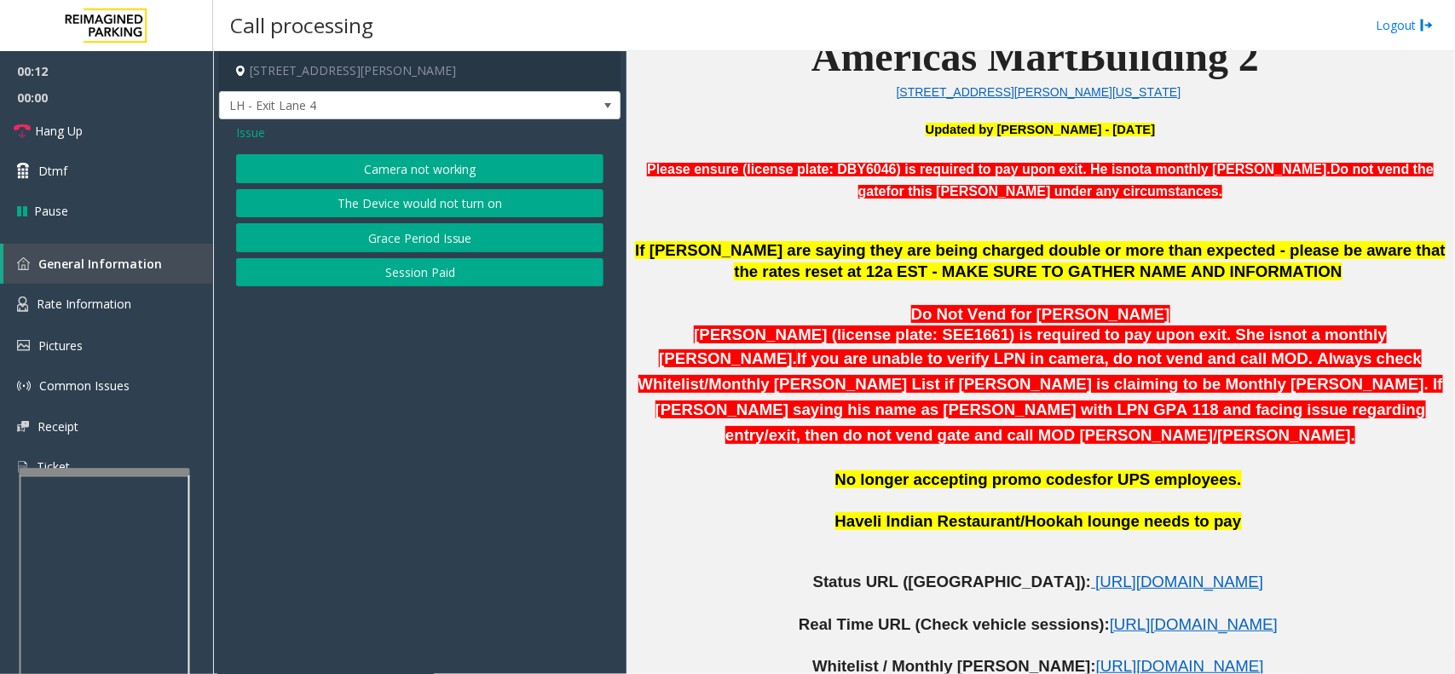
click at [409, 167] on button "Camera not working" at bounding box center [419, 168] width 367 height 29
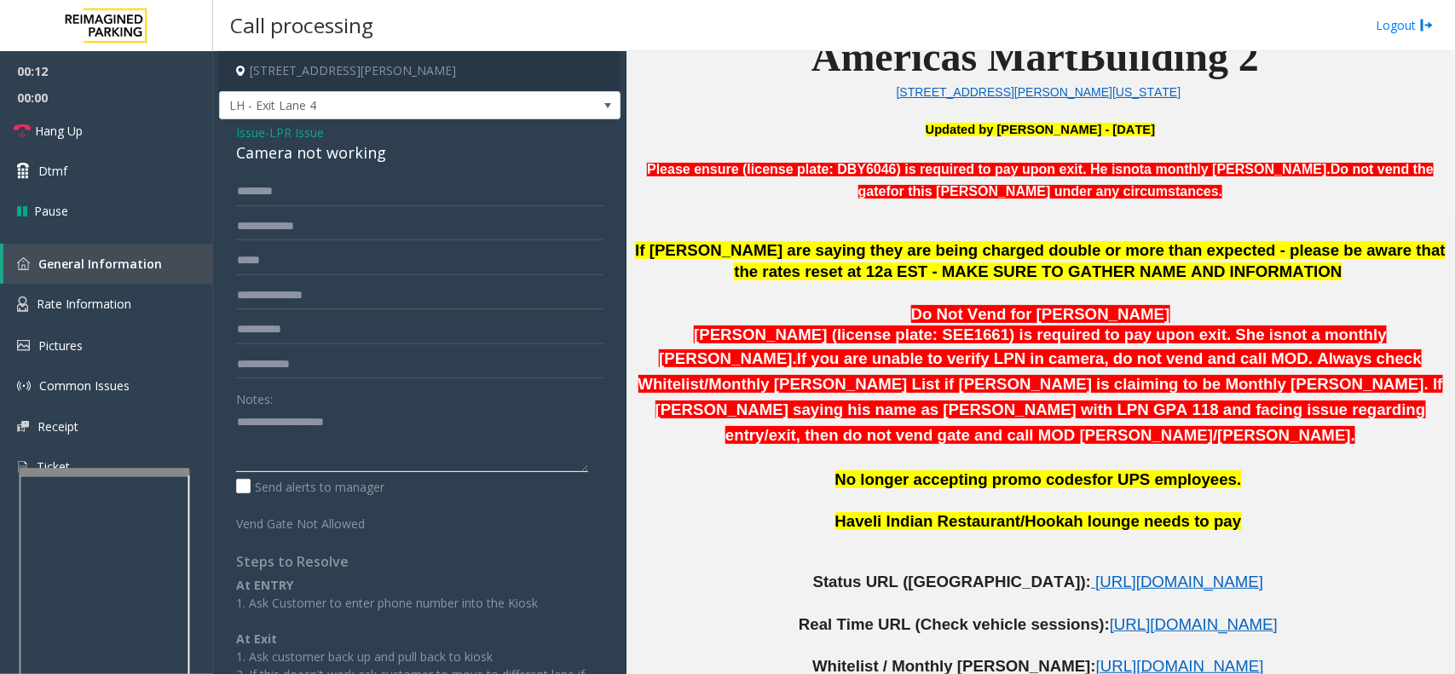
drag, startPoint x: 420, startPoint y: 441, endPoint x: 424, endPoint y: 432, distance: 9.5
click at [426, 430] on textarea at bounding box center [412, 440] width 352 height 64
click at [364, 423] on textarea at bounding box center [412, 440] width 352 height 64
click at [345, 443] on textarea at bounding box center [412, 440] width 352 height 64
paste textarea "**********"
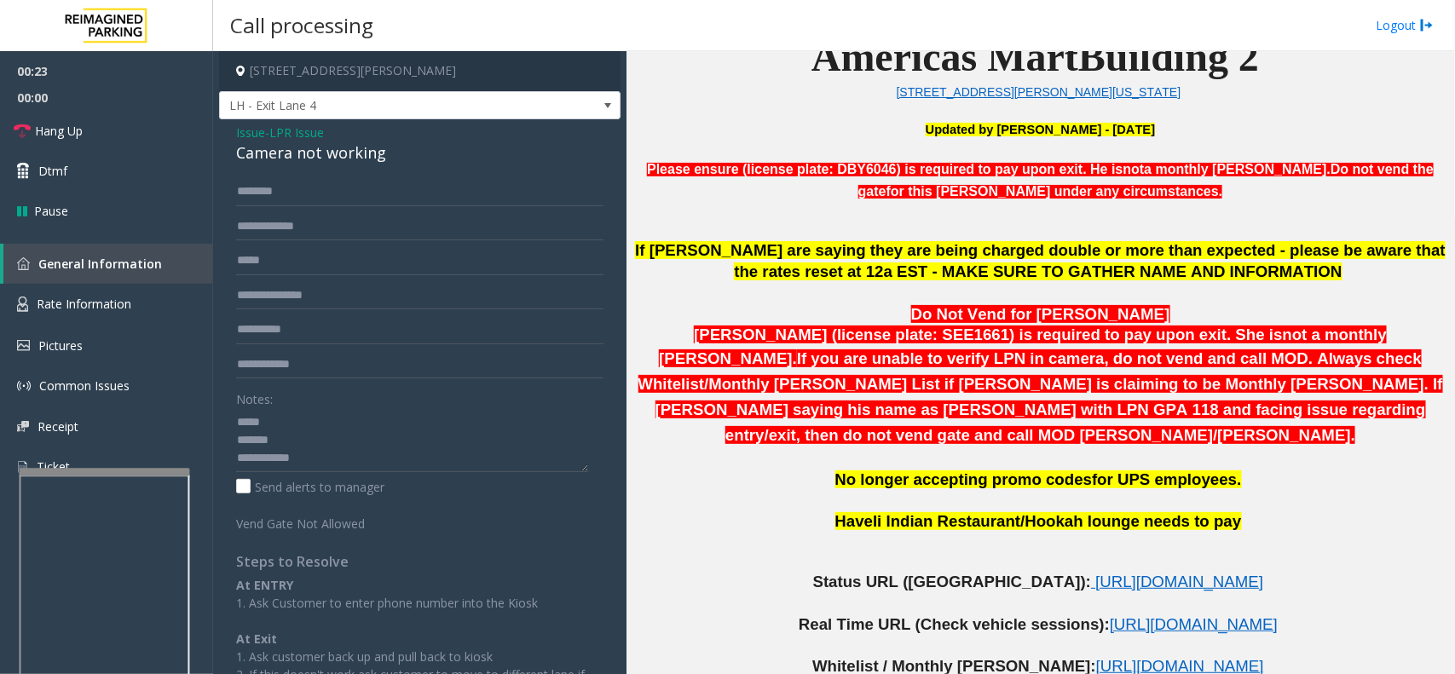
click at [314, 158] on div "Camera not working" at bounding box center [419, 152] width 367 height 23
click at [384, 469] on textarea at bounding box center [412, 440] width 352 height 64
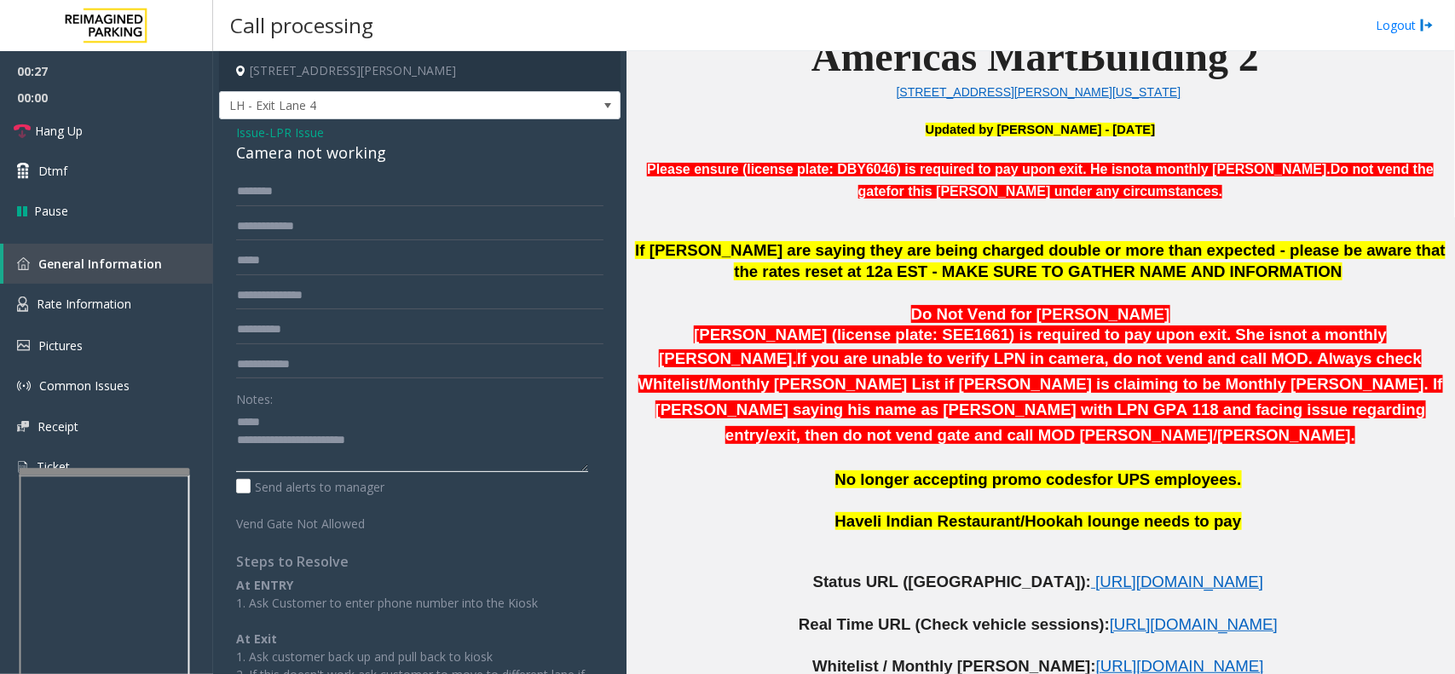
click at [324, 419] on textarea at bounding box center [412, 440] width 352 height 64
click at [342, 462] on textarea at bounding box center [412, 440] width 352 height 64
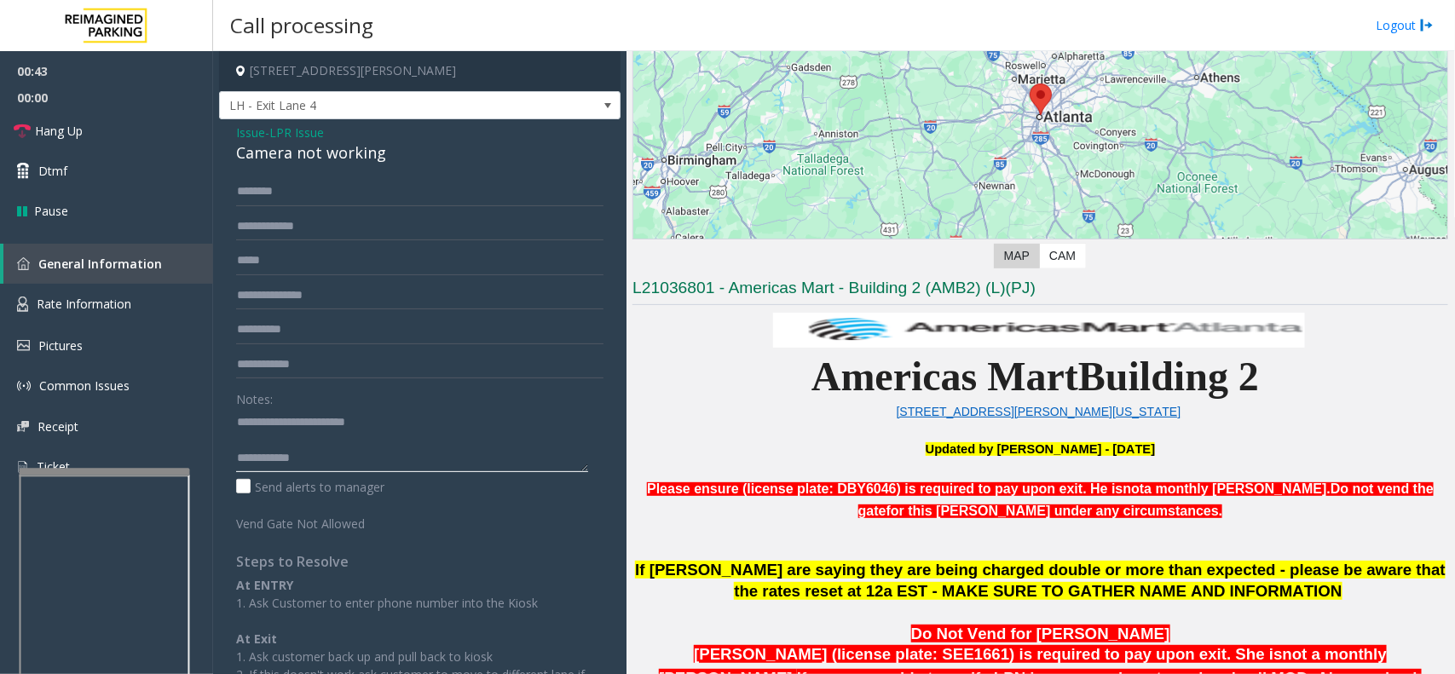
click at [392, 458] on textarea at bounding box center [412, 440] width 352 height 64
paste textarea "**********"
type textarea "**********"
click at [141, 120] on link "Hang Up" at bounding box center [106, 131] width 213 height 40
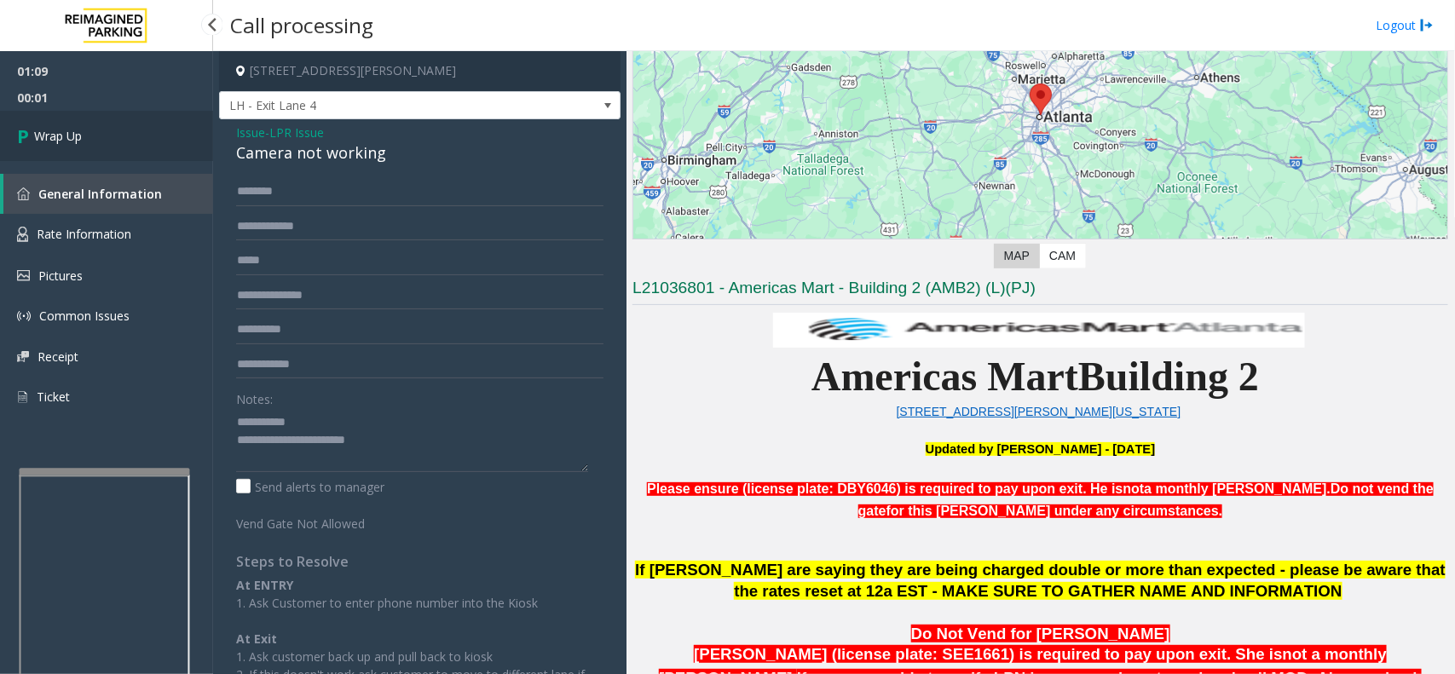
click at [141, 143] on link "Wrap Up" at bounding box center [106, 136] width 213 height 50
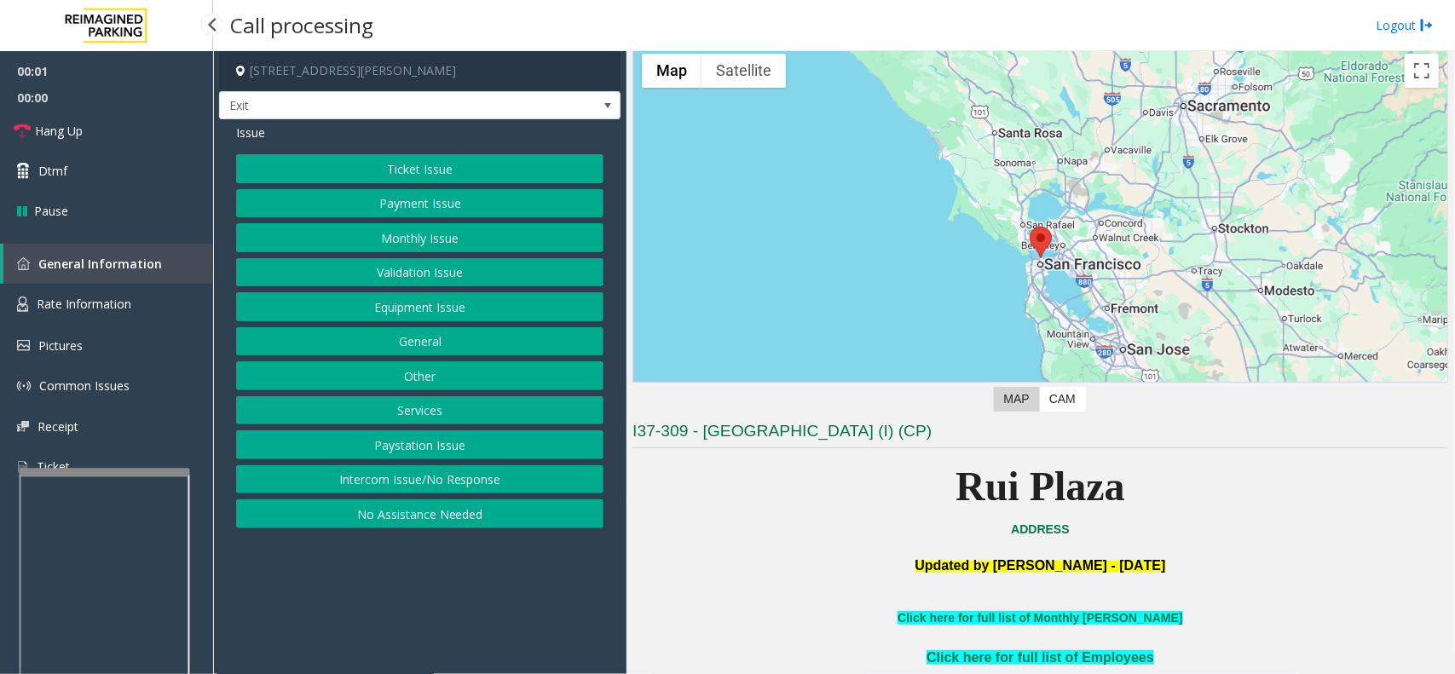
scroll to position [107, 0]
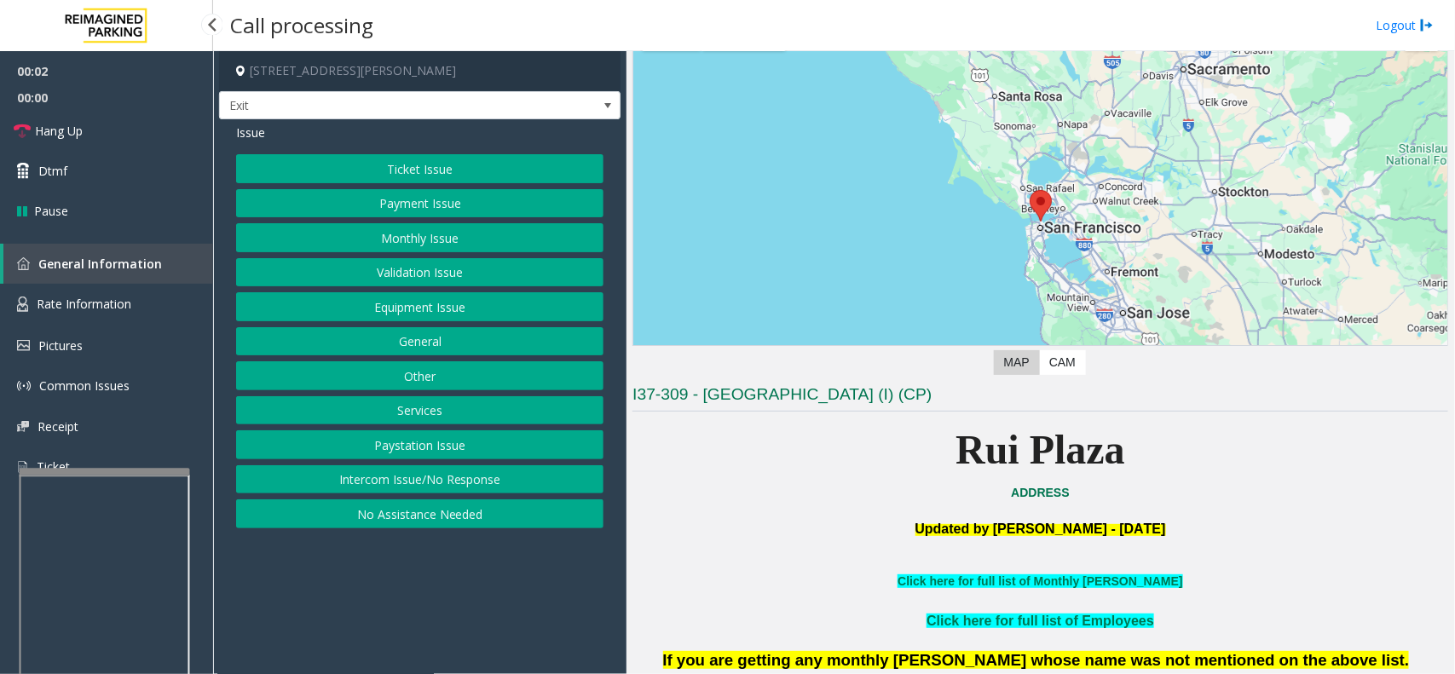
drag, startPoint x: 492, startPoint y: 607, endPoint x: 471, endPoint y: 608, distance: 20.5
click at [471, 609] on app-call-processing-form "[STREET_ADDRESS][PERSON_NAME] Exit Issue Ticket Issue Payment Issue Monthly Iss…" at bounding box center [419, 362] width 413 height 623
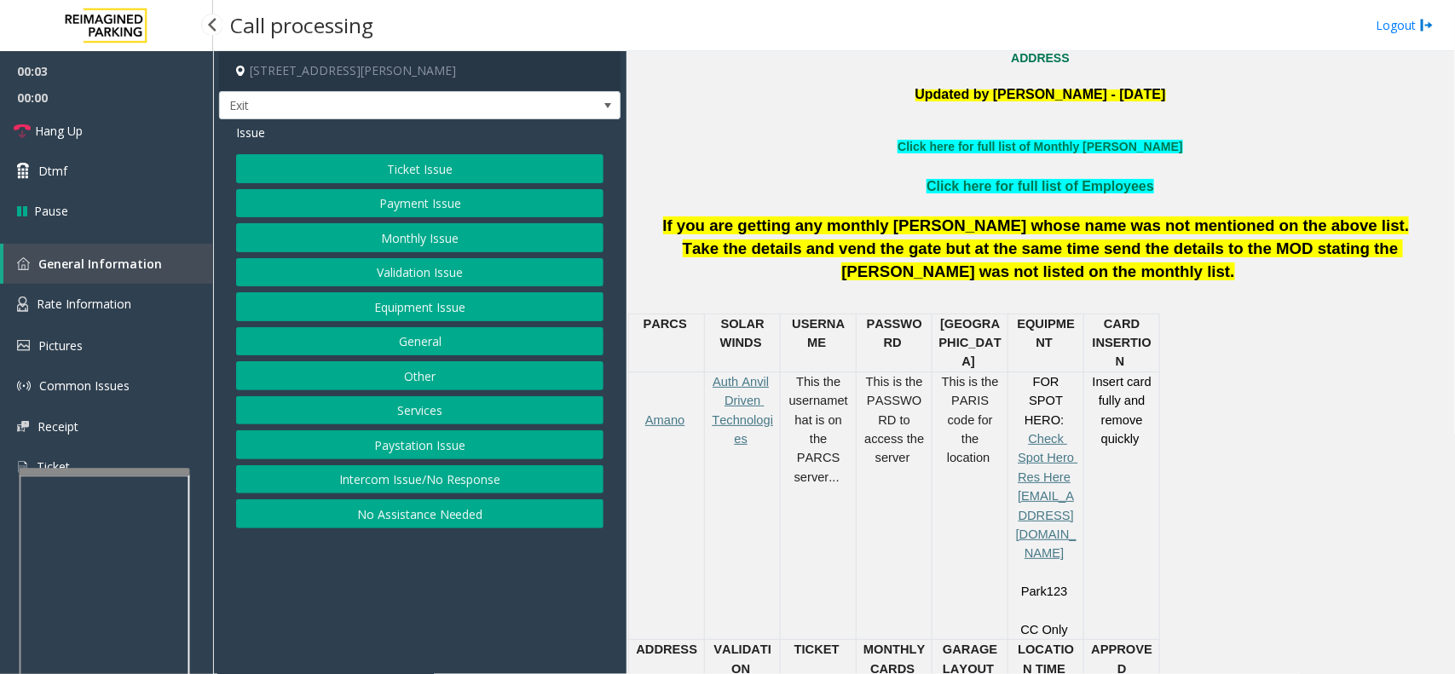
scroll to position [213, 0]
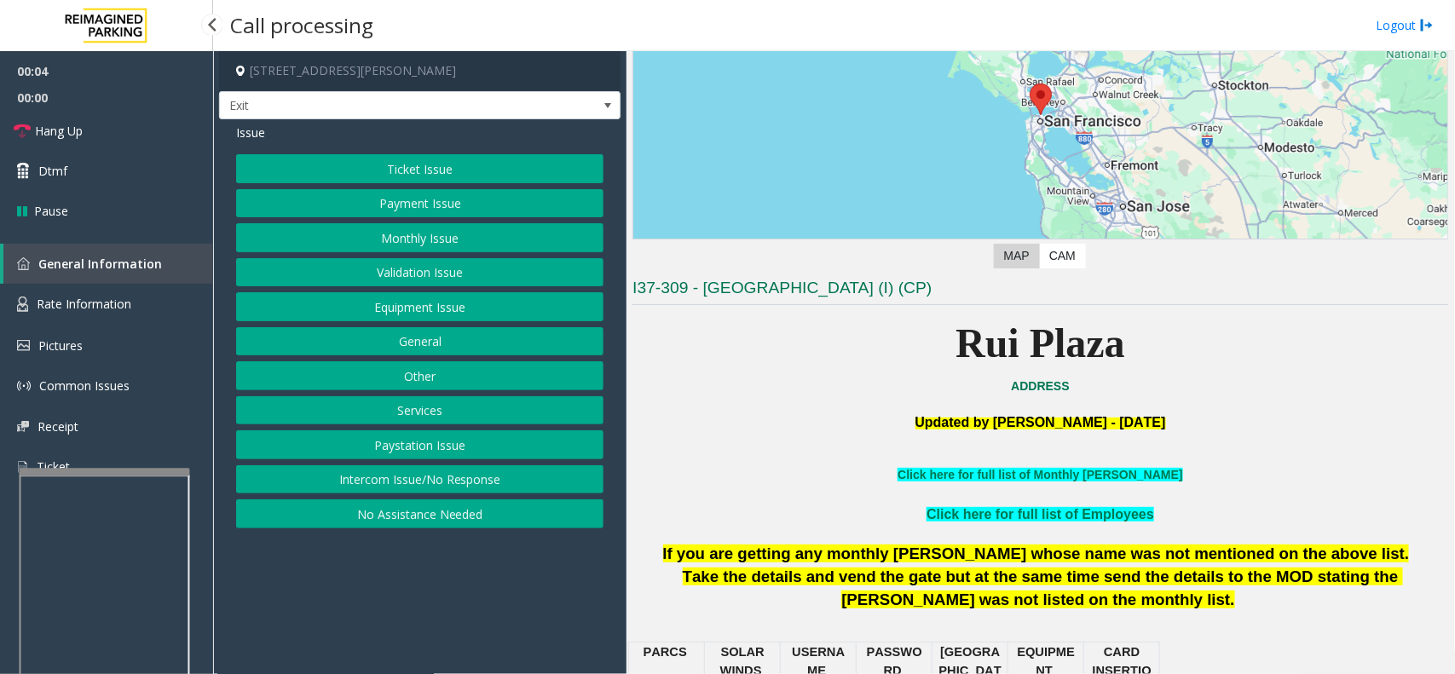
click at [381, 162] on button "Ticket Issue" at bounding box center [419, 168] width 367 height 29
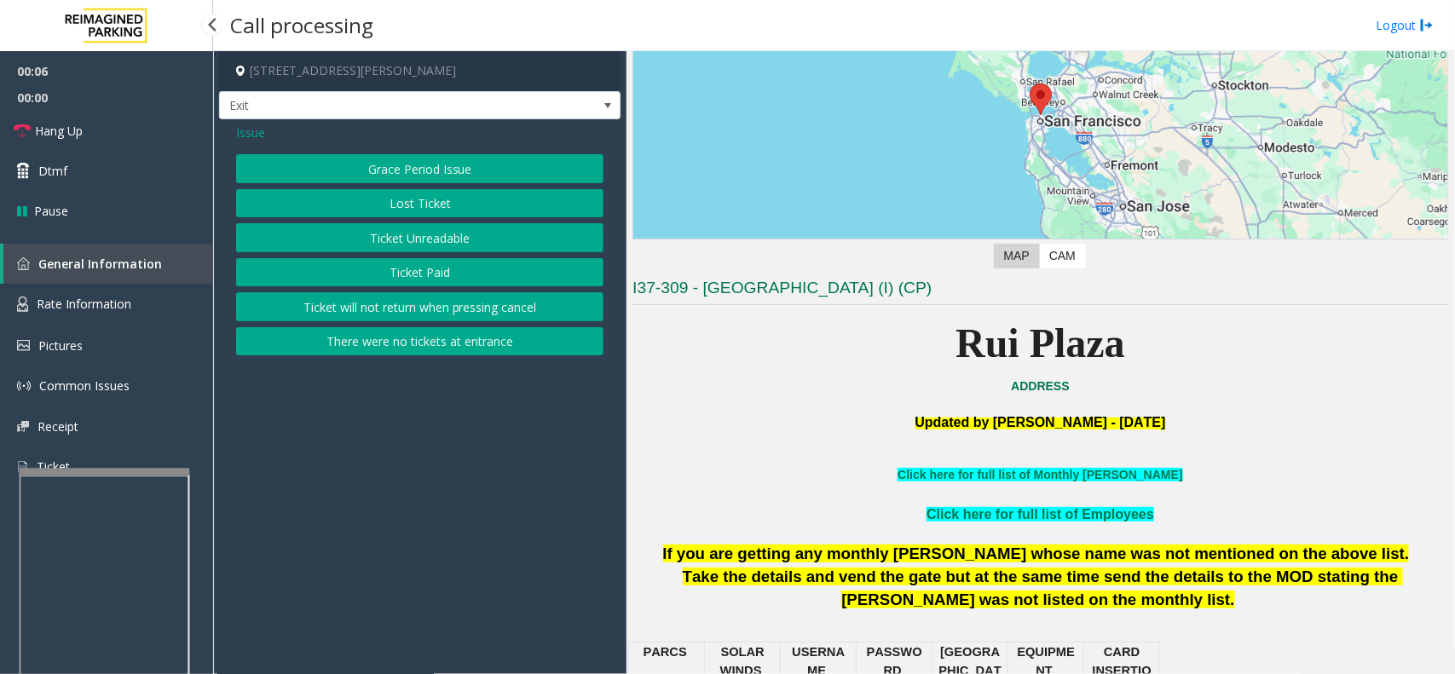
click at [409, 278] on button "Ticket Paid" at bounding box center [419, 272] width 367 height 29
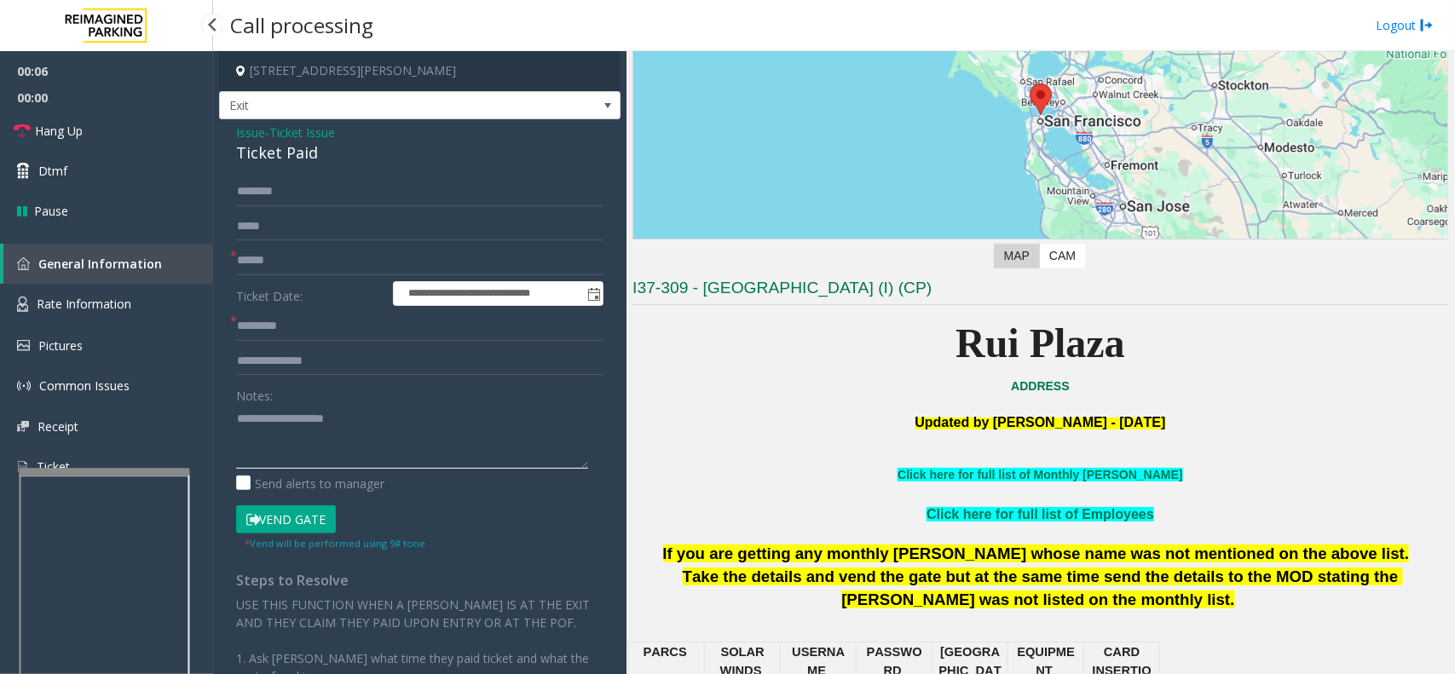
drag, startPoint x: 355, startPoint y: 441, endPoint x: 347, endPoint y: 437, distance: 9.2
paste textarea "**********"
drag, startPoint x: 231, startPoint y: 150, endPoint x: 294, endPoint y: 150, distance: 63.1
click at [330, 150] on div "**********" at bounding box center [419, 499] width 401 height 761
click at [373, 458] on textarea at bounding box center [412, 437] width 352 height 64
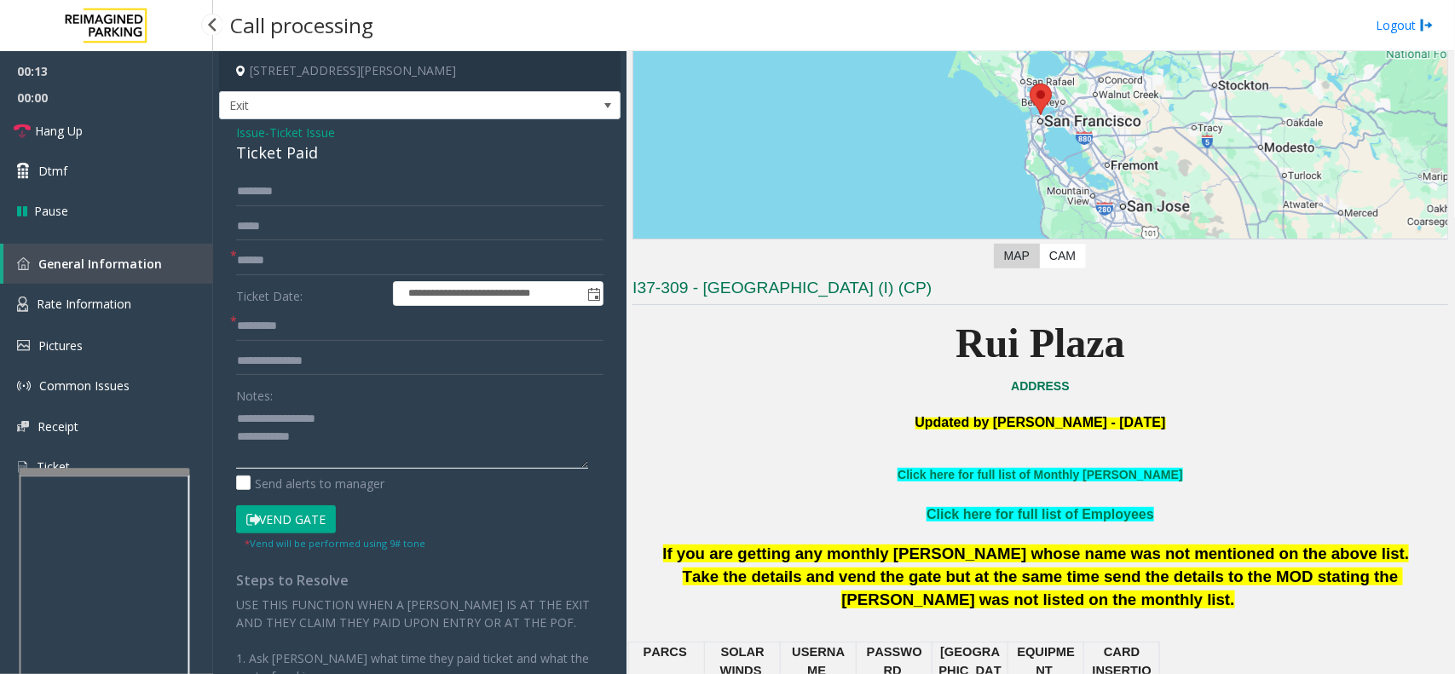
paste textarea "**********"
type textarea "**********"
click at [265, 245] on form "**********" at bounding box center [419, 364] width 367 height 374
click at [308, 264] on input "text" at bounding box center [419, 260] width 367 height 29
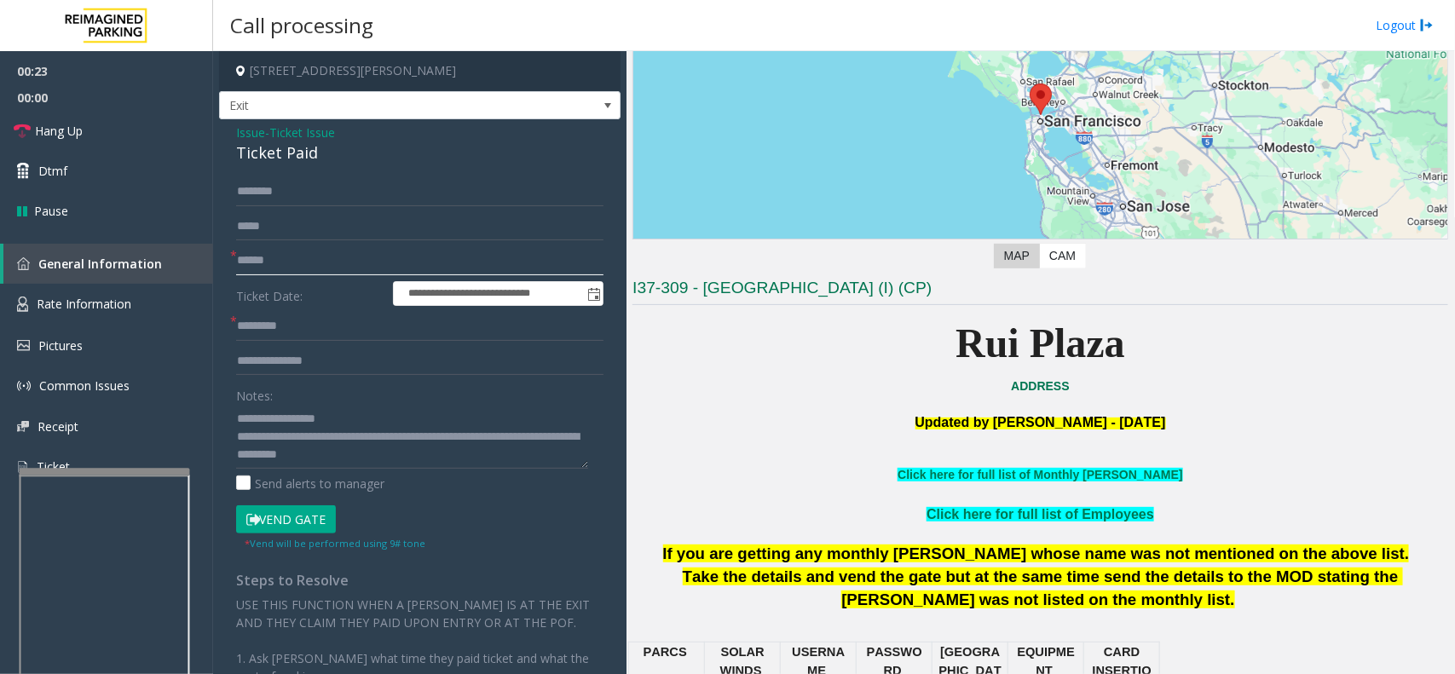
type input "******"
click at [311, 464] on textarea at bounding box center [412, 437] width 352 height 64
click at [365, 337] on input "text" at bounding box center [419, 326] width 367 height 29
type input "**"
click at [412, 458] on textarea at bounding box center [412, 437] width 352 height 64
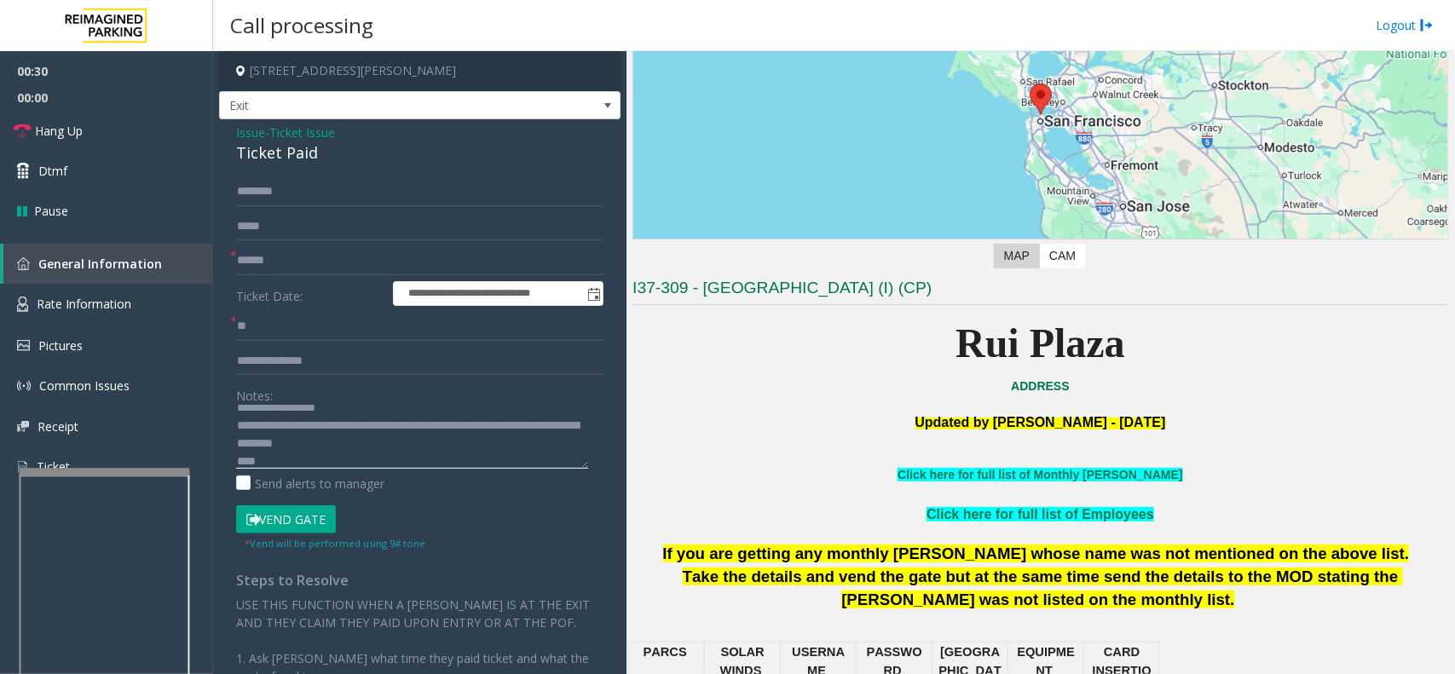
scroll to position [30, 0]
click at [279, 446] on textarea at bounding box center [412, 437] width 352 height 64
click at [282, 460] on textarea at bounding box center [412, 437] width 352 height 64
click at [286, 520] on button "Vend Gate" at bounding box center [286, 519] width 100 height 29
click at [313, 449] on textarea at bounding box center [412, 437] width 352 height 64
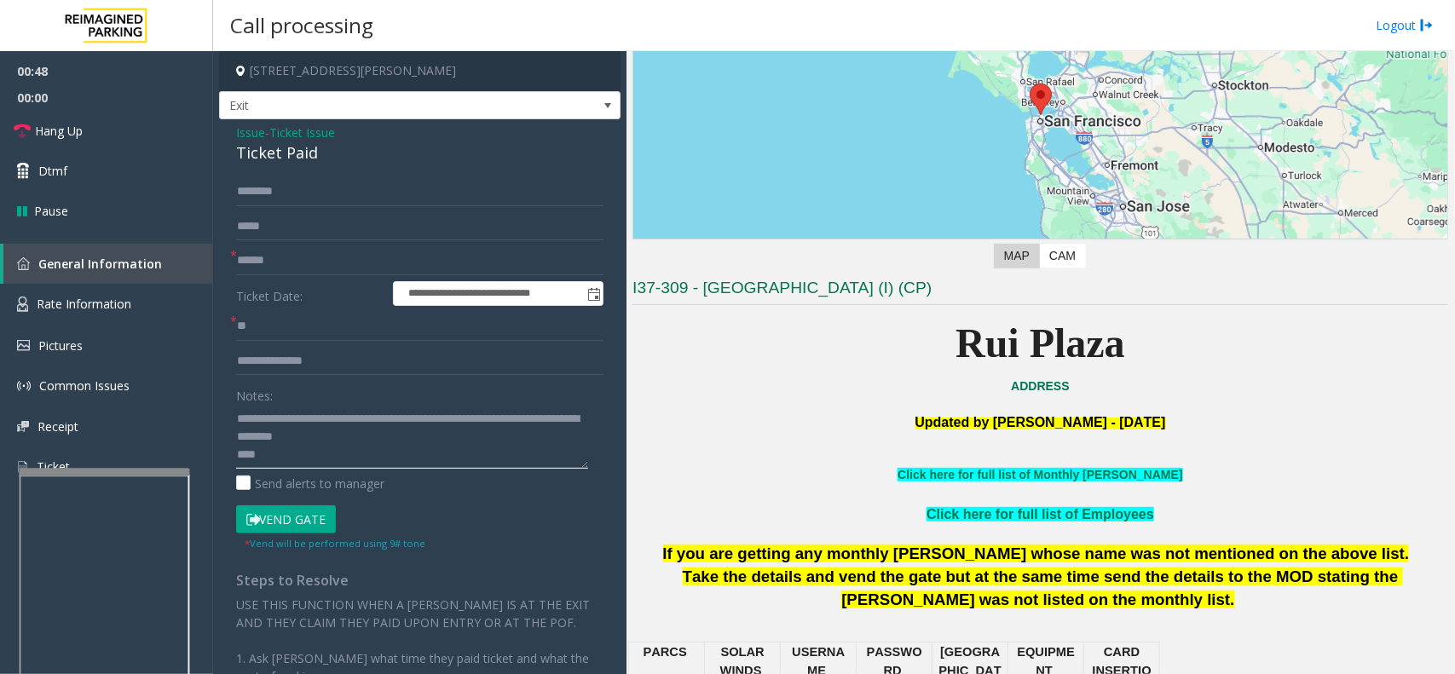
click at [312, 461] on textarea at bounding box center [412, 437] width 352 height 64
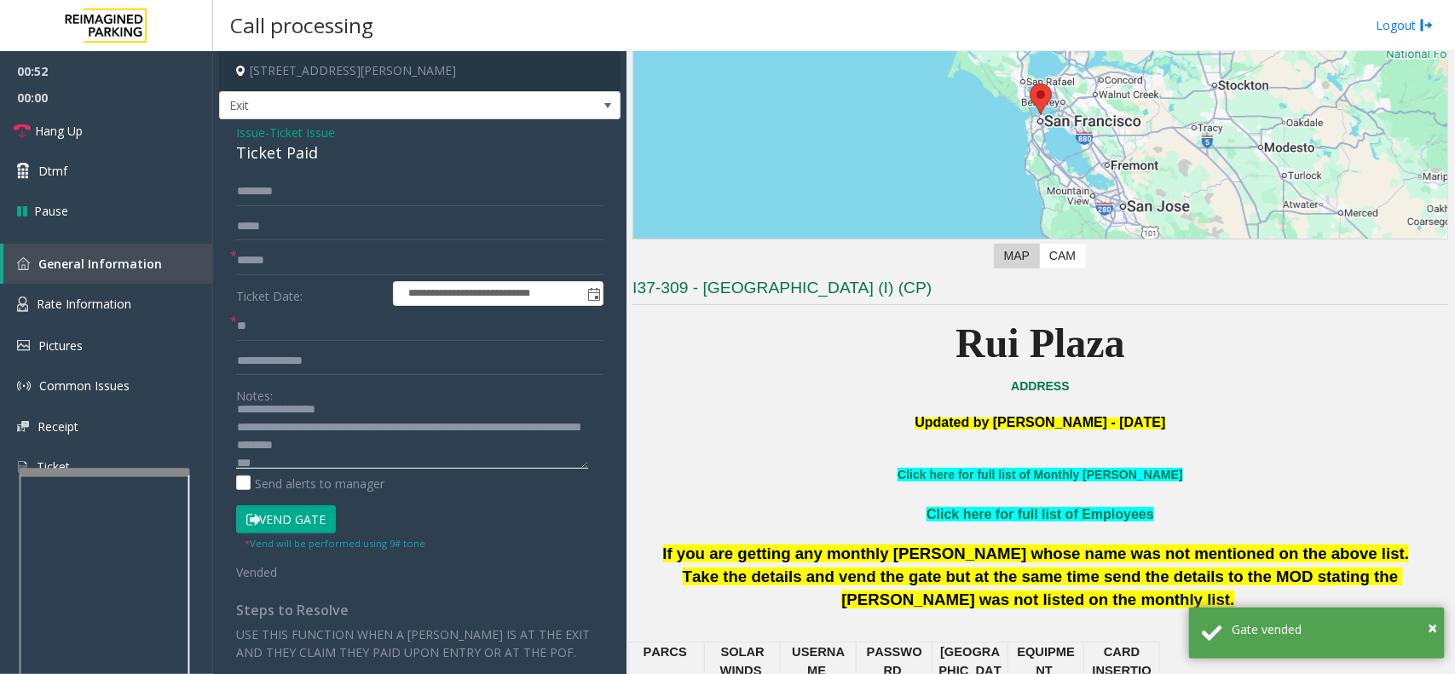
scroll to position [0, 0]
type textarea "**********"
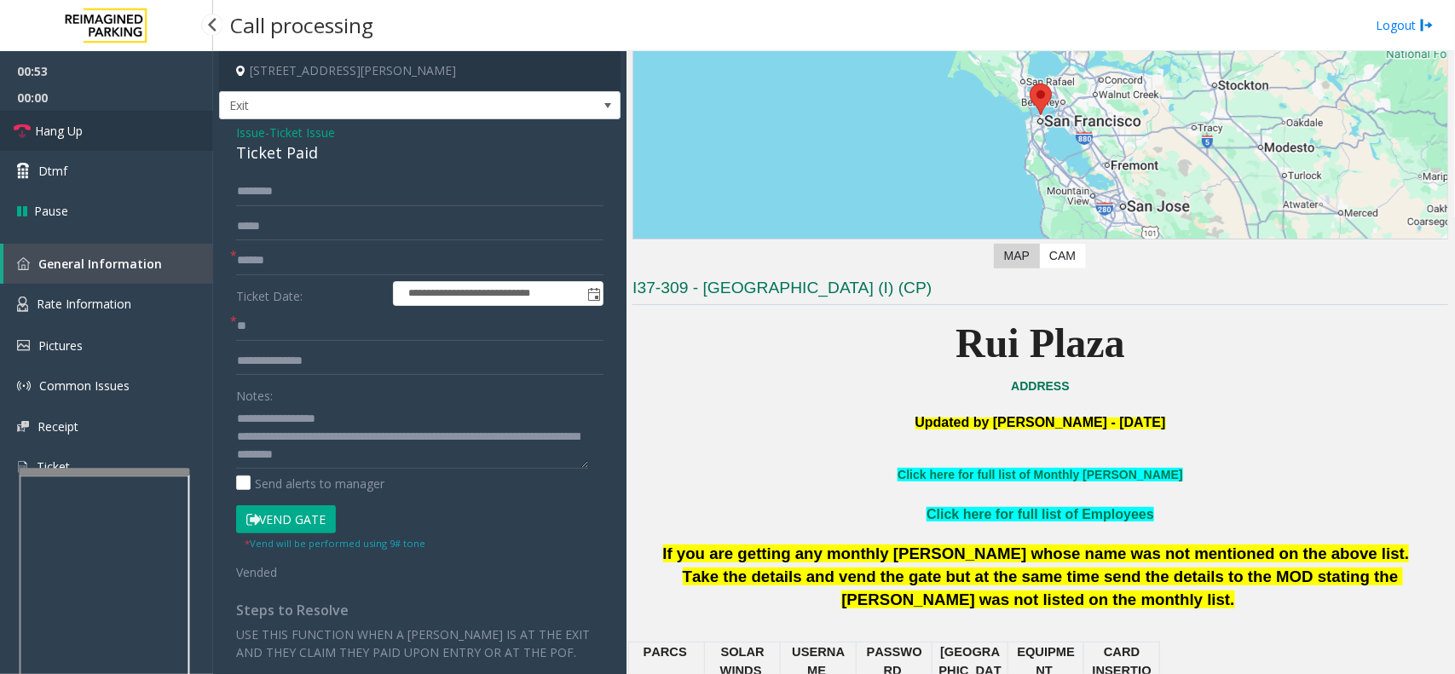
click at [141, 129] on link "Hang Up" at bounding box center [106, 131] width 213 height 40
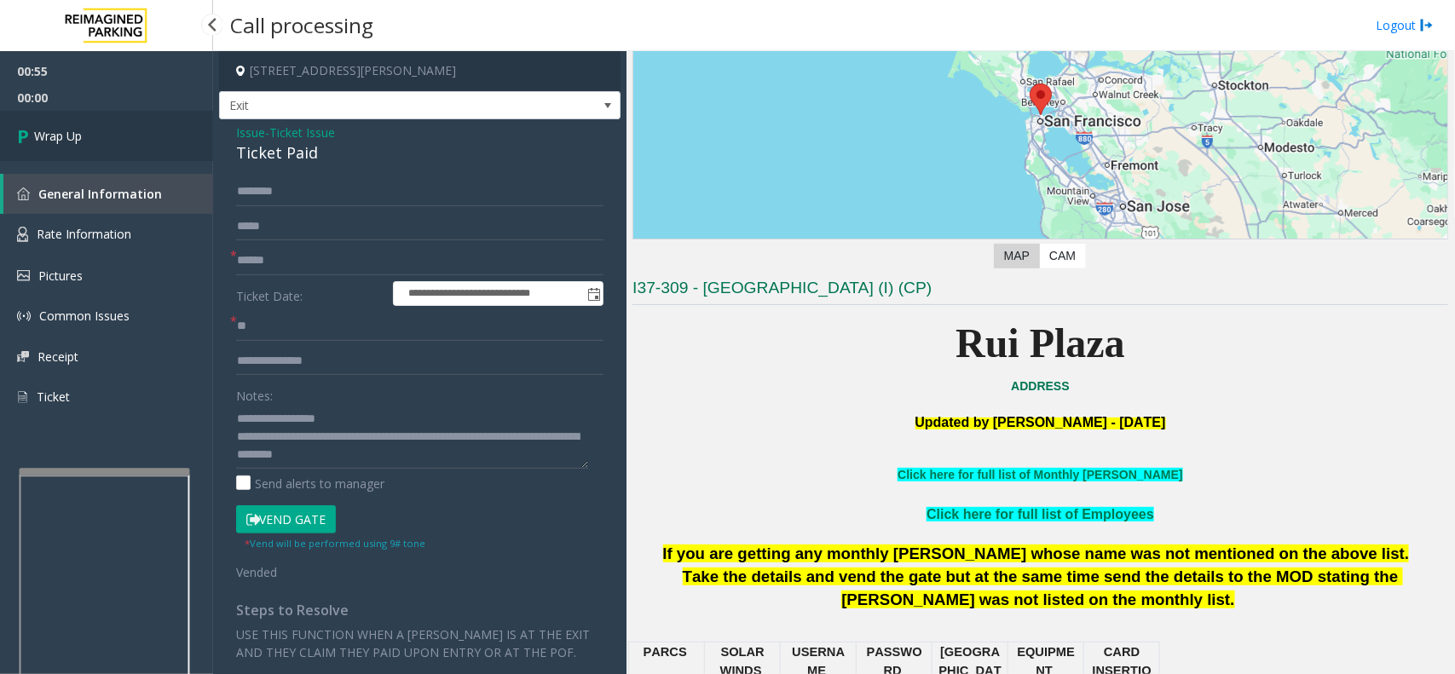
click at [143, 130] on link "Wrap Up" at bounding box center [106, 136] width 213 height 50
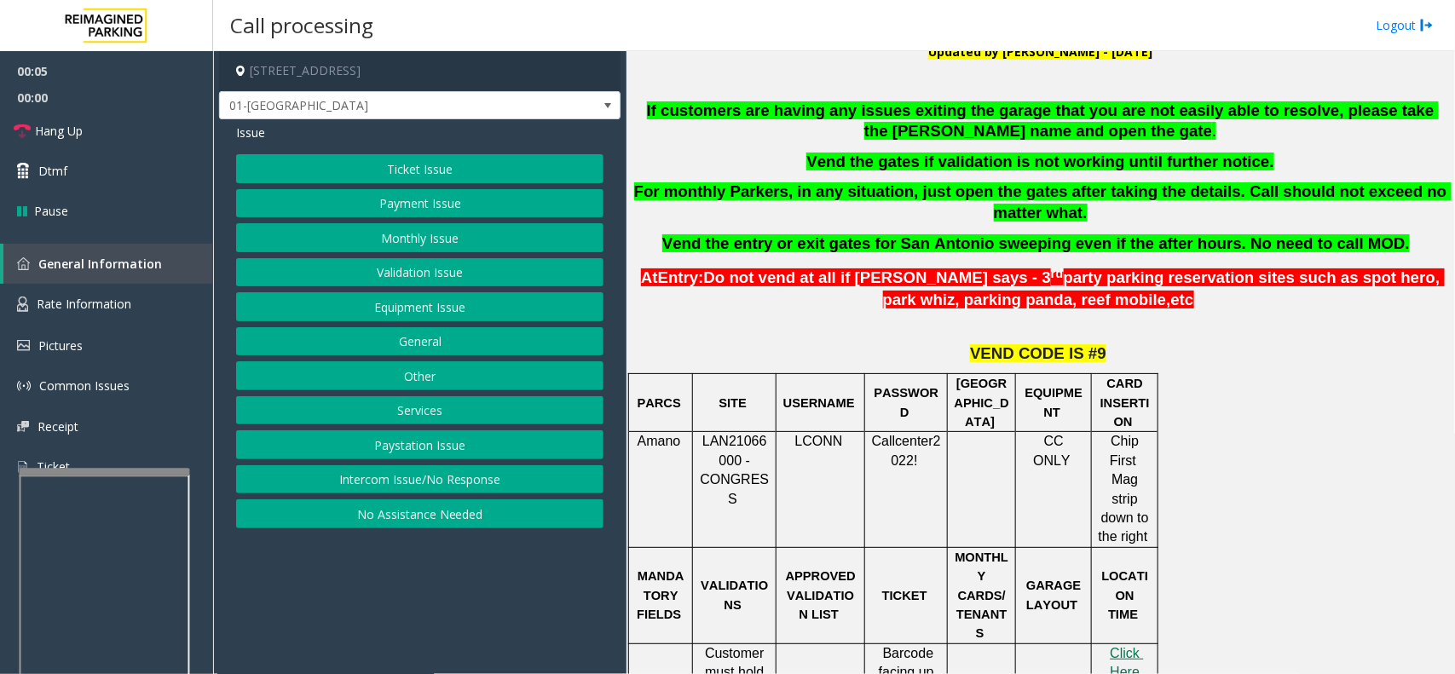
scroll to position [533, 0]
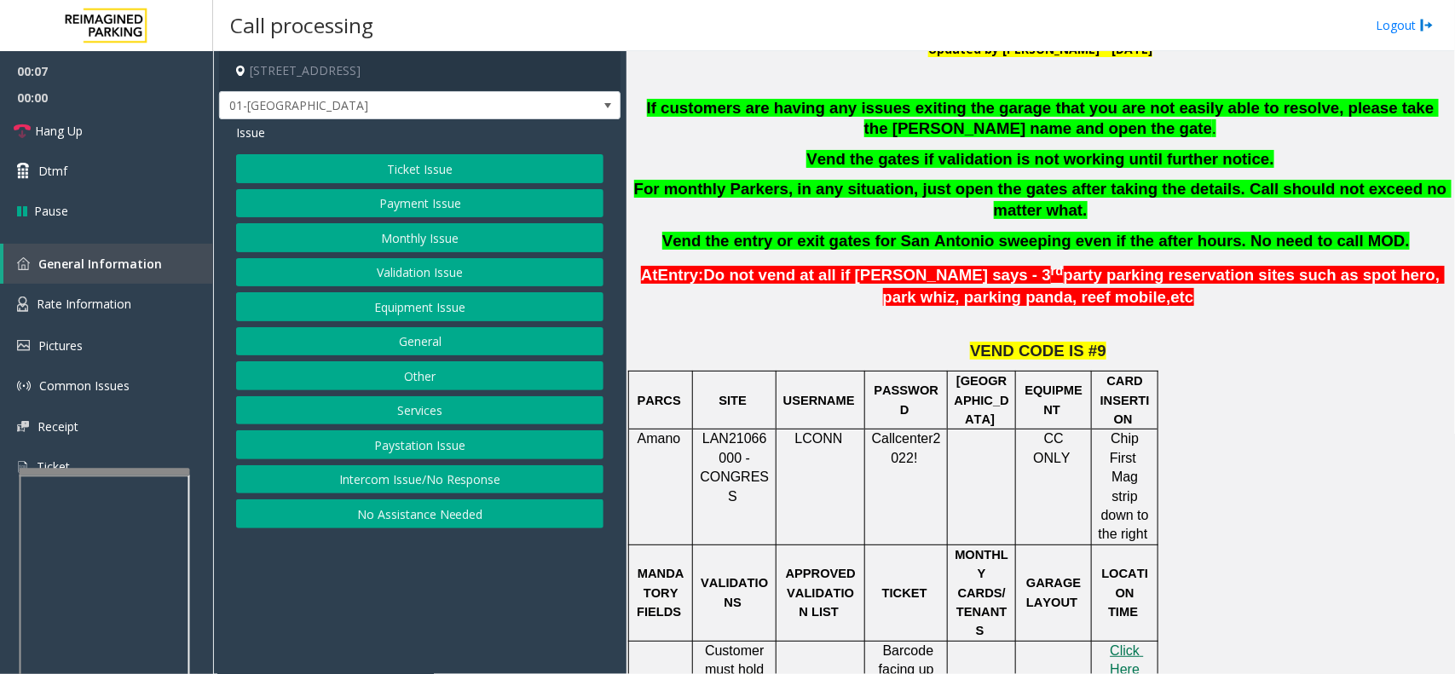
click at [366, 312] on button "Equipment Issue" at bounding box center [419, 306] width 367 height 29
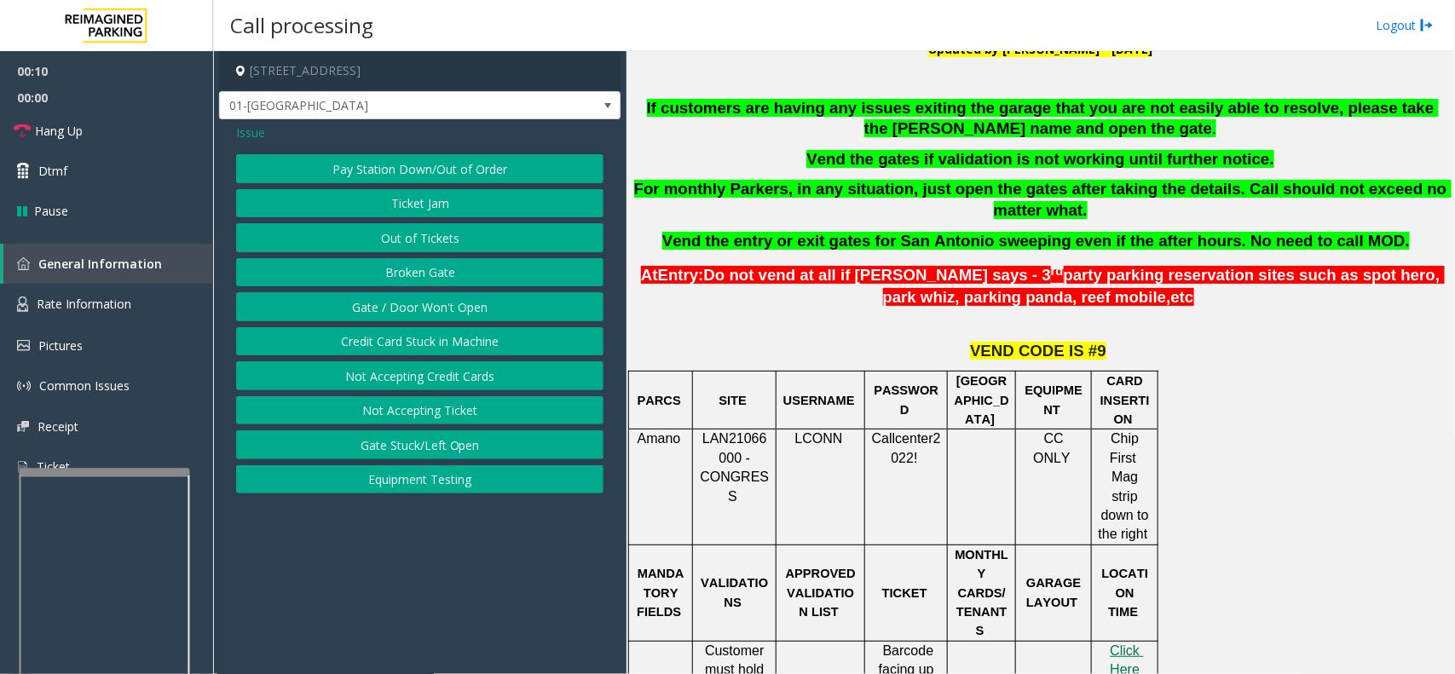
drag, startPoint x: 467, startPoint y: 652, endPoint x: 437, endPoint y: 641, distance: 31.8
click at [437, 641] on app-call-processing-form "98 San Jacinto Boulevard, Austin, TX 01-Entrance Lane Issue Pay Station Down/Ou…" at bounding box center [419, 362] width 413 height 623
drag, startPoint x: 432, startPoint y: 613, endPoint x: 410, endPoint y: 619, distance: 22.9
drag, startPoint x: 410, startPoint y: 619, endPoint x: 369, endPoint y: 628, distance: 41.8
click at [369, 628] on app-call-processing-form "98 San Jacinto Boulevard, Austin, TX 01-Entrance Lane Issue Pay Station Down/Ou…" at bounding box center [419, 362] width 413 height 623
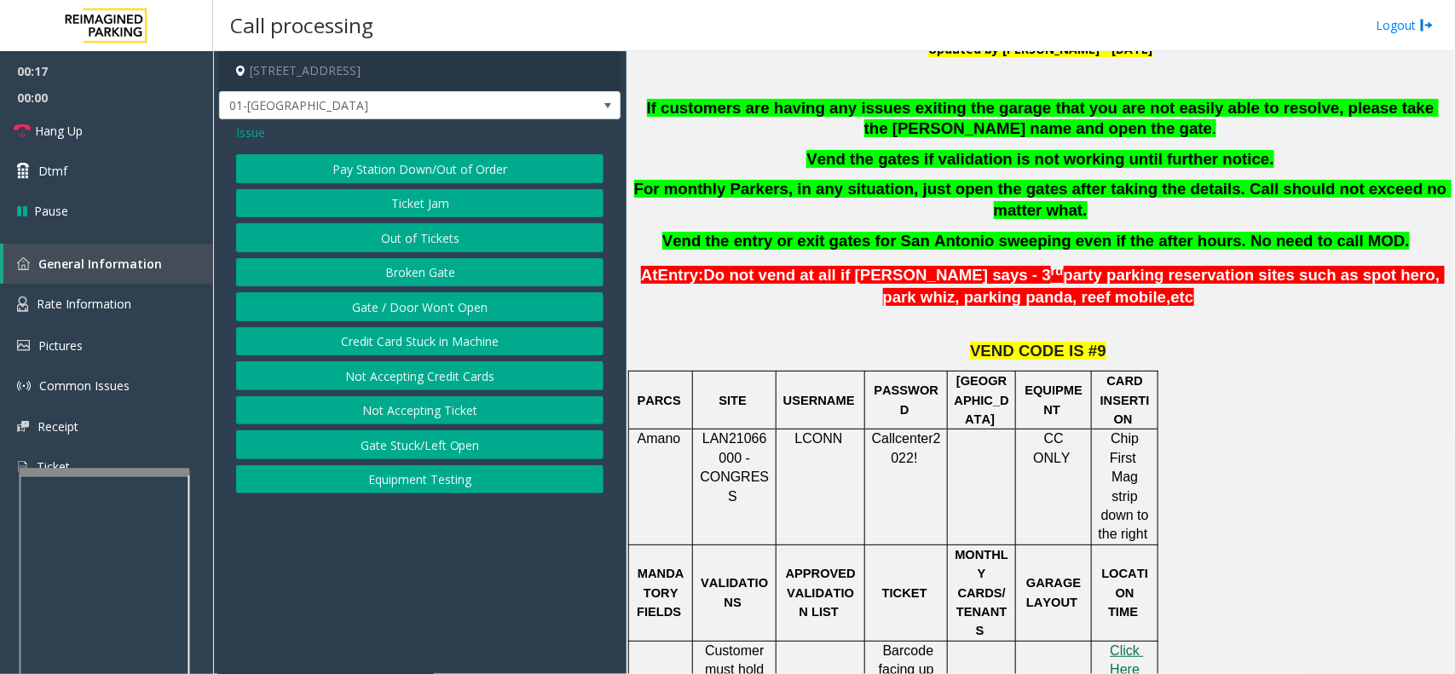
drag, startPoint x: 824, startPoint y: 304, endPoint x: 799, endPoint y: 308, distance: 24.9
click at [799, 308] on p "At Entry: Do not vend at all if parker says - 3 rd party parking reservation si…" at bounding box center [1040, 285] width 819 height 48
click at [332, 305] on button "Gate / Door Won't Open" at bounding box center [419, 306] width 367 height 29
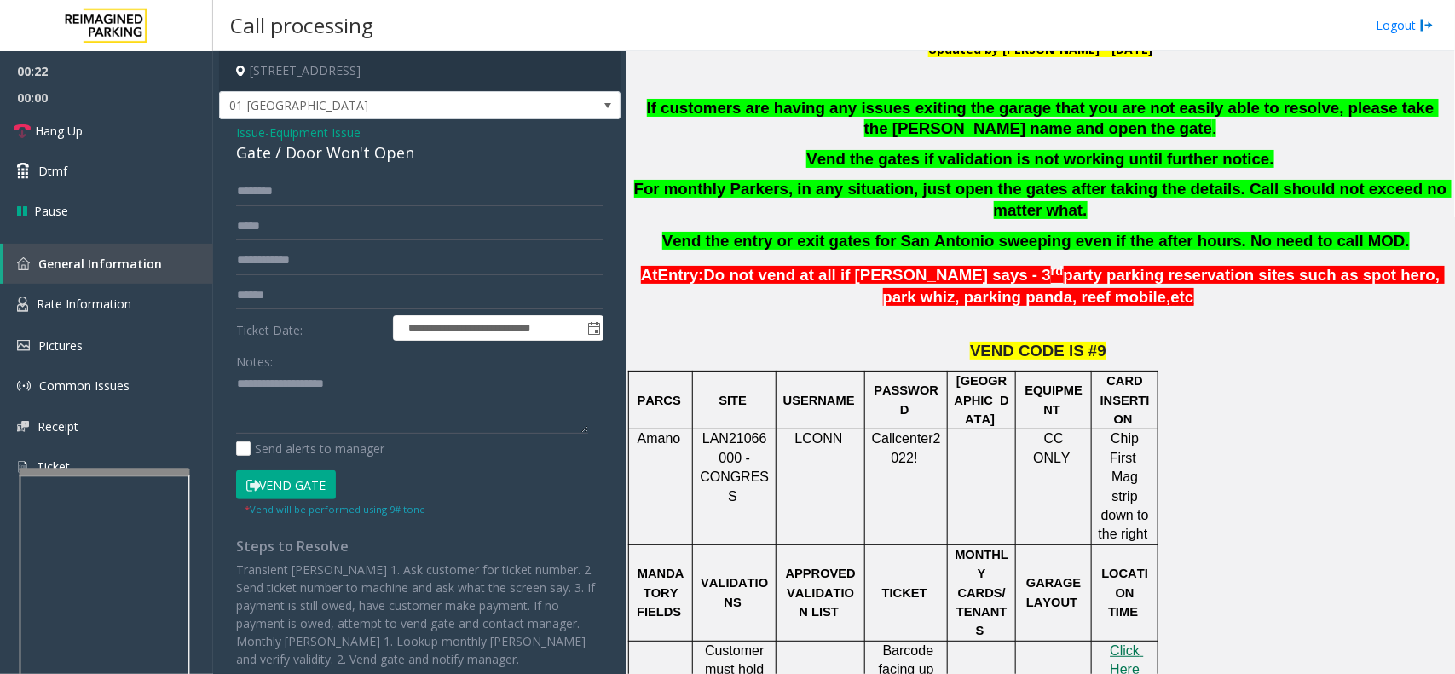
click at [332, 305] on input "text" at bounding box center [419, 295] width 367 height 29
click at [329, 383] on textarea at bounding box center [412, 403] width 352 height 64
type textarea "**********"
click at [95, 124] on link "Hang Up" at bounding box center [106, 131] width 213 height 40
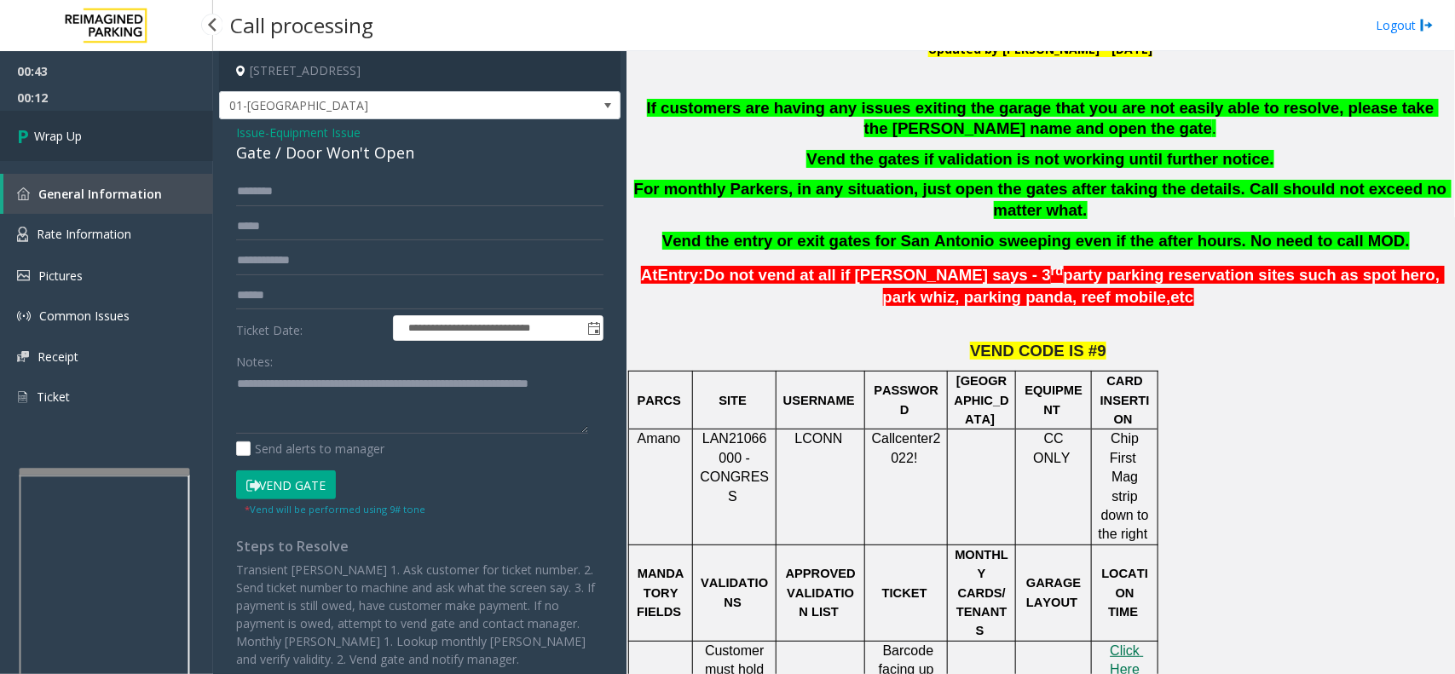
click at [138, 141] on link "Wrap Up" at bounding box center [106, 136] width 213 height 50
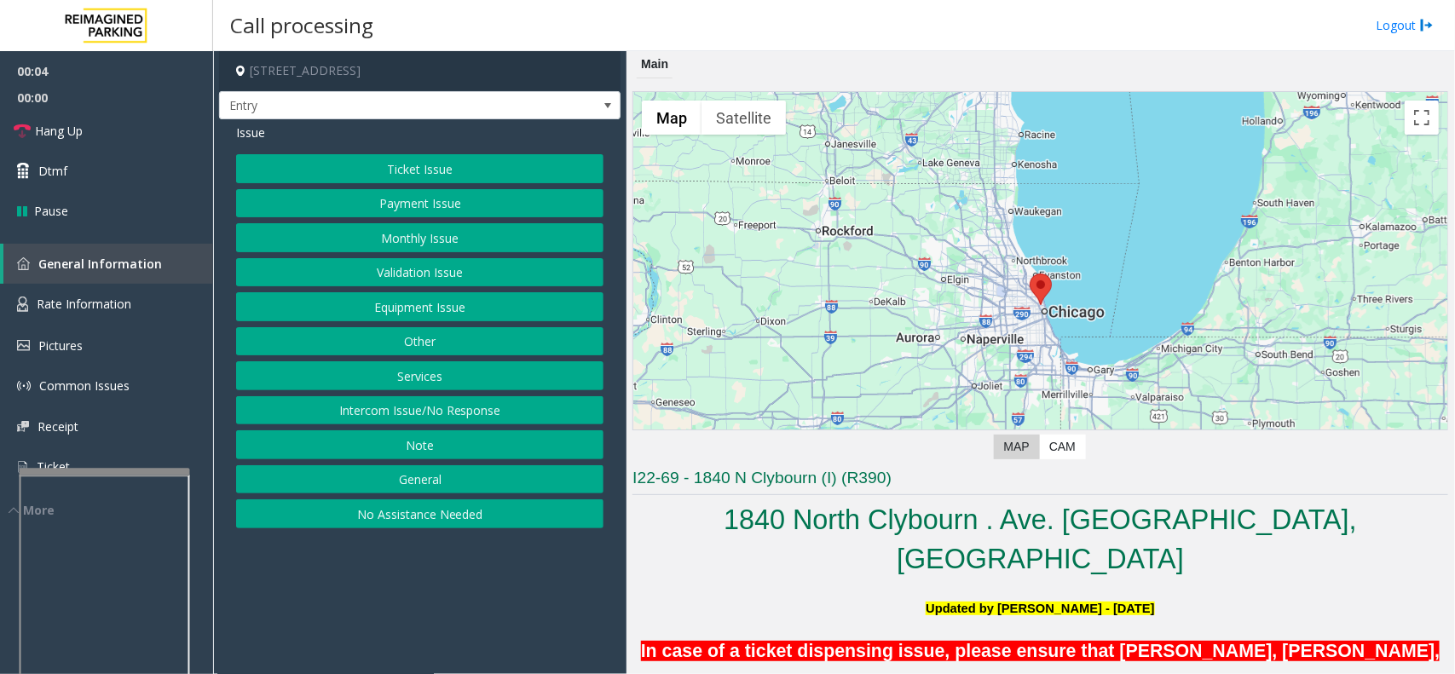
click at [409, 416] on button "Intercom Issue/No Response" at bounding box center [419, 410] width 367 height 29
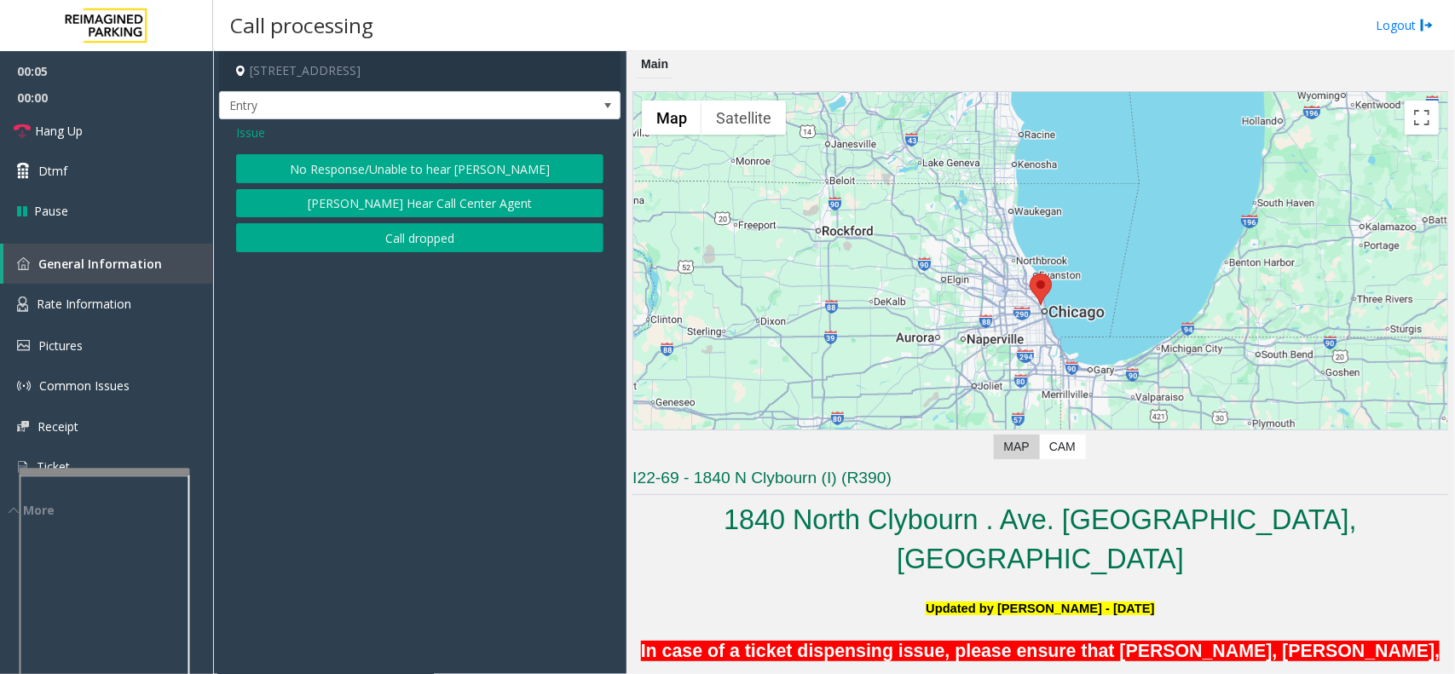
click at [371, 170] on button "No Response/Unable to hear [PERSON_NAME]" at bounding box center [419, 168] width 367 height 29
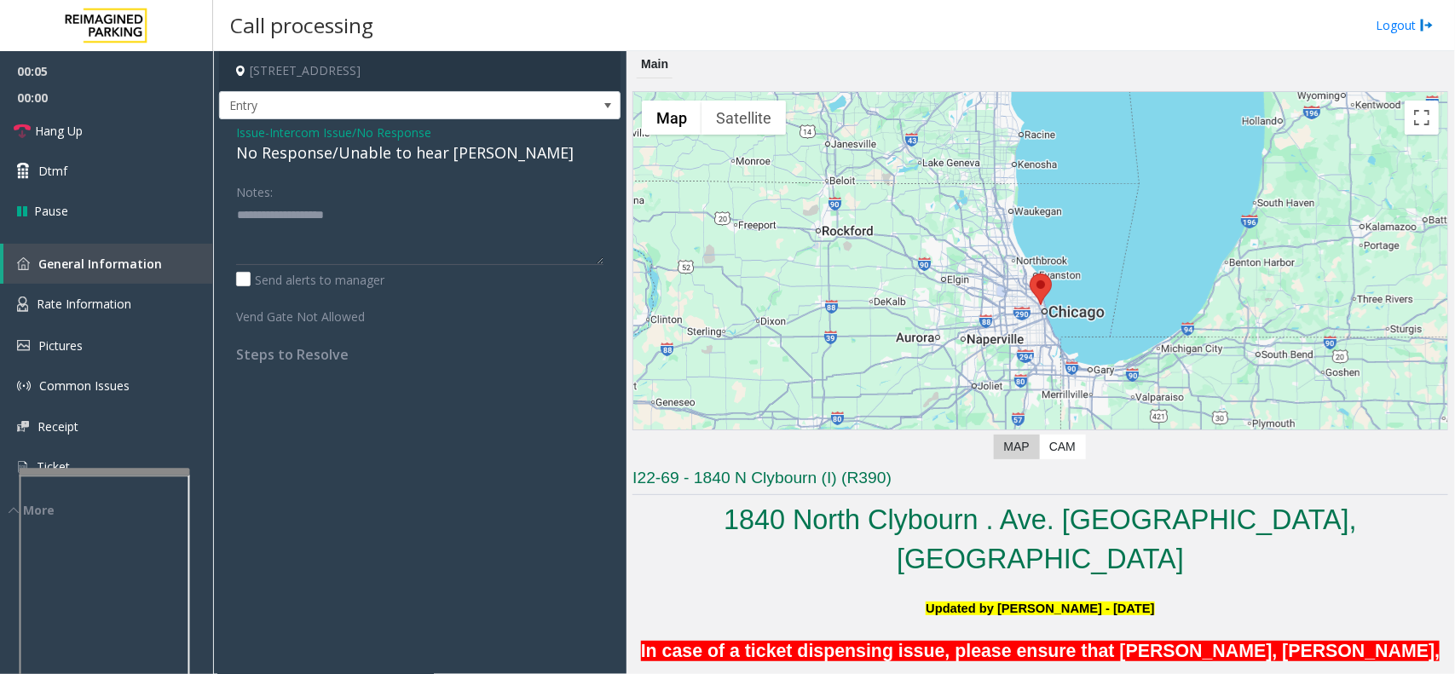
click at [363, 152] on div "No Response/Unable to hear [PERSON_NAME]" at bounding box center [419, 152] width 367 height 23
type textarea "**********"
click at [57, 125] on span "Hang Up" at bounding box center [59, 131] width 48 height 18
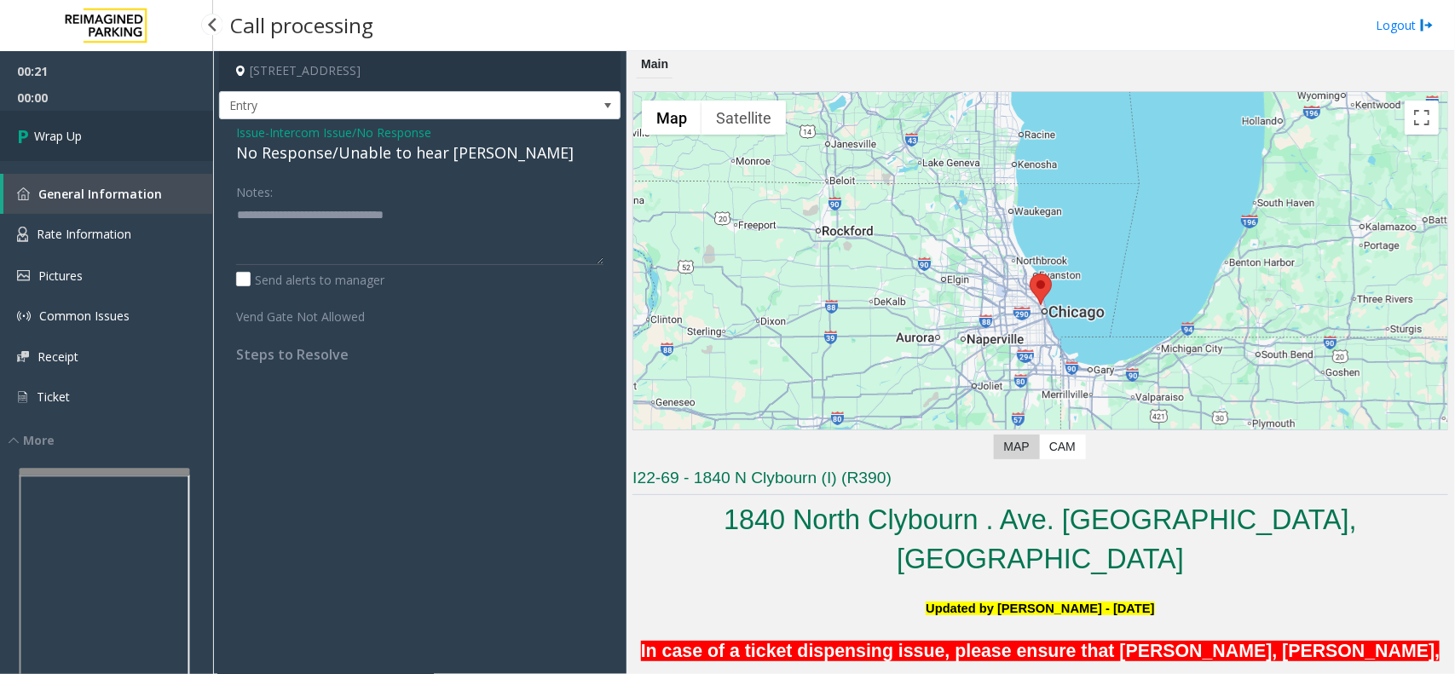
drag, startPoint x: 88, startPoint y: 137, endPoint x: 342, endPoint y: 158, distance: 254.8
click at [86, 135] on link "Wrap Up" at bounding box center [106, 136] width 213 height 50
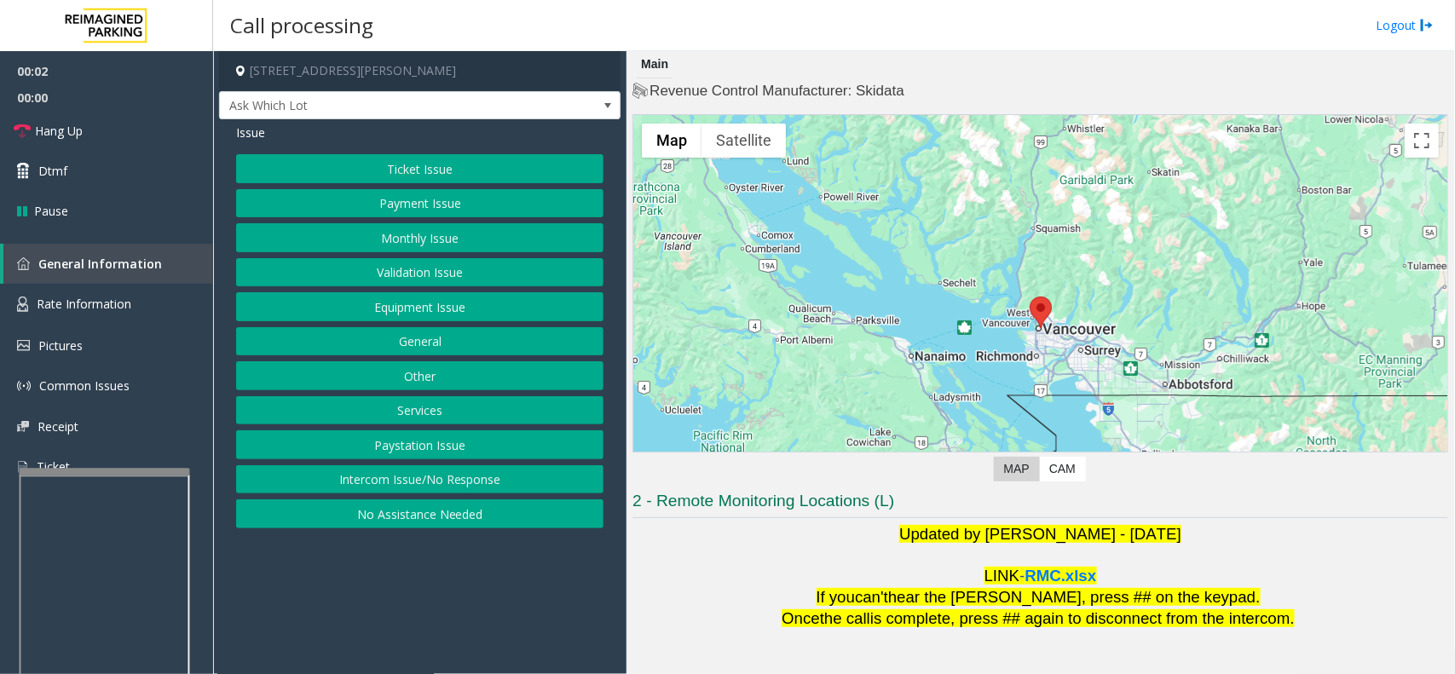
scroll to position [35, 0]
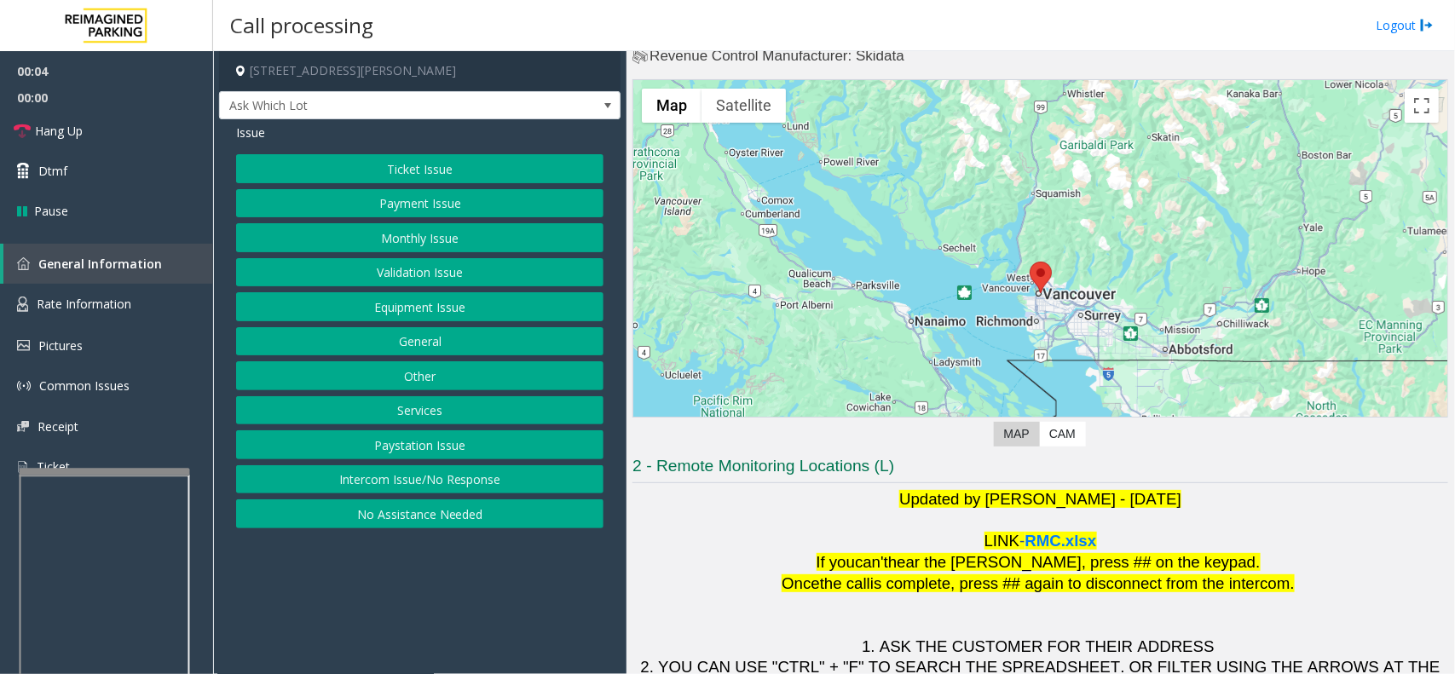
click at [522, 492] on button "Intercom Issue/No Response" at bounding box center [419, 479] width 367 height 29
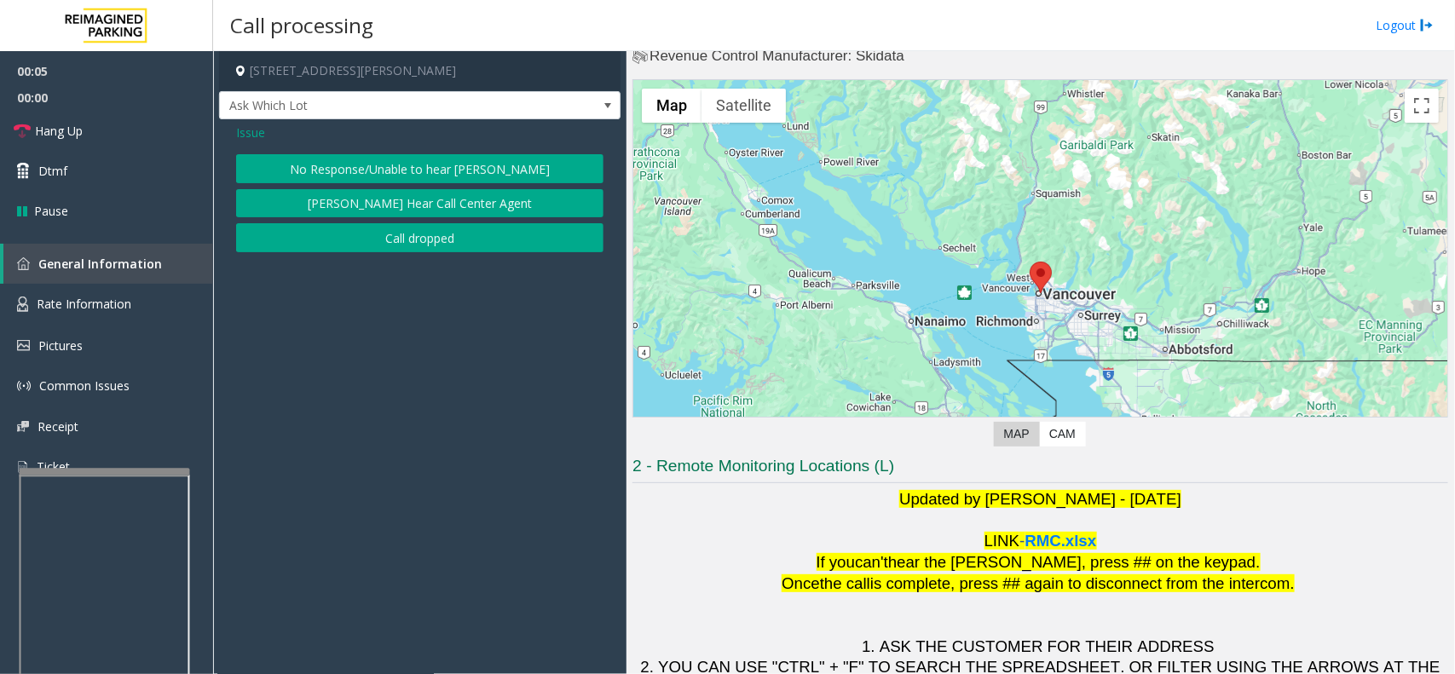
click at [245, 139] on span "Issue" at bounding box center [250, 133] width 29 height 18
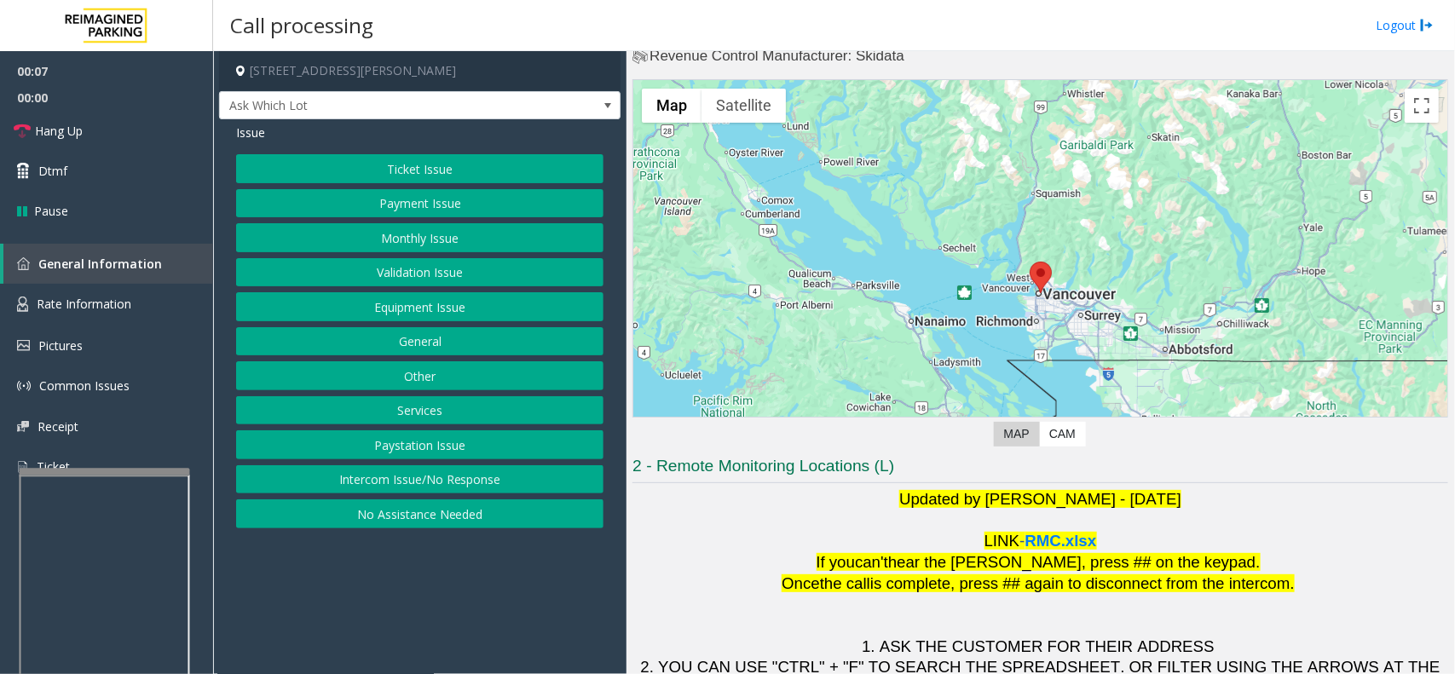
click at [688, 627] on p at bounding box center [1039, 616] width 815 height 42
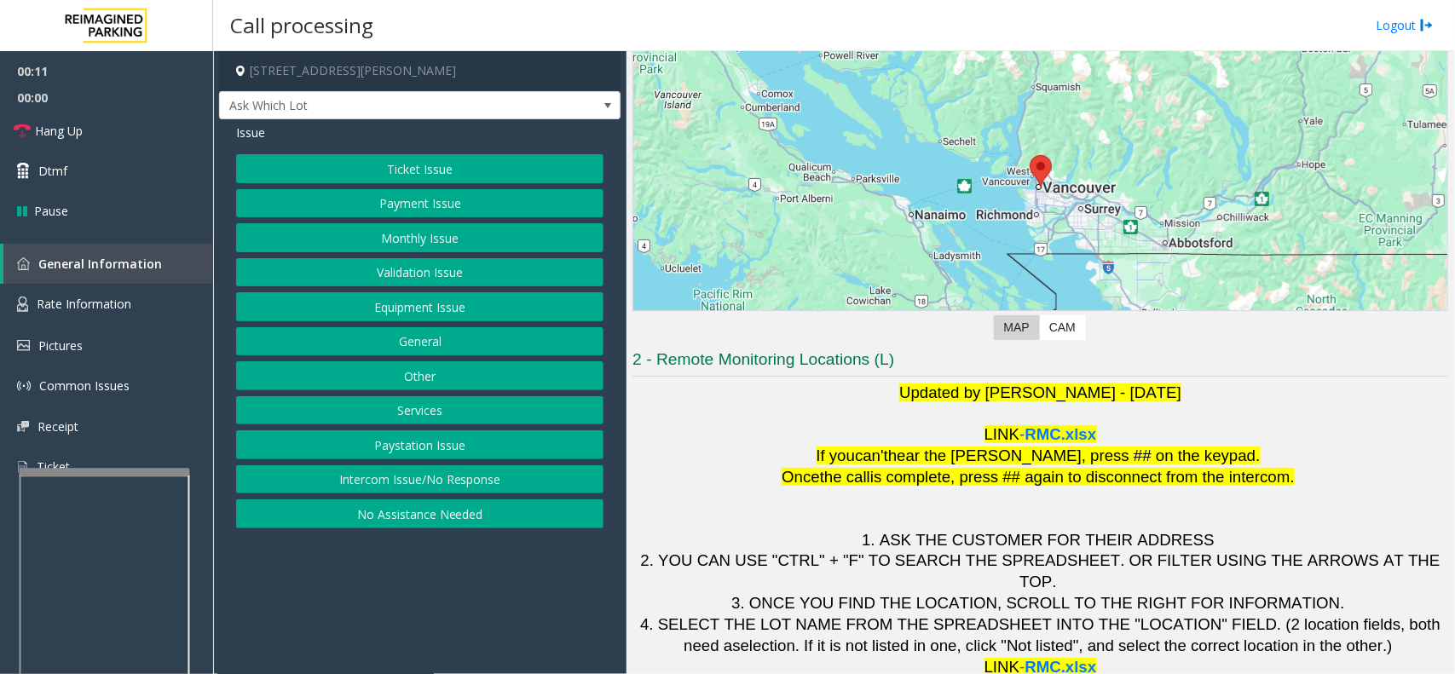
click at [352, 266] on button "Validation Issue" at bounding box center [419, 272] width 367 height 29
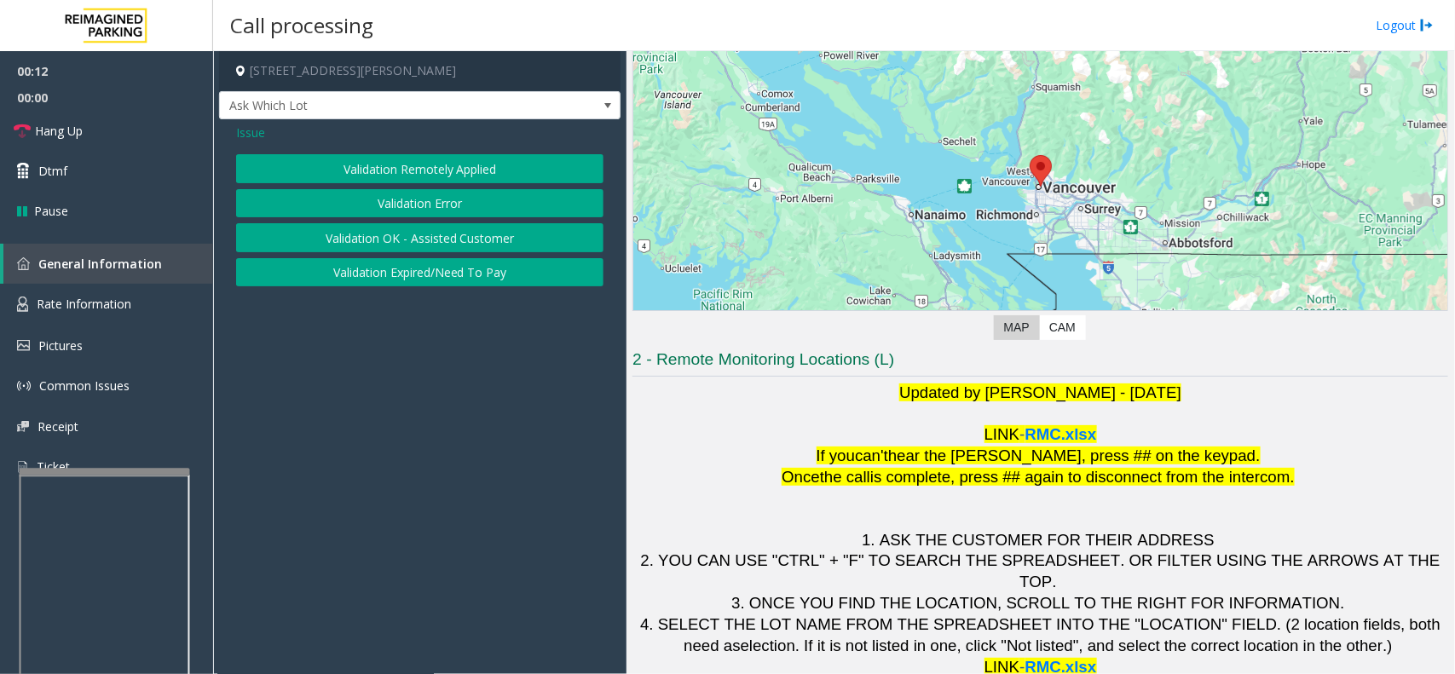
click at [343, 204] on button "Validation Error" at bounding box center [419, 203] width 367 height 29
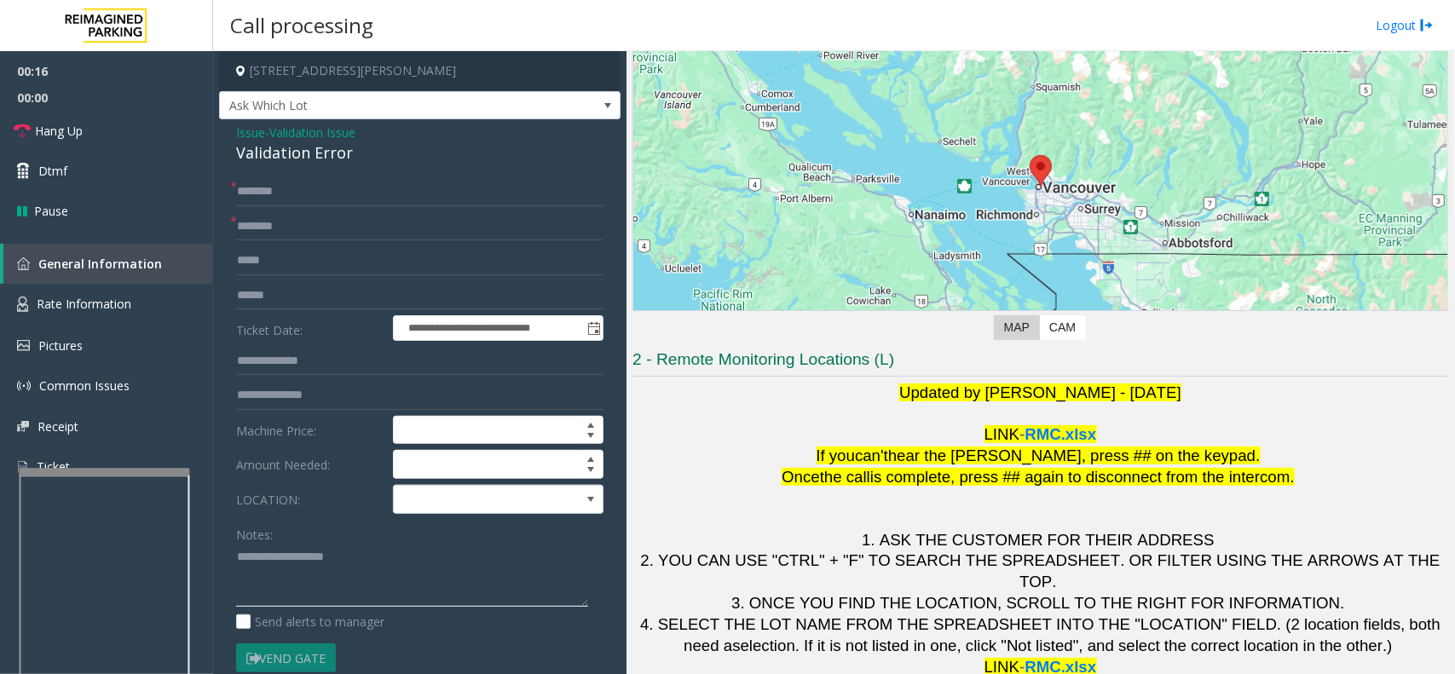
drag, startPoint x: 393, startPoint y: 640, endPoint x: 343, endPoint y: 576, distance: 81.3
paste textarea "**********"
click at [342, 163] on div "Validation Error" at bounding box center [419, 152] width 367 height 23
drag, startPoint x: 231, startPoint y: 149, endPoint x: 418, endPoint y: 156, distance: 187.6
click at [418, 156] on div "**********" at bounding box center [419, 578] width 401 height 918
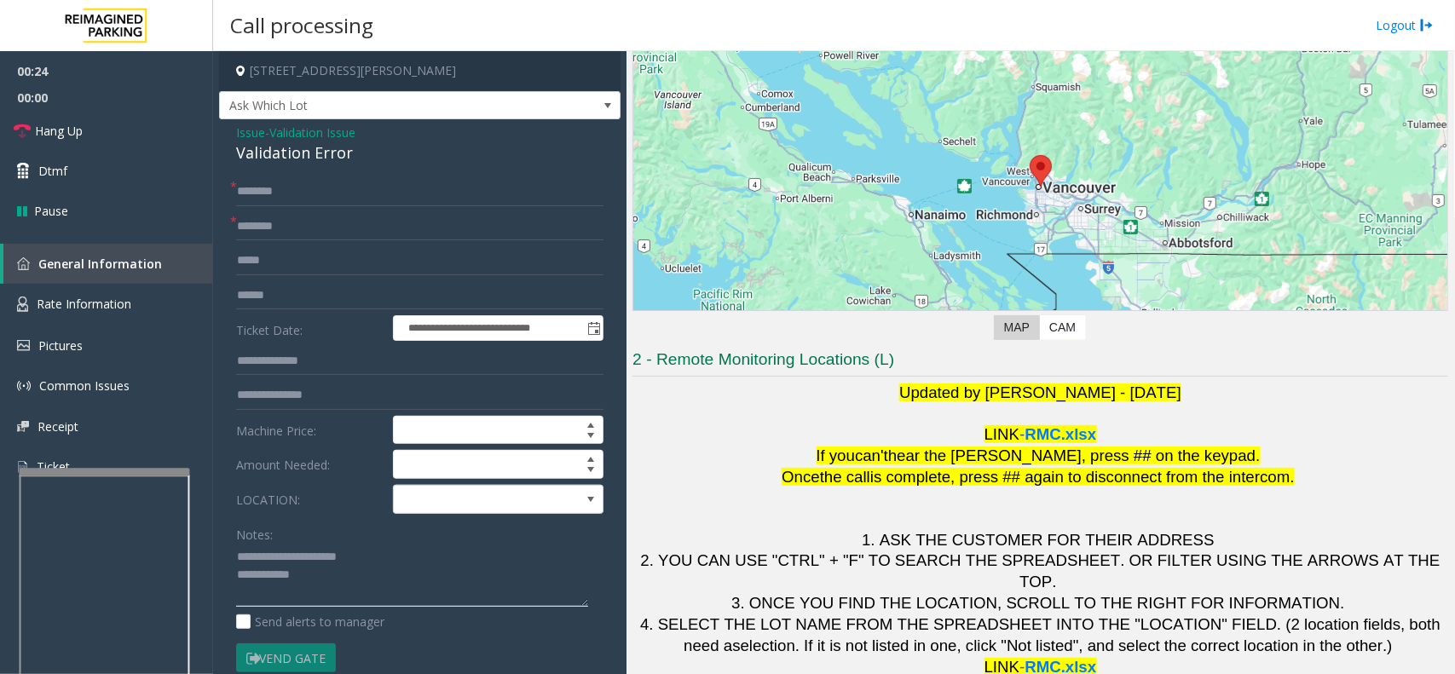
click at [383, 597] on textarea at bounding box center [412, 576] width 352 height 64
type textarea "**********"
click at [351, 233] on input "text" at bounding box center [419, 226] width 367 height 29
type input "********"
paste textarea "**********"
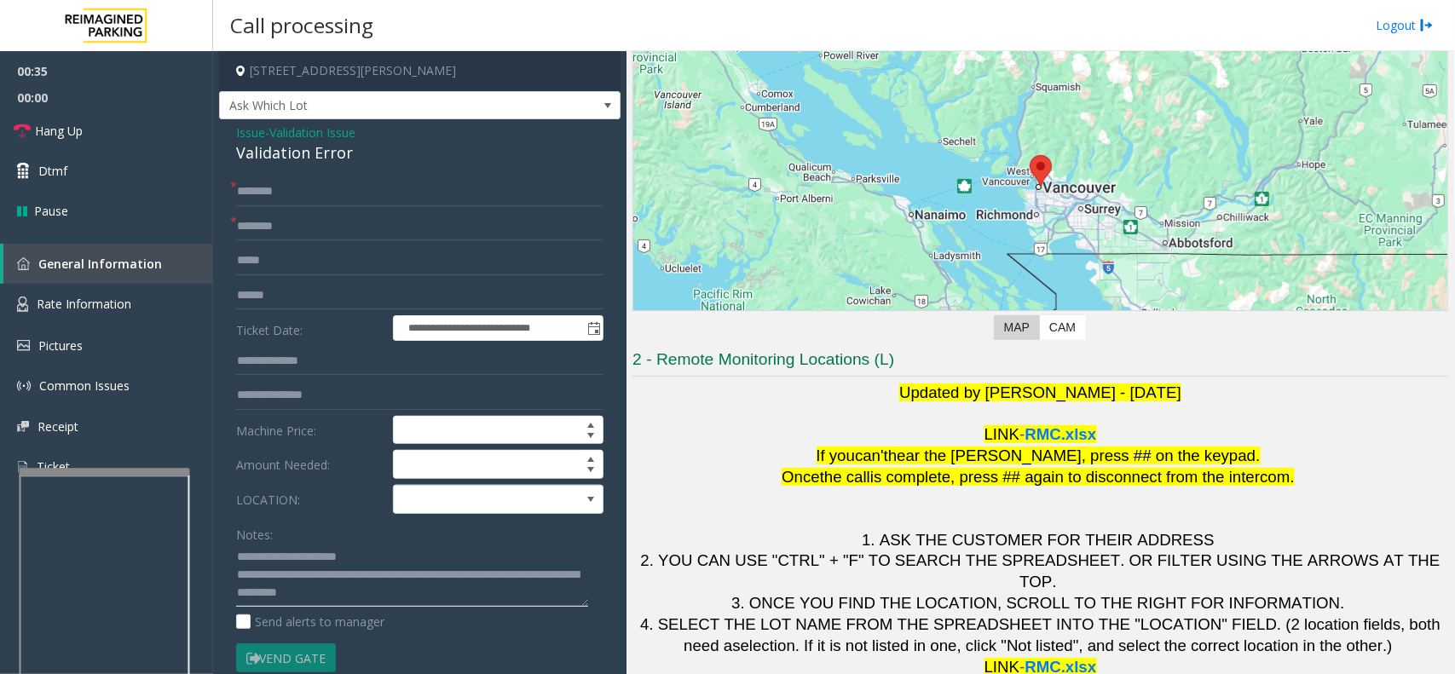
scroll to position [13, 0]
type textarea "**********"
click at [307, 285] on input "text" at bounding box center [419, 295] width 367 height 29
type input "*******"
click at [446, 171] on div "**********" at bounding box center [419, 578] width 401 height 918
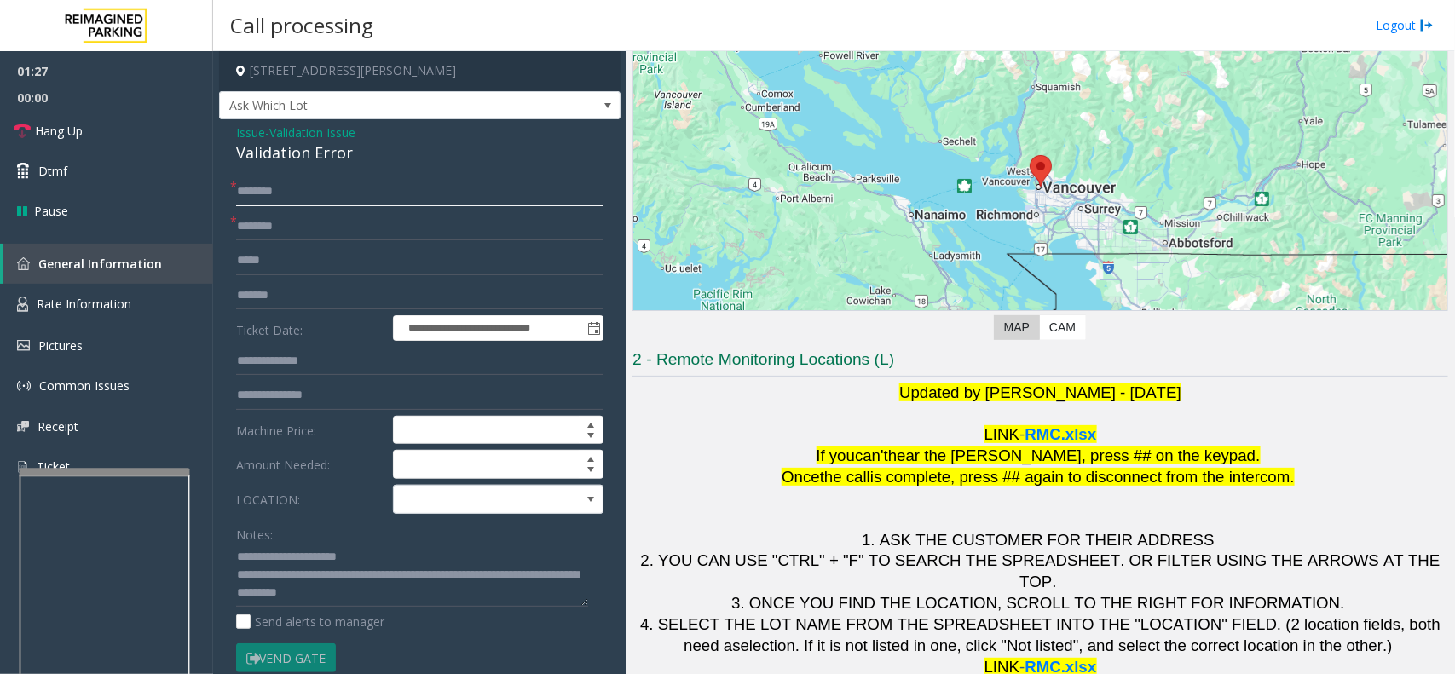
click at [450, 187] on input "text" at bounding box center [419, 191] width 367 height 29
type input "**"
click at [142, 130] on link "Hang Up" at bounding box center [106, 131] width 213 height 40
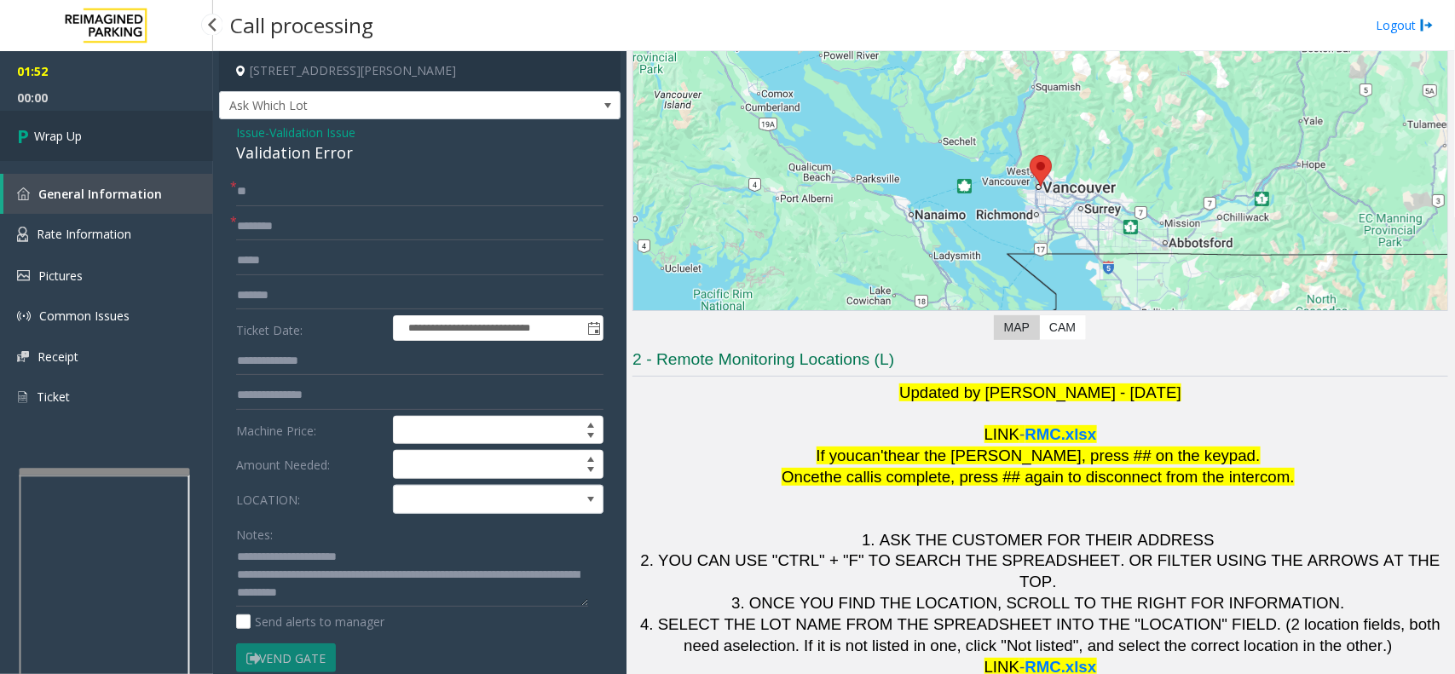
click at [88, 130] on link "Wrap Up" at bounding box center [106, 136] width 213 height 50
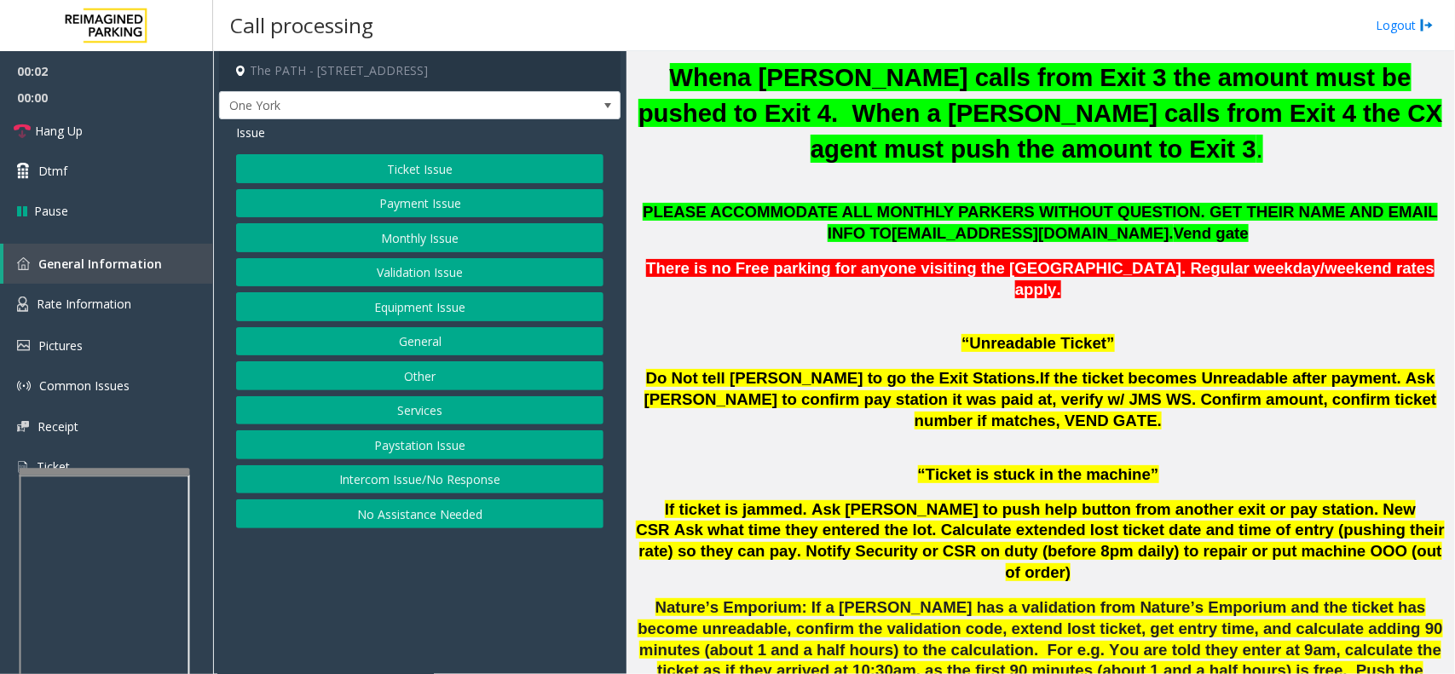
scroll to position [1172, 0]
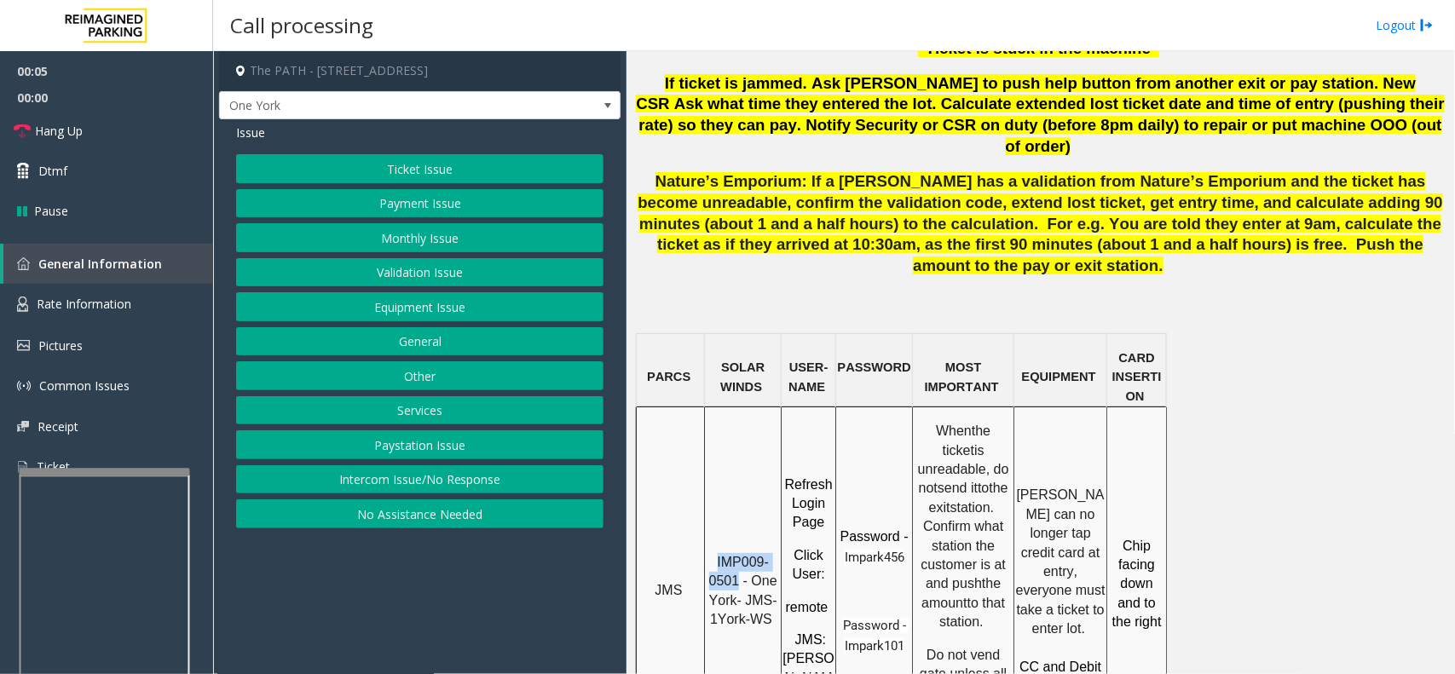
drag, startPoint x: 712, startPoint y: 435, endPoint x: 738, endPoint y: 444, distance: 27.2
click at [738, 553] on p "IMP009-0501 - One York- JMS-1York-WS" at bounding box center [743, 591] width 74 height 77
click at [415, 181] on button "Ticket Issue" at bounding box center [419, 168] width 367 height 29
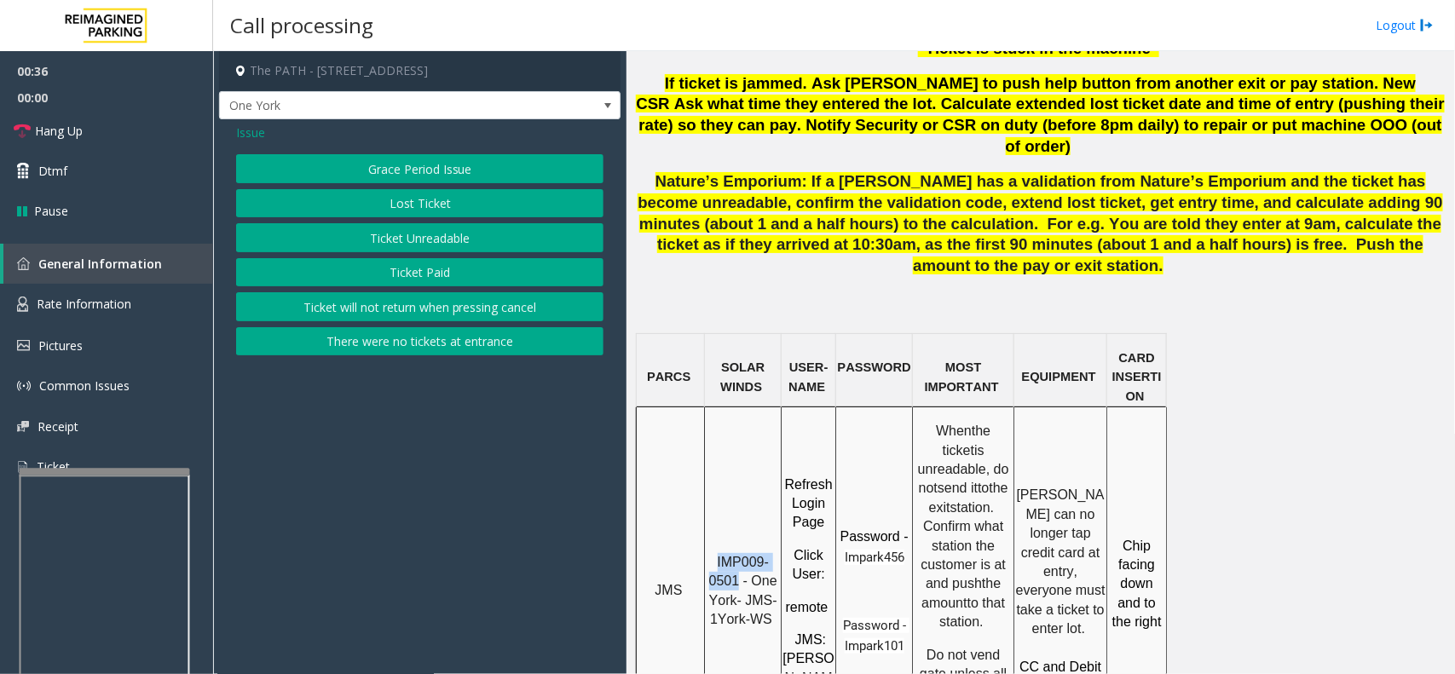
click at [410, 270] on button "Ticket Paid" at bounding box center [419, 272] width 367 height 29
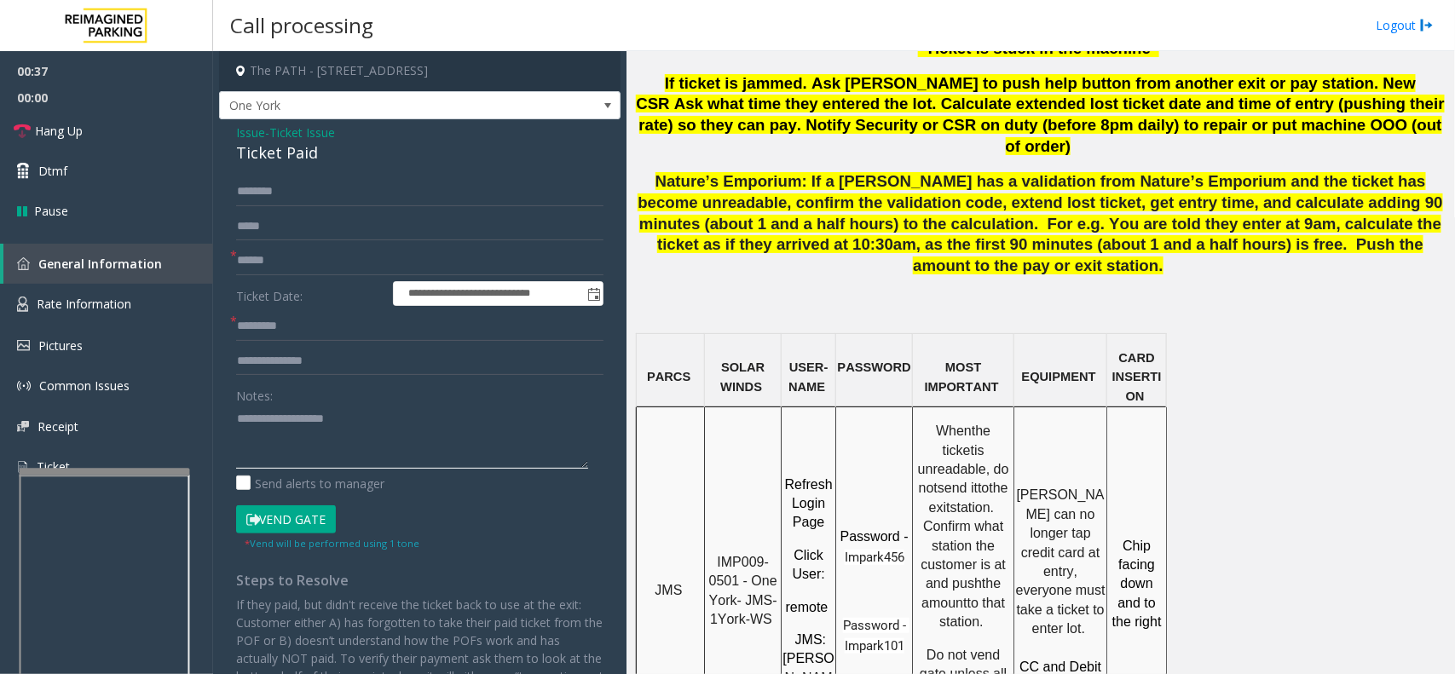
click at [313, 435] on textarea at bounding box center [412, 437] width 352 height 64
click at [332, 257] on input "text" at bounding box center [419, 260] width 367 height 29
type input "********"
click at [356, 436] on textarea at bounding box center [412, 437] width 352 height 64
click at [281, 320] on input "text" at bounding box center [419, 326] width 367 height 29
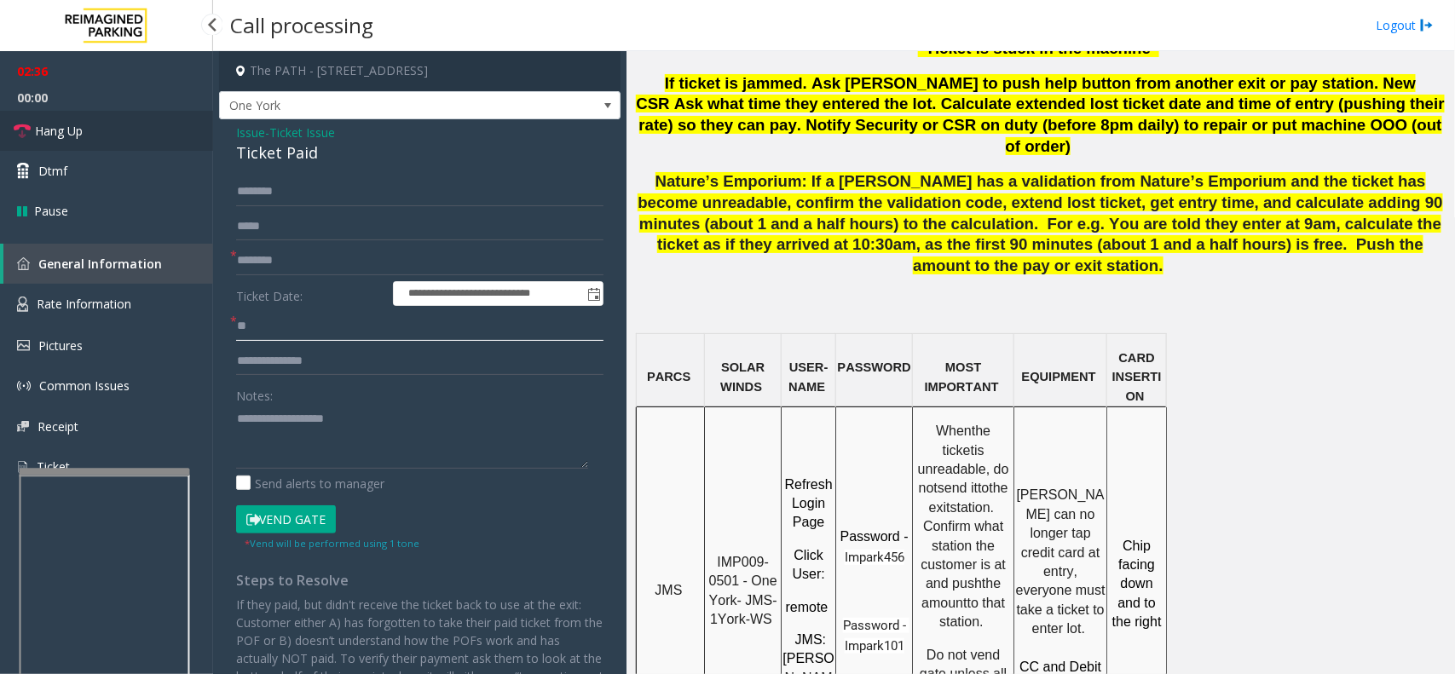
type input "**"
click at [66, 137] on span "Hang Up" at bounding box center [59, 131] width 48 height 18
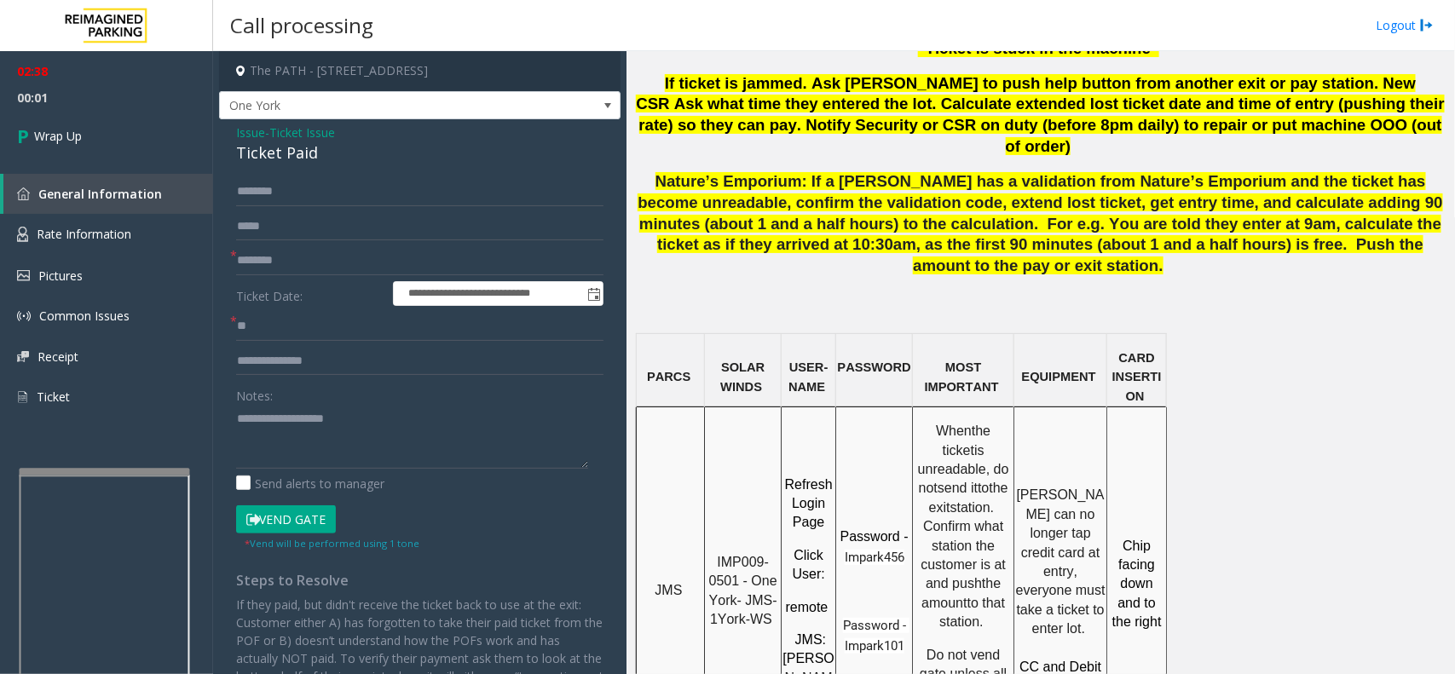
drag, startPoint x: 366, startPoint y: 435, endPoint x: 233, endPoint y: 402, distance: 137.8
click at [228, 402] on div "**********" at bounding box center [419, 511] width 393 height 668
click at [456, 440] on textarea at bounding box center [412, 437] width 352 height 64
paste textarea "**********"
type textarea "**********"
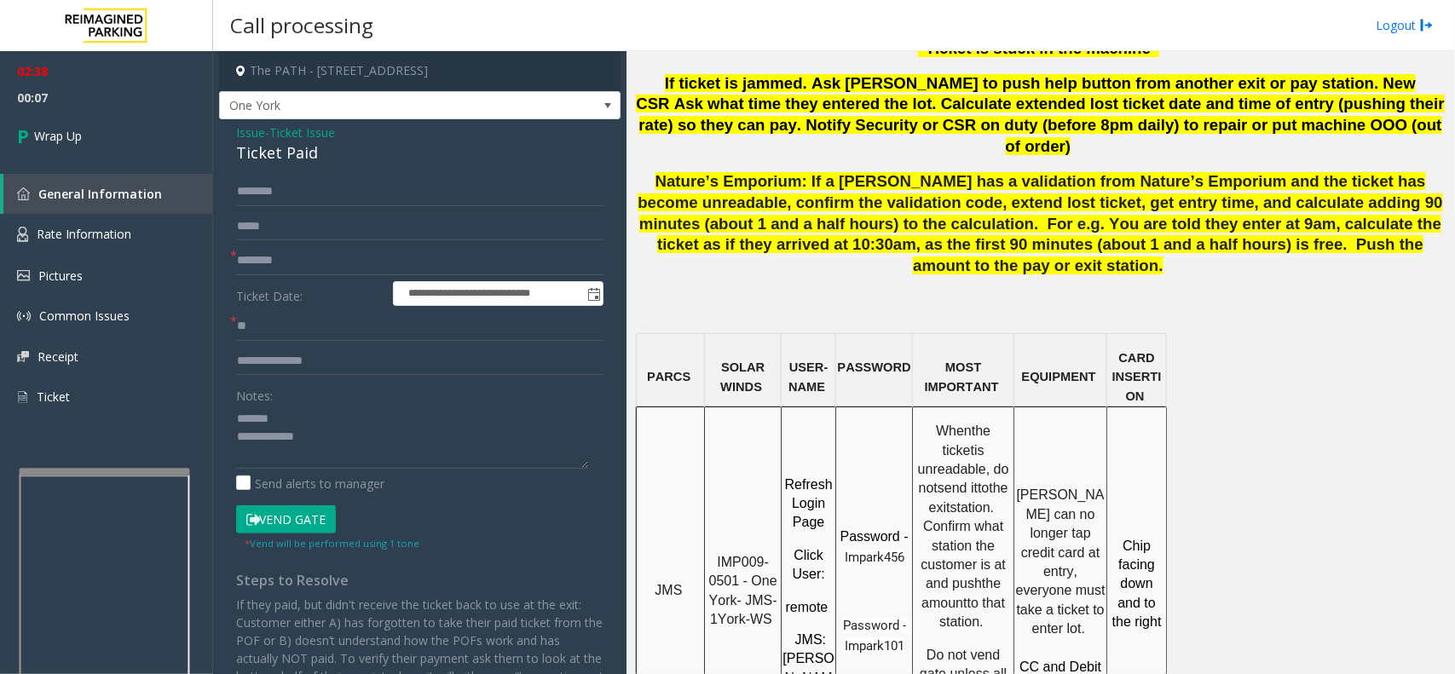
click at [245, 138] on span "Issue" at bounding box center [250, 133] width 29 height 18
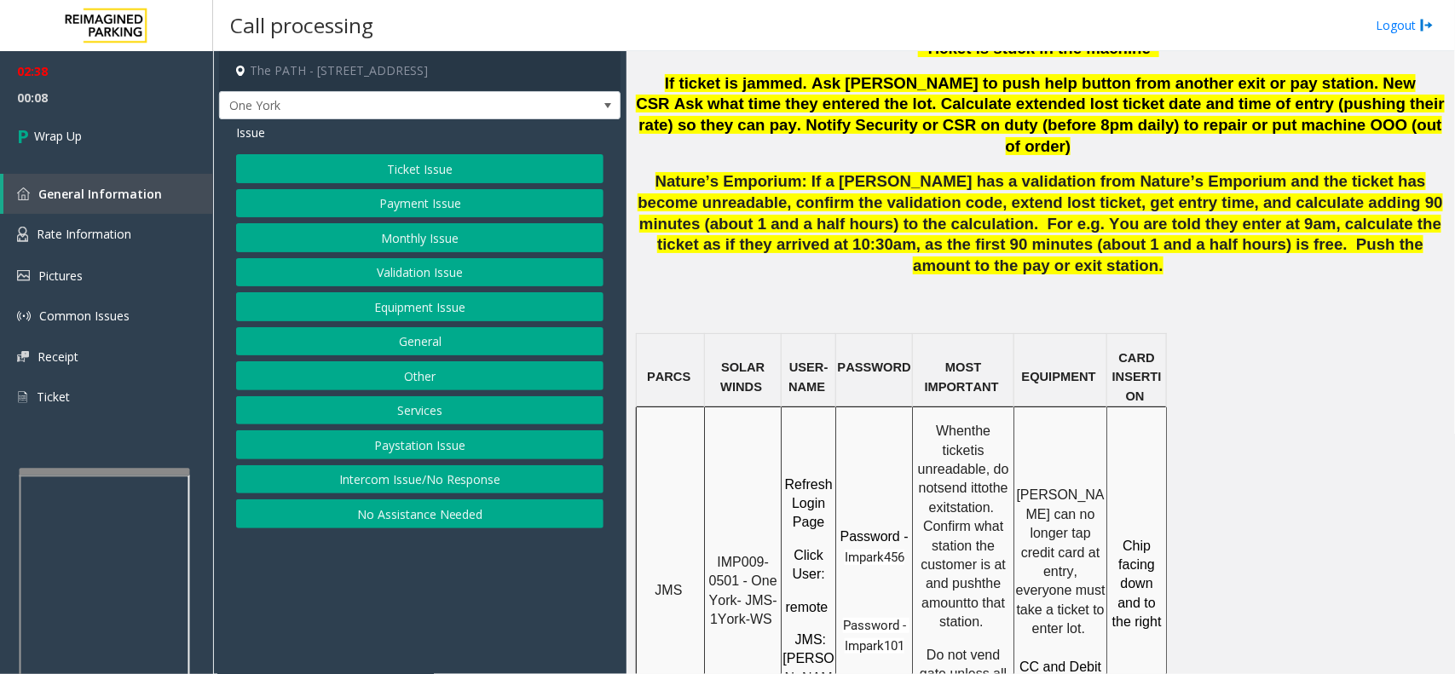
click at [373, 309] on button "Equipment Issue" at bounding box center [419, 306] width 367 height 29
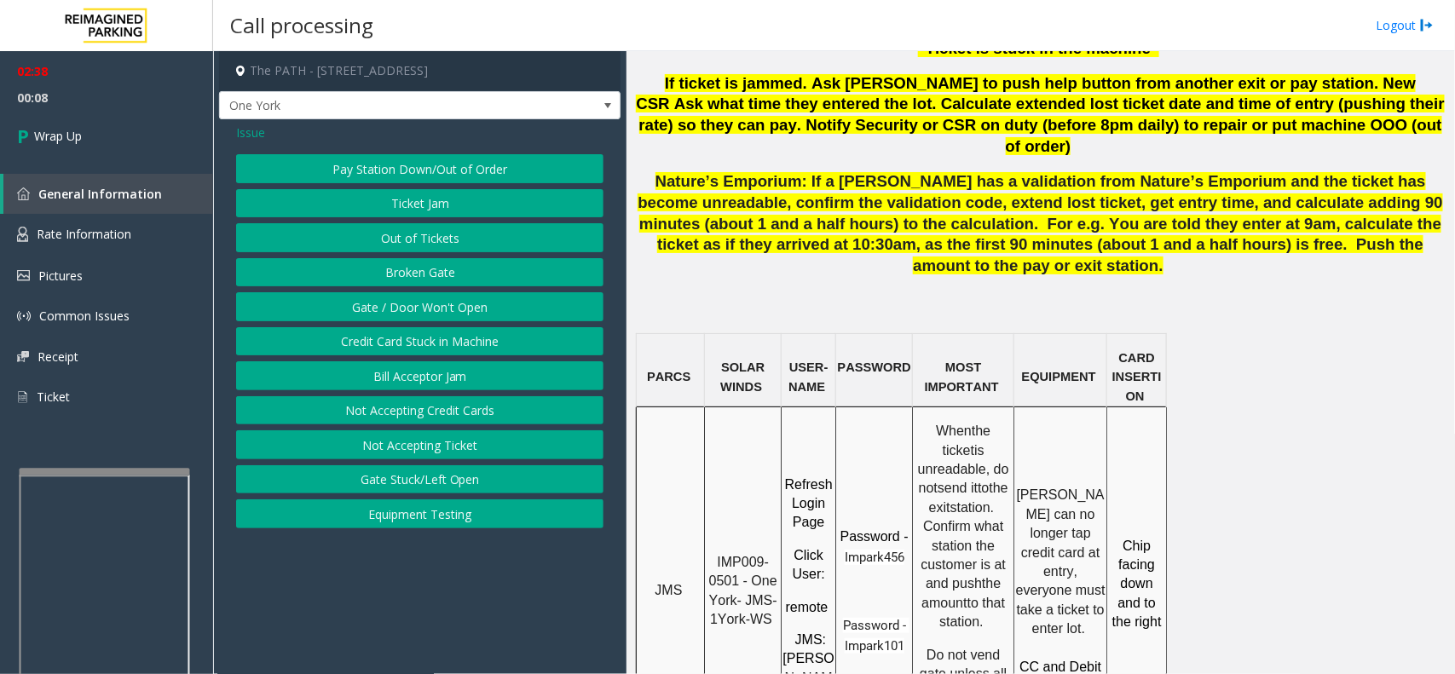
click at [373, 309] on button "Gate / Door Won't Open" at bounding box center [419, 306] width 367 height 29
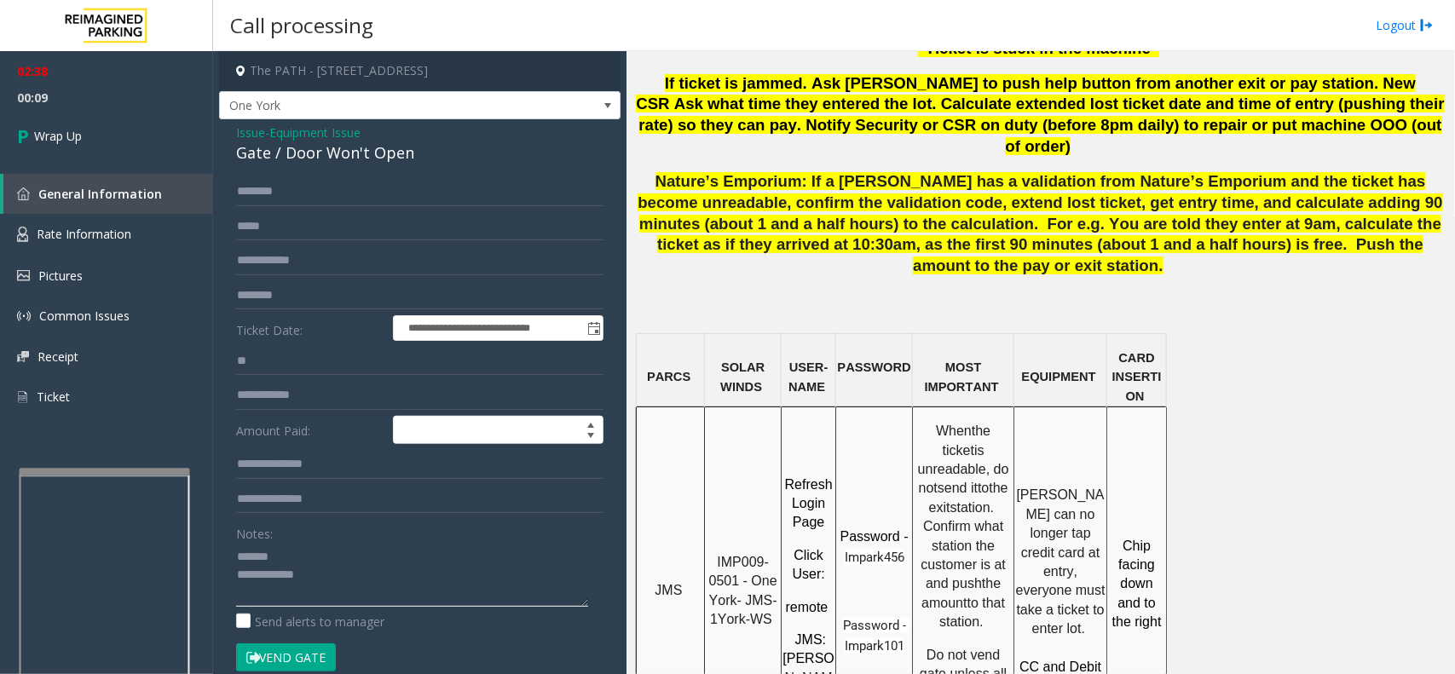
click at [326, 550] on textarea at bounding box center [412, 575] width 352 height 64
click at [364, 585] on textarea at bounding box center [412, 575] width 352 height 64
click at [494, 597] on textarea at bounding box center [412, 575] width 352 height 64
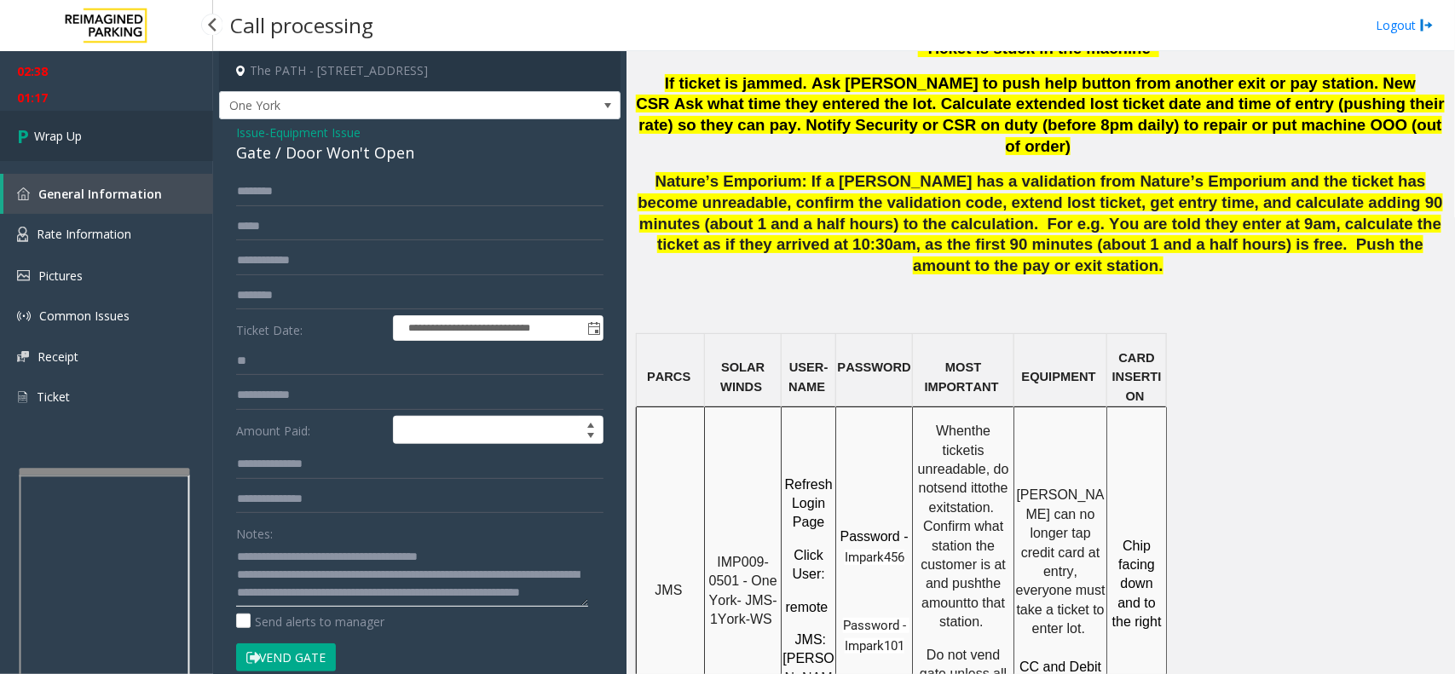
type textarea "**********"
click at [124, 122] on link "Wrap Up" at bounding box center [106, 136] width 213 height 50
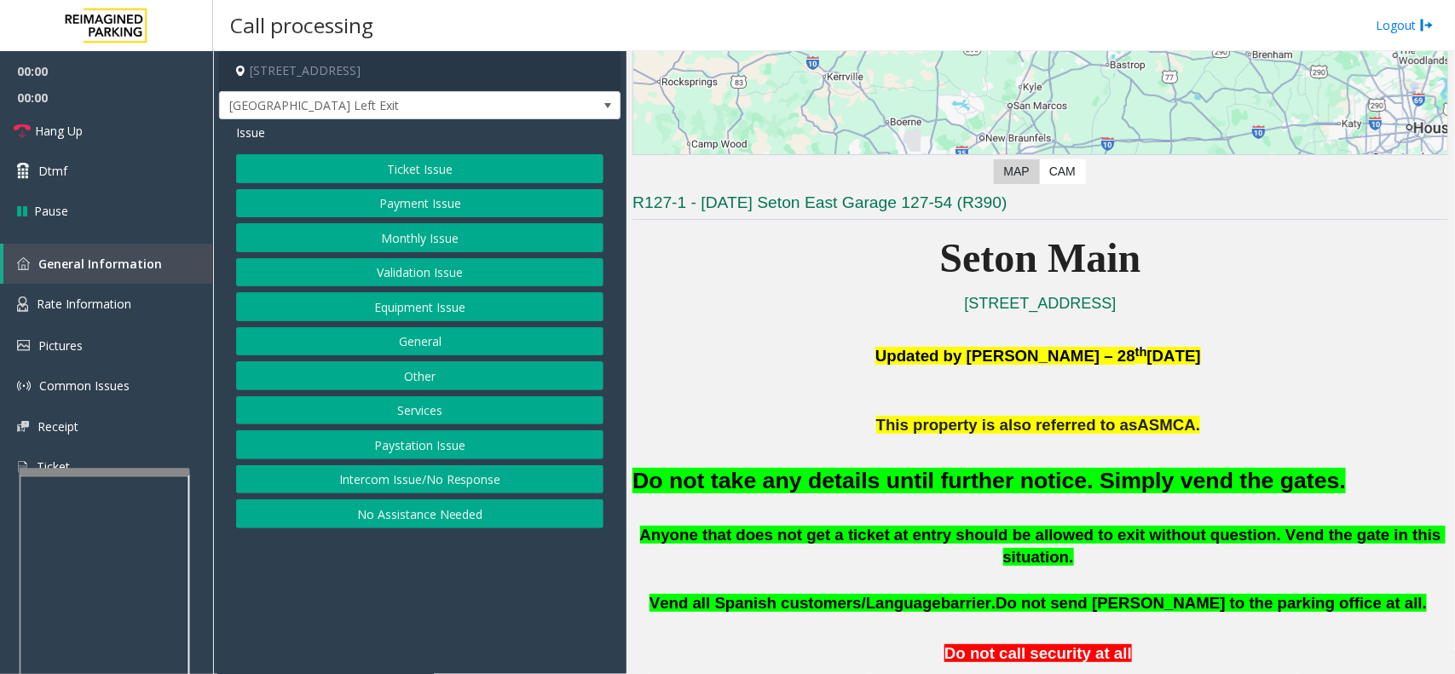
scroll to position [426, 0]
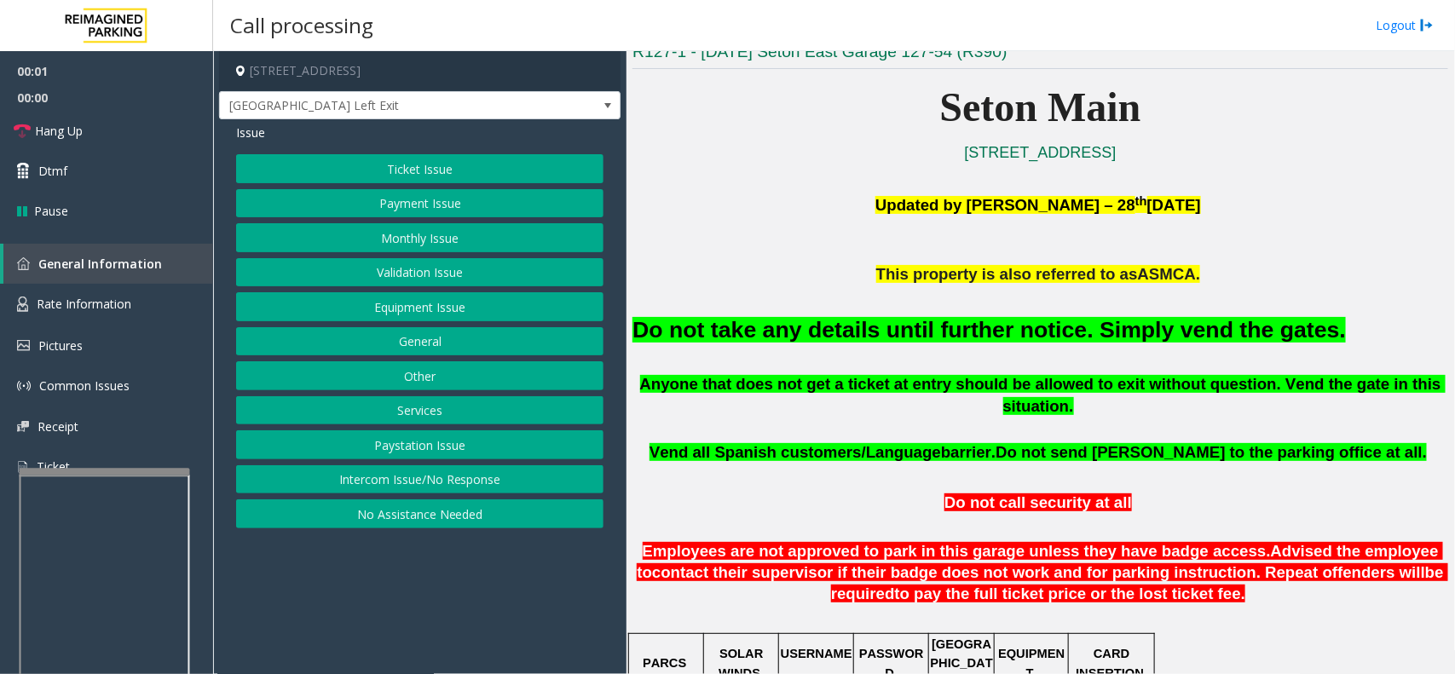
click at [426, 321] on button "Equipment Issue" at bounding box center [419, 306] width 367 height 29
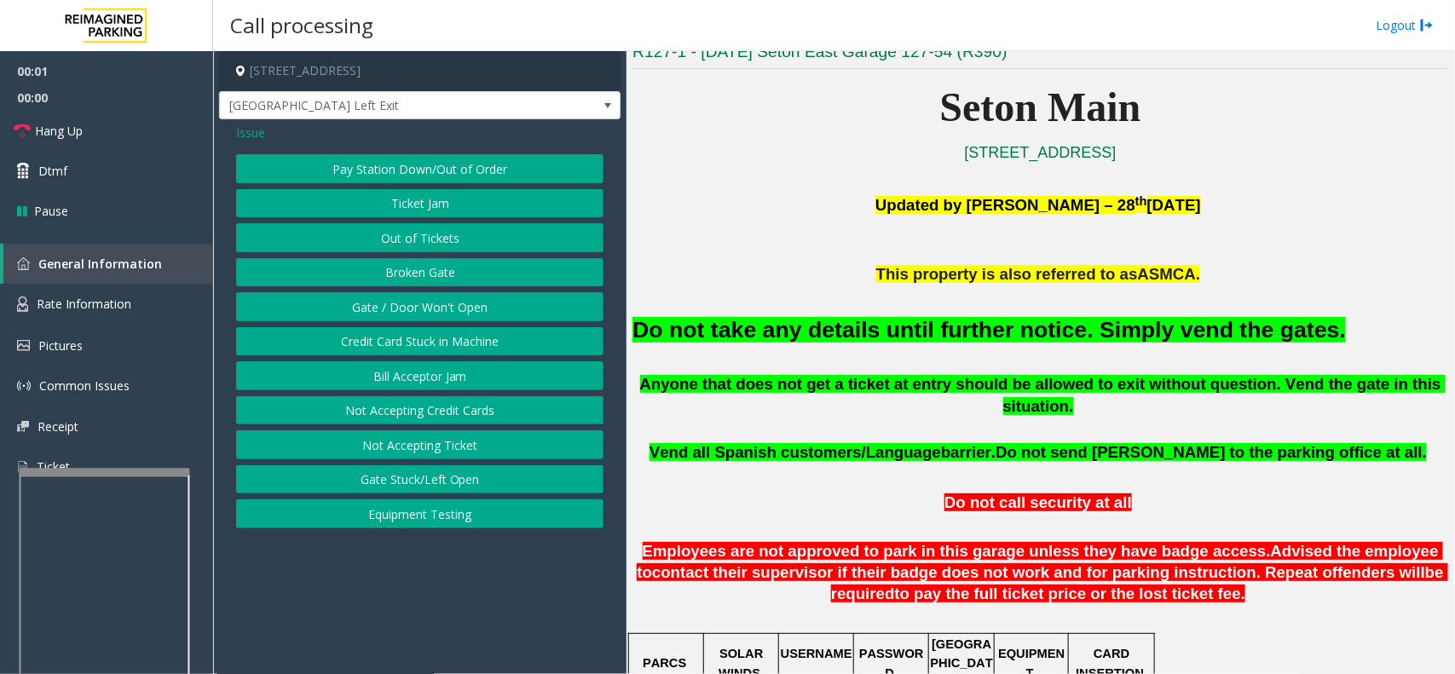
click at [426, 321] on button "Gate / Door Won't Open" at bounding box center [419, 306] width 367 height 29
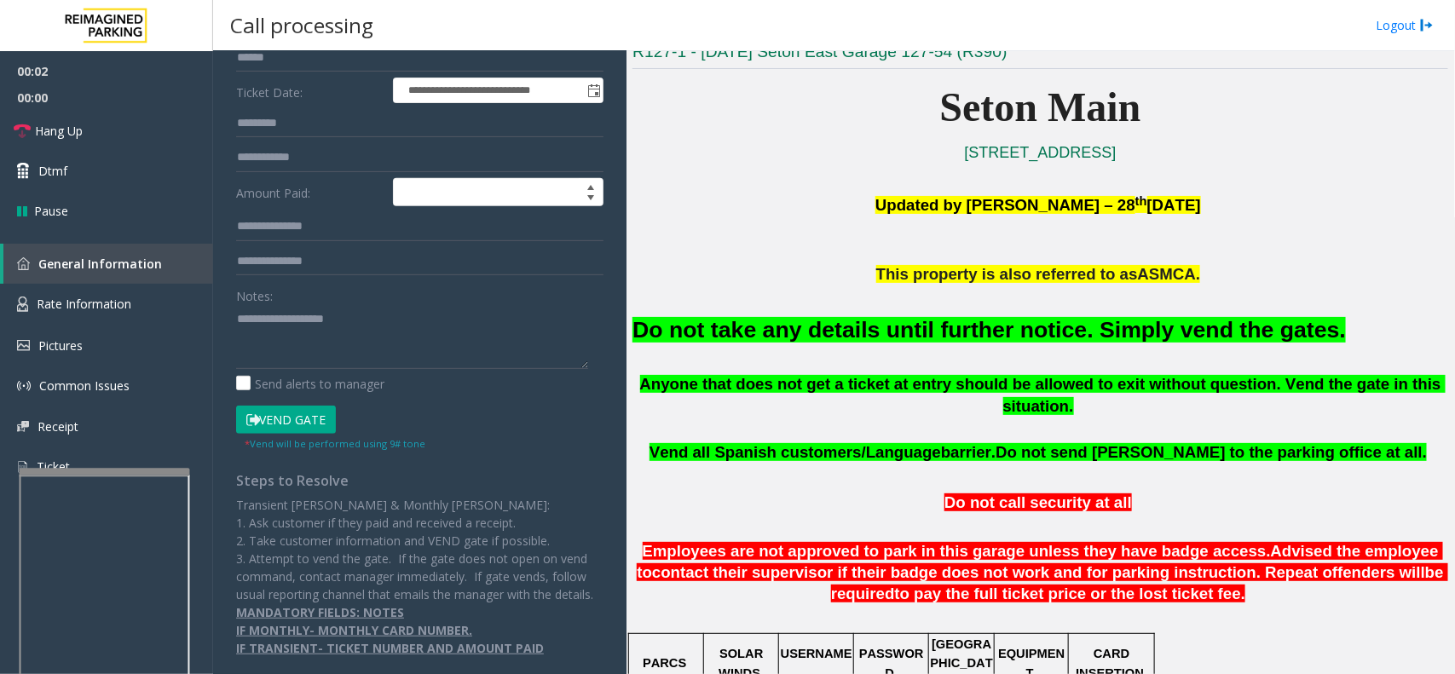
scroll to position [256, 0]
click at [296, 406] on button "Vend Gate" at bounding box center [286, 420] width 100 height 29
click at [790, 335] on font "Do not take any details until further notice. Simply vend the gates." at bounding box center [988, 330] width 713 height 26
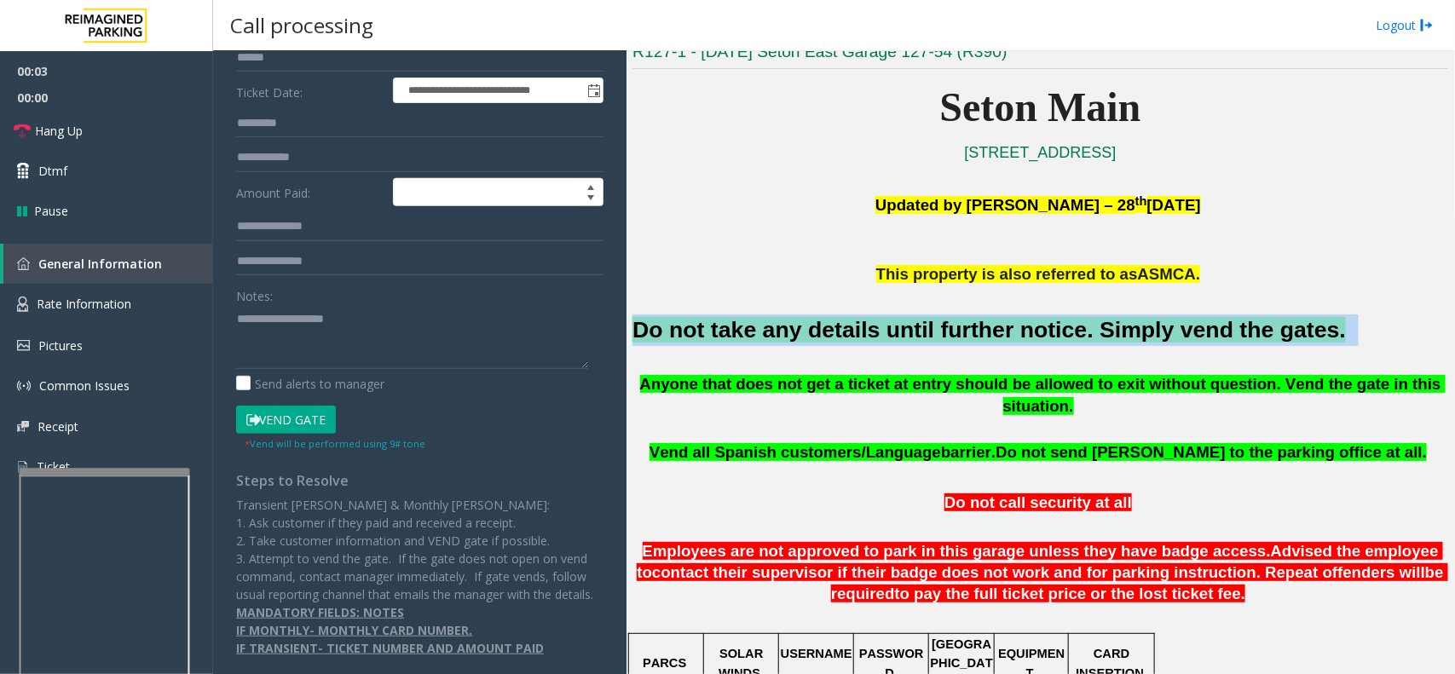
click at [790, 335] on font "Do not take any details until further notice. Simply vend the gates." at bounding box center [988, 330] width 713 height 26
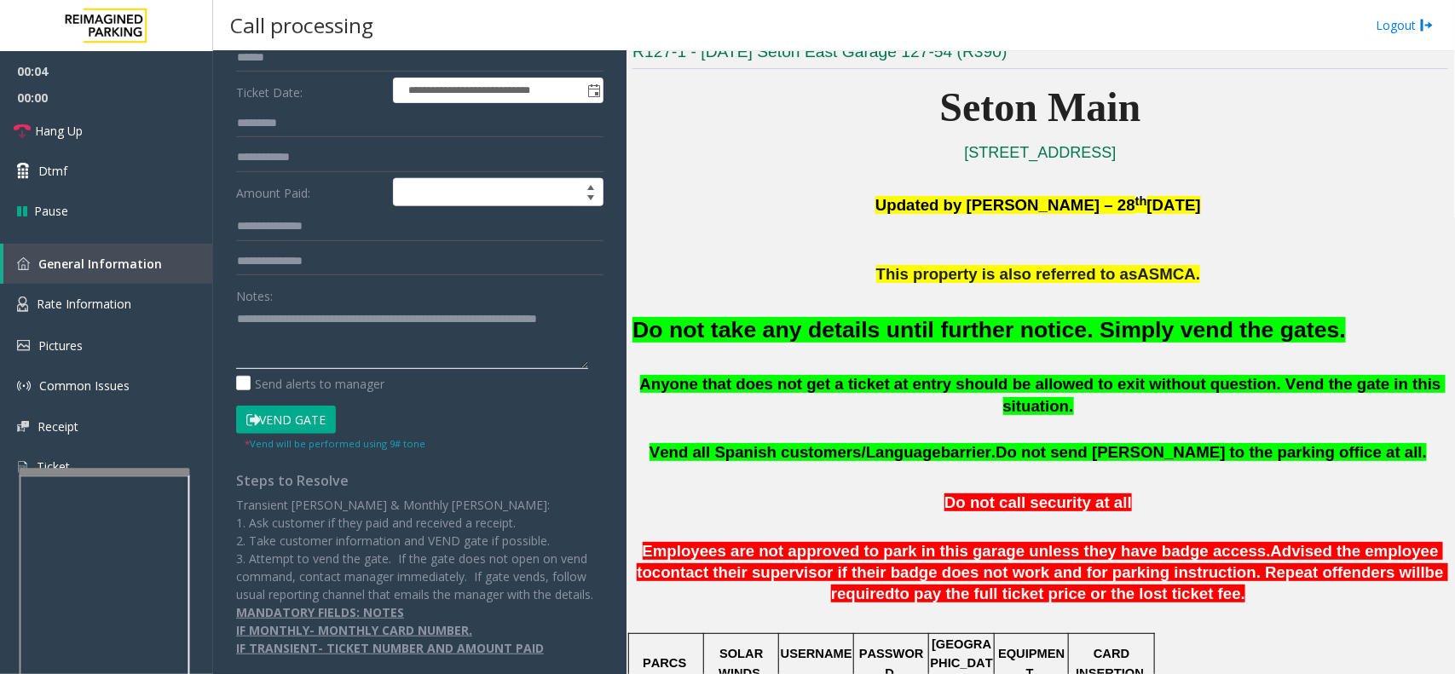
click at [443, 320] on textarea at bounding box center [412, 337] width 352 height 64
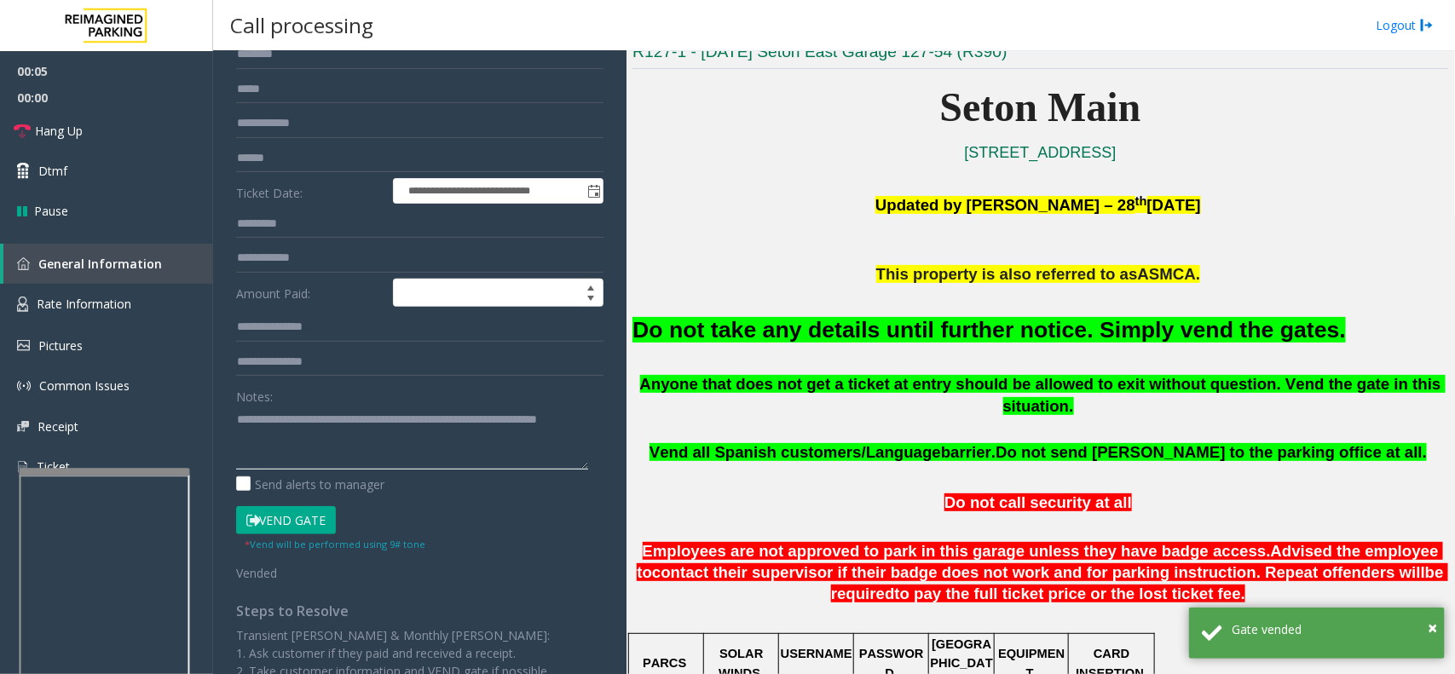
scroll to position [0, 0]
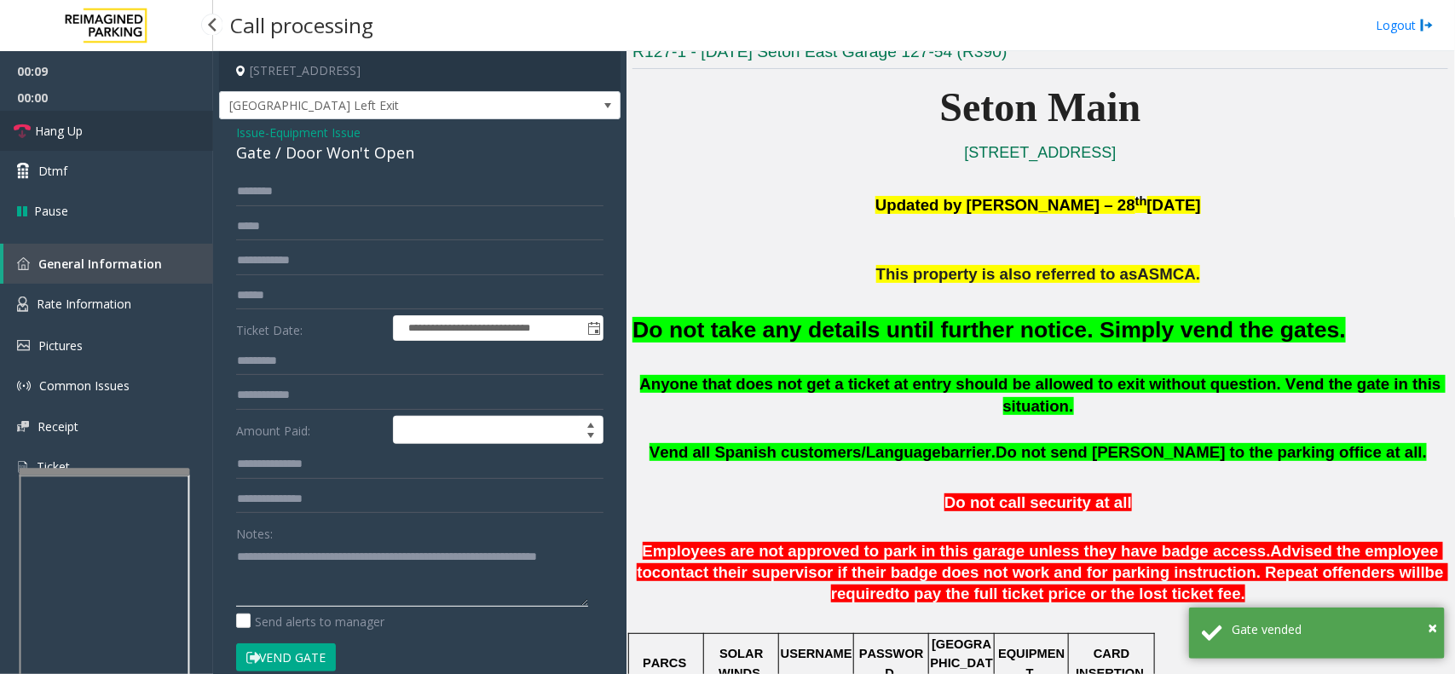
type textarea "**********"
click at [134, 119] on link "Hang Up" at bounding box center [106, 131] width 213 height 40
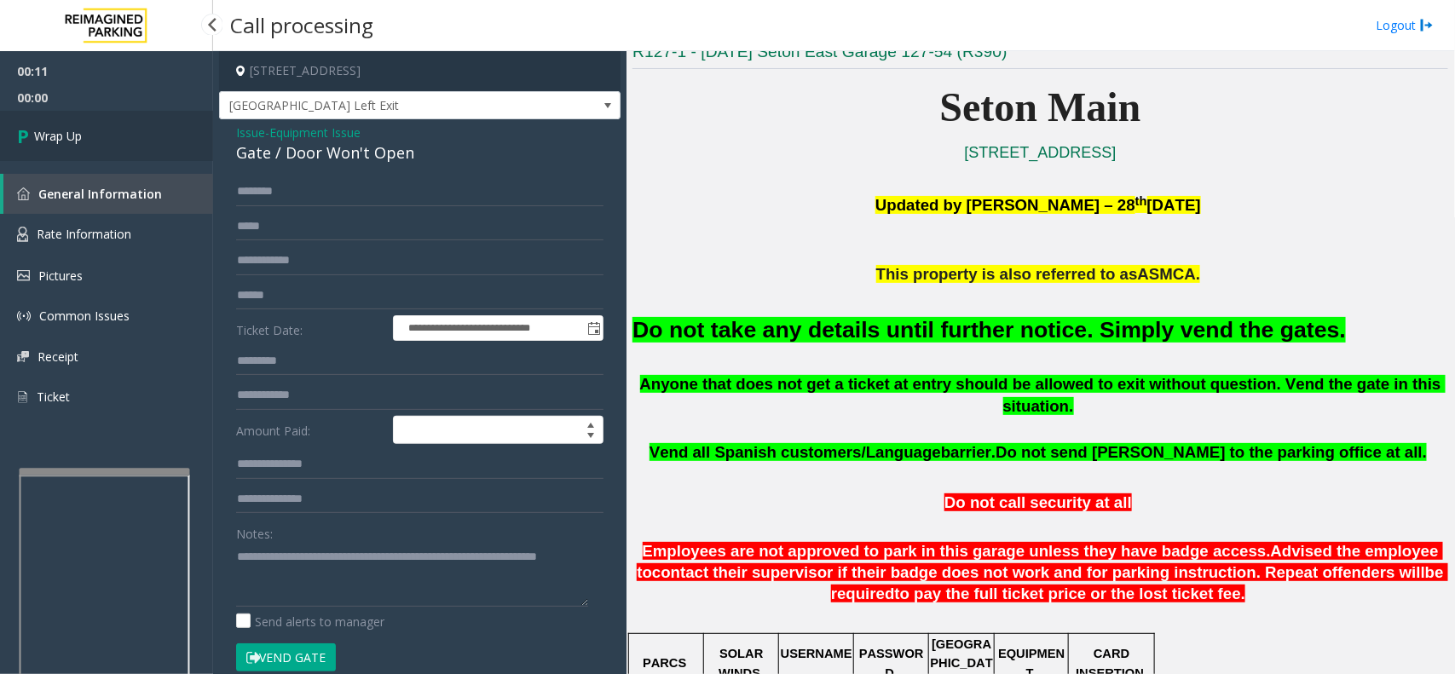
click at [162, 126] on link "Wrap Up" at bounding box center [106, 136] width 213 height 50
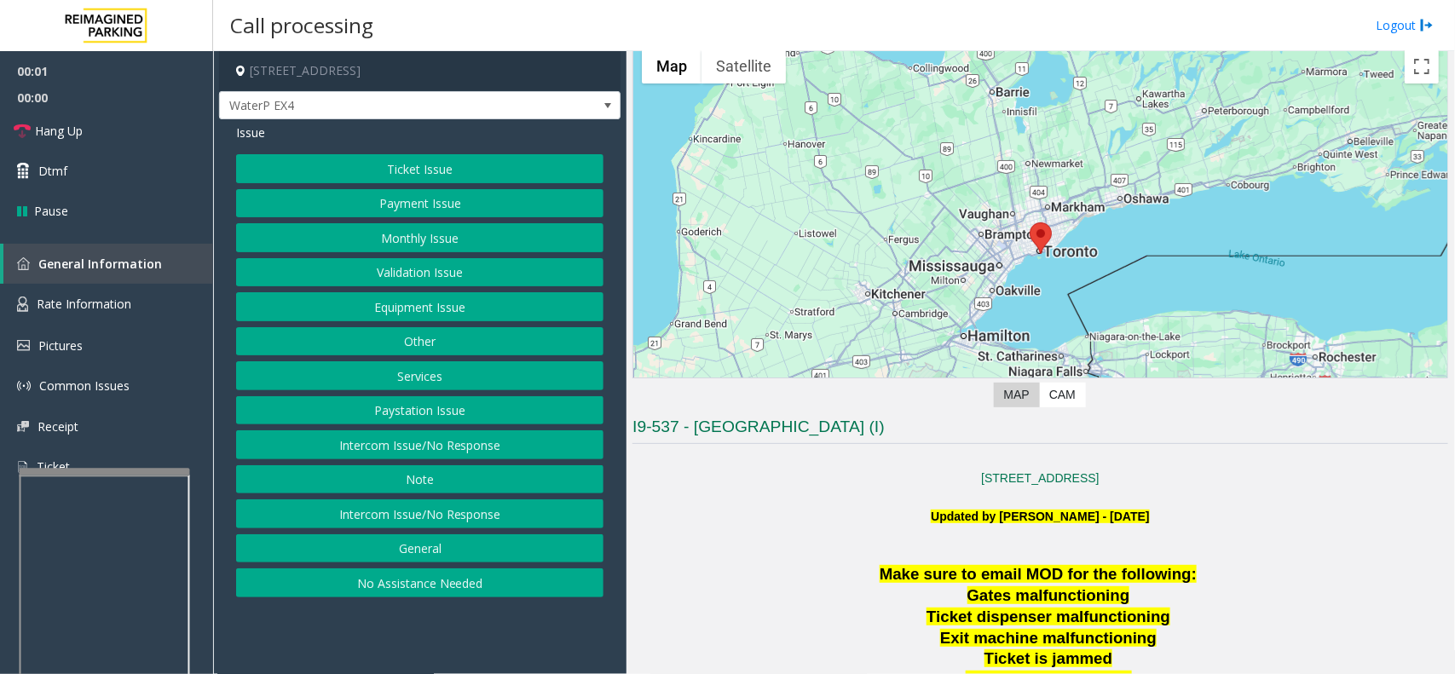
scroll to position [320, 0]
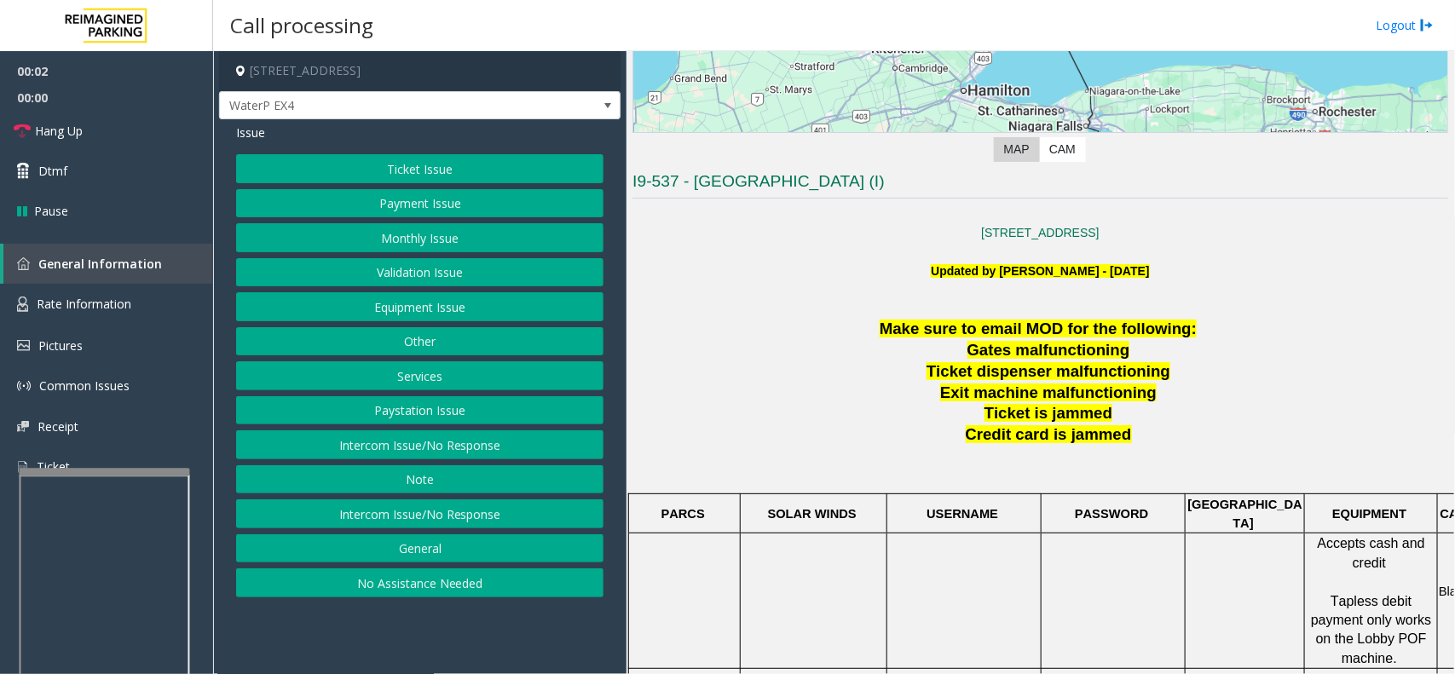
drag, startPoint x: 452, startPoint y: 649, endPoint x: 460, endPoint y: 642, distance: 11.5
click at [447, 654] on app-call-processing-form "10 Bay Street, Toronto, ON WaterP EX4 Issue Ticket Issue Payment Issue Monthly …" at bounding box center [419, 362] width 413 height 623
drag, startPoint x: 537, startPoint y: 632, endPoint x: 530, endPoint y: 624, distance: 10.9
click at [525, 633] on app-call-processing-form "10 Bay Street, Toronto, ON WaterP EX4 Issue Ticket Issue Payment Issue Monthly …" at bounding box center [419, 362] width 413 height 623
click at [407, 450] on button "Intercom Issue/No Response" at bounding box center [419, 444] width 367 height 29
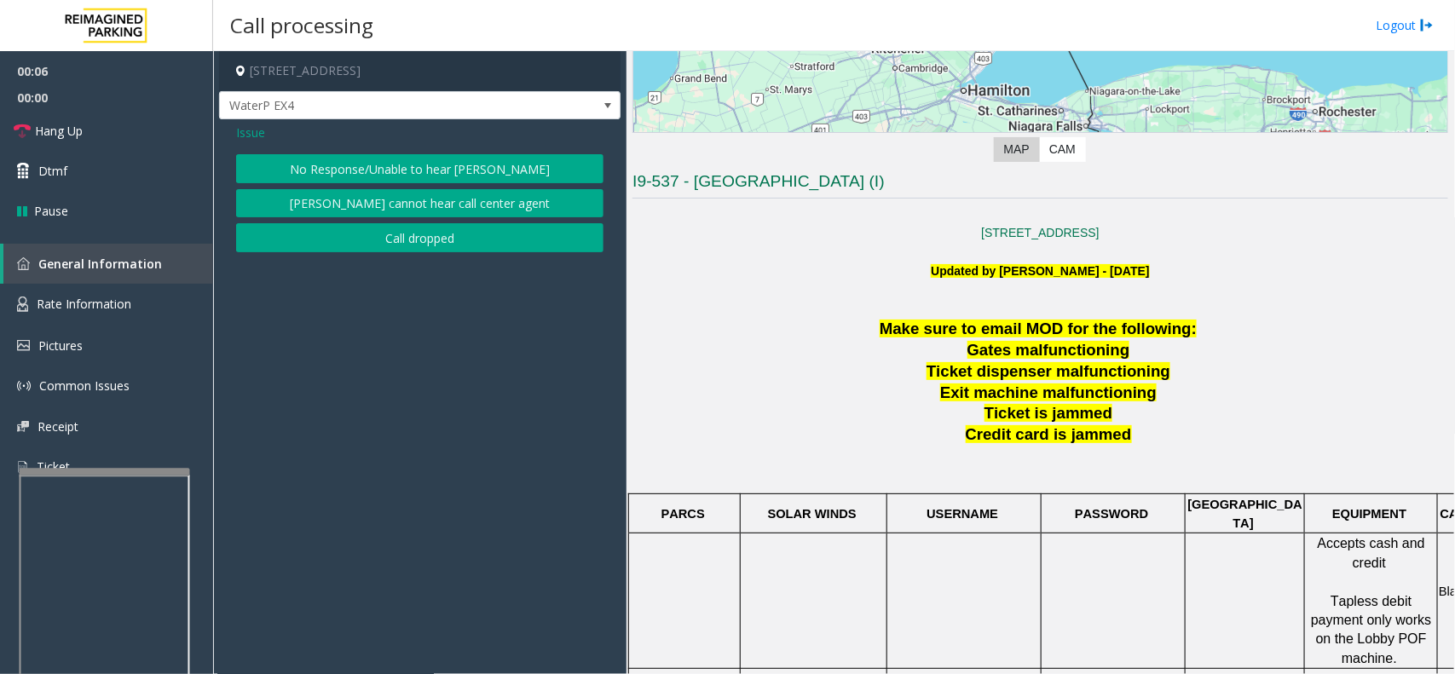
click at [389, 167] on button "No Response/Unable to hear [PERSON_NAME]" at bounding box center [419, 168] width 367 height 29
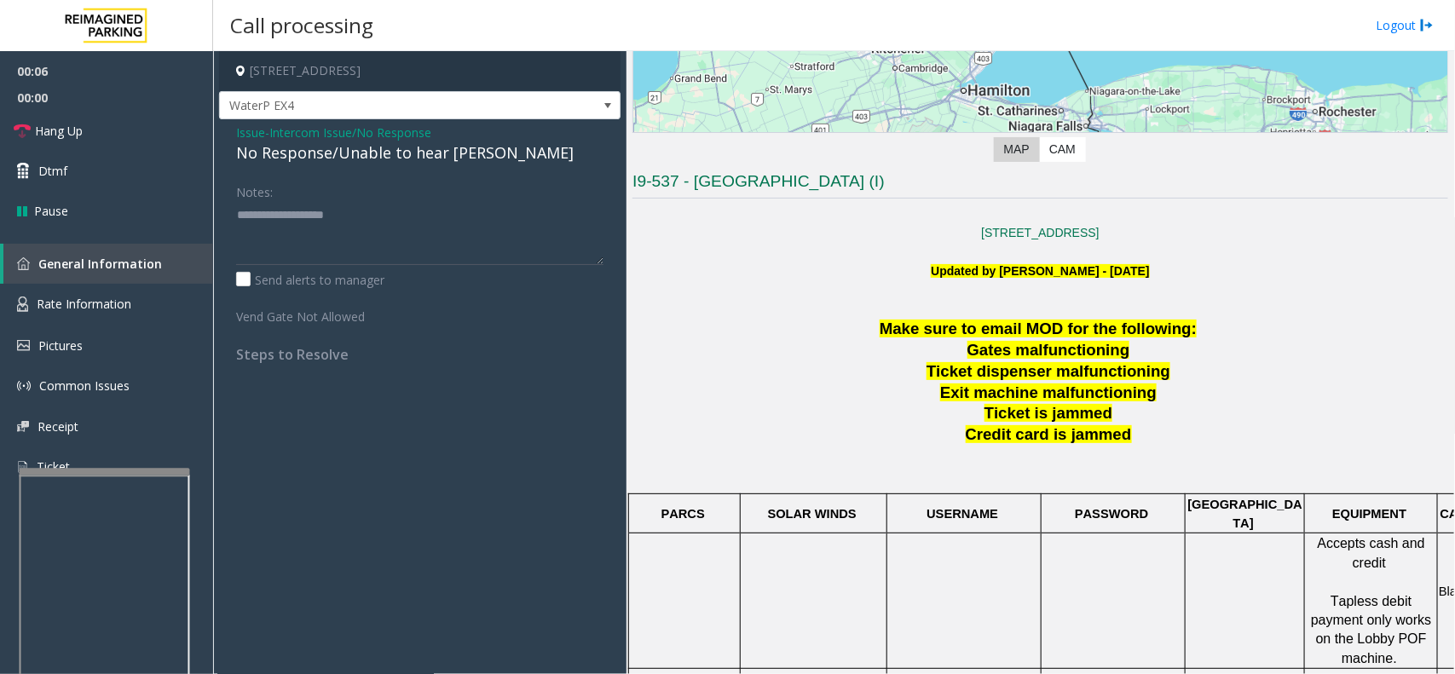
click at [382, 152] on div "No Response/Unable to hear [PERSON_NAME]" at bounding box center [419, 152] width 367 height 23
click at [381, 151] on div "No Response/Unable to hear [PERSON_NAME]" at bounding box center [419, 152] width 367 height 23
click at [380, 151] on div "No Response/Unable to hear [PERSON_NAME]" at bounding box center [419, 152] width 367 height 23
click at [525, 202] on textarea at bounding box center [419, 233] width 367 height 64
type textarea "**********"
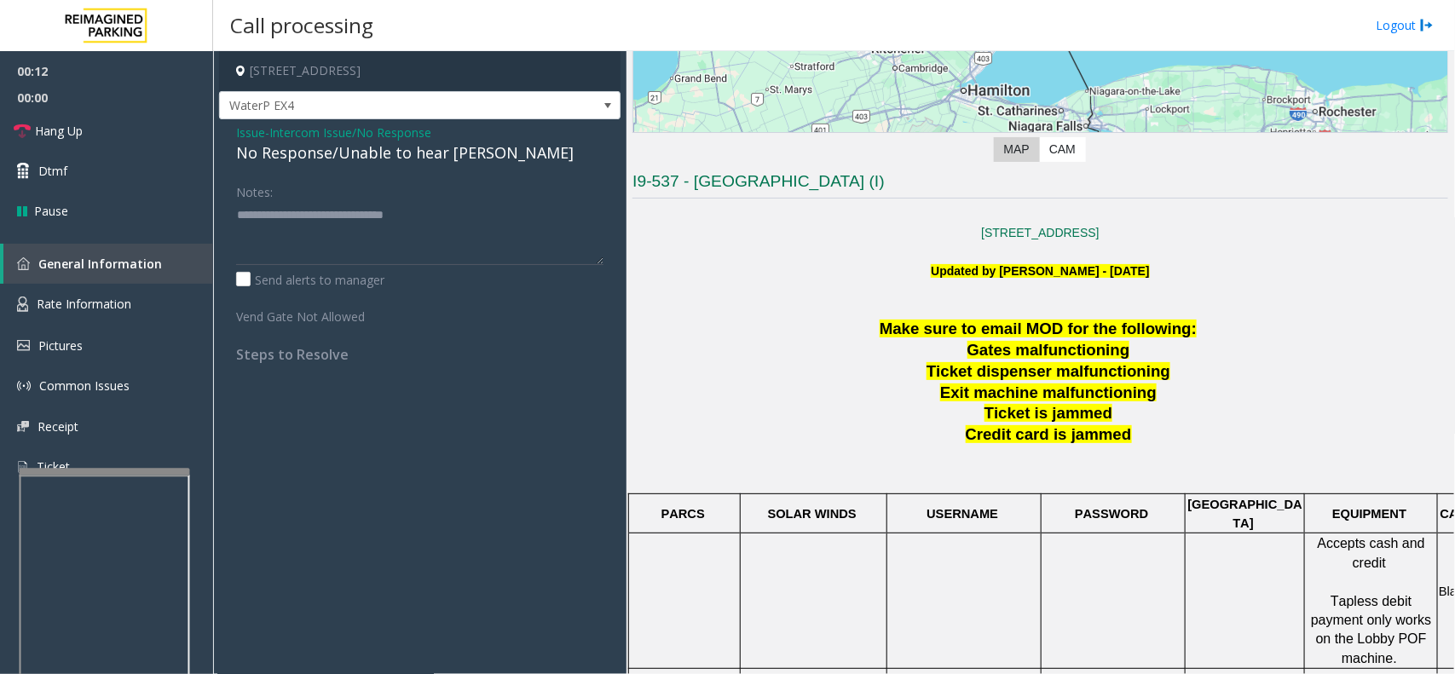
click at [249, 133] on span "Issue" at bounding box center [250, 133] width 29 height 18
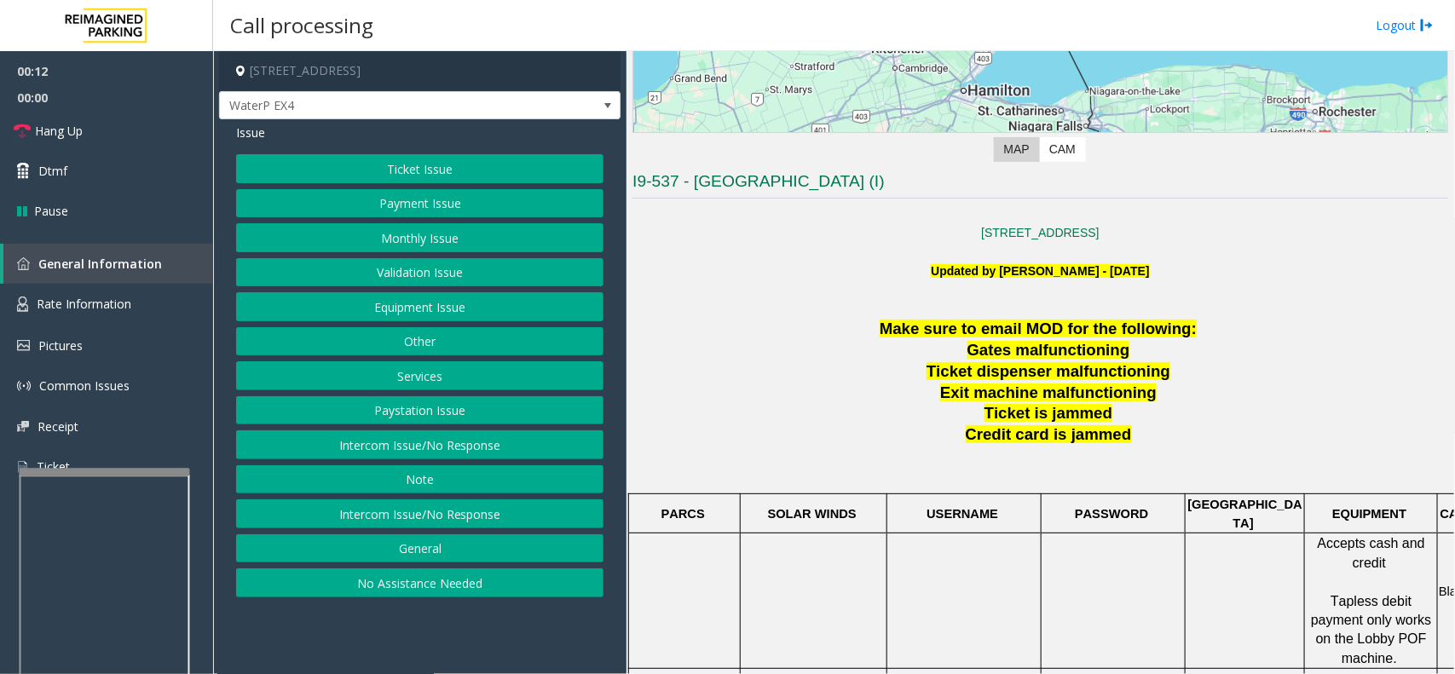
click at [497, 170] on button "Ticket Issue" at bounding box center [419, 168] width 367 height 29
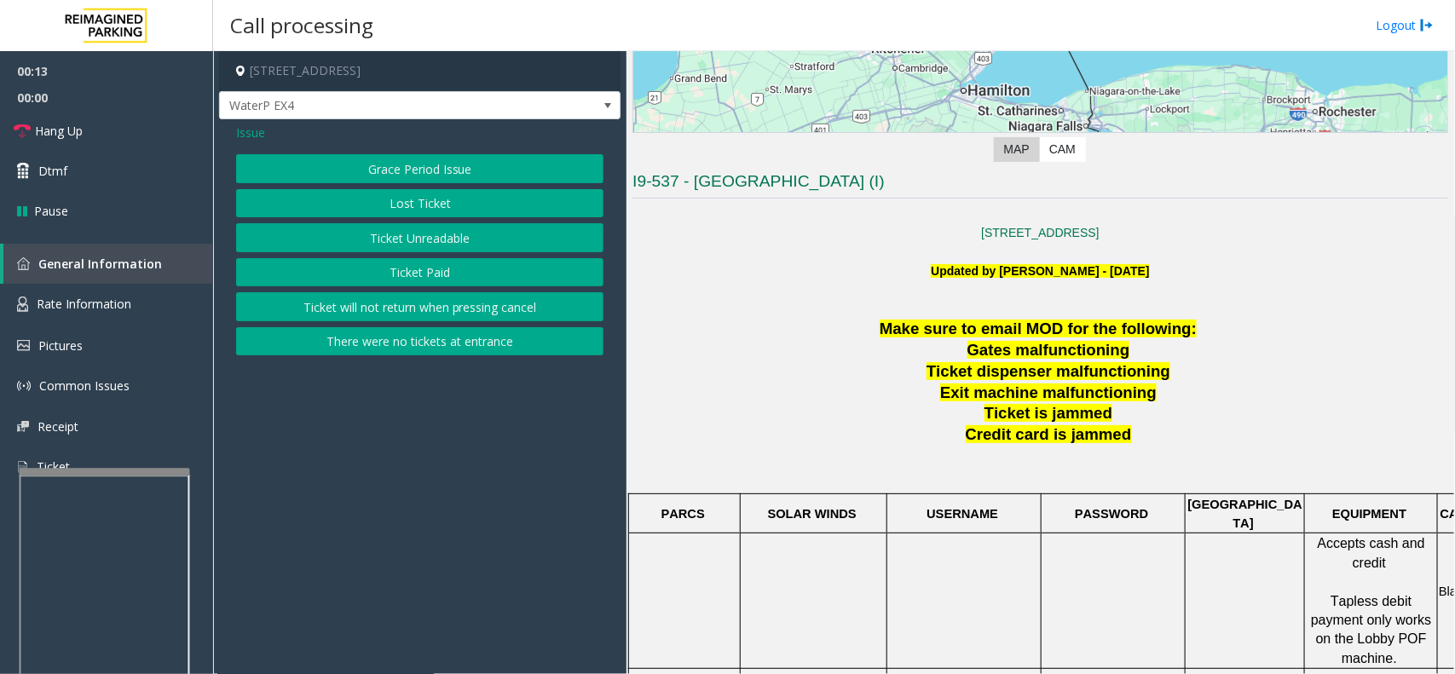
click at [461, 274] on button "Ticket Paid" at bounding box center [419, 272] width 367 height 29
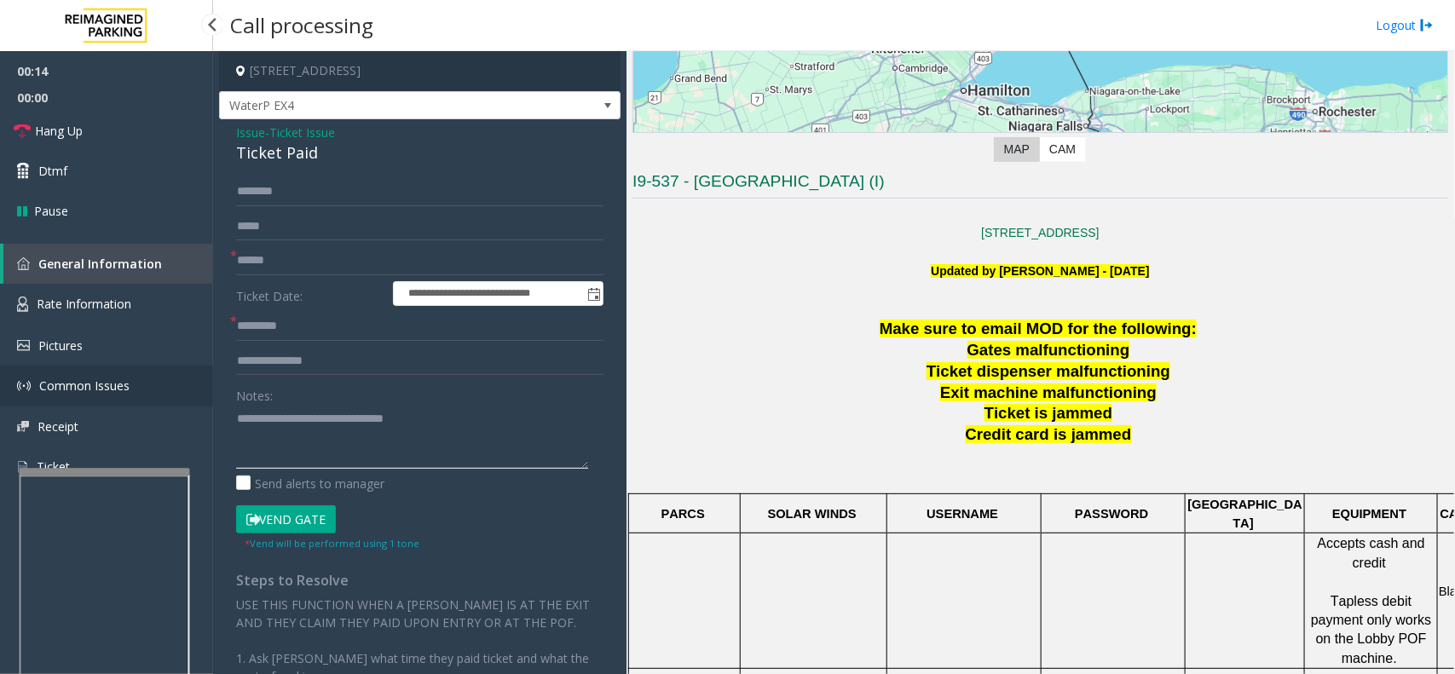
drag, startPoint x: 465, startPoint y: 419, endPoint x: 66, endPoint y: 372, distance: 401.6
click at [115, 414] on app-root "**********" at bounding box center [727, 337] width 1455 height 674
paste textarea "**********"
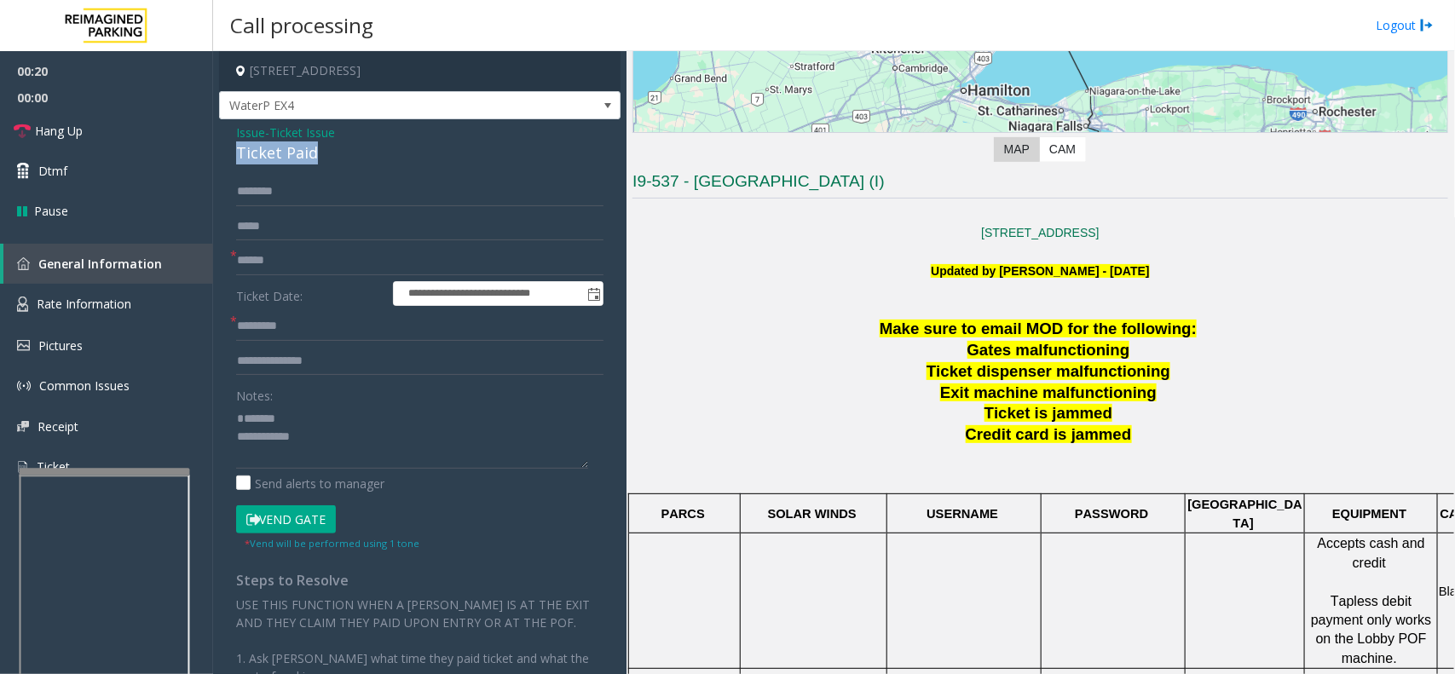
drag, startPoint x: 232, startPoint y: 158, endPoint x: 290, endPoint y: 156, distance: 58.0
click at [341, 164] on div "**********" at bounding box center [419, 490] width 401 height 743
paste textarea "**********"
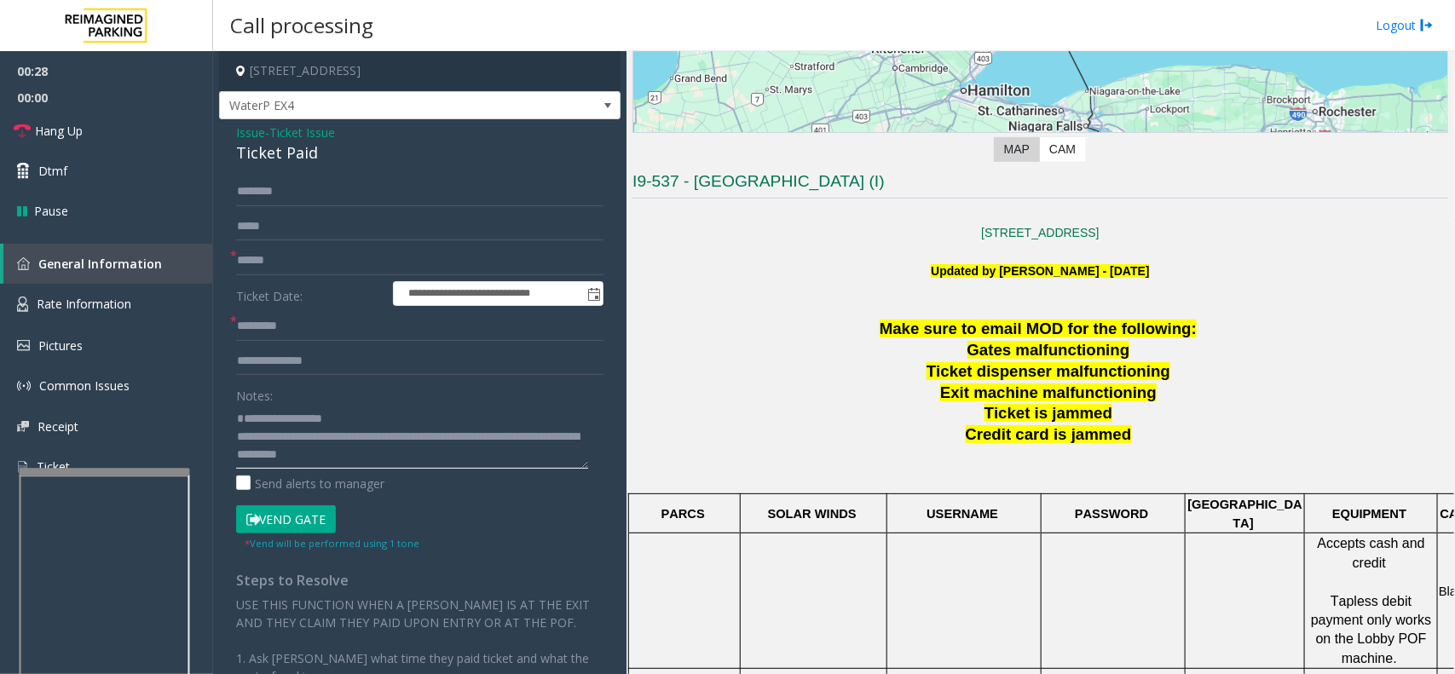
scroll to position [0, 0]
type textarea "**********"
click at [279, 268] on input "text" at bounding box center [419, 260] width 367 height 29
type input "**********"
click at [302, 262] on input "**********" at bounding box center [419, 260] width 367 height 29
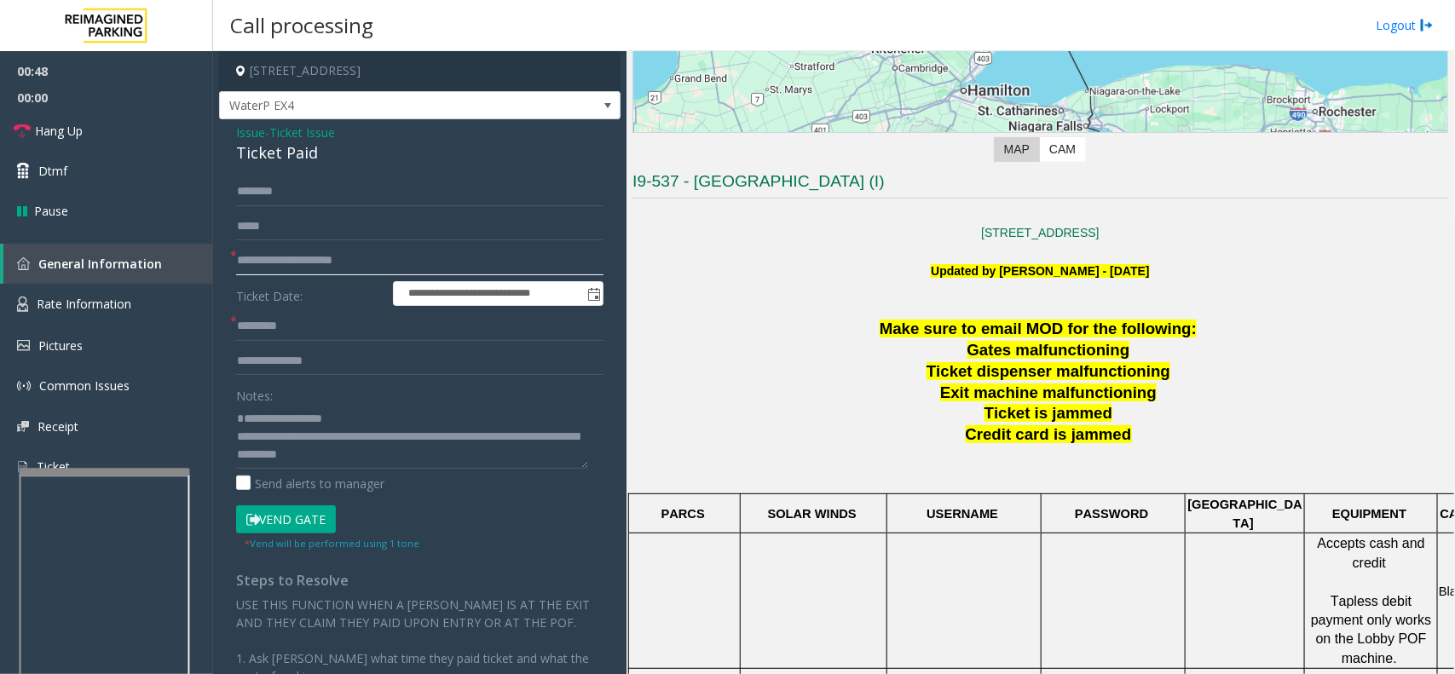
click at [302, 262] on input "**********" at bounding box center [419, 260] width 367 height 29
type input "**********"
click at [386, 267] on input "text" at bounding box center [419, 260] width 367 height 29
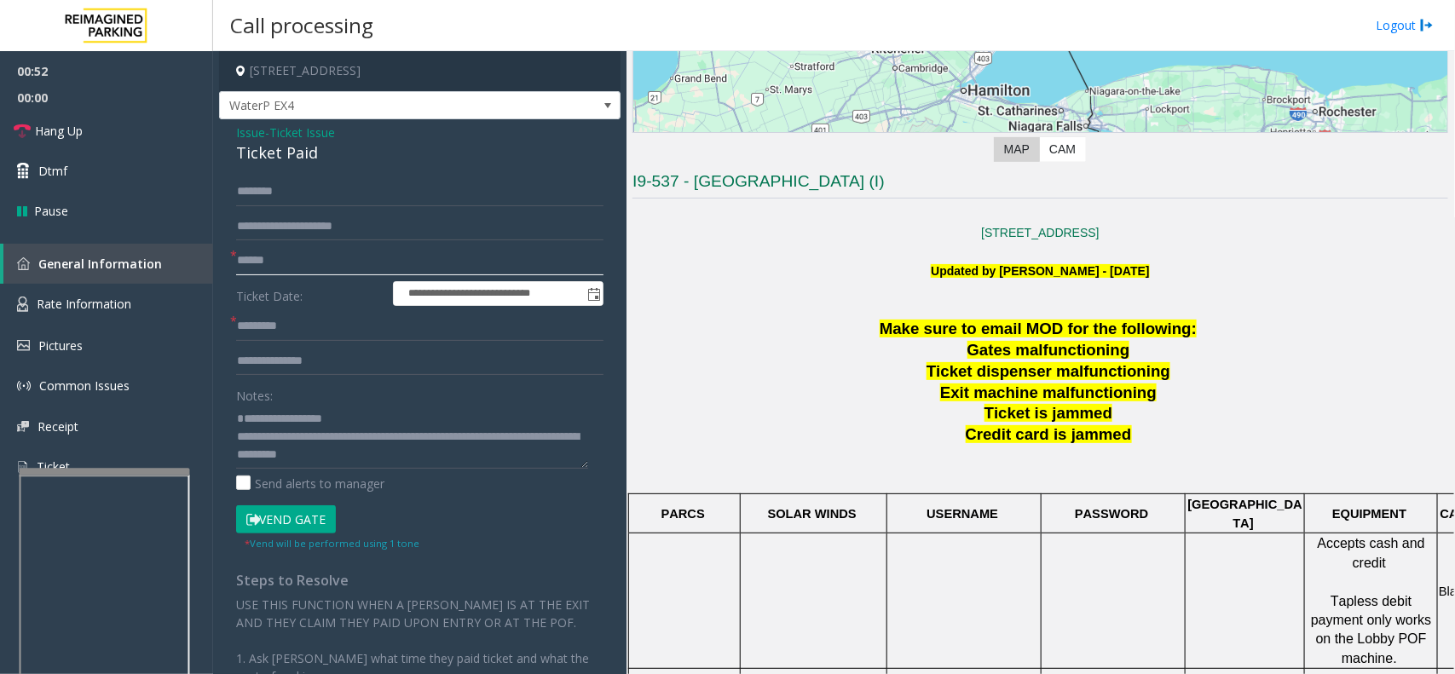
type input "*"
click at [354, 217] on input "**********" at bounding box center [419, 226] width 367 height 29
type input "**********"
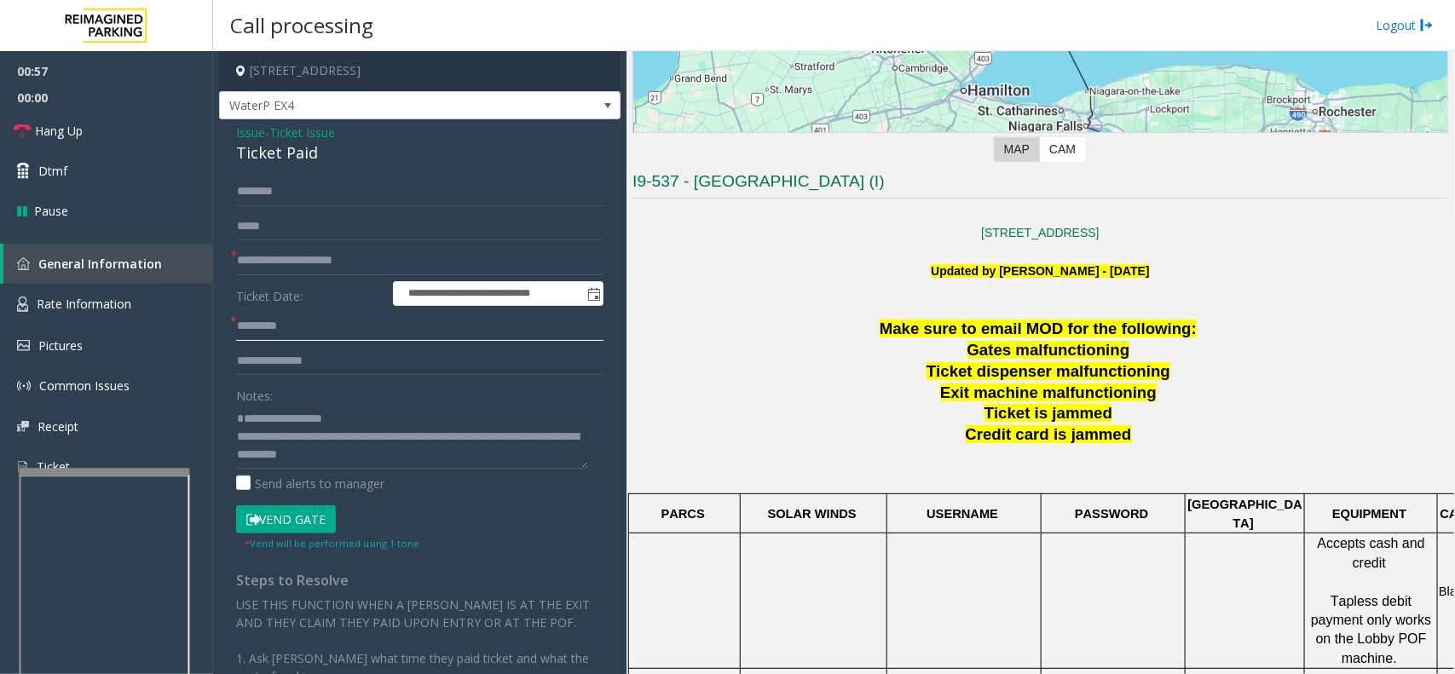
drag, startPoint x: 334, startPoint y: 320, endPoint x: 312, endPoint y: 320, distance: 22.2
click at [328, 320] on input "text" at bounding box center [419, 326] width 367 height 29
type input "**"
click at [269, 418] on textarea at bounding box center [412, 437] width 352 height 64
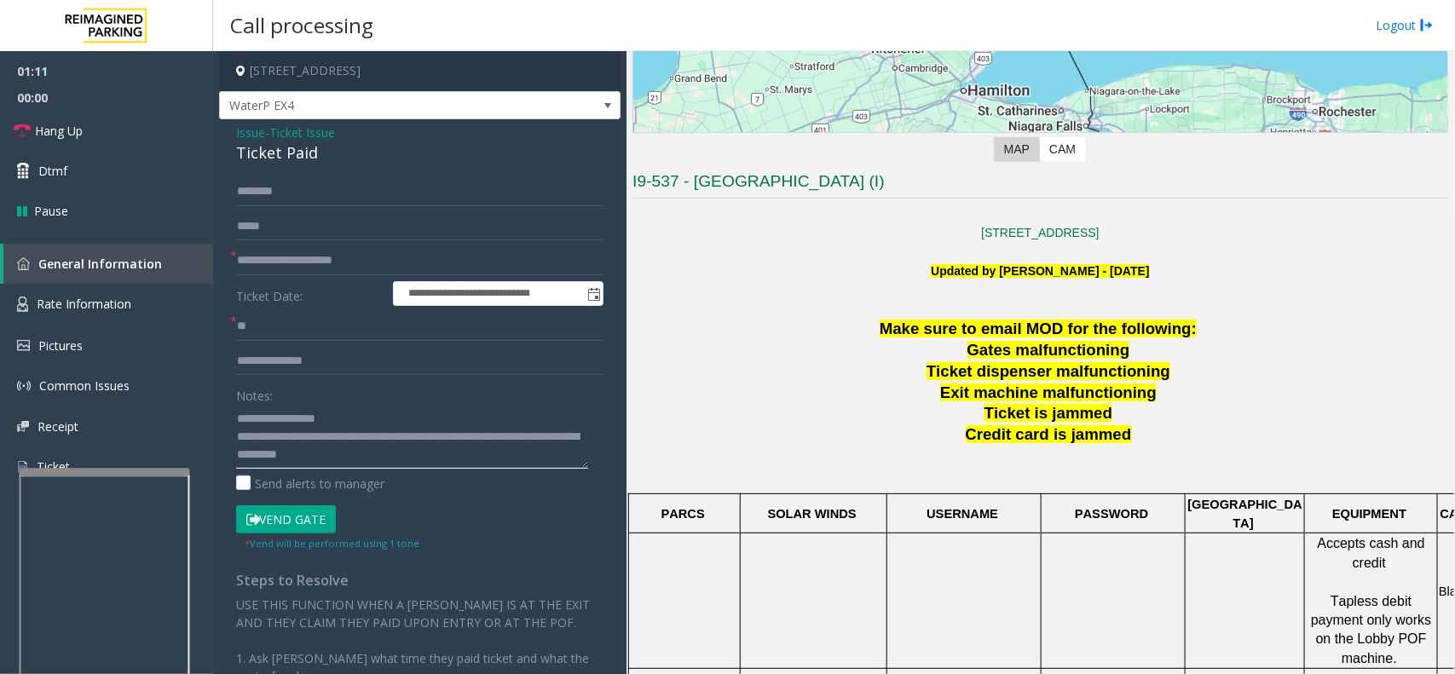
click at [396, 458] on textarea at bounding box center [412, 437] width 352 height 64
click at [261, 443] on textarea at bounding box center [412, 437] width 352 height 64
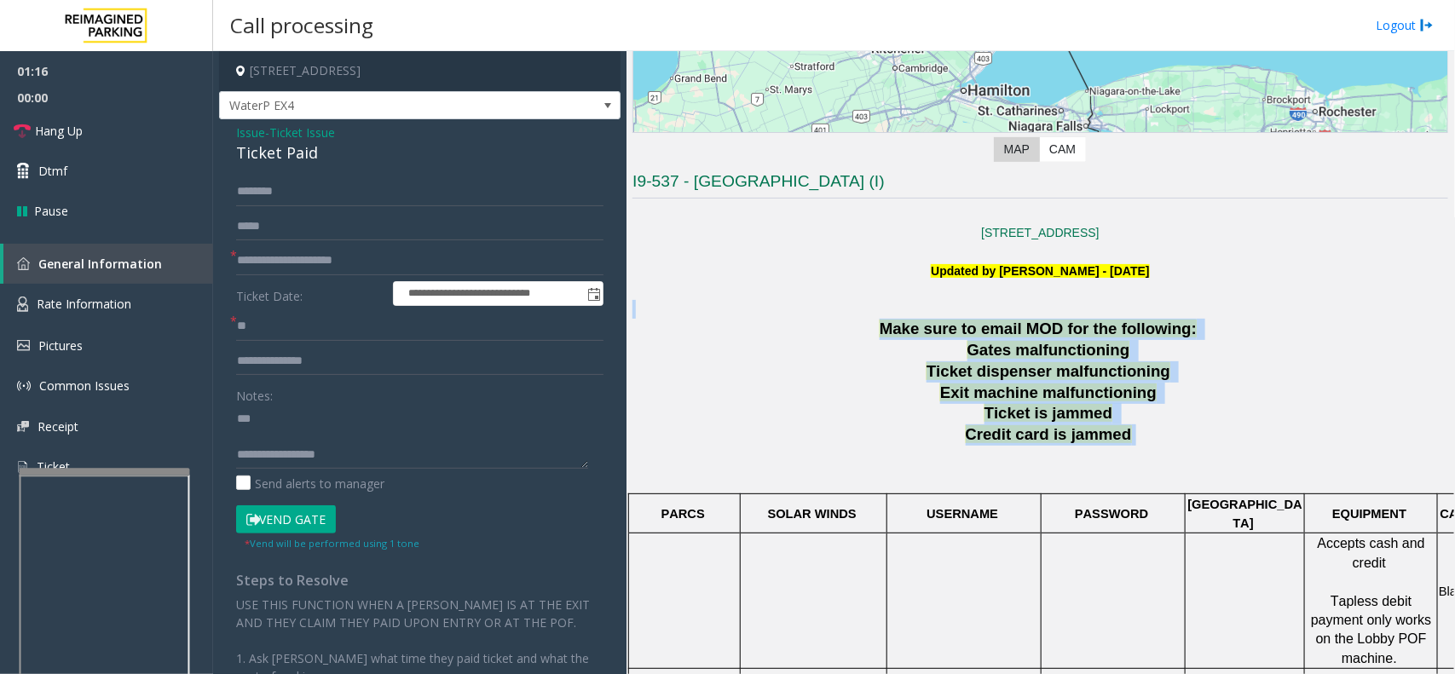
drag, startPoint x: 871, startPoint y: 305, endPoint x: 1172, endPoint y: 439, distance: 329.2
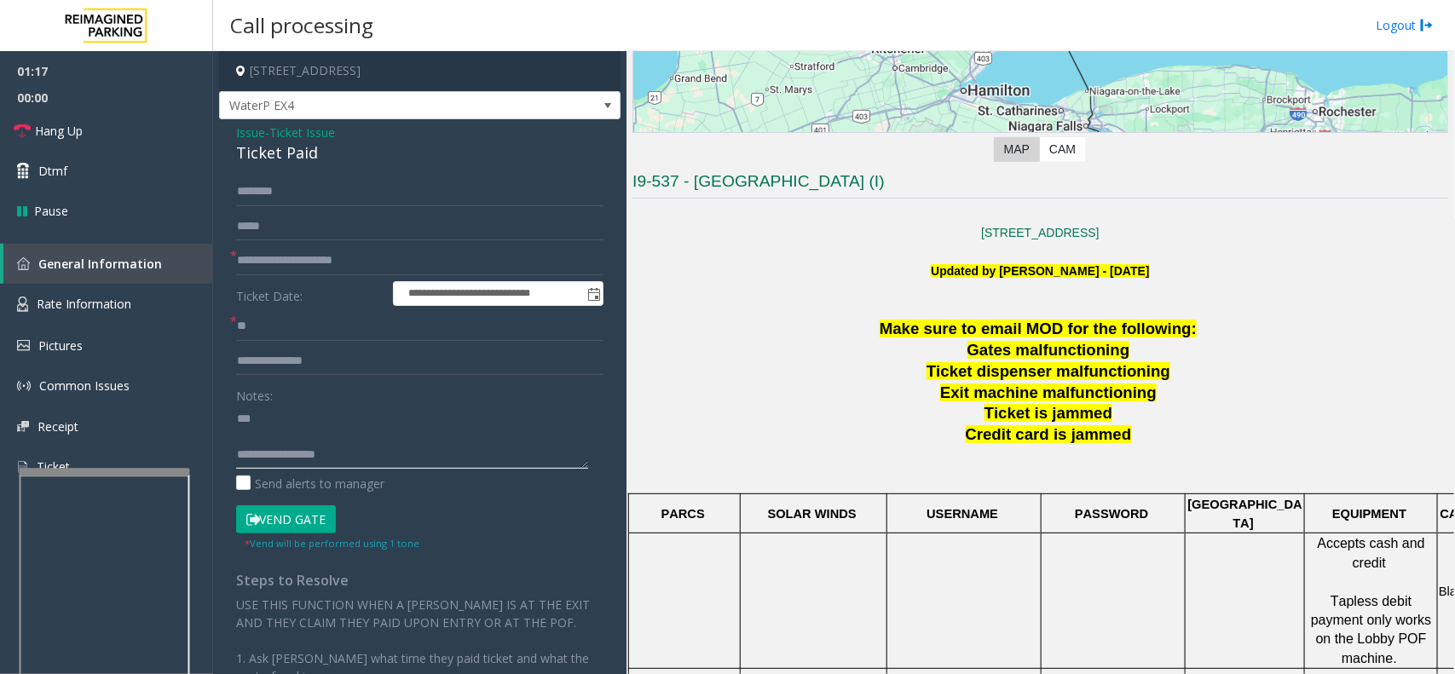
click at [288, 423] on textarea at bounding box center [412, 437] width 352 height 64
click at [270, 504] on form "**********" at bounding box center [419, 364] width 367 height 374
click at [277, 516] on button "Vend Gate" at bounding box center [286, 519] width 100 height 29
click at [269, 416] on textarea at bounding box center [412, 437] width 352 height 64
click at [265, 435] on textarea at bounding box center [412, 437] width 352 height 64
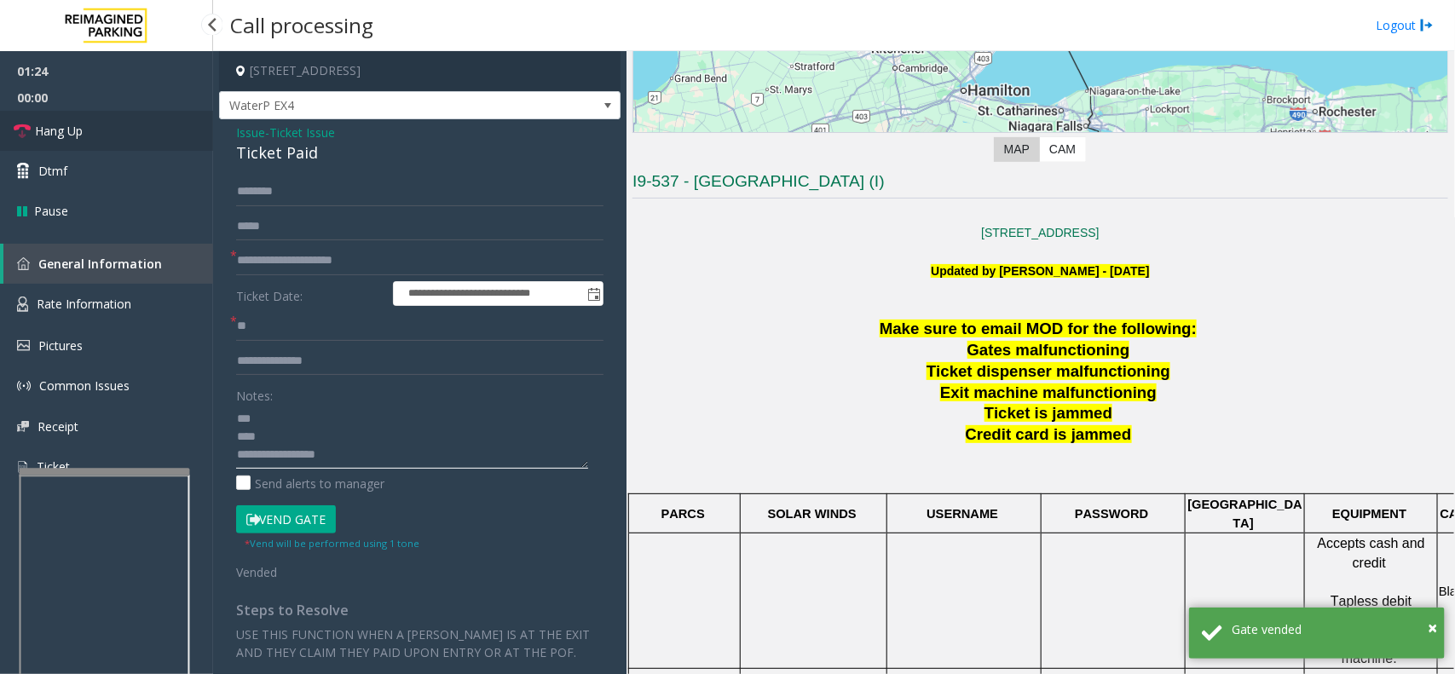
type textarea "**********"
click at [141, 135] on link "Hang Up" at bounding box center [106, 131] width 213 height 40
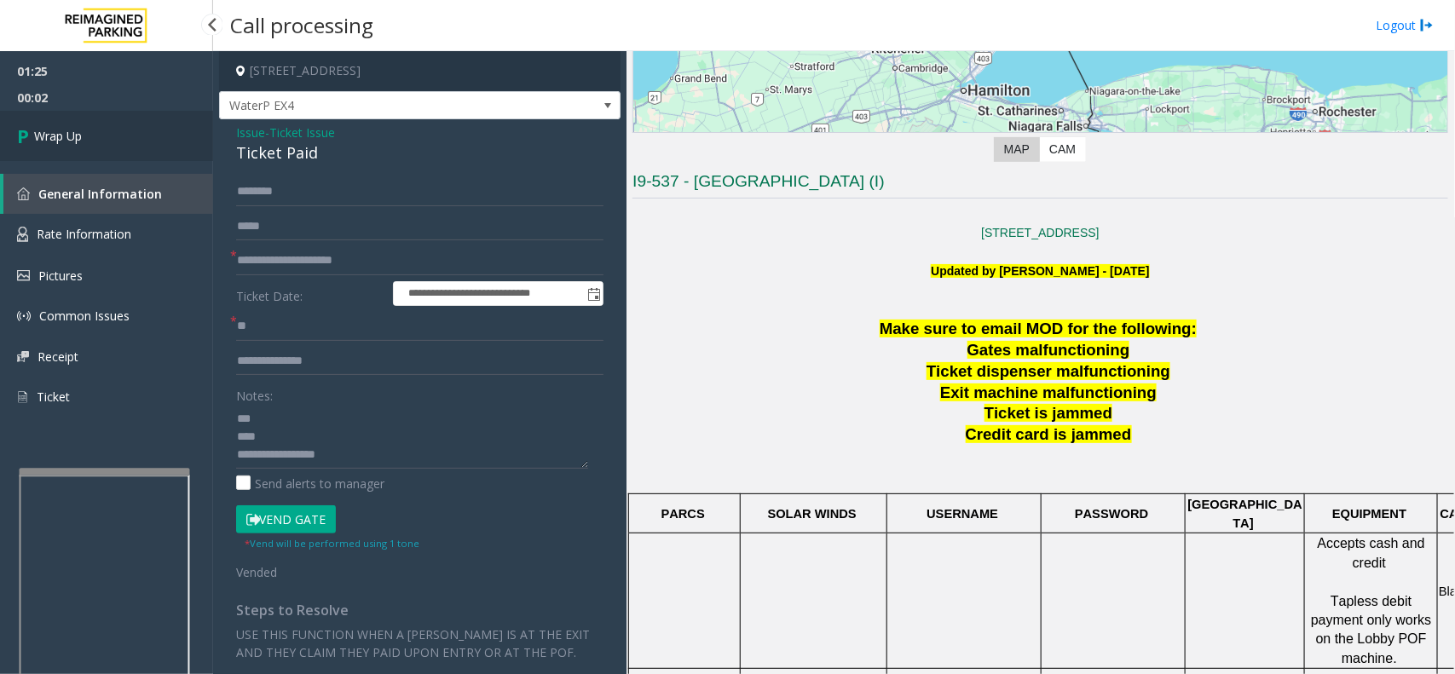
click at [62, 133] on span "Wrap Up" at bounding box center [58, 136] width 48 height 18
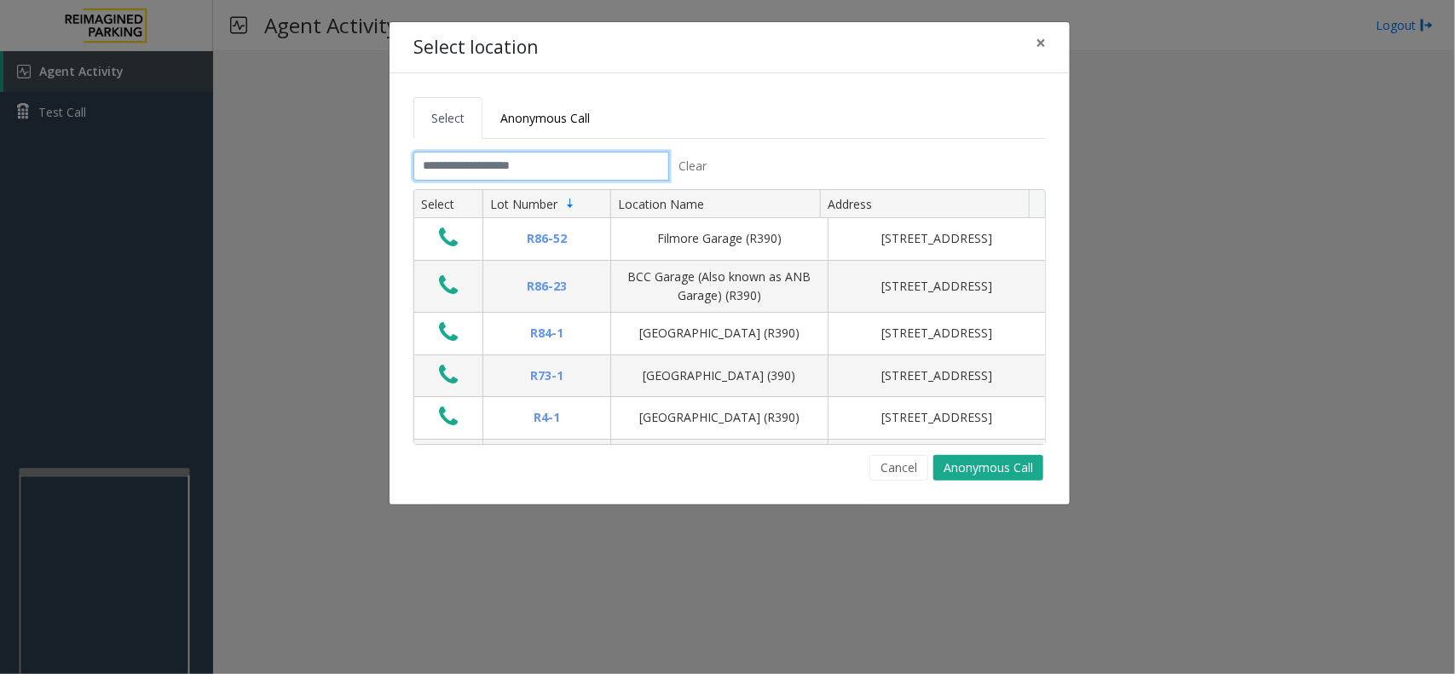
click at [539, 170] on input "text" at bounding box center [541, 166] width 256 height 29
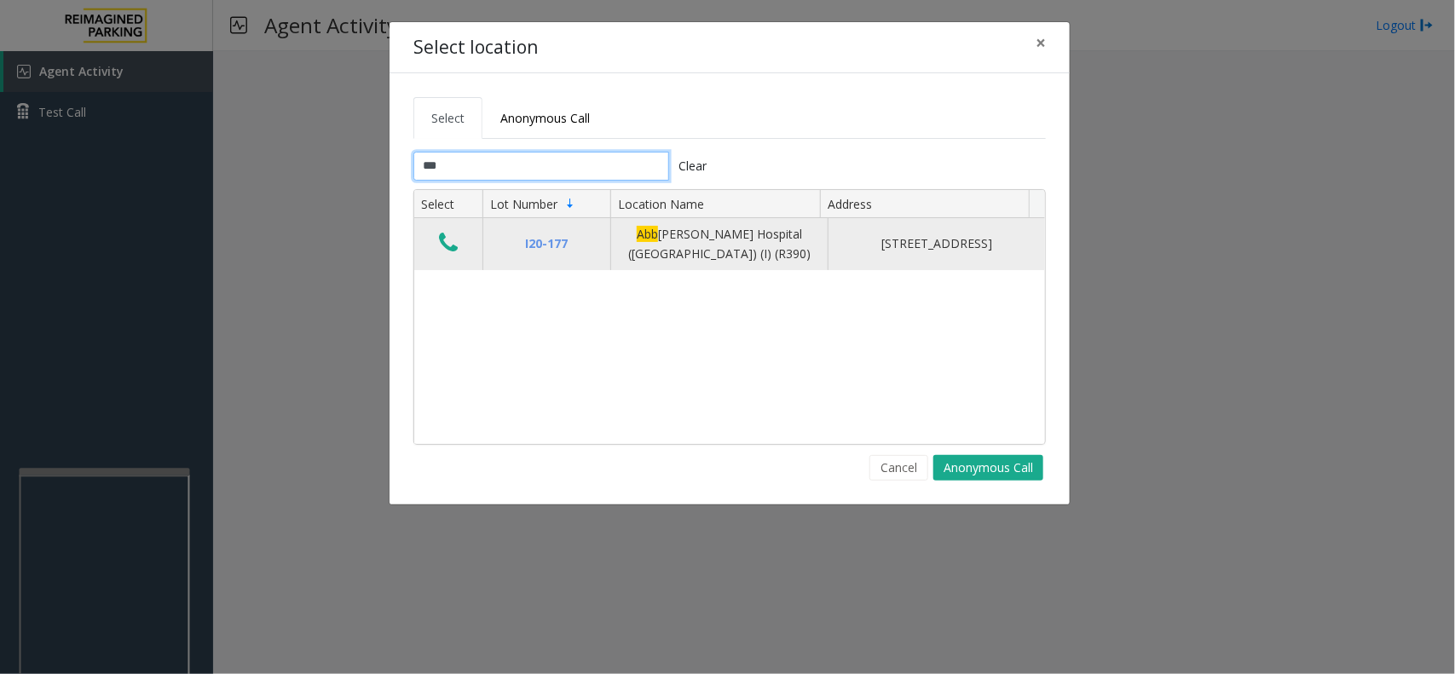
type input "***"
drag, startPoint x: 429, startPoint y: 243, endPoint x: 441, endPoint y: 243, distance: 11.9
click at [432, 243] on td "Data table" at bounding box center [448, 244] width 68 height 52
click at [446, 243] on icon "Data table" at bounding box center [448, 243] width 19 height 24
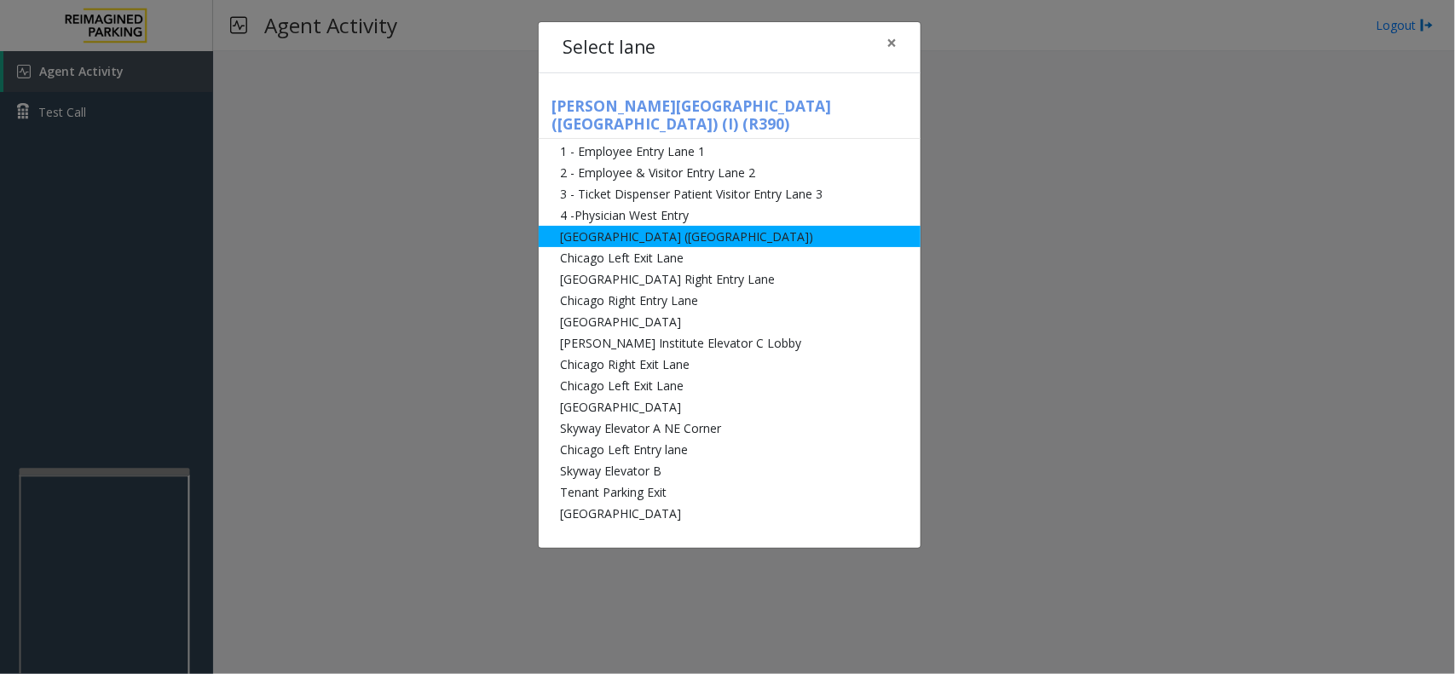
click at [688, 226] on li "[GEOGRAPHIC_DATA] ([GEOGRAPHIC_DATA])" at bounding box center [730, 236] width 382 height 21
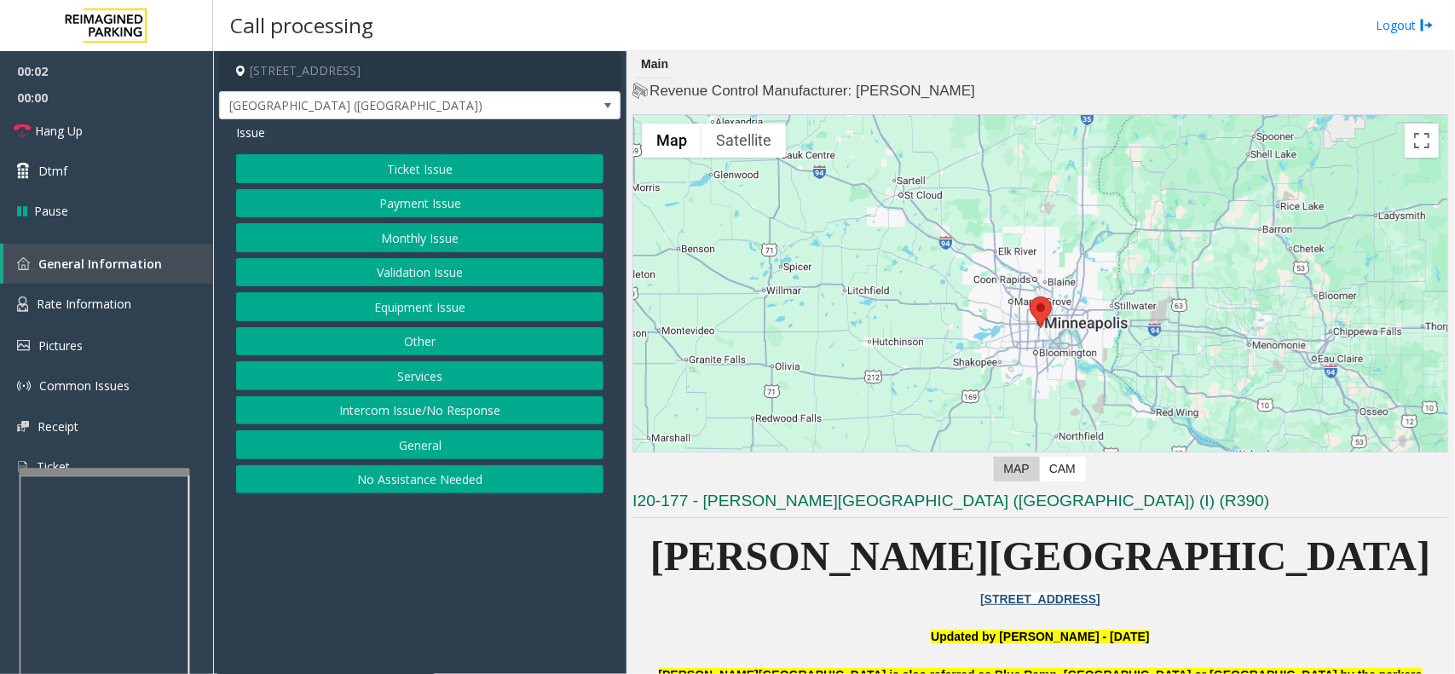
click at [403, 269] on button "Validation Issue" at bounding box center [419, 272] width 367 height 29
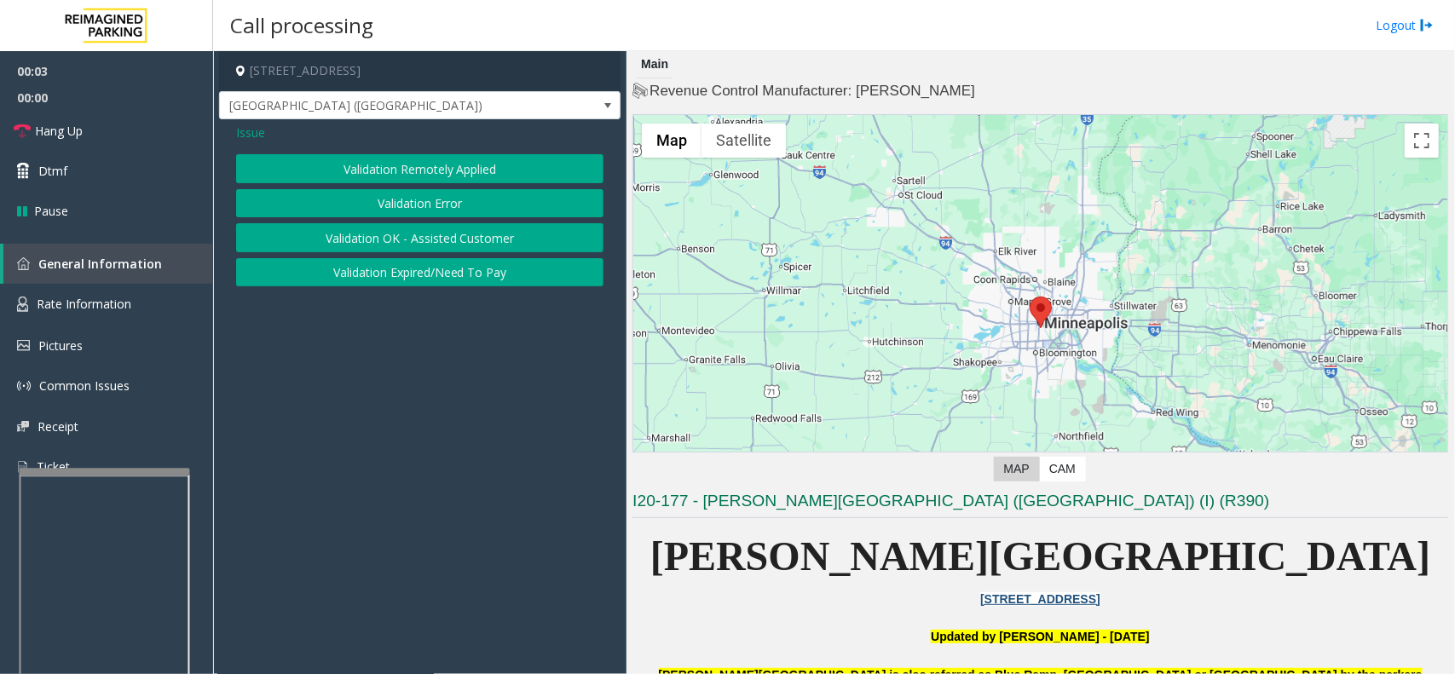
click at [410, 201] on button "Validation Error" at bounding box center [419, 203] width 367 height 29
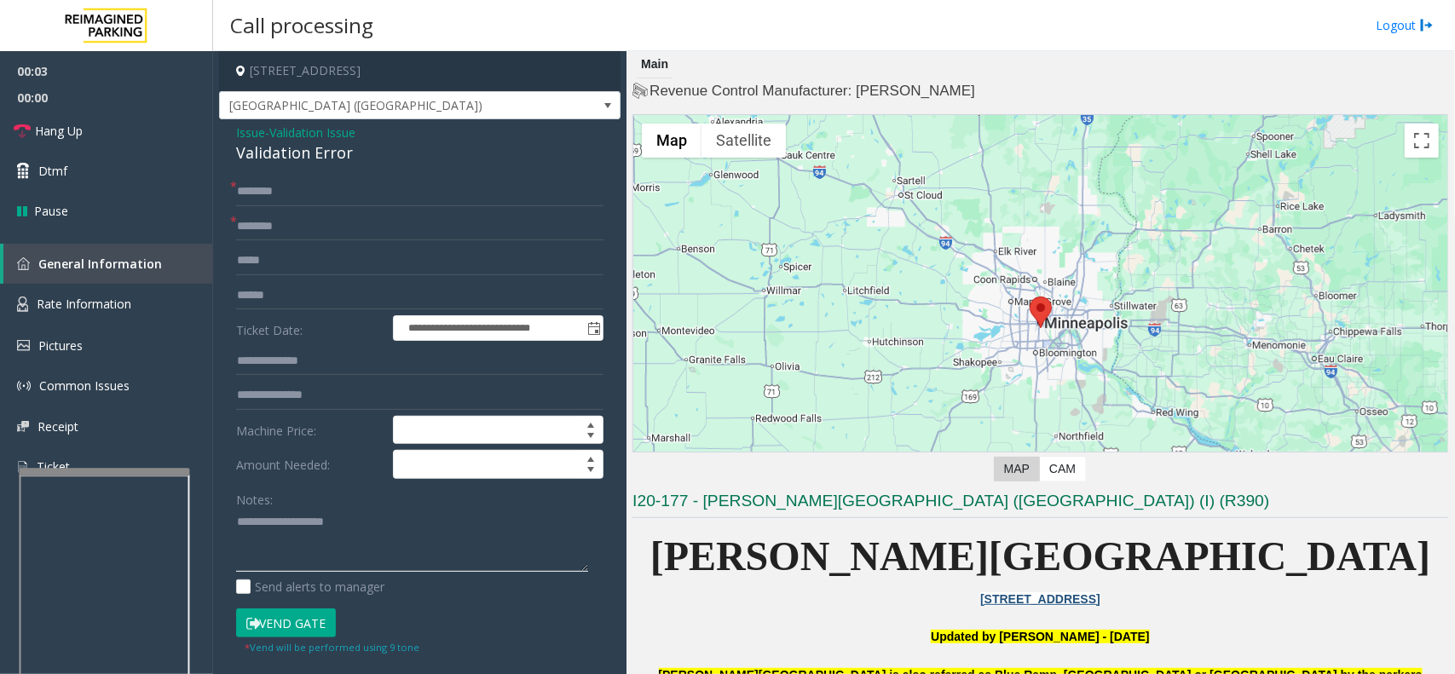
paste textarea "**********"
click at [360, 512] on textarea at bounding box center [412, 541] width 352 height 64
click at [307, 147] on div "Validation Error" at bounding box center [419, 152] width 367 height 23
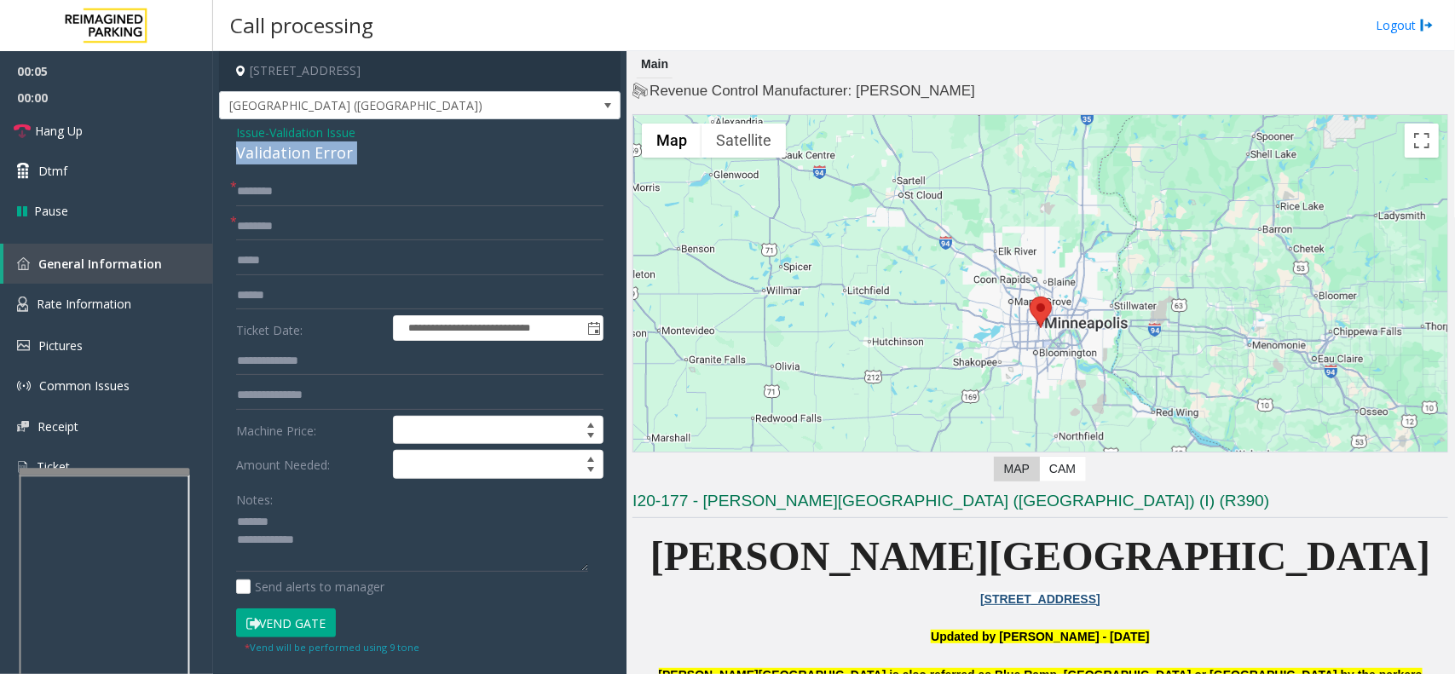
copy div "Validation Error"
click at [314, 517] on textarea at bounding box center [412, 541] width 352 height 64
paste textarea "**********"
type textarea "**********"
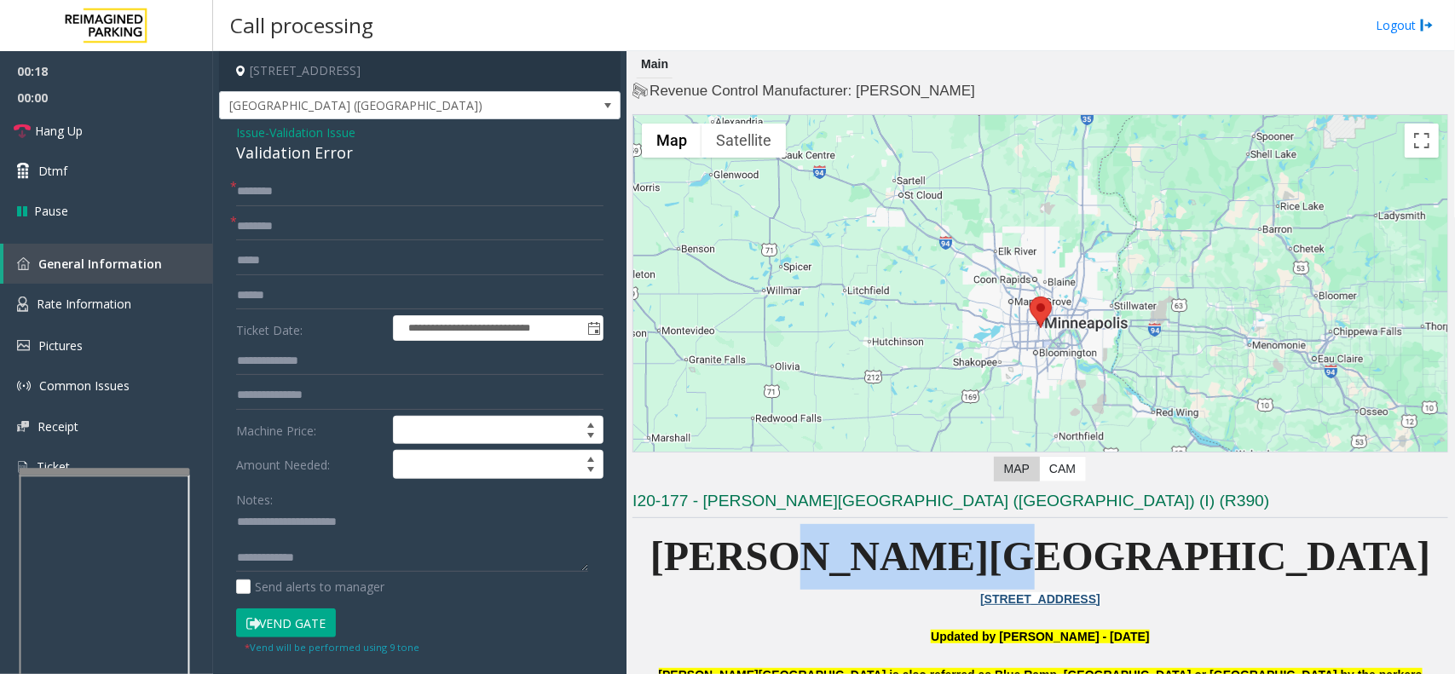
drag, startPoint x: 1041, startPoint y: 544, endPoint x: 1204, endPoint y: 537, distance: 162.9
click at [1204, 537] on p "[PERSON_NAME][GEOGRAPHIC_DATA]" at bounding box center [1039, 557] width 815 height 66
click at [1046, 545] on span "[PERSON_NAME][GEOGRAPHIC_DATA]" at bounding box center [1040, 555] width 781 height 45
drag, startPoint x: 896, startPoint y: 550, endPoint x: 1217, endPoint y: 547, distance: 321.2
click at [1217, 547] on p "[PERSON_NAME][GEOGRAPHIC_DATA]" at bounding box center [1039, 557] width 815 height 66
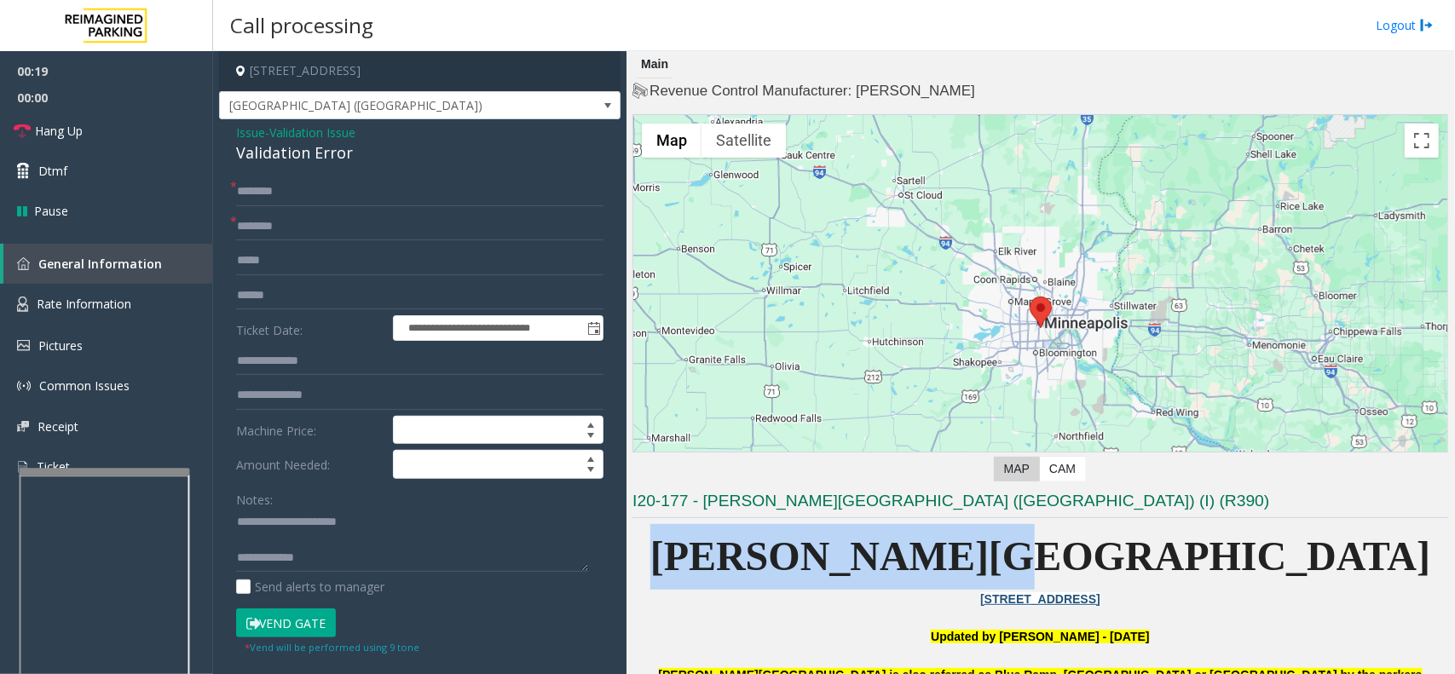
copy span "[PERSON_NAME][GEOGRAPHIC_DATA]"
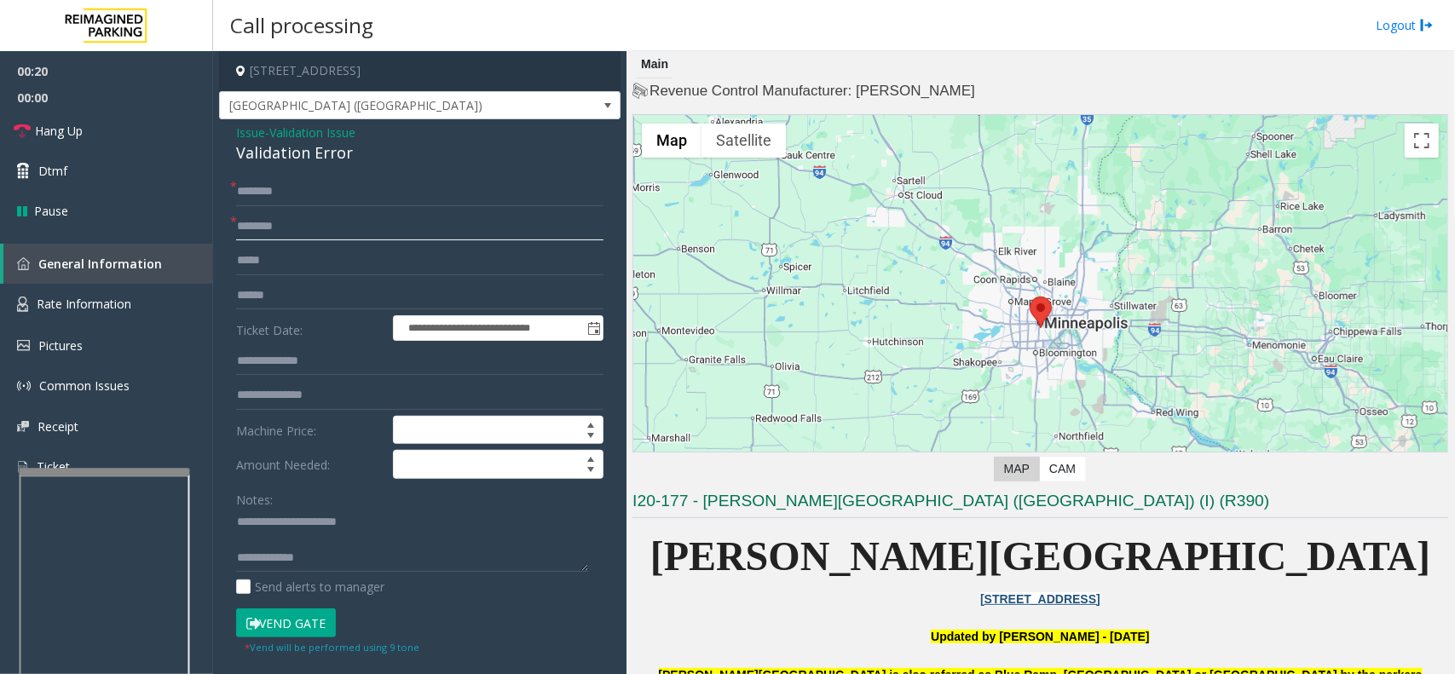
paste input "**********"
click at [337, 227] on input "**********" at bounding box center [419, 226] width 367 height 29
type input "**********"
click at [325, 273] on input "text" at bounding box center [419, 260] width 367 height 29
click at [325, 295] on input "text" at bounding box center [419, 295] width 367 height 29
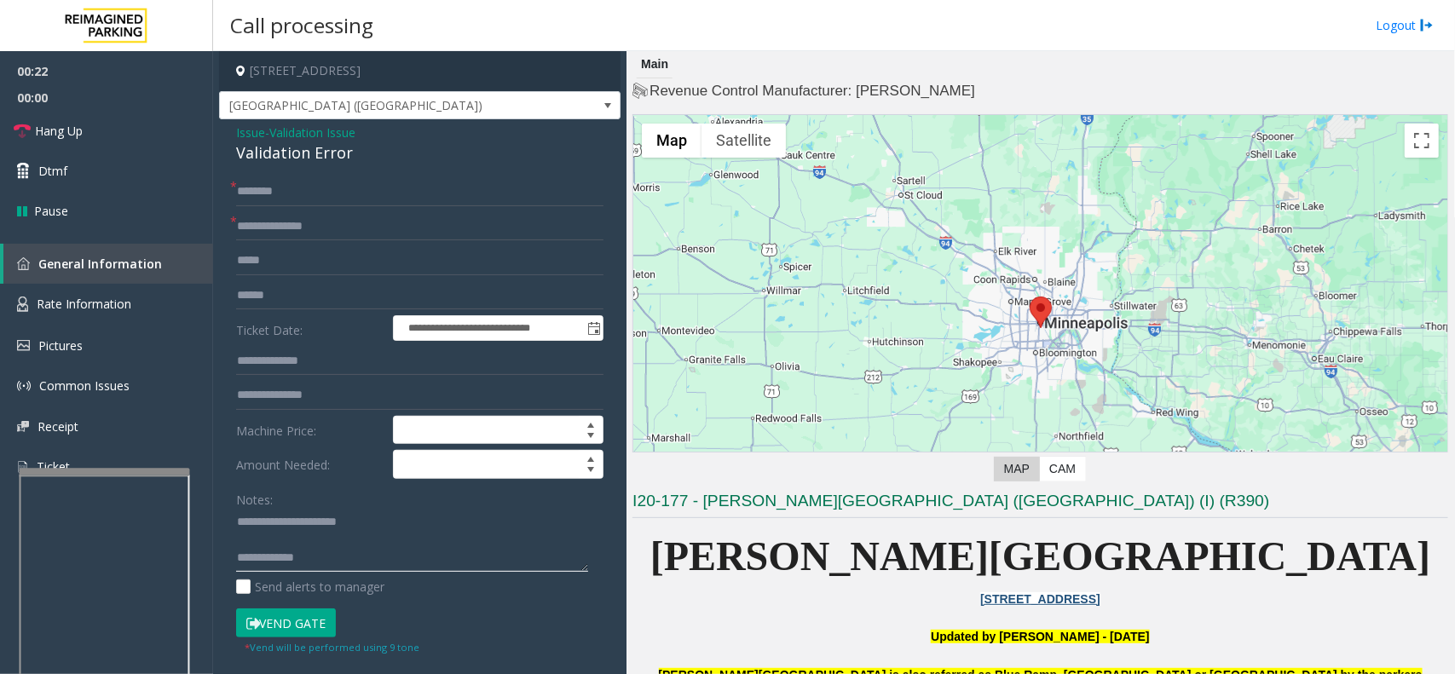
click at [418, 555] on textarea at bounding box center [412, 541] width 352 height 64
click at [427, 573] on textarea at bounding box center [412, 541] width 352 height 64
paste textarea "**********"
type textarea "**********"
click at [312, 224] on input "**********" at bounding box center [419, 226] width 367 height 29
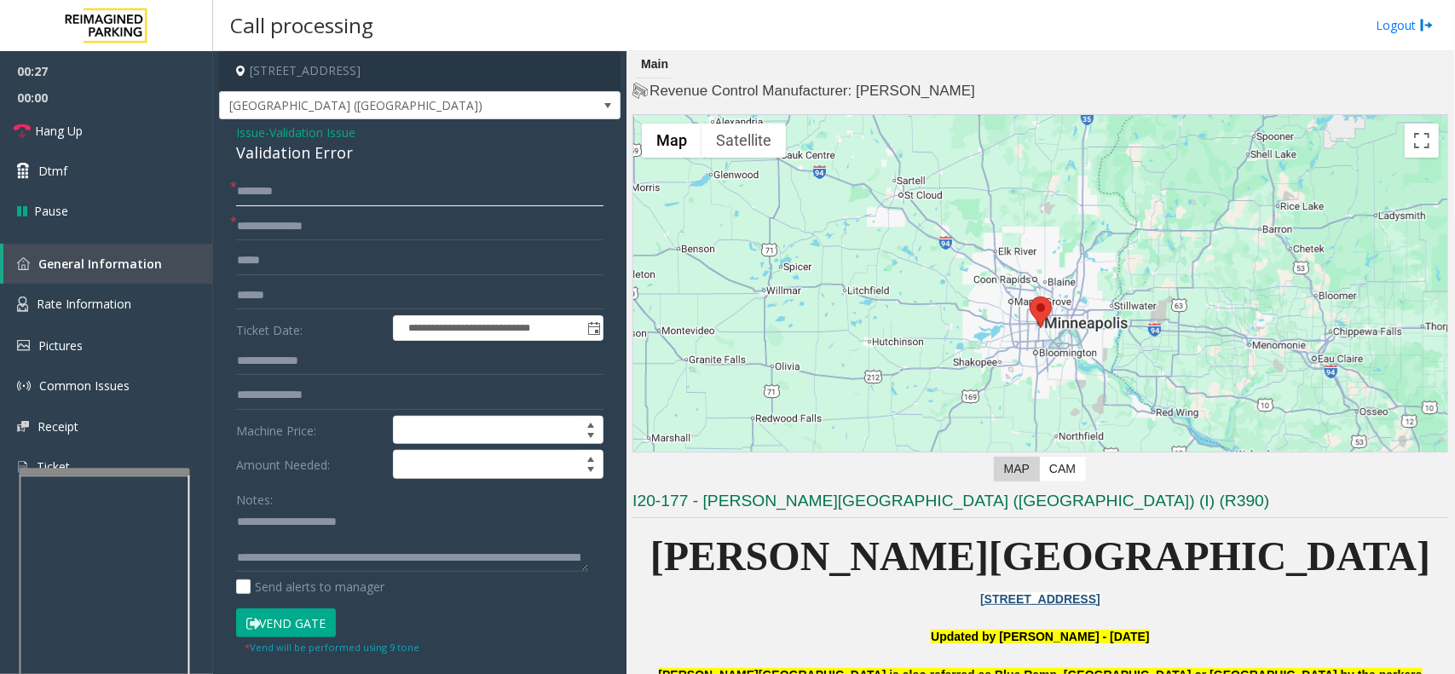
click at [433, 188] on input "text" at bounding box center [419, 191] width 367 height 29
click at [406, 234] on input "**********" at bounding box center [419, 226] width 367 height 29
click at [406, 251] on input "text" at bounding box center [419, 260] width 367 height 29
click at [411, 247] on input "text" at bounding box center [419, 260] width 367 height 29
click at [411, 258] on input "text" at bounding box center [419, 260] width 367 height 29
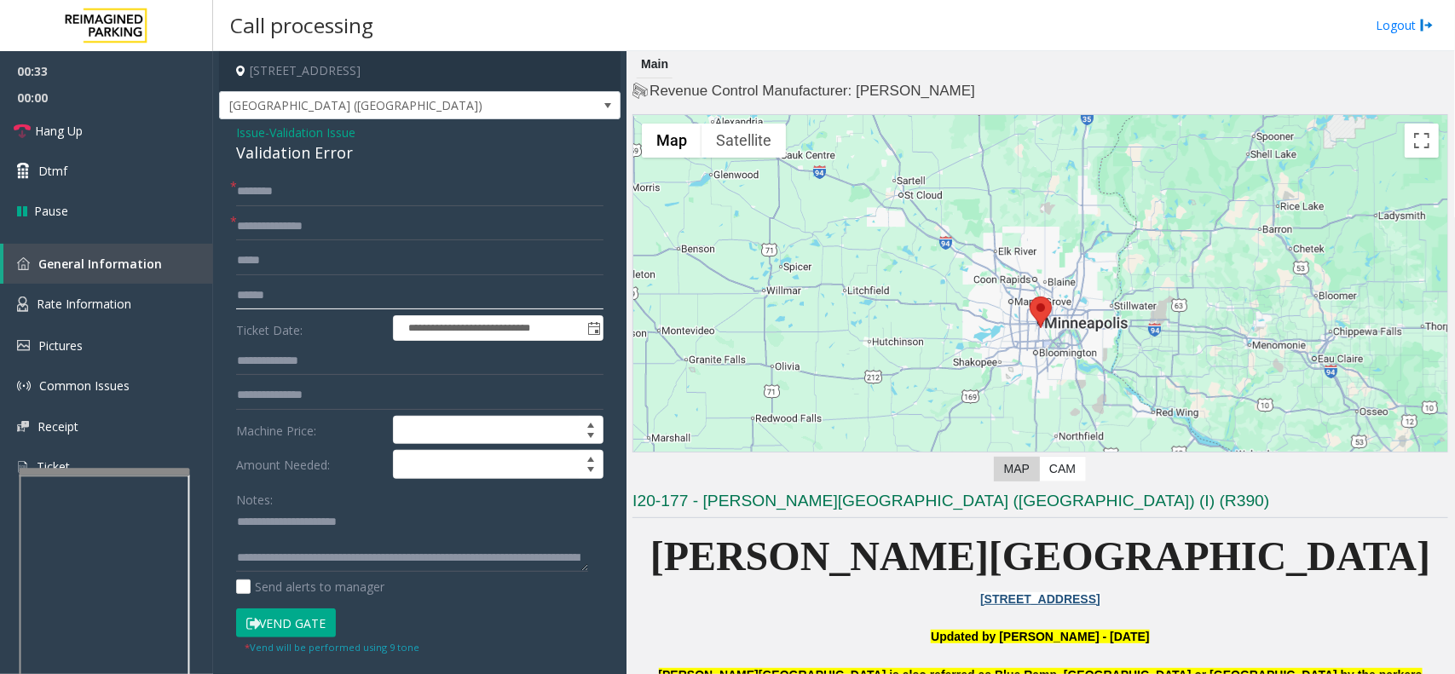
click at [278, 291] on input "text" at bounding box center [419, 295] width 367 height 29
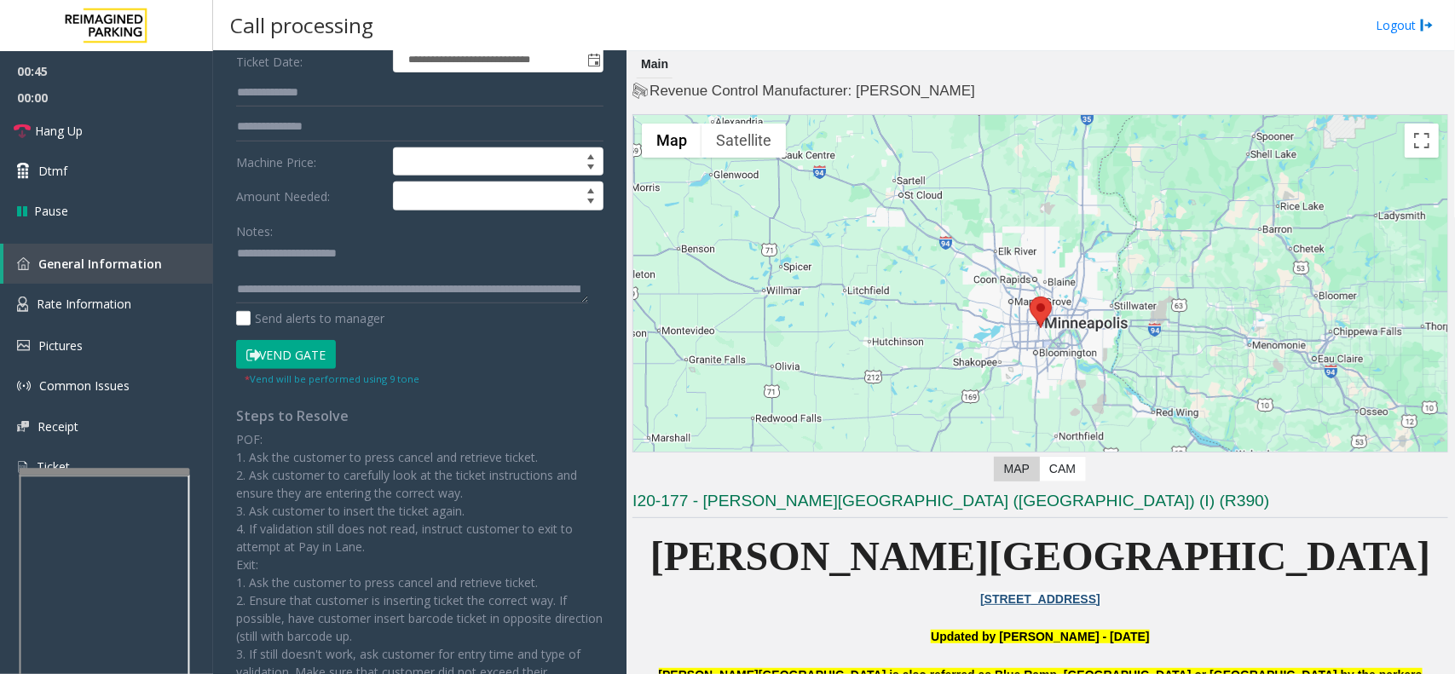
scroll to position [426, 0]
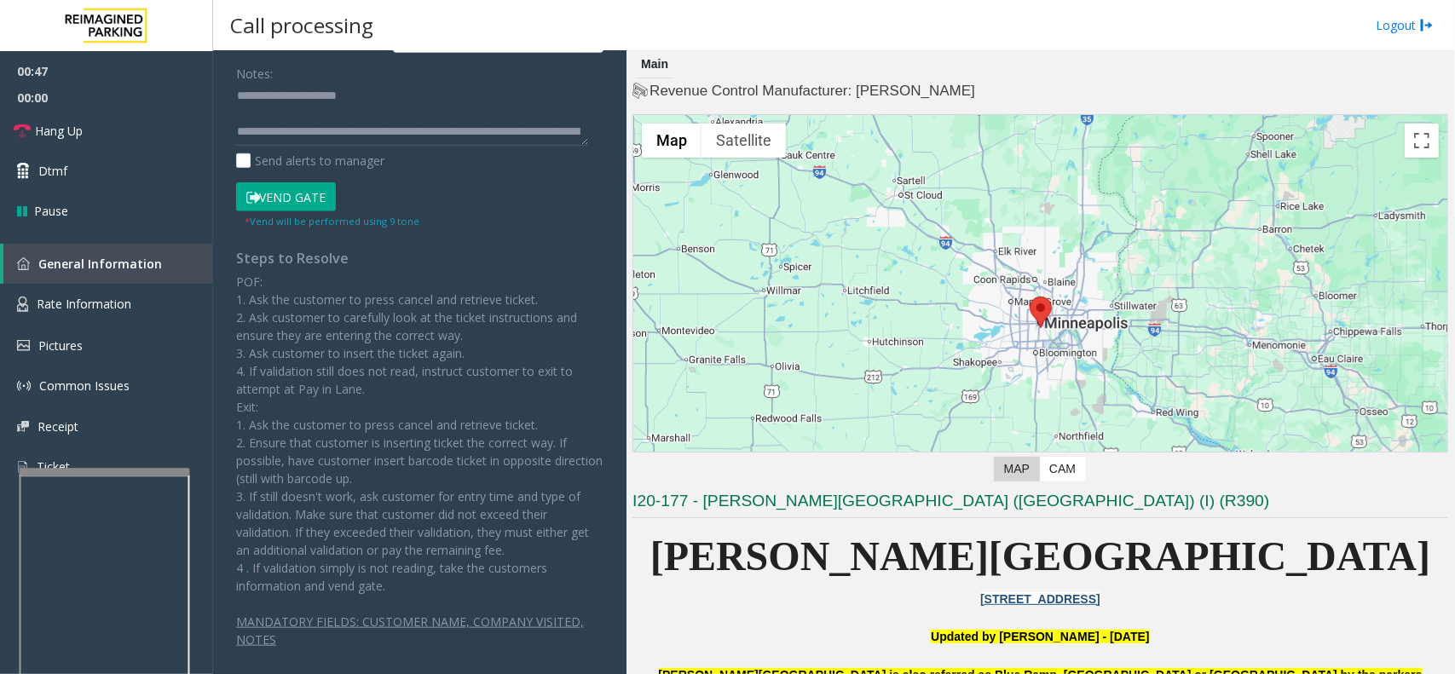
click at [291, 205] on button "Vend Gate" at bounding box center [286, 196] width 100 height 29
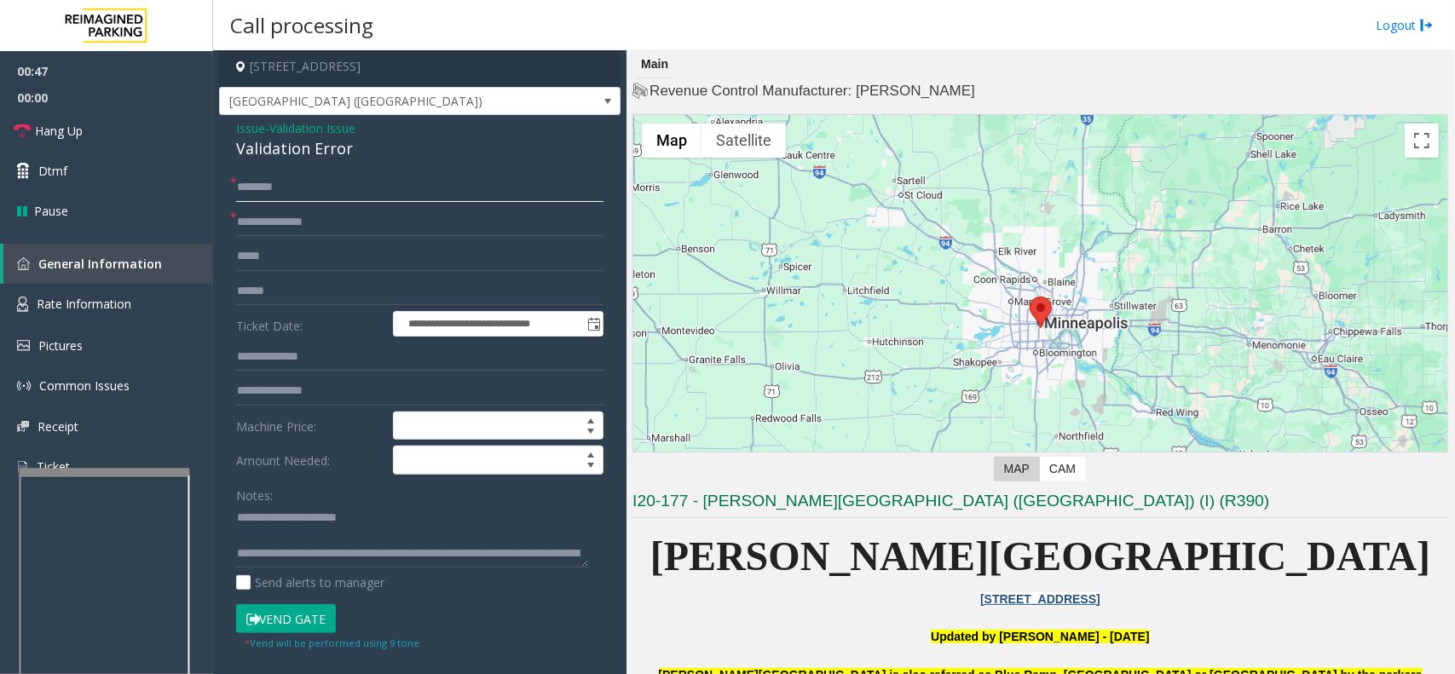
scroll to position [0, 0]
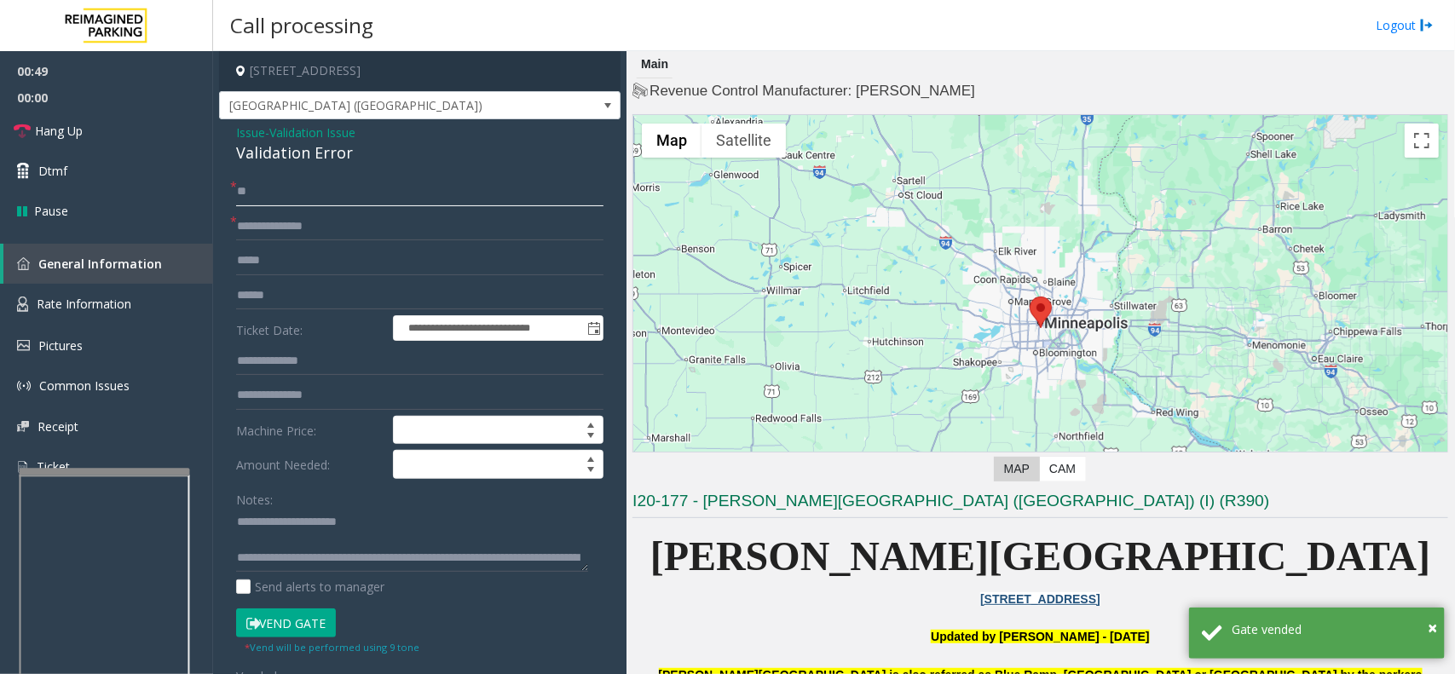
type input "**"
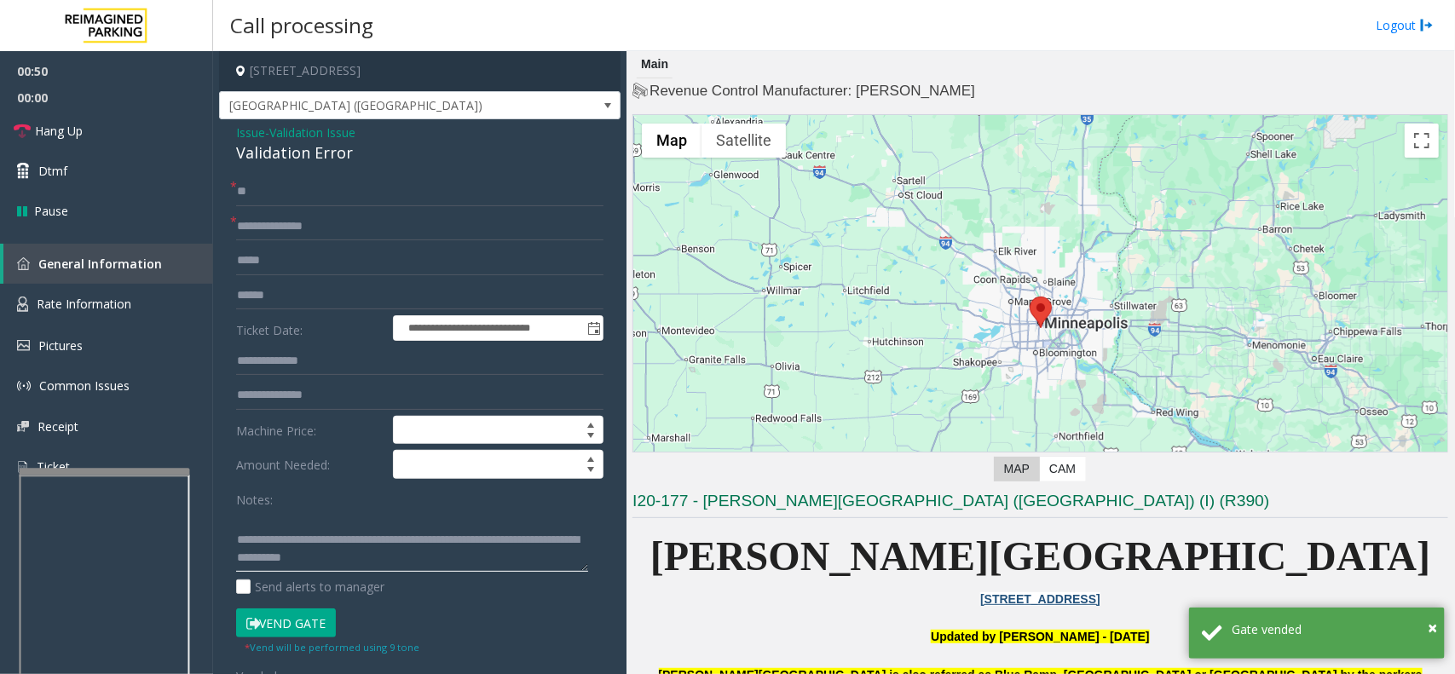
drag, startPoint x: 321, startPoint y: 558, endPoint x: 602, endPoint y: 585, distance: 282.5
click at [601, 585] on div "**********" at bounding box center [419, 629] width 401 height 1020
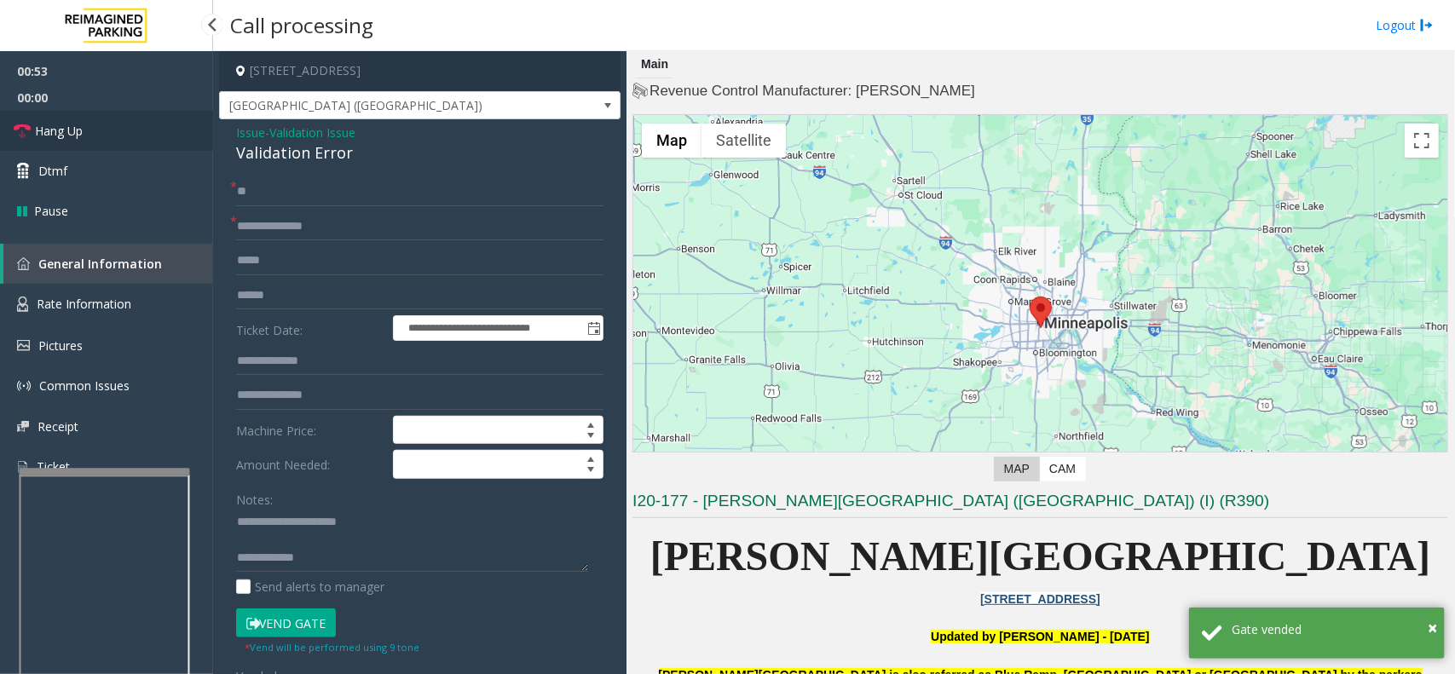
click at [180, 130] on link "Hang Up" at bounding box center [106, 131] width 213 height 40
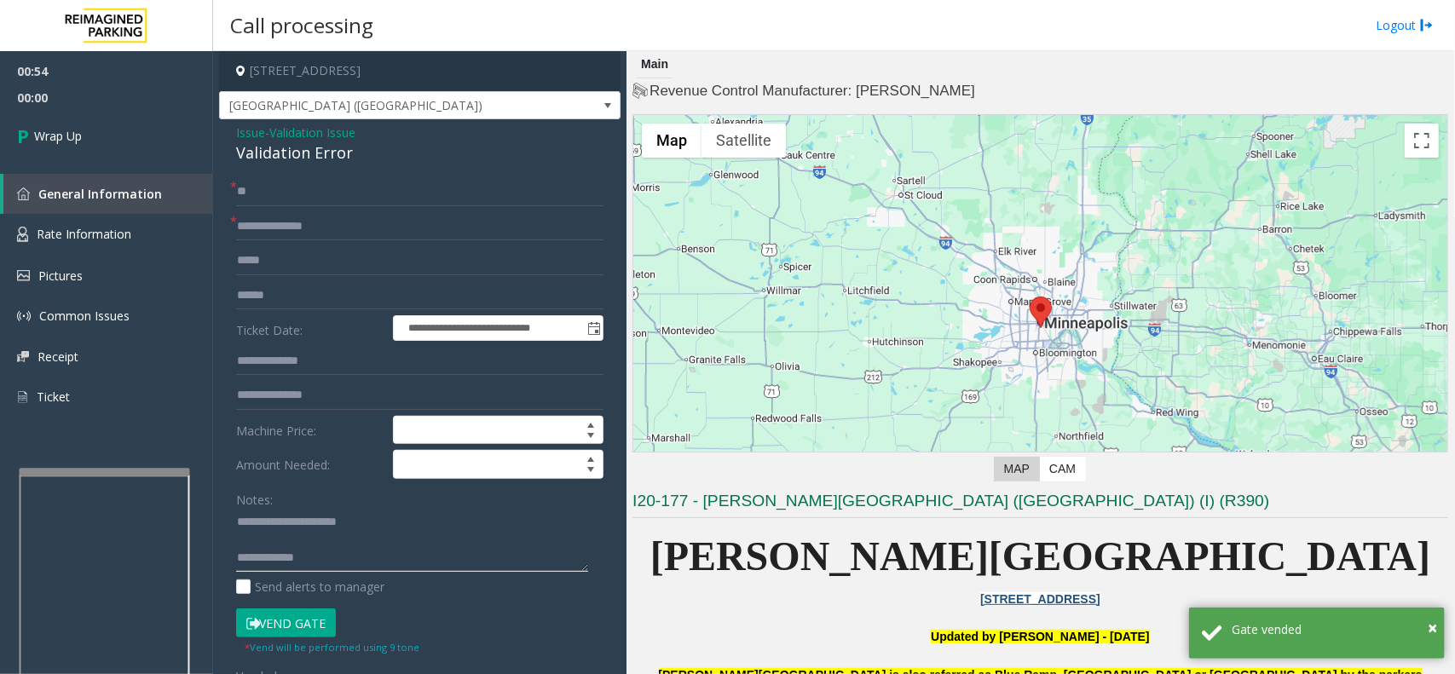
click at [426, 567] on textarea at bounding box center [412, 541] width 352 height 64
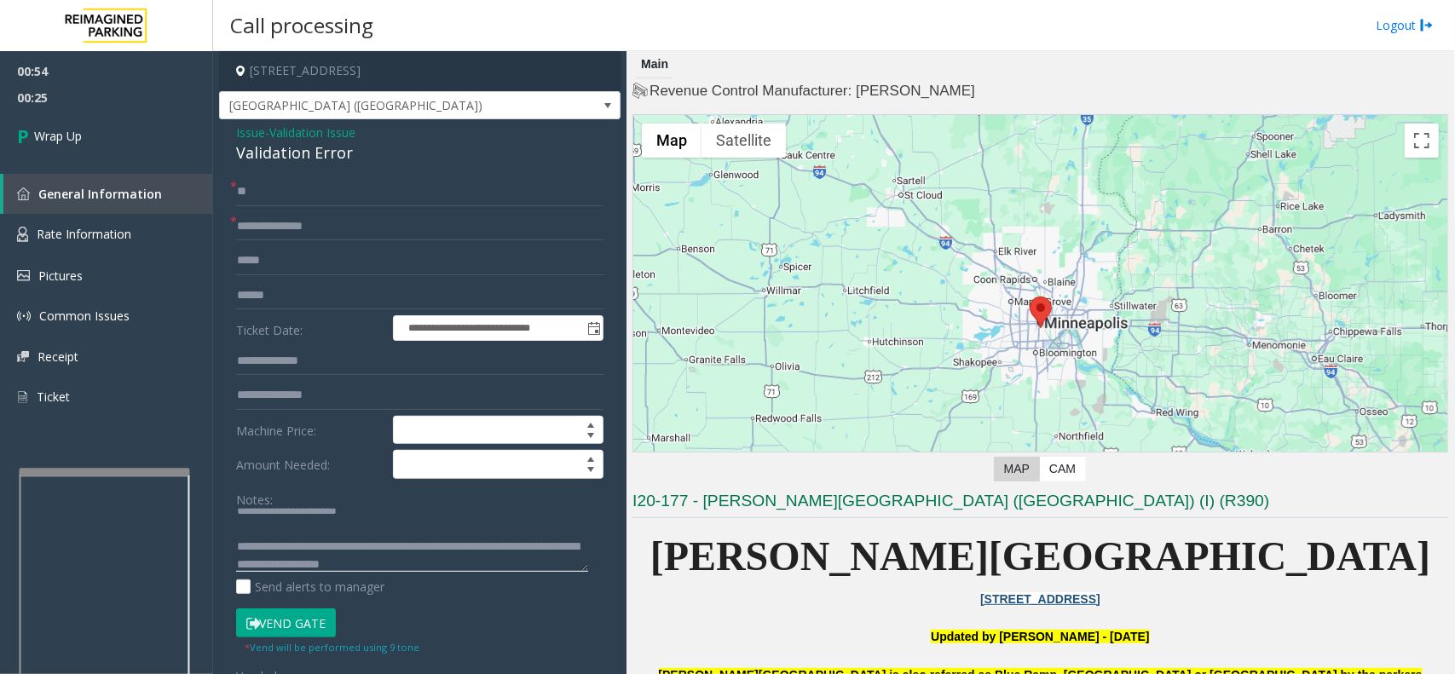
scroll to position [30, 0]
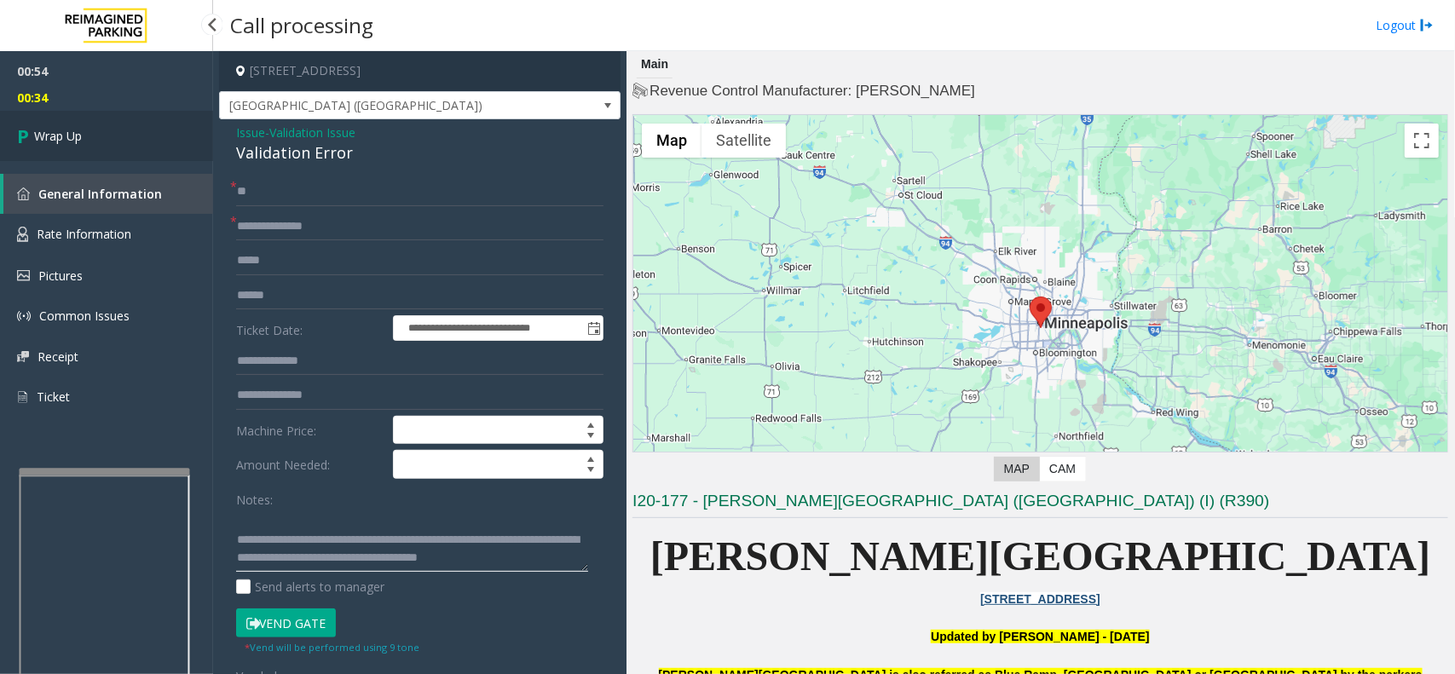
type textarea "**********"
click at [143, 120] on link "Wrap Up" at bounding box center [106, 136] width 213 height 50
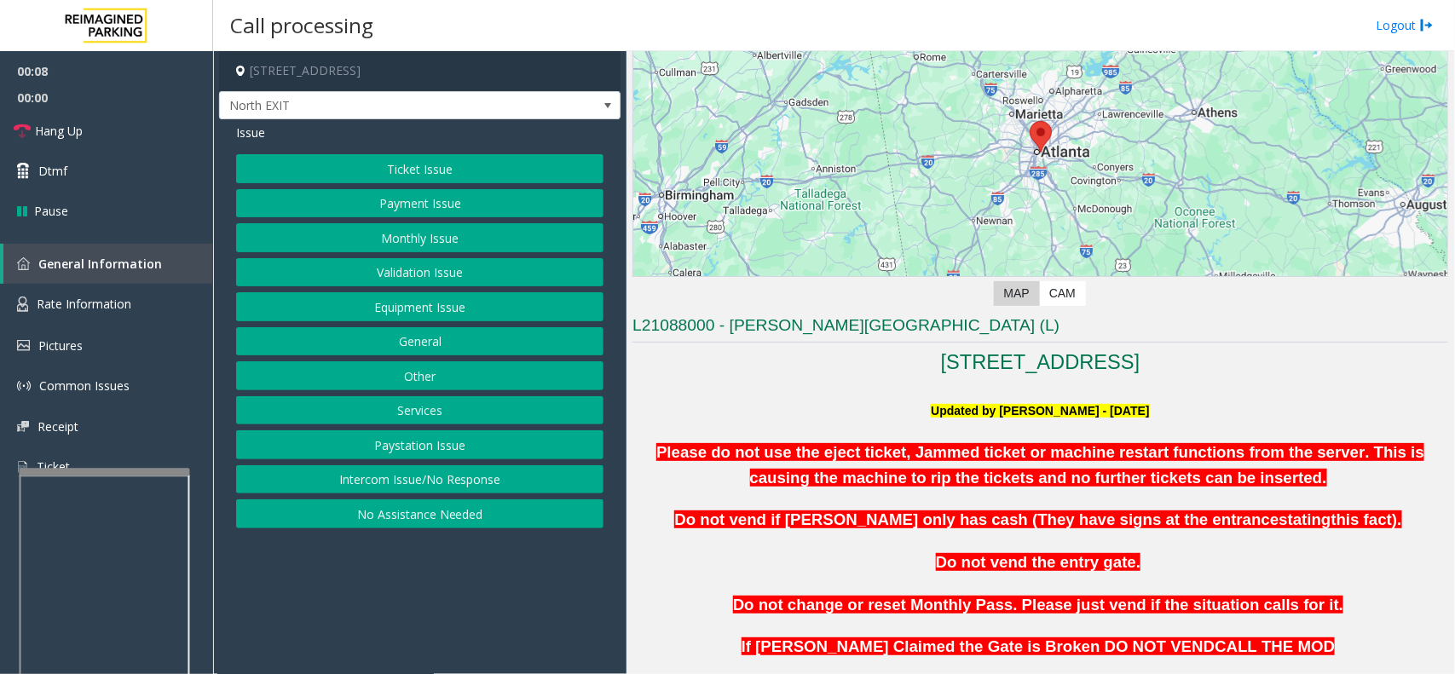
scroll to position [426, 0]
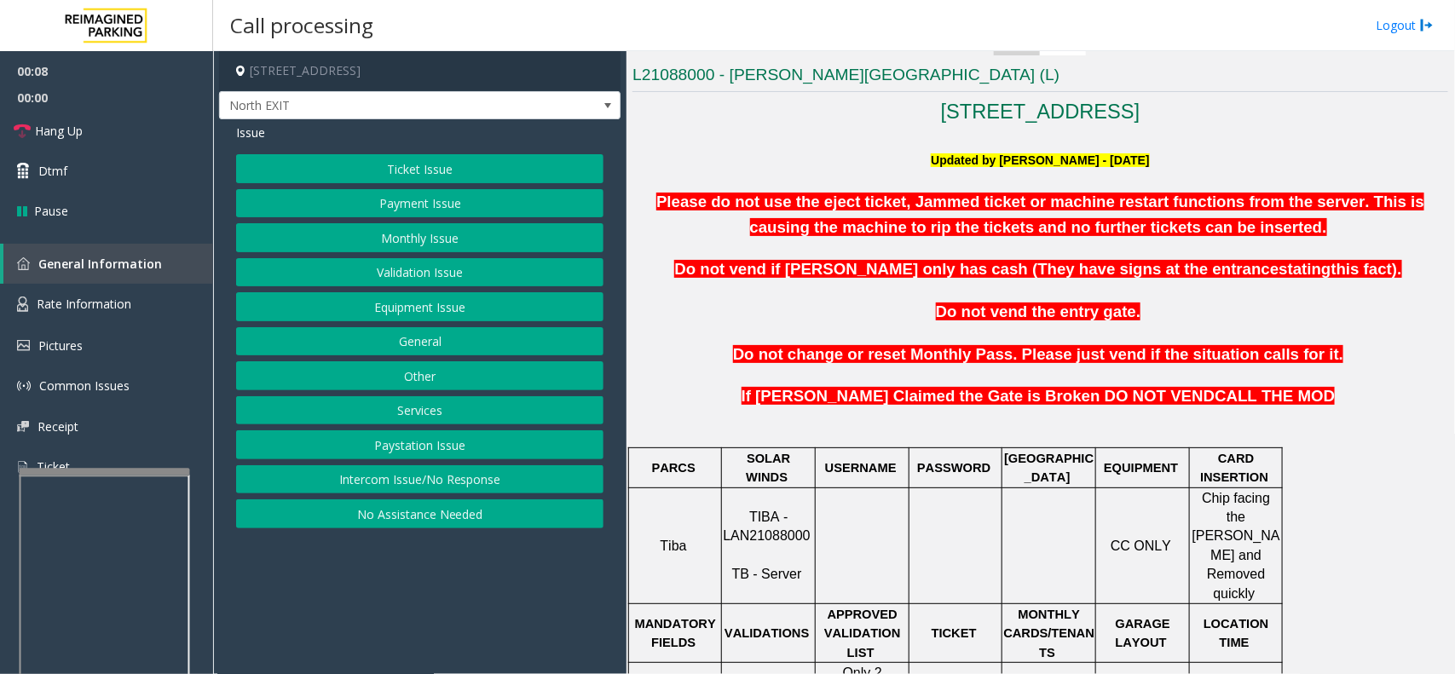
drag, startPoint x: 460, startPoint y: 593, endPoint x: 458, endPoint y: 611, distance: 18.0
drag, startPoint x: 458, startPoint y: 611, endPoint x: 415, endPoint y: 611, distance: 43.5
click at [415, 611] on app-call-processing-form "780 Memorial Drive Southeast, Atlanta, GA North EXIT Issue Ticket Issue Payment…" at bounding box center [419, 362] width 413 height 623
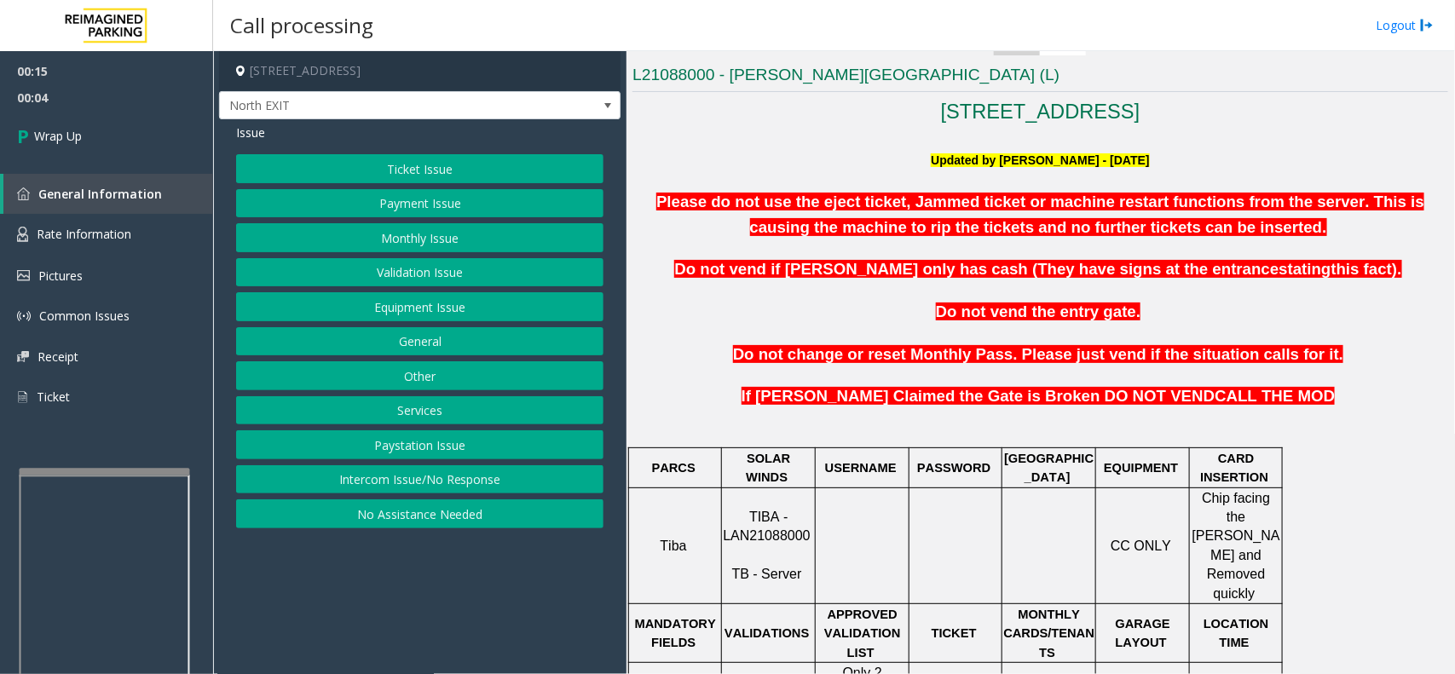
click at [431, 487] on button "Intercom Issue/No Response" at bounding box center [419, 479] width 367 height 29
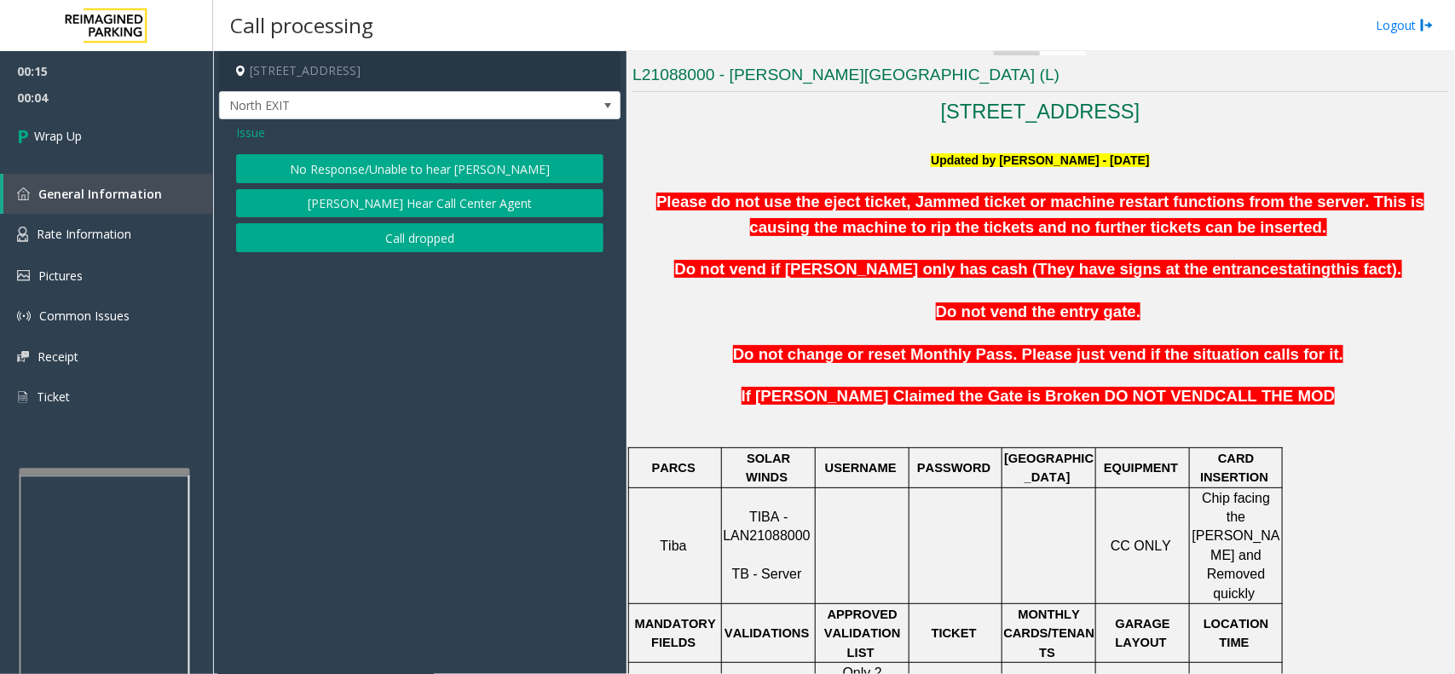
click at [416, 248] on button "Call dropped" at bounding box center [419, 237] width 367 height 29
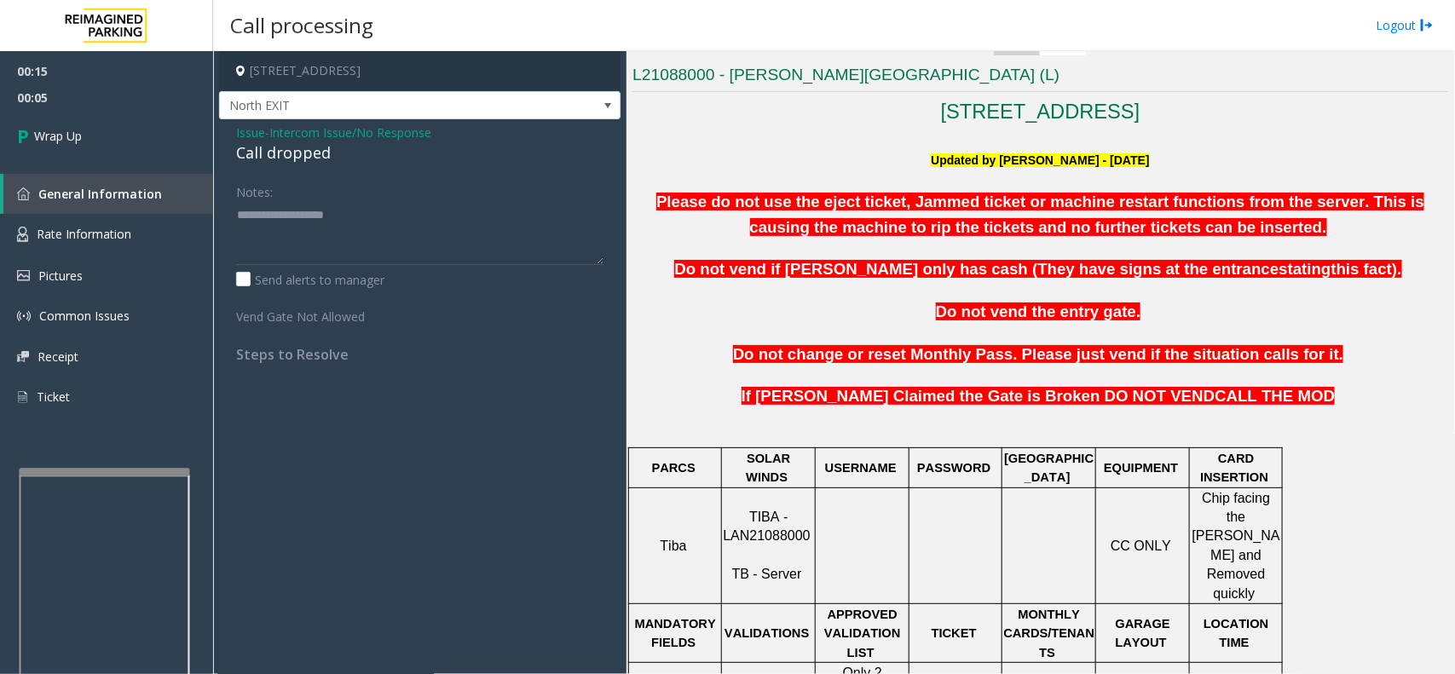
click at [299, 151] on div "Call dropped" at bounding box center [419, 152] width 367 height 23
copy div "Call dropped"
paste textarea "**********"
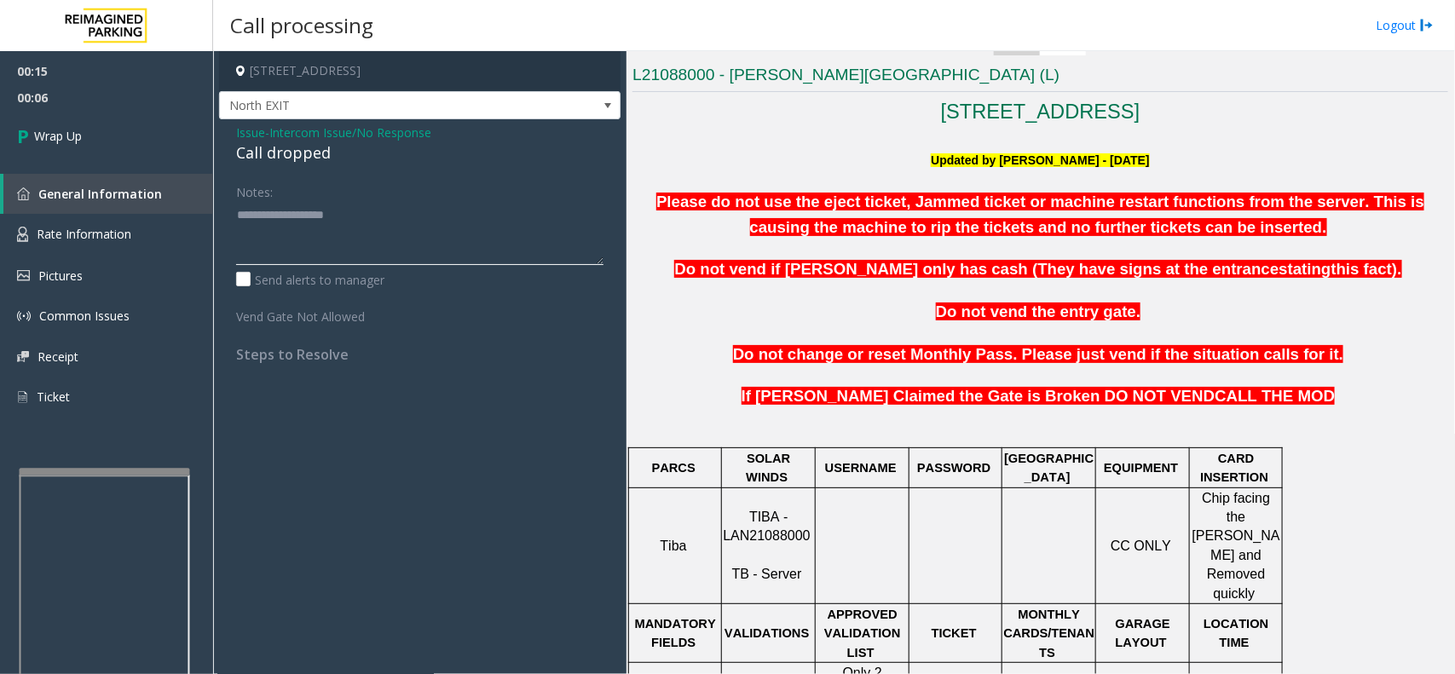
click at [286, 249] on textarea at bounding box center [419, 233] width 367 height 64
type textarea "**********"
click at [149, 154] on link "Wrap Up" at bounding box center [106, 136] width 213 height 50
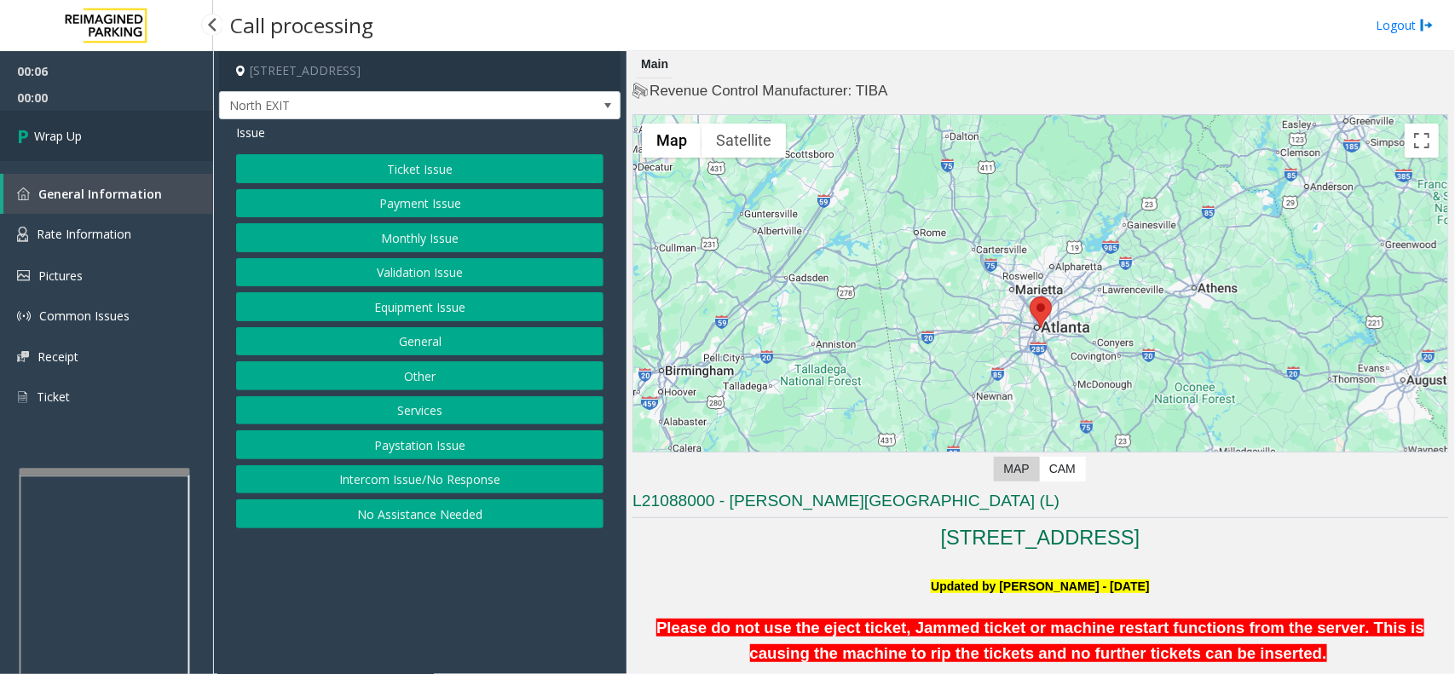
click at [139, 142] on link "Wrap Up" at bounding box center [106, 136] width 213 height 50
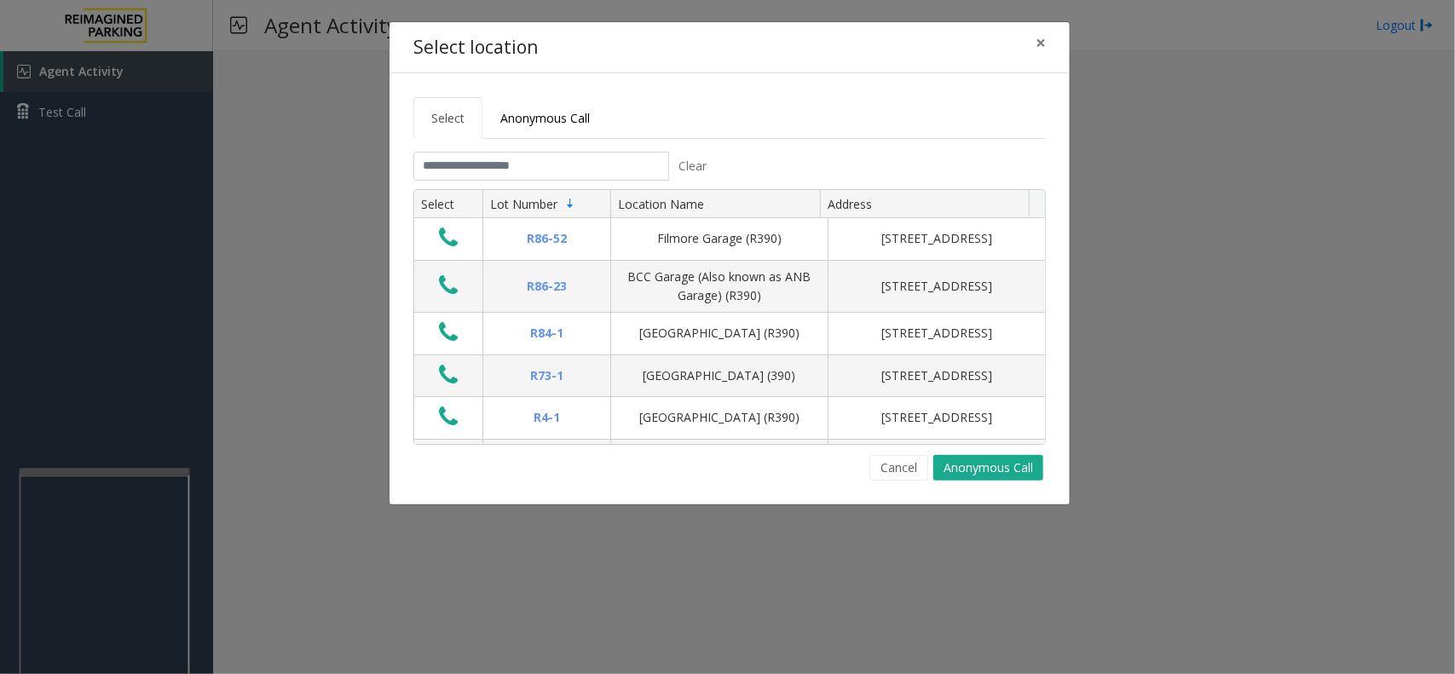
click at [606, 151] on tabset "Select Anonymous Call Clear Select Lot Number Location Name Address R86-52 Film…" at bounding box center [729, 288] width 632 height 383
click at [568, 160] on input "text" at bounding box center [541, 166] width 256 height 29
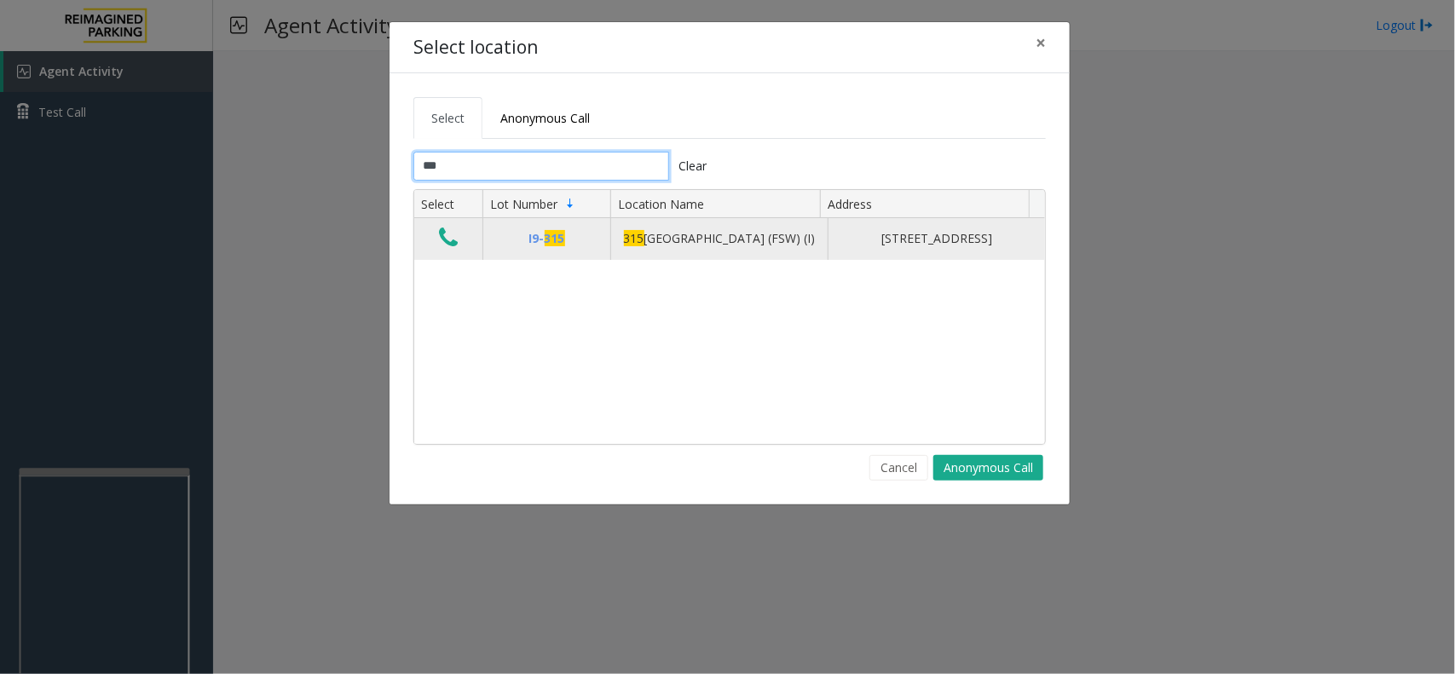
type input "***"
click at [461, 259] on td "Data table" at bounding box center [448, 238] width 68 height 41
click at [460, 259] on td "Data table" at bounding box center [448, 238] width 68 height 41
click at [449, 252] on button "Data table" at bounding box center [448, 238] width 29 height 27
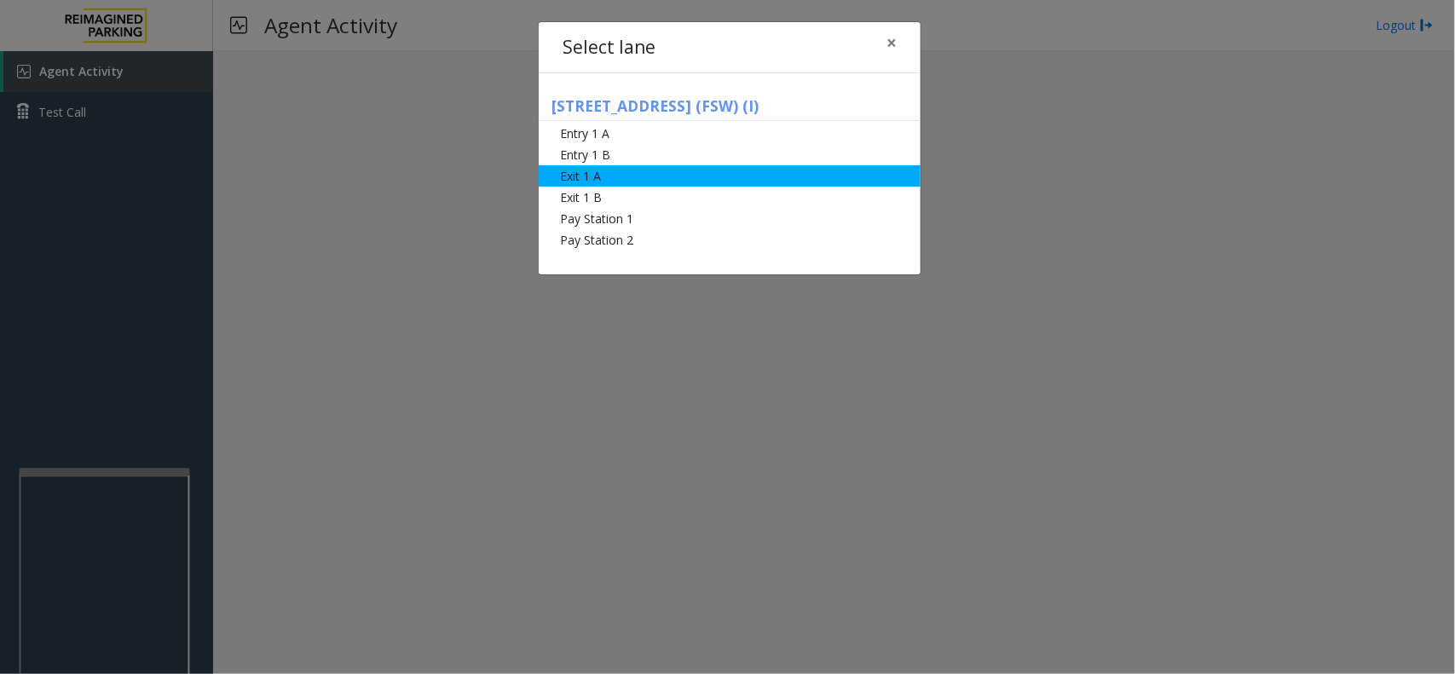
click at [660, 185] on li "Exit 1 A" at bounding box center [730, 175] width 382 height 21
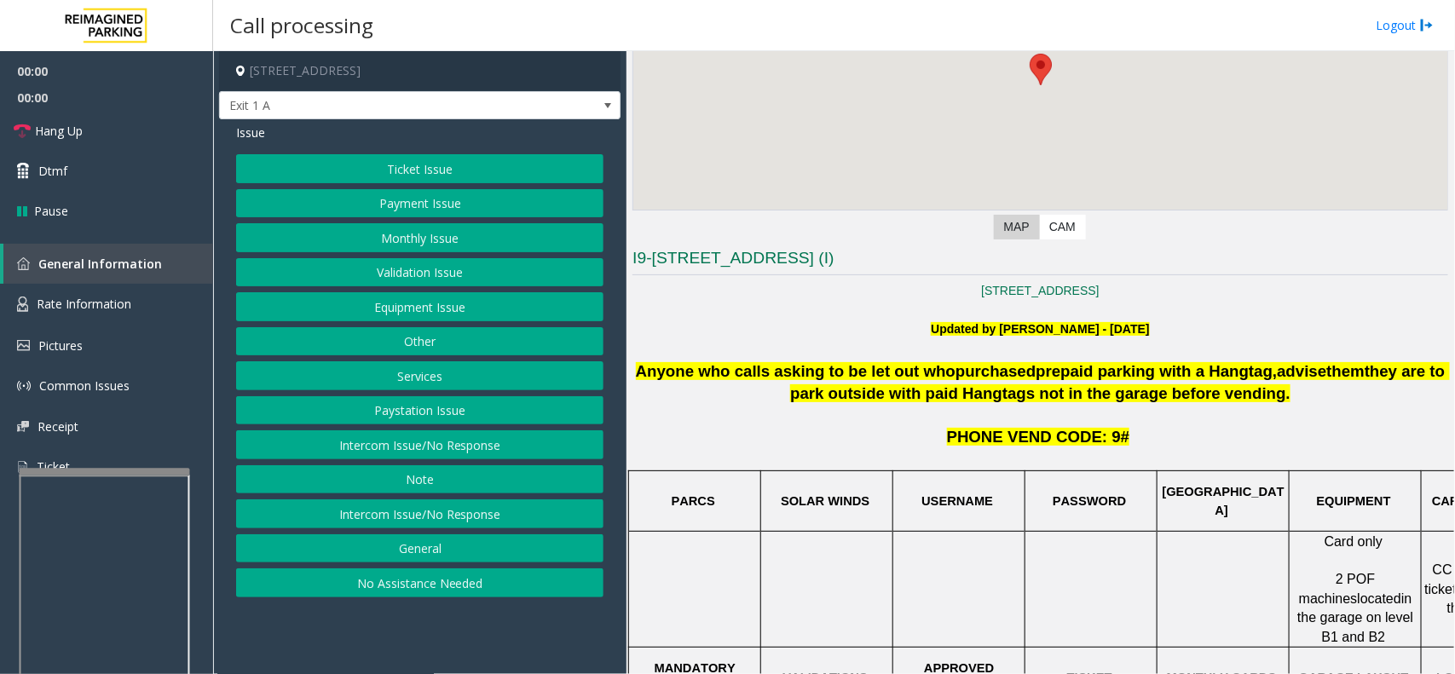
scroll to position [426, 0]
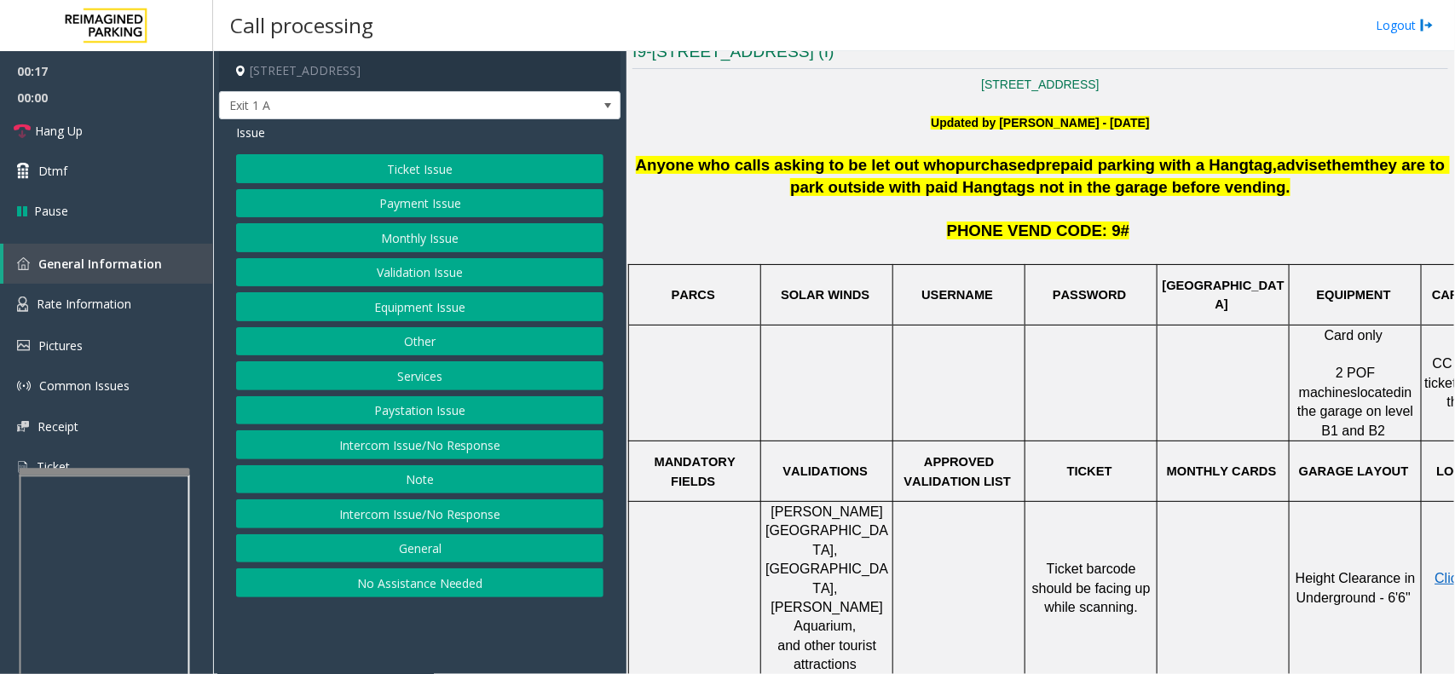
drag, startPoint x: 493, startPoint y: 622, endPoint x: 458, endPoint y: 619, distance: 34.2
click at [465, 629] on app-call-processing-form "151 City Centre Drive, Mississauga, ON Exit 1 A Issue Ticket Issue Payment Issu…" at bounding box center [419, 362] width 413 height 623
click at [448, 390] on button "Services" at bounding box center [419, 375] width 367 height 29
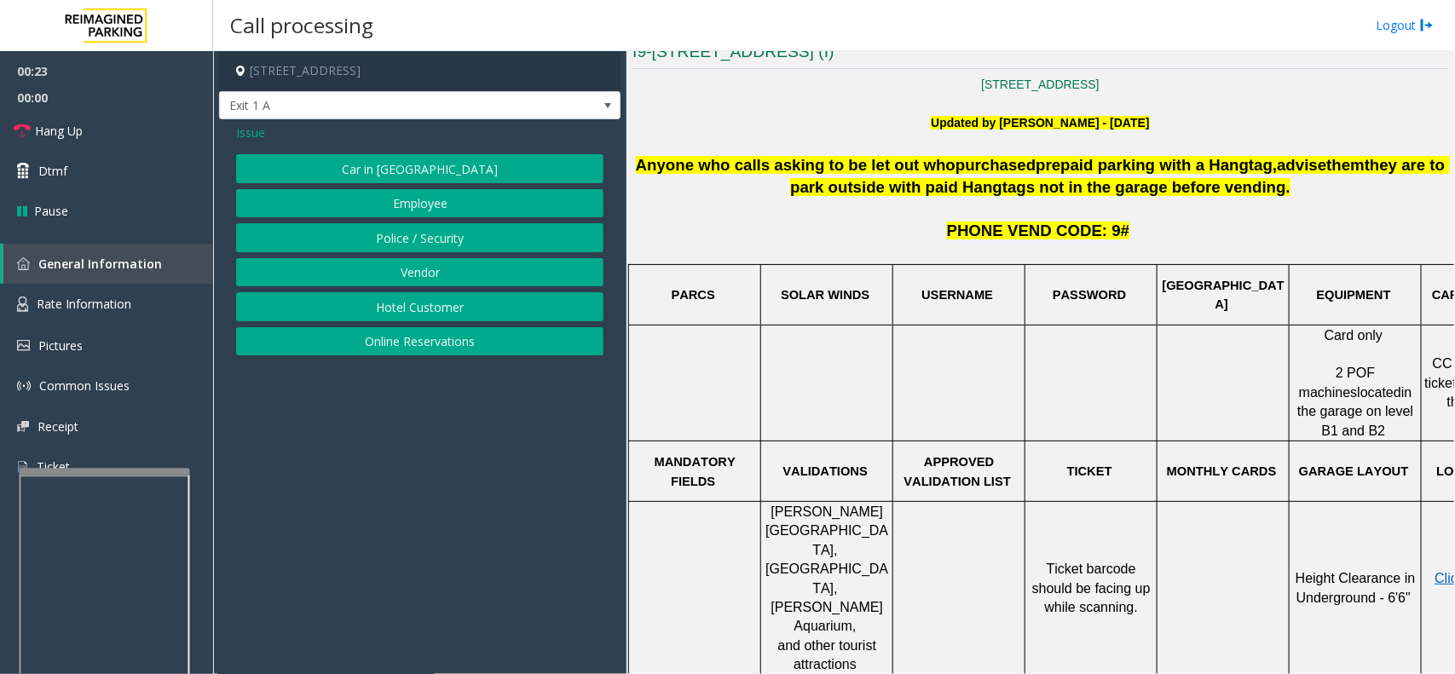
click at [450, 291] on div "Car in Tow Employee Police / Security Vendor Hotel Customer Online Reservations" at bounding box center [419, 254] width 367 height 201
click at [454, 334] on button "Online Reservations" at bounding box center [419, 341] width 367 height 29
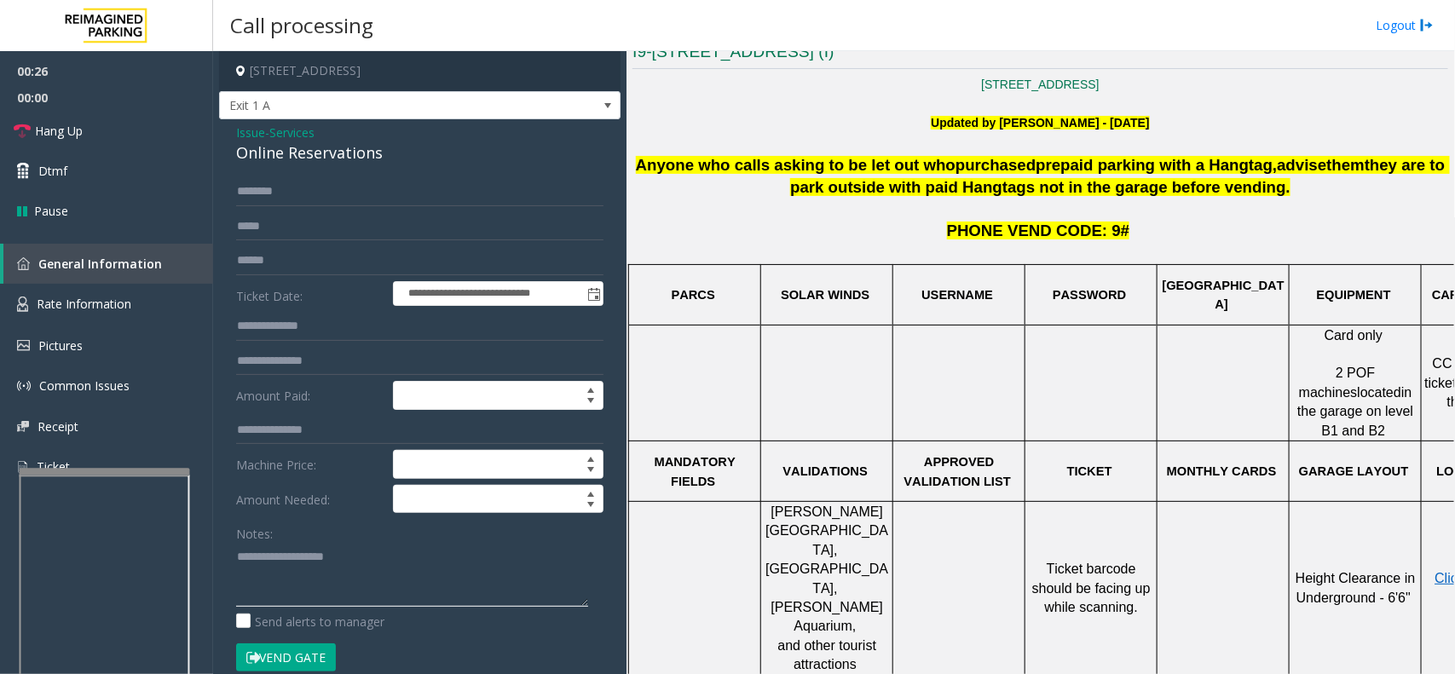
drag, startPoint x: 316, startPoint y: 589, endPoint x: 1449, endPoint y: 586, distance: 1132.4
click at [326, 585] on textarea at bounding box center [412, 575] width 352 height 64
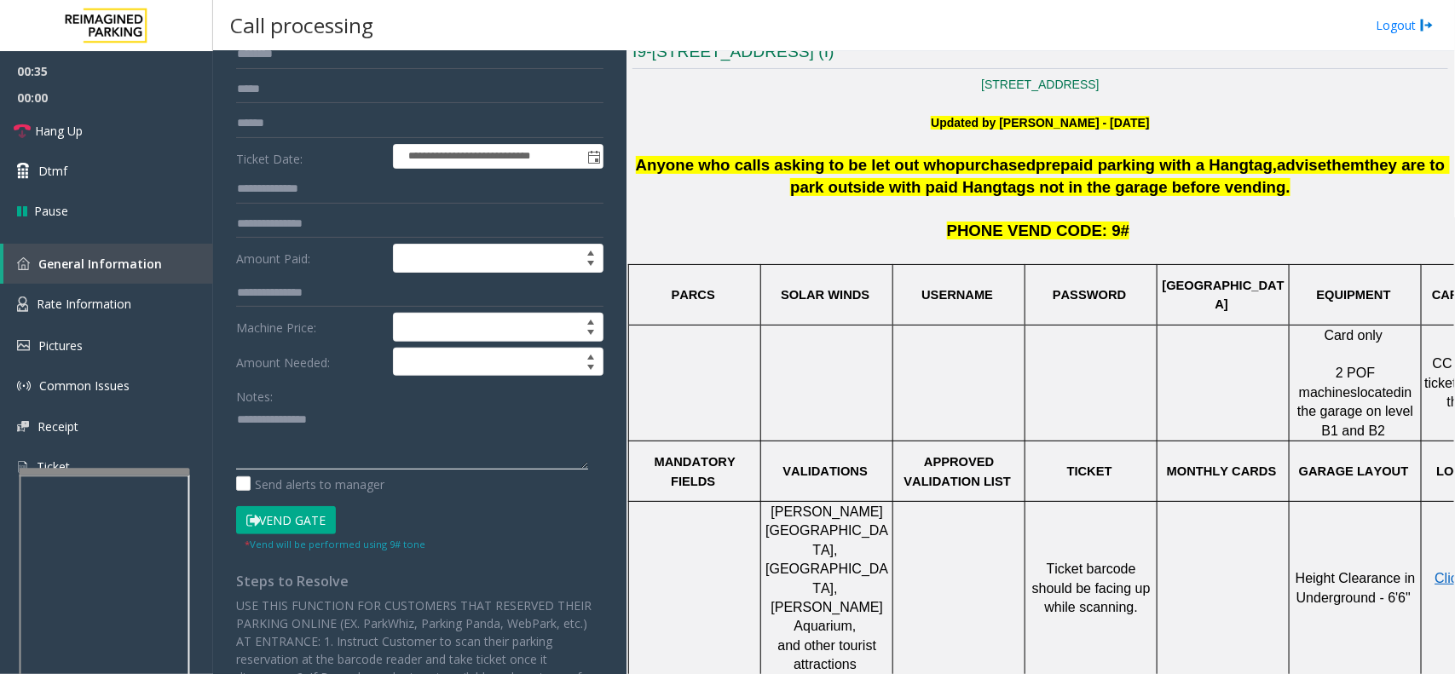
scroll to position [320, 0]
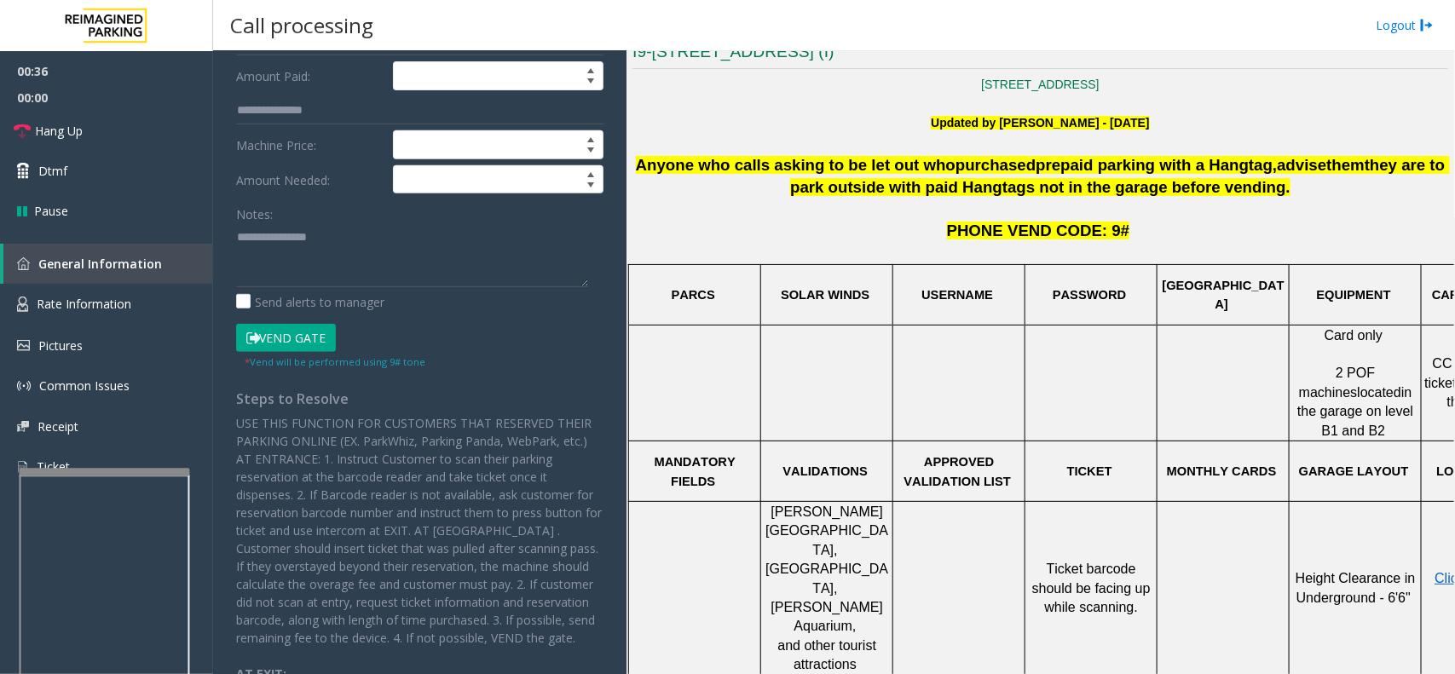
click at [277, 330] on button "Vend Gate" at bounding box center [286, 338] width 100 height 29
click at [423, 266] on textarea at bounding box center [412, 255] width 352 height 64
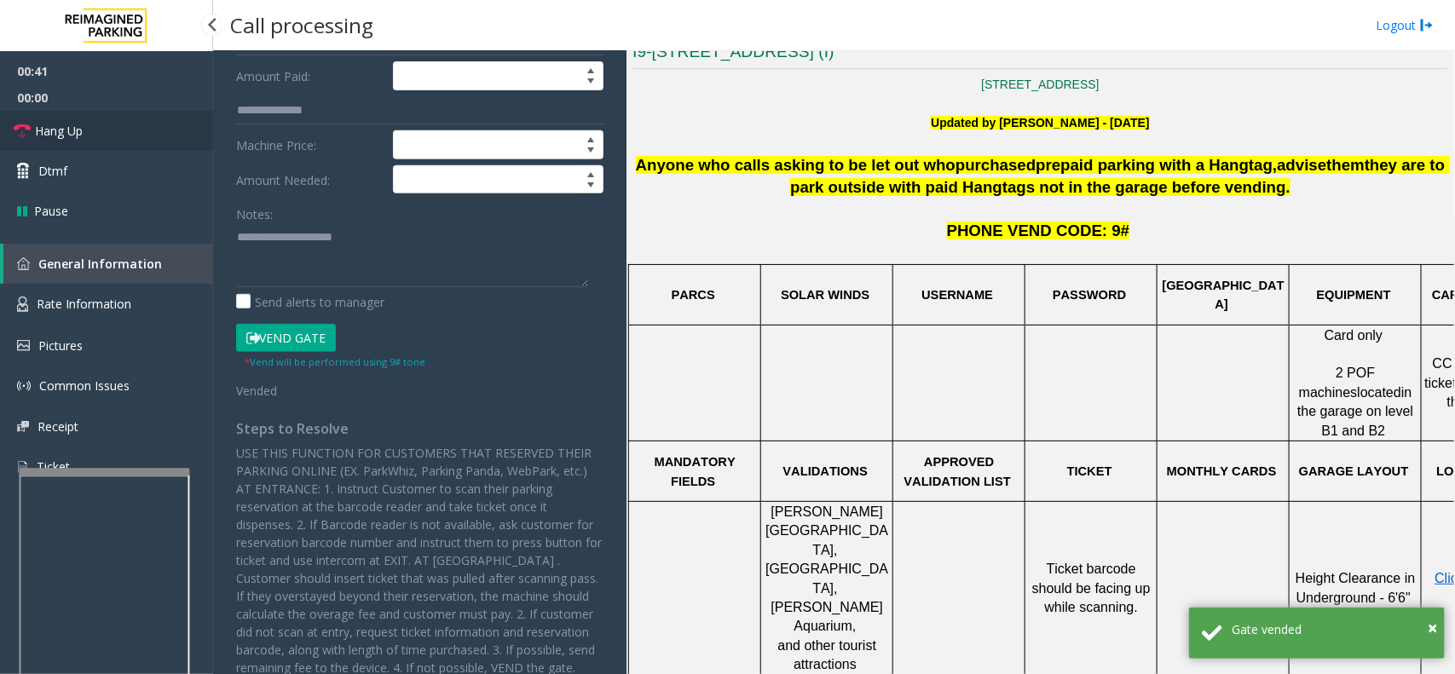
click at [107, 138] on link "Hang Up" at bounding box center [106, 131] width 213 height 40
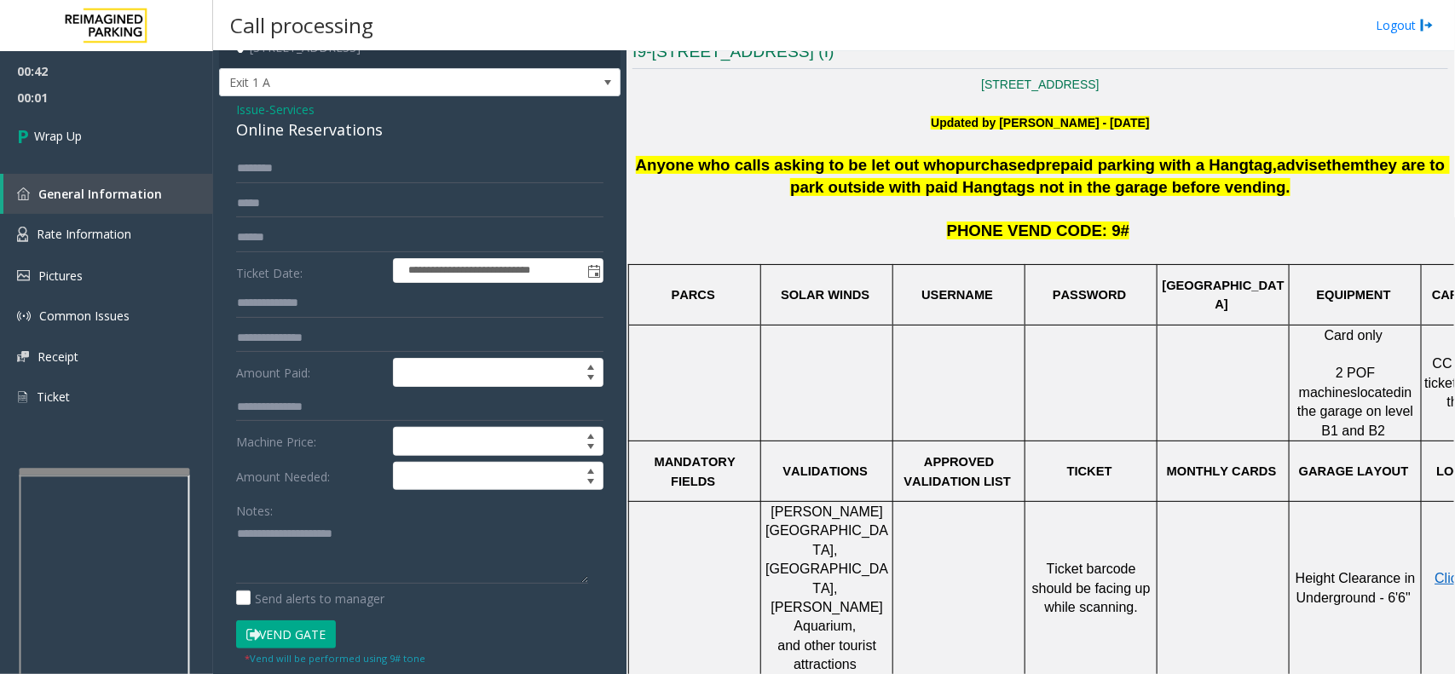
scroll to position [0, 0]
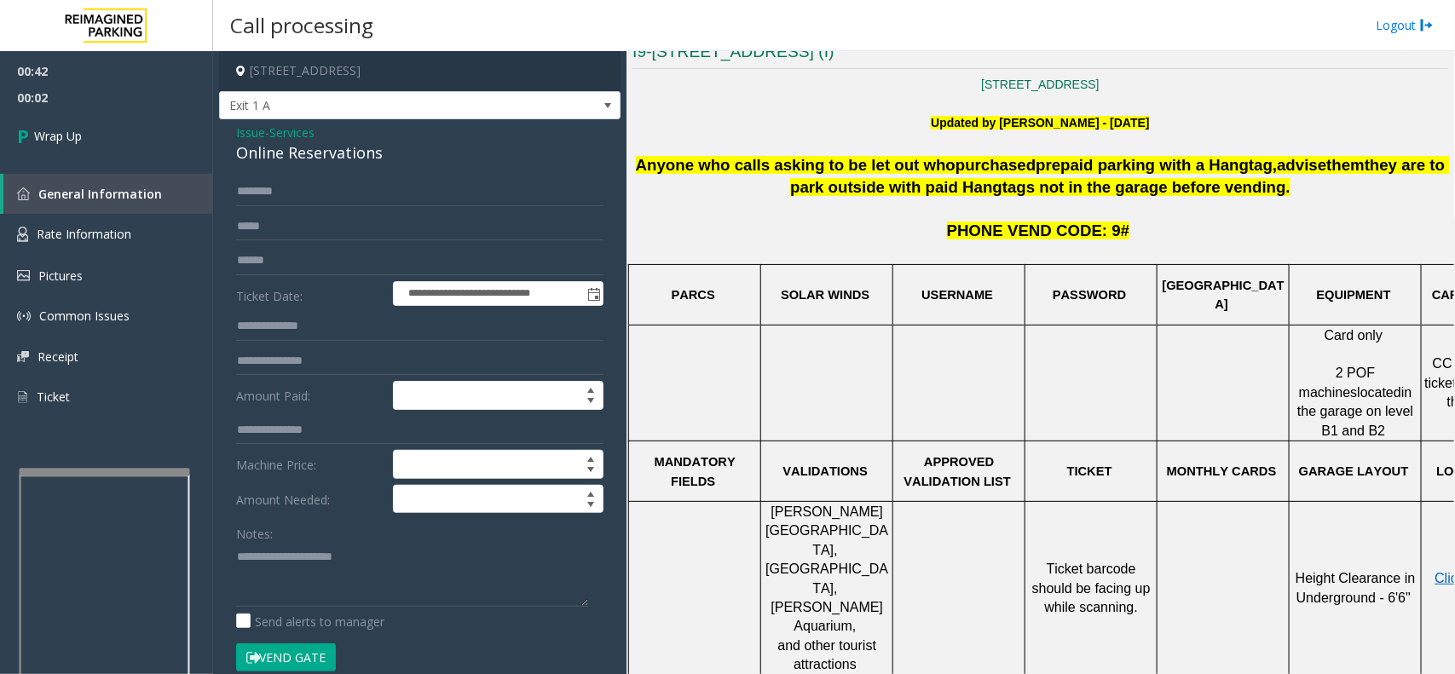
click at [301, 156] on div "Online Reservations" at bounding box center [419, 152] width 367 height 23
copy div "Online Reservations"
drag, startPoint x: 501, startPoint y: 530, endPoint x: 503, endPoint y: 539, distance: 8.7
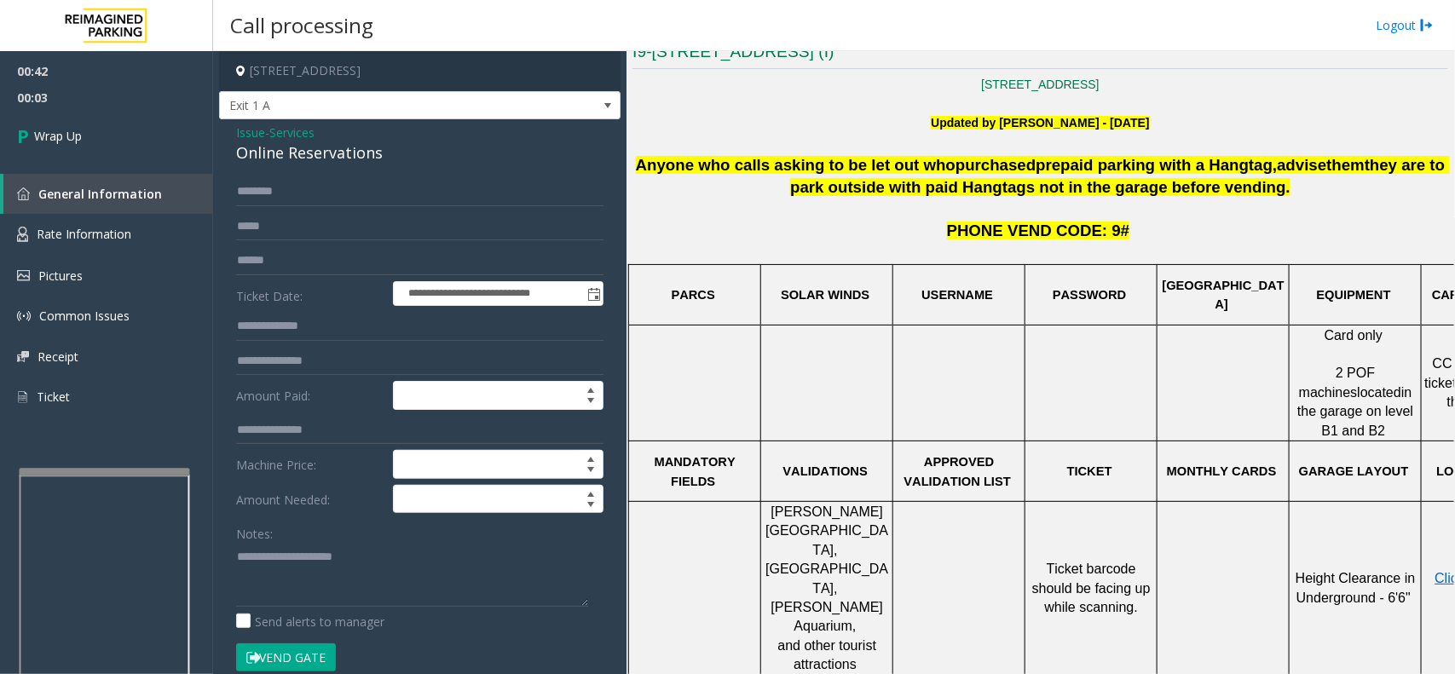
click at [503, 533] on div "Notes:" at bounding box center [419, 563] width 367 height 88
click at [503, 558] on textarea at bounding box center [412, 575] width 352 height 64
click at [355, 578] on textarea at bounding box center [412, 575] width 352 height 64
paste textarea "**********"
click at [300, 167] on div "**********" at bounding box center [419, 673] width 401 height 1108
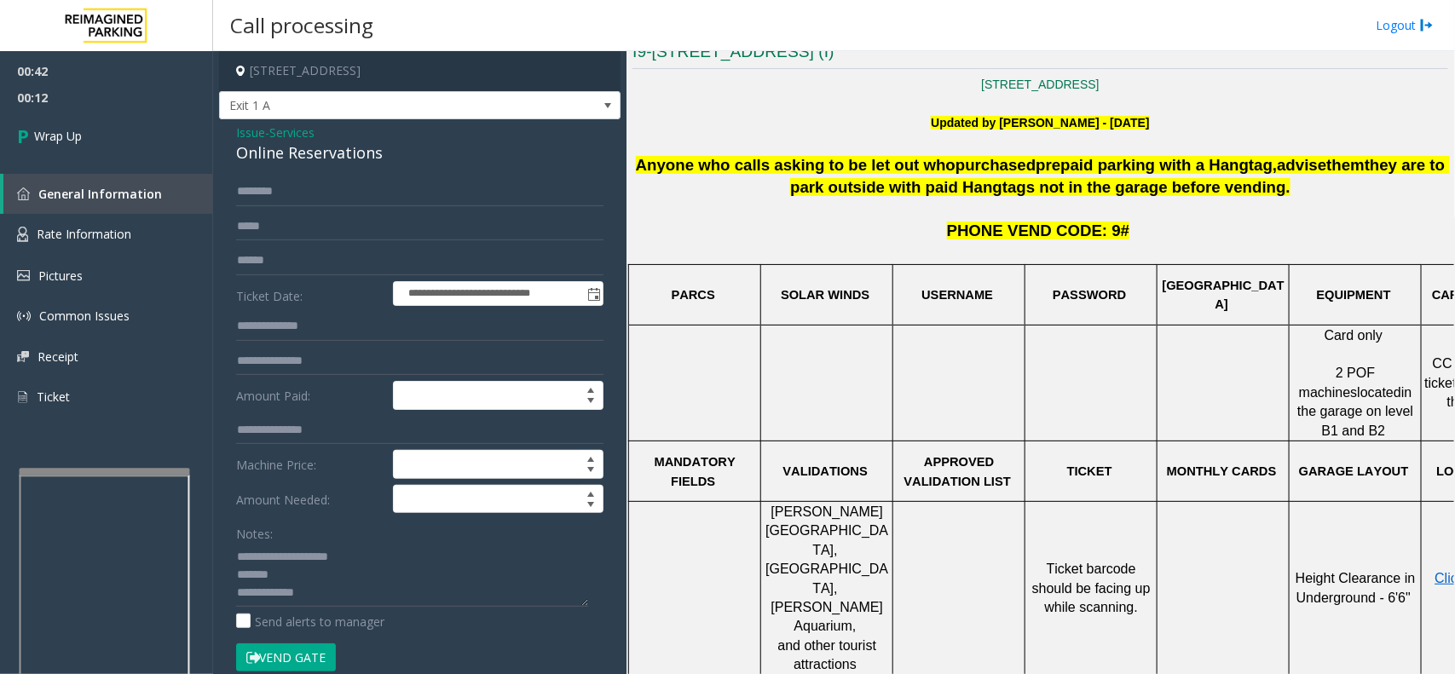
click at [300, 167] on div "**********" at bounding box center [419, 673] width 401 height 1108
paste textarea "********"
drag, startPoint x: 375, startPoint y: 607, endPoint x: 448, endPoint y: 613, distance: 73.6
click at [411, 607] on textarea at bounding box center [412, 575] width 352 height 64
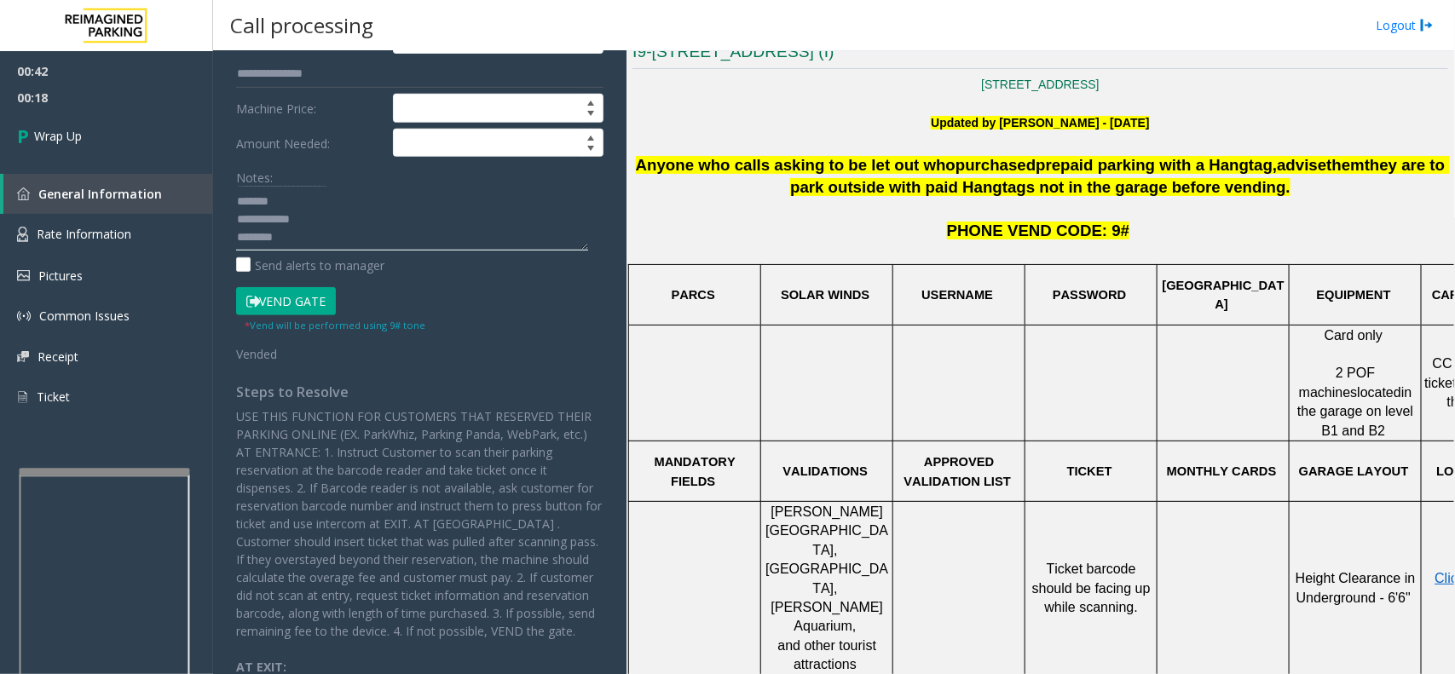
scroll to position [320, 0]
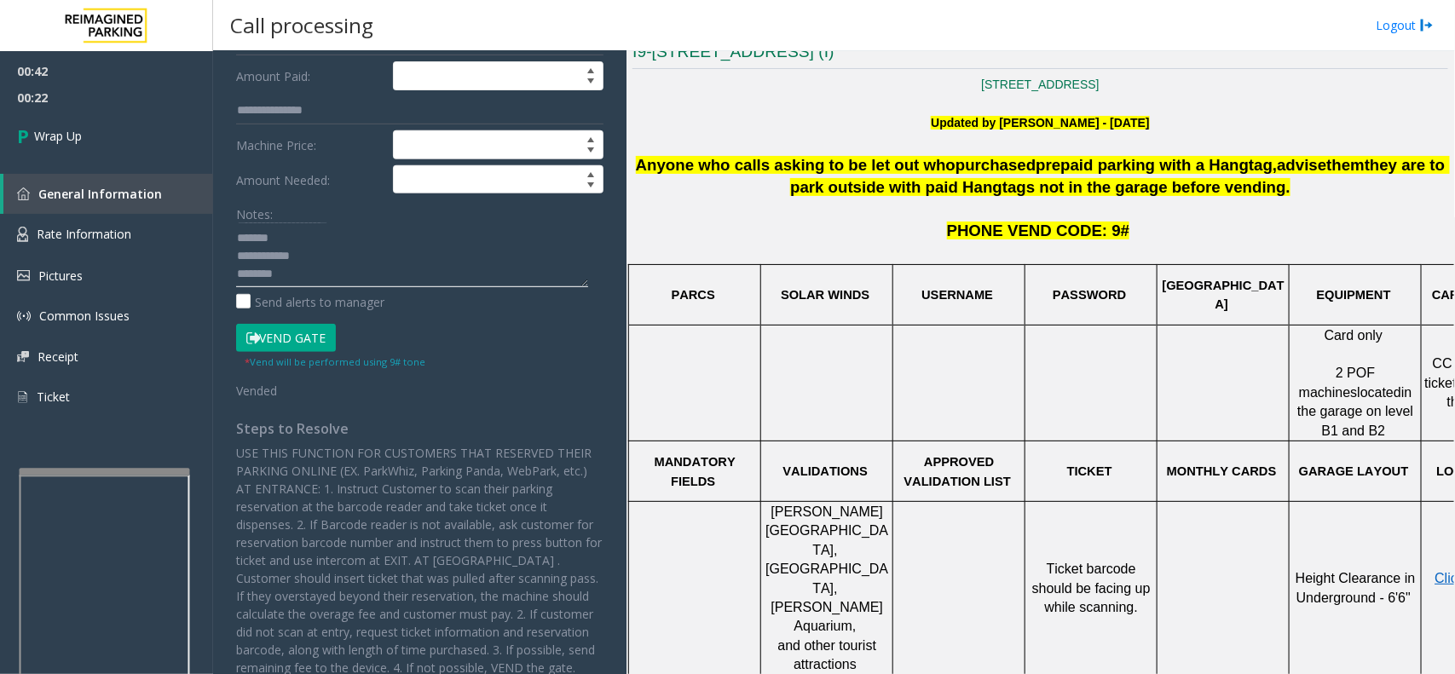
click at [371, 251] on textarea at bounding box center [412, 255] width 352 height 64
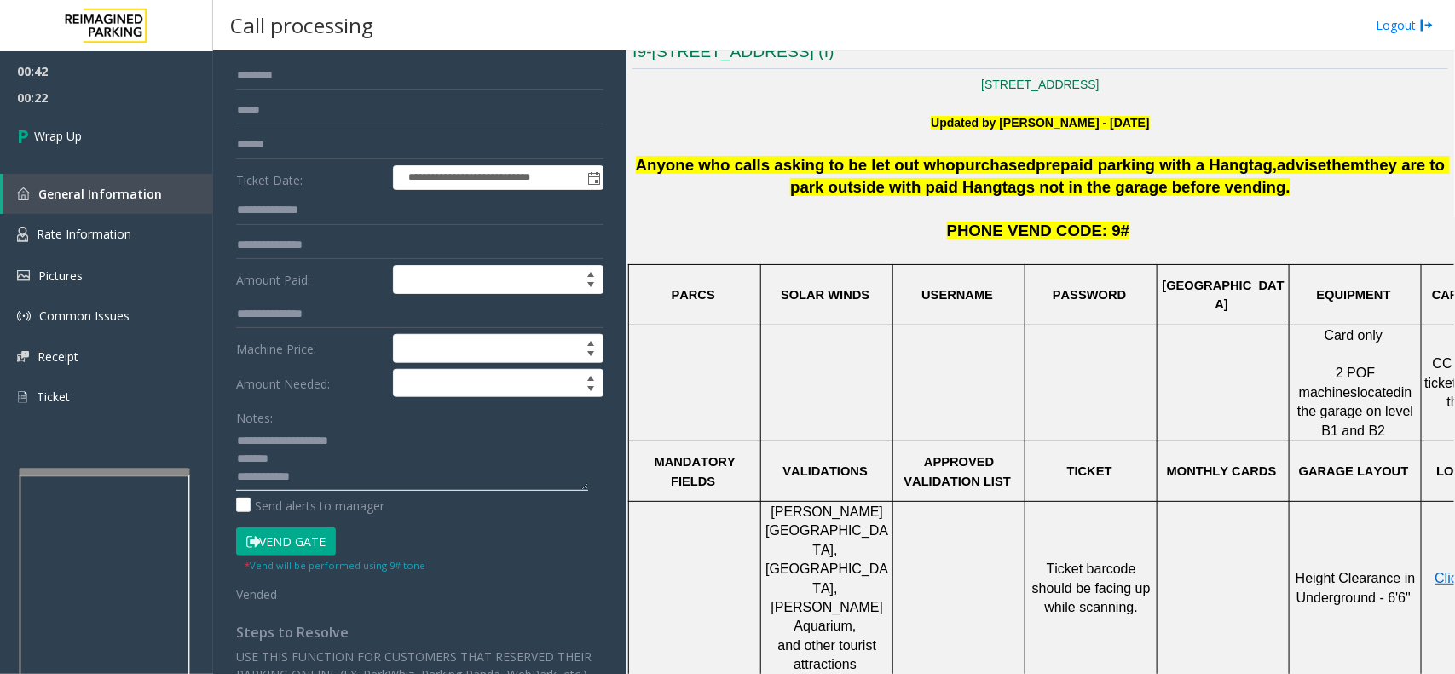
scroll to position [0, 0]
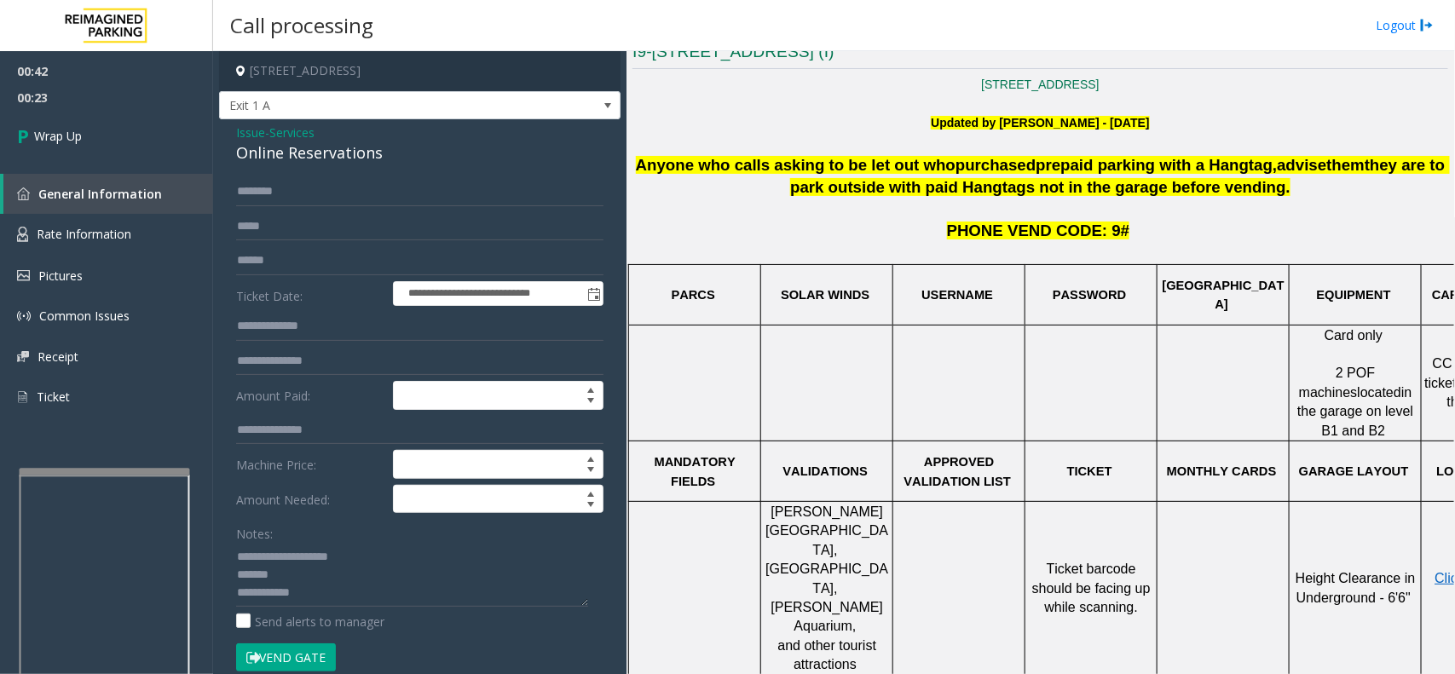
click at [309, 158] on div "Online Reservations" at bounding box center [419, 152] width 367 height 23
copy div "Online Reservations"
click at [314, 585] on textarea at bounding box center [412, 575] width 352 height 64
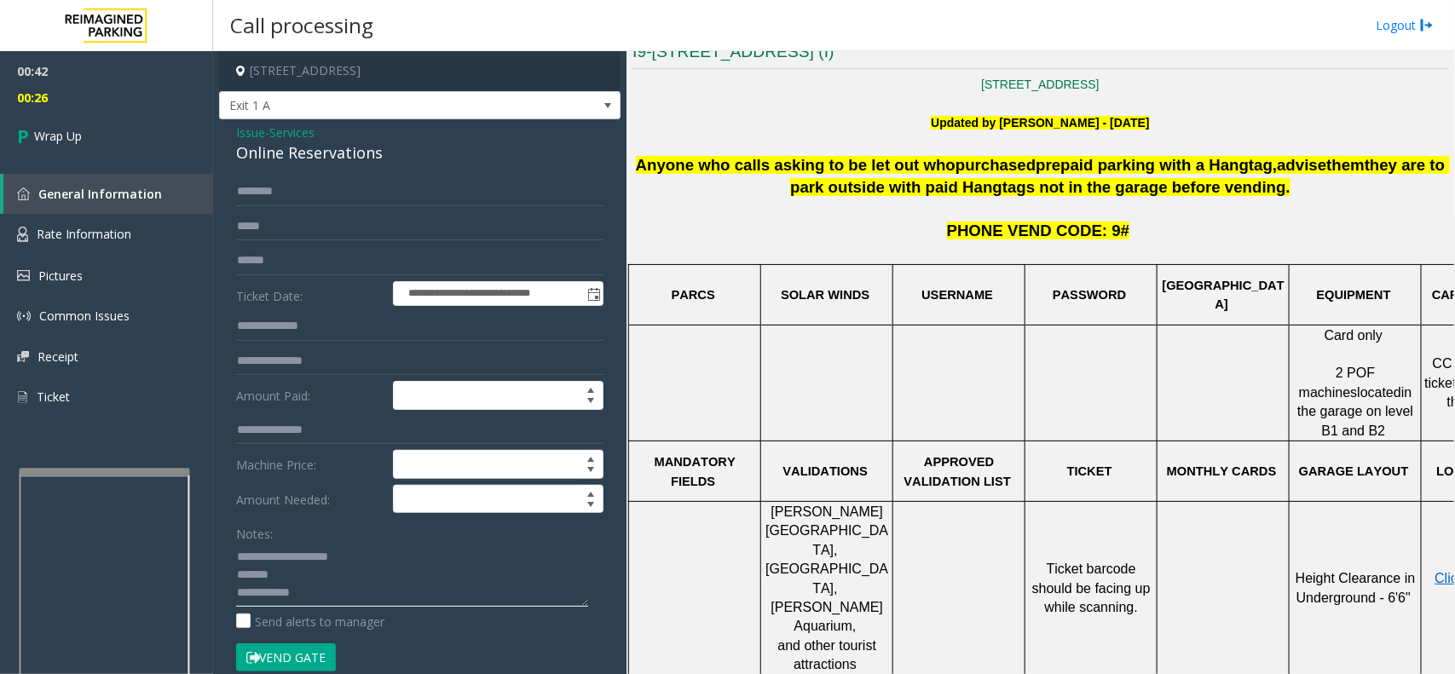
paste textarea "**********"
drag, startPoint x: 320, startPoint y: 567, endPoint x: 471, endPoint y: 565, distance: 151.7
click at [471, 565] on textarea at bounding box center [412, 575] width 352 height 64
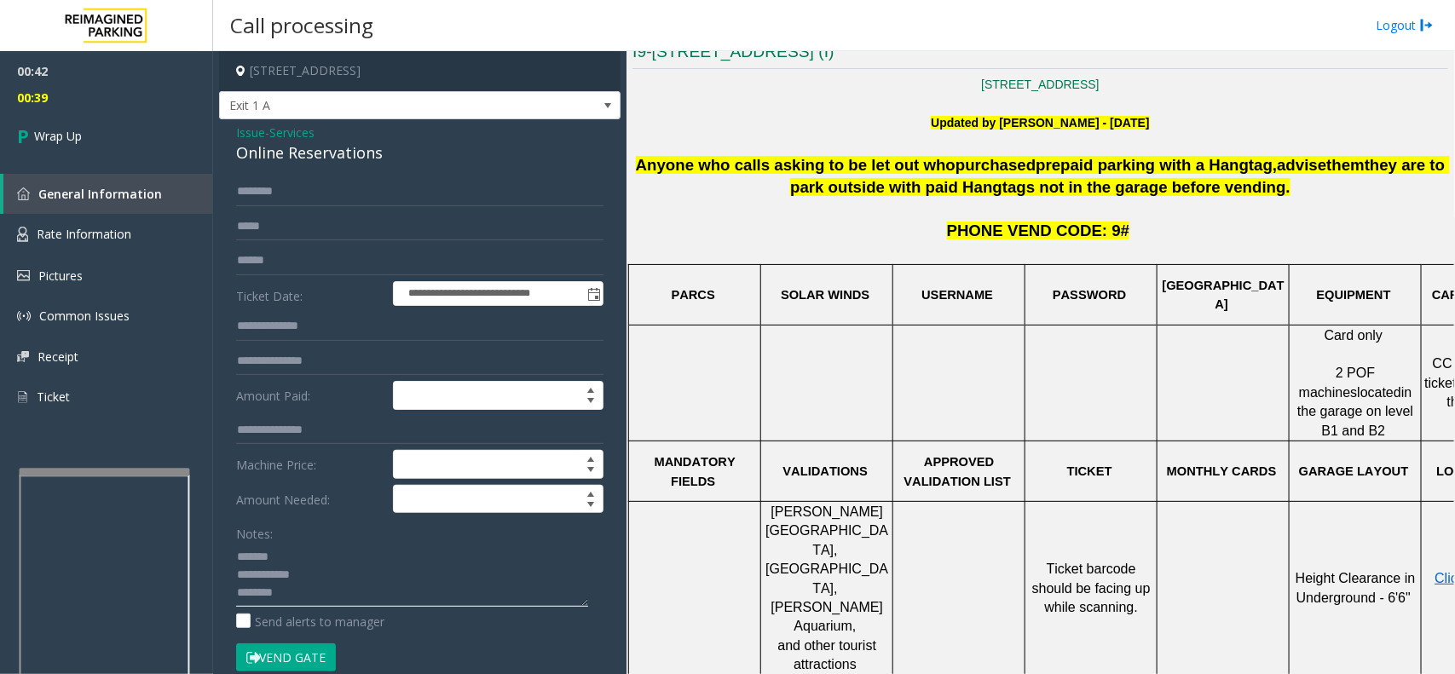
paste textarea "**********"
click at [313, 579] on textarea at bounding box center [412, 575] width 352 height 64
click at [281, 154] on div "Online Reservations" at bounding box center [419, 152] width 367 height 23
click at [284, 154] on div "Online Reservations" at bounding box center [419, 152] width 367 height 23
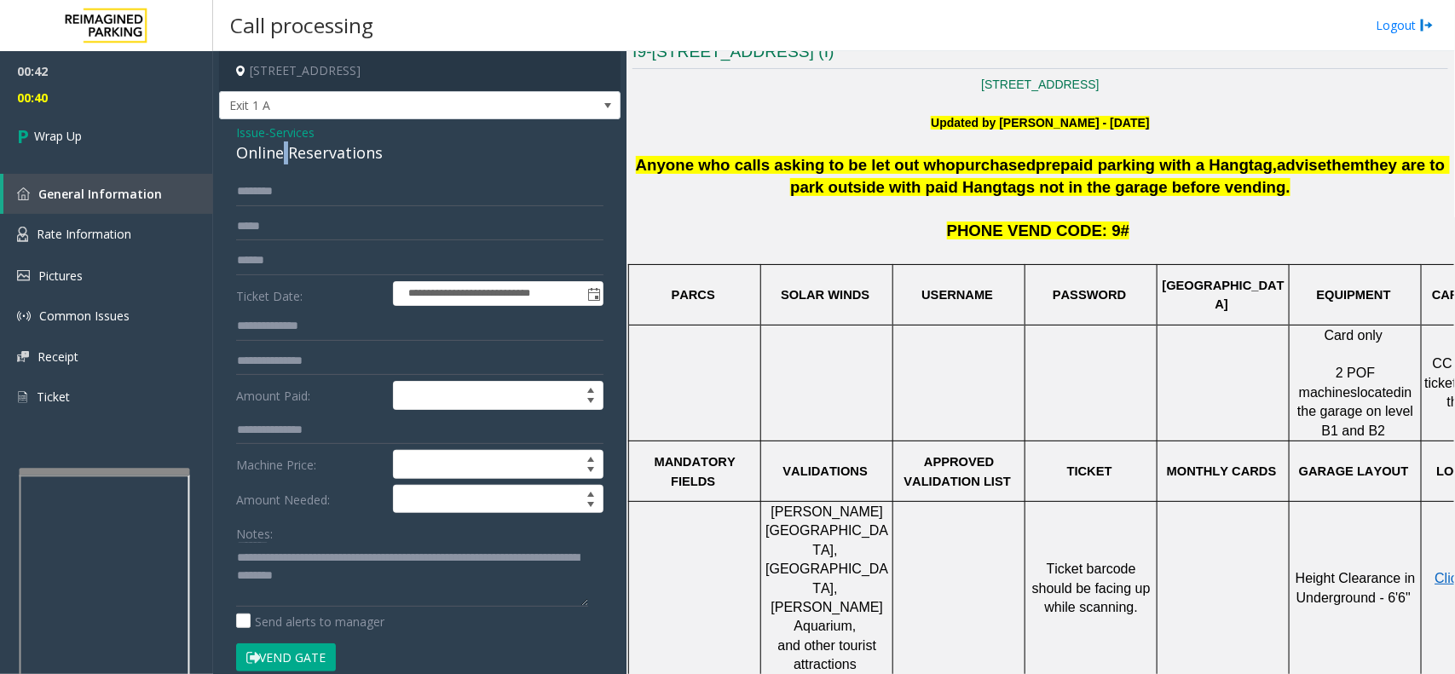
click at [285, 154] on div "Online Reservations" at bounding box center [419, 152] width 367 height 23
copy div "Reservations"
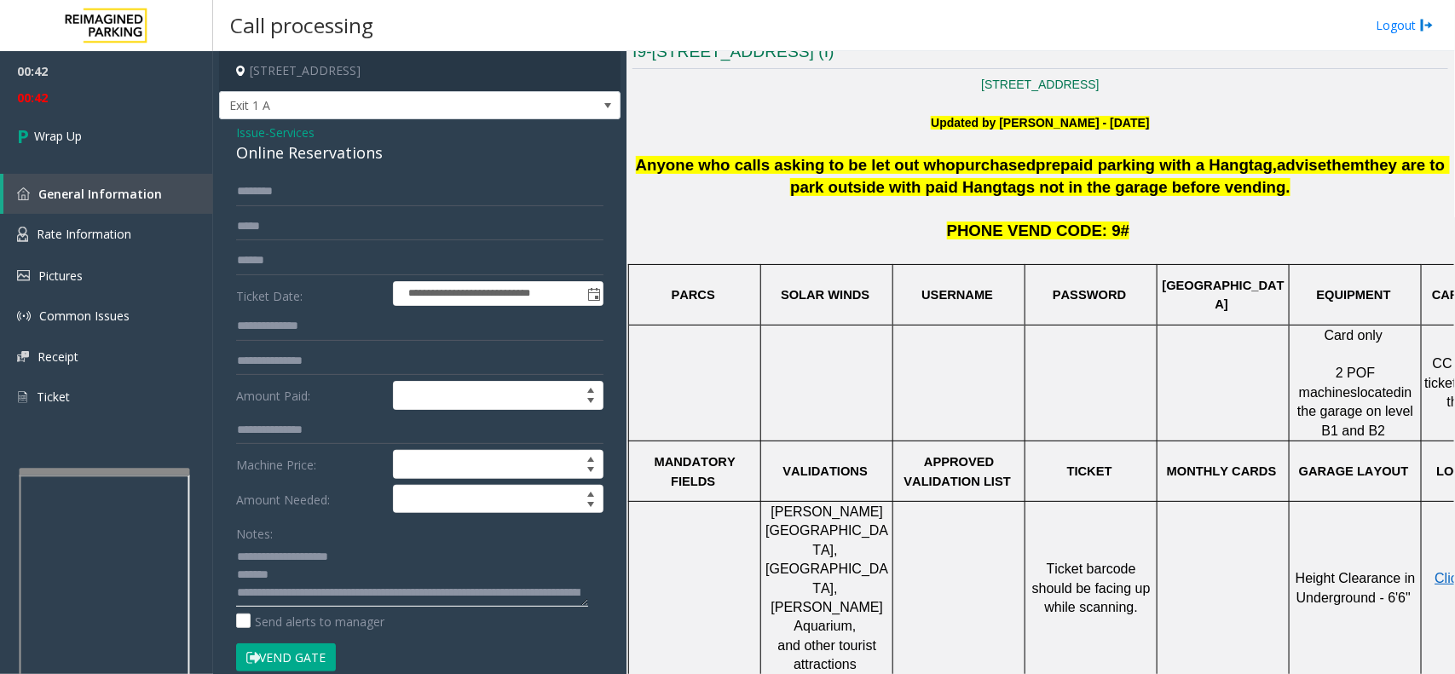
click at [308, 567] on textarea at bounding box center [412, 575] width 352 height 64
paste textarea "**********"
type textarea "**********"
click at [154, 189] on span "General Information" at bounding box center [100, 194] width 124 height 16
click at [94, 126] on link "Wrap Up" at bounding box center [106, 136] width 213 height 50
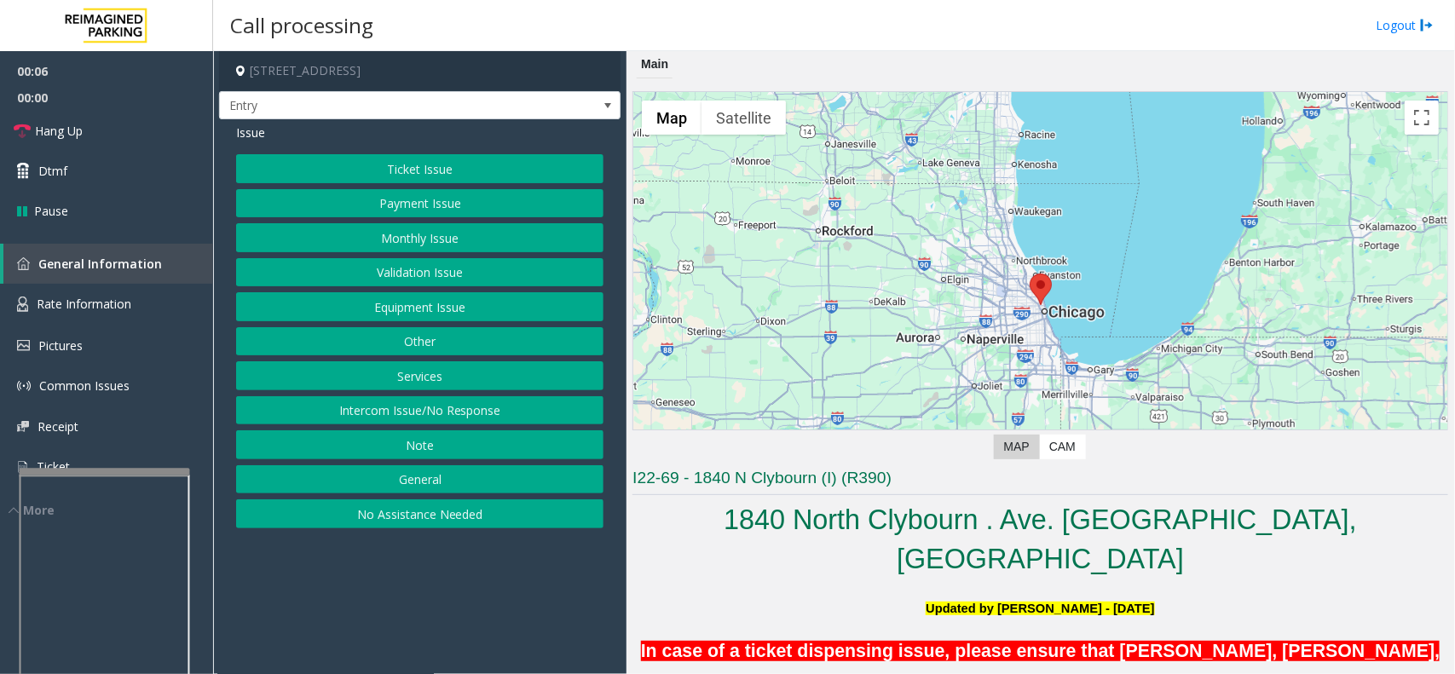
drag, startPoint x: 463, startPoint y: 596, endPoint x: 440, endPoint y: 608, distance: 25.5
click at [440, 608] on app-call-processing-form "1840 North Clybourn Avenue, Chicago, IL Entry Issue Ticket Issue Payment Issue …" at bounding box center [419, 362] width 413 height 623
drag, startPoint x: 393, startPoint y: 428, endPoint x: 393, endPoint y: 402, distance: 25.6
click at [393, 418] on div "Ticket Issue Payment Issue Monthly Issue Validation Issue Equipment Issue Other…" at bounding box center [419, 341] width 367 height 374
drag, startPoint x: 345, startPoint y: 415, endPoint x: 345, endPoint y: 320, distance: 94.6
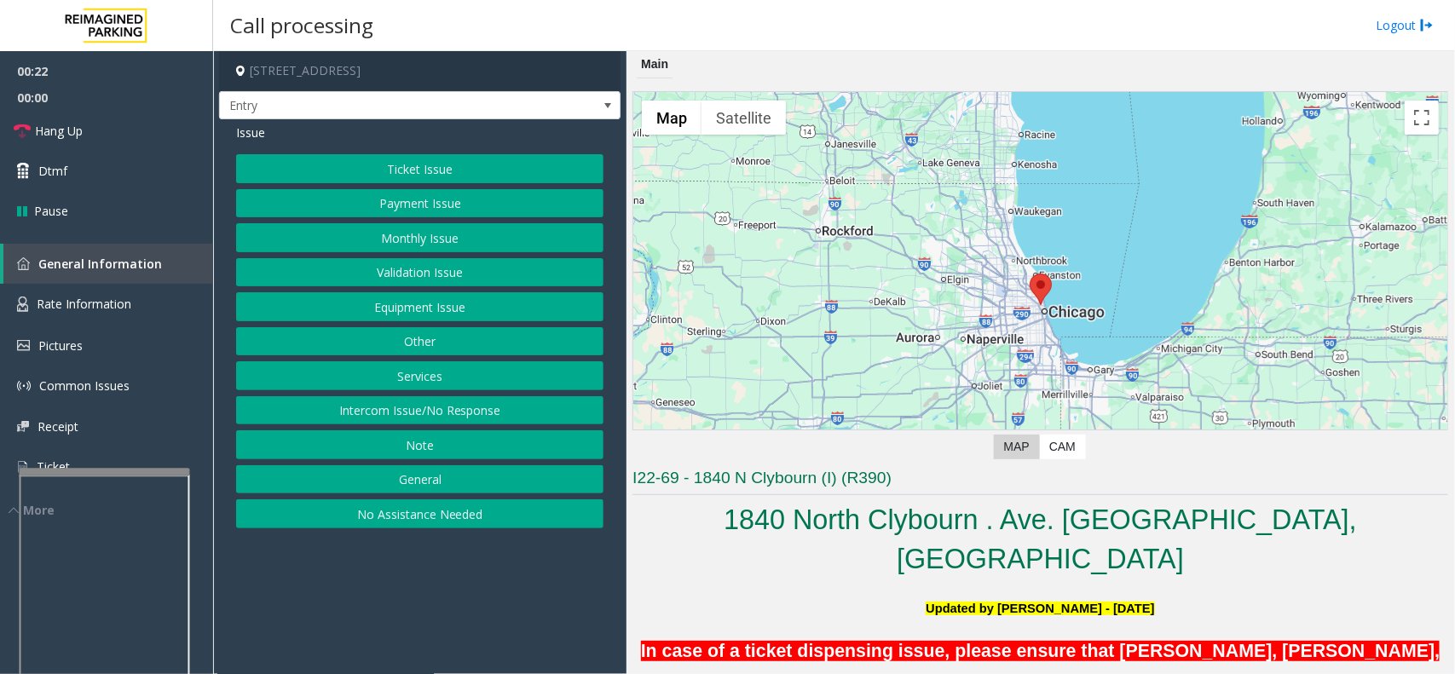
click at [345, 398] on button "Intercom Issue/No Response" at bounding box center [419, 410] width 367 height 29
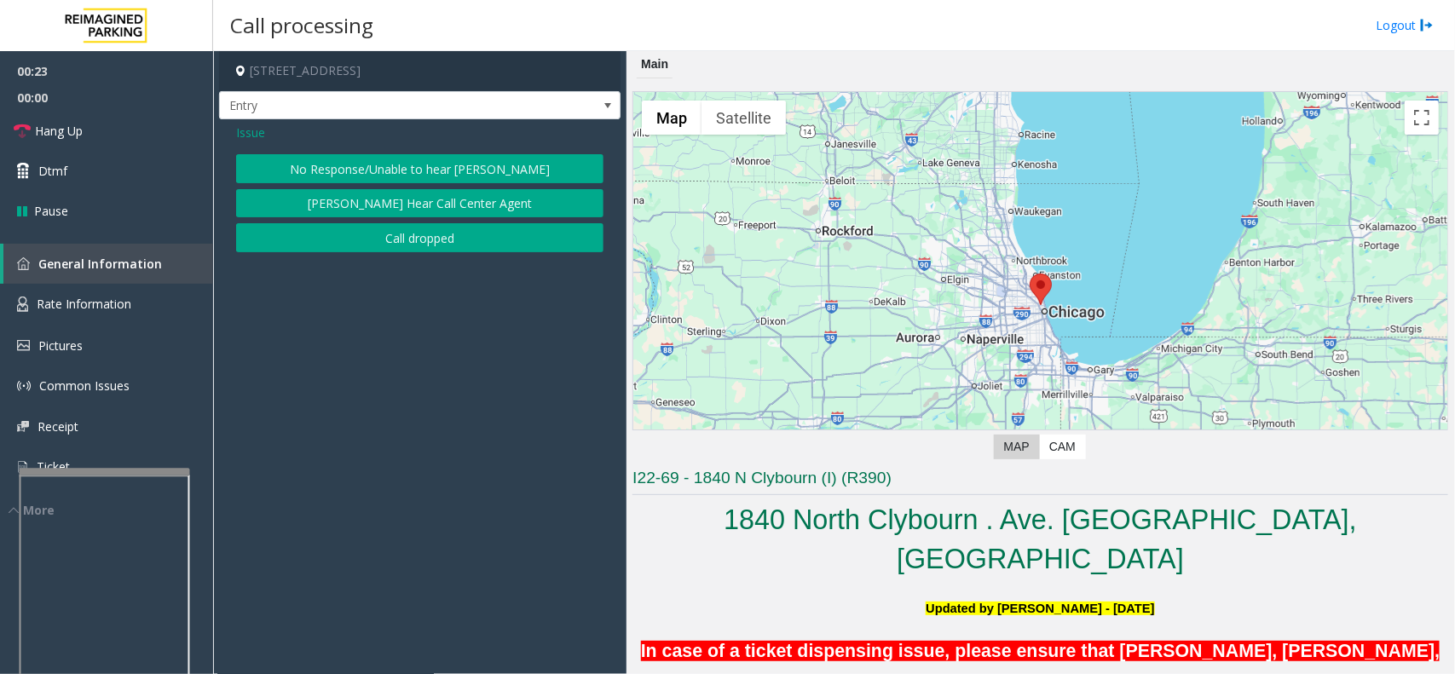
click at [359, 166] on button "No Response/Unable to hear [PERSON_NAME]" at bounding box center [419, 168] width 367 height 29
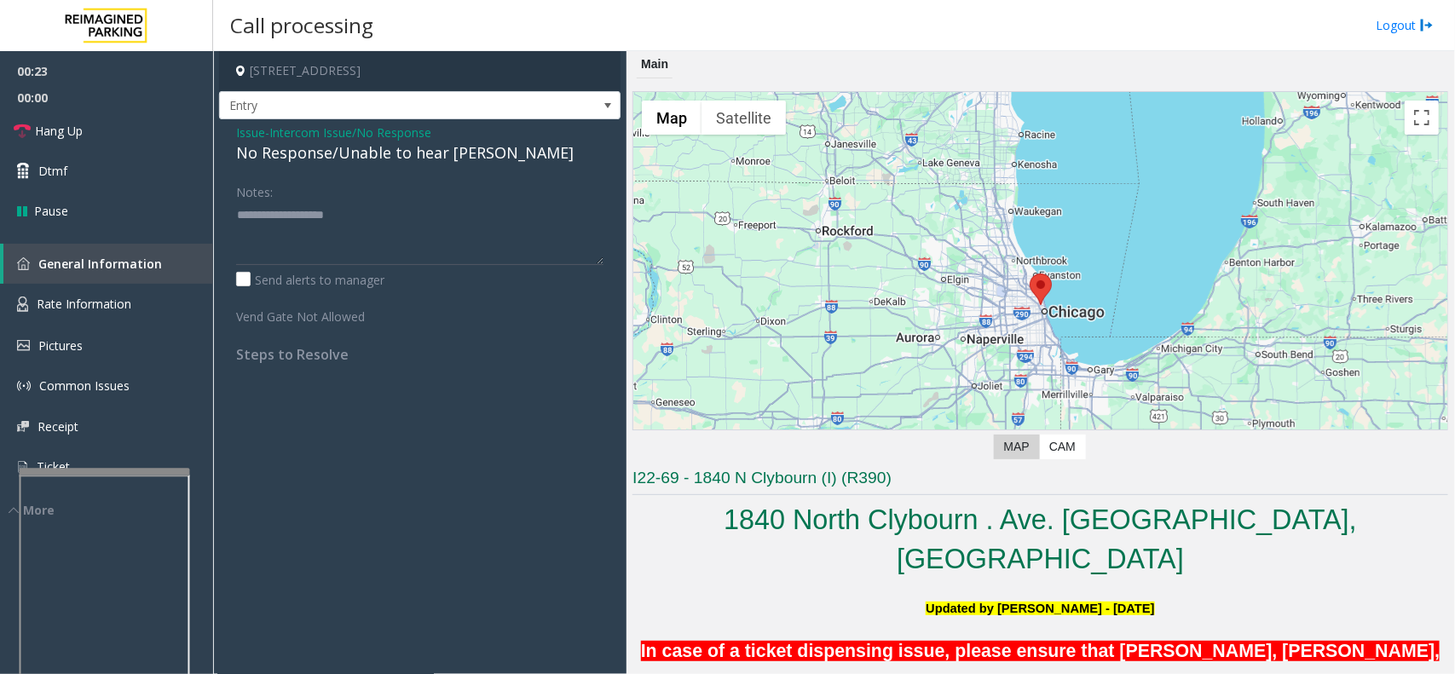
click at [352, 152] on div "No Response/Unable to hear [PERSON_NAME]" at bounding box center [419, 152] width 367 height 23
type textarea "**********"
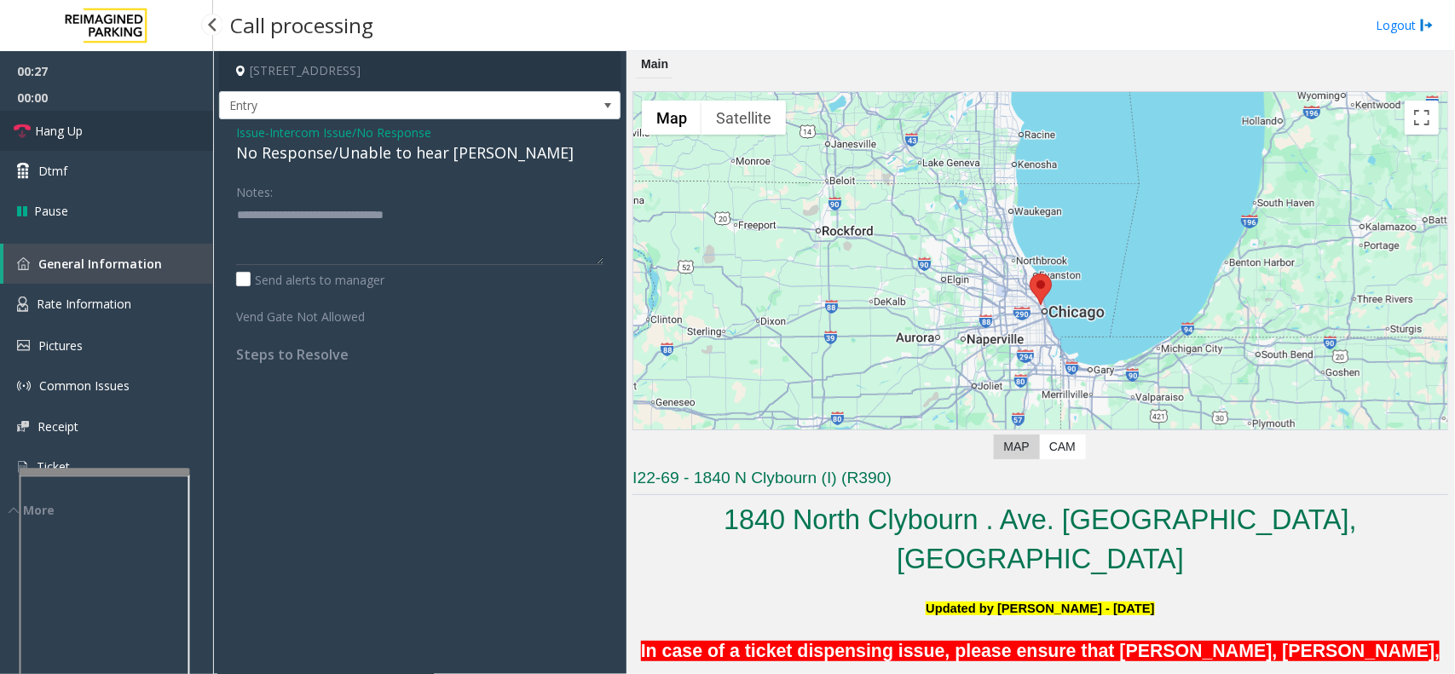
click at [109, 130] on link "Hang Up" at bounding box center [106, 131] width 213 height 40
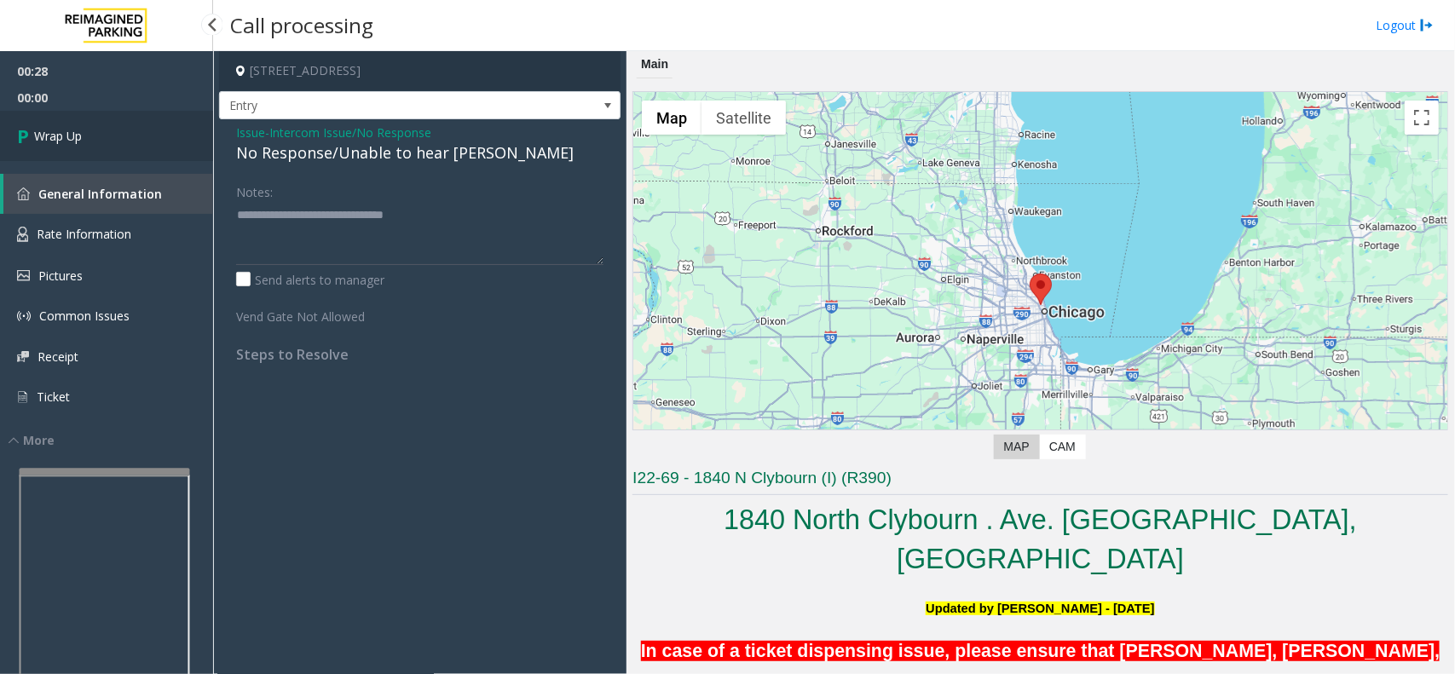
click at [112, 130] on link "Wrap Up" at bounding box center [106, 136] width 213 height 50
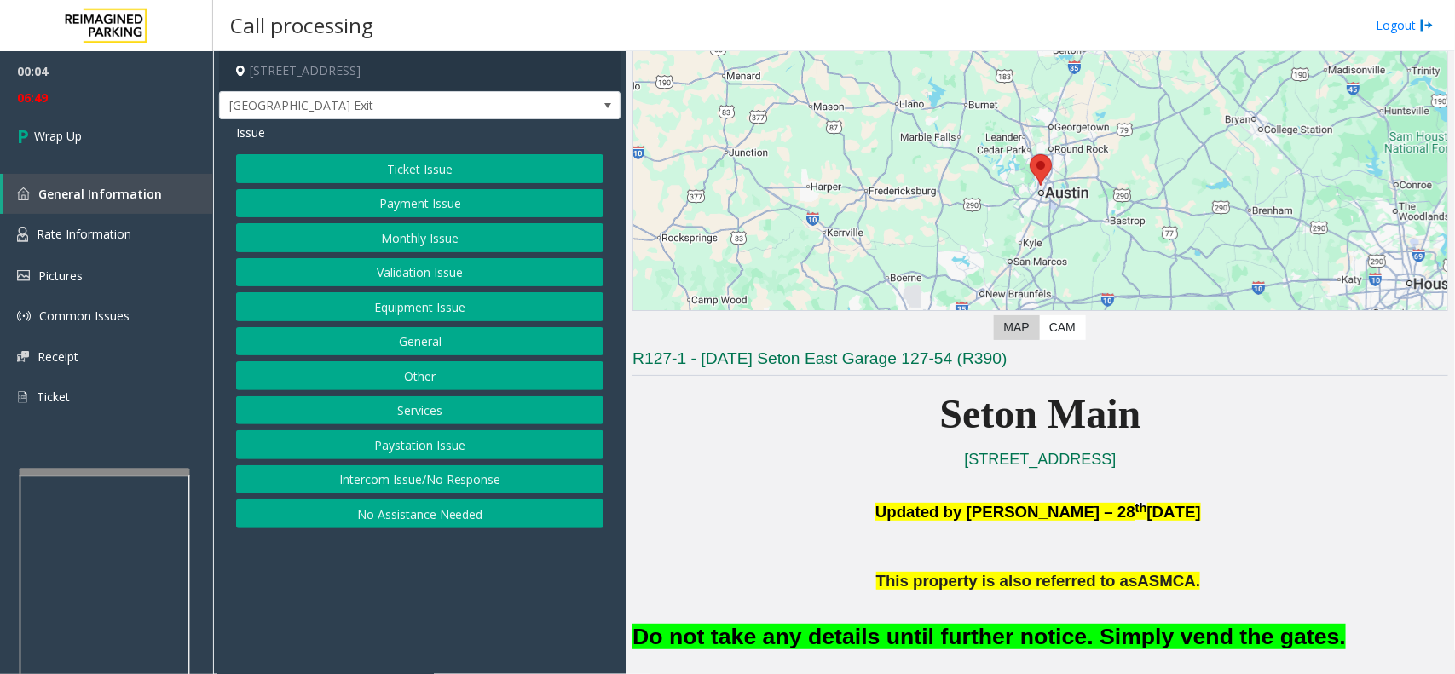
scroll to position [320, 0]
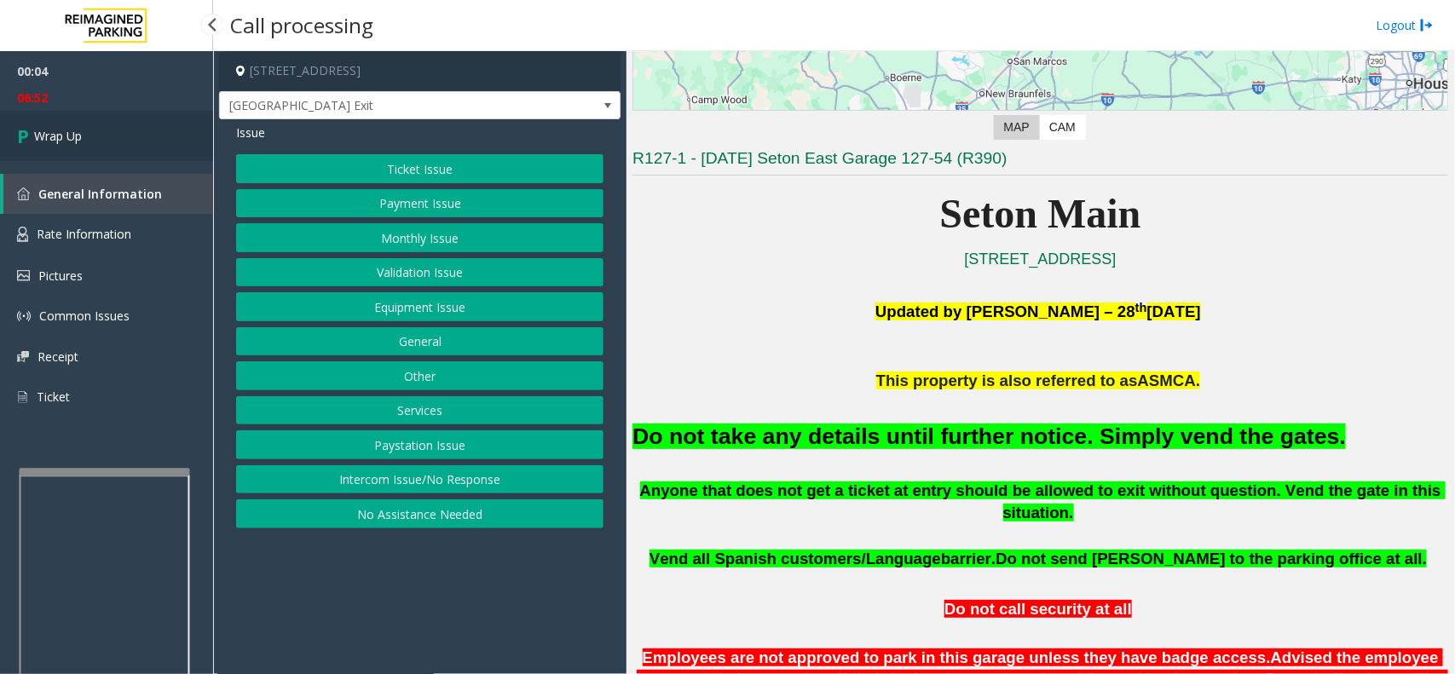
click at [116, 138] on link "Wrap Up" at bounding box center [106, 136] width 213 height 50
